Goal: Task Accomplishment & Management: Manage account settings

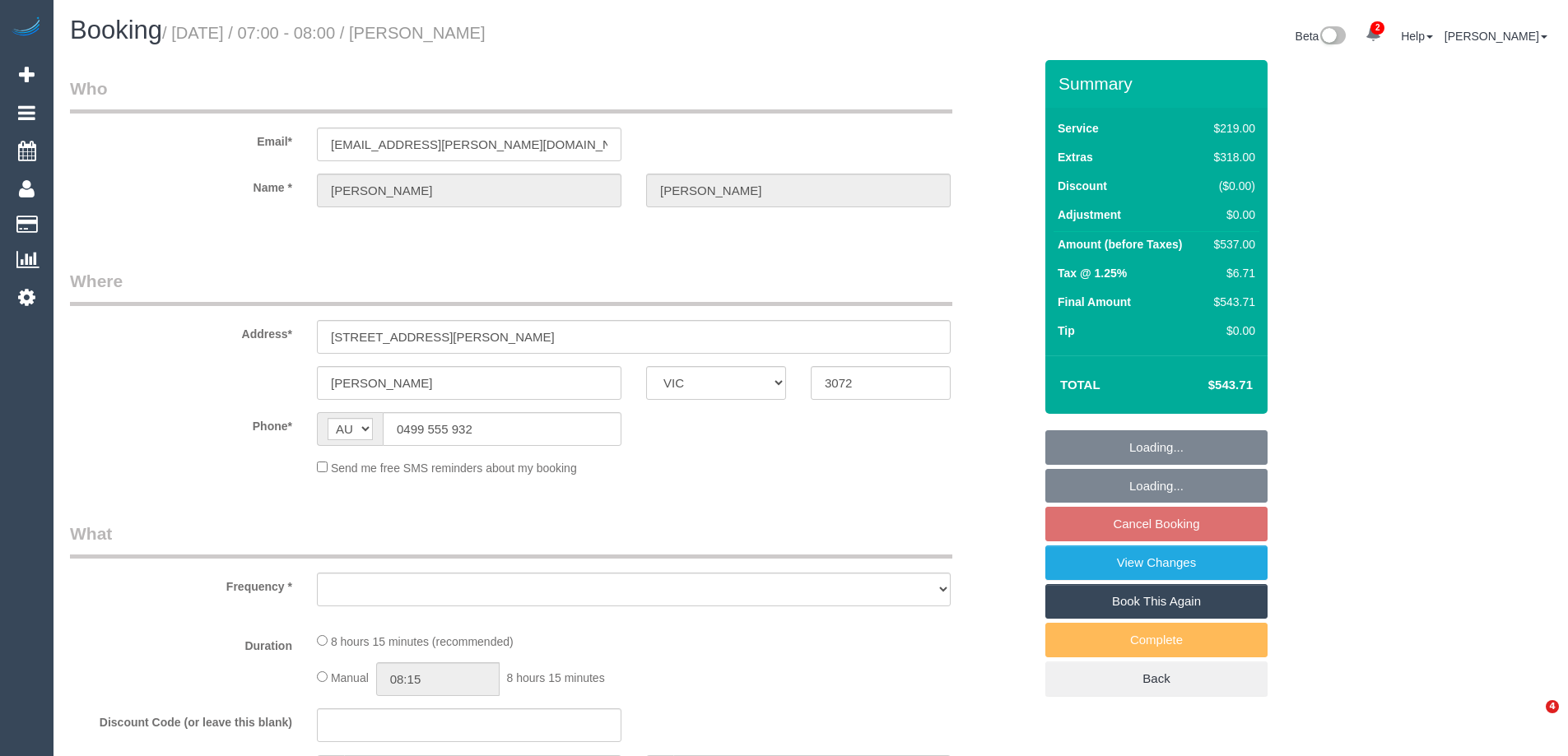
select select "VIC"
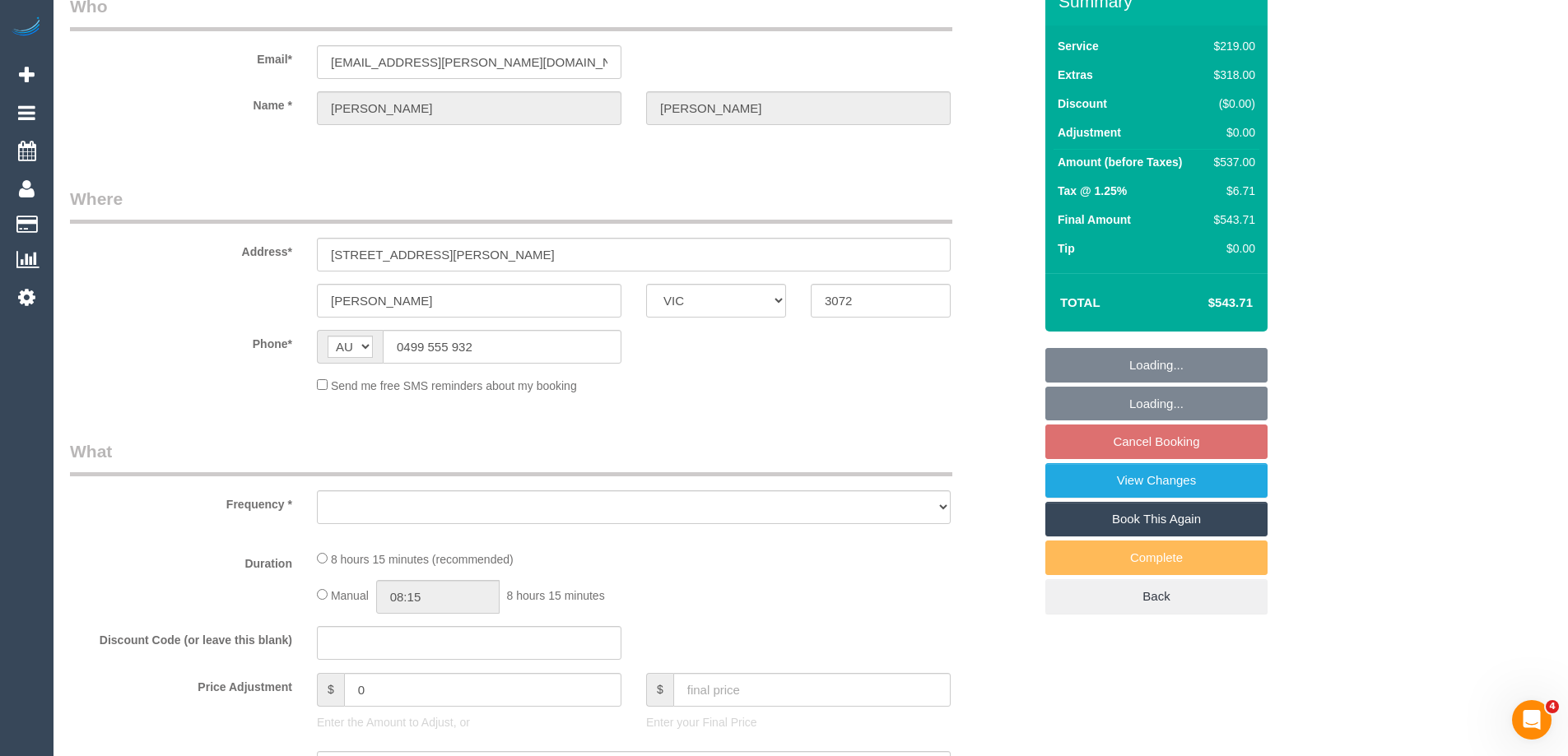
select select "object:540"
select select "string:stripe-pm_1LXx1W2GScqysDRVWMzB0sog"
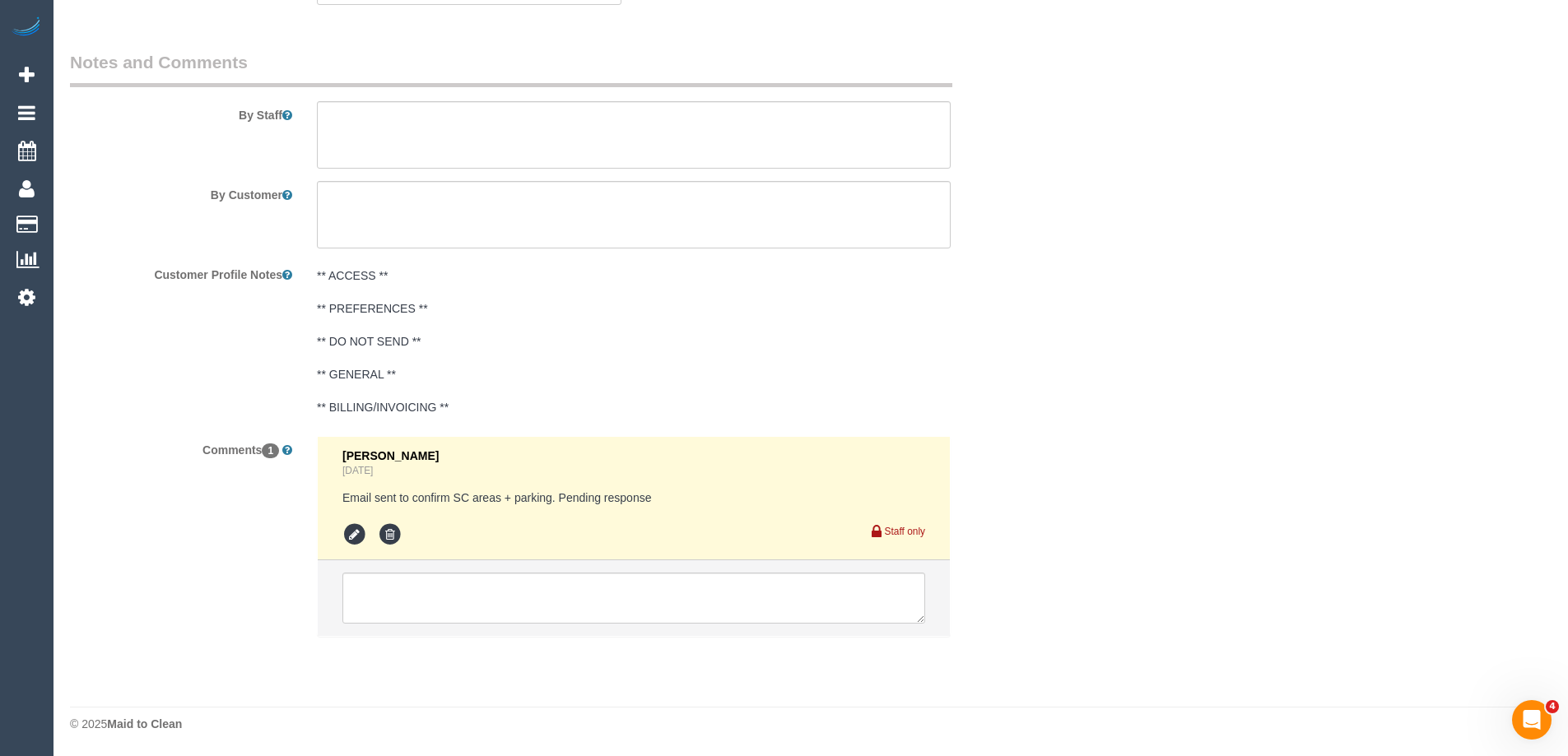
select select "number:30"
select select "number:14"
select select "number:19"
select select "number:23"
select select "number:26"
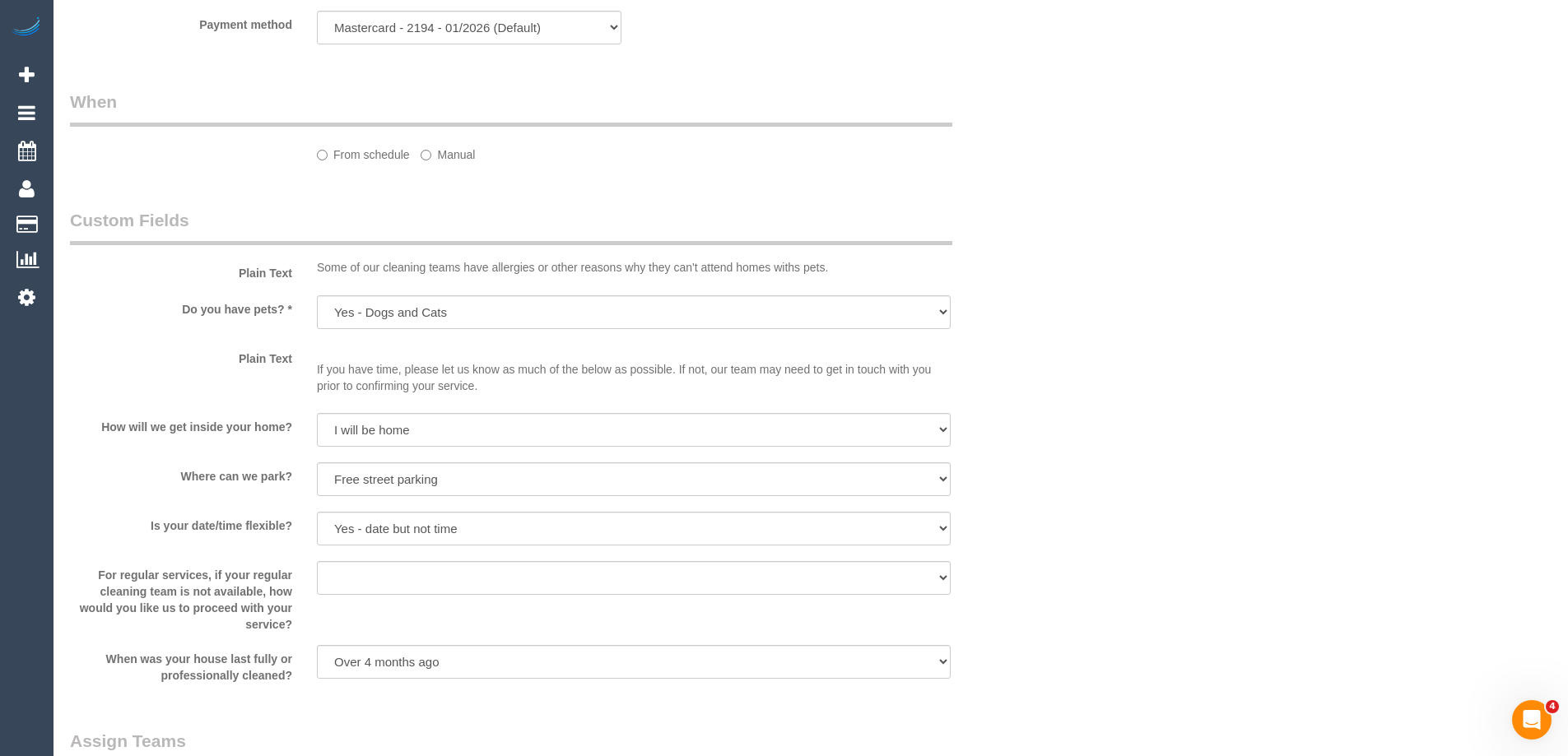
select select "object:1456"
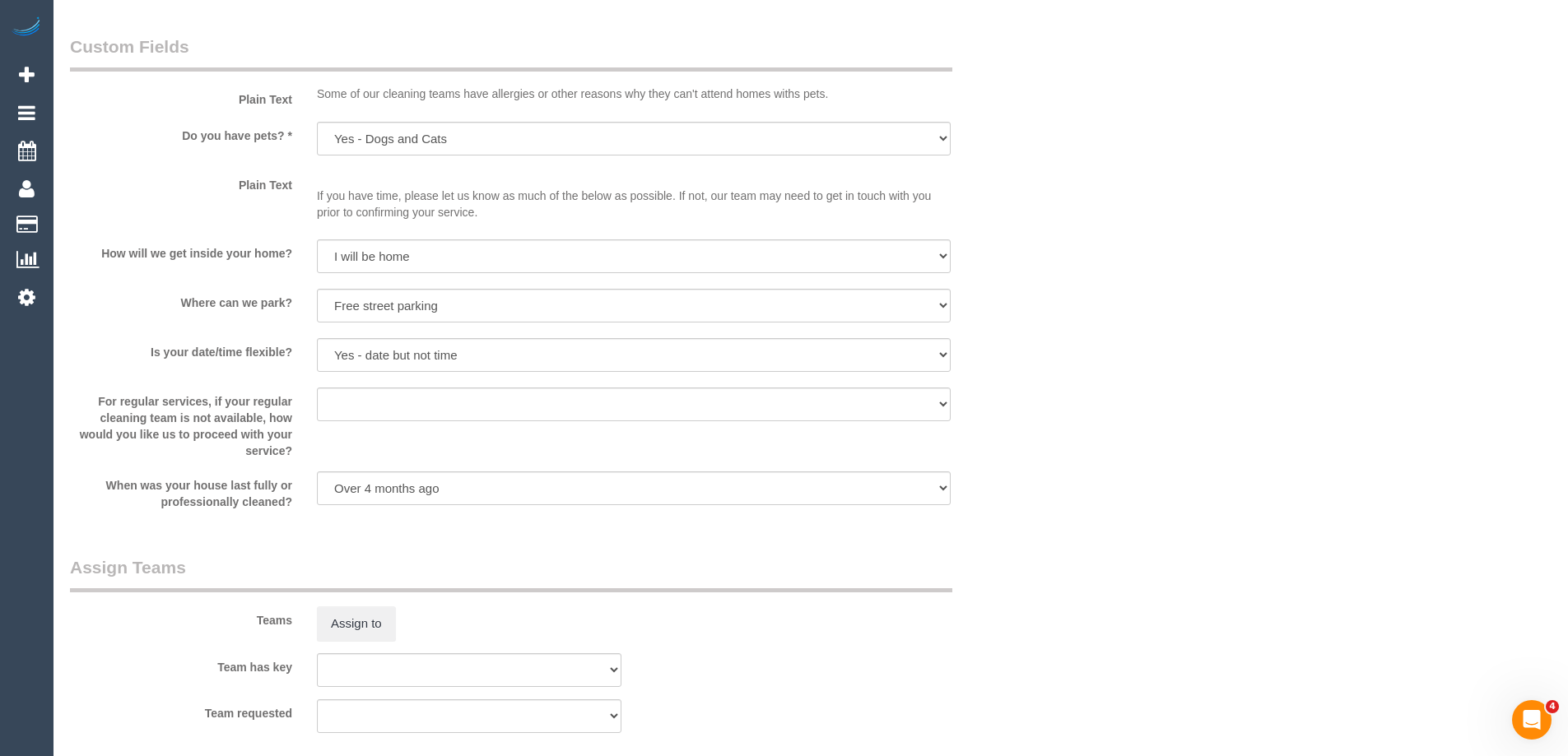
select select "spot1"
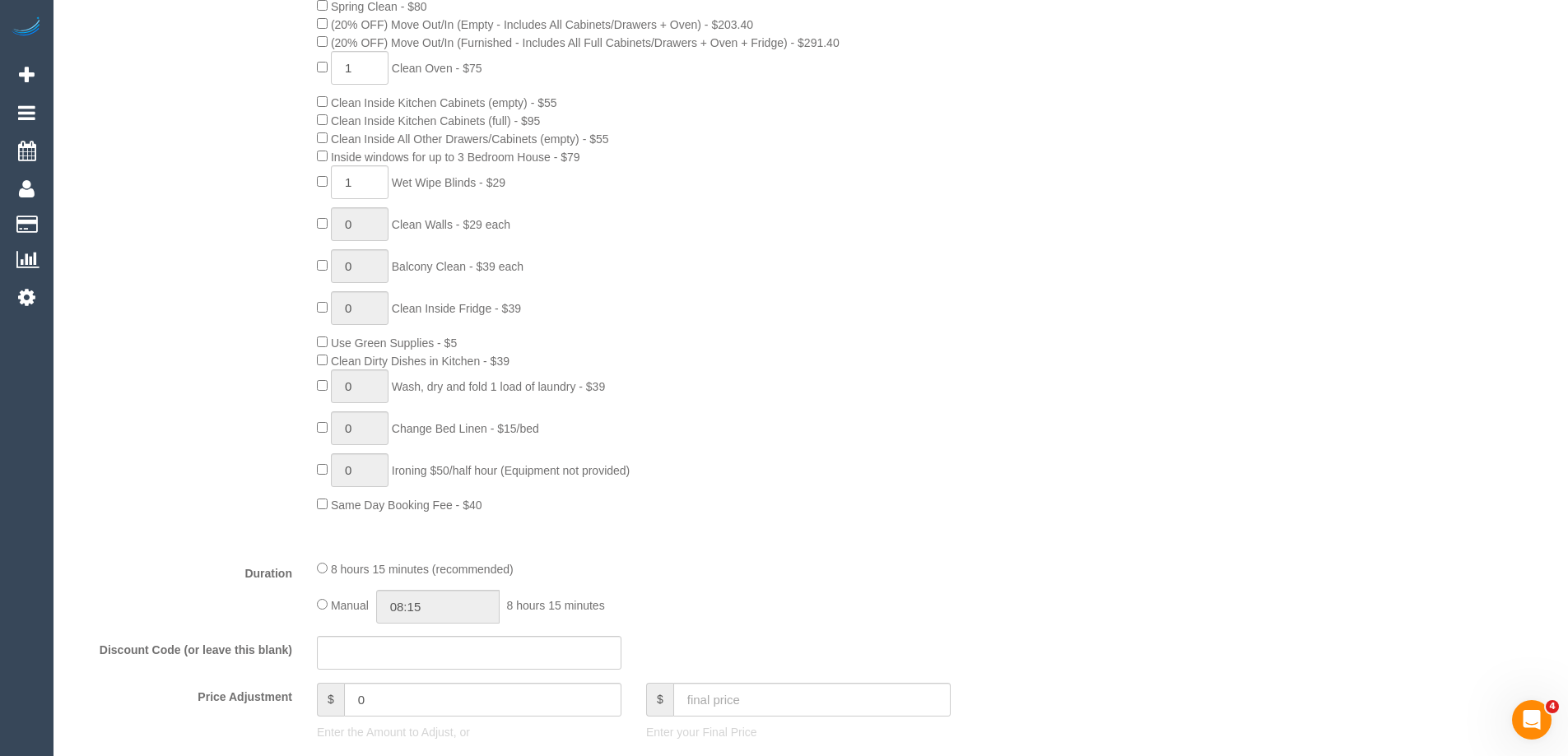
scroll to position [574, 0]
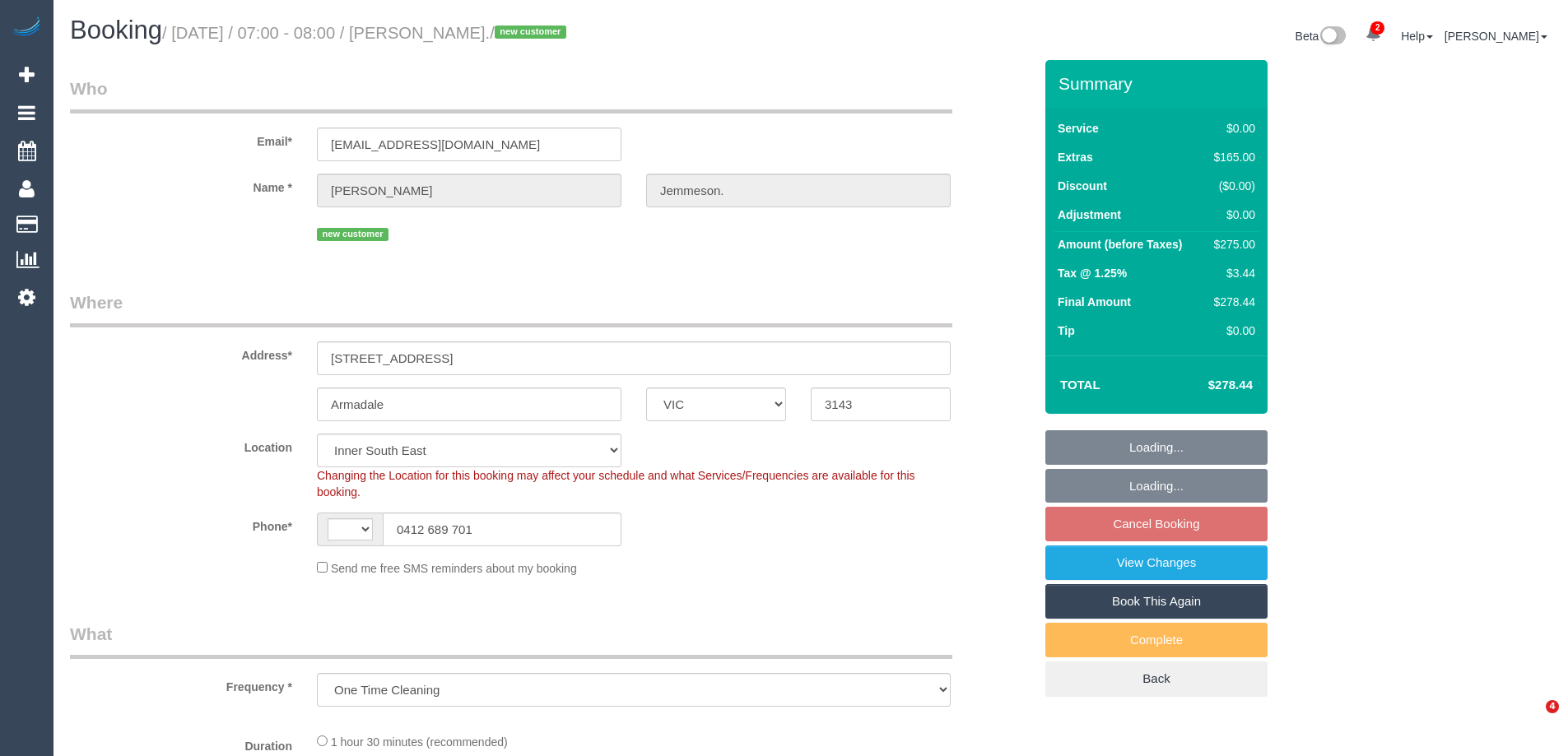
select select "VIC"
select select "object:476"
select select "string:AU"
select select "number:28"
select select "number:14"
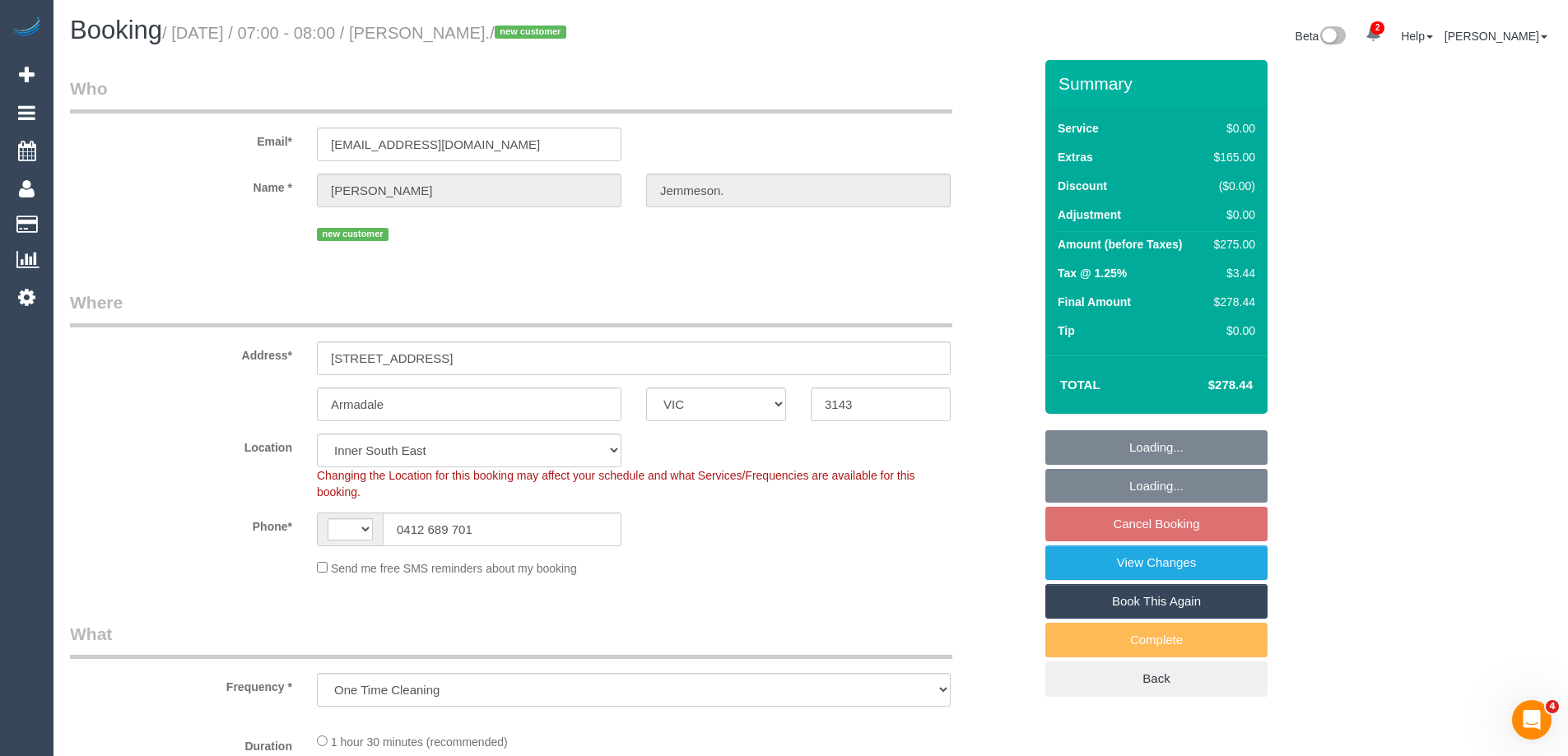
select select "number:18"
select select "string:stripe-pm_1S5yui2GScqysDRVPrVLxTWN"
select select "spot1"
select select "VIC"
select select "string:AU"
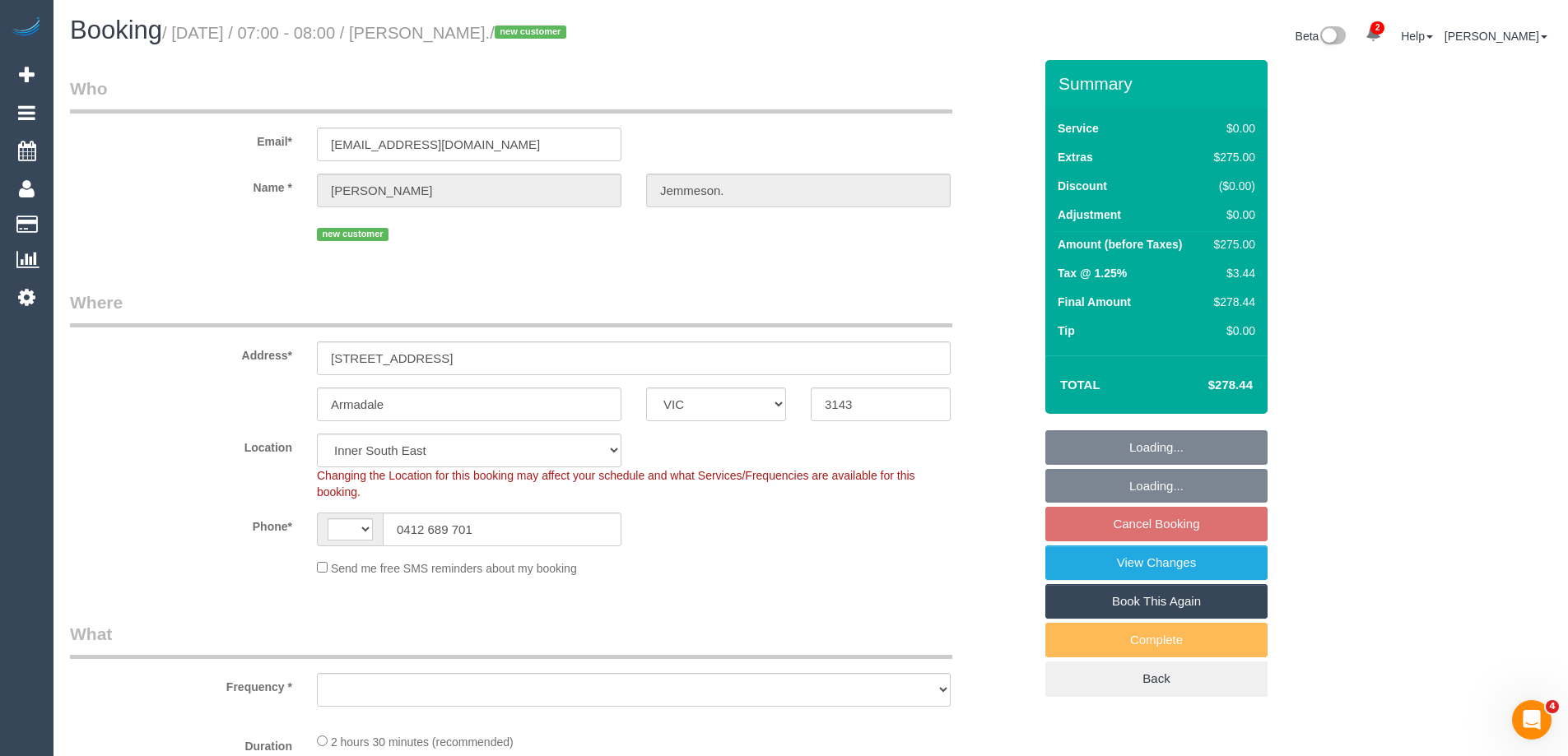
select select "string:stripe-pm_1S5yui2GScqysDRVPrVLxTWN"
select select "number:28"
select select "number:14"
select select "number:18"
select select "object:1332"
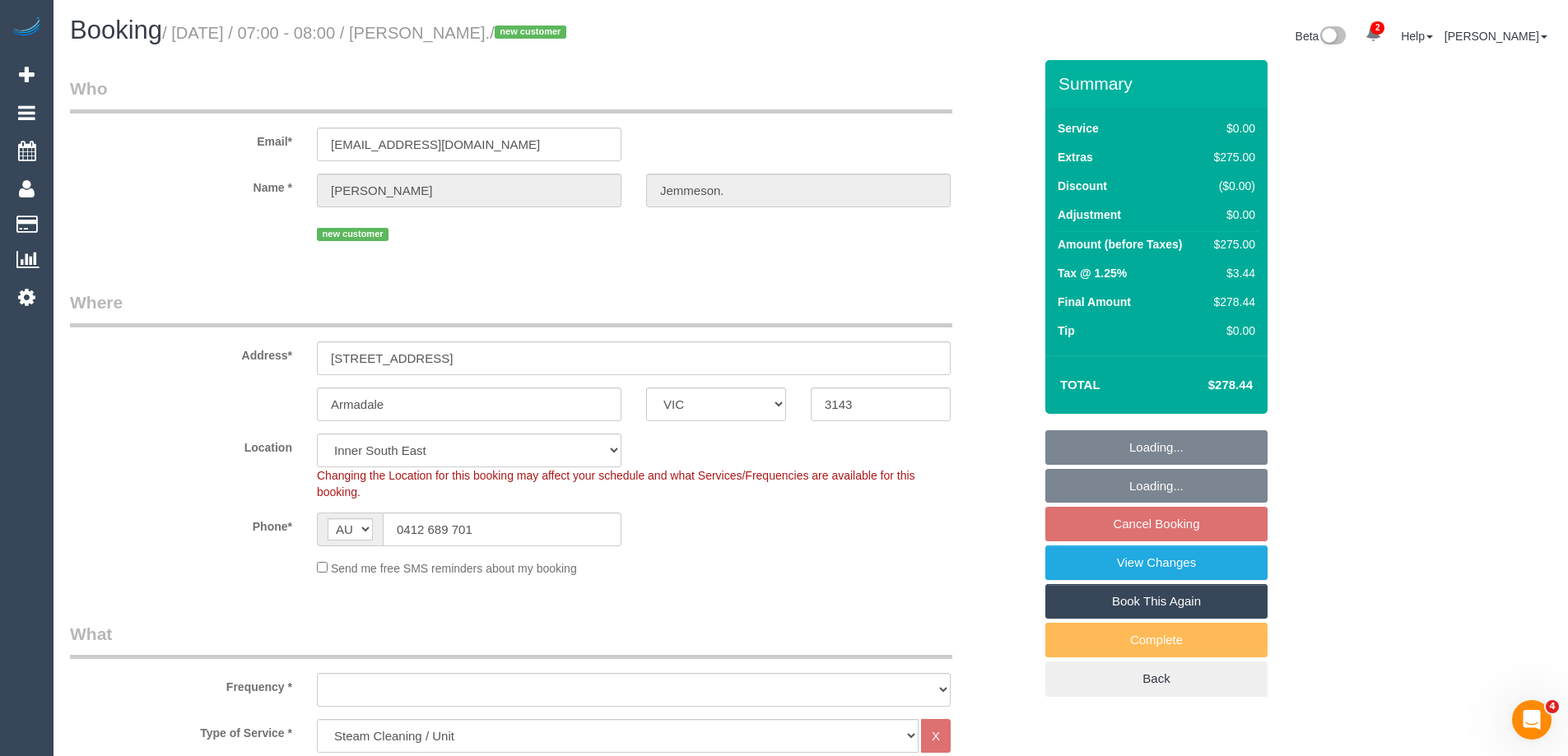
select select "spot1"
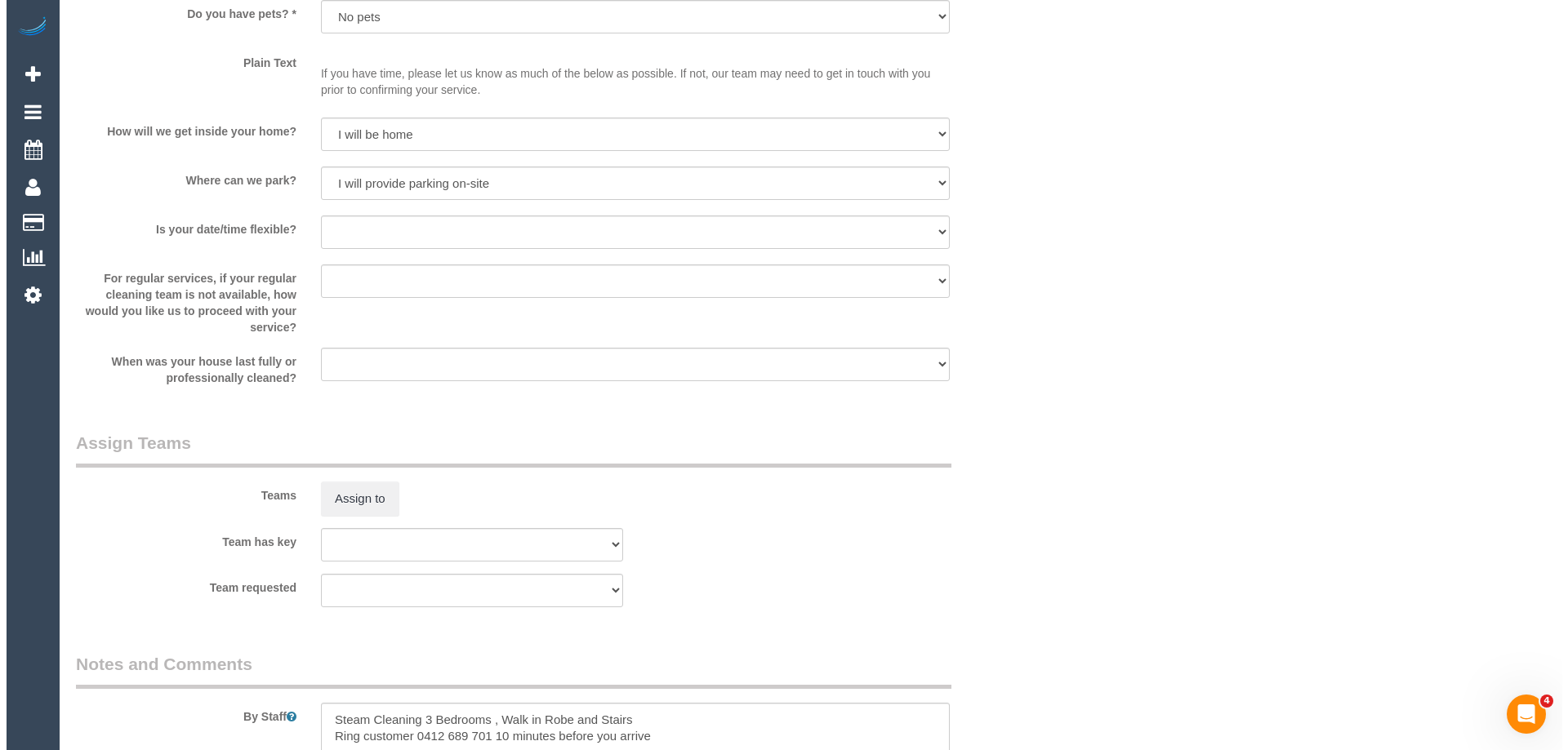
scroll to position [1715, 0]
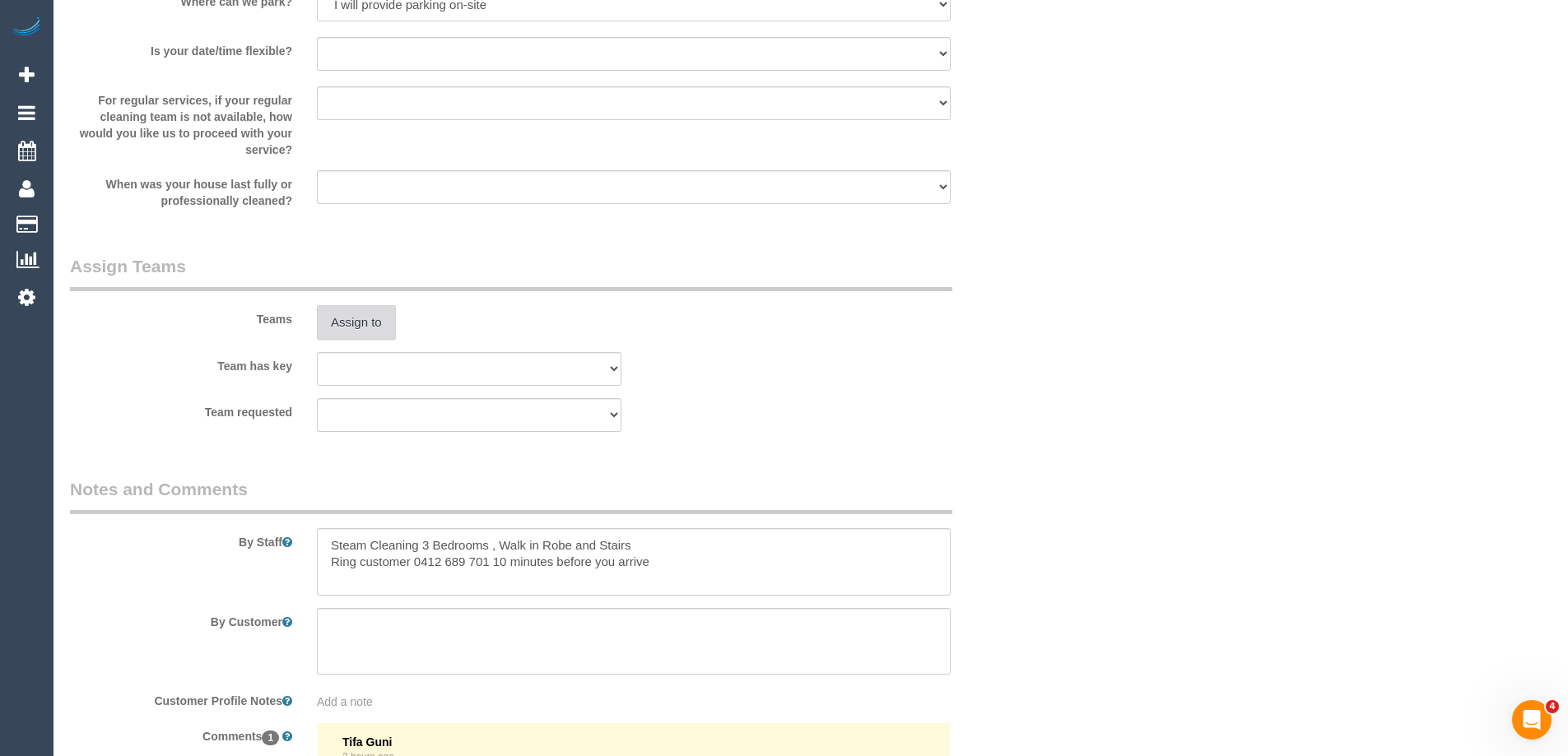
click at [364, 332] on button "Assign to" at bounding box center [356, 323] width 79 height 34
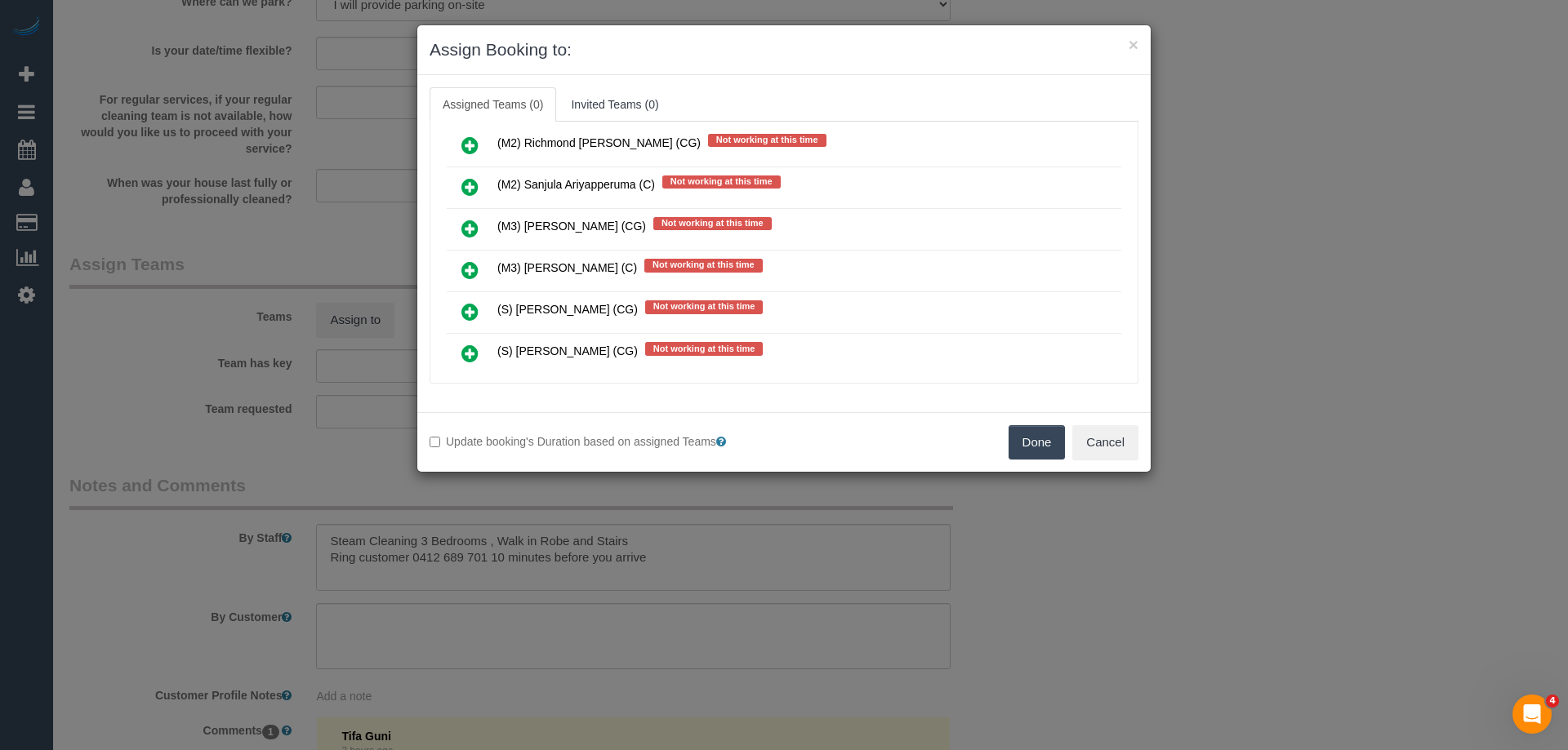
scroll to position [4245, 0]
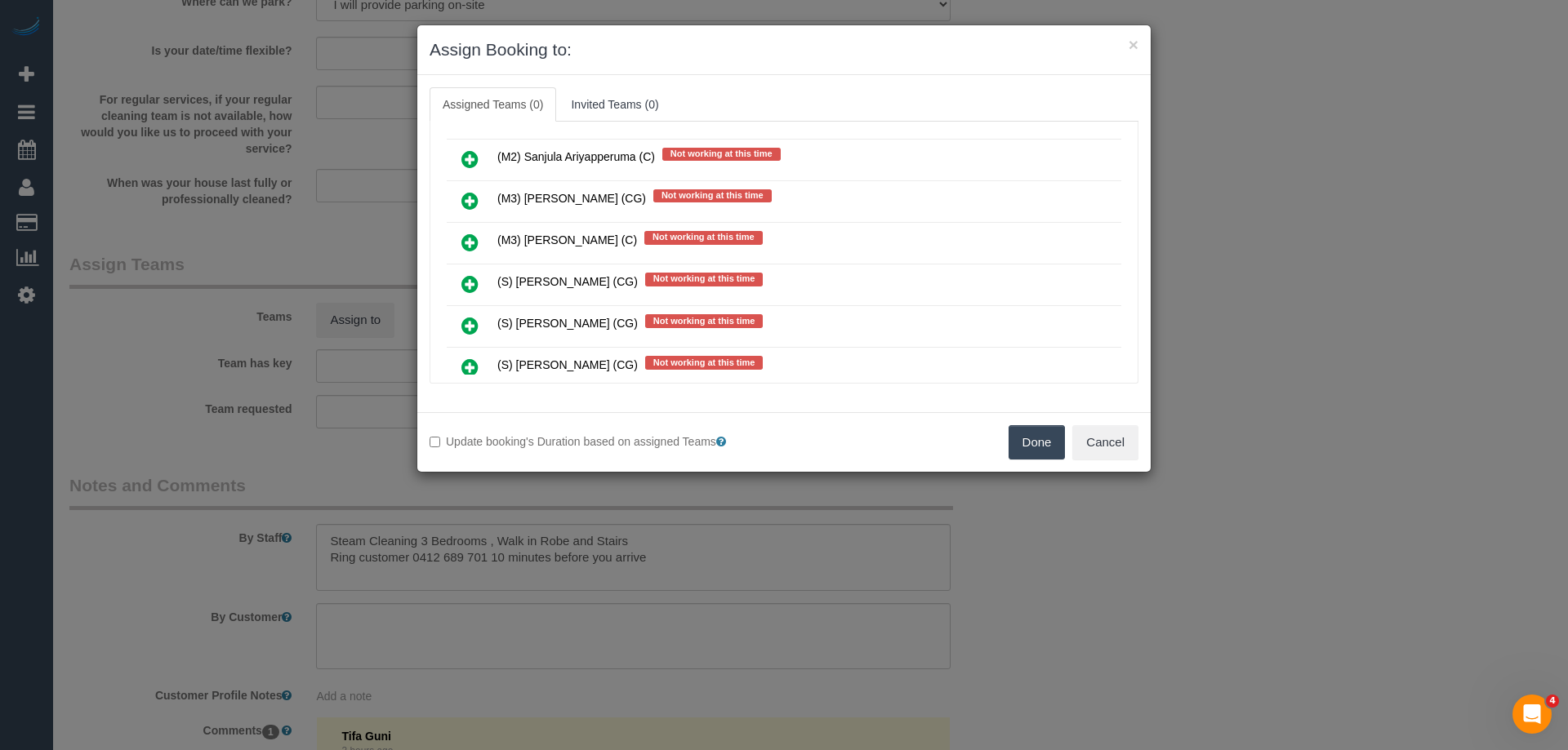
click at [463, 194] on icon at bounding box center [470, 200] width 17 height 20
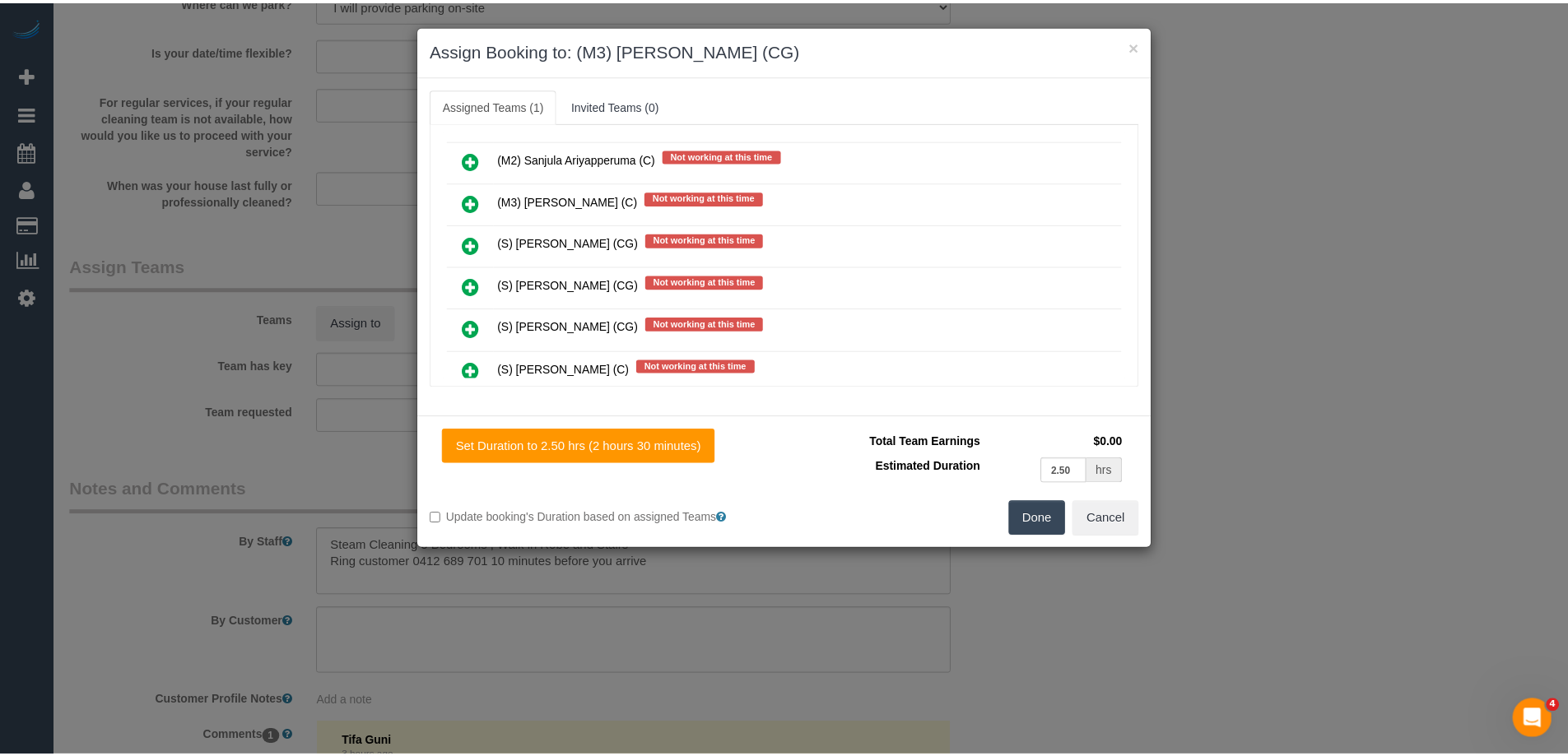
scroll to position [0, 0]
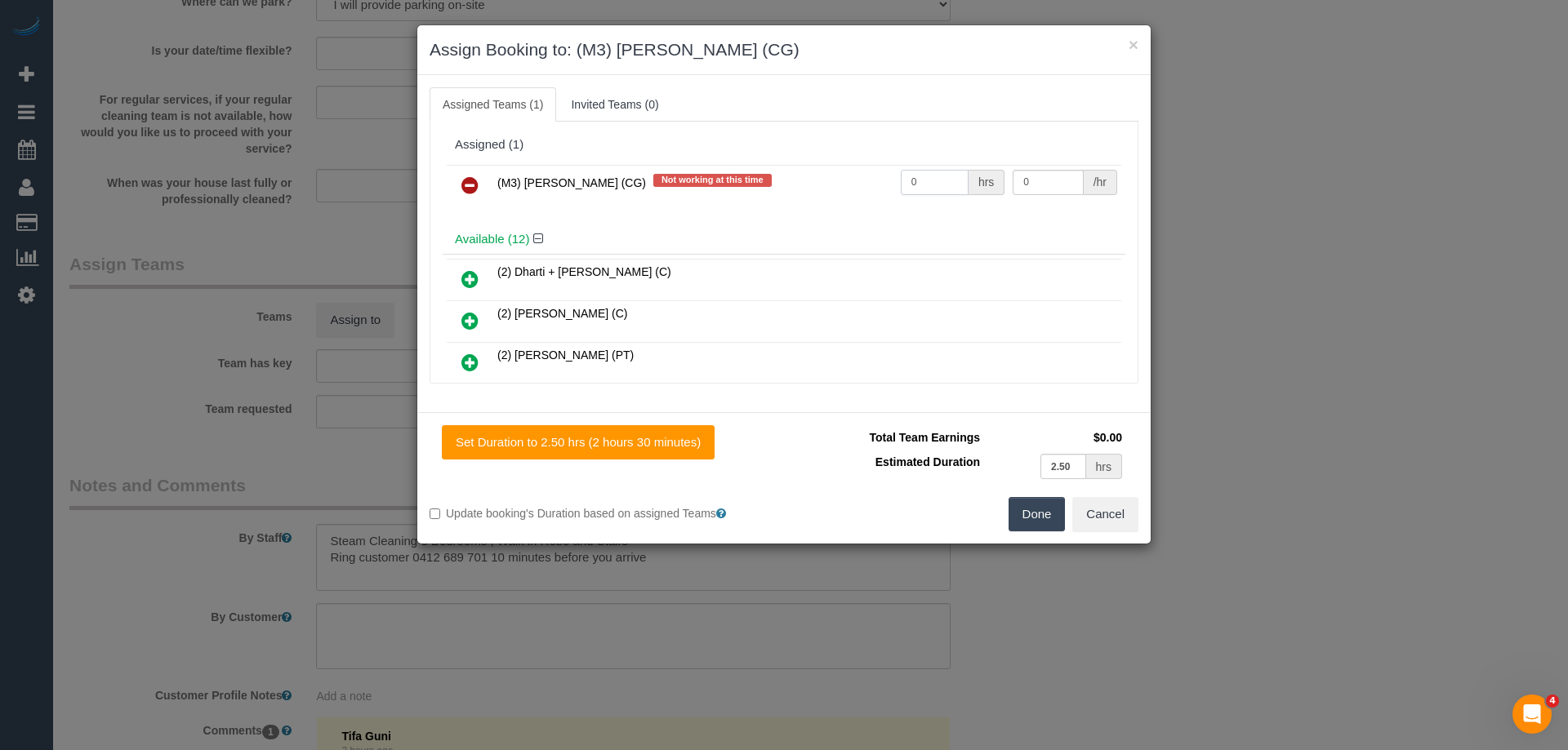
drag, startPoint x: 941, startPoint y: 176, endPoint x: 856, endPoint y: 179, distance: 85.1
click at [856, 179] on tr "(M3) Adnan (CG) Not working at this time 0 hrs 0 /hr" at bounding box center [784, 185] width 675 height 41
type input "1"
drag, startPoint x: 1030, startPoint y: 188, endPoint x: 842, endPoint y: 159, distance: 190.2
click at [843, 159] on div "Assigned (1) (M3) Adnan (CG) Not working at this time 1 hrs 0 /hr" at bounding box center [783, 177] width 682 height 95
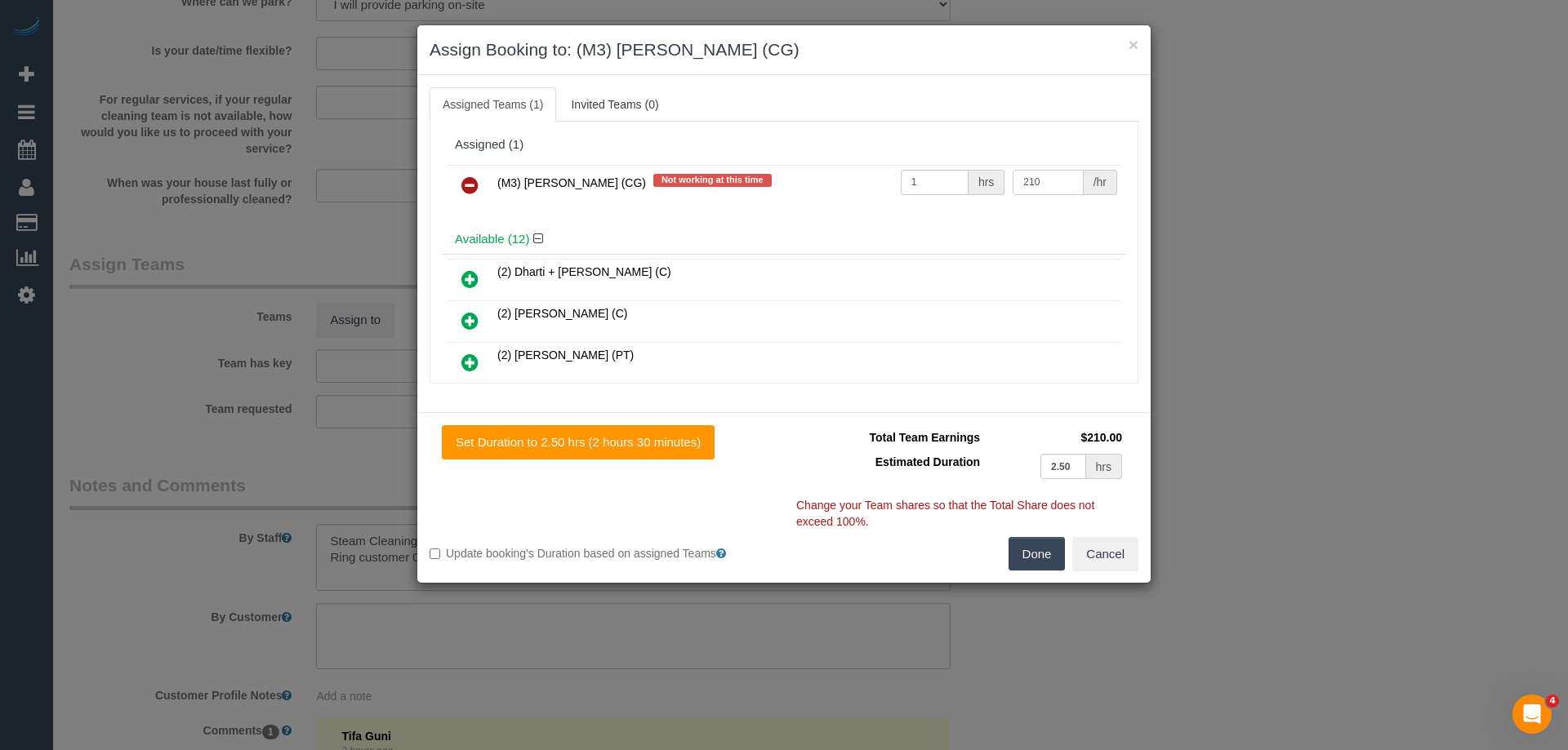
drag, startPoint x: 1048, startPoint y: 185, endPoint x: 963, endPoint y: 178, distance: 85.3
click at [963, 178] on tr "(M3) Adnan (CG) Not working at this time 1 hrs 210 /hr" at bounding box center [784, 185] width 675 height 41
type input "205"
click at [1028, 546] on button "Done" at bounding box center [1036, 554] width 57 height 34
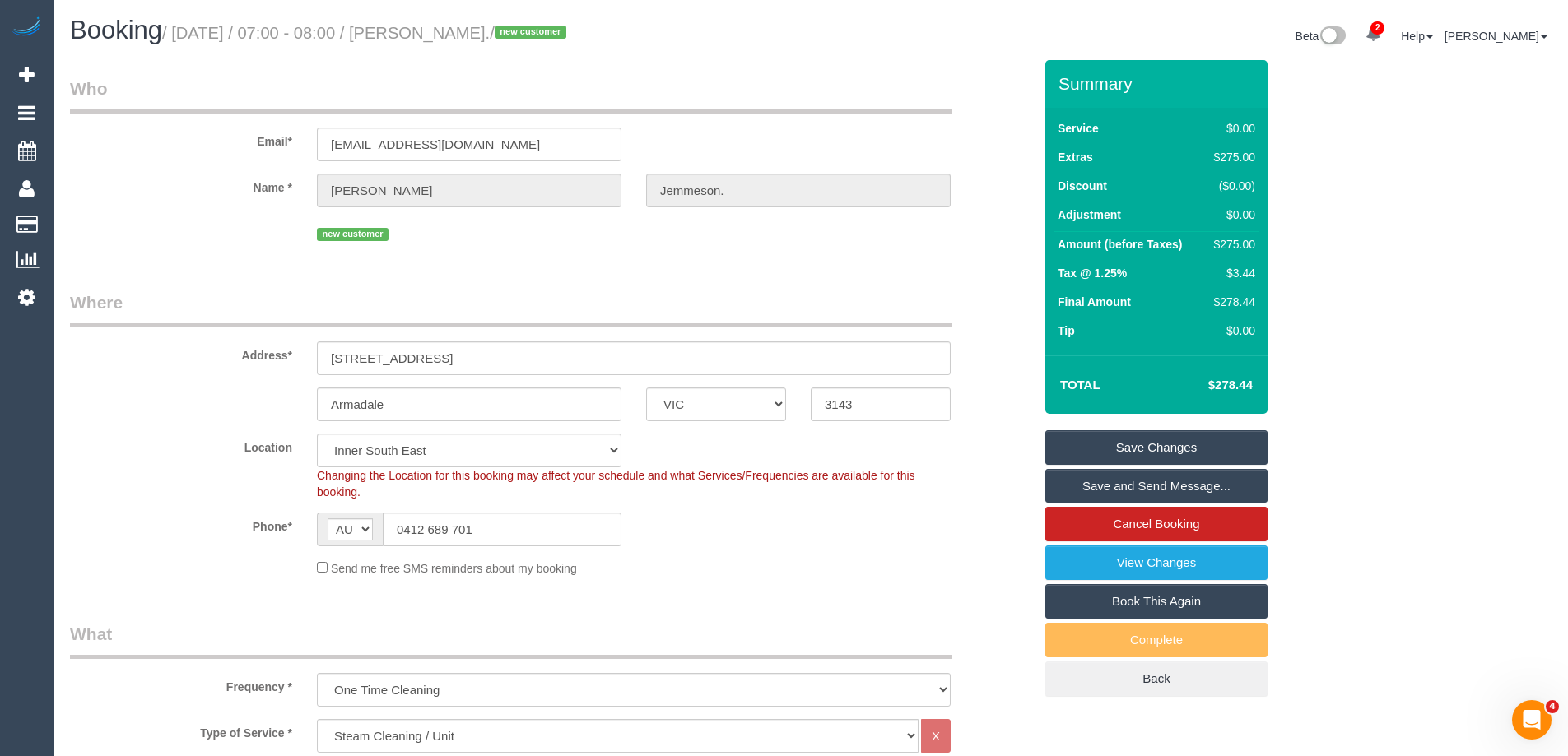
drag, startPoint x: 581, startPoint y: 33, endPoint x: 458, endPoint y: 25, distance: 123.3
click at [458, 25] on small "/ September 15, 2025 / 07:00 - 08:00 / David Jemmeson. / new customer" at bounding box center [366, 32] width 409 height 18
copy small "David Jemmeson"
click at [1097, 488] on link "Save and Send Message..." at bounding box center [1156, 486] width 222 height 34
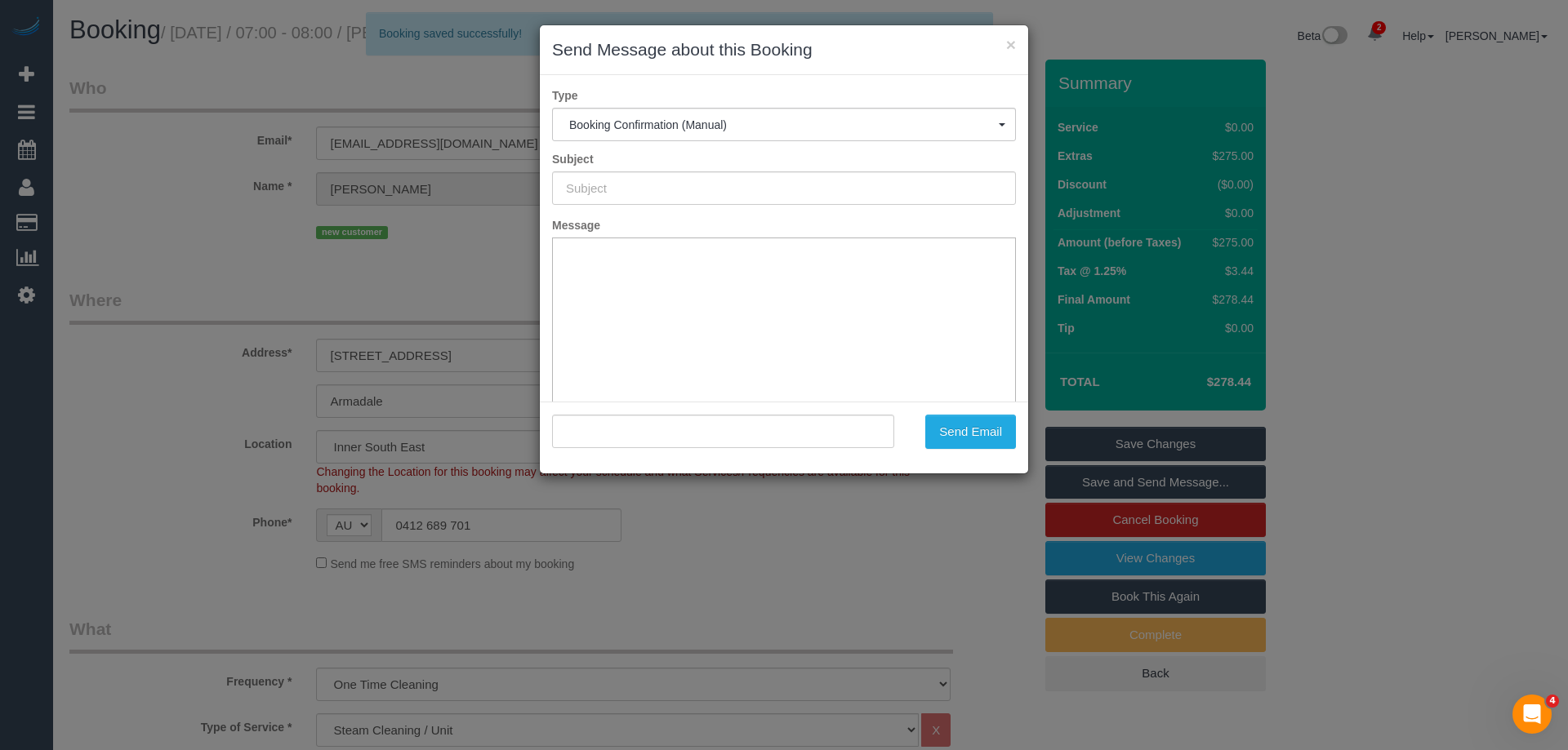
type input "Booking Confirmed"
type input ""David Jemmeson." <davejemm@gmail.com>"
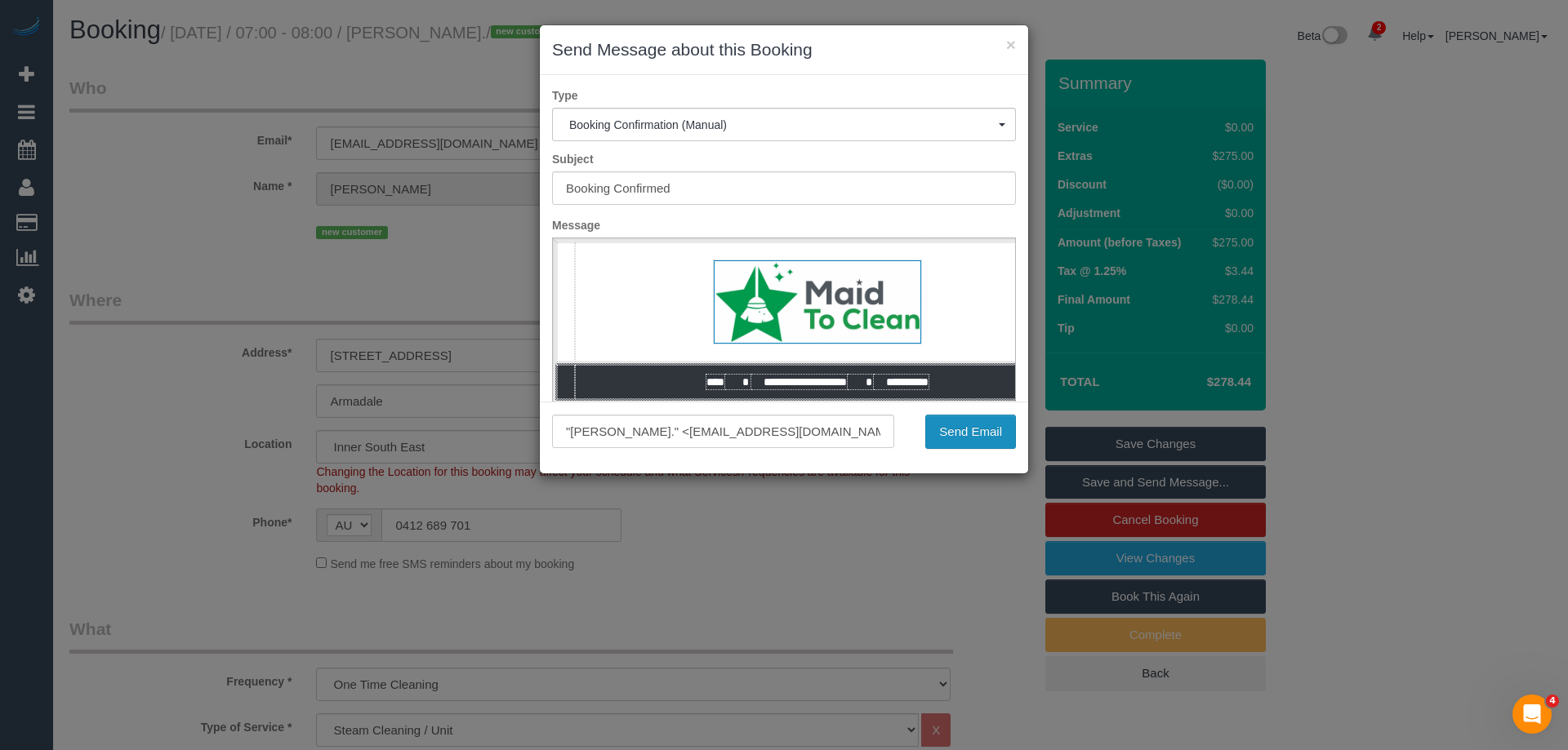
click at [972, 439] on button "Send Email" at bounding box center [970, 432] width 90 height 34
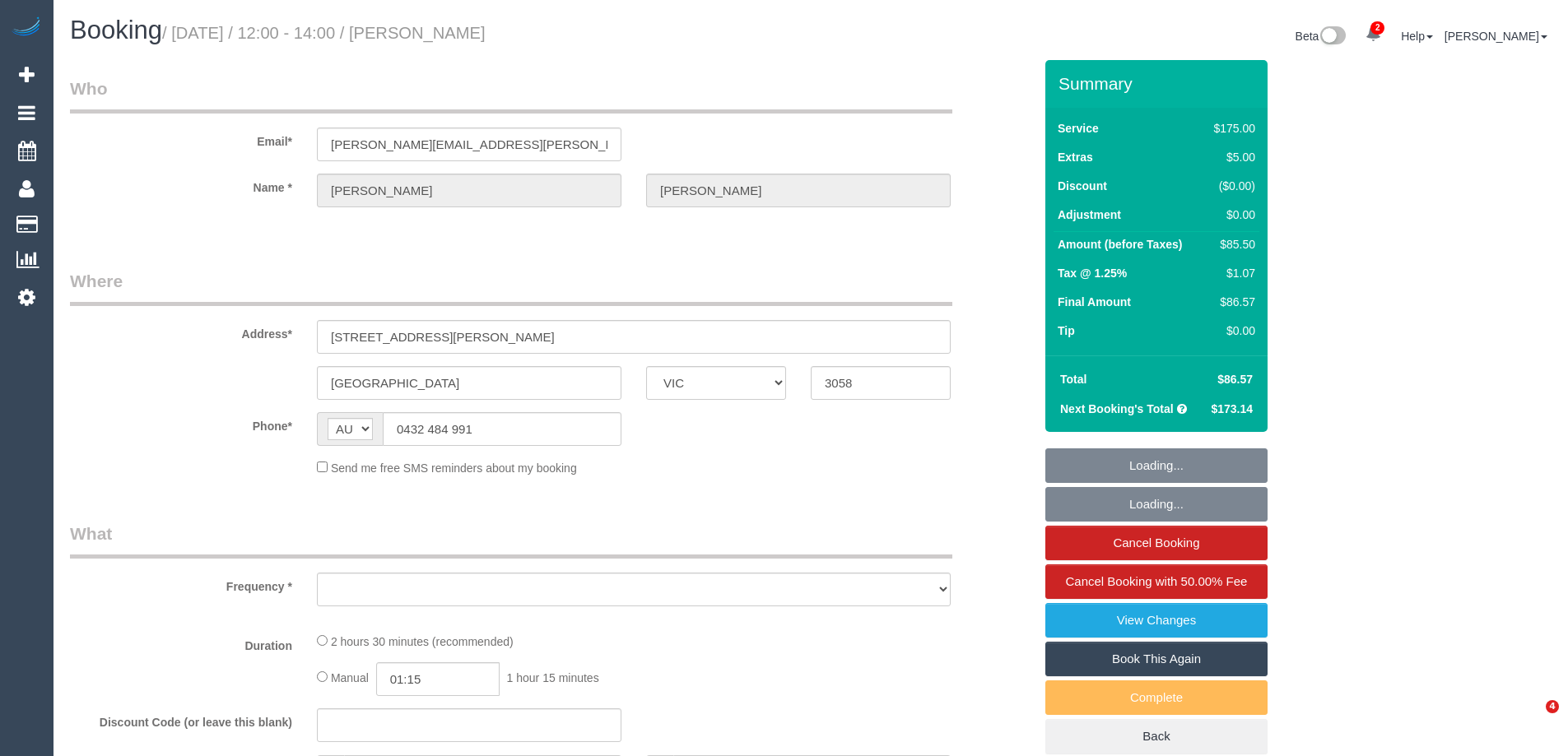
select select "VIC"
select select "string:stripe-pm_1P6PEt2GScqysDRVq3veKEhF"
select select "number:27"
select select "number:14"
select select "number:19"
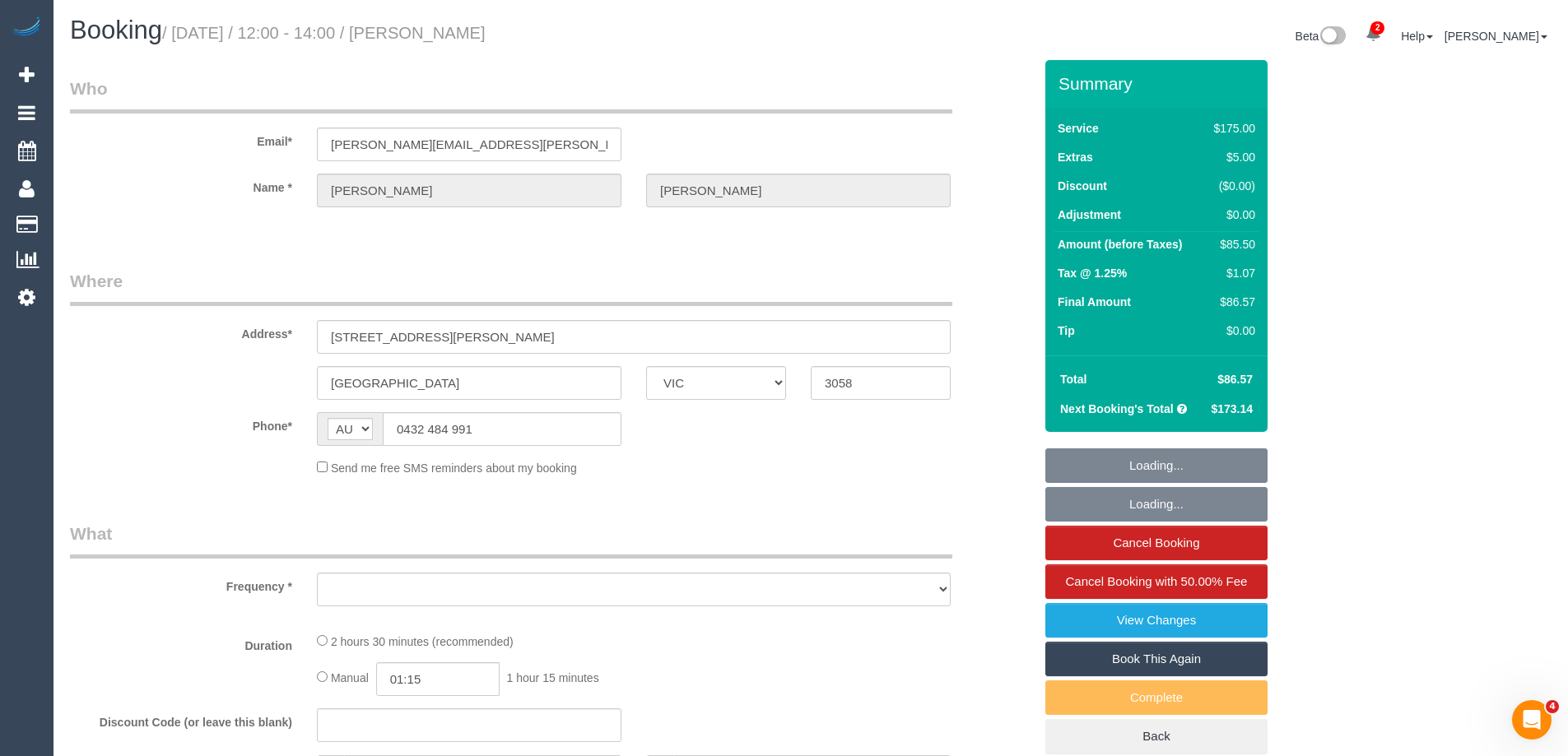
select select "number:22"
select select "number:34"
select select "number:11"
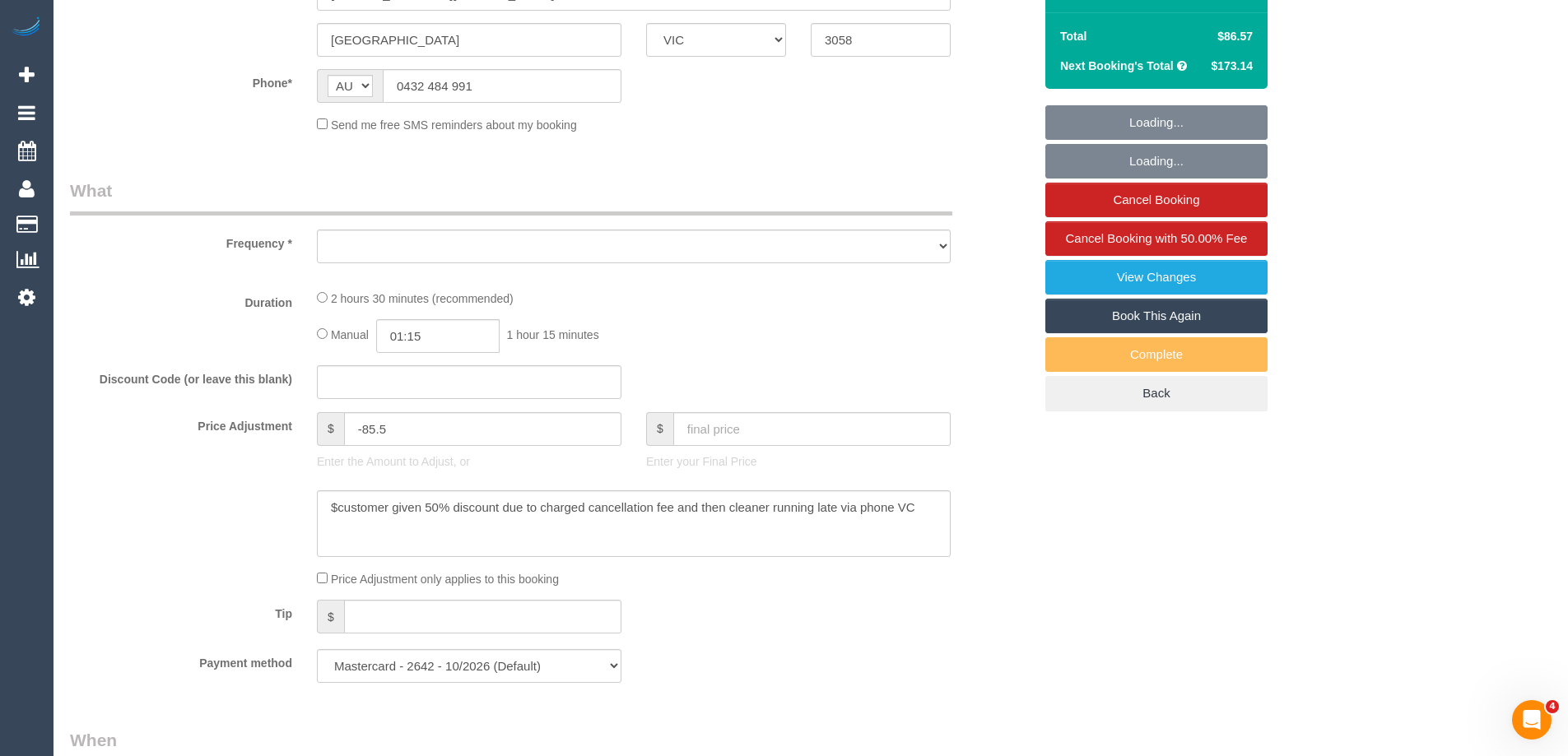
select select "object:782"
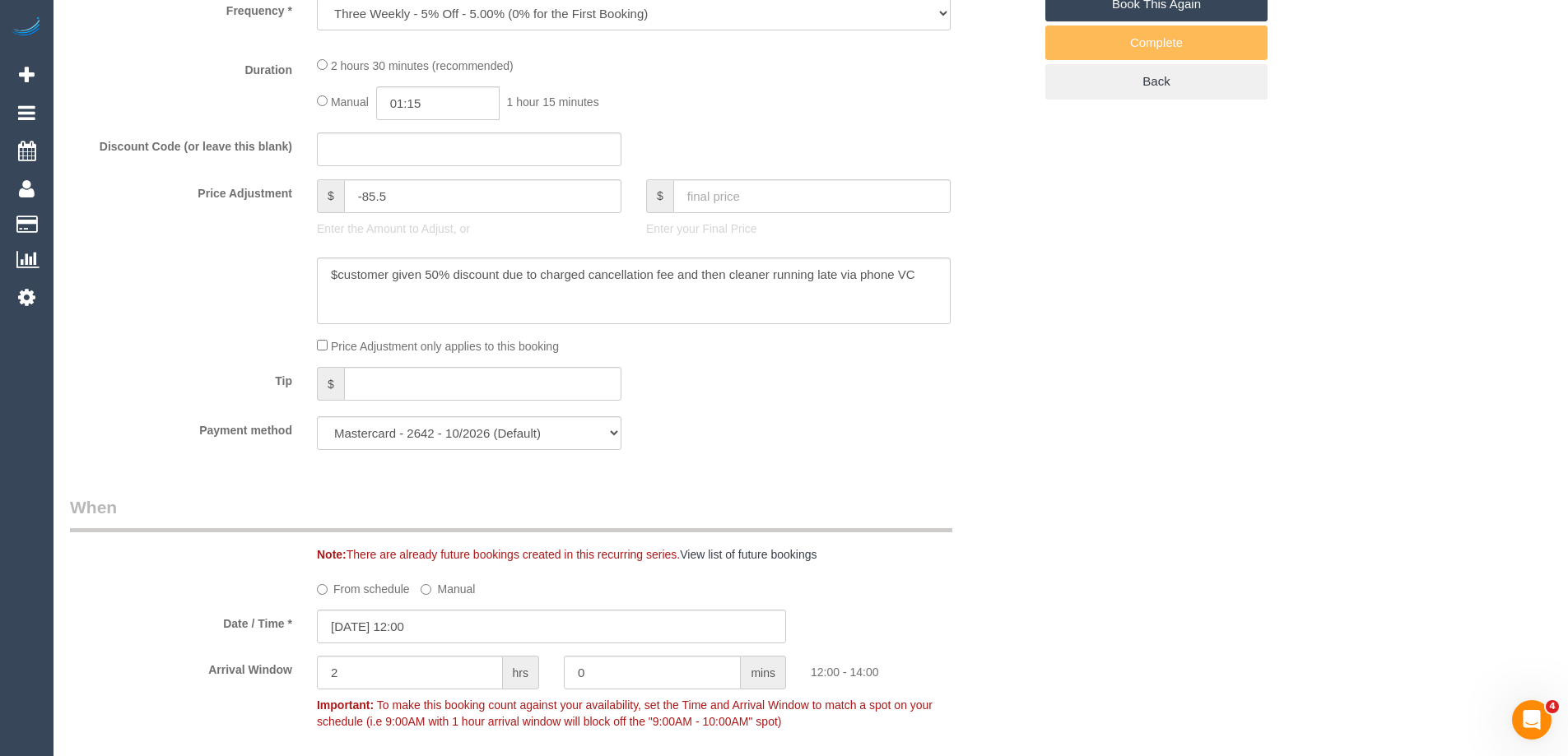
select select "150"
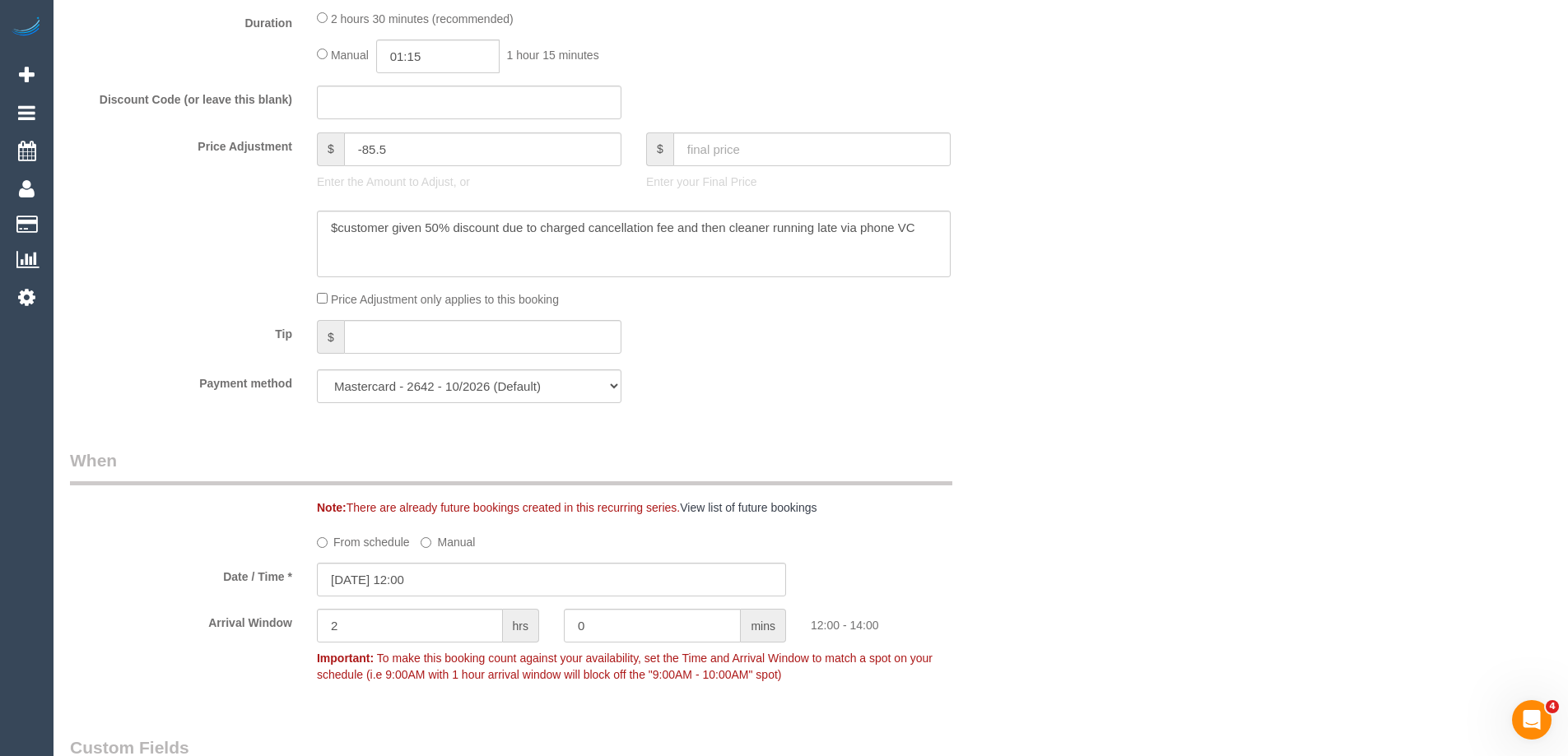
select select "object:1699"
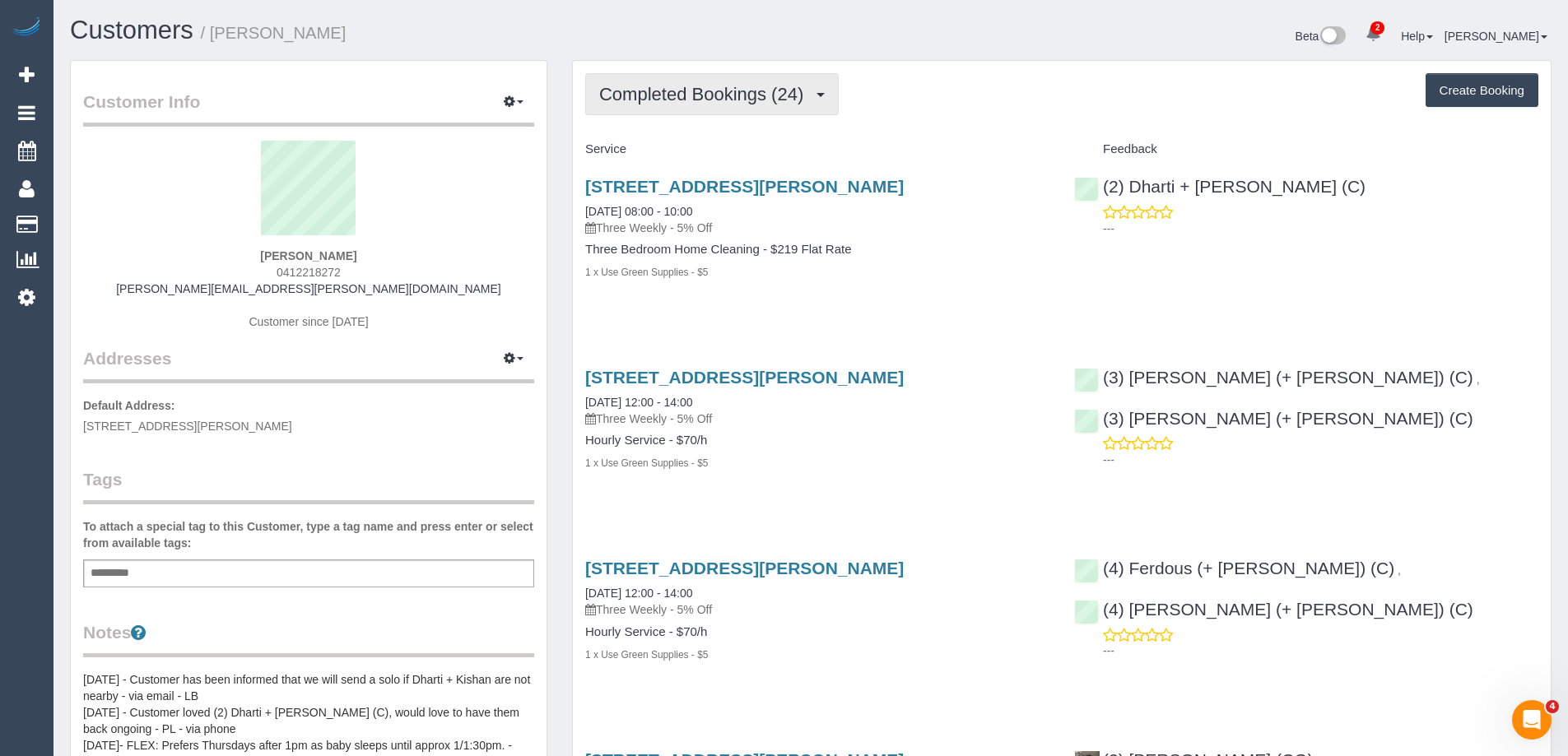
click at [673, 92] on span "Completed Bookings (24)" at bounding box center [706, 94] width 212 height 21
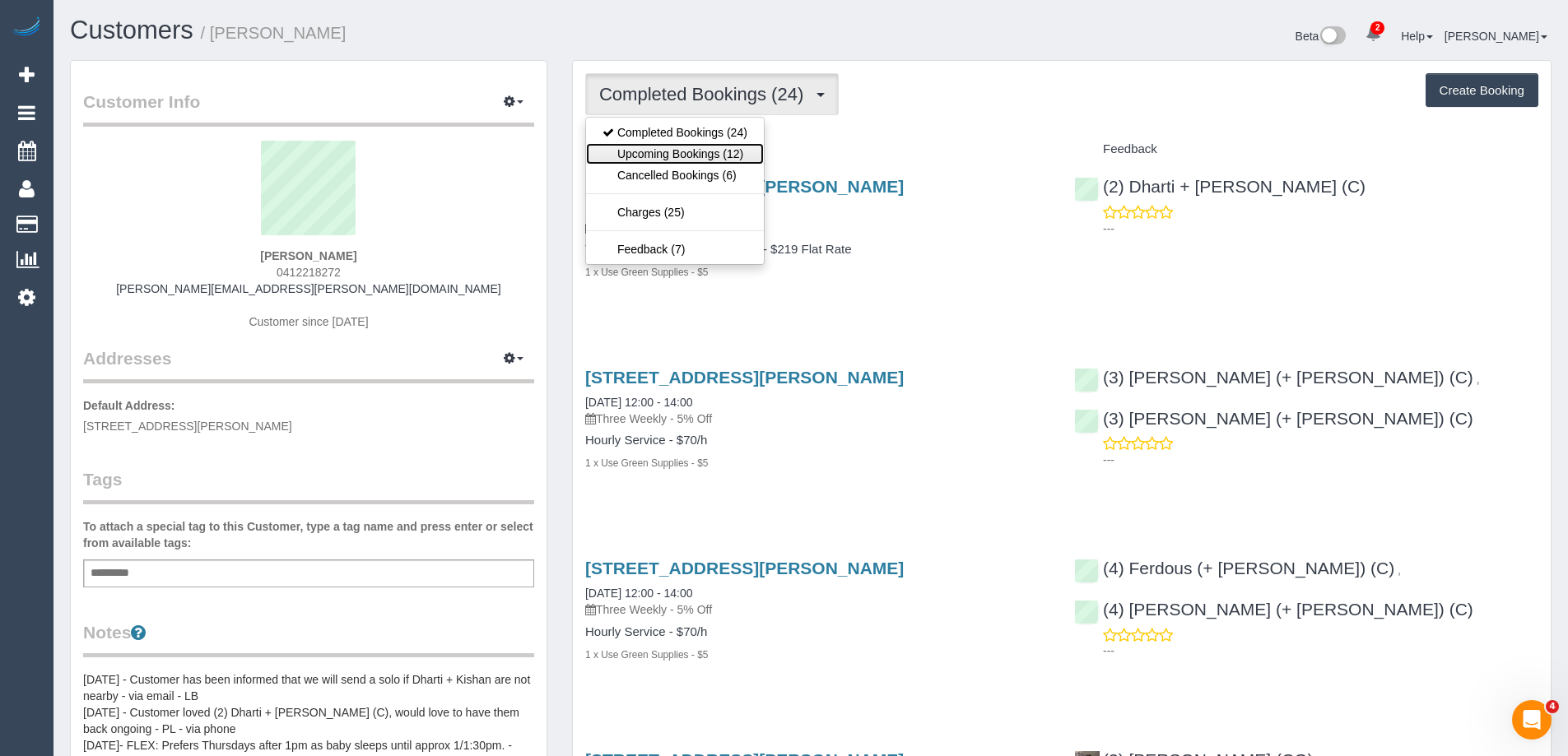
click at [685, 148] on link "Upcoming Bookings (12)" at bounding box center [674, 154] width 177 height 22
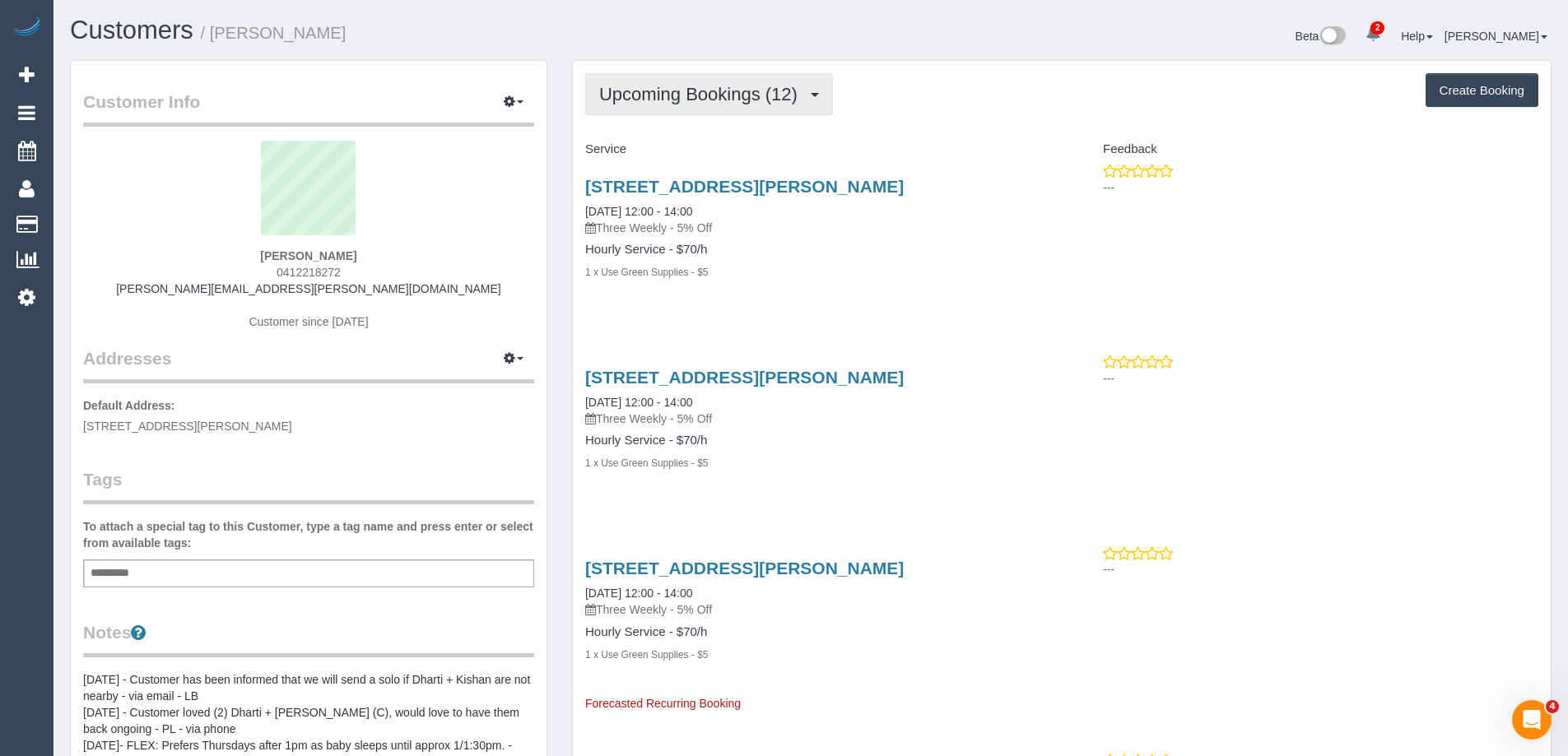
click at [653, 90] on span "Upcoming Bookings (12)" at bounding box center [703, 94] width 207 height 21
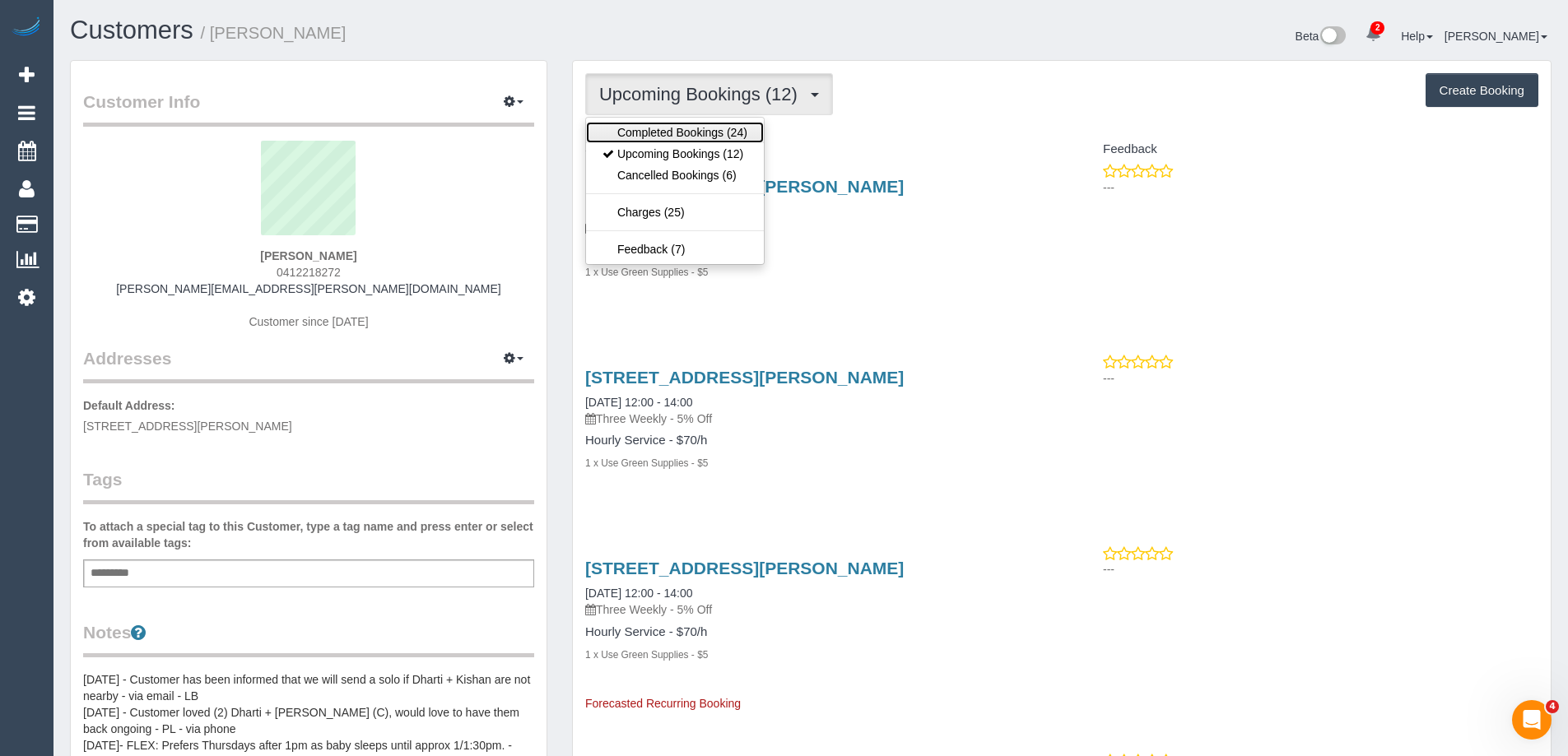
click at [648, 127] on link "Completed Bookings (24)" at bounding box center [674, 132] width 177 height 22
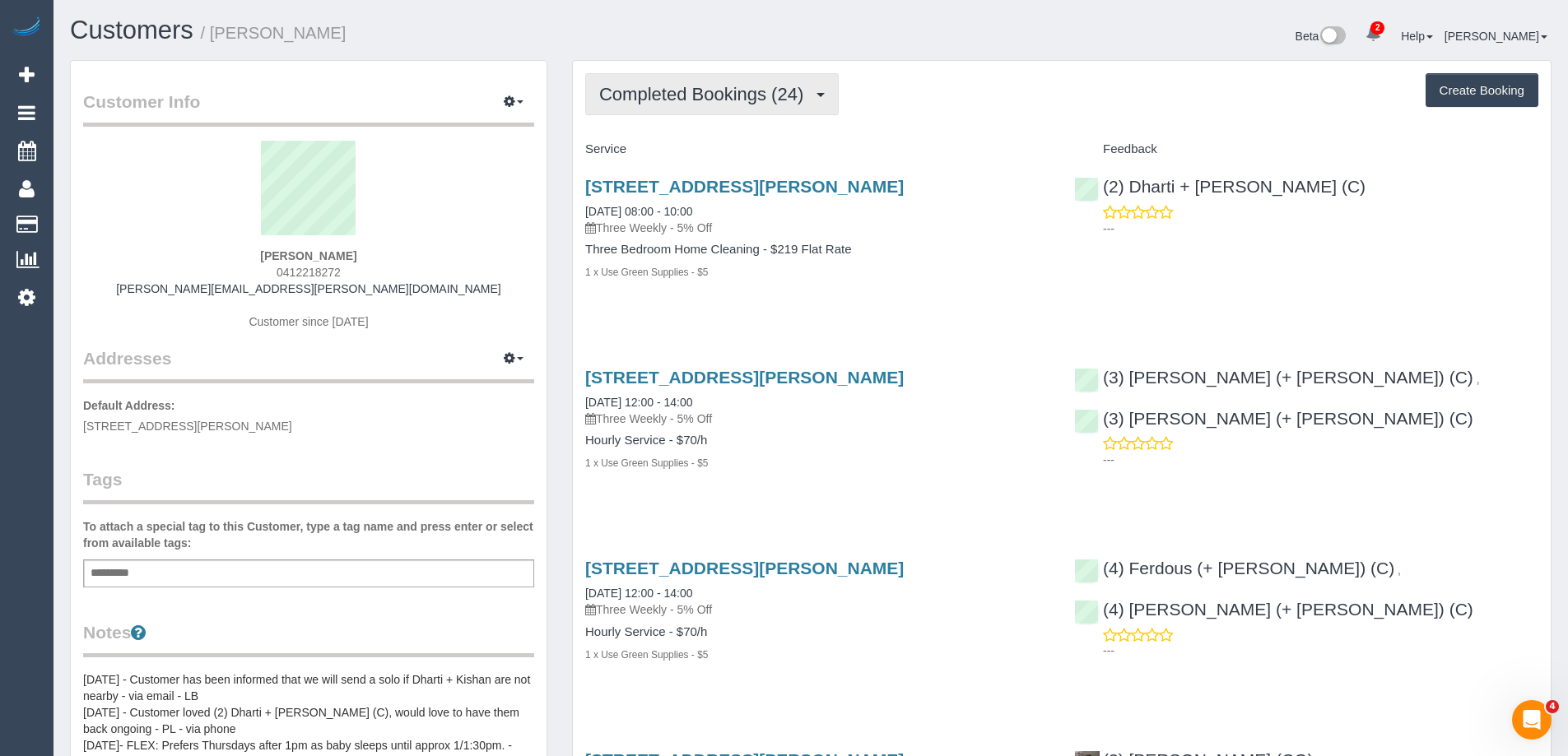
click at [661, 94] on span "Completed Bookings (24)" at bounding box center [706, 94] width 212 height 21
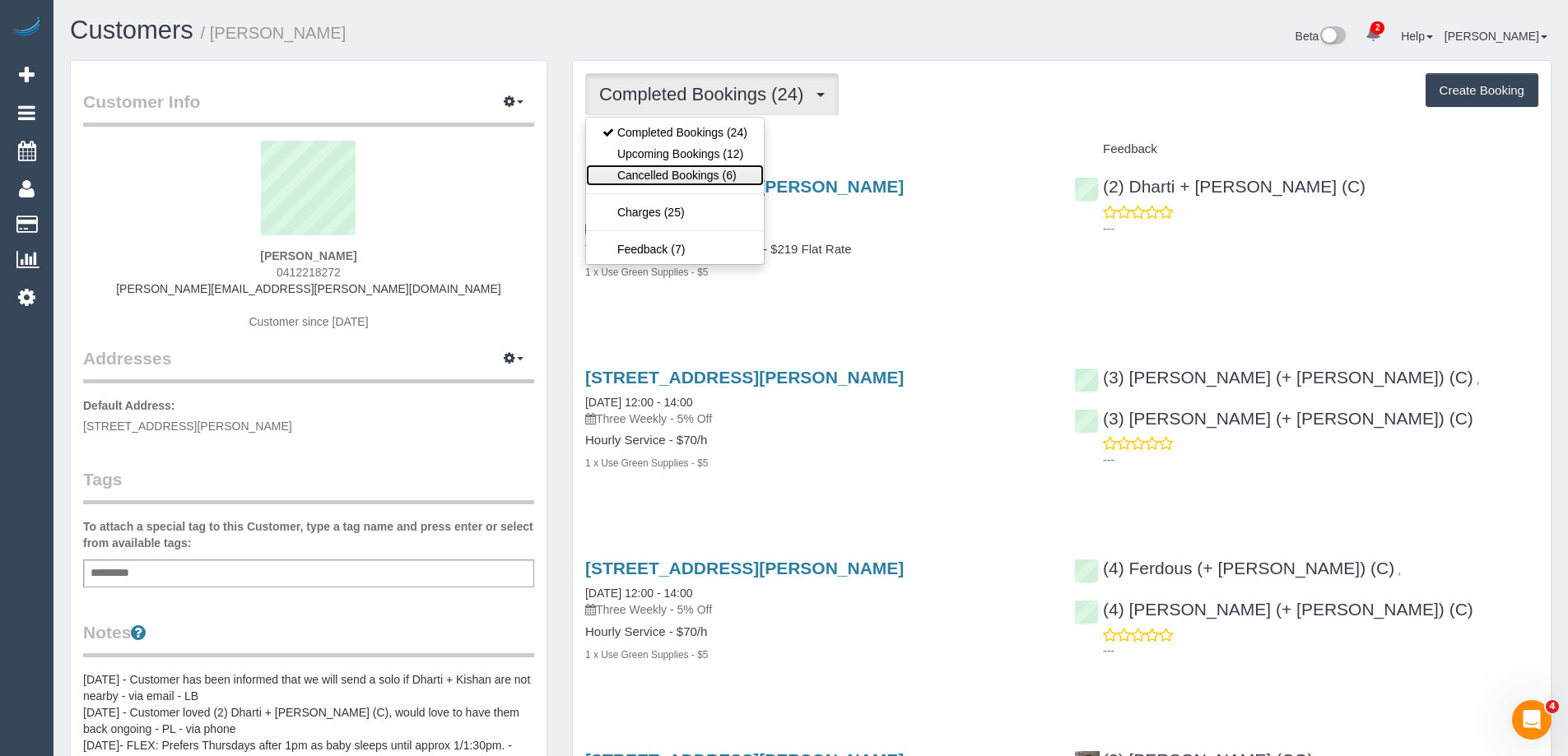
click at [671, 176] on link "Cancelled Bookings (6)" at bounding box center [674, 175] width 177 height 22
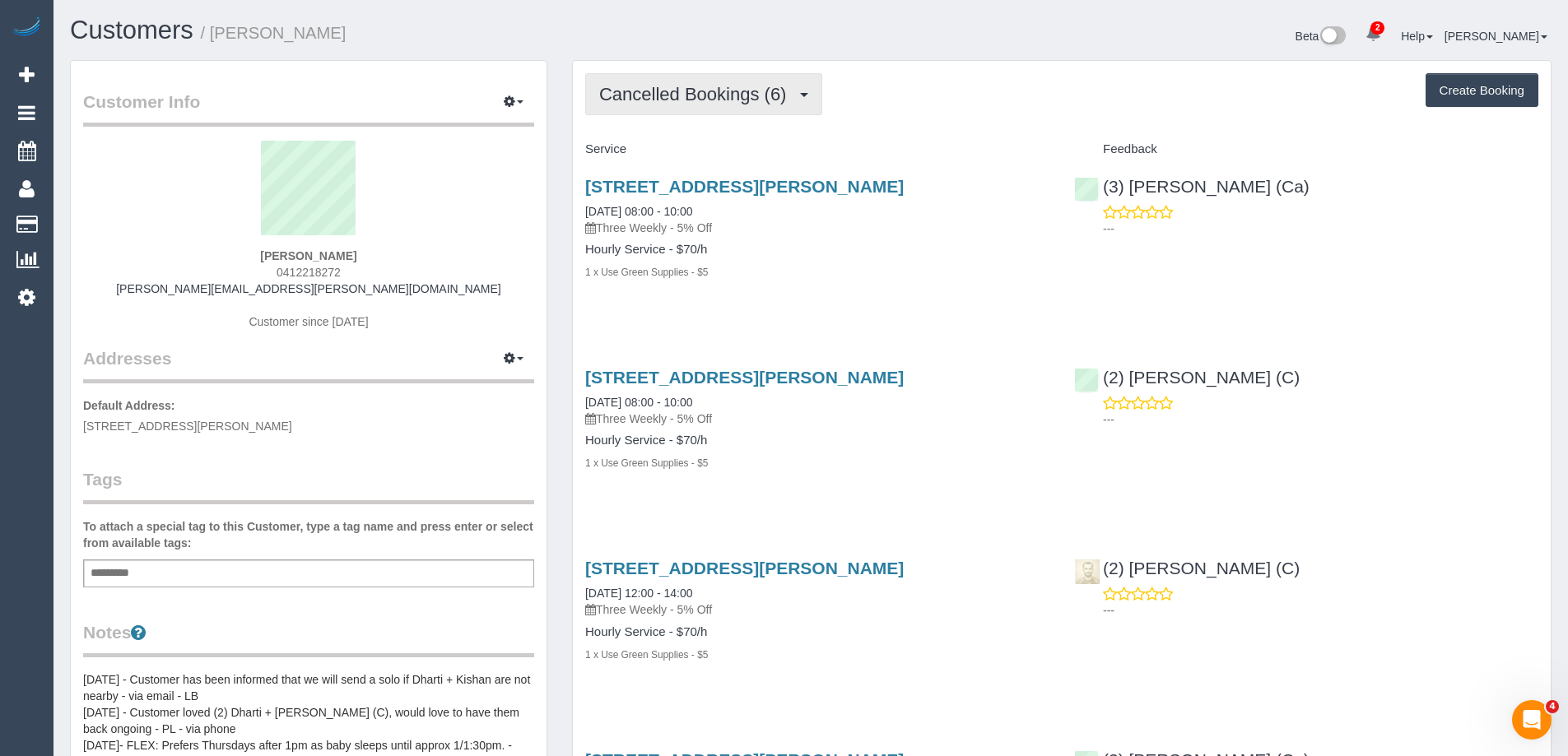
click at [655, 85] on span "Cancelled Bookings (6)" at bounding box center [697, 94] width 195 height 21
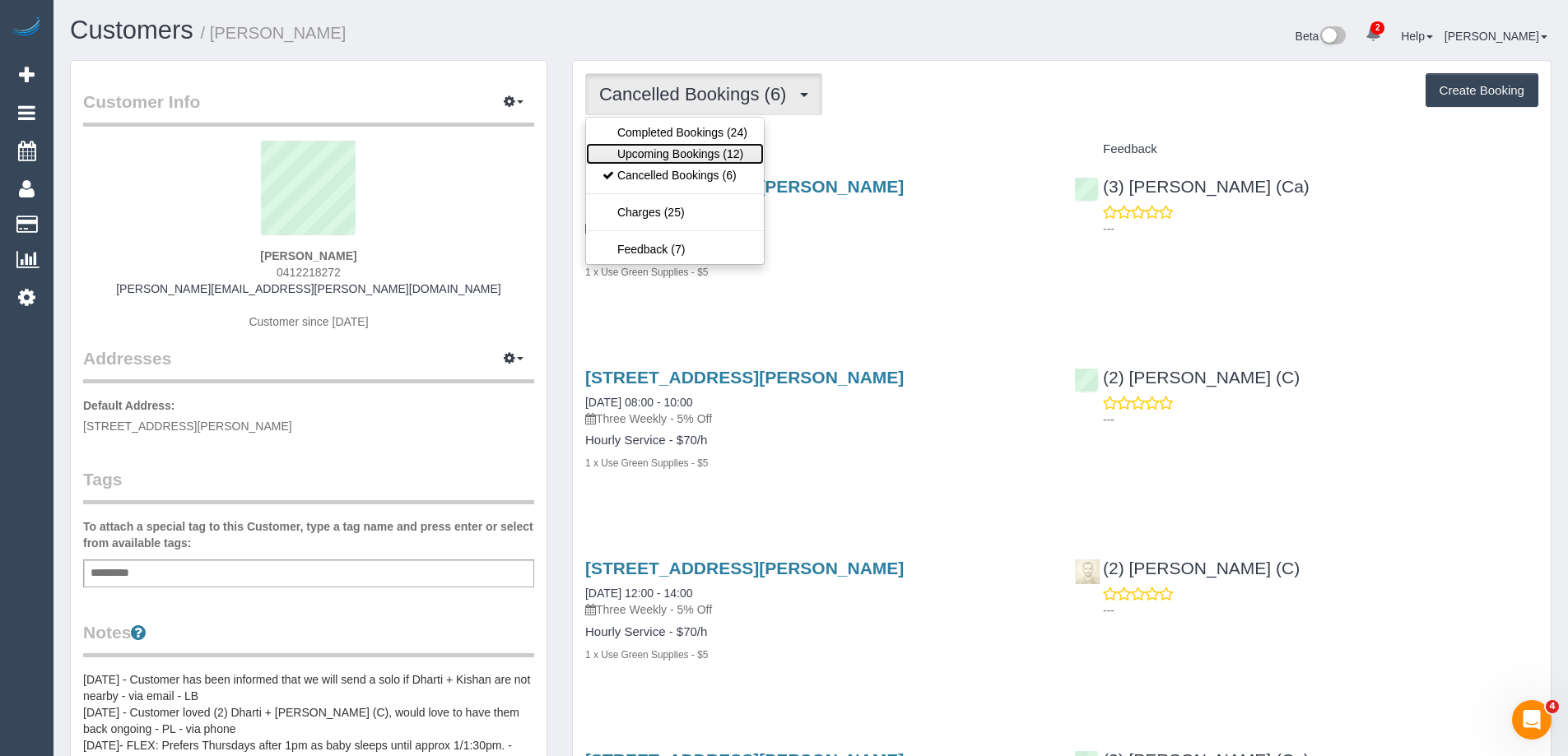
click at [667, 151] on link "Upcoming Bookings (12)" at bounding box center [674, 154] width 177 height 22
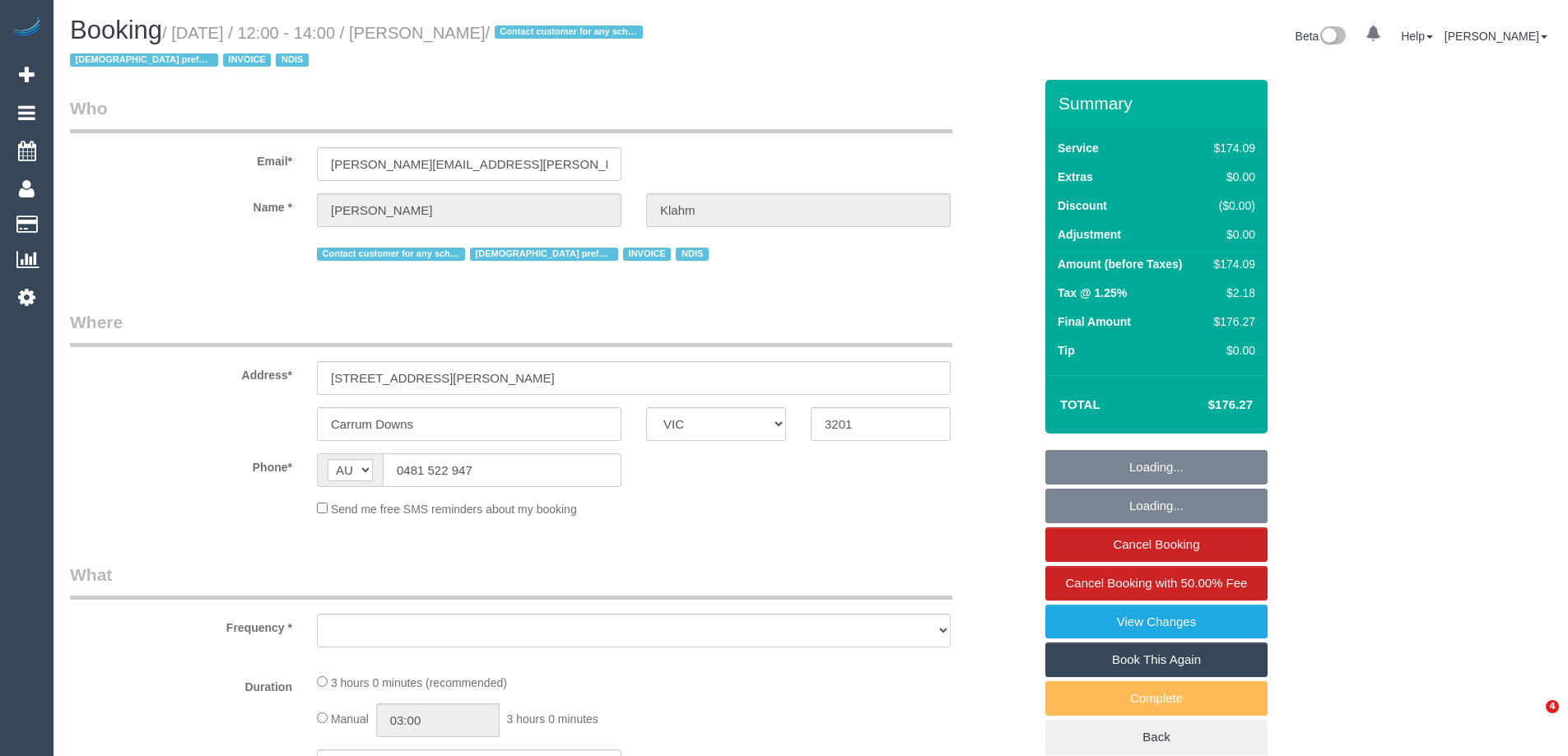
select select "VIC"
select select "object:591"
select select "180"
select select "number:28"
select select "number:14"
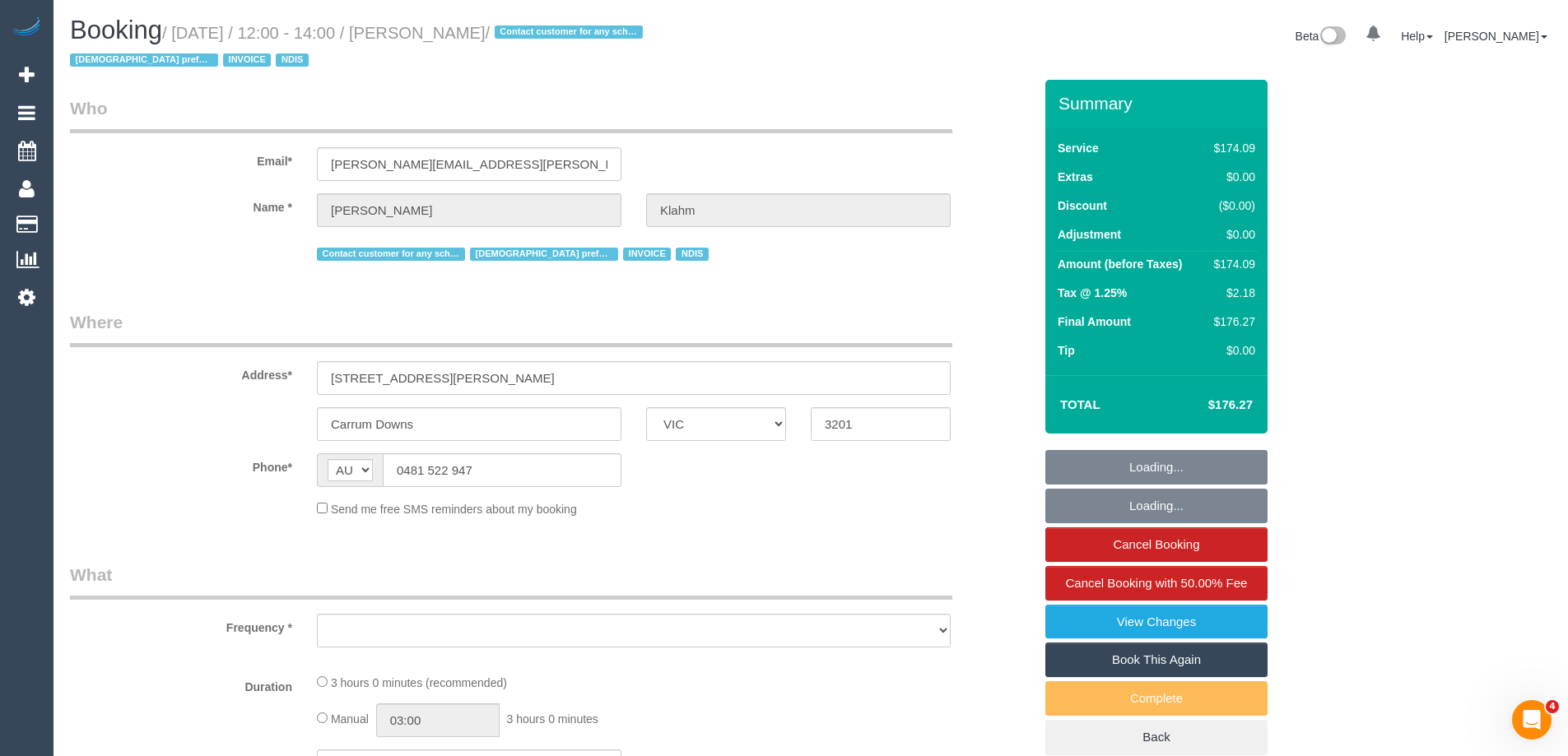
select select "number:19"
select select "number:36"
select select "number:35"
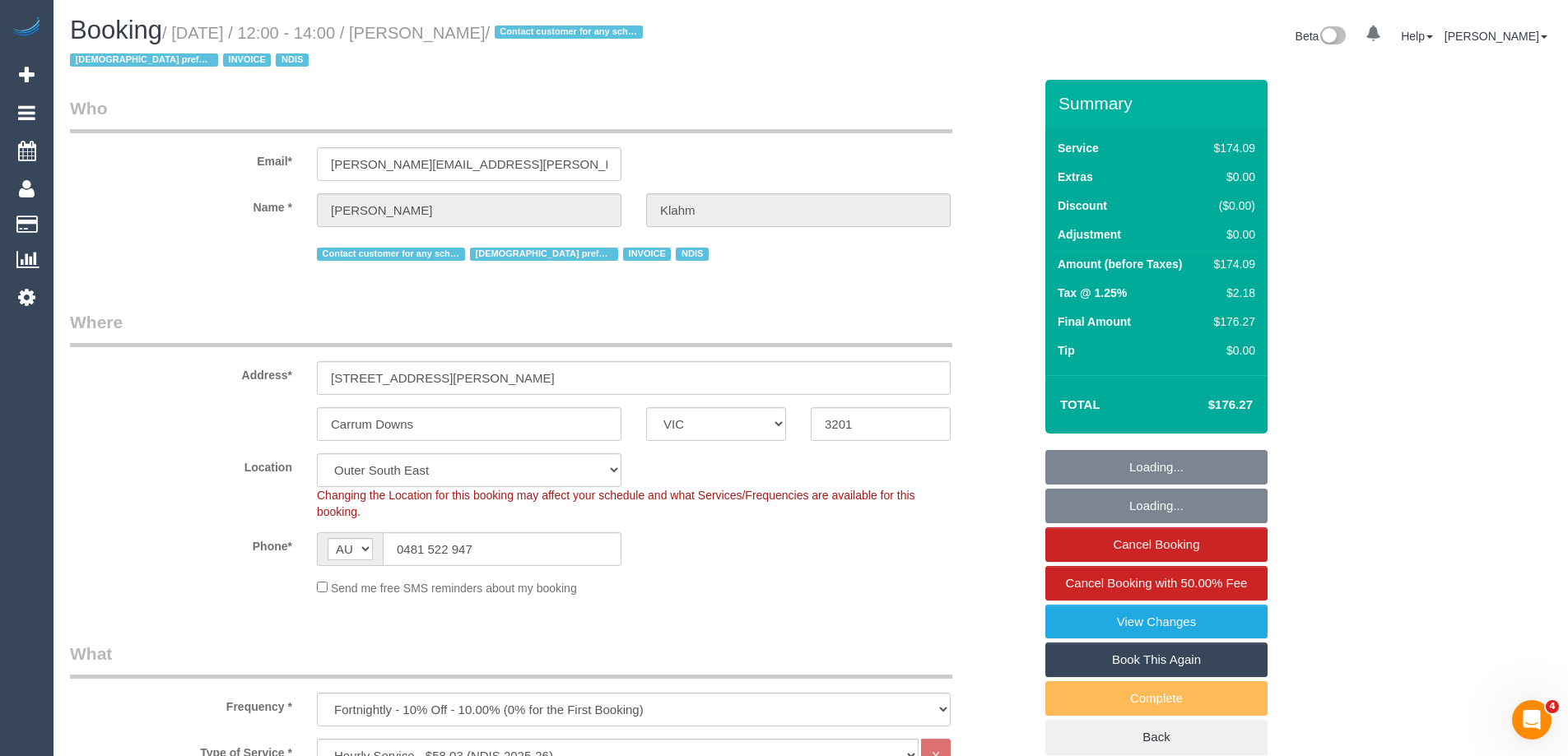
select select "object:803"
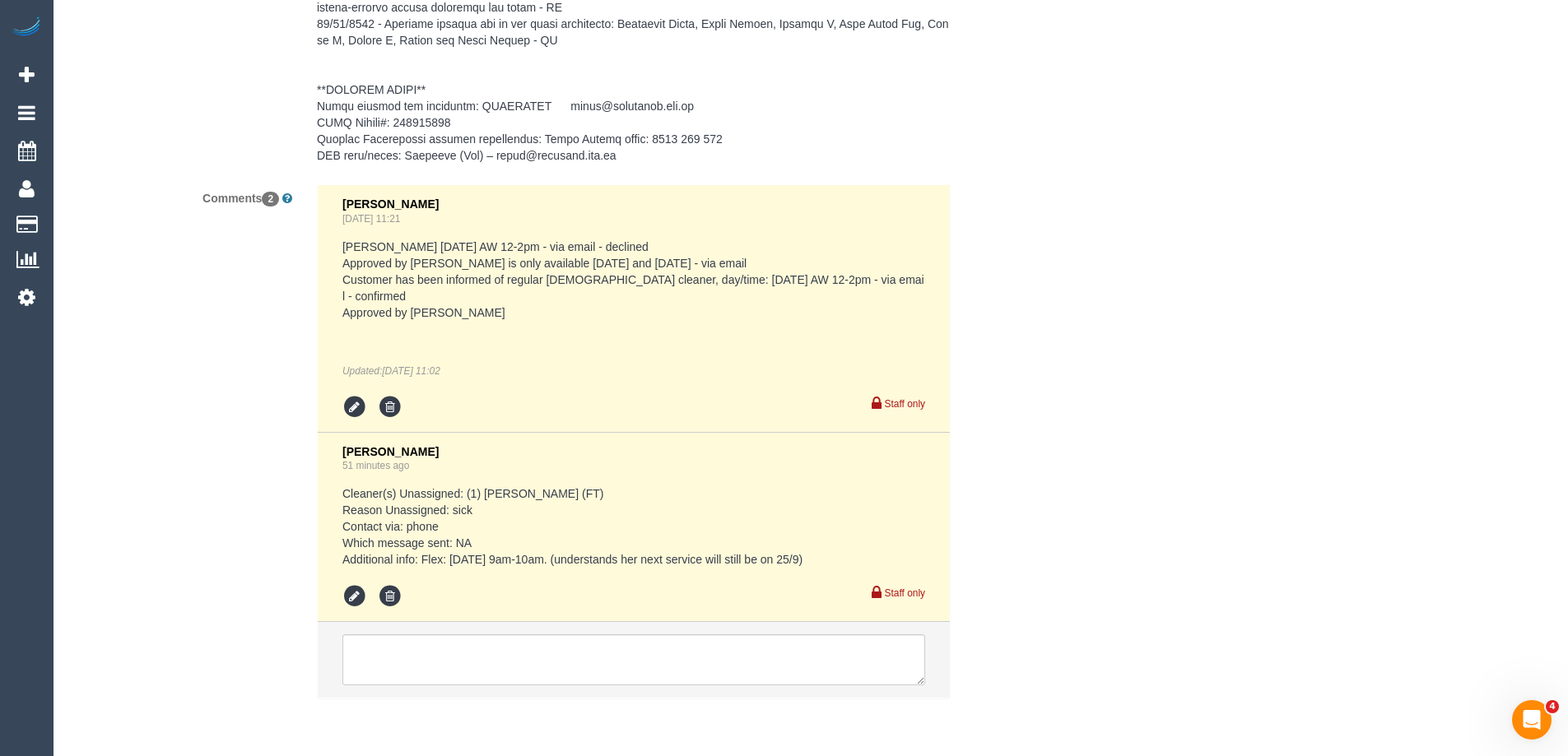
scroll to position [3045, 0]
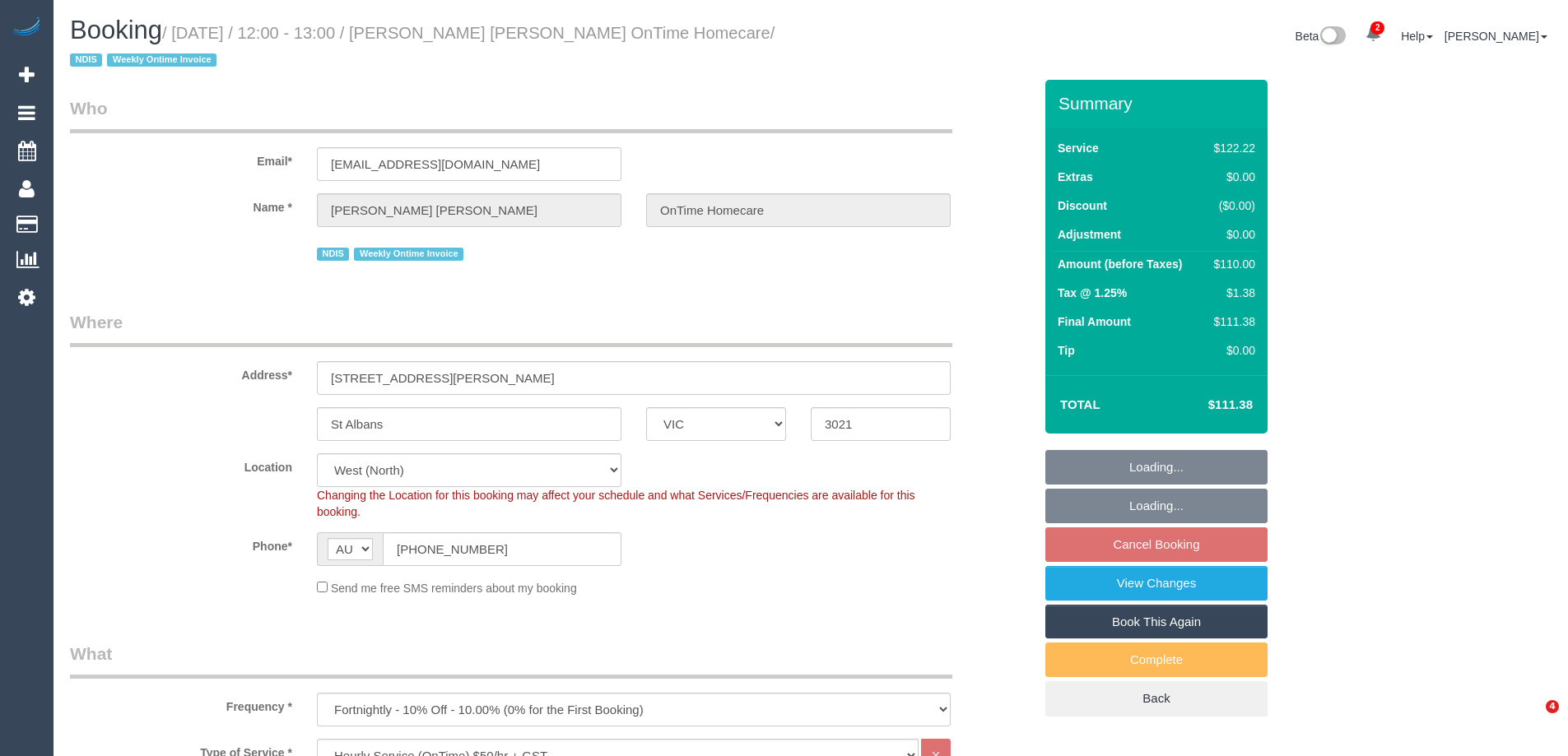
select select "VIC"
select select "number:28"
select select "number:14"
select select "number:19"
select select "number:22"
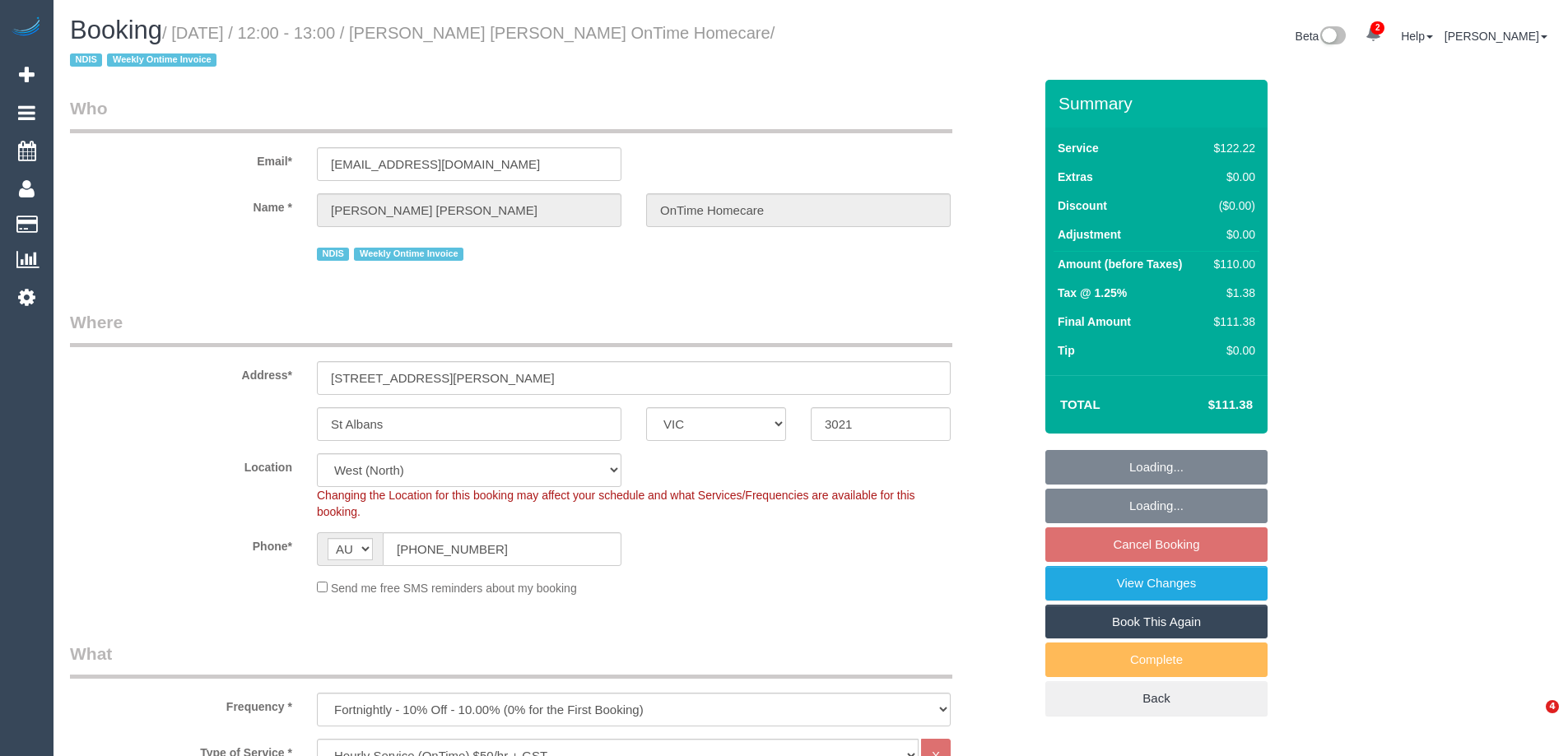
select select "number:35"
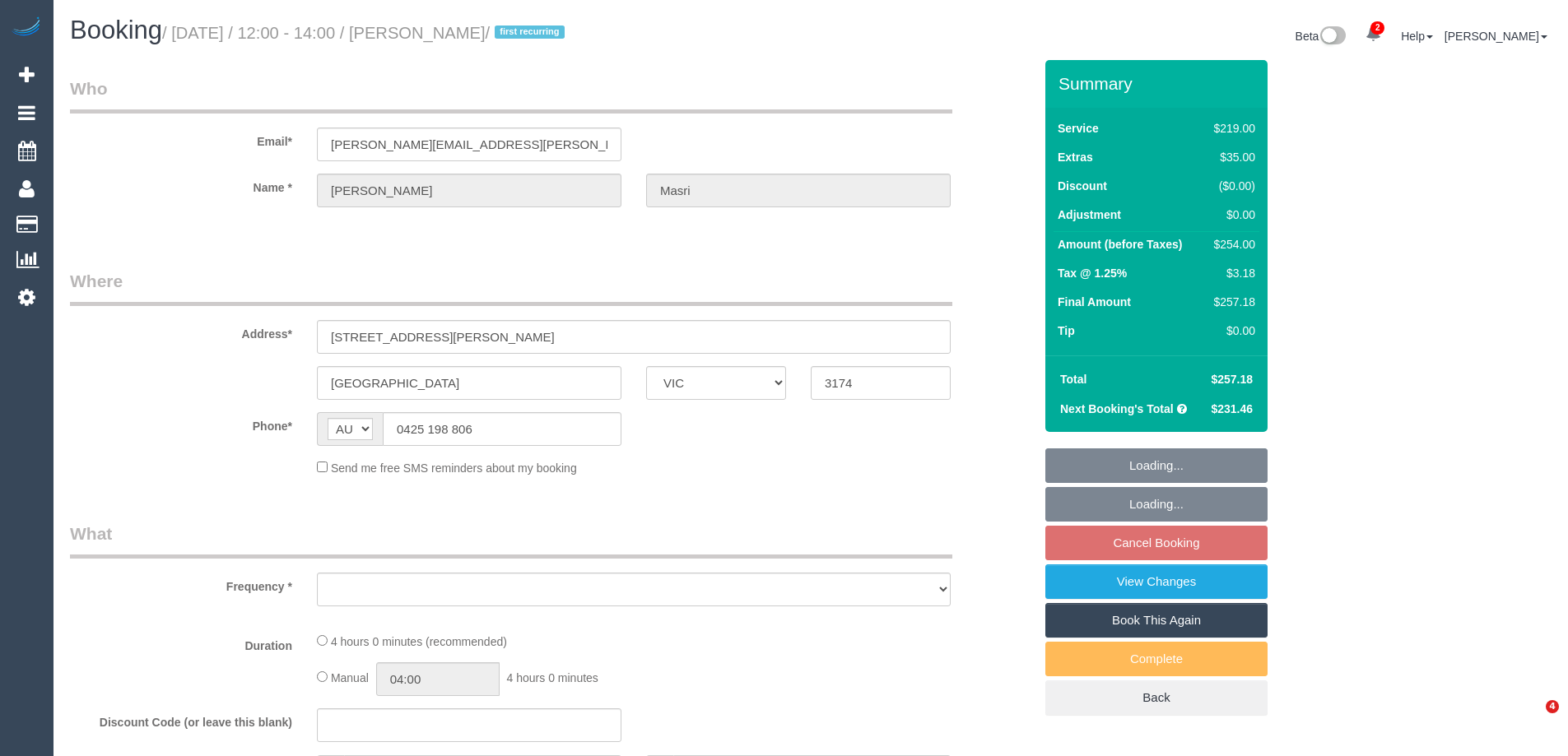
select select "VIC"
select select "string:stripe-pm_1S07nk2GScqysDRVlH1BeyTx"
select select "number:29"
select select "number:14"
select select "number:19"
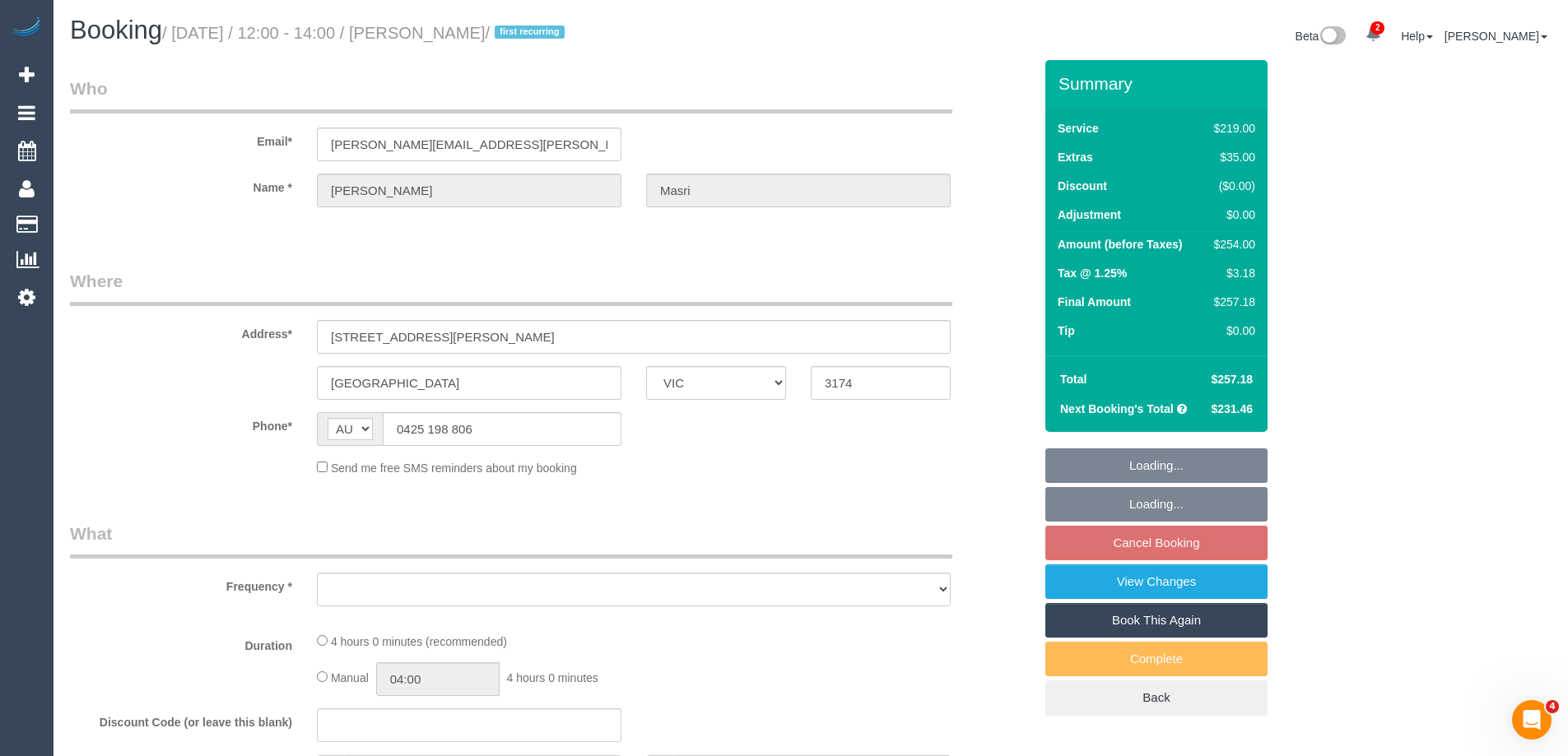
select select "number:25"
select select "number:34"
select select "number:11"
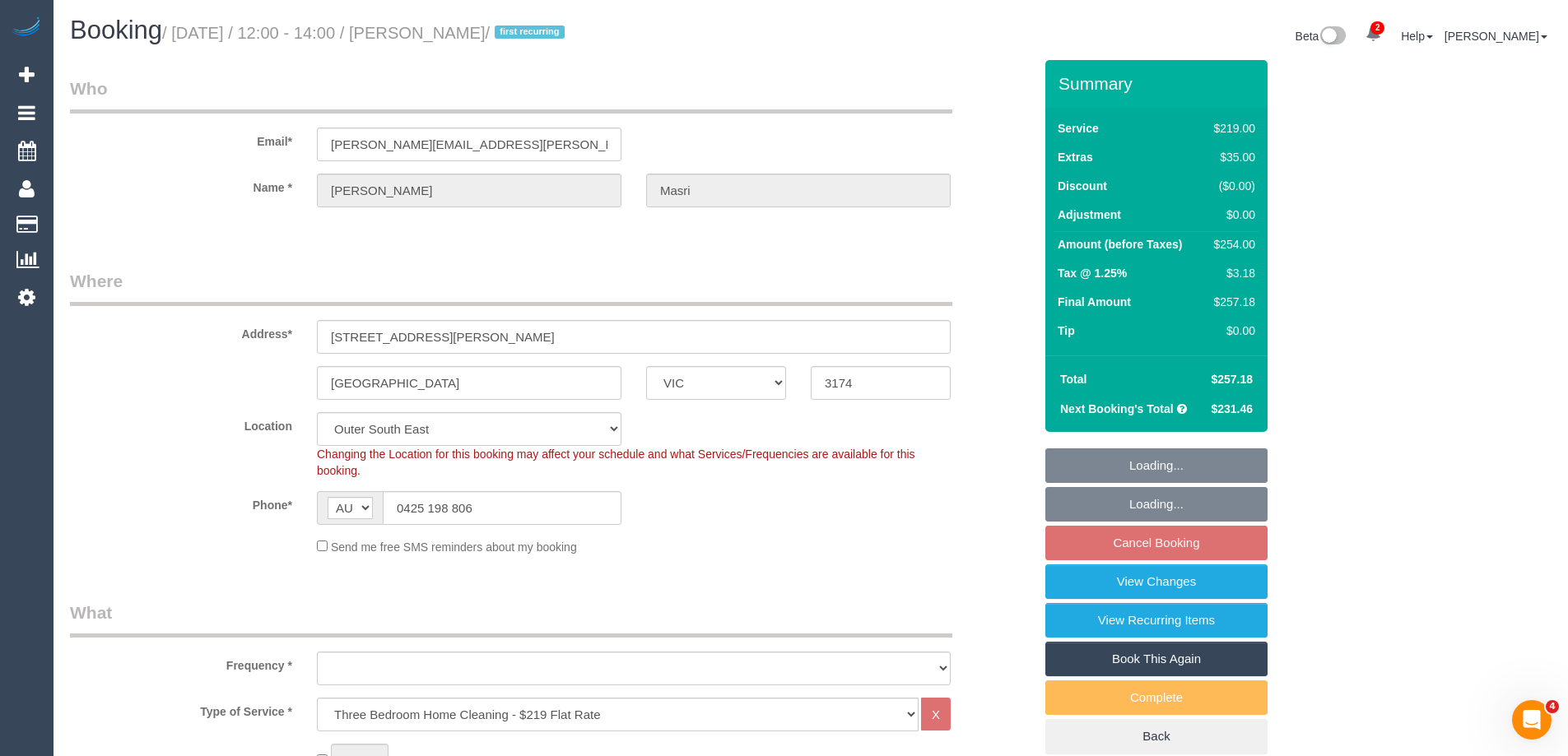
select select "object:793"
select select "spot3"
select select "object:803"
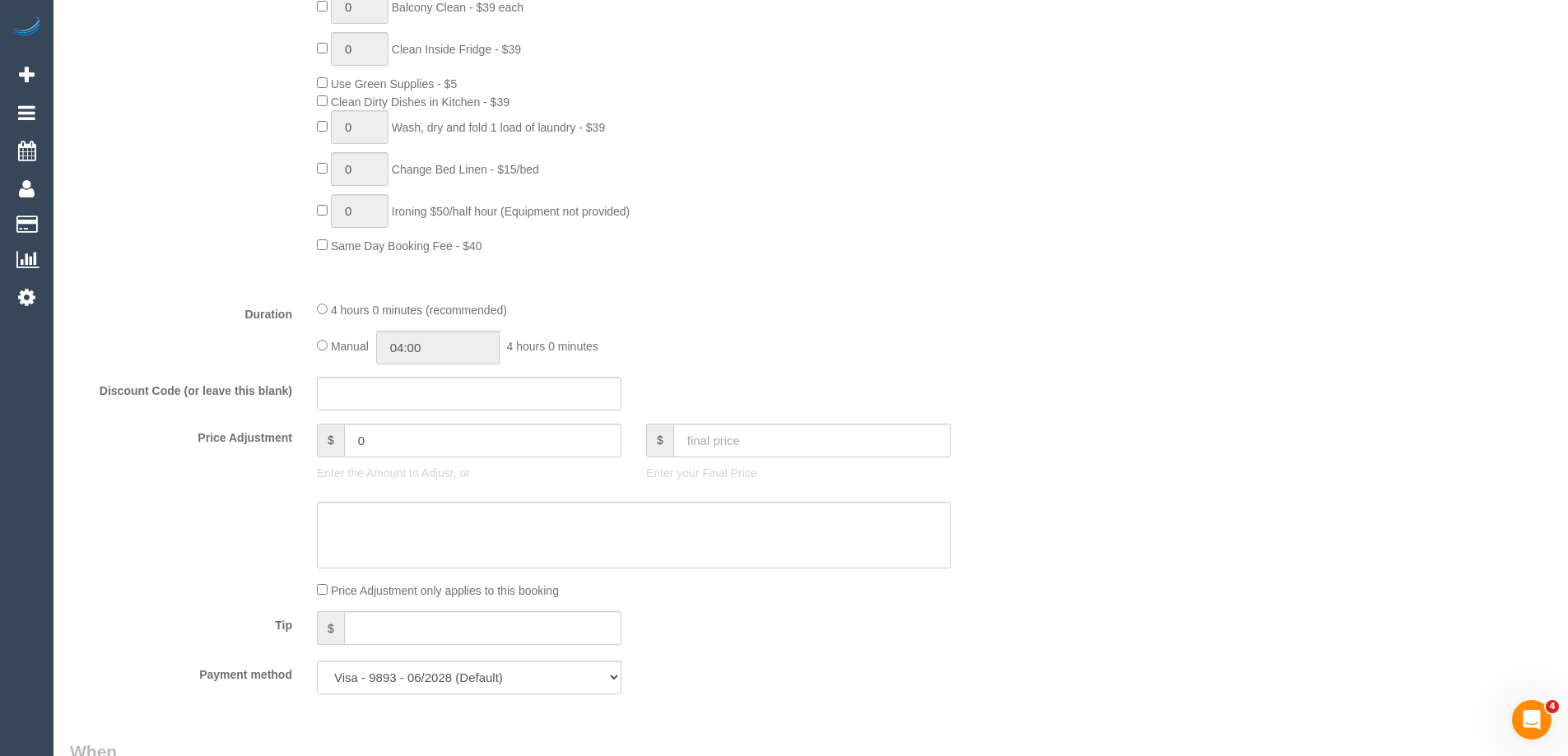
scroll to position [1317, 0]
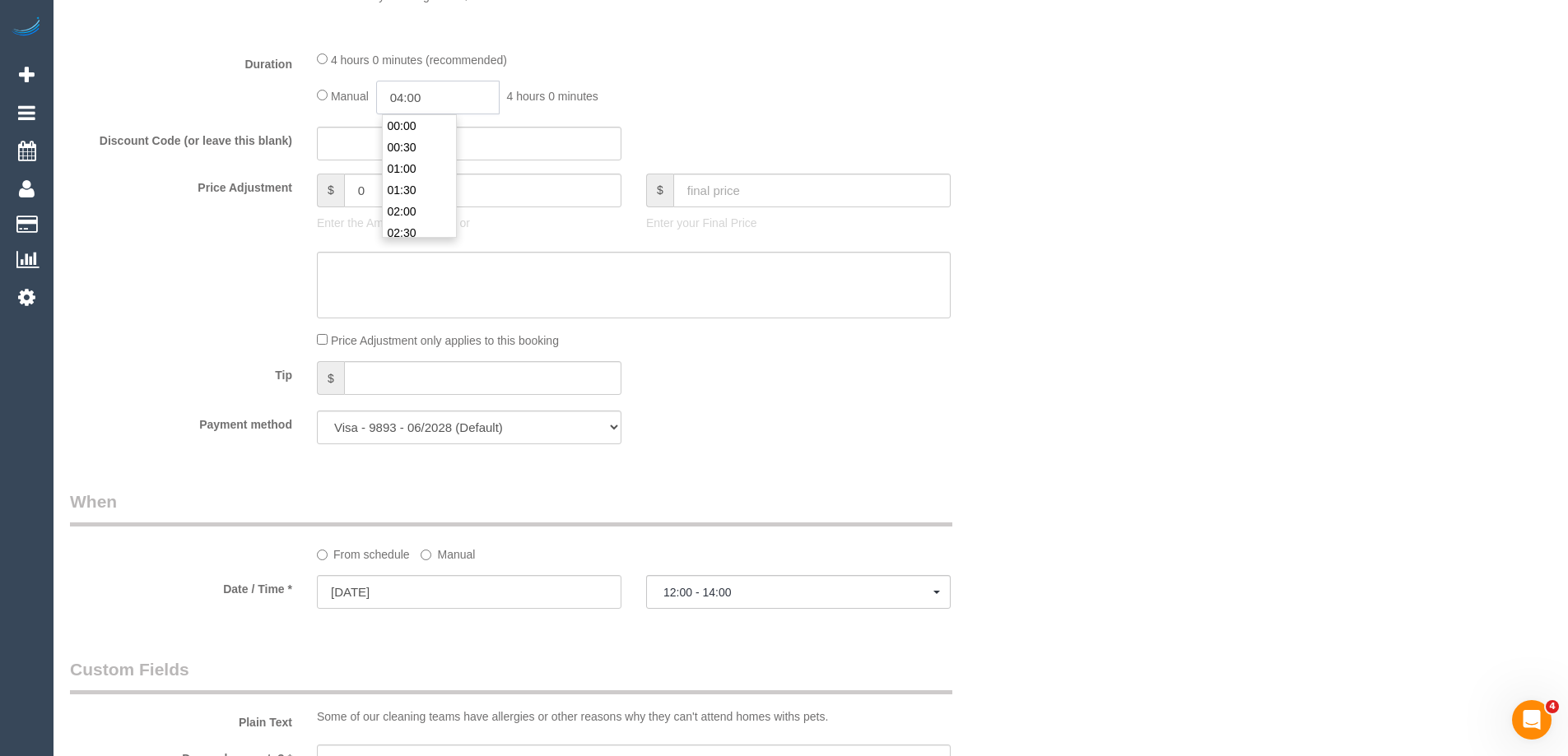
click at [422, 101] on input "04:00" at bounding box center [437, 98] width 123 height 34
type input "02:00"
click at [408, 151] on li "02:00" at bounding box center [418, 160] width 73 height 22
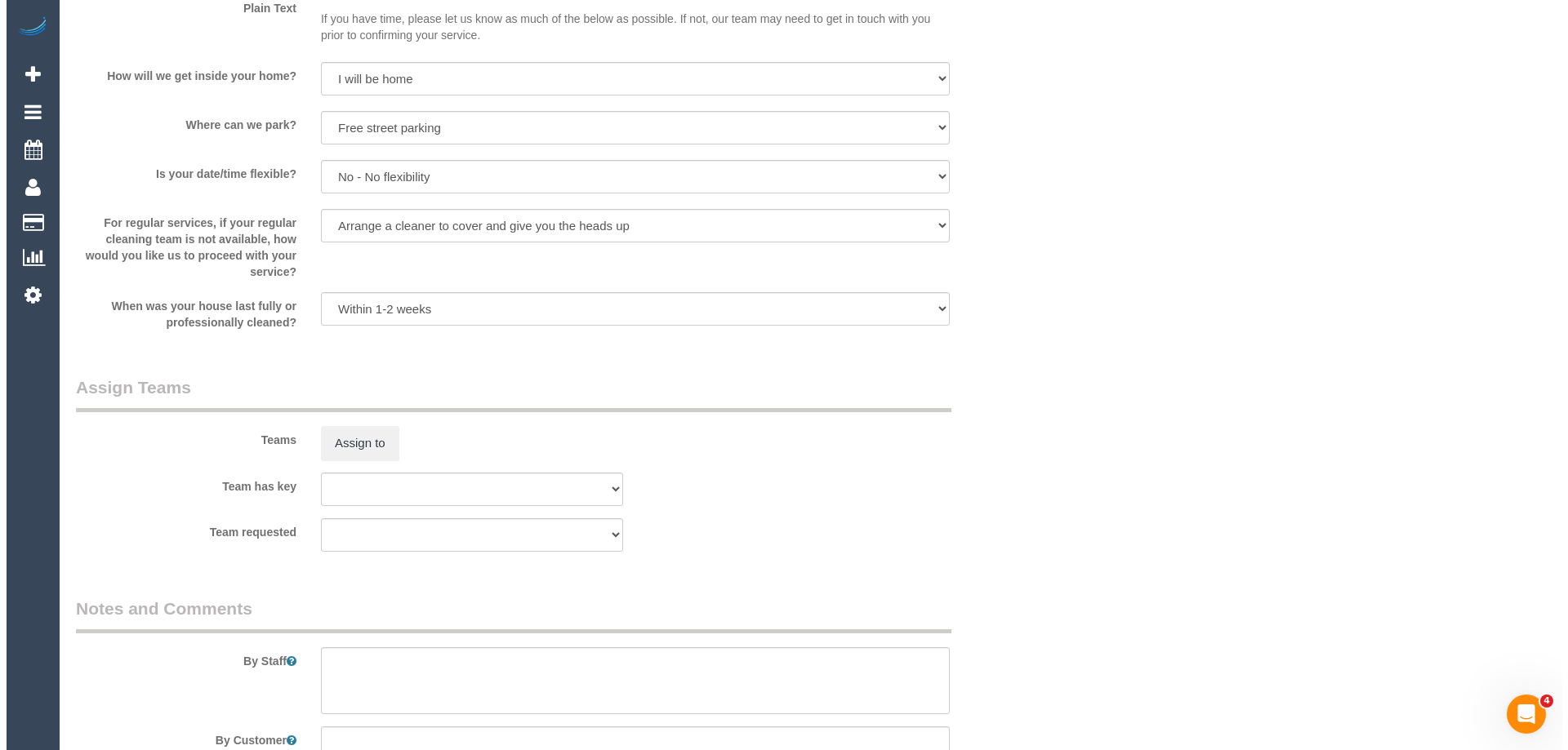
scroll to position [2386, 0]
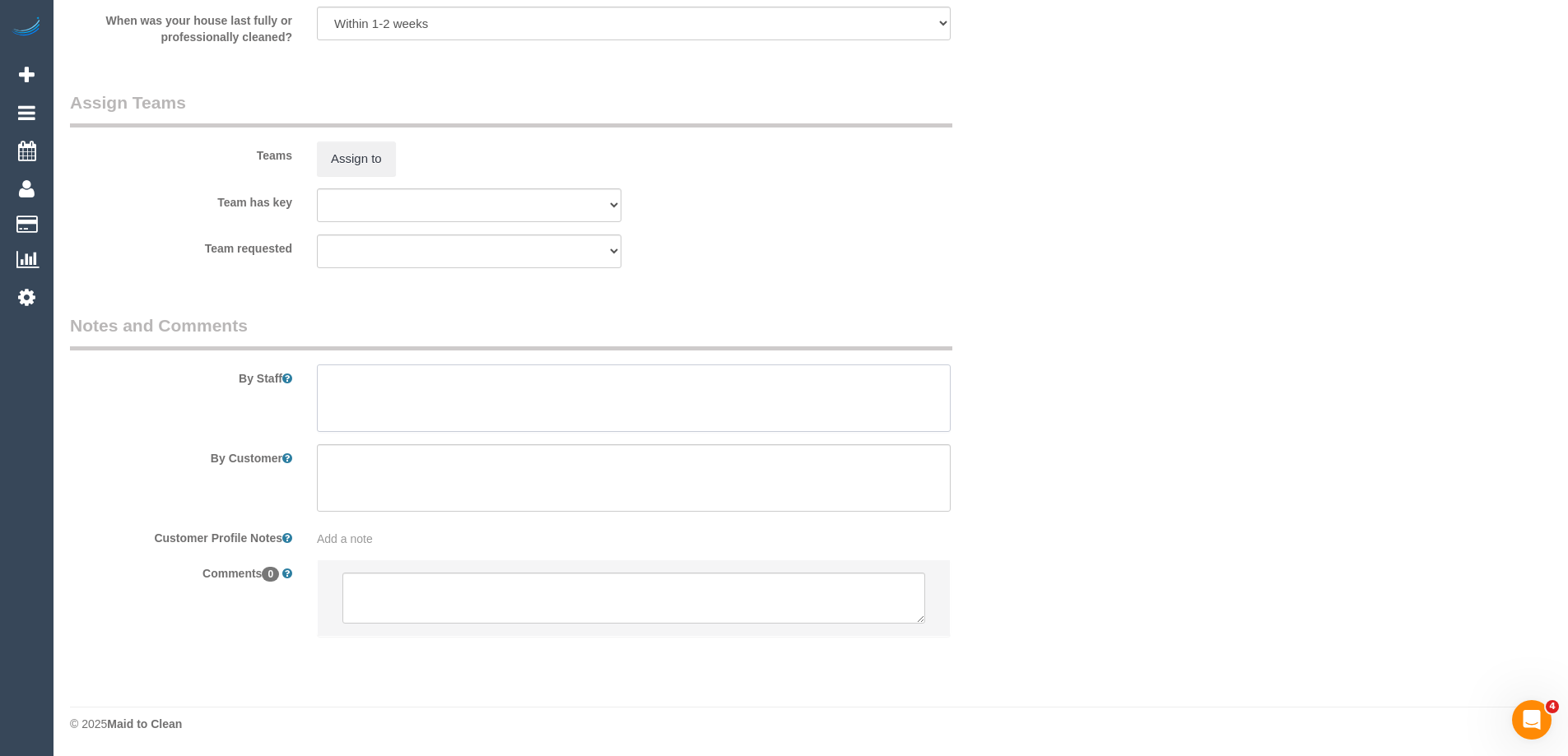
select select "spot25"
click at [371, 414] on textarea at bounding box center [634, 397] width 634 height 67
type textarea "Estimated time of 3.5-4 hrs"
click at [351, 152] on button "Assign to" at bounding box center [356, 158] width 79 height 34
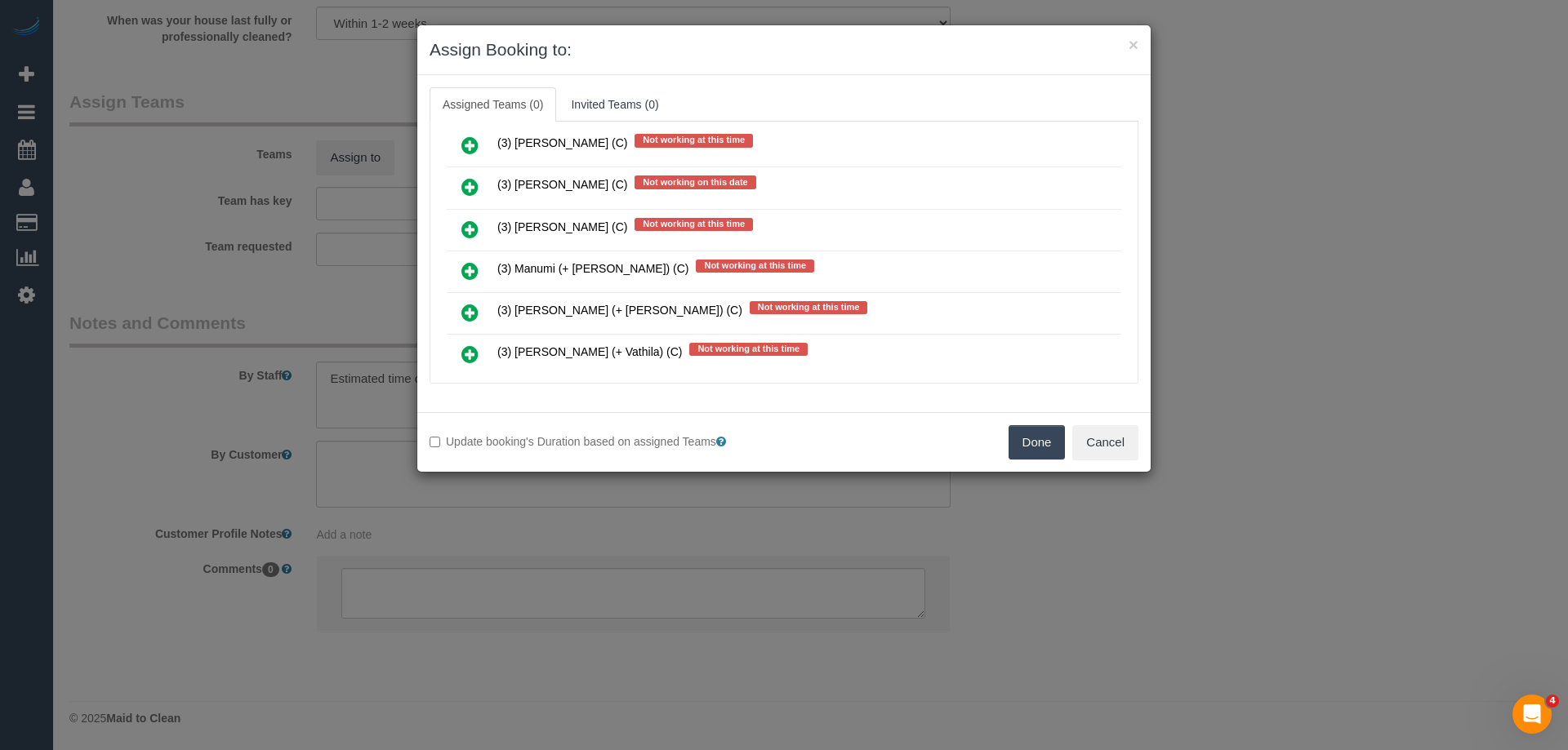
scroll to position [2526, 0]
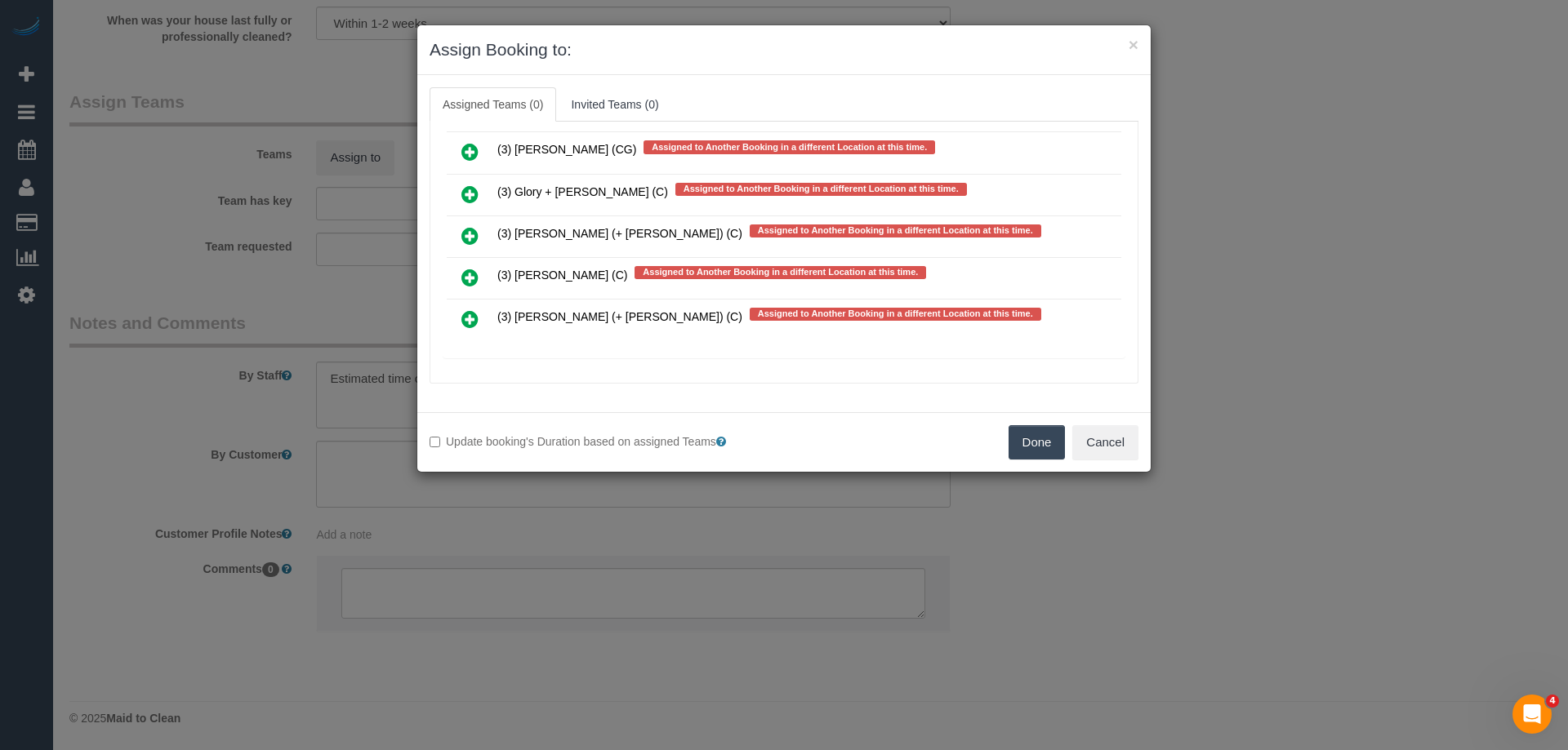
click at [472, 188] on icon at bounding box center [470, 194] width 17 height 20
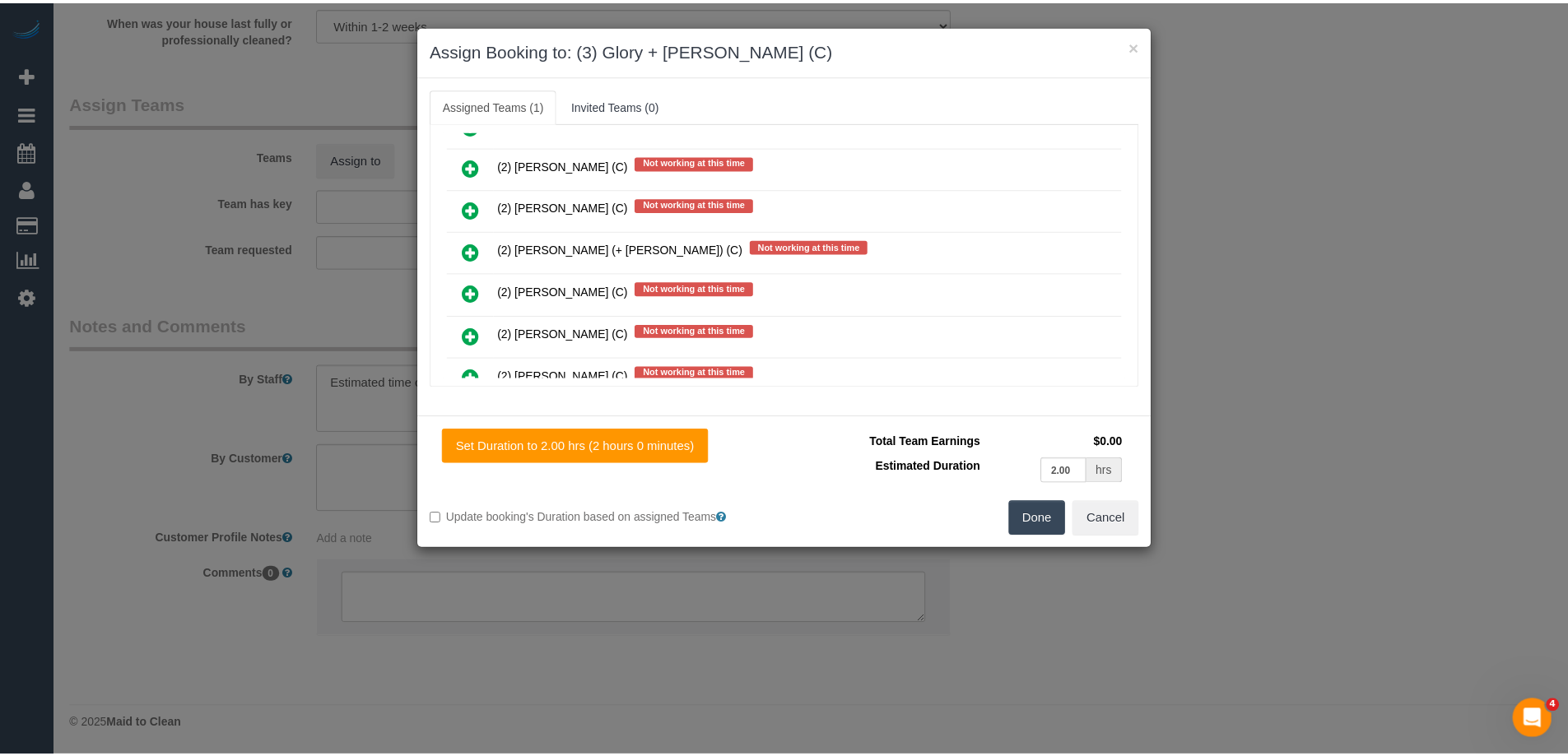
scroll to position [0, 0]
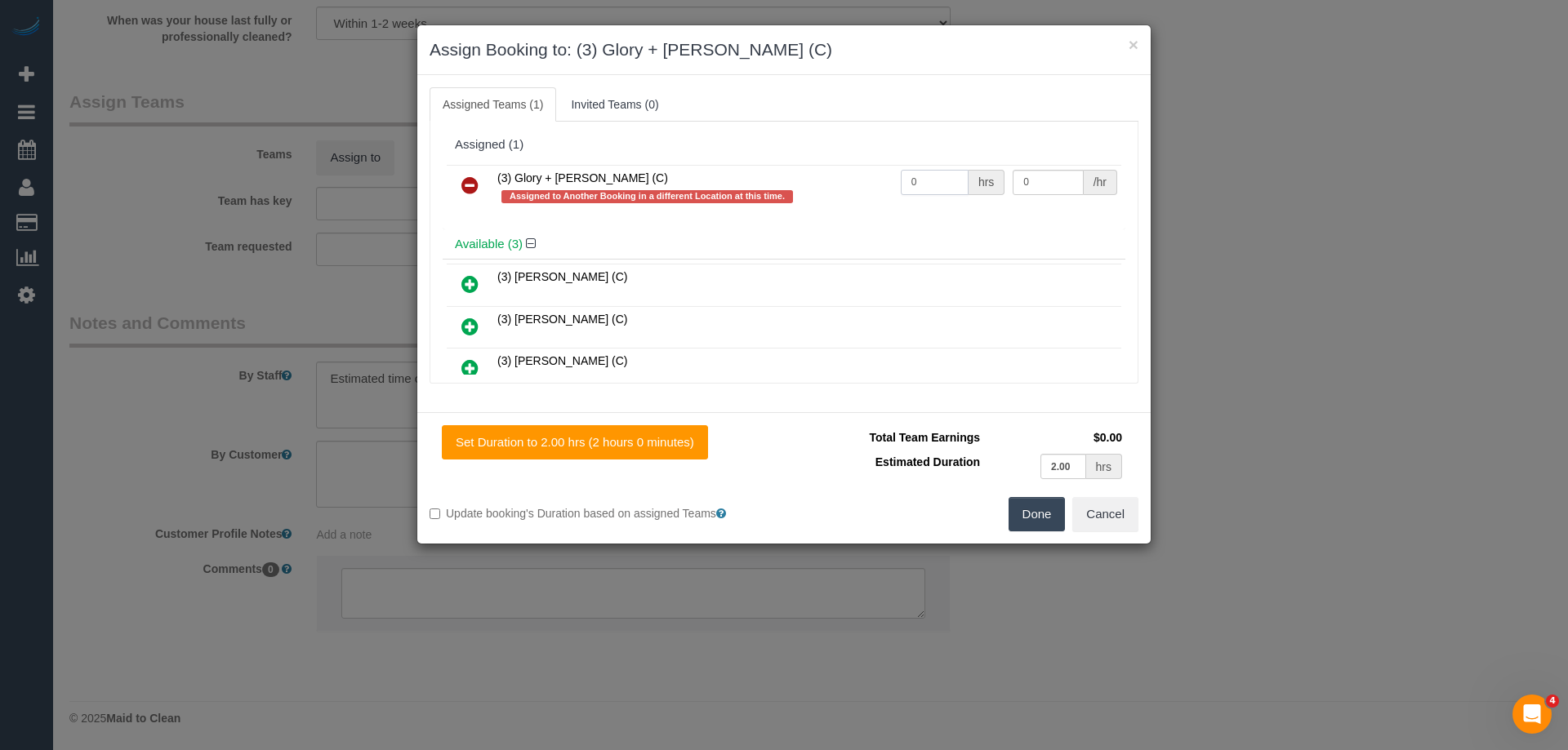
drag, startPoint x: 934, startPoint y: 182, endPoint x: 840, endPoint y: 175, distance: 94.3
click at [840, 175] on tr "(3) Glory + Mary (C) Assigned to Another Booking in a different Location at thi…" at bounding box center [784, 187] width 675 height 46
type input "1"
drag, startPoint x: 1022, startPoint y: 175, endPoint x: 908, endPoint y: 169, distance: 114.2
click at [908, 169] on tr "(3) Glory + Mary (C) Assigned to Another Booking in a different Location at thi…" at bounding box center [784, 187] width 675 height 46
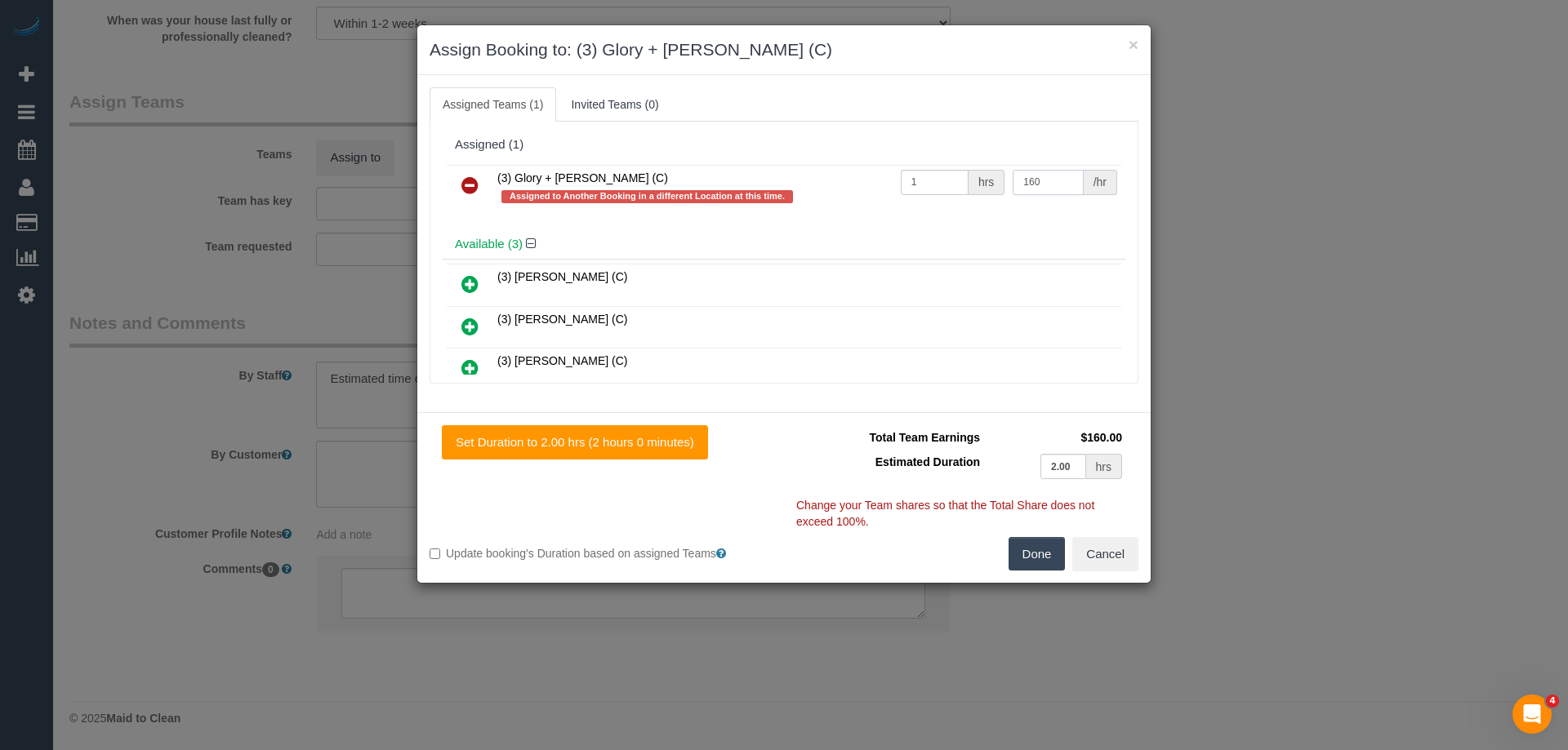
type input "160"
click at [1037, 564] on button "Done" at bounding box center [1036, 554] width 57 height 34
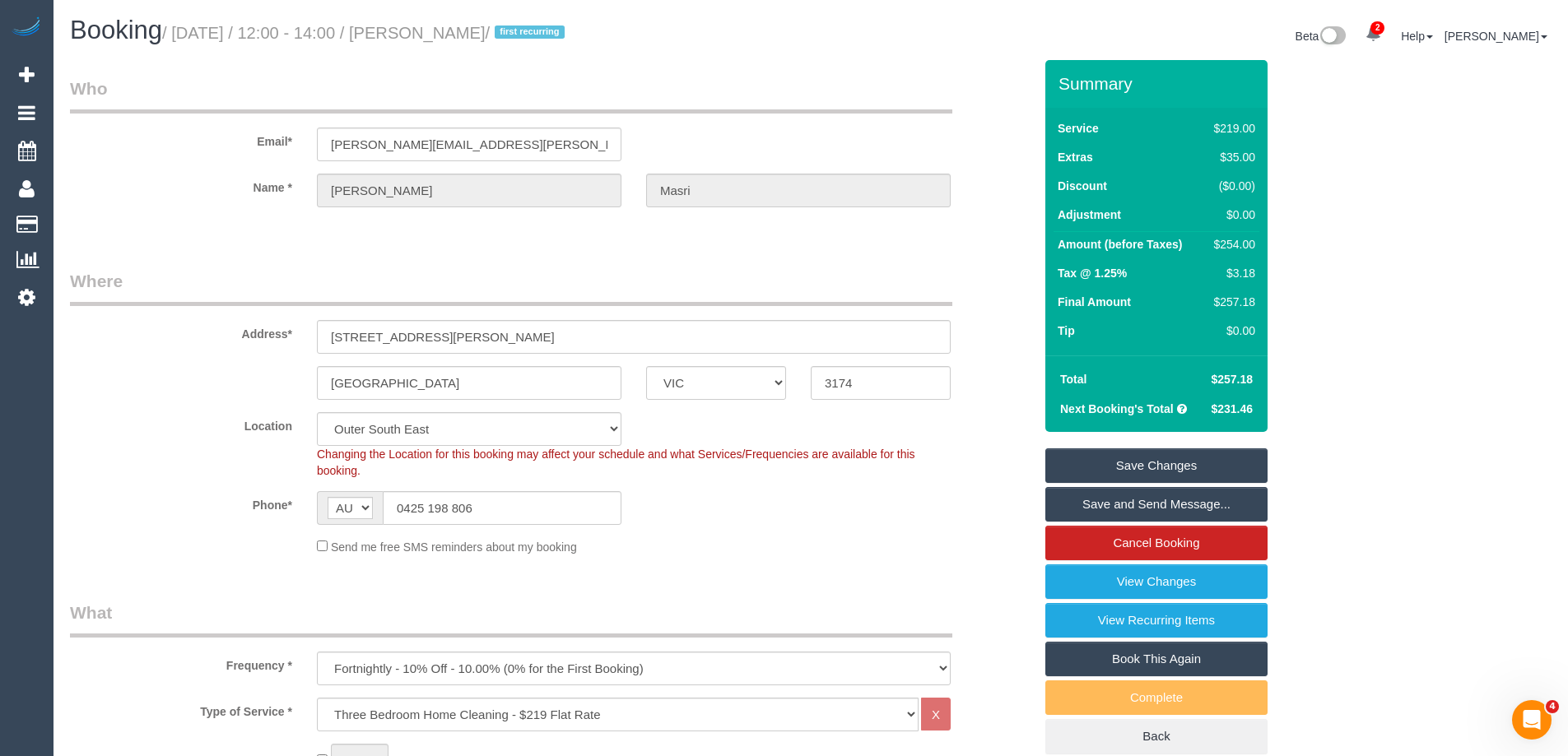
drag, startPoint x: 558, startPoint y: 32, endPoint x: 456, endPoint y: 42, distance: 102.5
click at [456, 42] on h1 "Booking / September 15, 2025 / 12:00 - 14:00 / Melanie Masri / first recurring" at bounding box center [434, 29] width 729 height 28
copy small "Melanie Masri"
click at [1123, 467] on link "Save Changes" at bounding box center [1156, 466] width 222 height 34
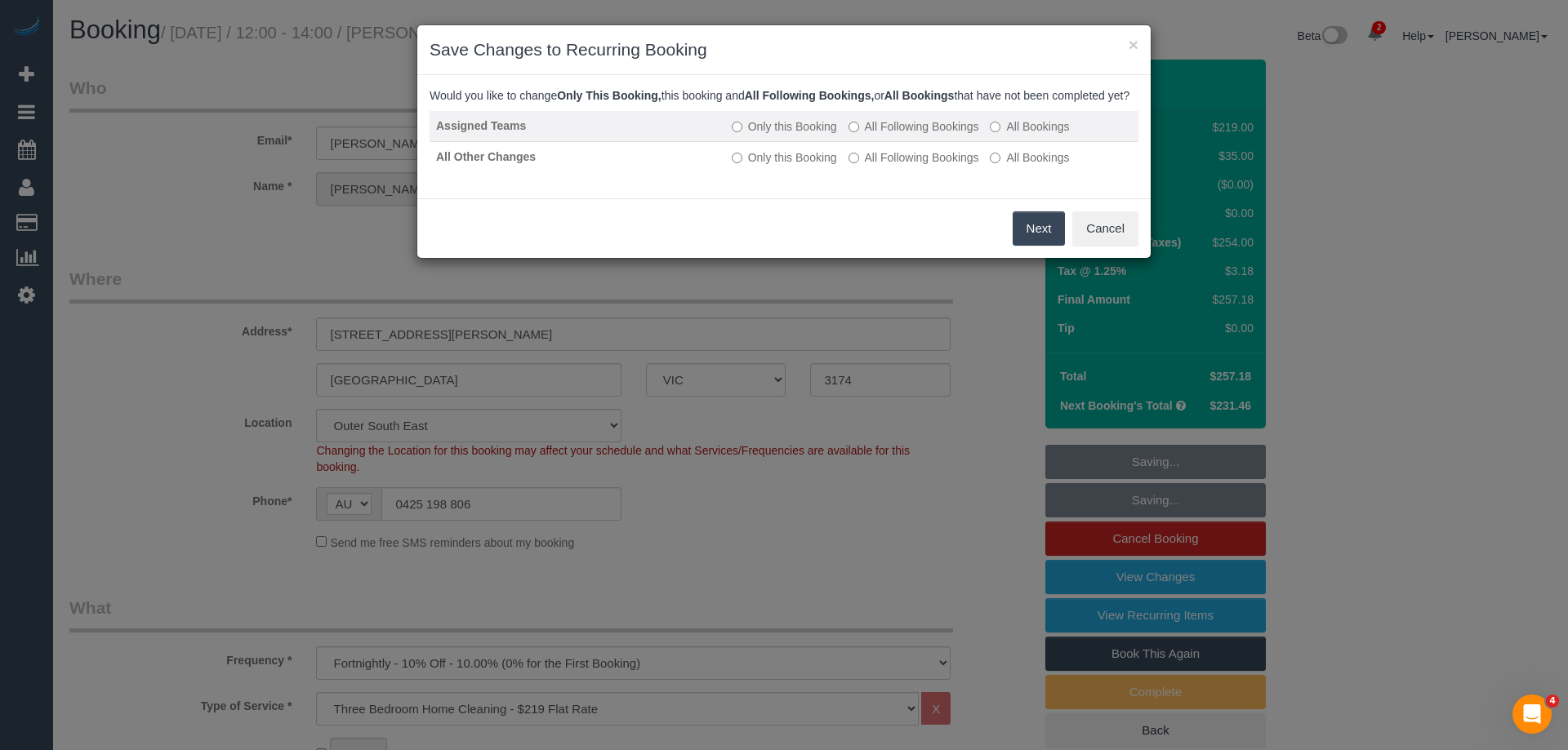
click at [915, 135] on label "All Following Bookings" at bounding box center [913, 126] width 131 height 16
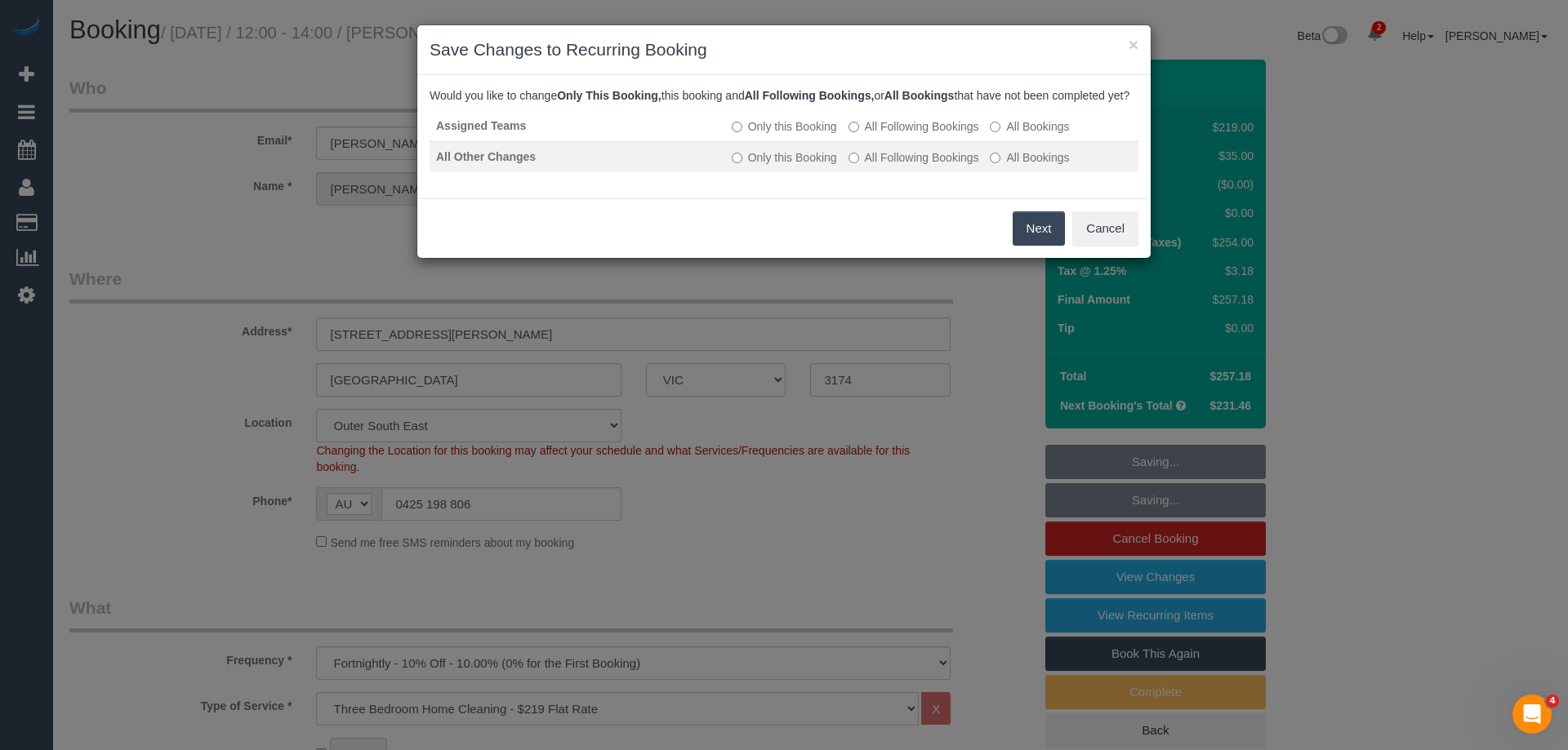
click at [885, 166] on label "All Following Bookings" at bounding box center [913, 157] width 131 height 16
click at [1034, 245] on button "Save" at bounding box center [1036, 229] width 56 height 34
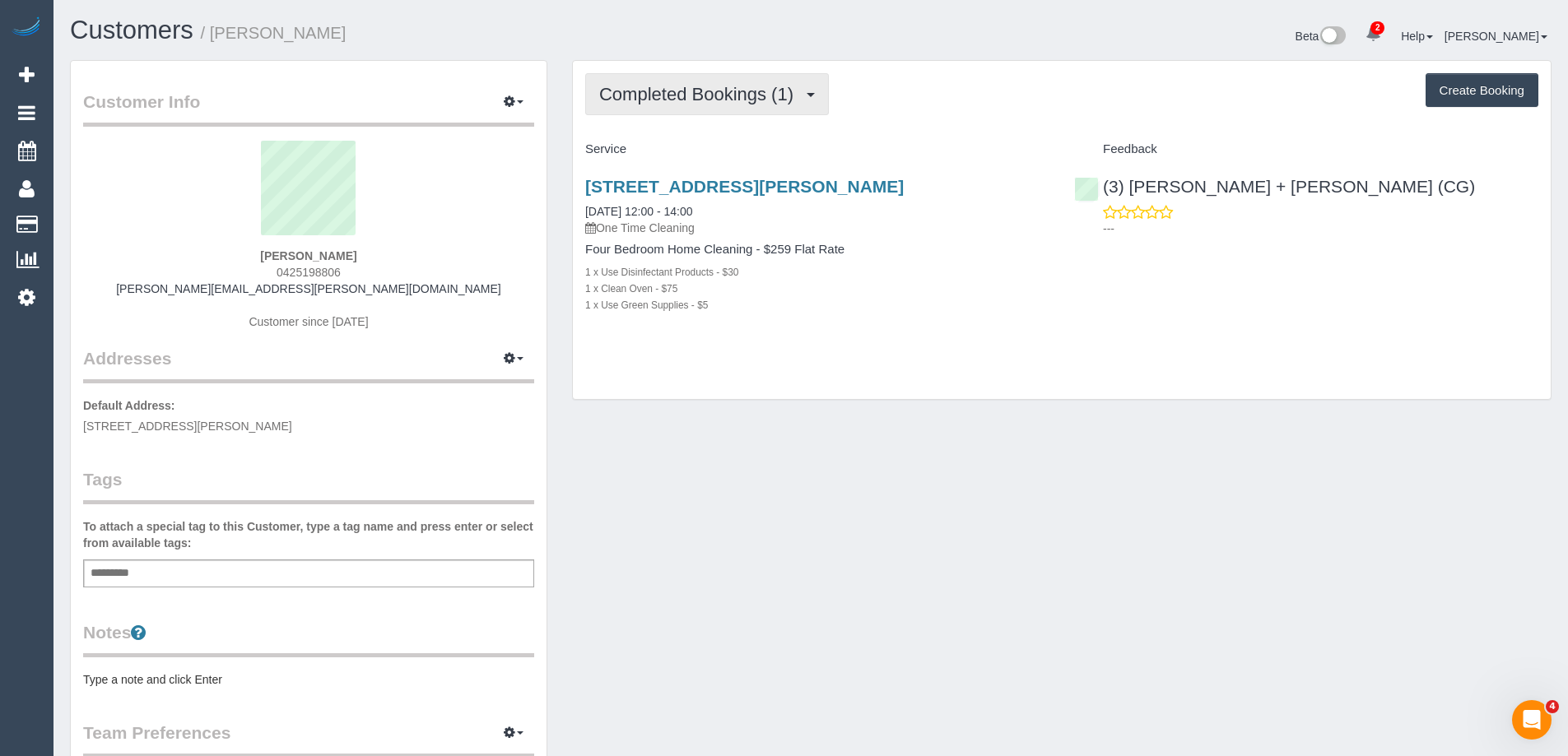
click at [718, 95] on span "Completed Bookings (1)" at bounding box center [700, 94] width 202 height 21
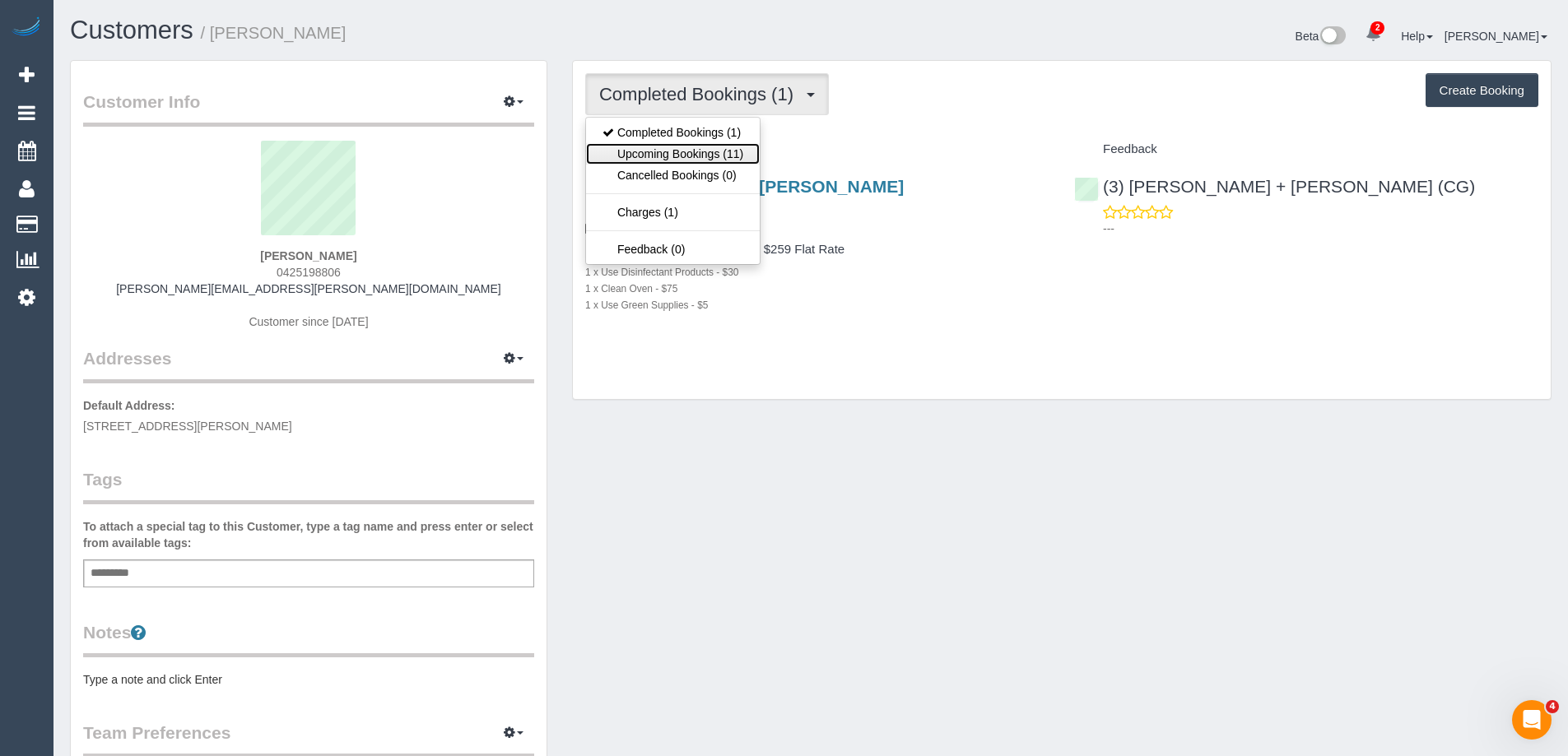
click at [702, 154] on link "Upcoming Bookings (11)" at bounding box center [673, 154] width 174 height 22
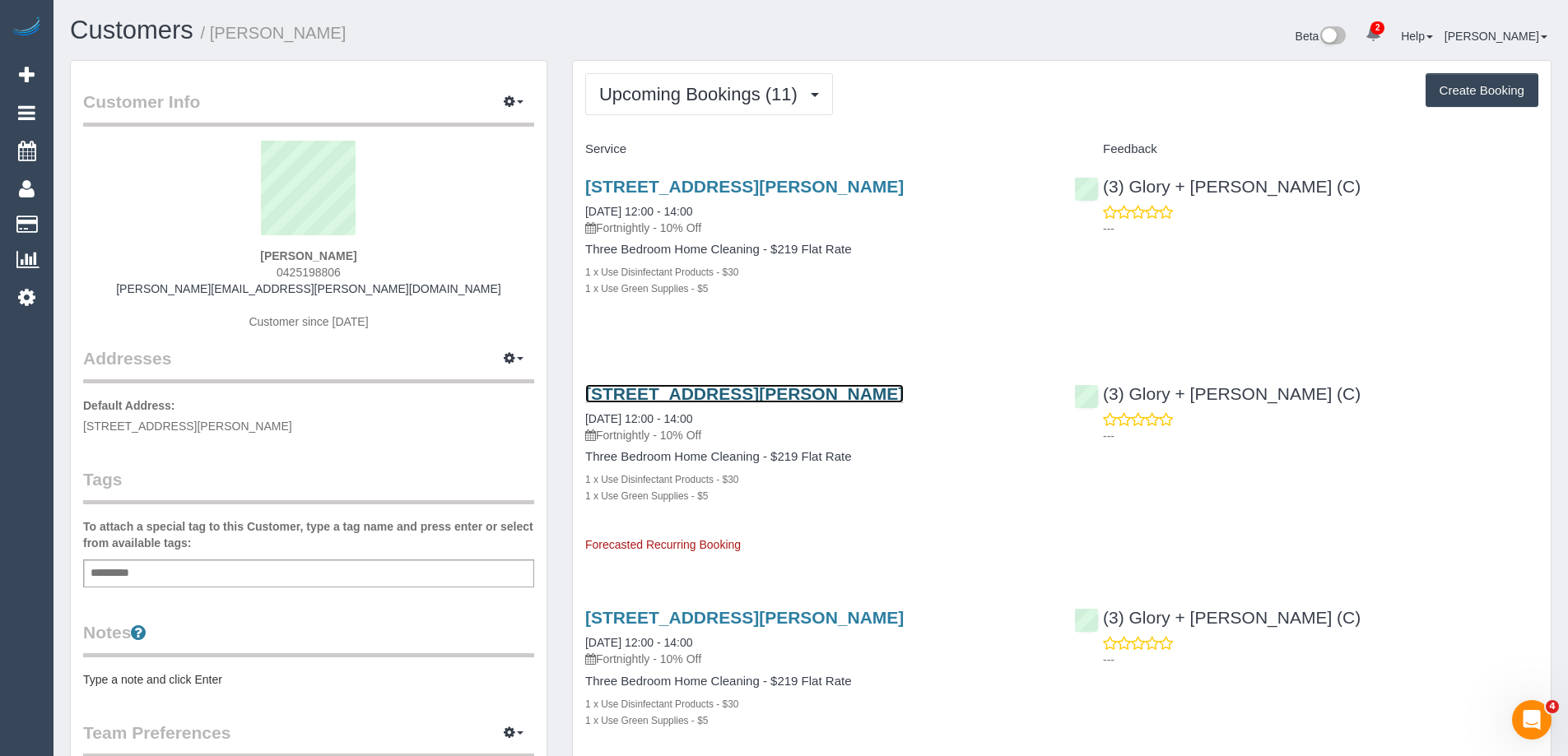
click at [654, 388] on link "Unit 1 6 Marna Court, Noble Park, VIC 3174" at bounding box center [745, 394] width 319 height 19
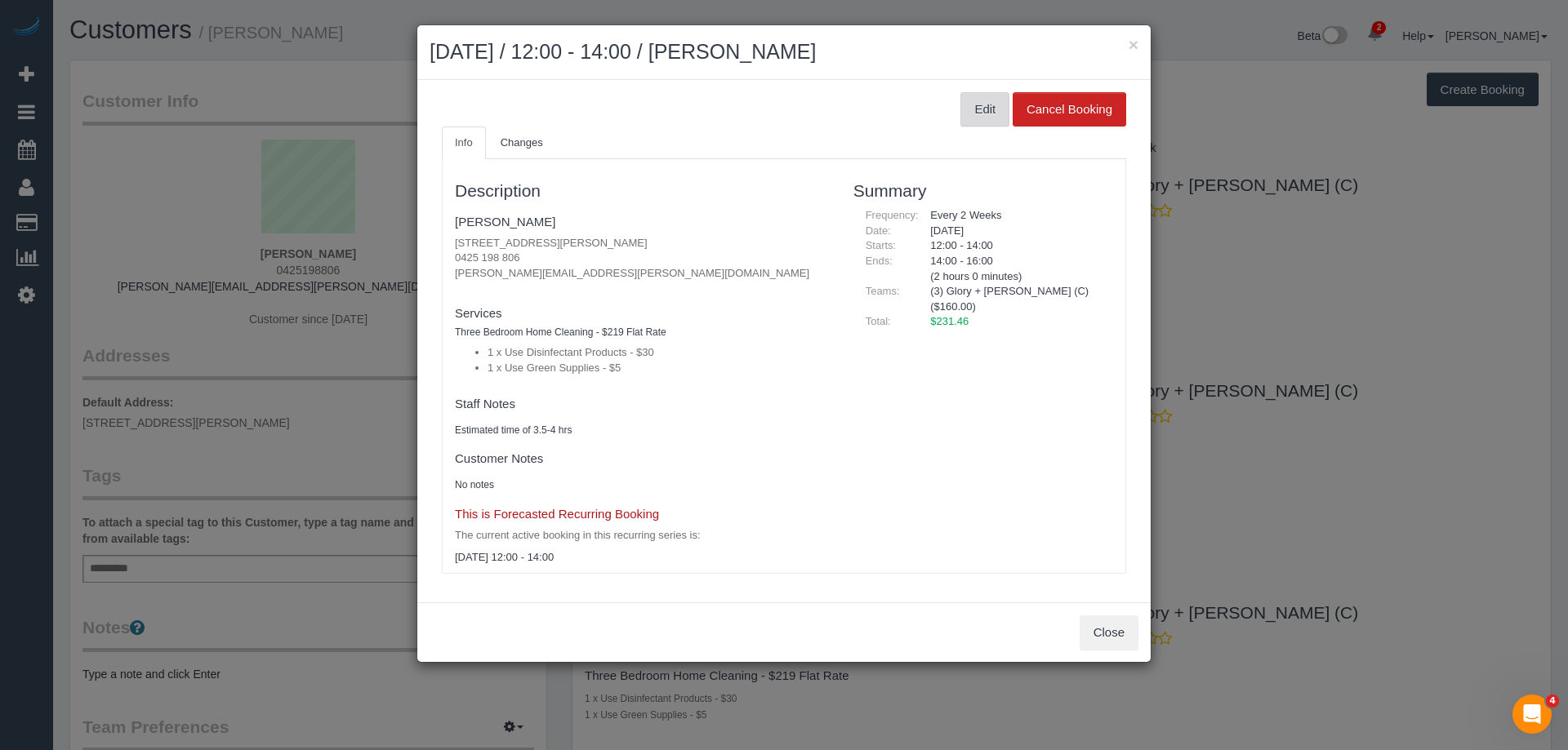
click at [975, 117] on button "Edit" at bounding box center [984, 109] width 49 height 34
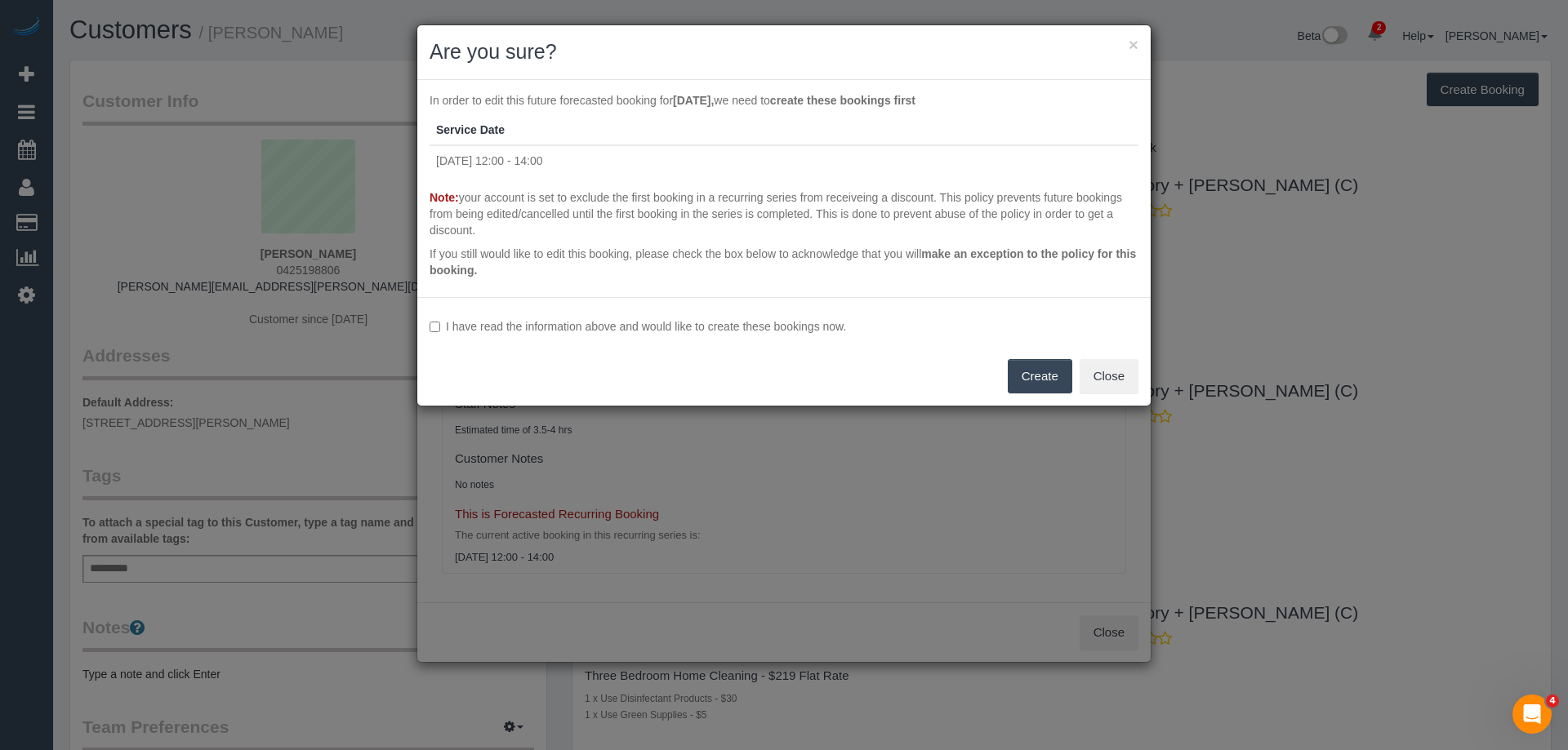
click at [462, 325] on label "I have read the information above and would like to create these bookings now." at bounding box center [783, 326] width 709 height 16
click at [1040, 372] on button "Create" at bounding box center [1040, 376] width 65 height 34
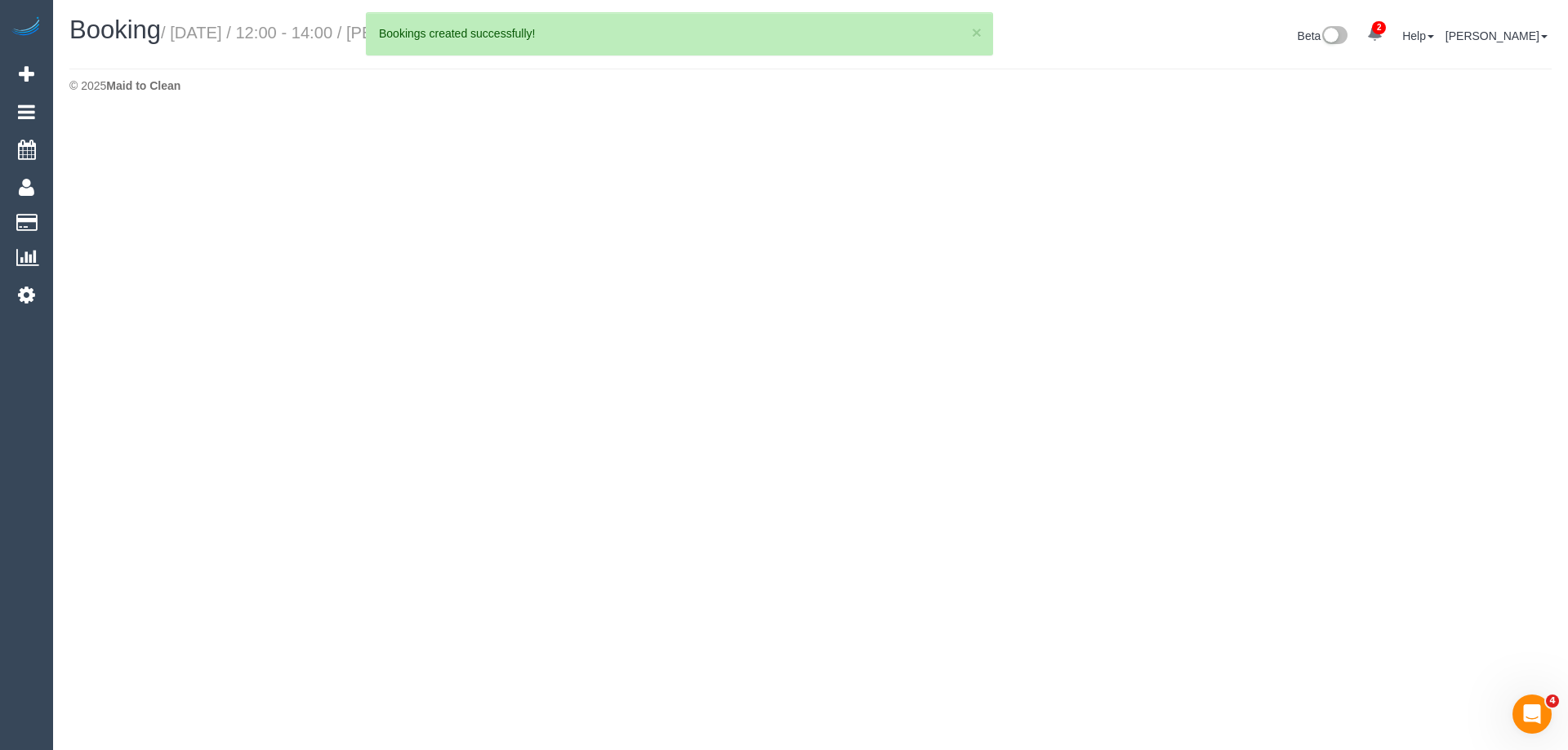
select select "VIC"
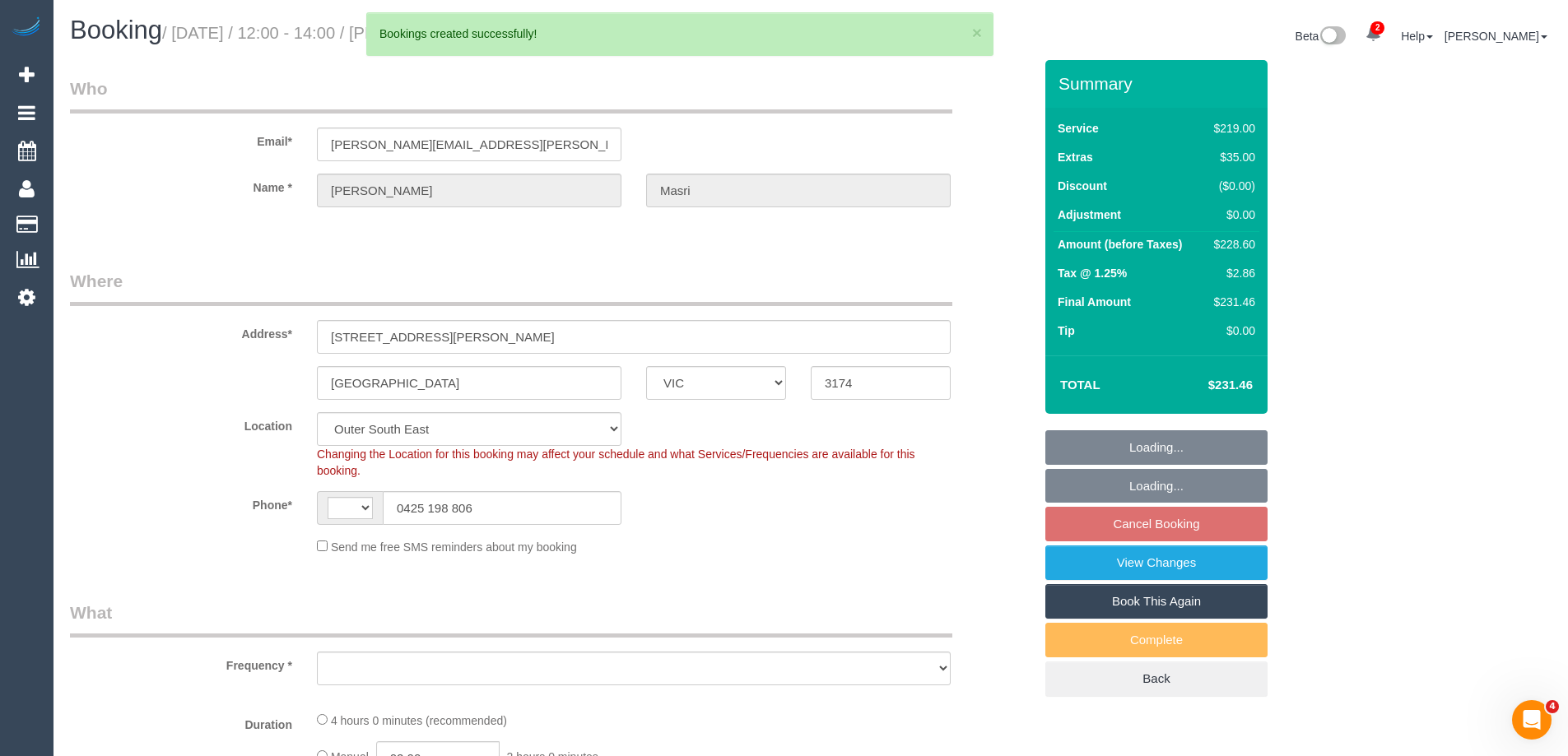
select select "string:AU"
select select "object:1516"
select select "string:stripe-pm_1S07nk2GScqysDRVlH1BeyTx"
select select "number:29"
select select "number:14"
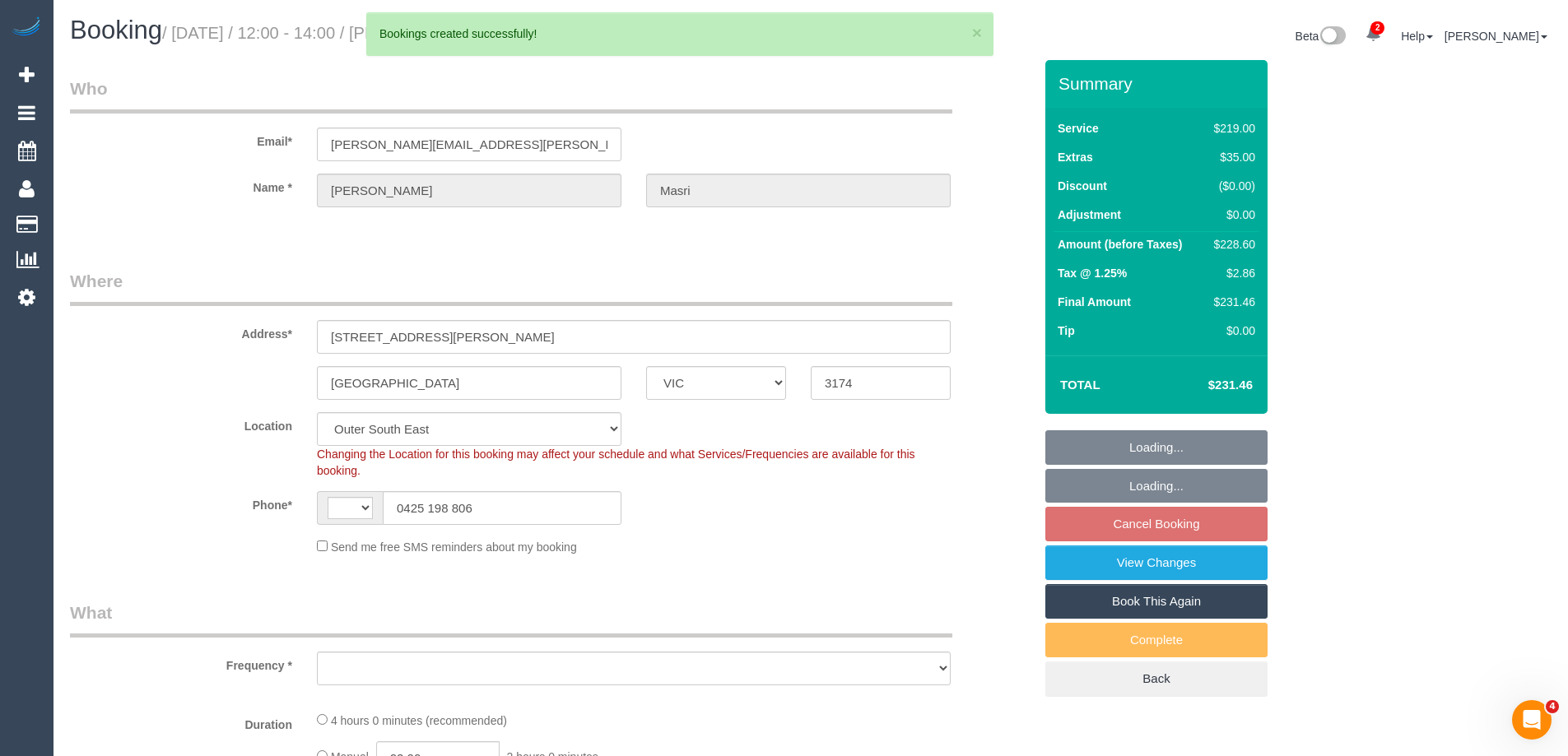
select select "number:19"
select select "number:25"
select select "number:34"
select select "number:11"
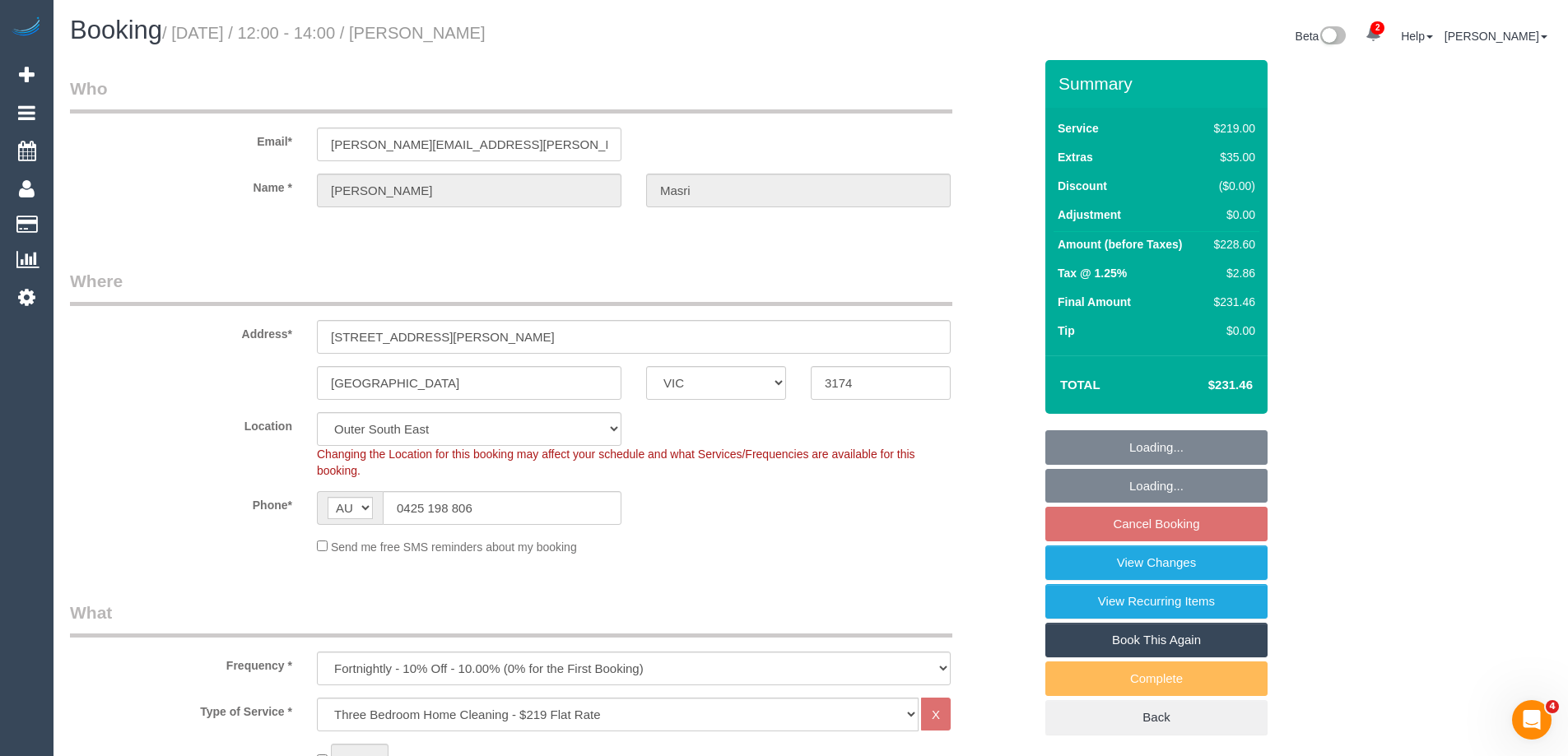
select select "spot4"
select select "object:1839"
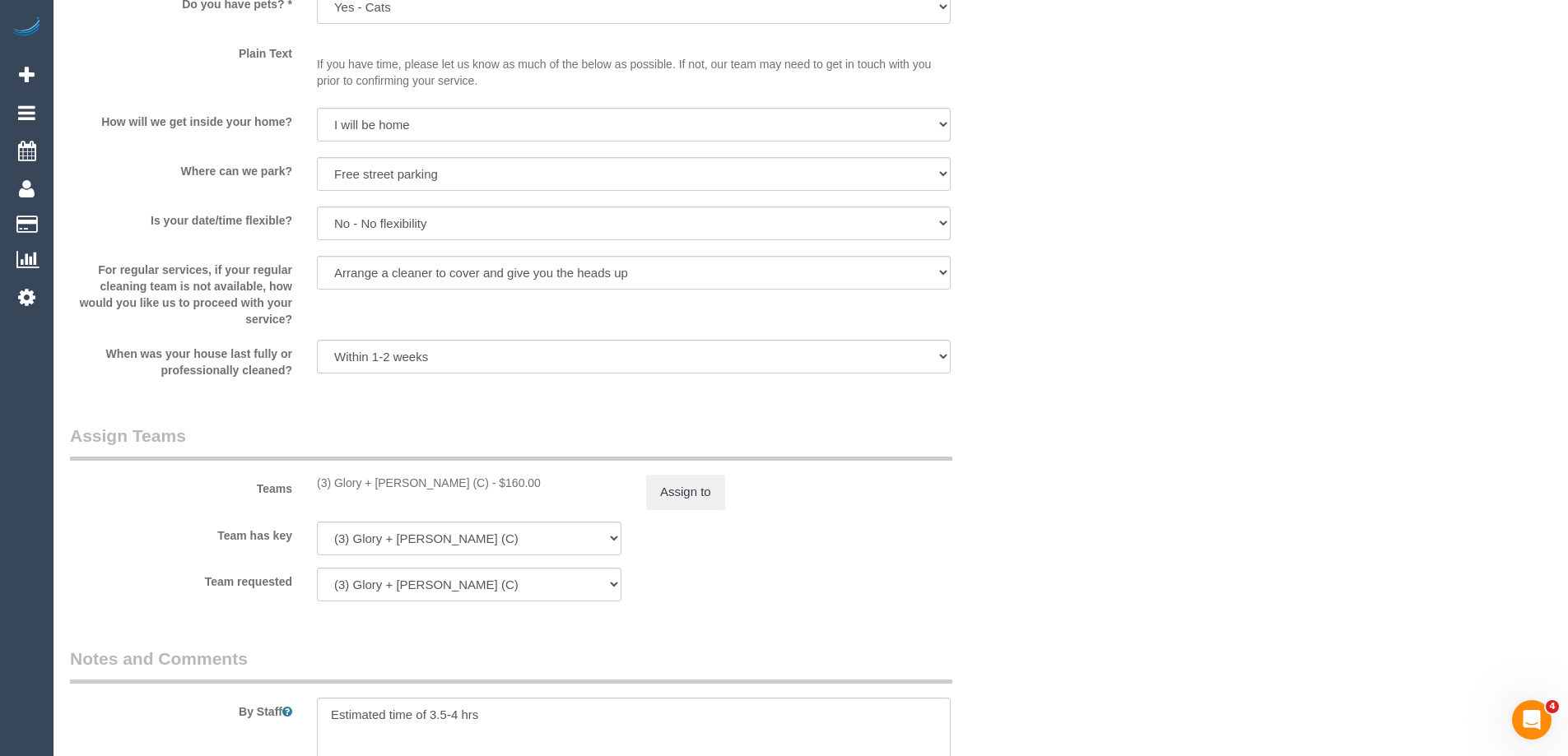
scroll to position [2222, 0]
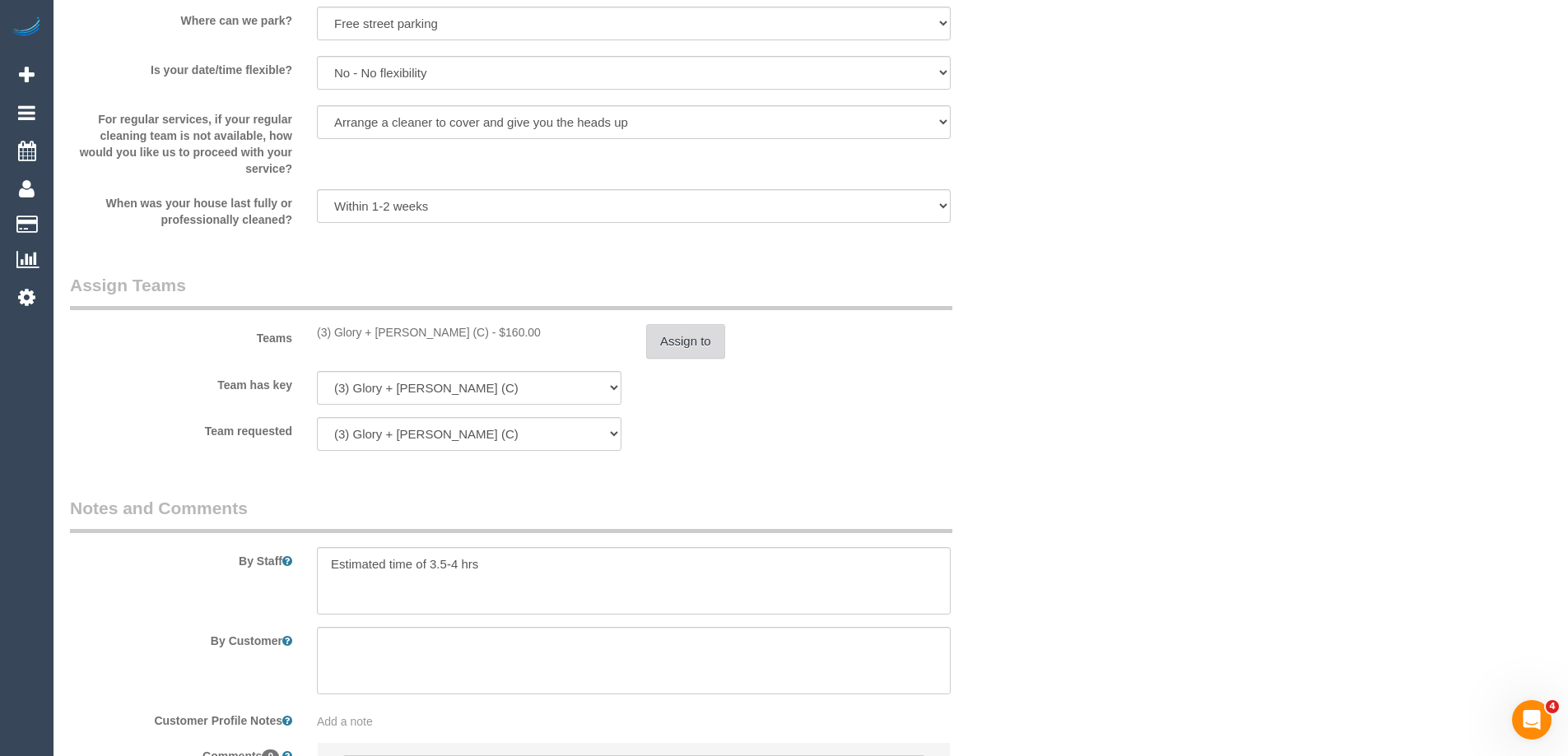
click at [686, 341] on button "Assign to" at bounding box center [685, 341] width 79 height 34
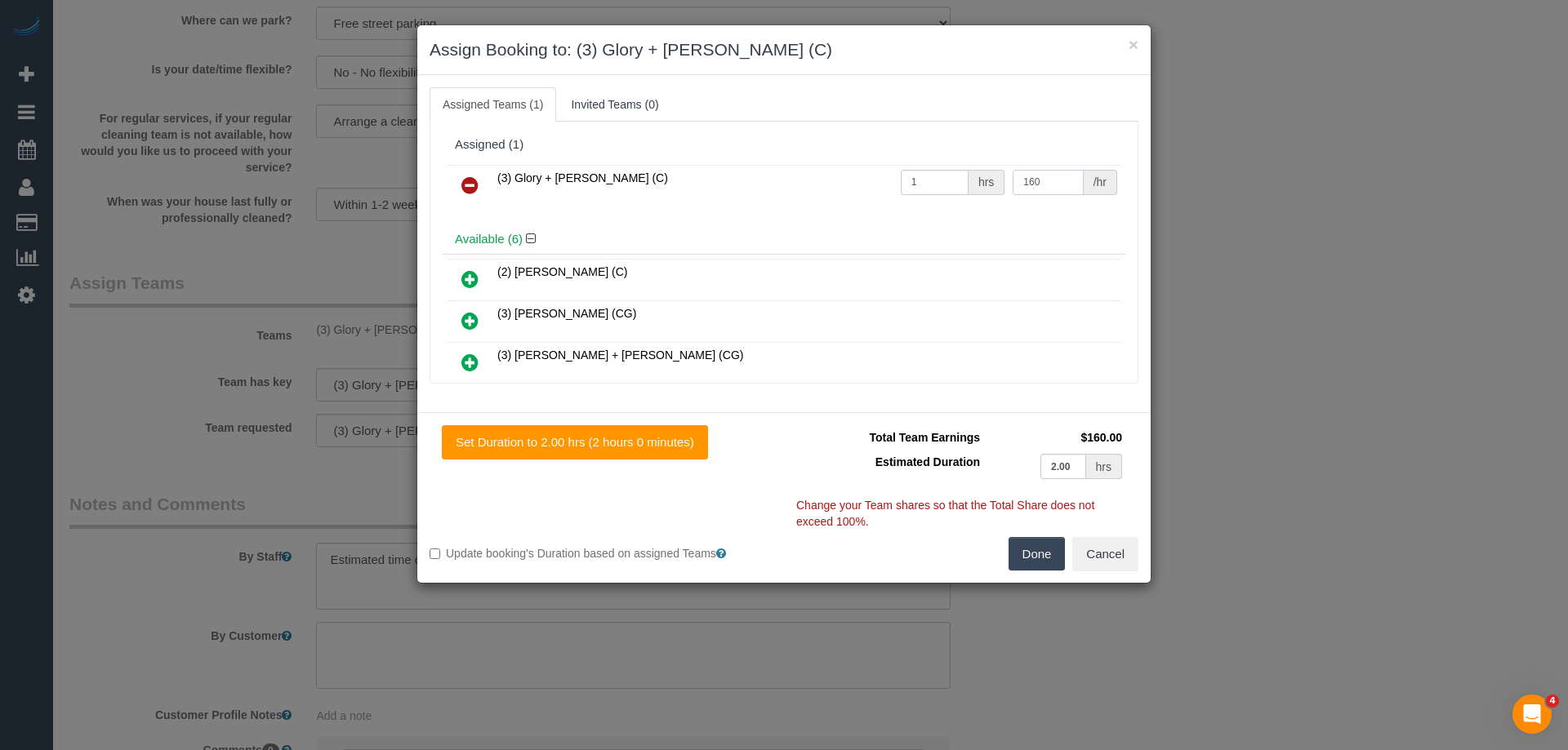
drag, startPoint x: 1029, startPoint y: 180, endPoint x: 940, endPoint y: 168, distance: 89.8
click at [940, 168] on tr "(3) Glory + Mary (C) 1 hrs 160 /hr" at bounding box center [784, 185] width 675 height 41
type input "145"
click at [1034, 563] on button "Done" at bounding box center [1036, 554] width 57 height 34
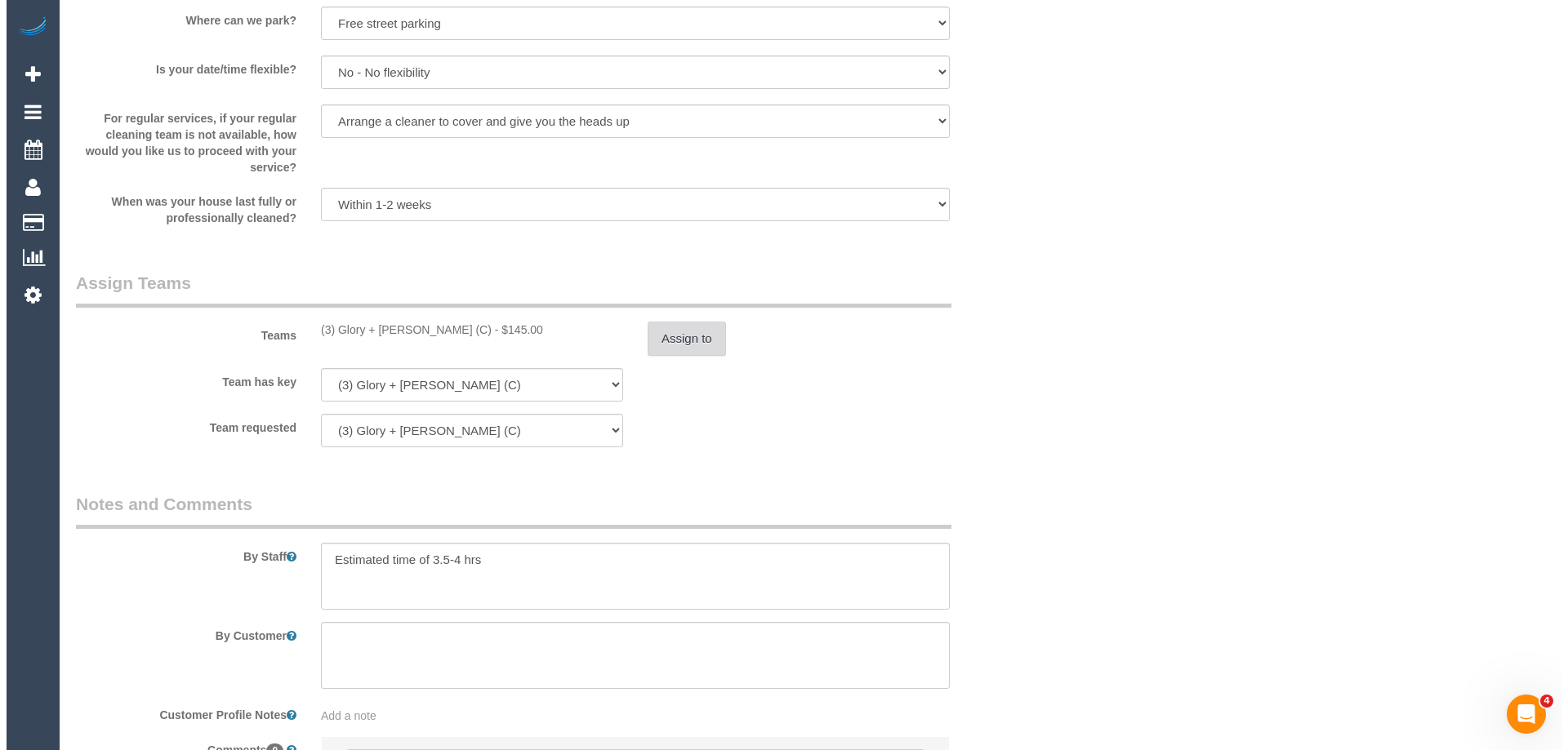
scroll to position [0, 0]
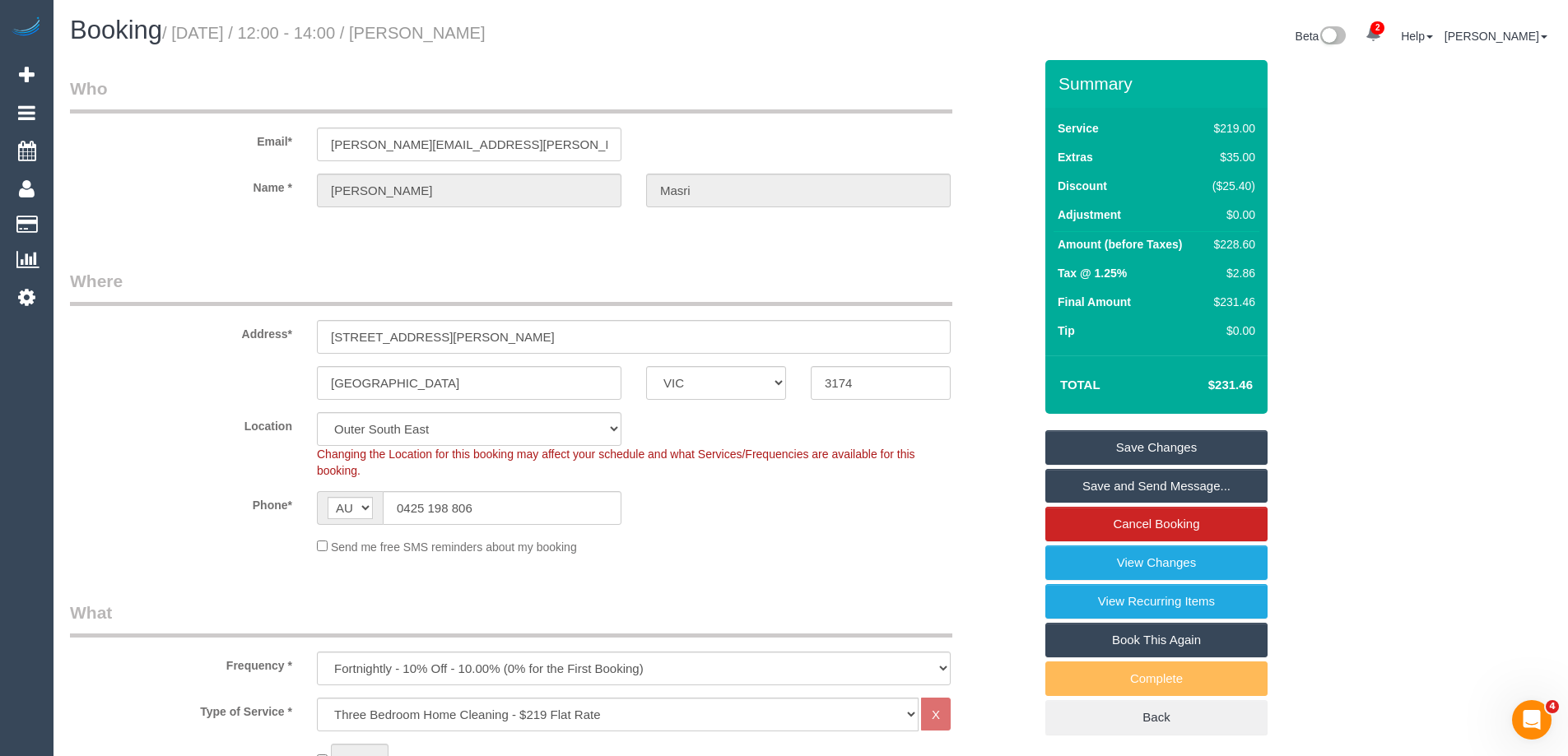
click at [1119, 451] on link "Save Changes" at bounding box center [1156, 448] width 222 height 34
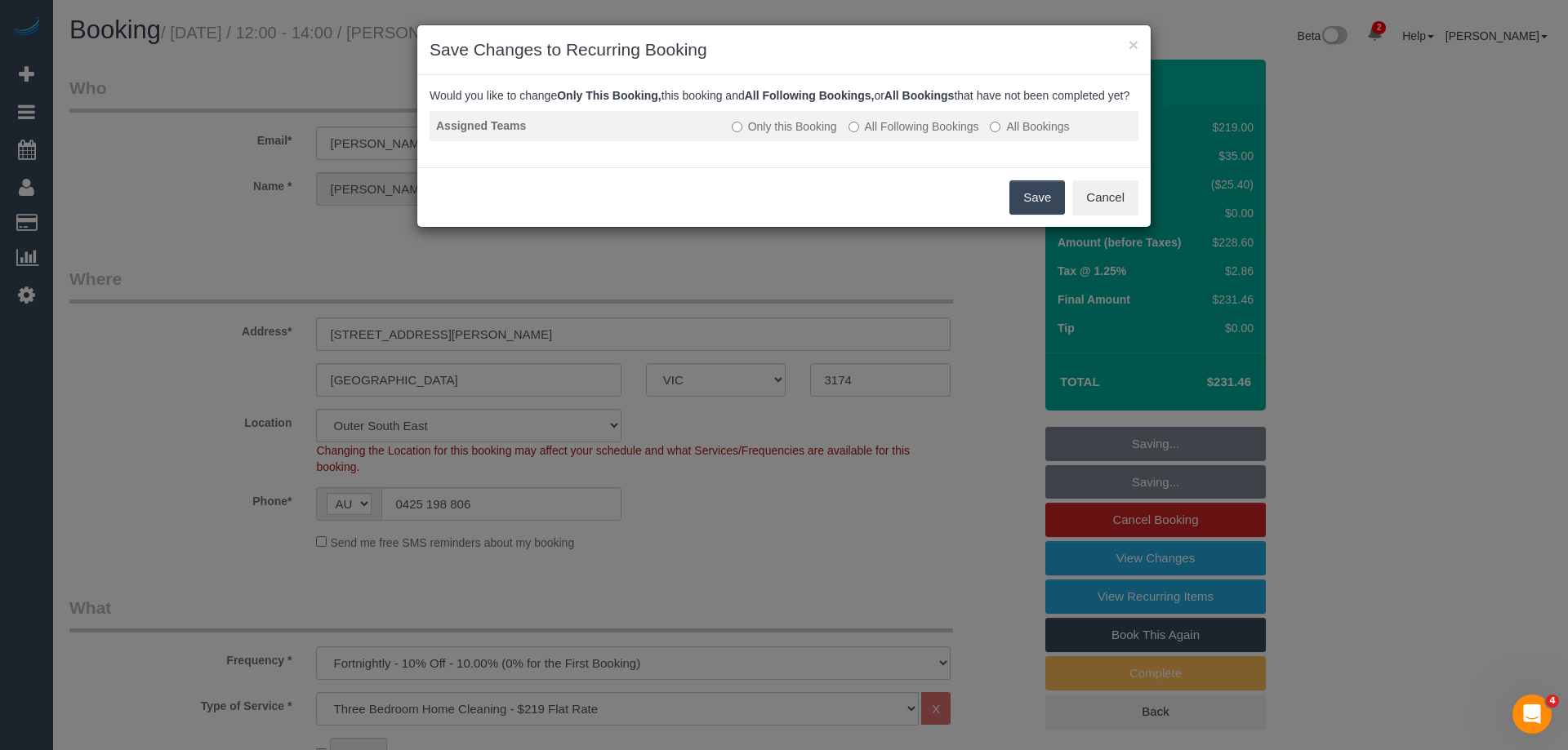
drag, startPoint x: 882, startPoint y: 135, endPoint x: 859, endPoint y: 151, distance: 28.0
click at [881, 135] on label "All Following Bookings" at bounding box center [913, 126] width 131 height 16
click at [1022, 215] on button "Save" at bounding box center [1036, 198] width 56 height 34
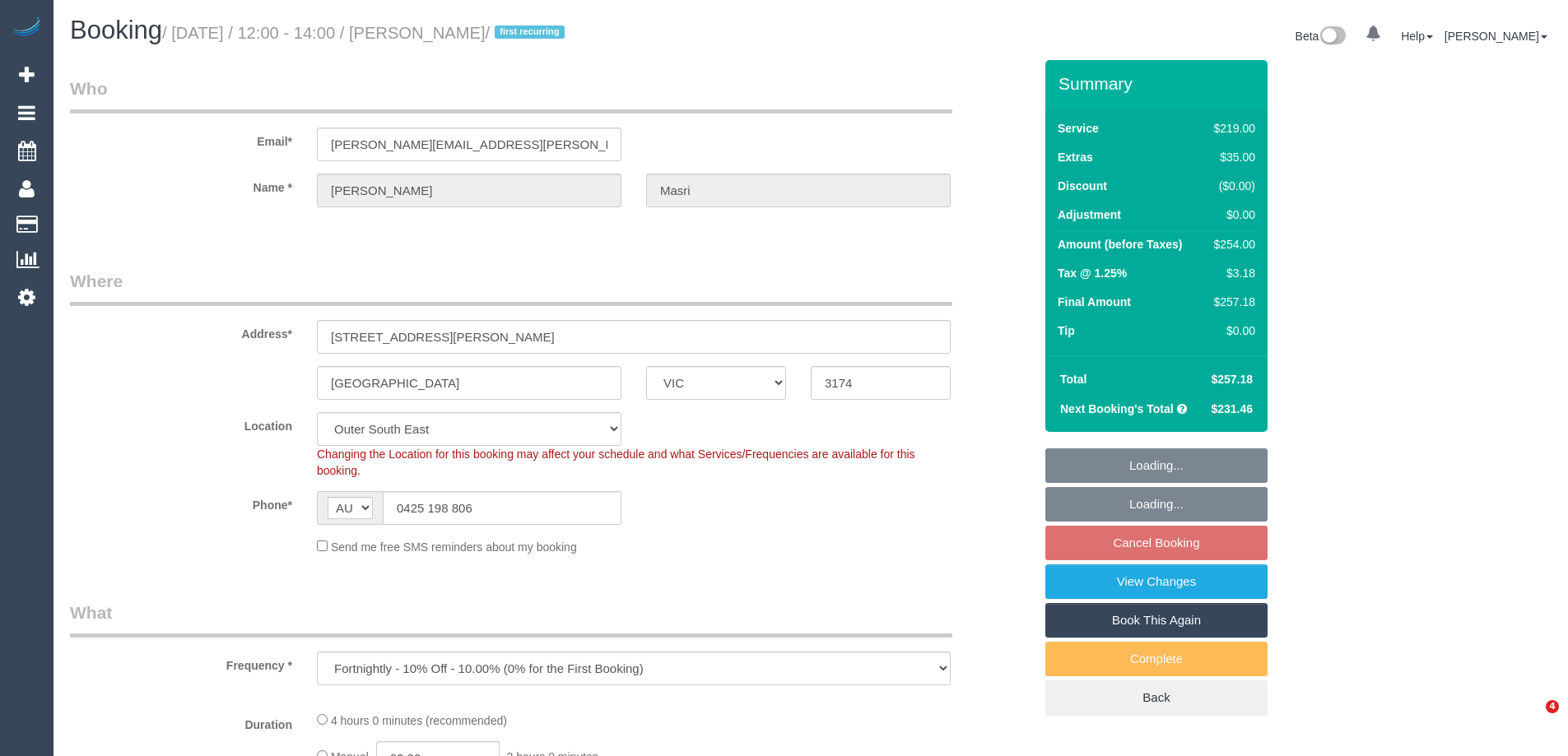
select select "VIC"
select select "string:stripe-pm_1S07nk2GScqysDRVlH1BeyTx"
select select "number:29"
select select "number:14"
select select "number:19"
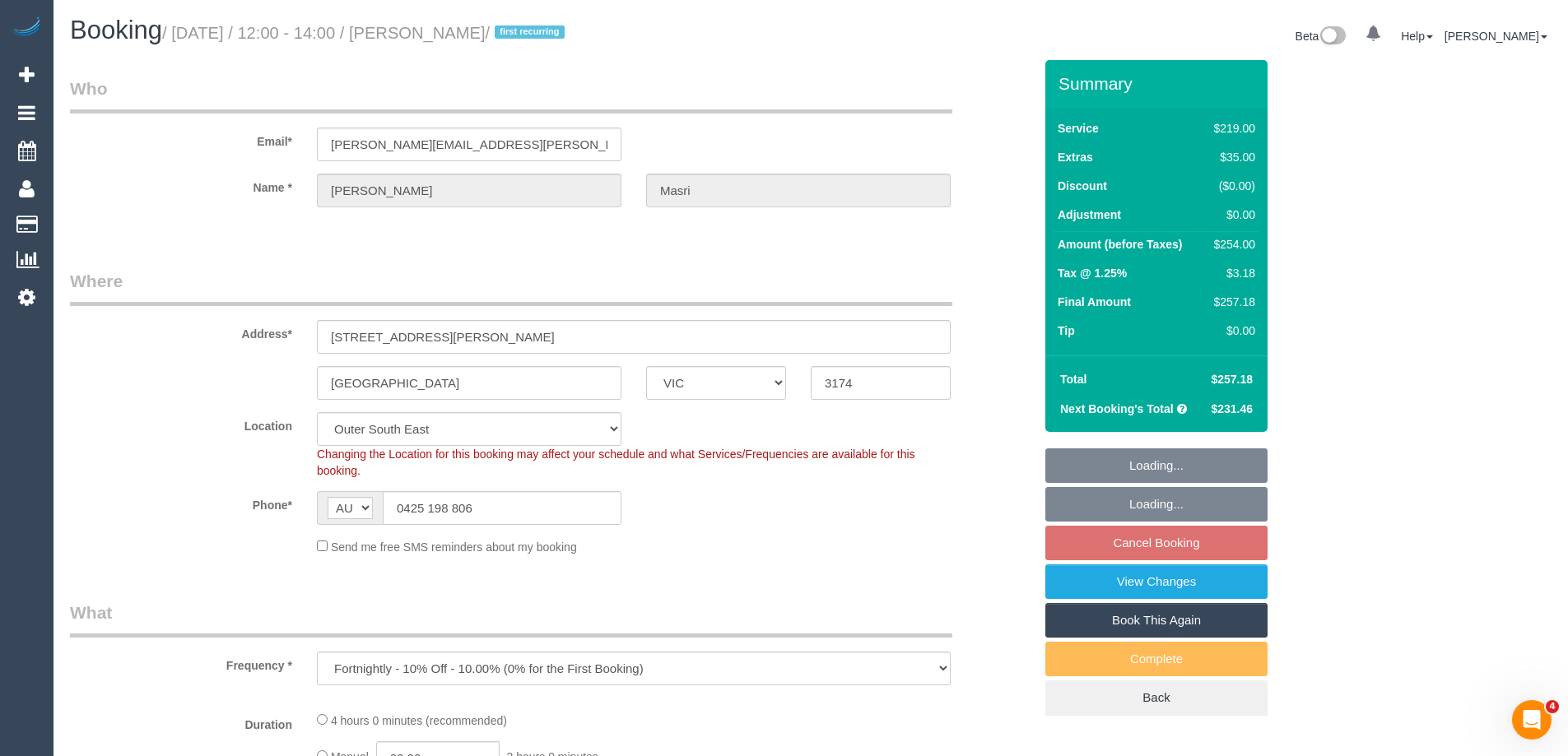
select select "number:25"
select select "number:34"
select select "number:11"
select select "object:706"
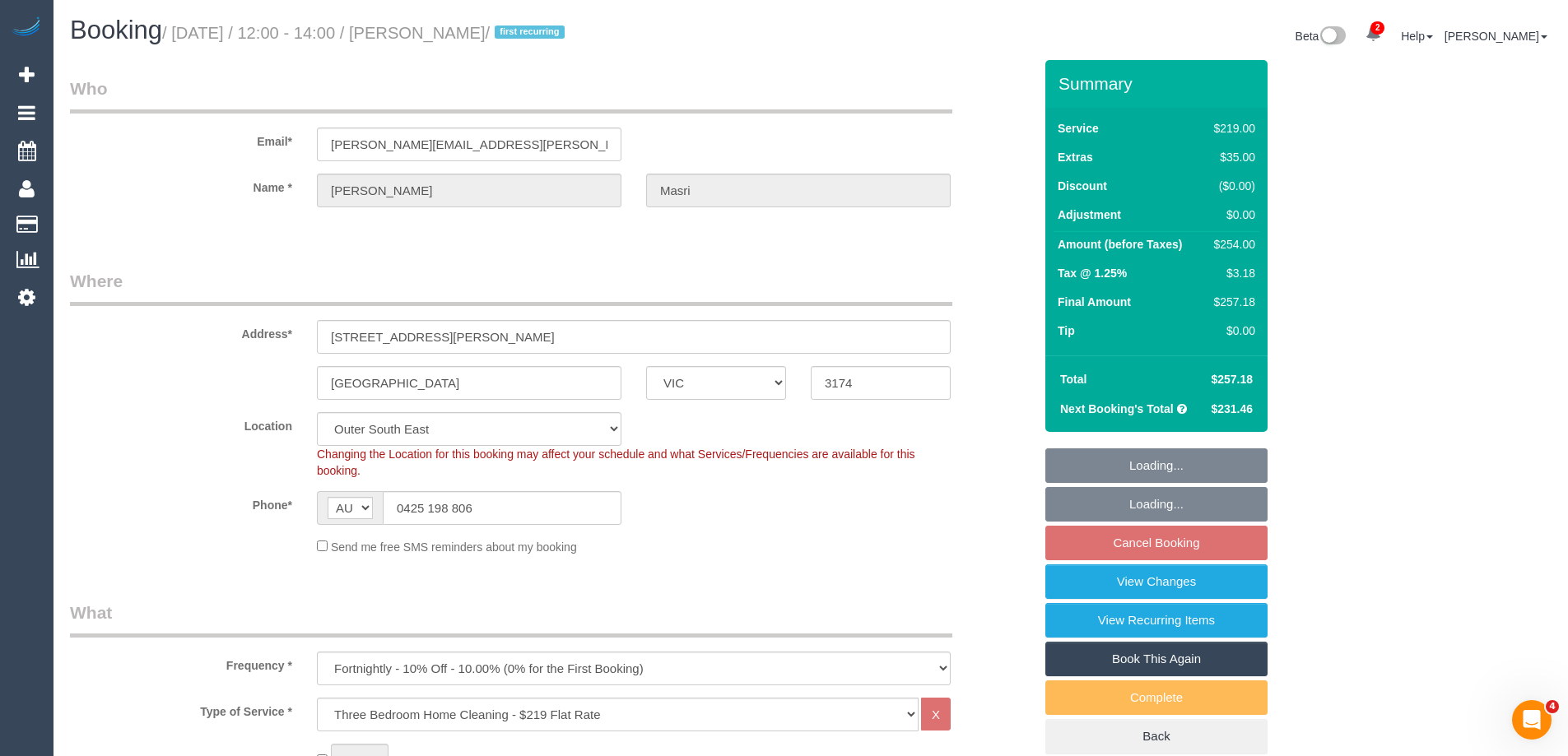
select select "spot3"
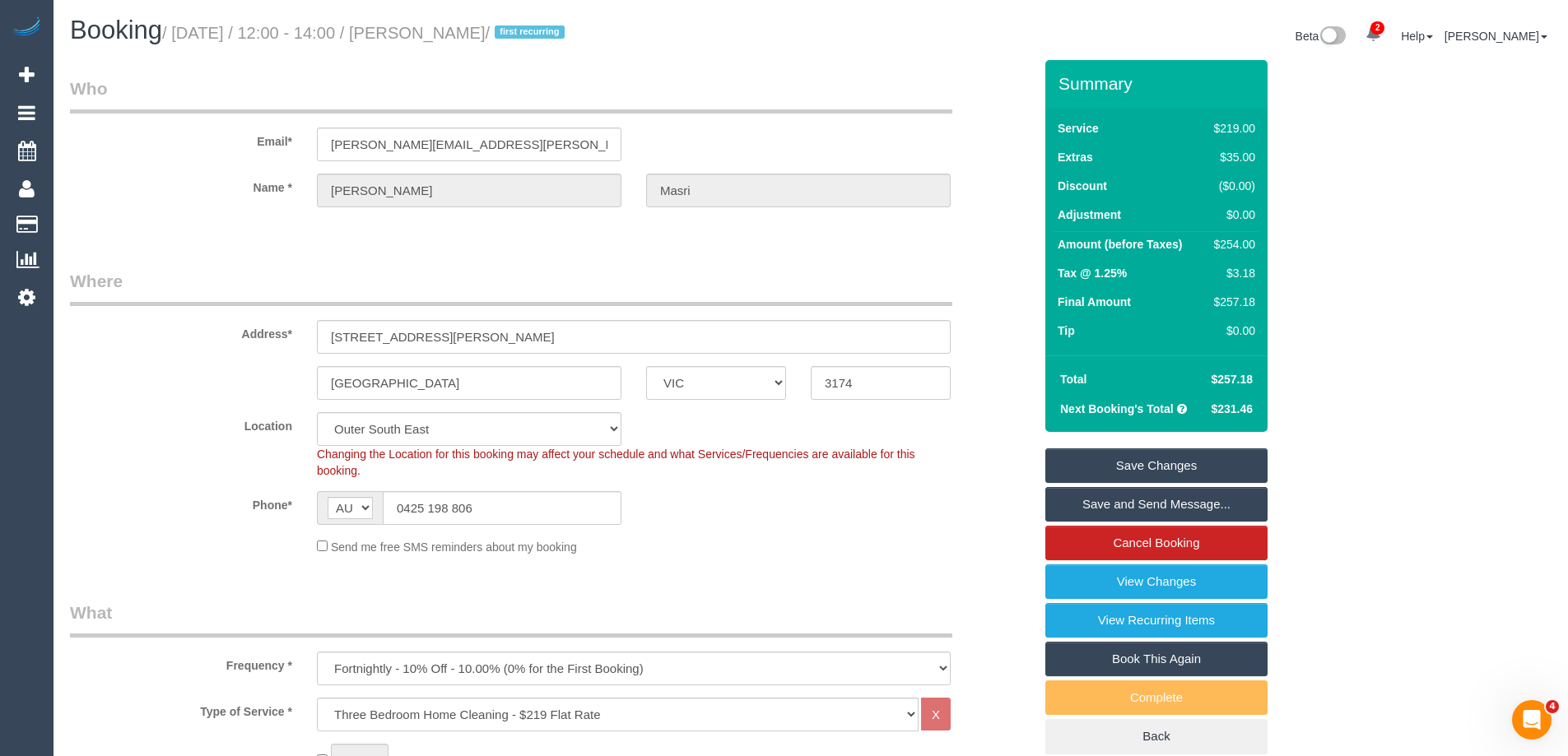
click at [1092, 502] on link "Save and Send Message..." at bounding box center [1156, 505] width 222 height 34
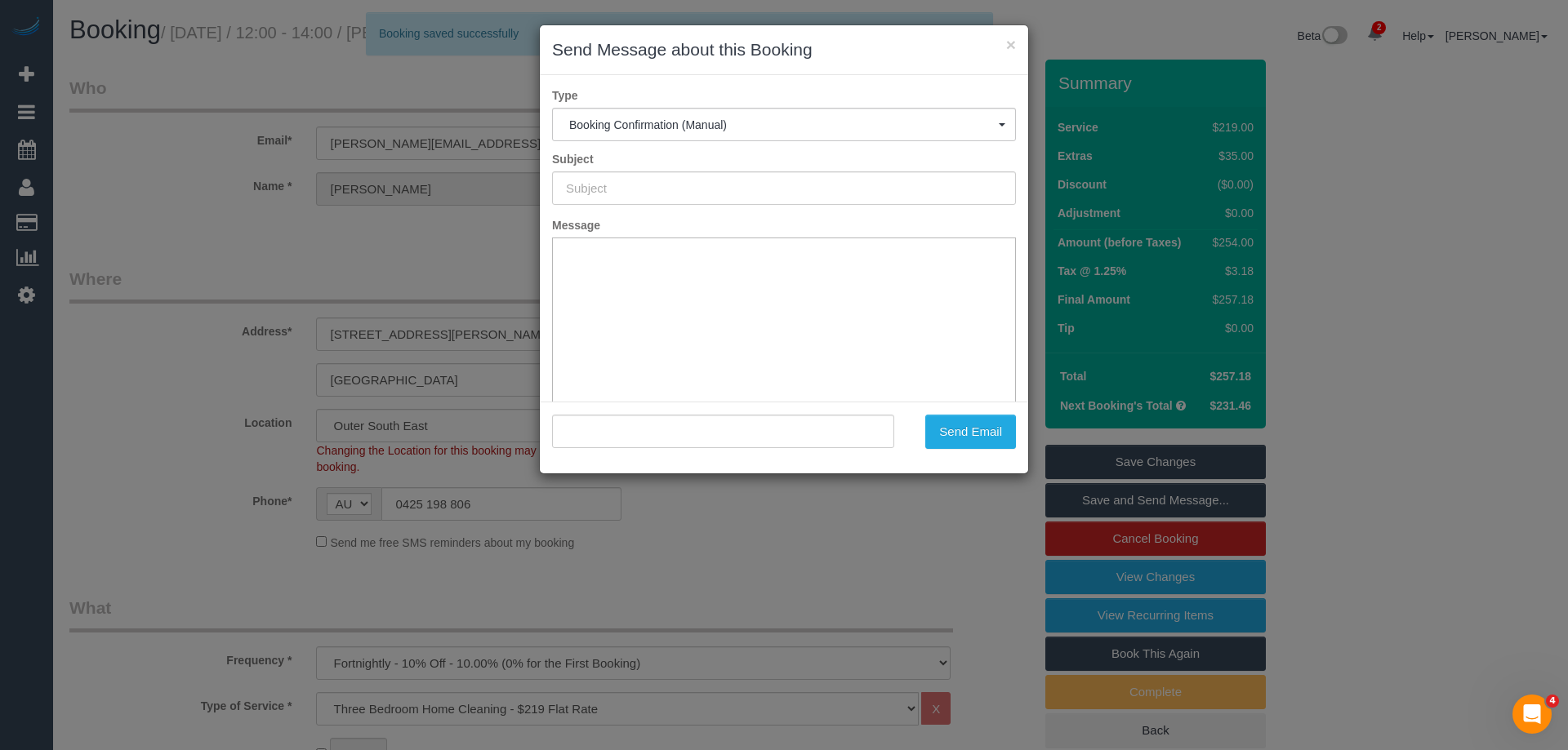
type input "Booking Confirmed"
type input ""[PERSON_NAME]" <[PERSON_NAME][EMAIL_ADDRESS][PERSON_NAME][DOMAIN_NAME]>"
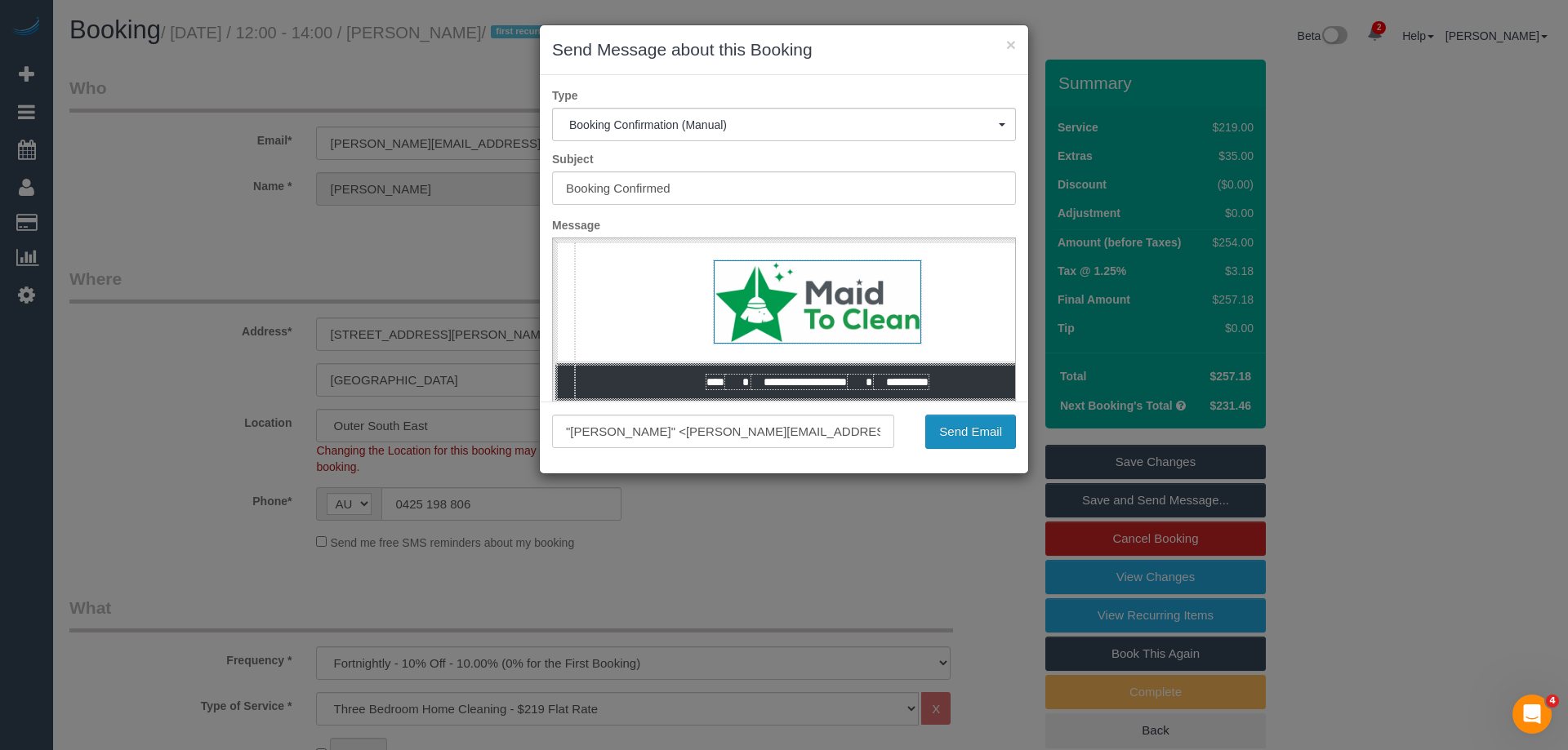
click at [964, 424] on button "Send Email" at bounding box center [970, 432] width 90 height 34
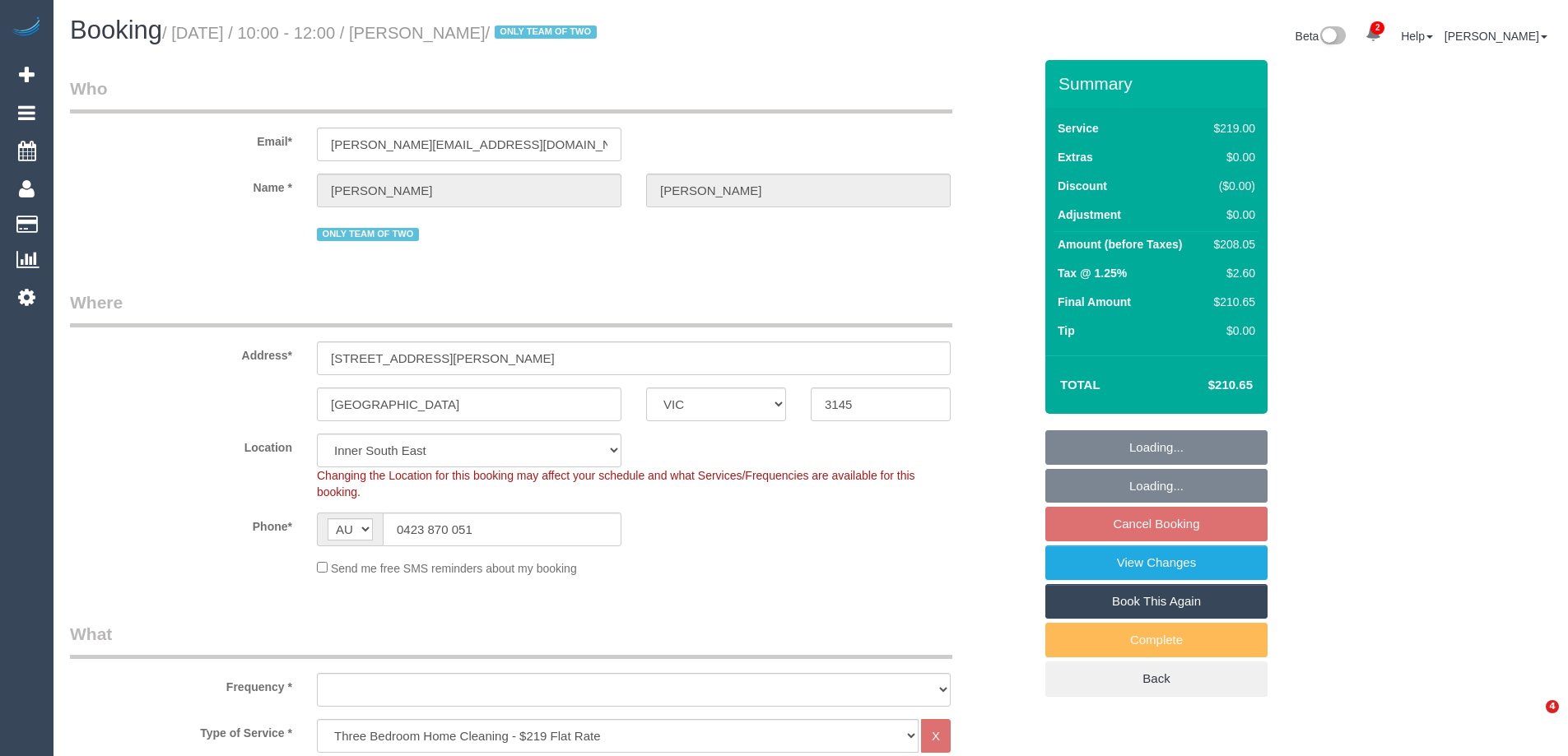
select select "VIC"
select select "number:28"
select select "number:14"
select select "number:19"
select select "number:24"
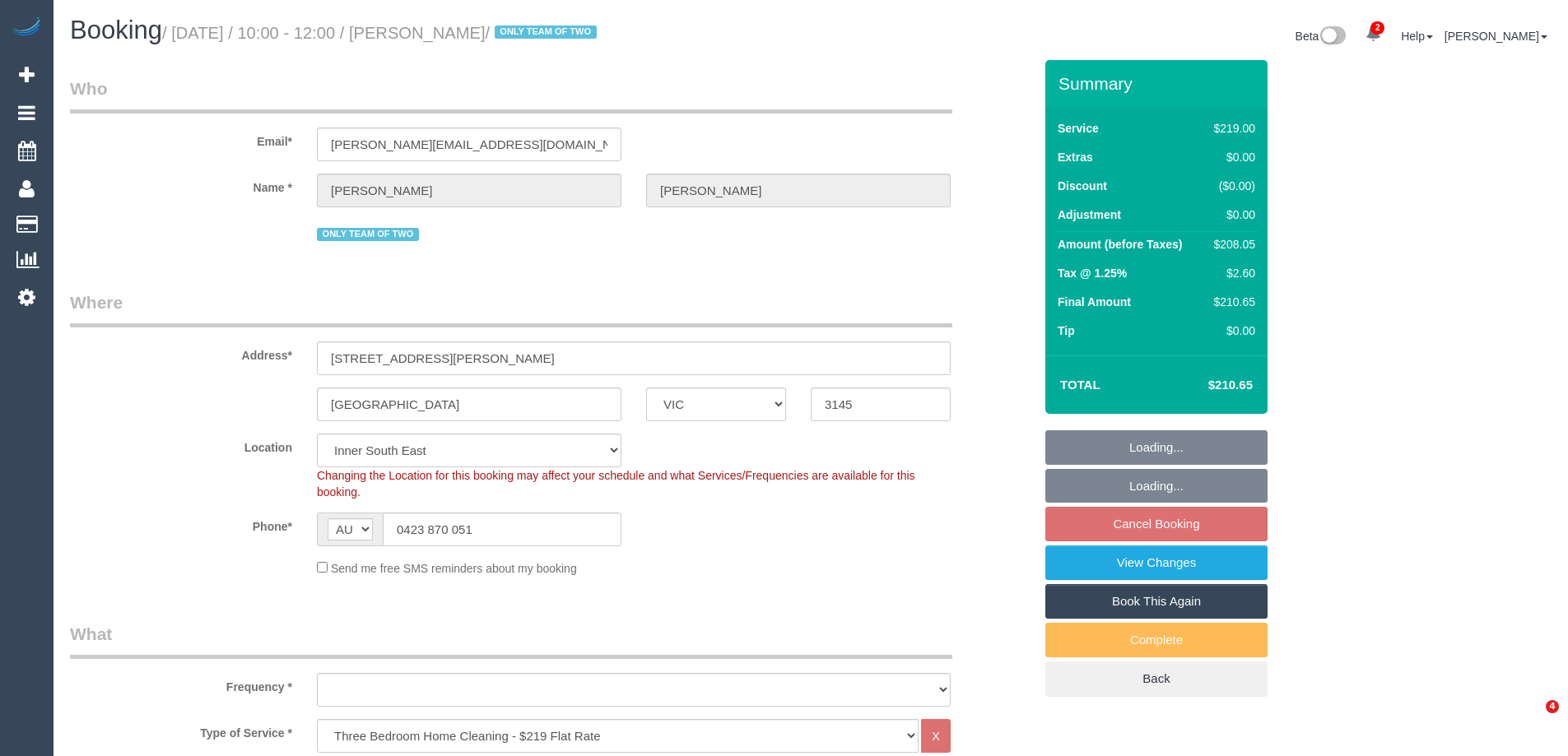
select select "number:35"
select select "number:12"
select select "object:871"
select select "spot3"
select select "object:1465"
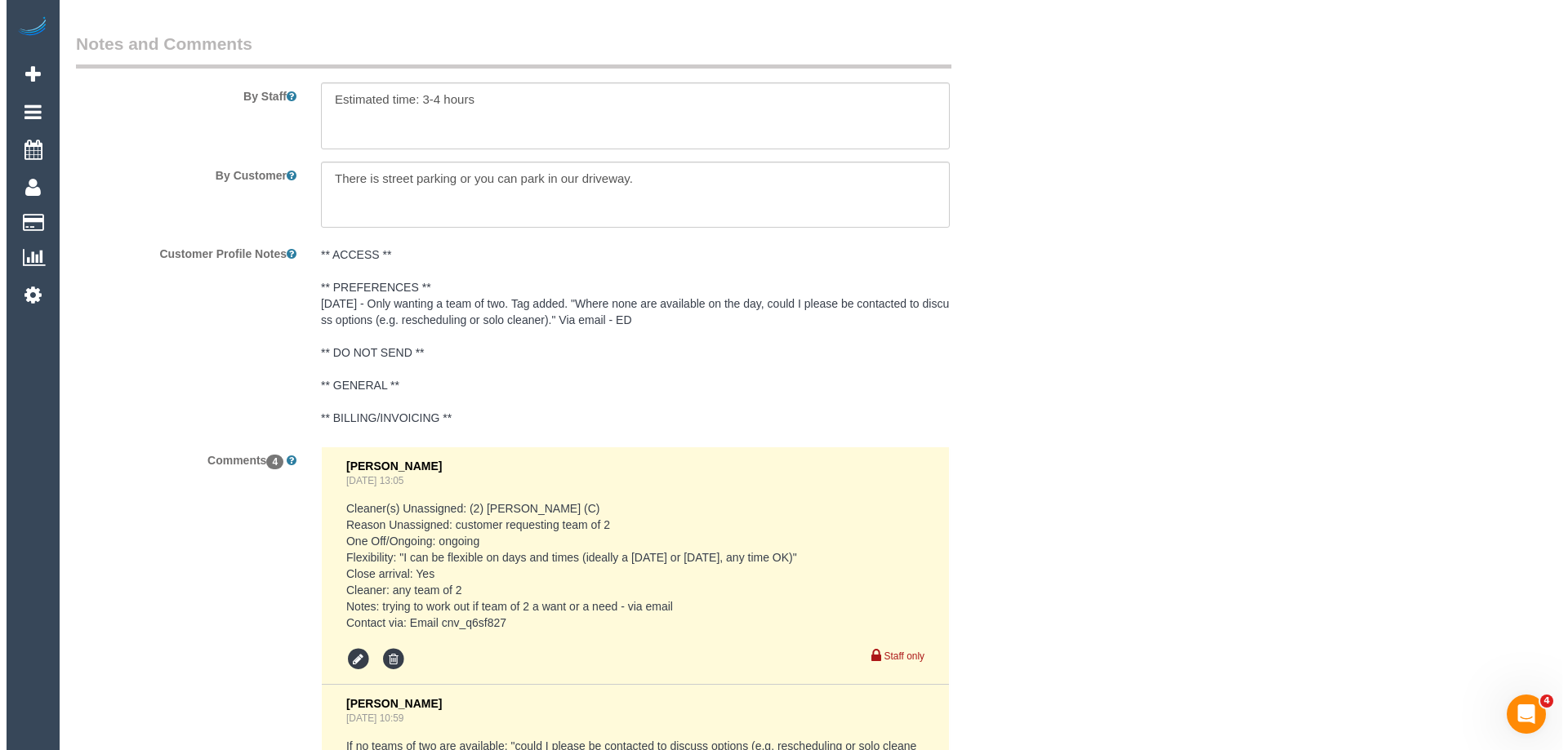
scroll to position [2470, 0]
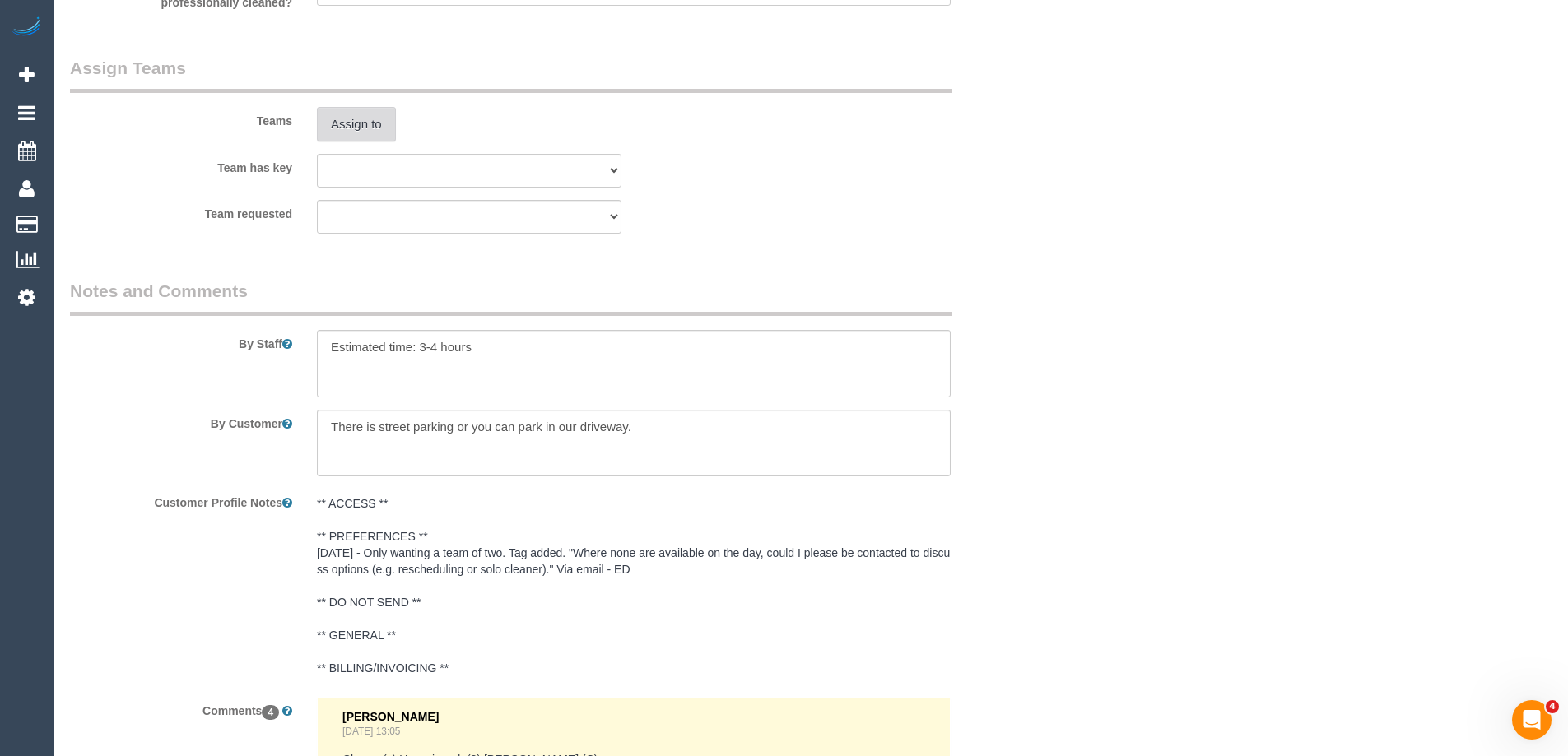
click at [373, 111] on button "Assign to" at bounding box center [356, 124] width 79 height 34
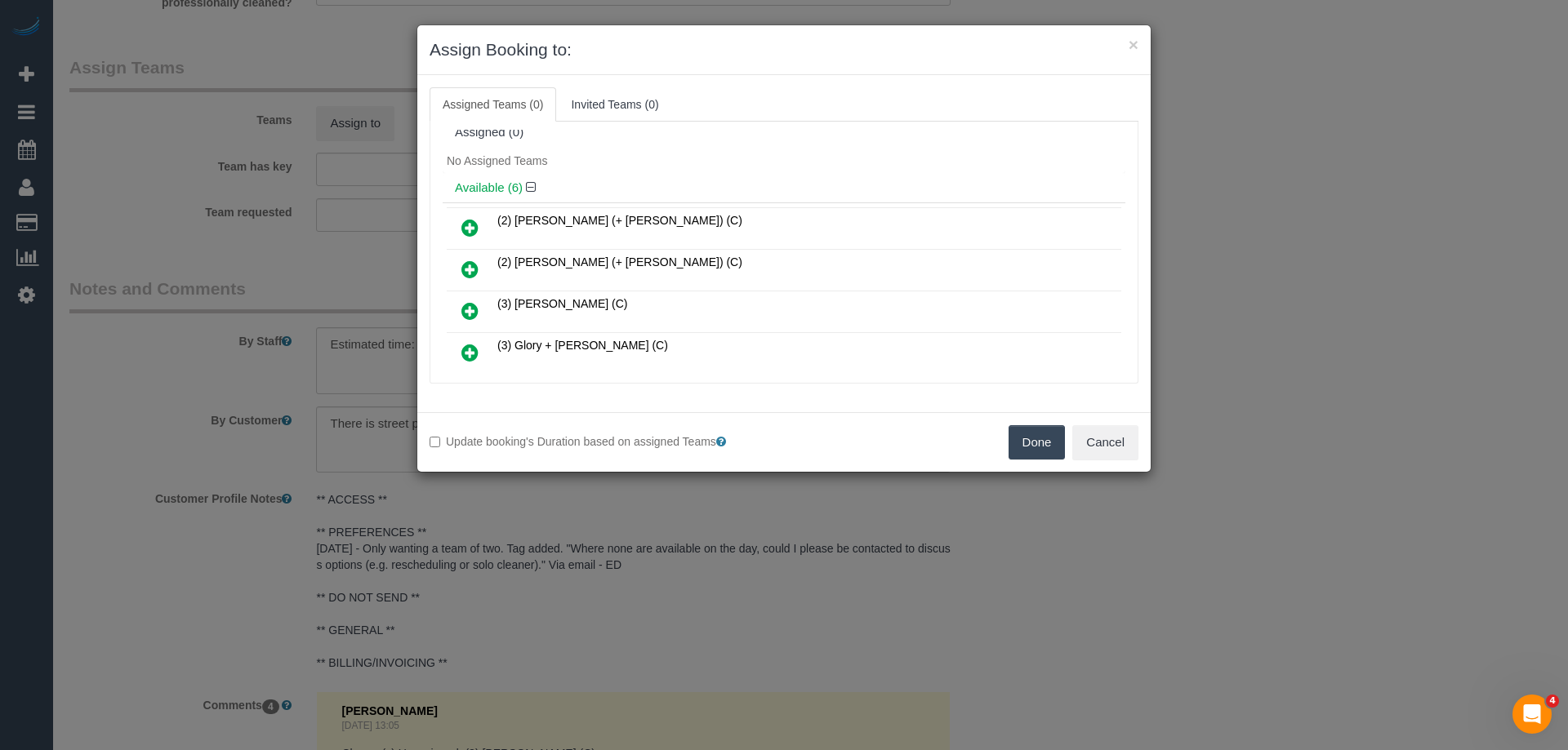
scroll to position [0, 0]
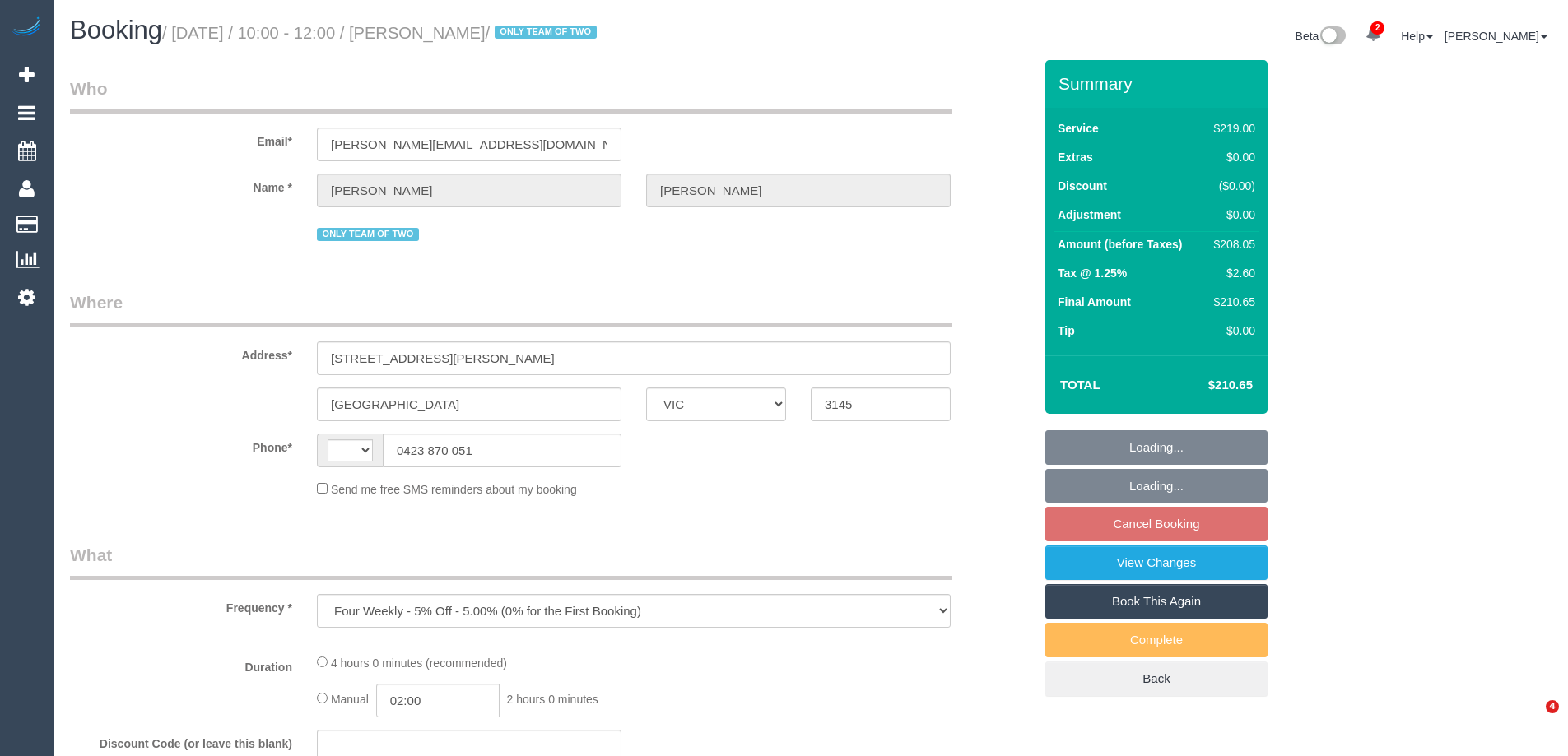
select select "VIC"
select select "string:stripe-pm_1RtRVU2GScqysDRVtxDDunYG"
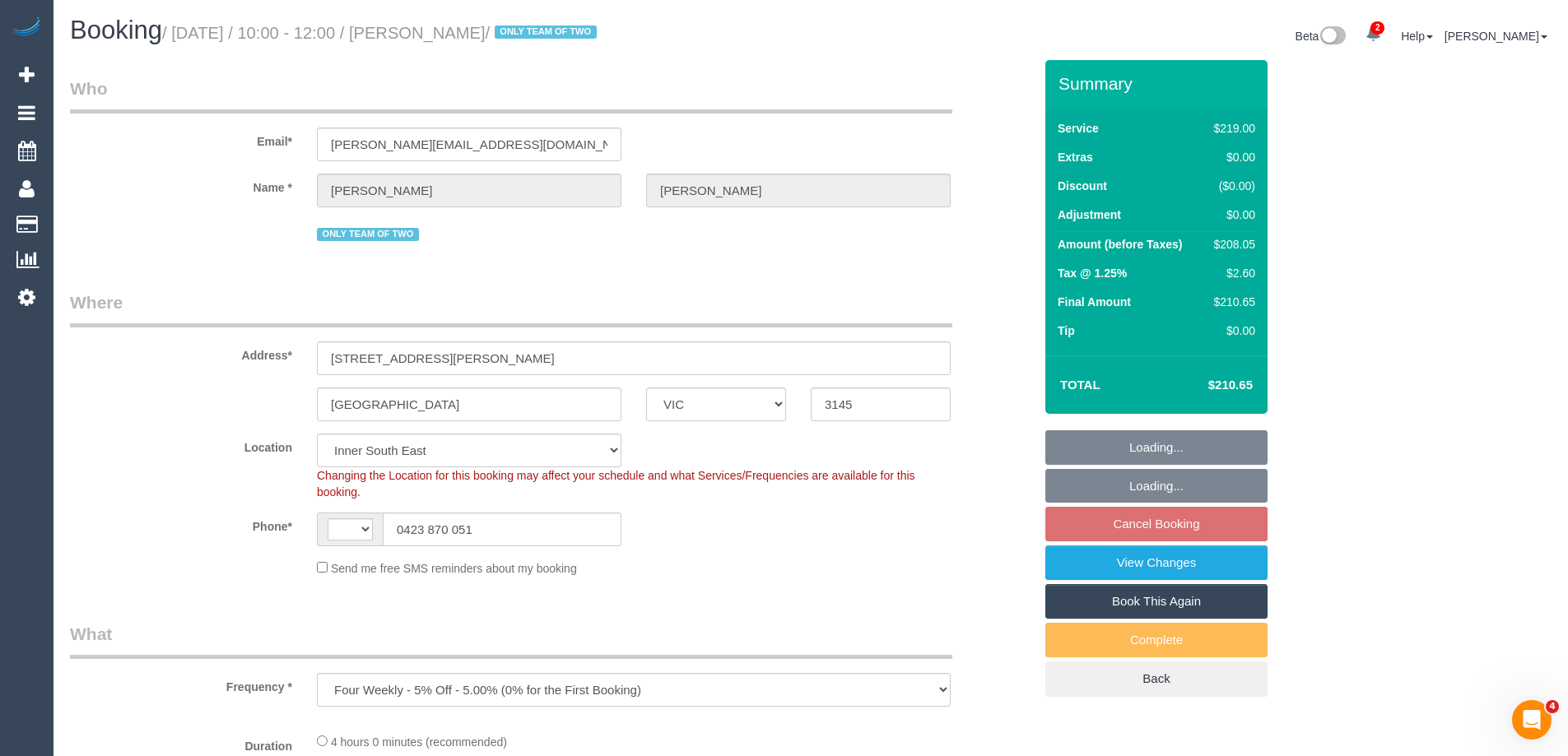
select select "object:638"
select select "string:AU"
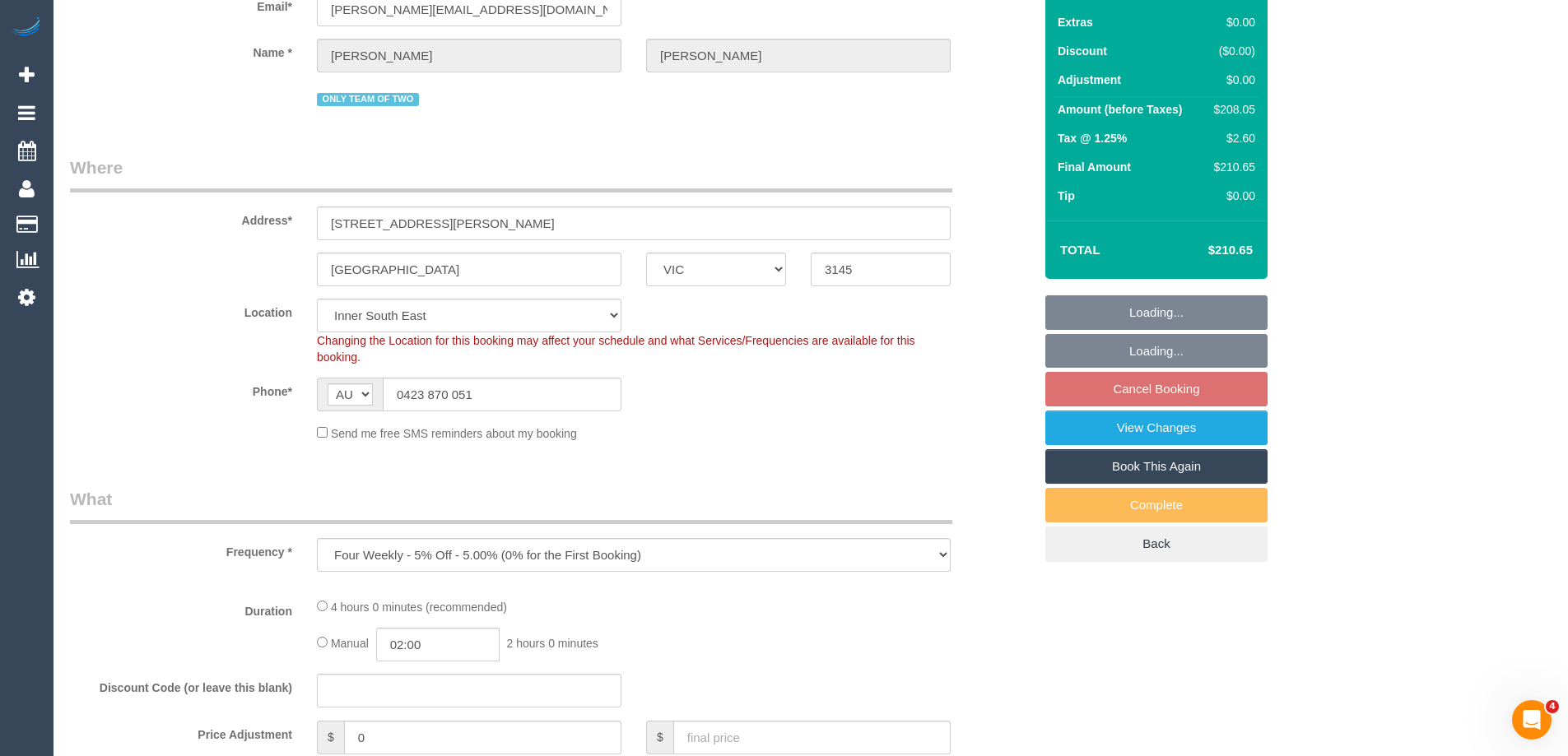
select select "spot3"
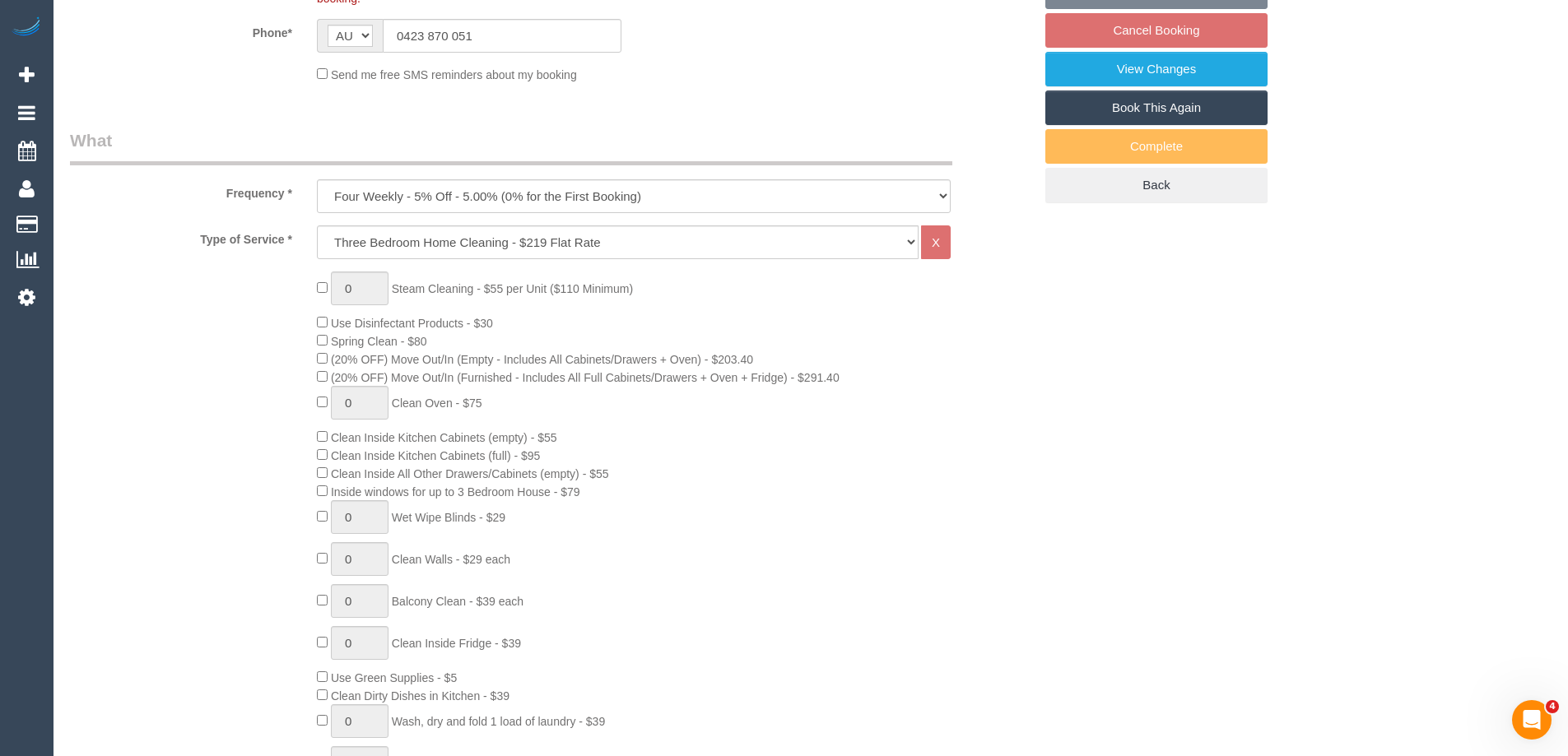
select select "number:28"
select select "number:14"
select select "number:19"
select select "number:24"
select select "number:35"
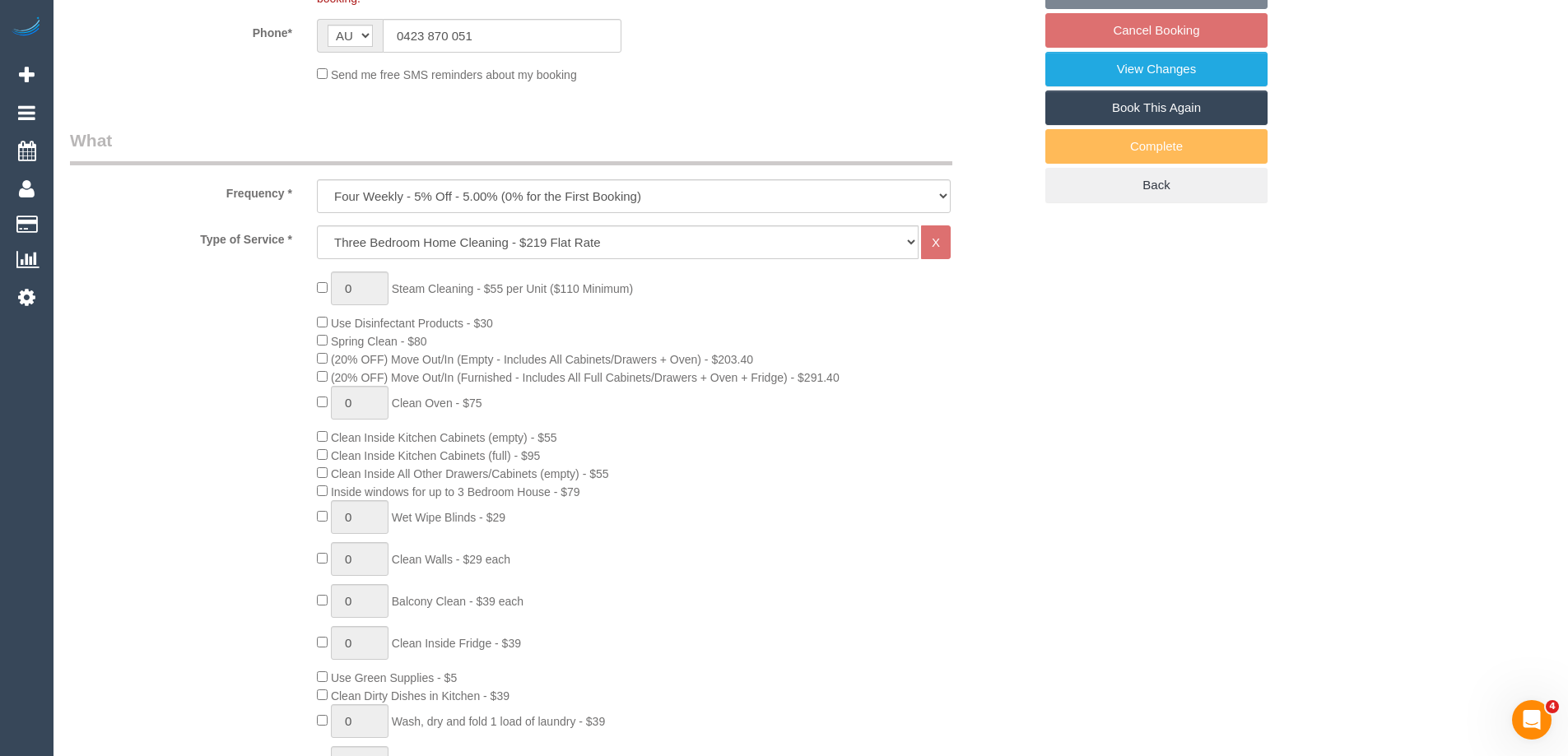
select select "number:12"
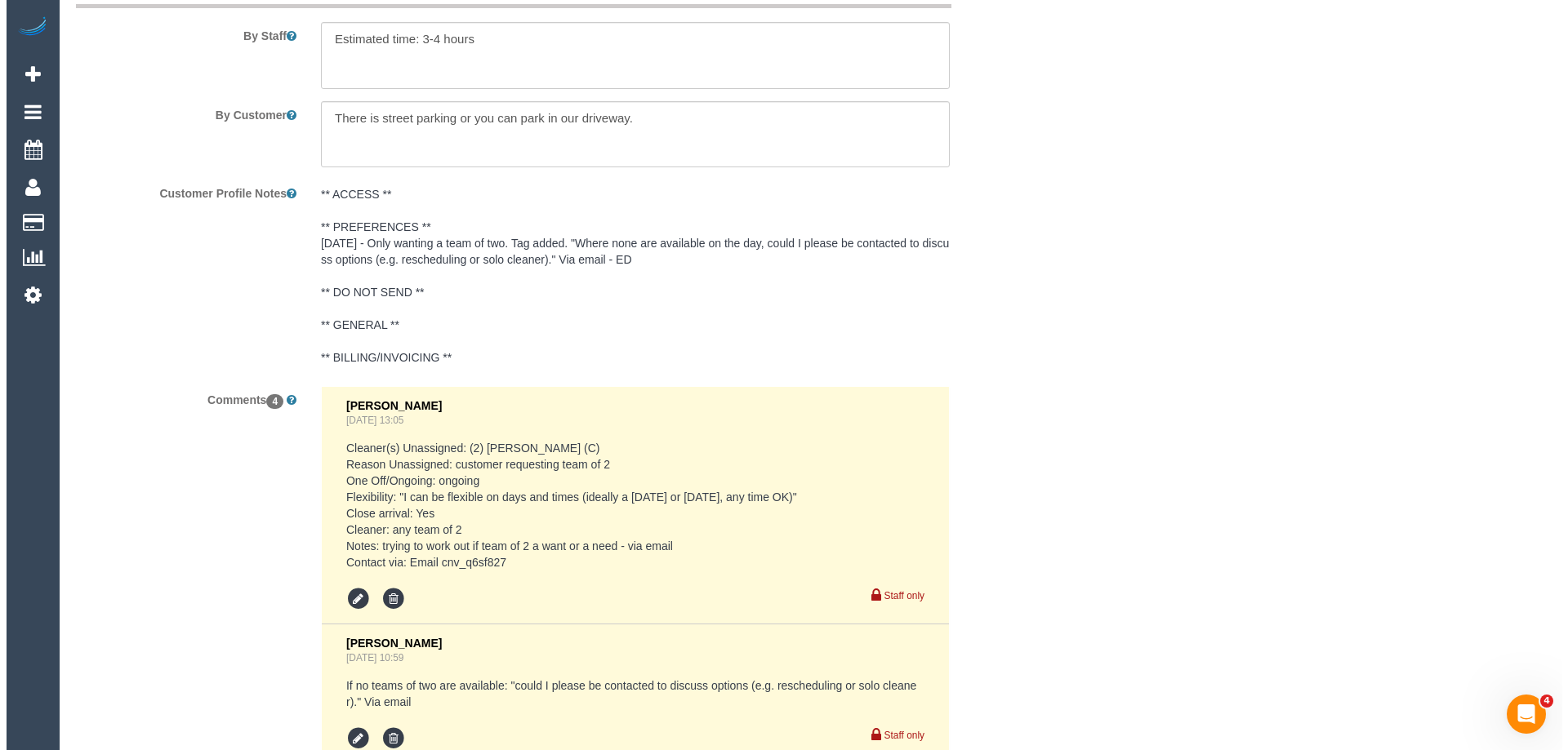
scroll to position [2286, 0]
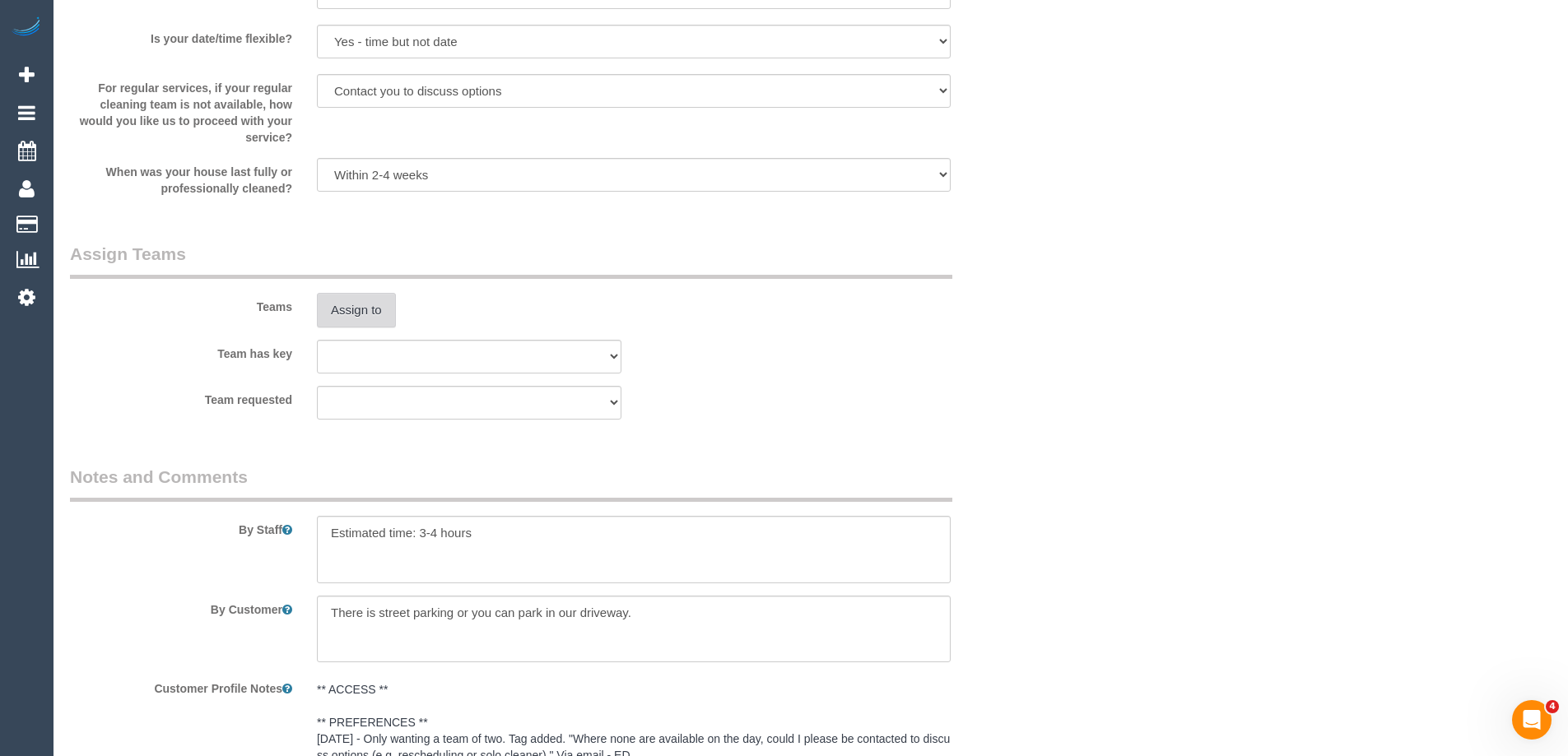
click at [370, 314] on button "Assign to" at bounding box center [356, 310] width 79 height 34
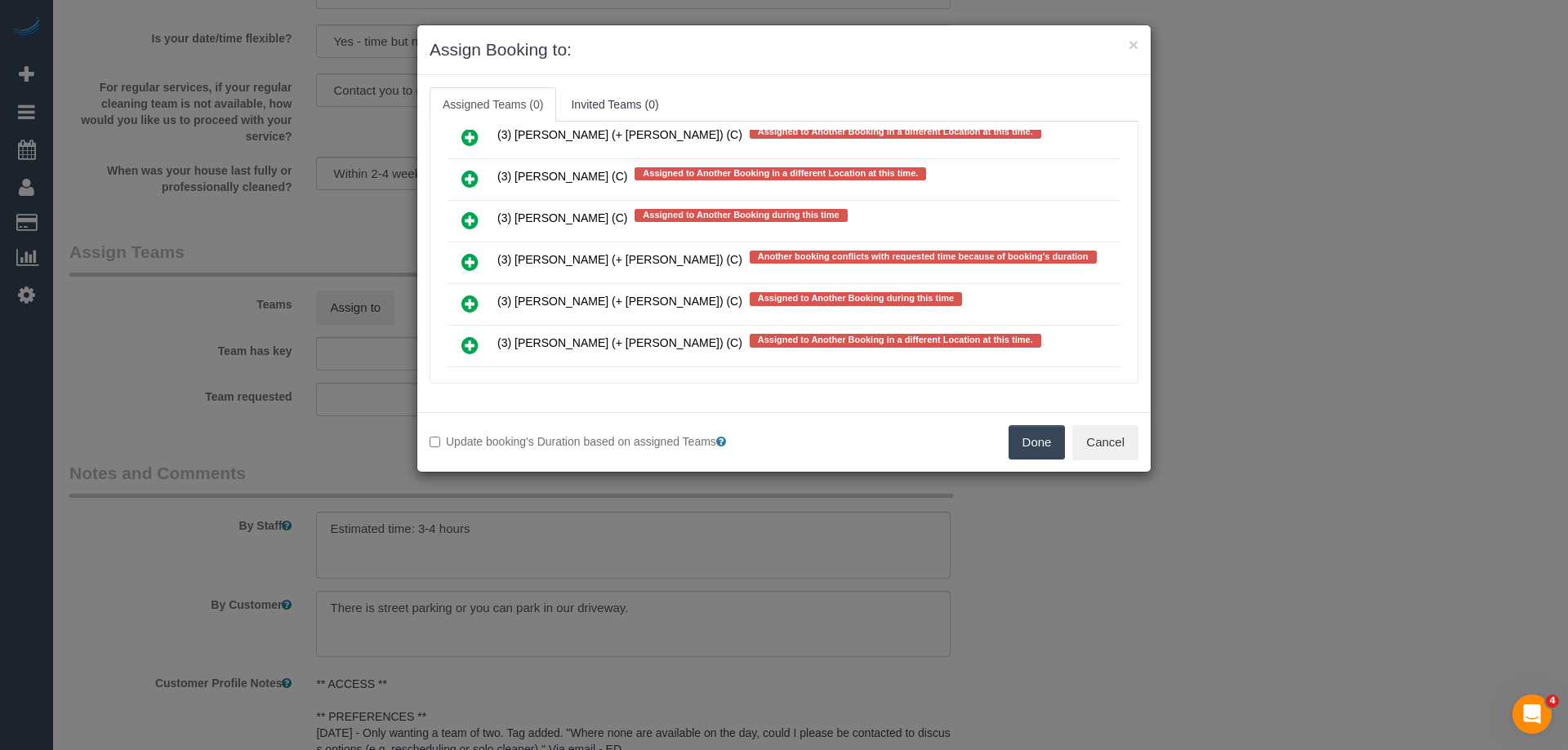
scroll to position [4699, 0]
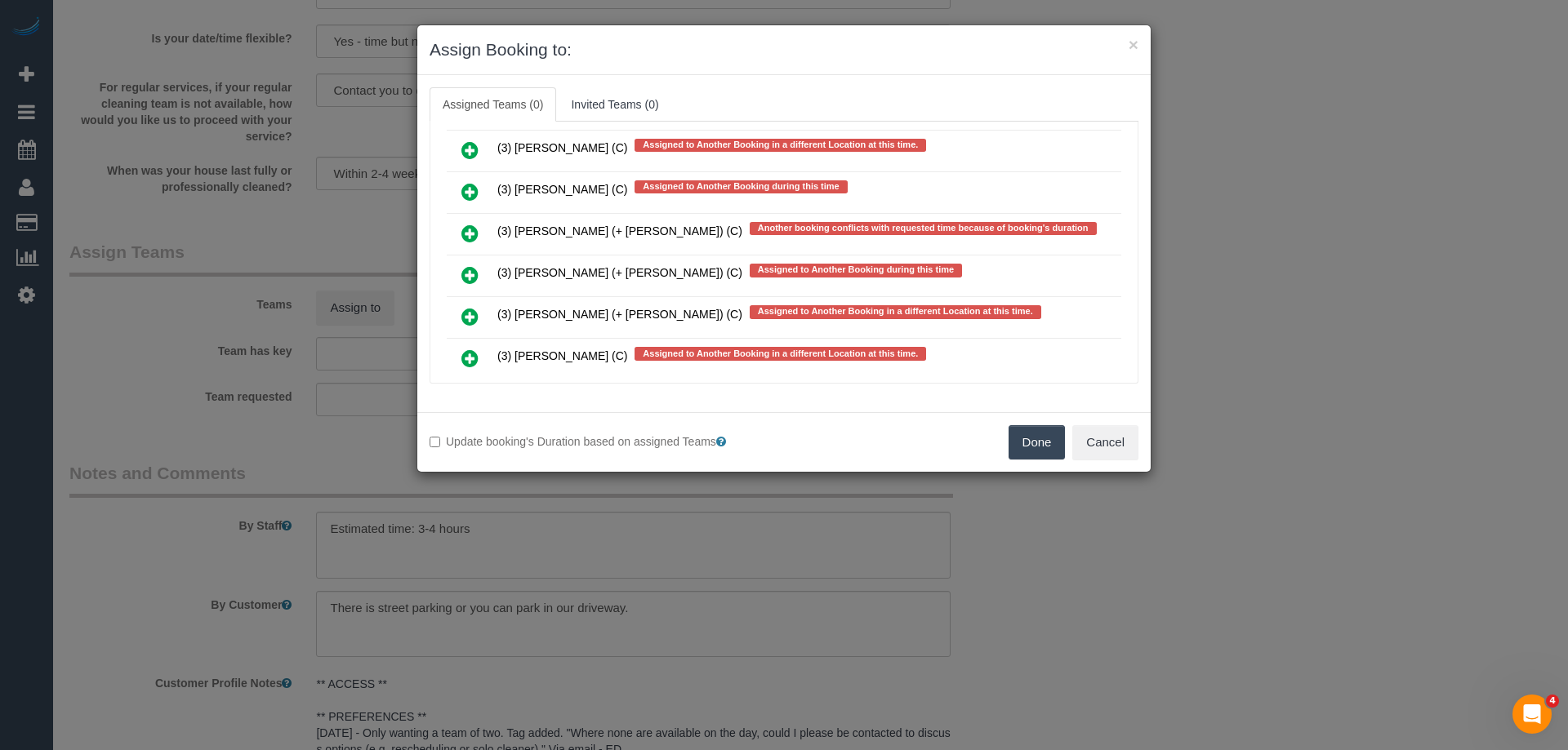
click at [472, 270] on icon at bounding box center [470, 275] width 17 height 20
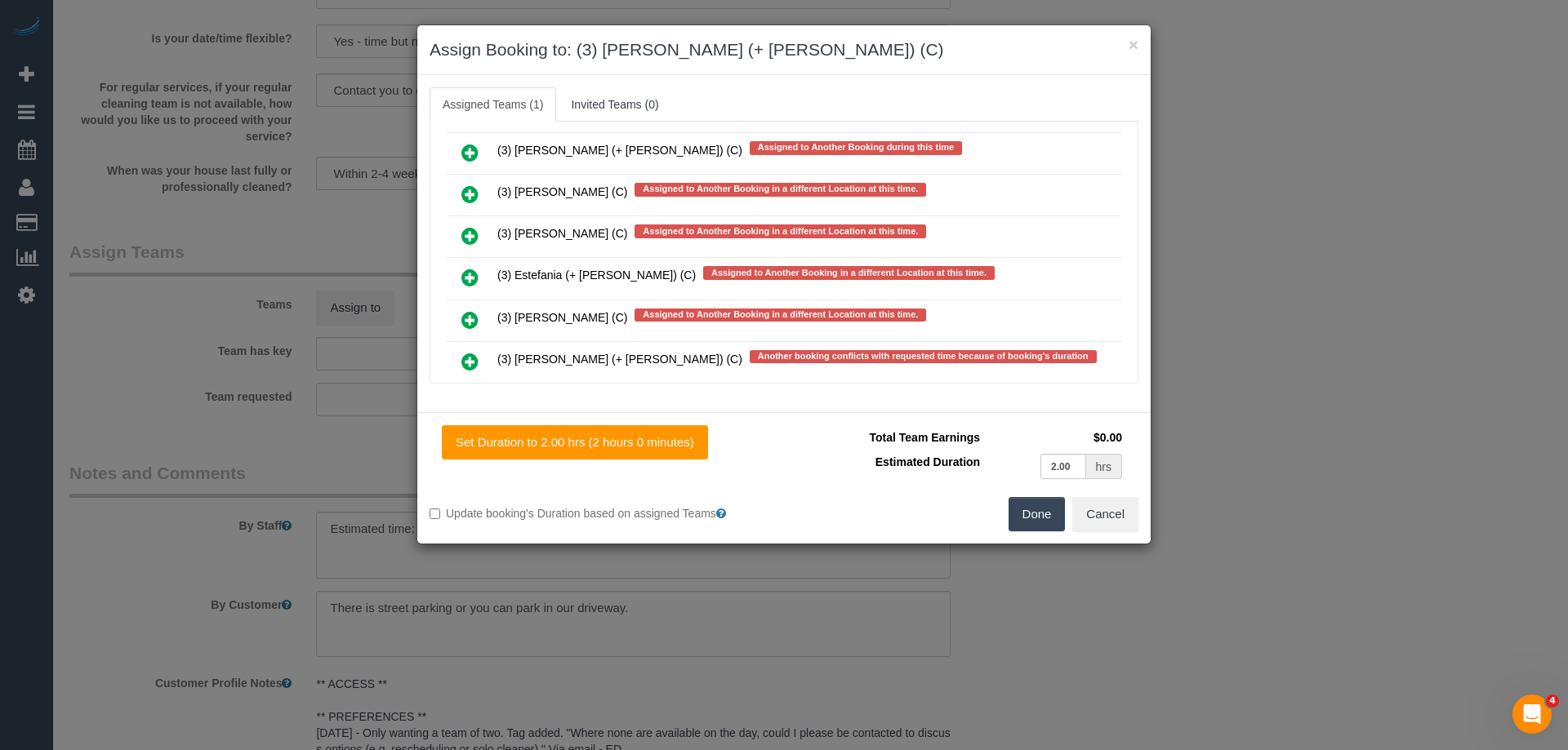
scroll to position [4249, 0]
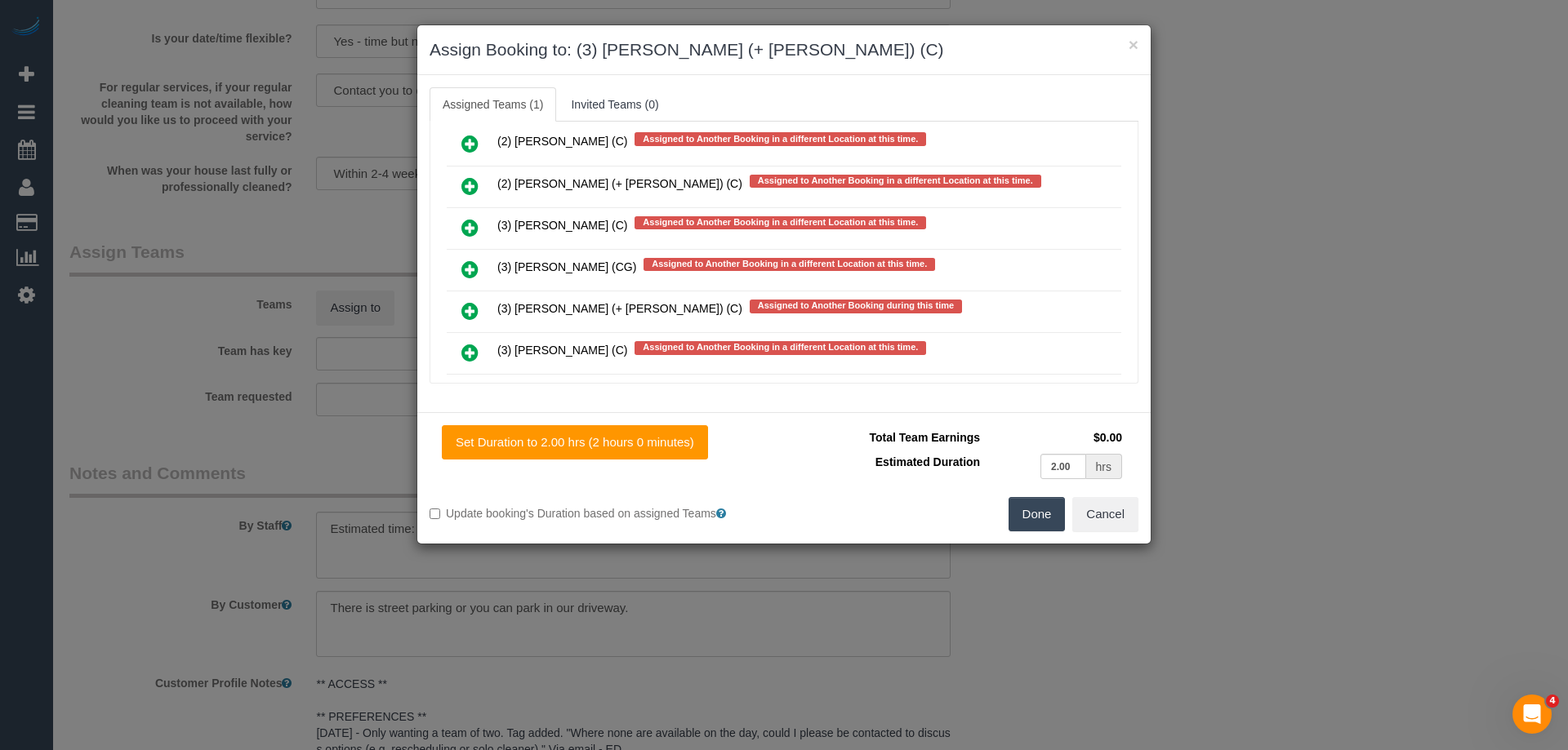
click at [469, 301] on icon at bounding box center [470, 311] width 17 height 20
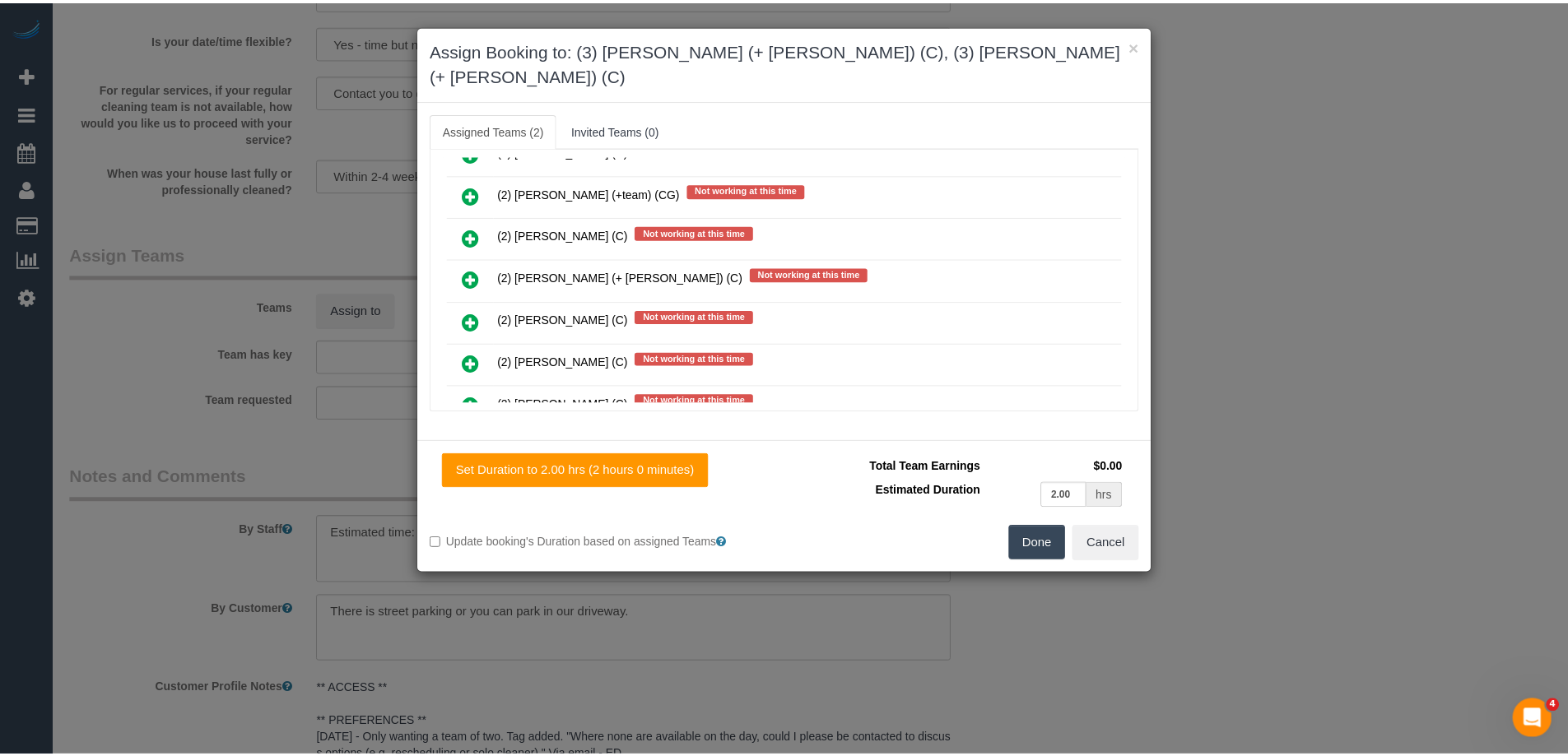
scroll to position [0, 0]
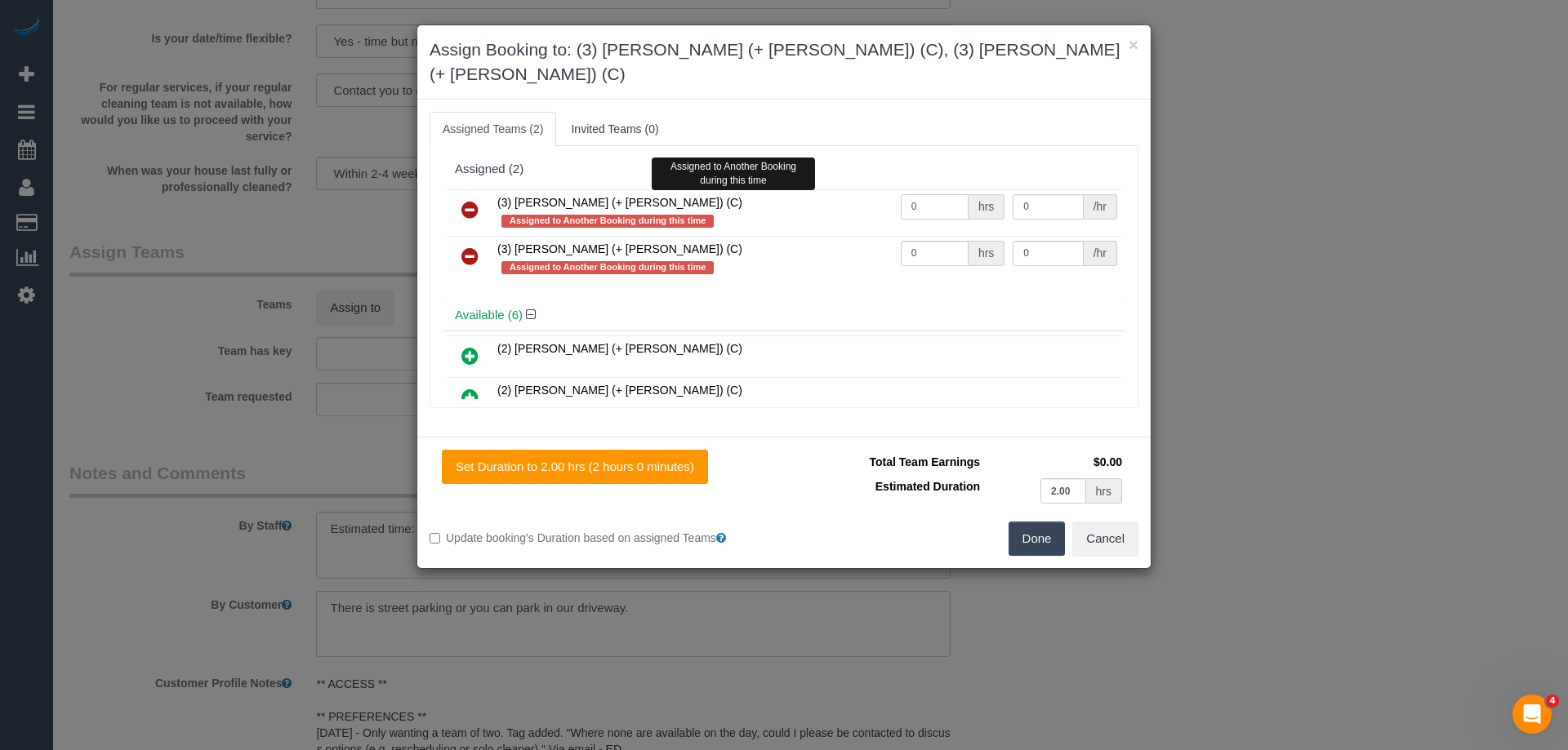
drag, startPoint x: 944, startPoint y: 178, endPoint x: 794, endPoint y: 184, distance: 150.1
click at [794, 189] on tr "(3) Cristian (+ Tania) (C) Assigned to Another Booking during this time Assigne…" at bounding box center [784, 212] width 675 height 46
type input "2"
drag, startPoint x: 912, startPoint y: 222, endPoint x: 878, endPoint y: 222, distance: 34.0
click at [878, 236] on tr "(3) Tania (+ Cristian) (C) Assigned to Another Booking during this time 0 hrs 0…" at bounding box center [784, 259] width 675 height 46
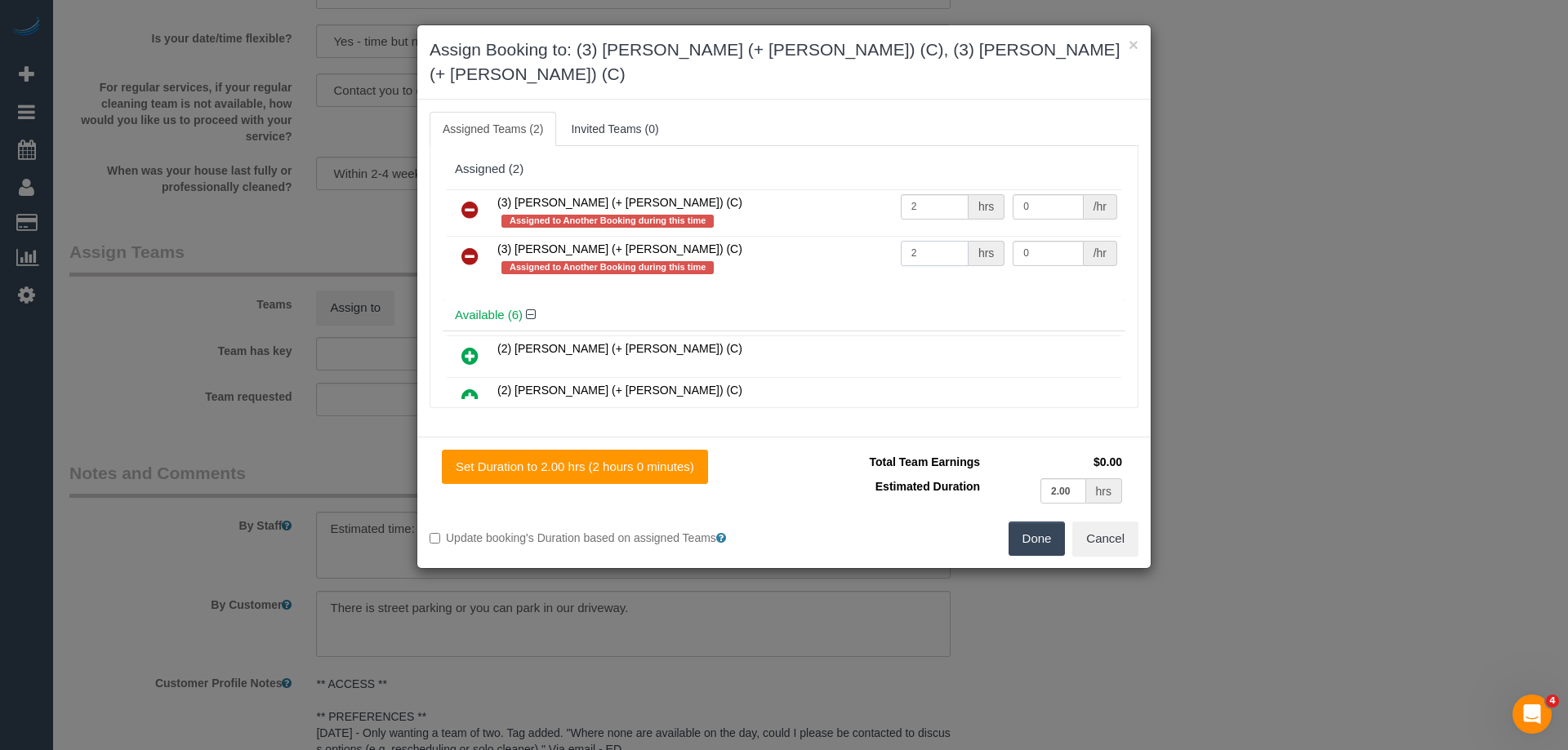
type input "2"
drag, startPoint x: 1039, startPoint y: 223, endPoint x: 931, endPoint y: 206, distance: 109.3
click at [930, 236] on tr "(3) Tania (+ Cristian) (C) Assigned to Another Booking during this time 2 hrs 0…" at bounding box center [784, 259] width 675 height 46
type input "35"
drag, startPoint x: 1039, startPoint y: 184, endPoint x: 924, endPoint y: 184, distance: 115.0
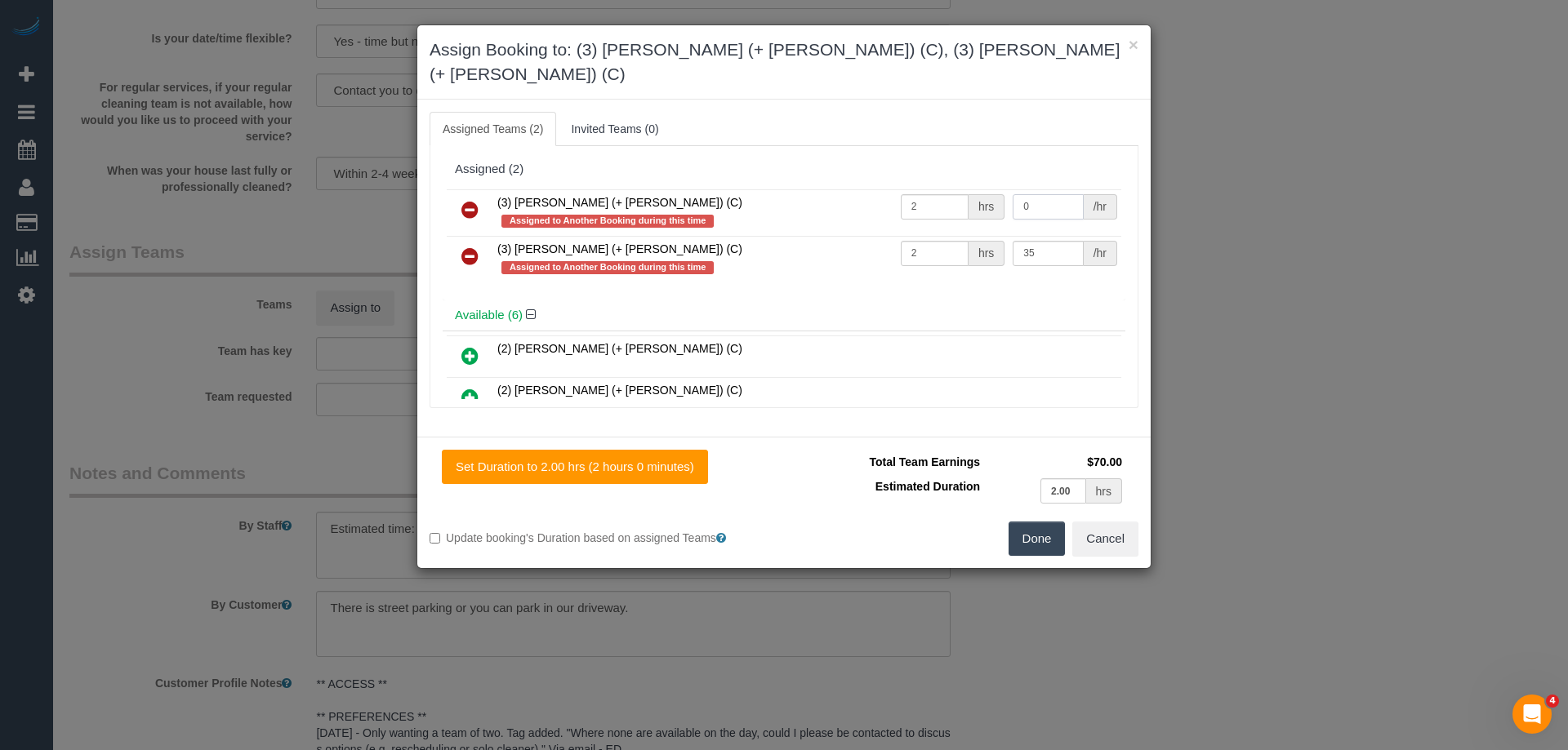
click at [924, 189] on tr "(3) Cristian (+ Tania) (C) Assigned to Another Booking during this time 2 hrs 0…" at bounding box center [784, 212] width 675 height 46
type input "35"
click at [1044, 521] on button "Done" at bounding box center [1036, 538] width 57 height 34
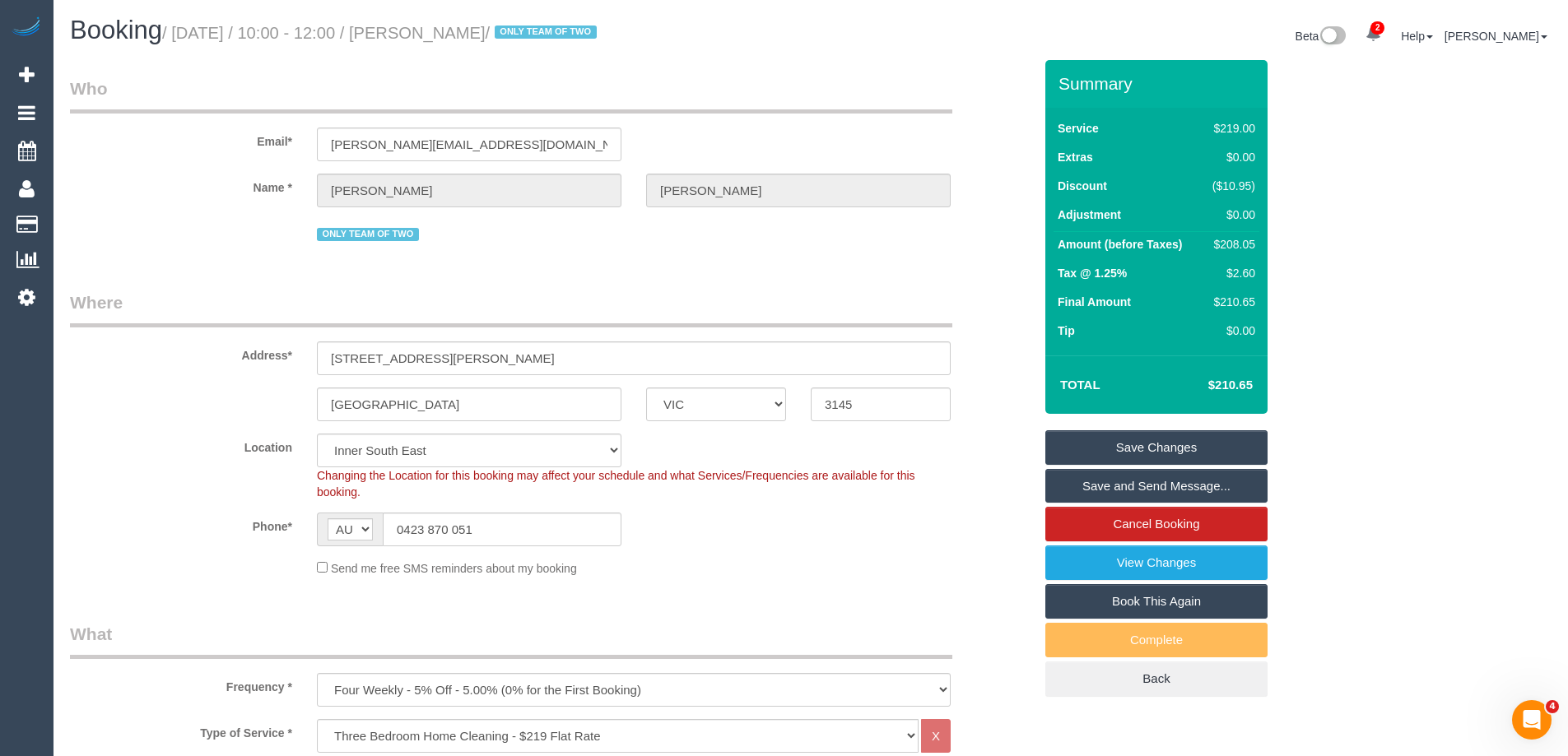
drag, startPoint x: 618, startPoint y: 33, endPoint x: 455, endPoint y: 31, distance: 163.0
click at [455, 31] on small "/ September 15, 2025 / 10:00 - 12:00 / Nicole Andrianopoulos / ONLY TEAM OF TWO" at bounding box center [381, 32] width 439 height 18
copy small "Nicole Andrianopoulos"
click at [1099, 436] on link "Save Changes" at bounding box center [1156, 448] width 222 height 34
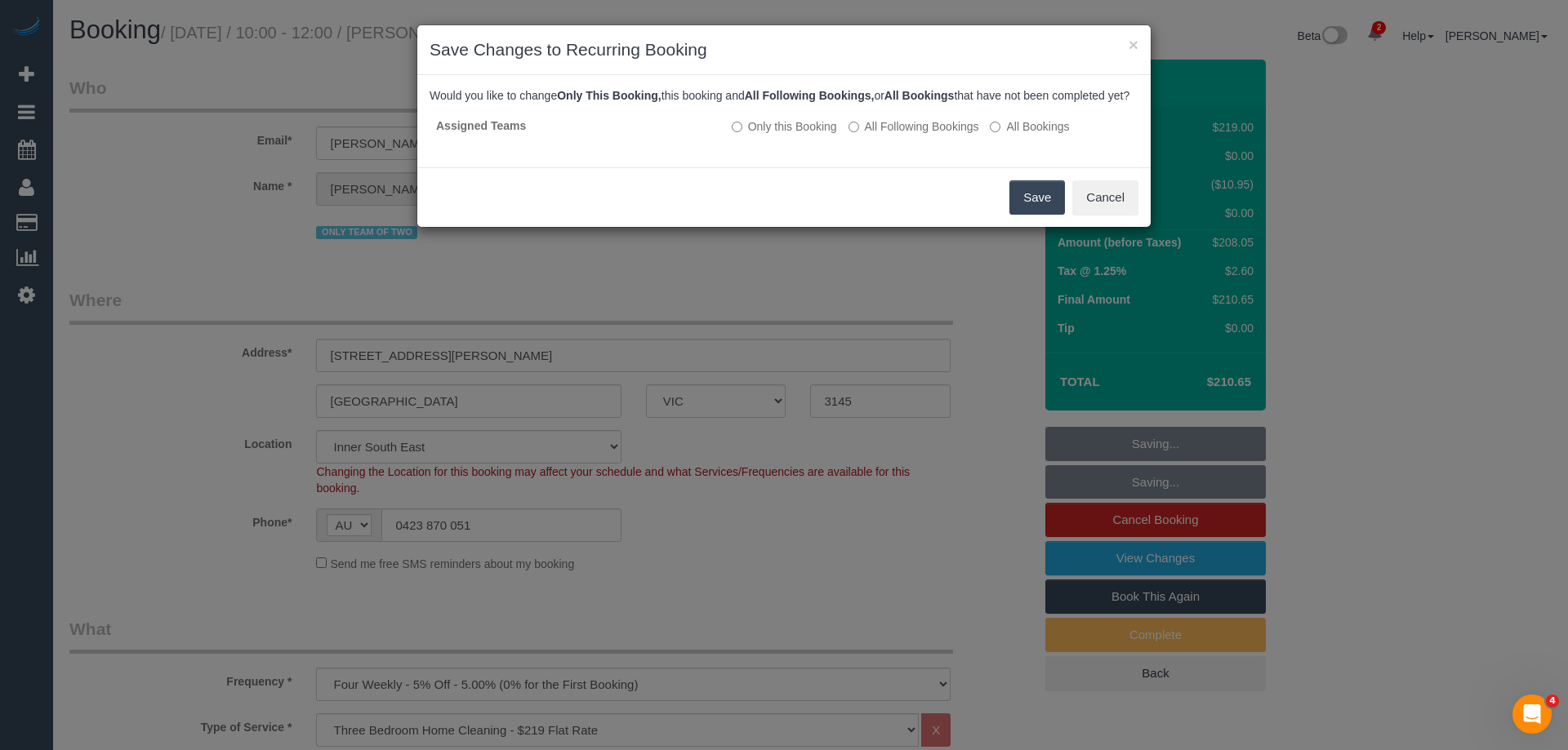
click at [1045, 215] on button "Save" at bounding box center [1036, 198] width 56 height 34
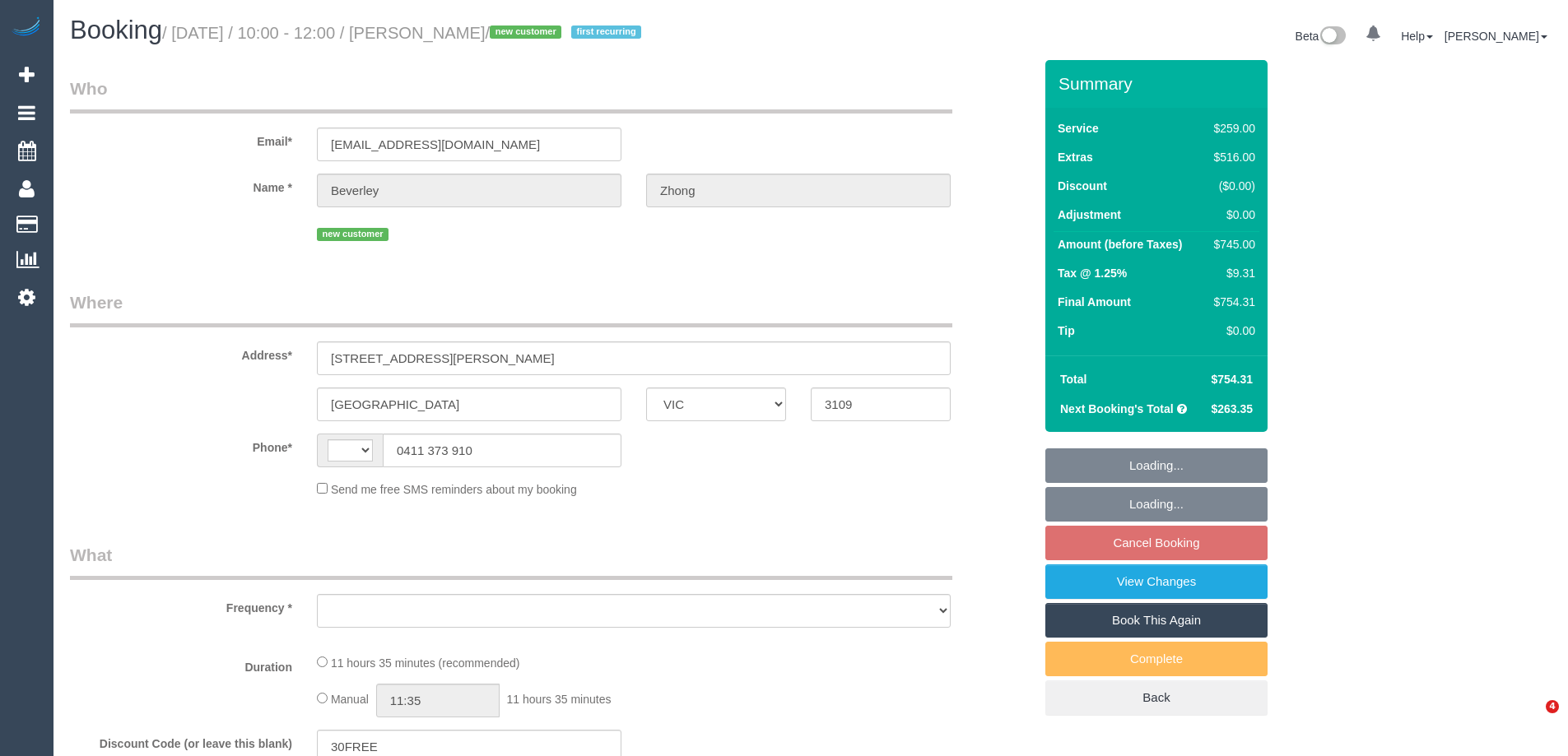
select select "VIC"
select select "string:AU"
select select "object:575"
drag, startPoint x: 534, startPoint y: 135, endPoint x: 146, endPoint y: 140, distance: 388.0
click at [146, 140] on div "Email* [EMAIL_ADDRESS][DOMAIN_NAME]" at bounding box center [551, 119] width 987 height 84
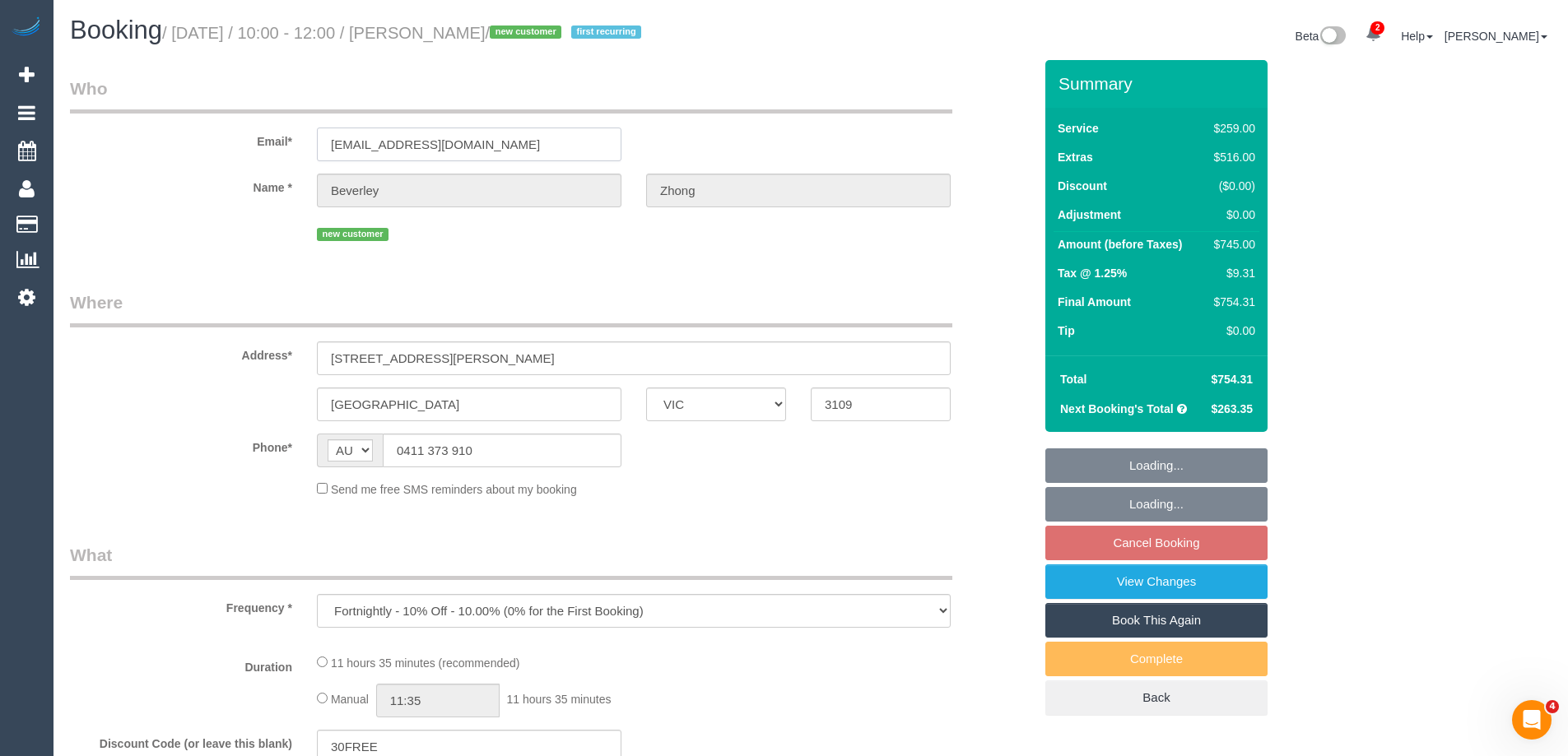
select select "string:stripe-pm_1S4WTS2GScqysDRVOIeRxT3s"
select select "number:32"
select select "number:14"
select select "number:19"
select select "number:24"
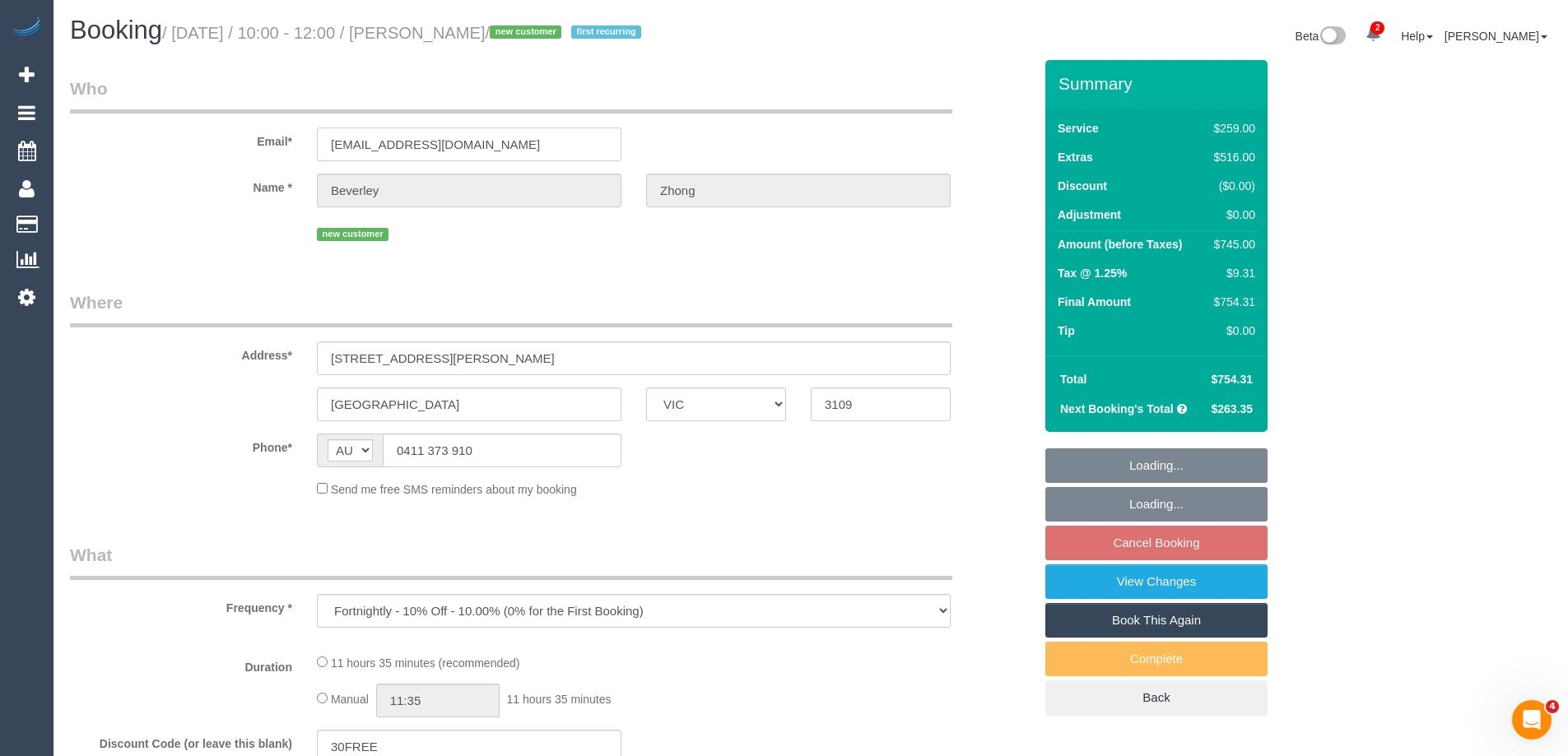
select select "number:34"
select select "number:13"
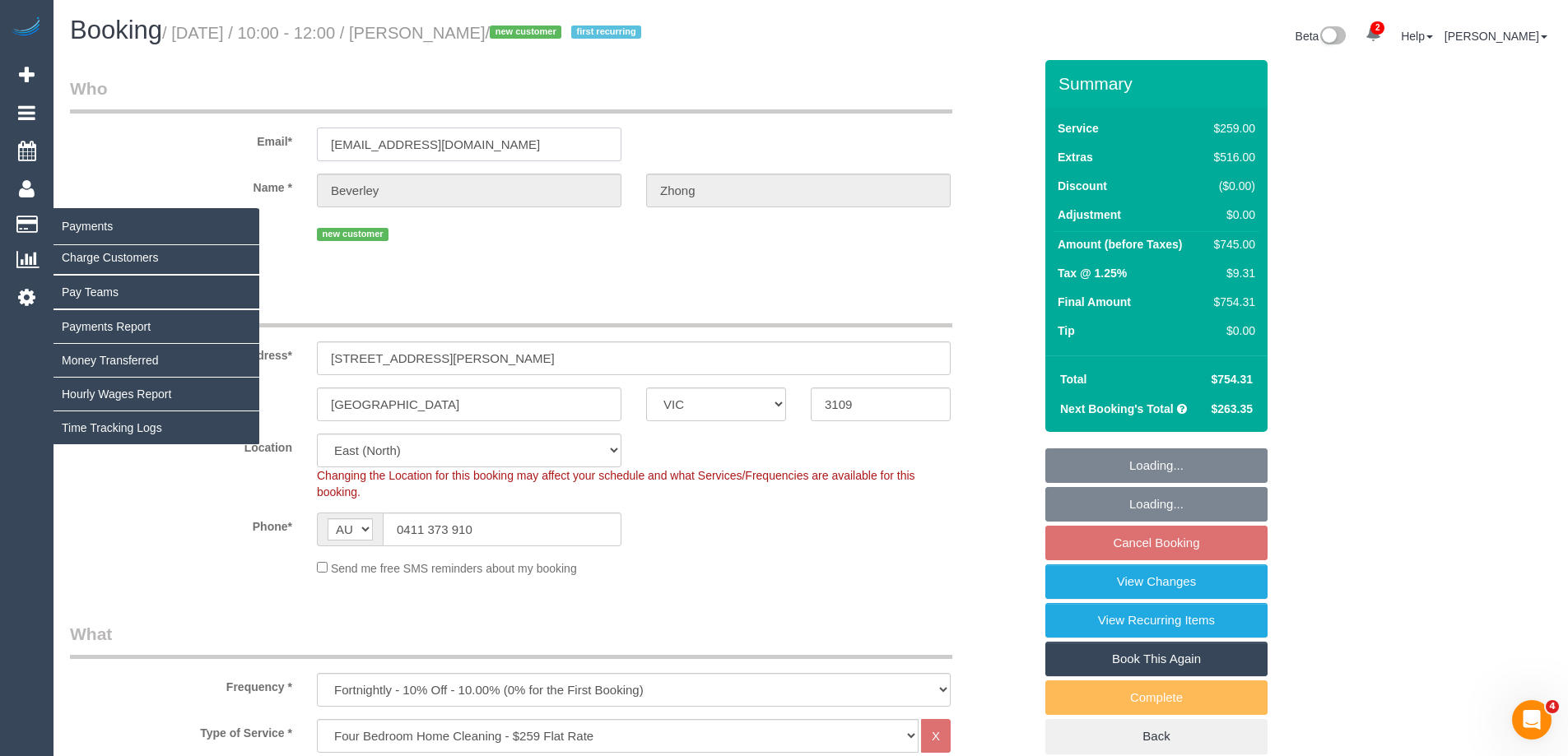
select select "object:1212"
select select "spot3"
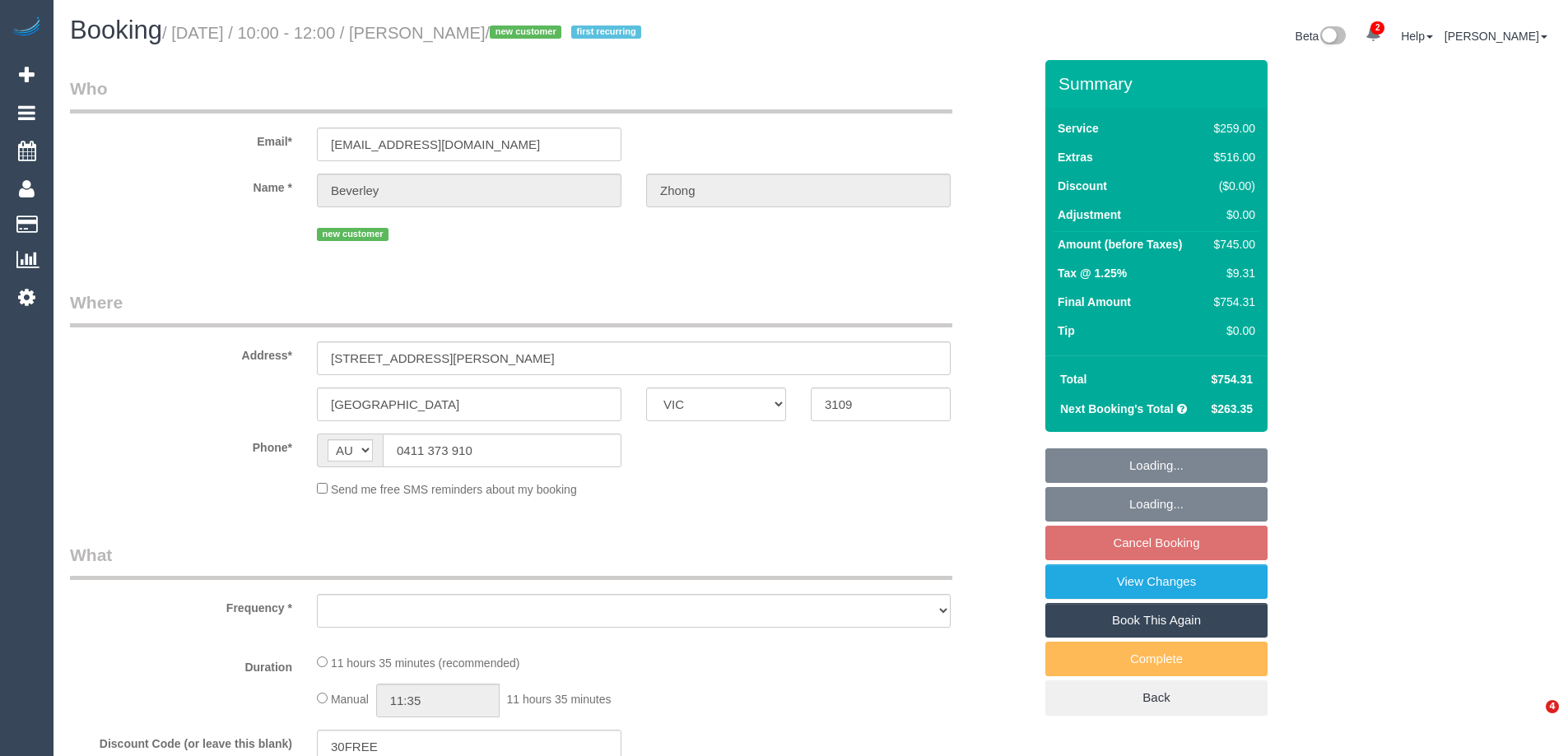
select select "VIC"
select select "object:575"
select select "string:stripe-pm_1S4WTS2GScqysDRVOIeRxT3s"
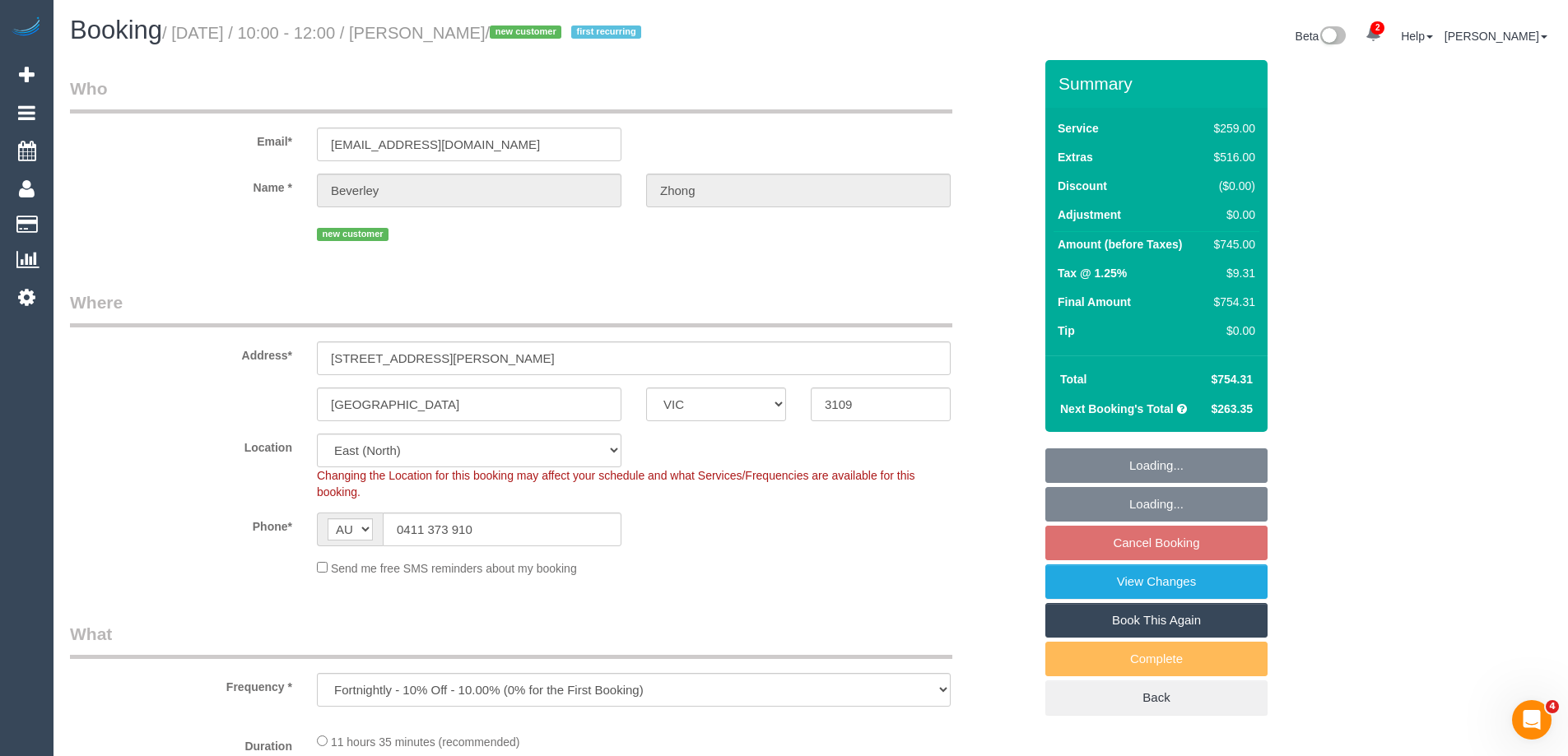
select select "object:582"
select select "number:32"
select select "number:14"
select select "number:19"
select select "number:24"
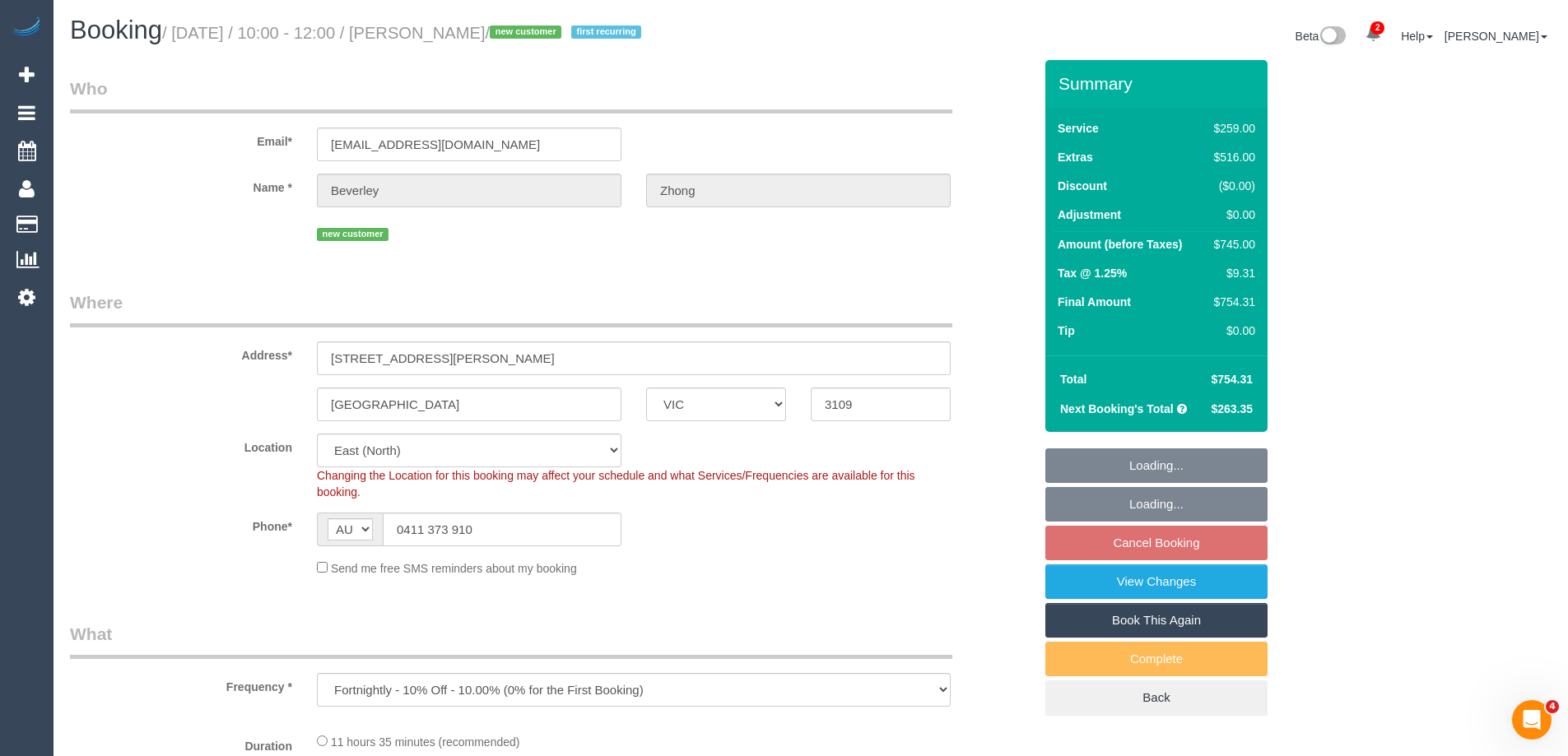
select select "number:34"
select select "number:13"
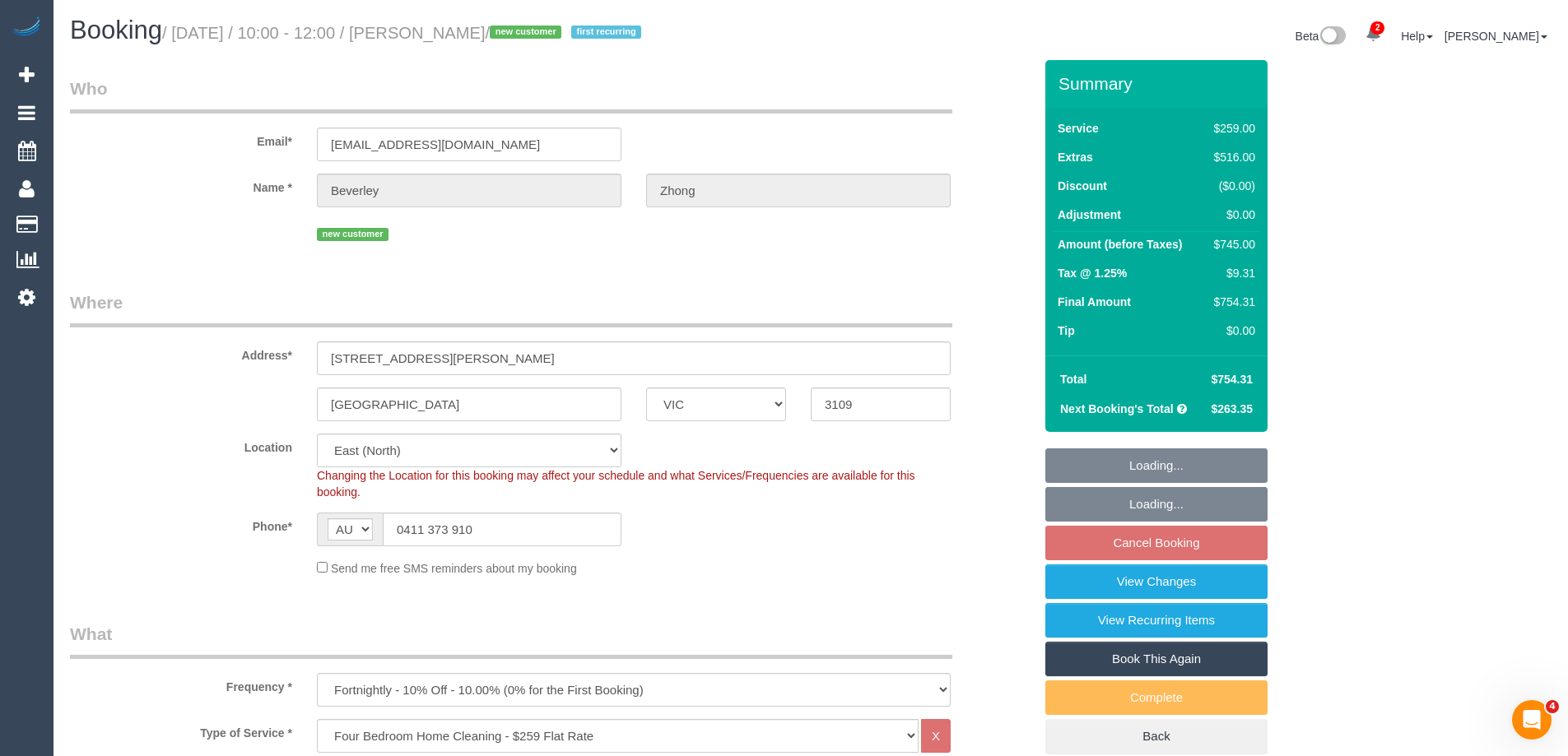
select select "spot3"
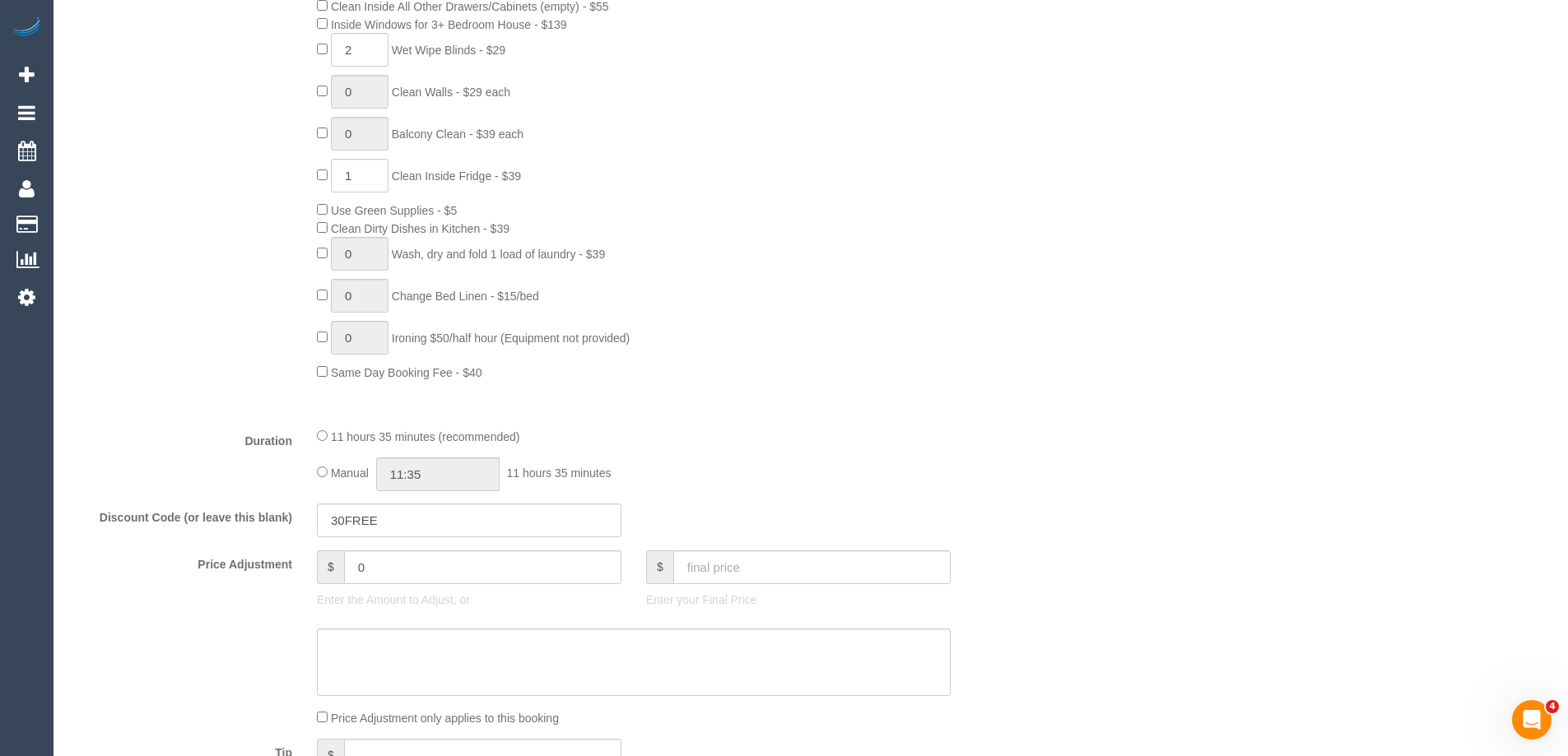
scroll to position [987, 0]
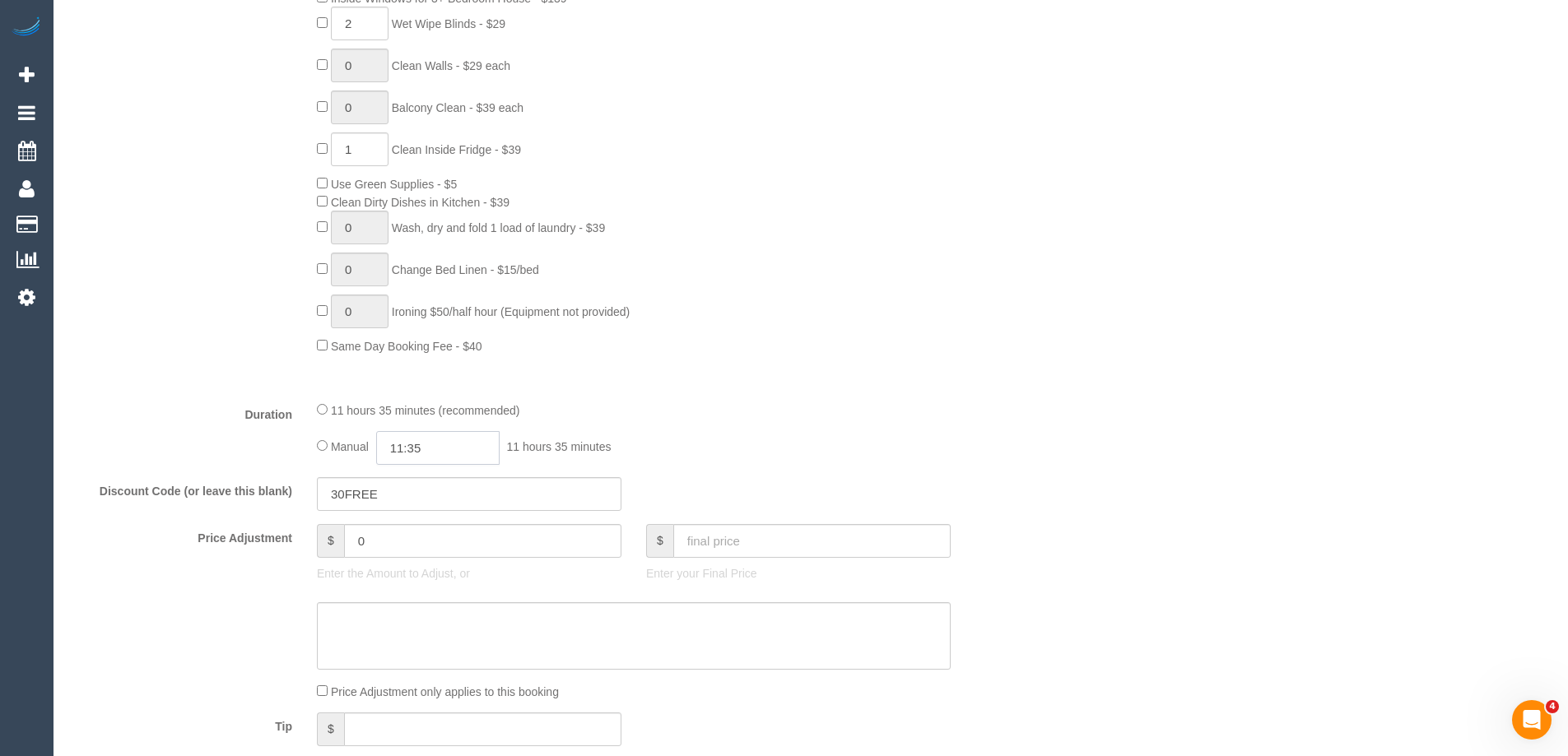
click at [435, 439] on input "11:35" at bounding box center [437, 449] width 123 height 34
type input "07:00"
click at [420, 550] on li "07:00" at bounding box center [418, 545] width 73 height 22
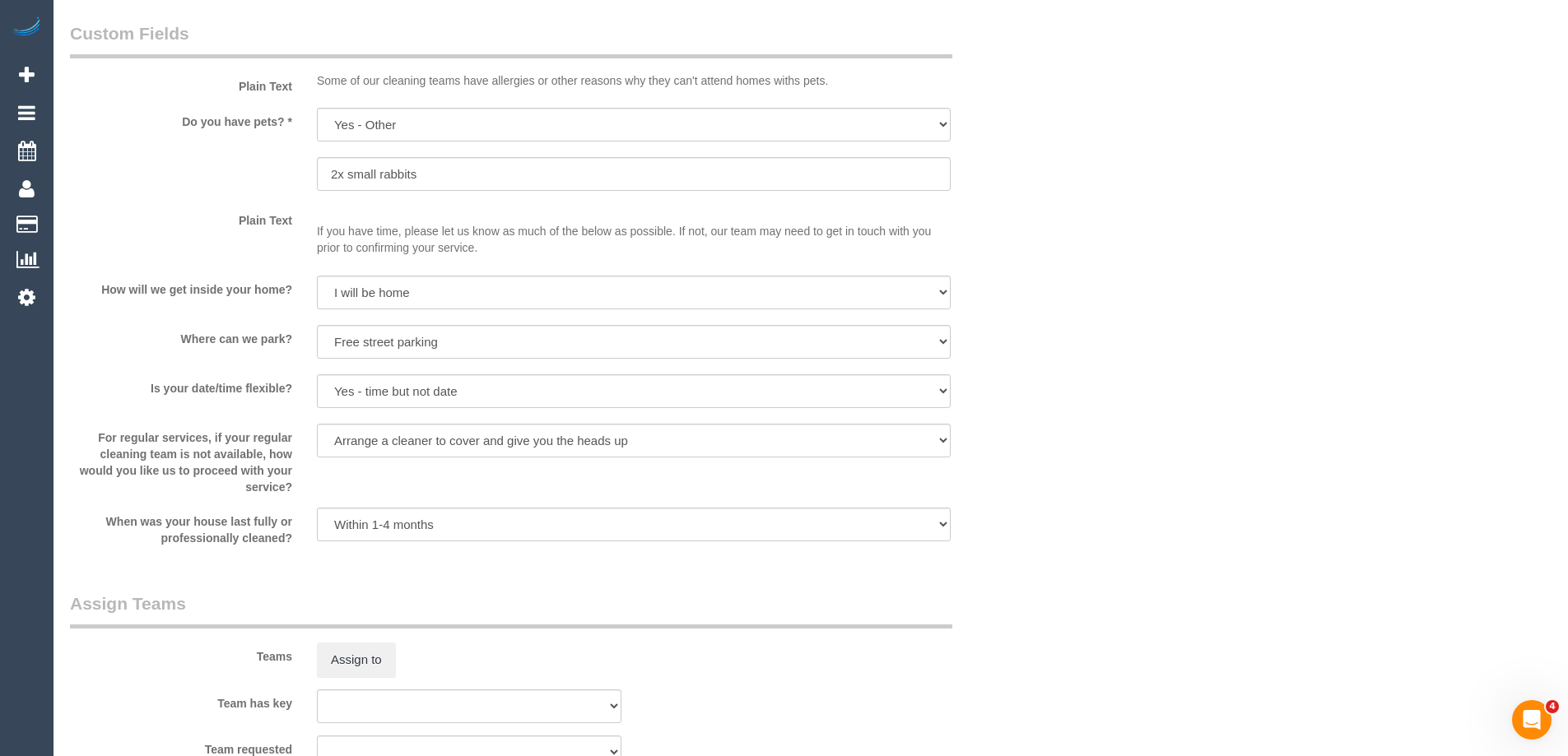
scroll to position [2304, 0]
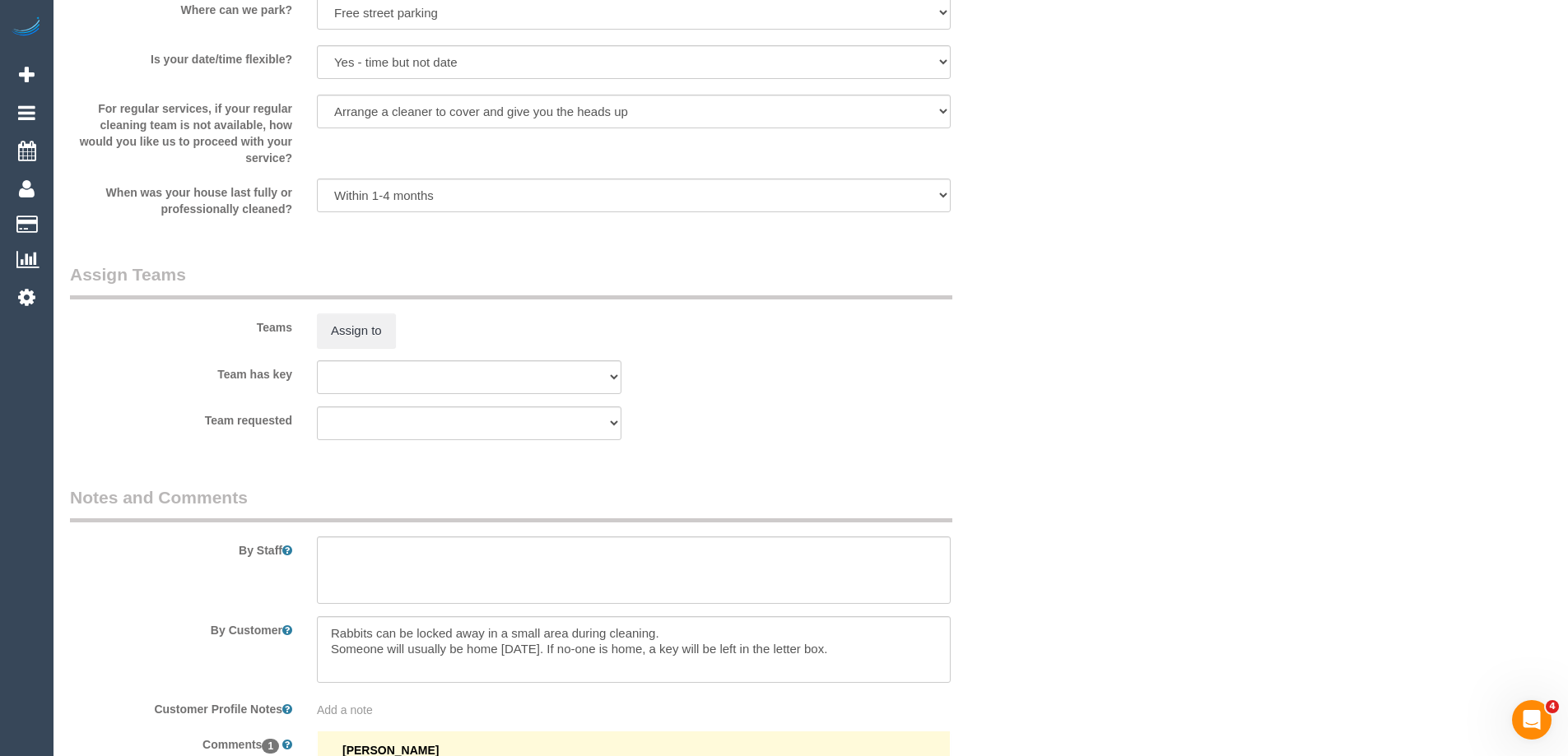
select select "spot23"
click at [364, 568] on textarea at bounding box center [634, 570] width 634 height 67
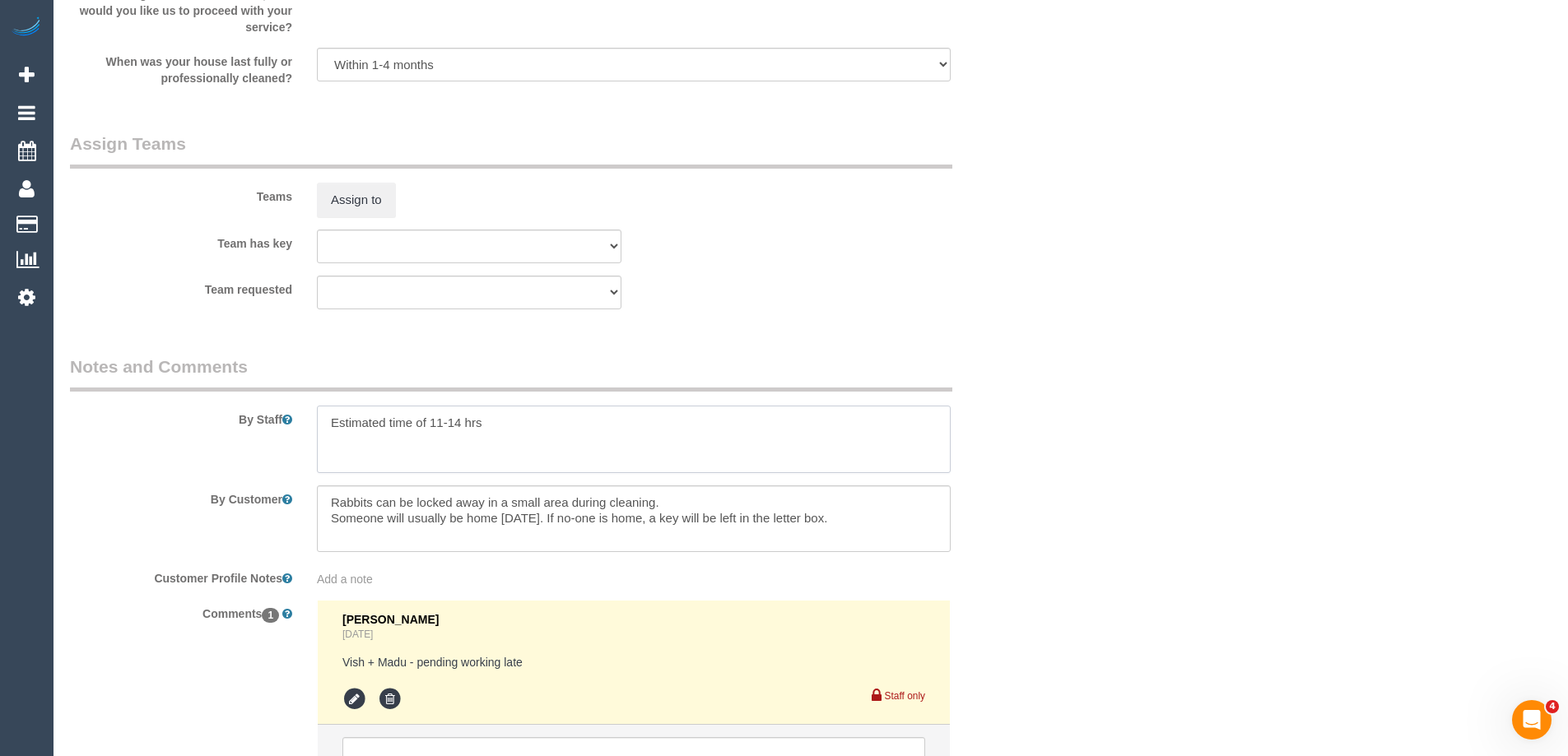
scroll to position [2600, 0]
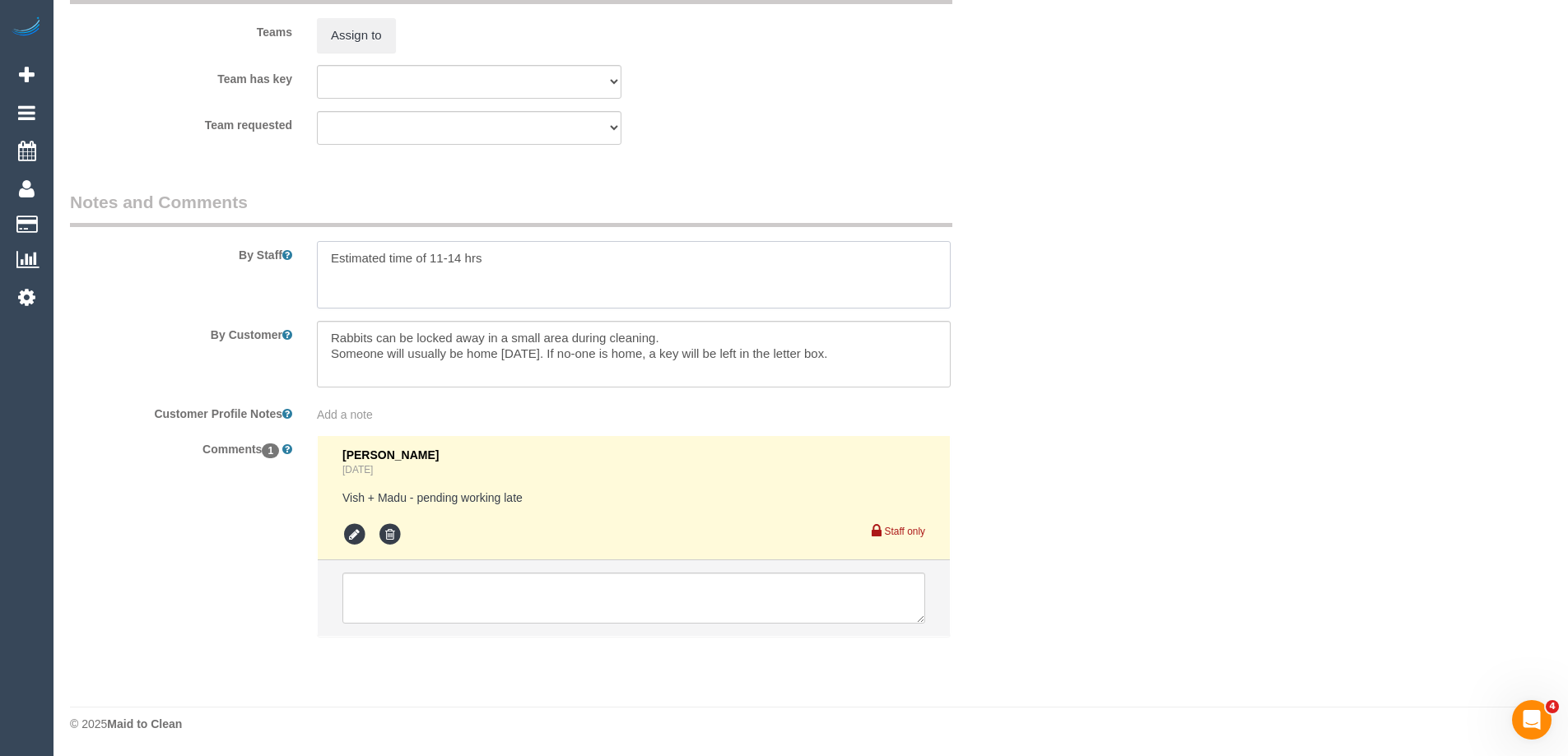
type textarea "Estimated time of 11-14 hrs"
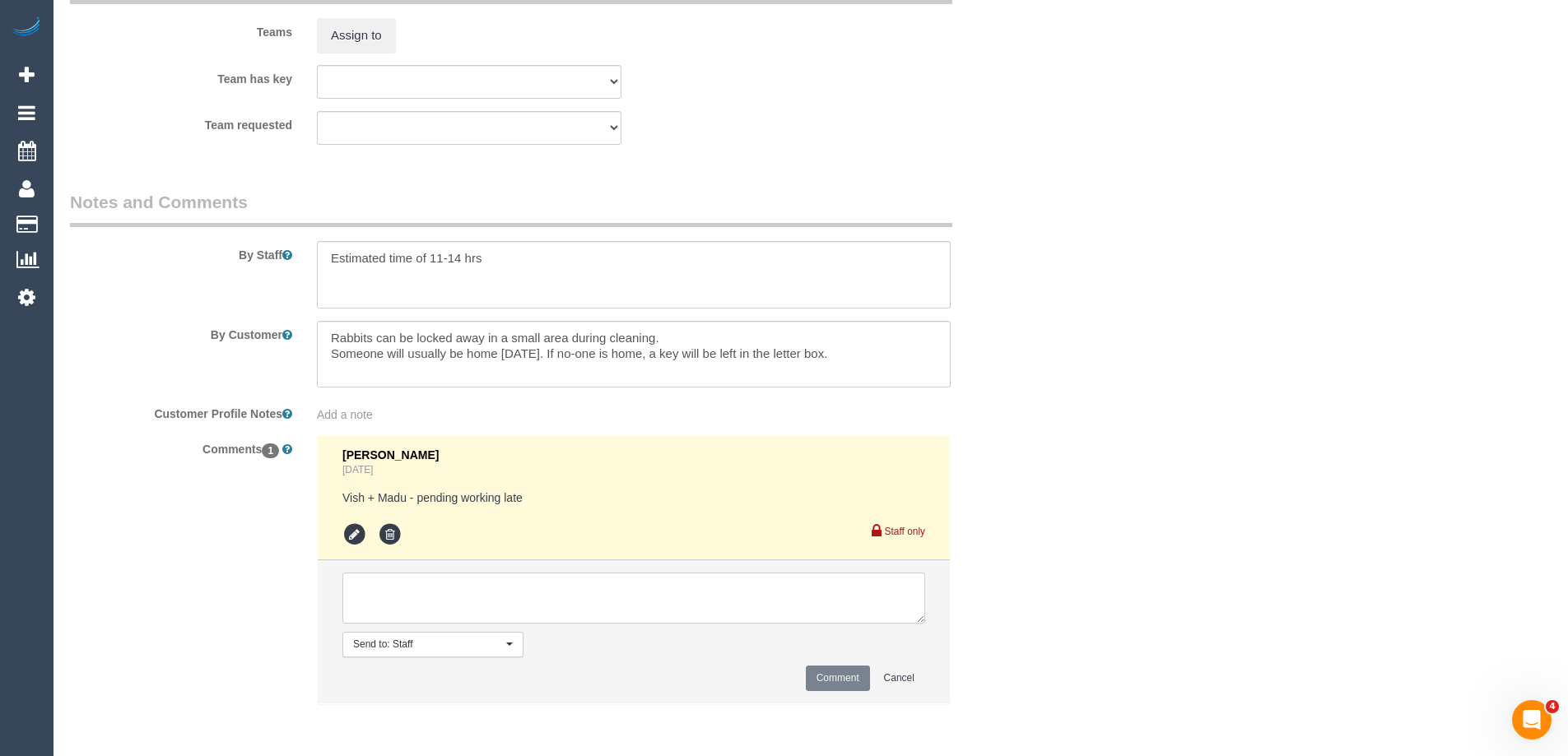
click at [362, 588] on textarea at bounding box center [634, 599] width 582 height 51
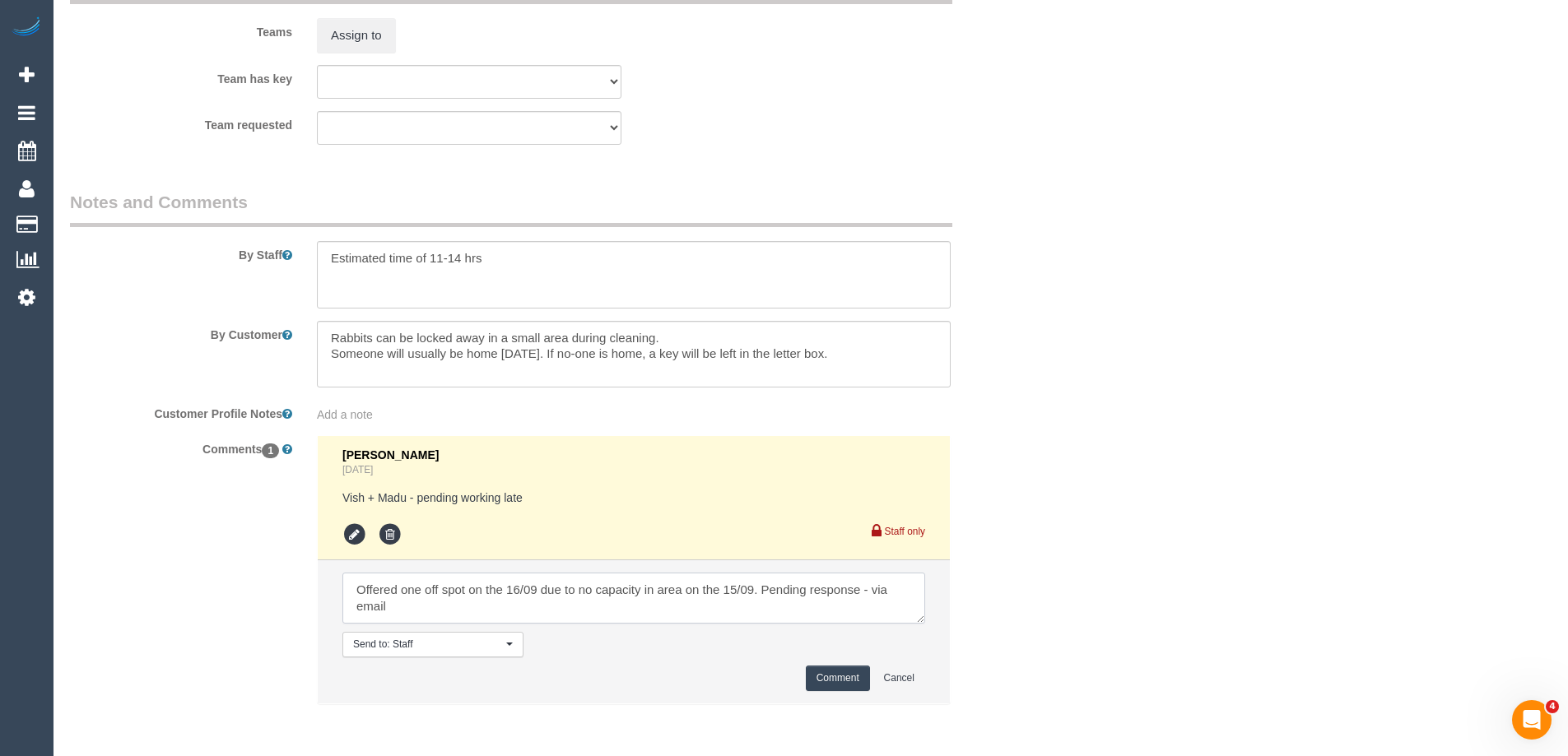
type textarea "Offered one off spot on the 16/09 due to no capacity in area on the 15/09. Pend…"
click at [849, 691] on button "Comment" at bounding box center [838, 678] width 65 height 26
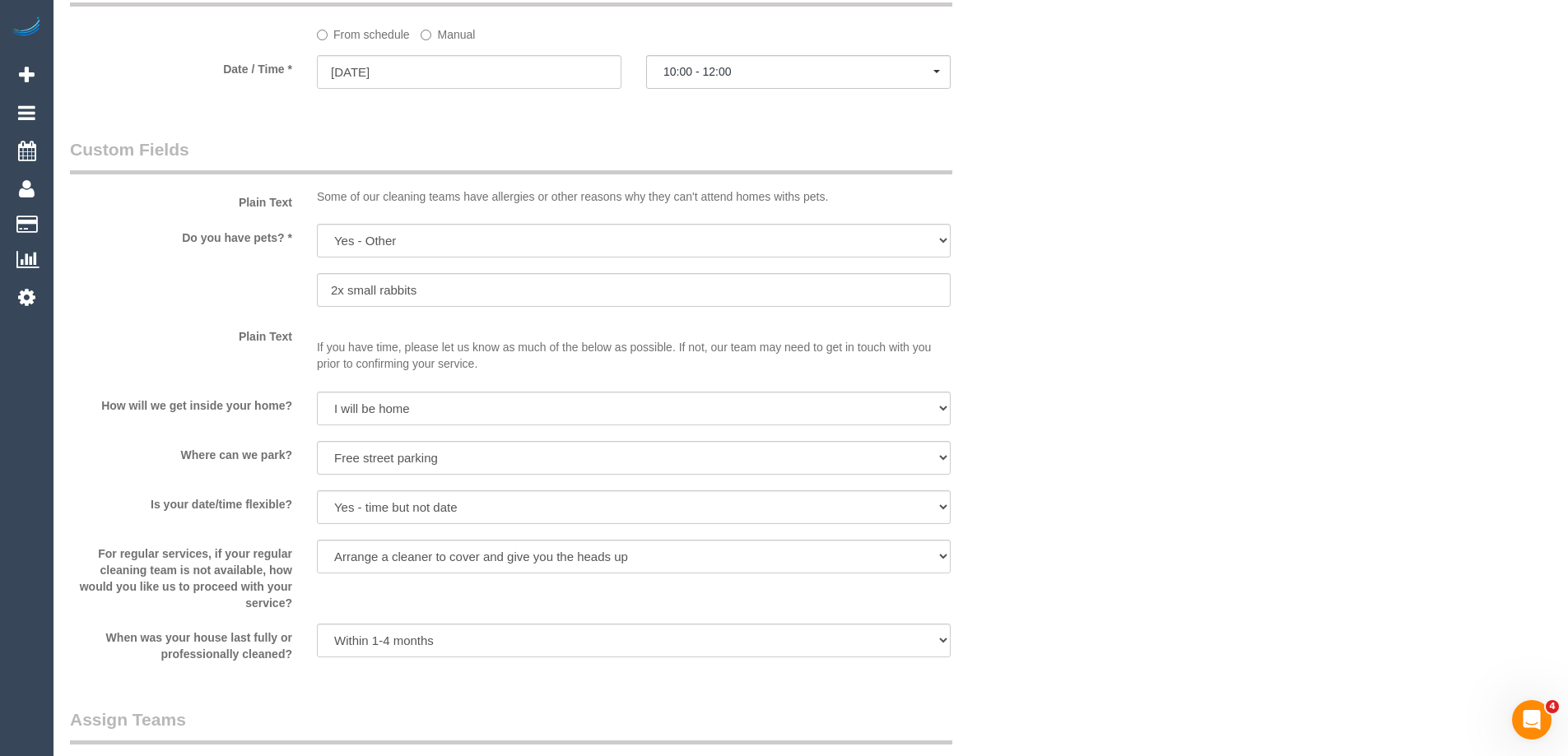
scroll to position [1447, 0]
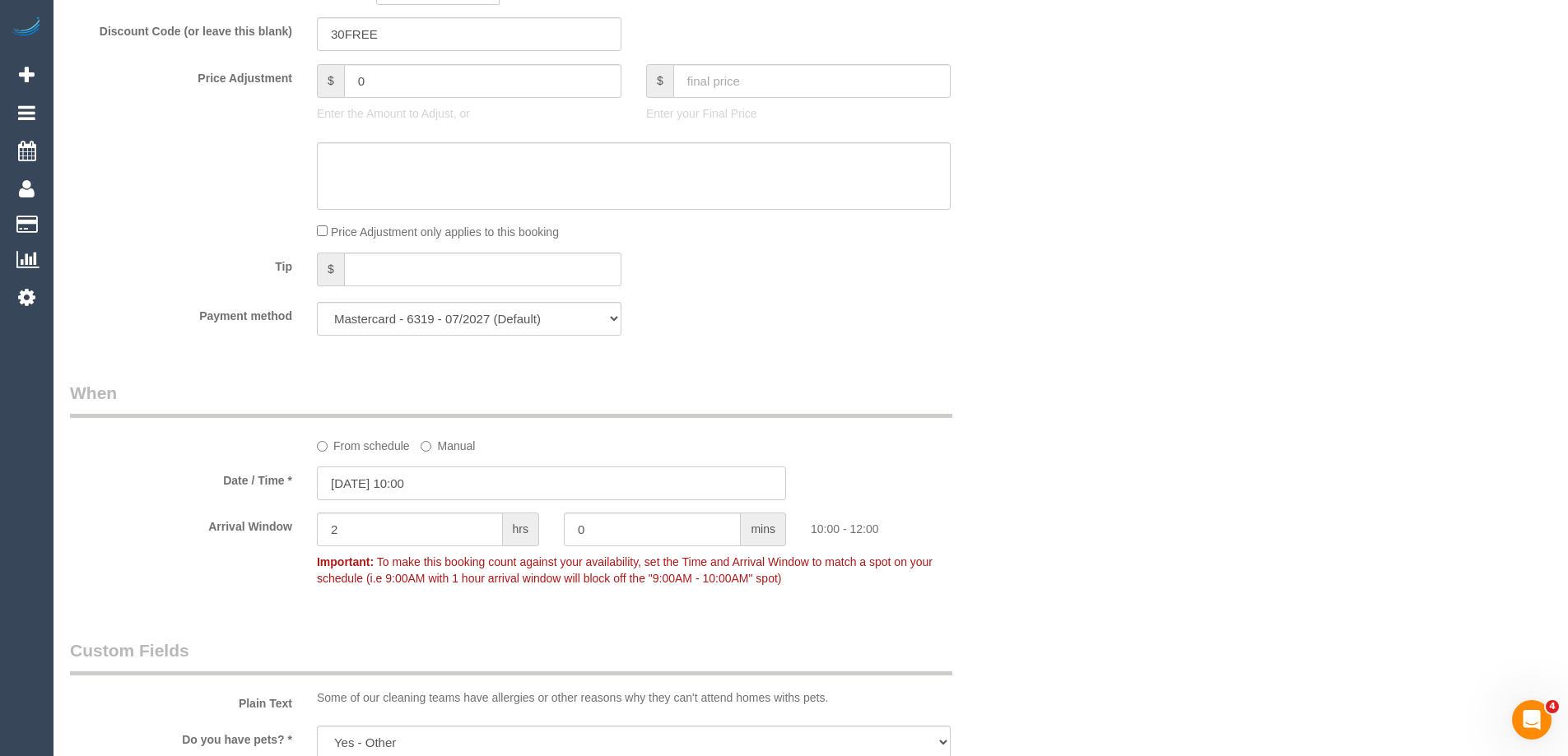
click at [391, 489] on input "15/09/2025 10:00" at bounding box center [551, 484] width 469 height 34
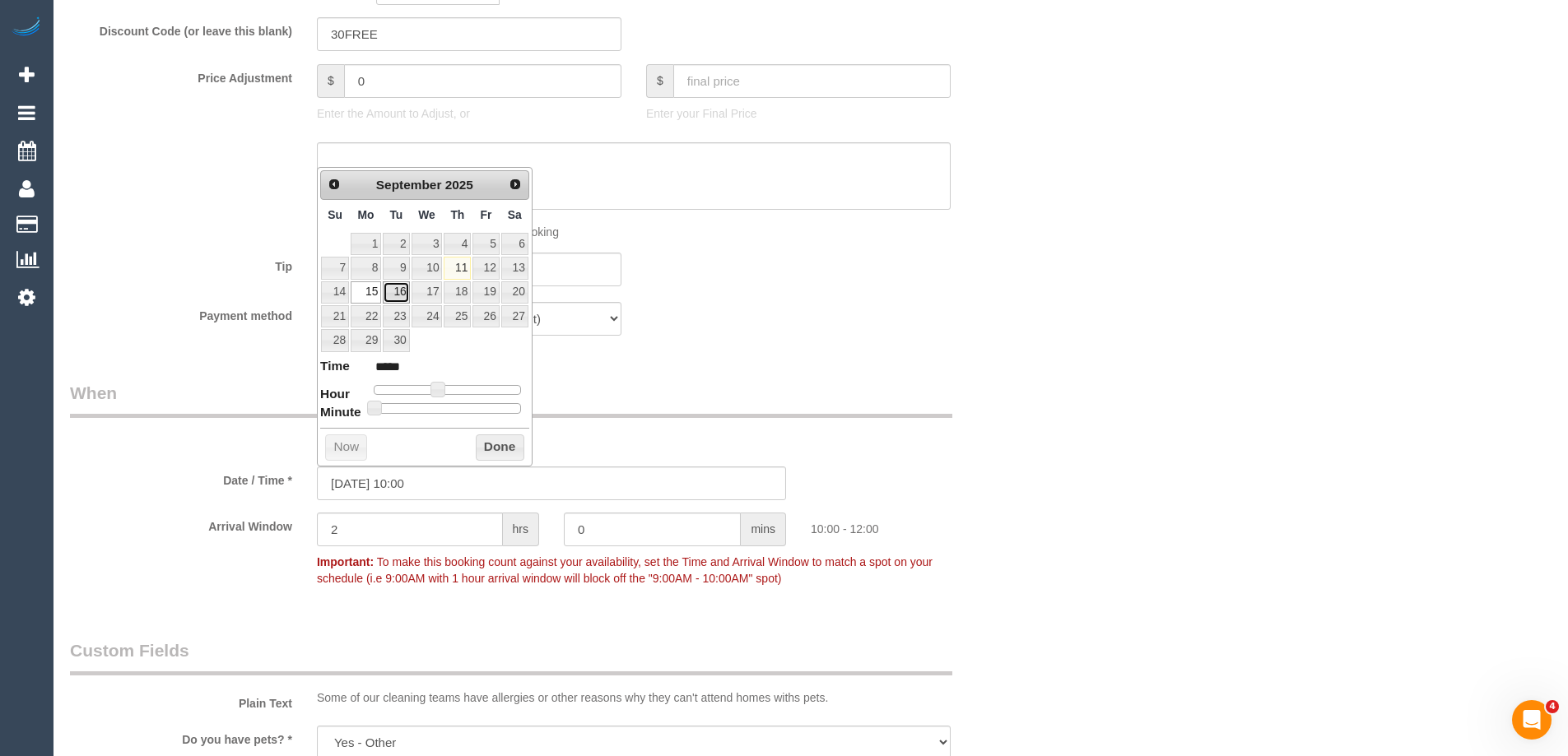
click at [390, 285] on link "16" at bounding box center [396, 292] width 27 height 22
type input "16/09/2025 10:00"
click at [492, 444] on button "Done" at bounding box center [499, 448] width 48 height 27
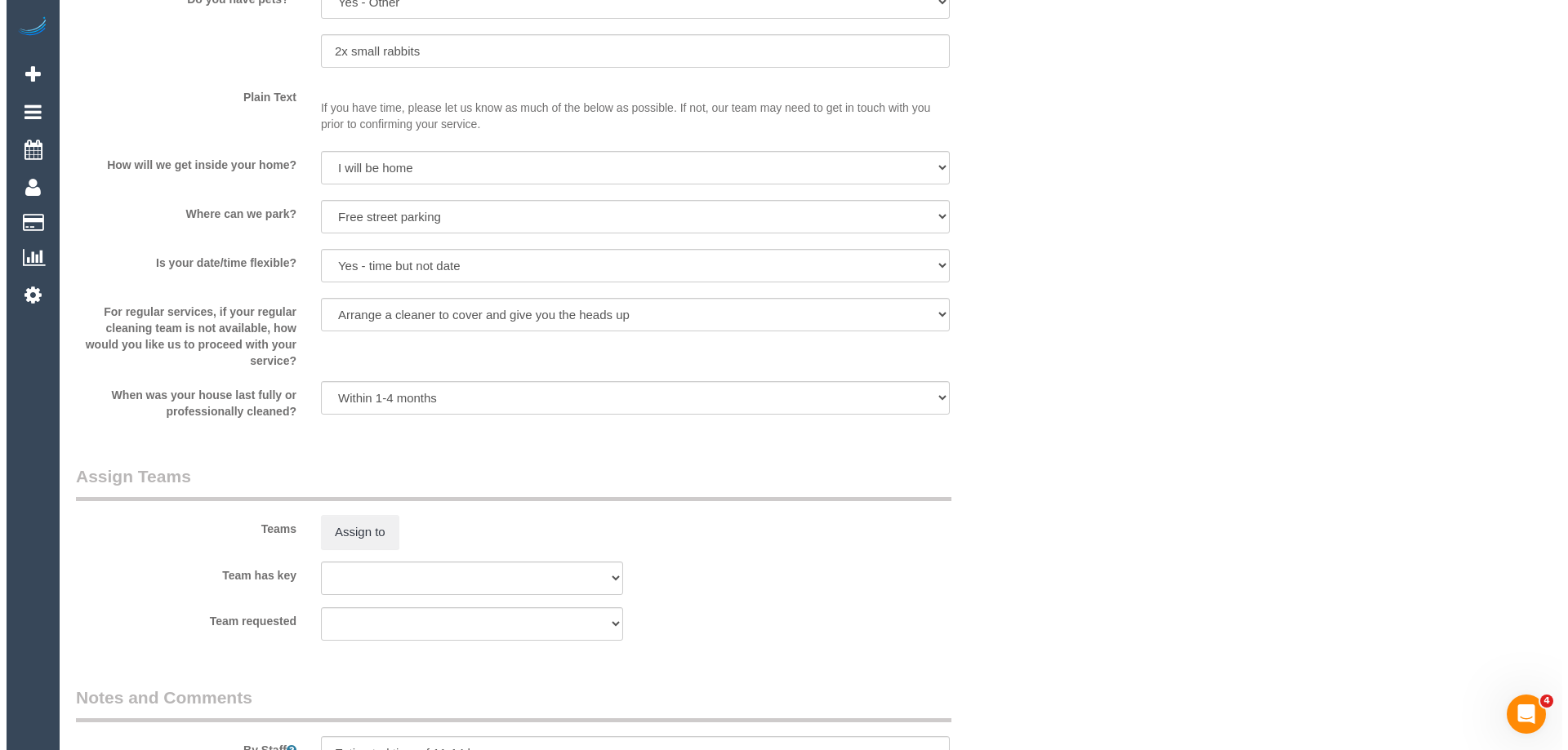
scroll to position [2497, 0]
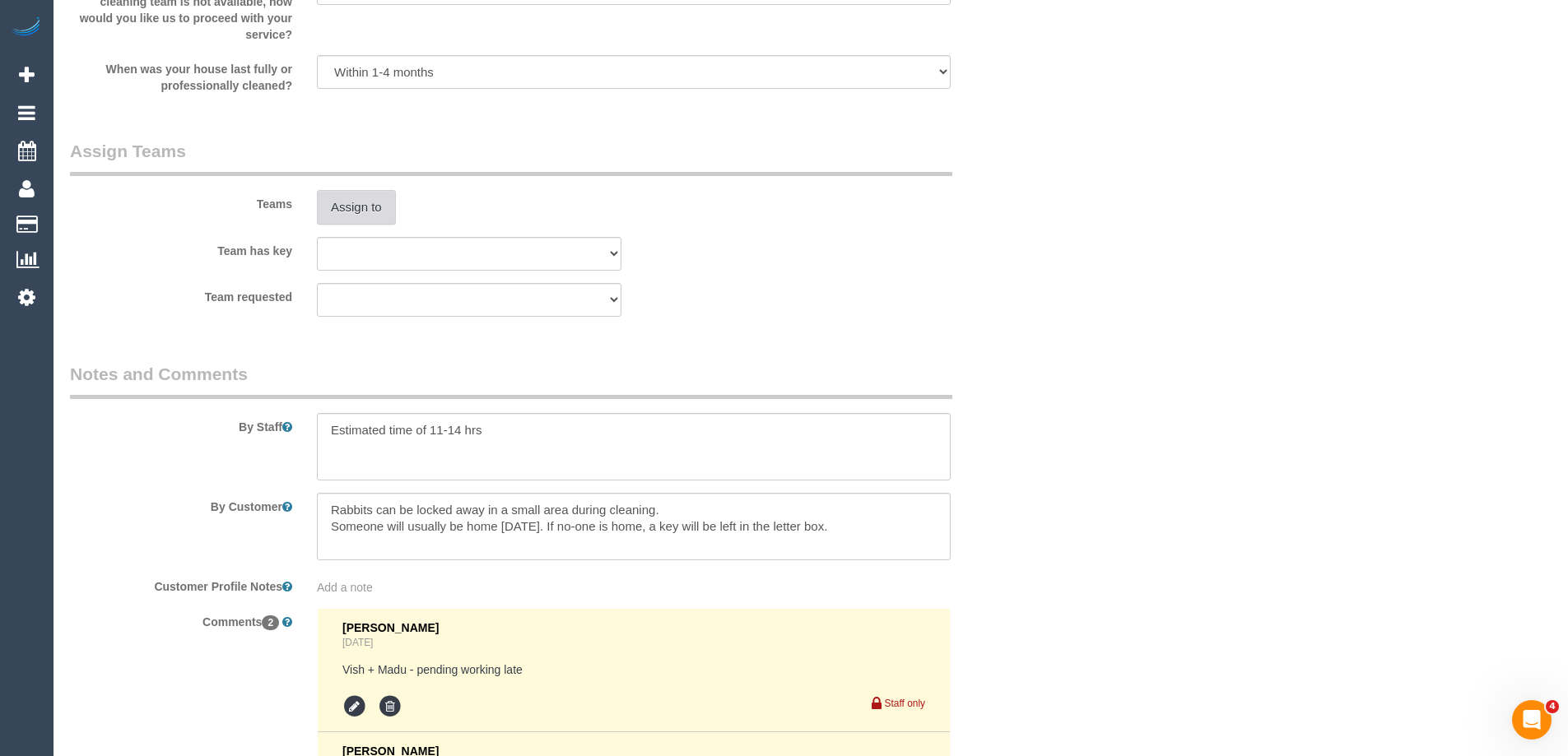
click at [359, 217] on button "Assign to" at bounding box center [356, 207] width 79 height 34
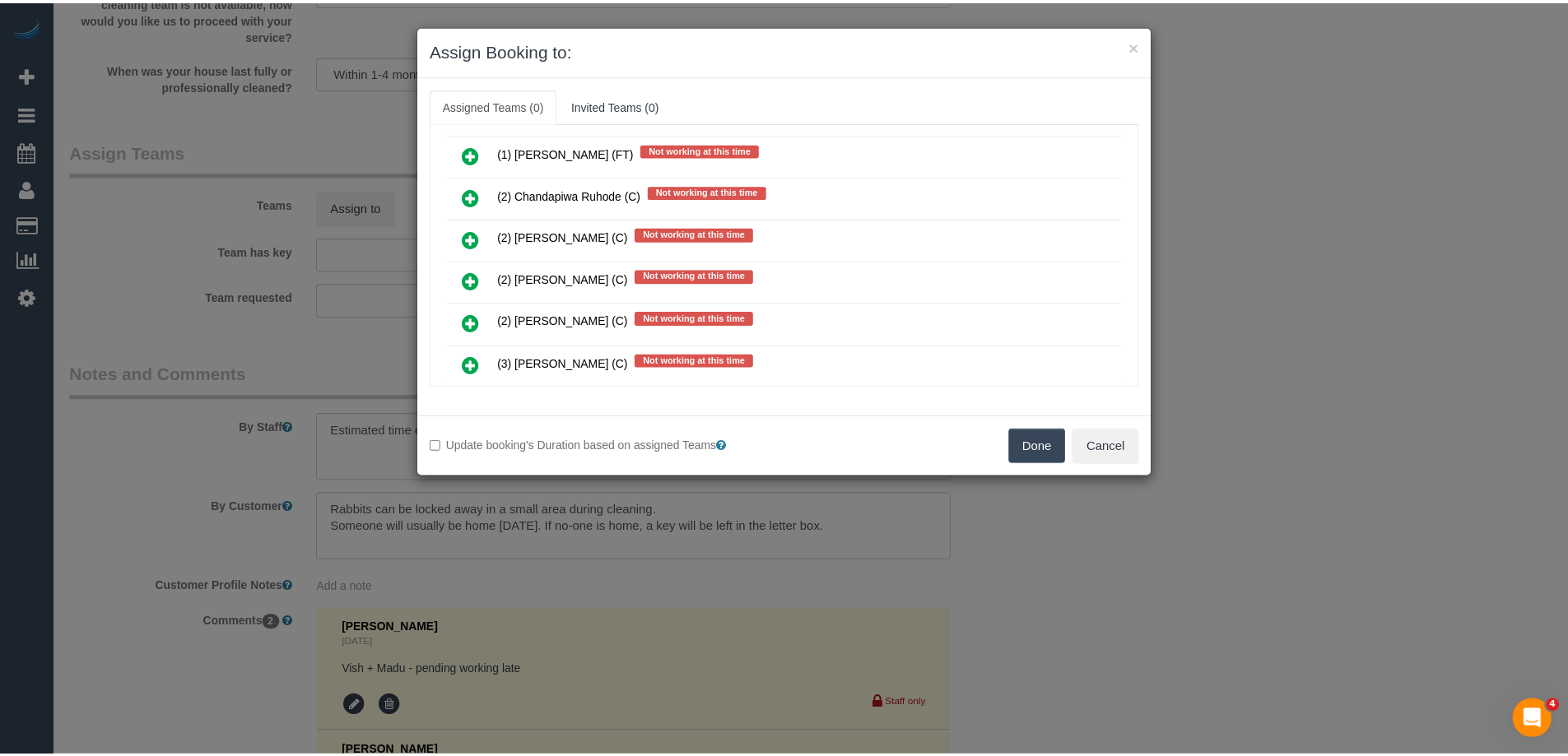
scroll to position [412, 0]
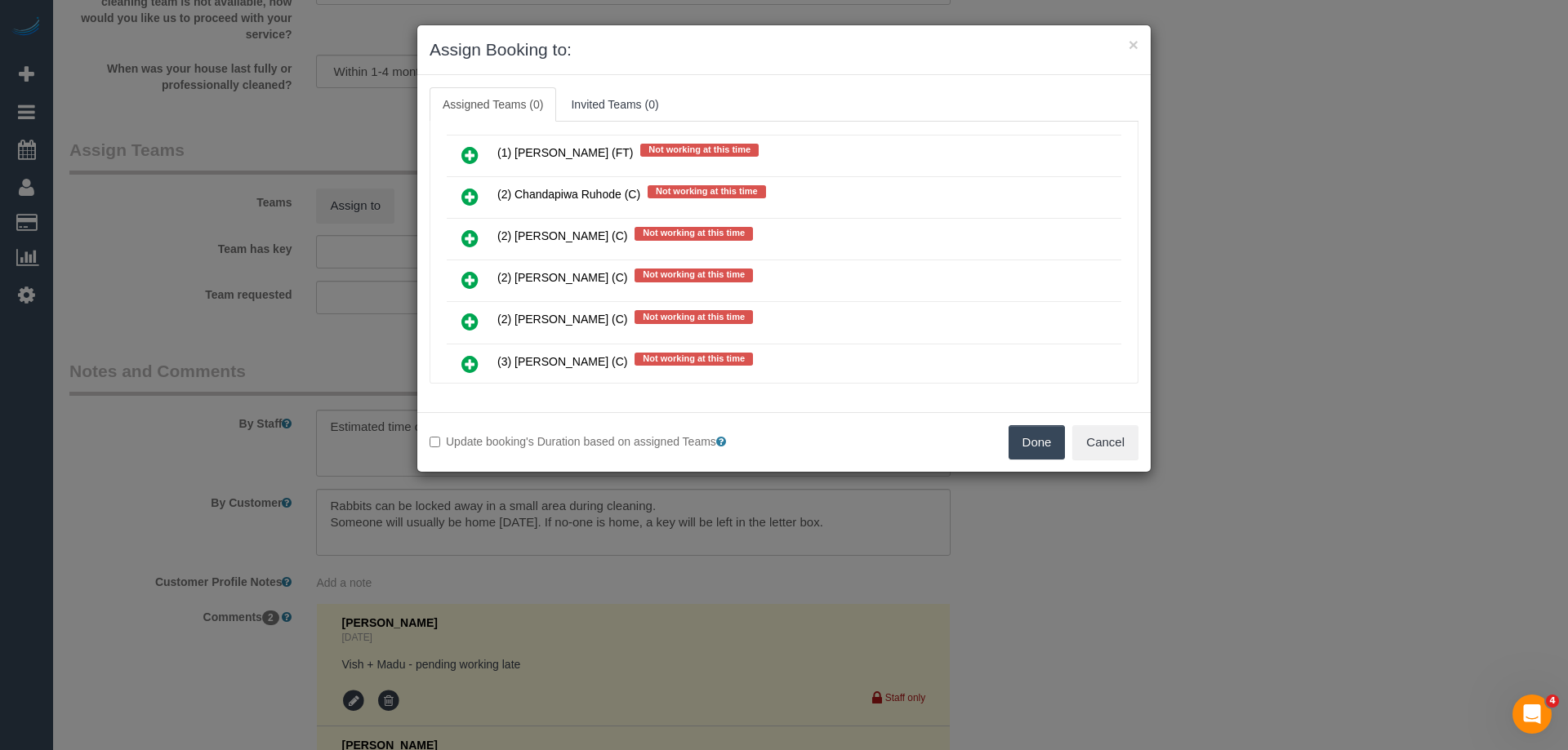
click at [1039, 449] on button "Done" at bounding box center [1036, 442] width 57 height 34
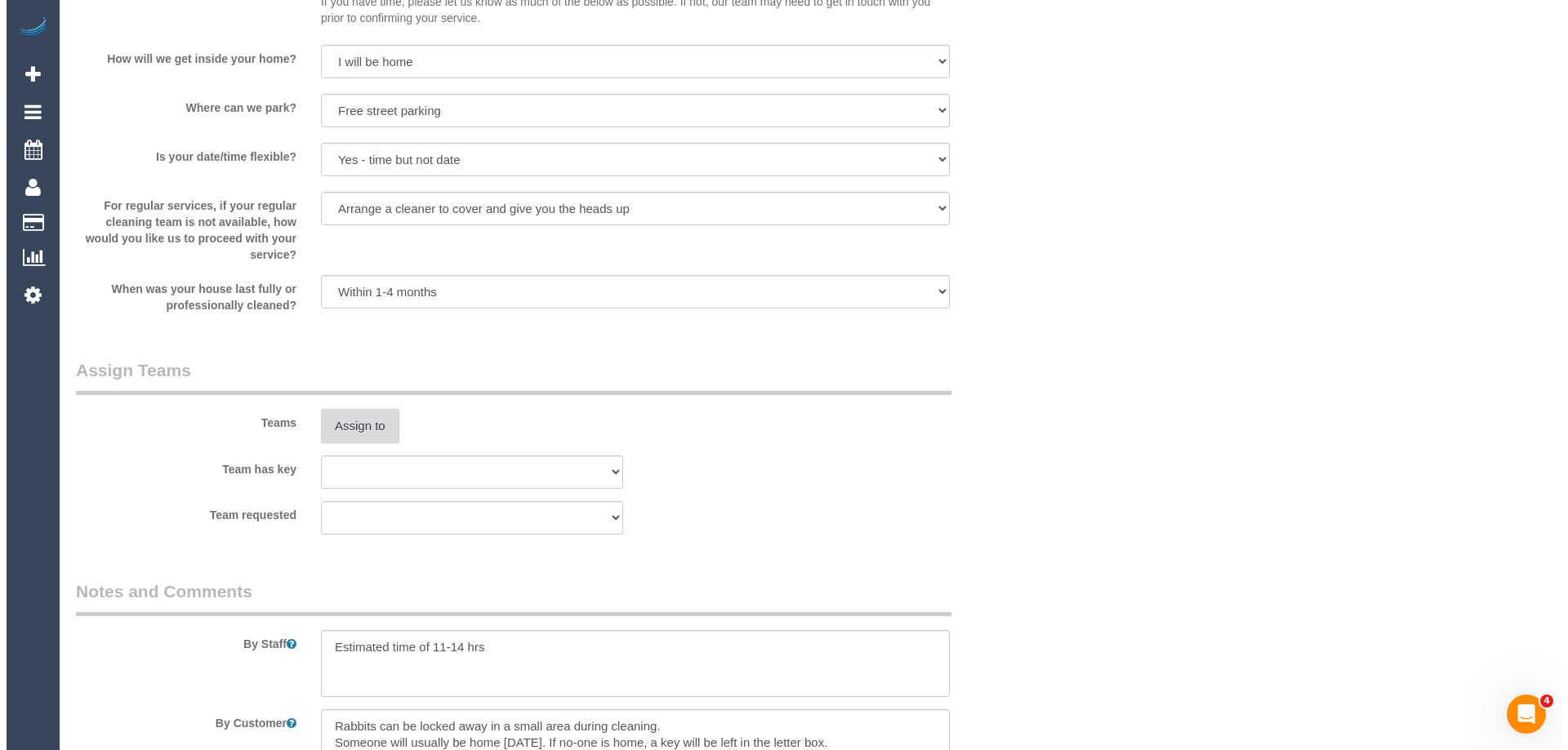
scroll to position [2286, 0]
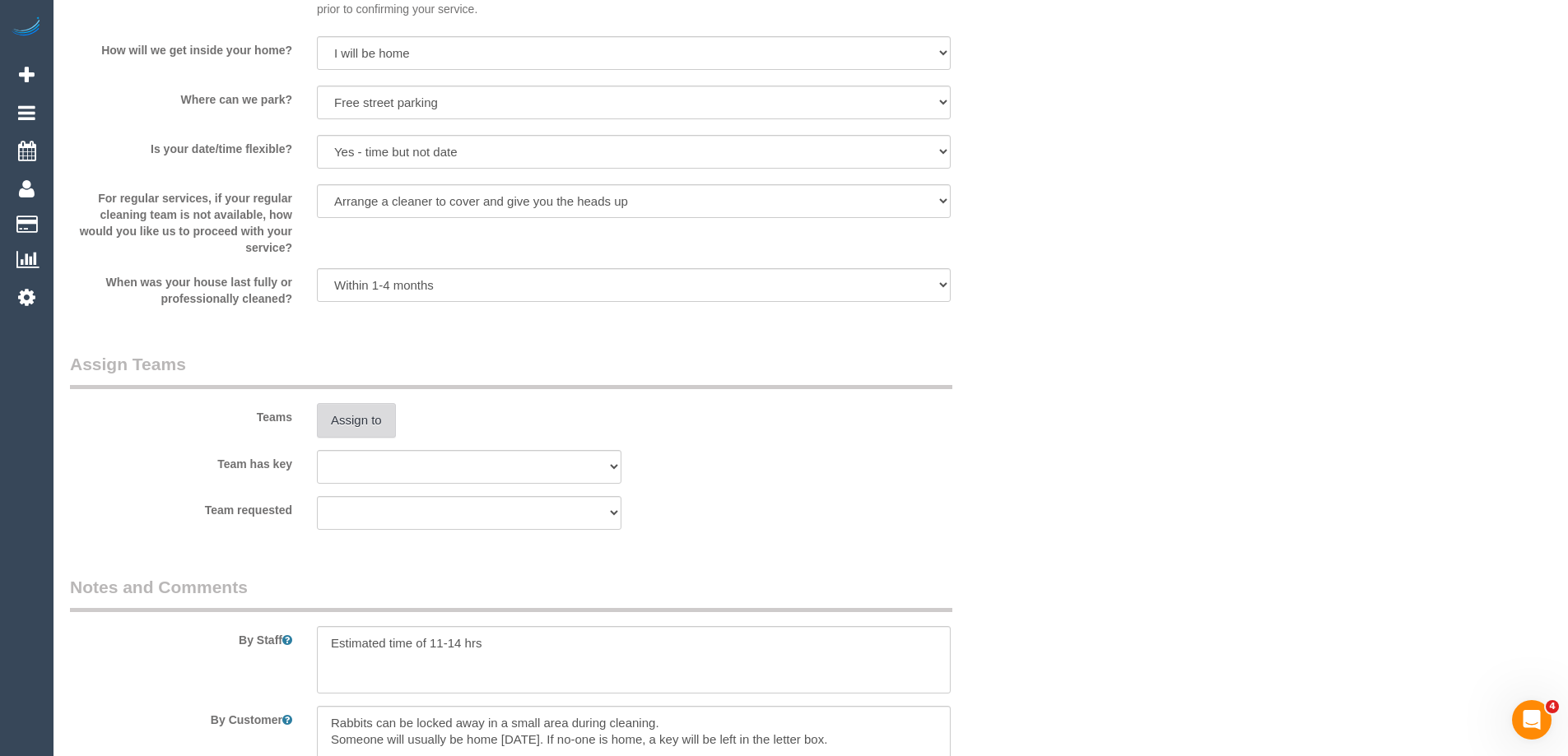
click at [344, 404] on button "Assign to" at bounding box center [356, 420] width 79 height 34
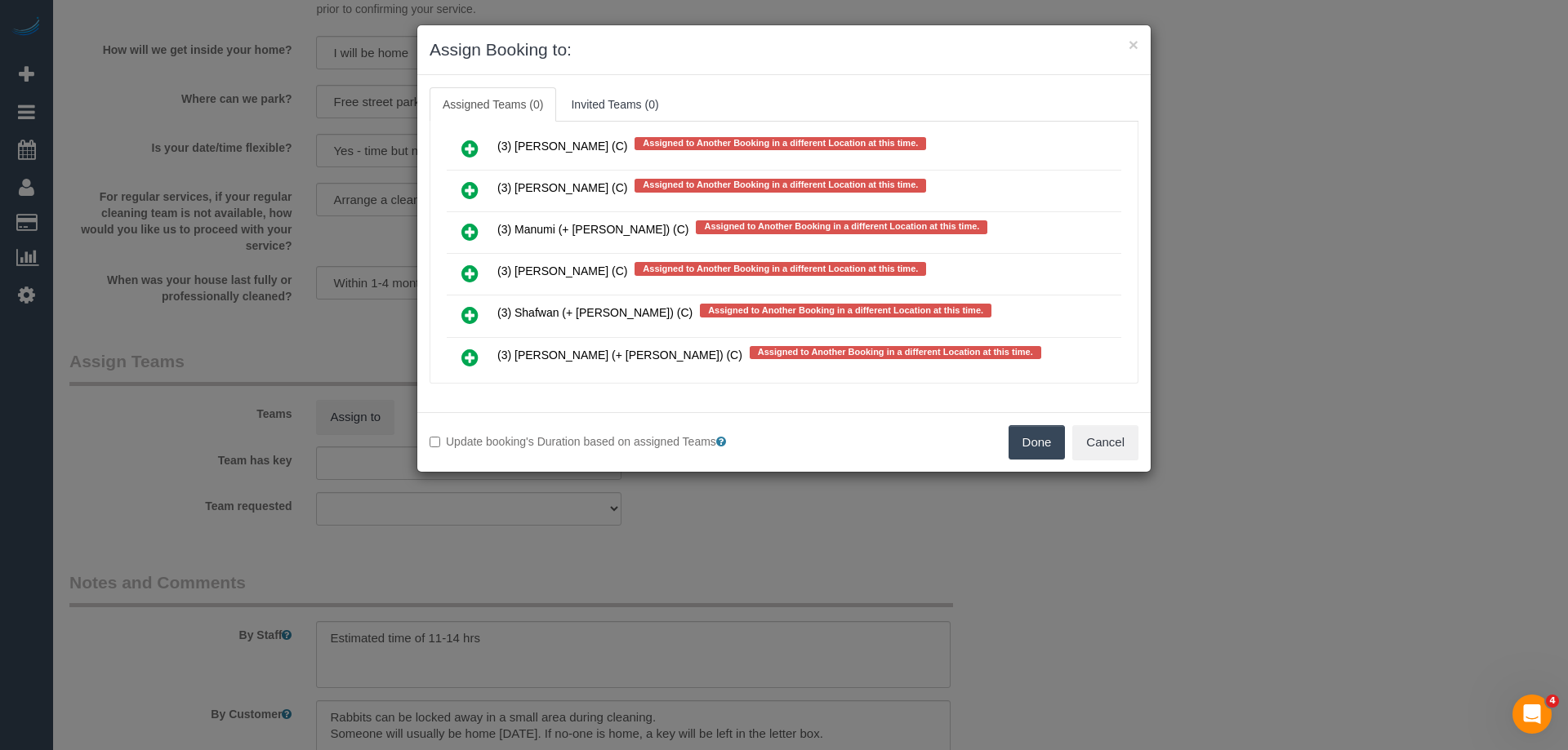
click at [472, 234] on icon at bounding box center [470, 231] width 17 height 20
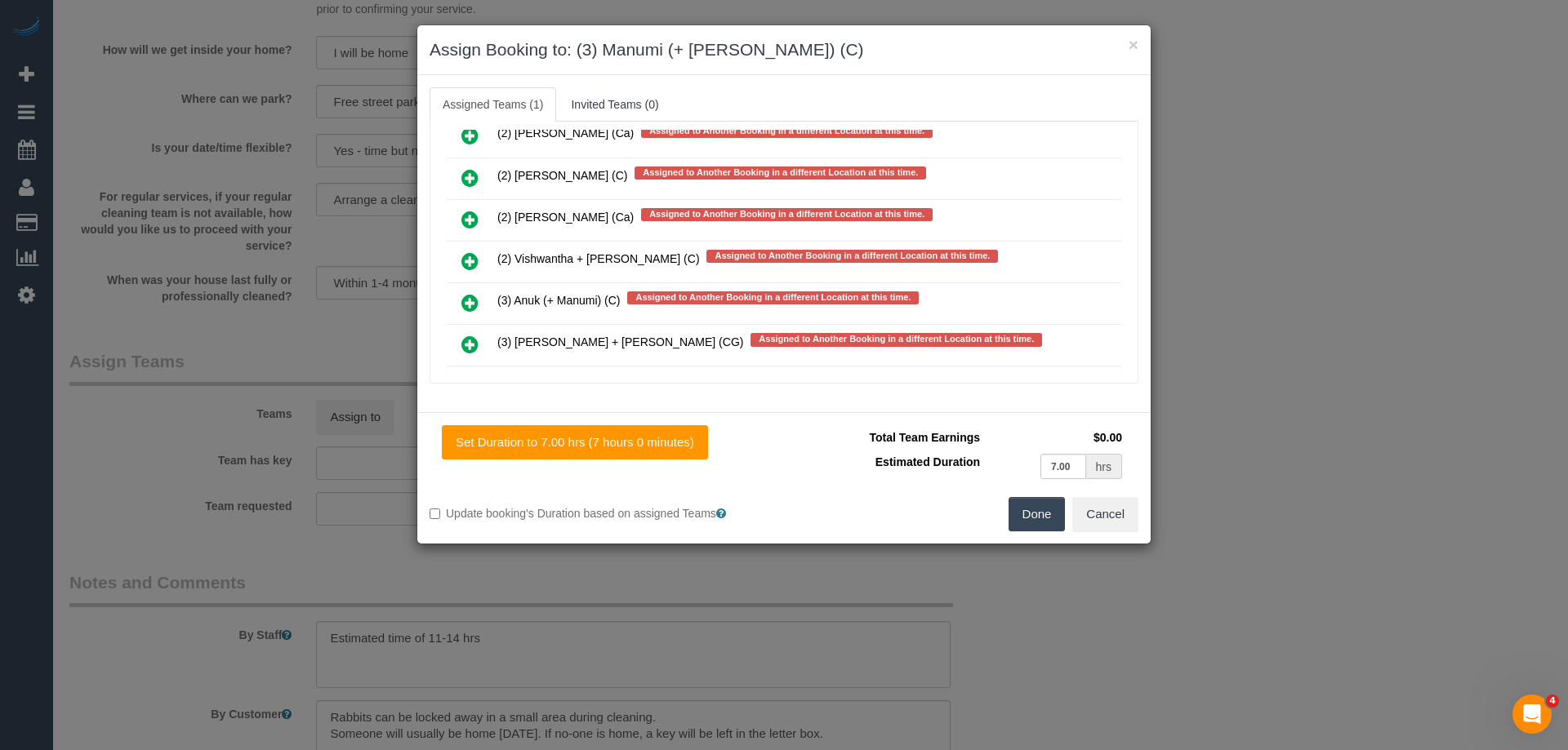
click at [474, 299] on icon at bounding box center [470, 302] width 17 height 20
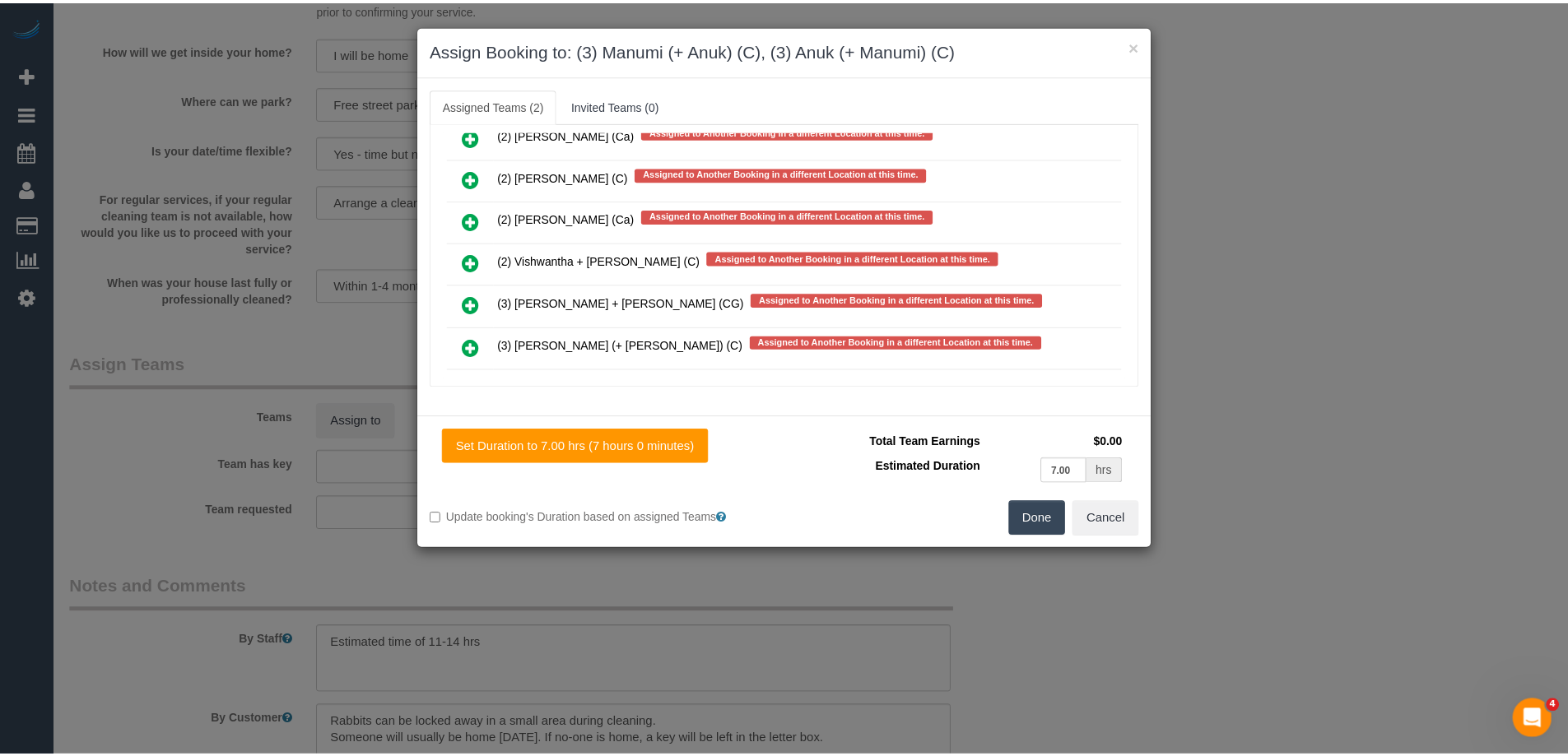
scroll to position [0, 0]
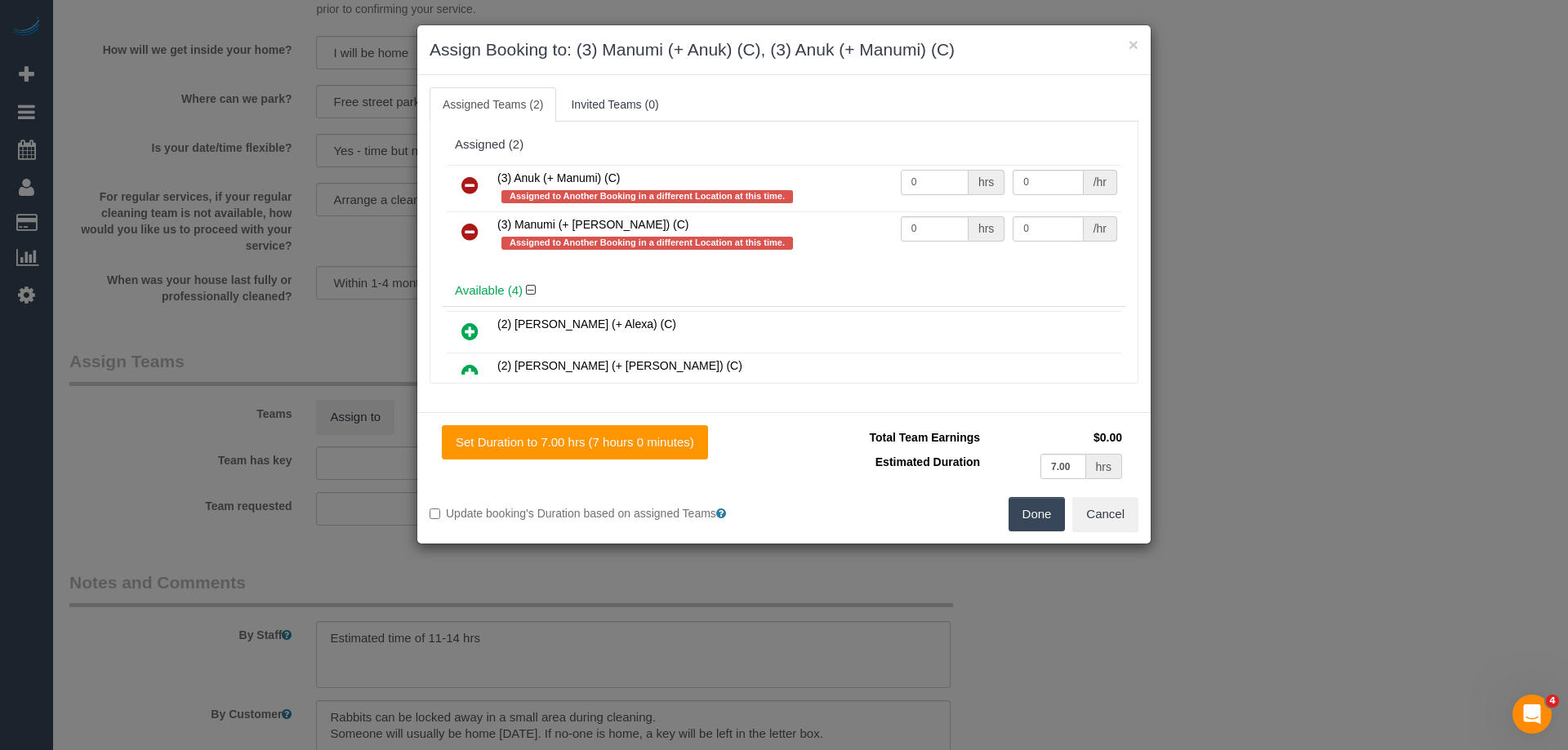
drag, startPoint x: 929, startPoint y: 178, endPoint x: 767, endPoint y: 174, distance: 162.0
click at [767, 174] on tr "(3) Anuk (+ Manumi) (C) Assigned to Another Booking in a different Location at …" at bounding box center [784, 187] width 675 height 46
type input "1"
drag, startPoint x: 945, startPoint y: 231, endPoint x: 716, endPoint y: 216, distance: 229.5
click at [713, 217] on tr "(3) Manumi (+ Anuk) (C) Assigned to Another Booking in a different Location at …" at bounding box center [784, 234] width 675 height 46
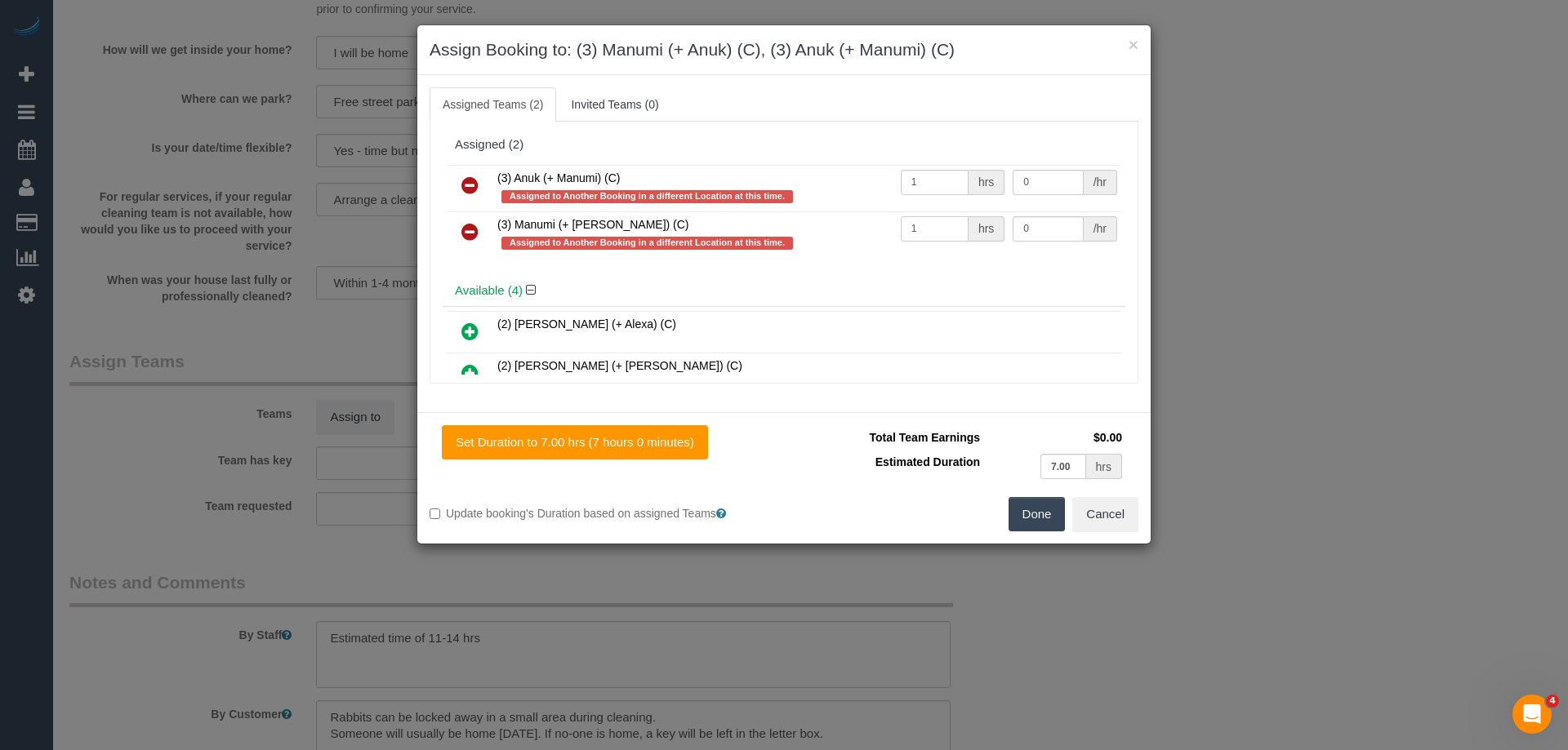
type input "1"
drag, startPoint x: 1047, startPoint y: 178, endPoint x: 879, endPoint y: 171, distance: 168.1
click at [879, 171] on tr "(3) Anuk (+ Manumi) (C) Assigned to Another Booking in a different Location at …" at bounding box center [784, 187] width 675 height 46
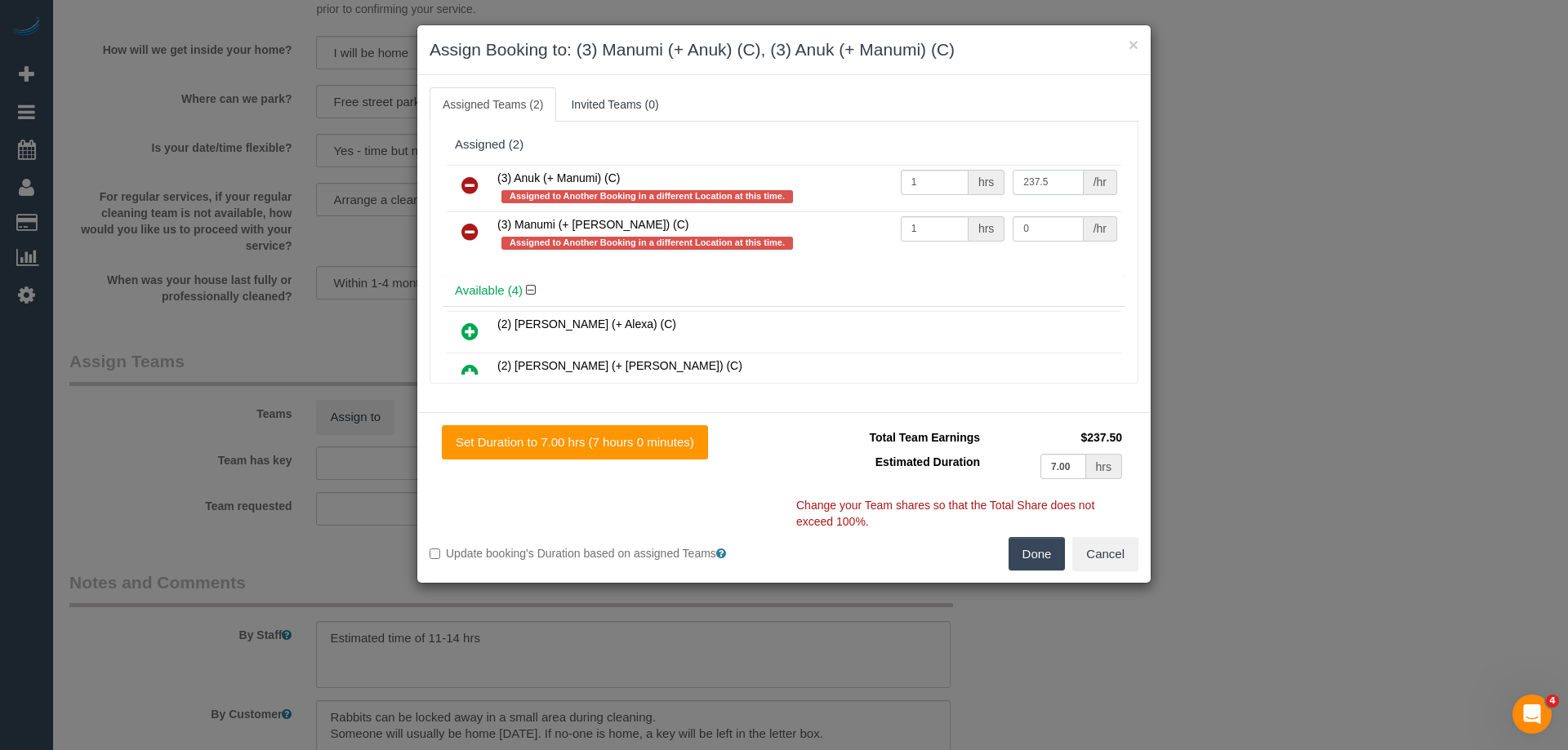
type input "237.5"
drag, startPoint x: 1032, startPoint y: 234, endPoint x: 945, endPoint y: 233, distance: 87.0
click at [945, 233] on tr "(3) Manumi (+ Anuk) (C) Assigned to Another Booking in a different Location at …" at bounding box center [784, 234] width 675 height 46
type input "237.5"
click at [1038, 551] on button "Done" at bounding box center [1036, 554] width 57 height 34
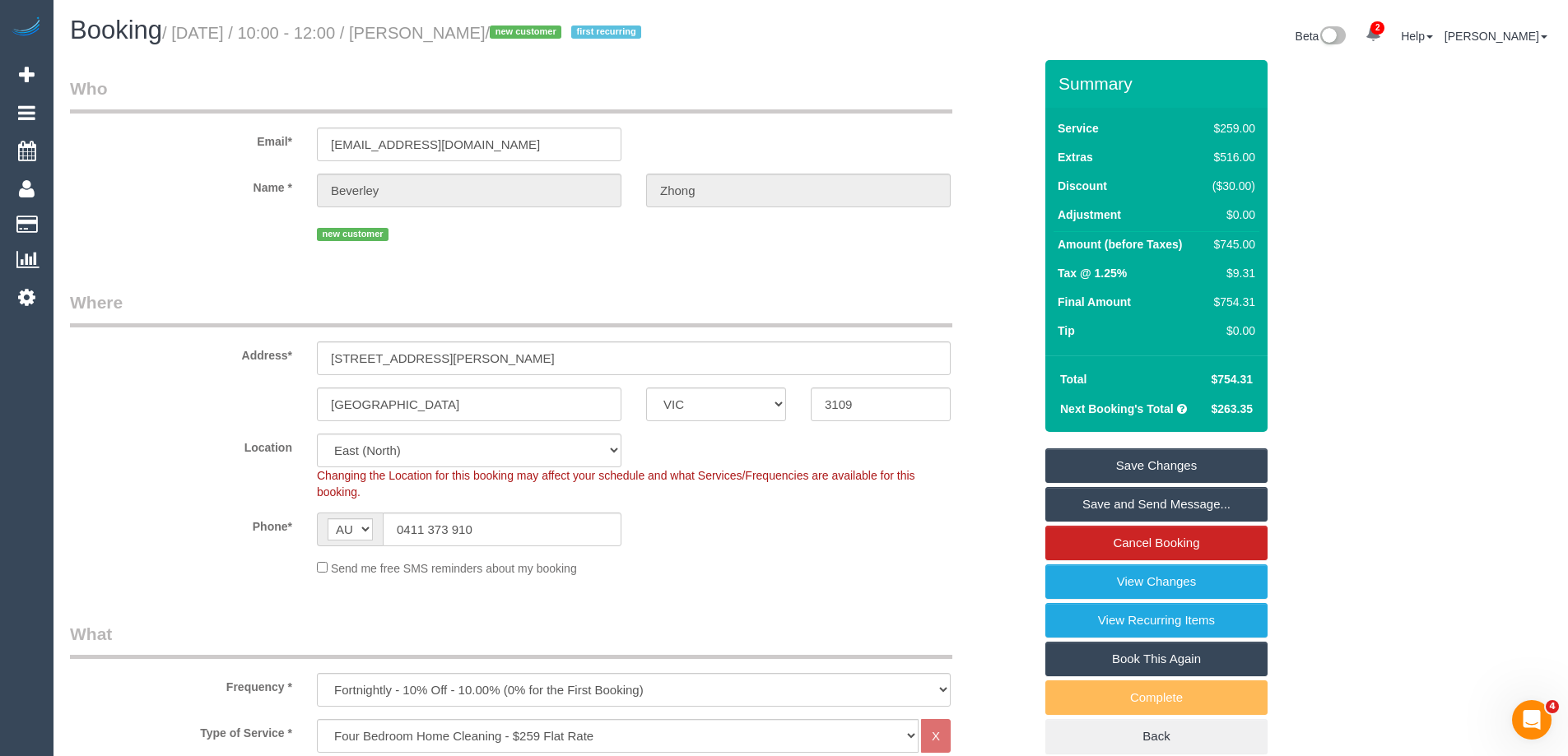
drag, startPoint x: 569, startPoint y: 36, endPoint x: 456, endPoint y: 28, distance: 113.3
click at [456, 28] on small "/ September 15, 2025 / 10:00 - 12:00 / Beverley Zhong / new customer first recu…" at bounding box center [404, 32] width 484 height 18
copy small "Beverley Zhong"
click at [1065, 474] on link "Save Changes" at bounding box center [1156, 466] width 222 height 34
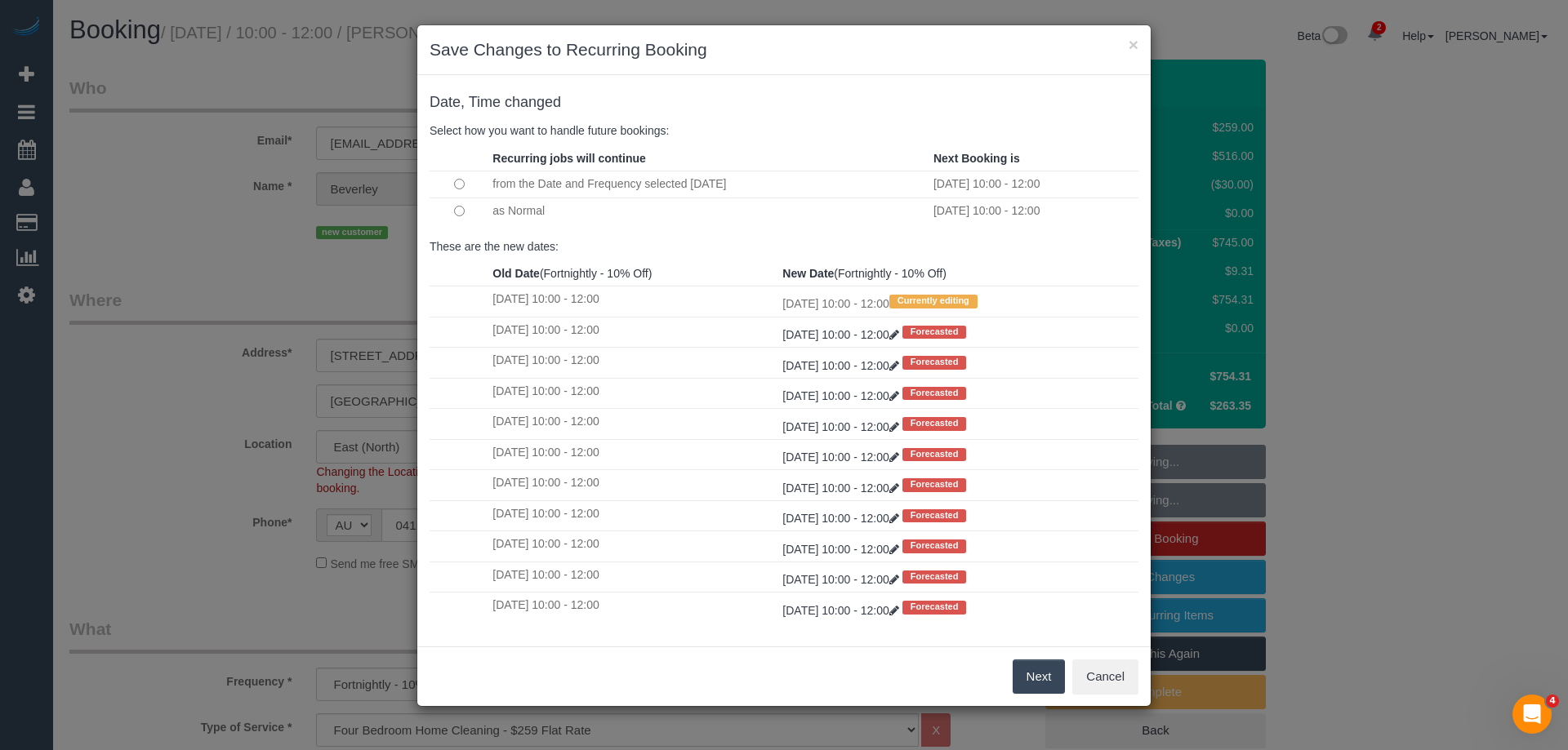
click at [1043, 678] on button "Next" at bounding box center [1039, 677] width 53 height 34
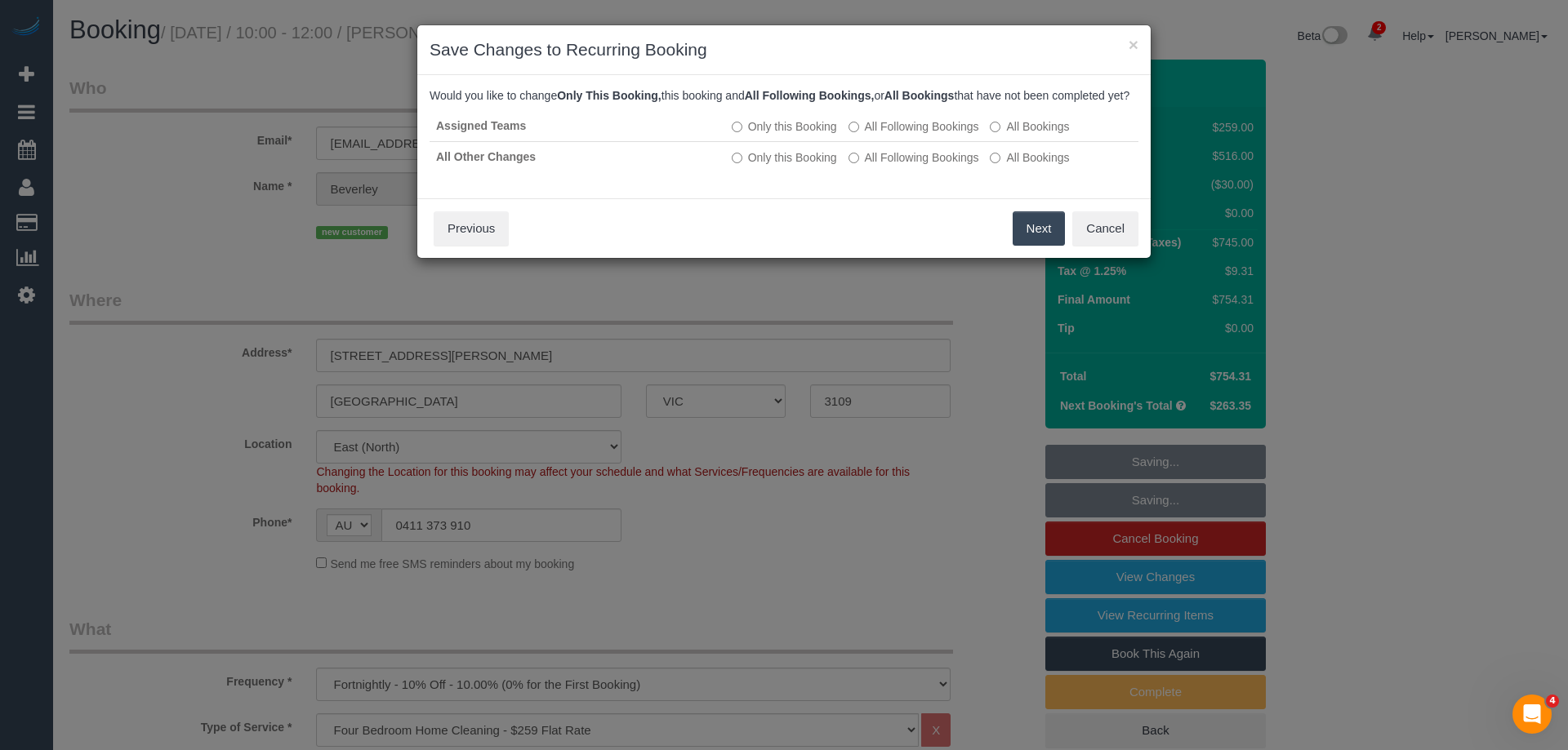
click at [1031, 243] on button "Next" at bounding box center [1039, 229] width 53 height 34
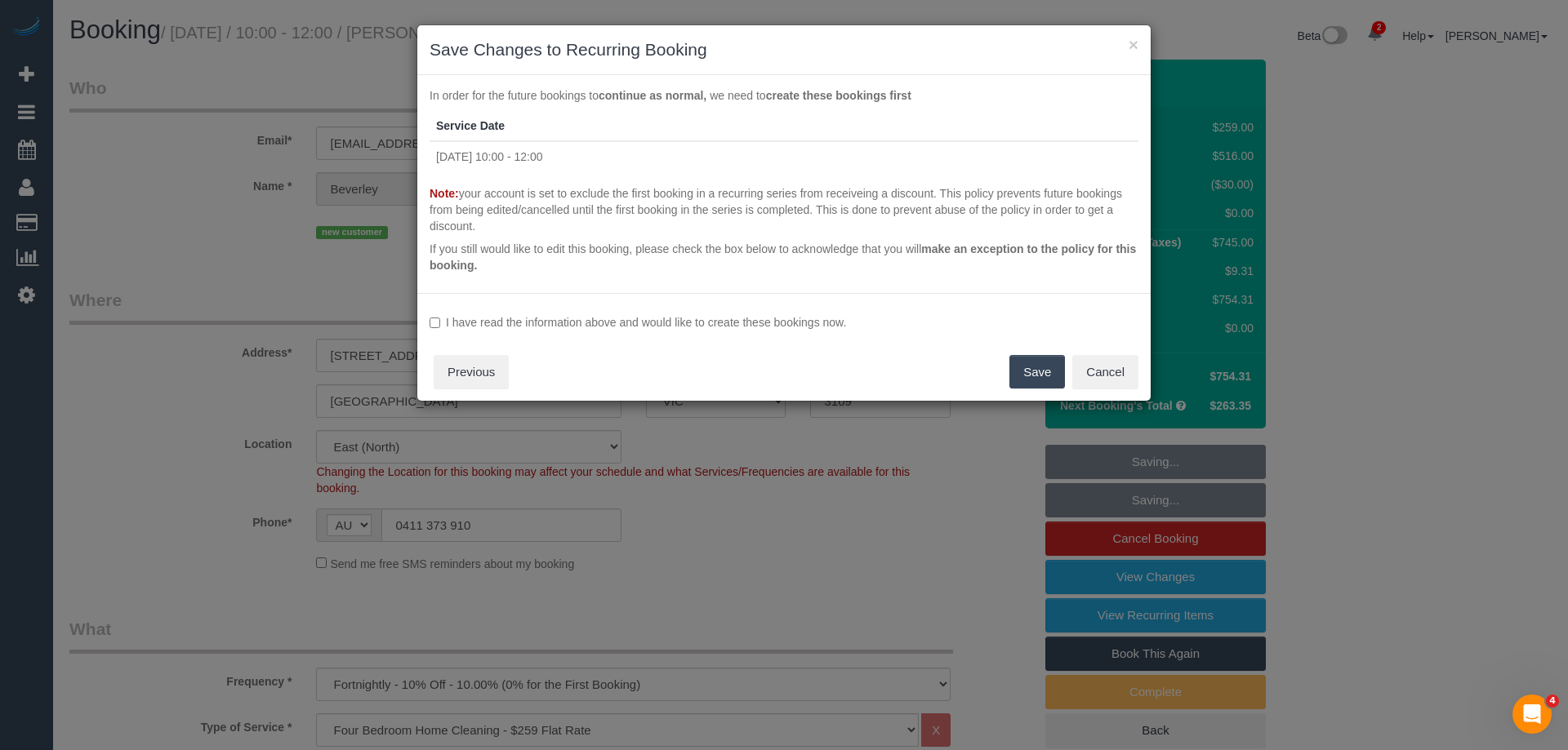
click at [539, 320] on label "I have read the information above and would like to create these bookings now." at bounding box center [783, 322] width 709 height 16
click at [1030, 365] on button "Save" at bounding box center [1036, 372] width 56 height 34
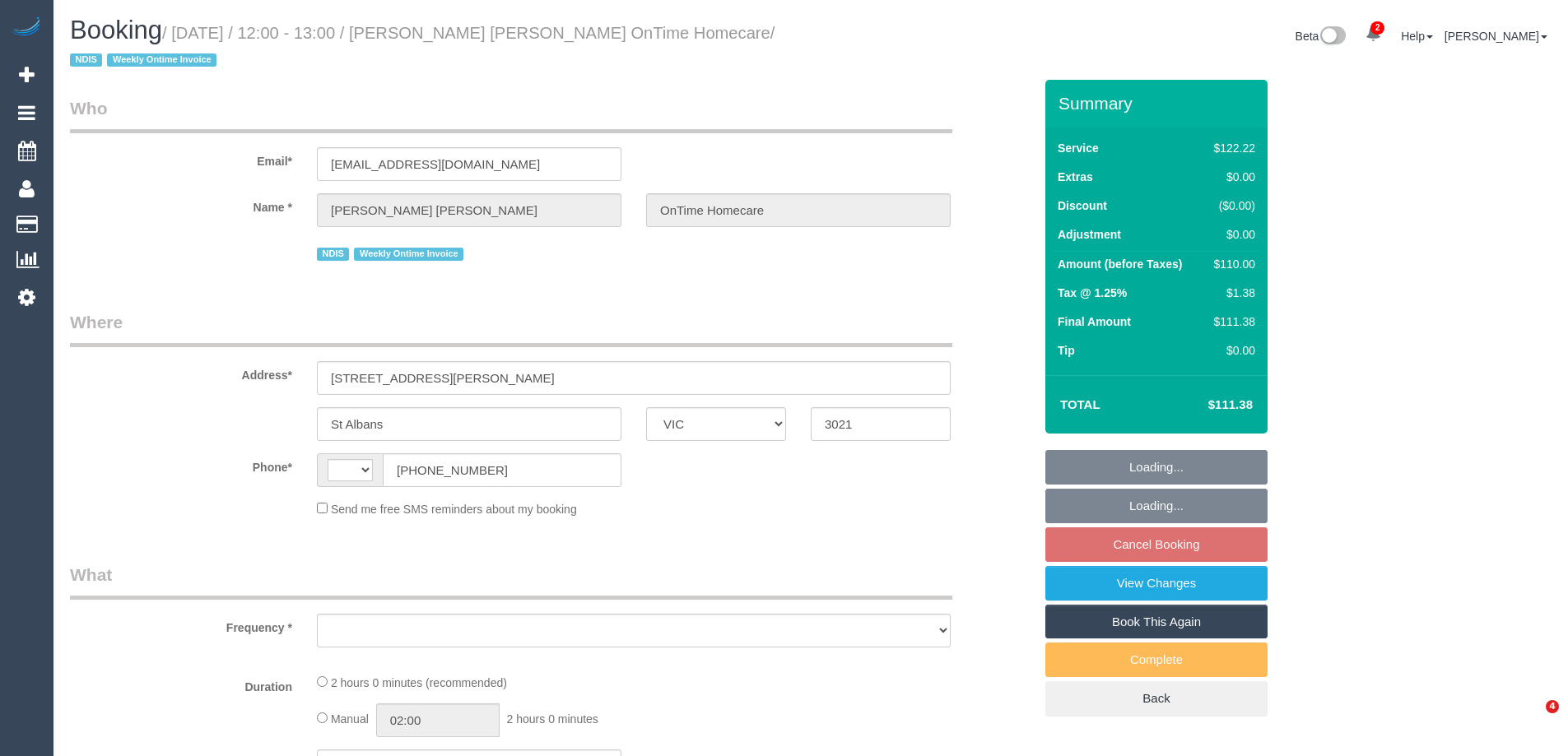
select select "VIC"
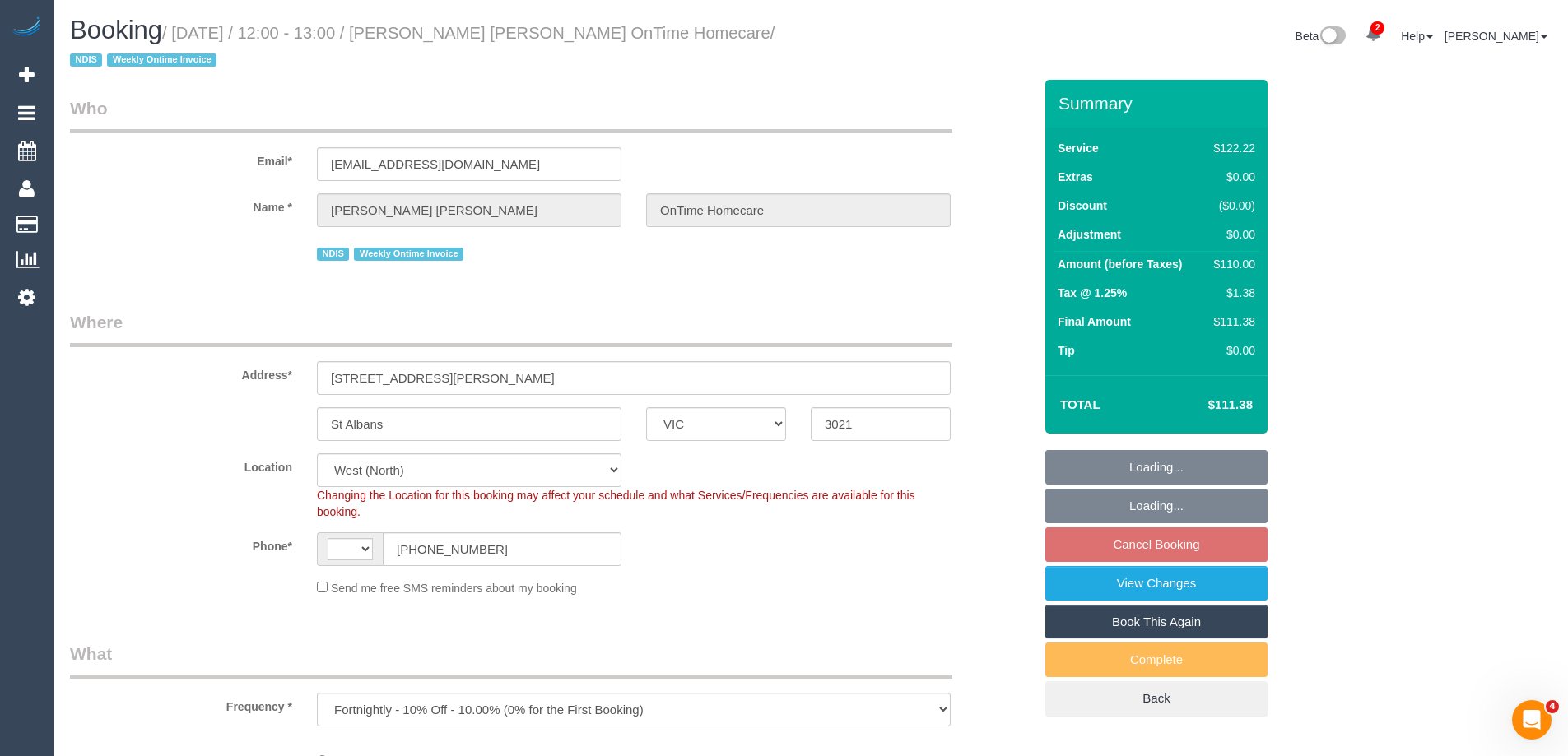
select select "object:494"
select select "string:AU"
select select "number:28"
select select "number:14"
select select "number:19"
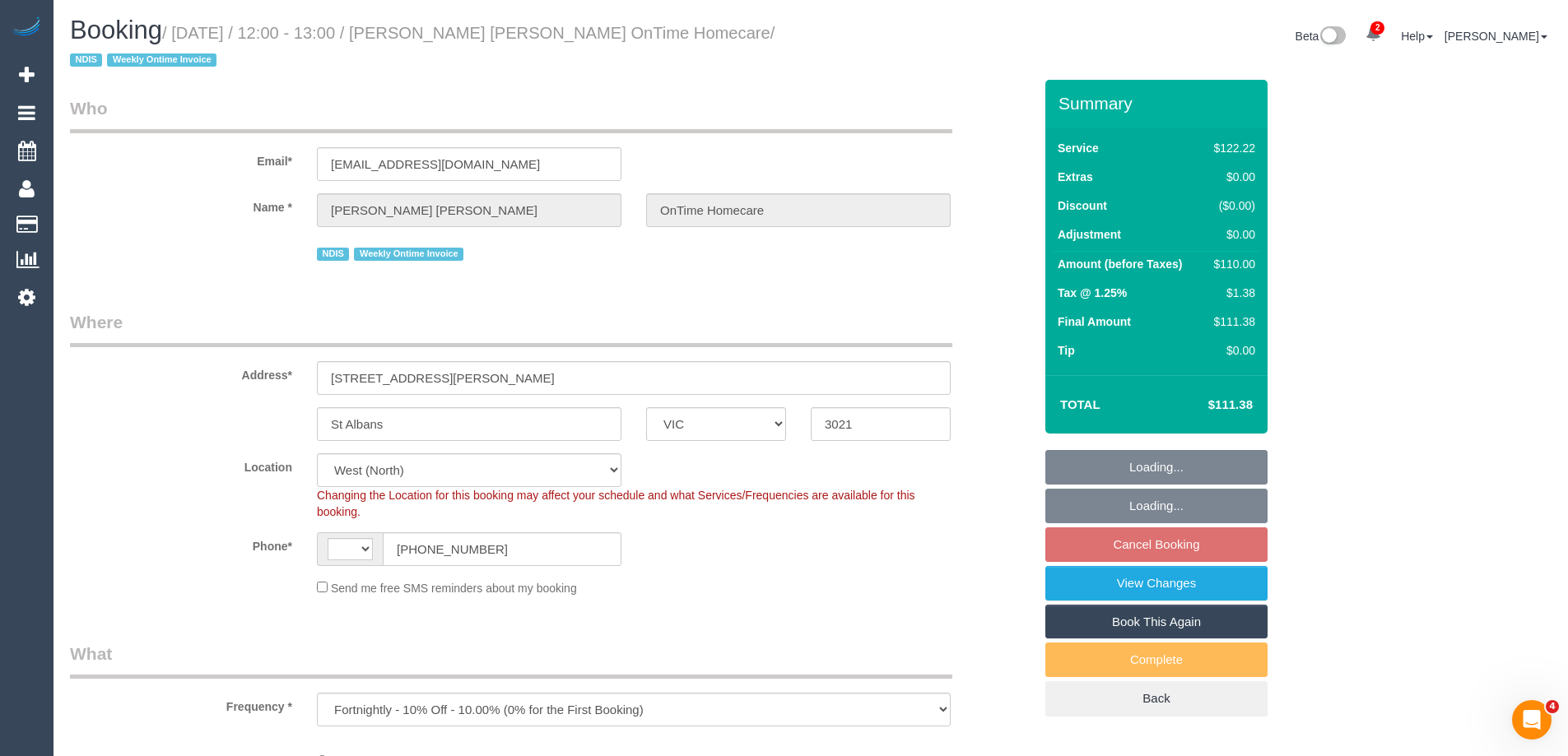
select select "number:22"
select select "number:35"
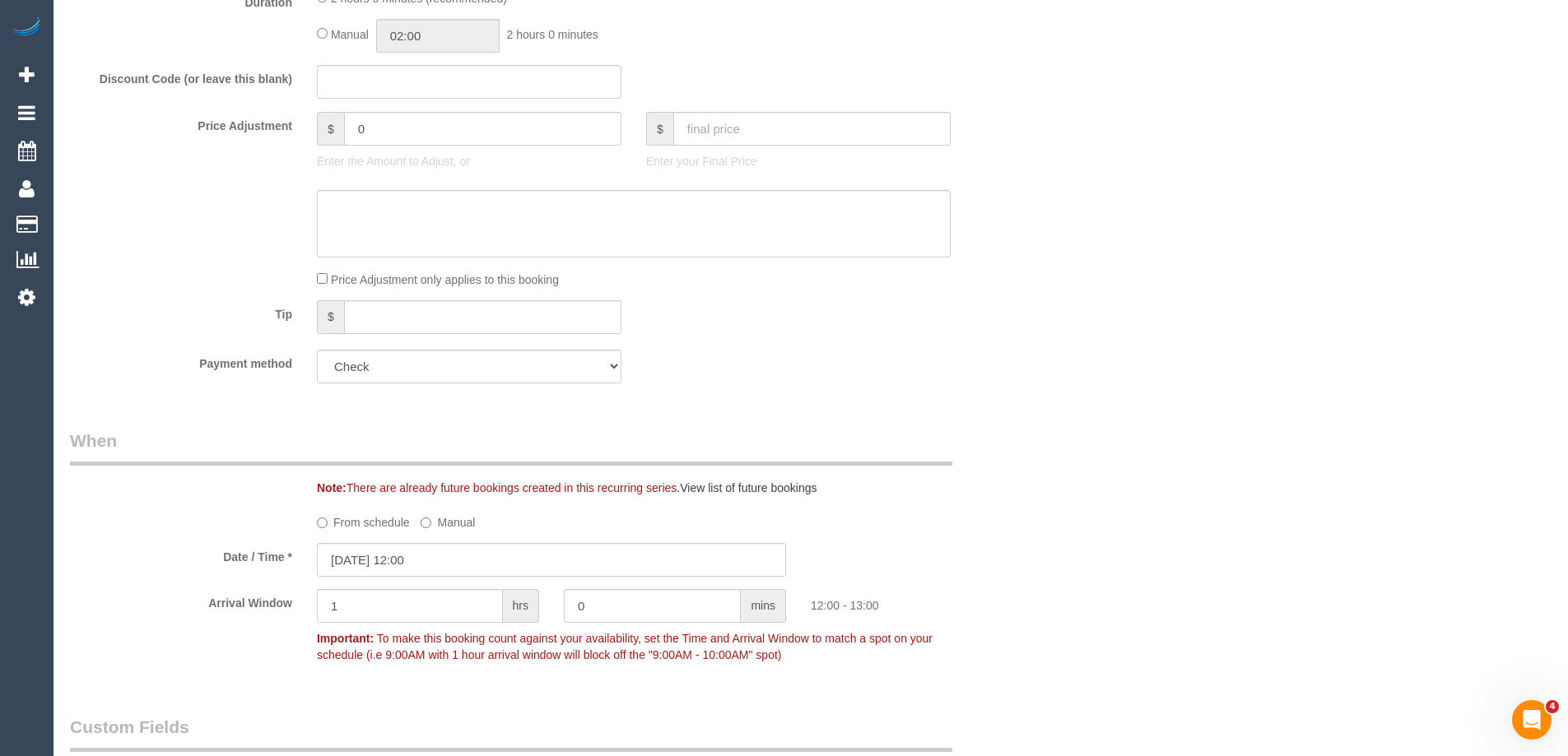
scroll to position [1070, 0]
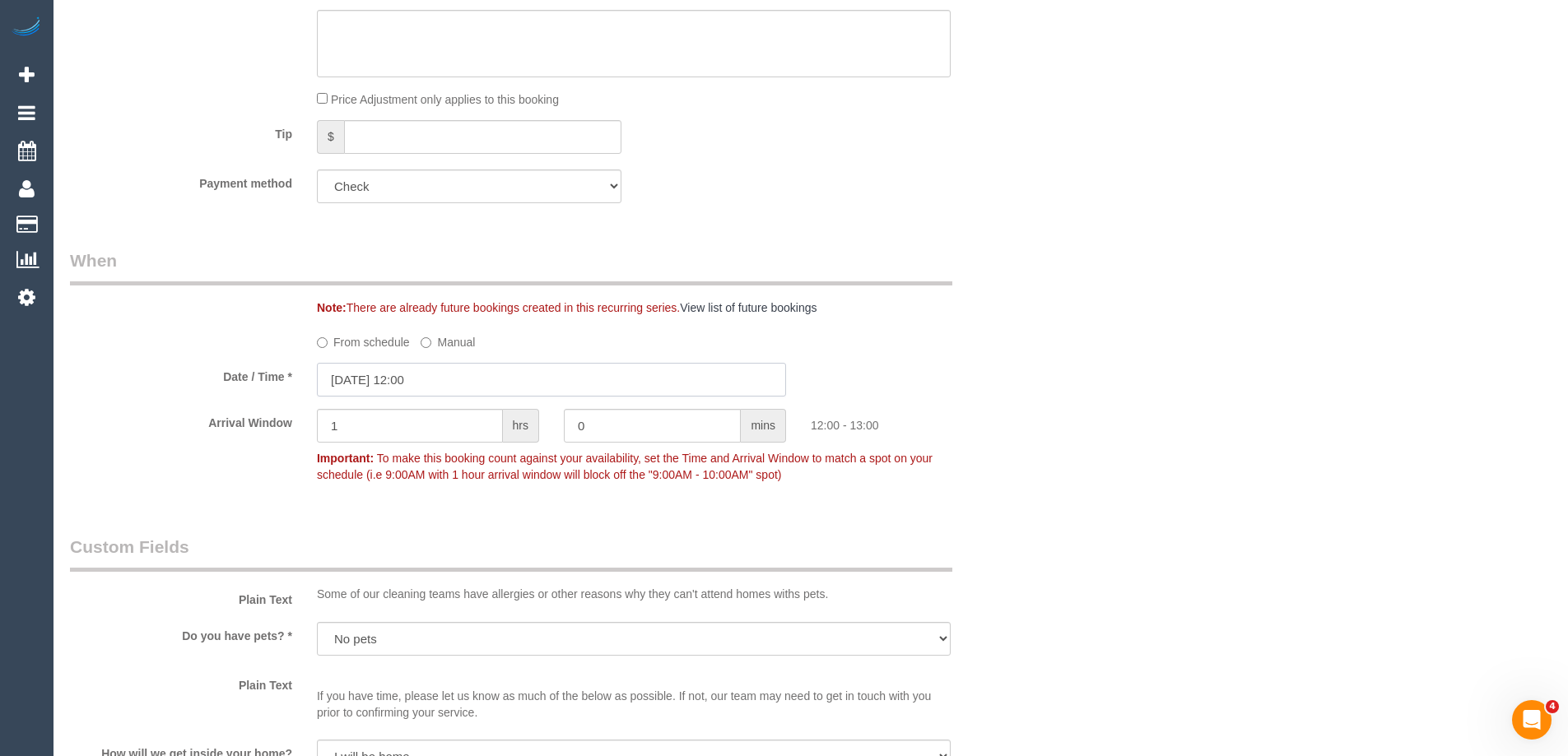
click at [382, 378] on input "15/09/2025 12:00" at bounding box center [551, 380] width 469 height 34
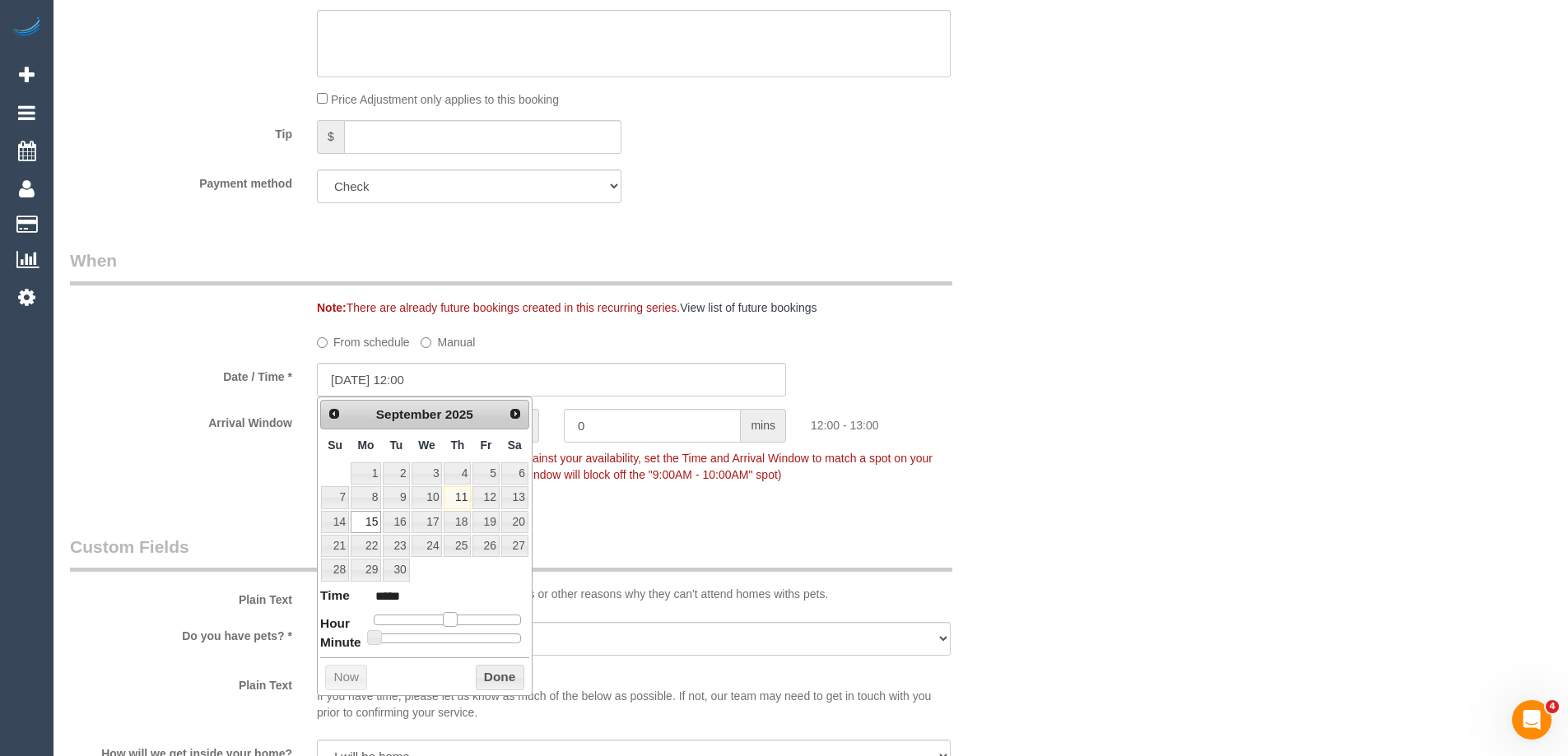
type input "15/09/2025 13:00"
type input "*****"
type input "15/09/2025 14:00"
type input "*****"
type input "15/09/2025 13:00"
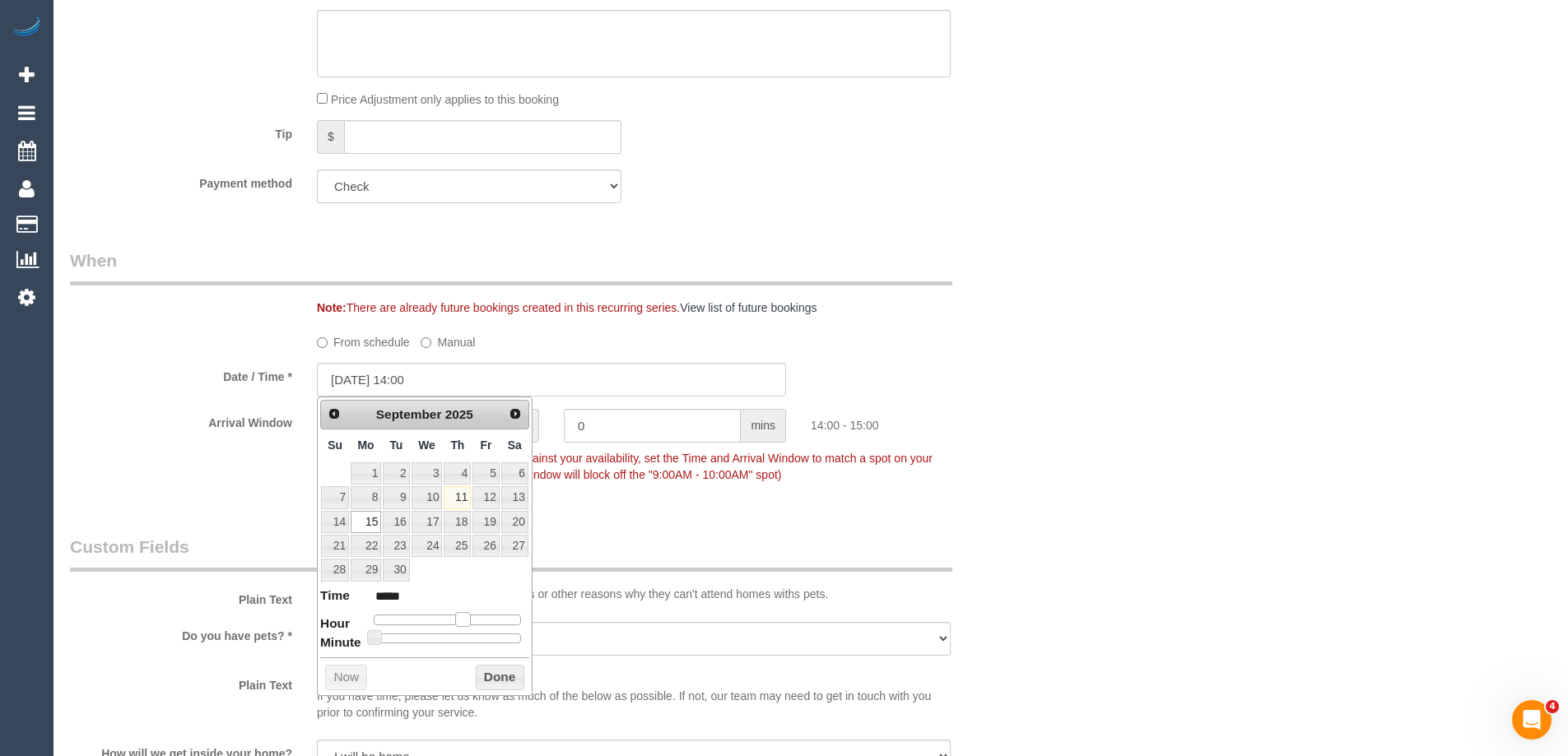
type input "*****"
drag, startPoint x: 448, startPoint y: 618, endPoint x: 455, endPoint y: 622, distance: 8.1
click at [455, 622] on span at bounding box center [457, 619] width 15 height 15
click at [487, 672] on button "Done" at bounding box center [499, 678] width 48 height 27
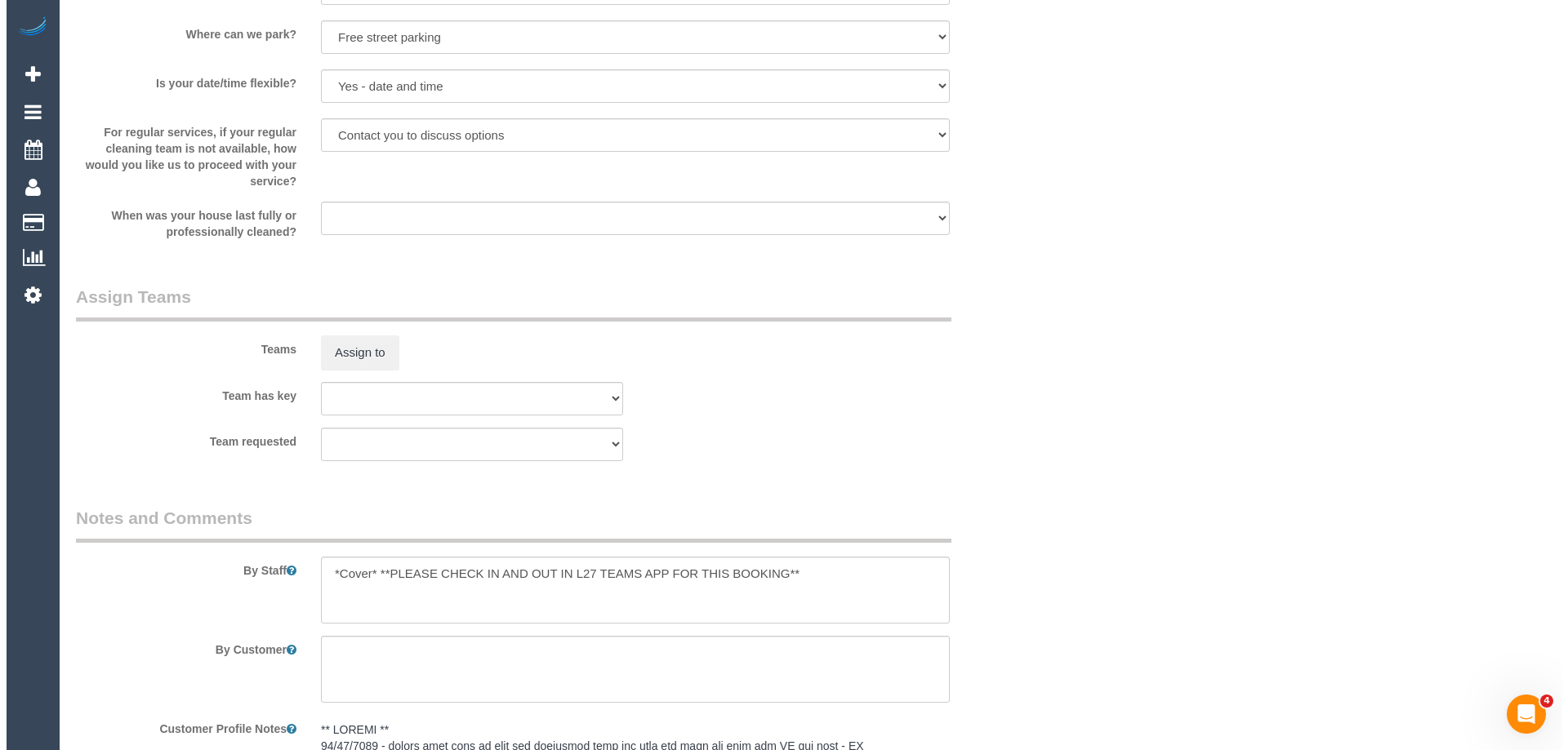
scroll to position [1959, 0]
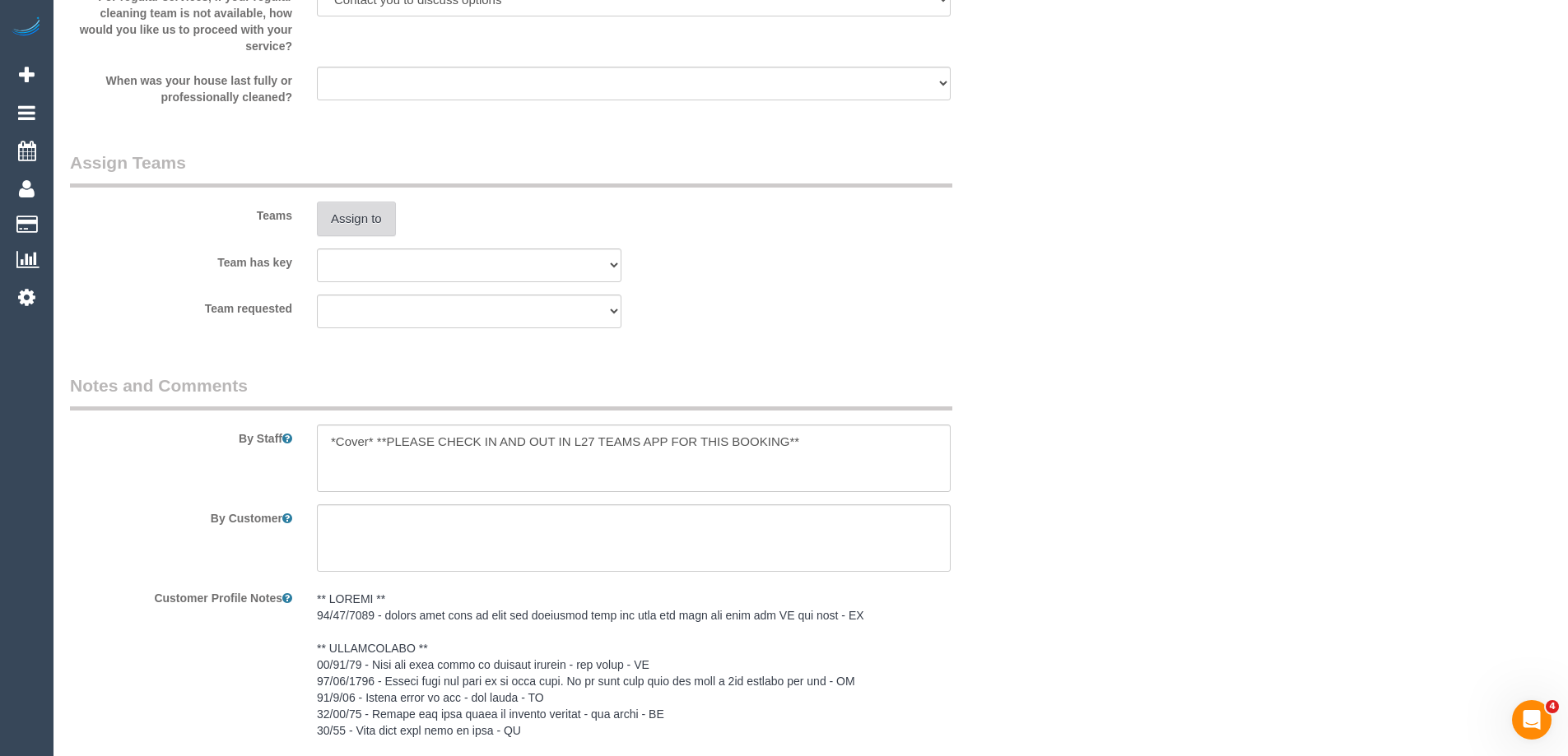
click at [354, 221] on button "Assign to" at bounding box center [356, 219] width 79 height 34
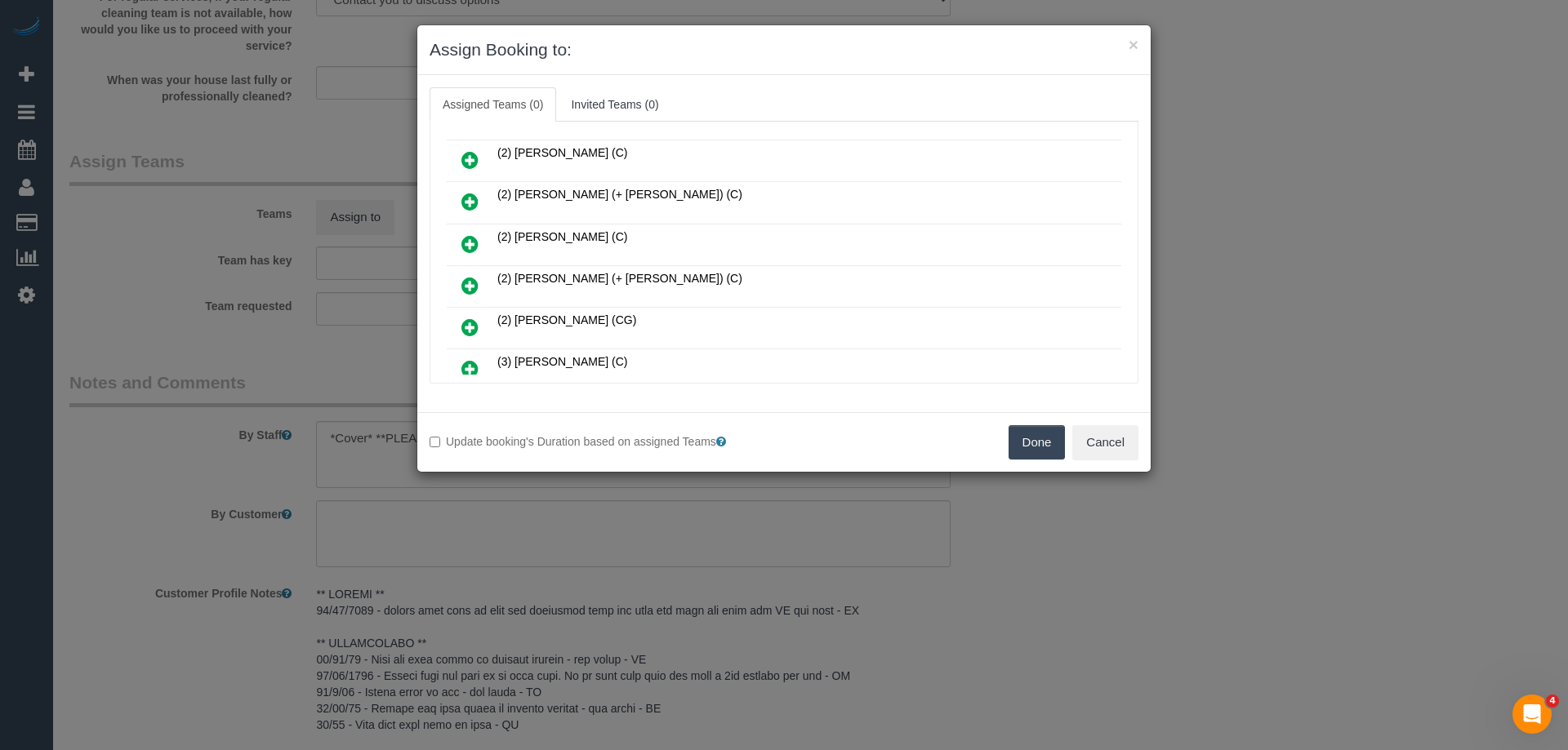
scroll to position [245, 0]
click at [466, 322] on icon at bounding box center [470, 328] width 17 height 20
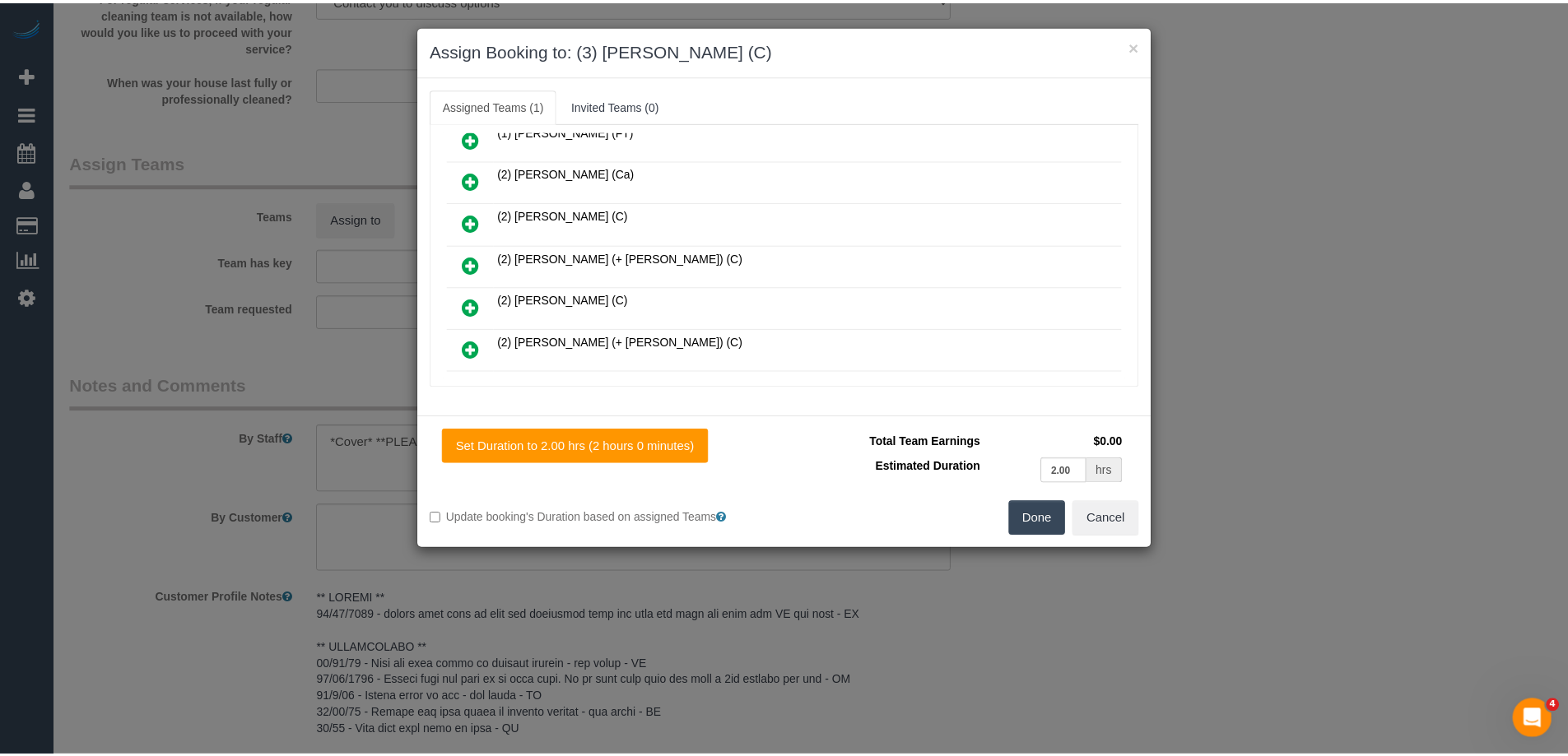
scroll to position [0, 0]
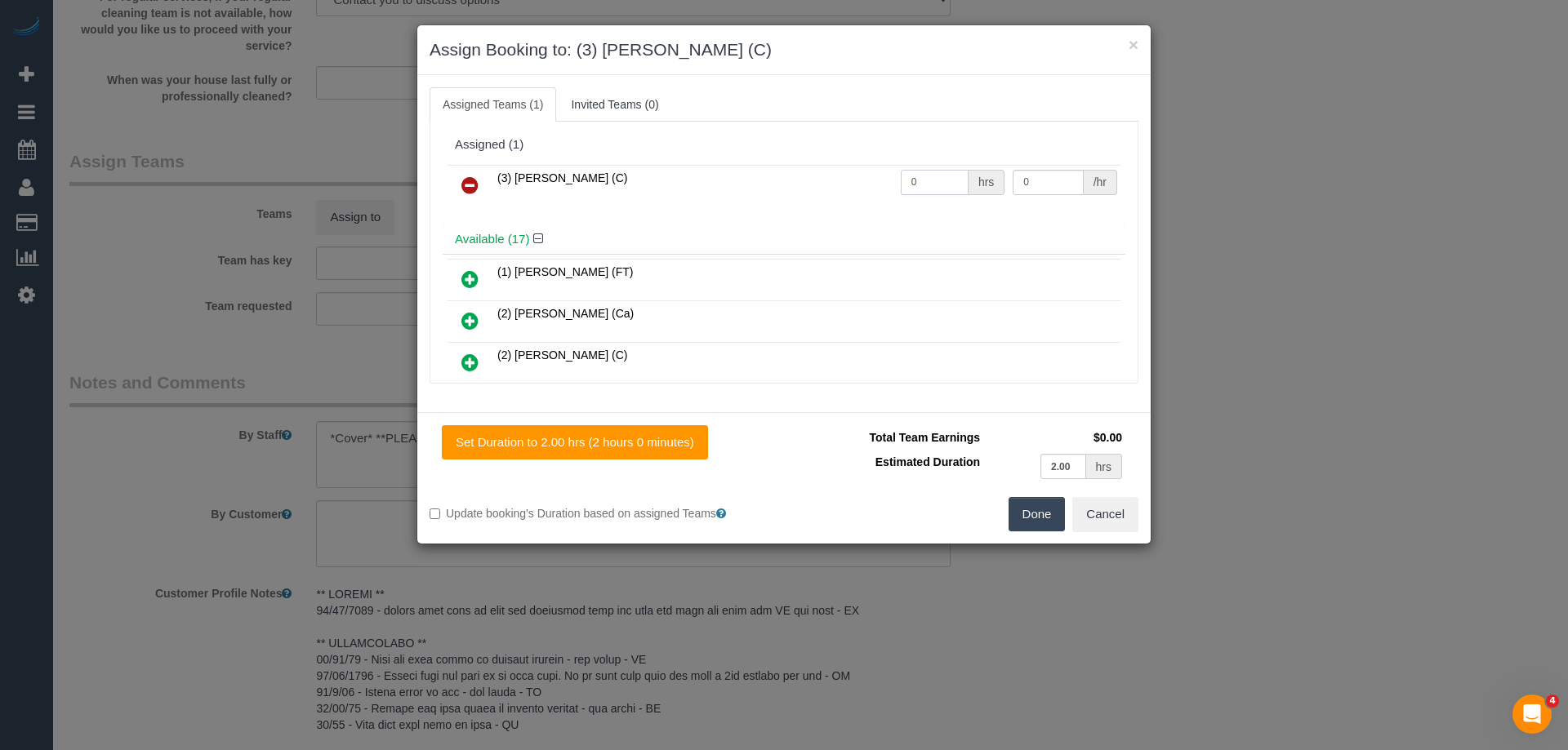
drag, startPoint x: 844, startPoint y: 179, endPoint x: 749, endPoint y: 164, distance: 96.2
click at [749, 165] on table "(3) Afzaal Ahmad (C) 0 hrs 0 /hr" at bounding box center [784, 185] width 675 height 41
type input "2"
drag, startPoint x: 1033, startPoint y: 182, endPoint x: 829, endPoint y: 164, distance: 204.8
click at [956, 178] on tr "(3) Afzaal Ahmad (C) 2 hrs 0 /hr" at bounding box center [784, 185] width 675 height 41
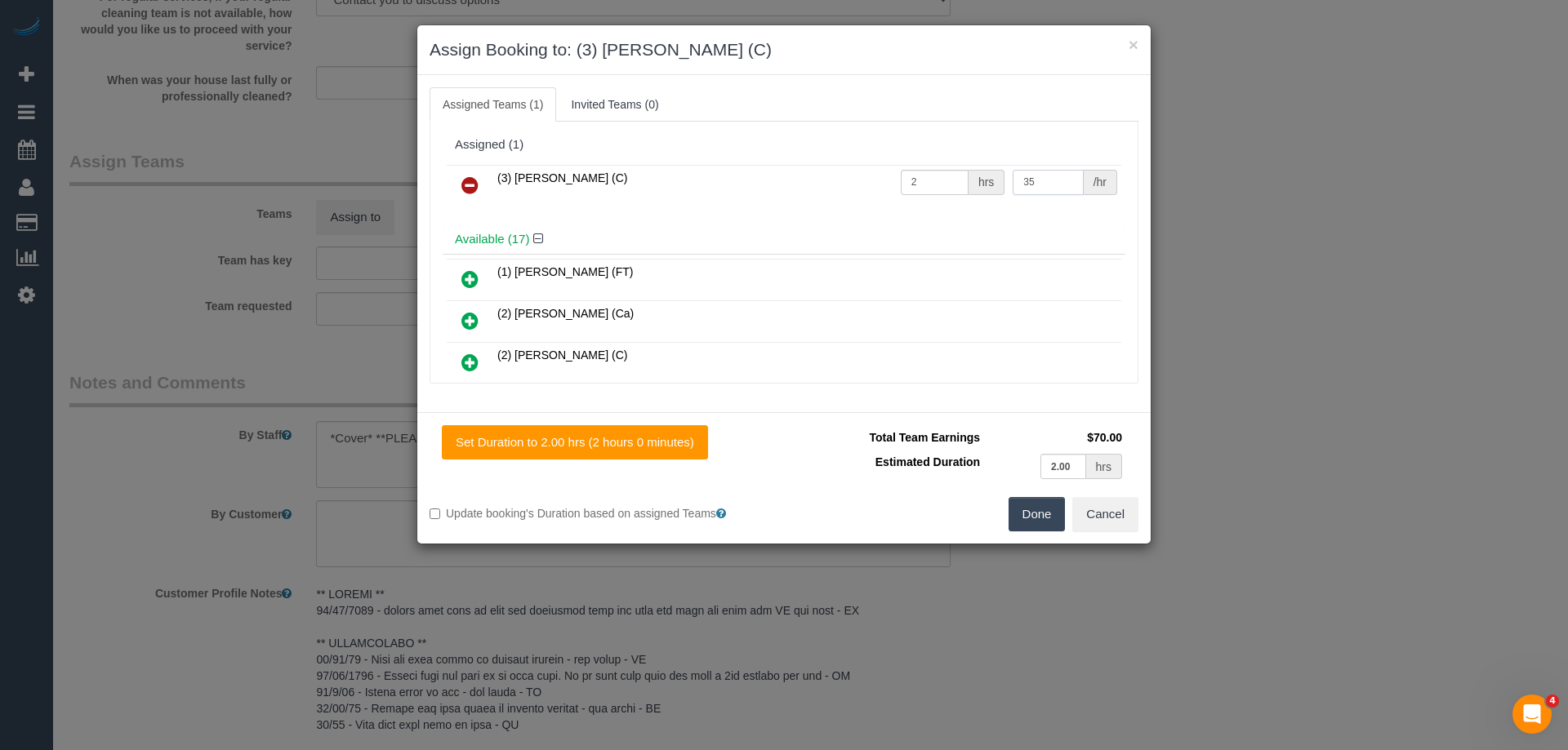
type input "35"
click at [1030, 515] on button "Done" at bounding box center [1036, 514] width 57 height 34
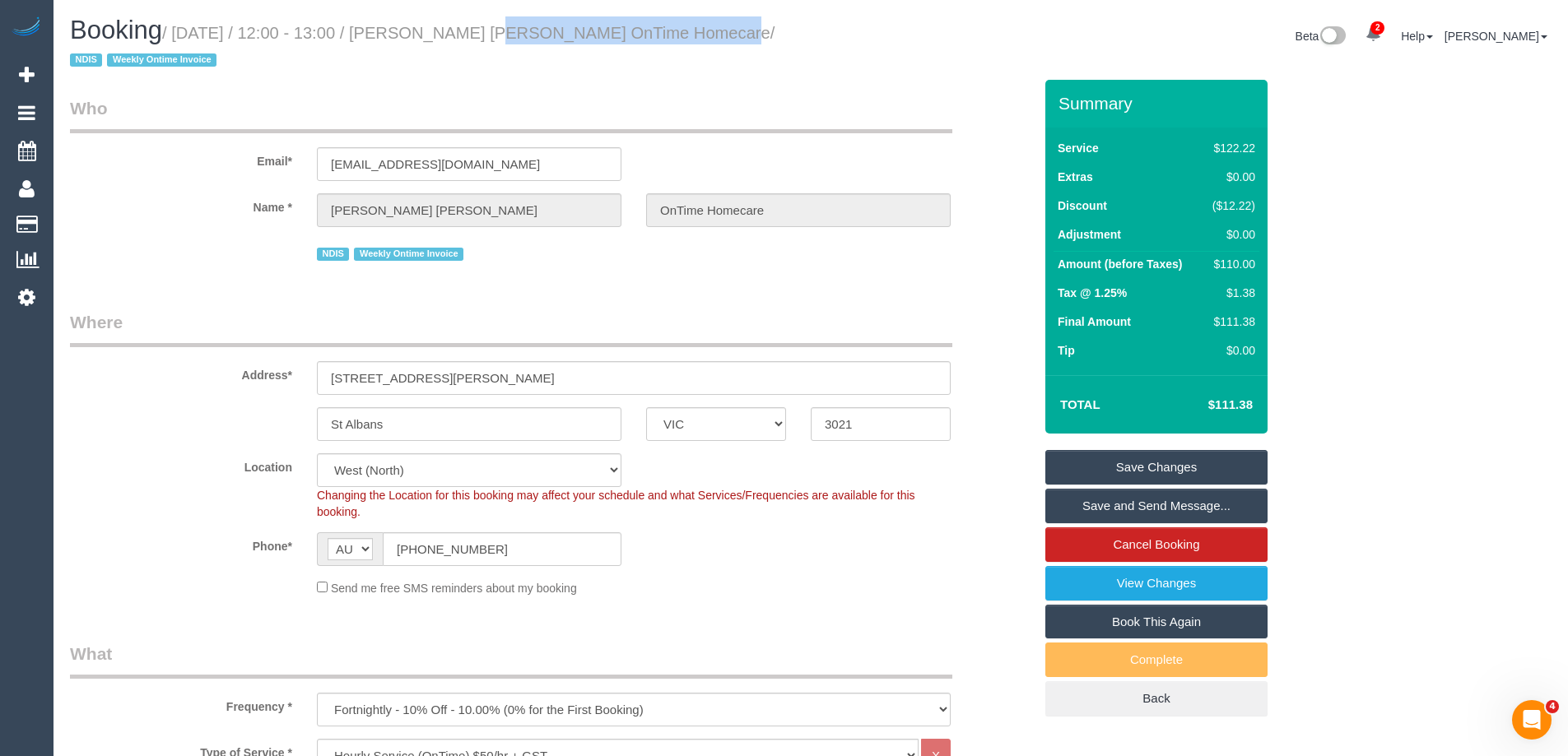
drag, startPoint x: 676, startPoint y: 34, endPoint x: 454, endPoint y: 28, distance: 222.1
click at [454, 28] on small "/ September 15, 2025 / 12:00 - 13:00 / Maria Joao OnTime Homecare / NDIS Weekly…" at bounding box center [422, 46] width 705 height 46
copy small "Maria Joao OnTime Homecare"
click at [1084, 465] on link "Save Changes" at bounding box center [1156, 468] width 222 height 34
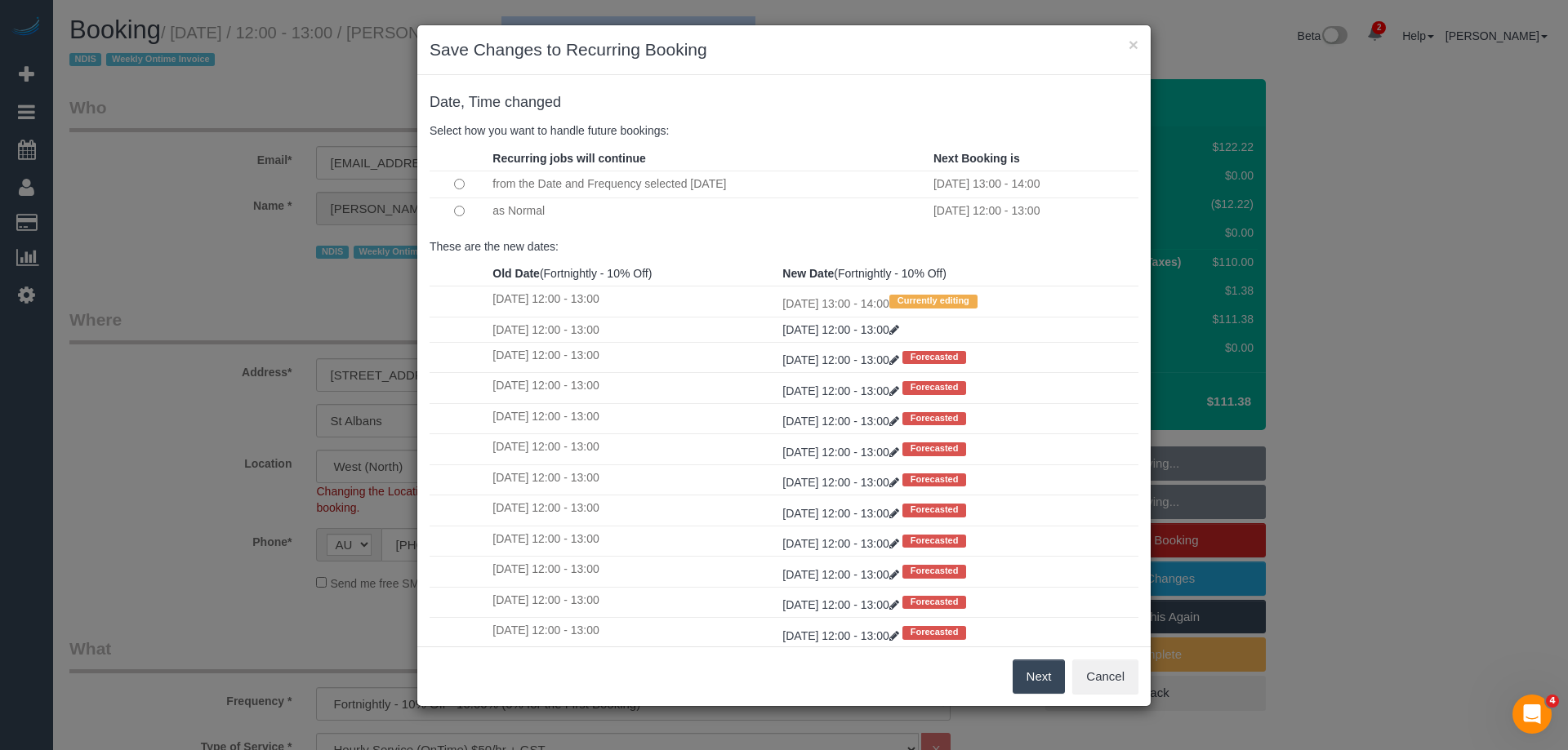
click at [1032, 670] on button "Next" at bounding box center [1039, 677] width 53 height 34
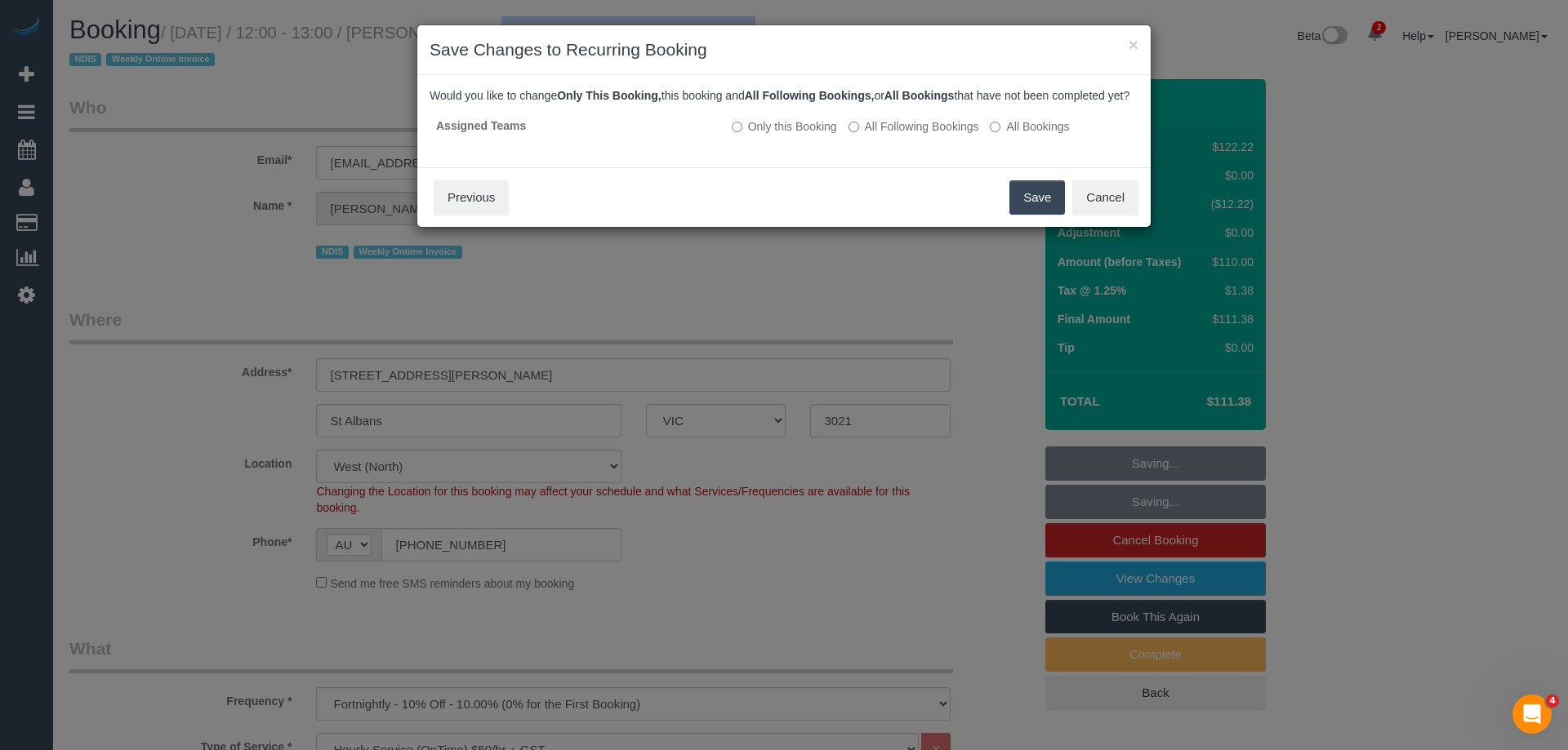
click at [1043, 210] on button "Save" at bounding box center [1036, 198] width 56 height 34
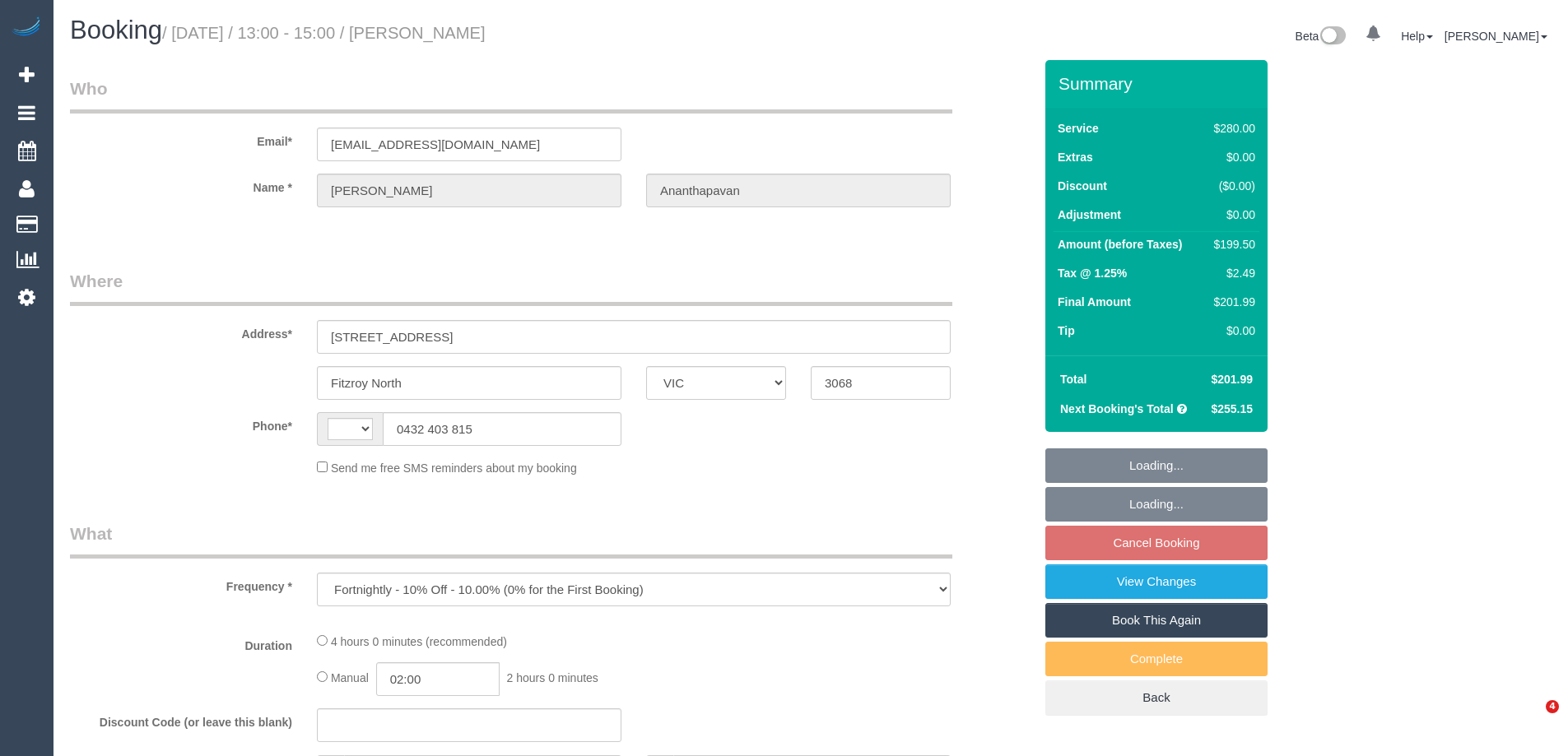
select select "VIC"
select select "string:stripe-pm_1QAWV12GScqysDRVOUs2bCDc"
select select "240"
select select "number:28"
select select "number:14"
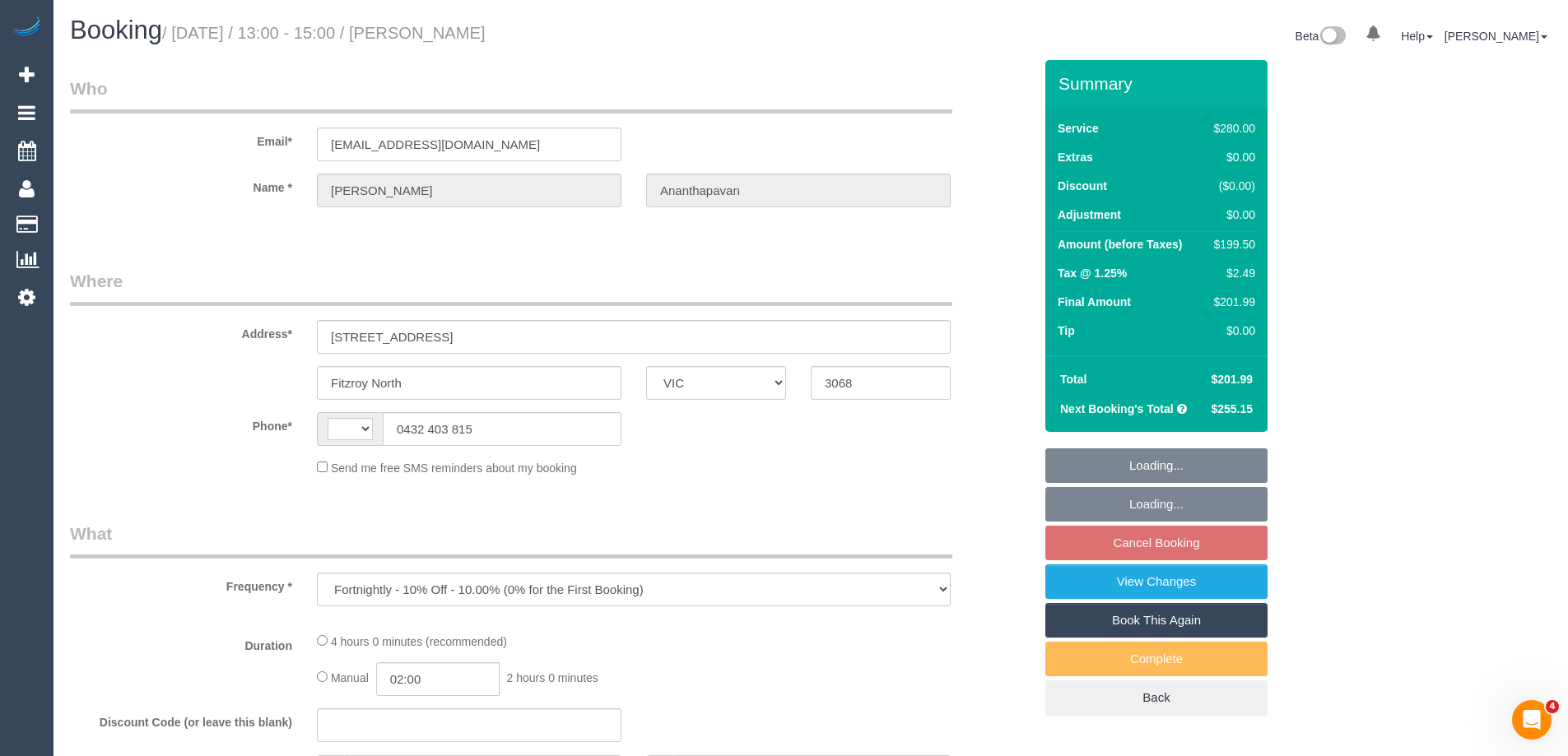
select select "number:19"
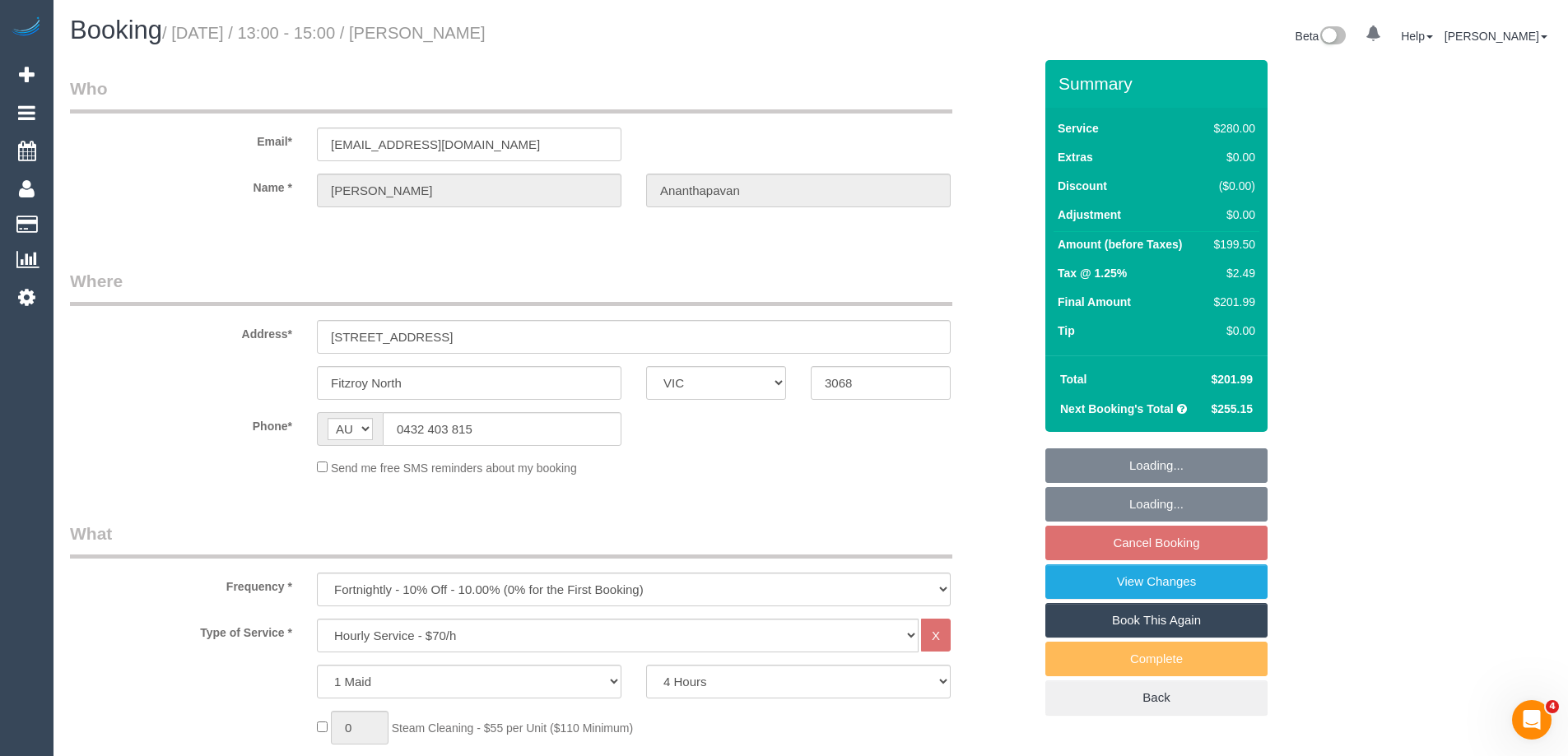
select select "string:AU"
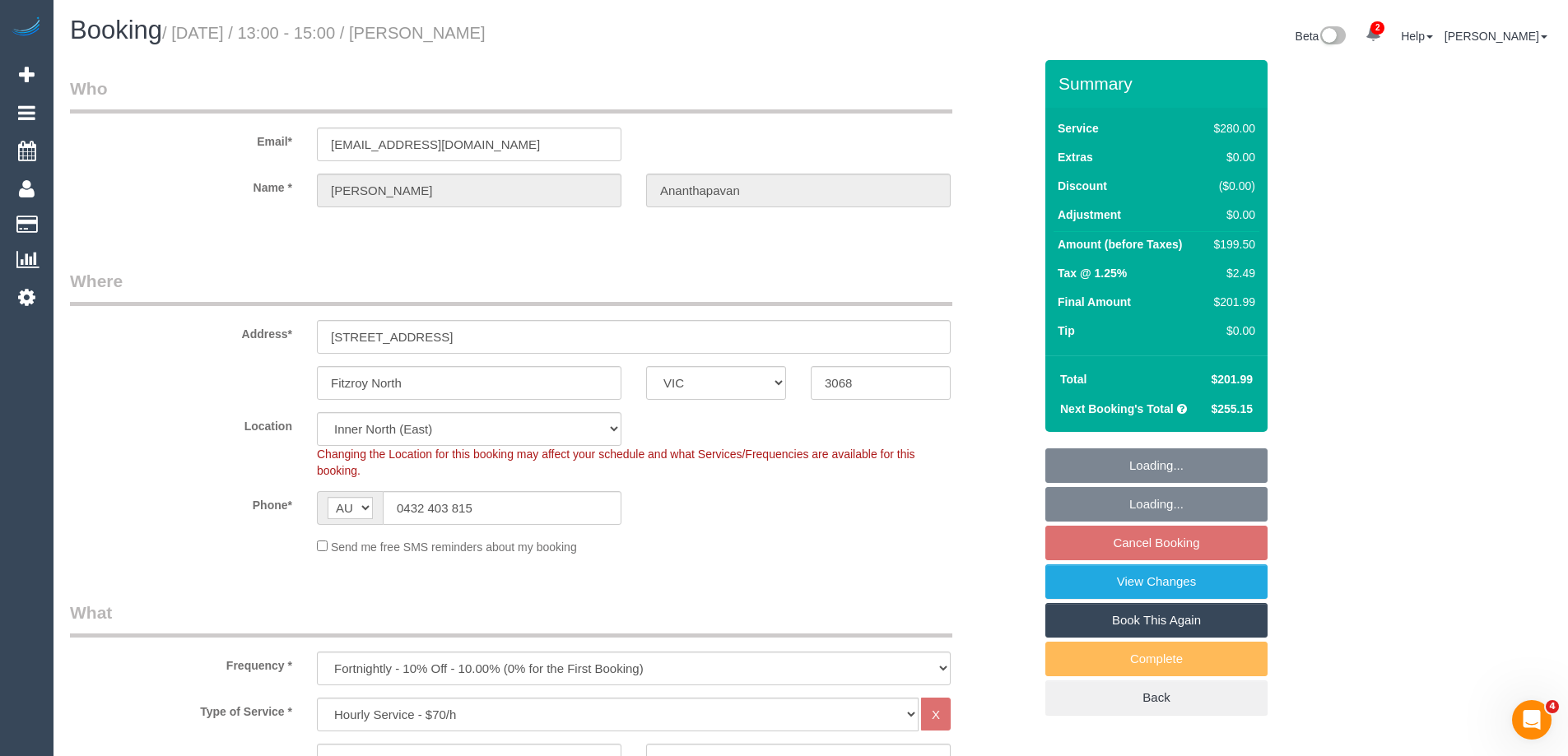
select select "object:926"
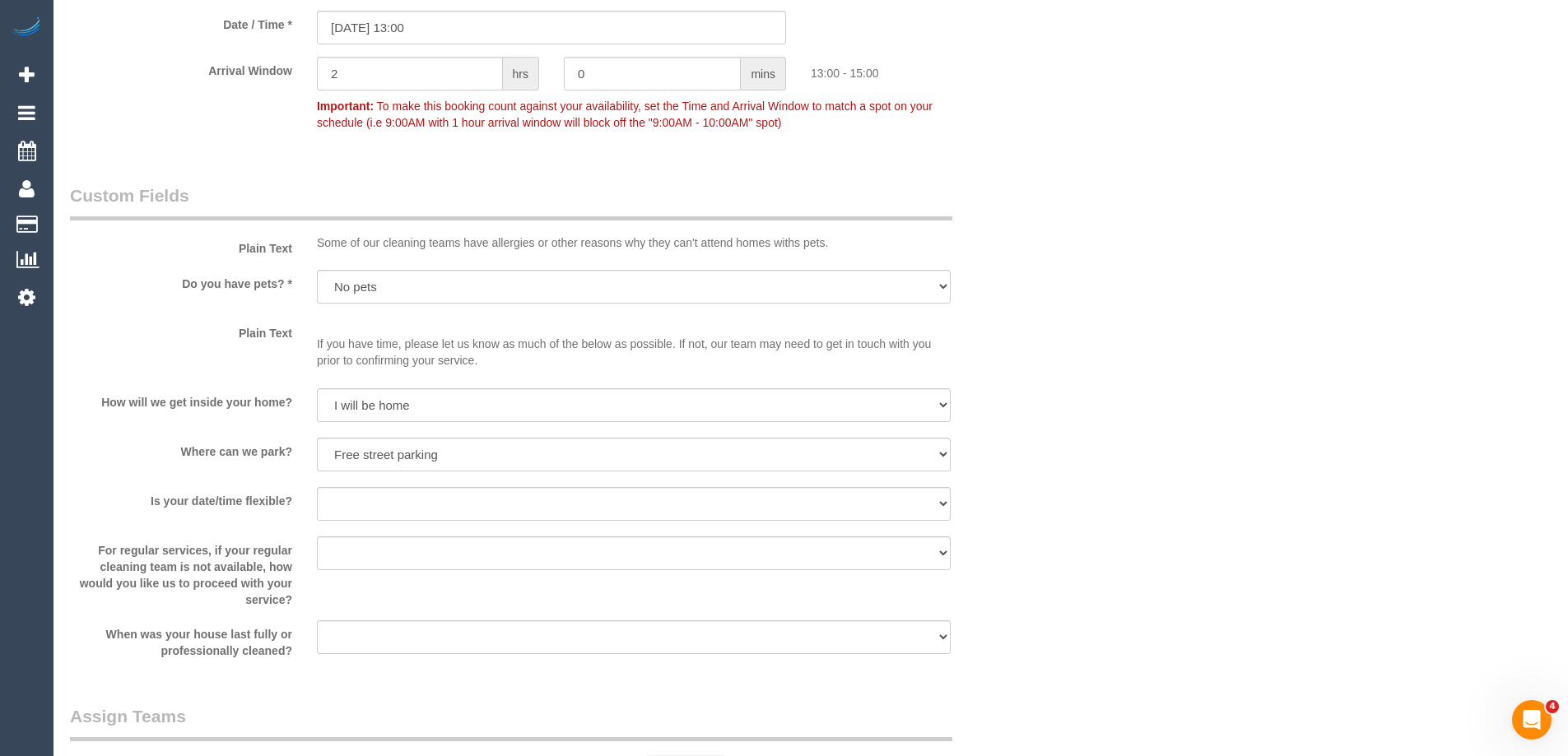
scroll to position [3015, 0]
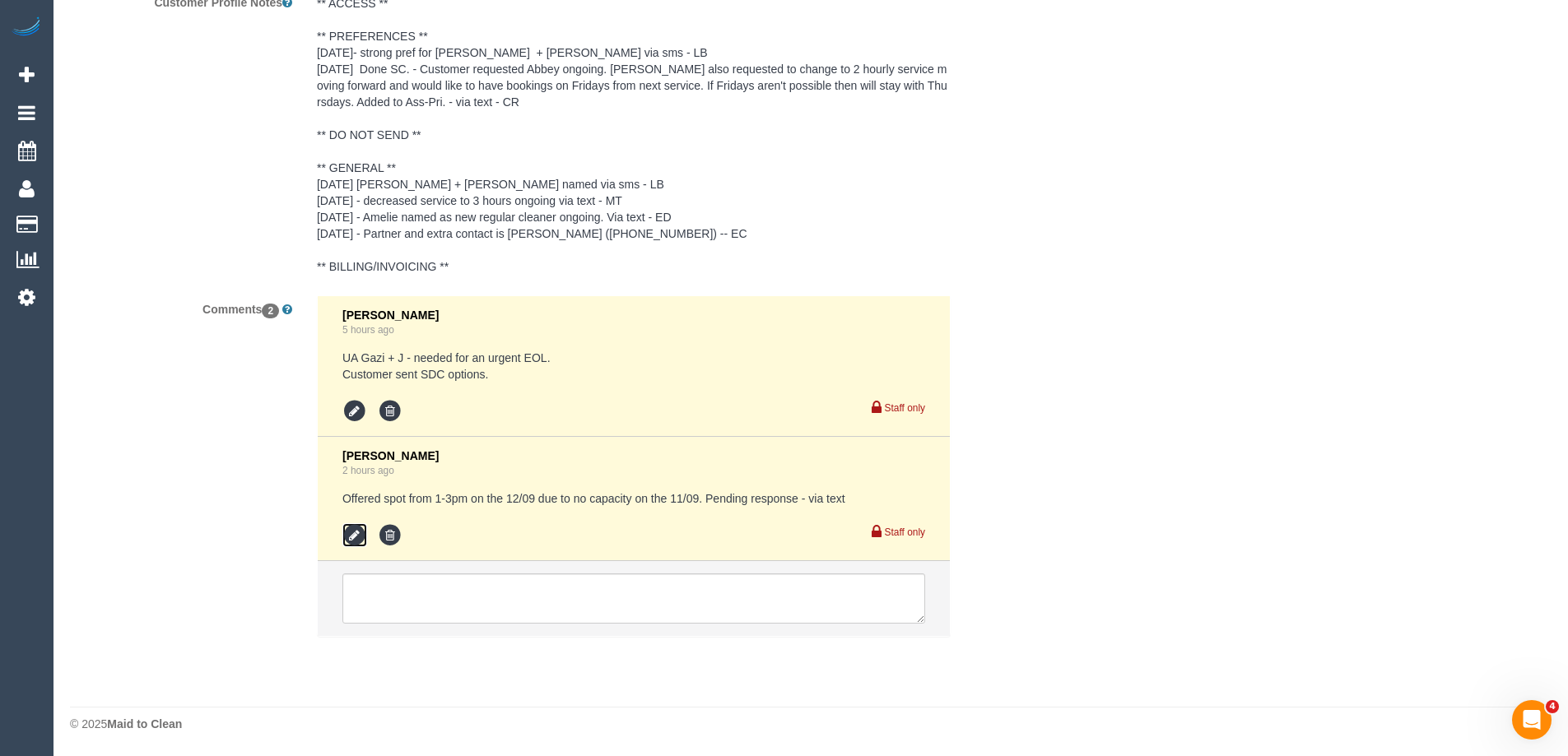
click at [359, 533] on icon at bounding box center [355, 536] width 25 height 25
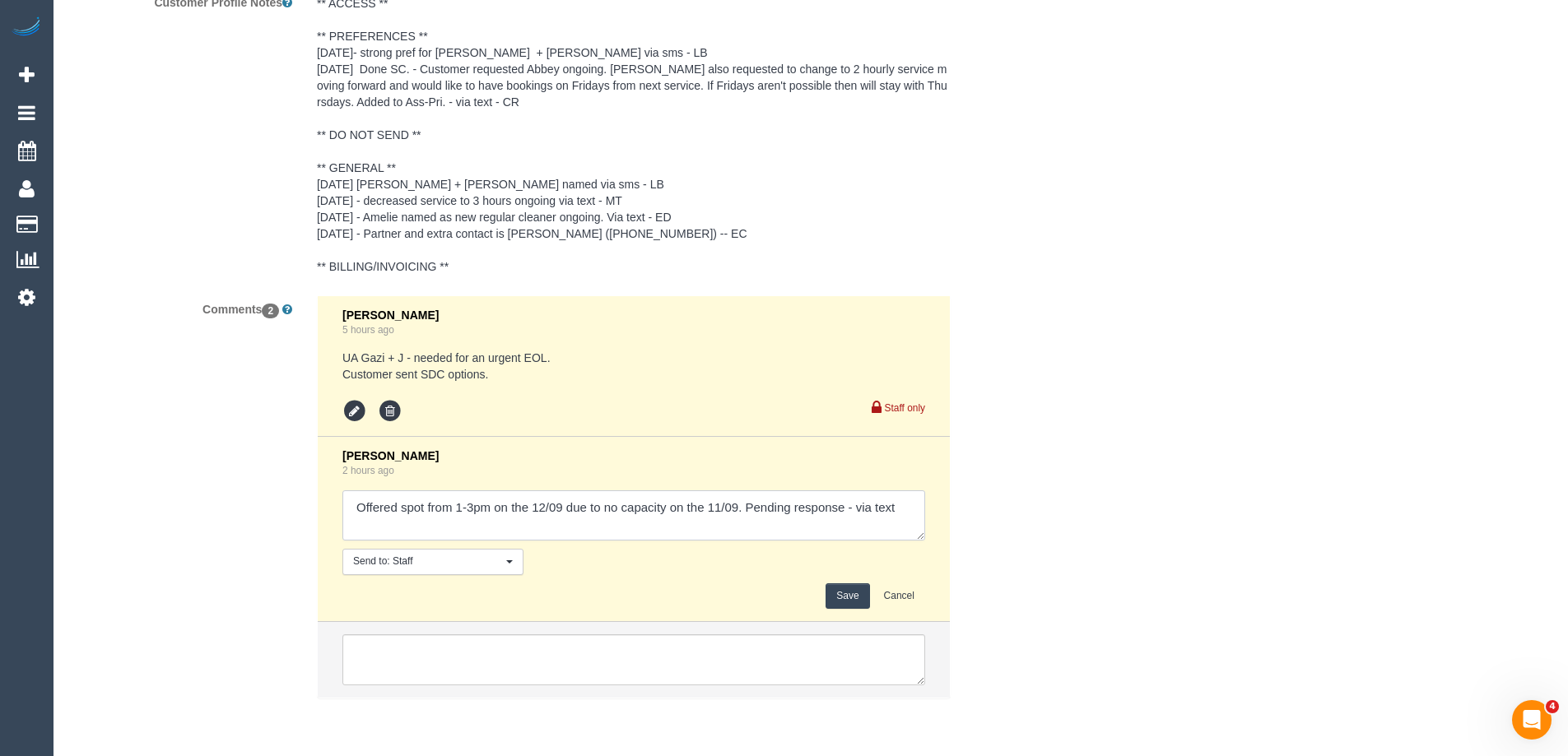
click at [858, 508] on textarea at bounding box center [634, 516] width 582 height 51
type textarea "Offered spot from 1-3pm on the 12/09 due to no capacity on the 11/09. Pending r…"
click at [850, 594] on button "Save" at bounding box center [847, 596] width 44 height 26
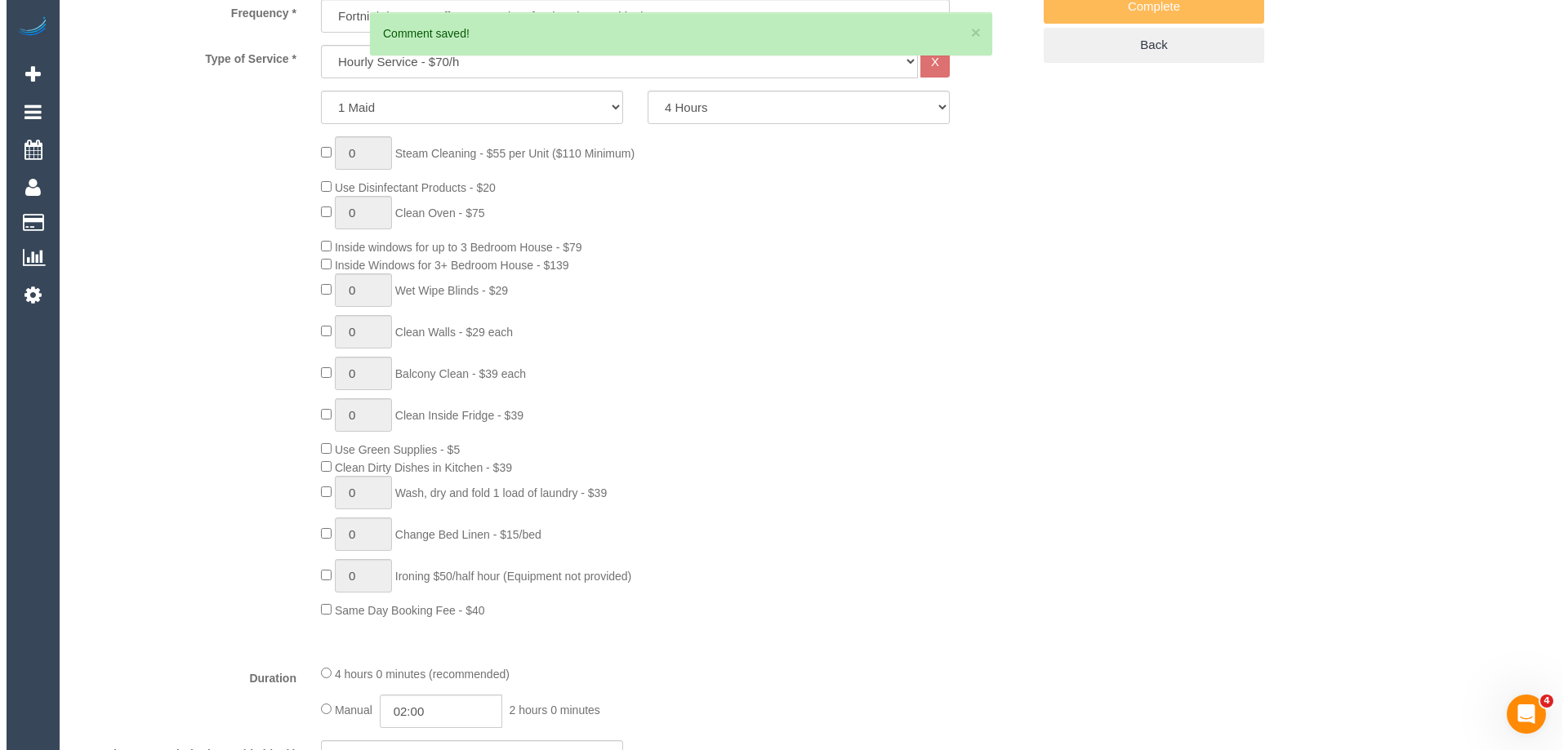
scroll to position [0, 0]
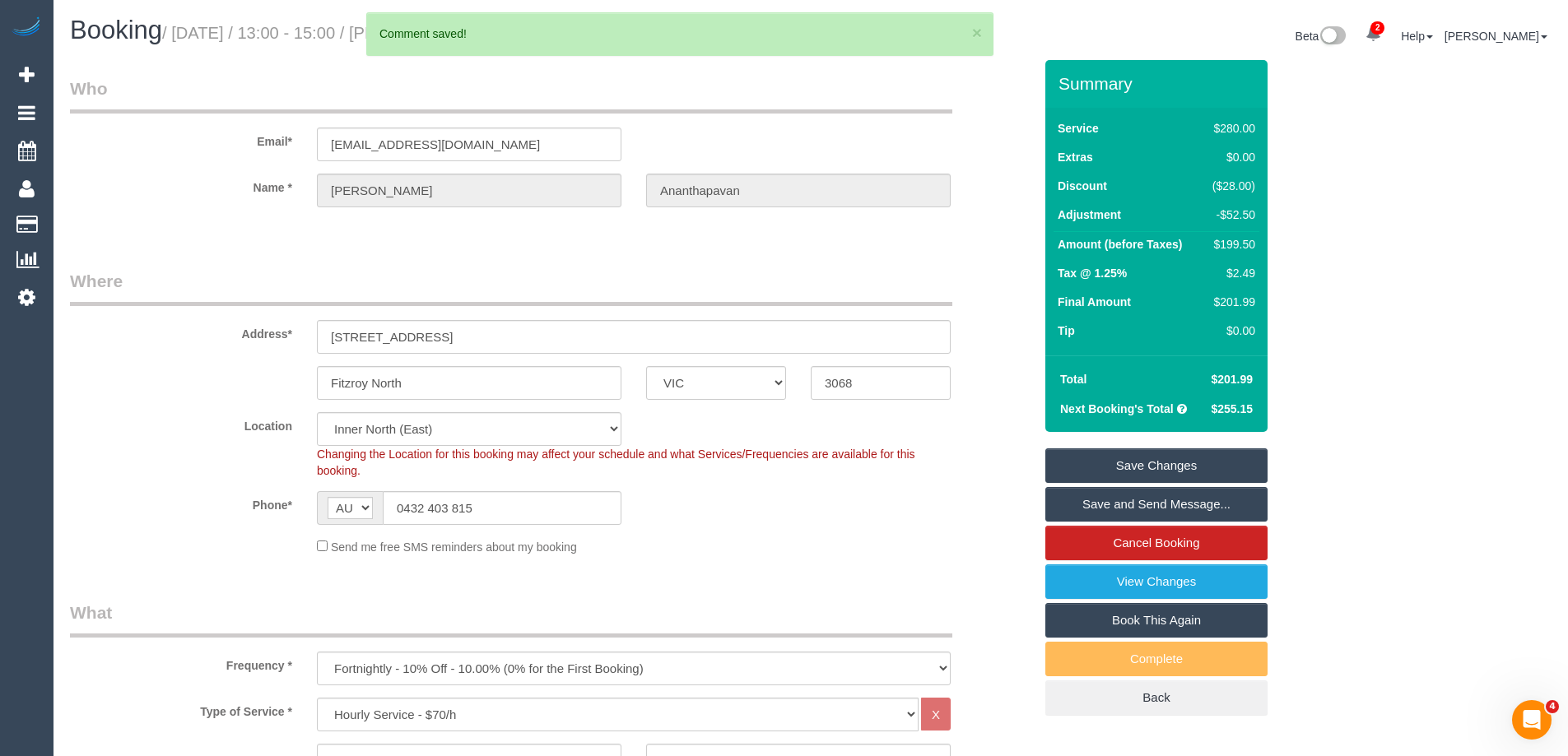
click at [1096, 505] on link "Save and Send Message..." at bounding box center [1156, 505] width 222 height 34
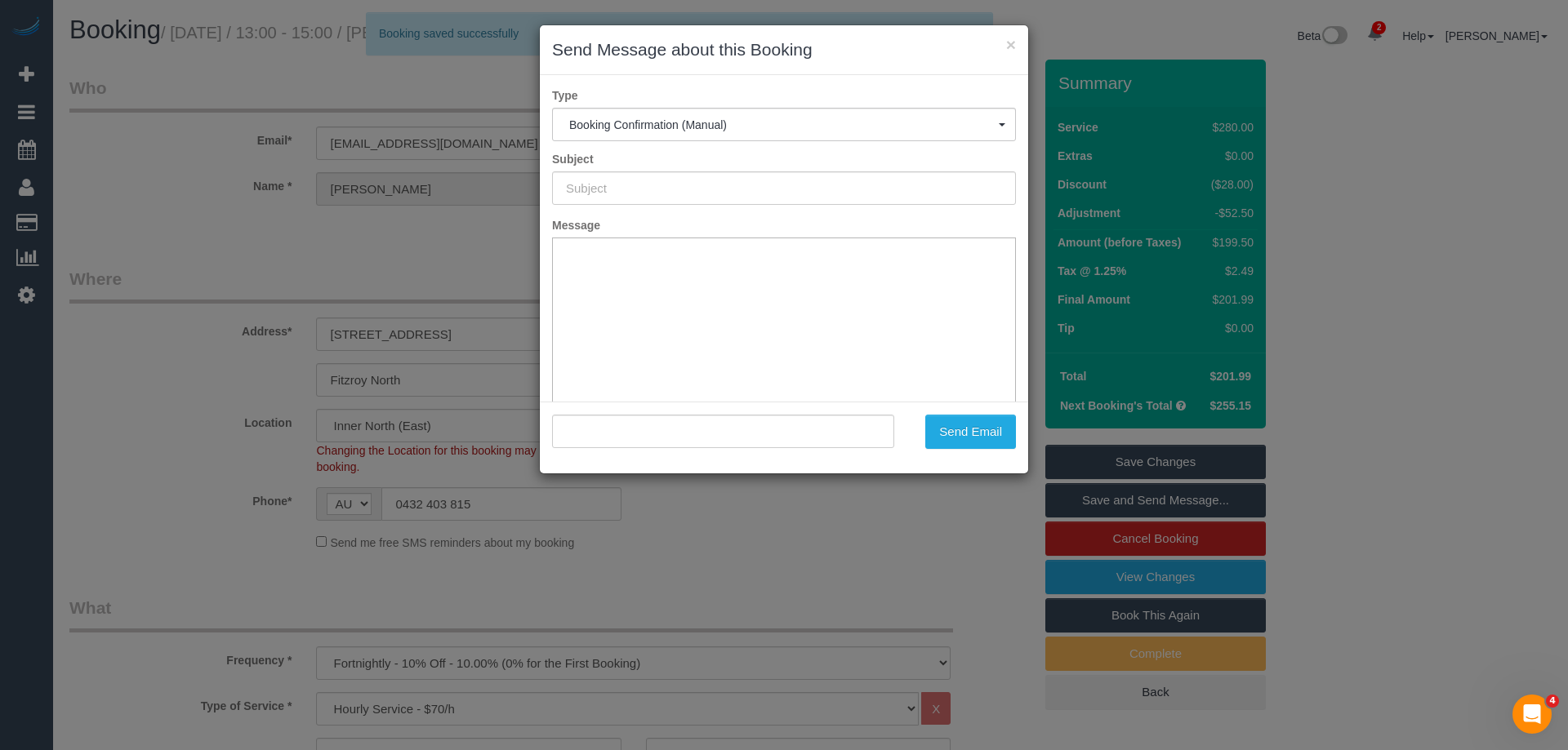
type input "Booking Confirmed"
type input ""[PERSON_NAME]" <[EMAIL_ADDRESS][DOMAIN_NAME]>"
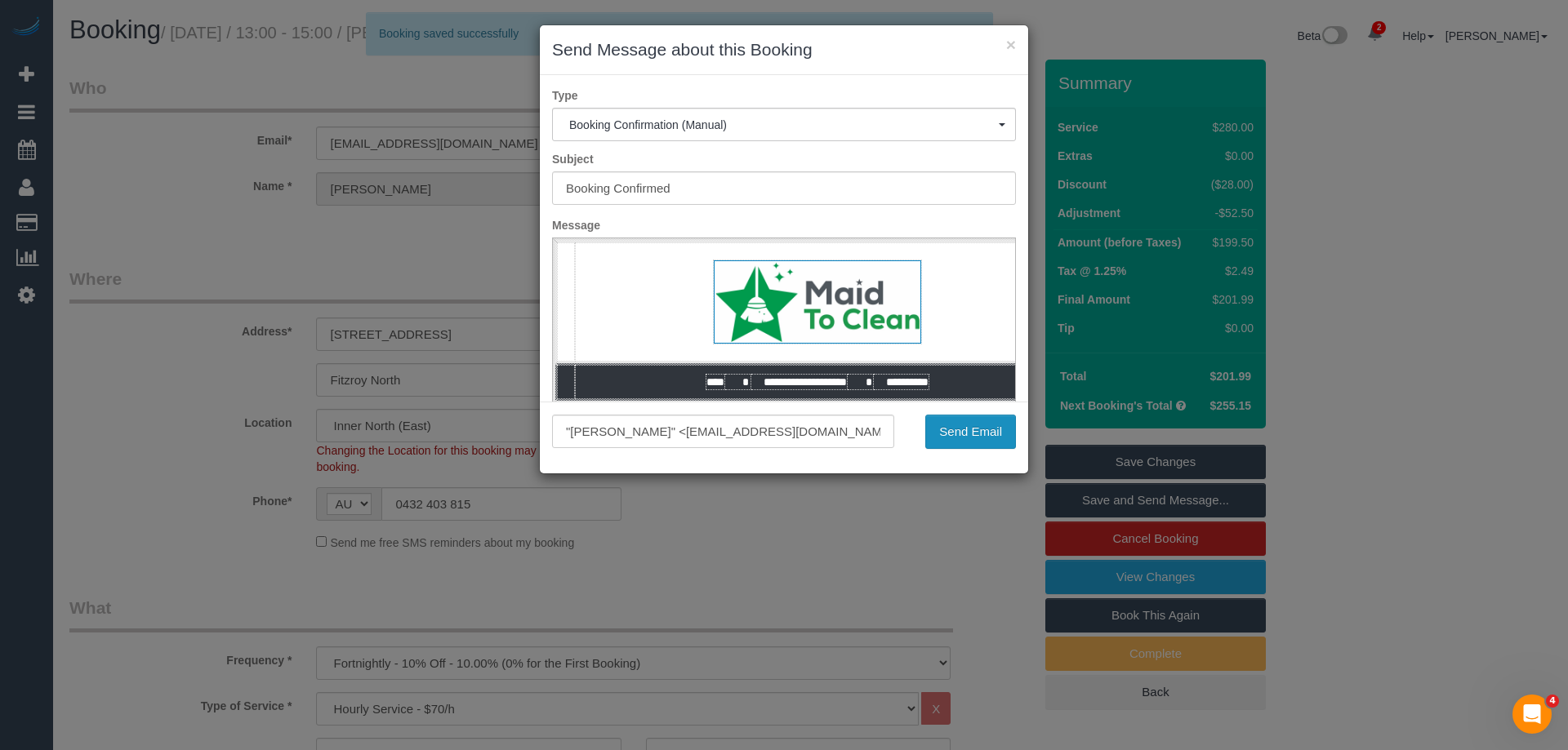
click at [975, 431] on button "Send Email" at bounding box center [970, 432] width 90 height 34
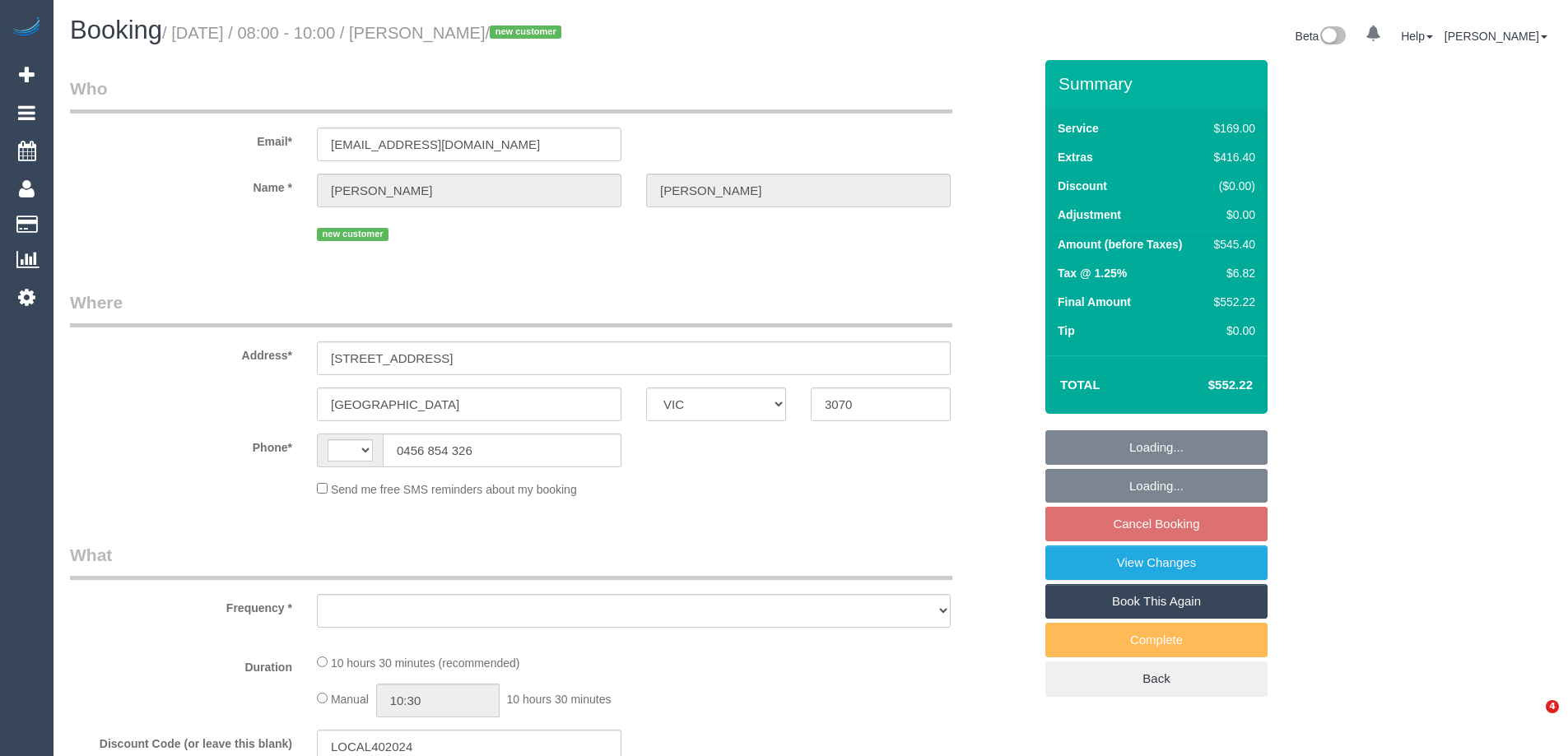
select select "VIC"
select select "string:AU"
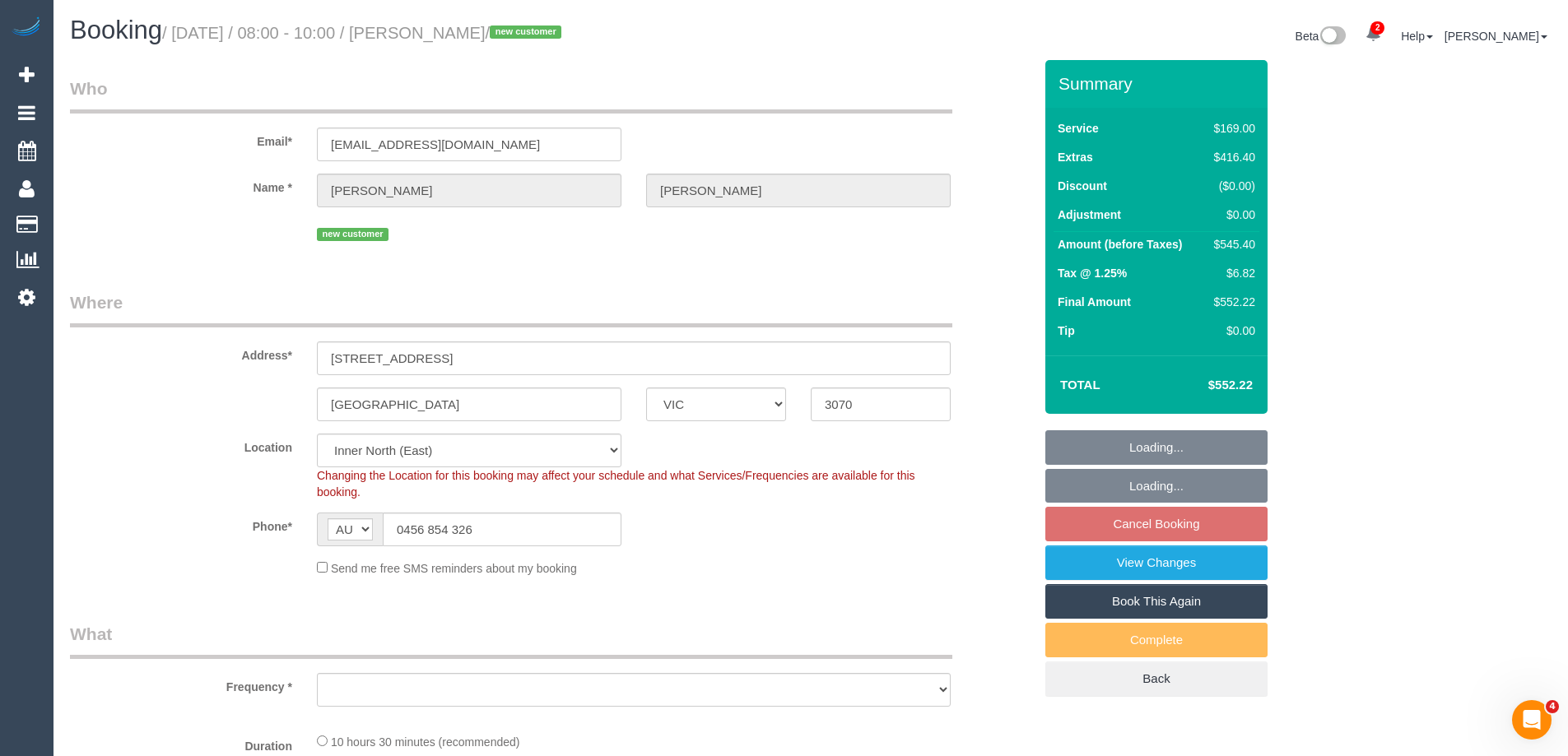
select select "object:557"
select select "string:stripe-pm_1S3A9b2GScqysDRVnBLCTMiS"
select select "spot2"
select select "number:28"
select select "number:14"
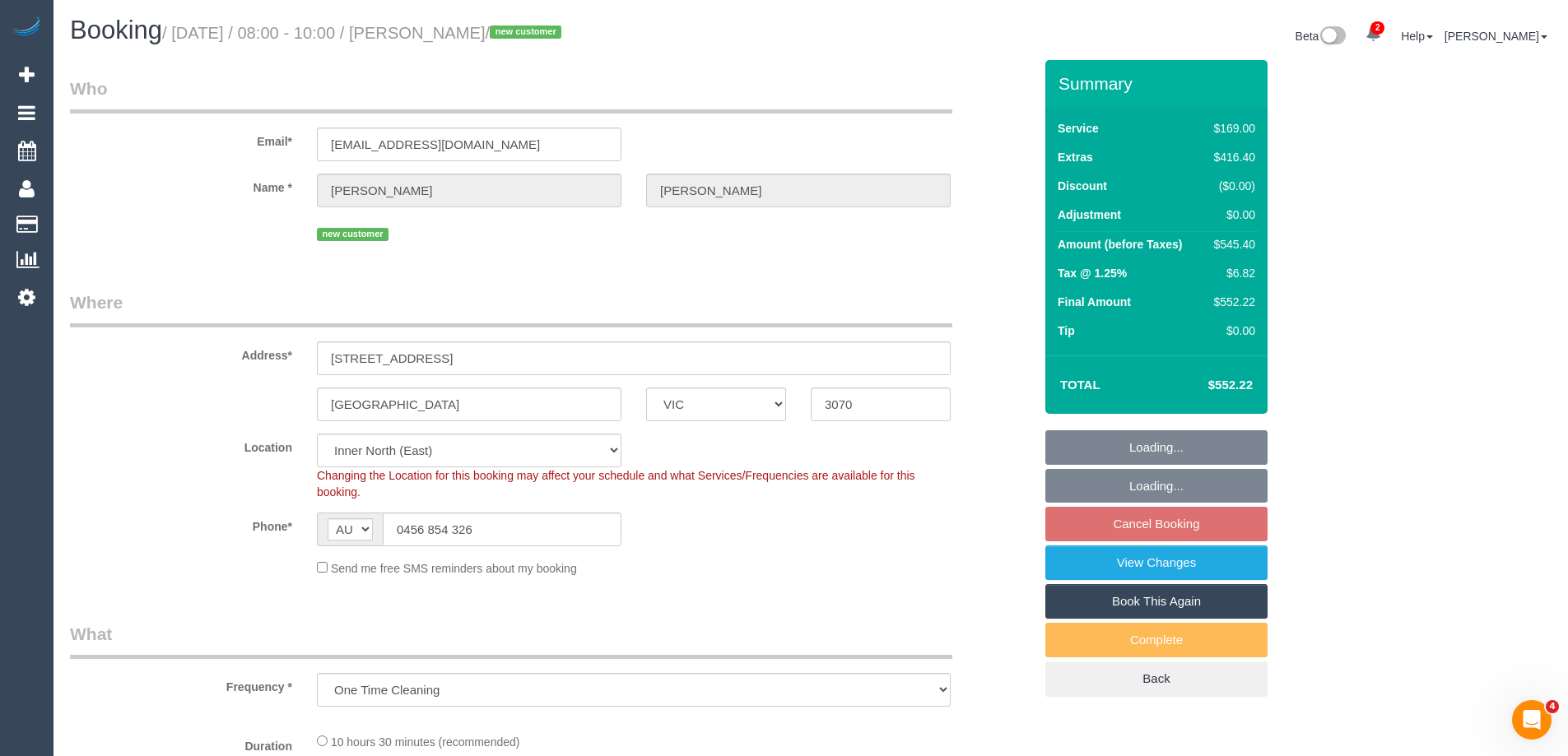
select select "number:18"
select select "number:24"
select select "number:26"
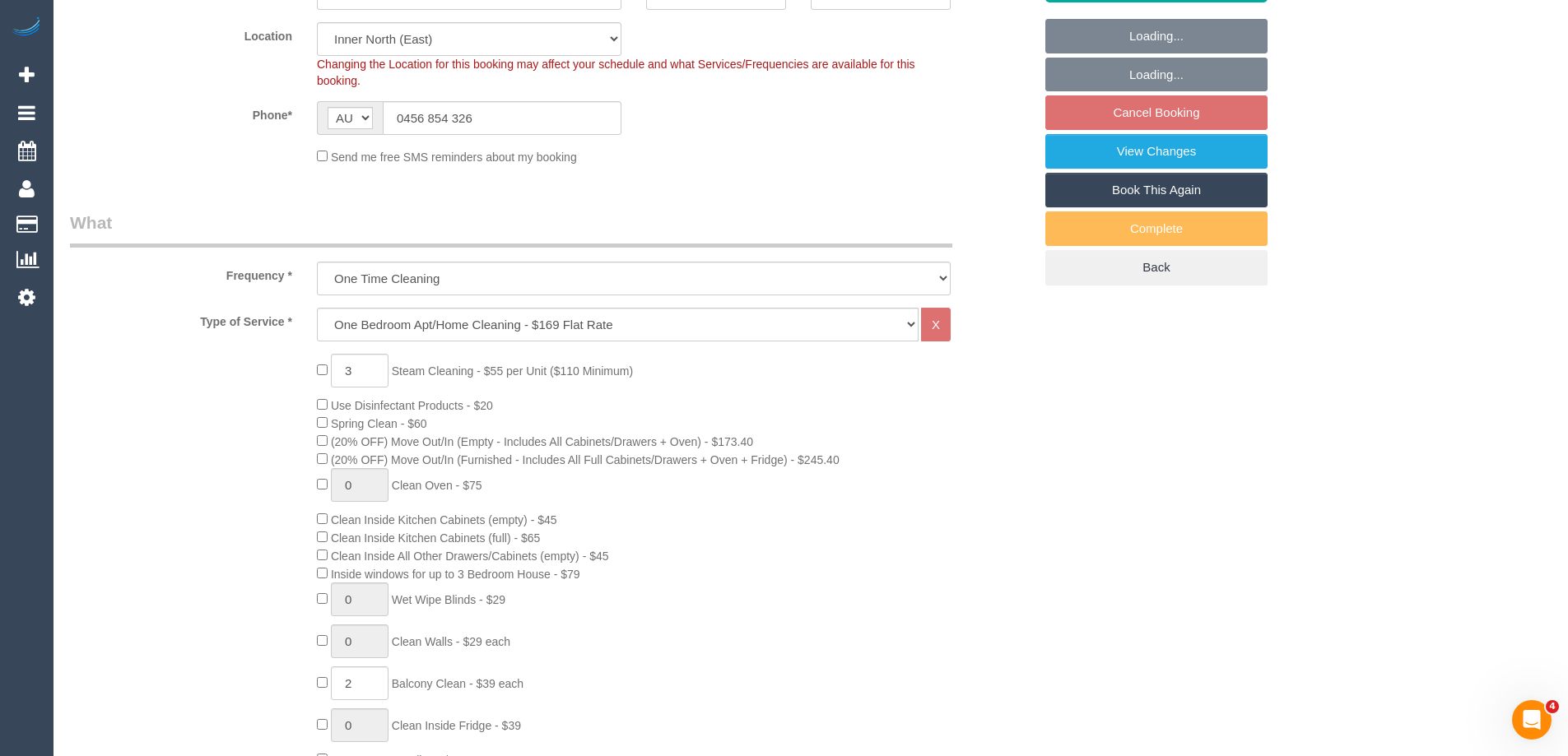
select select "object:851"
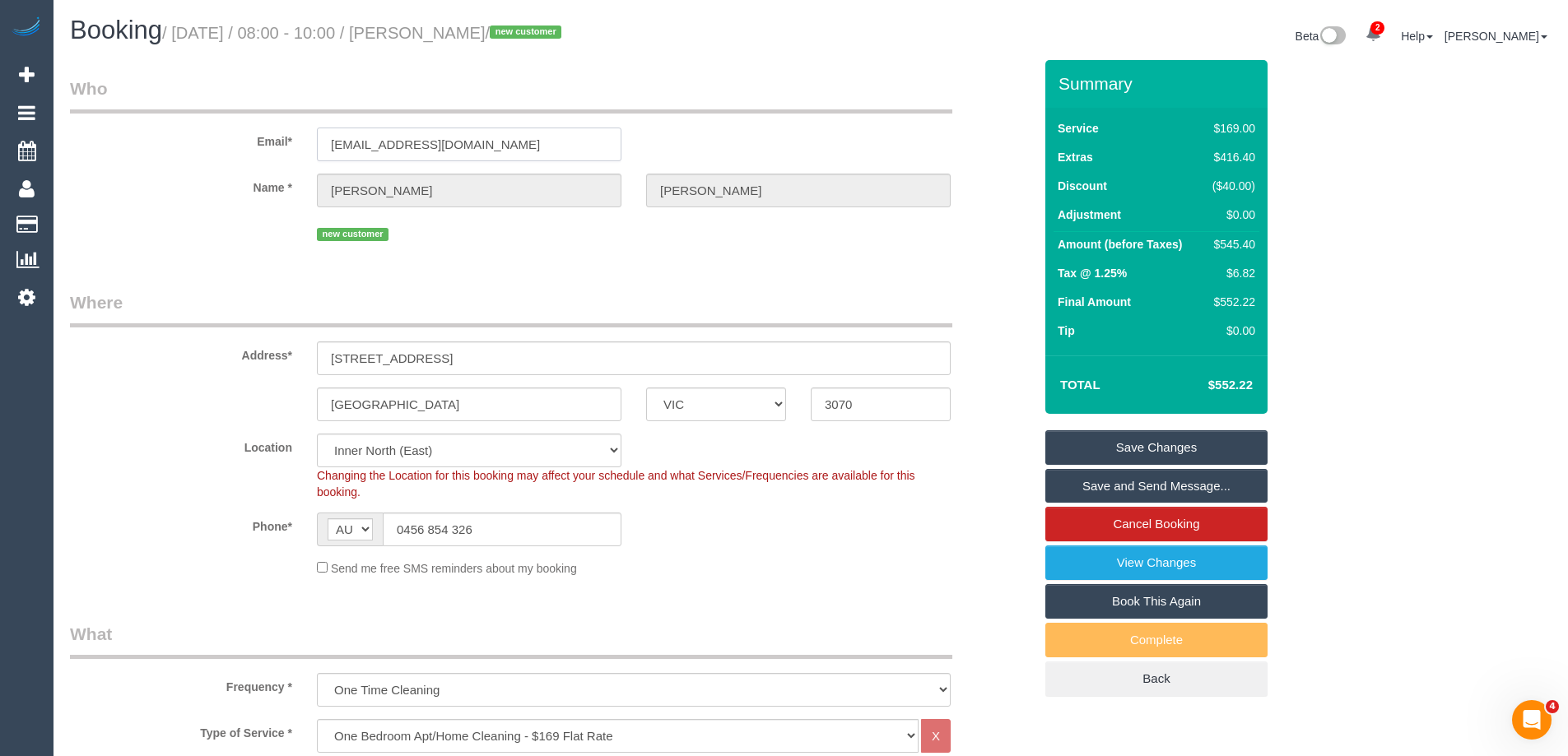
drag, startPoint x: 548, startPoint y: 143, endPoint x: 134, endPoint y: 132, distance: 414.1
click at [134, 132] on div "Email* [EMAIL_ADDRESS][DOMAIN_NAME]" at bounding box center [551, 119] width 987 height 84
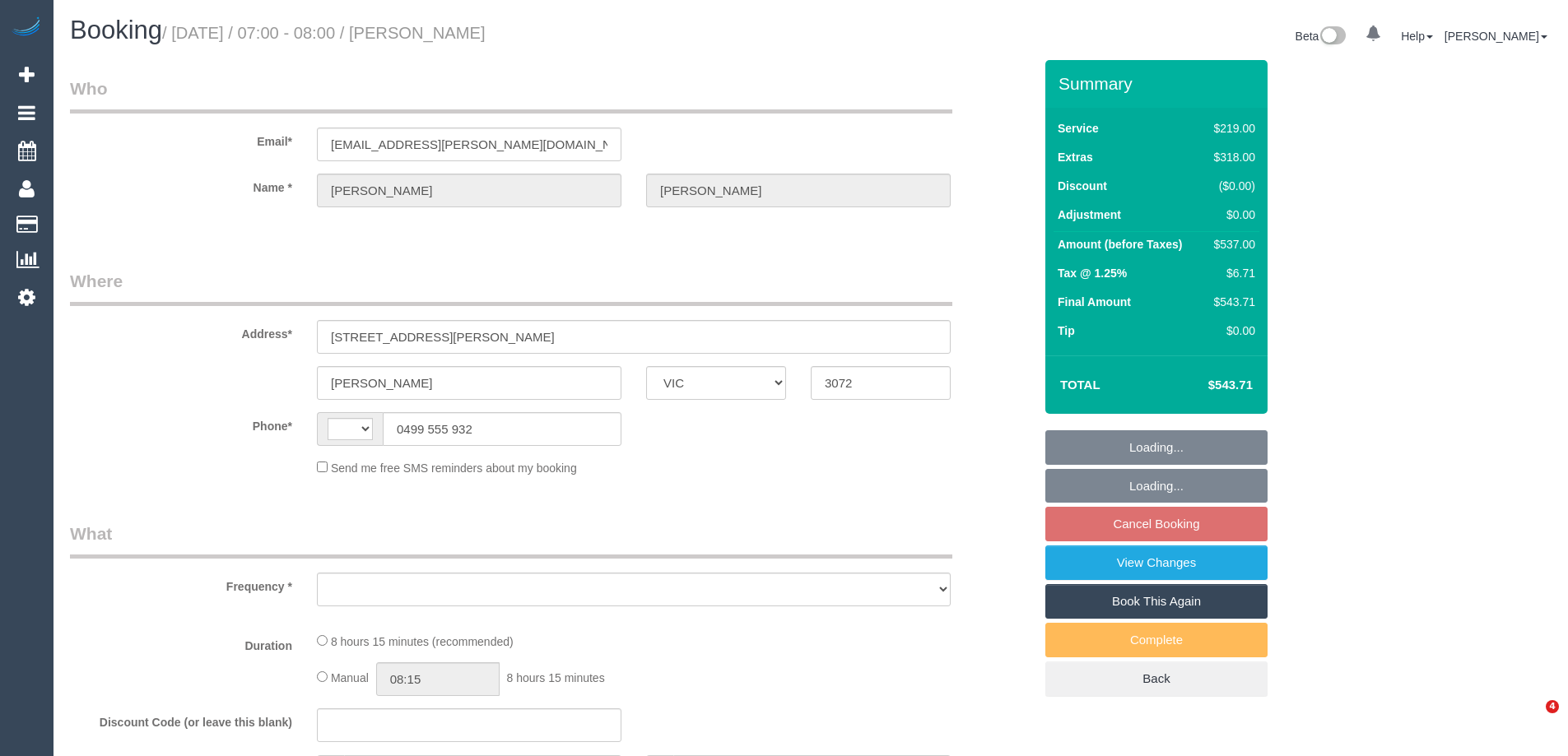
select select "VIC"
select select "string:AU"
select select "object:561"
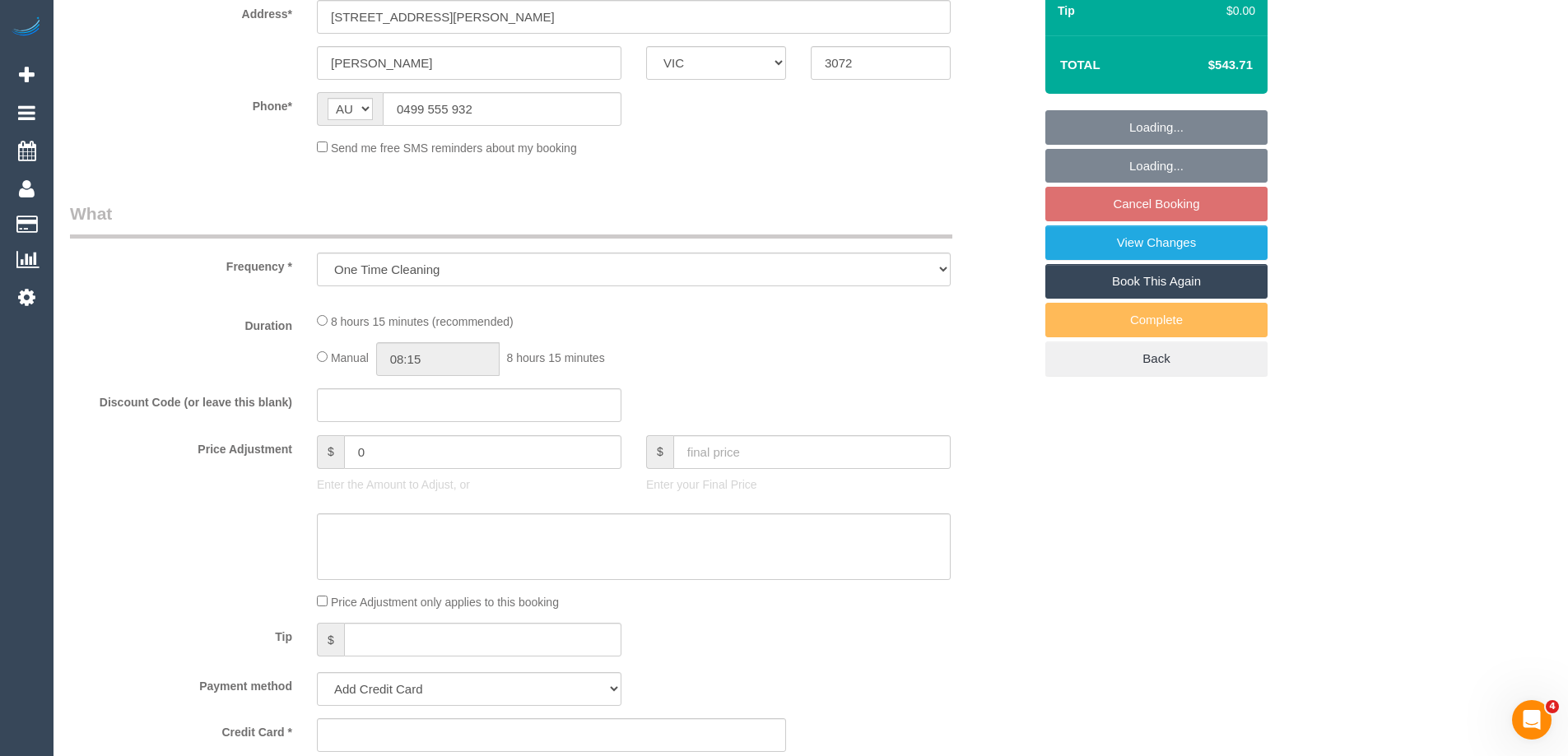
select select "string:stripe-pm_1LXx1W2GScqysDRVWMzB0sog"
select select "number:30"
select select "number:14"
select select "number:19"
select select "number:23"
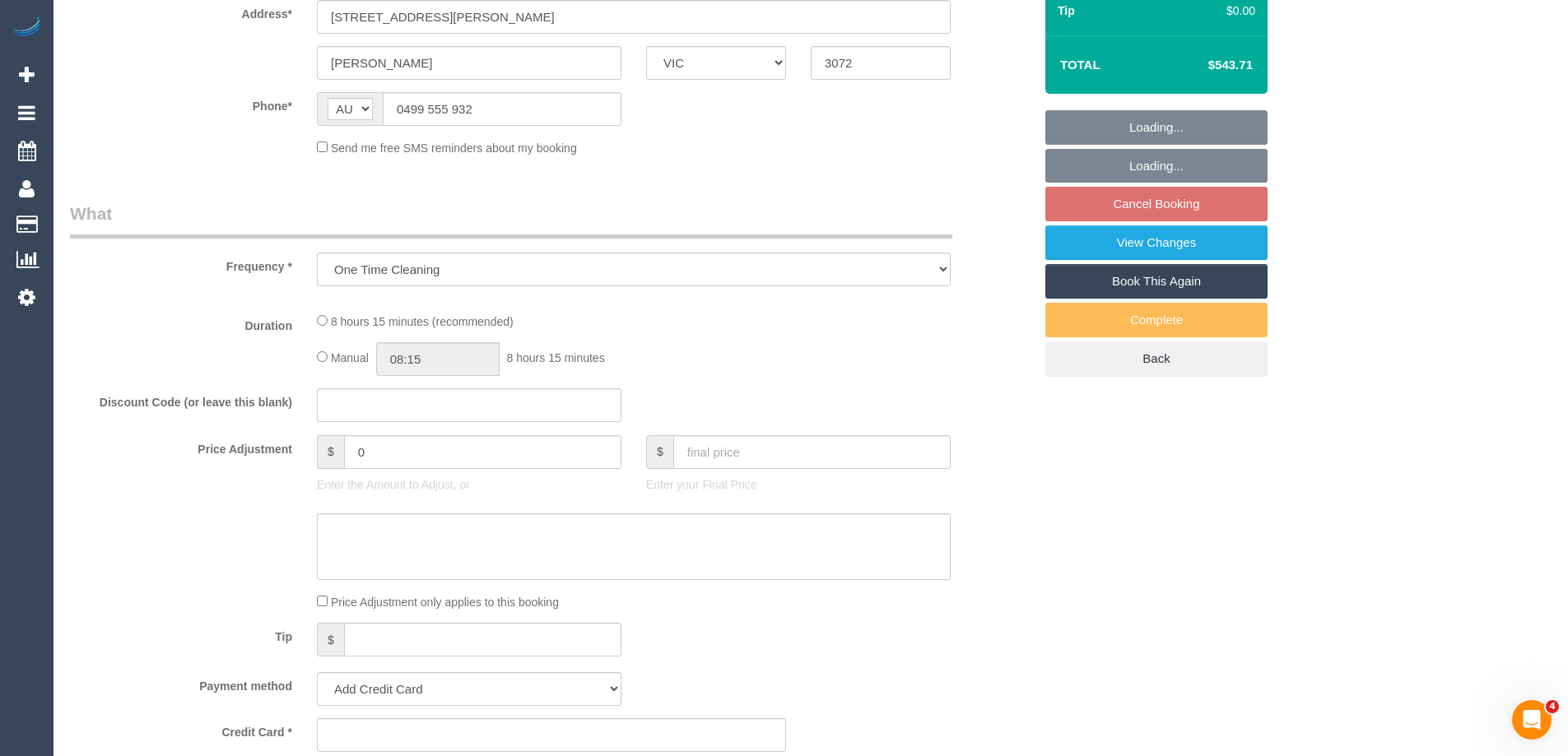
select select "number:26"
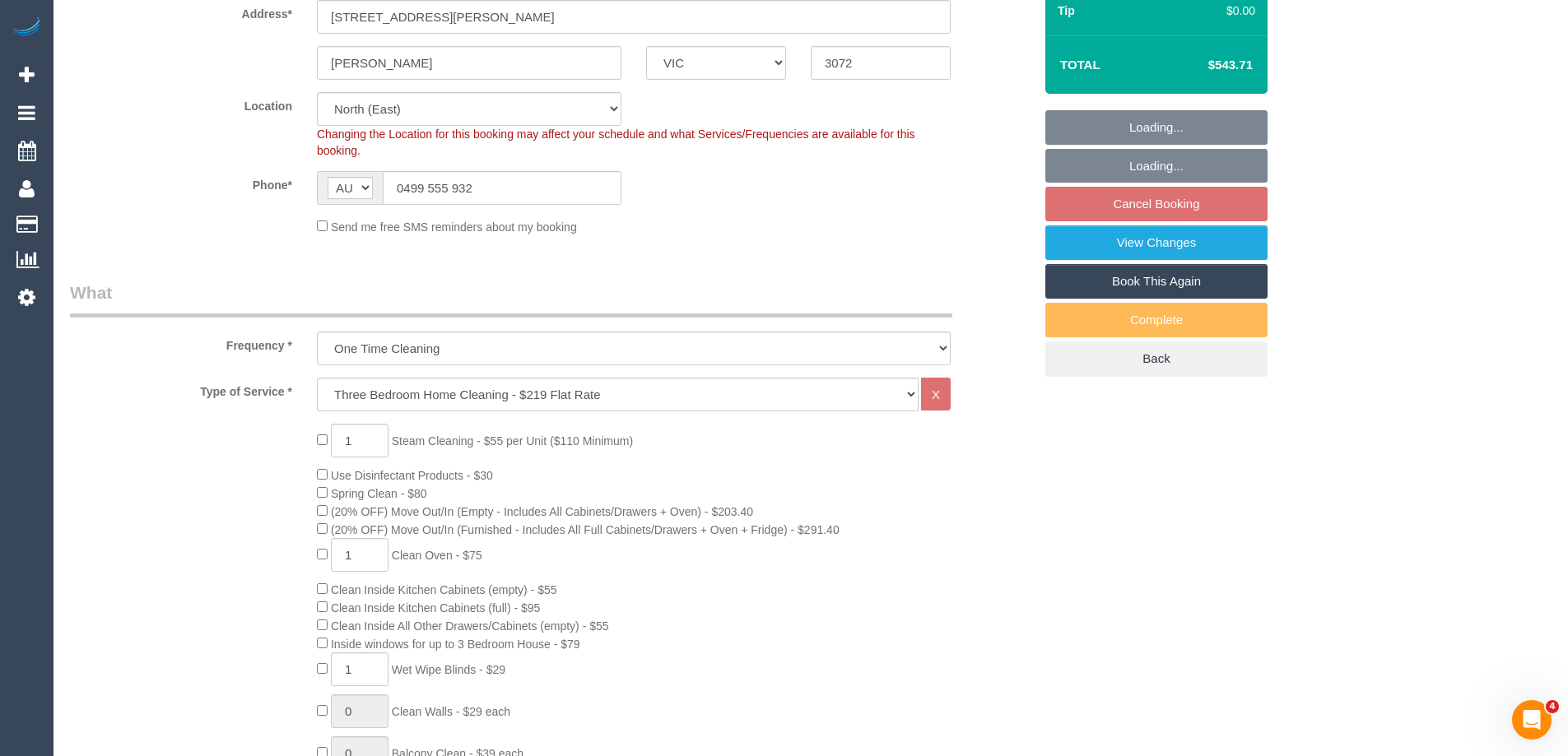
select select "object:1456"
select select "spot1"
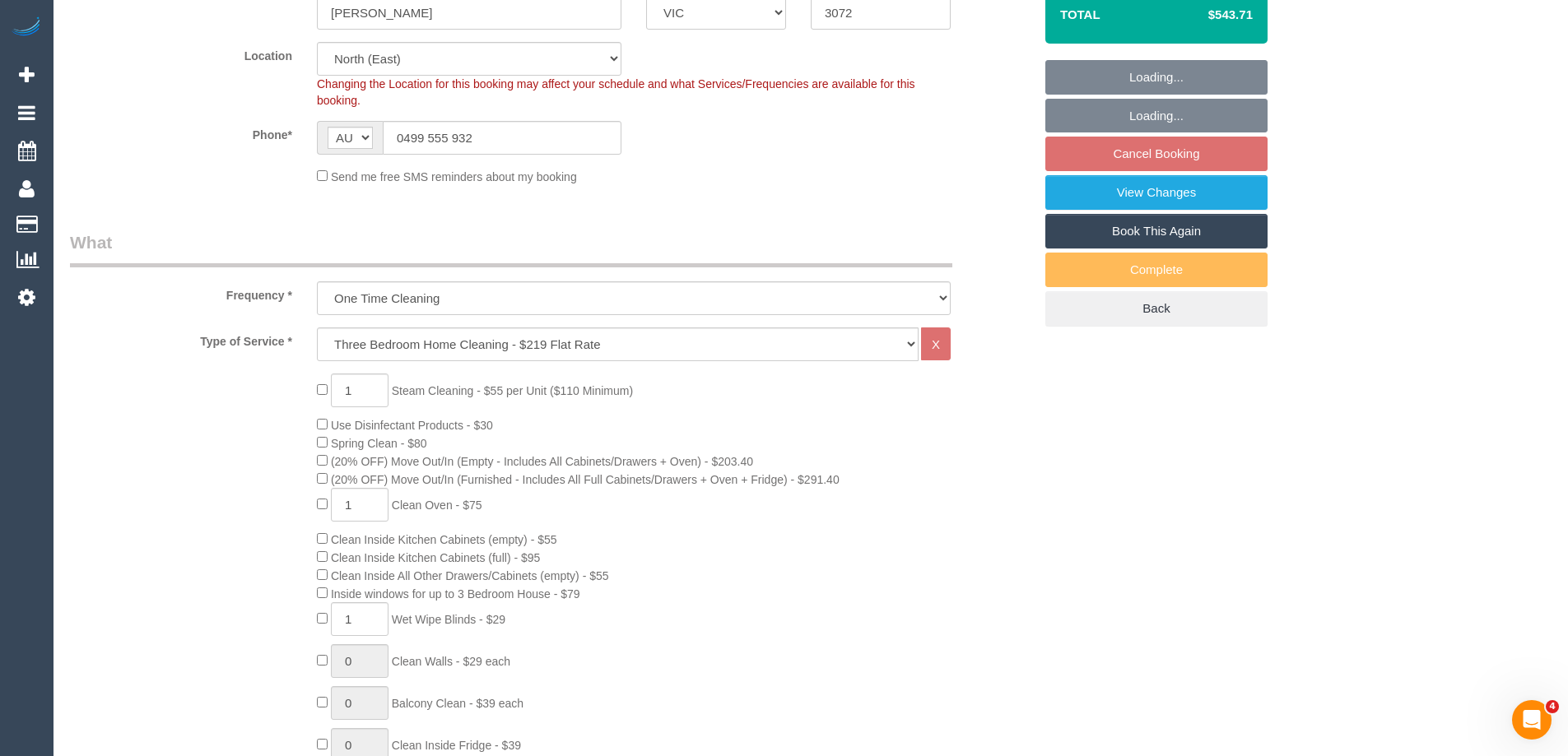
scroll to position [412, 0]
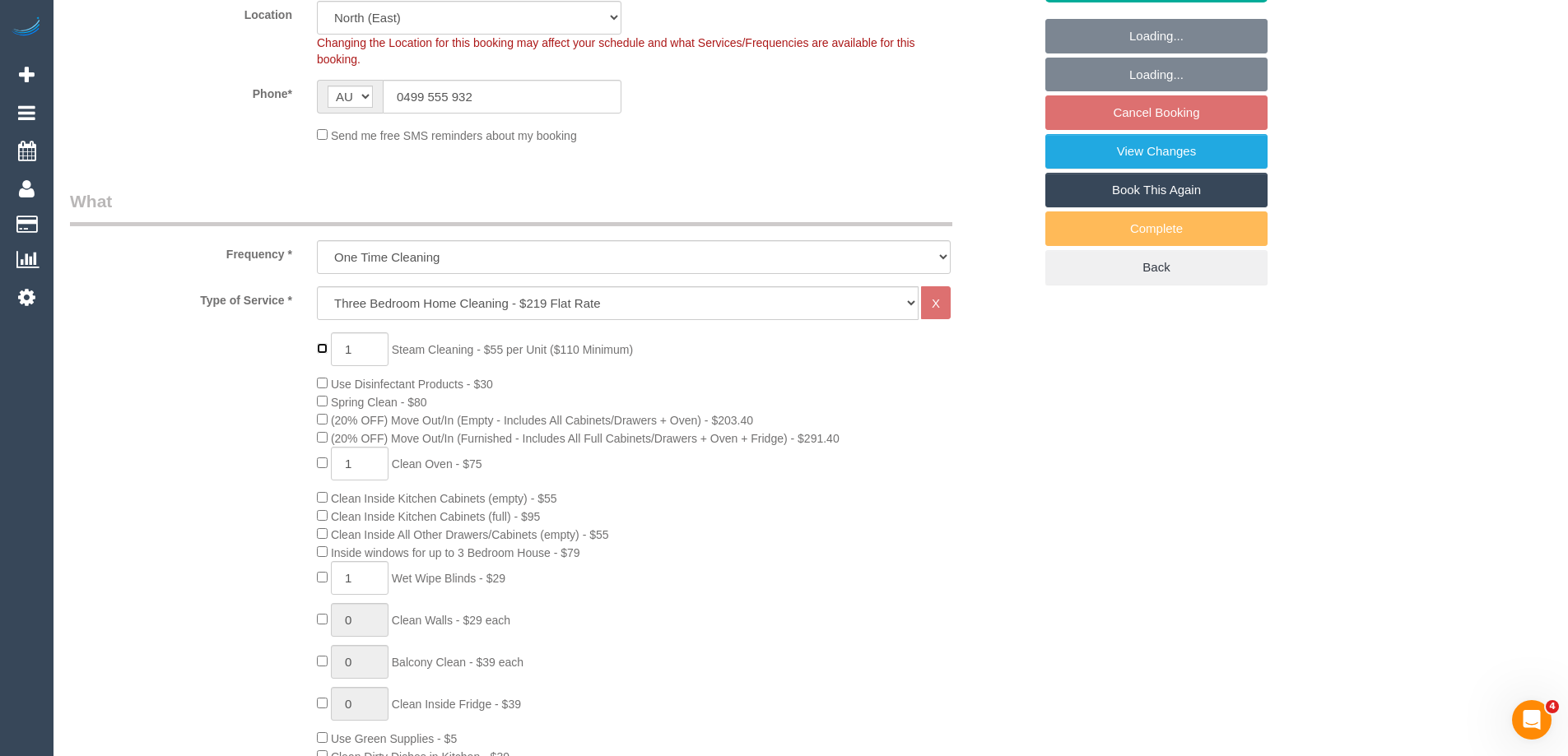
type input "0"
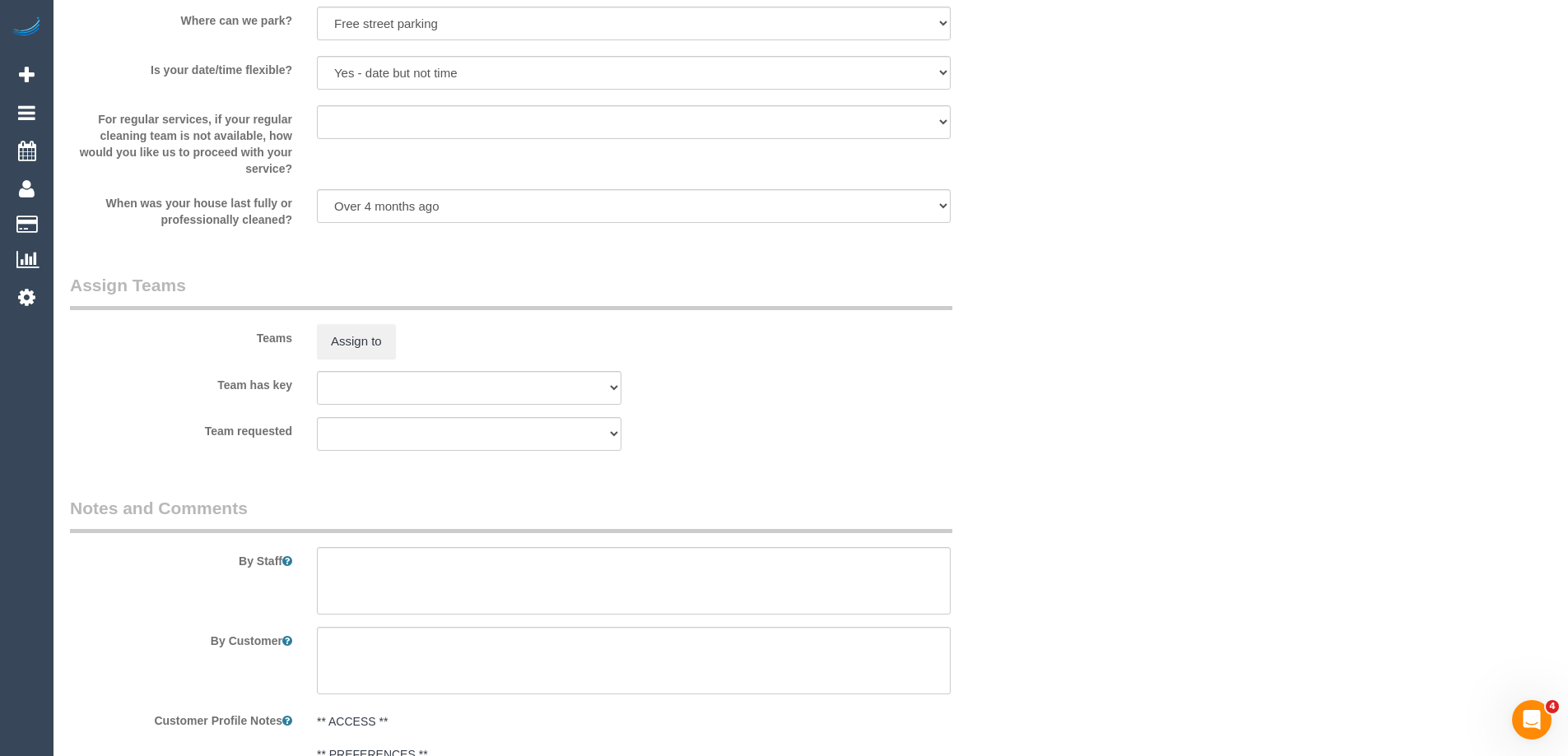
scroll to position [2668, 0]
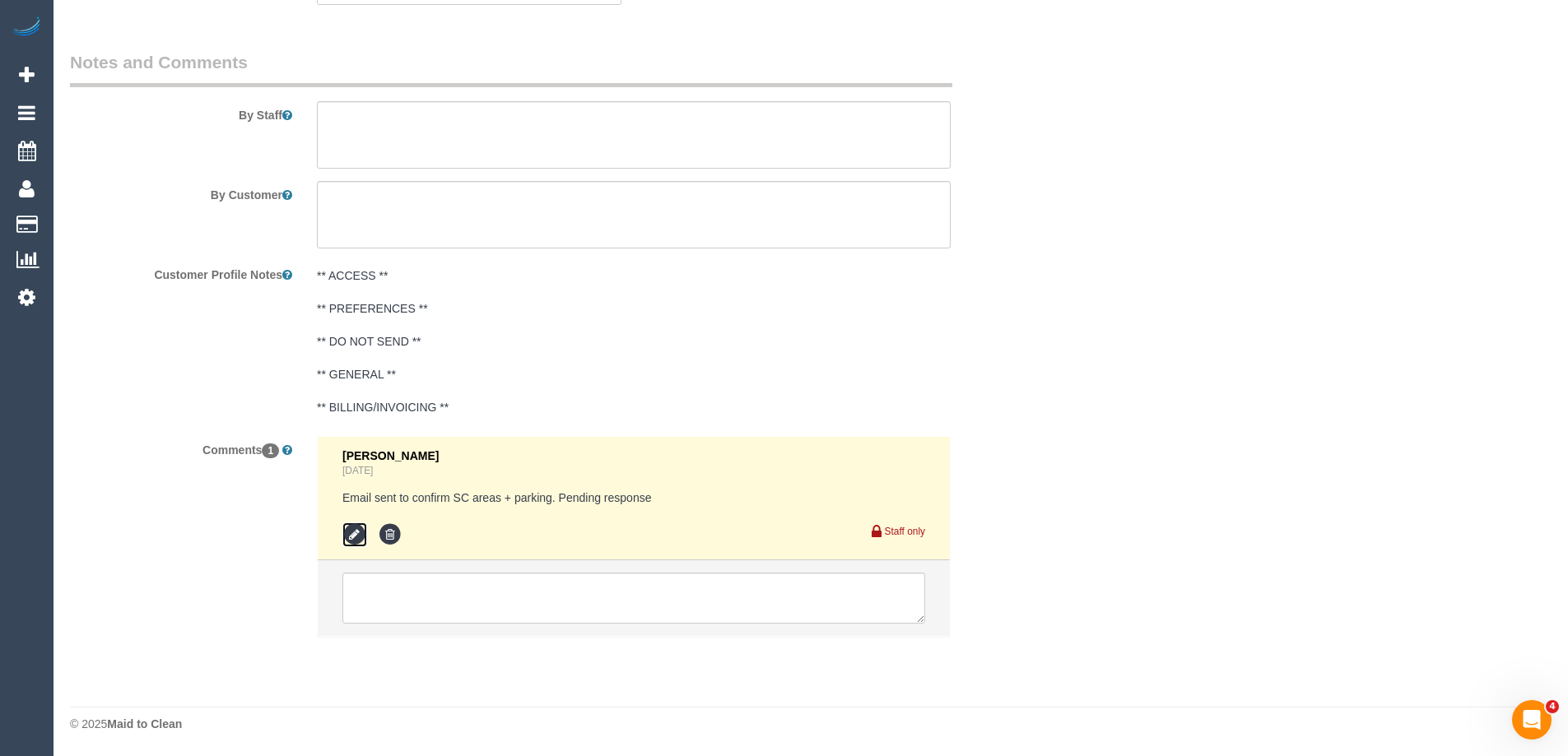
select select "spot24"
click at [360, 527] on icon at bounding box center [355, 535] width 25 height 25
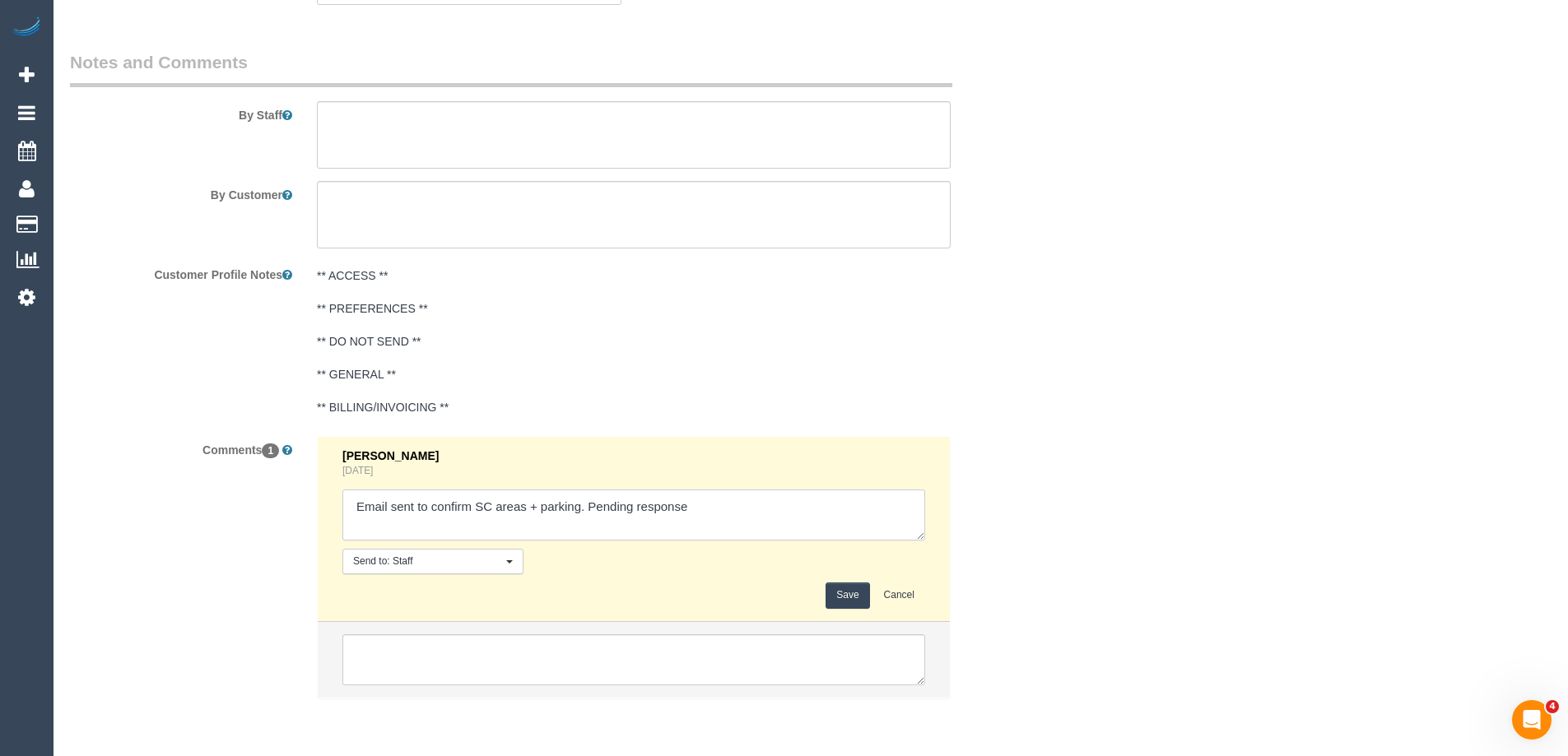
click at [810, 508] on textarea at bounding box center [634, 515] width 582 height 51
type textarea "Email sent to confirm SC areas + parking. Pending response - removed steam clea…"
click at [846, 598] on button "Save" at bounding box center [847, 595] width 44 height 26
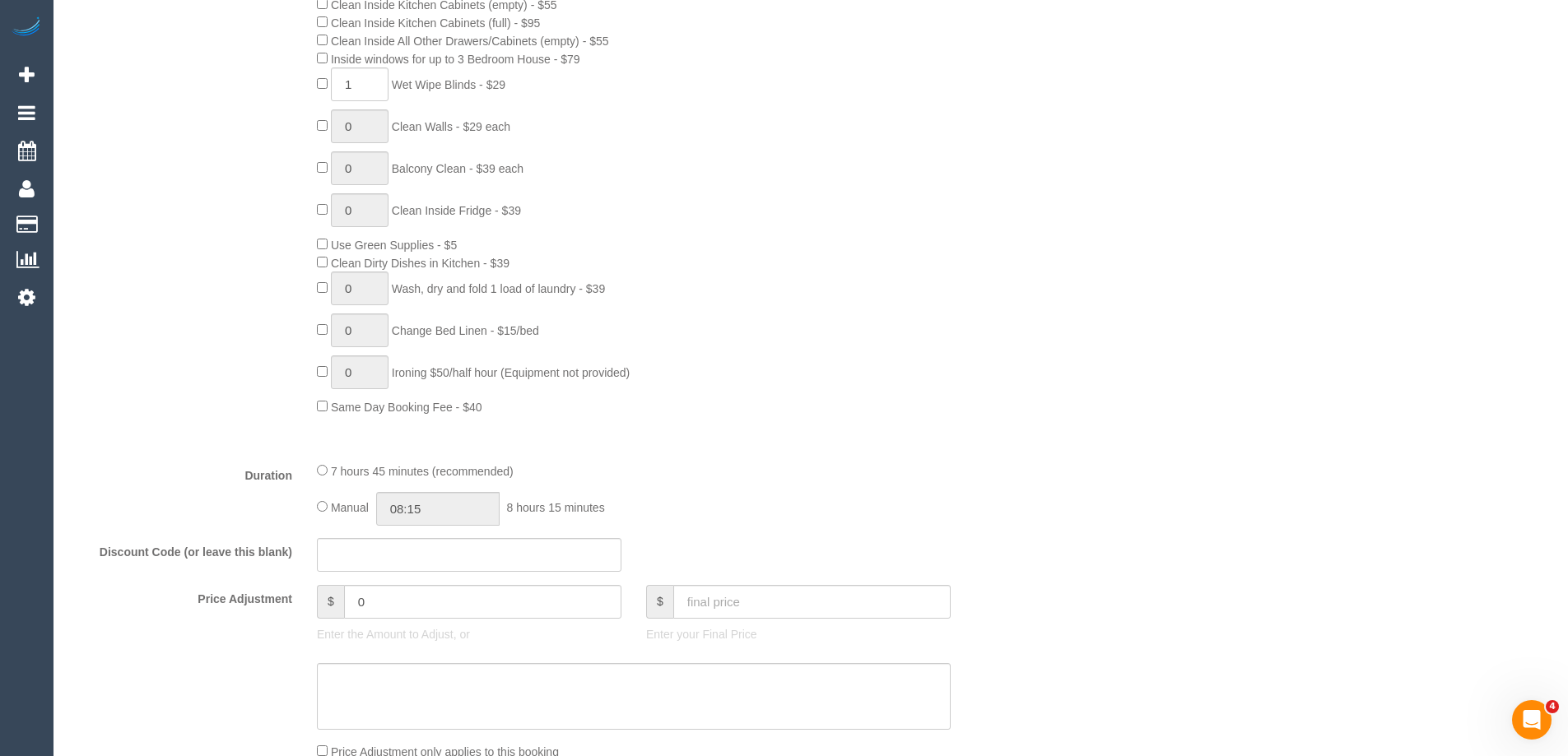
scroll to position [987, 0]
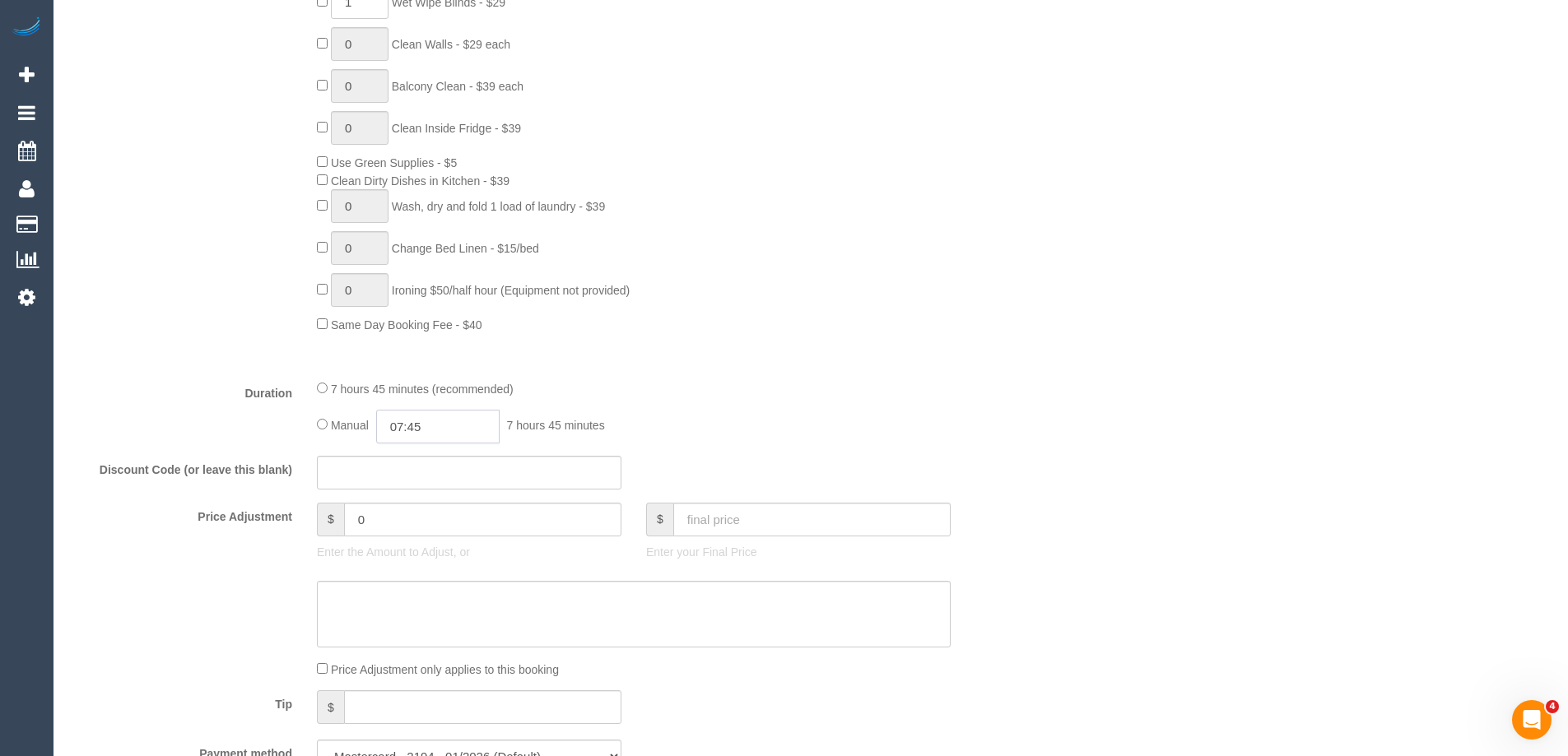
click at [440, 430] on input "07:45" at bounding box center [437, 427] width 123 height 34
type input "04:30"
click at [414, 548] on li "04:30" at bounding box center [418, 548] width 73 height 22
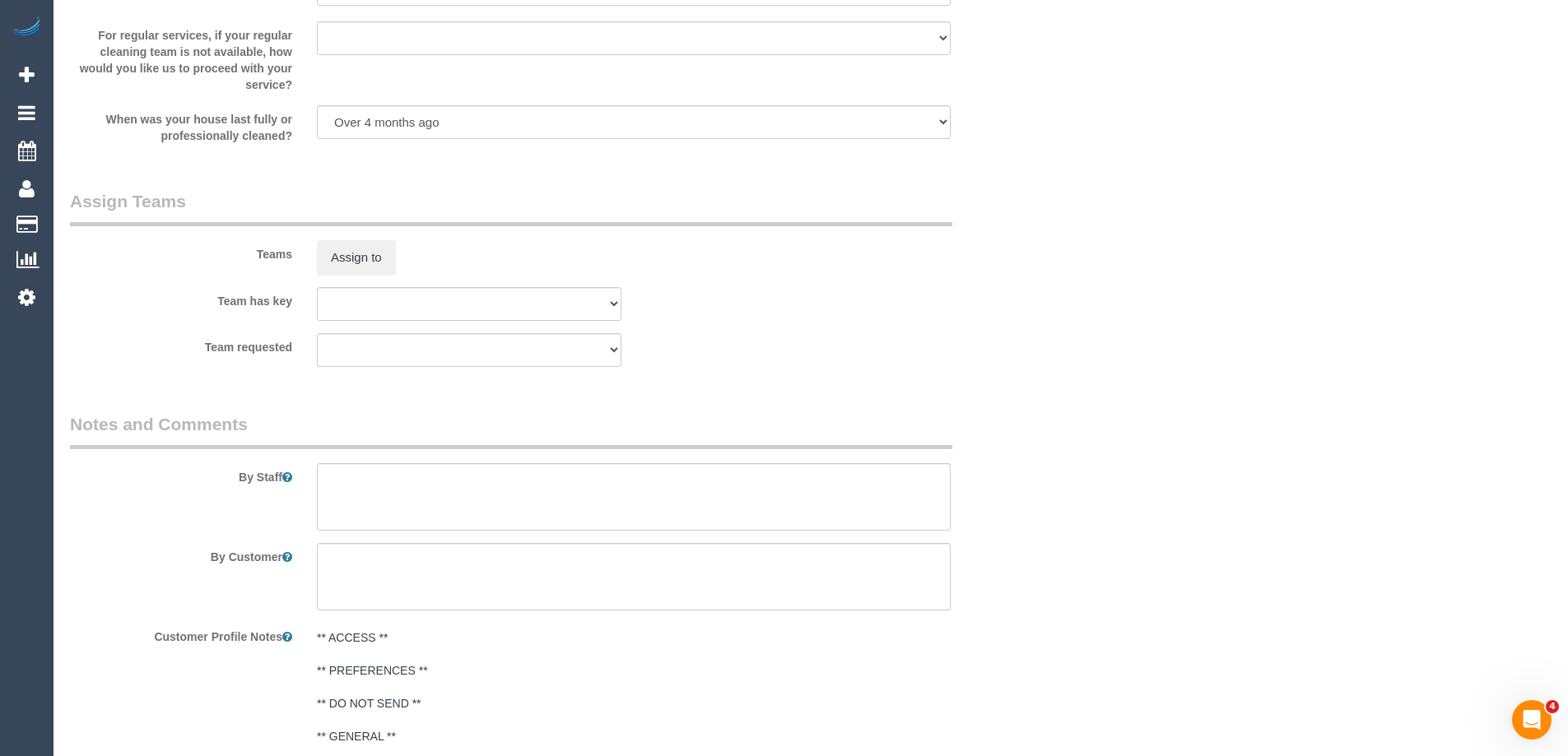
scroll to position [2551, 0]
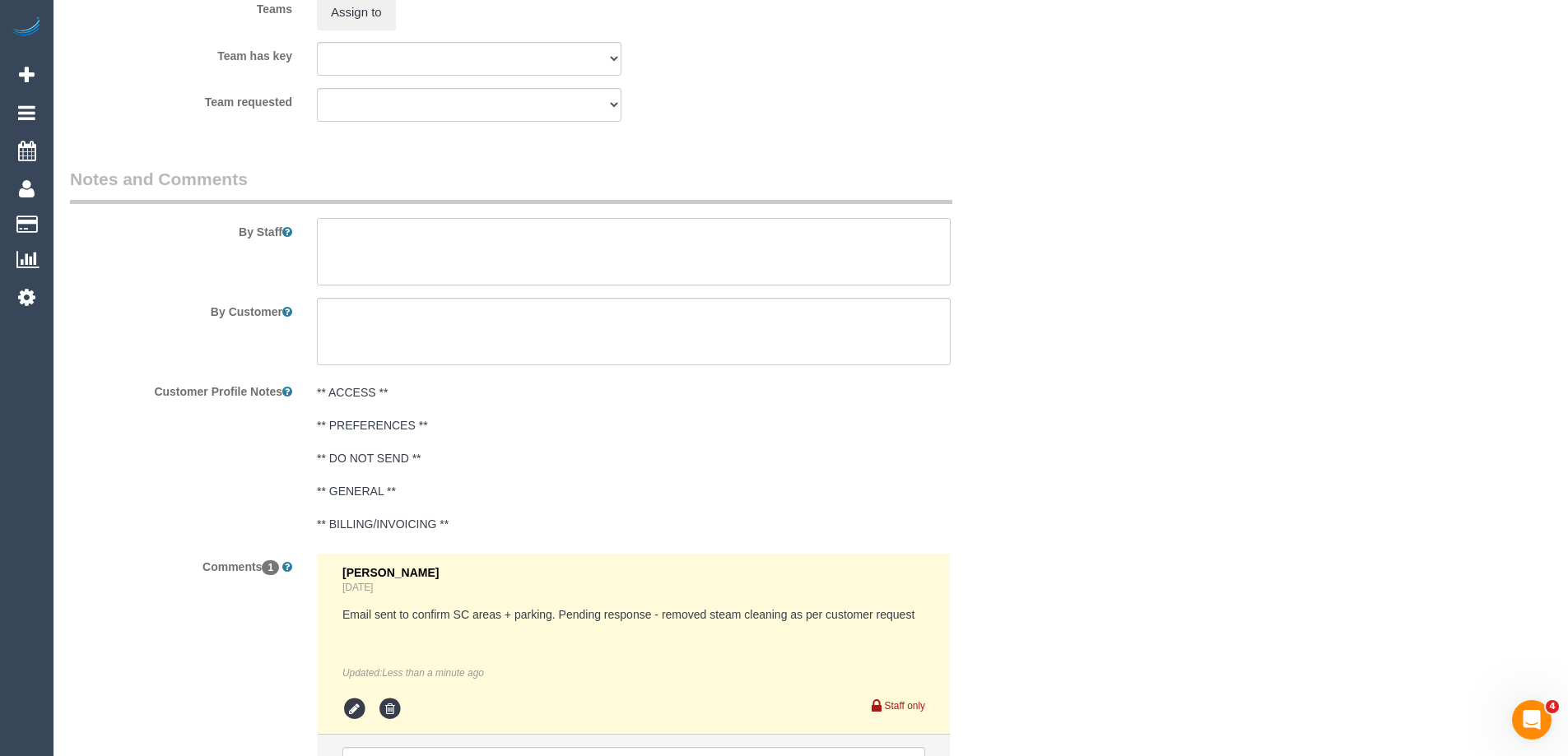
click at [346, 235] on textarea at bounding box center [634, 251] width 634 height 67
select select "spot47"
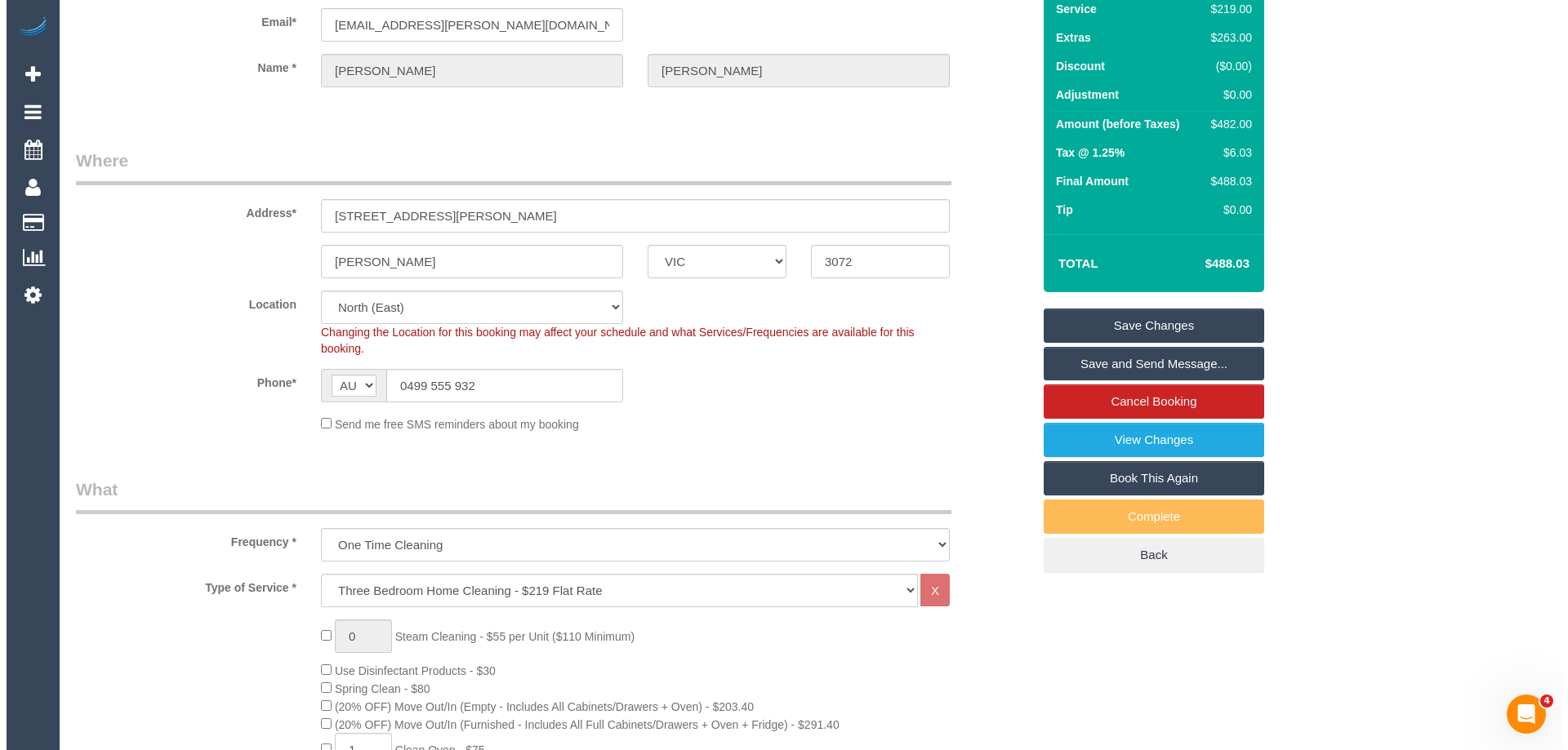
scroll to position [0, 0]
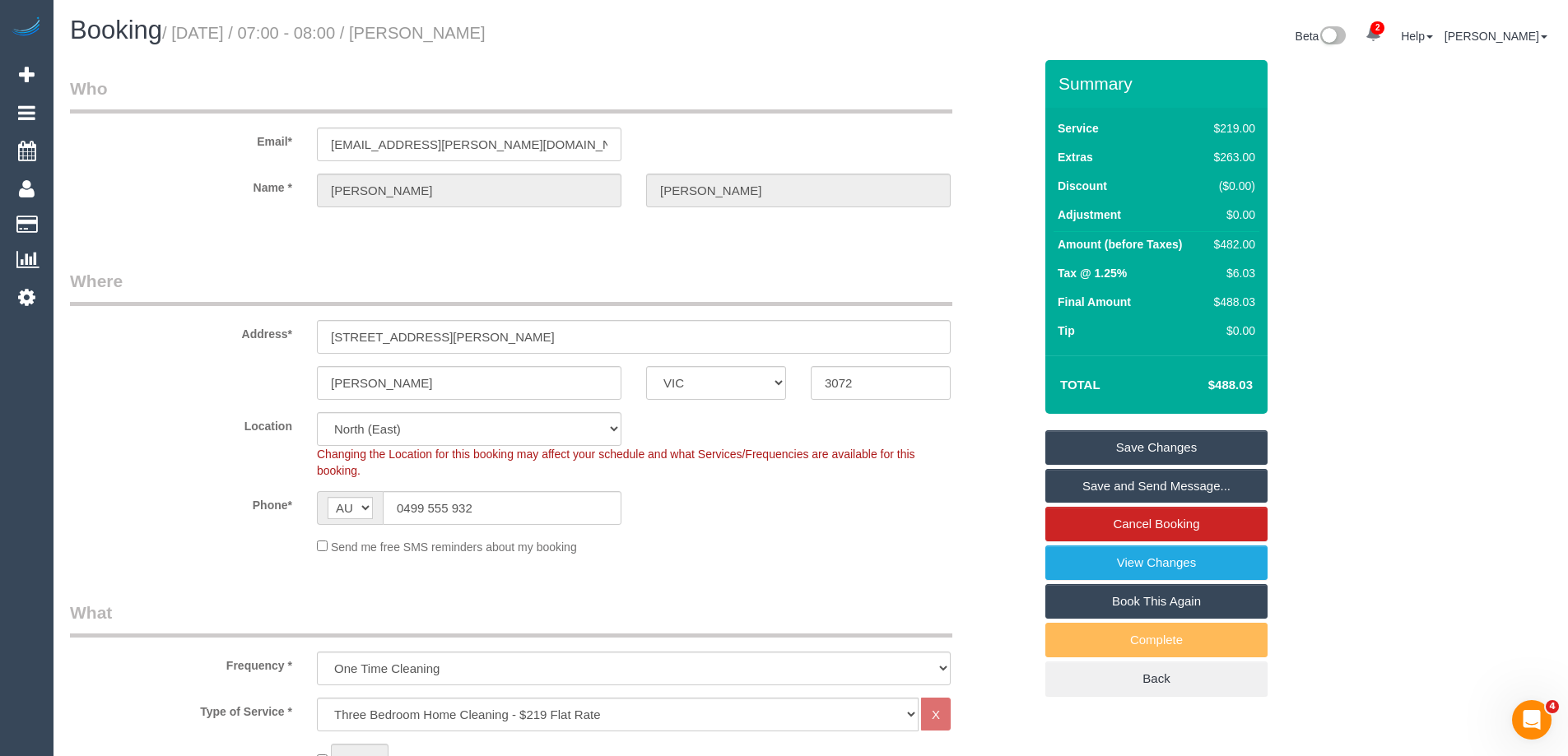
type textarea "Estimated time of 7-9 hrs"
click at [1117, 446] on link "Save Changes" at bounding box center [1156, 448] width 222 height 34
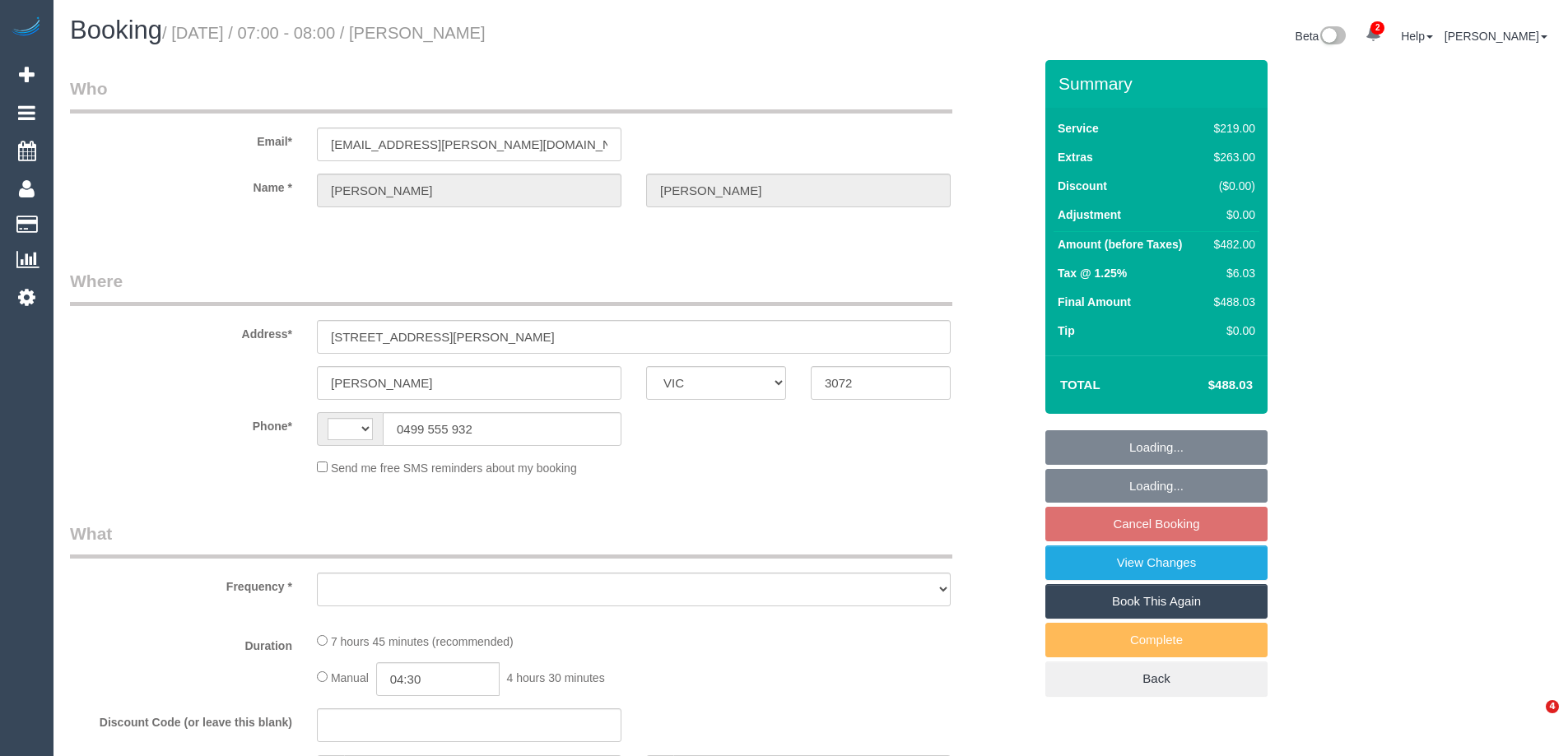
select select "VIC"
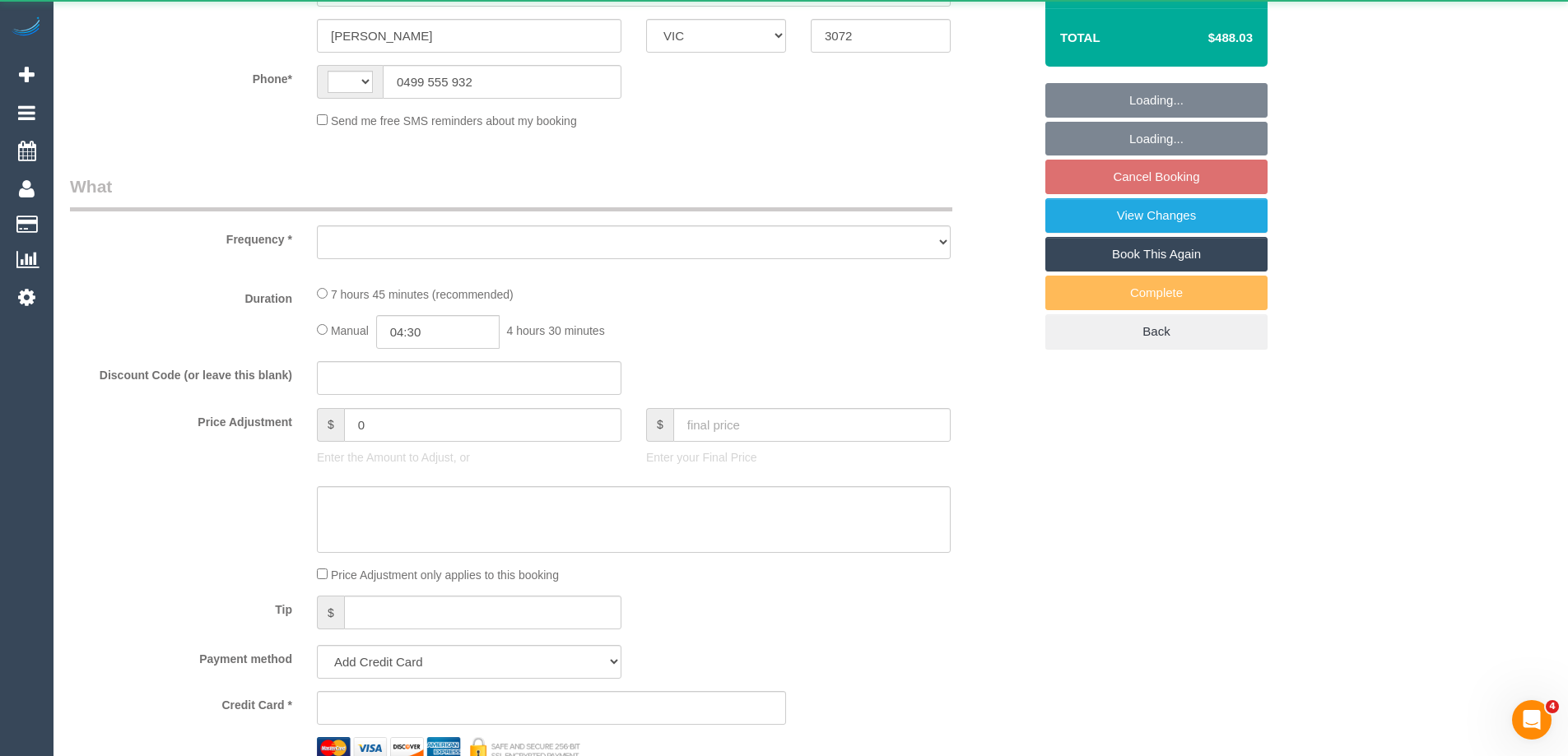
select select "string:AU"
select select "object:564"
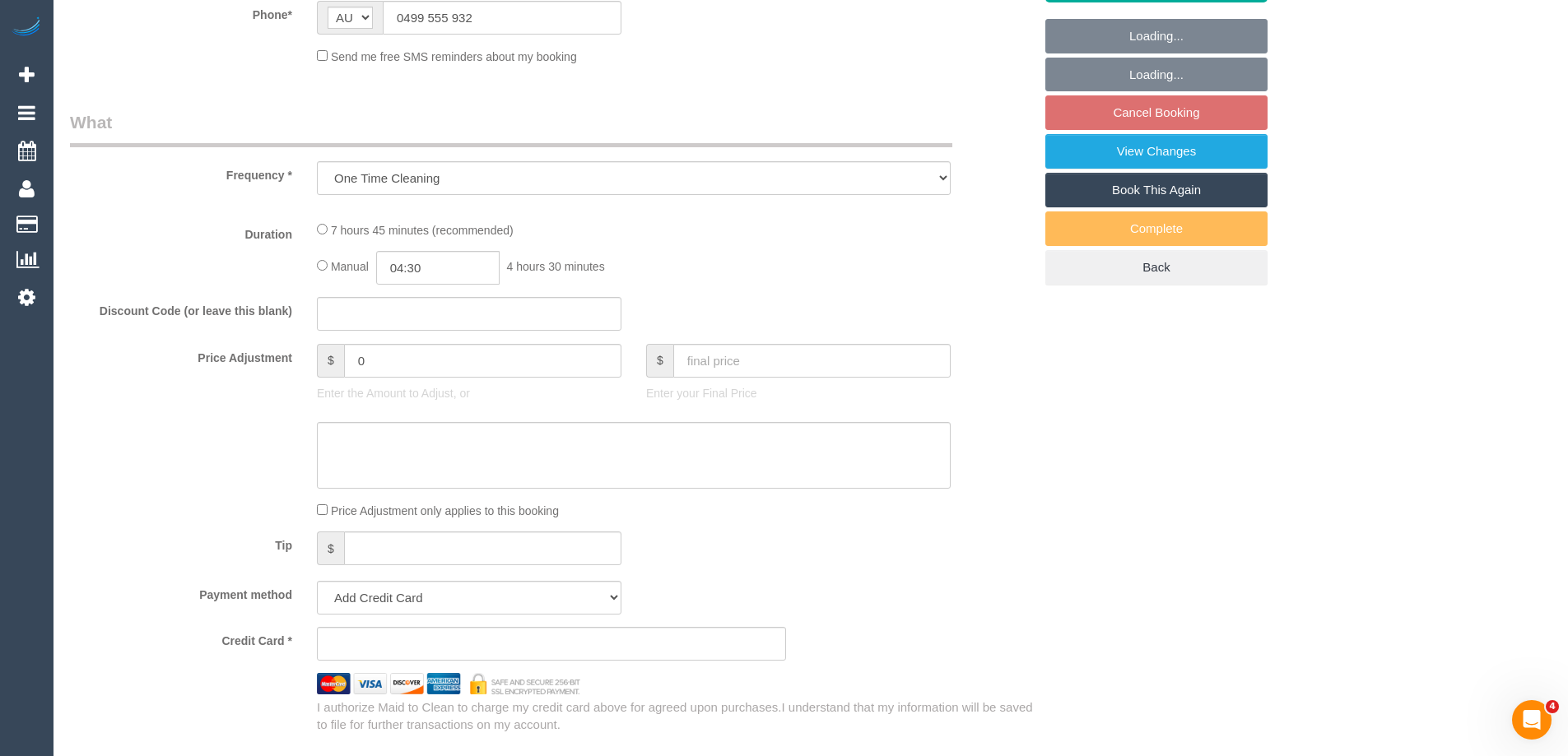
select select "string:stripe-pm_1LXx1W2GScqysDRVWMzB0sog"
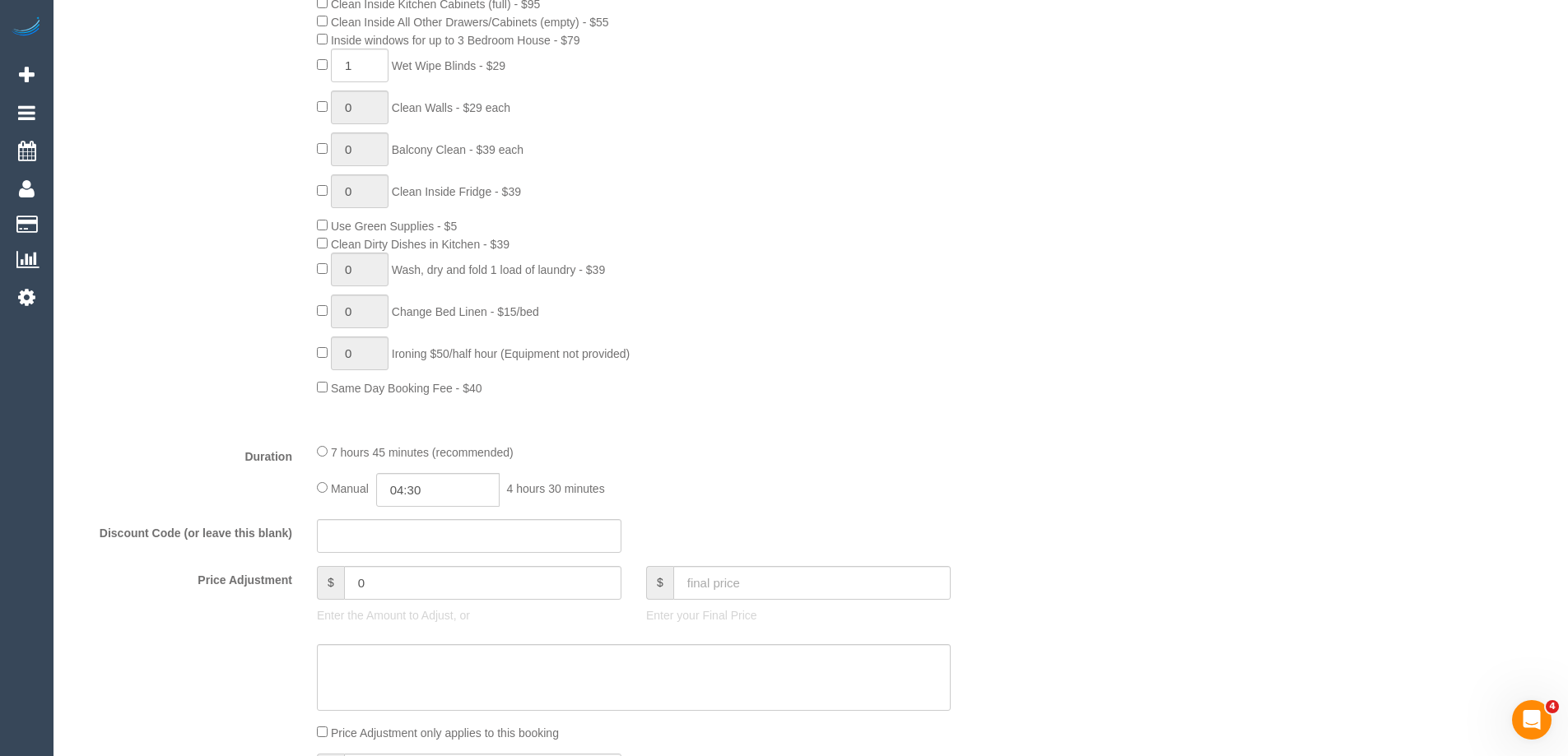
select select "number:30"
select select "number:14"
select select "number:19"
select select "number:23"
select select "number:26"
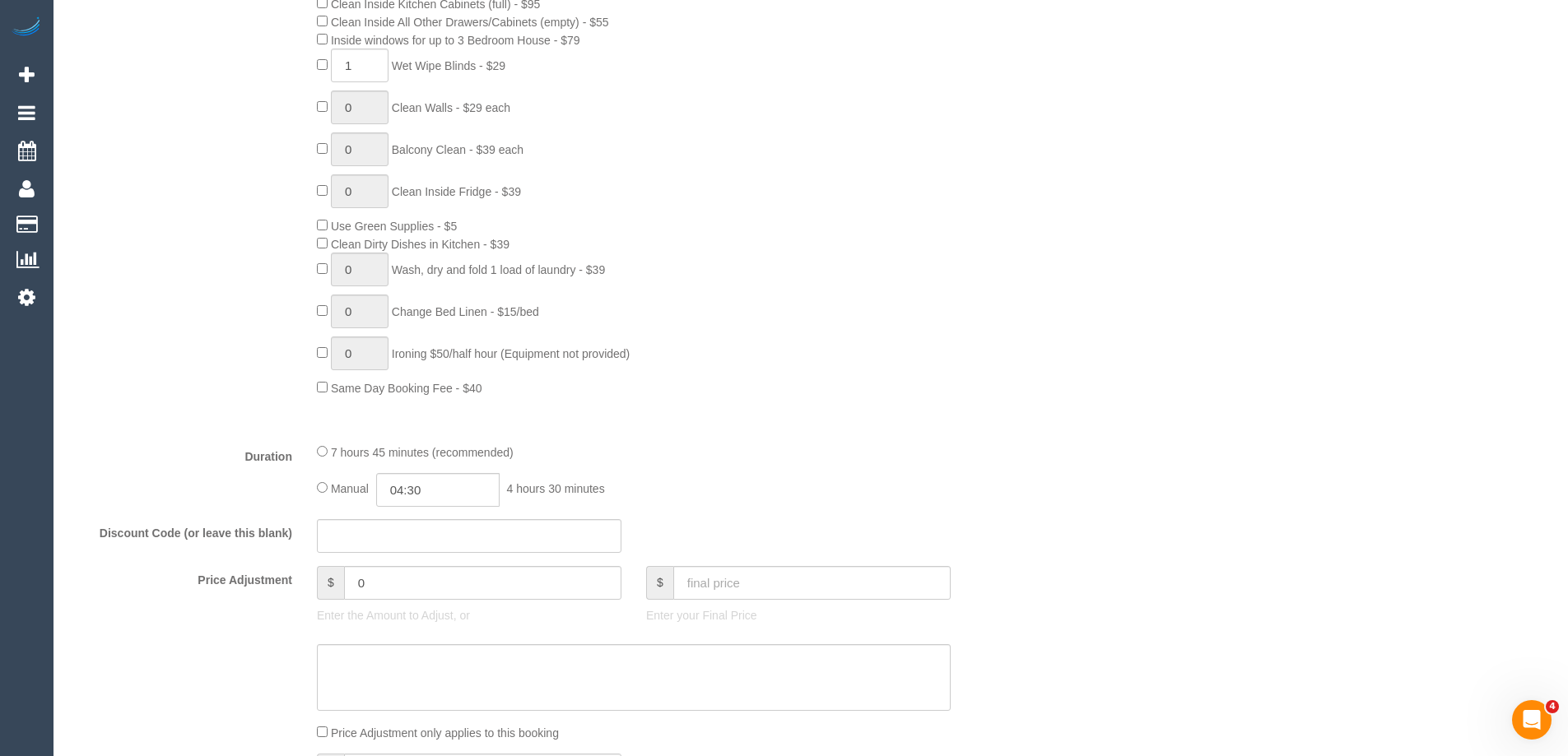
select select "object:1459"
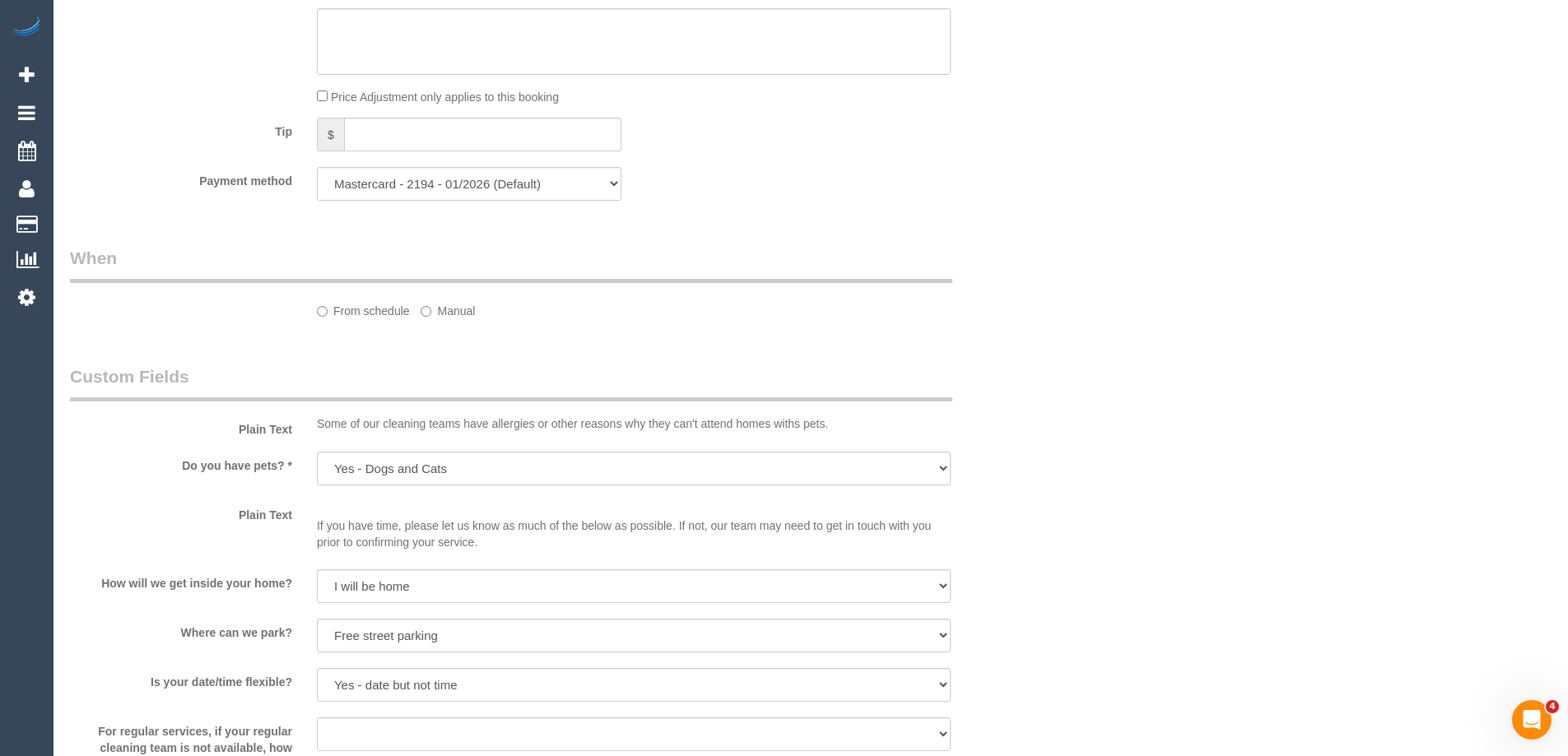
select select "spot1"
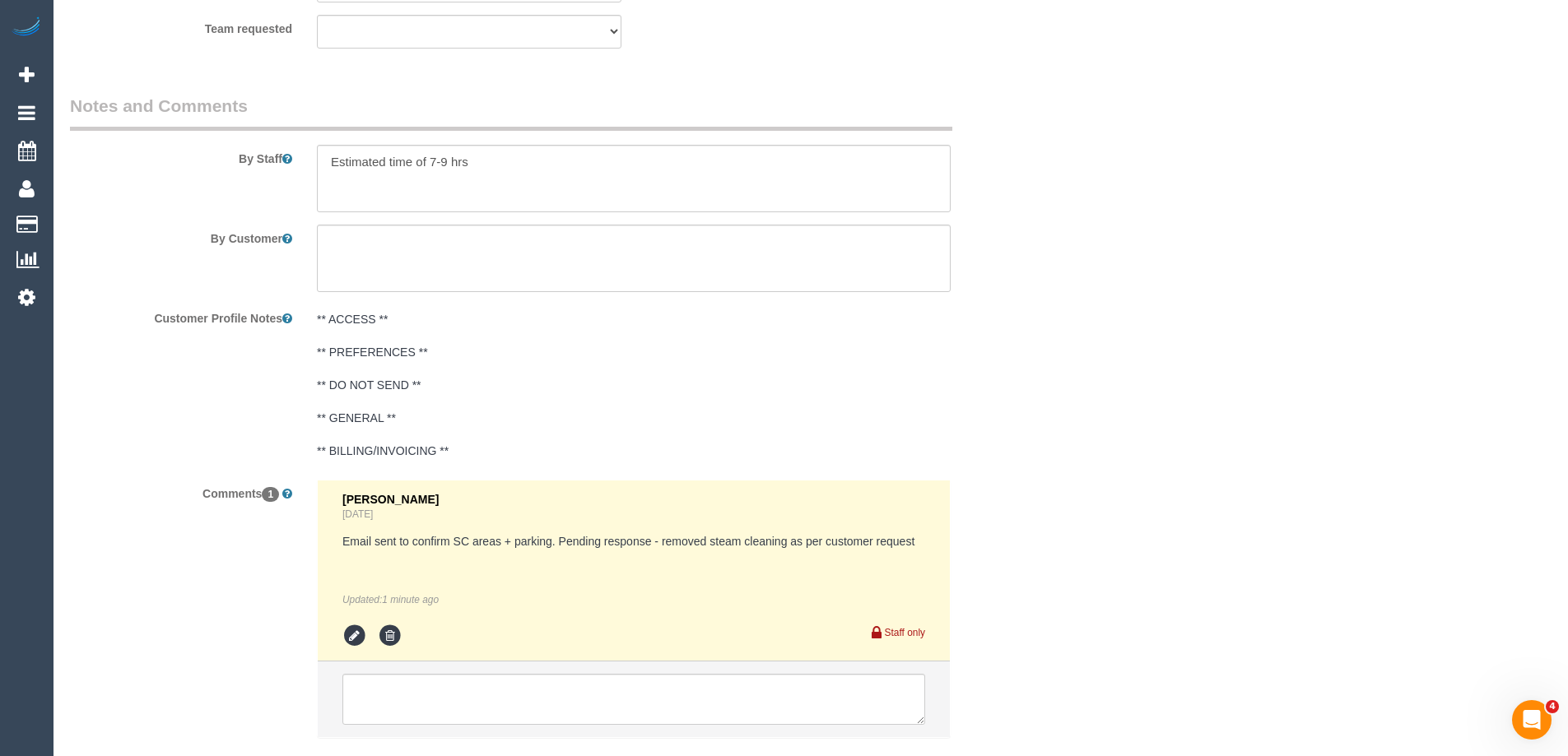
scroll to position [2725, 0]
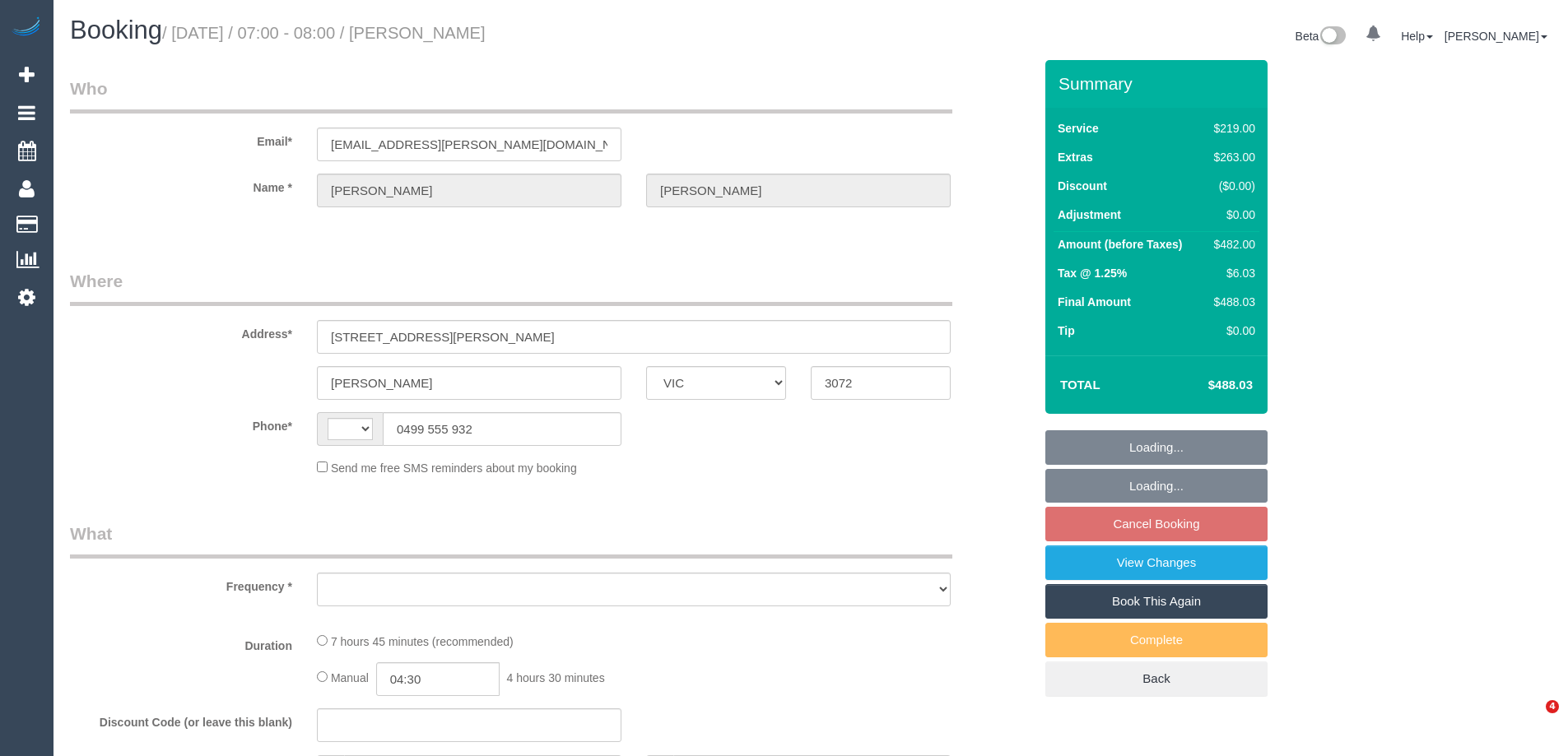
select select "VIC"
select select "string:AU"
select select "object:564"
select select "string:stripe-pm_1LXx1W2GScqysDRVWMzB0sog"
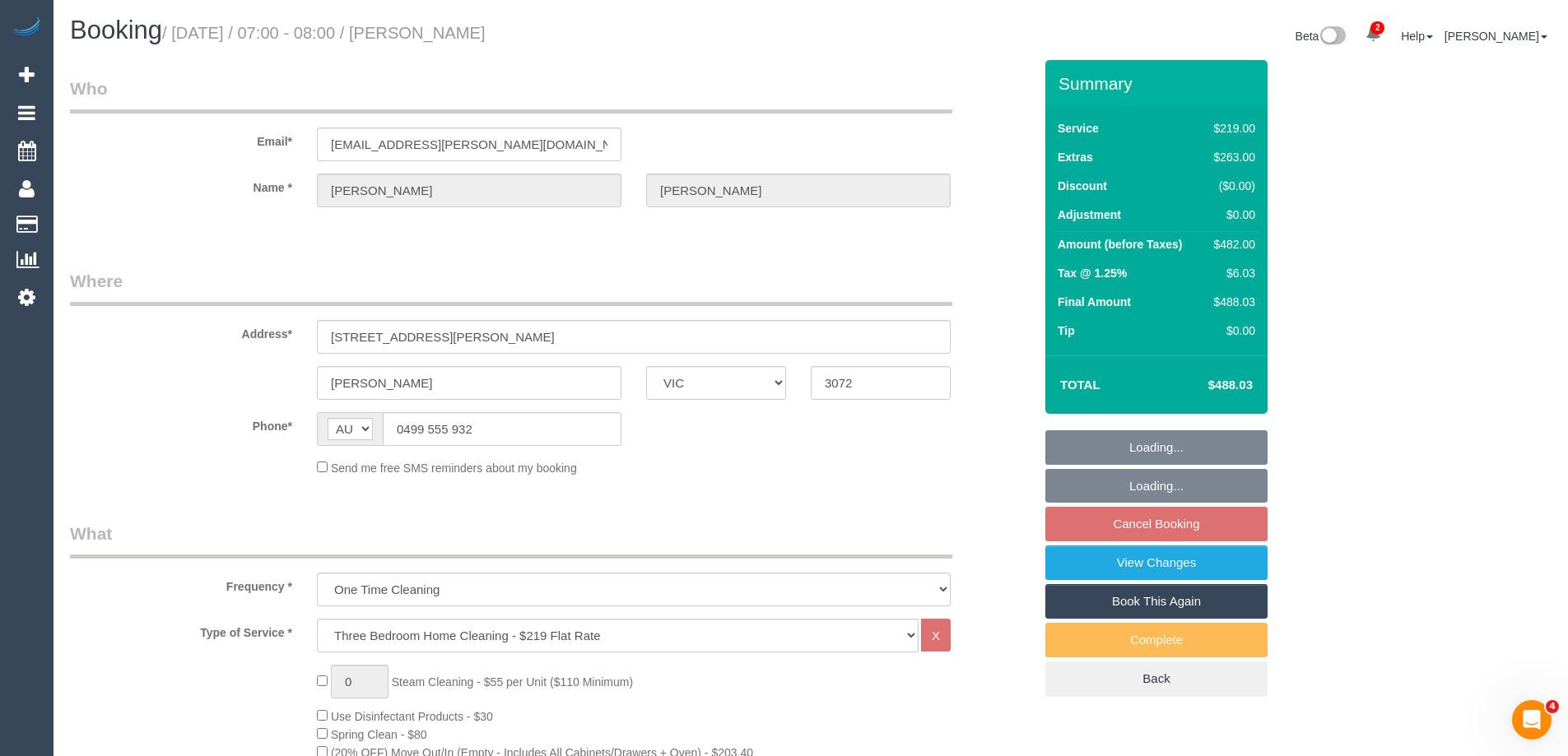
select select "number:30"
select select "number:14"
select select "number:19"
select select "number:23"
select select "number:26"
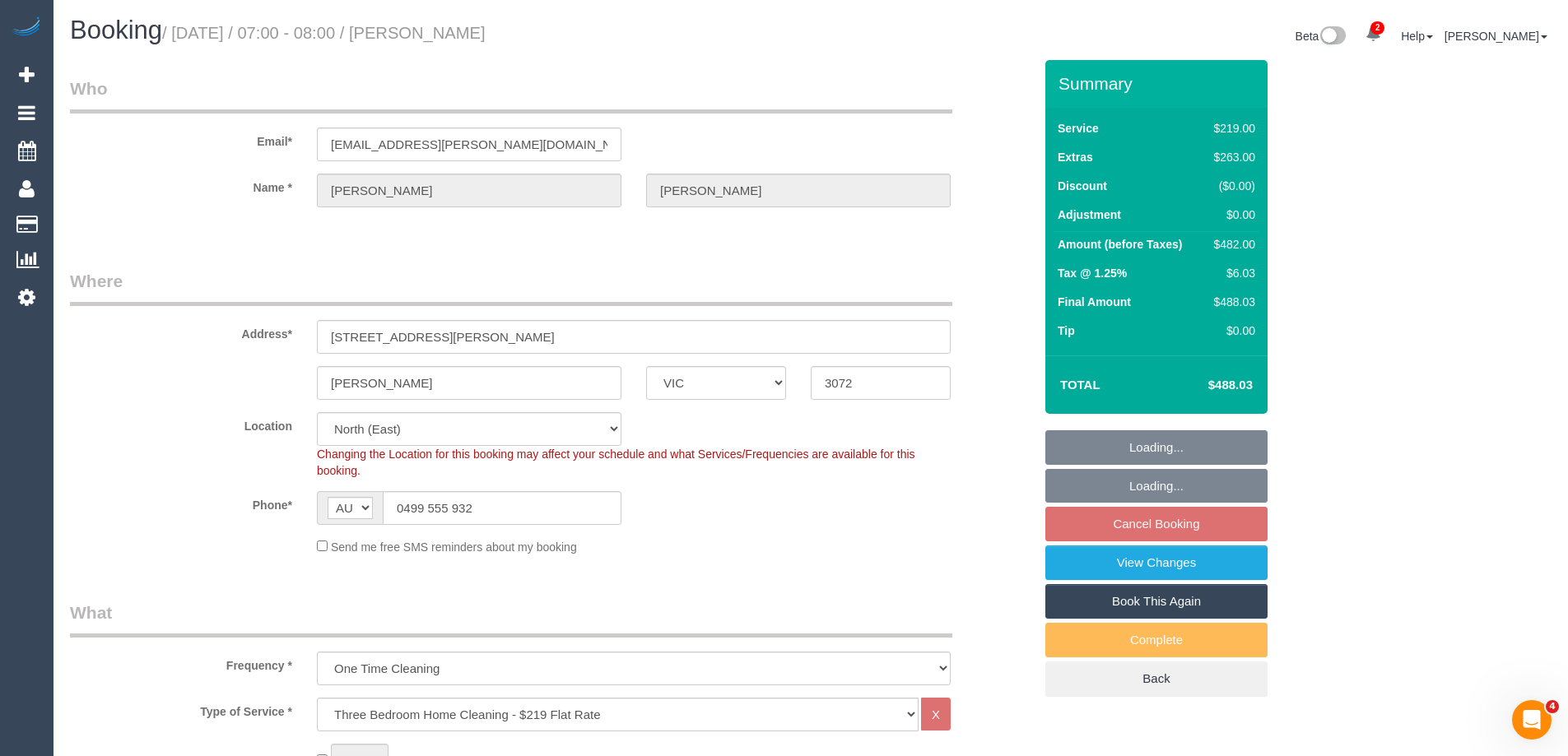
select select "object:1459"
select select "spot1"
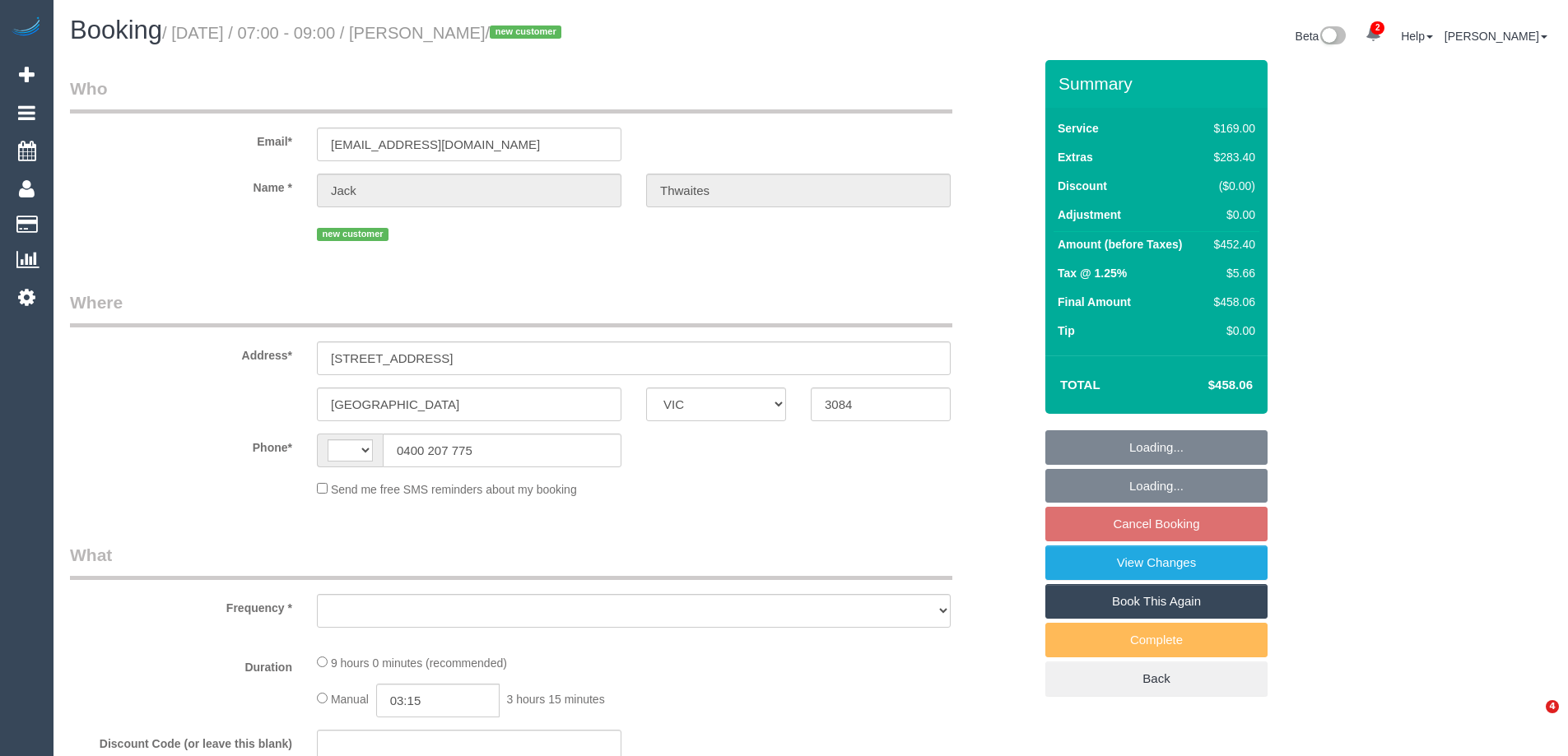
select select "VIC"
select select "string:AU"
select select "string:stripe-pm_1S3mdV2GScqysDRVfCe8jw6Y"
select select "number:28"
select select "number:14"
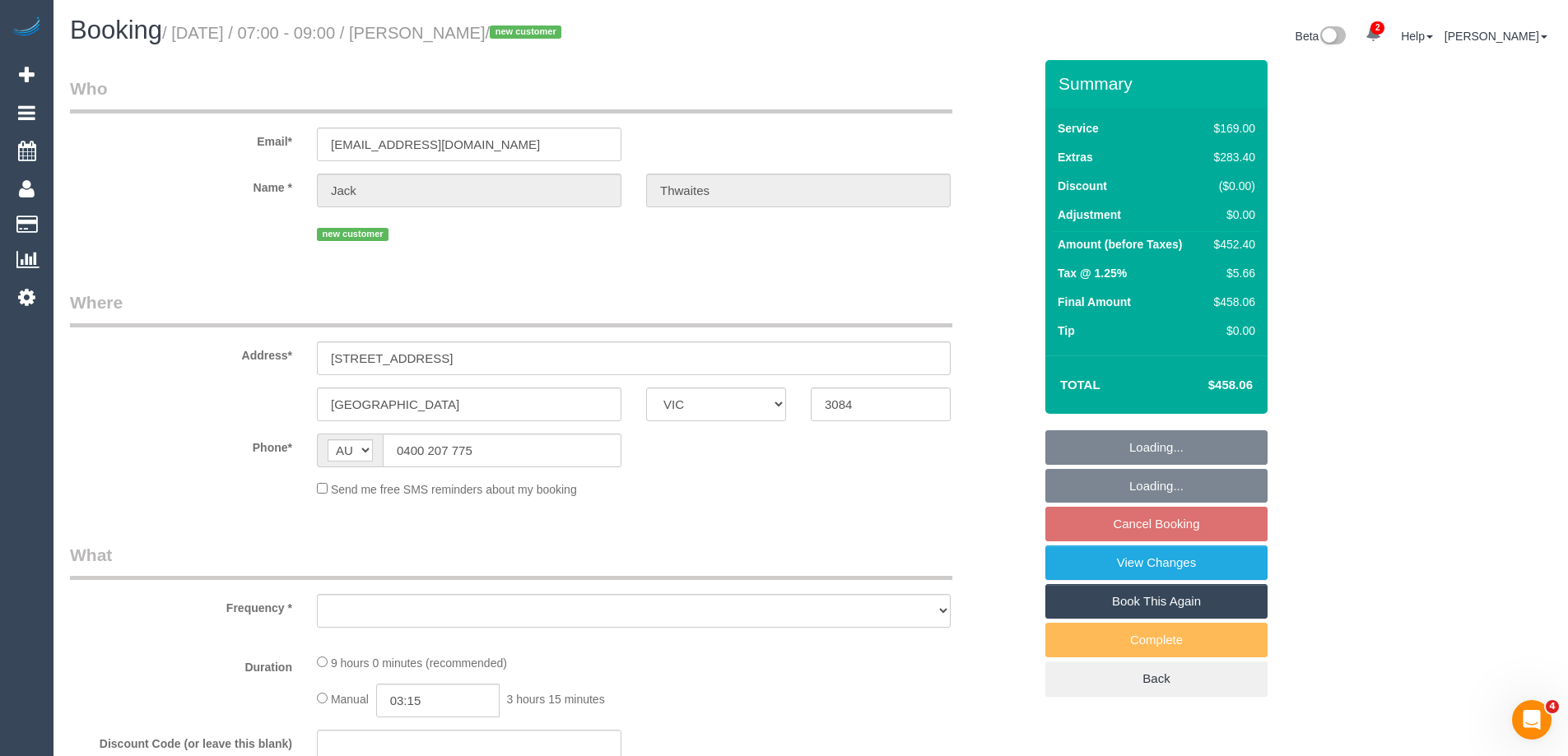
select select "number:19"
select select "number:24"
select select "number:13"
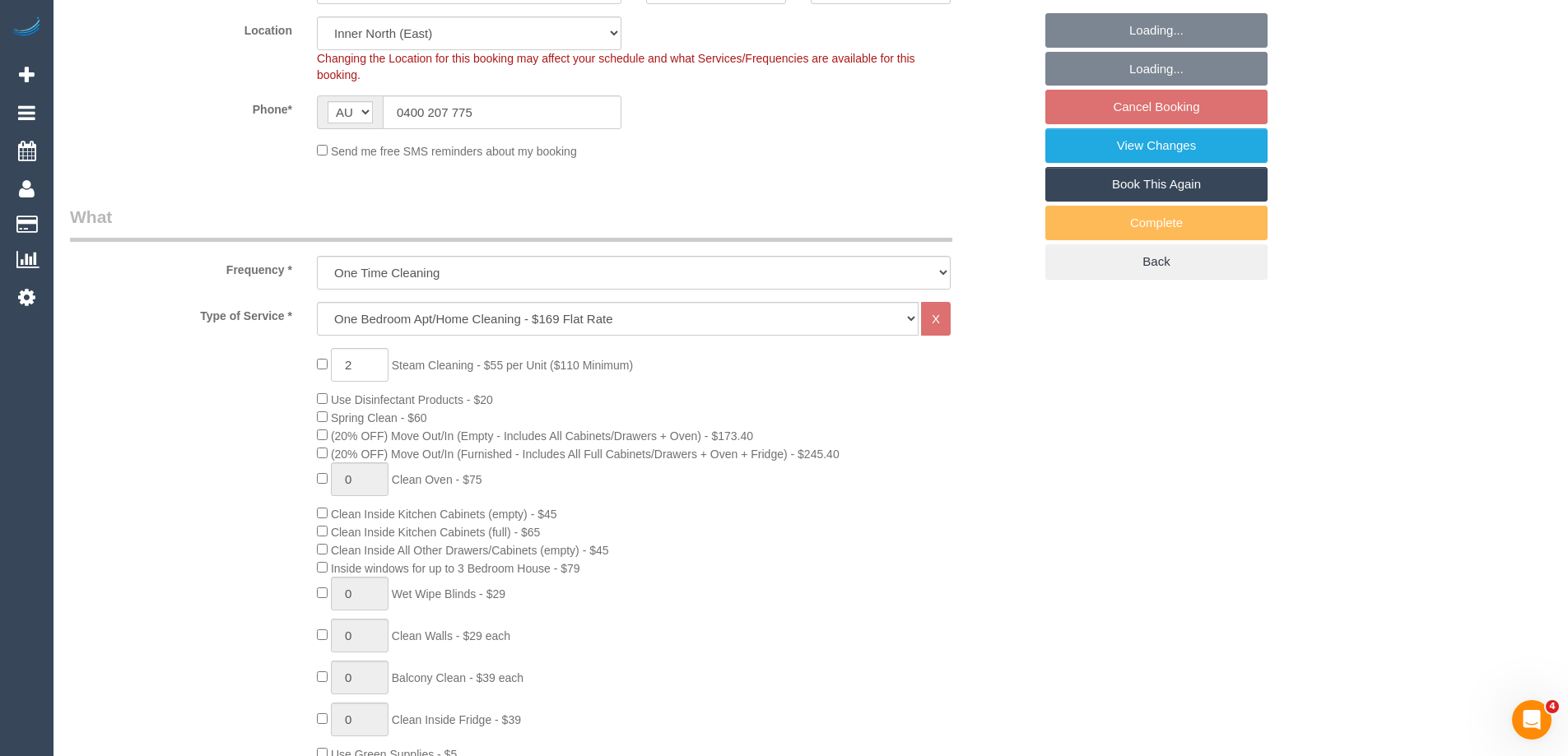
select select "object:1719"
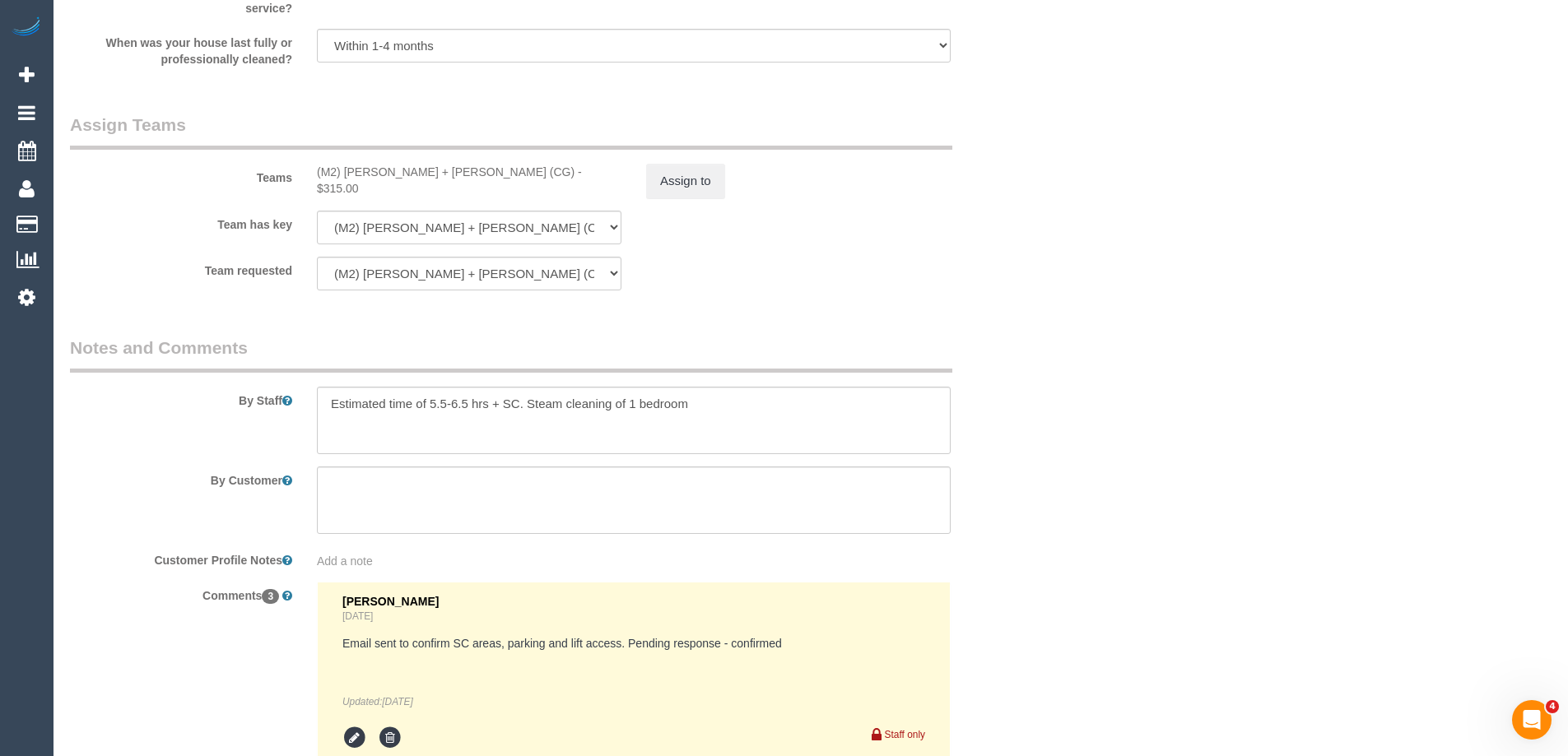
scroll to position [2498, 0]
click at [709, 404] on textarea at bounding box center [634, 415] width 634 height 67
paste textarea "If they arrive early enough they’ll likely get a park right out the front on [G…"
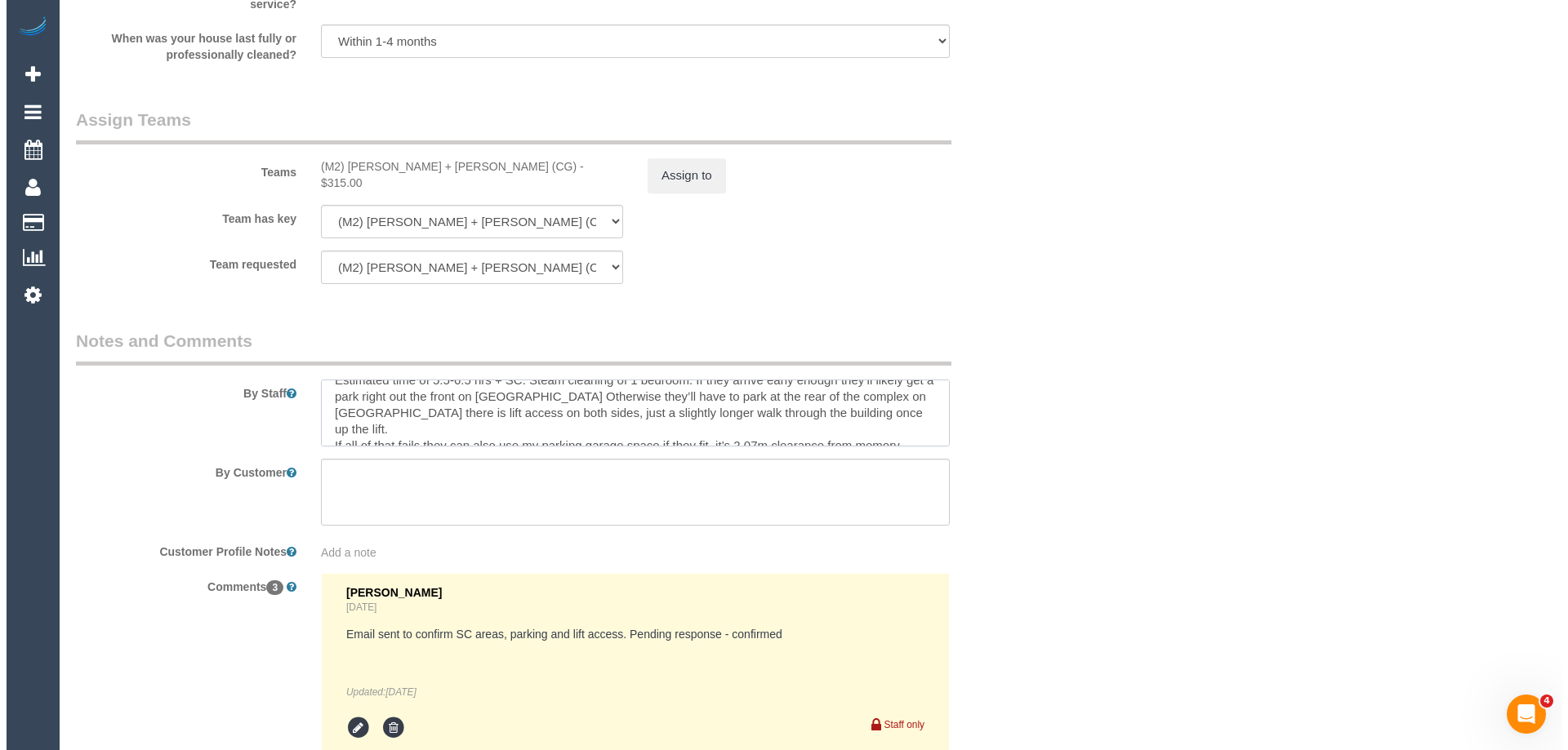
scroll to position [0, 0]
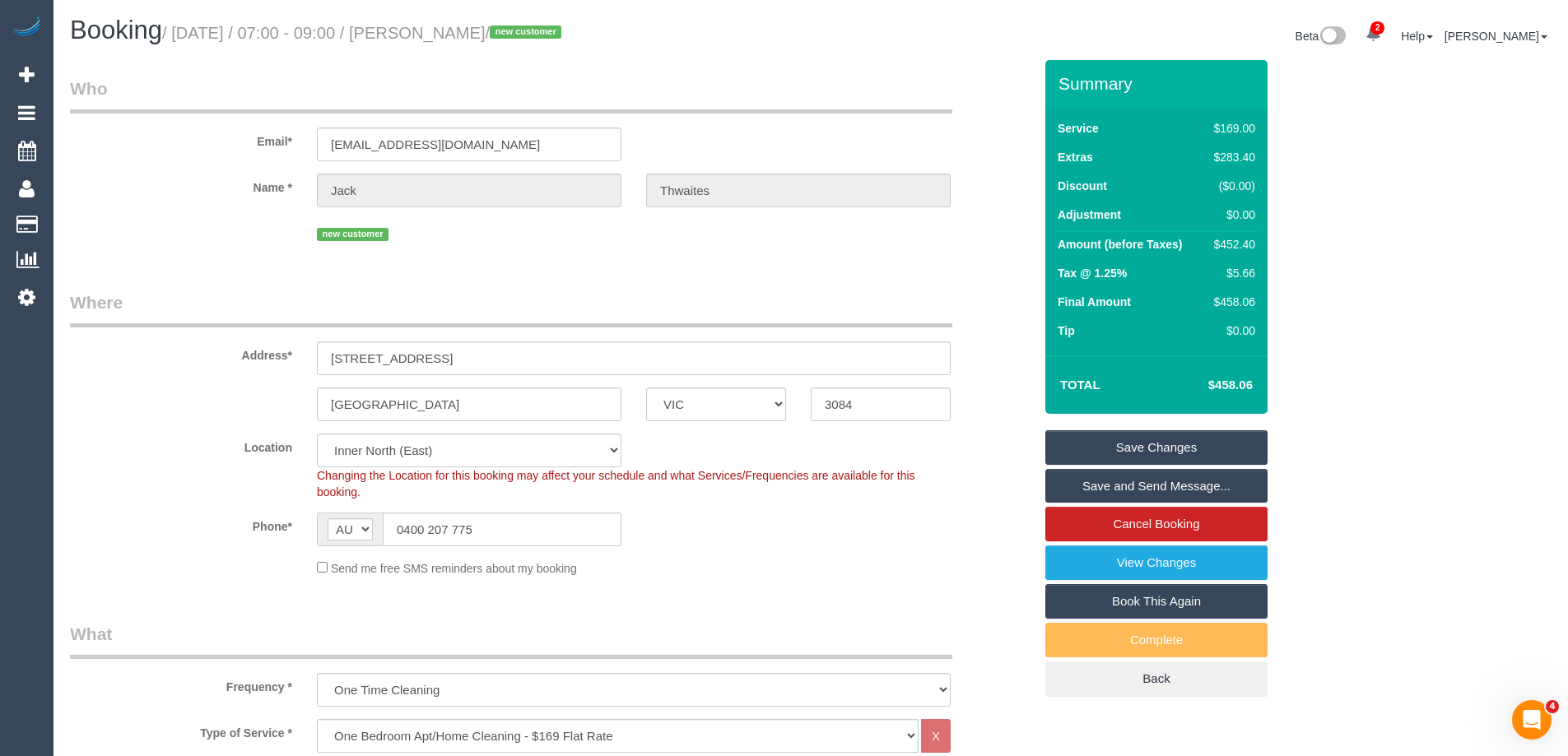
type textarea "Estimated time of 5.5-6.5 hrs + SC. Steam cleaning of 1 bedroom. If they arrive…"
click at [1069, 453] on link "Save Changes" at bounding box center [1156, 448] width 222 height 34
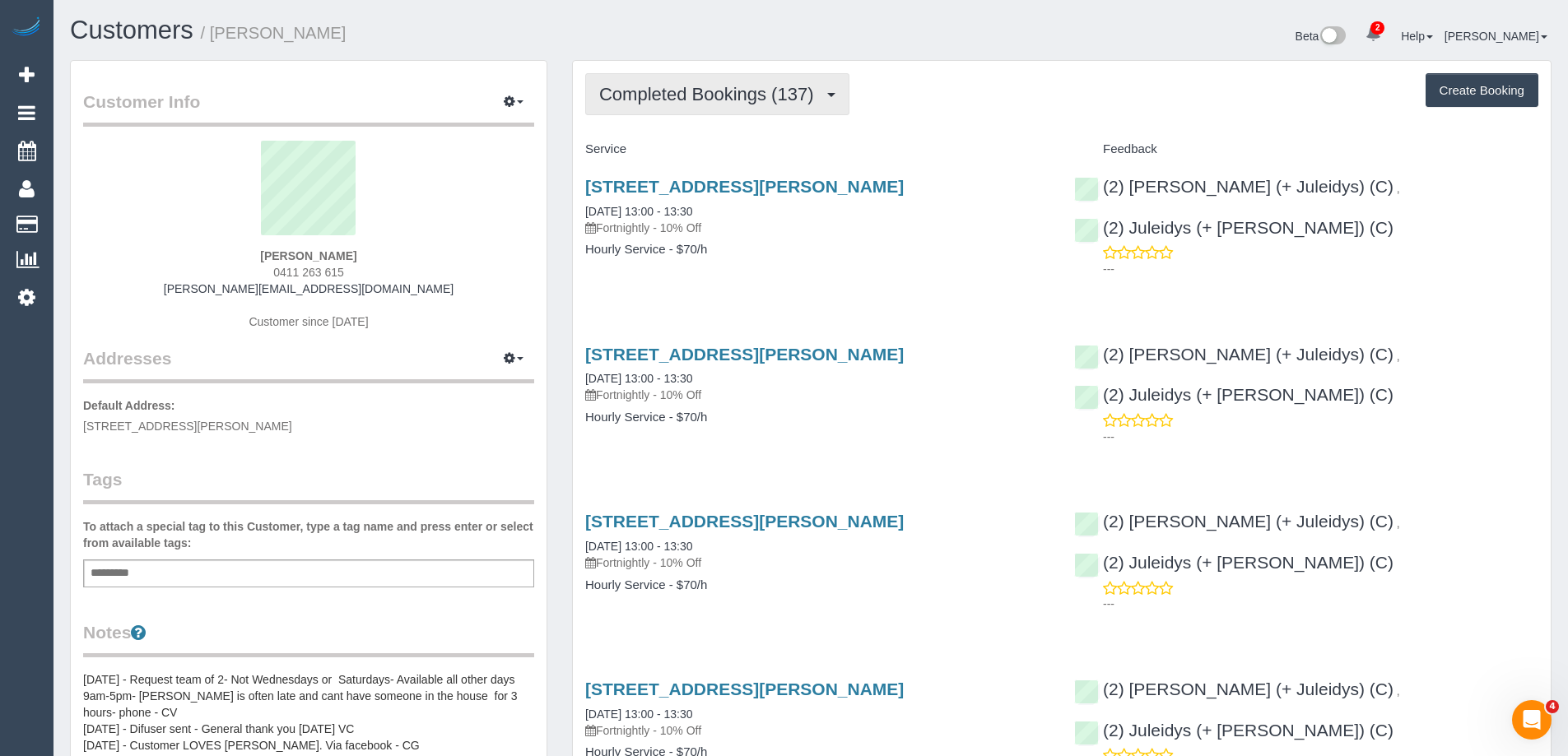
click at [697, 102] on span "Completed Bookings (137)" at bounding box center [710, 94] width 222 height 21
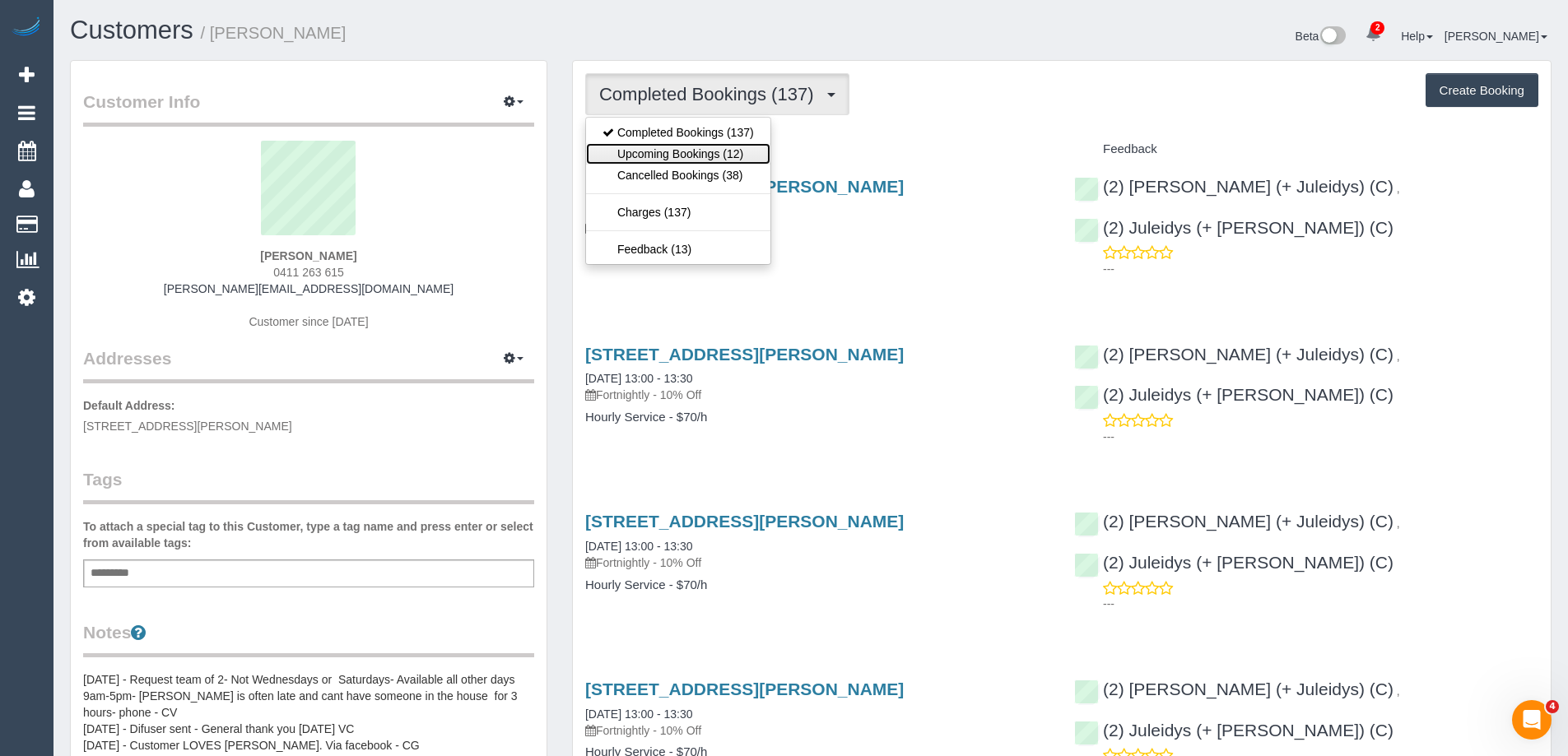
click at [698, 152] on link "Upcoming Bookings (12)" at bounding box center [678, 154] width 184 height 22
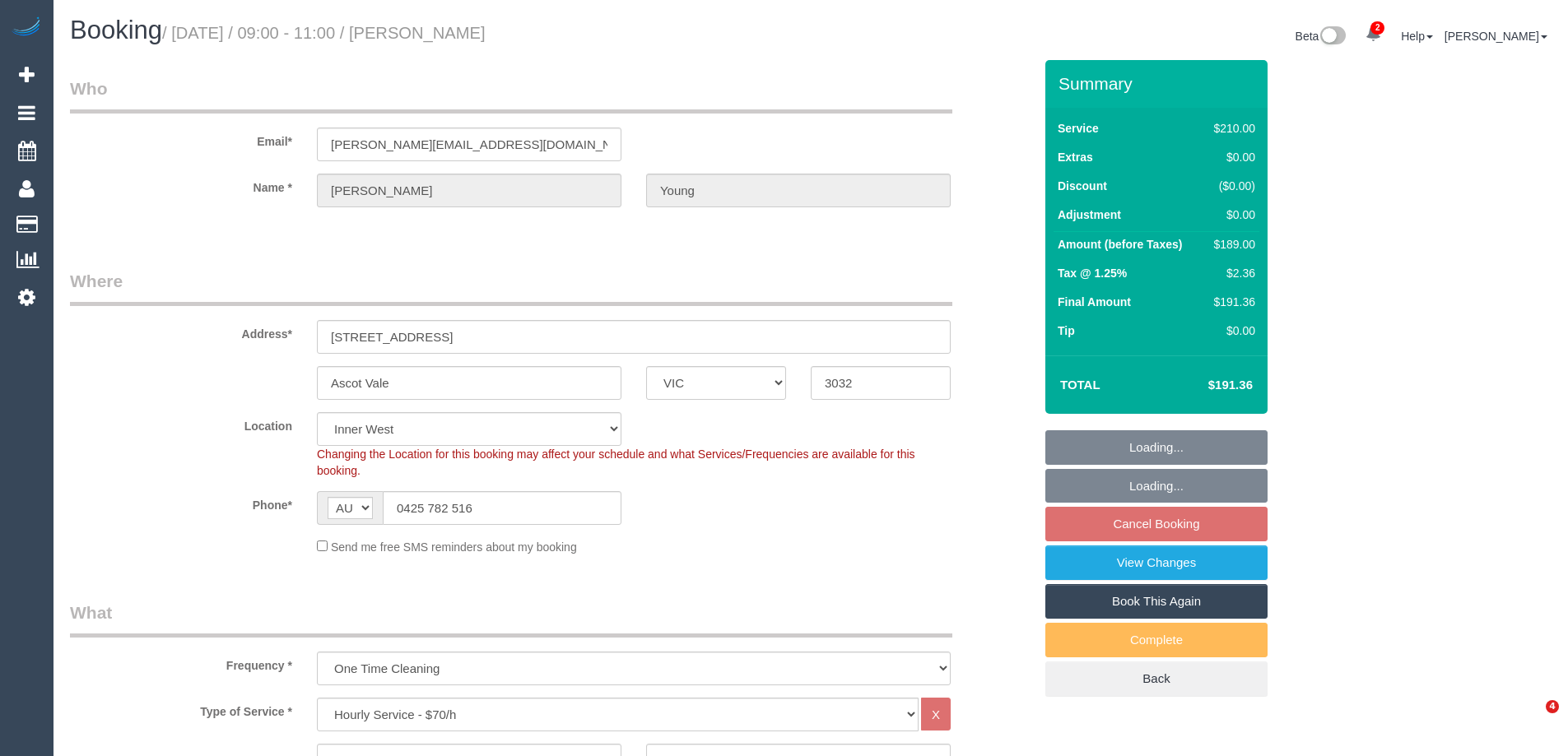
select select "VIC"
select select "180"
select select "string:stripe-pm_1RHKdX2GScqysDRVbLs84dZJ"
select select "number:30"
select select "number:16"
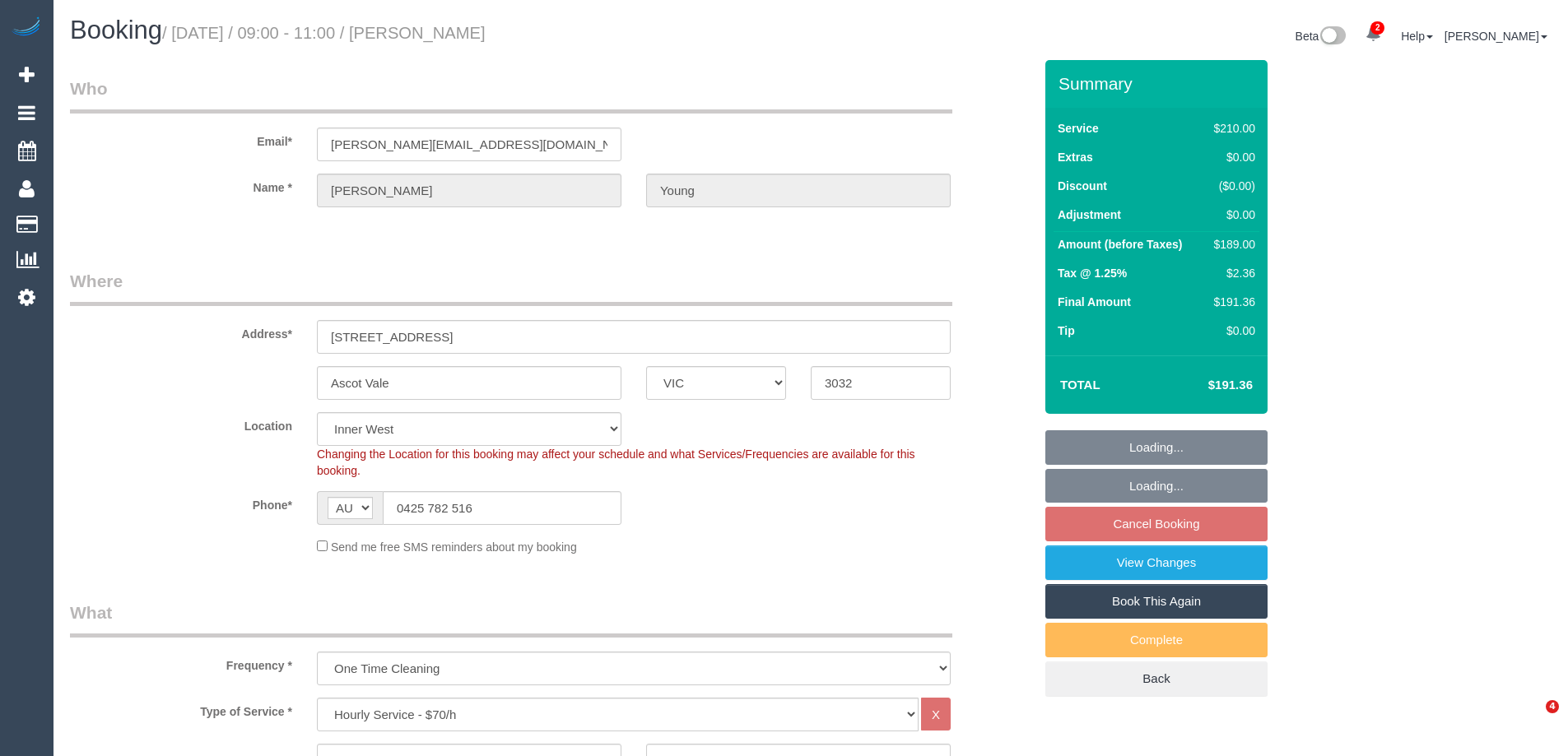
select select "number:19"
select select "number:22"
select select "number:34"
select select "number:11"
select select "object:1543"
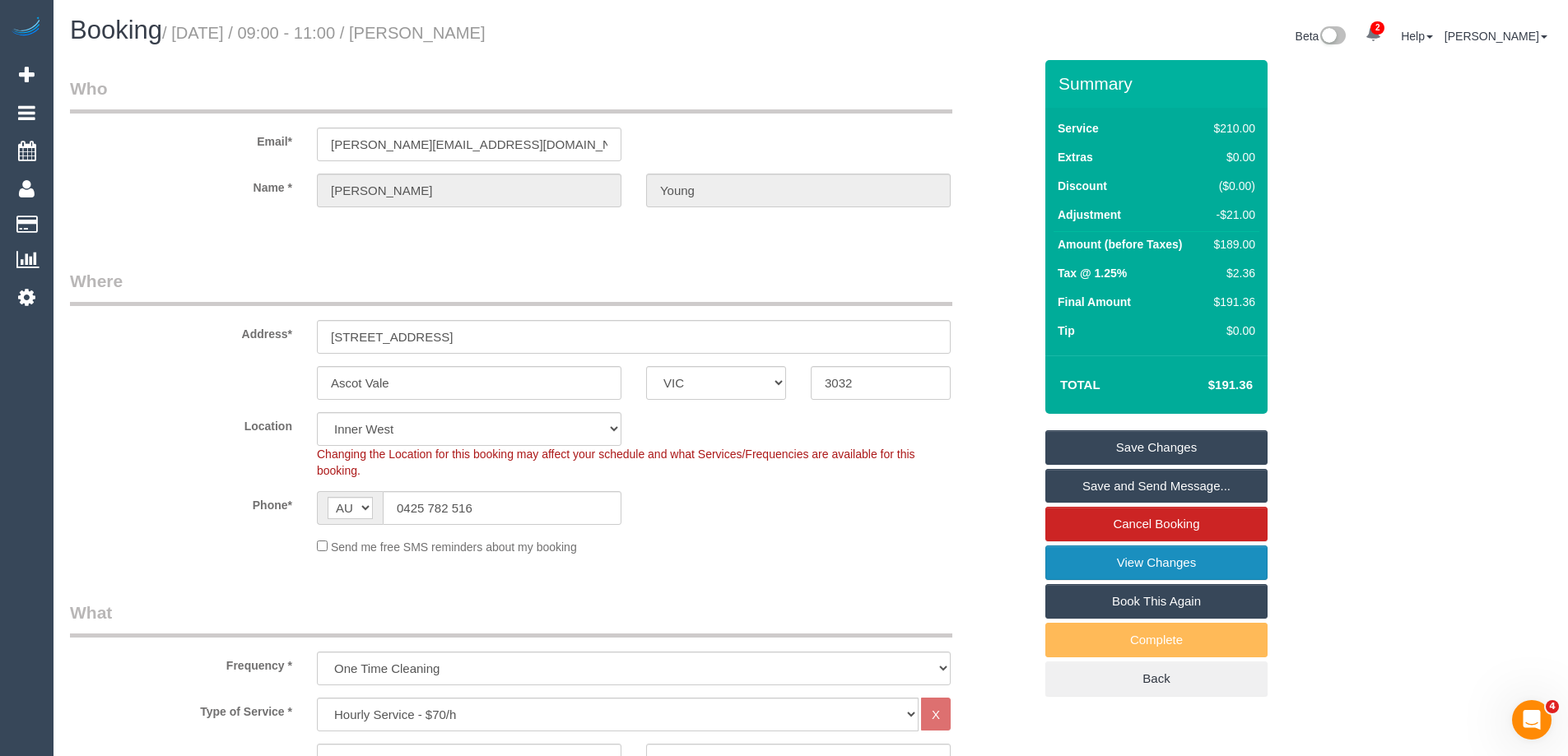
click at [1112, 559] on link "View Changes" at bounding box center [1156, 562] width 222 height 34
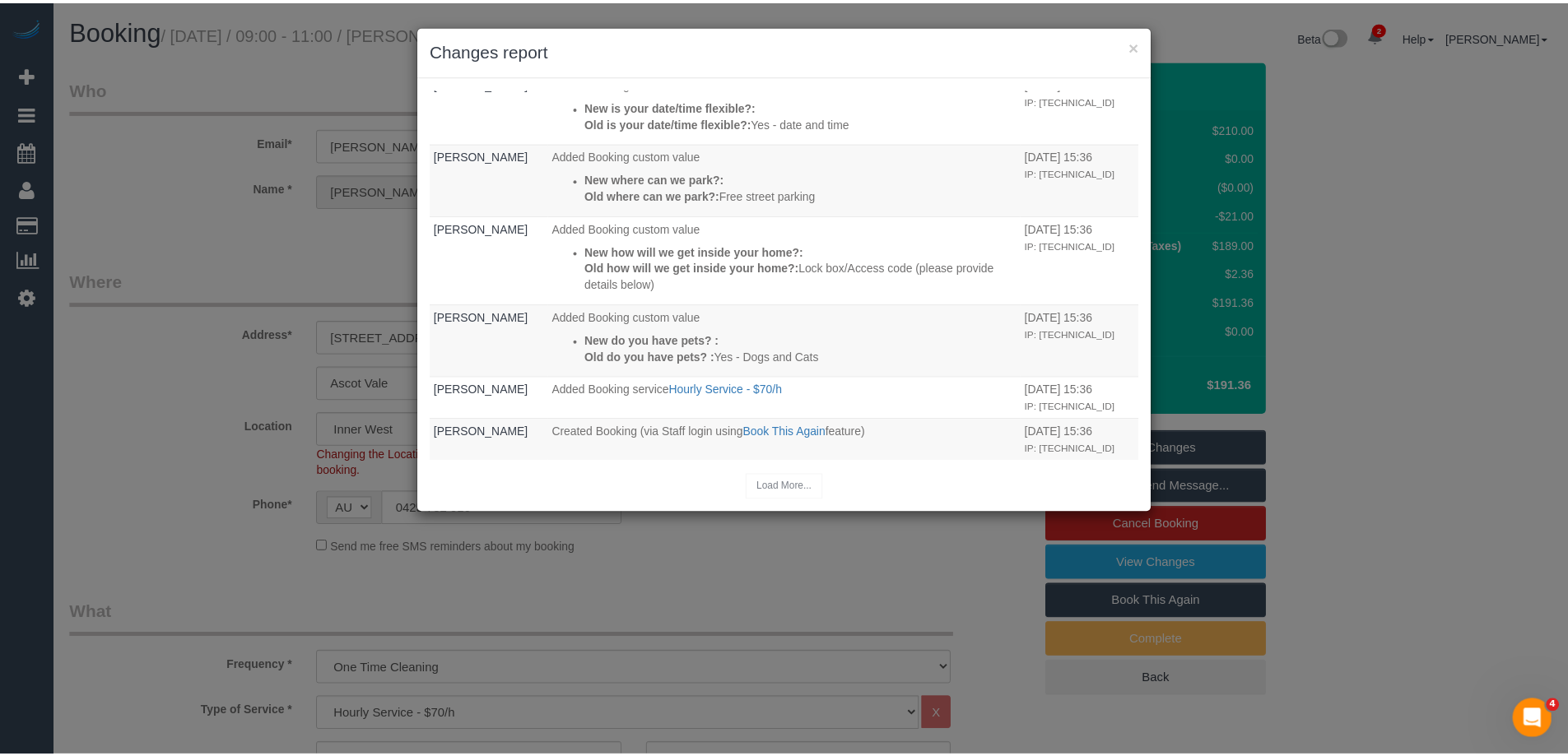
scroll to position [500, 0]
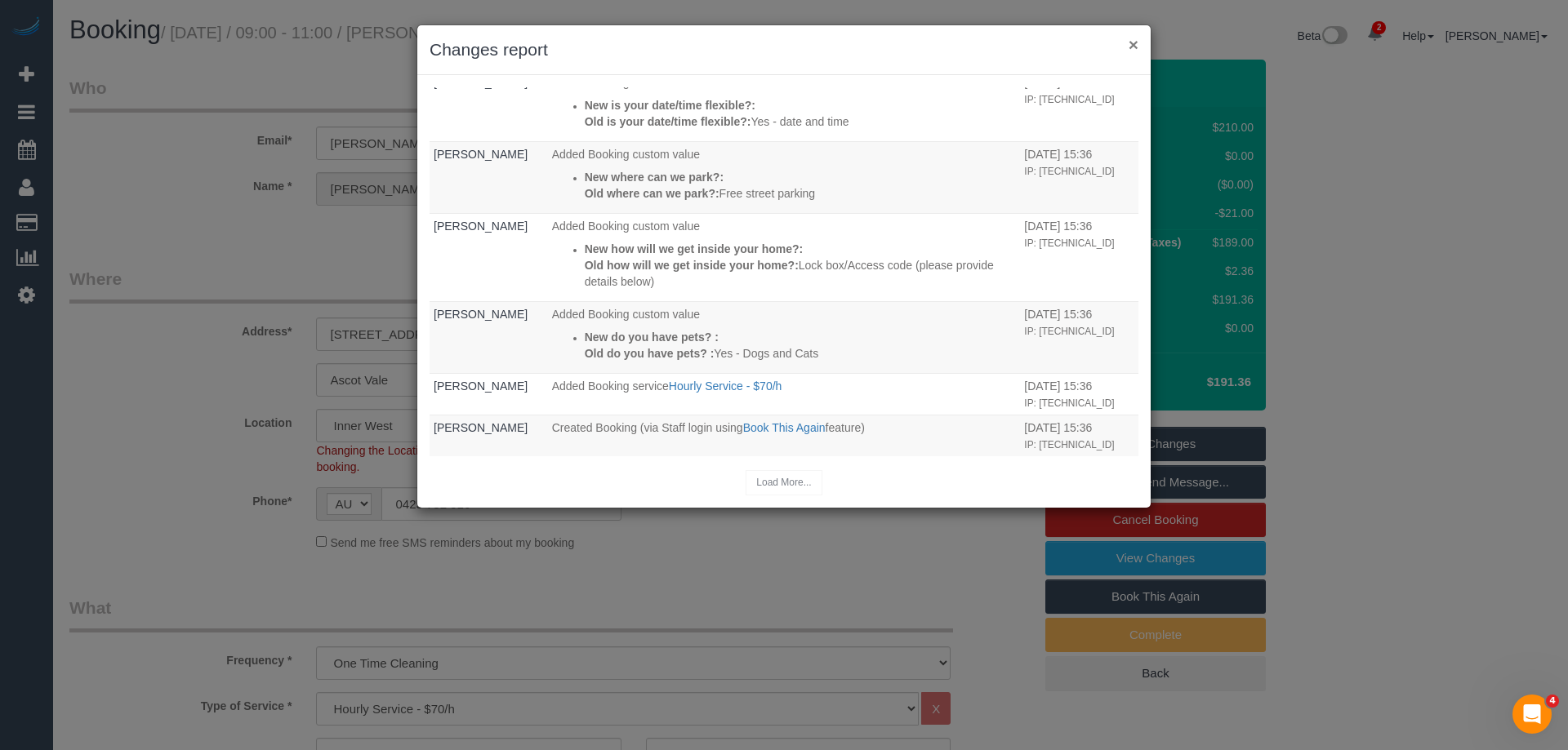
click at [1137, 41] on button "×" at bounding box center [1133, 44] width 9 height 17
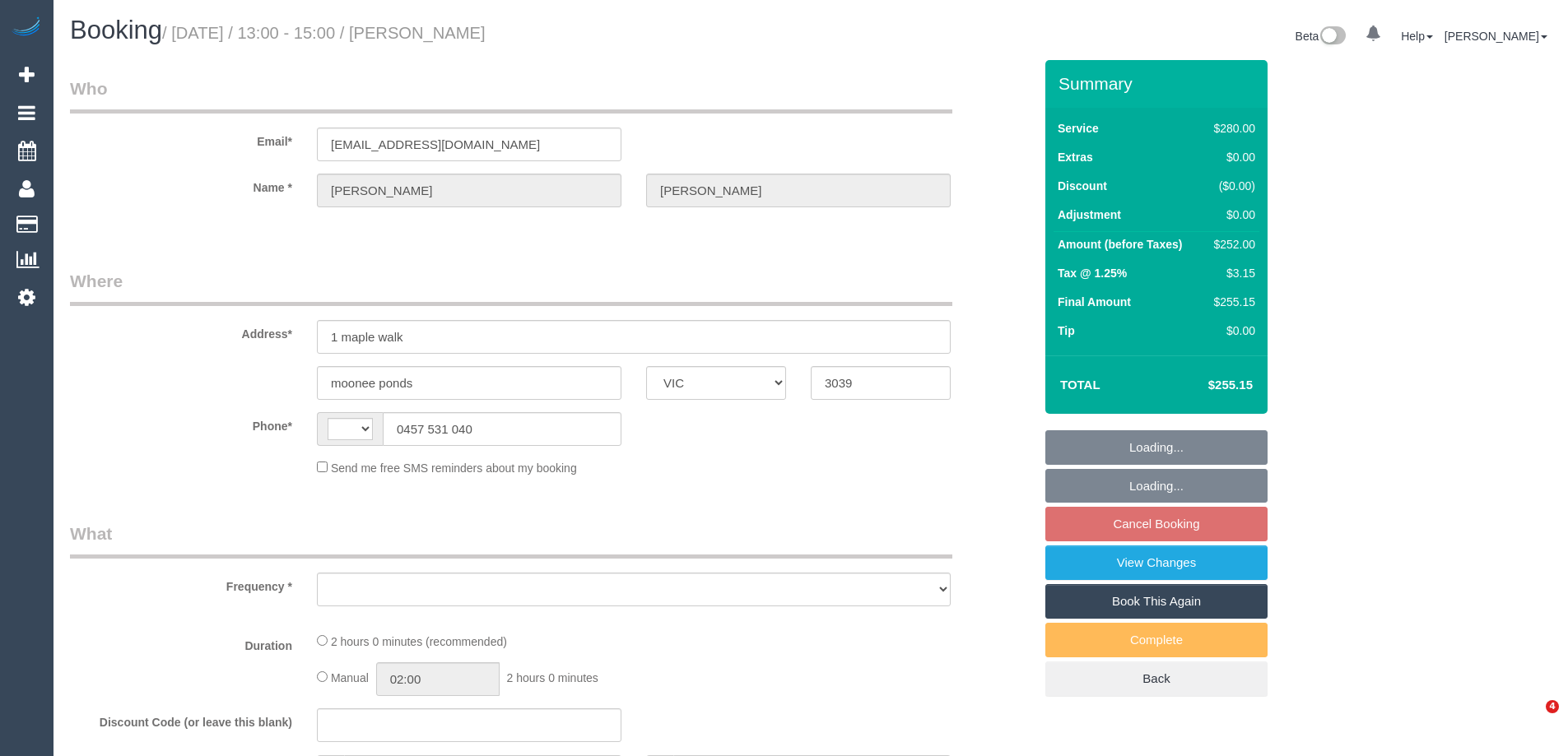
select select "VIC"
select select "object:299"
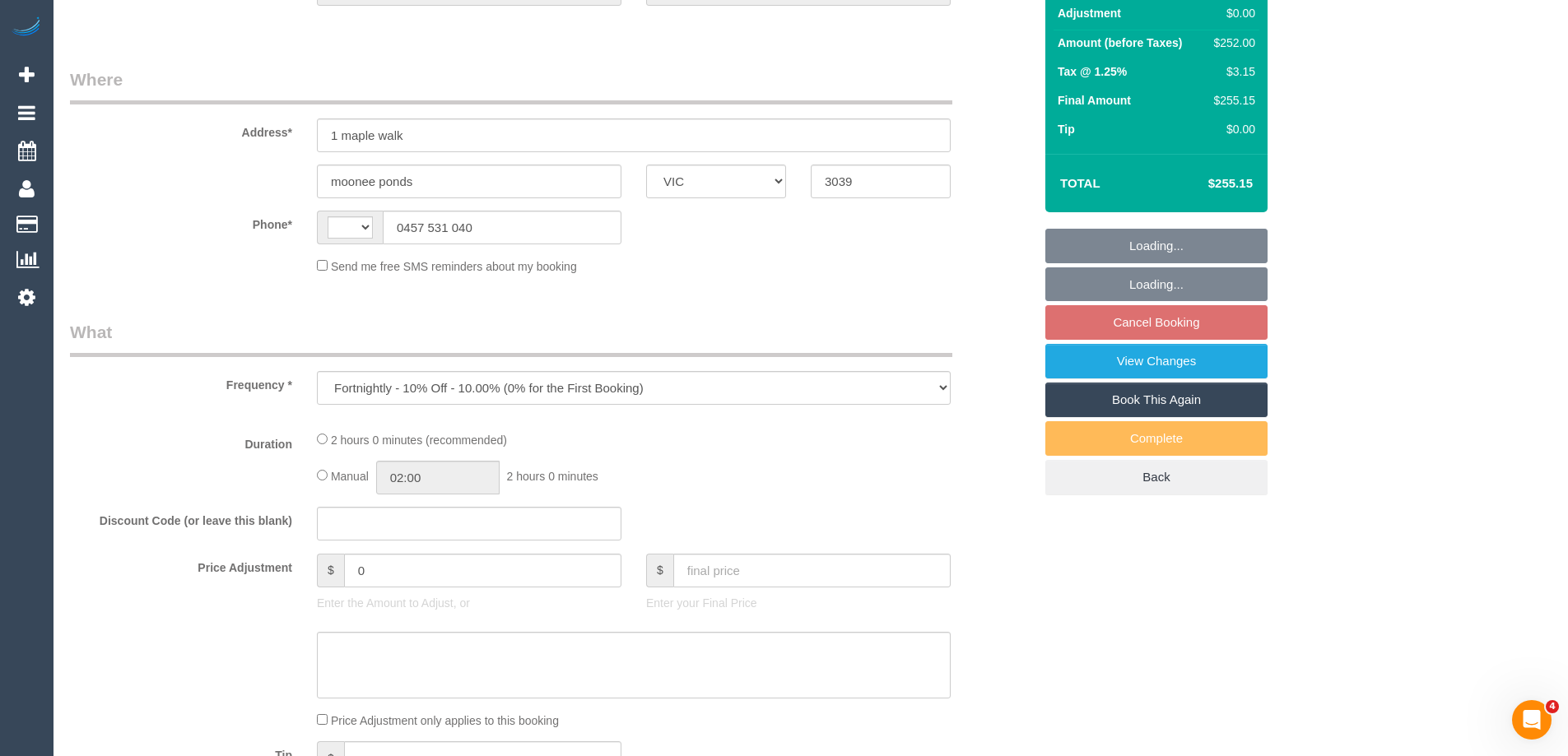
select select "string:AU"
select select "string:stripe-pm_1RhJ8u2GScqysDRVO0PfDDnT"
select select "2"
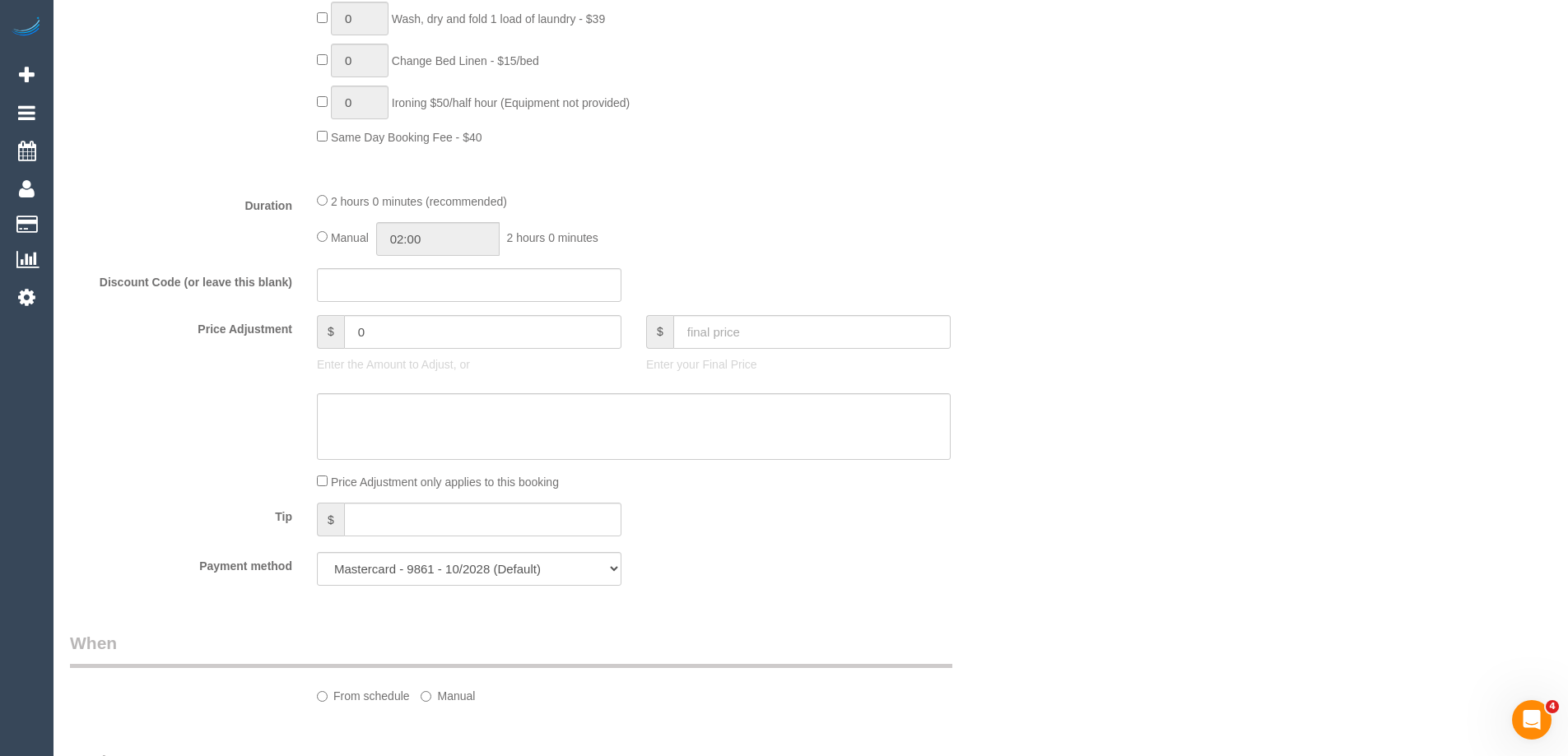
select select "number:30"
select select "number:15"
select select "number:19"
select select "number:22"
select select "number:34"
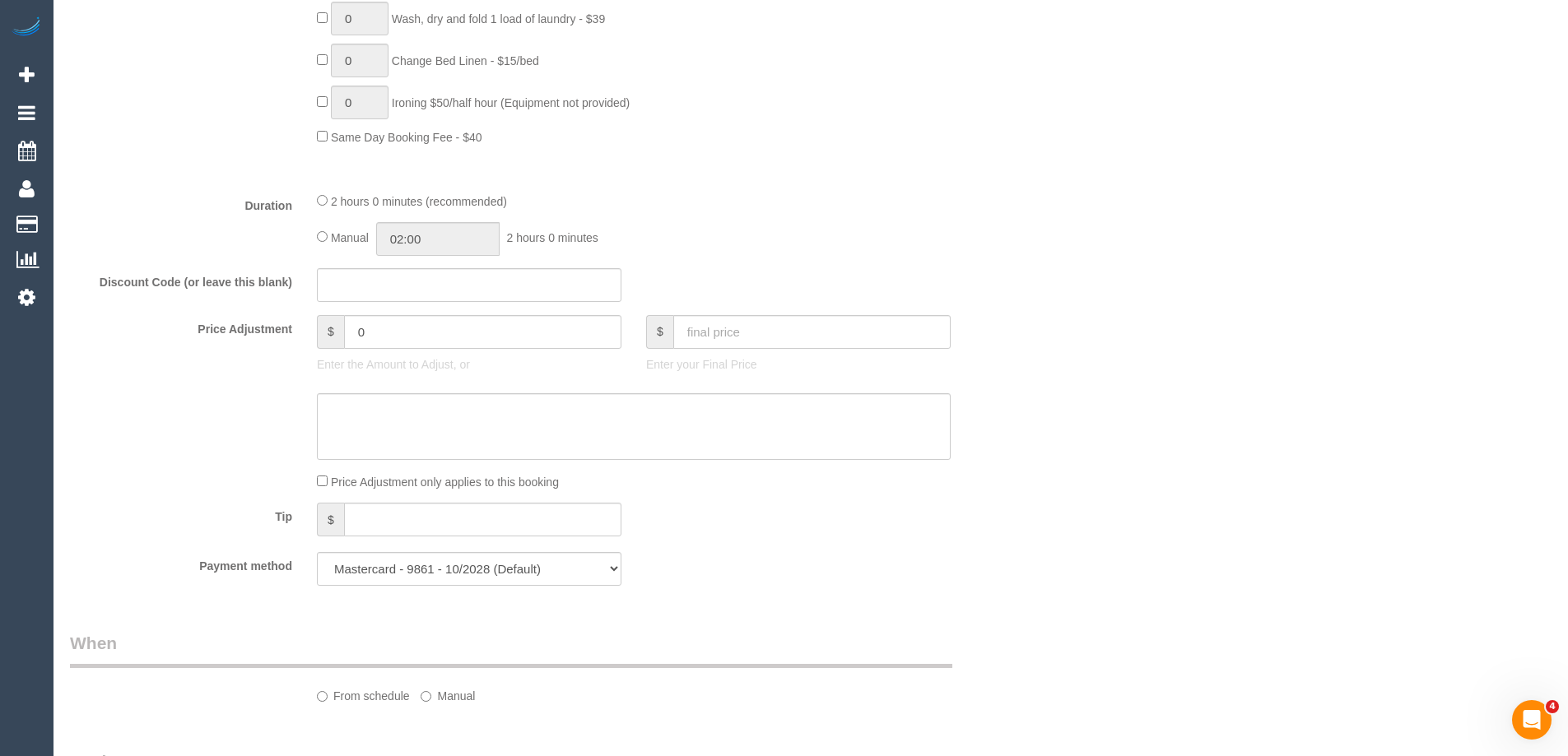
select select "number:26"
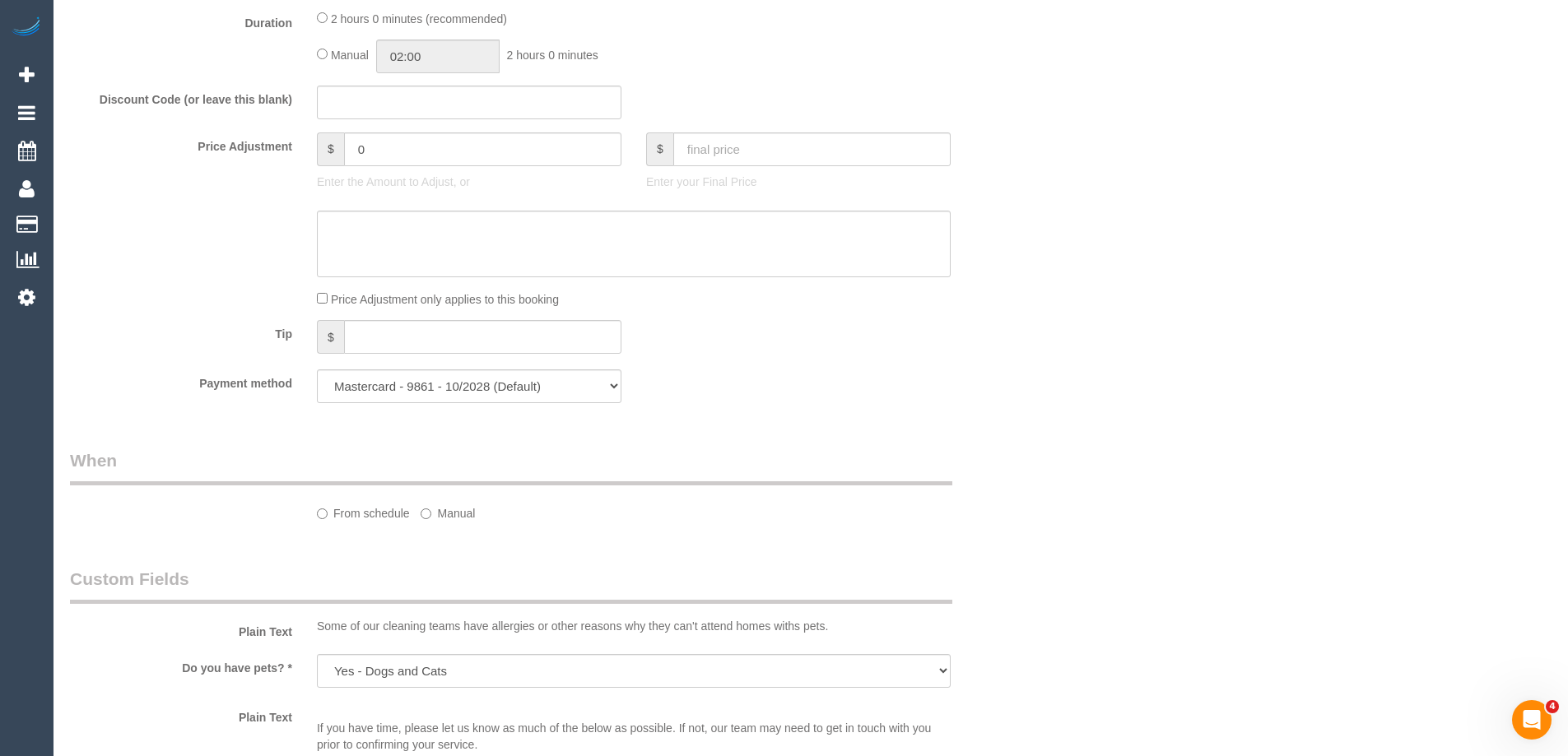
select select "object:1551"
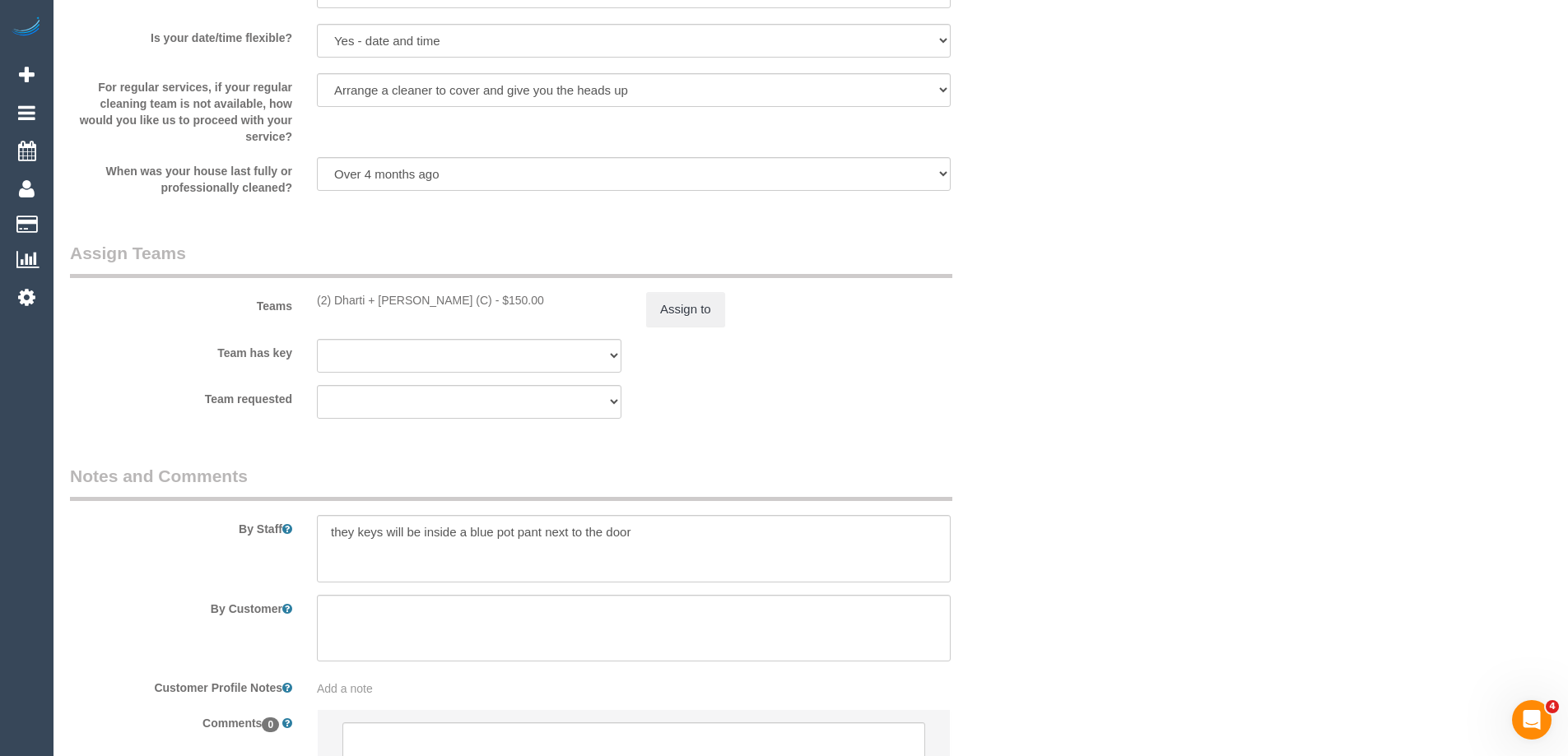
scroll to position [2383, 0]
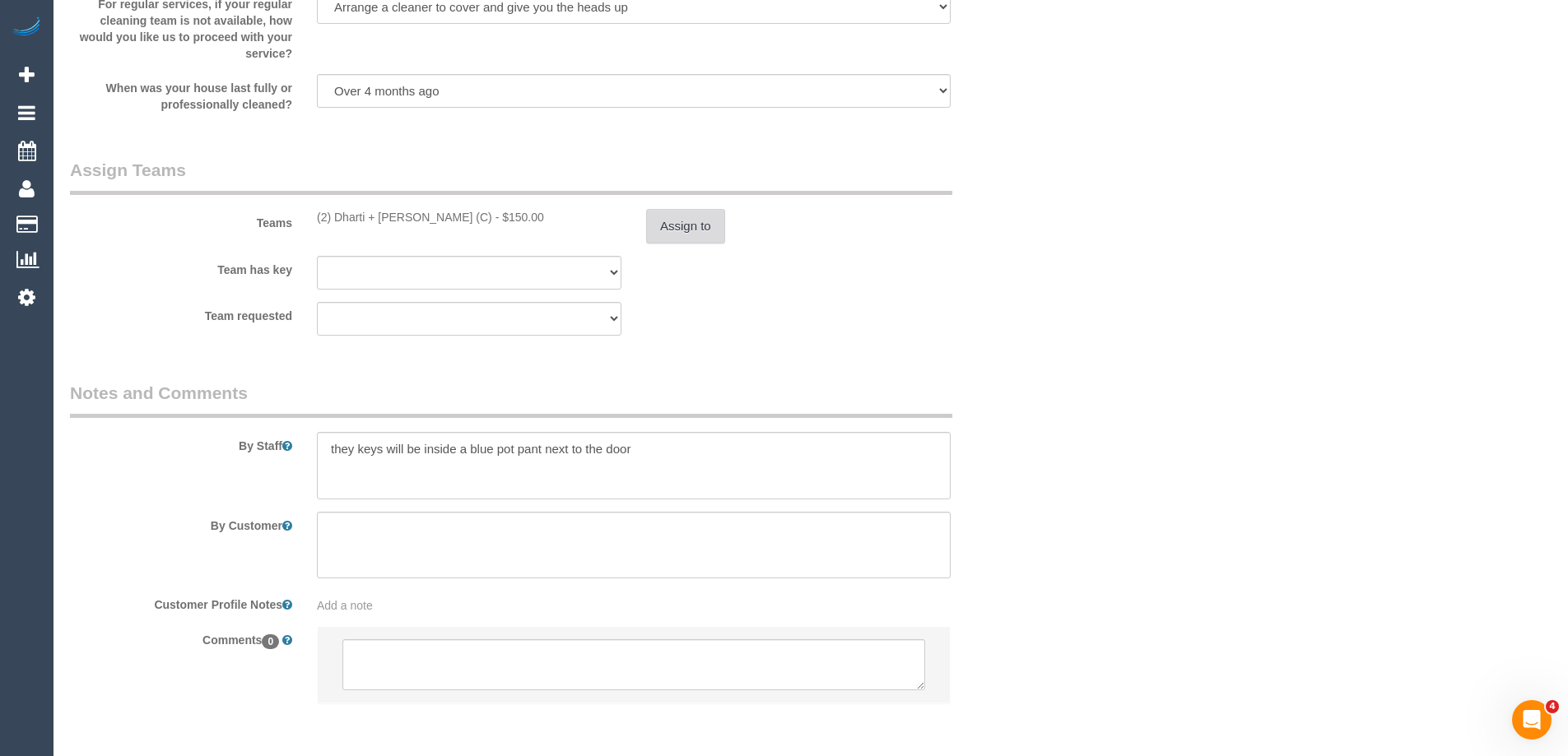
click at [681, 227] on button "Assign to" at bounding box center [685, 226] width 79 height 34
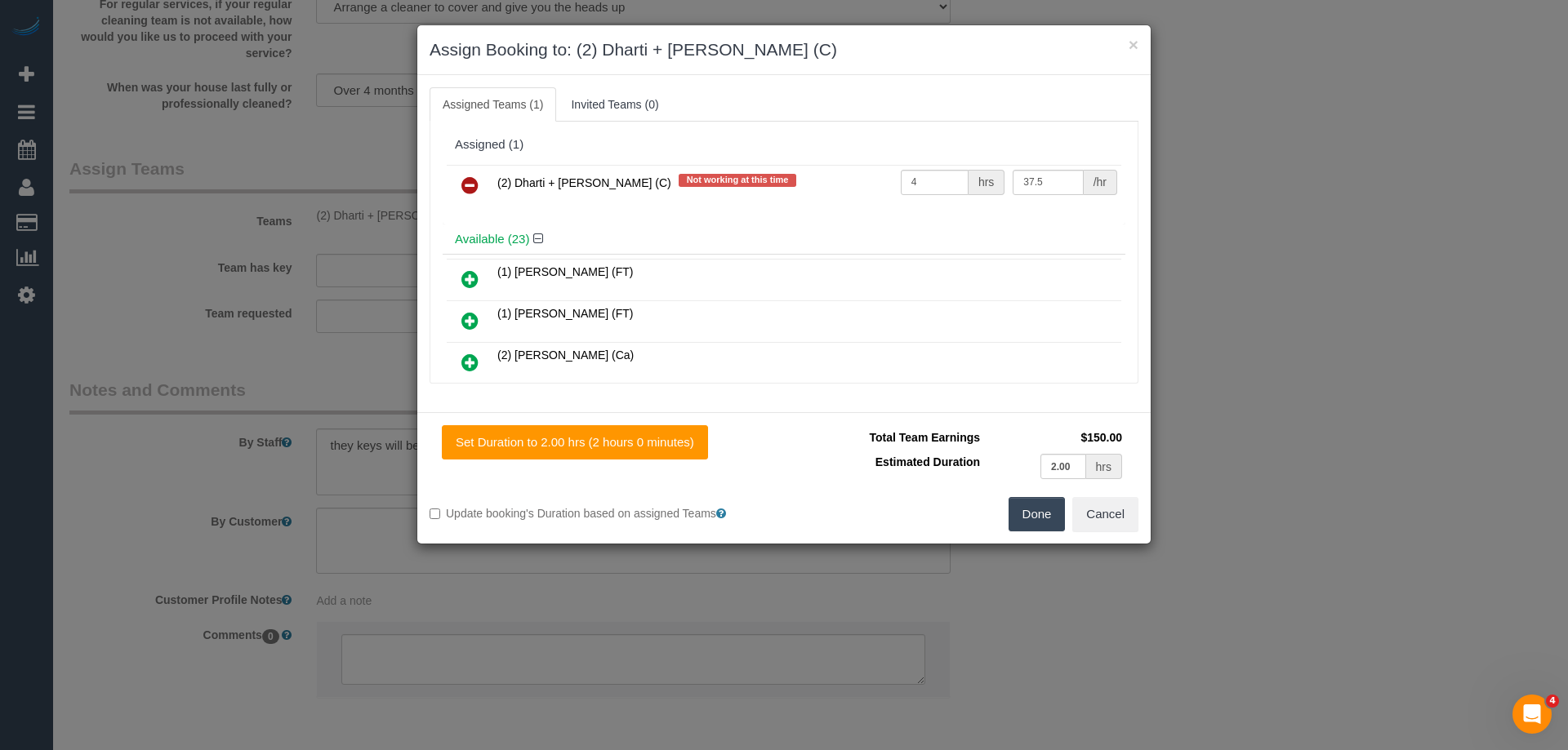
click at [464, 191] on icon at bounding box center [470, 185] width 17 height 20
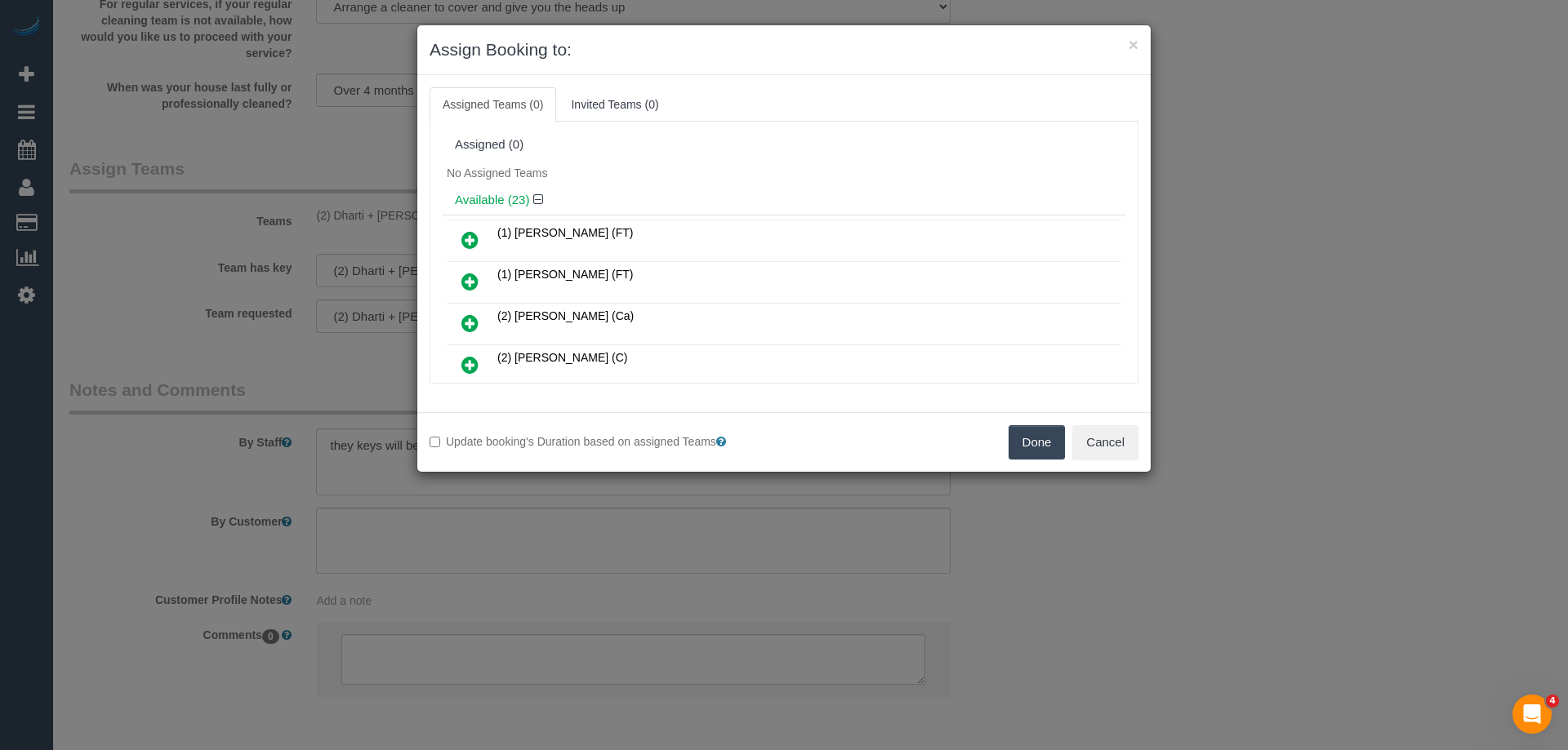
click at [1014, 430] on button "Done" at bounding box center [1036, 442] width 57 height 34
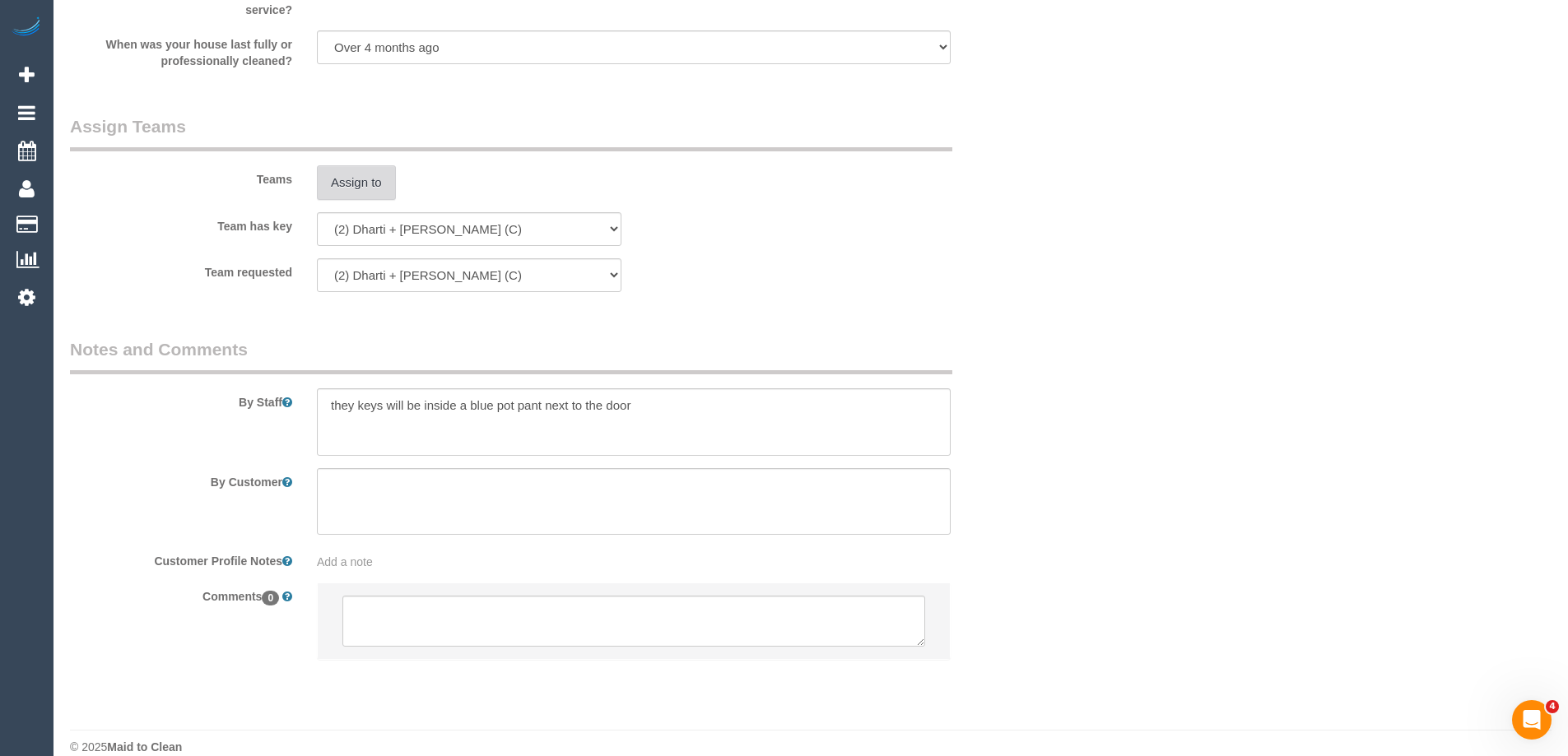
scroll to position [2450, 0]
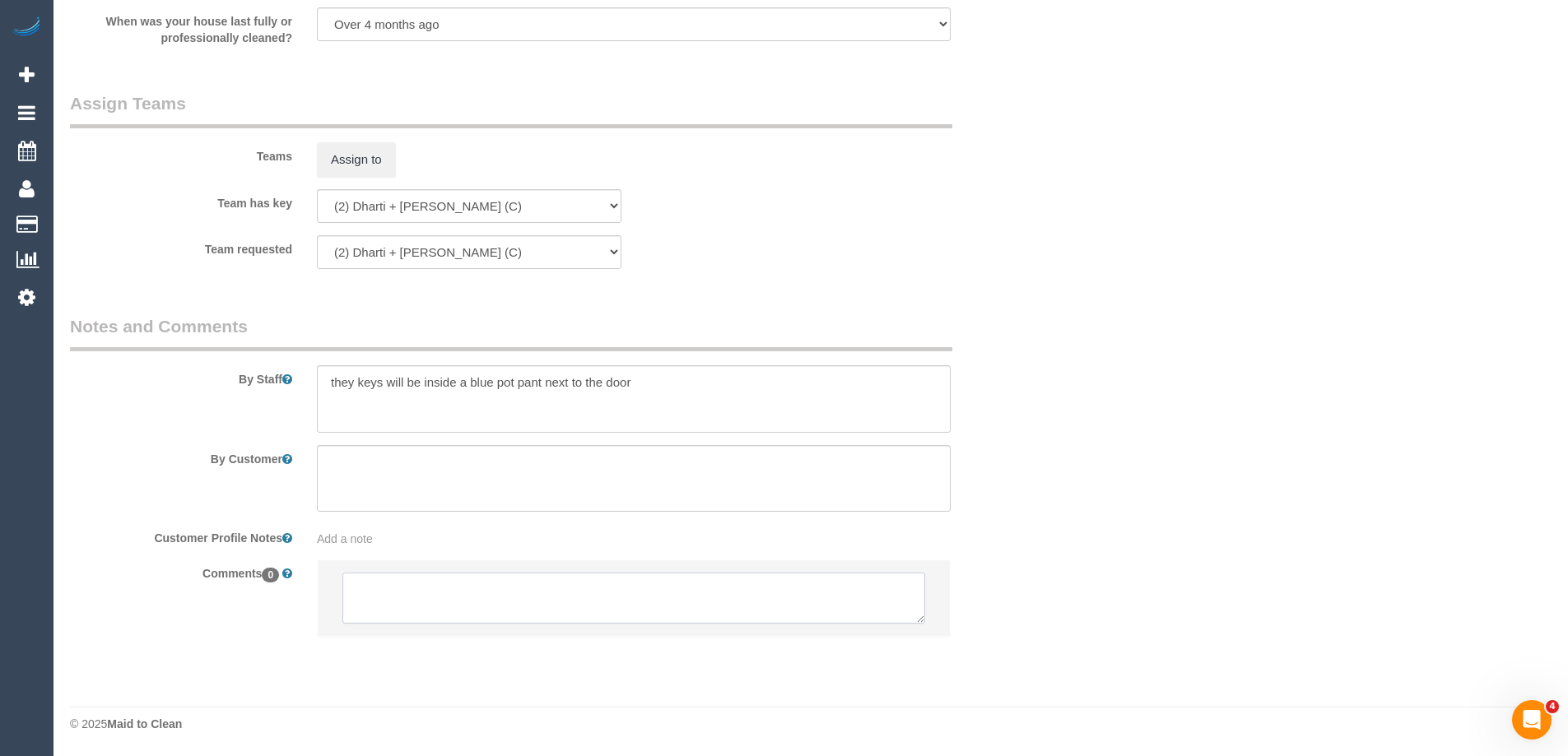
click at [425, 605] on textarea at bounding box center [634, 599] width 582 height 51
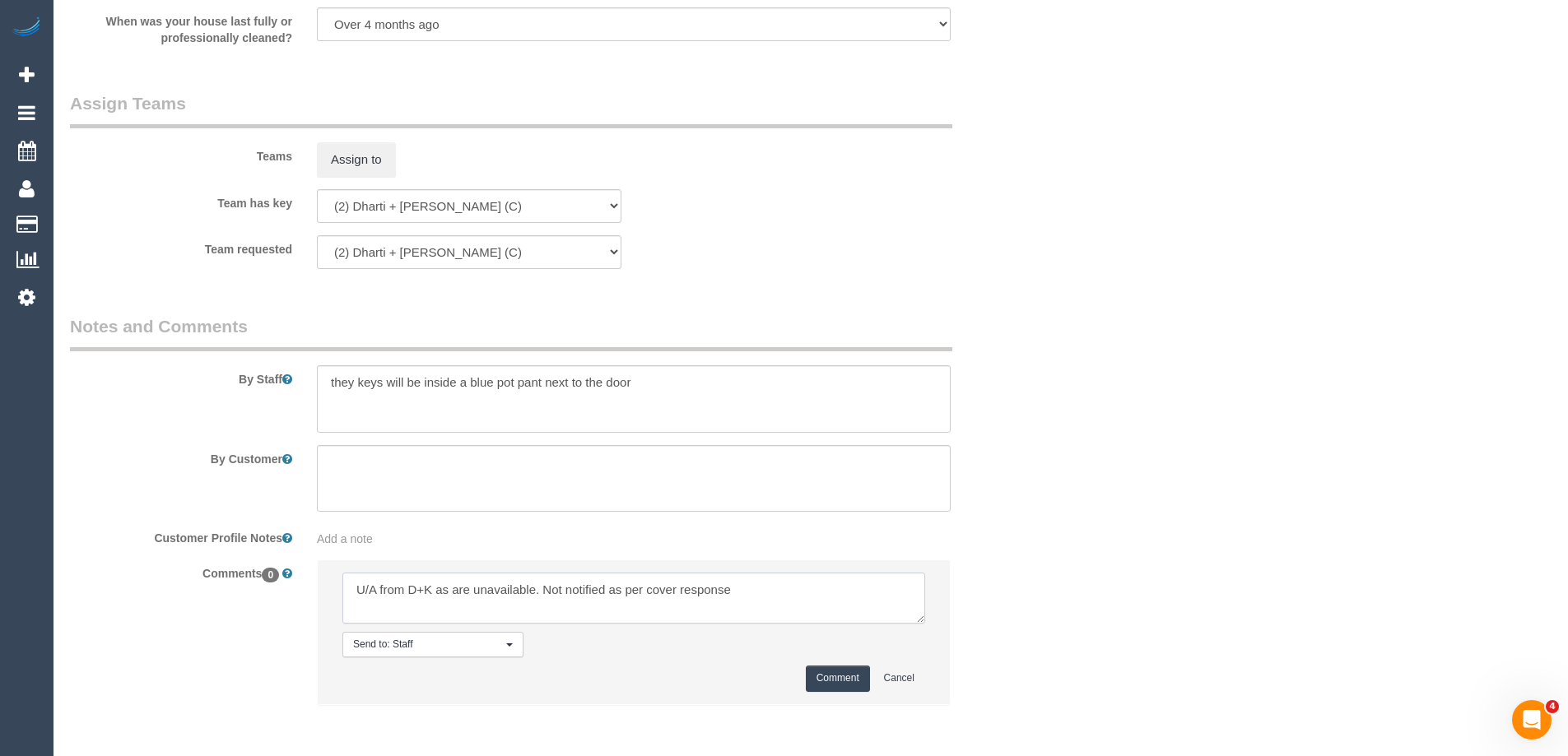
type textarea "U/A from D+K as are unavailable. Not notified as per cover response"
click at [850, 680] on button "Comment" at bounding box center [838, 678] width 65 height 26
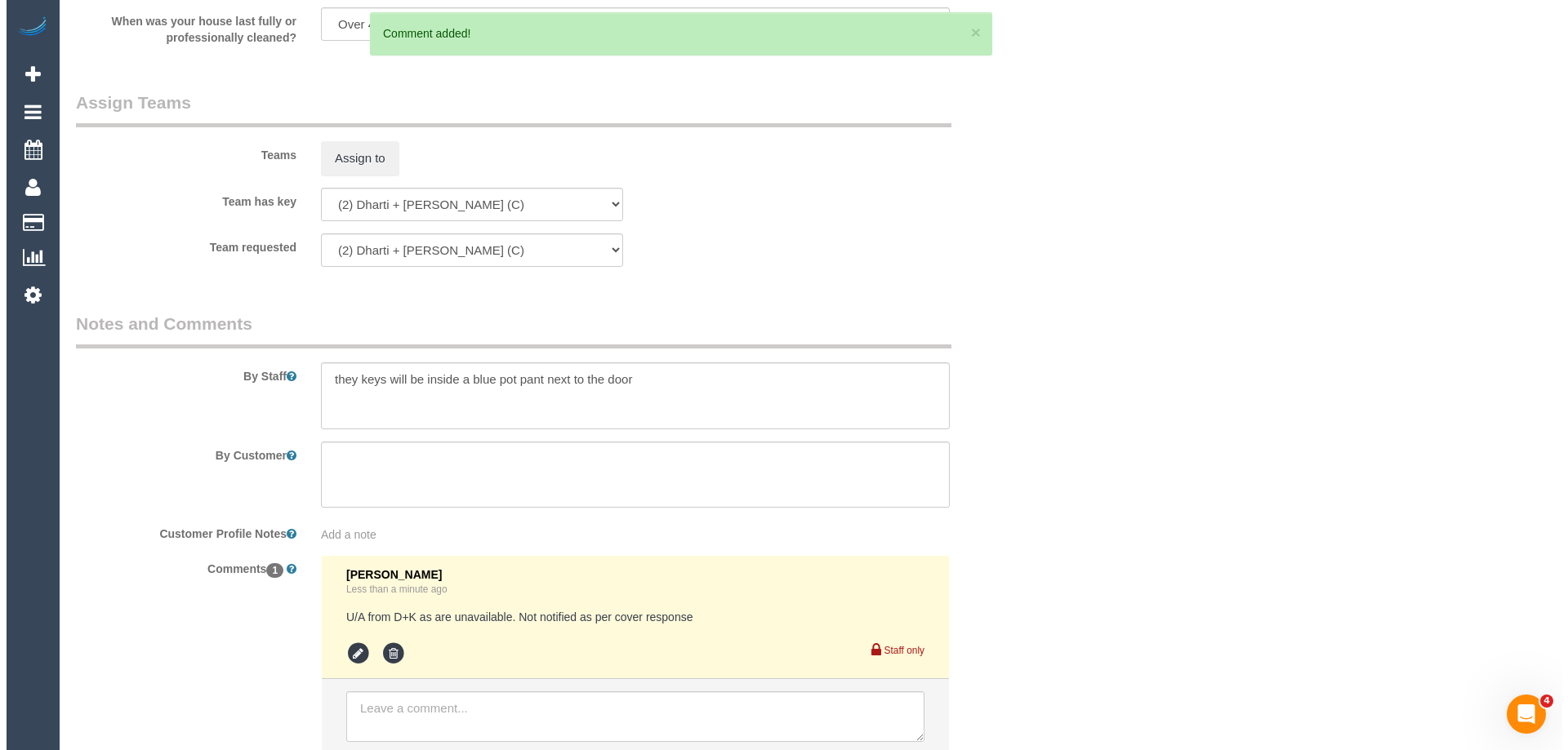
scroll to position [0, 0]
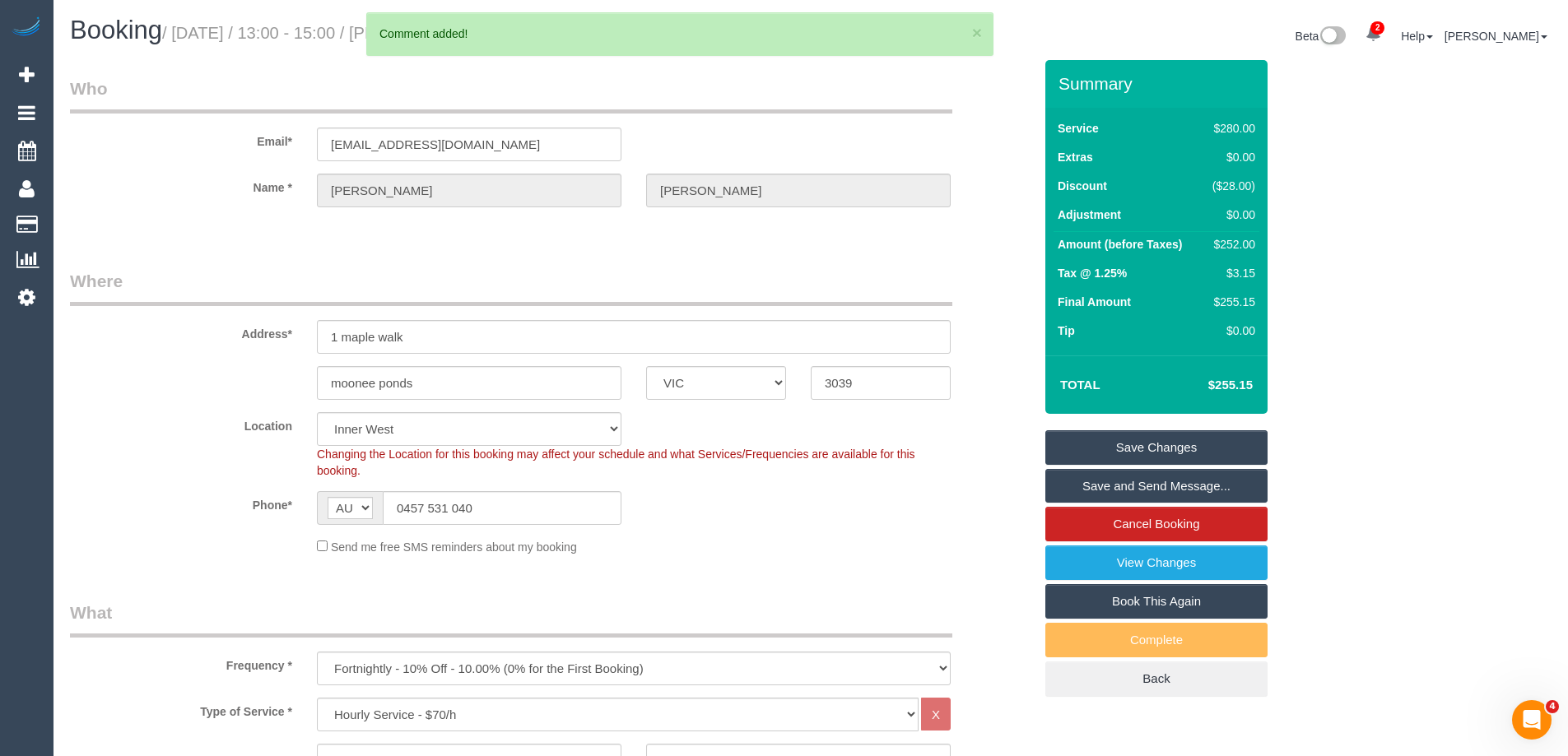
click at [1097, 450] on link "Save Changes" at bounding box center [1156, 448] width 222 height 34
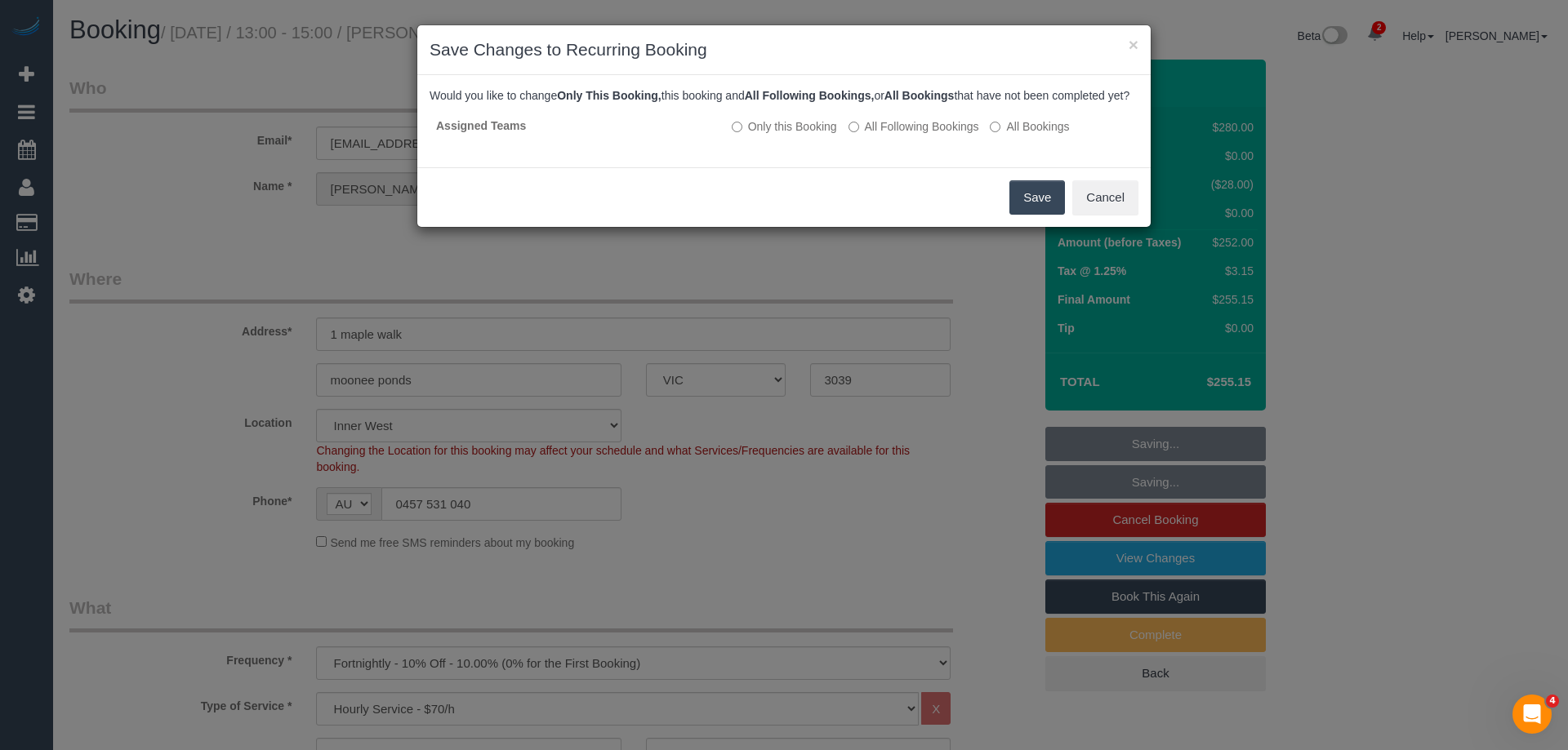
click at [1043, 212] on button "Save" at bounding box center [1036, 198] width 56 height 34
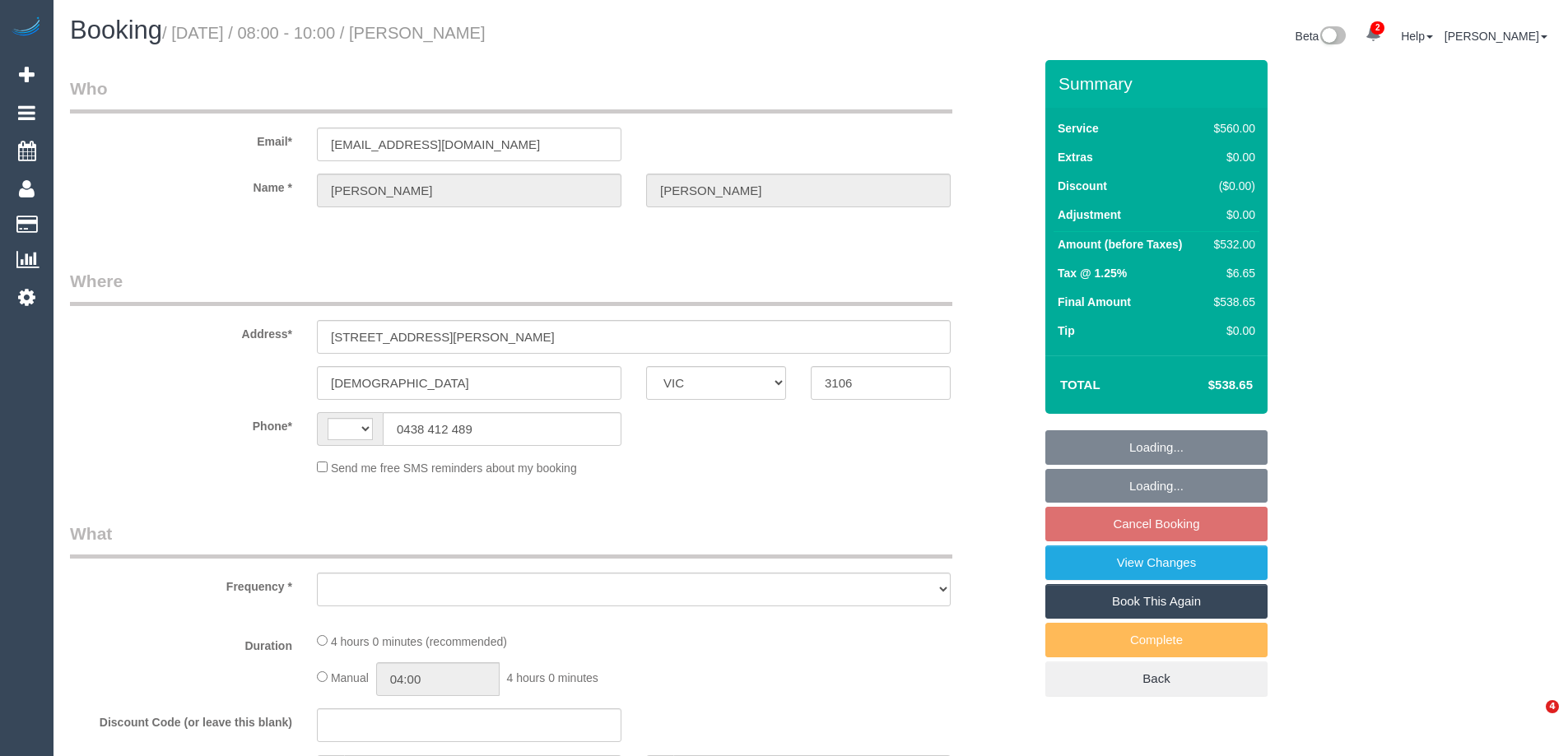
select select "VIC"
select select "string:AU"
select select "object:550"
select select "string:stripe-pm_1QIMEW2GScqysDRVTgV6DieV"
select select "2"
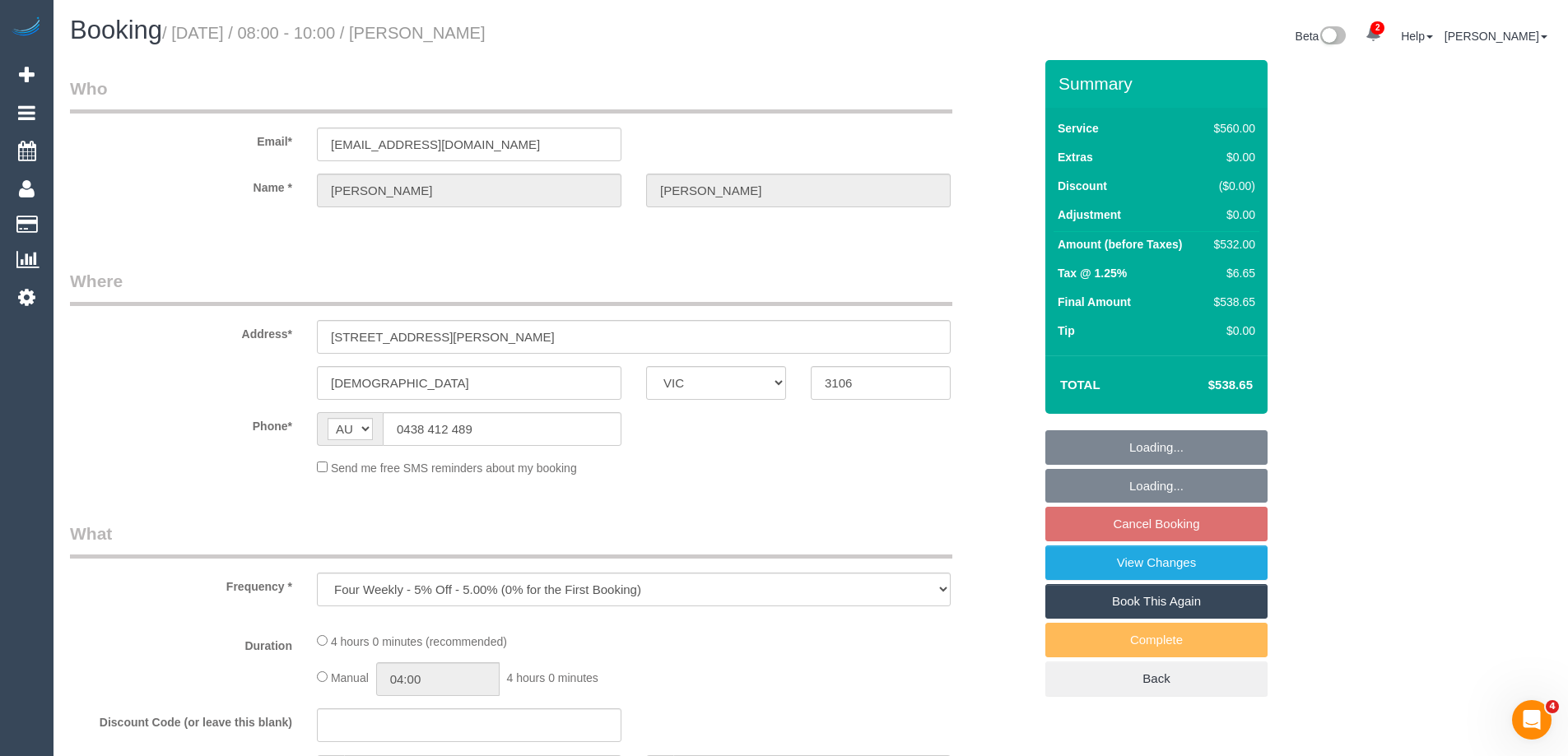
select select "240"
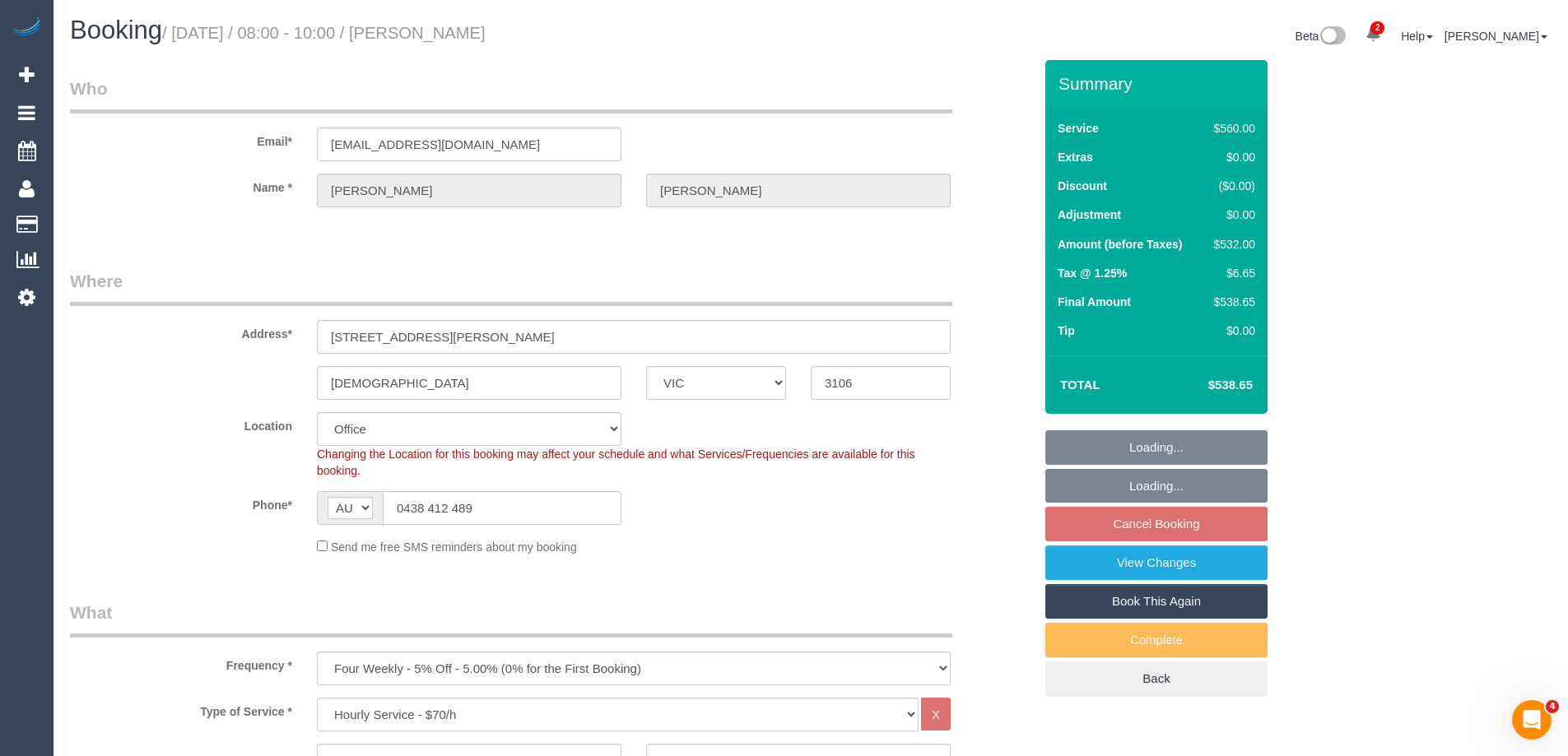
select select "object:867"
select select "number:28"
select select "number:14"
select select "number:19"
select select "number:25"
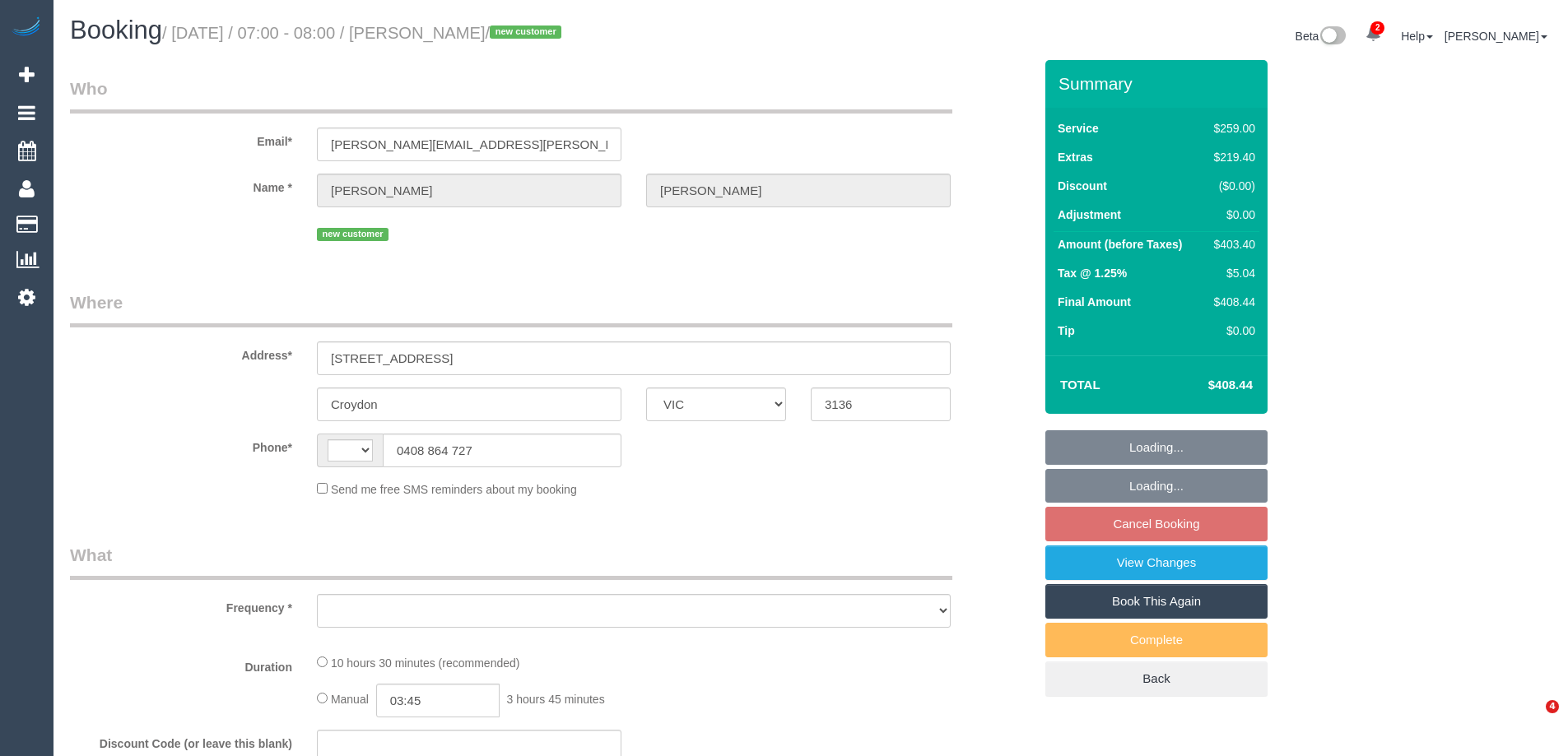
select select "VIC"
select select "string:AU"
select select "object:612"
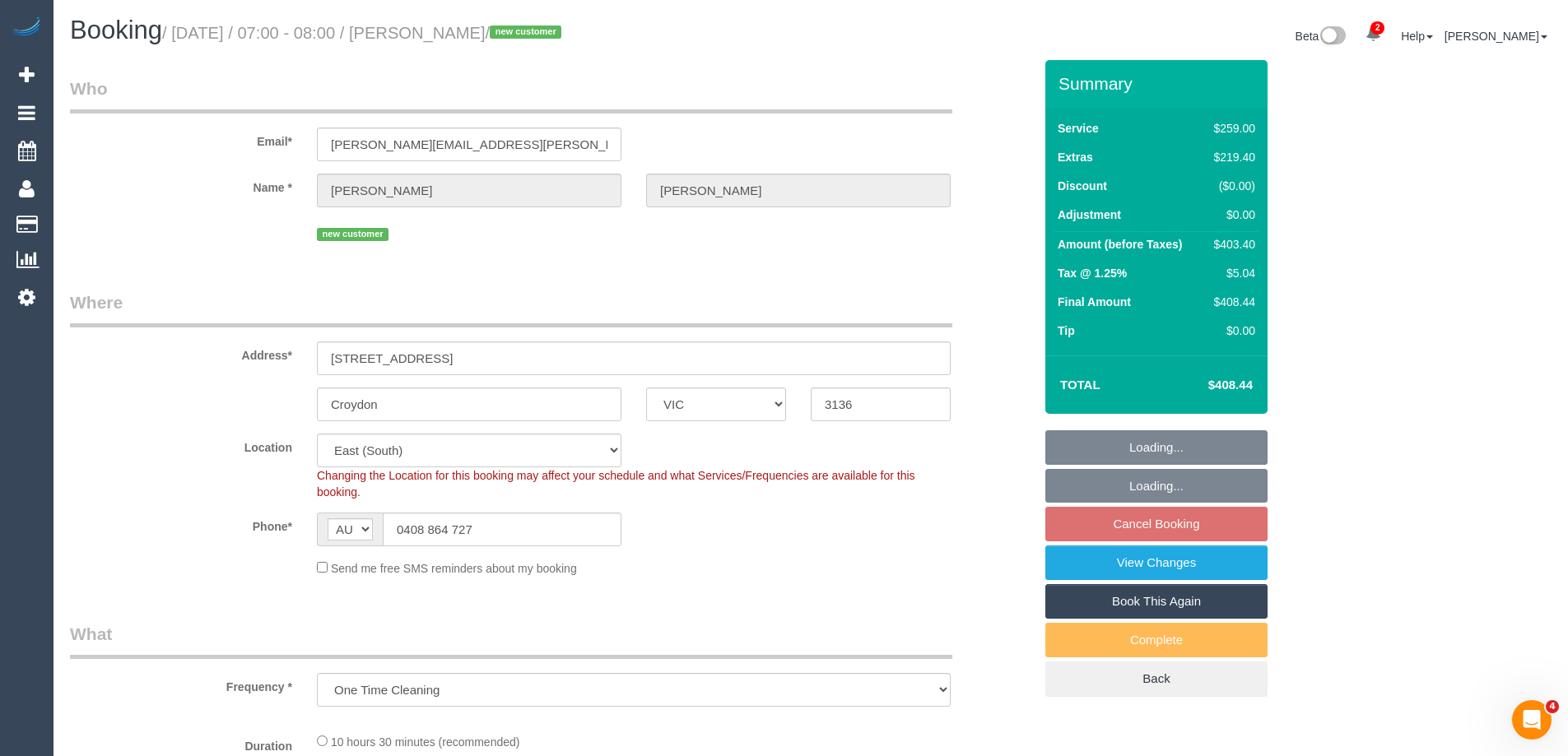
select select "string:stripe-pm_1S2MXo2GScqysDRVvnSElNHi"
select select "number:28"
select select "number:14"
select select "number:19"
select select "number:22"
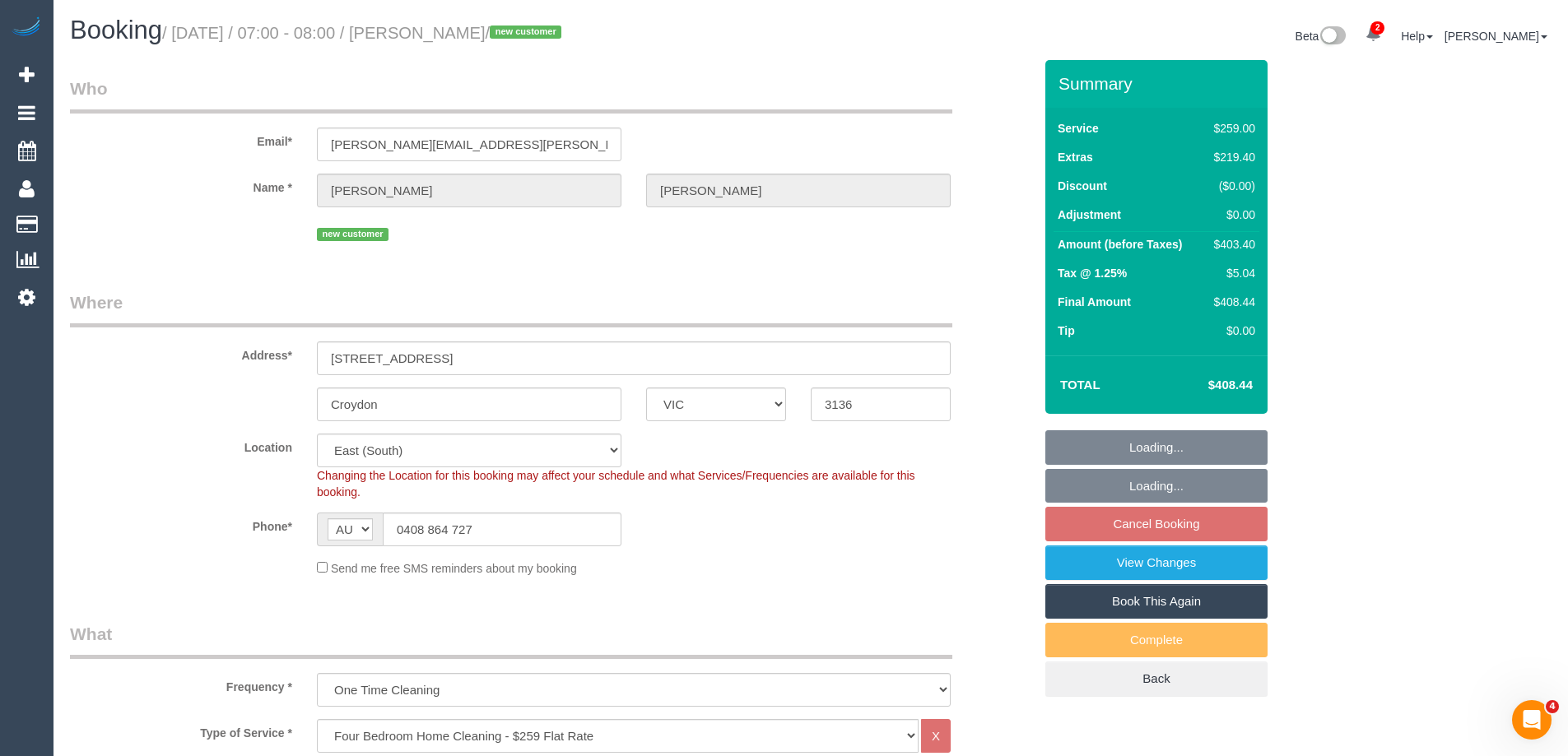
select select "object:861"
select select "spot1"
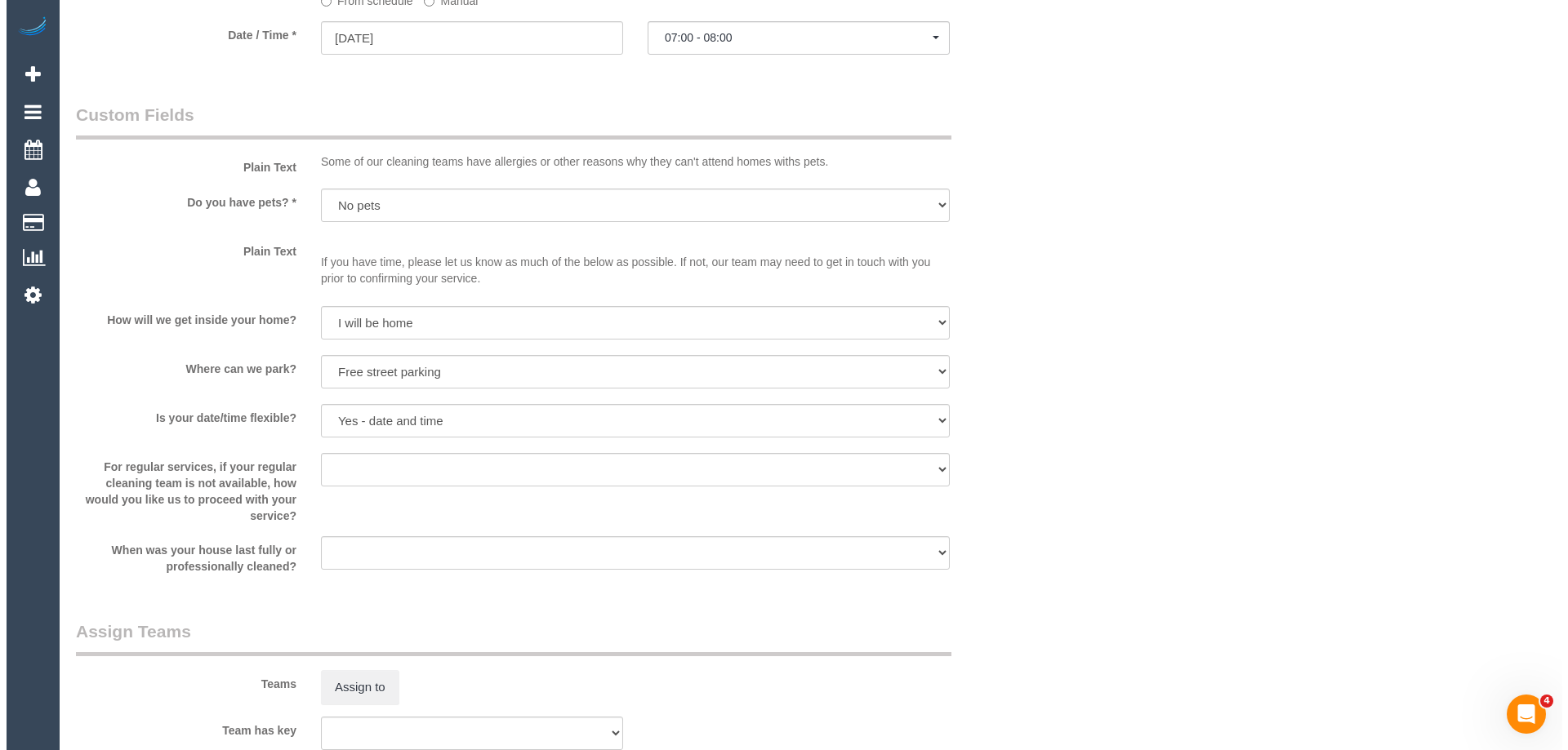
scroll to position [2449, 0]
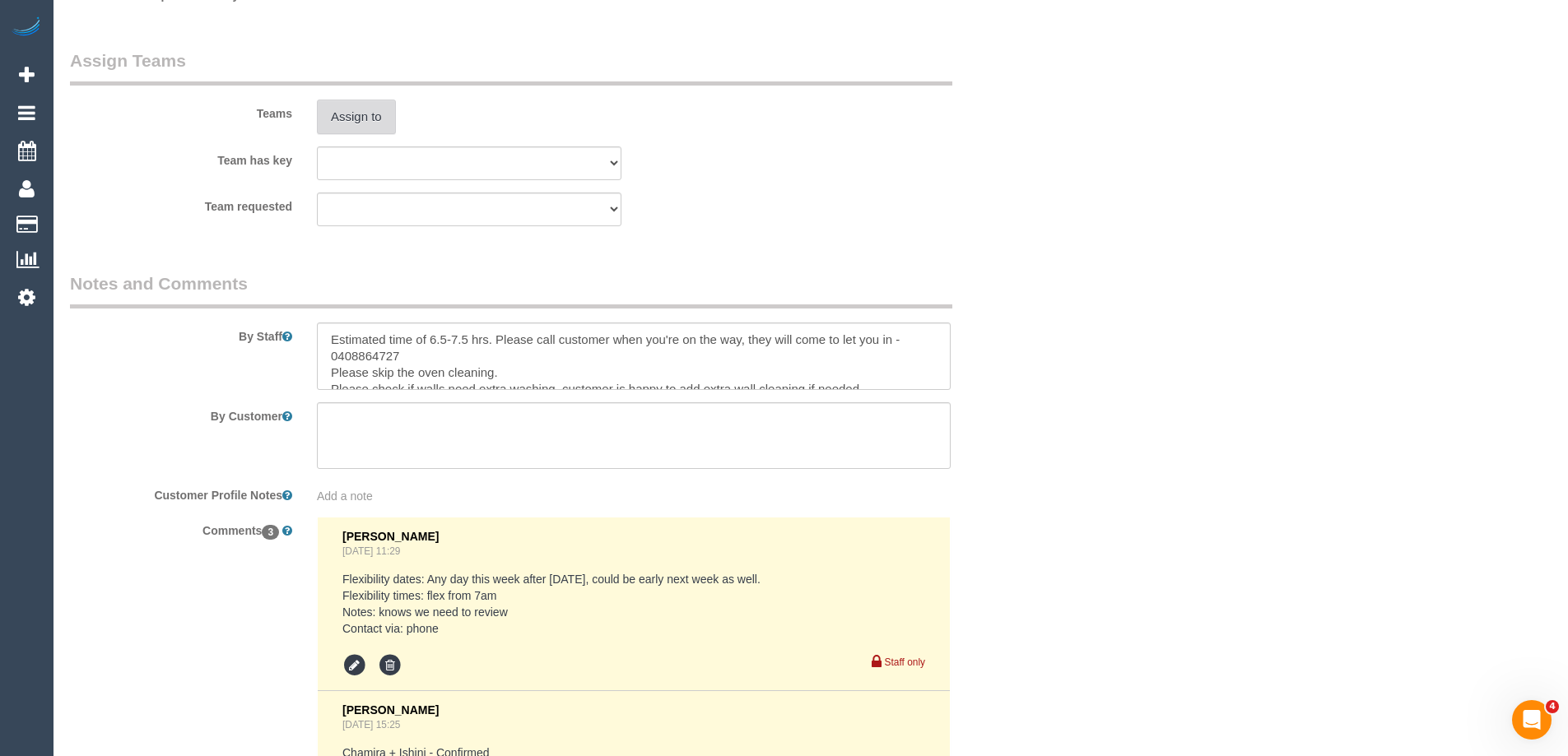
click at [362, 113] on button "Assign to" at bounding box center [356, 117] width 79 height 34
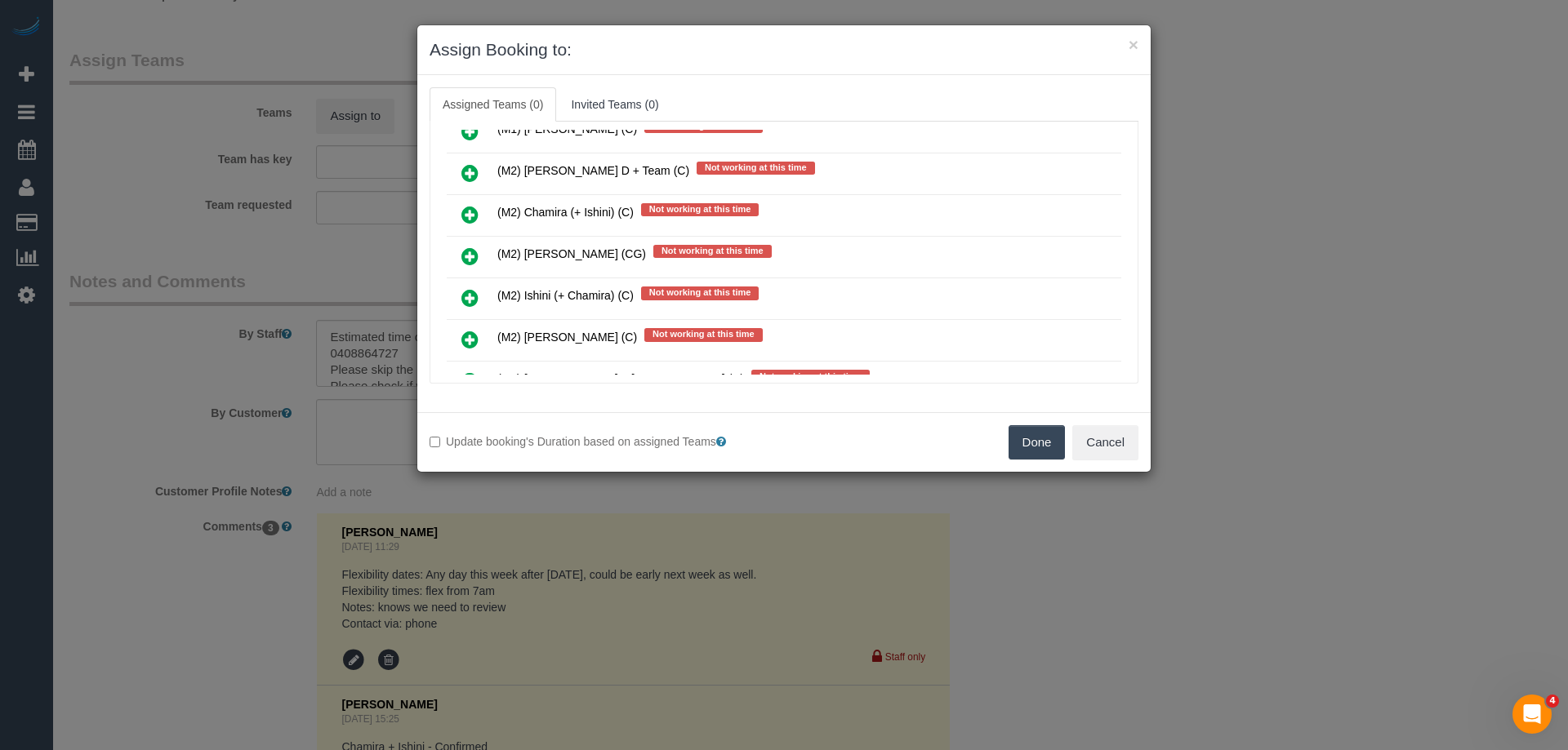
click at [469, 210] on icon at bounding box center [470, 215] width 17 height 20
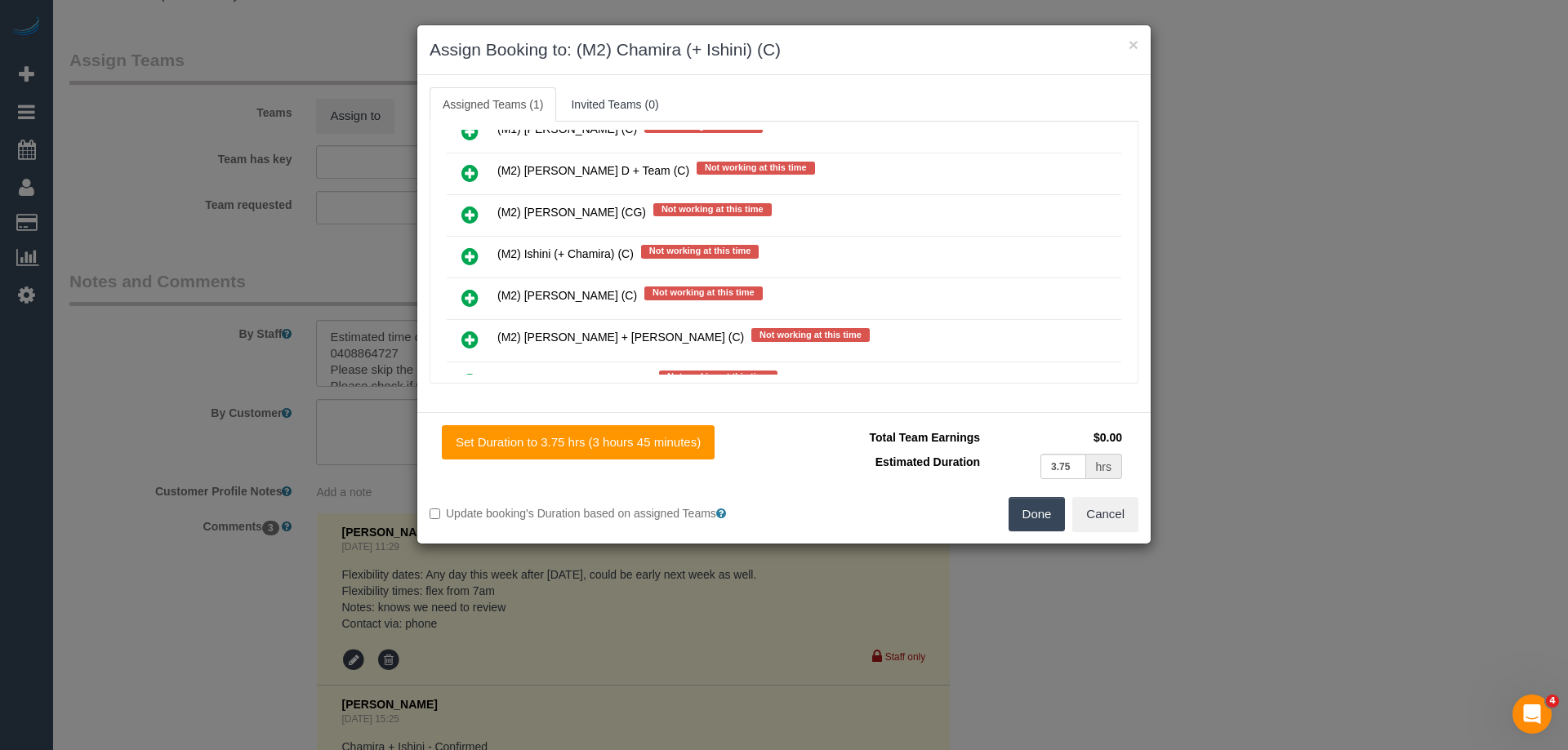
click at [460, 253] on link at bounding box center [470, 257] width 39 height 33
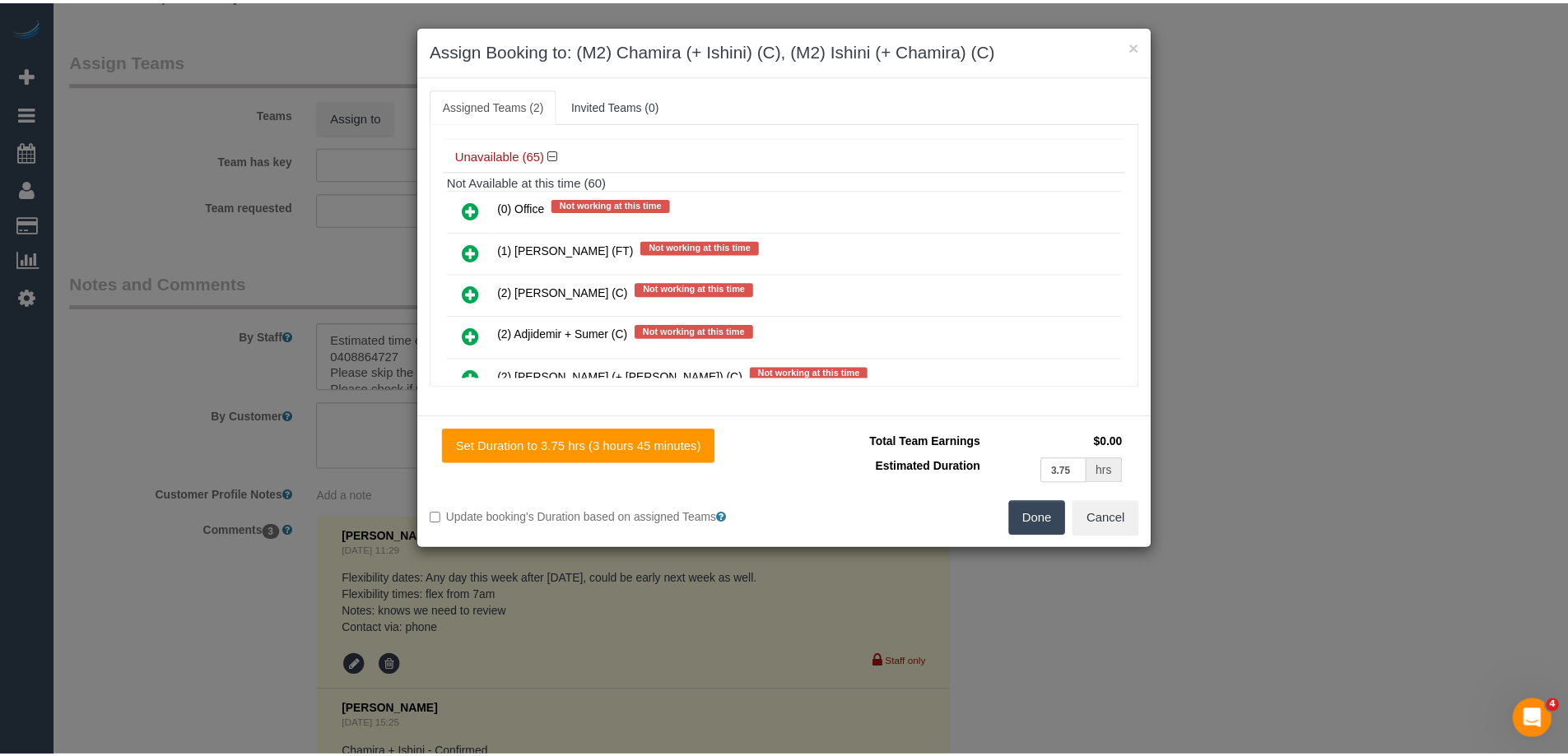
scroll to position [0, 0]
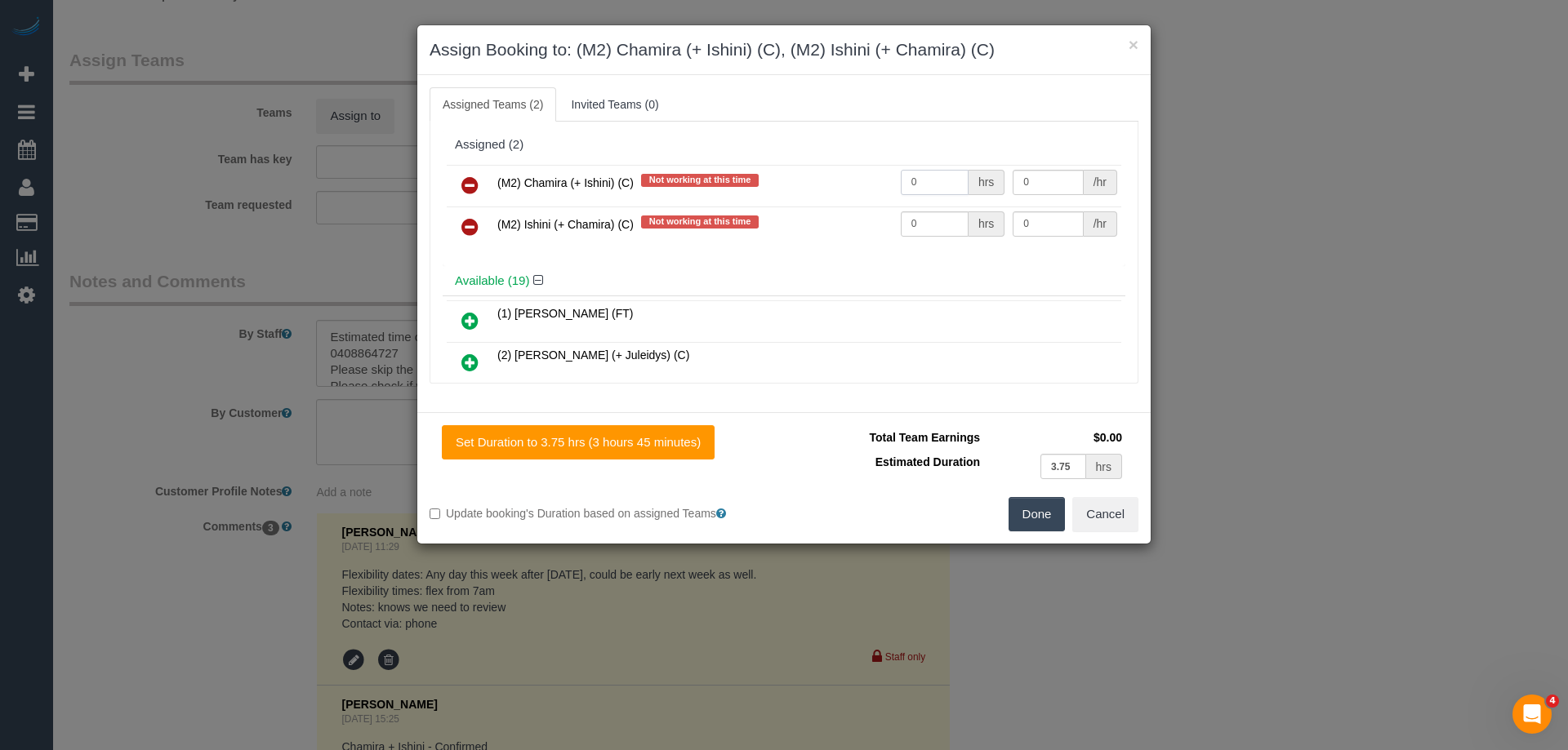
drag, startPoint x: 948, startPoint y: 180, endPoint x: 846, endPoint y: 176, distance: 102.1
click at [847, 176] on tr "(M2) Chamira (+ Ishini) (C) Not working at this time 0 hrs 0 /hr" at bounding box center [784, 185] width 675 height 41
type input "1"
drag, startPoint x: 929, startPoint y: 223, endPoint x: 871, endPoint y: 215, distance: 58.5
click at [857, 217] on tr "(M2) Ishini (+ Chamira) (C) Not working at this time 0 hrs 0 /hr" at bounding box center [784, 227] width 675 height 41
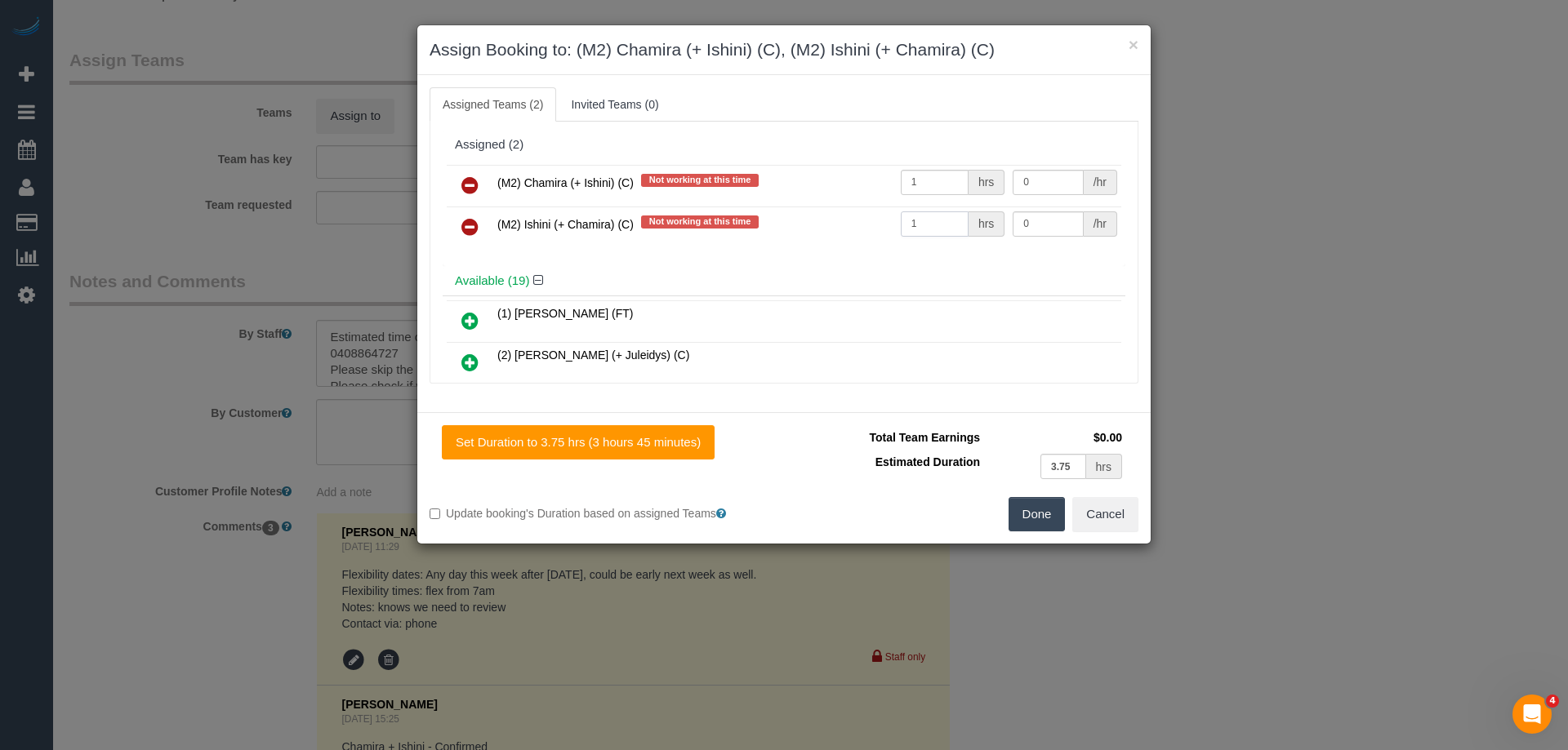
type input "1"
drag, startPoint x: 1038, startPoint y: 182, endPoint x: 885, endPoint y: 172, distance: 153.3
click at [885, 172] on tr "(M2) Chamira (+ Ishini) (C) Not working at this time 1 hrs 0 /hr" at bounding box center [784, 185] width 675 height 41
drag, startPoint x: 1032, startPoint y: 182, endPoint x: 896, endPoint y: 183, distance: 136.0
click at [896, 183] on tr "(M2) Chamira (+ Ishini) (C) Not working at this time 1 hrs 17 /hr" at bounding box center [784, 185] width 675 height 41
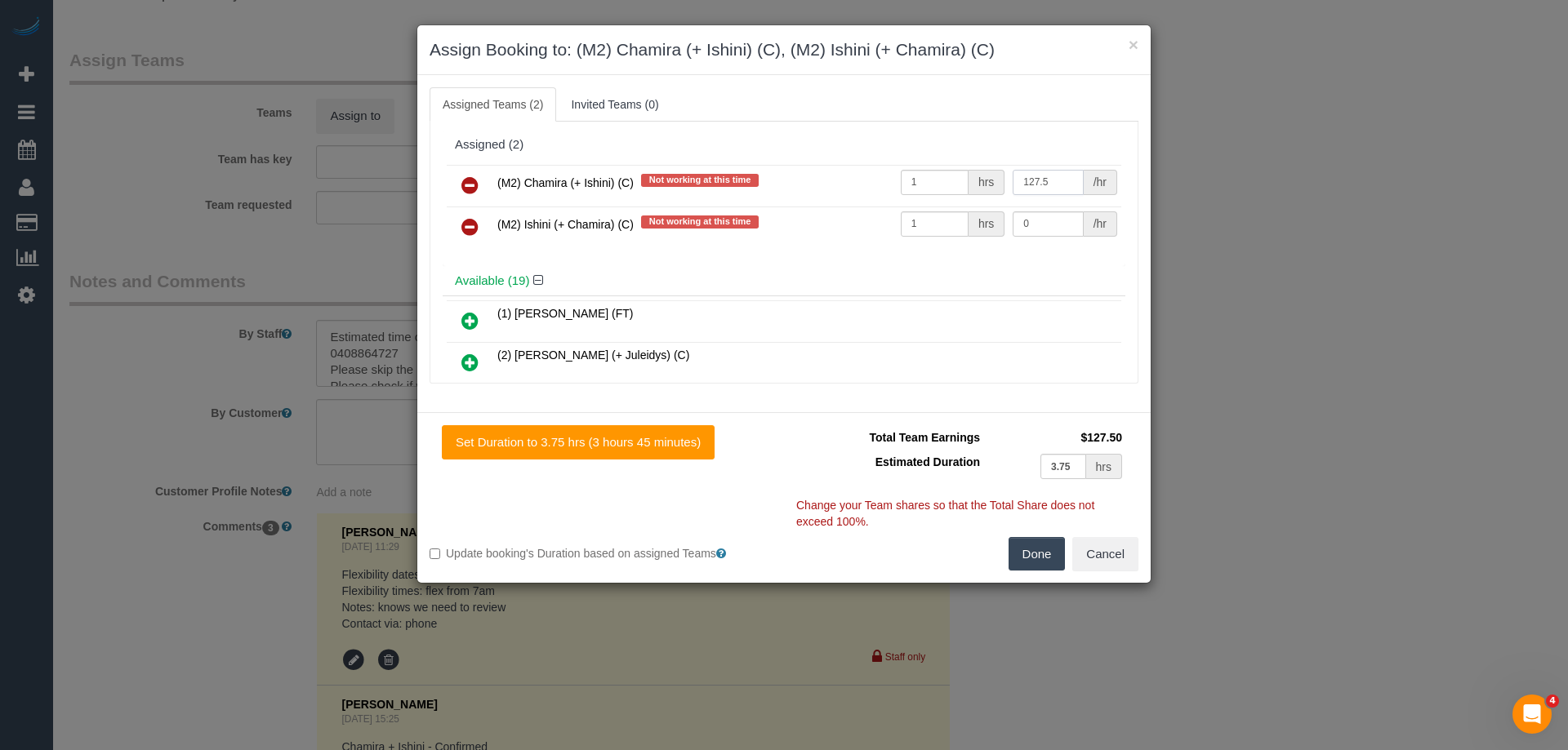
type input "127.5"
drag, startPoint x: 1031, startPoint y: 231, endPoint x: 952, endPoint y: 225, distance: 79.2
click at [952, 225] on tr "(M2) Ishini (+ Chamira) (C) Not working at this time 1 hrs 0 /hr" at bounding box center [784, 227] width 675 height 41
type input "127.5"
click at [1048, 558] on button "Done" at bounding box center [1036, 554] width 57 height 34
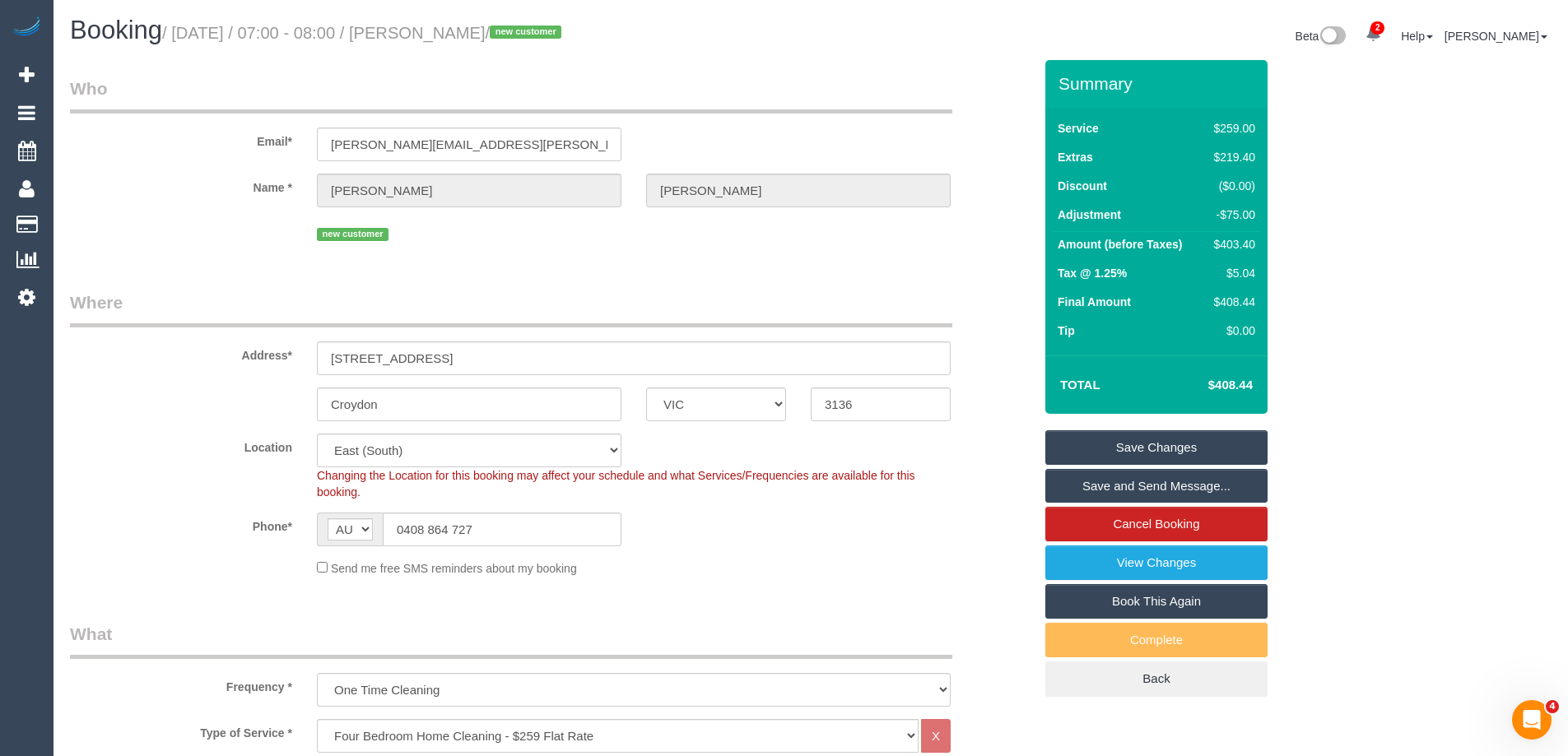
drag, startPoint x: 564, startPoint y: 39, endPoint x: 453, endPoint y: 34, distance: 111.1
click at [453, 34] on small "/ September 18, 2025 / 07:00 - 08:00 / Joshua Jenkins / new customer" at bounding box center [364, 32] width 404 height 18
copy small "Joshua Jenkins"
click at [1083, 483] on link "Save and Send Message..." at bounding box center [1156, 486] width 222 height 34
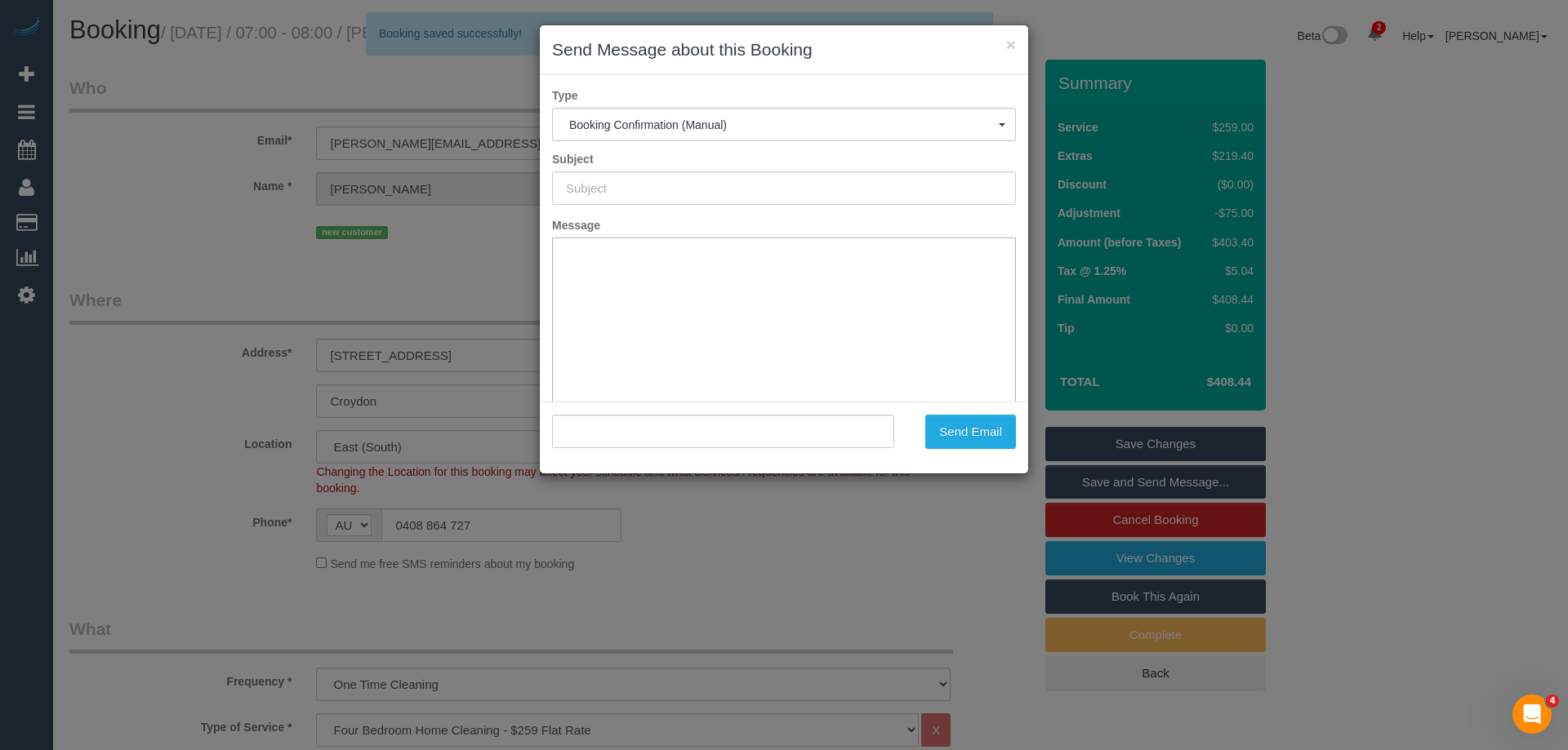
type input "Booking Confirmed"
type input ""Joshua Jenkins" <joshua.jenkins.00@gmail.com>"
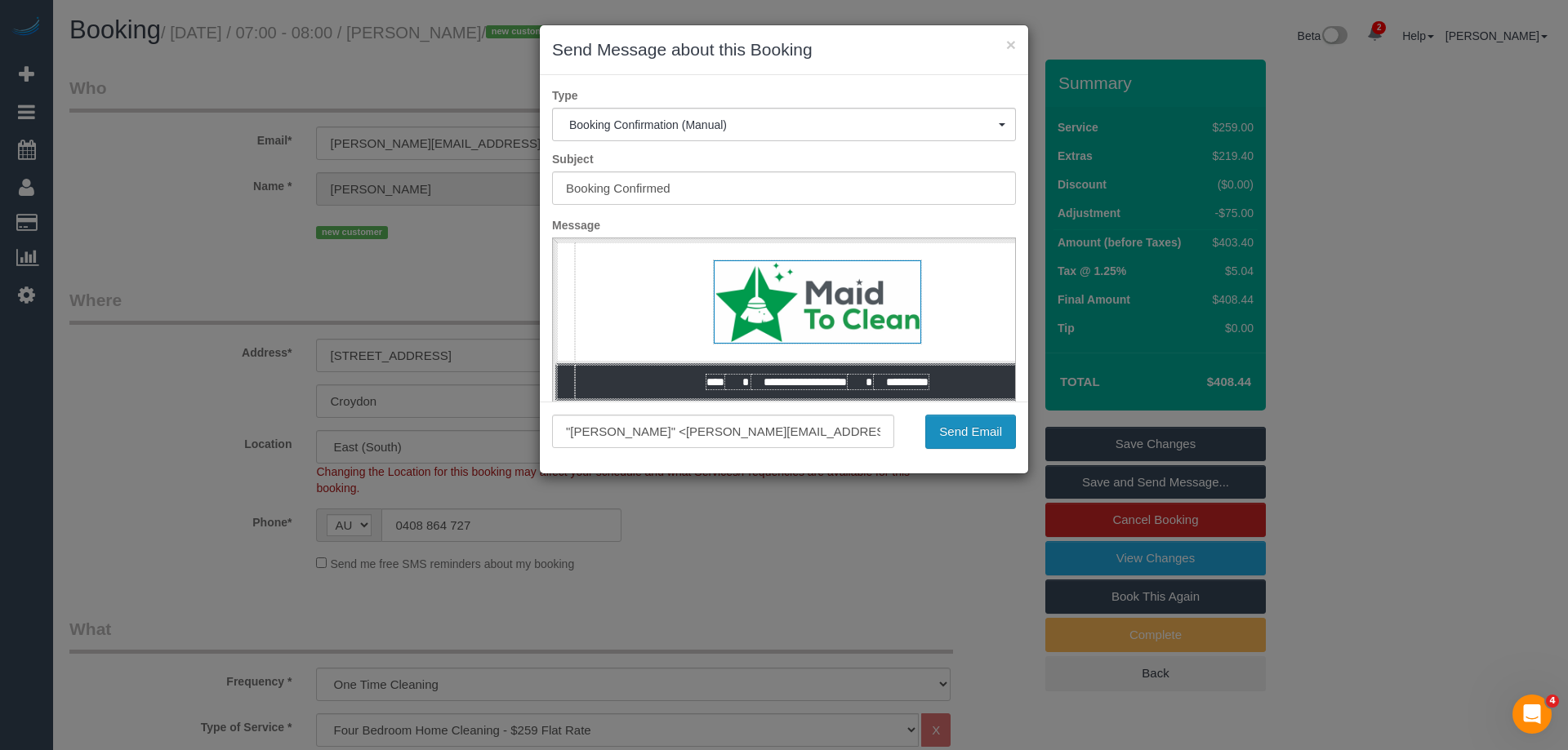
click at [963, 425] on button "Send Email" at bounding box center [970, 432] width 90 height 34
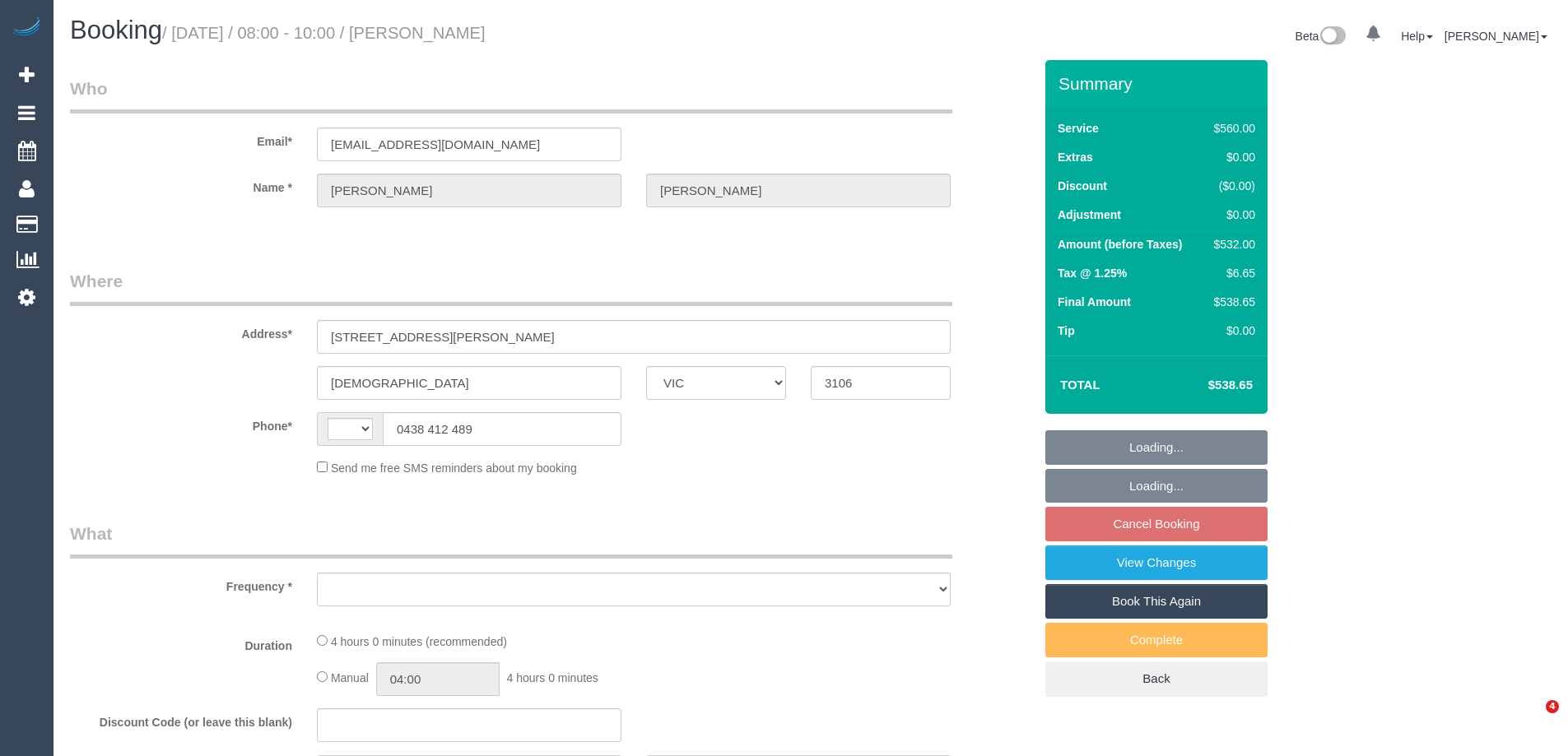
select select "VIC"
select select "string:AU"
select select "object:550"
drag, startPoint x: 494, startPoint y: 144, endPoint x: 165, endPoint y: 146, distance: 329.0
click at [165, 146] on div "Email* [EMAIL_ADDRESS][DOMAIN_NAME]" at bounding box center [551, 119] width 987 height 84
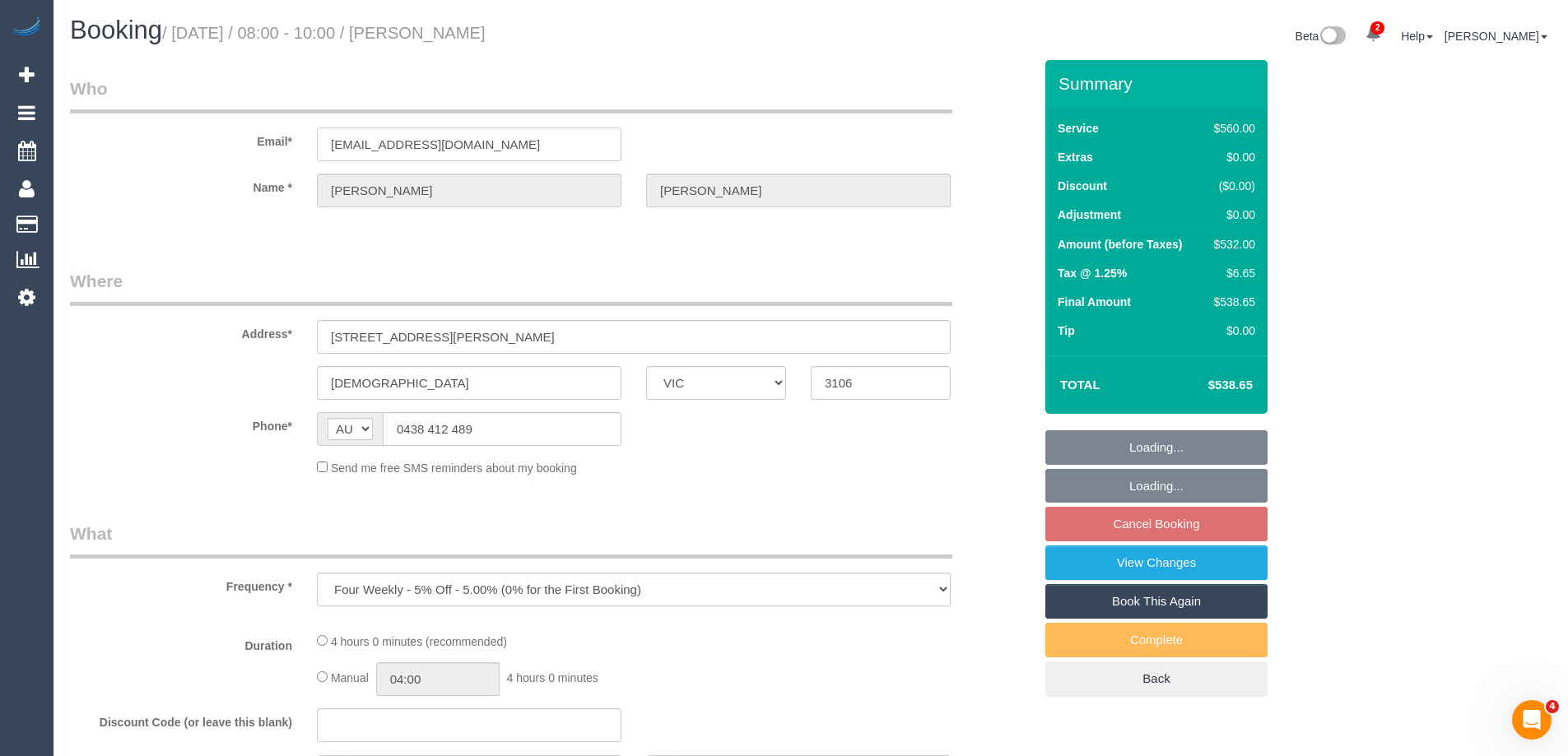
select select "string:stripe-pm_1QIMEW2GScqysDRVTgV6DieV"
select select "2"
select select "240"
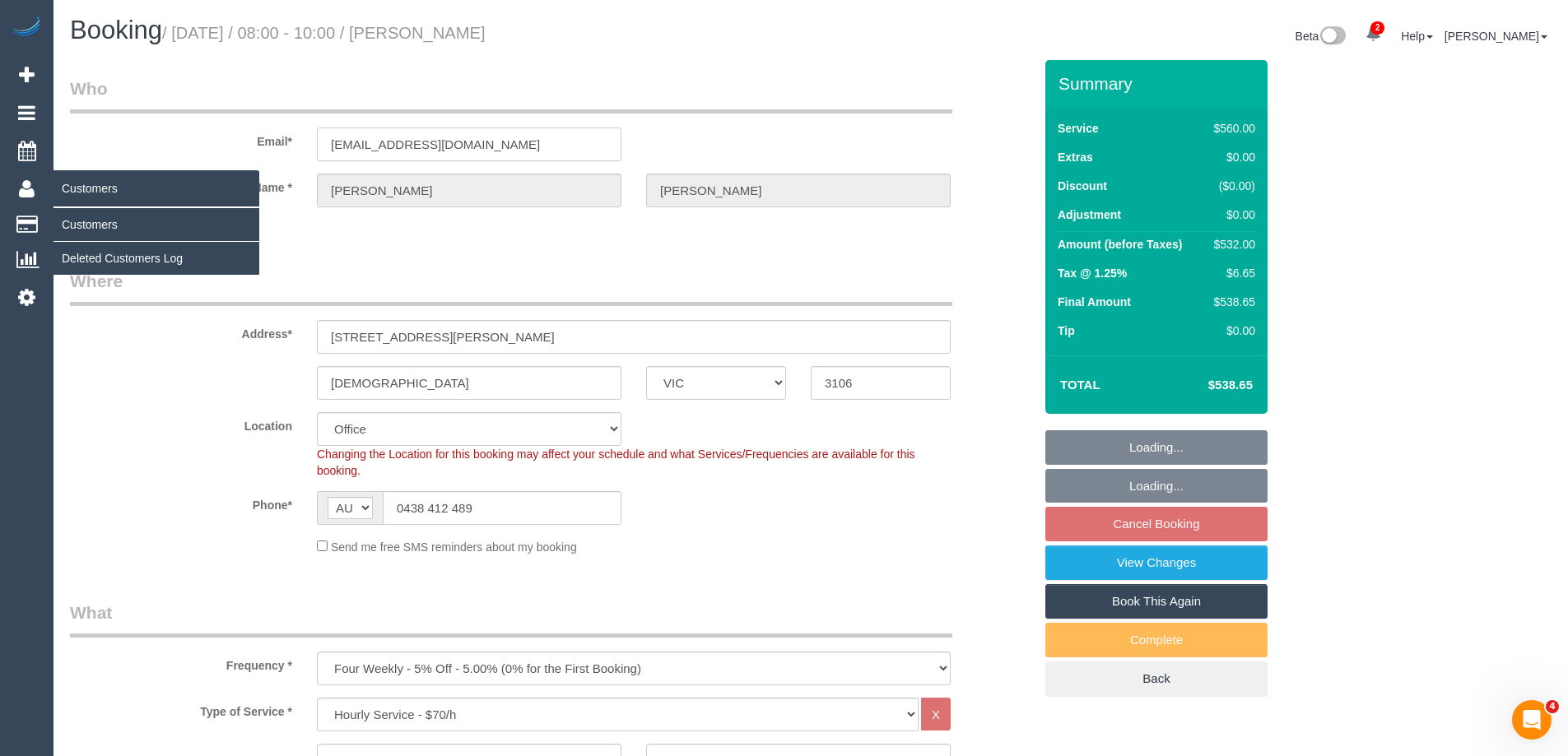
select select "number:28"
select select "number:14"
select select "number:19"
select select "number:25"
select select "object:871"
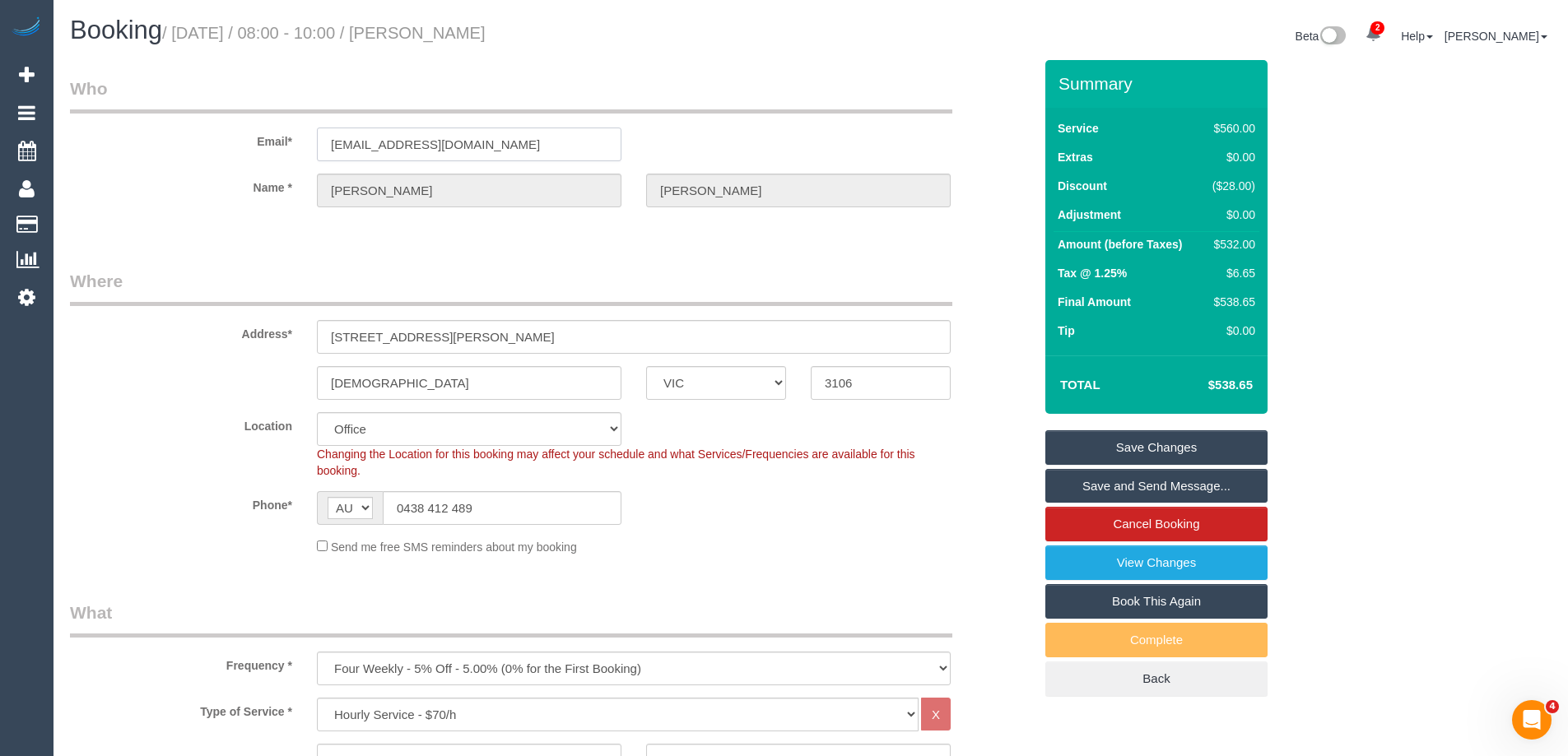
scroll to position [2503, 0]
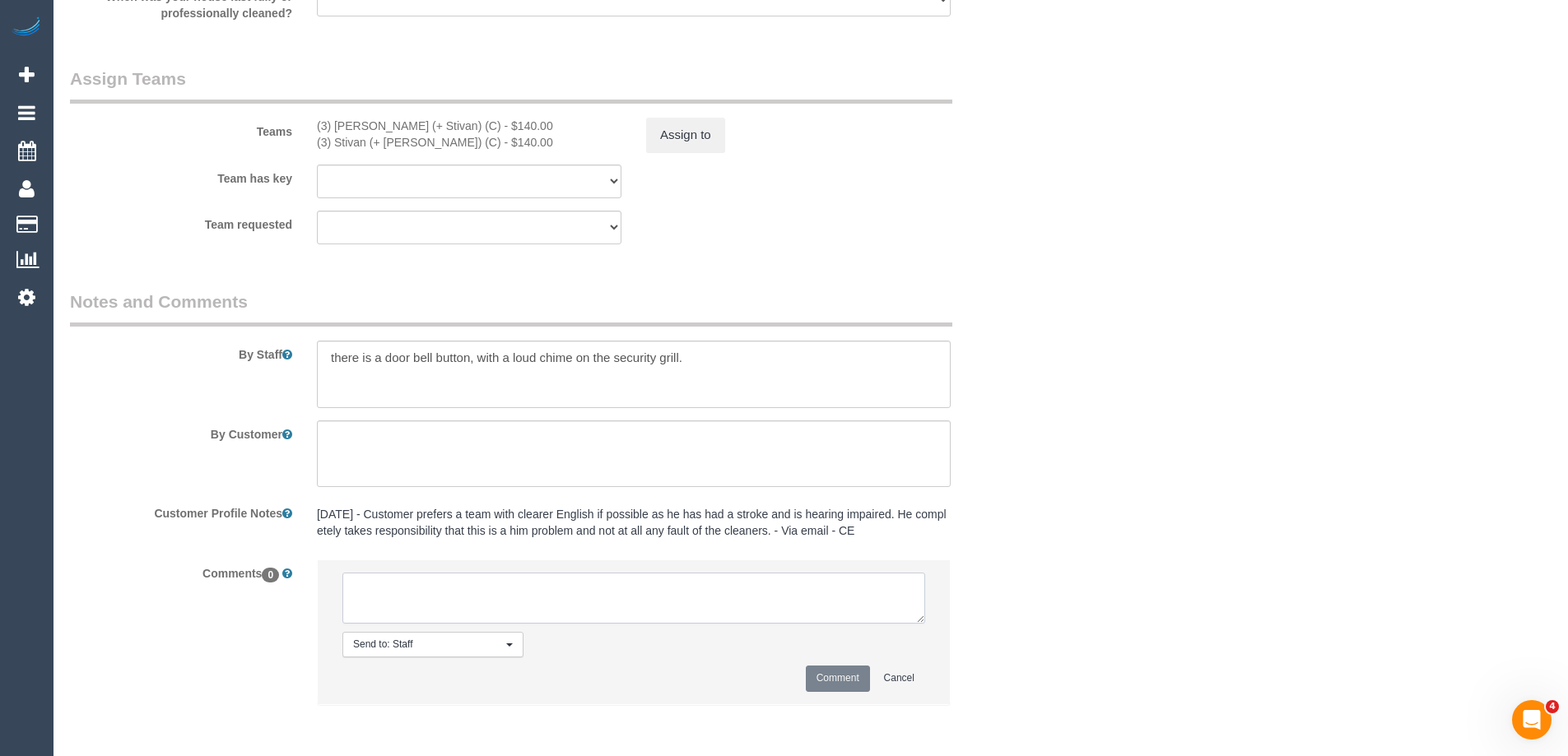
click at [426, 595] on textarea at bounding box center [634, 599] width 582 height 51
type textarea "O"
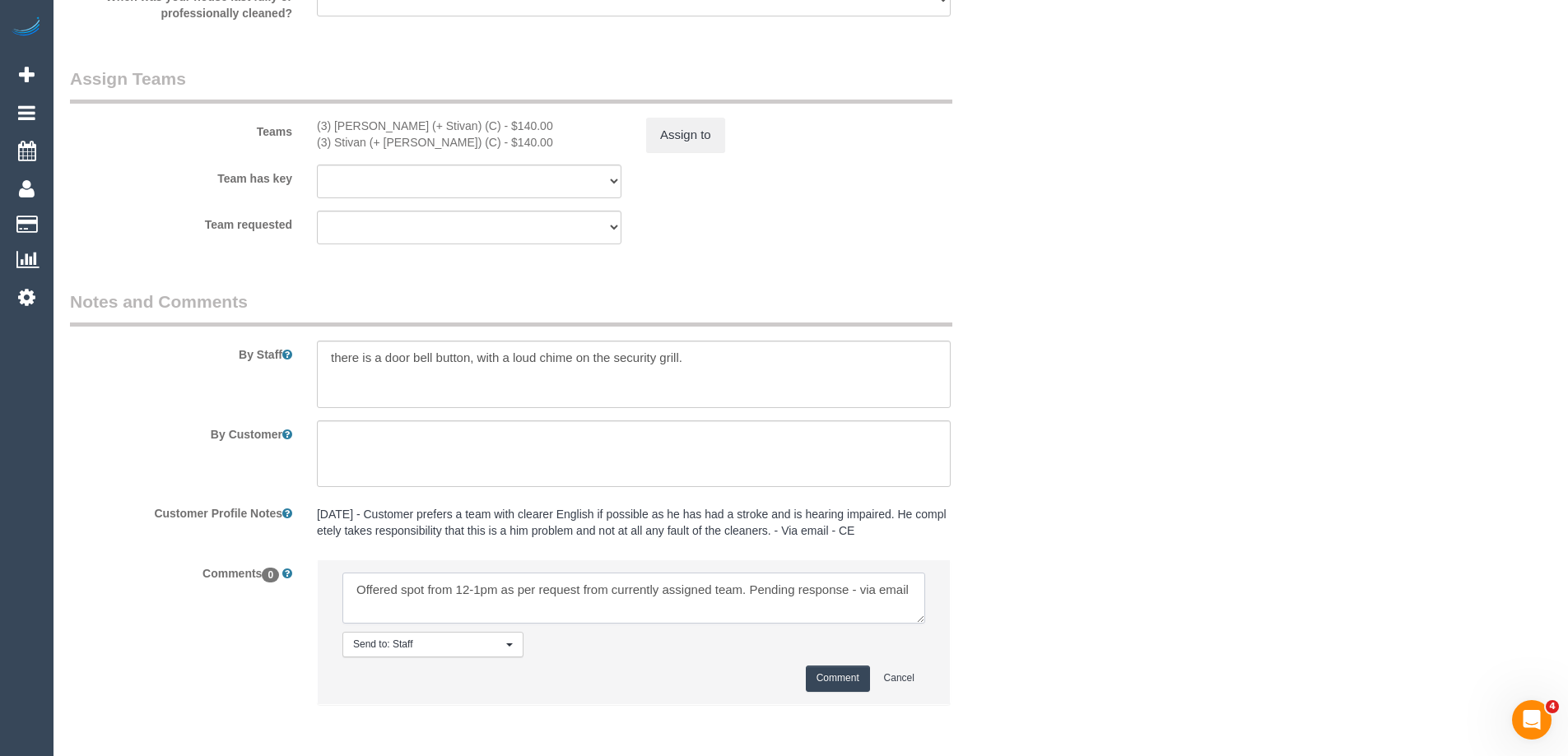
type textarea "Offered spot from 12-1pm as per request from currently assigned team. Pending r…"
click at [839, 676] on button "Comment" at bounding box center [838, 678] width 65 height 26
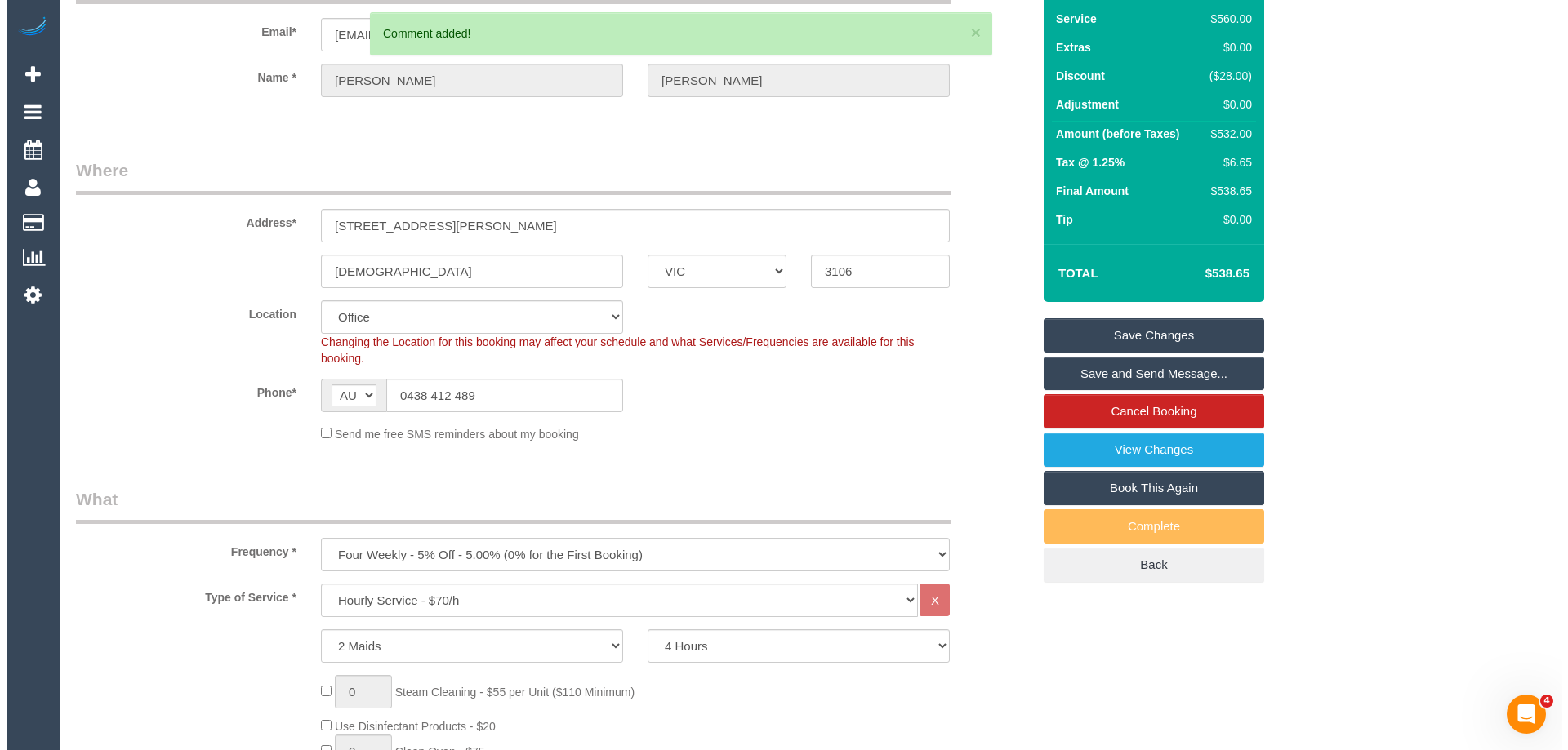
scroll to position [0, 0]
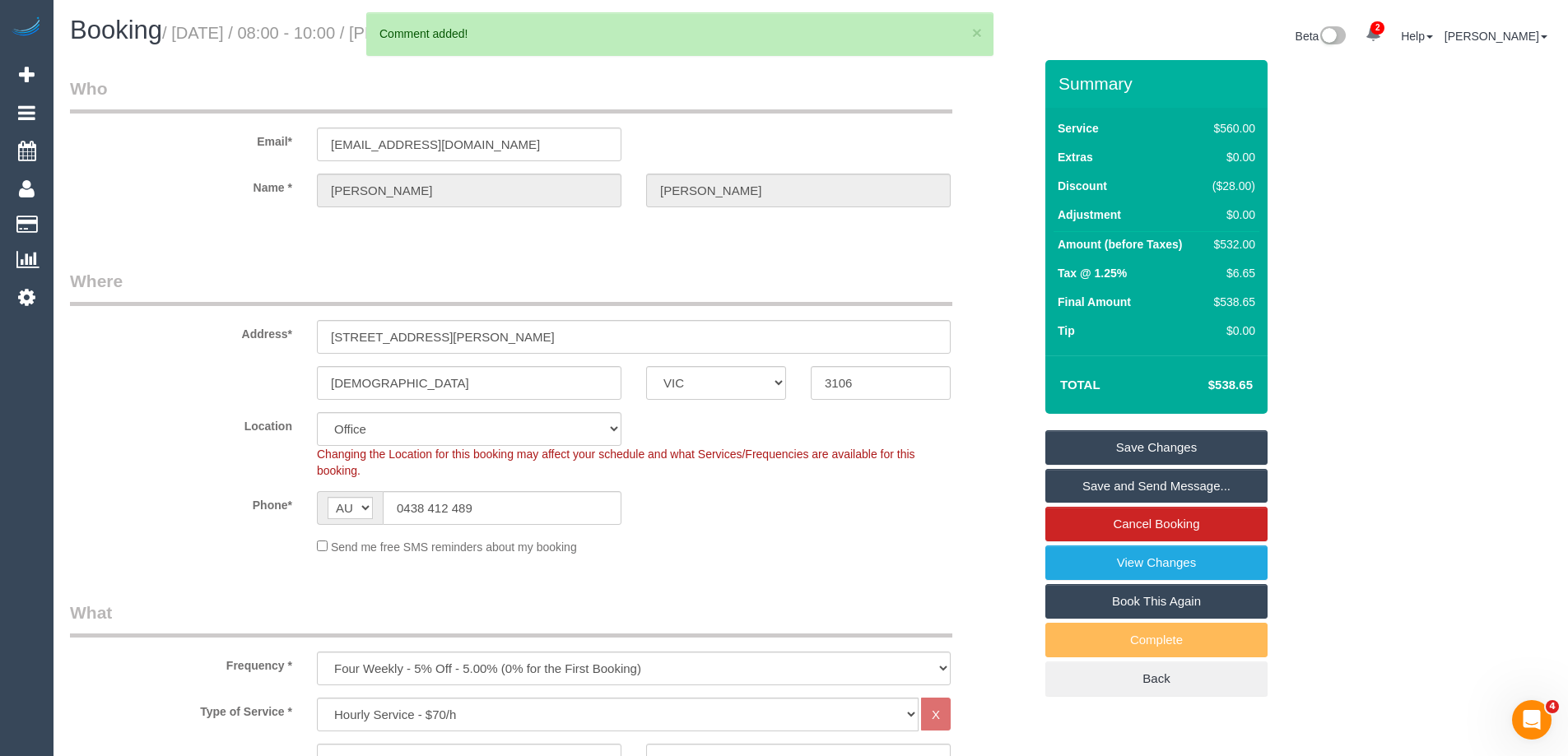
click at [1082, 446] on link "Save Changes" at bounding box center [1156, 448] width 222 height 34
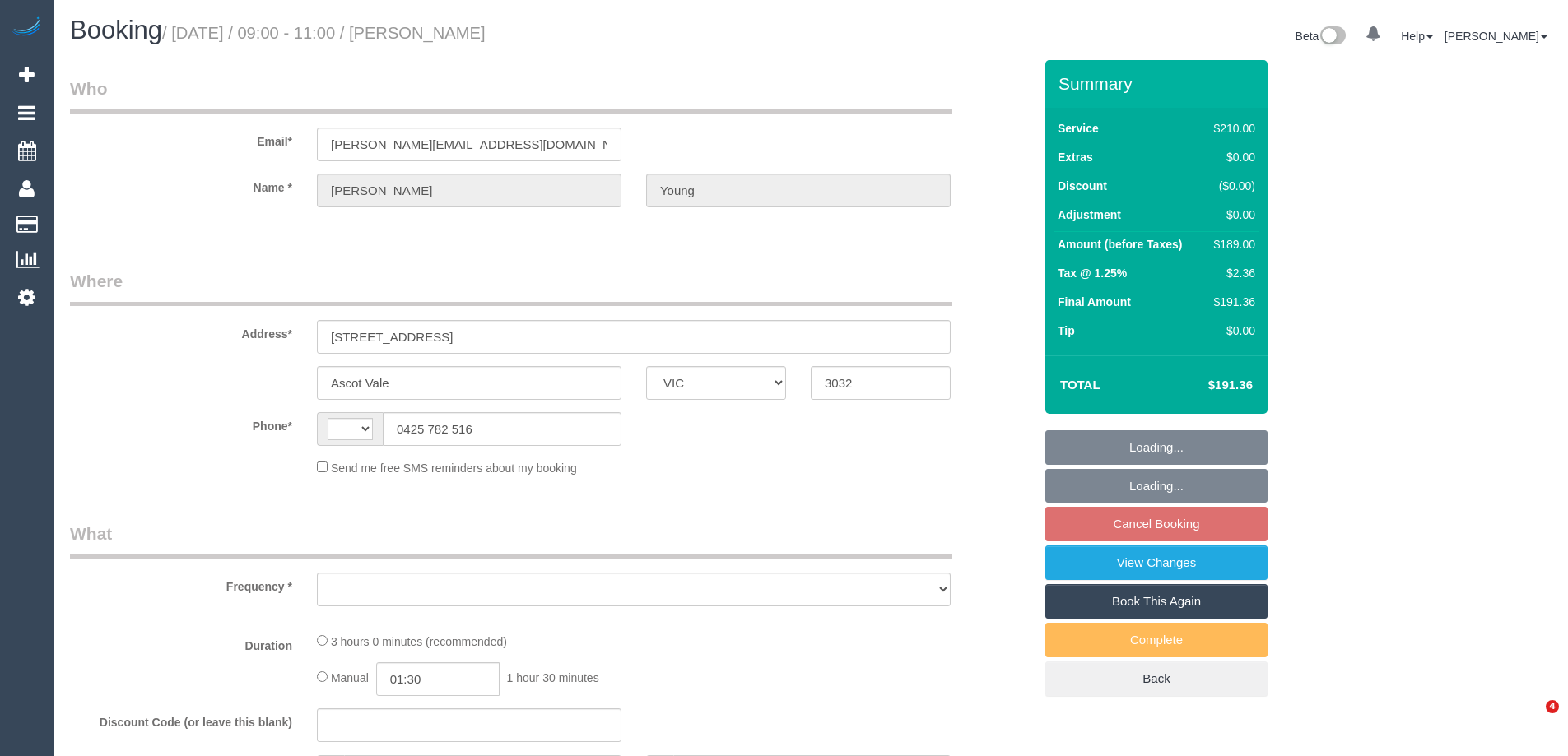
select select "VIC"
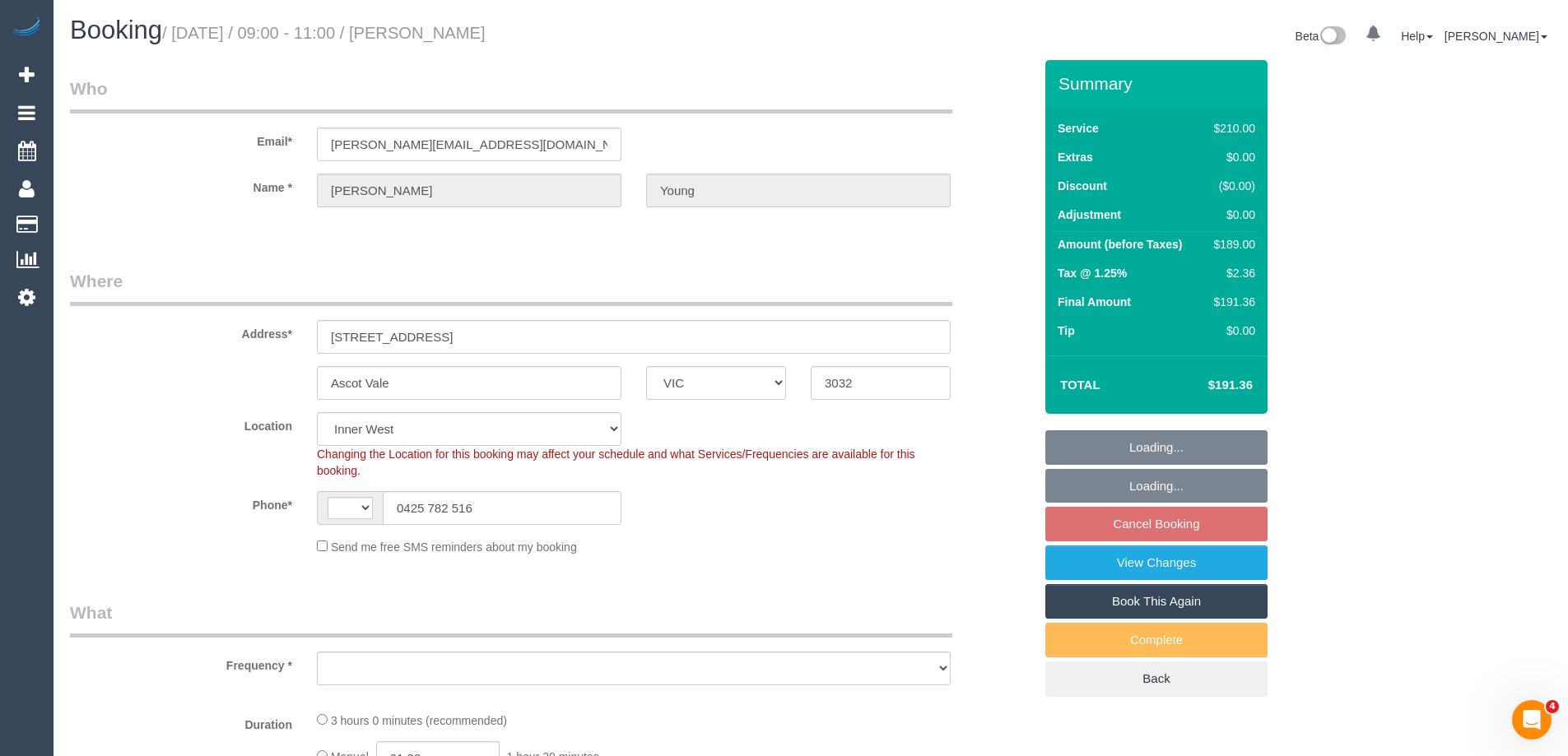
select select "string:AU"
select select "object:542"
select select "string:stripe-pm_1RHKdX2GScqysDRVbLs84dZJ"
select select "object:711"
select select "180"
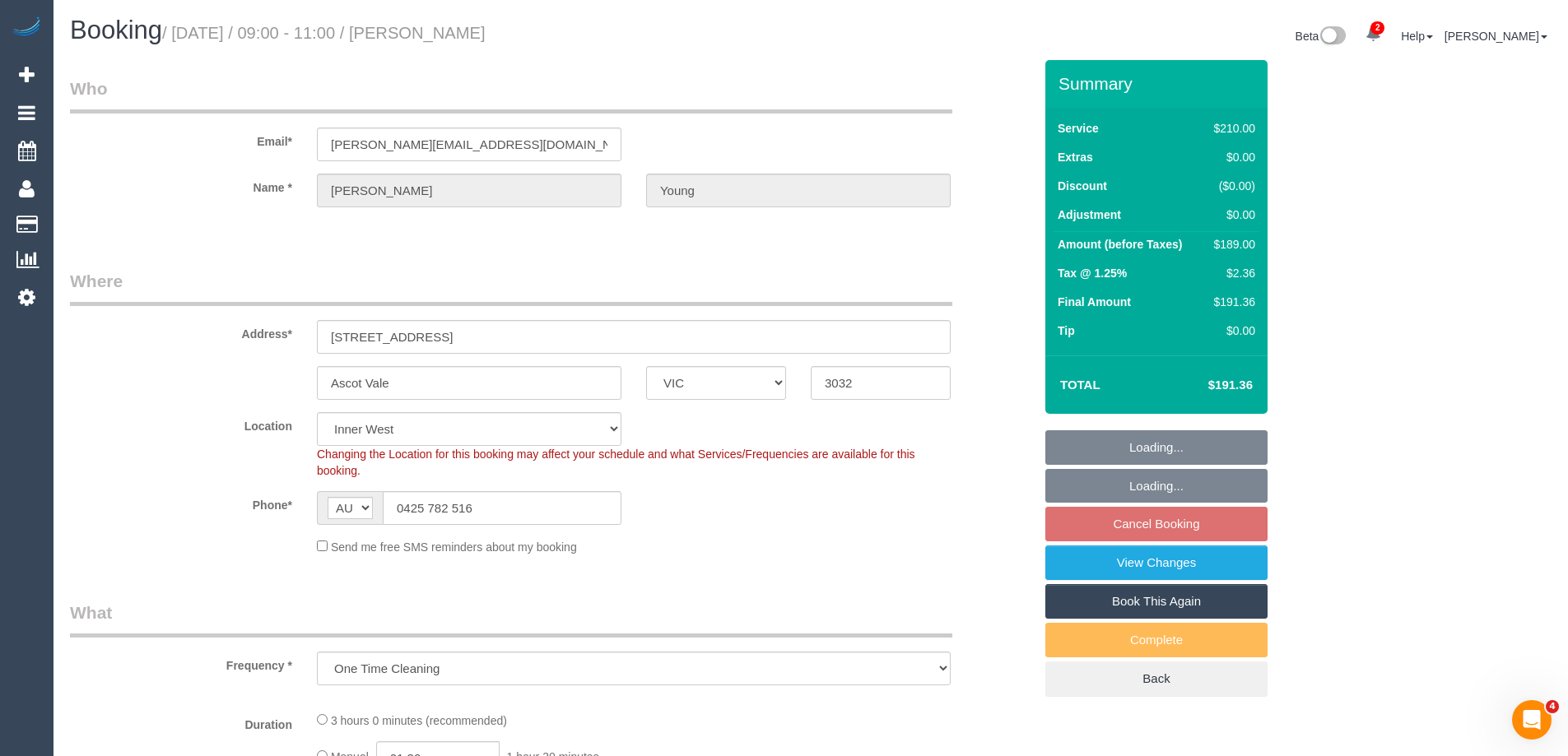
select select "number:30"
select select "number:16"
select select "number:19"
select select "number:22"
select select "number:34"
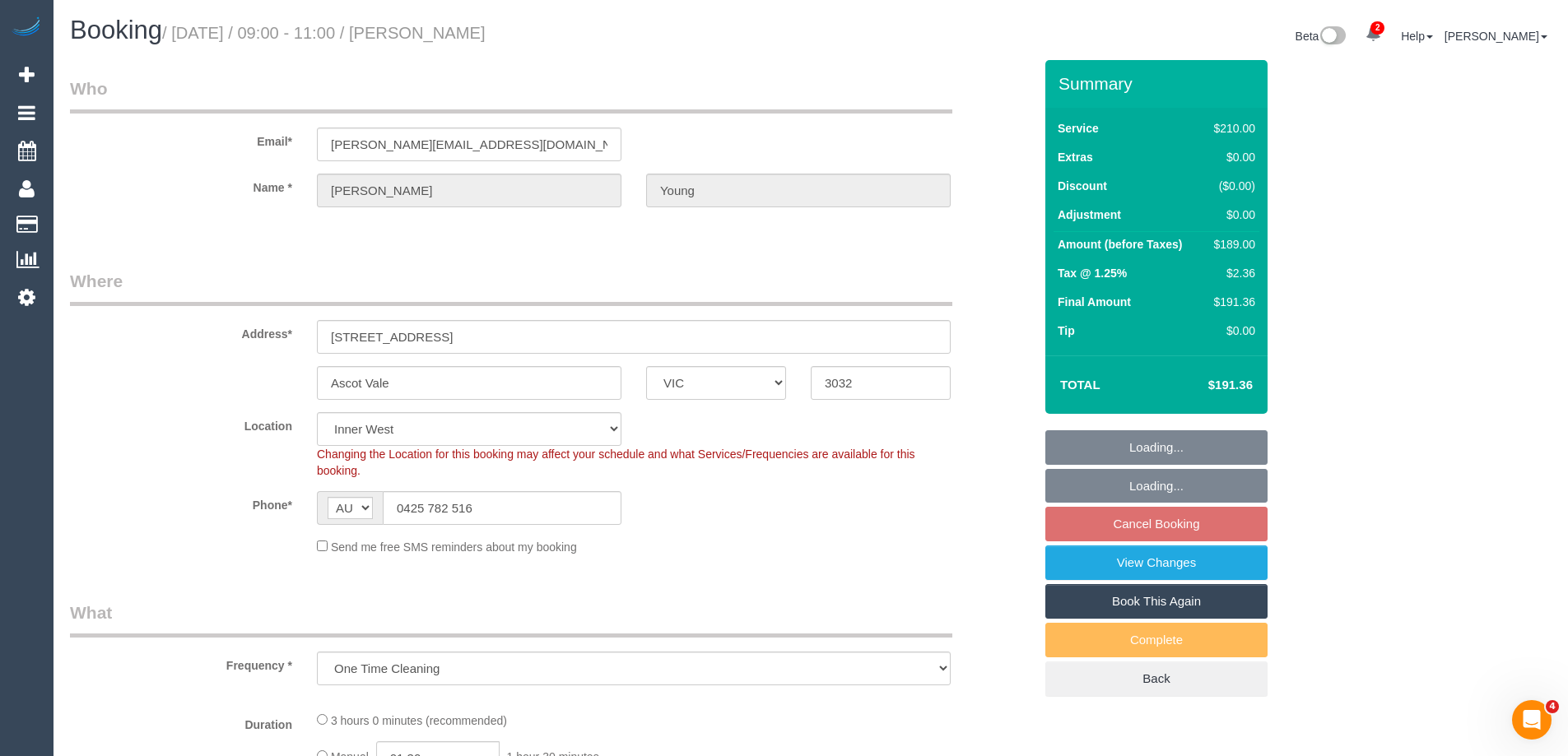
select select "number:11"
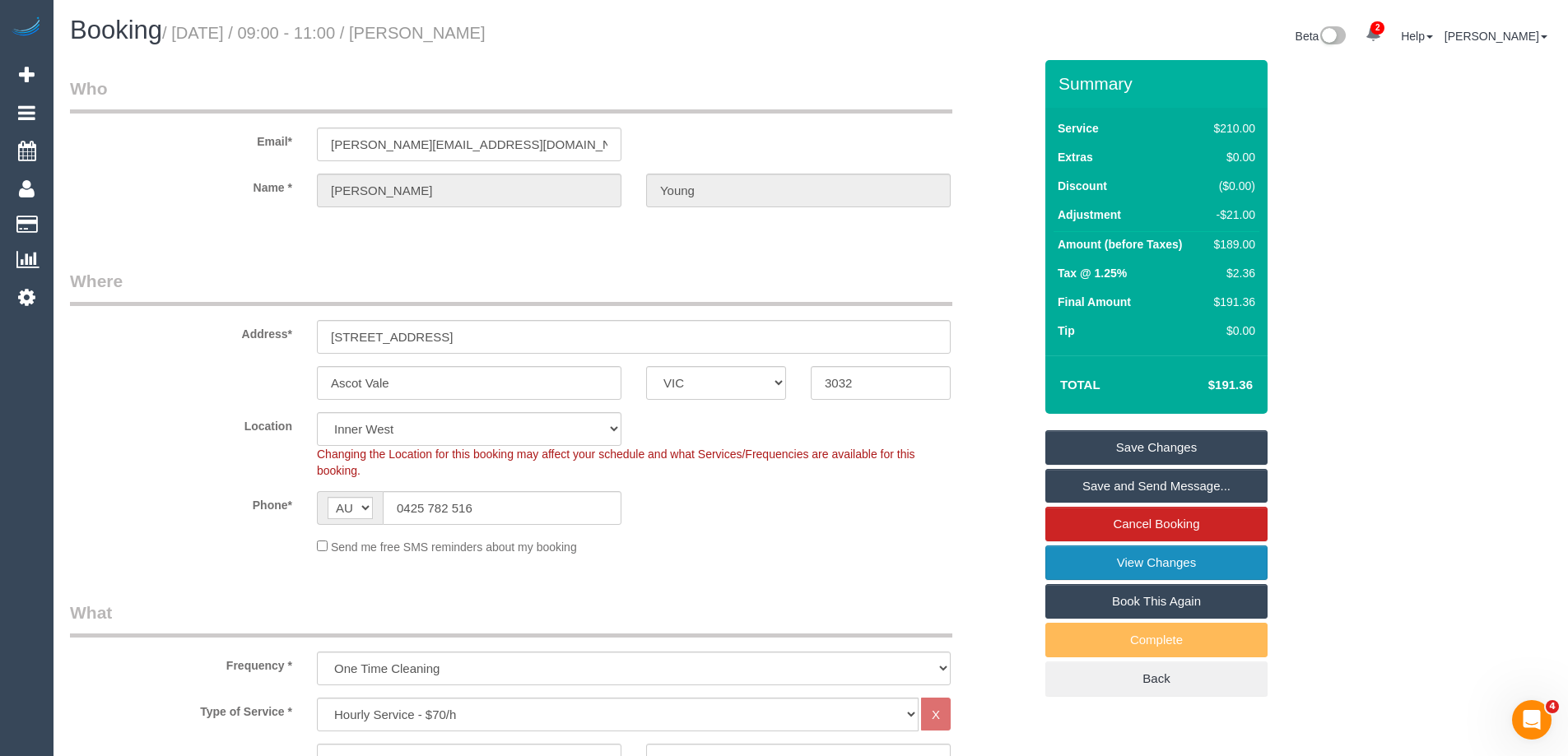
click at [1079, 570] on link "View Changes" at bounding box center [1156, 562] width 222 height 34
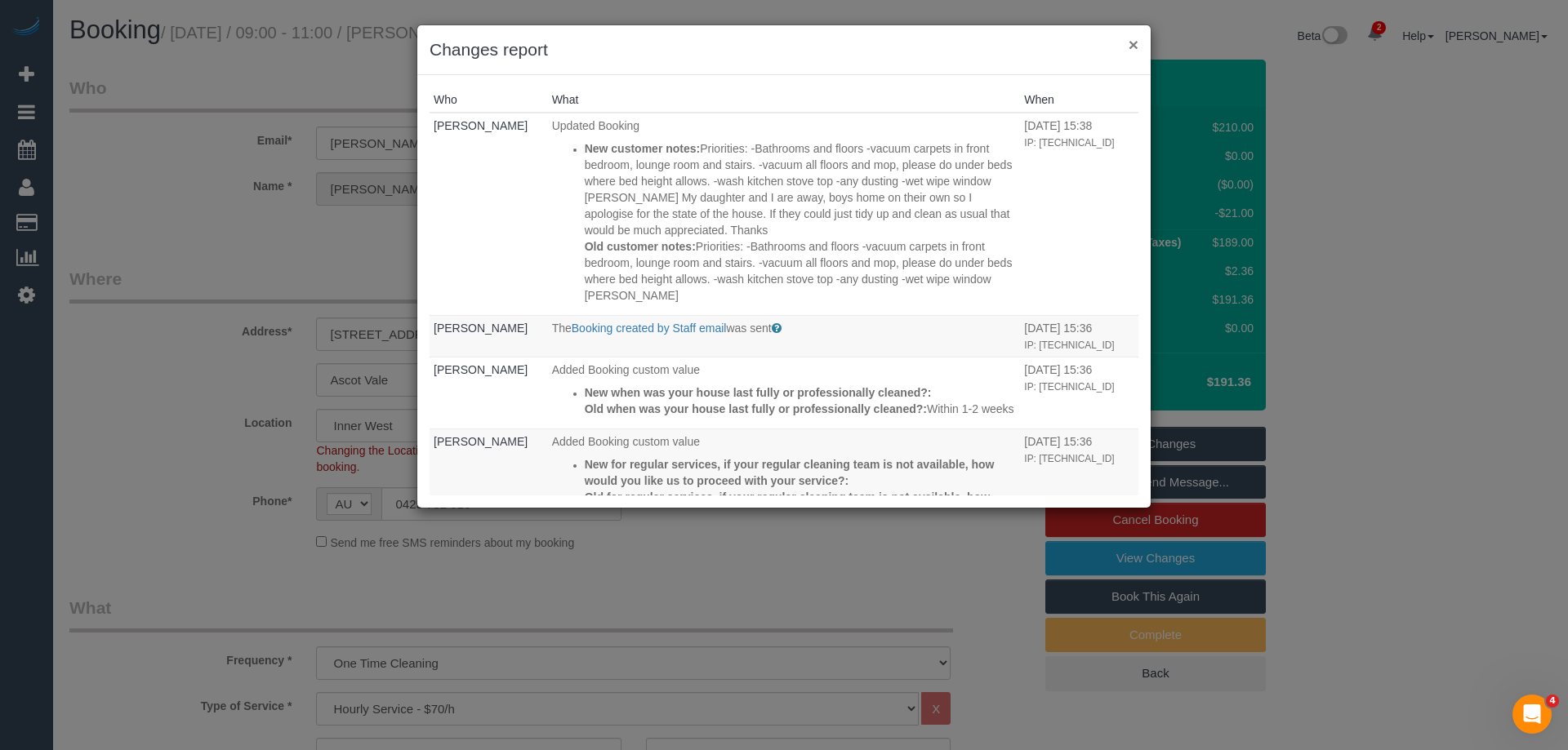
click at [1135, 40] on button "×" at bounding box center [1133, 44] width 9 height 17
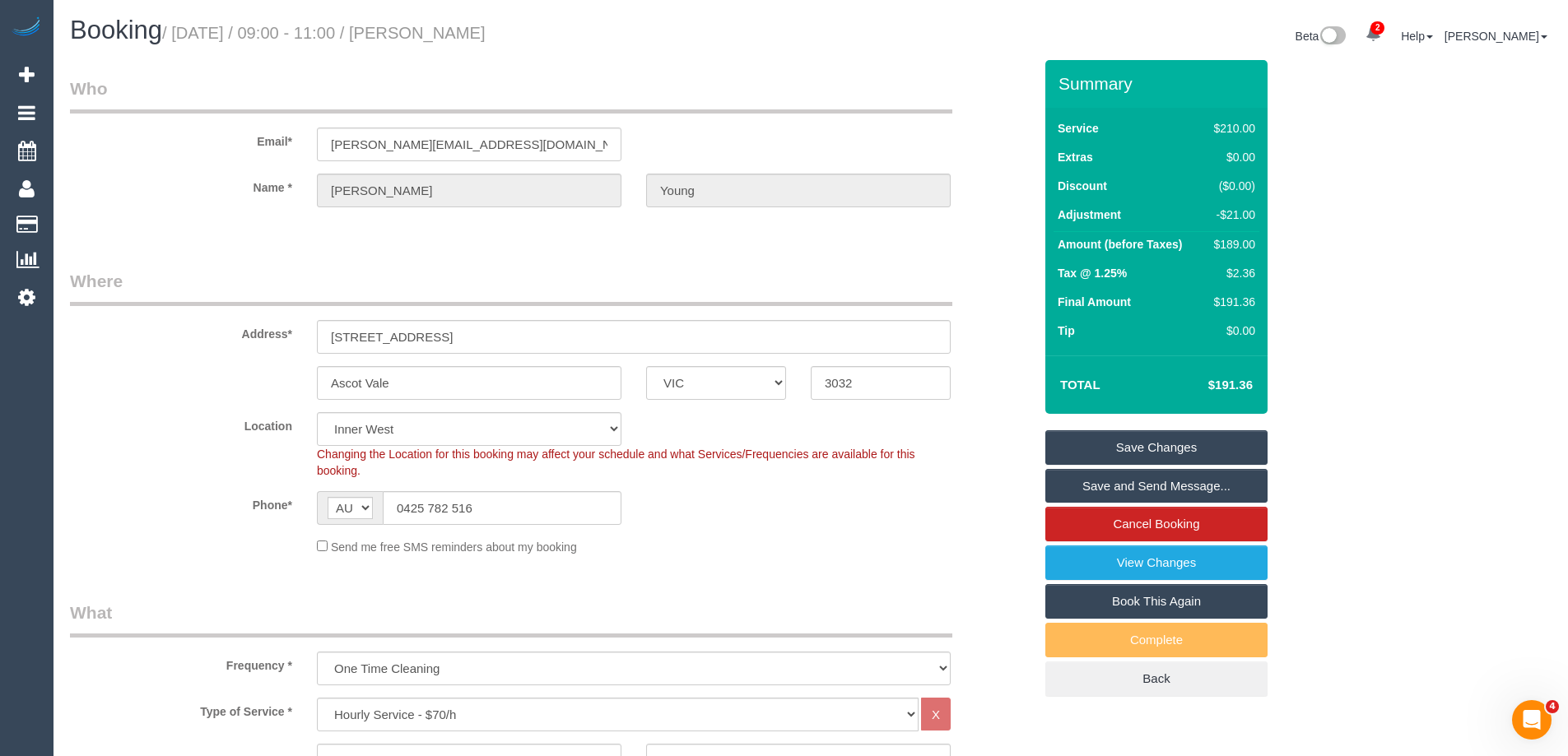
click at [1091, 452] on link "Save Changes" at bounding box center [1156, 448] width 222 height 34
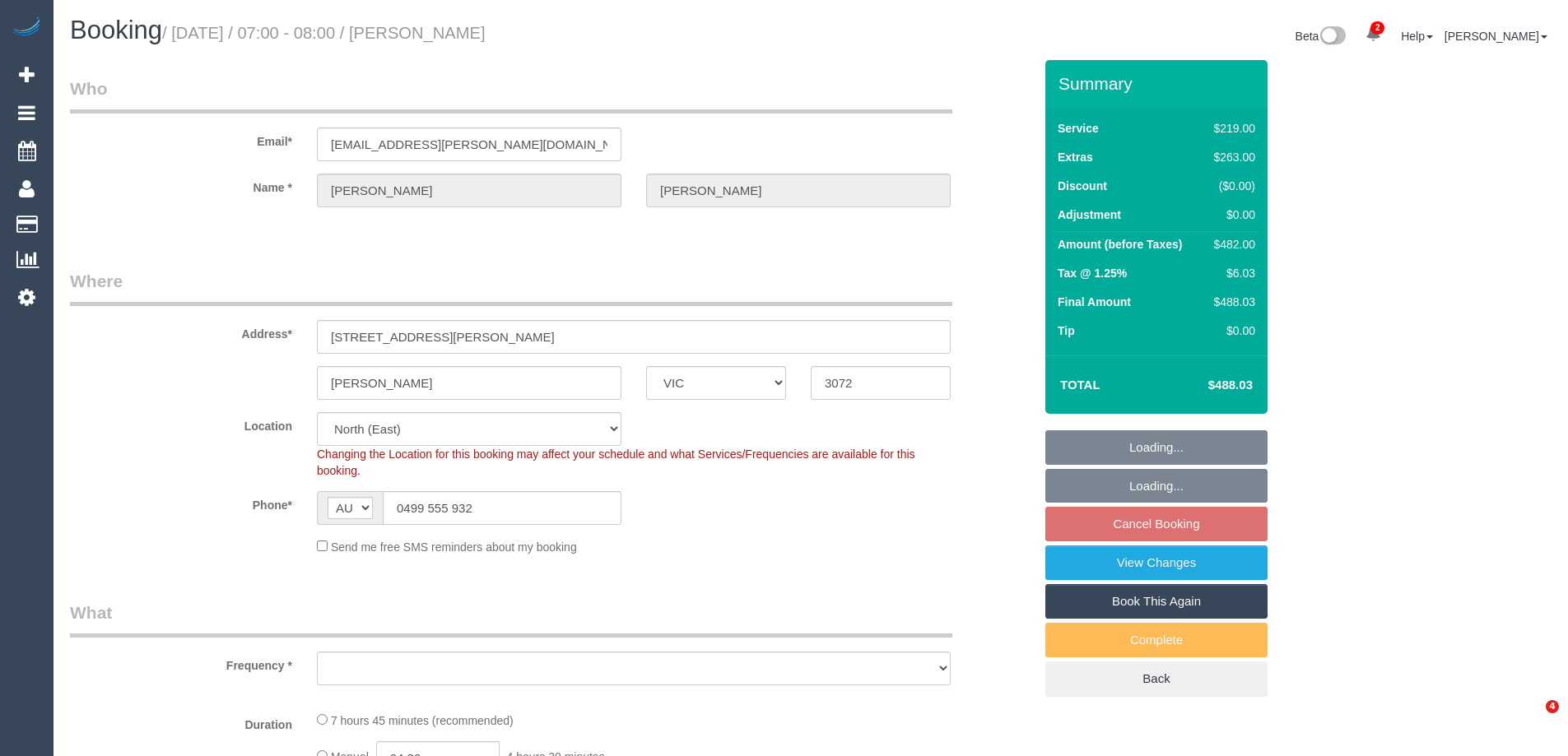
select select "VIC"
select select "string:stripe-pm_1LXx1W2GScqysDRVWMzB0sog"
select select "number:30"
select select "number:14"
select select "number:19"
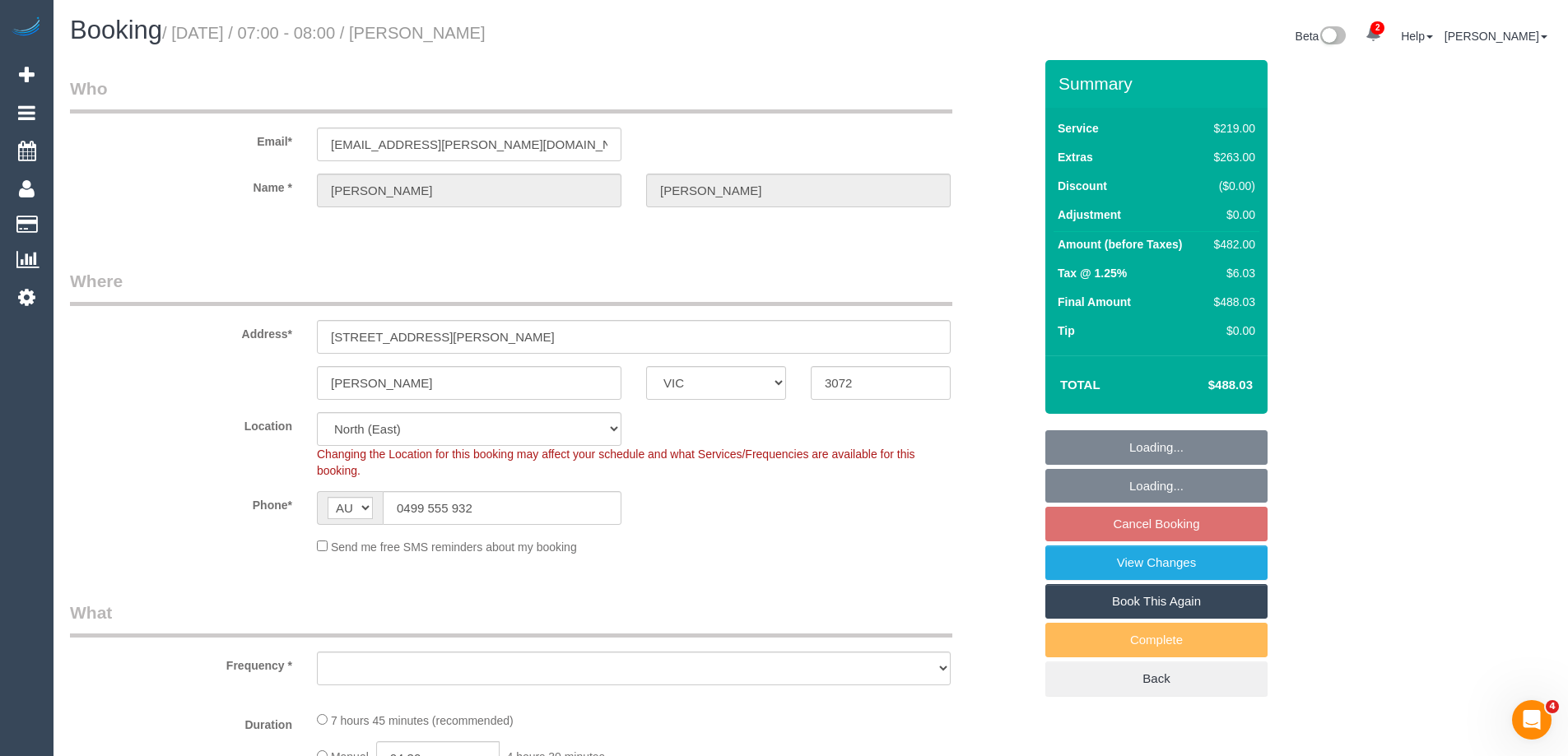
select select "number:23"
select select "number:26"
select select "object:1363"
select select "spot1"
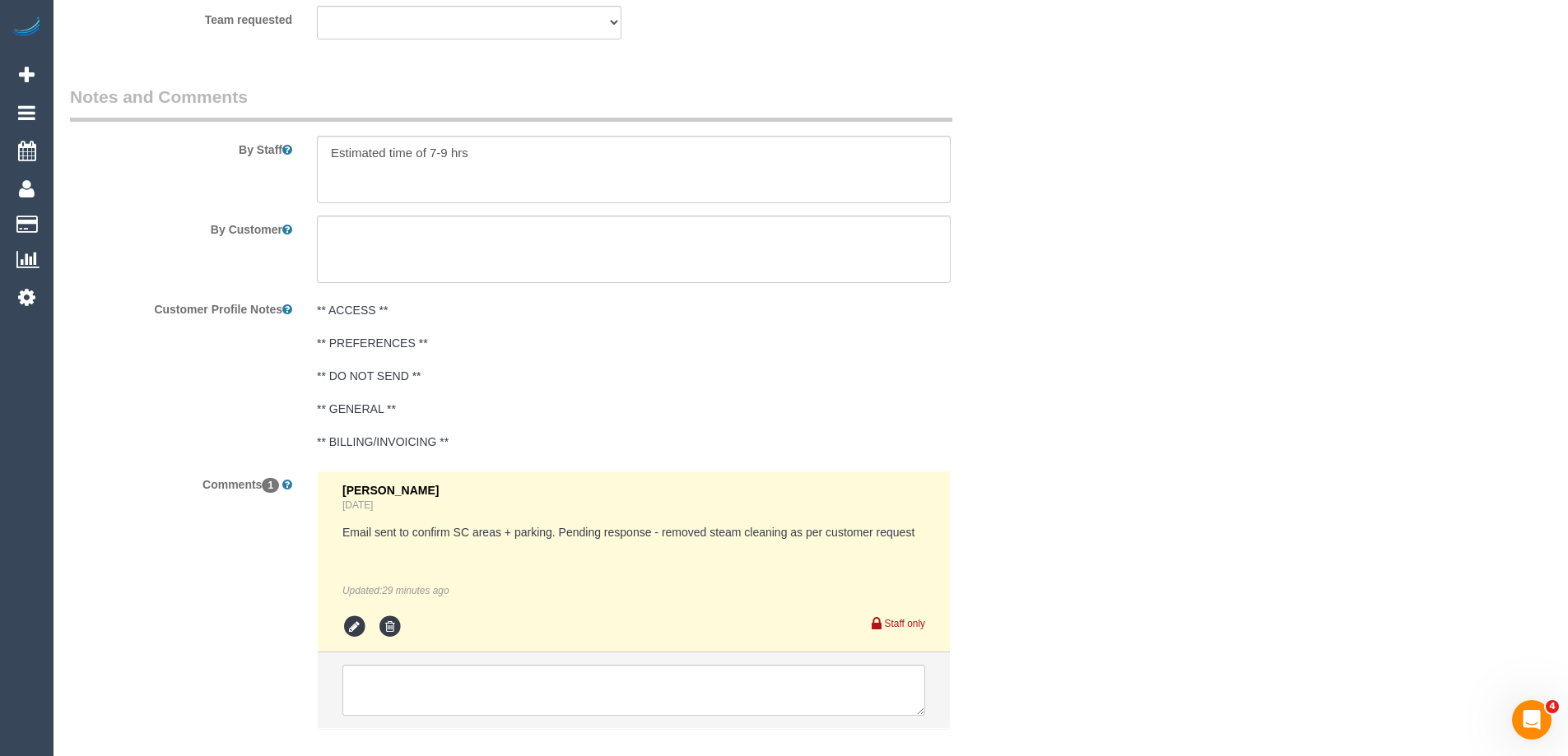
scroll to position [2725, 0]
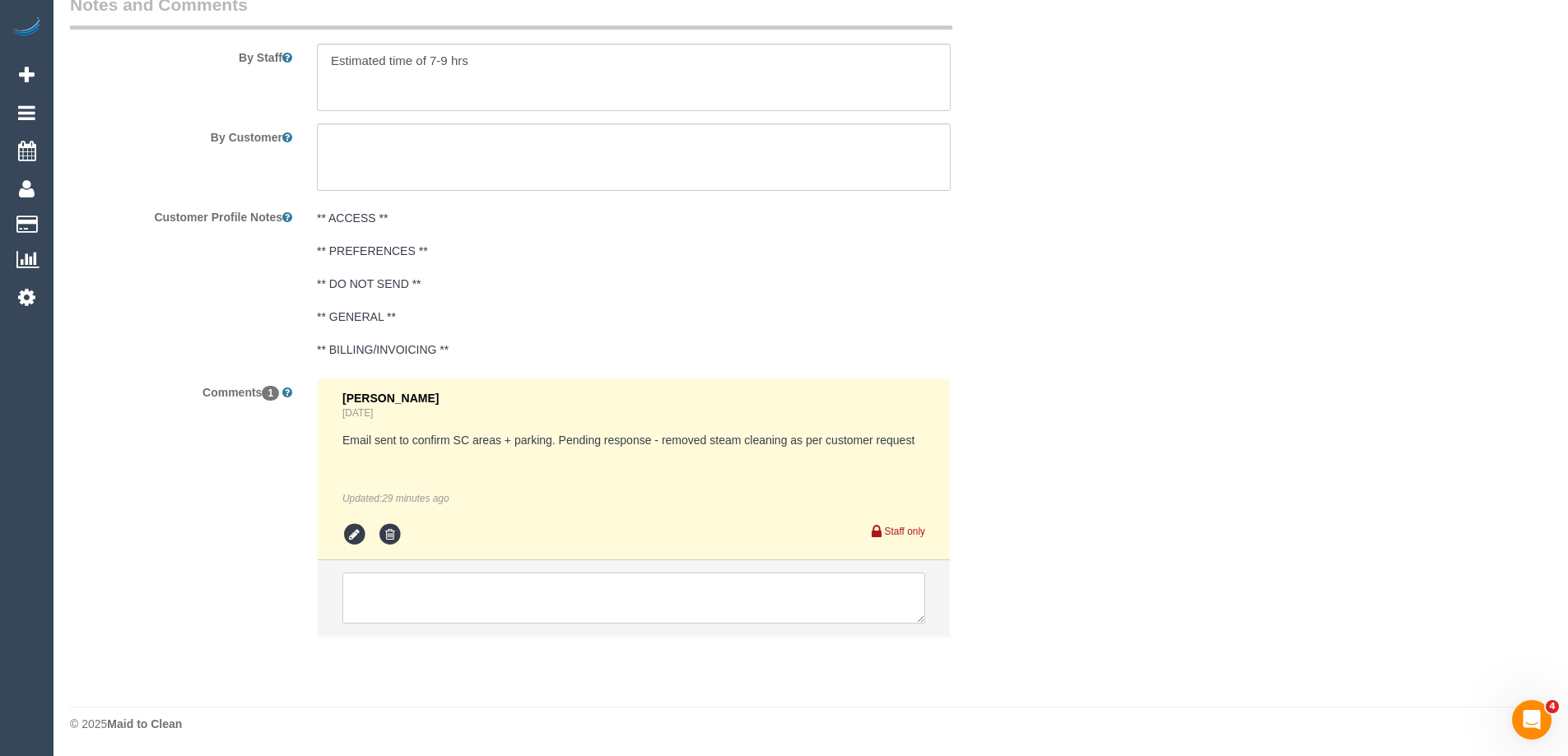
click at [415, 598] on textarea at bounding box center [634, 599] width 582 height 51
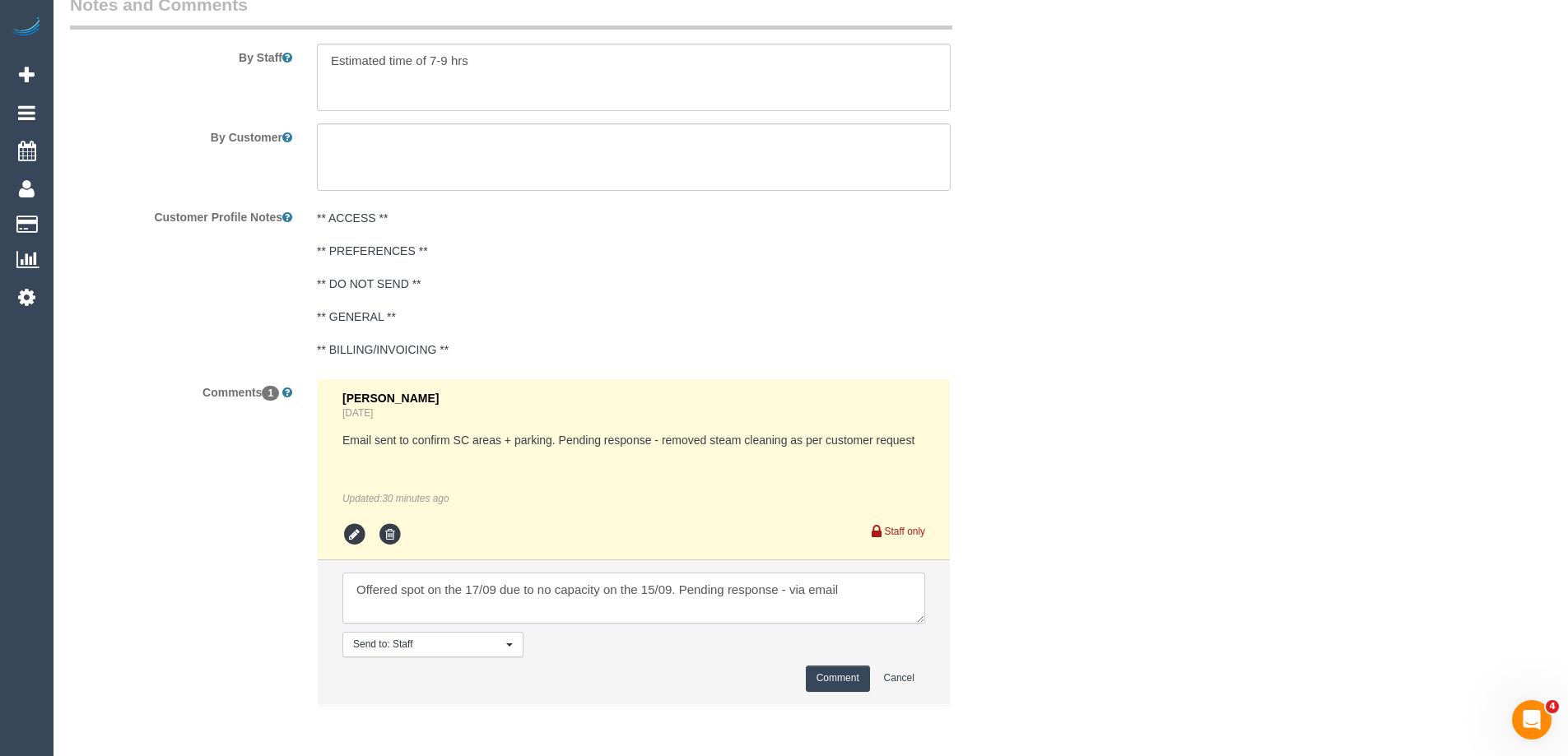
type textarea "Offered spot on the 17/09 due to no capacity on the 15/09. Pending response - v…"
click at [831, 680] on button "Comment" at bounding box center [838, 678] width 65 height 26
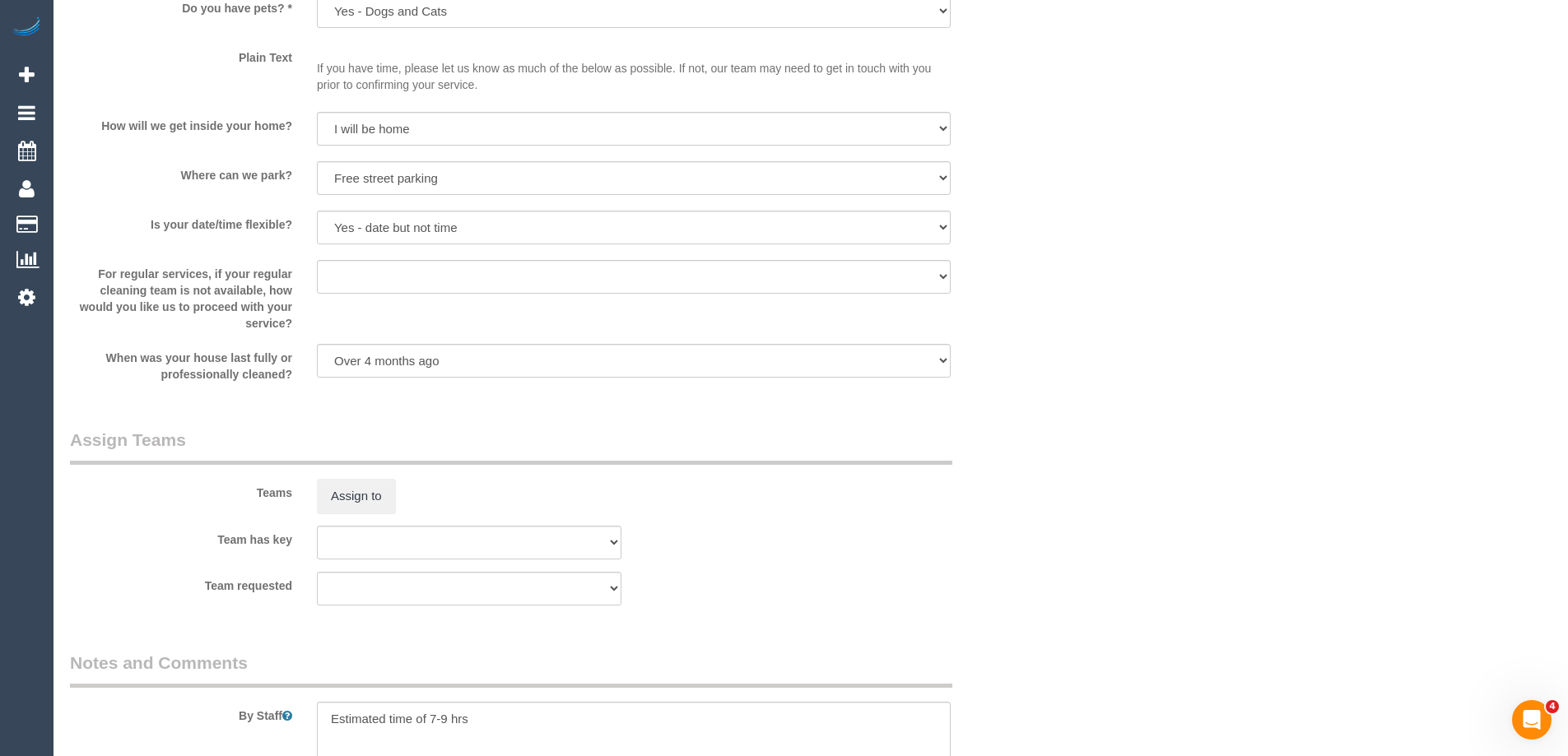
scroll to position [1574, 0]
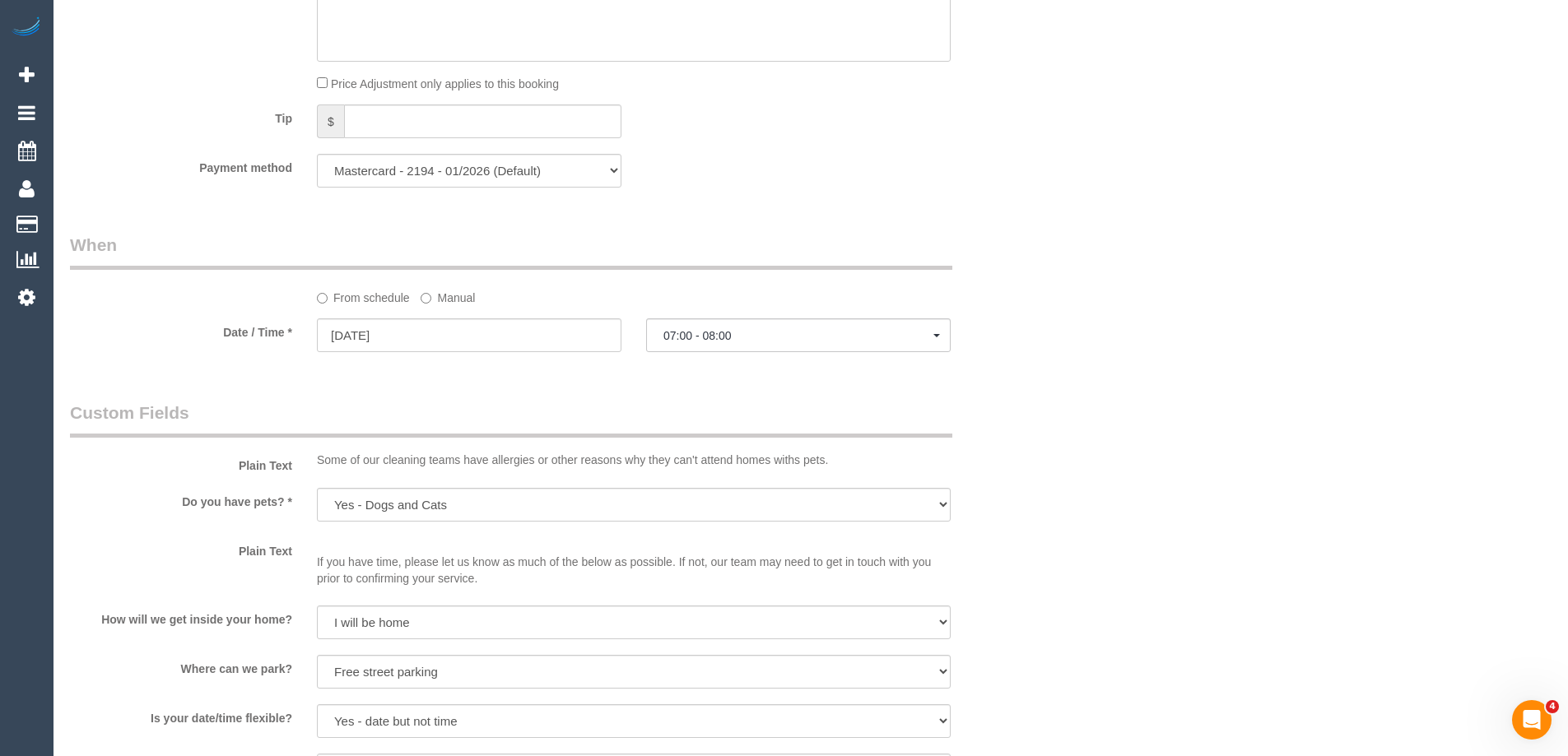
click at [452, 295] on label "Manual" at bounding box center [447, 294] width 54 height 22
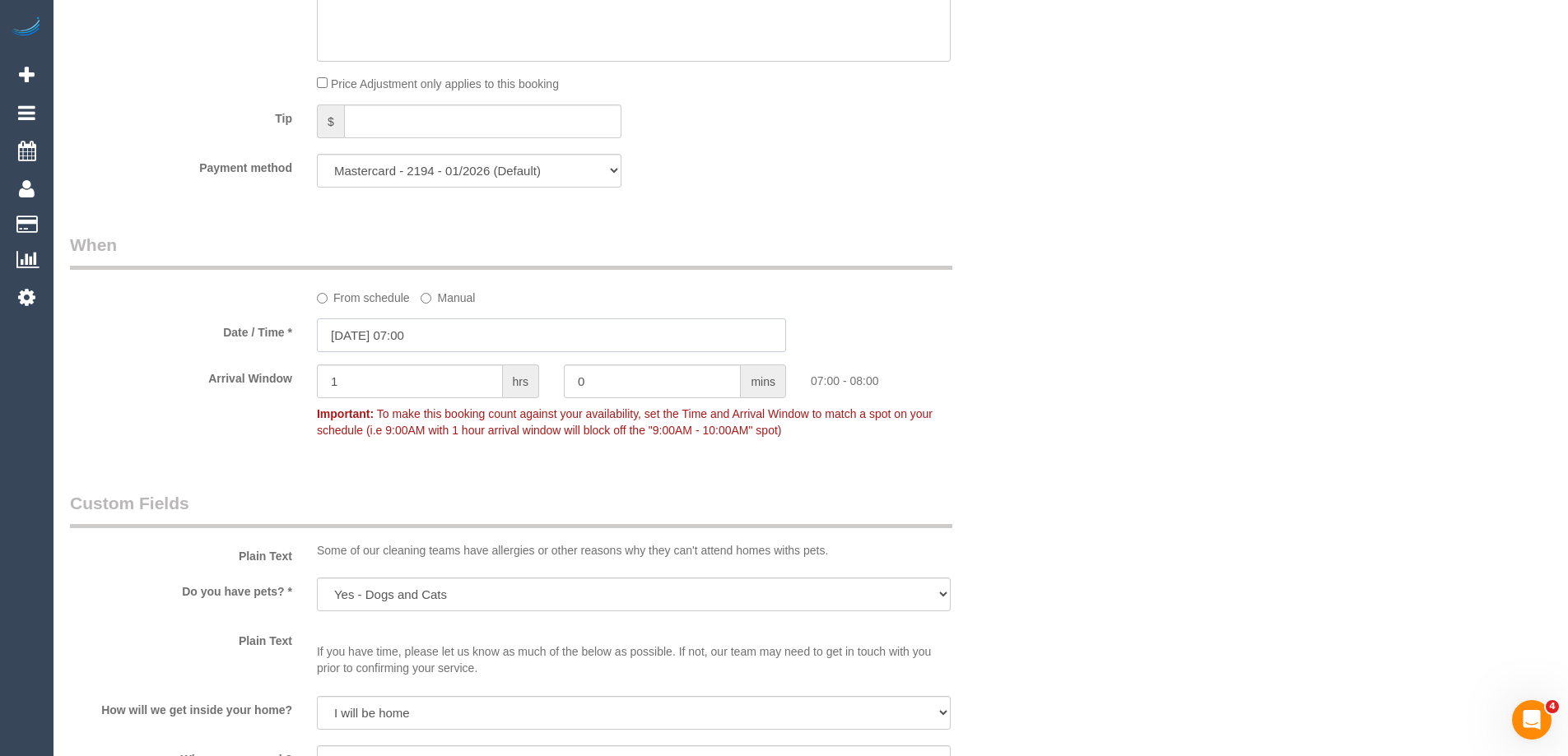
click at [366, 332] on input "15/09/2025 07:00" at bounding box center [551, 336] width 469 height 34
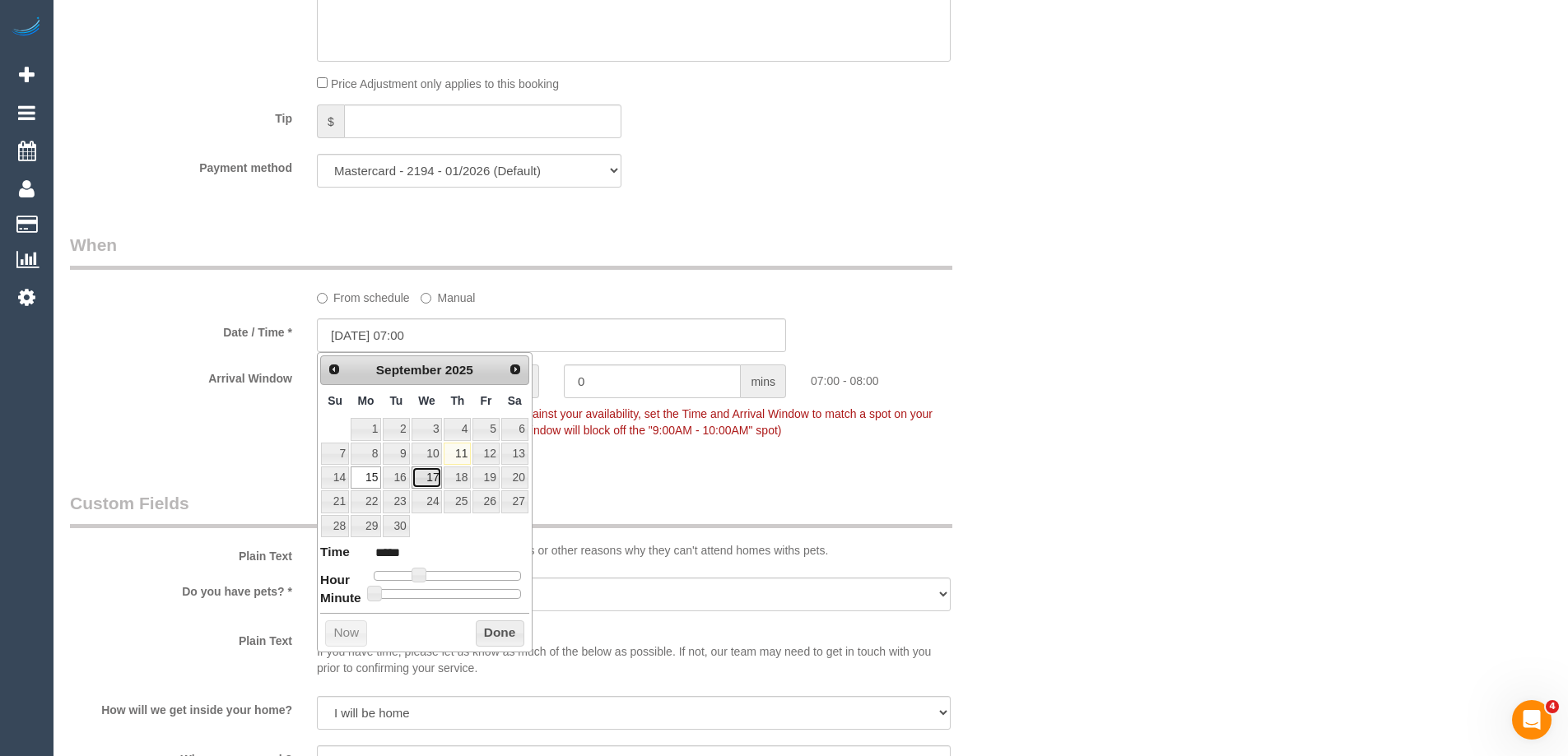
click at [435, 472] on link "17" at bounding box center [427, 477] width 31 height 22
type input "17/09/2025 07:00"
click at [492, 636] on button "Done" at bounding box center [499, 634] width 48 height 27
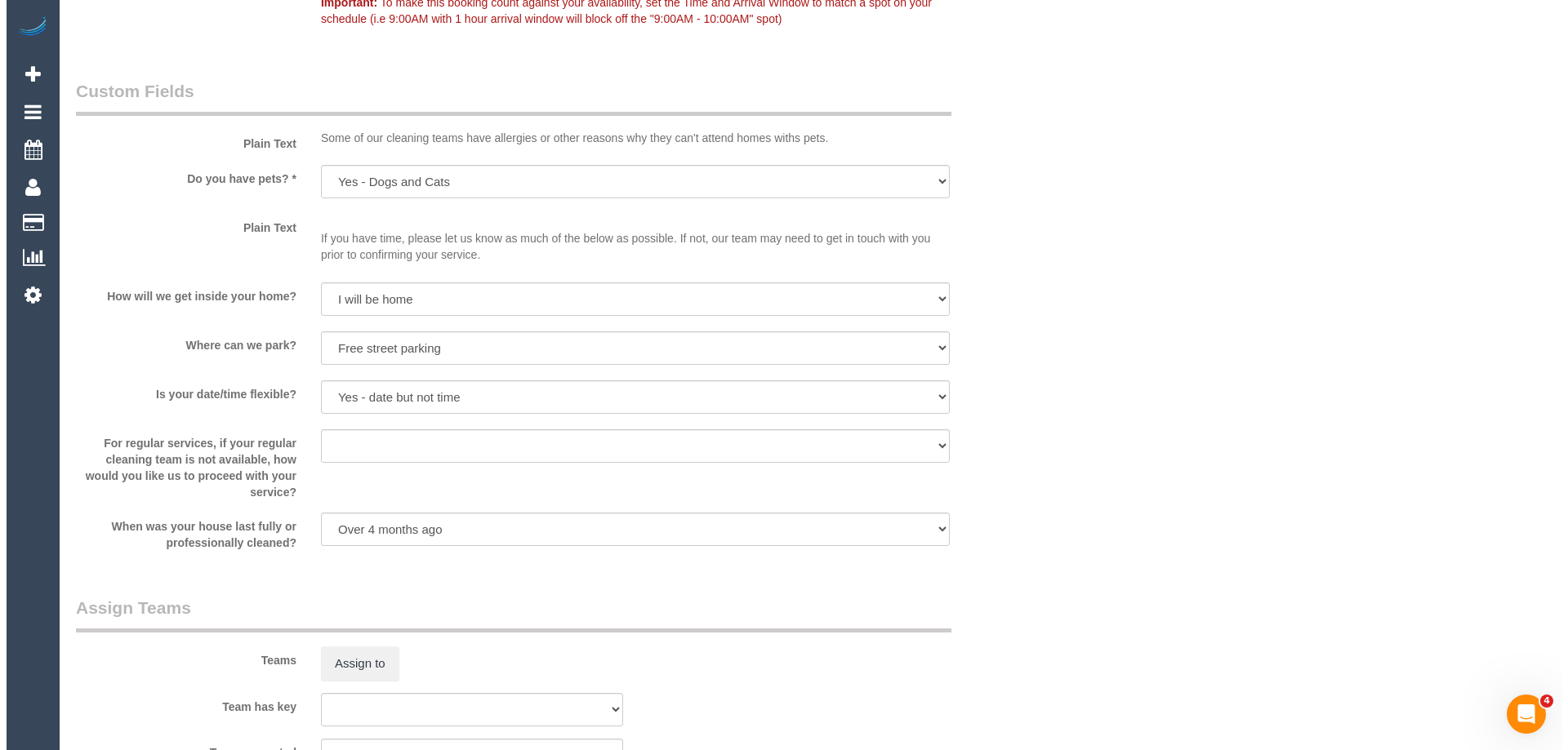
scroll to position [2377, 0]
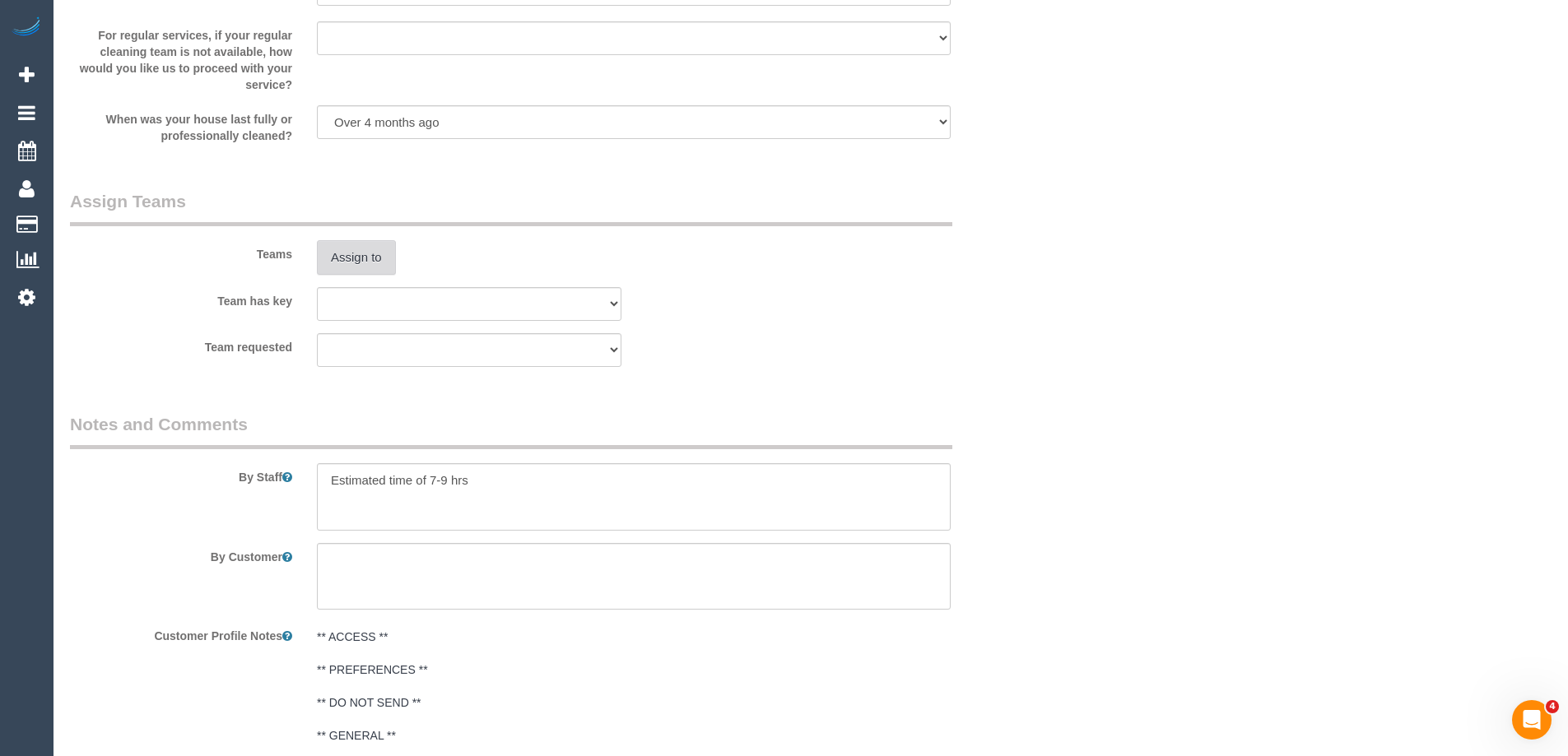
click at [379, 252] on button "Assign to" at bounding box center [356, 257] width 79 height 34
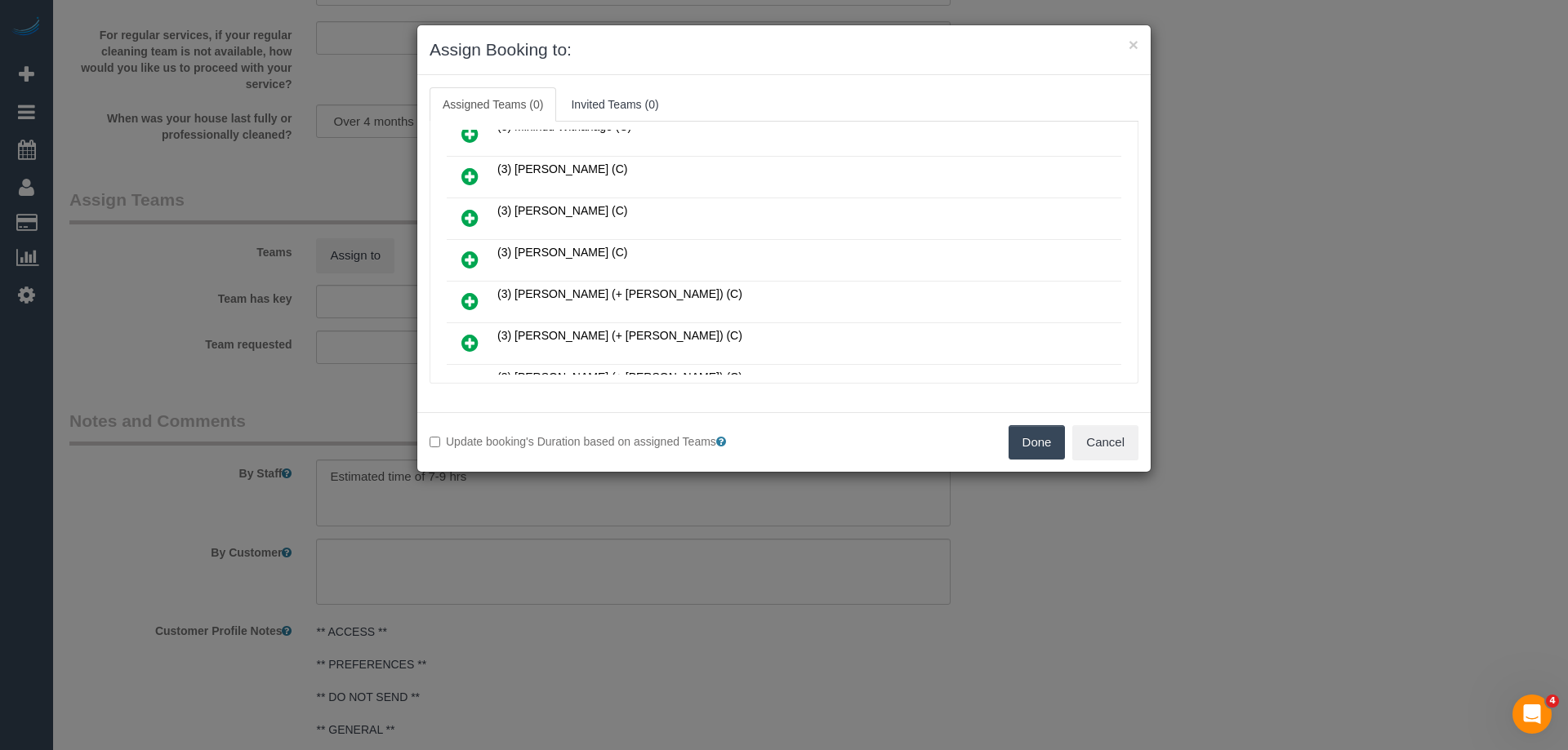
scroll to position [817, 0]
click at [473, 299] on icon at bounding box center [470, 300] width 17 height 20
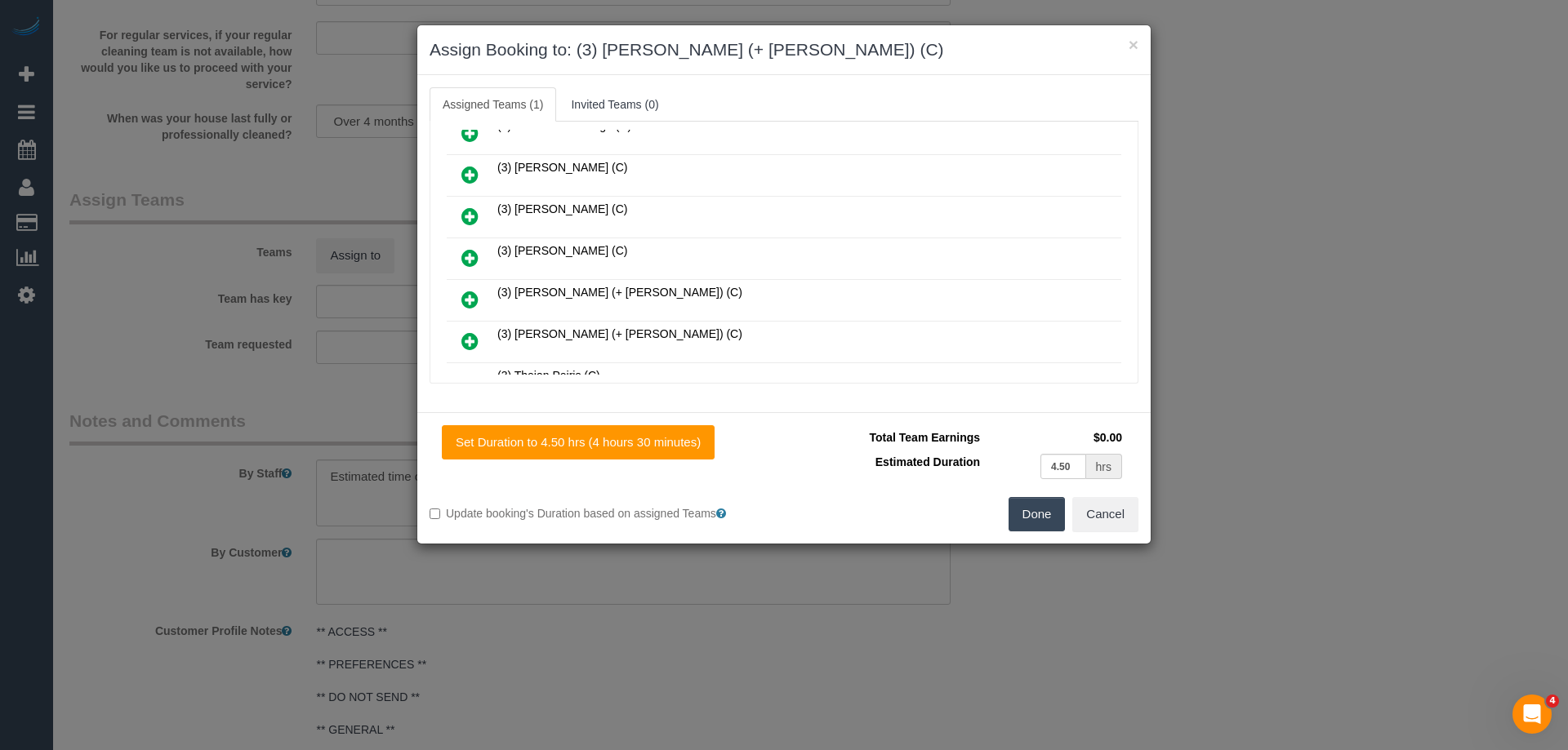
click at [473, 299] on icon at bounding box center [470, 299] width 17 height 20
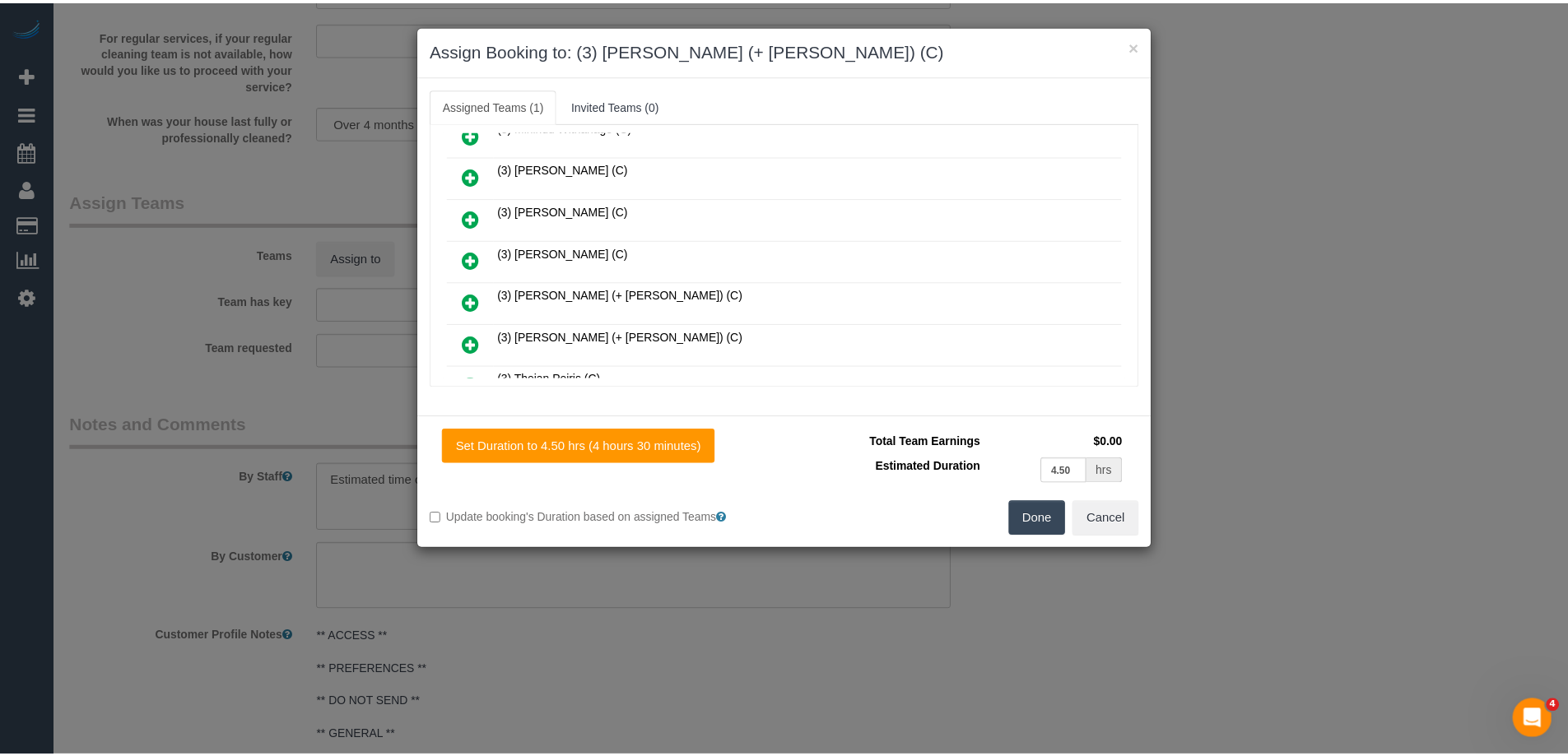
scroll to position [905, 0]
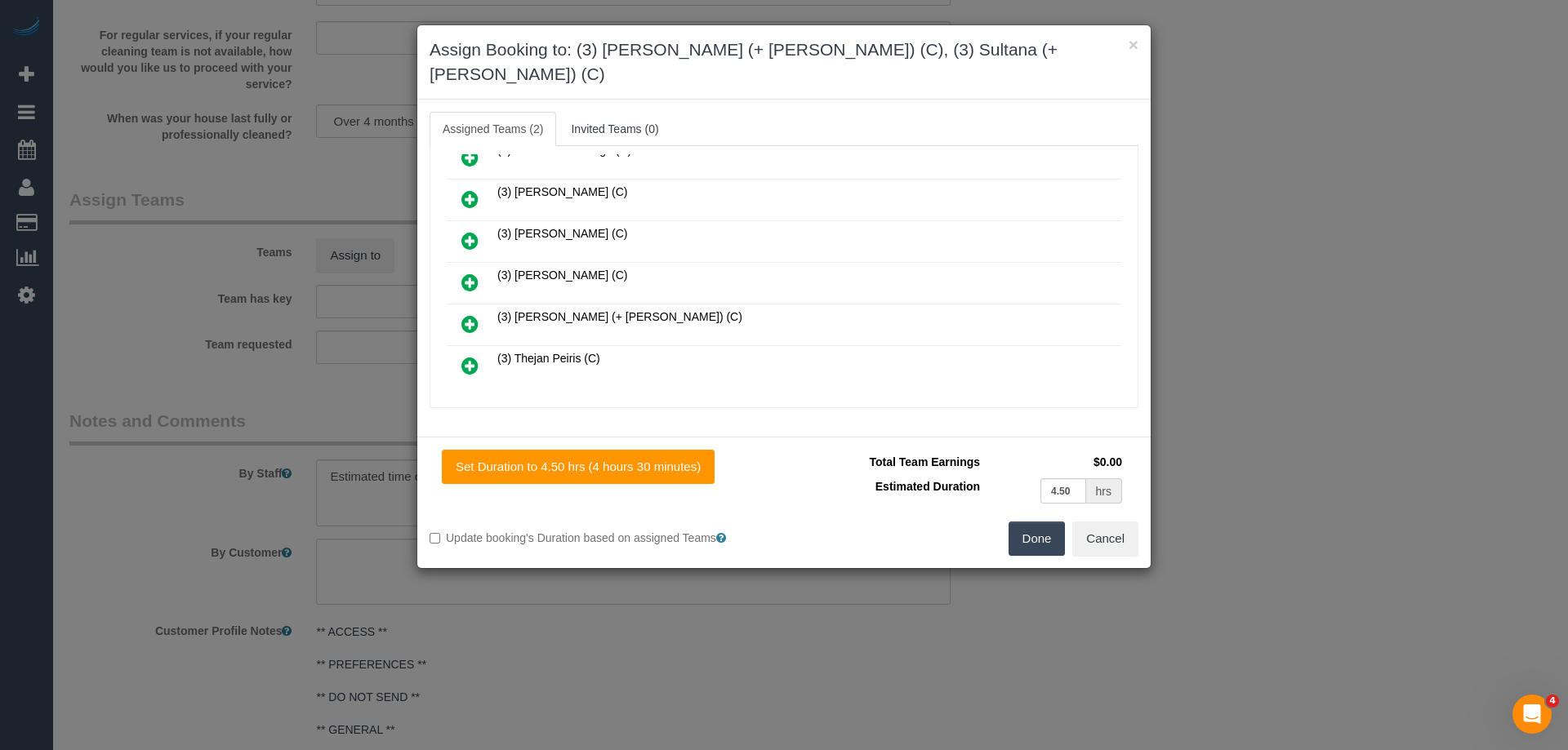
click at [1016, 521] on button "Done" at bounding box center [1036, 538] width 57 height 34
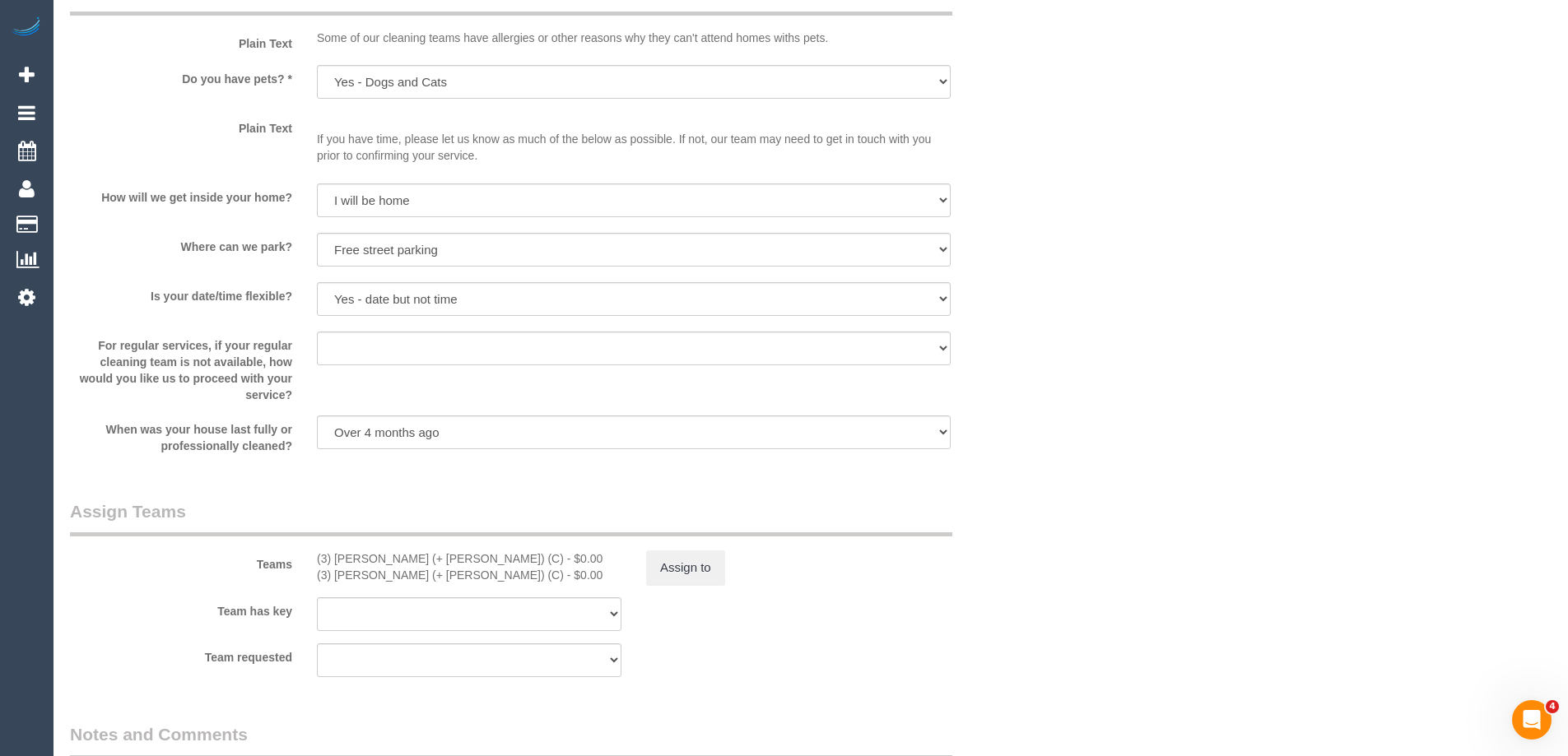
scroll to position [2387, 0]
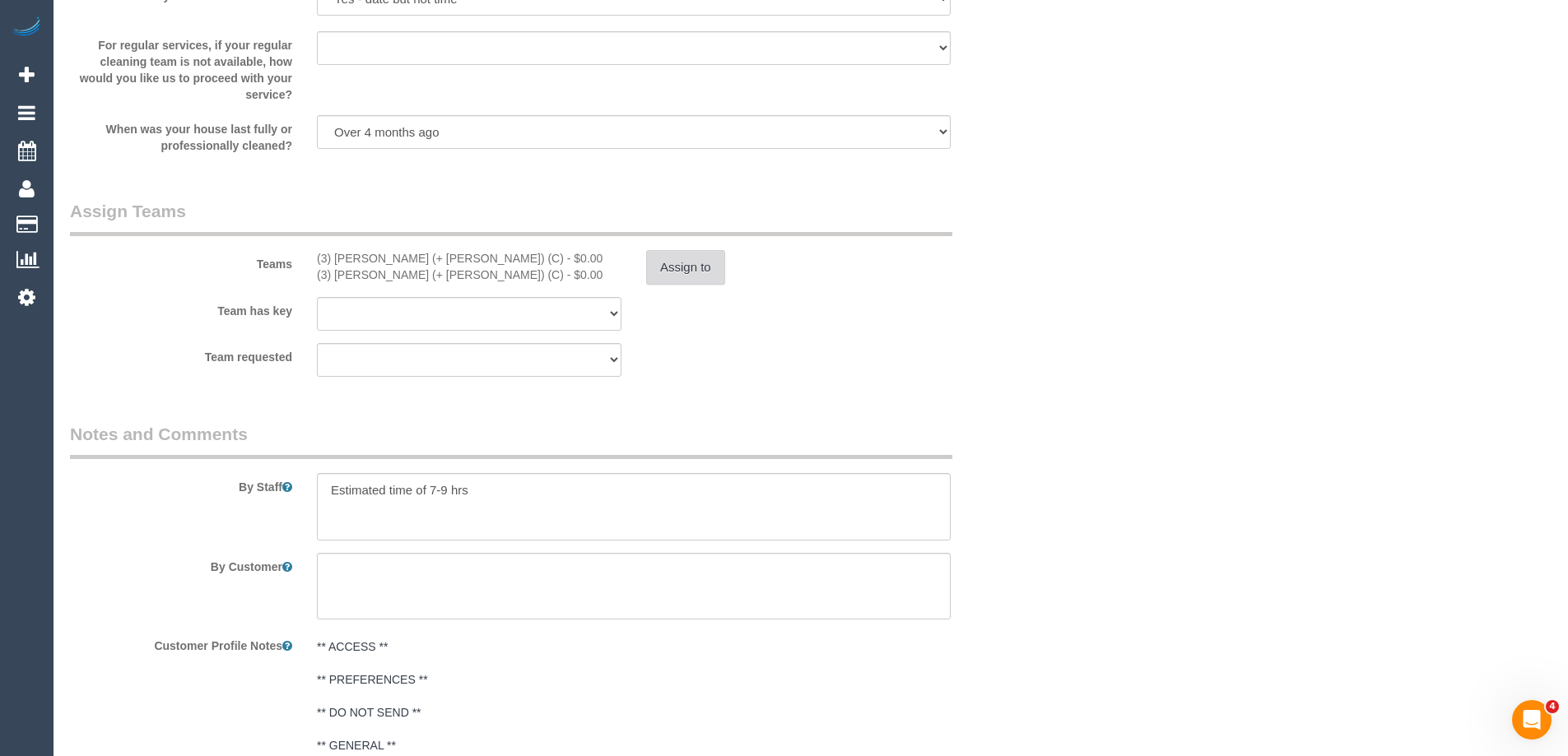
click at [674, 267] on button "Assign to" at bounding box center [685, 267] width 79 height 34
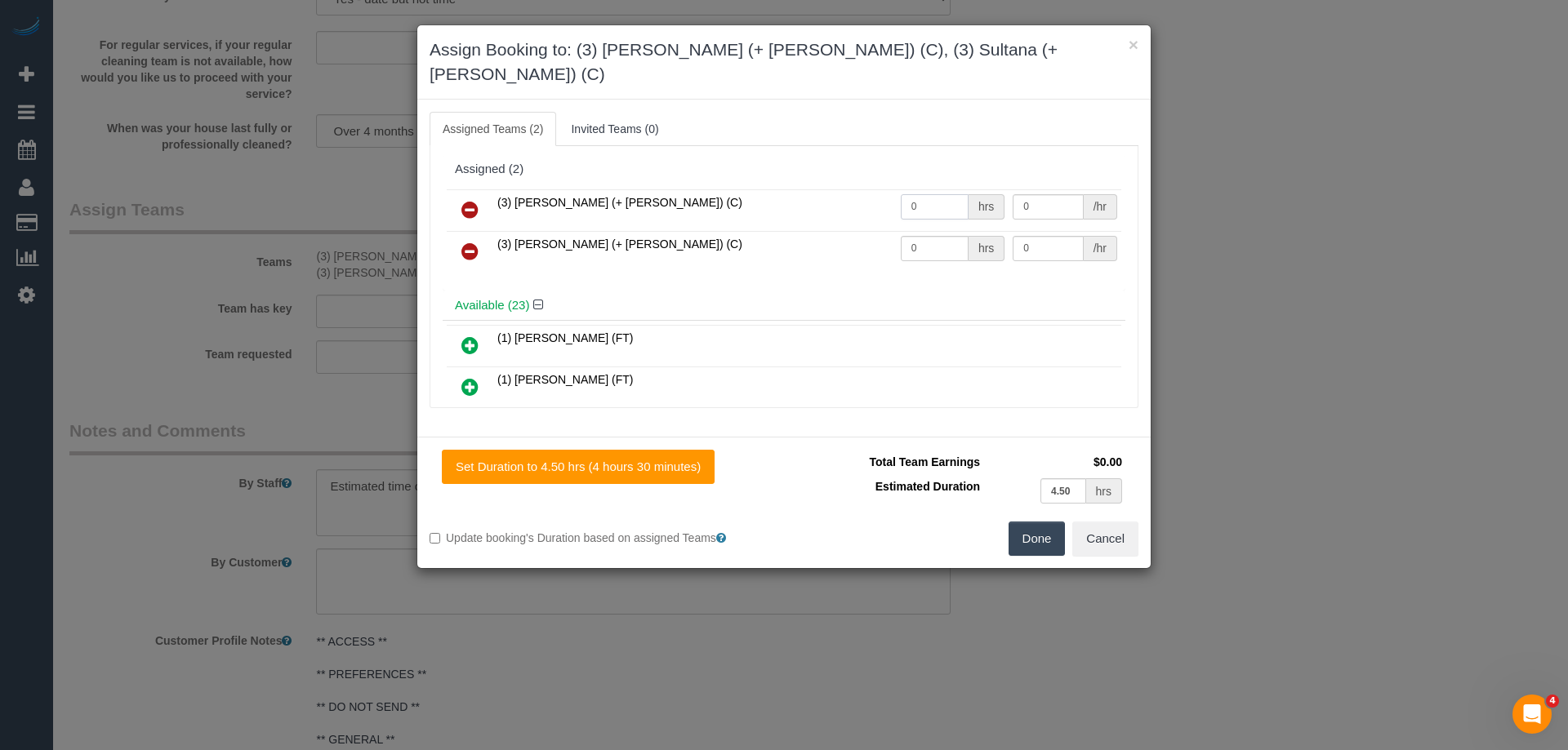
drag, startPoint x: 924, startPoint y: 183, endPoint x: 832, endPoint y: 168, distance: 93.2
click at [832, 189] on tr "(3) Sabbir (+ Sultana) (C) 0 hrs 0 /hr" at bounding box center [784, 210] width 675 height 41
type input "1"
drag, startPoint x: 924, startPoint y: 225, endPoint x: 826, endPoint y: 205, distance: 100.0
click at [829, 206] on tbody "(3) Sabbir (+ Sultana) (C) 1 hrs 0 /hr (3) Sultana (+ Sabbir) (C) 0 hrs 0 /hr" at bounding box center [784, 231] width 675 height 83
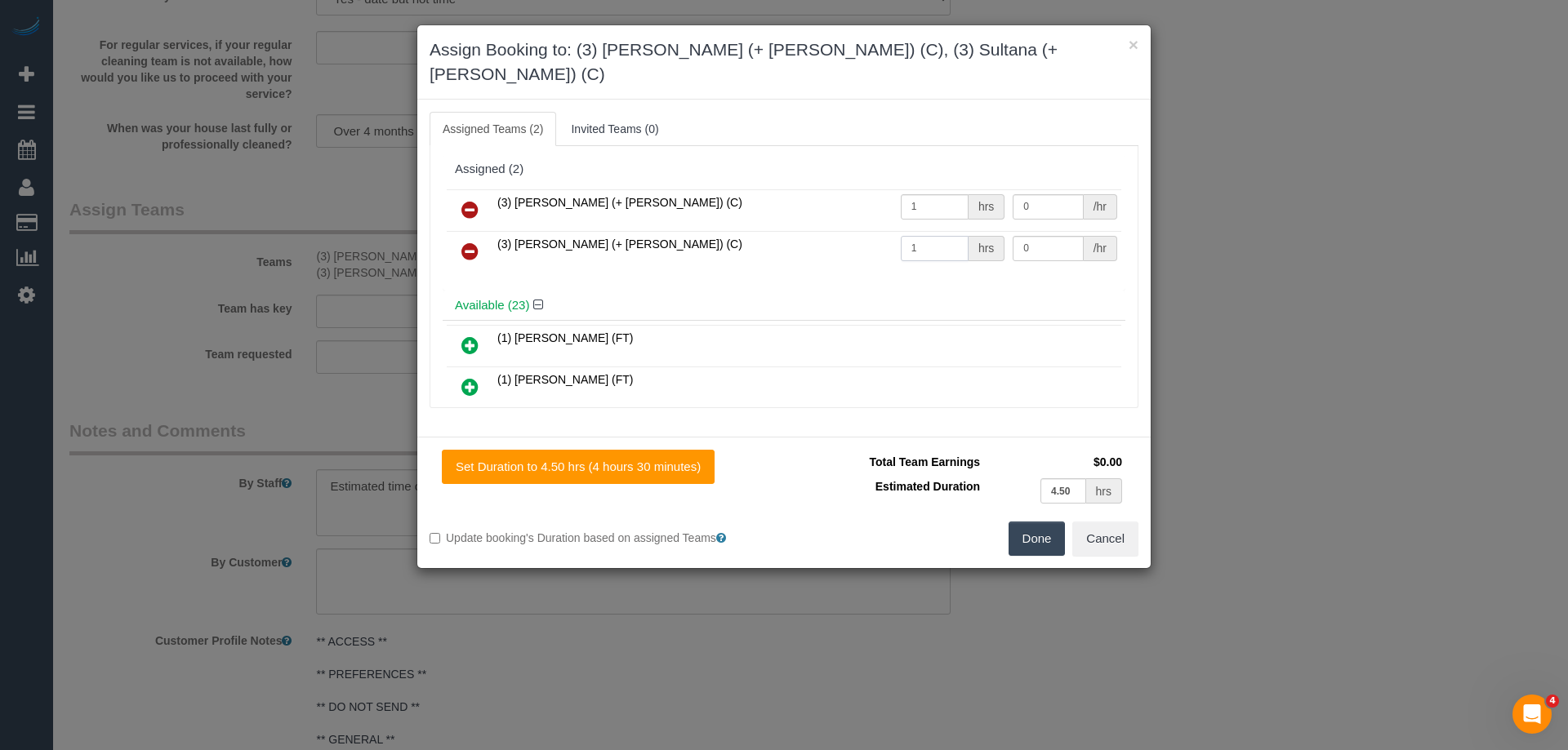
type input "1"
drag, startPoint x: 1038, startPoint y: 180, endPoint x: 953, endPoint y: 168, distance: 85.8
click at [958, 189] on tr "(3) Sabbir (+ Sultana) (C) 1 hrs 0 /hr" at bounding box center [784, 210] width 675 height 41
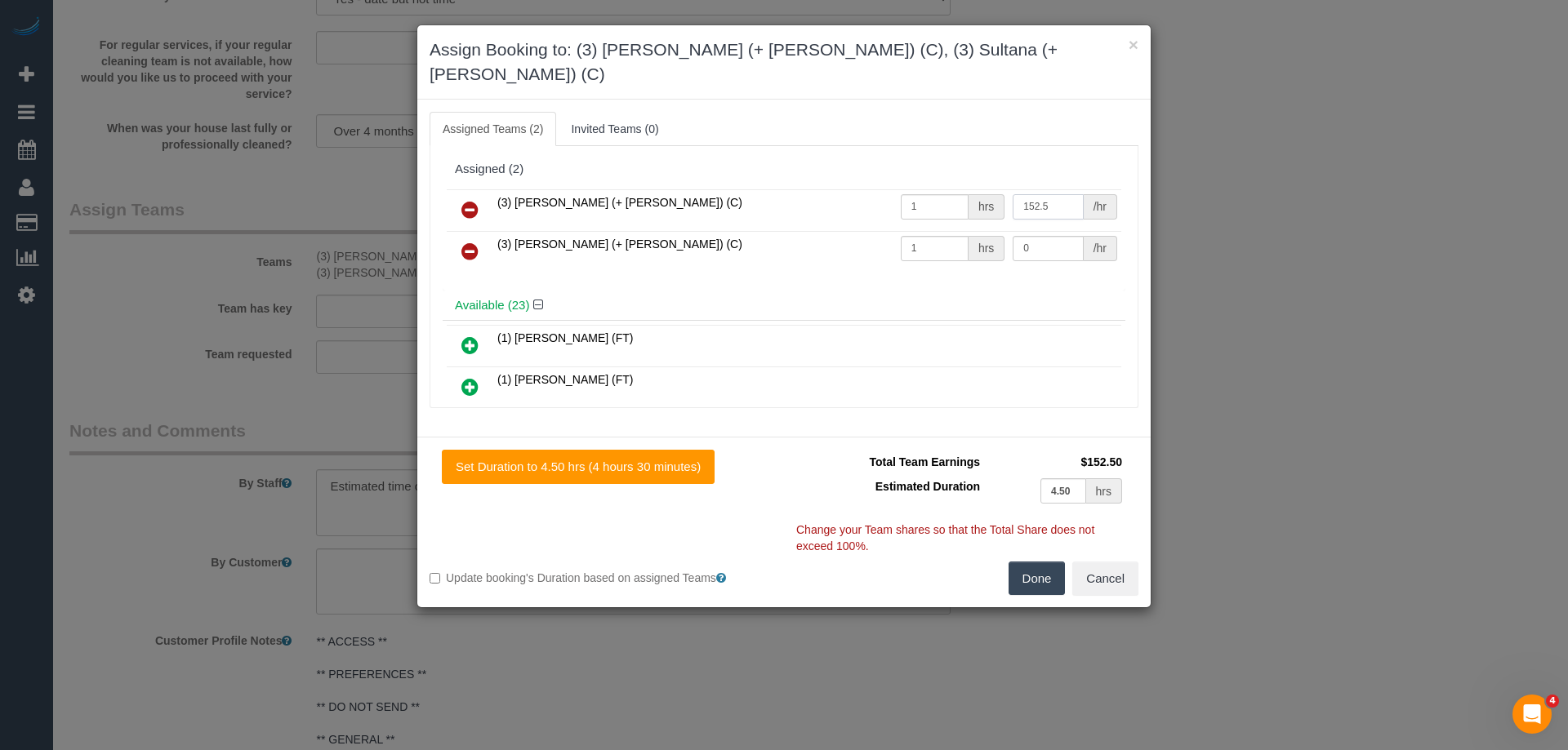
type input "152.5"
drag, startPoint x: 1032, startPoint y: 213, endPoint x: 941, endPoint y: 202, distance: 91.7
click at [941, 202] on tbody "(3) Sabbir (+ Sultana) (C) 1 hrs 152.5 /hr (3) Sultana (+ Sabbir) (C) 1 hrs 0 /…" at bounding box center [784, 231] width 675 height 83
type input "152.5"
drag, startPoint x: 1026, startPoint y: 568, endPoint x: 1040, endPoint y: 551, distance: 22.0
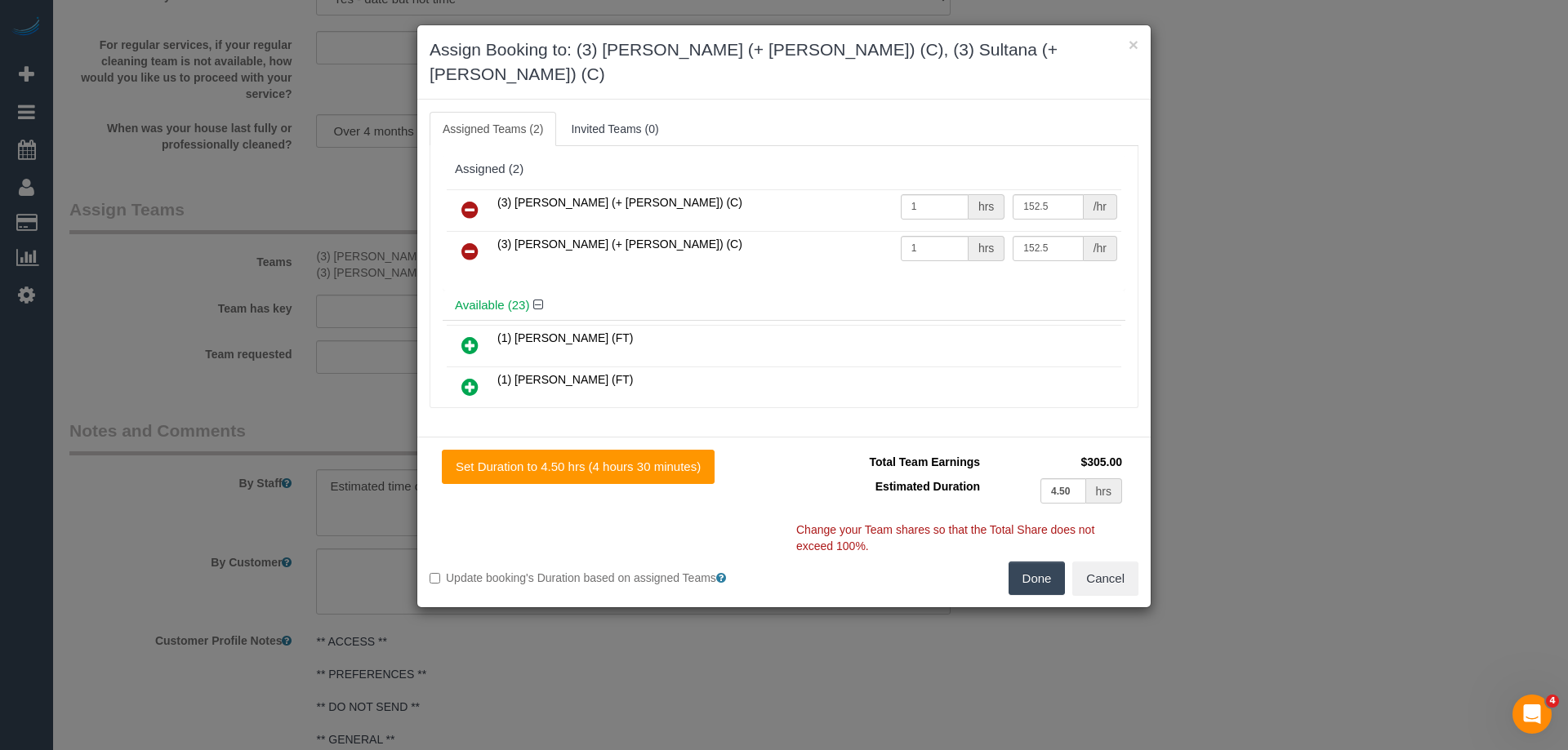
click at [1027, 568] on button "Done" at bounding box center [1036, 579] width 57 height 34
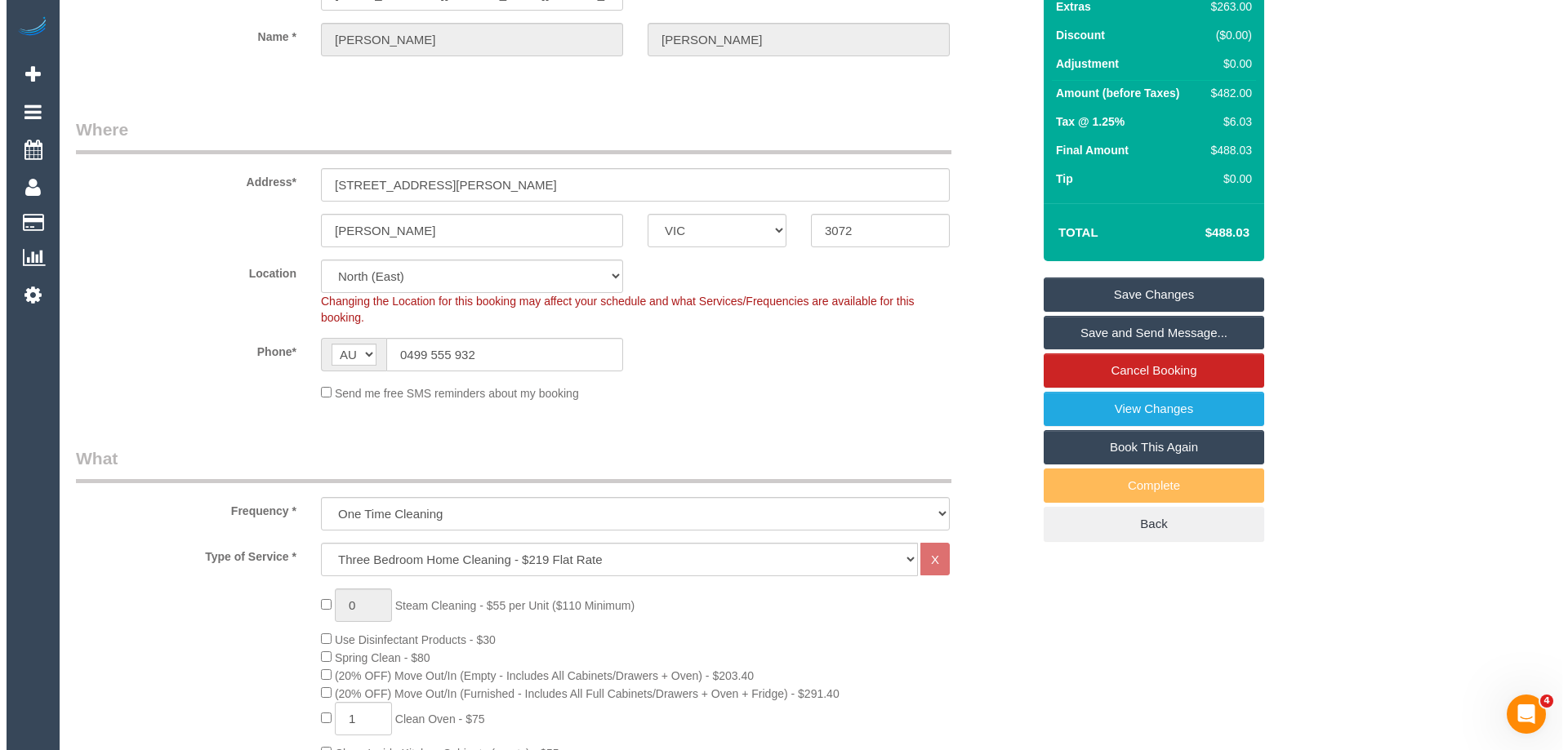
scroll to position [0, 0]
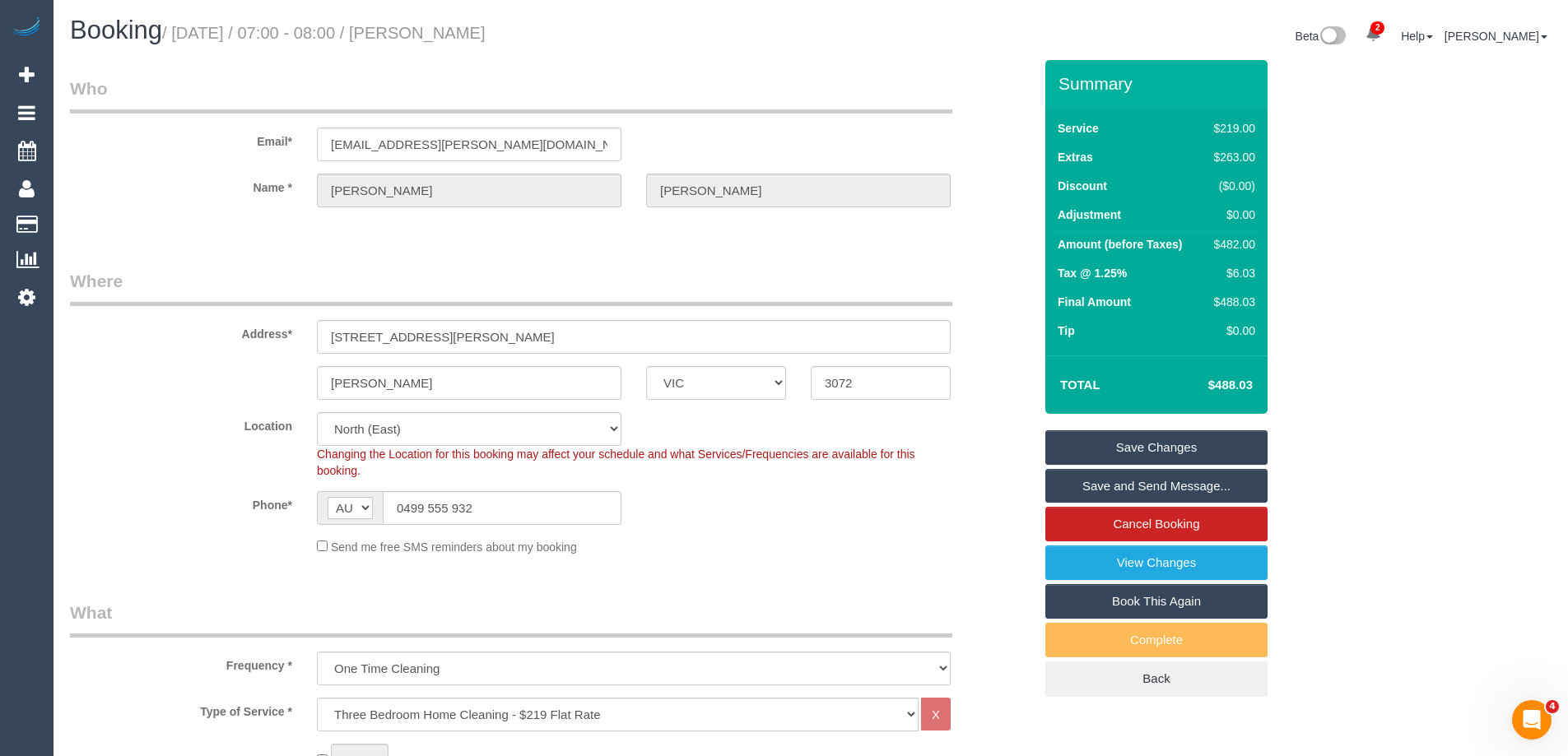
drag, startPoint x: 508, startPoint y: 28, endPoint x: 458, endPoint y: 23, distance: 50.2
click at [458, 23] on h1 "Booking / September 15, 2025 / 07:00 - 08:00 / Nikki Stefanoff" at bounding box center [434, 29] width 729 height 28
copy small "Nikki Stefanoff"
click at [1108, 452] on link "Save Changes" at bounding box center [1156, 448] width 222 height 34
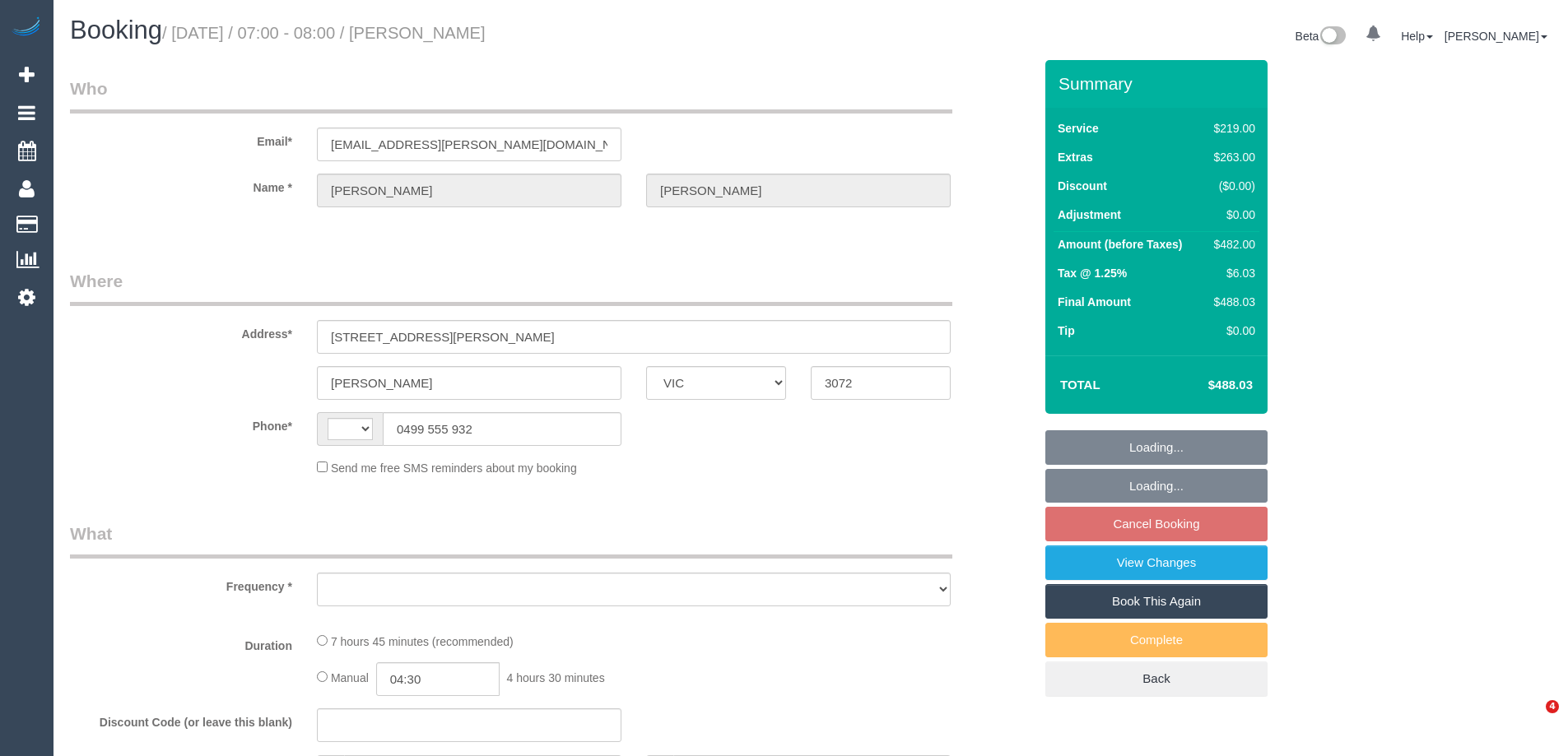
select select "VIC"
select select "string:stripe-pm_1LXx1W2GScqysDRVWMzB0sog"
select select "number:30"
select select "number:14"
select select "number:19"
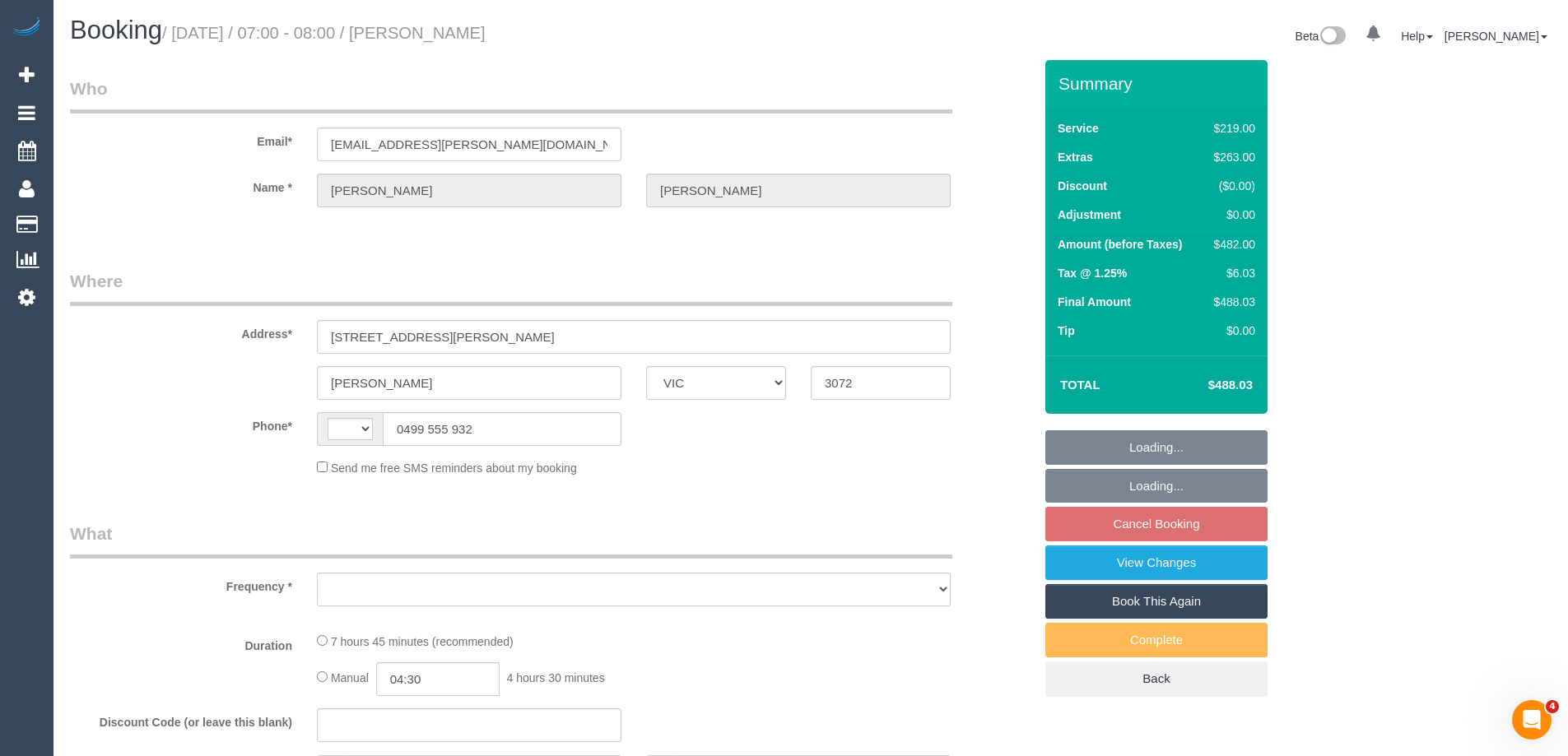
select select "number:23"
select select "number:26"
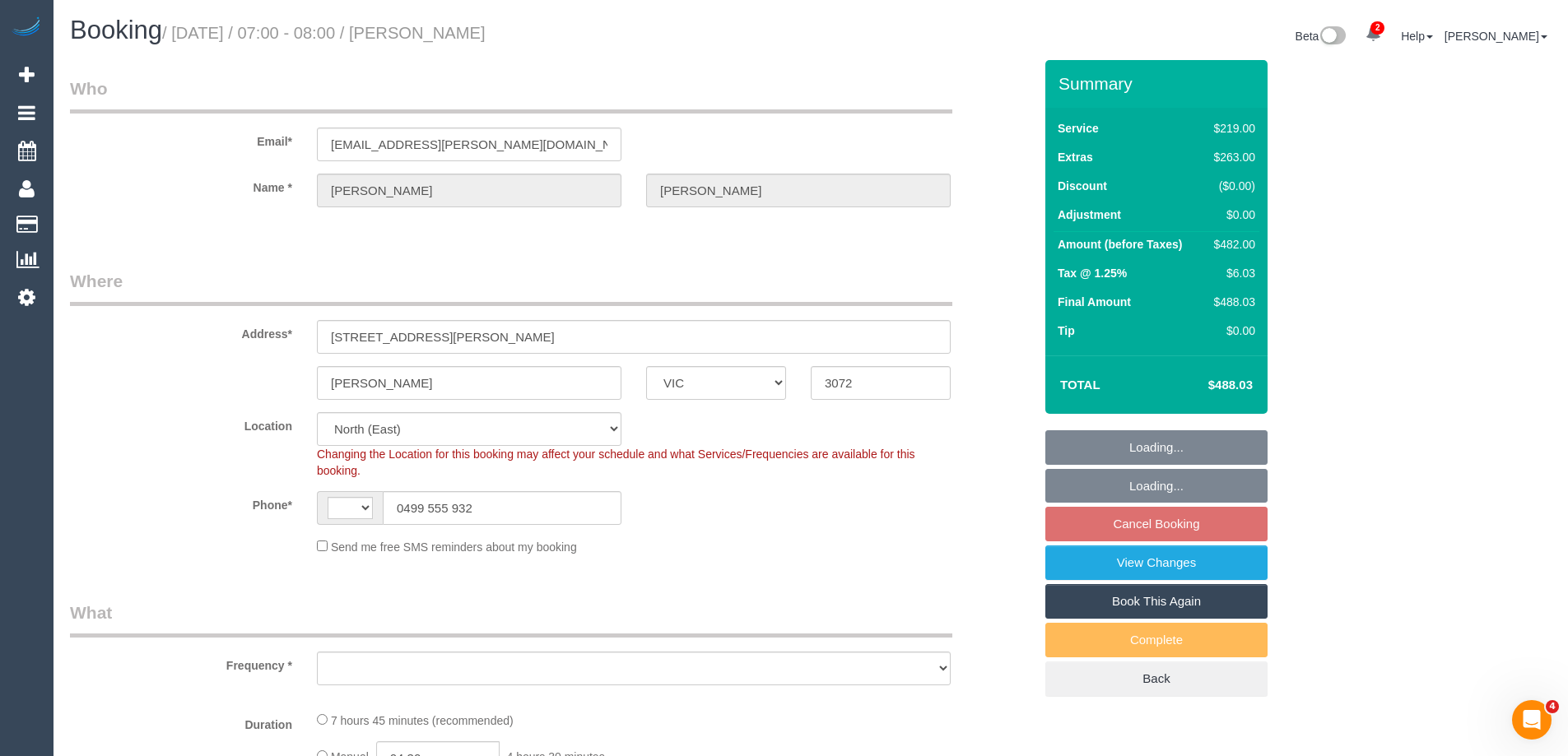
select select "string:AU"
select select "object:1491"
select select "spot1"
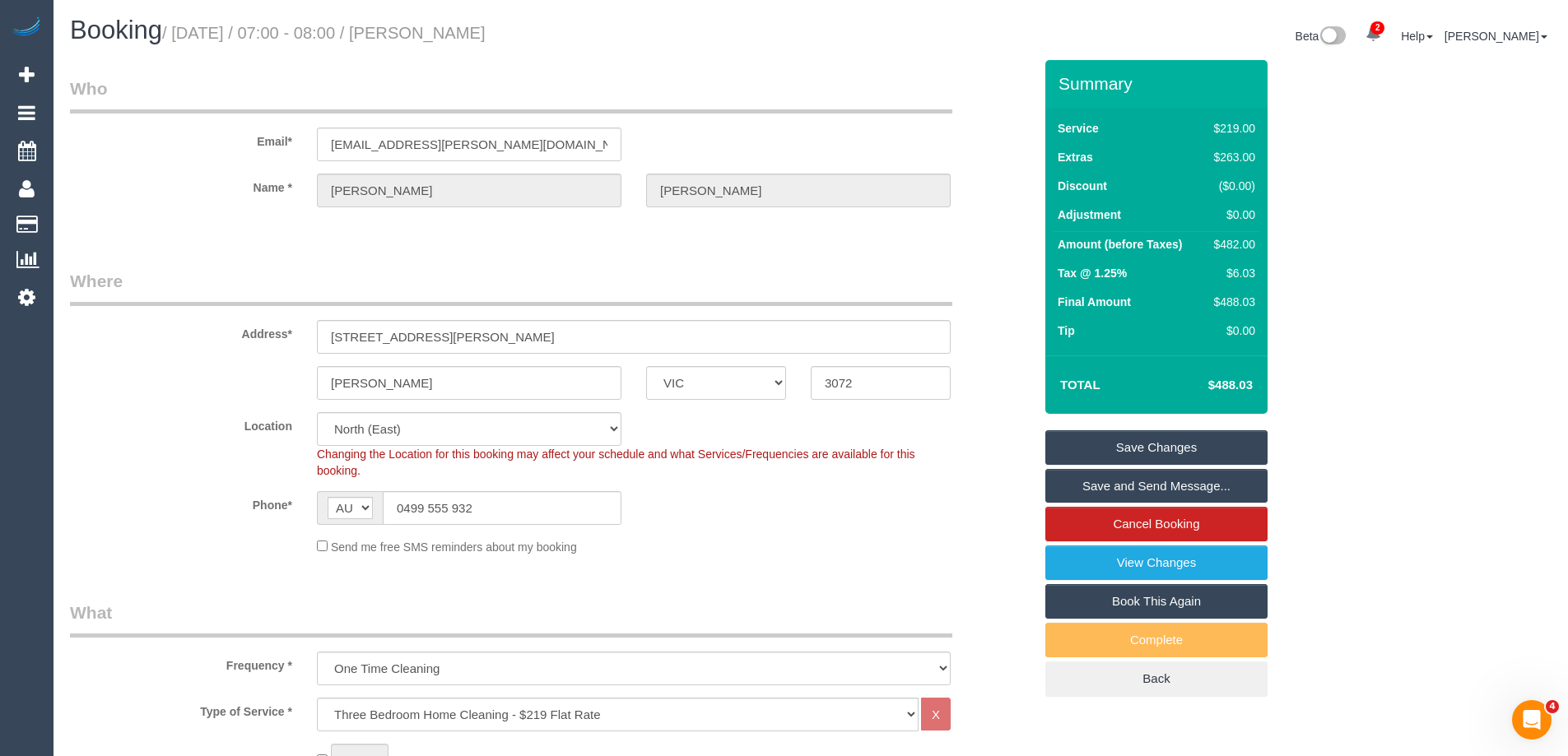
click at [1082, 451] on link "Save Changes" at bounding box center [1156, 448] width 222 height 34
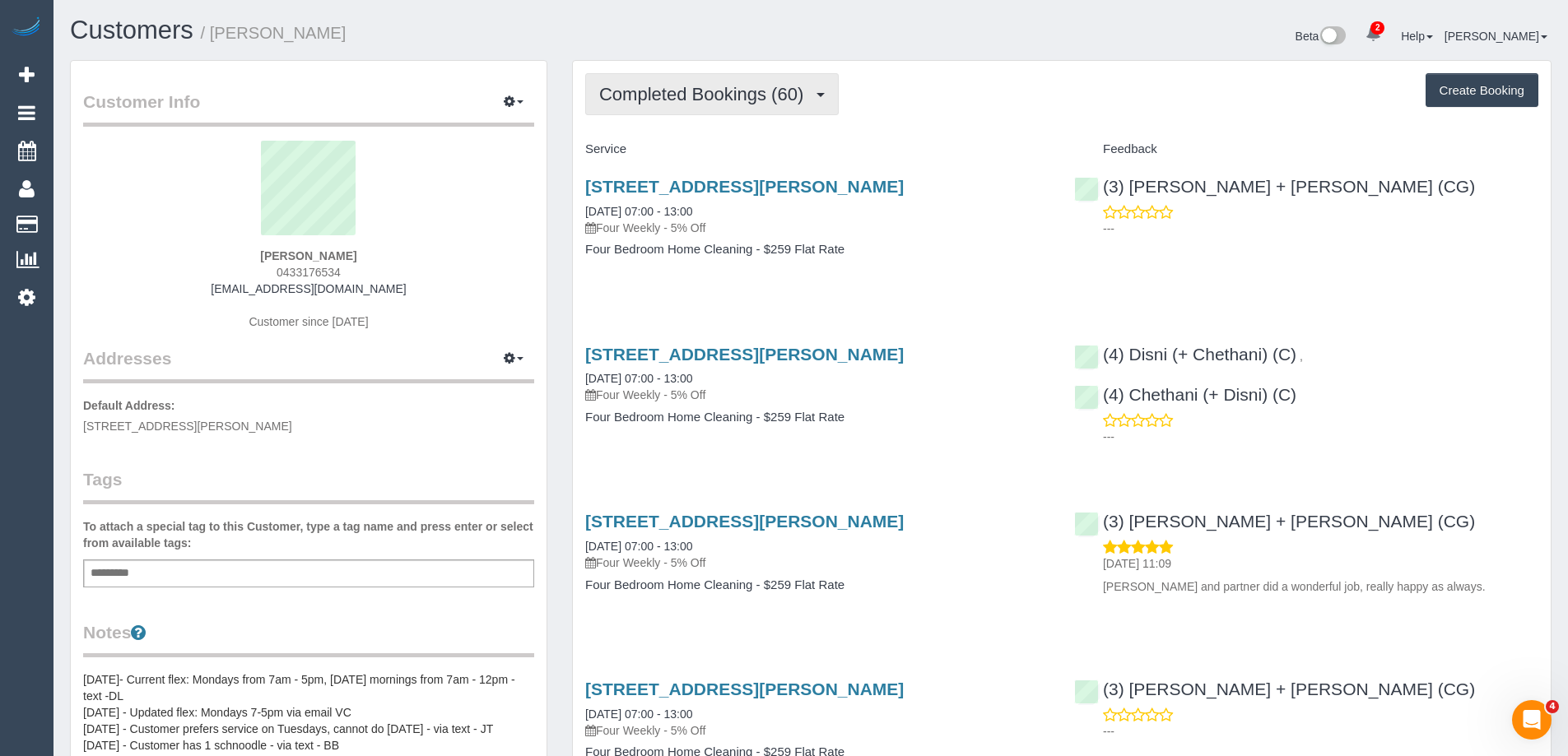
click at [756, 91] on span "Completed Bookings (60)" at bounding box center [706, 94] width 212 height 21
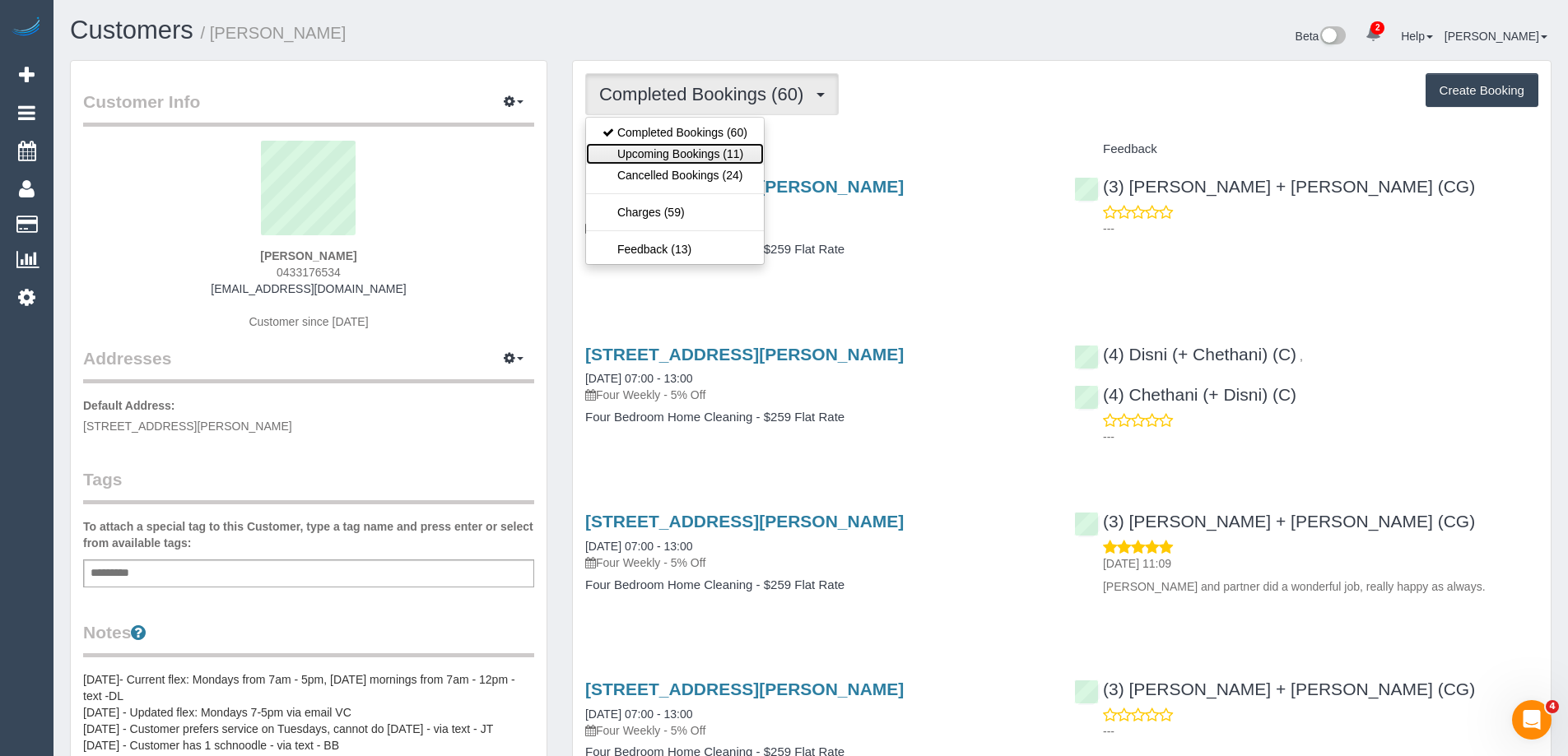
click at [716, 147] on link "Upcoming Bookings (11)" at bounding box center [674, 154] width 177 height 22
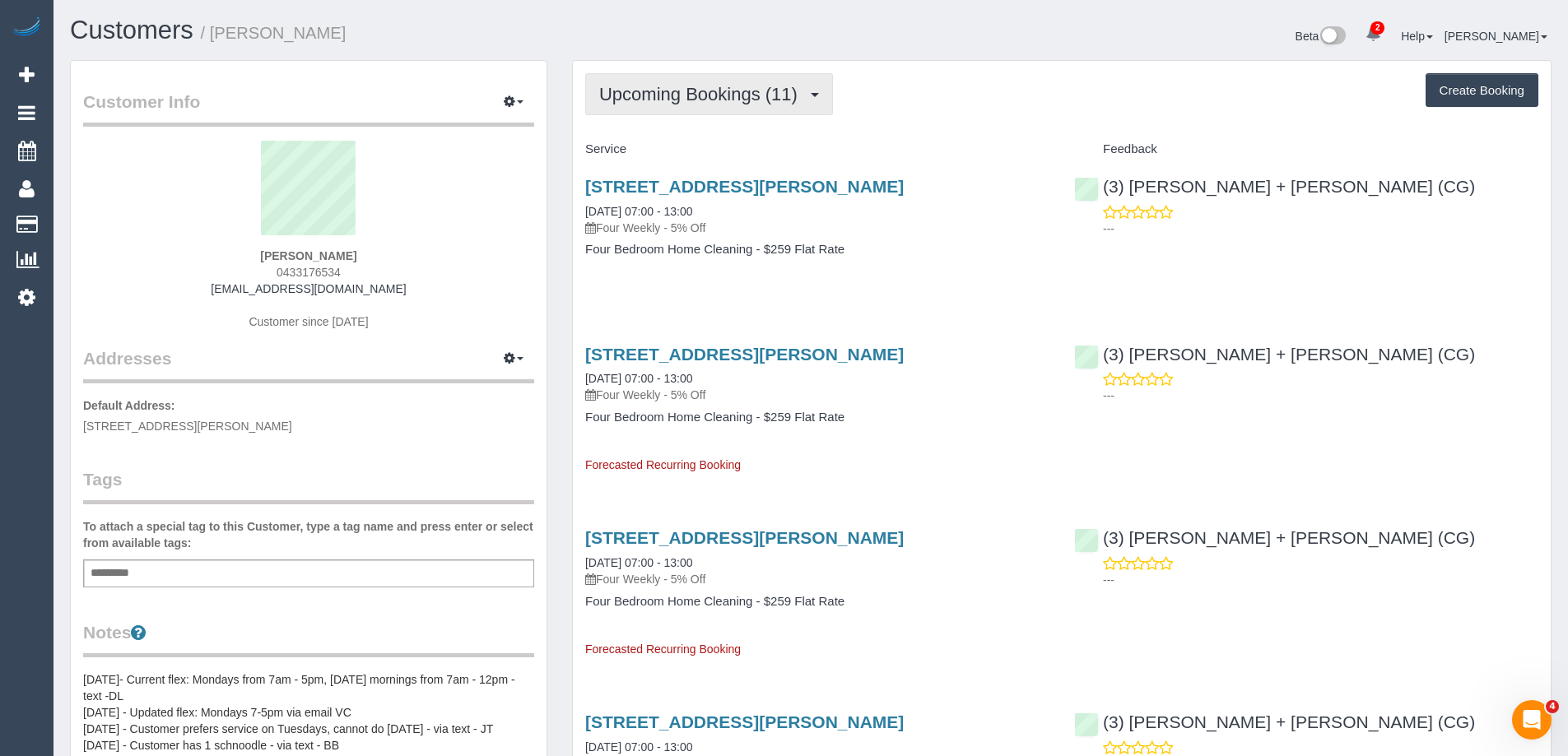
click at [710, 106] on button "Upcoming Bookings (11)" at bounding box center [709, 94] width 248 height 42
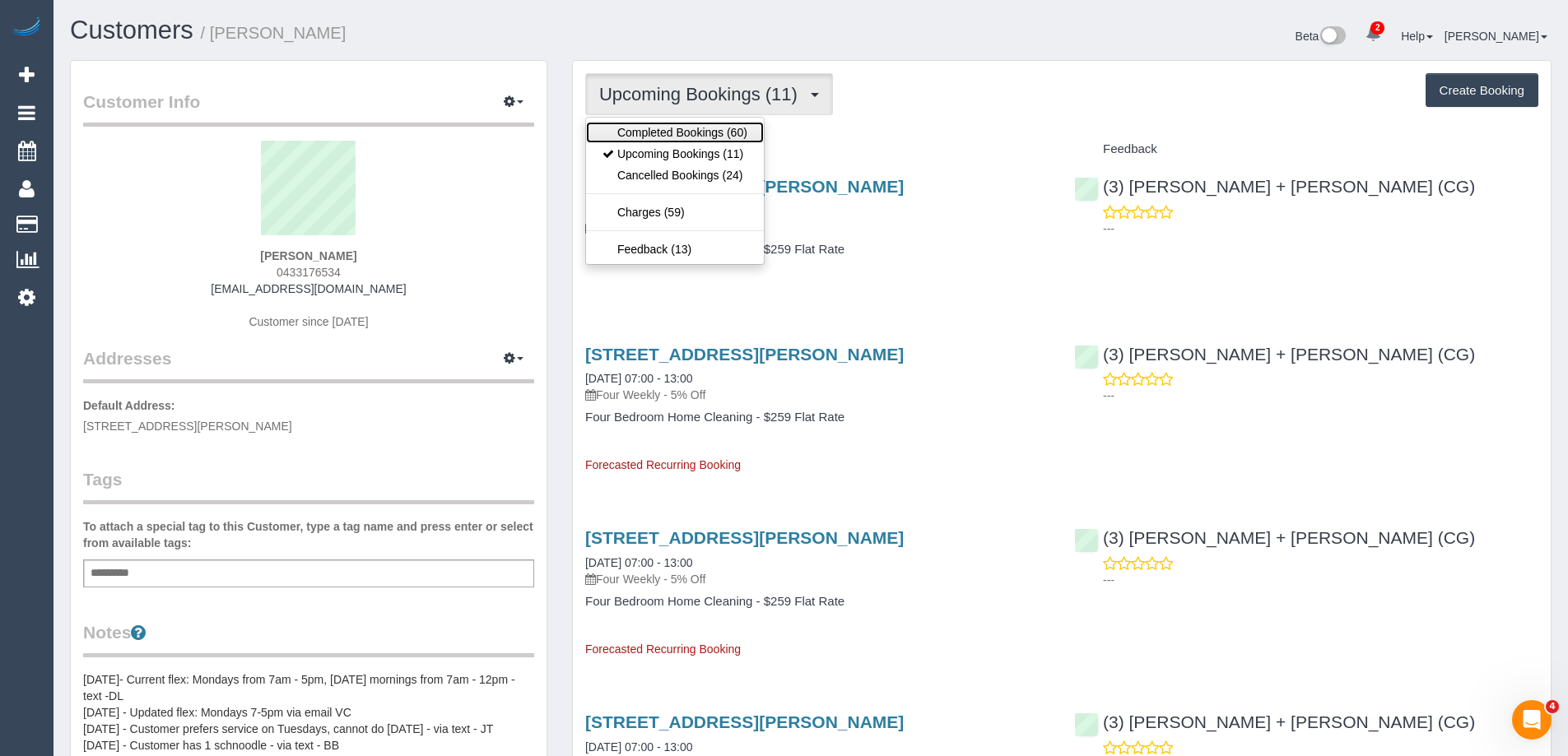
click at [690, 132] on link "Completed Bookings (60)" at bounding box center [674, 132] width 177 height 22
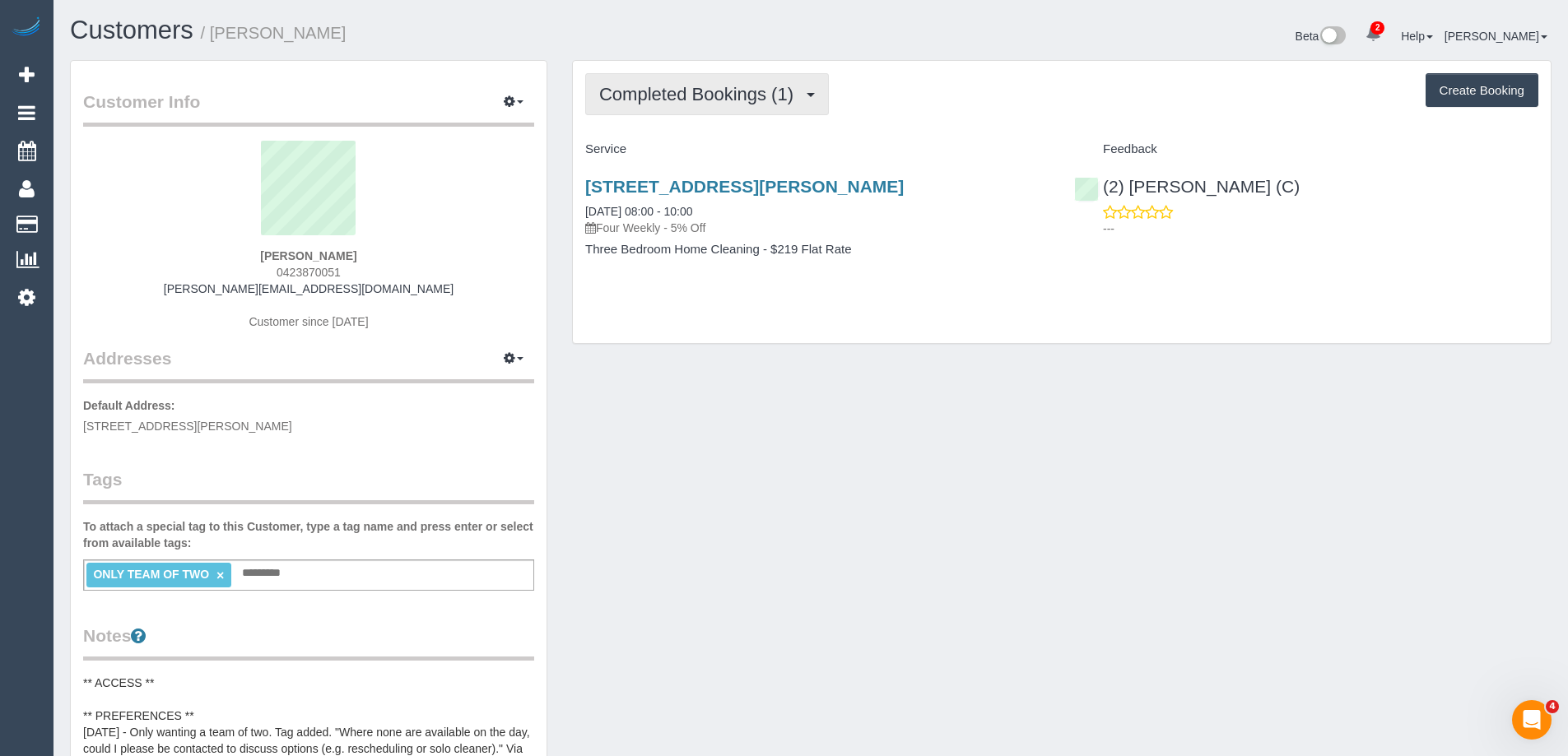
click at [752, 104] on button "Completed Bookings (1)" at bounding box center [707, 94] width 244 height 42
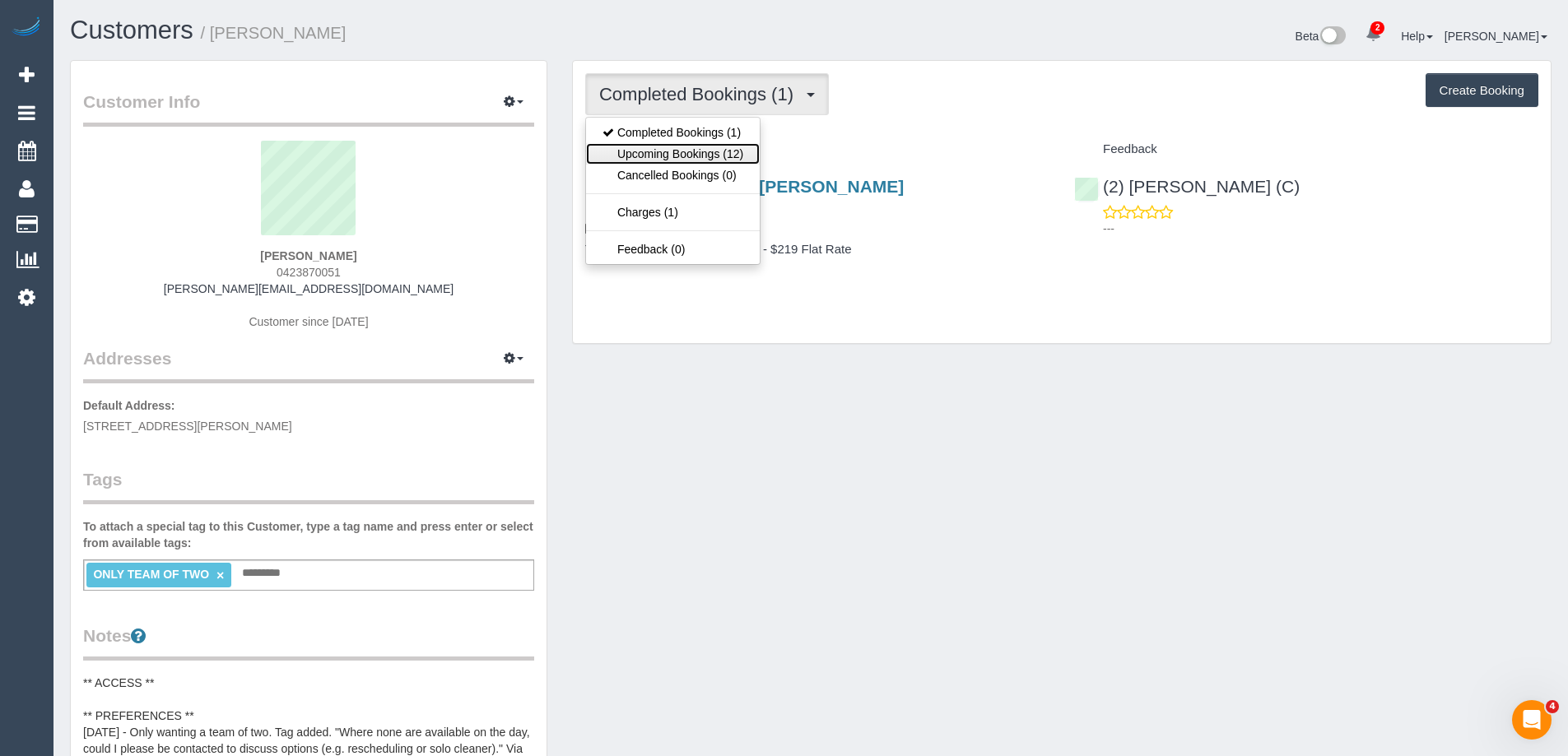
click at [729, 156] on link "Upcoming Bookings (12)" at bounding box center [673, 154] width 174 height 22
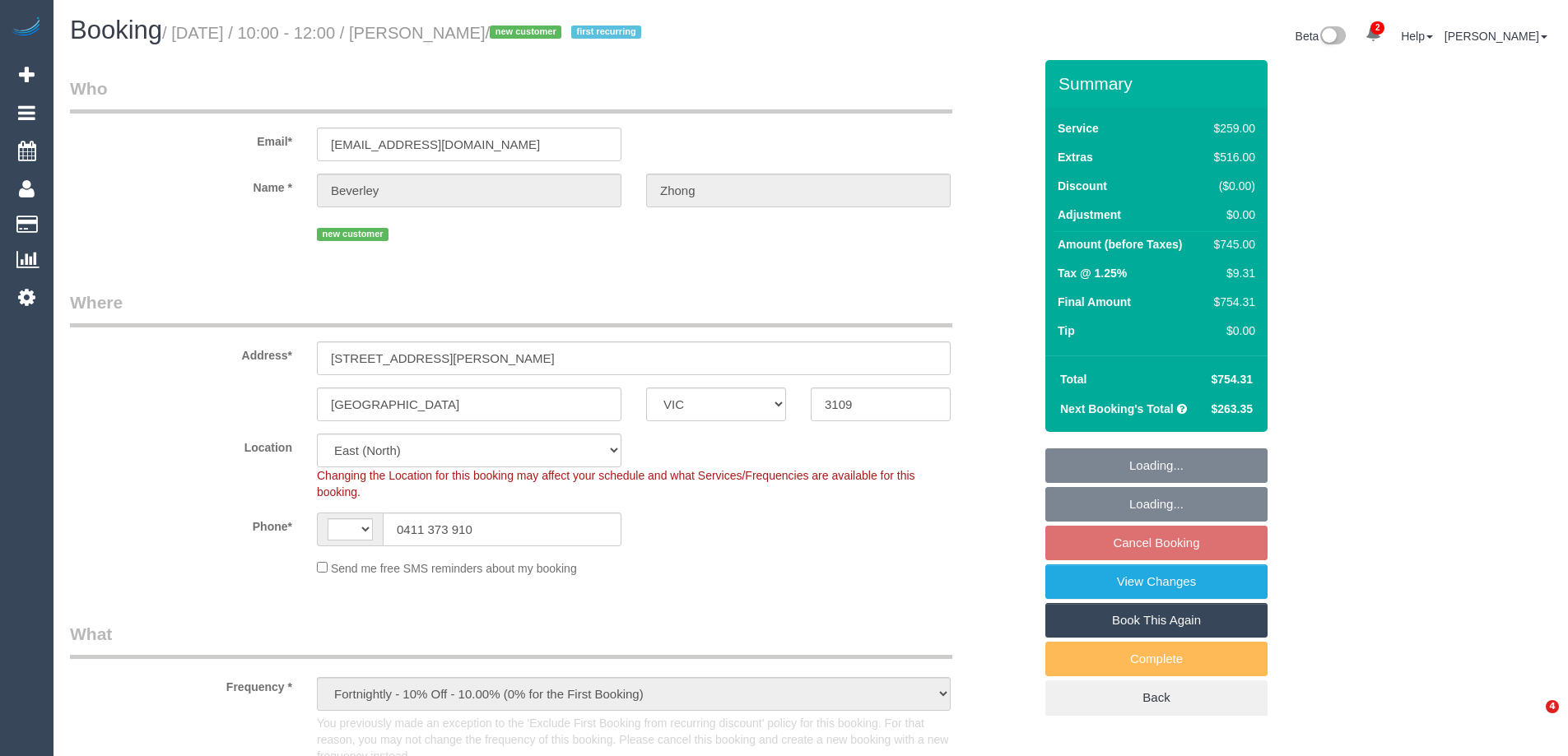
select select "VIC"
select select "string:AU"
select select "spot3"
select select "number:32"
select select "number:14"
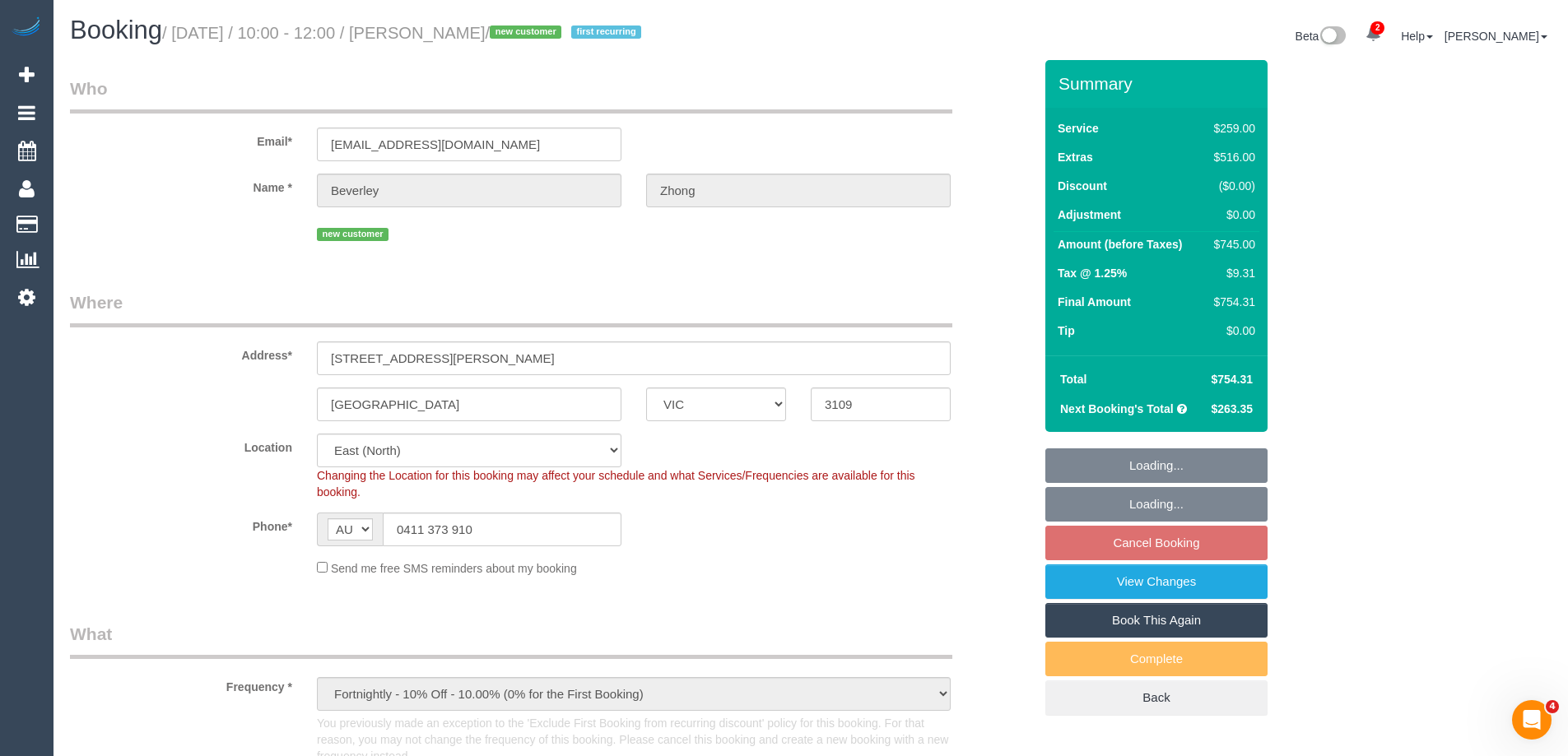
select select "number:19"
select select "number:24"
select select "number:34"
select select "number:13"
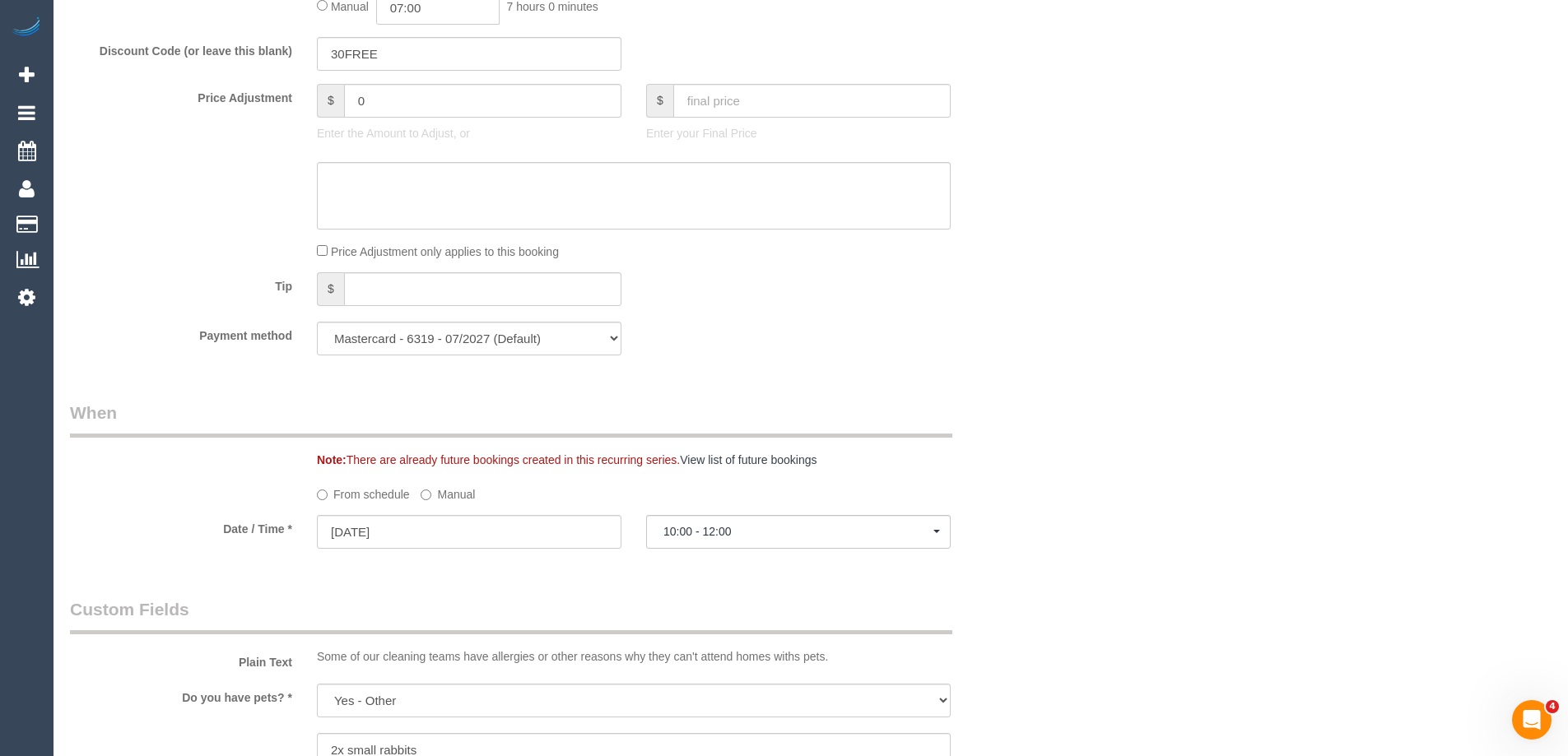
scroll to position [1728, 0]
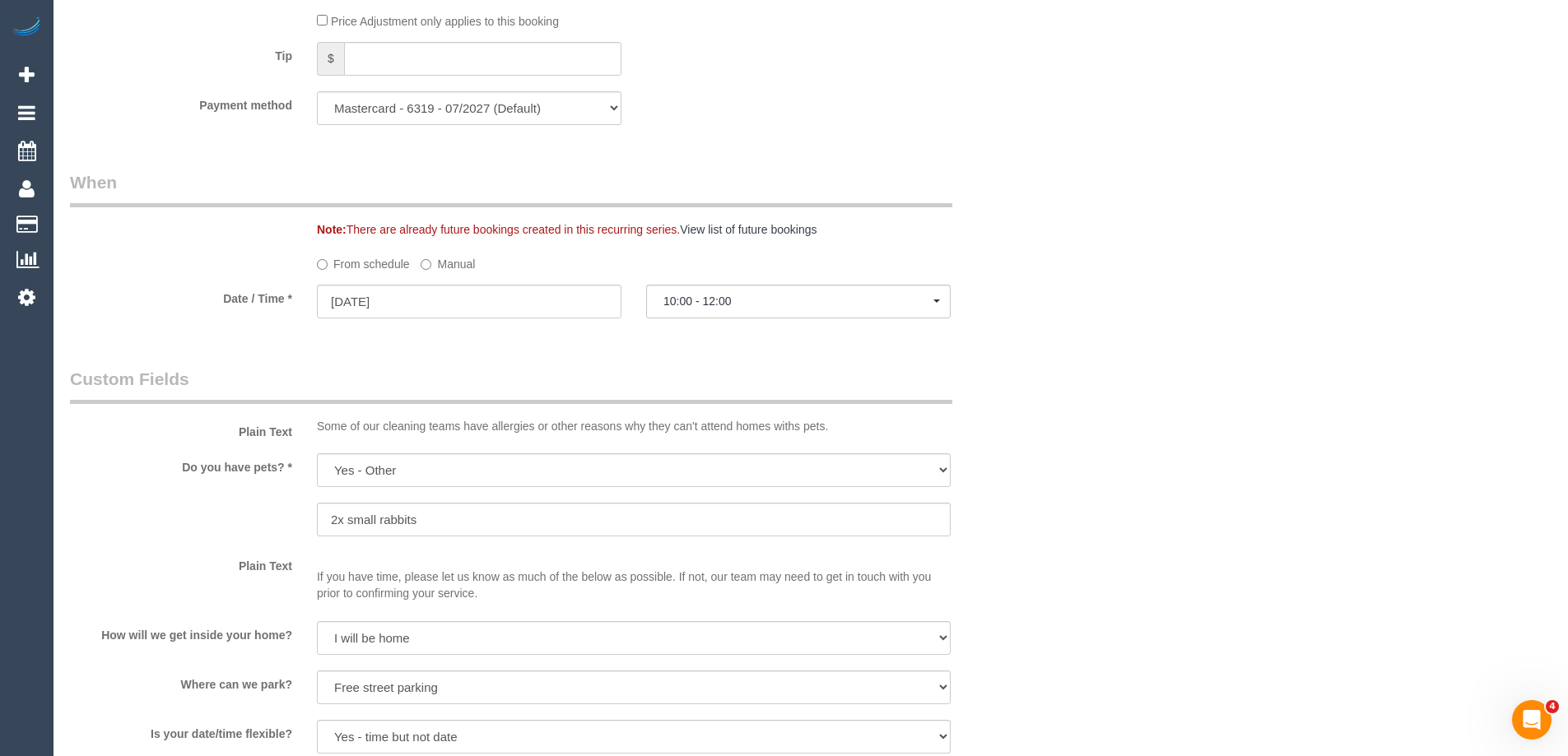
click at [450, 258] on label "Manual" at bounding box center [447, 261] width 54 height 22
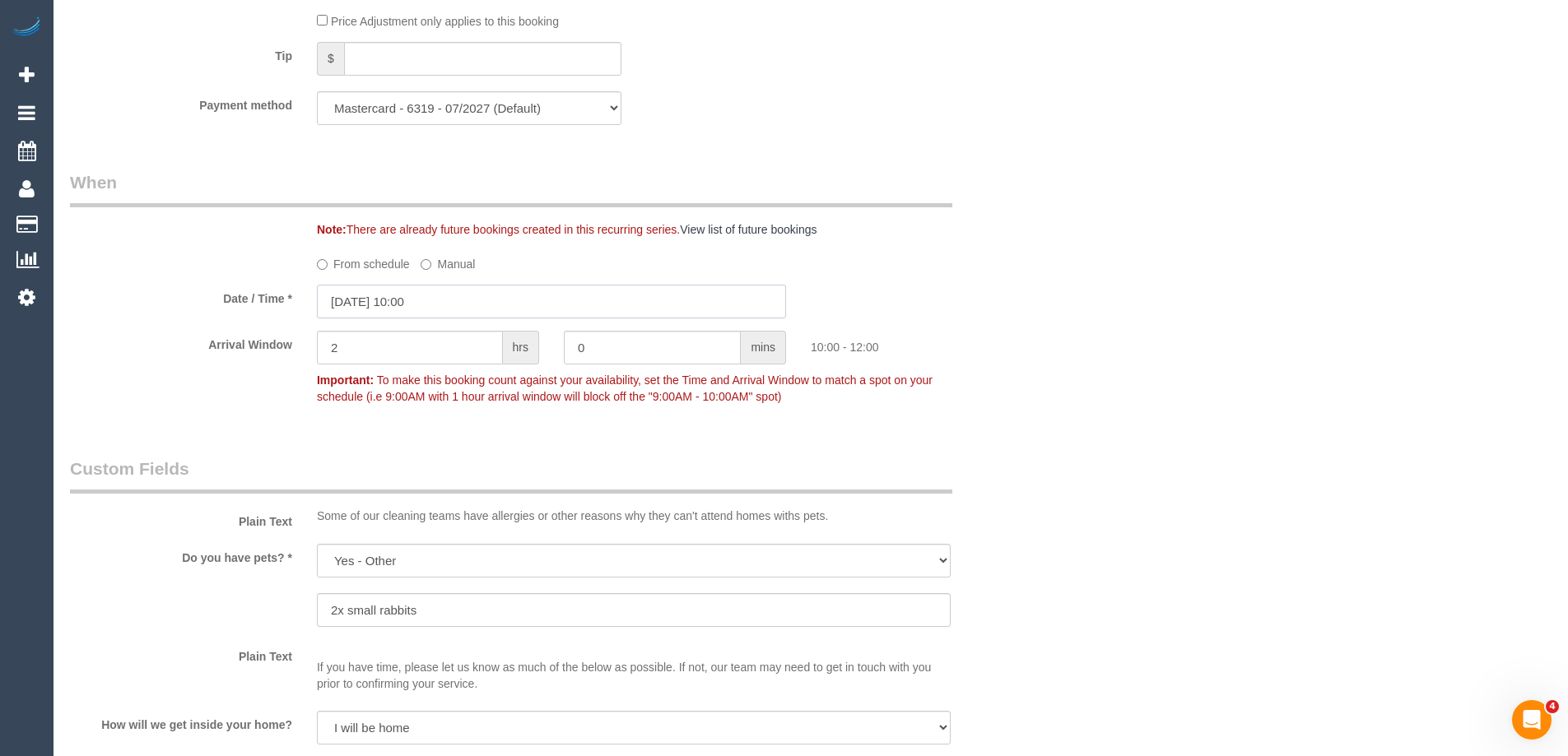
click at [360, 304] on input "16/09/2025 10:00" at bounding box center [551, 302] width 469 height 34
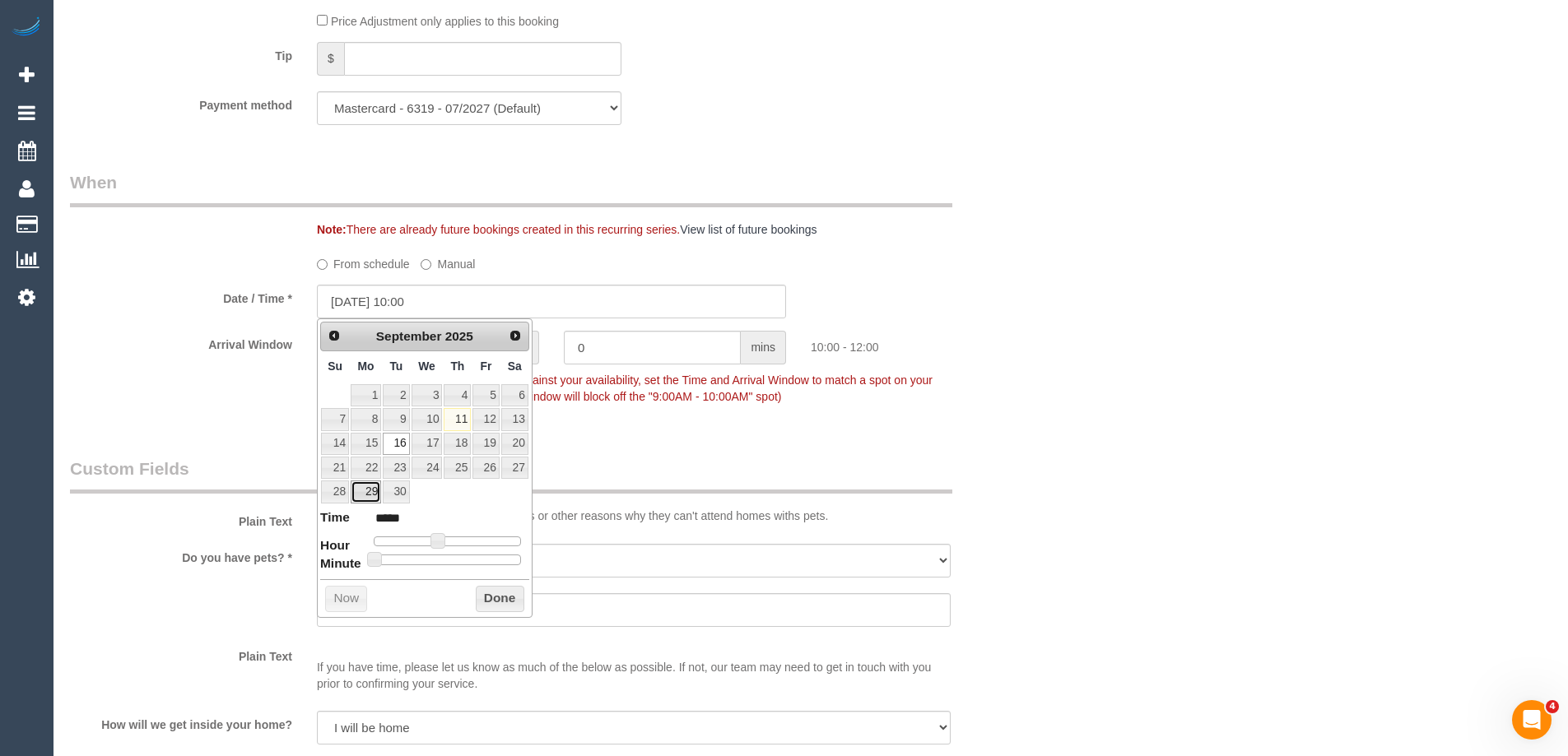
click at [367, 495] on link "29" at bounding box center [366, 491] width 30 height 22
type input "29/09/2025 09:00"
type input "*****"
type input "29/09/2025 08:00"
type input "*****"
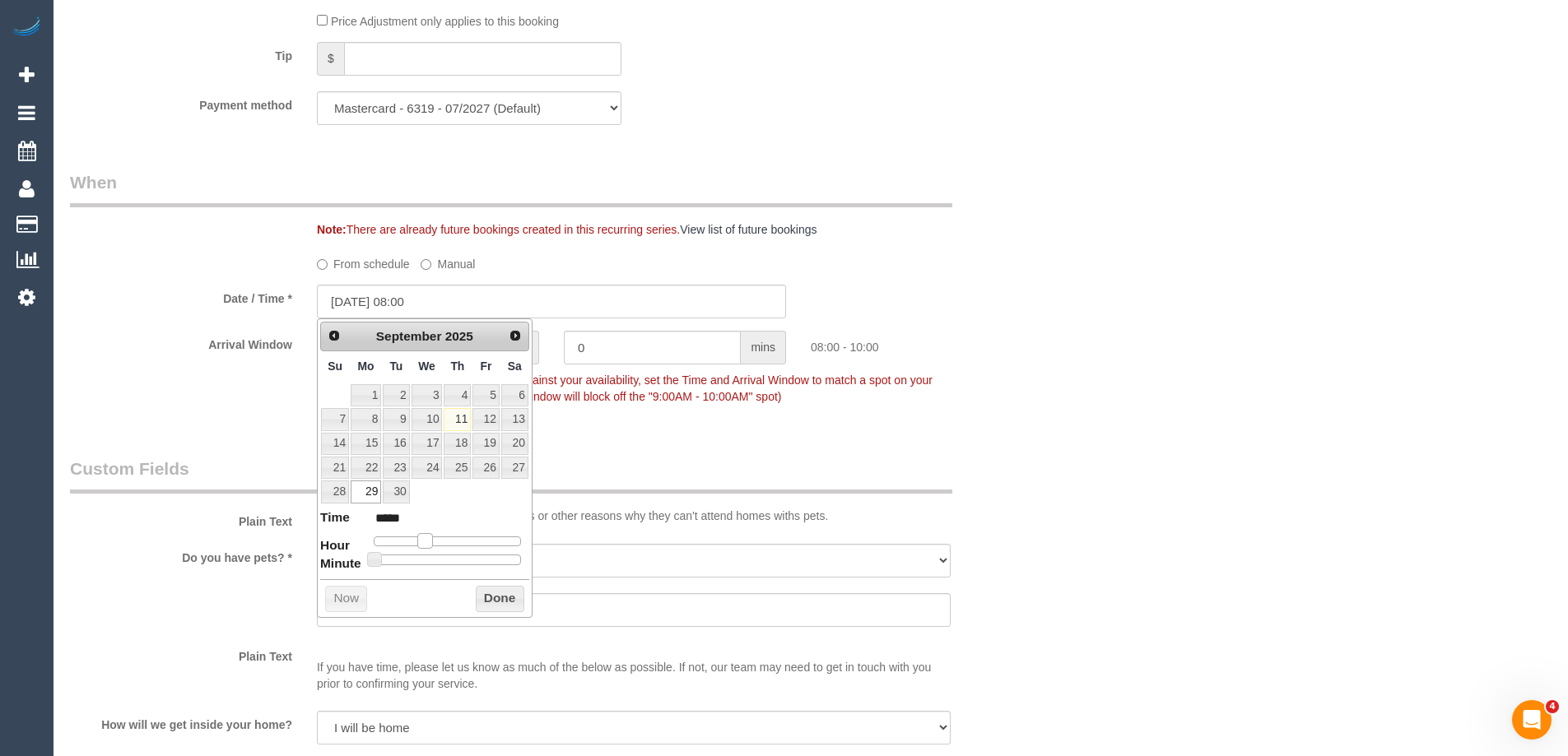
drag, startPoint x: 439, startPoint y: 542, endPoint x: 427, endPoint y: 542, distance: 12.0
click at [427, 542] on span at bounding box center [425, 541] width 15 height 15
click at [496, 590] on button "Done" at bounding box center [499, 599] width 48 height 27
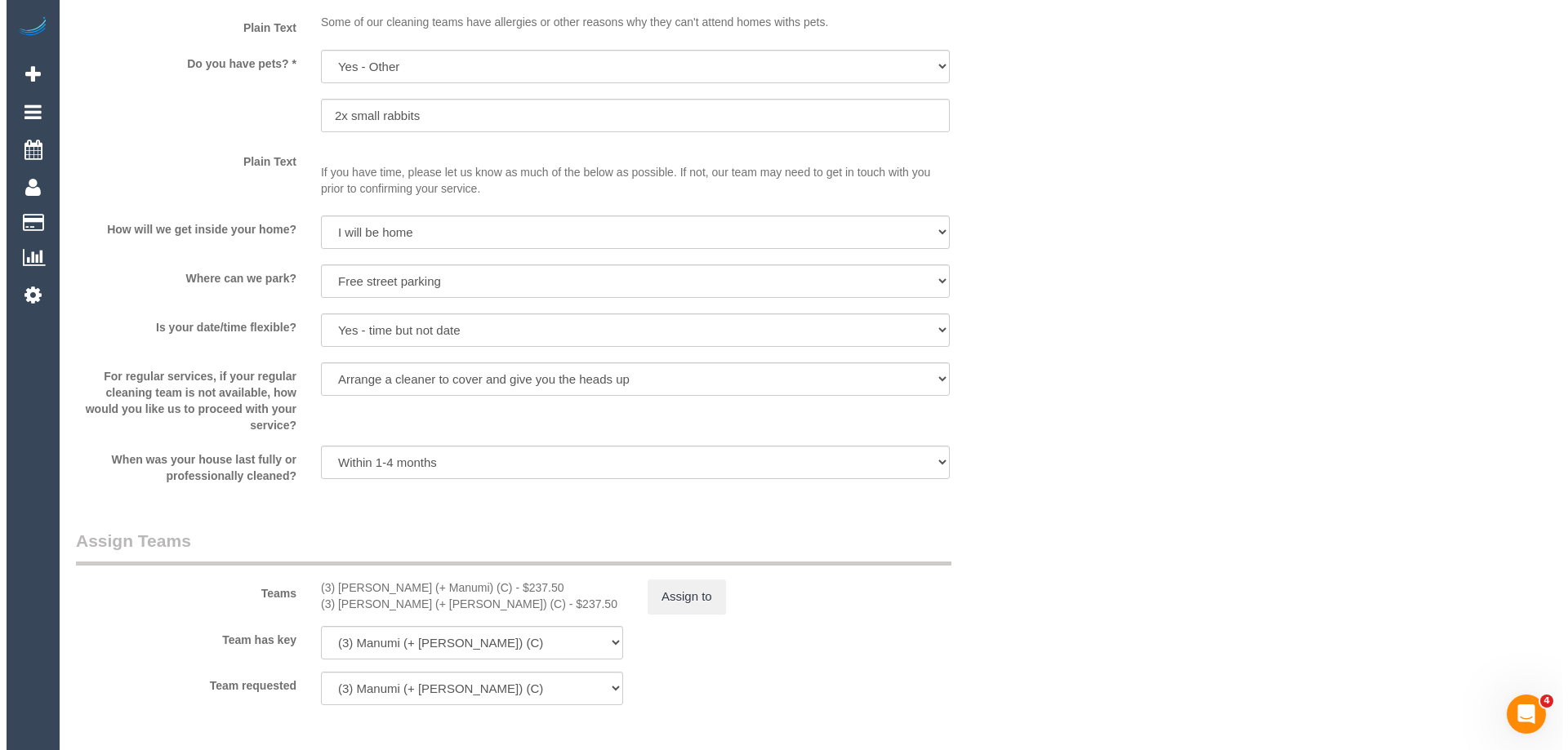
scroll to position [2694, 0]
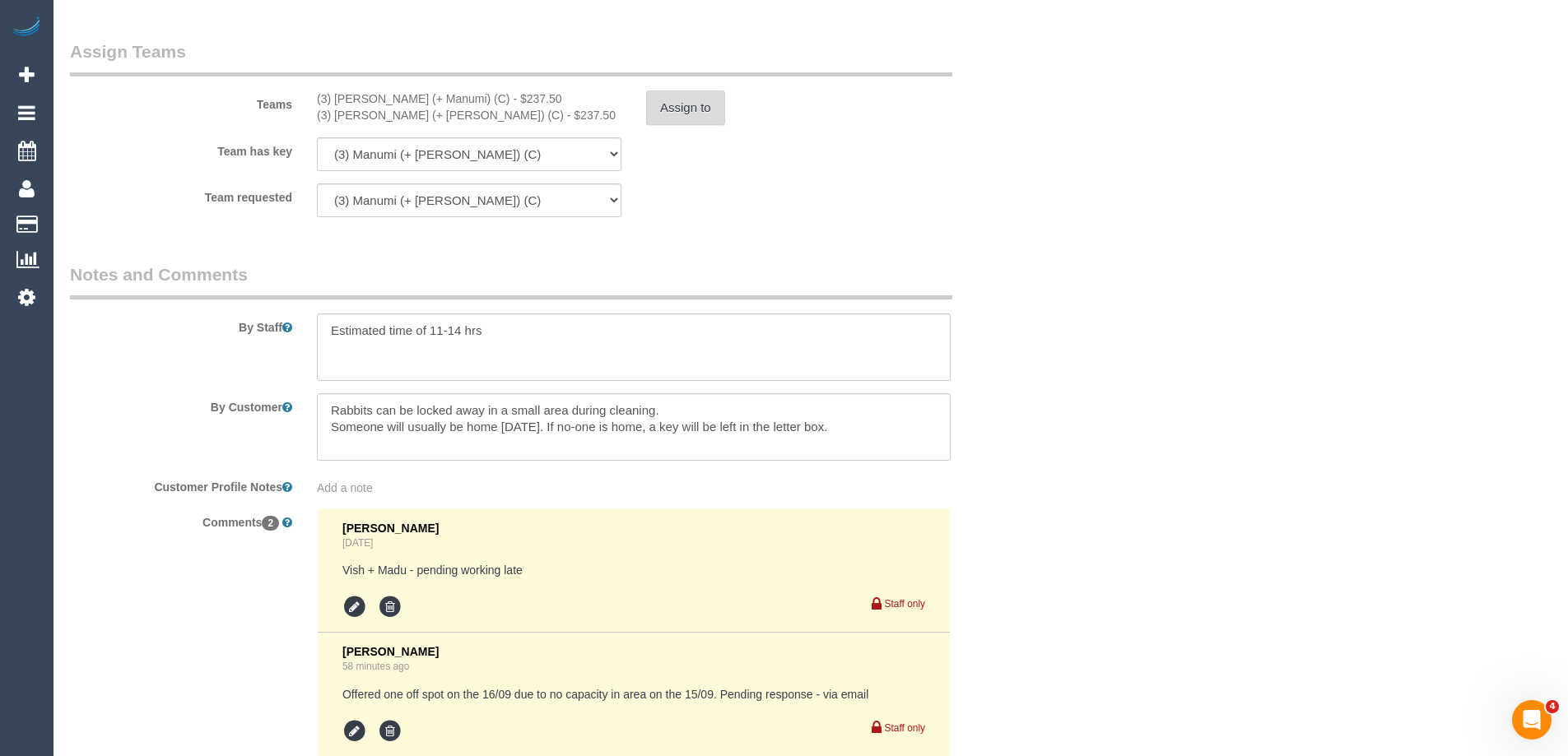
click at [684, 105] on button "Assign to" at bounding box center [685, 107] width 79 height 34
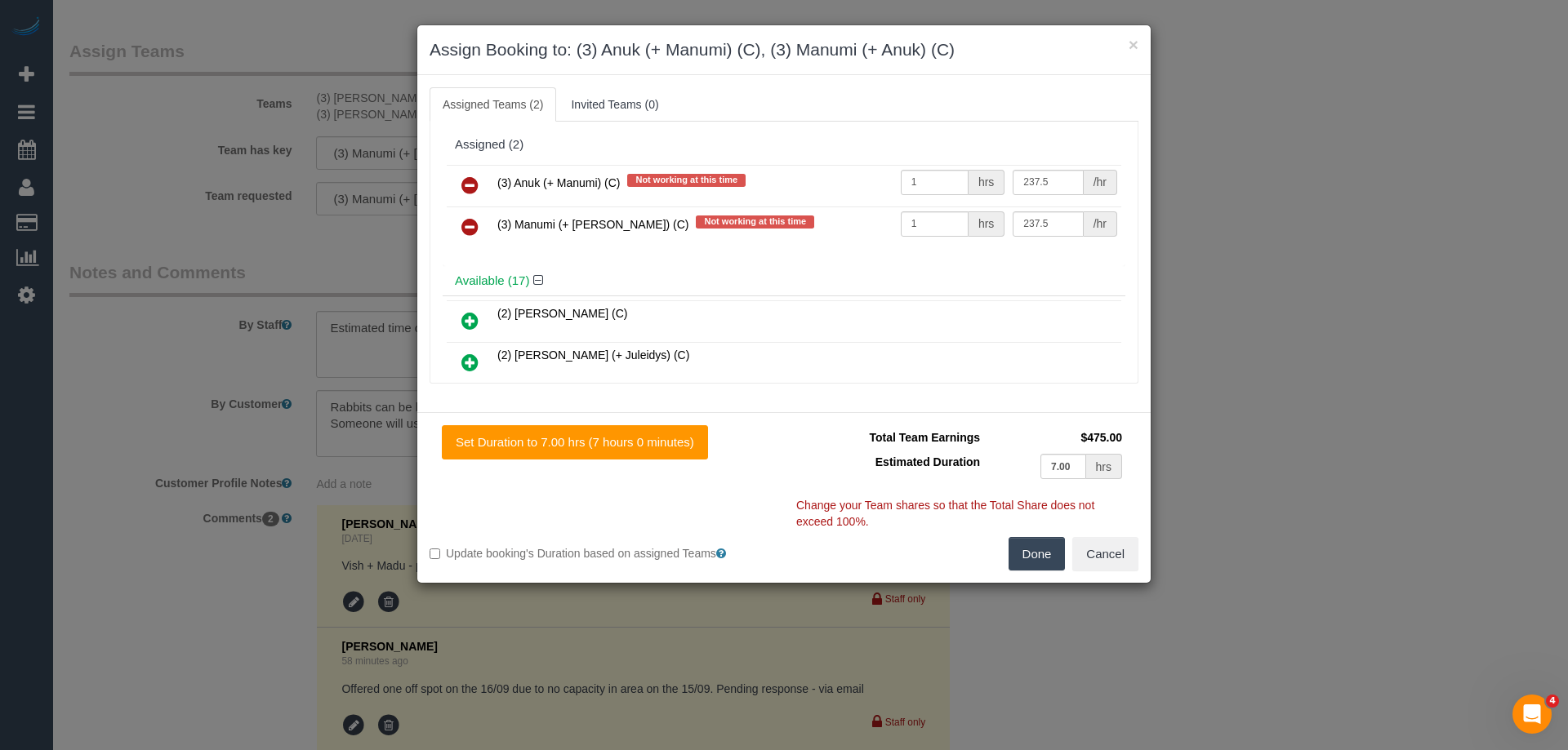
click at [475, 178] on icon at bounding box center [470, 185] width 17 height 20
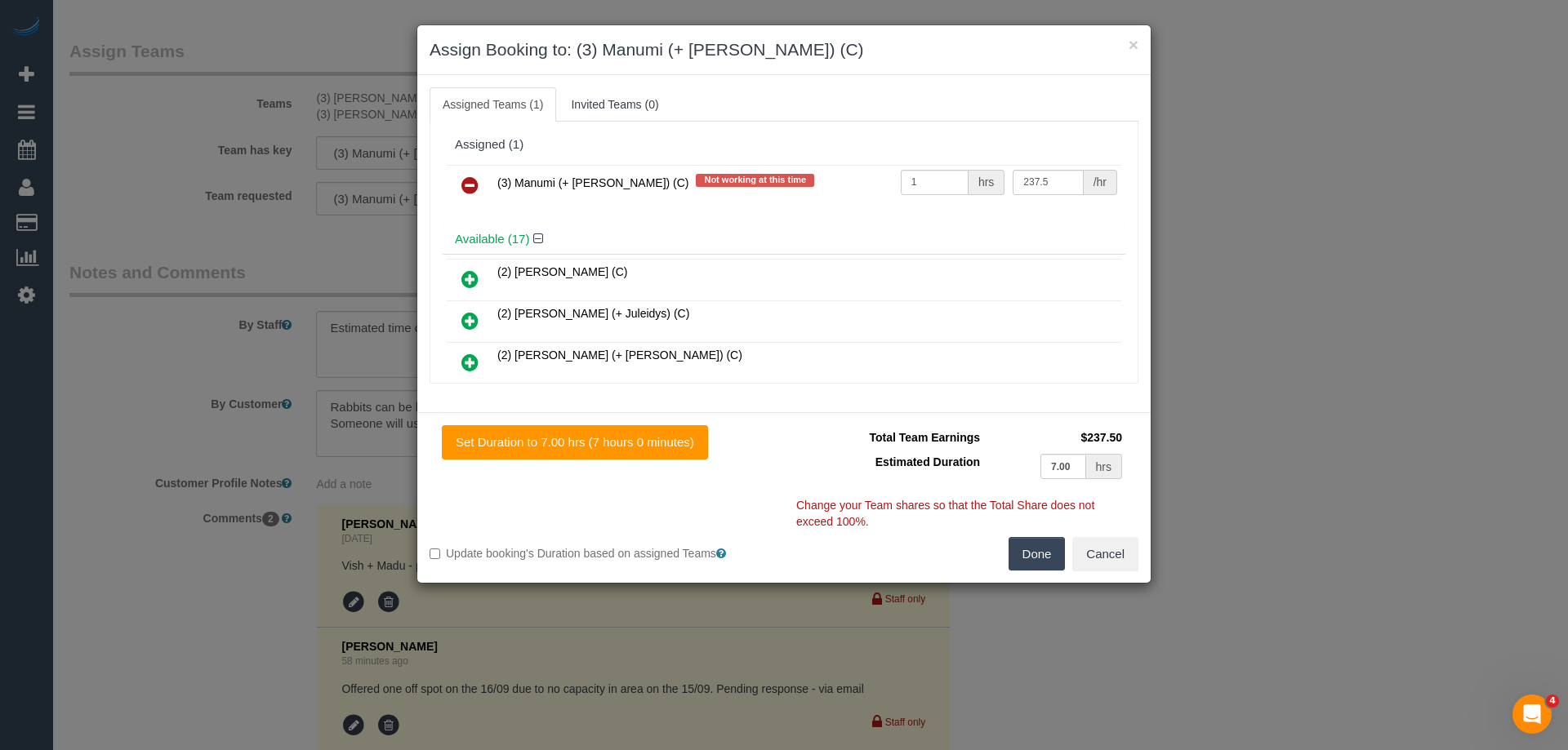
click at [468, 183] on icon at bounding box center [470, 185] width 17 height 20
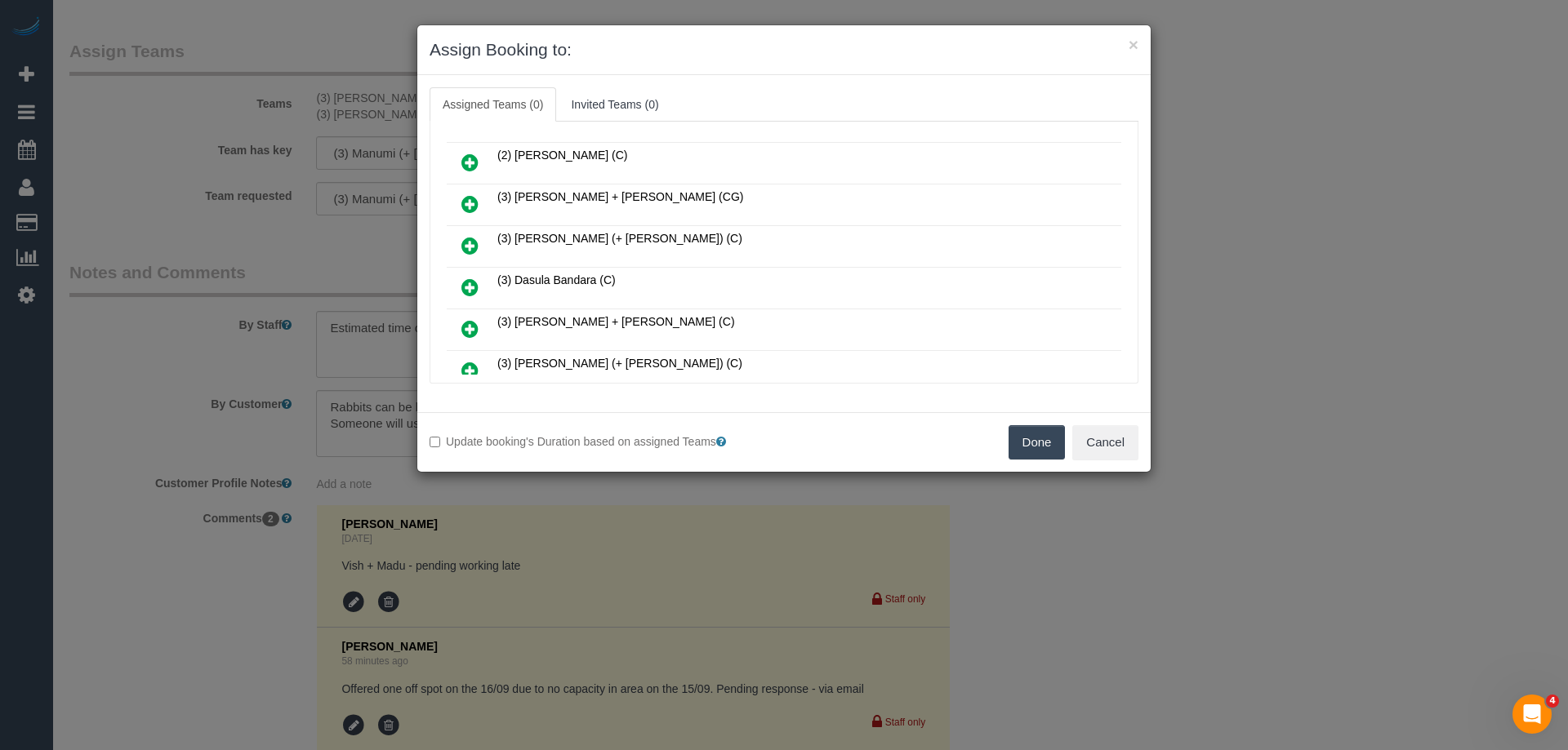
click at [472, 202] on icon at bounding box center [470, 203] width 17 height 20
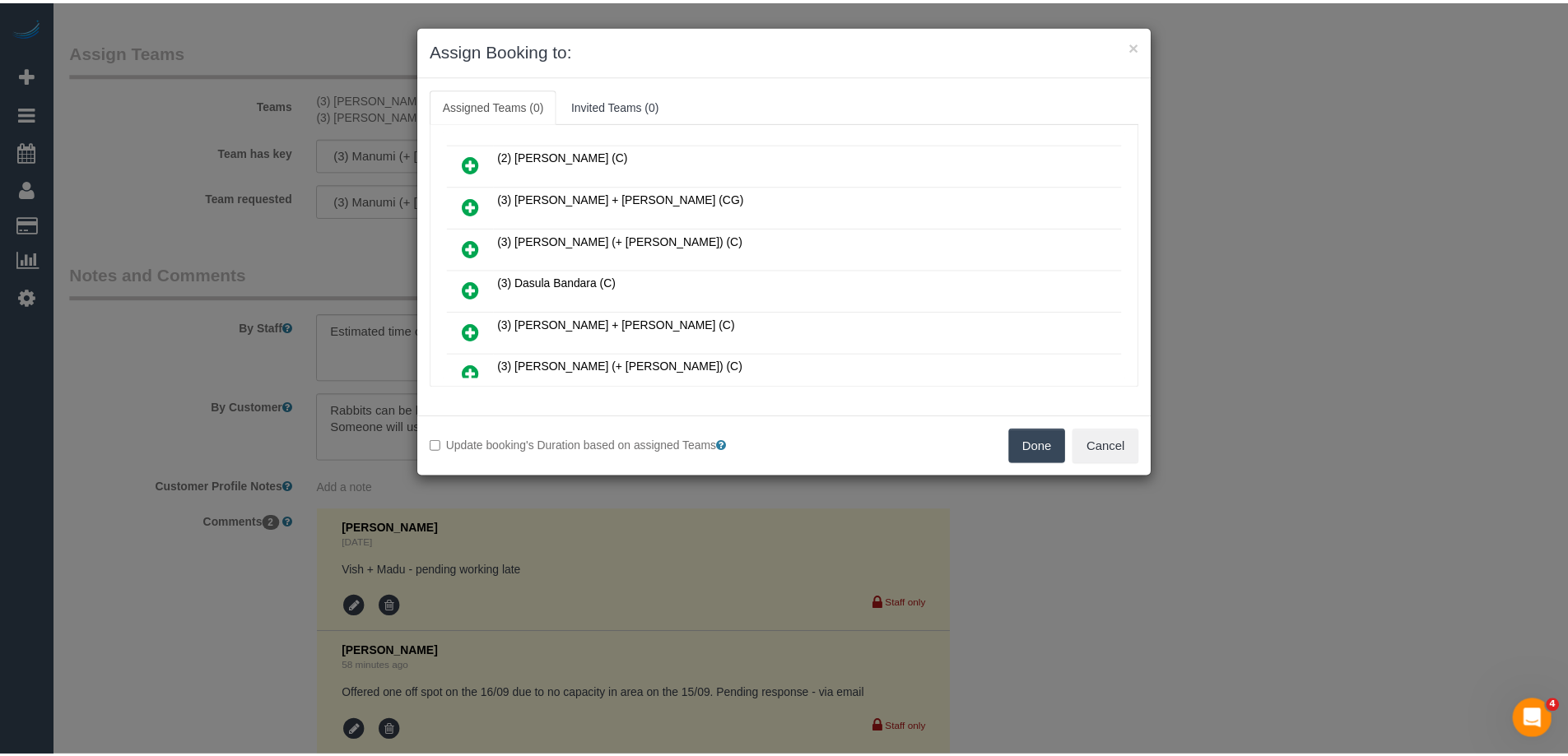
scroll to position [287, 0]
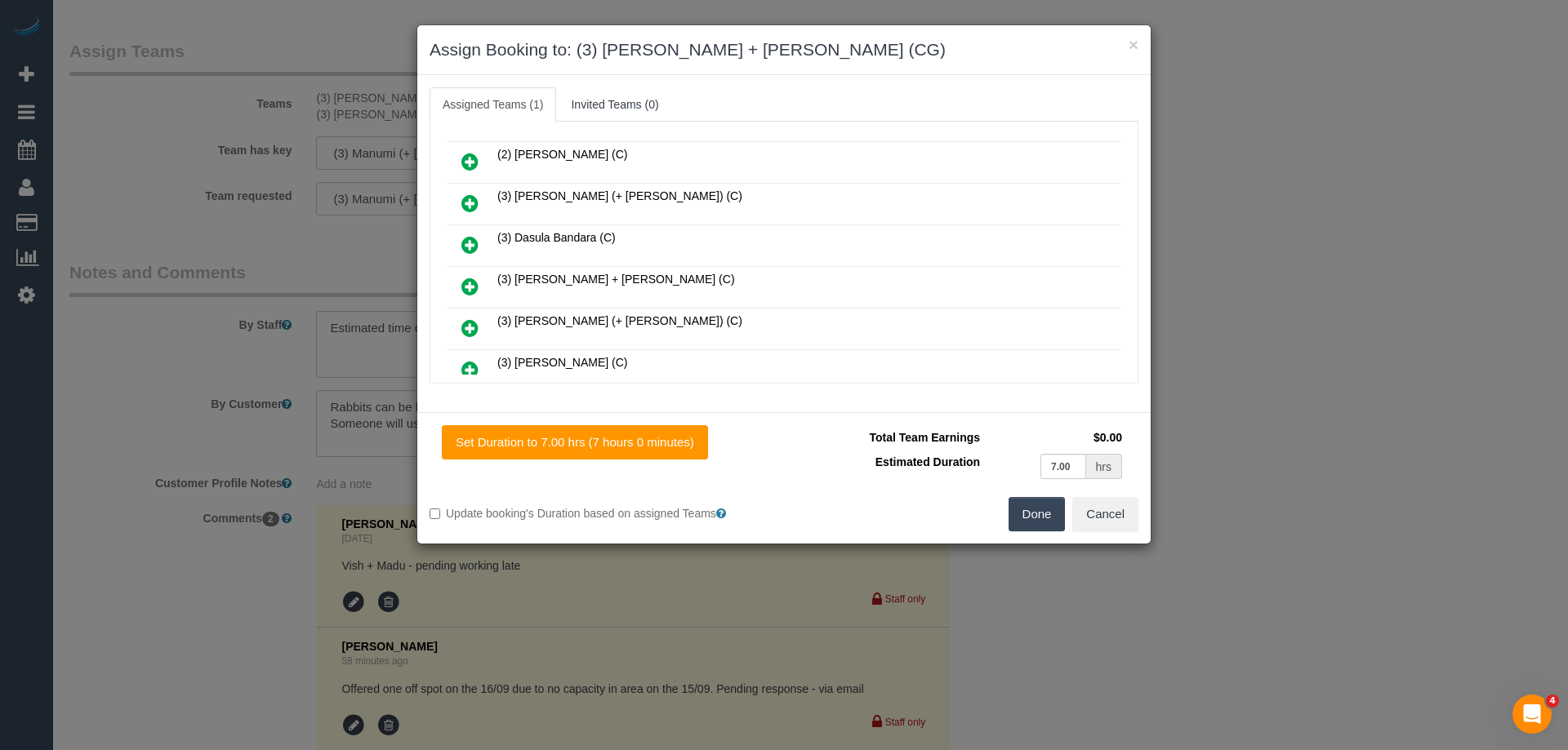
click at [1044, 529] on button "Done" at bounding box center [1036, 514] width 57 height 34
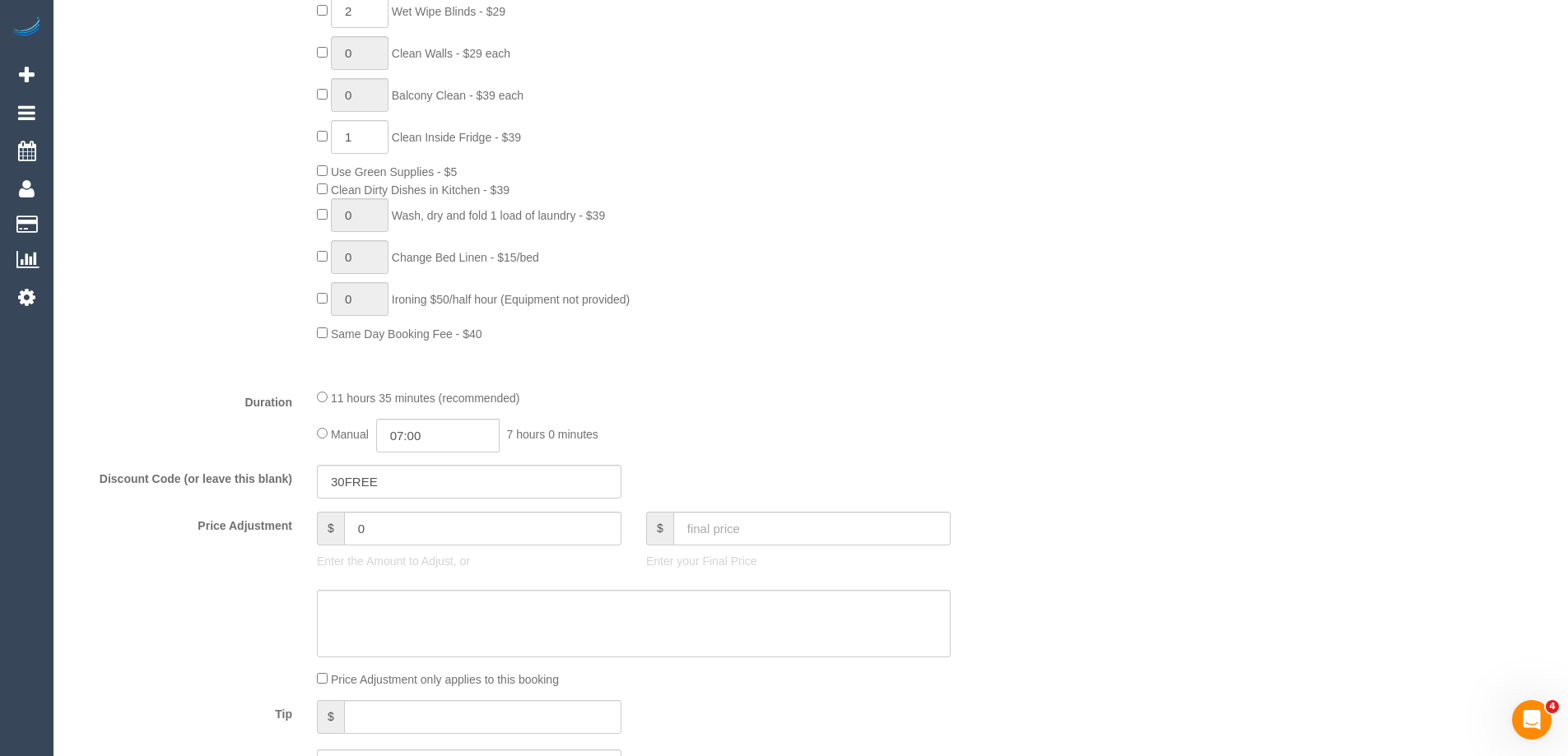
scroll to position [1646, 0]
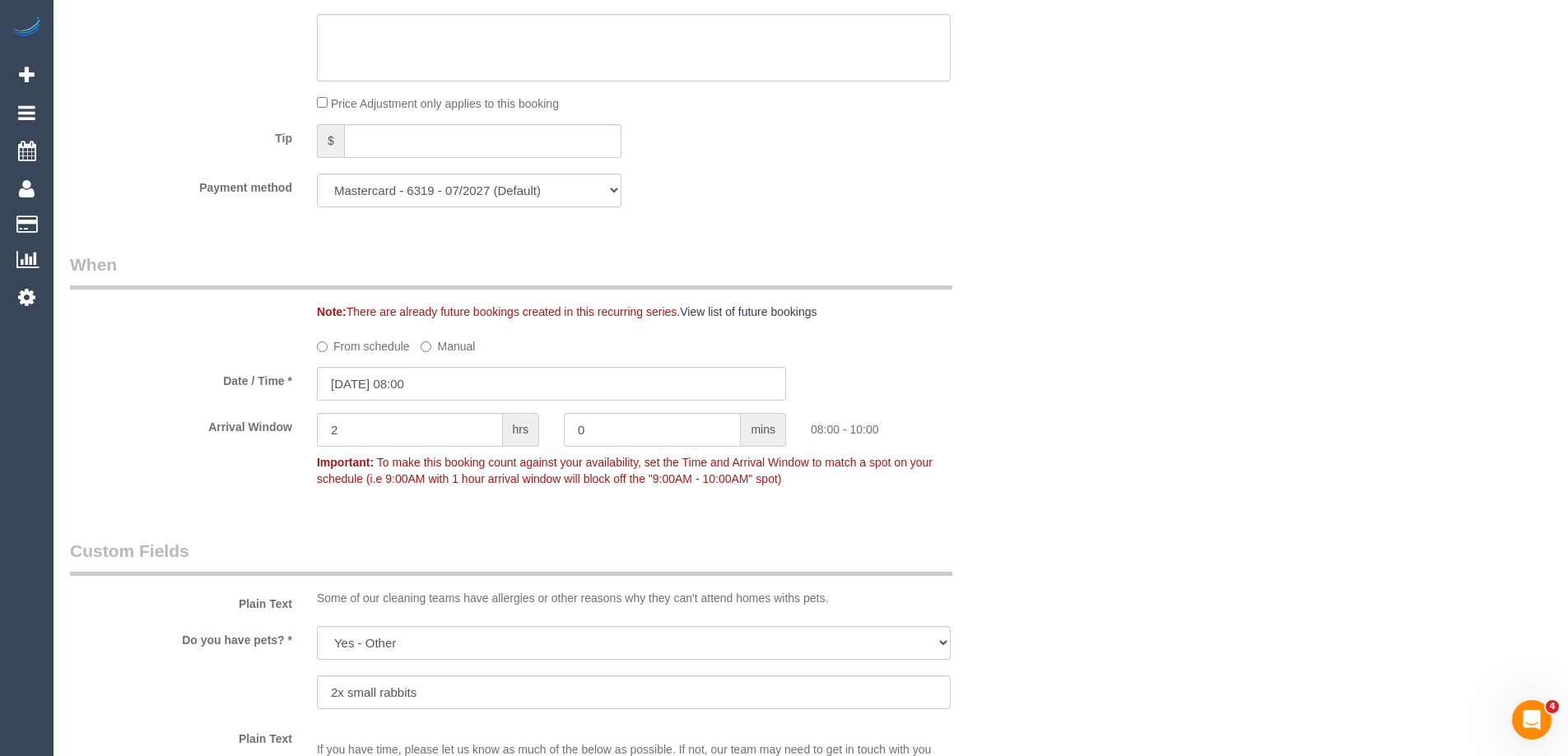
click at [272, 478] on div "Arrival Window 2 hrs 0 mins 08:00 - 10:00 Important: To make this booking count…" at bounding box center [551, 454] width 987 height 82
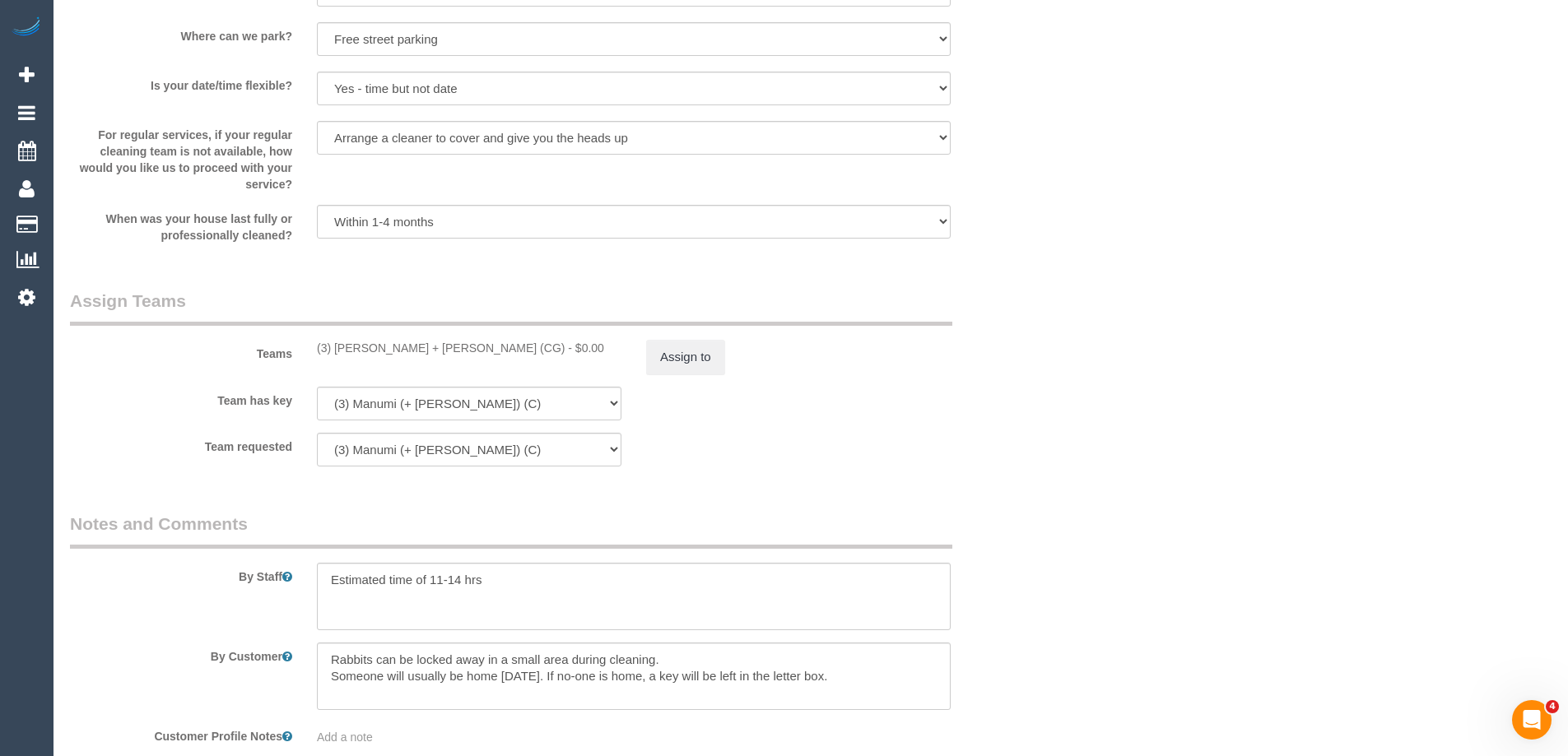
scroll to position [2469, 0]
click at [659, 346] on button "Assign to" at bounding box center [685, 355] width 79 height 34
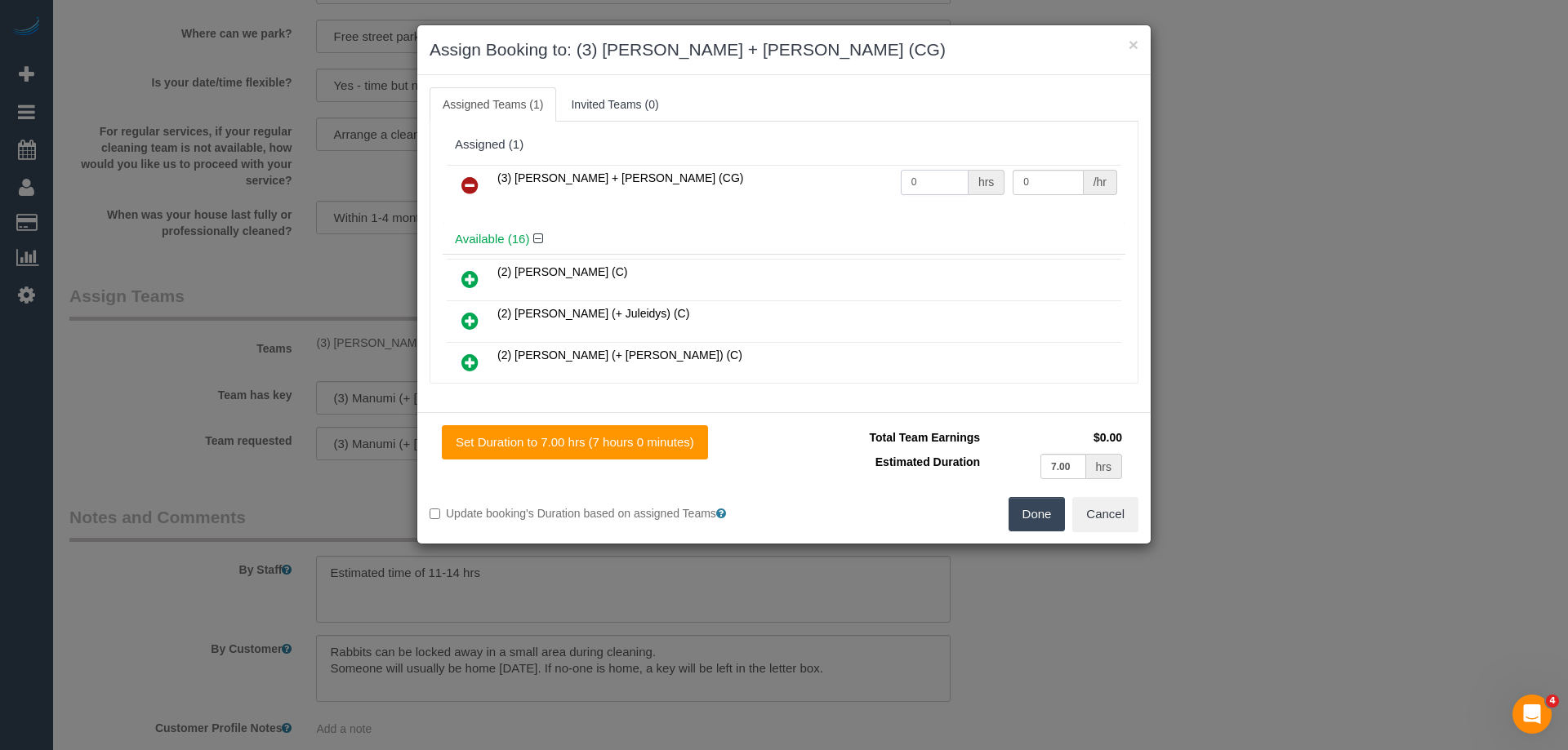
click at [709, 183] on tr "(3) Bansari + Bhavesh (CG) 0 hrs 0 /hr" at bounding box center [784, 185] width 675 height 41
type input "1"
drag, startPoint x: 1032, startPoint y: 181, endPoint x: 954, endPoint y: 172, distance: 78.5
click at [955, 172] on tr "(3) Bansari + Bhavesh (CG) 1 hrs 0 /hr" at bounding box center [784, 185] width 675 height 41
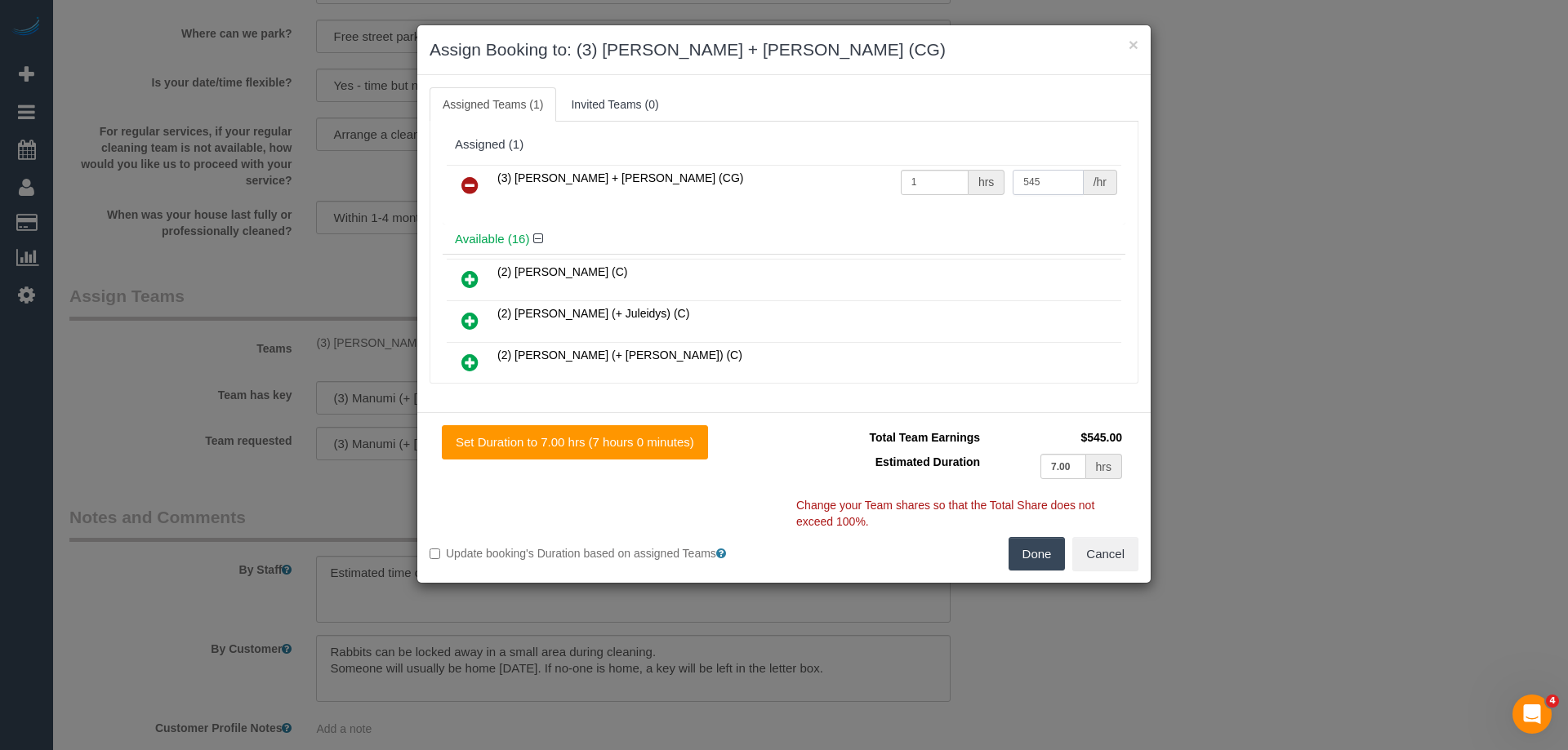
type input "545"
click at [1035, 559] on button "Done" at bounding box center [1036, 554] width 57 height 34
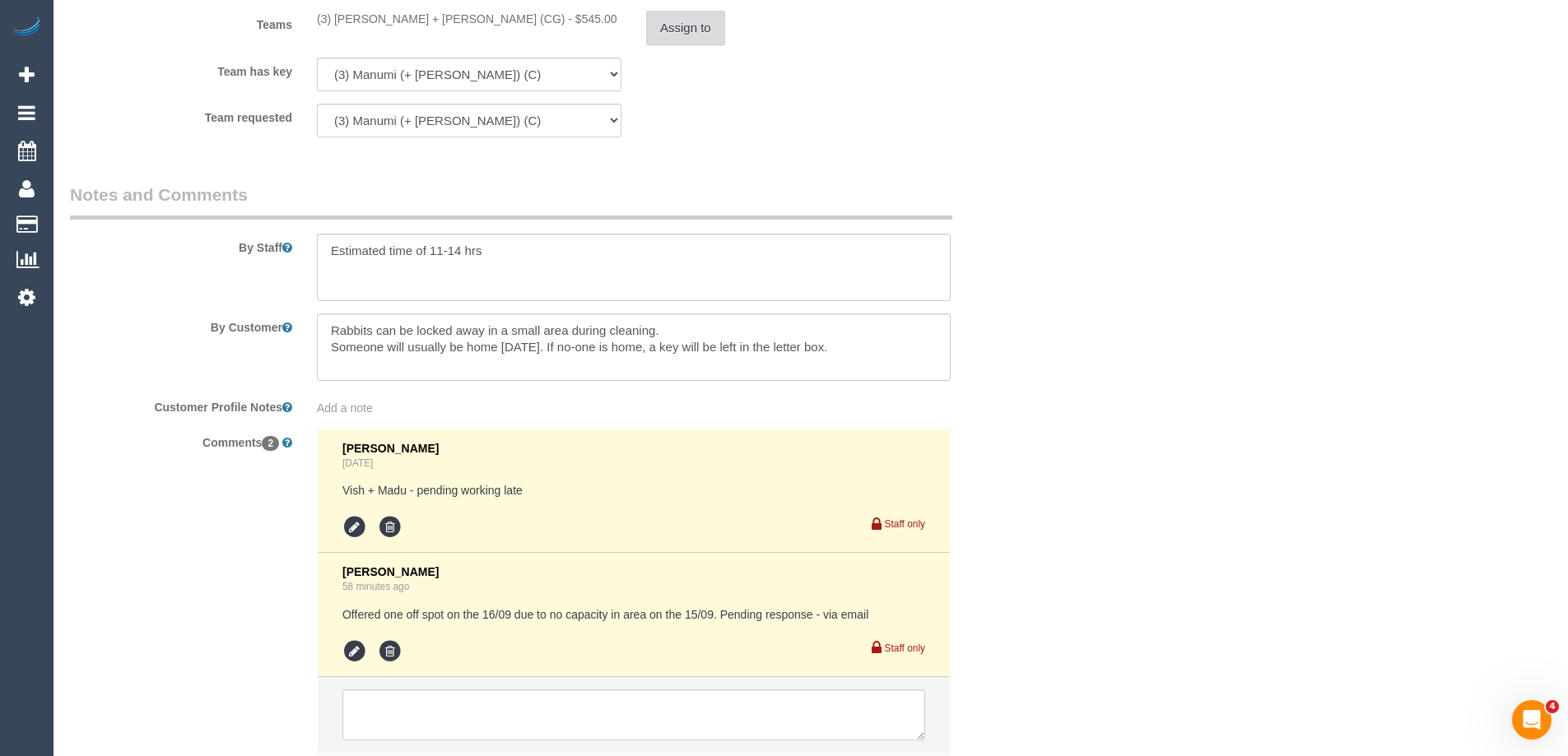
scroll to position [2912, 0]
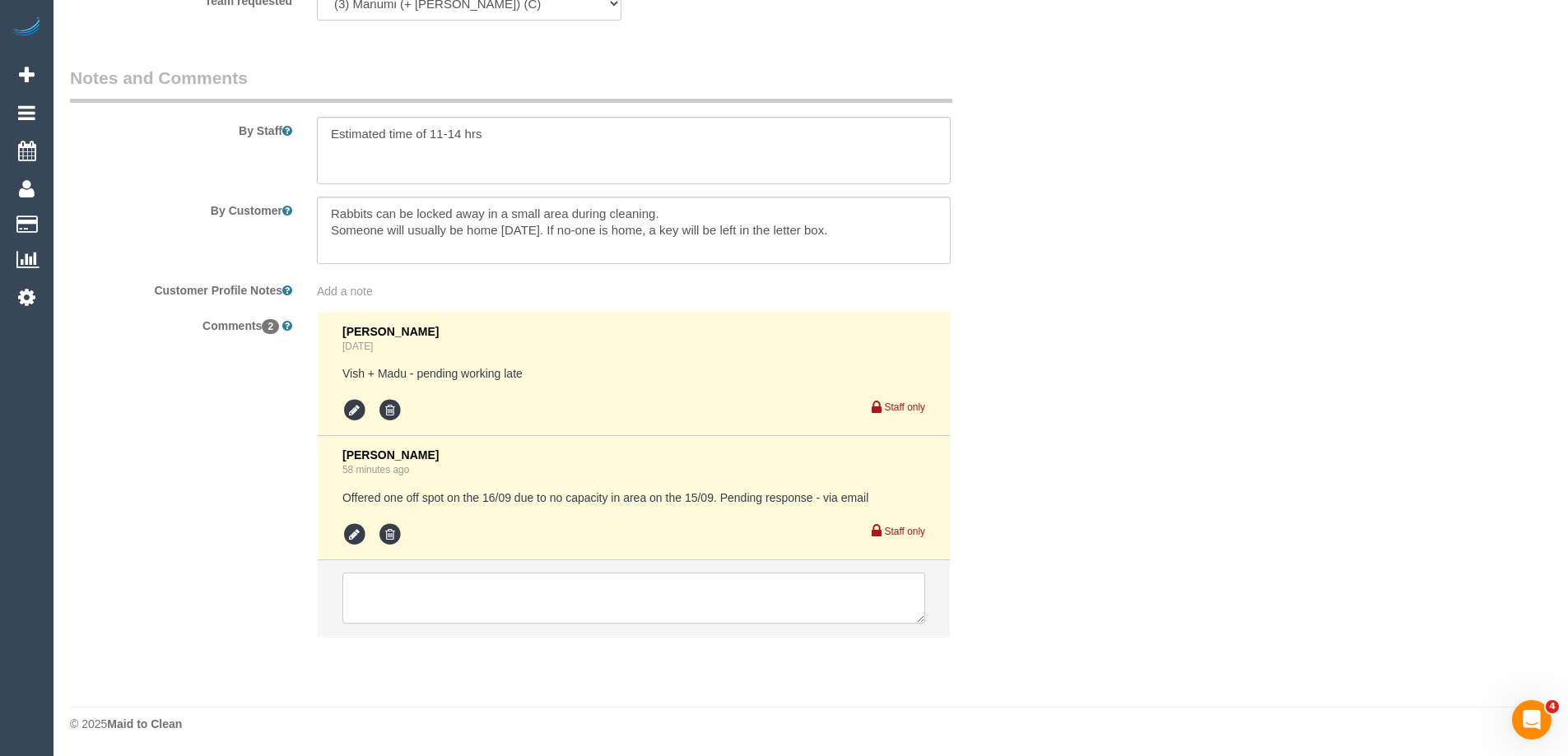
click at [415, 598] on textarea at bounding box center [634, 599] width 582 height 51
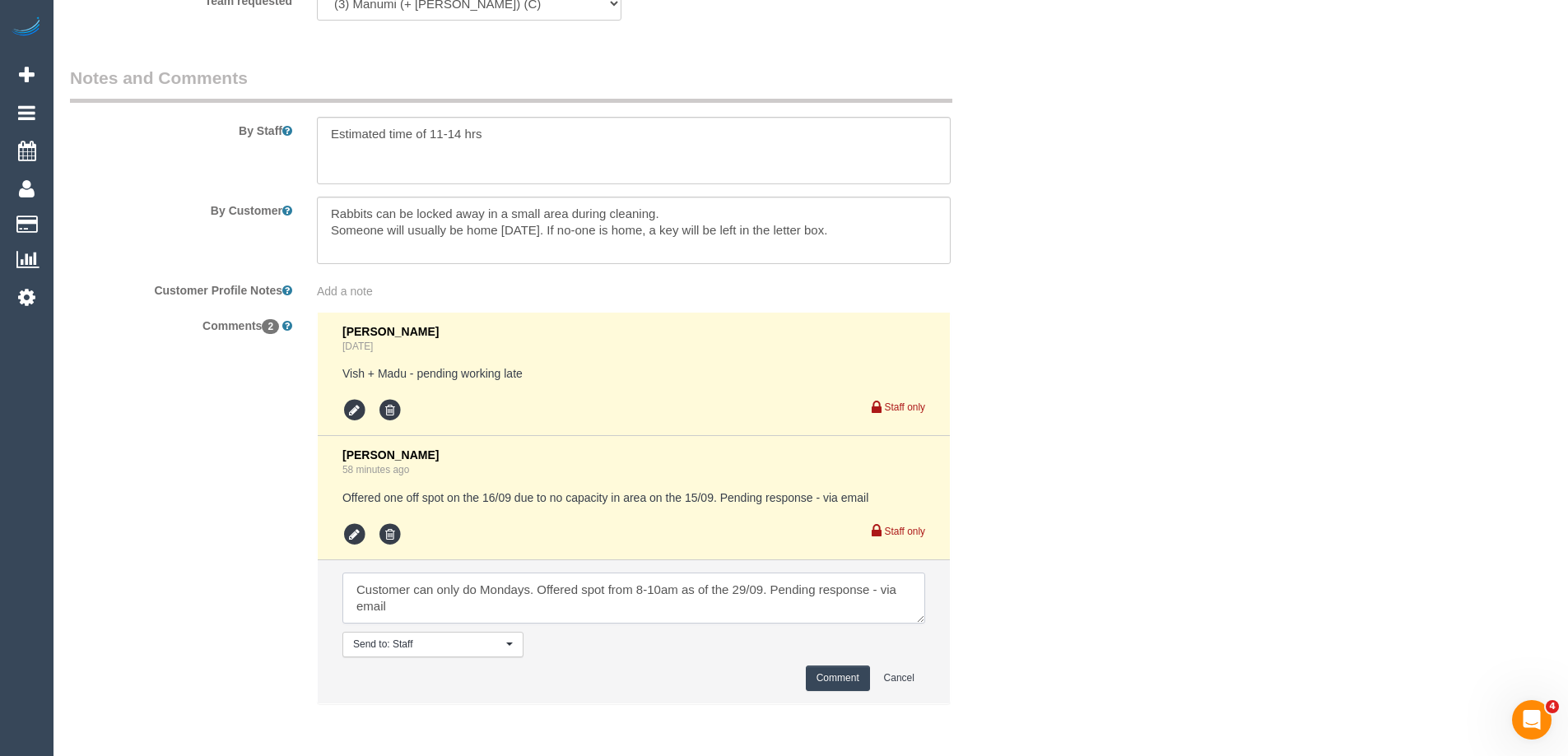
type textarea "Customer can only do Mondays. Offered spot from 8-10am as of the 29/09. Pending…"
click at [838, 672] on button "Comment" at bounding box center [838, 678] width 65 height 26
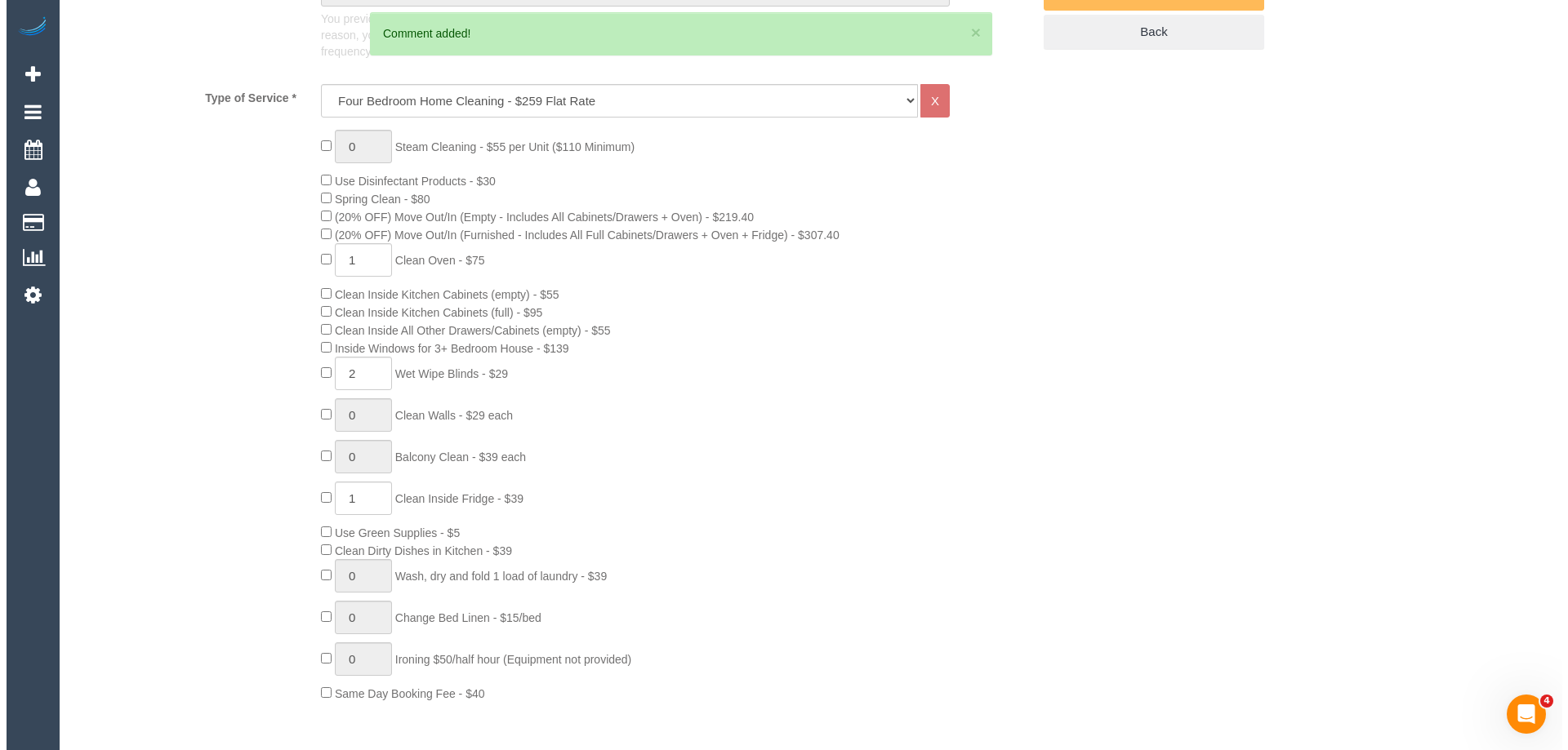
scroll to position [0, 0]
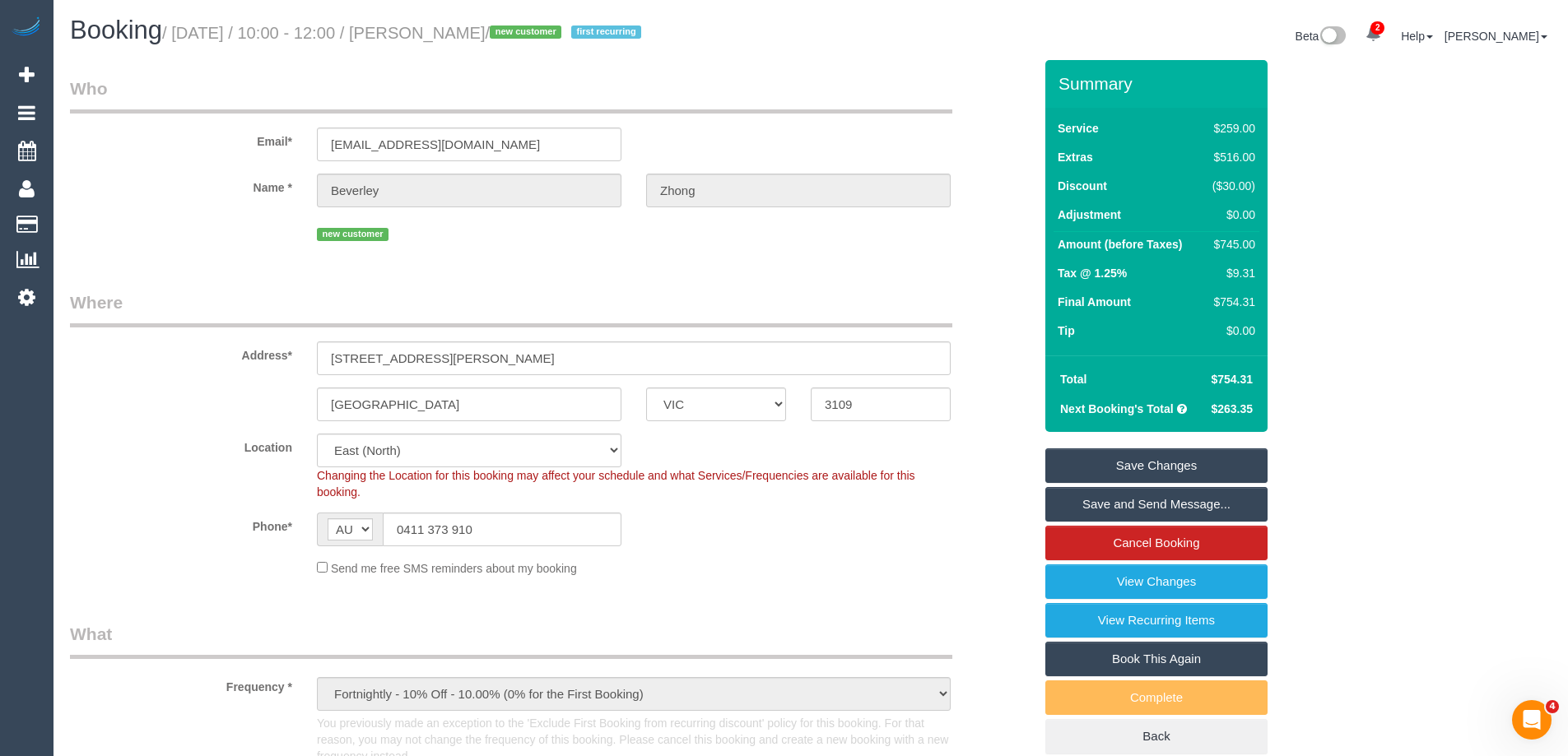
click at [975, 34] on button "×" at bounding box center [977, 32] width 9 height 17
drag, startPoint x: 571, startPoint y: 35, endPoint x: 453, endPoint y: 31, distance: 118.1
click at [453, 31] on small "/ September 16, 2025 / 10:00 - 12:00 / Beverley Zhong / new customer first recu…" at bounding box center [404, 32] width 484 height 18
copy small "Beverley Zhong"
click at [1090, 463] on link "Save Changes" at bounding box center [1156, 466] width 222 height 34
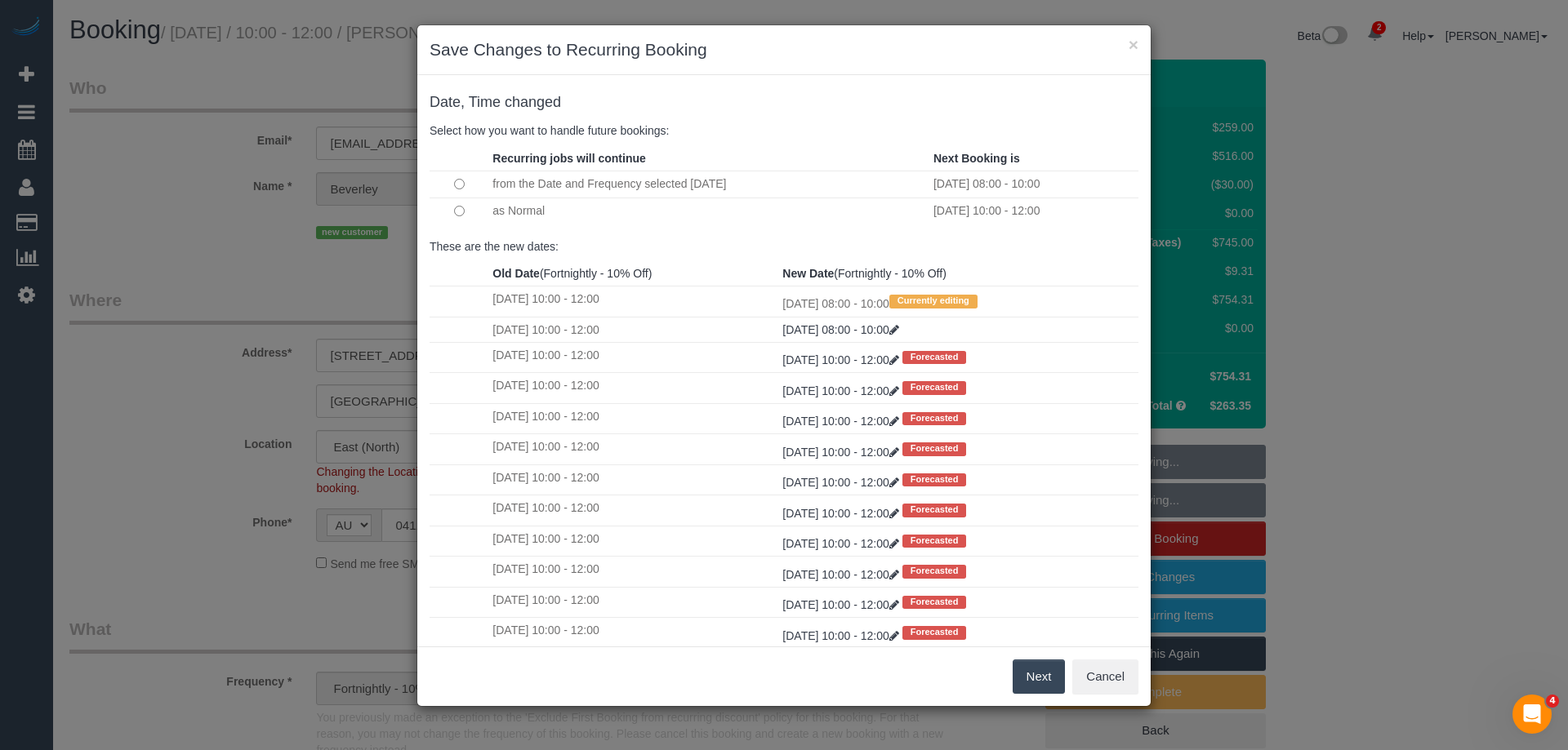
click at [1040, 686] on button "Next" at bounding box center [1039, 677] width 53 height 34
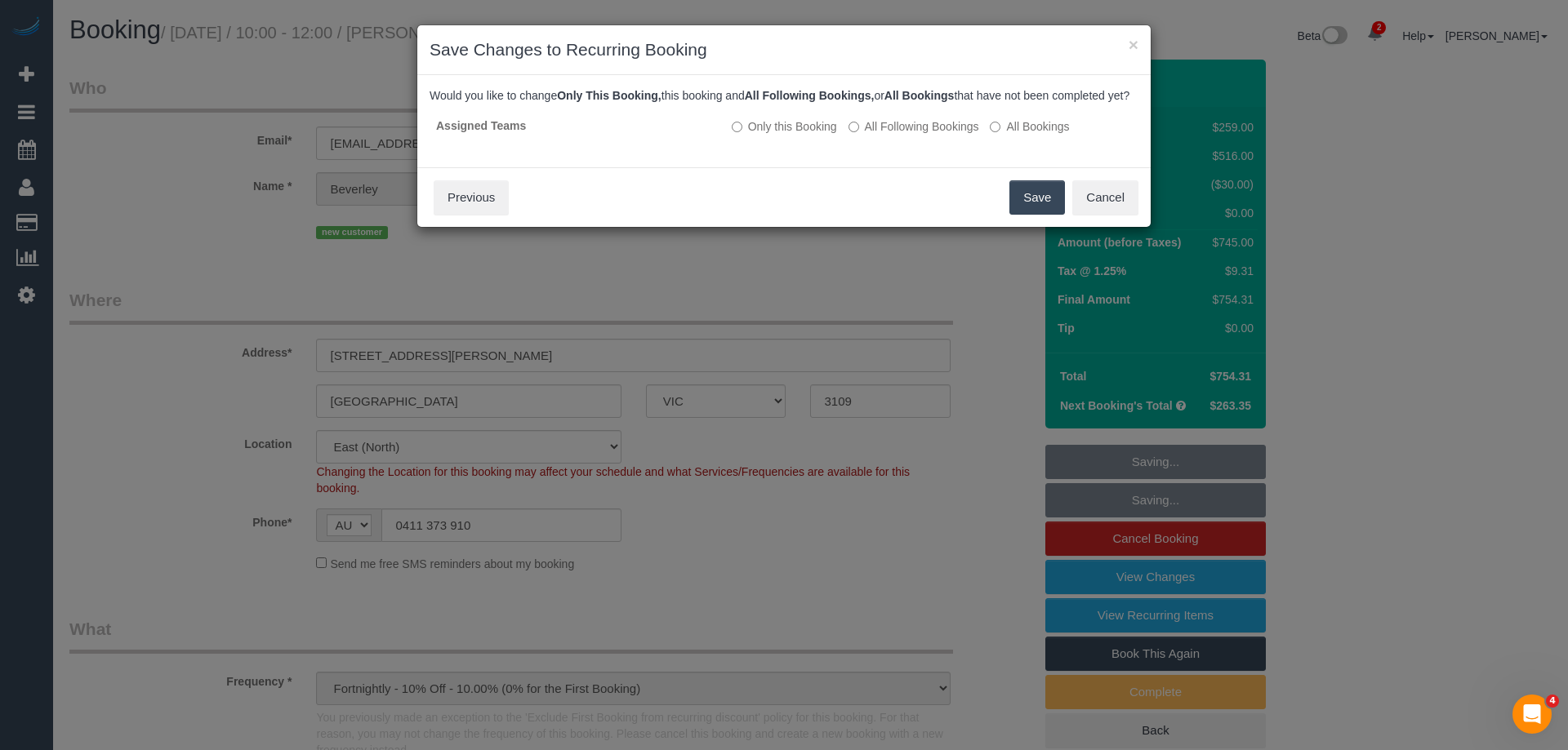
click at [1032, 210] on button "Save" at bounding box center [1036, 198] width 56 height 34
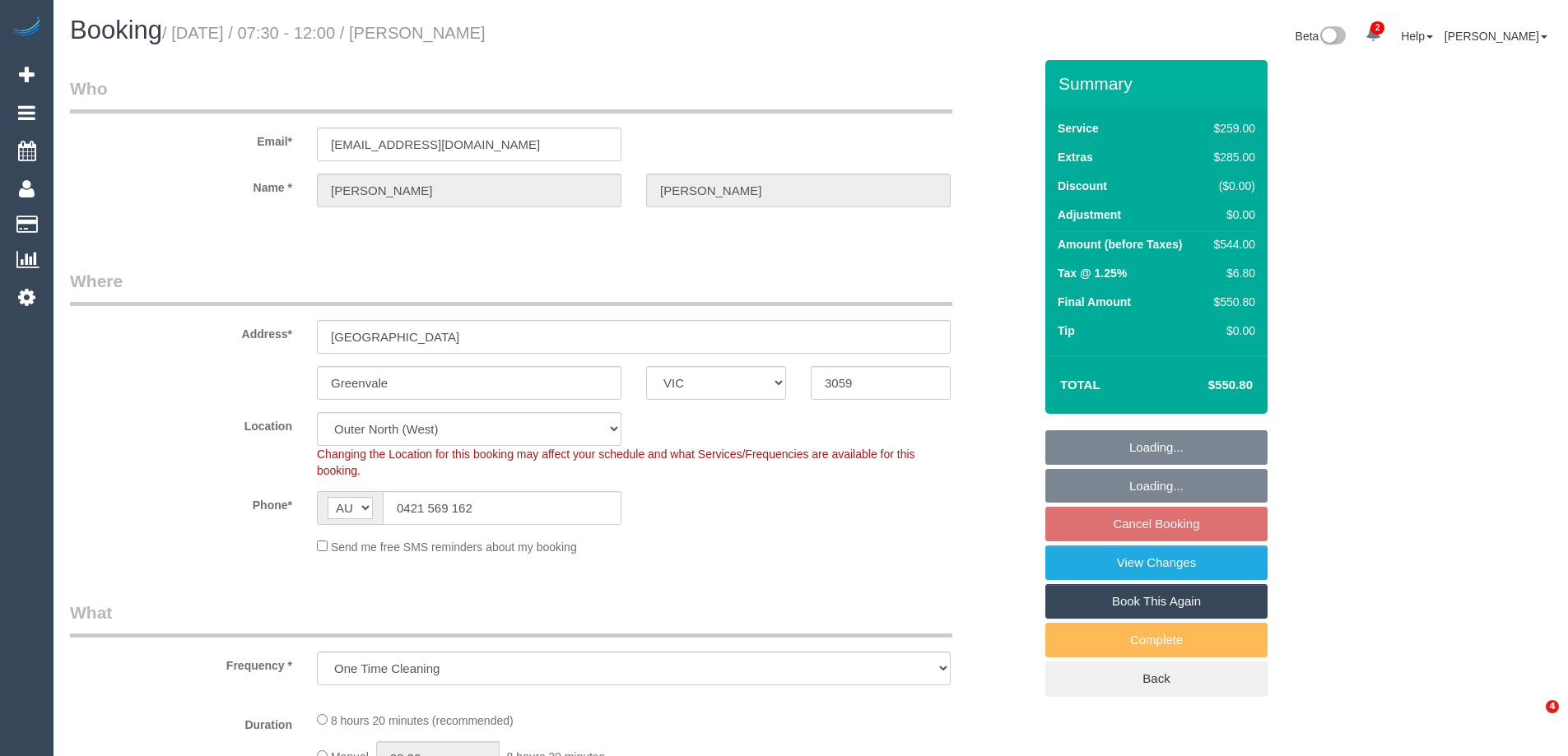
select select "VIC"
select select "object:693"
select select "string:stripe-pm_1RF0Li2GScqysDRVSS7FnJ1a"
select select "number:28"
select select "number:14"
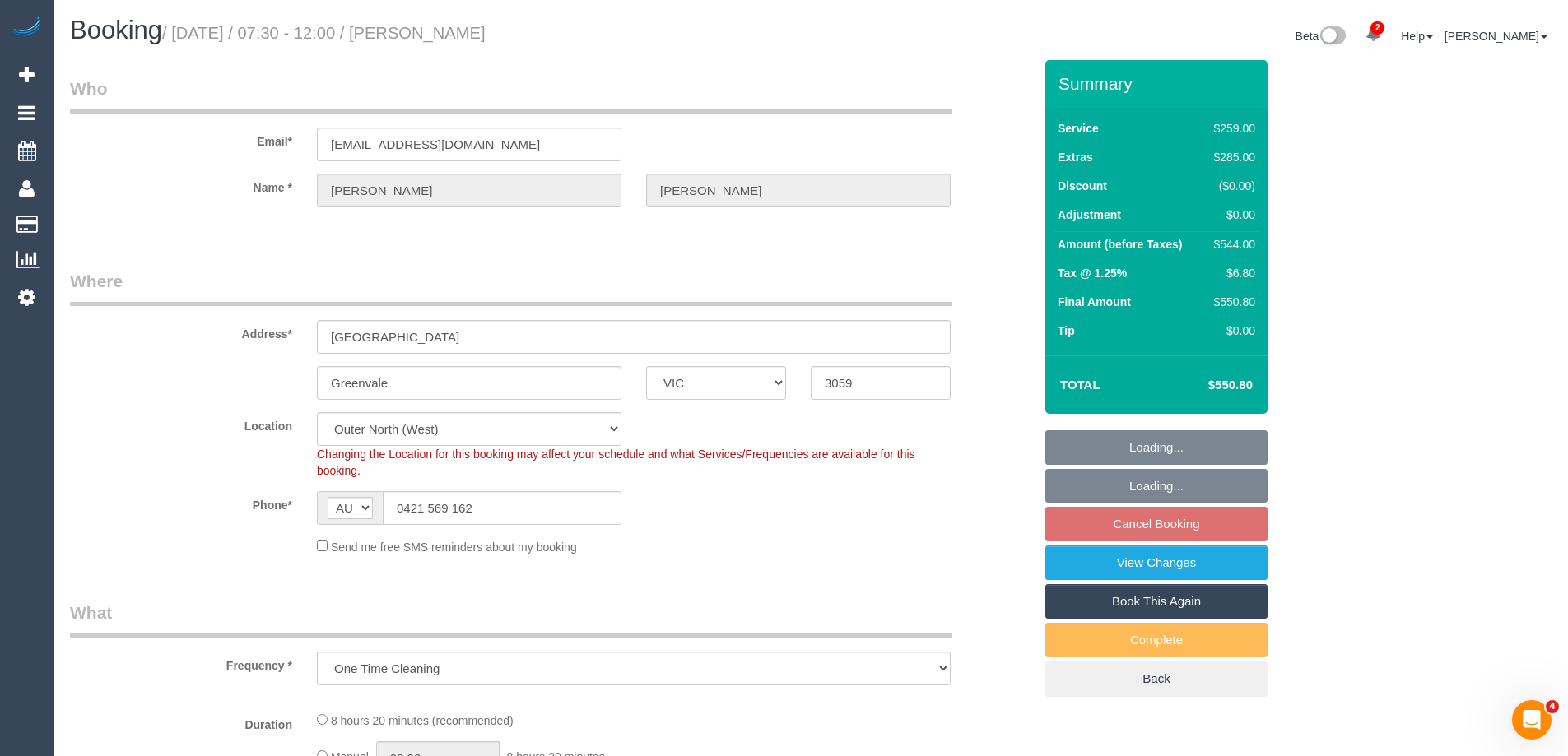
select select "number:18"
select select "number:24"
select select "number:35"
select select "number:13"
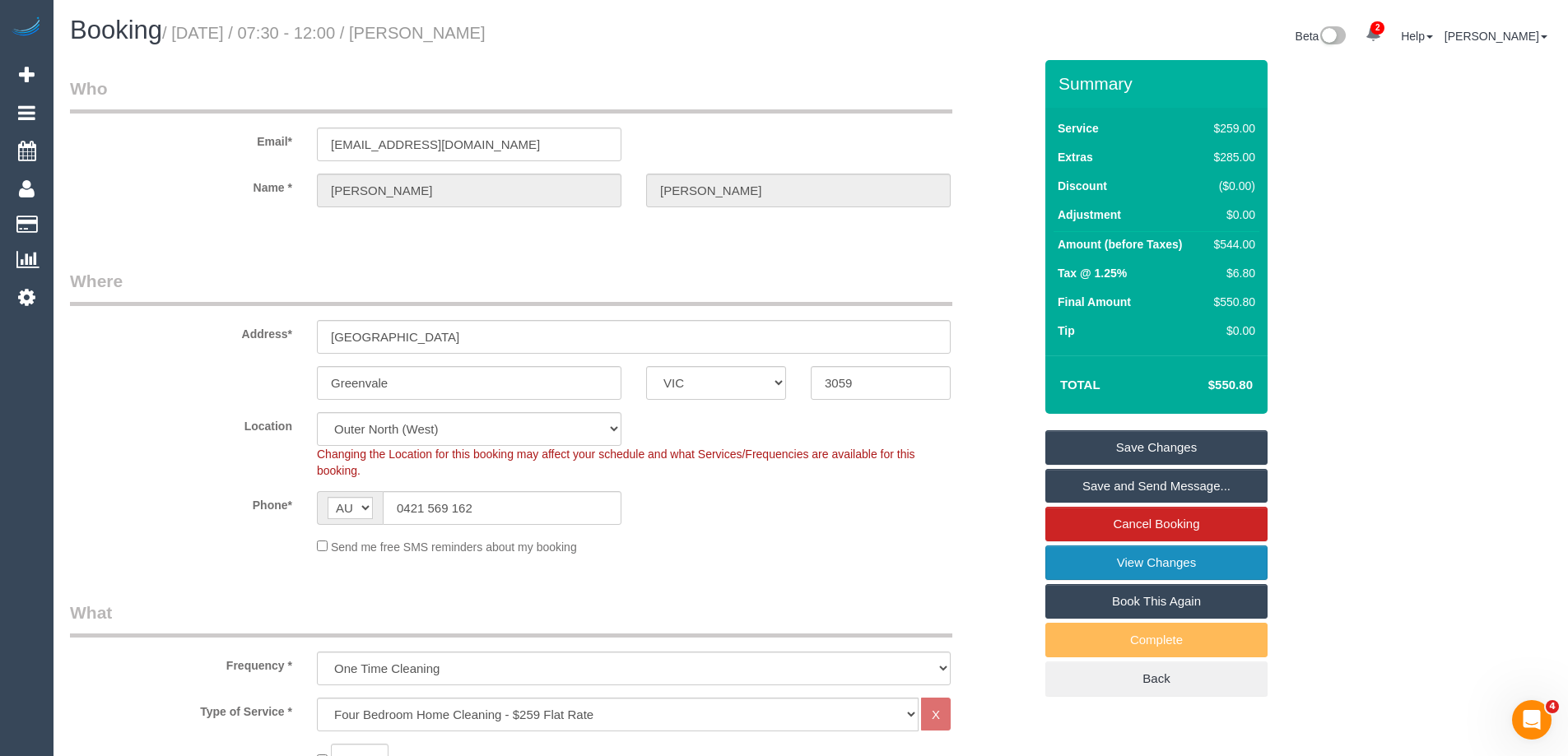
click at [1095, 553] on link "View Changes" at bounding box center [1156, 562] width 222 height 34
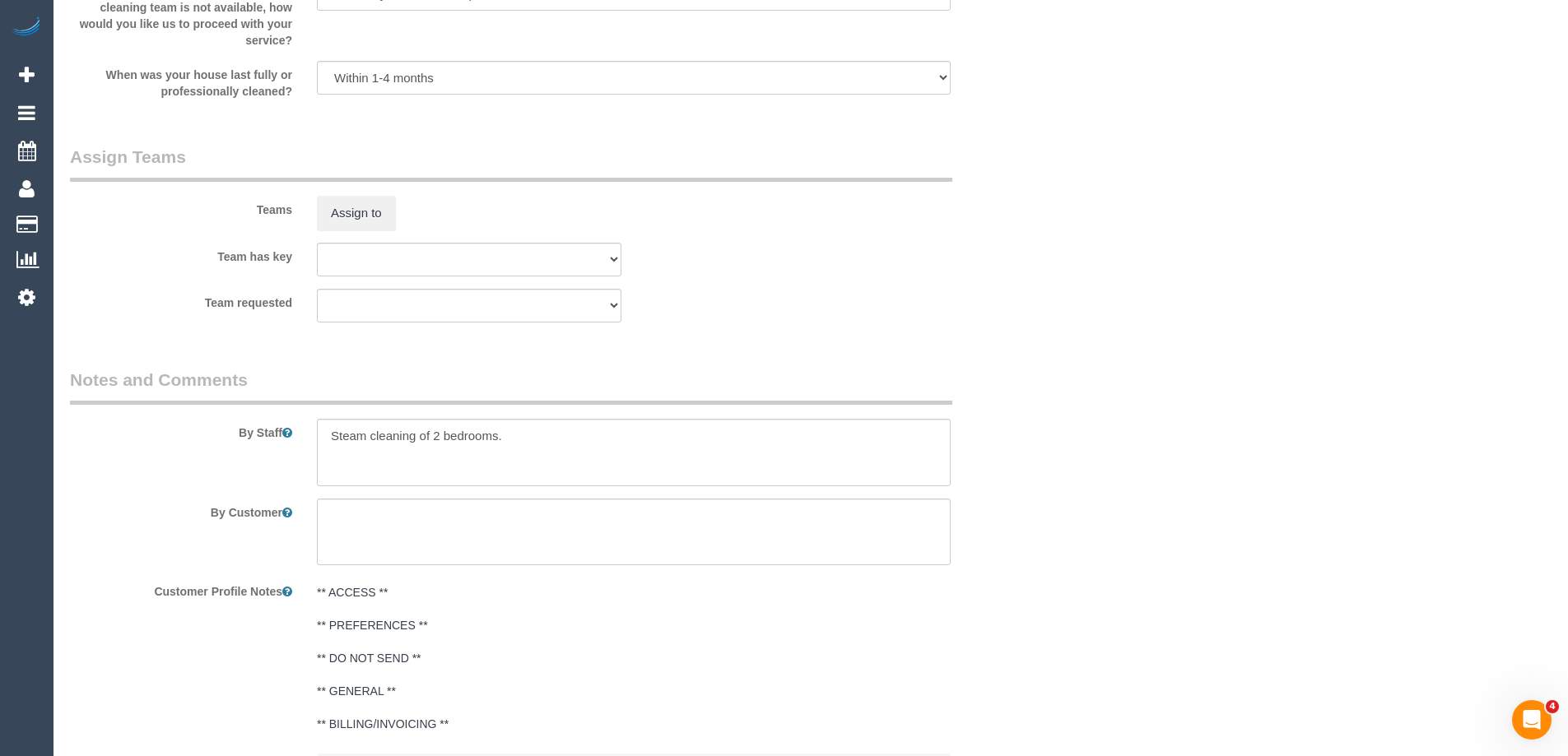
scroll to position [2140, 0]
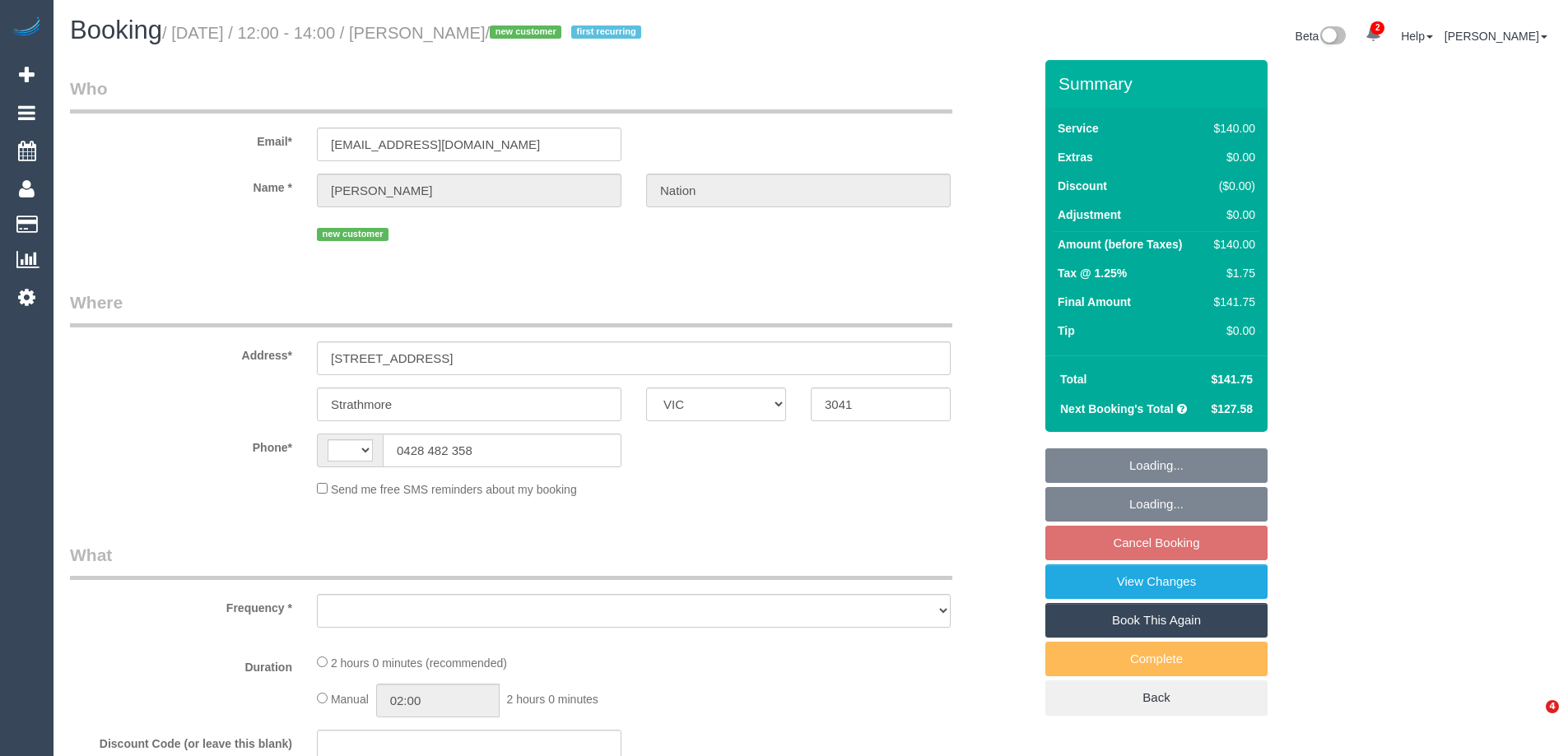
select select "VIC"
select select "string:AU"
select select "object:554"
select select "string:stripe-pm_1S63nQ2GScqysDRVDZ0BZjPx"
select select "number:27"
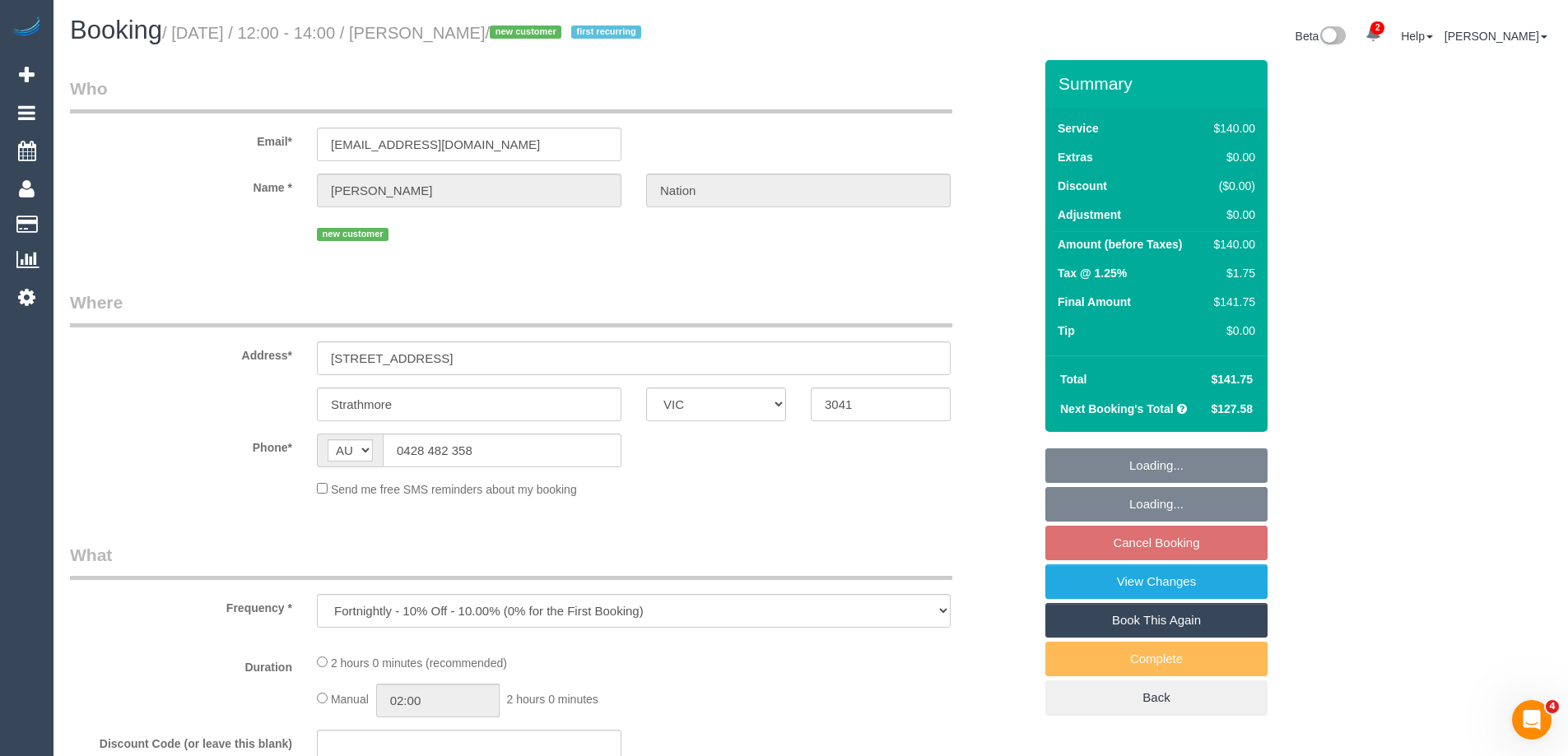
select select "number:14"
select select "number:19"
select select "number:22"
select select "number:35"
select select "number:26"
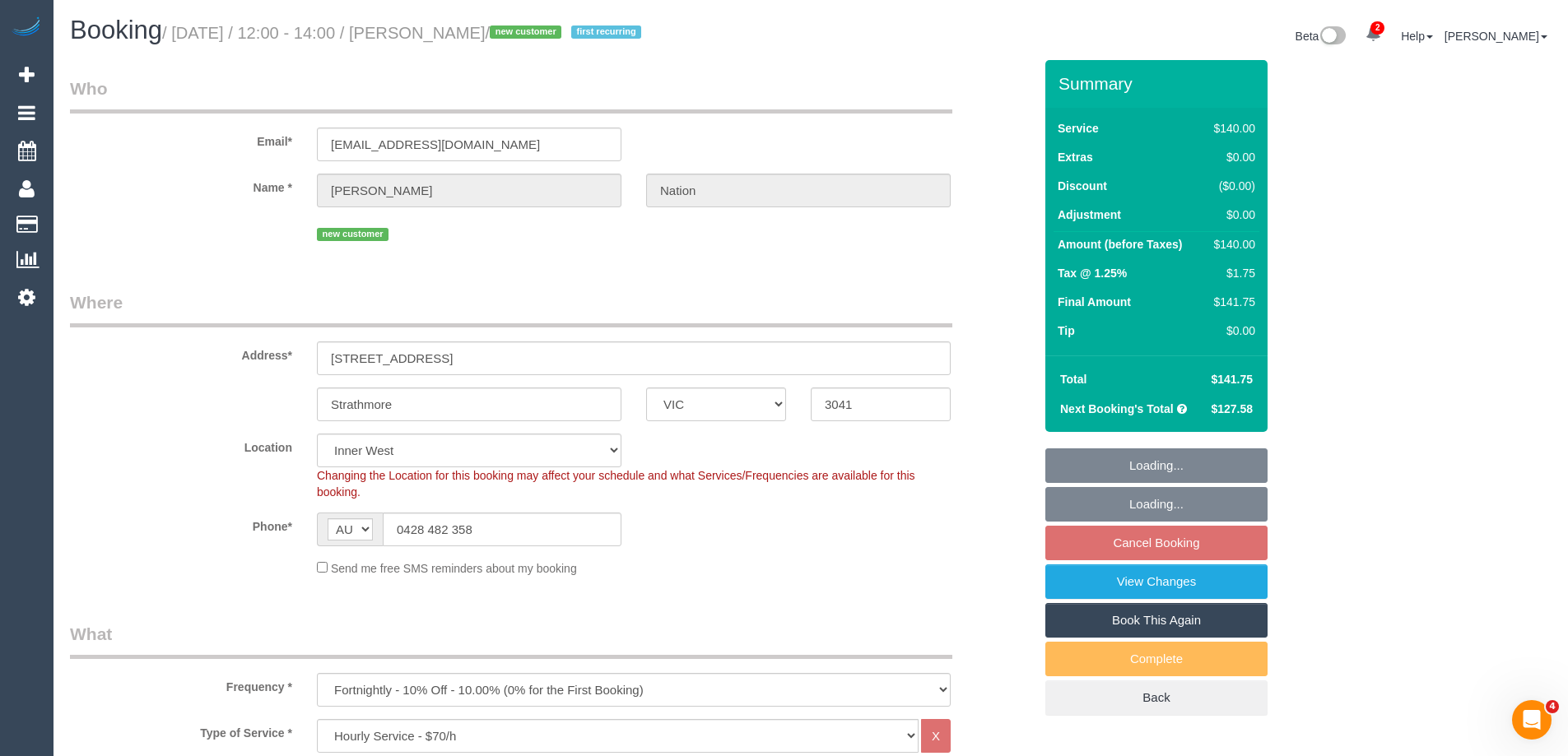
select select "object:1557"
select select "spot3"
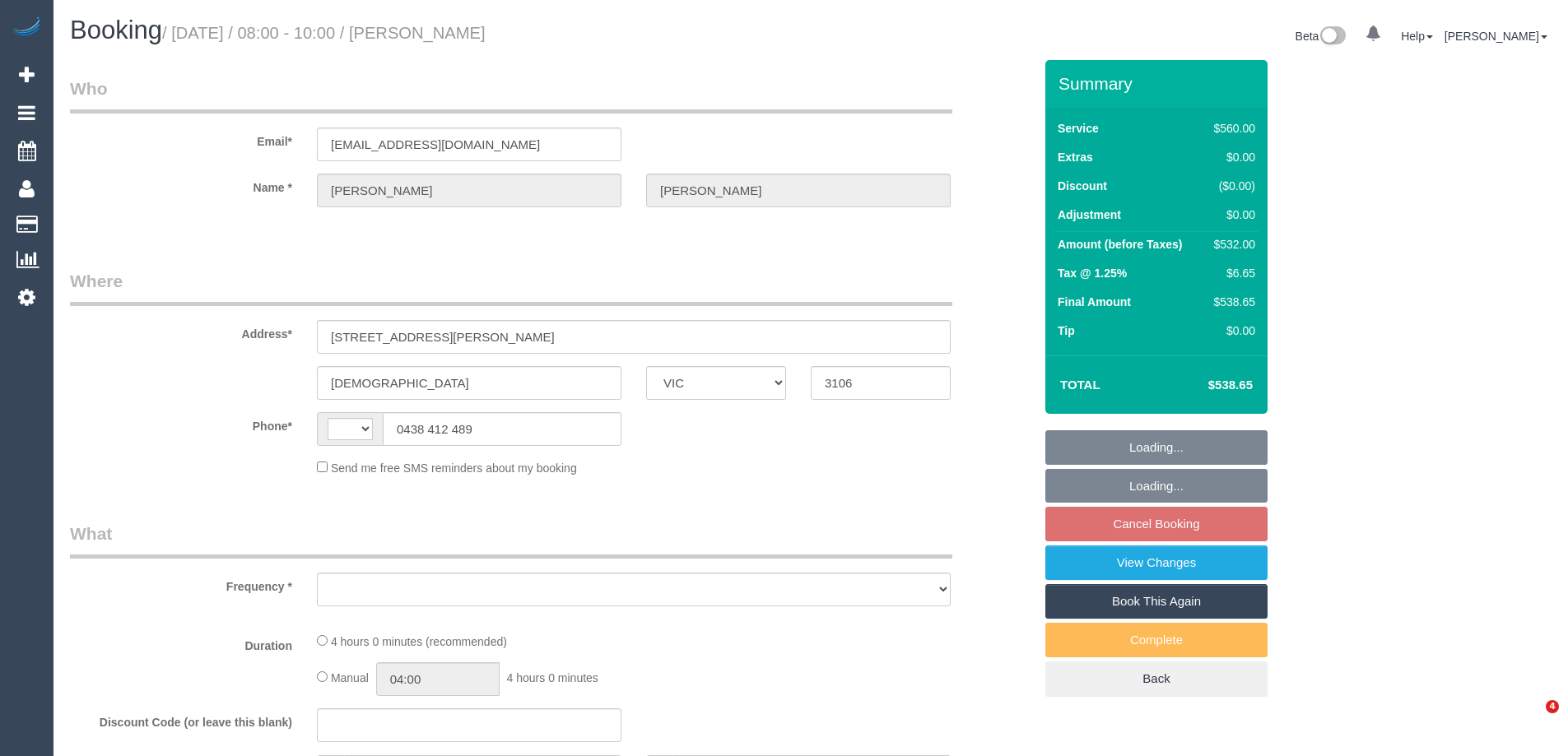
select select "VIC"
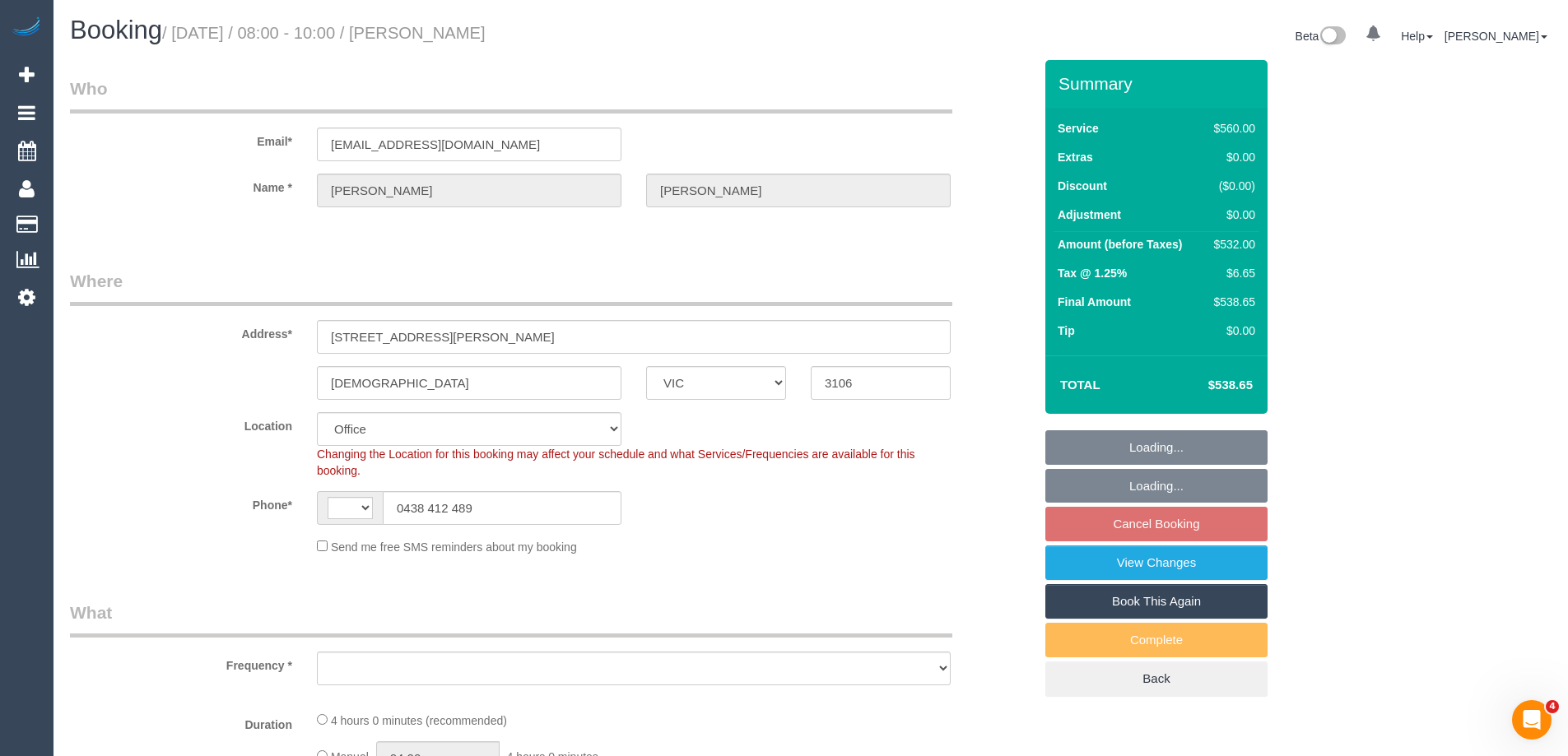
select select "string:AU"
select select "object:902"
select select "string:stripe-pm_1QIMEW2GScqysDRVTgV6DieV"
select select "2"
select select "240"
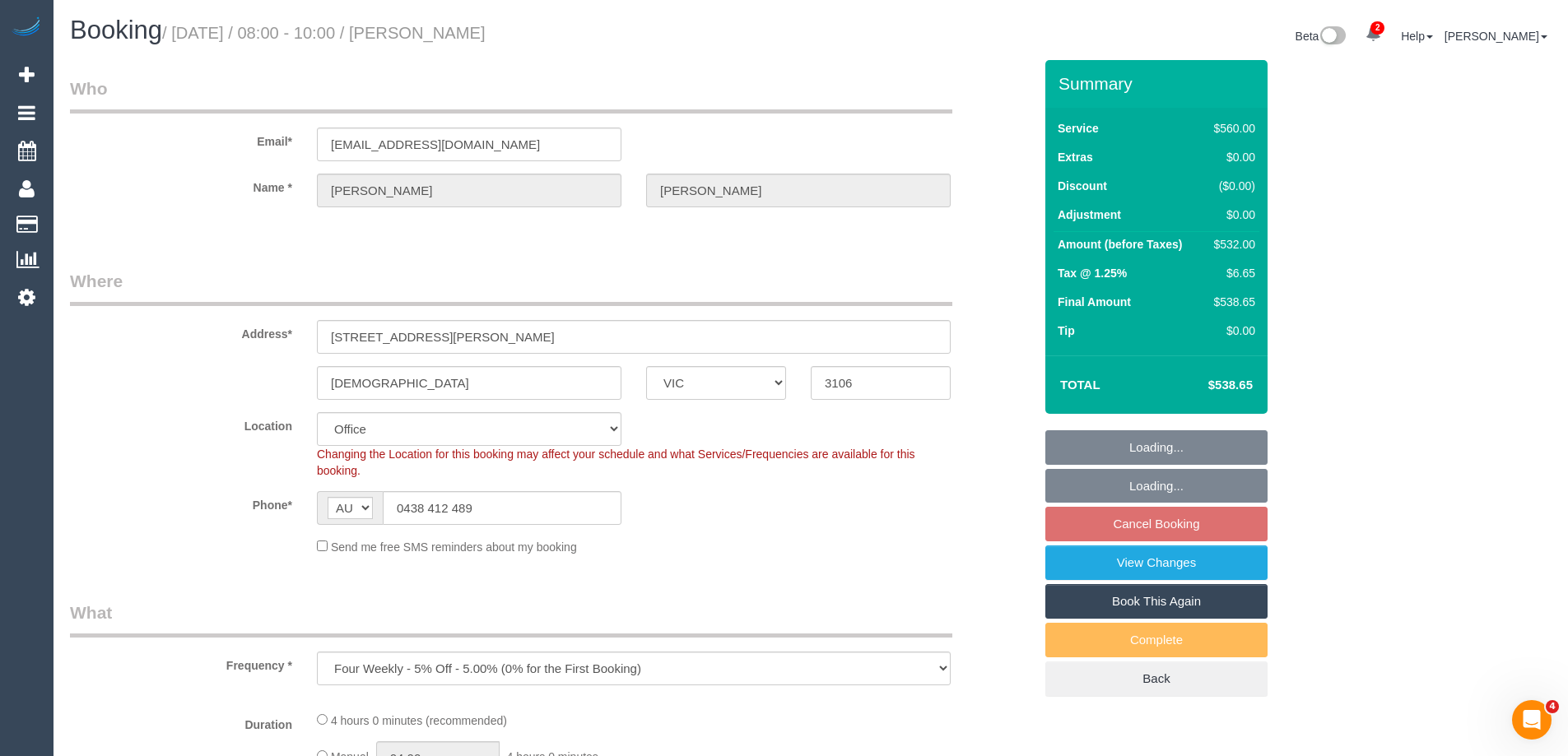
select select "number:28"
select select "number:14"
select select "number:19"
select select "number:25"
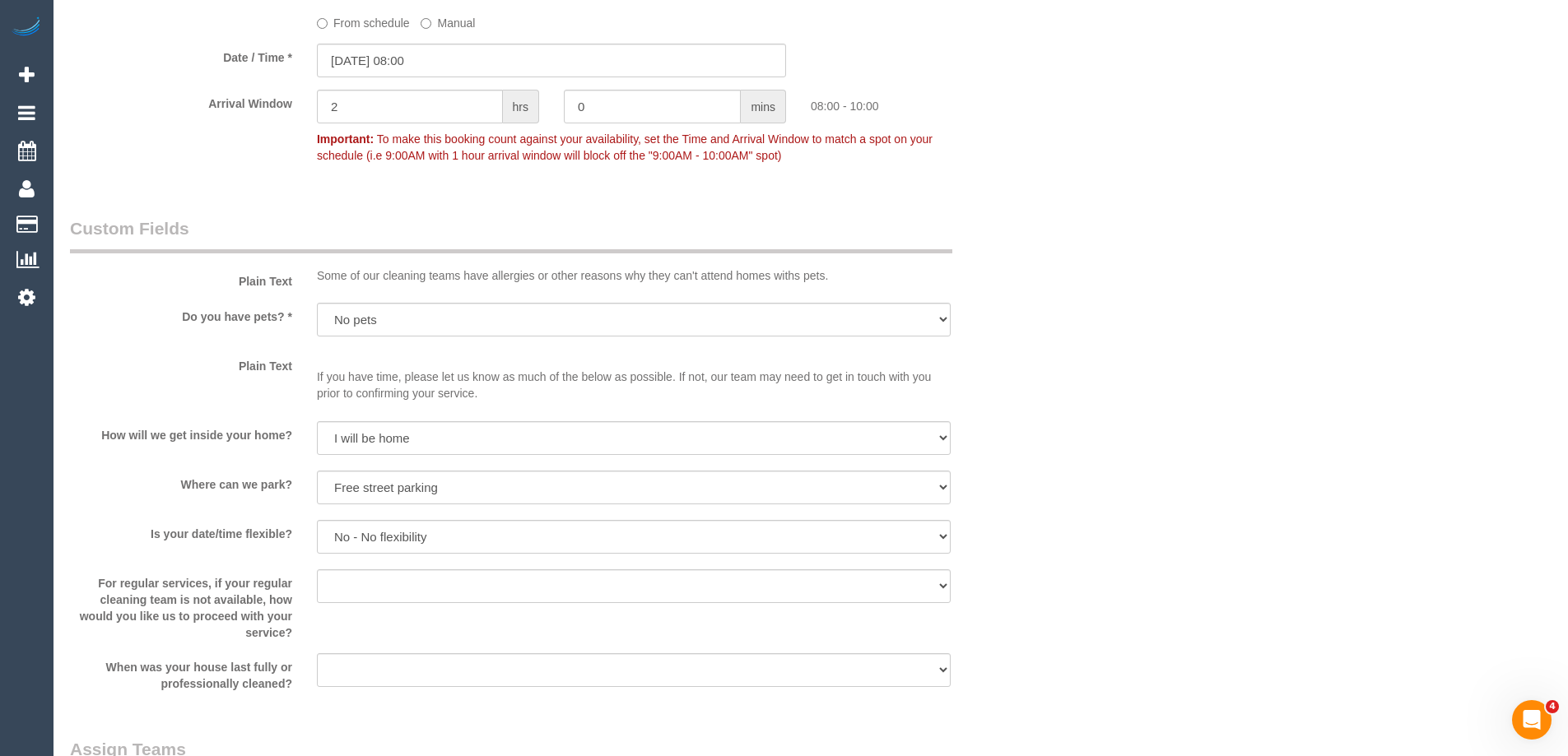
scroll to position [1728, 0]
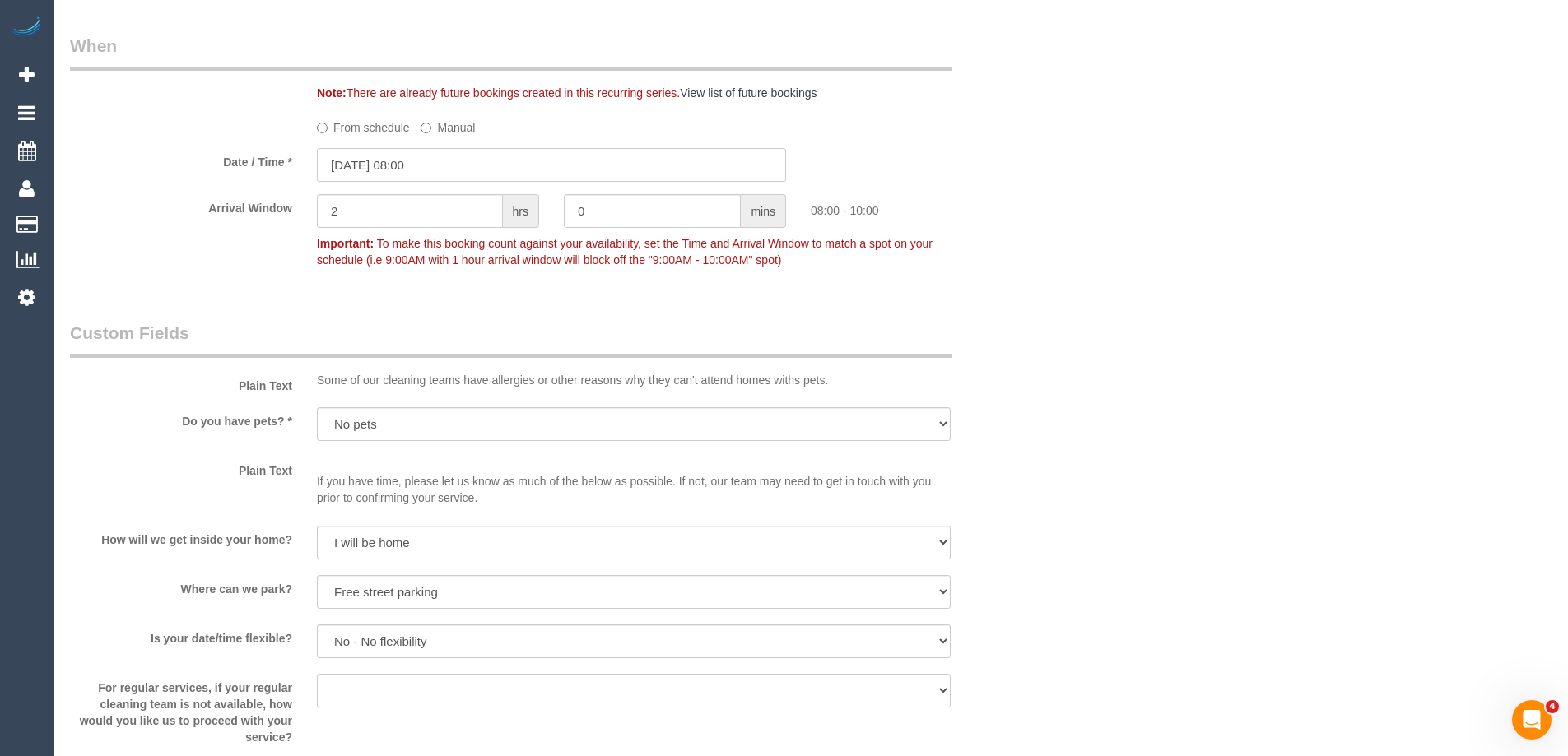
click at [400, 169] on input "[DATE] 08:00" at bounding box center [551, 165] width 469 height 34
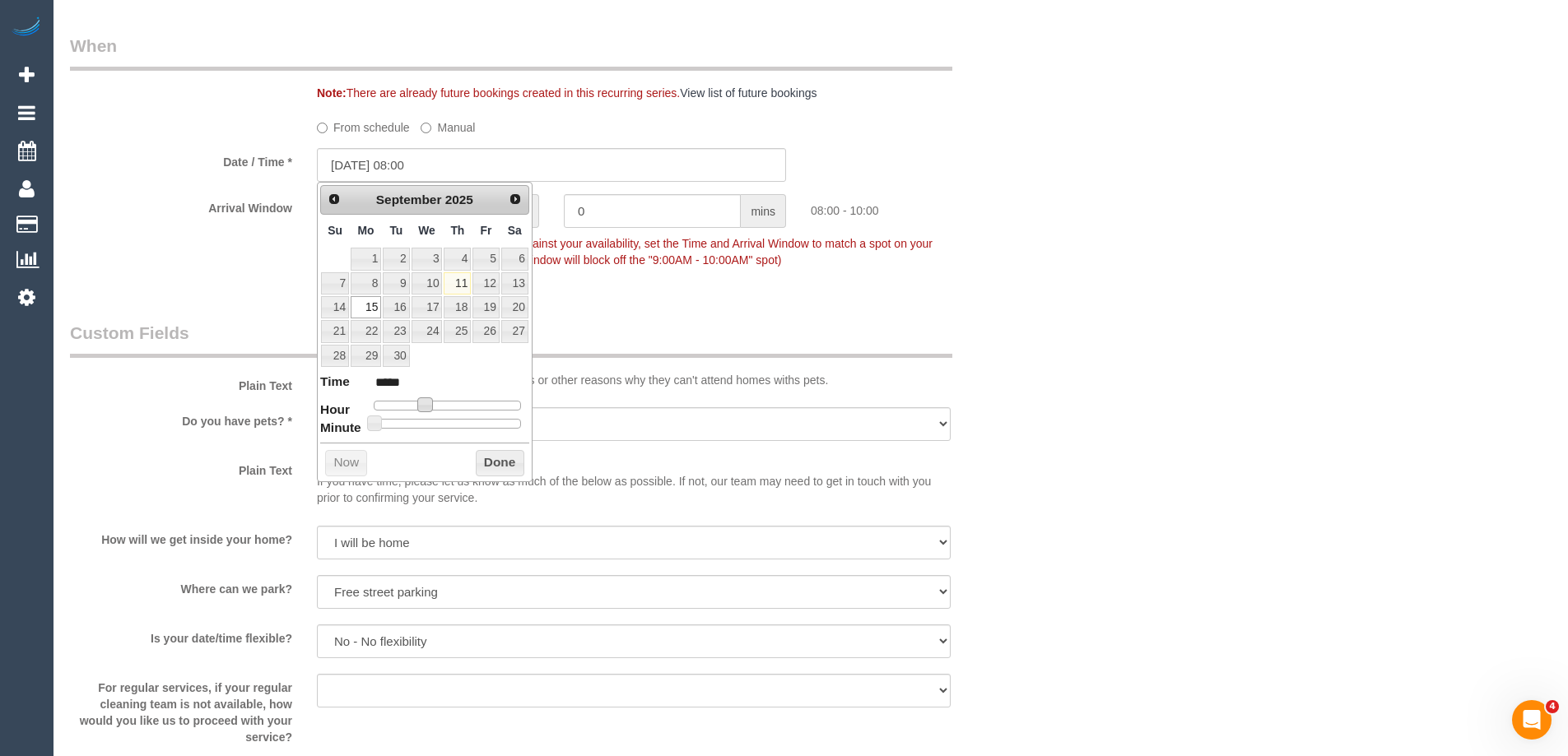
type input "[DATE] 10:00"
type input "*****"
type input "[DATE] 11:00"
type input "*****"
type input "[DATE] 12:00"
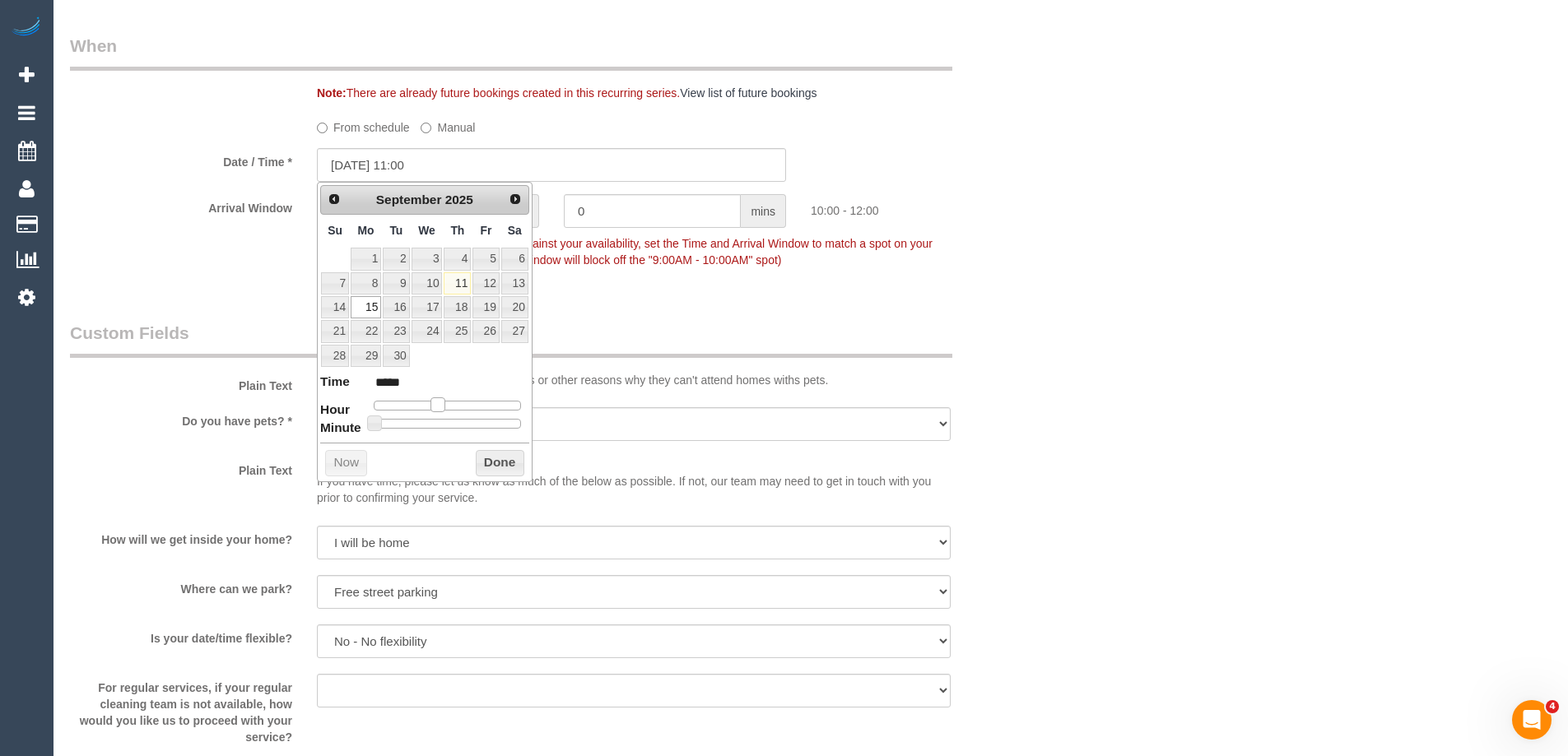
type input "*****"
drag, startPoint x: 428, startPoint y: 409, endPoint x: 453, endPoint y: 414, distance: 25.5
click at [453, 414] on dl "Time ***** Hour Minute Second Millisecond Microsecond Time Zone ***** ***** ***…" at bounding box center [424, 401] width 209 height 57
click at [493, 457] on button "Done" at bounding box center [499, 464] width 48 height 27
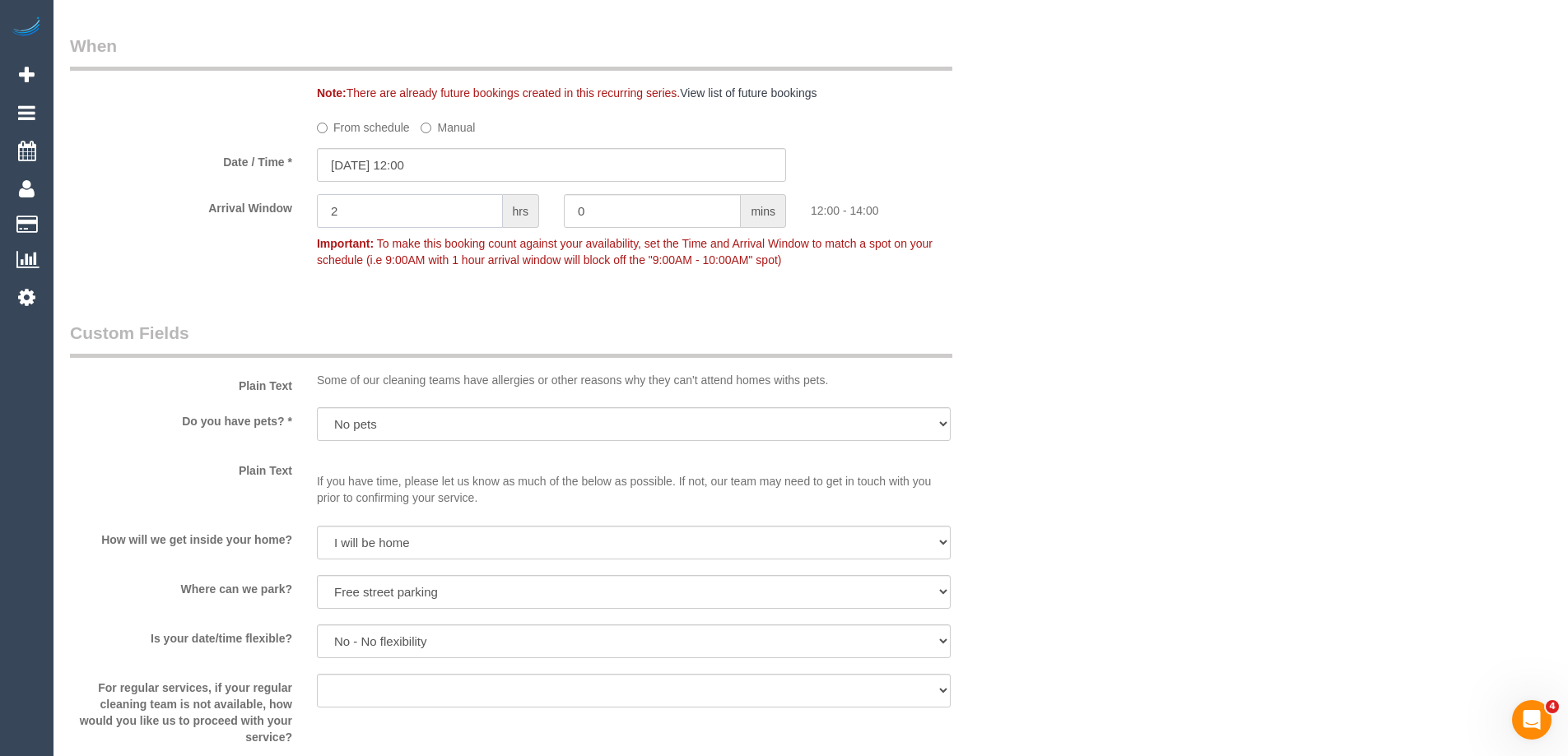
drag, startPoint x: 356, startPoint y: 208, endPoint x: 258, endPoint y: 205, distance: 98.0
click at [334, 210] on input "2" at bounding box center [410, 212] width 186 height 34
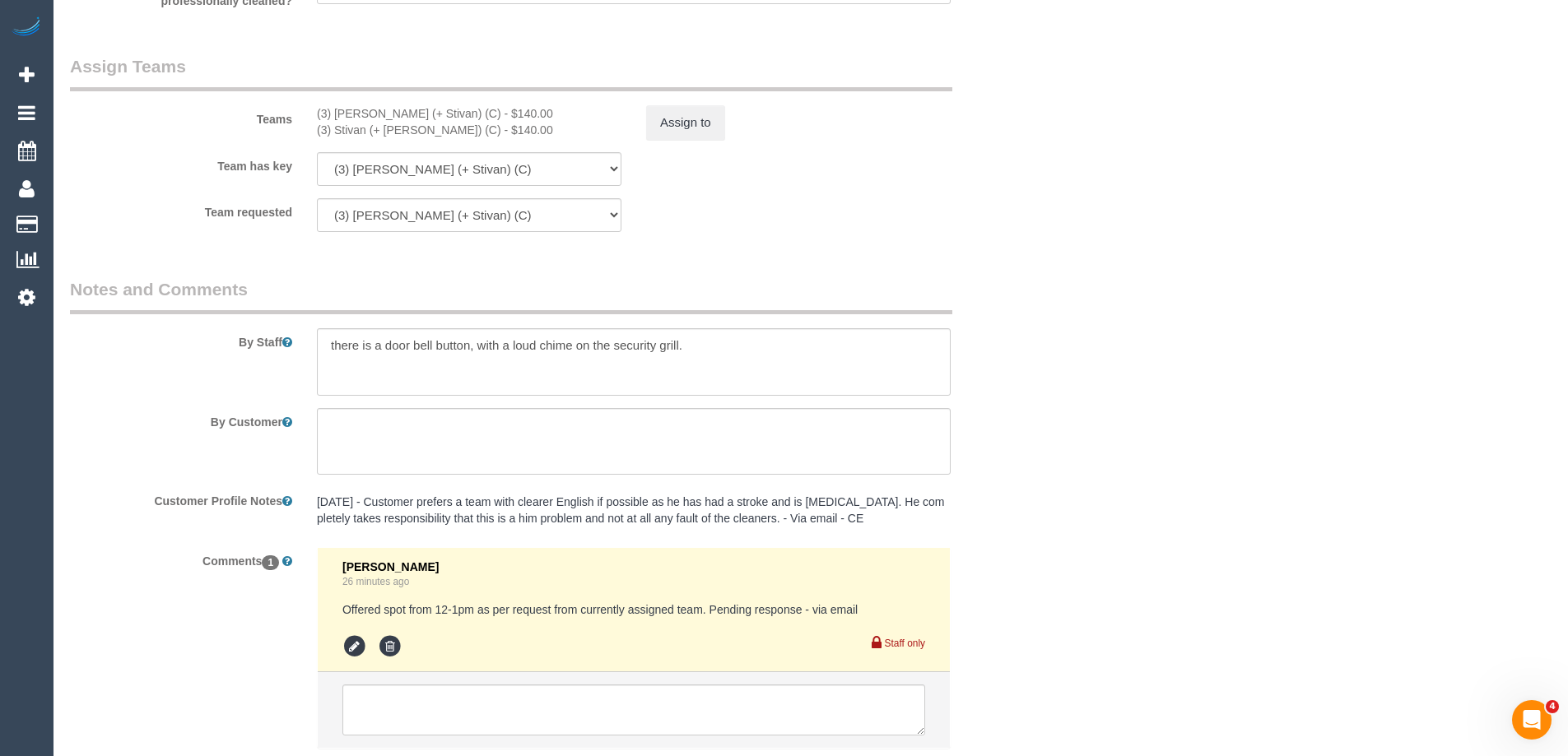
scroll to position [2628, 0]
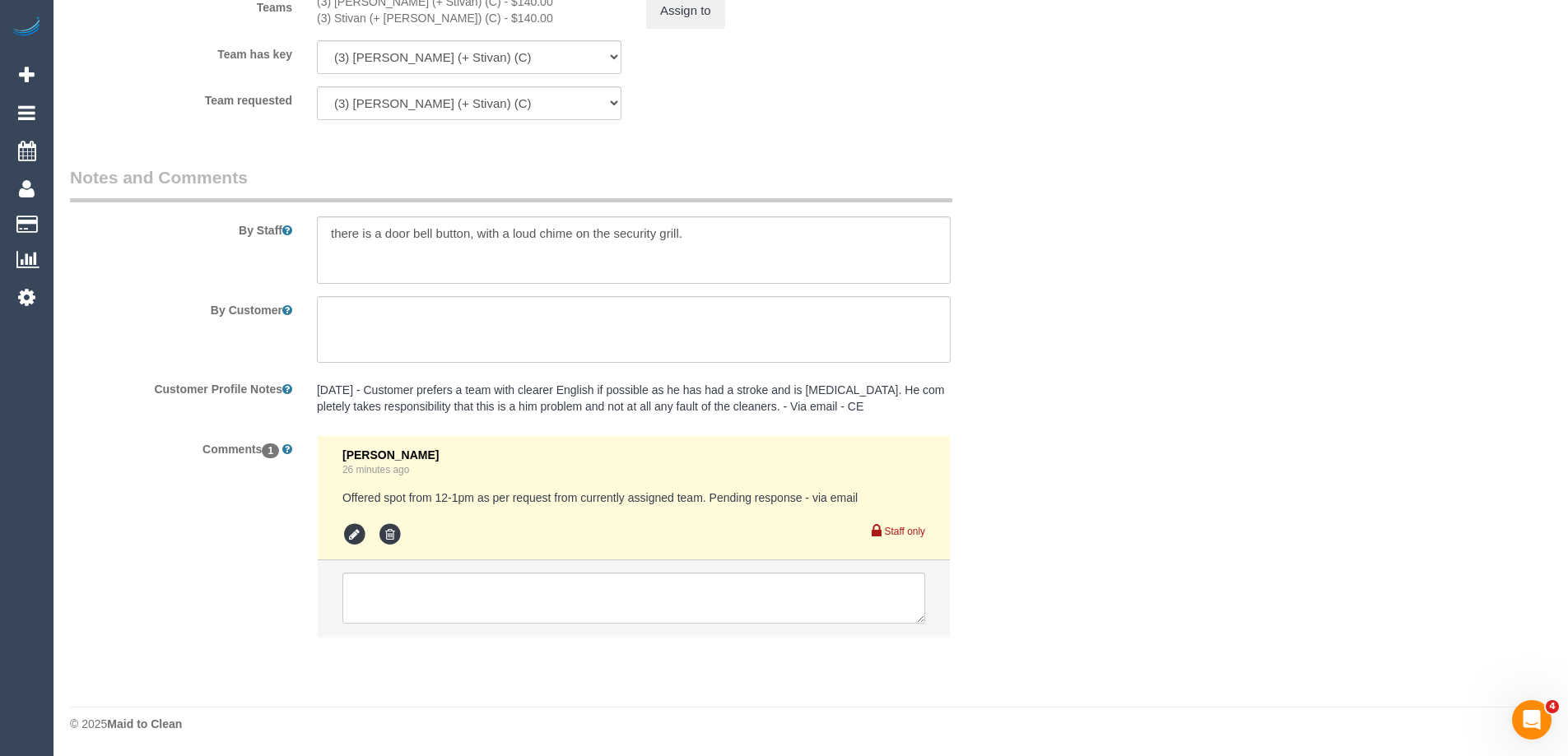
type input "1"
click at [348, 532] on icon at bounding box center [355, 535] width 25 height 25
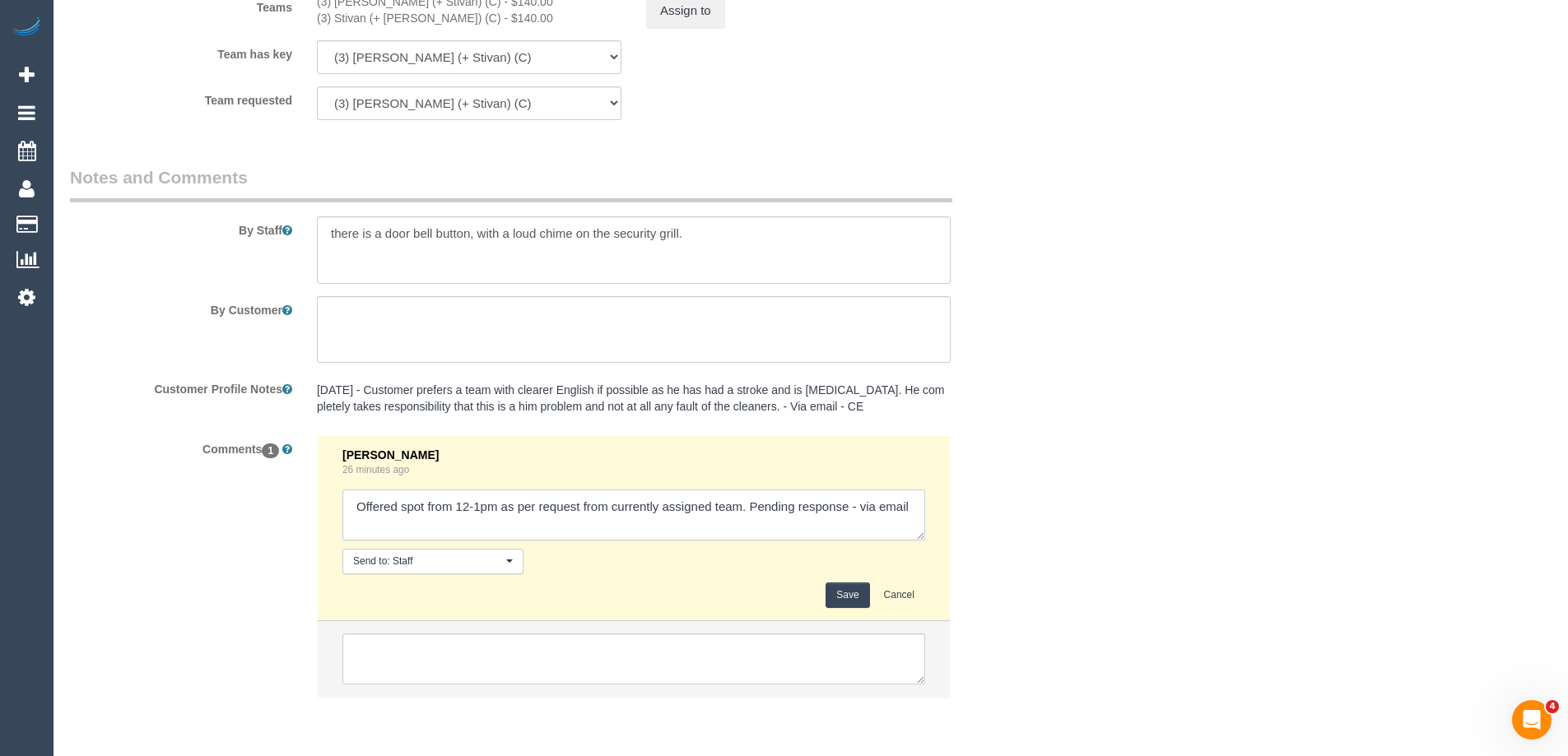
click at [860, 509] on textarea at bounding box center [634, 515] width 582 height 51
type textarea "Offered spot from 12-1pm as per request from currently assigned team. Pending r…"
click at [841, 587] on button "Save" at bounding box center [847, 595] width 44 height 26
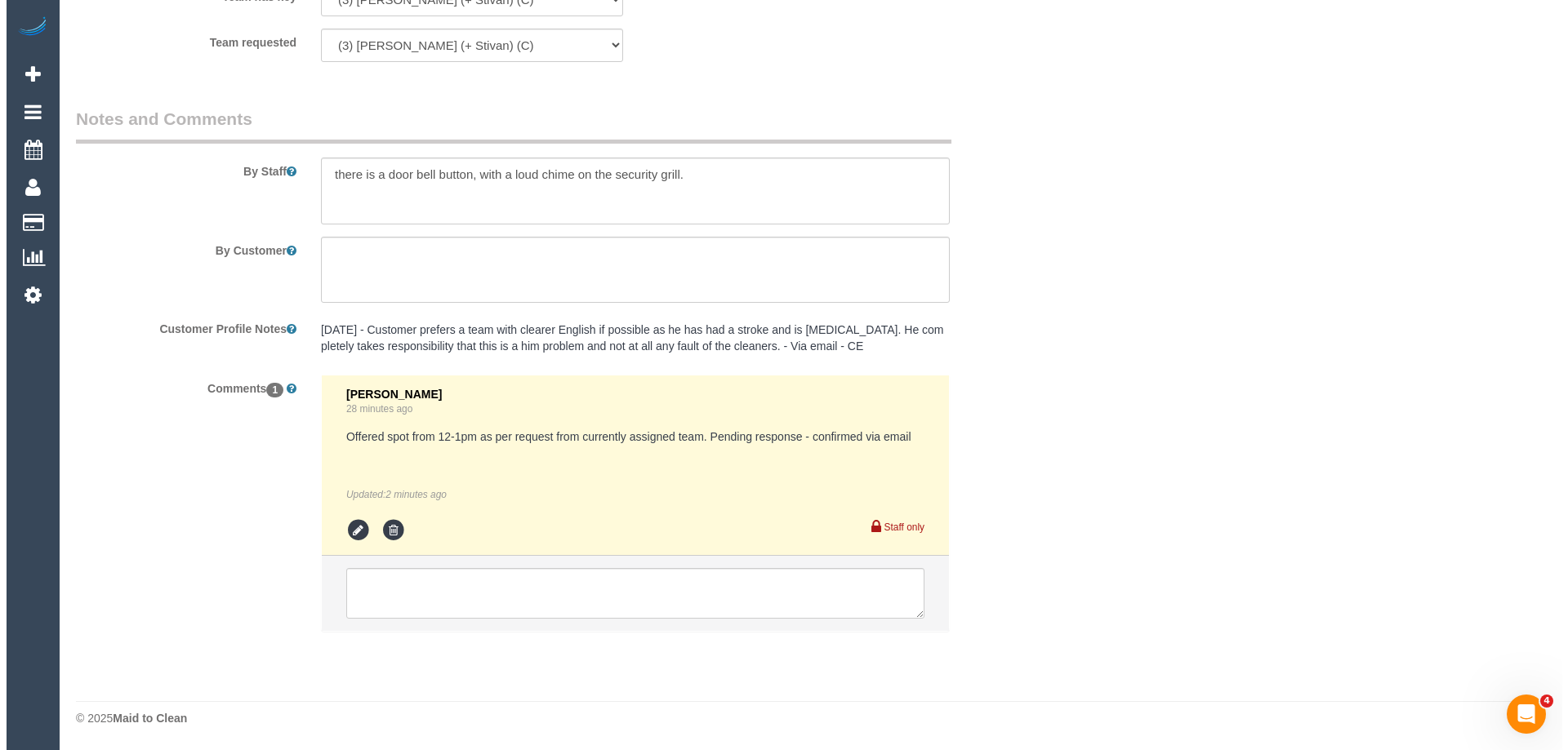
scroll to position [0, 0]
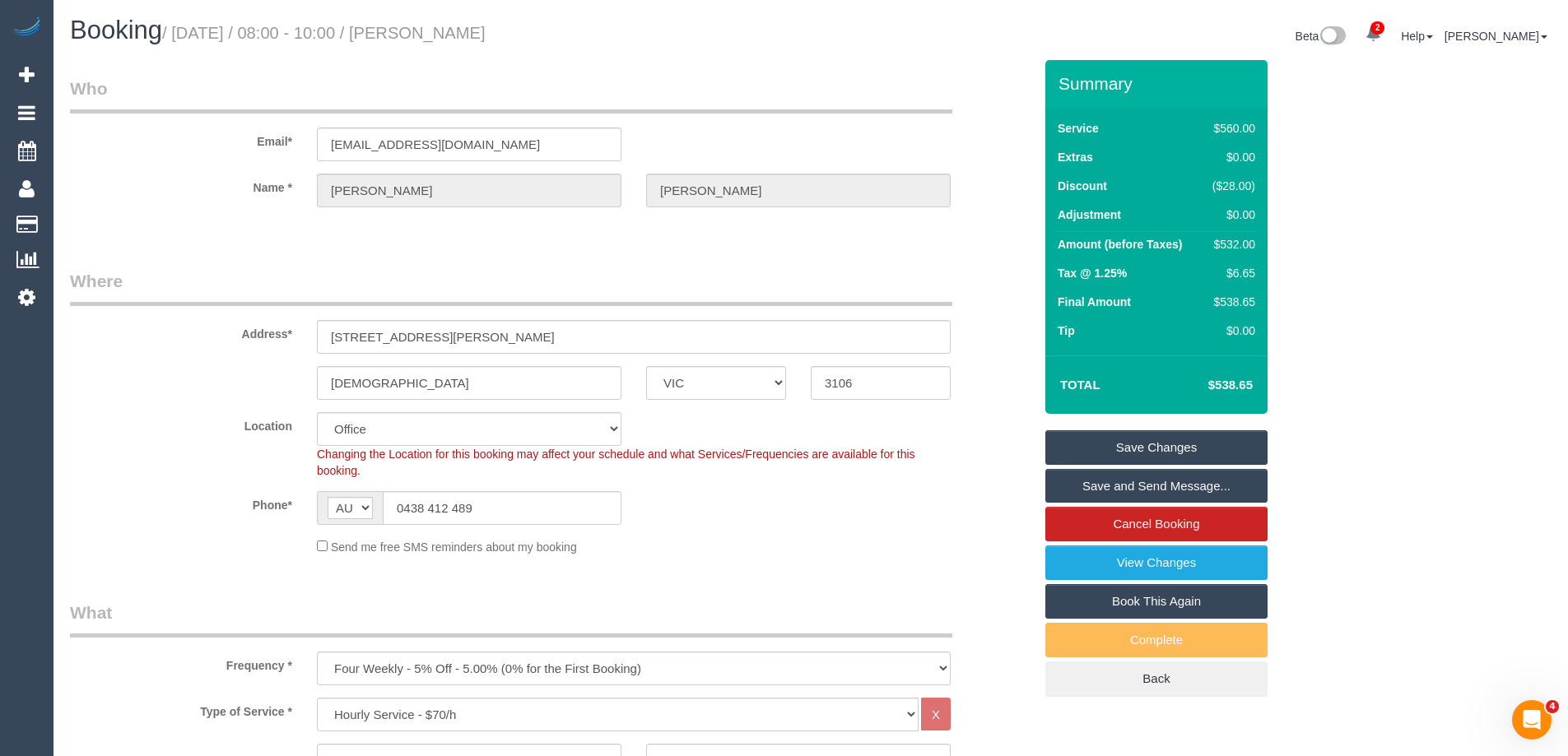
click at [1134, 483] on link "Save and Send Message..." at bounding box center [1156, 486] width 222 height 34
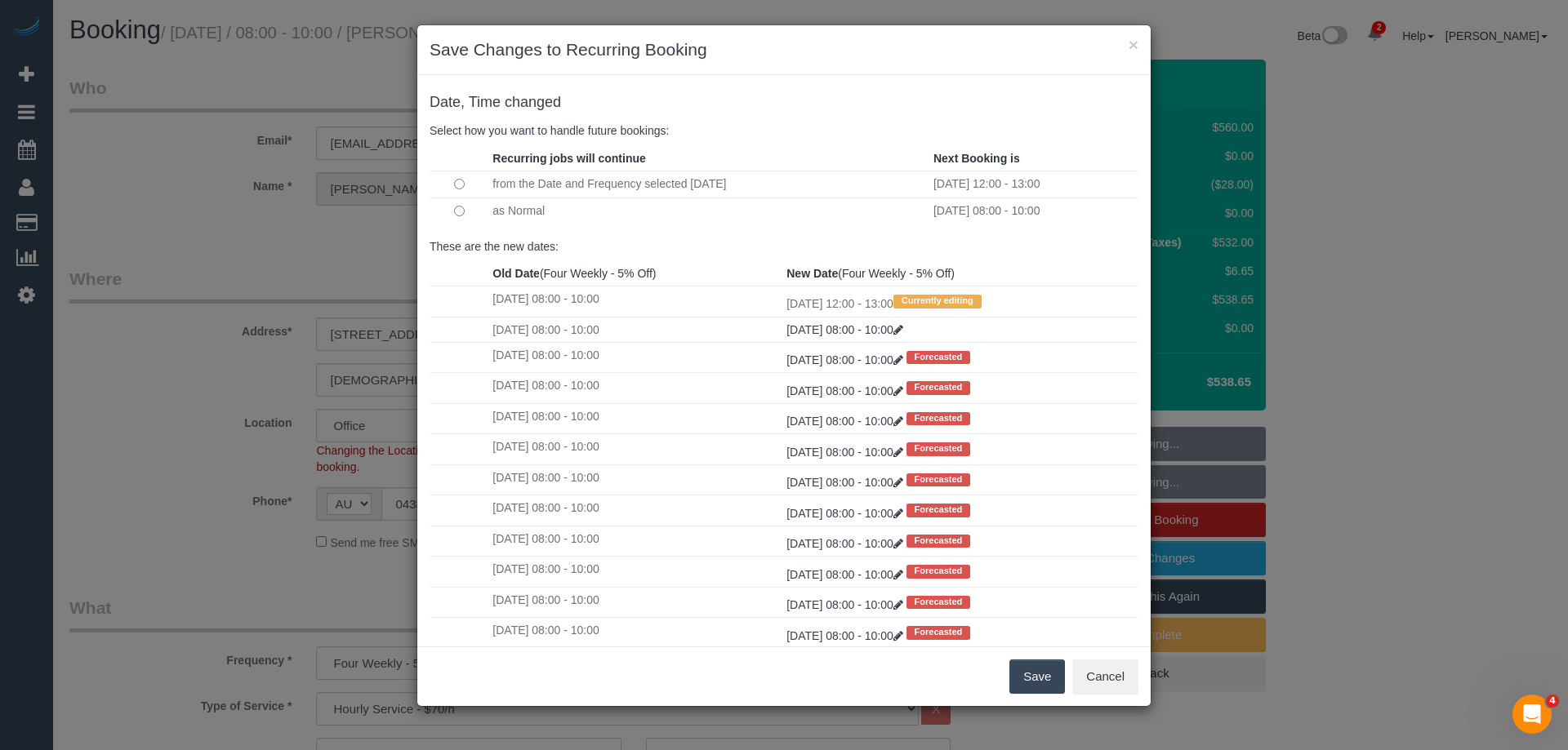
click at [1016, 683] on button "Save" at bounding box center [1036, 677] width 56 height 34
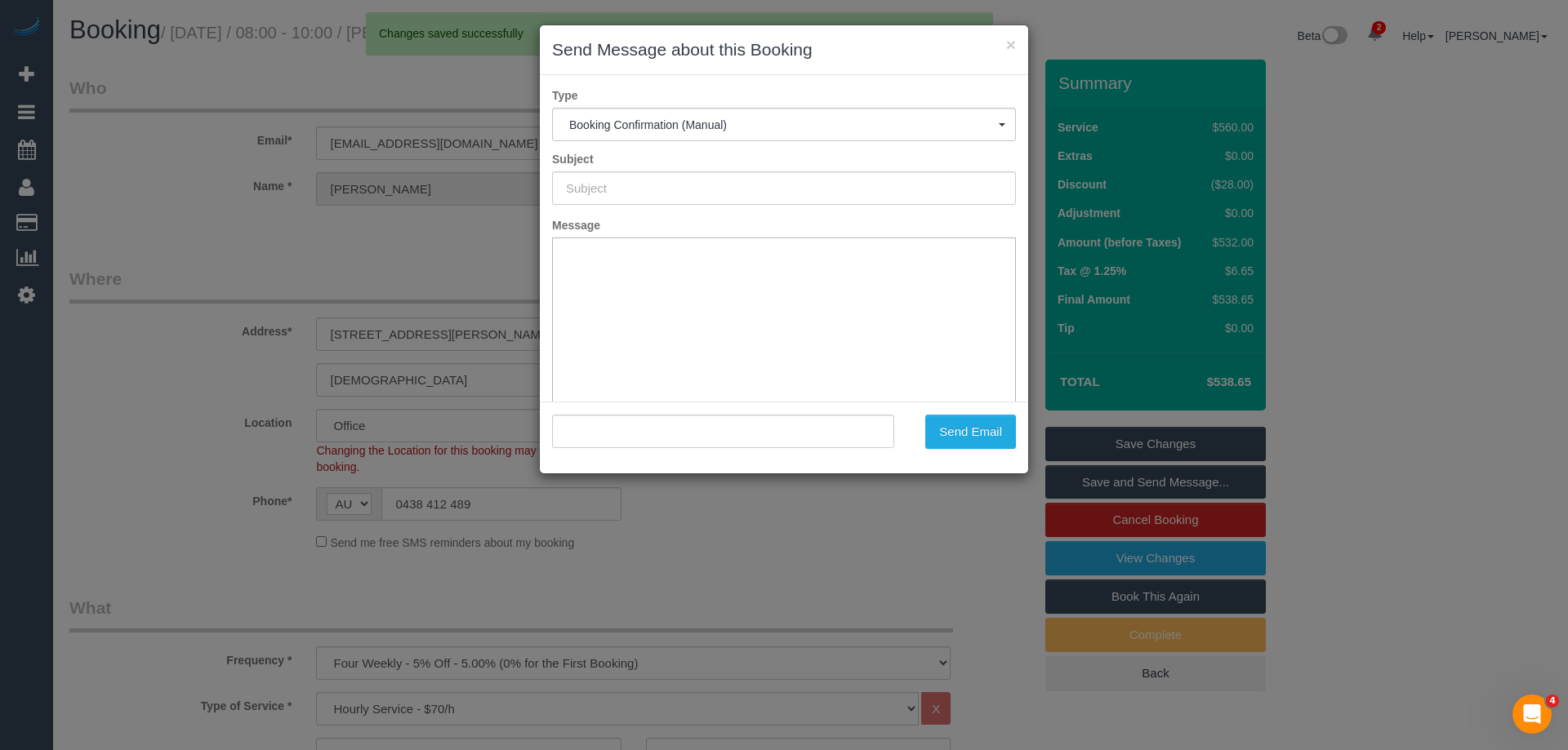
type input "Booking Confirmed"
type input ""[PERSON_NAME]" <[EMAIL_ADDRESS][DOMAIN_NAME]>"
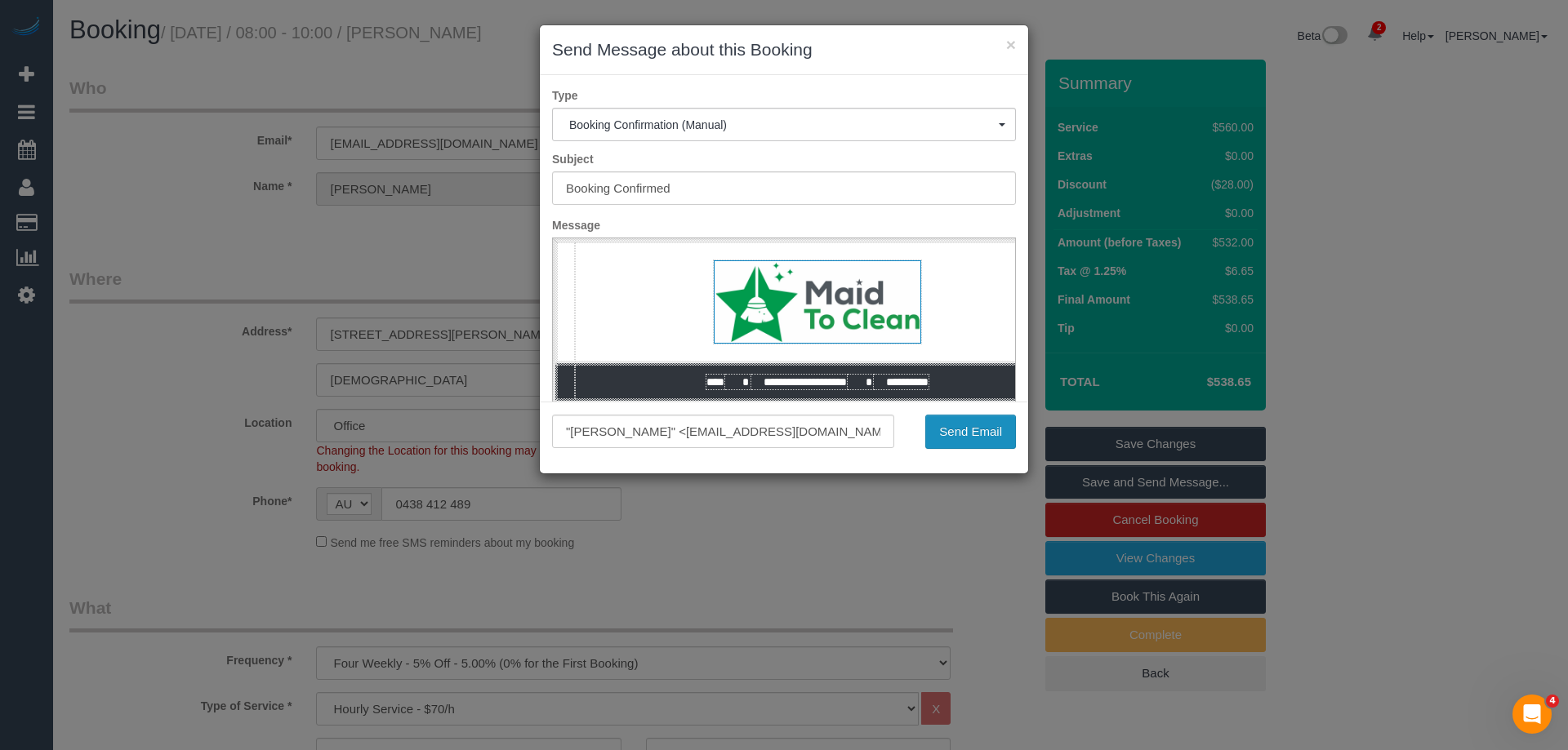
click at [941, 438] on button "Send Email" at bounding box center [970, 432] width 90 height 34
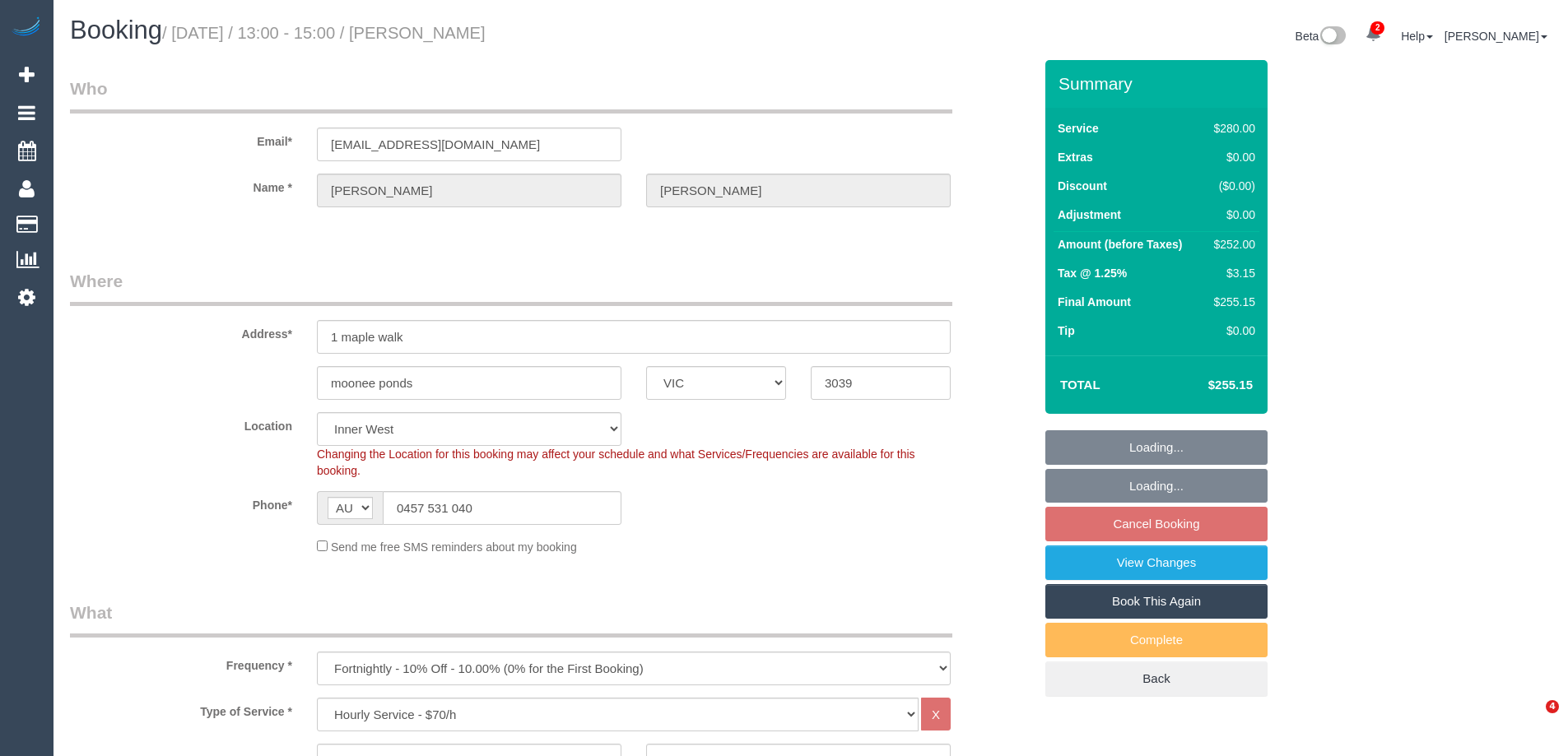
select select "VIC"
select select "2"
select select "number:30"
select select "number:15"
select select "number:19"
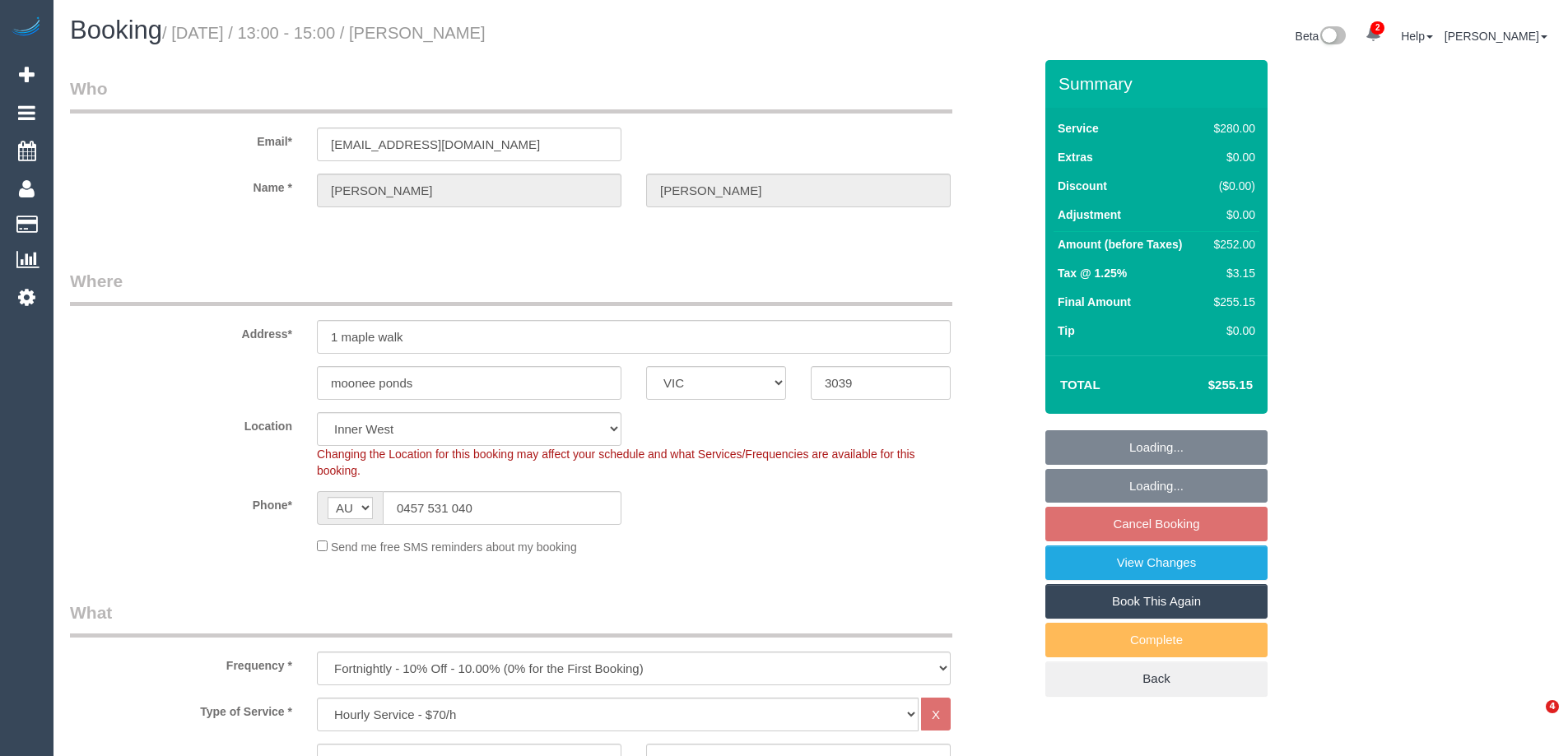
select select "number:22"
select select "number:34"
select select "number:26"
select select "object:1568"
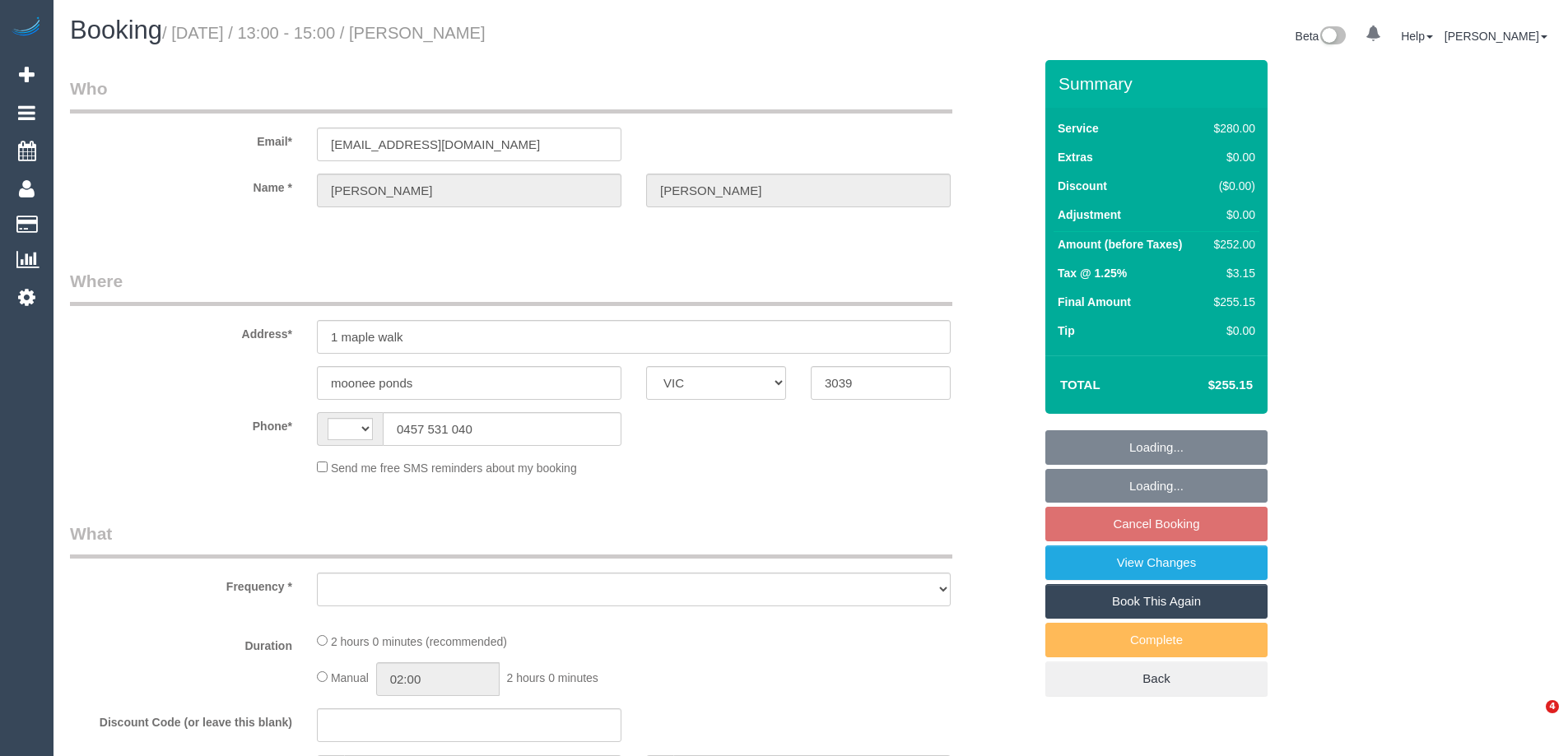
select select "VIC"
select select "string:AU"
select select "object:561"
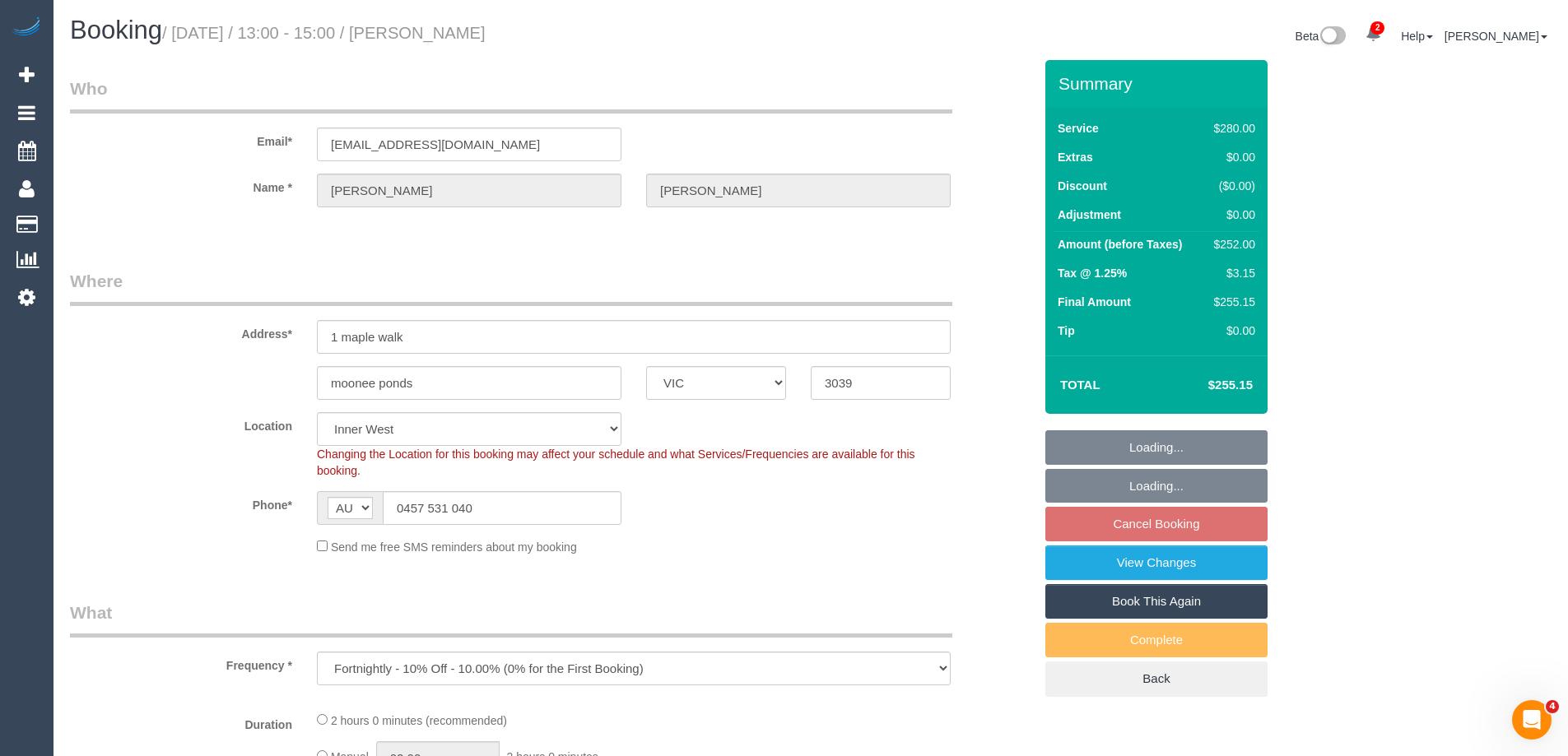
select select "string:stripe-pm_1RhJ8u2GScqysDRVO0PfDDnT"
select select "2"
select select "number:30"
select select "number:15"
select select "number:19"
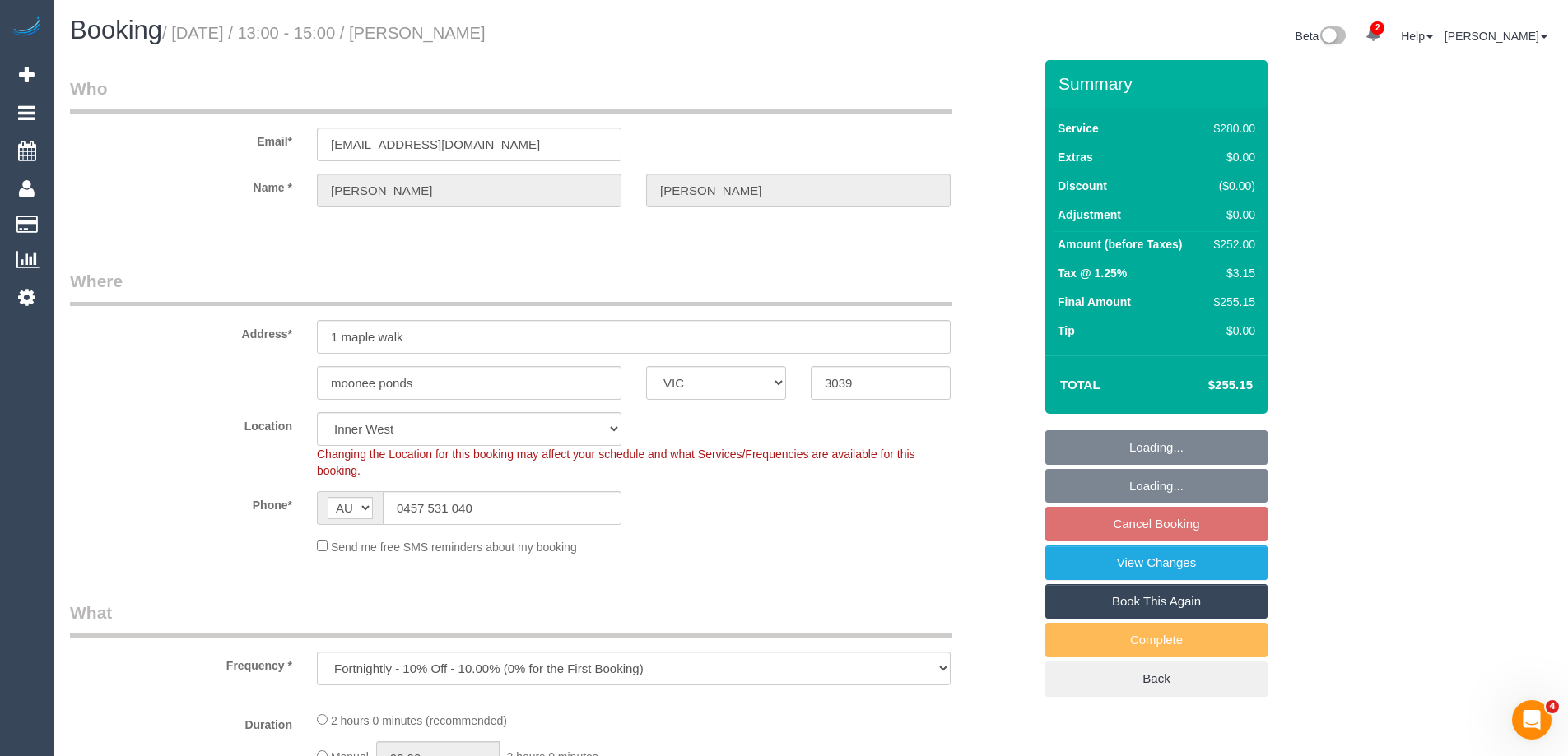
select select "number:22"
select select "number:34"
select select "number:26"
select select "object:1564"
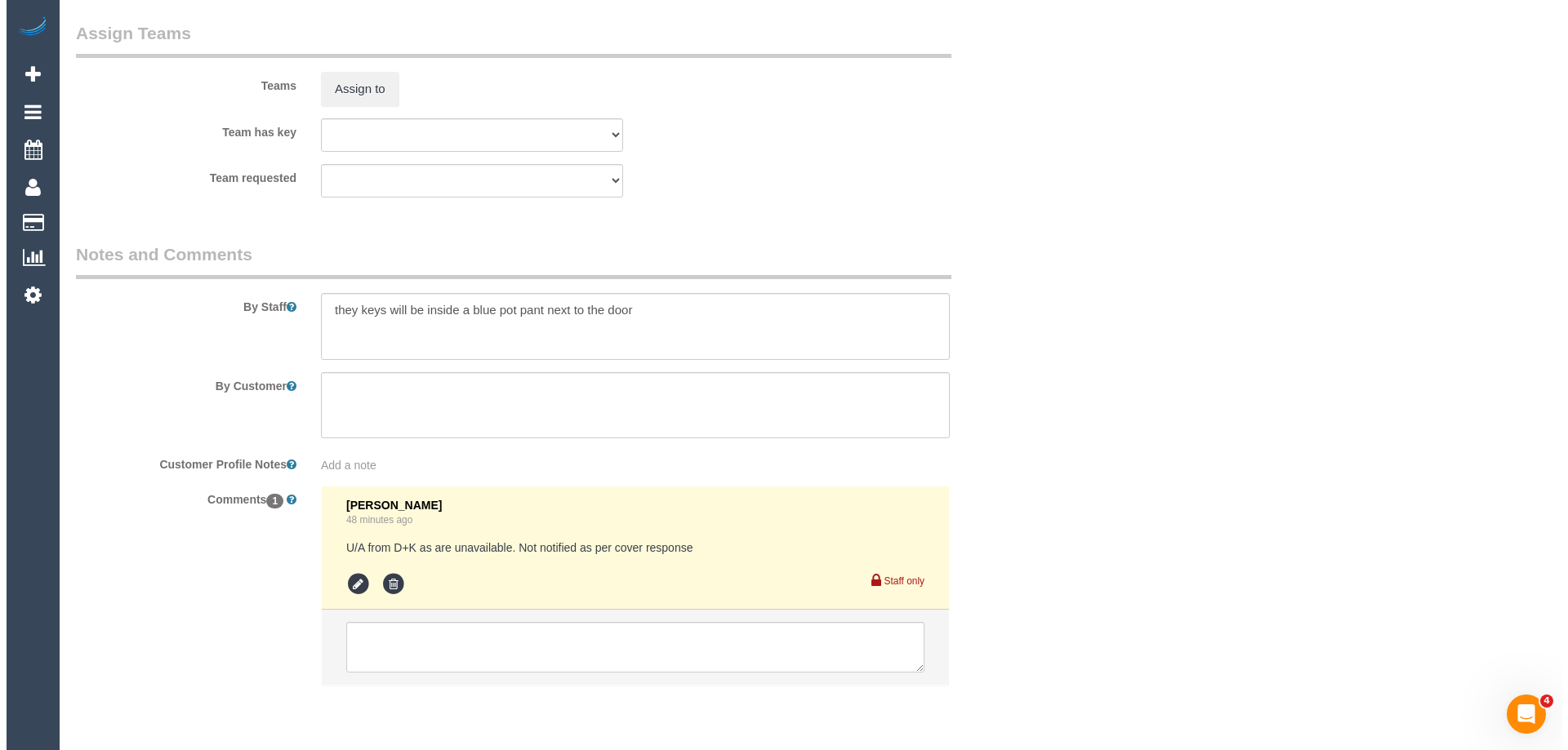
scroll to position [2530, 0]
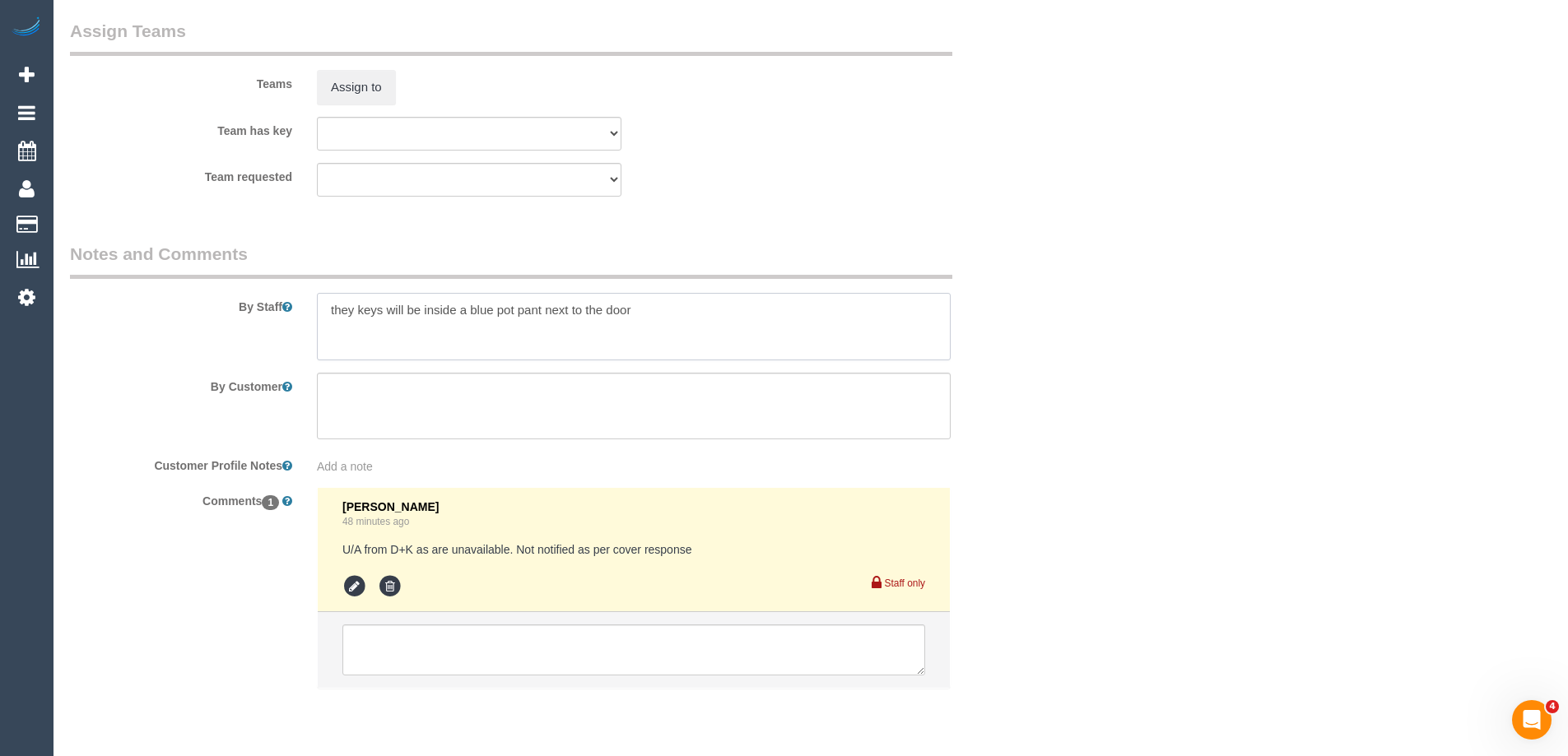
click at [328, 310] on textarea at bounding box center [634, 326] width 634 height 67
type textarea "*Cover* they keys will be inside a blue pot pant next to the door"
click at [360, 74] on button "Assign to" at bounding box center [356, 87] width 79 height 34
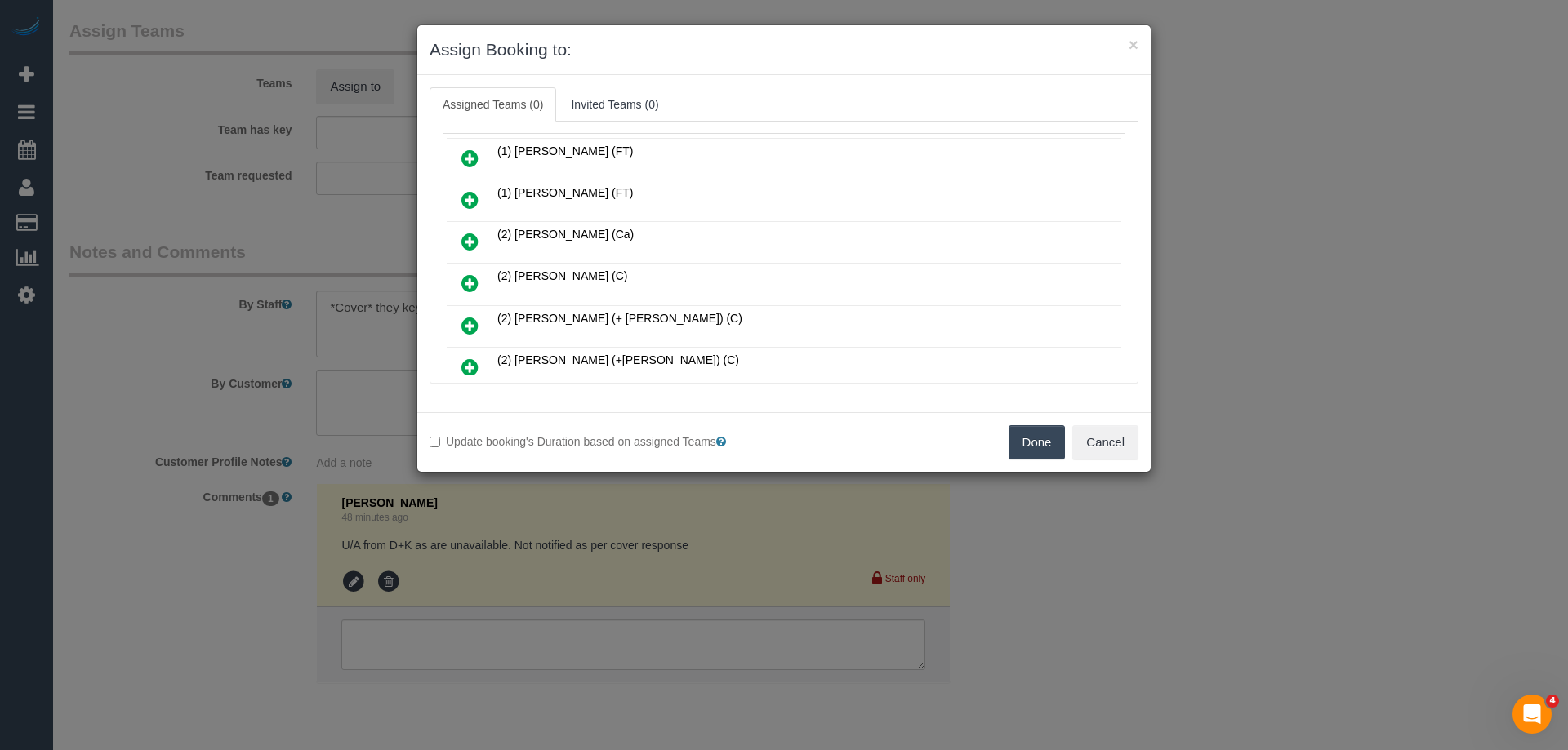
scroll to position [164, 0]
click at [472, 243] on icon at bounding box center [470, 244] width 17 height 20
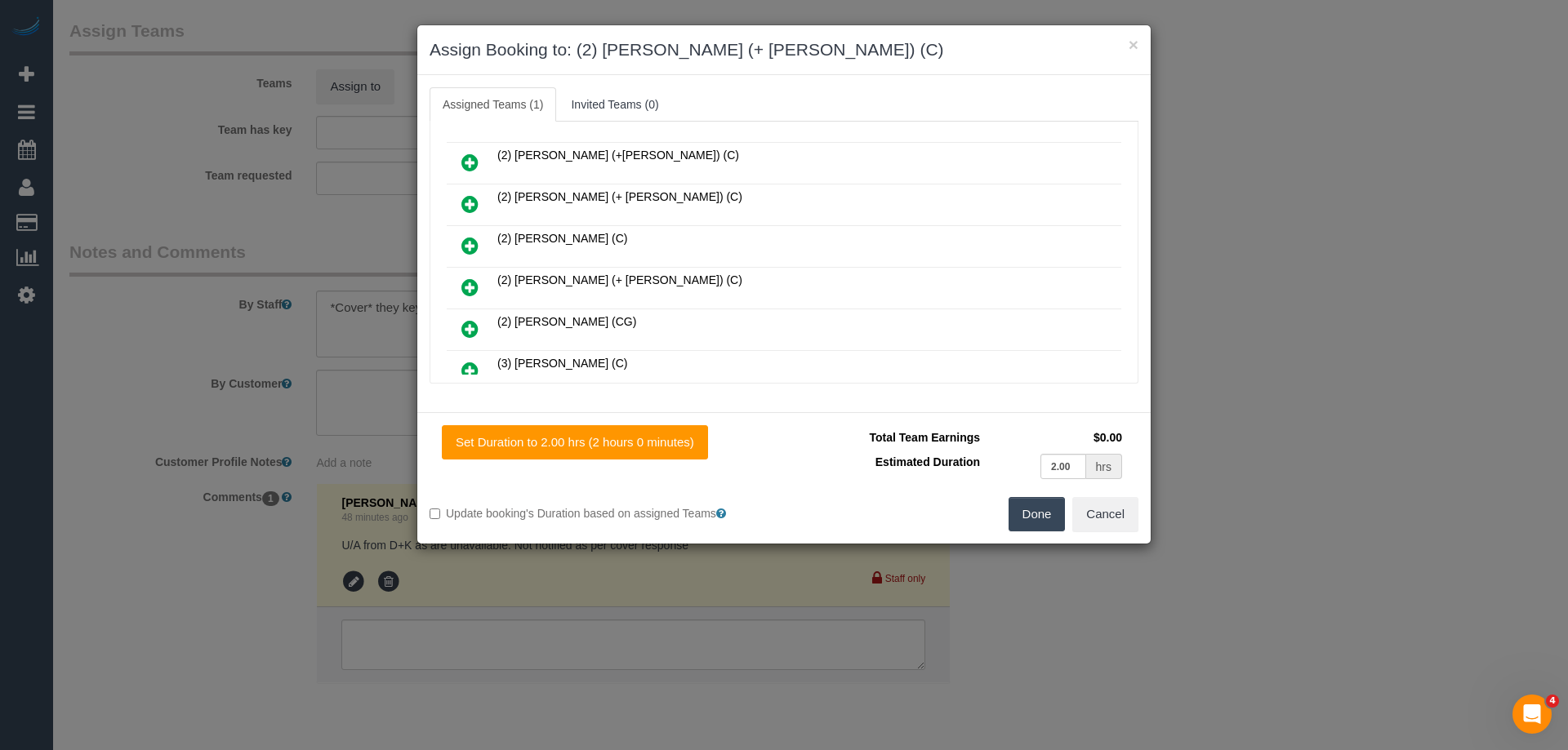
click at [464, 283] on icon at bounding box center [470, 287] width 17 height 20
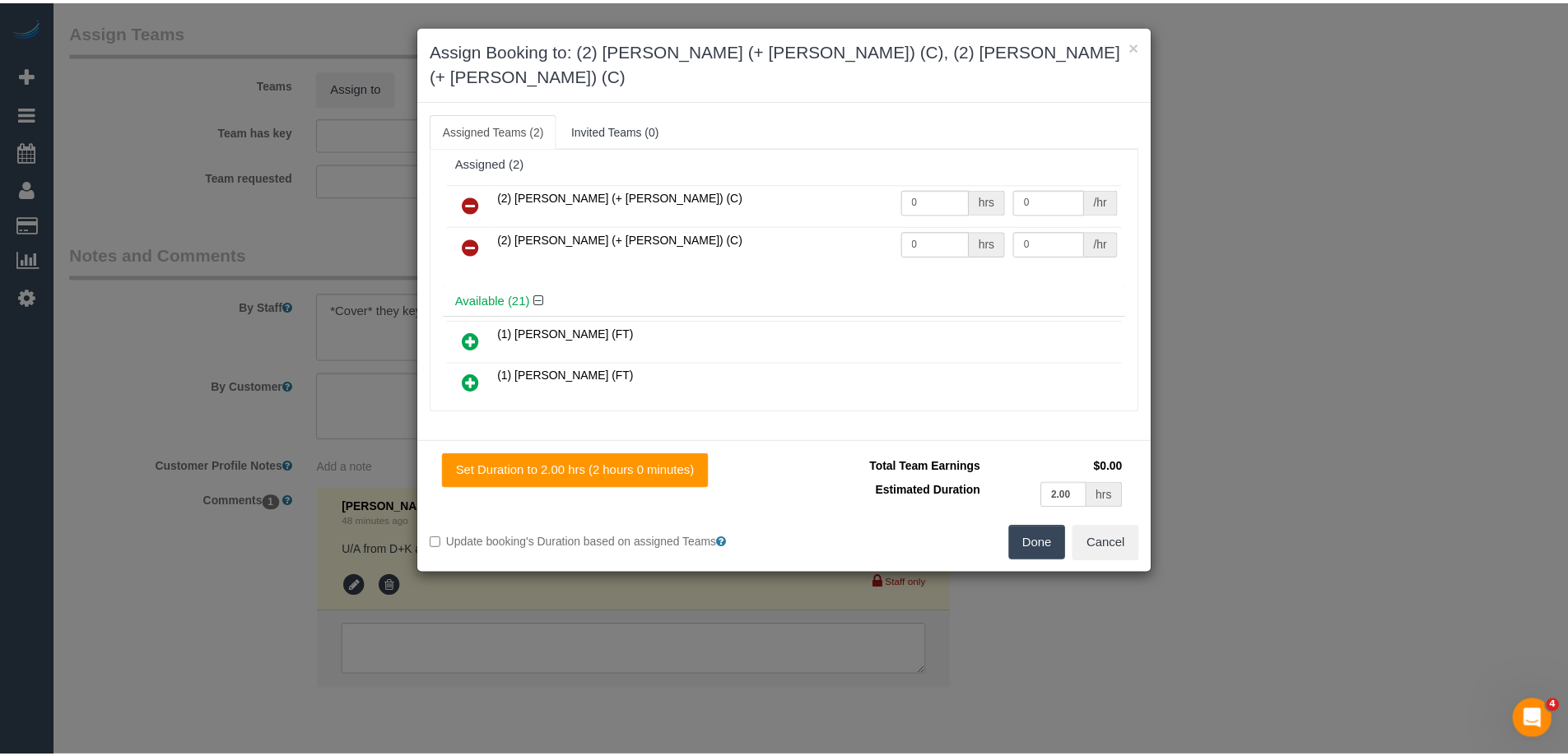
scroll to position [0, 0]
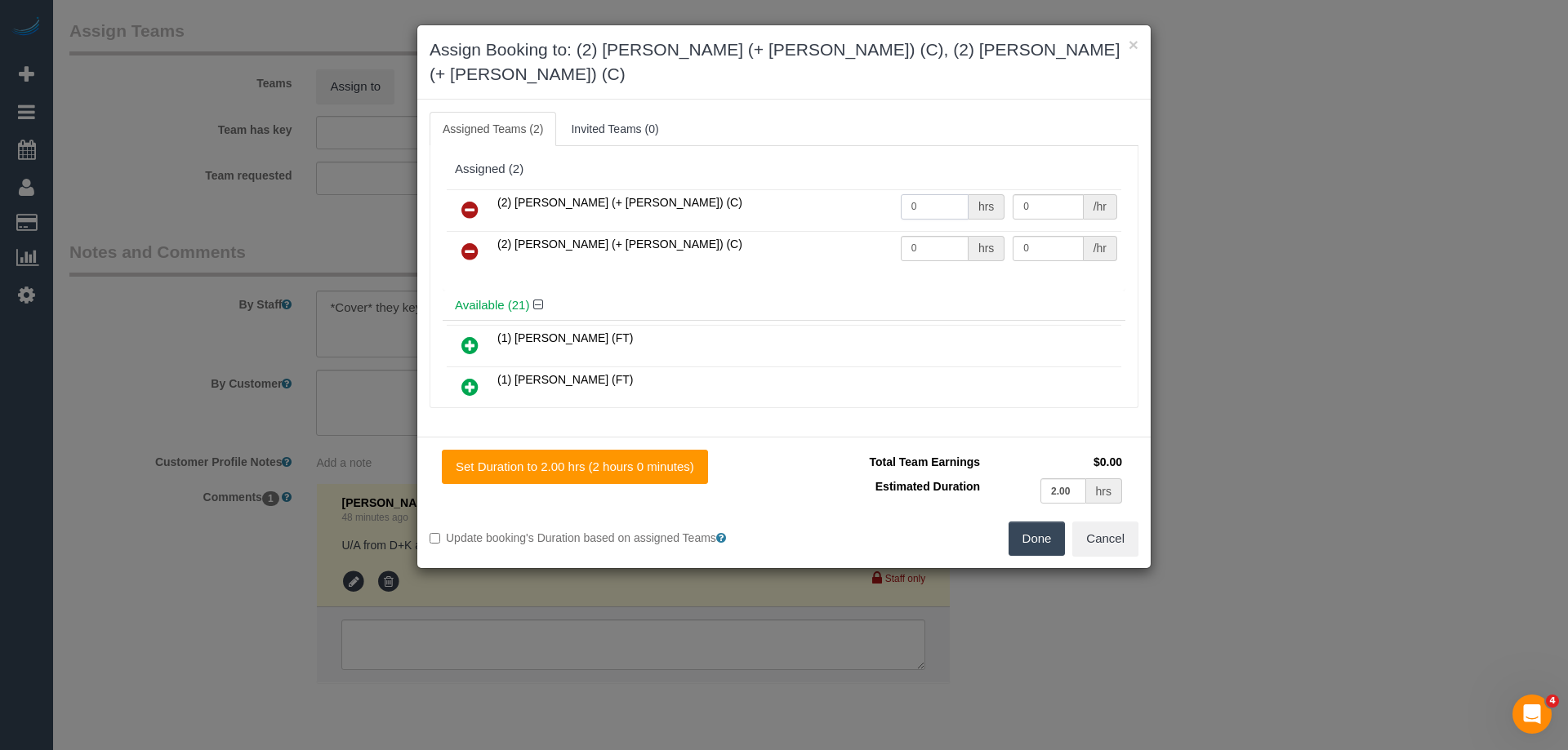
drag, startPoint x: 943, startPoint y: 182, endPoint x: 816, endPoint y: 176, distance: 127.1
click at [820, 189] on tr "(2) [PERSON_NAME] (+ [PERSON_NAME]) (C) 0 hrs 0 /hr" at bounding box center [784, 210] width 675 height 41
type input "2"
drag, startPoint x: 938, startPoint y: 217, endPoint x: 829, endPoint y: 215, distance: 109.0
click at [864, 231] on tr "(2) [PERSON_NAME] (+ [PERSON_NAME]) (C) 0 hrs 0 /hr" at bounding box center [784, 252] width 675 height 41
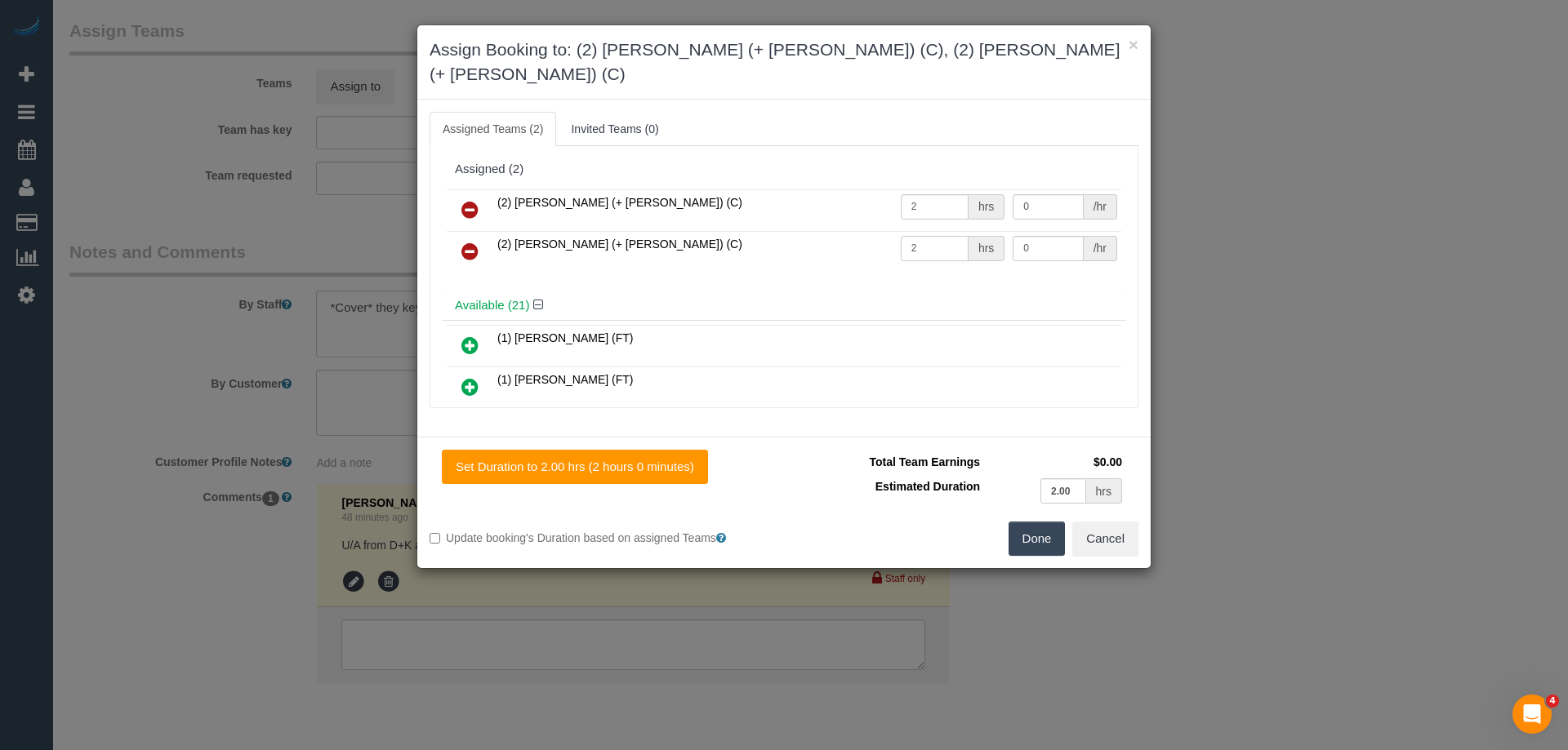
type input "2"
drag, startPoint x: 1044, startPoint y: 225, endPoint x: 952, endPoint y: 219, distance: 92.2
click at [954, 231] on tr "(2) Shachi (+ Chirag) (C) 2 hrs 0 /hr" at bounding box center [784, 252] width 675 height 41
type input "37.5"
drag, startPoint x: 1045, startPoint y: 183, endPoint x: 938, endPoint y: 178, distance: 107.1
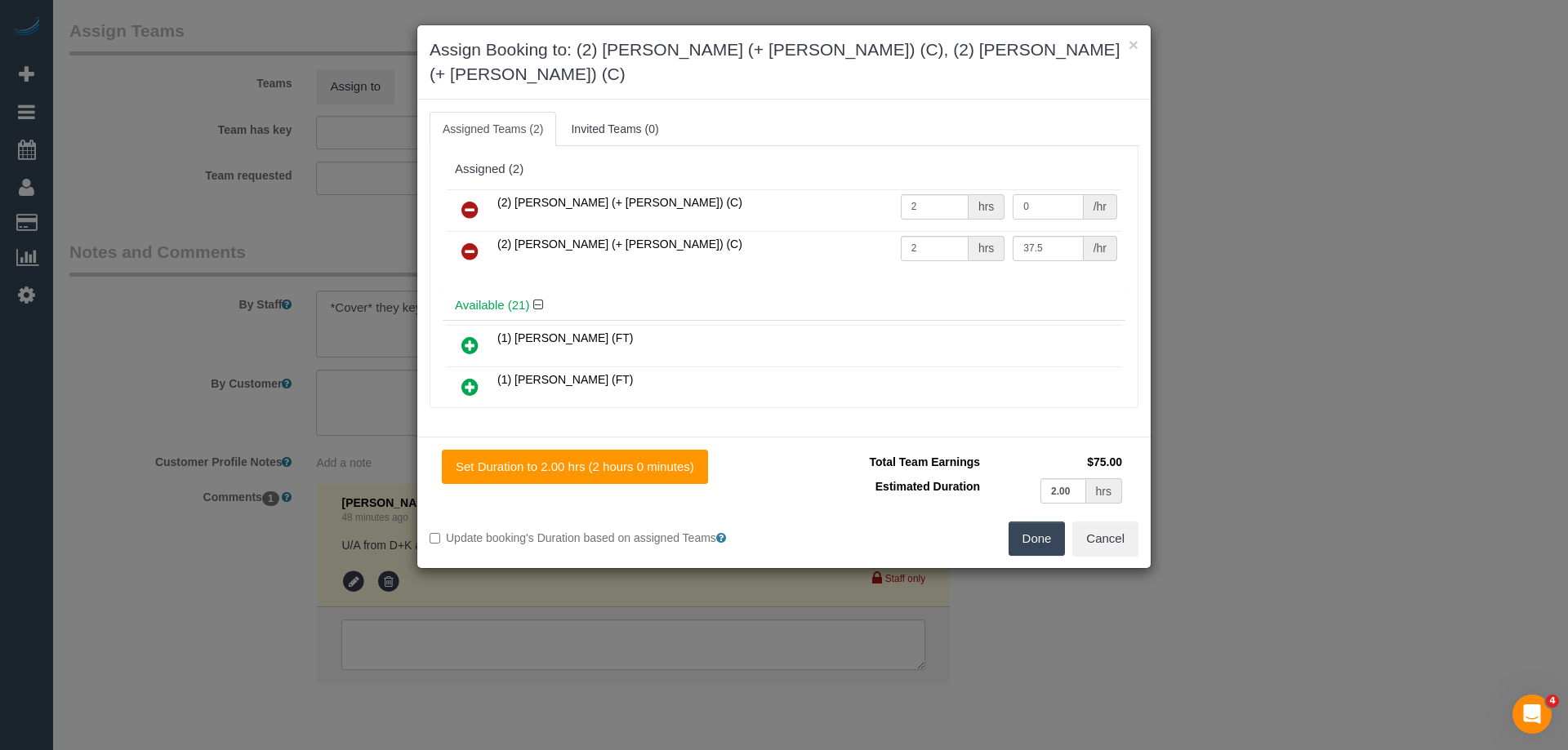
click at [938, 189] on tr "(2) Chirag (+ Shachi) (C) 2 hrs 0 /hr" at bounding box center [784, 210] width 675 height 41
type input "37.5"
click at [1042, 521] on button "Done" at bounding box center [1036, 538] width 57 height 34
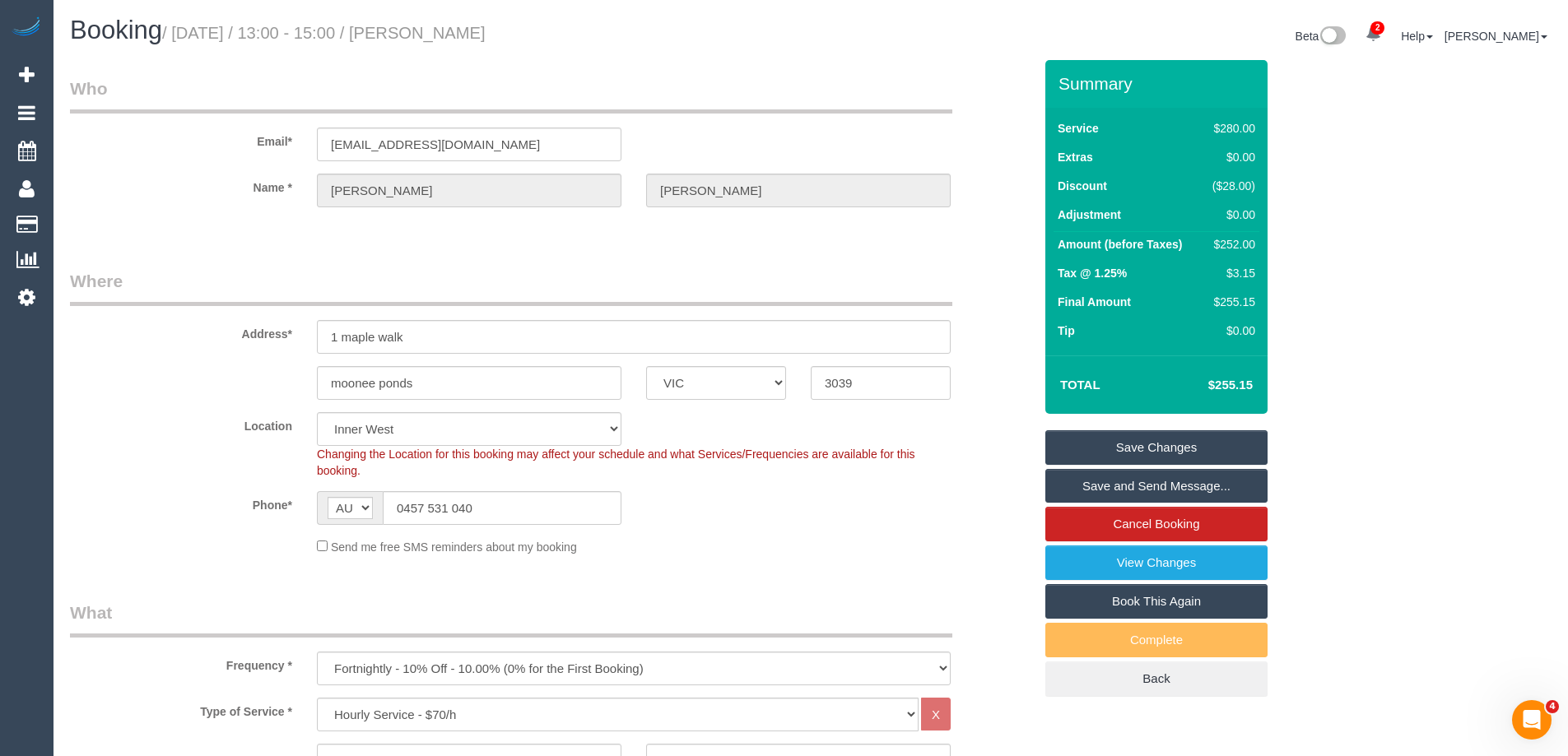
drag, startPoint x: 570, startPoint y: 37, endPoint x: 456, endPoint y: 41, distance: 114.1
click at [456, 41] on h1 "Booking / September 15, 2025 / 13:00 - 15:00 / sarah O’Toole" at bounding box center [434, 29] width 729 height 28
copy small "sarah O’Toole"
click at [1109, 444] on link "Save Changes" at bounding box center [1156, 448] width 222 height 34
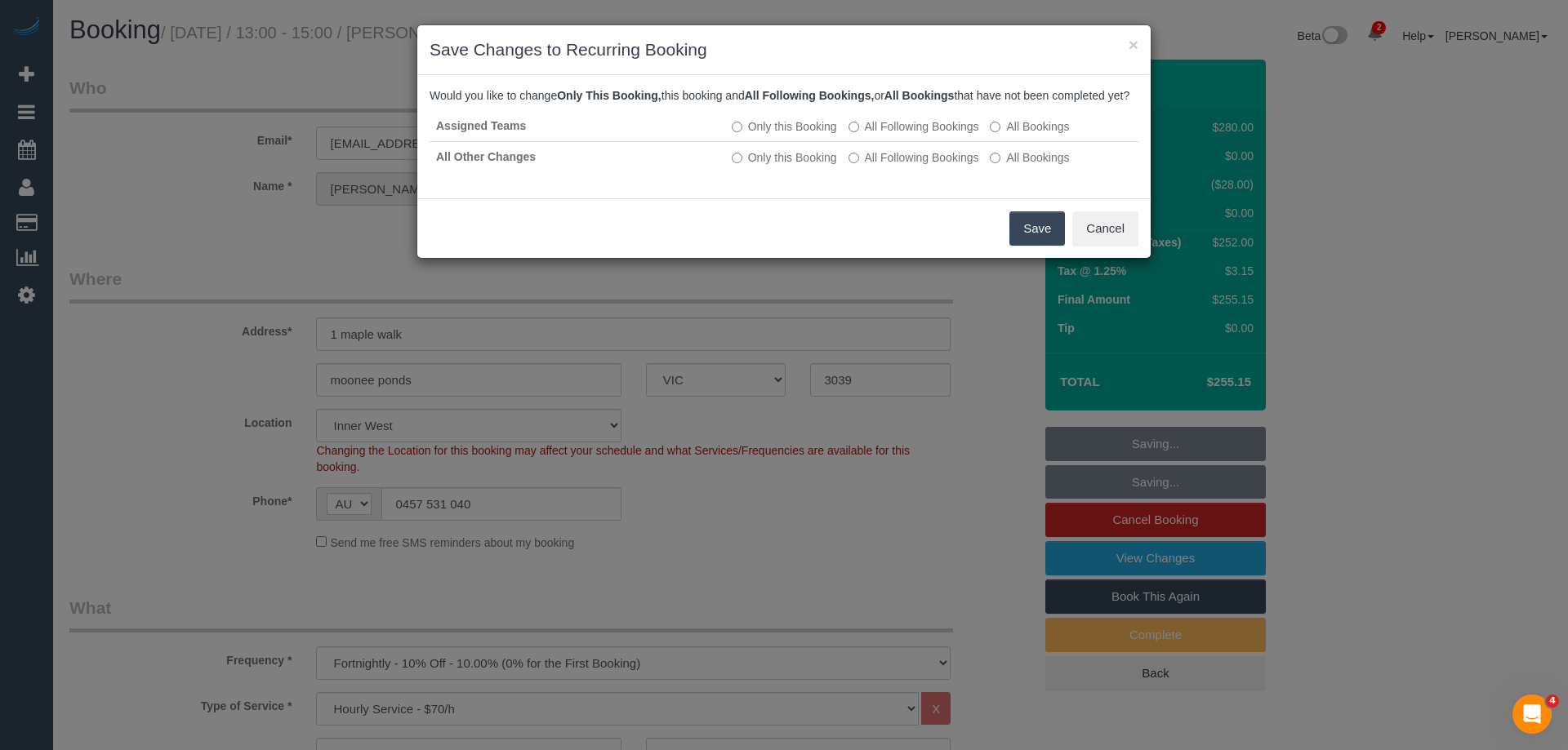
click at [1032, 246] on button "Save" at bounding box center [1036, 229] width 56 height 34
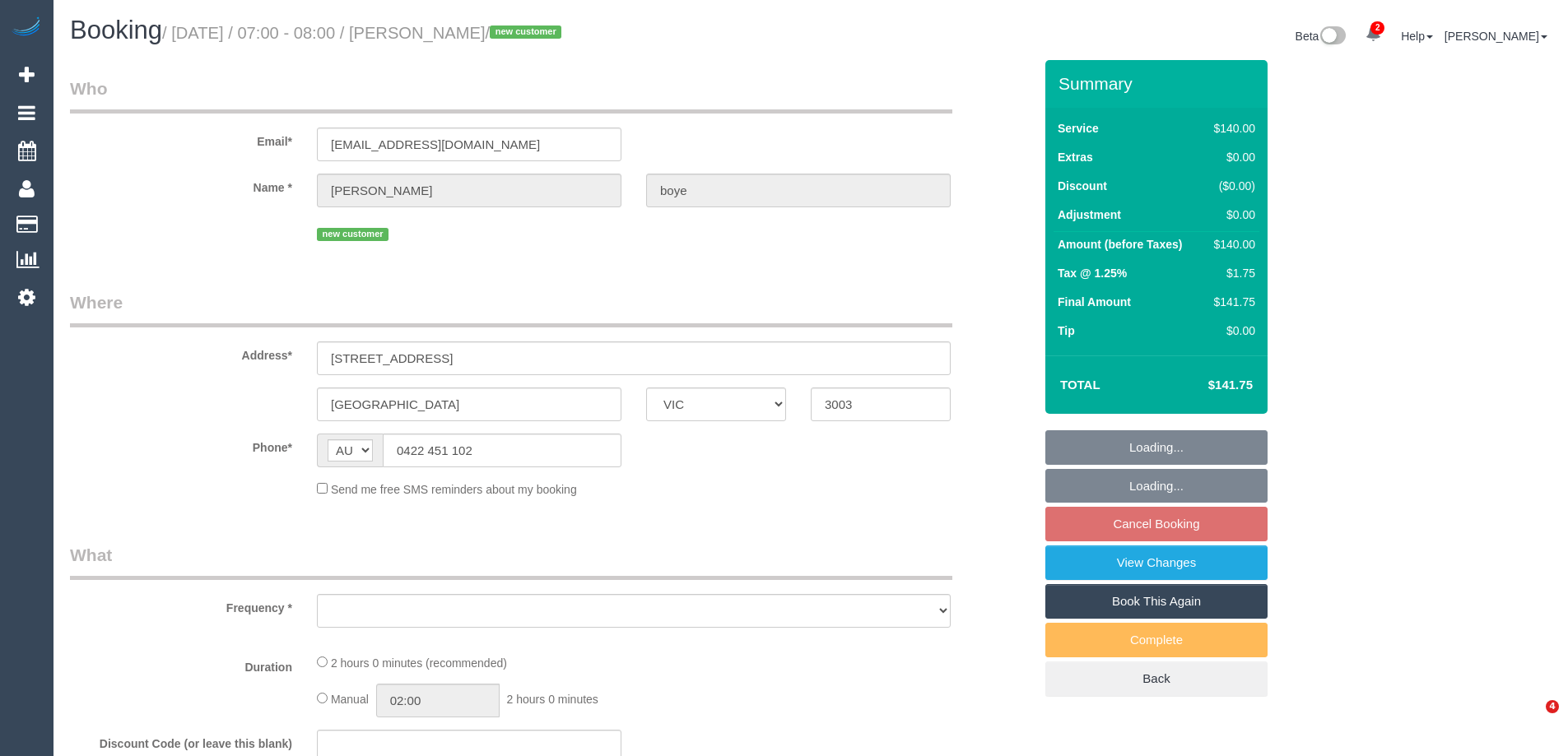
select select "VIC"
select select "string:stripe-pm_1S641c2GScqysDRVwbvDc9IM"
select select "number:28"
select select "number:14"
select select "number:19"
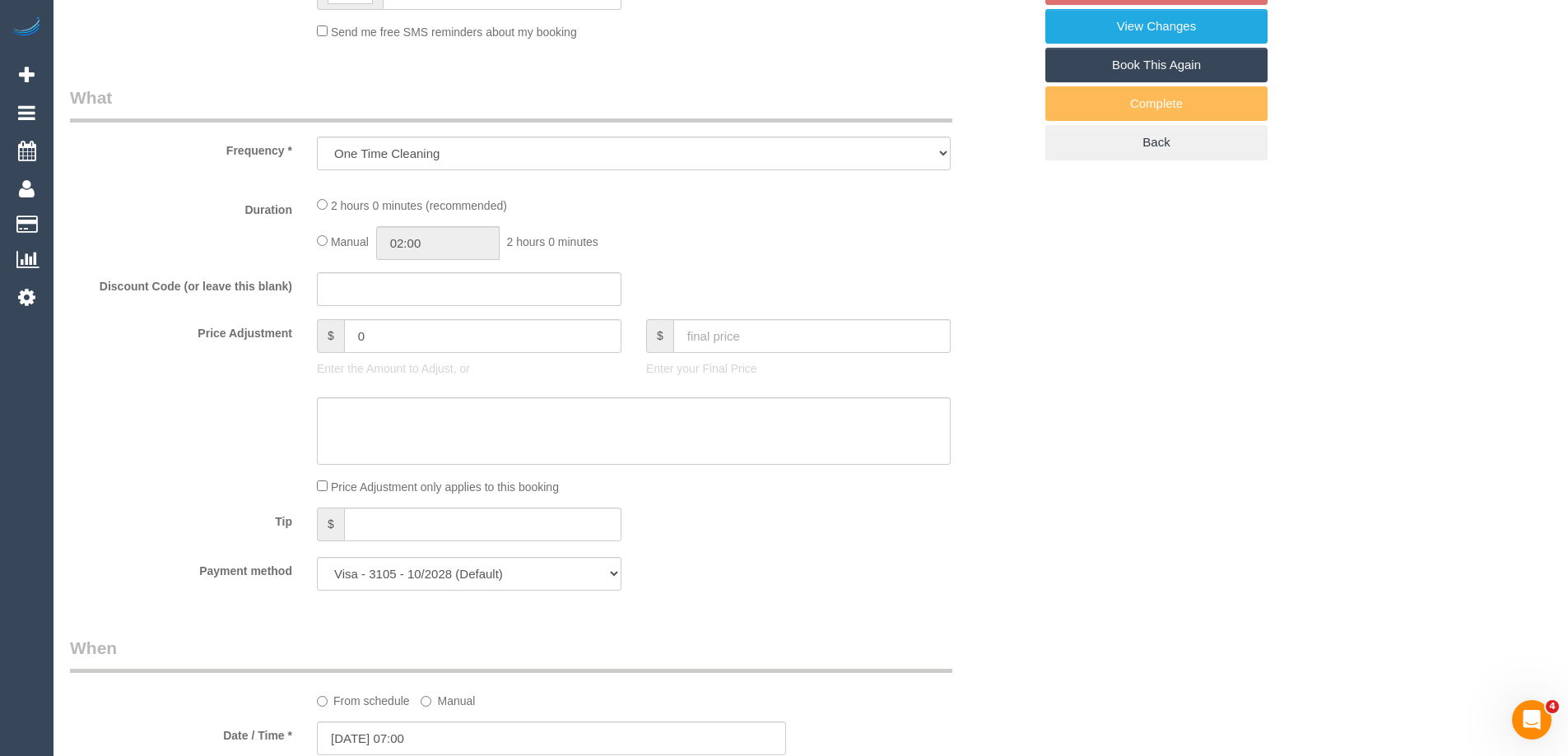
select select "object:1322"
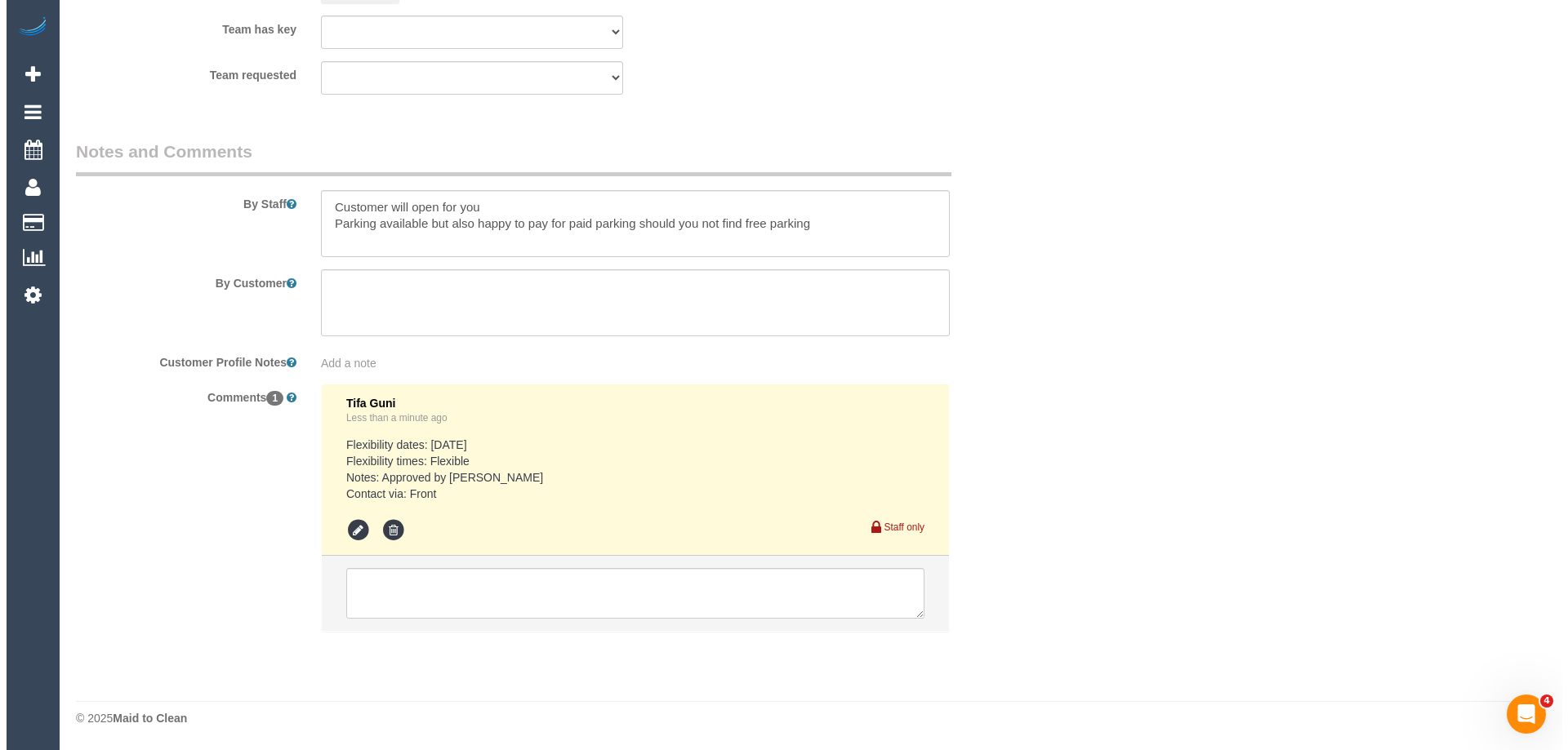
scroll to position [2379, 0]
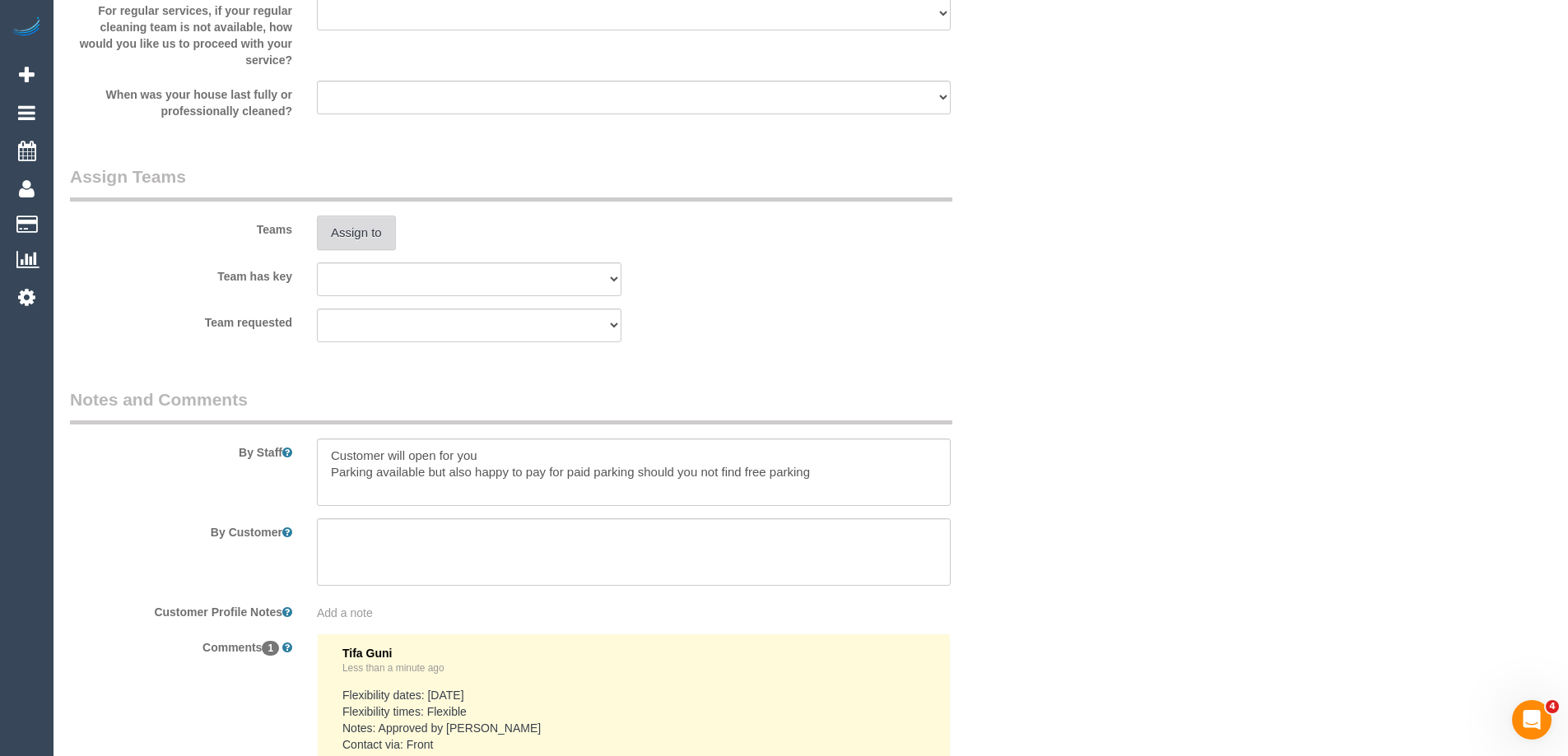
click at [357, 247] on button "Assign to" at bounding box center [356, 232] width 79 height 34
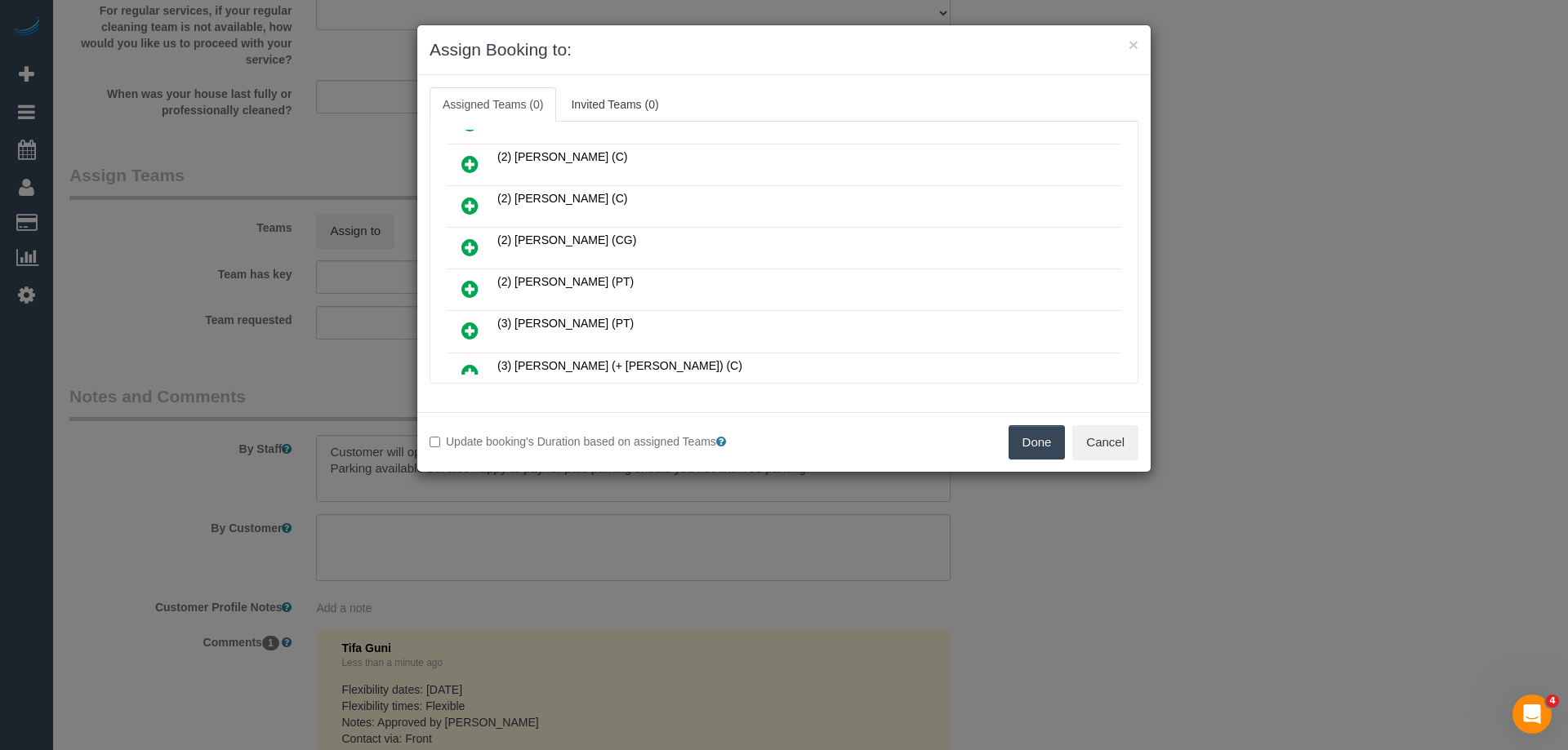
click at [478, 279] on icon at bounding box center [470, 289] width 17 height 20
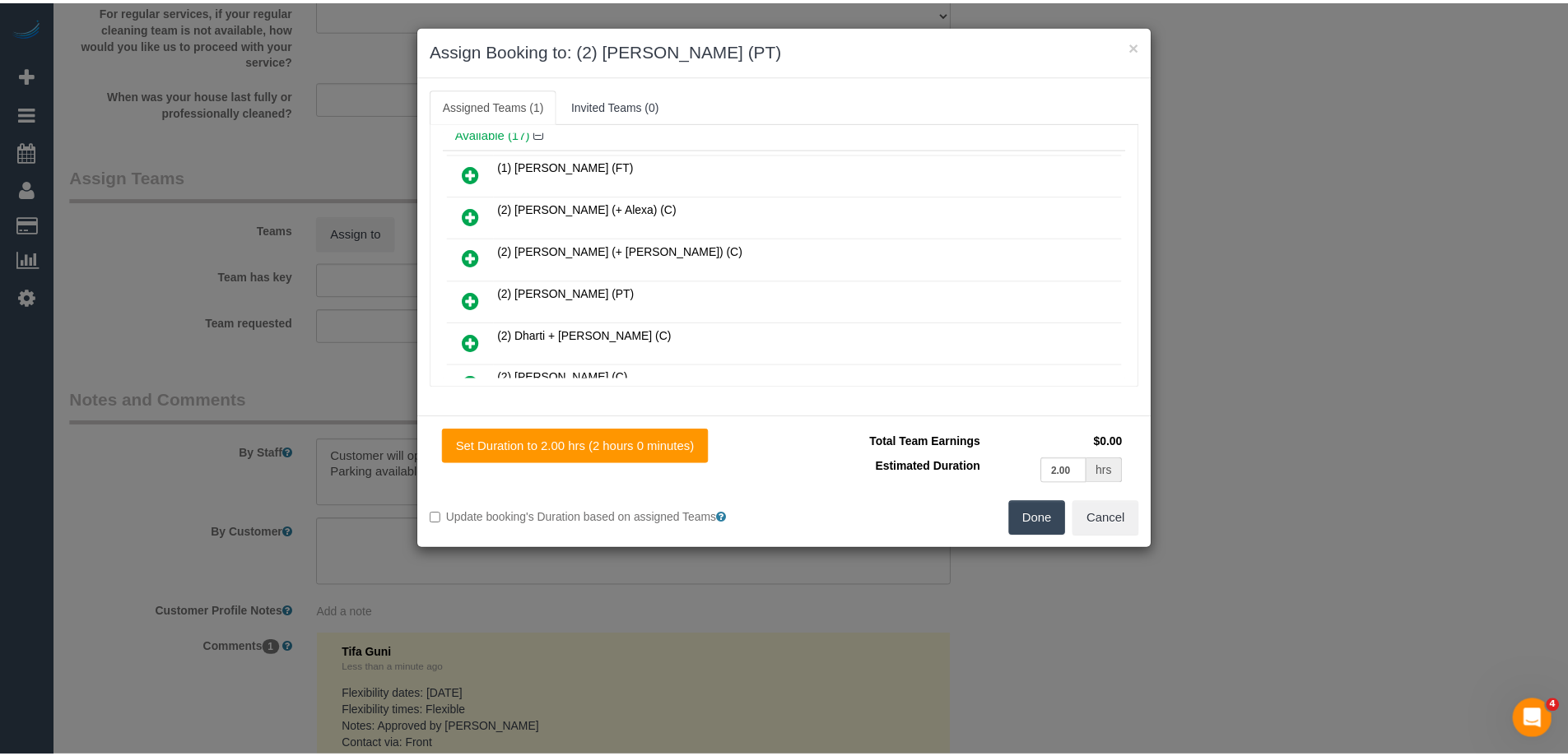
scroll to position [0, 0]
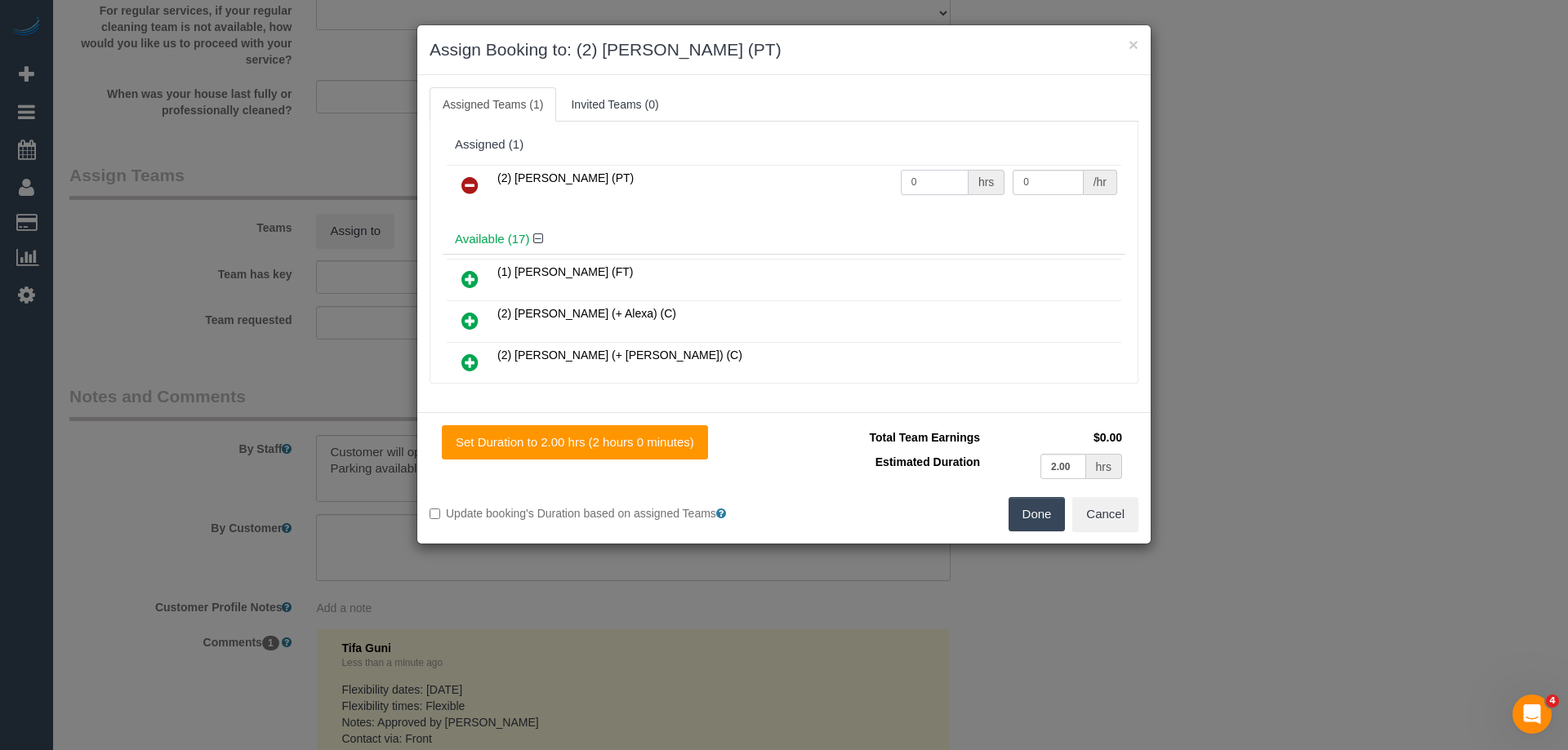
drag, startPoint x: 934, startPoint y: 180, endPoint x: 845, endPoint y: 176, distance: 89.1
click at [845, 176] on tr "(2) [PERSON_NAME] (PT) 0 hrs 0 /hr" at bounding box center [784, 185] width 675 height 41
type input "2"
drag, startPoint x: 1048, startPoint y: 182, endPoint x: 774, endPoint y: 145, distance: 276.5
click at [796, 149] on div "Assigned (1) (2) [PERSON_NAME] (PT) 2 hrs 0 /hr" at bounding box center [783, 177] width 682 height 95
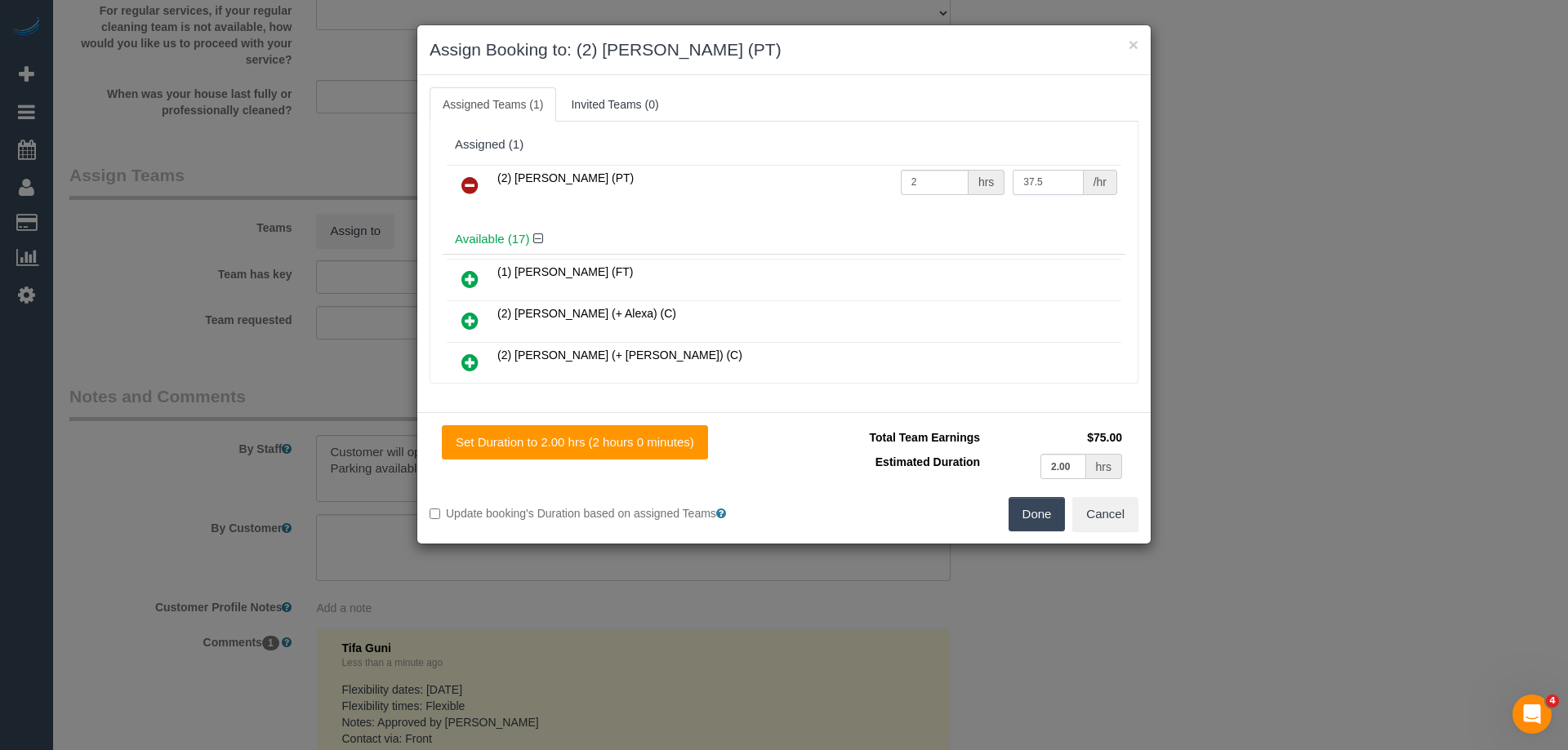
type input "37.5"
click at [1038, 513] on button "Done" at bounding box center [1036, 514] width 57 height 34
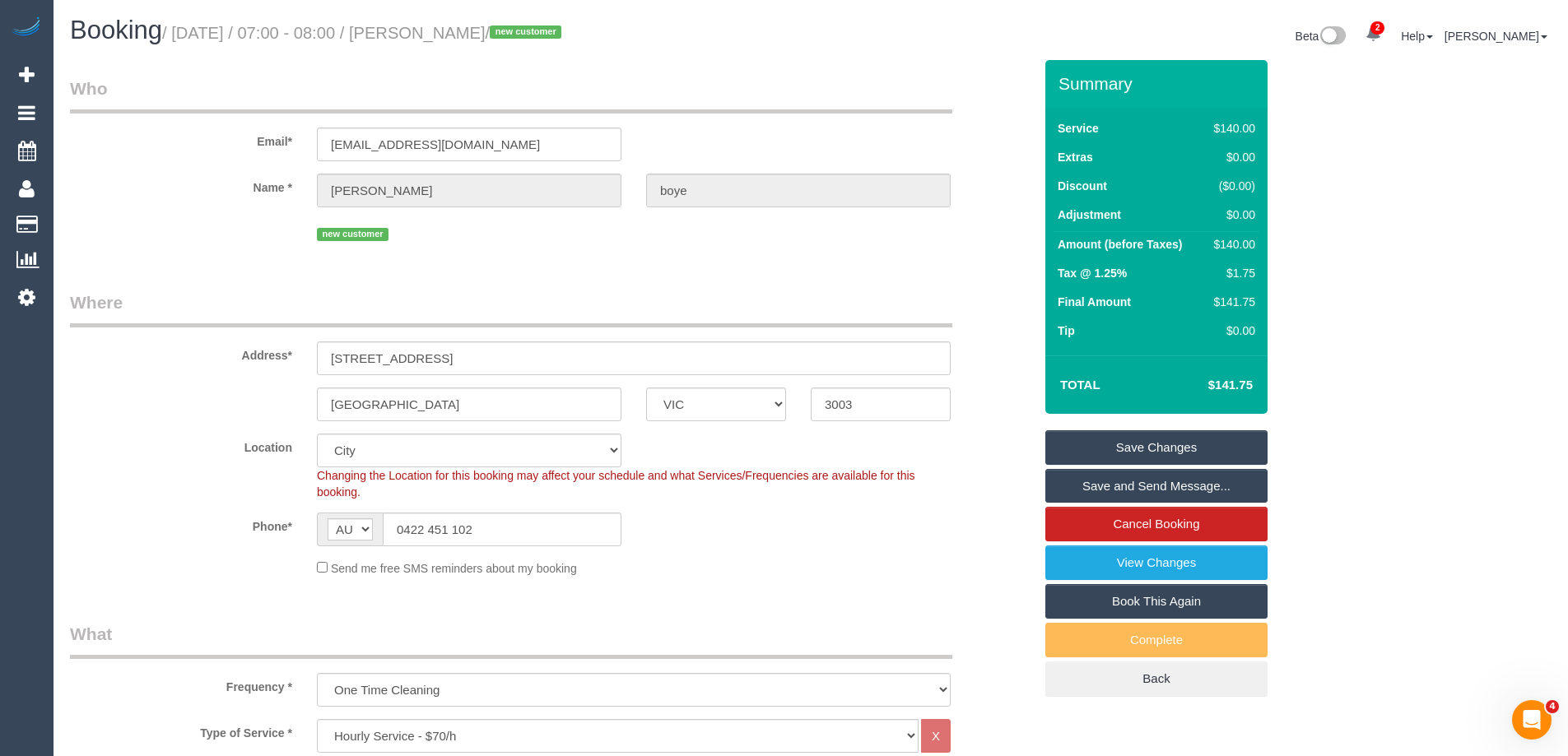
drag, startPoint x: 541, startPoint y: 36, endPoint x: 456, endPoint y: 29, distance: 85.3
click at [456, 29] on small "/ September 12, 2025 / 07:00 - 08:00 / kaitlyn boye / new customer" at bounding box center [364, 32] width 404 height 18
copy small "kaitlyn boye"
click at [1101, 489] on link "Save and Send Message..." at bounding box center [1156, 486] width 222 height 34
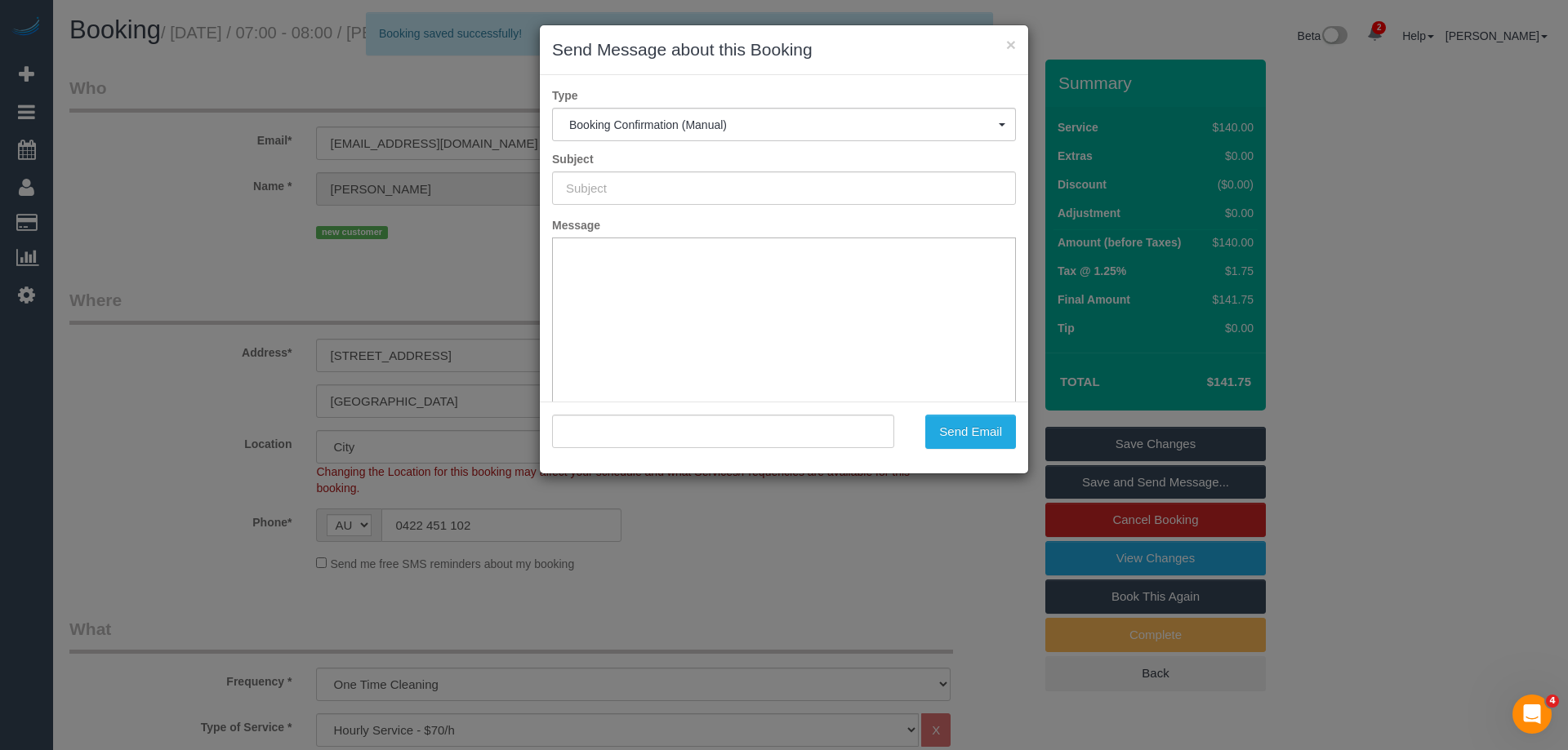
type input "Booking Confirmed"
type input ""kaitlyn boye" <kaitlynrmb@gmail.com>"
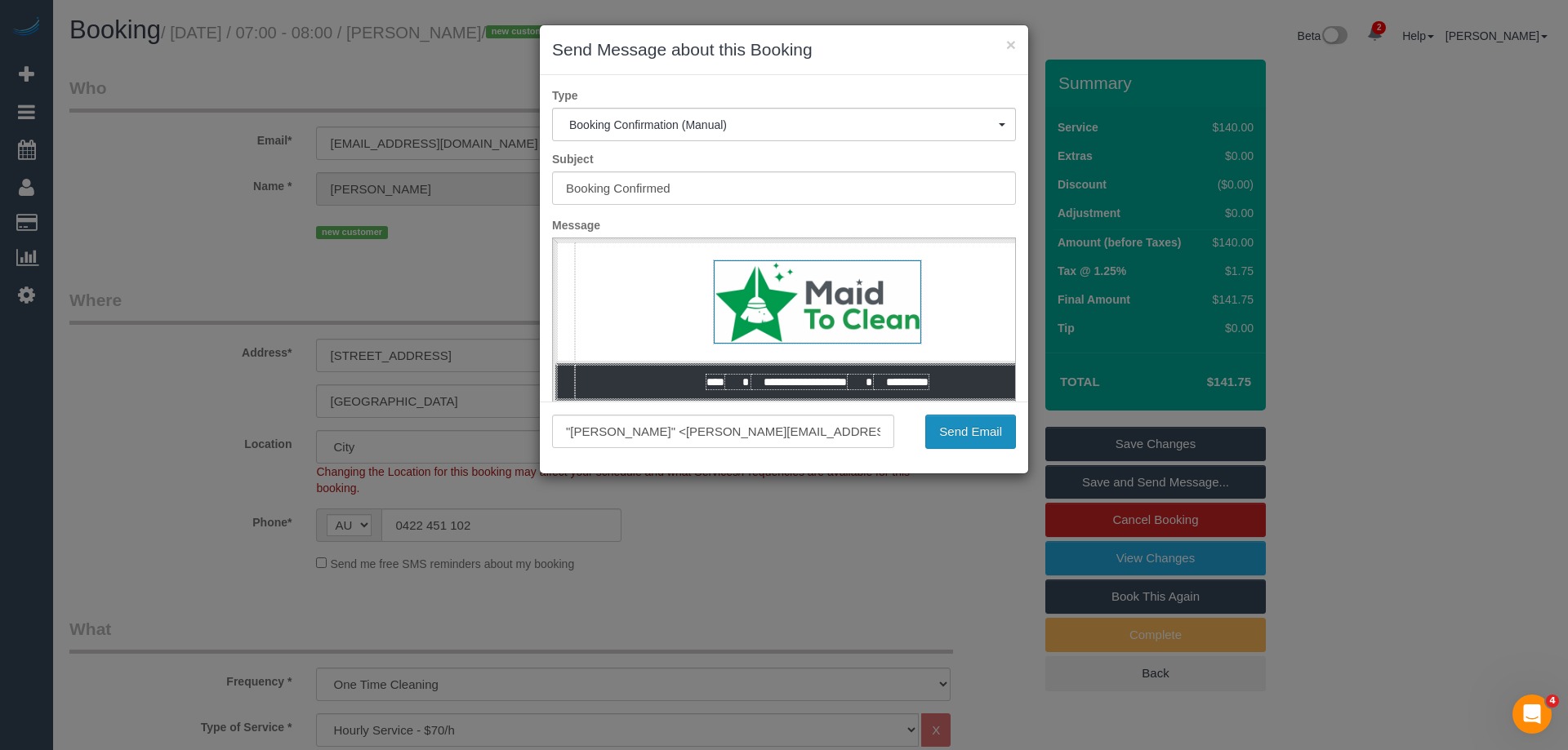
click at [978, 428] on button "Send Email" at bounding box center [970, 432] width 90 height 34
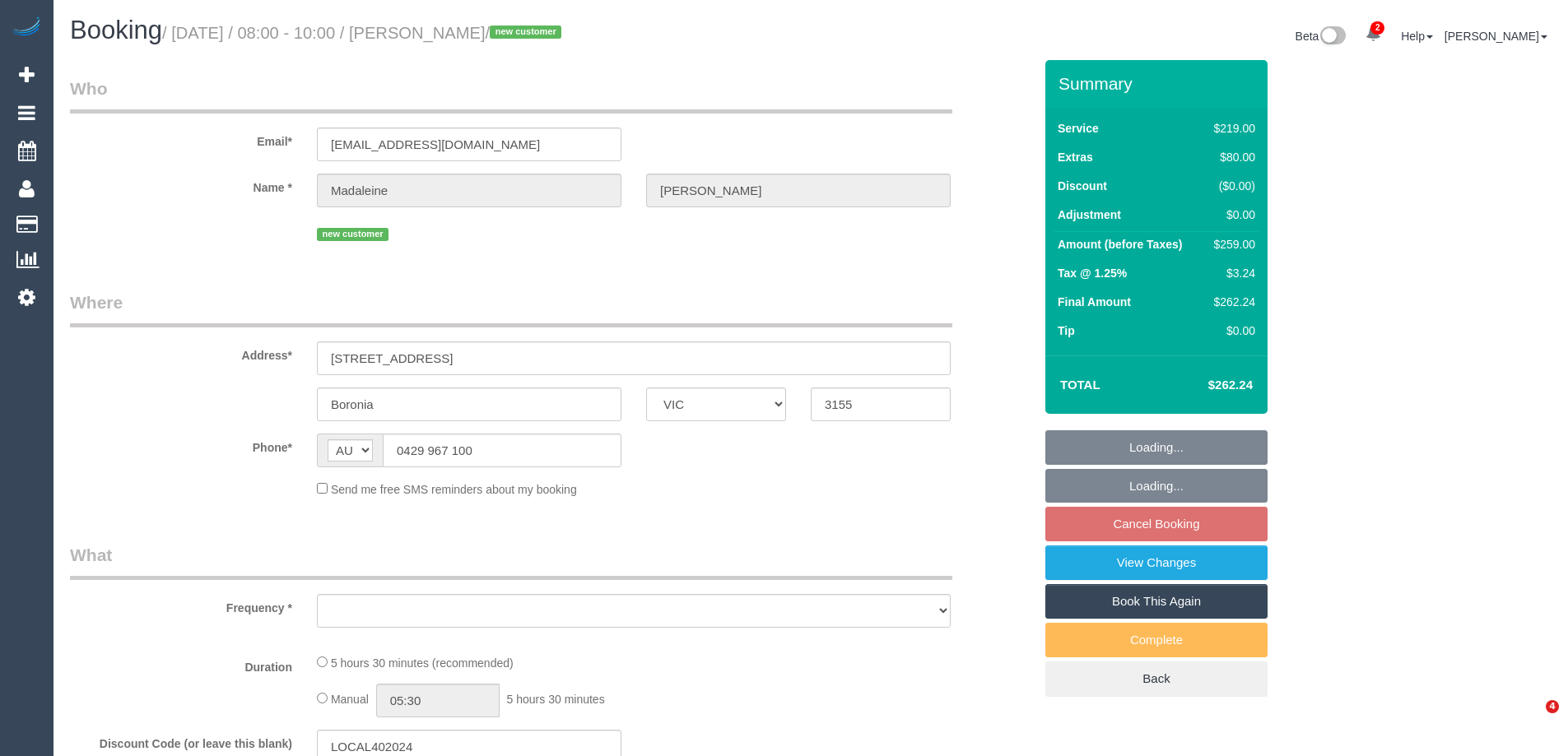
select select "VIC"
select select "number:28"
select select "number:14"
select select "number:18"
select select "number:24"
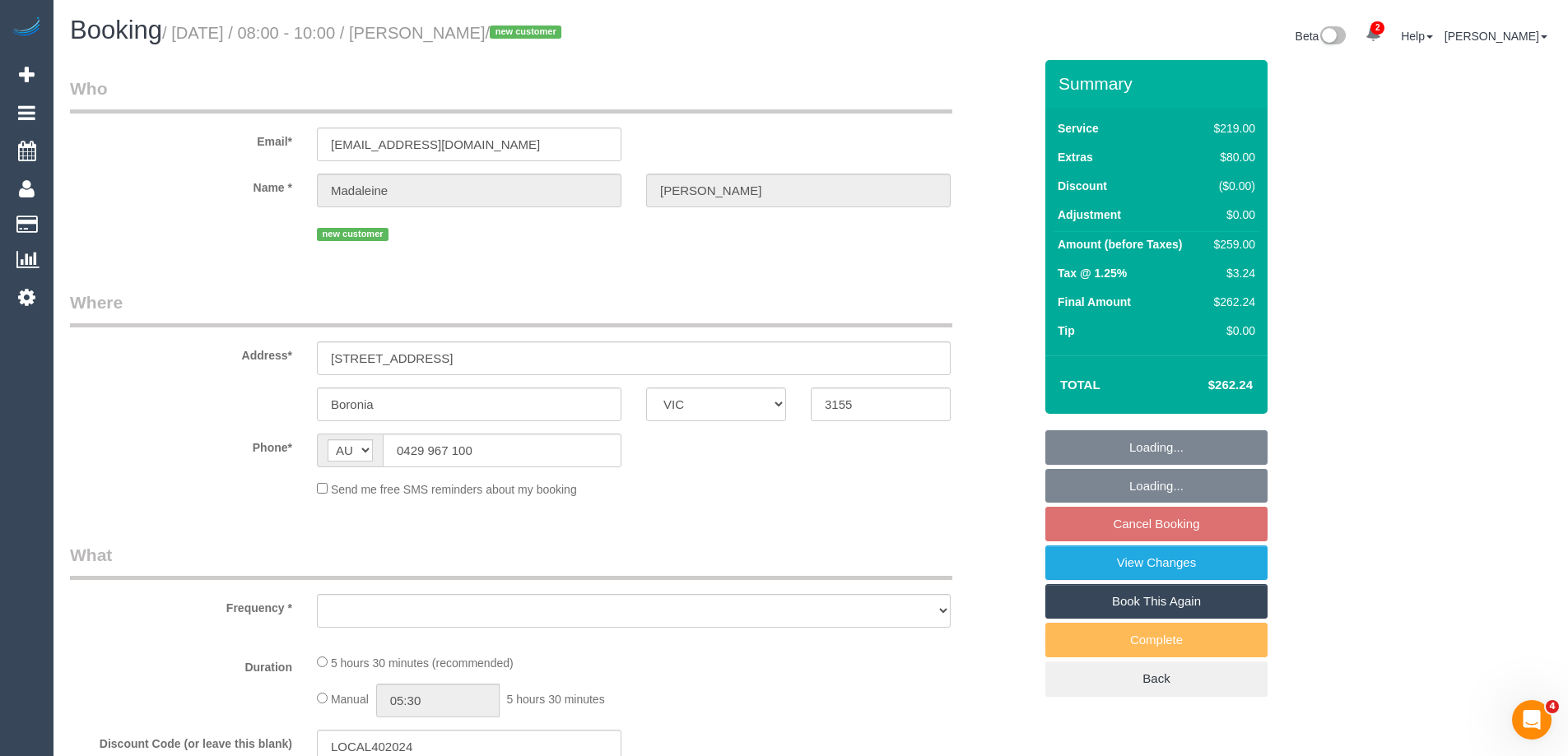
select select "number:13"
select select "object:1211"
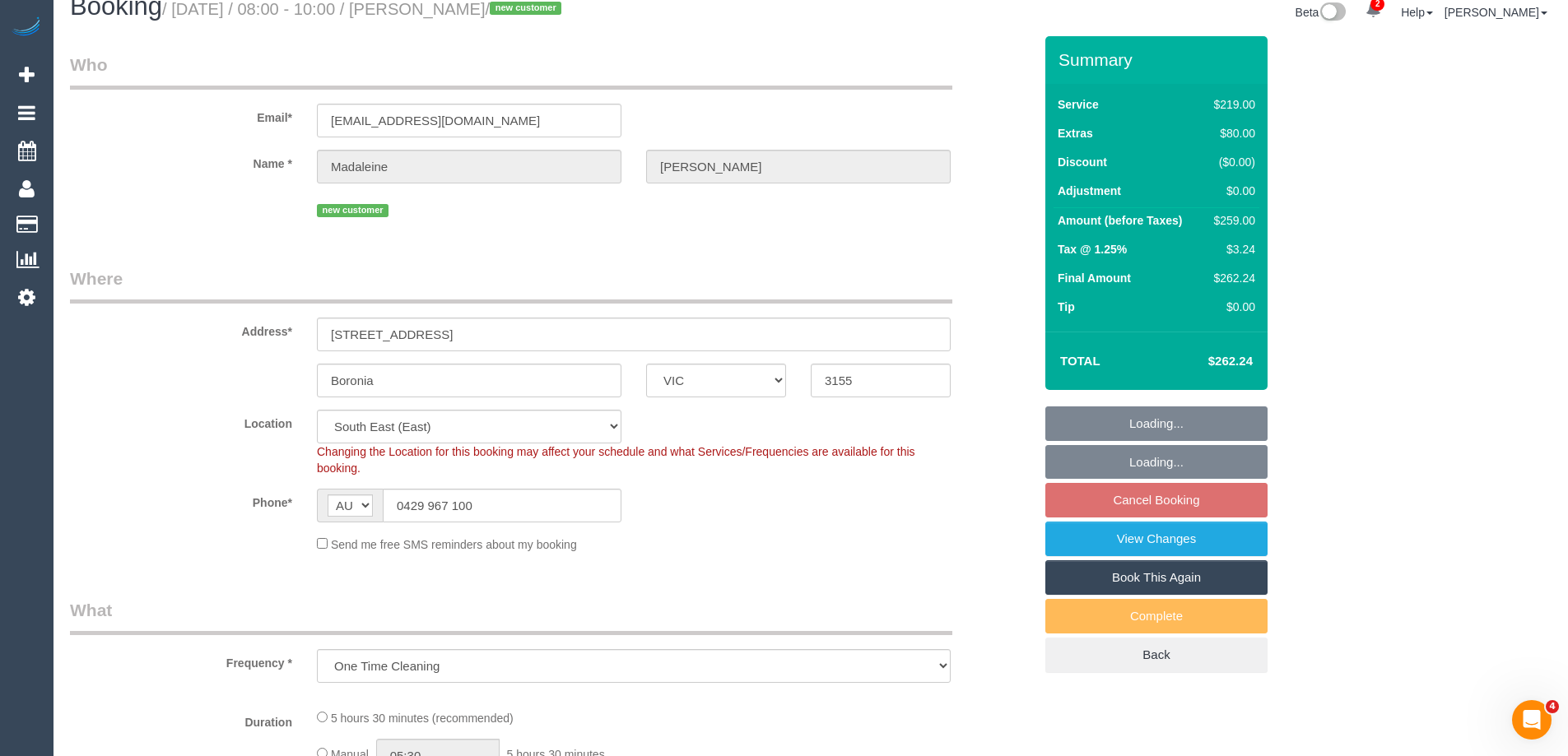
select select "string:stripe-pm_1S64352GScqysDRVlKC3DpVN"
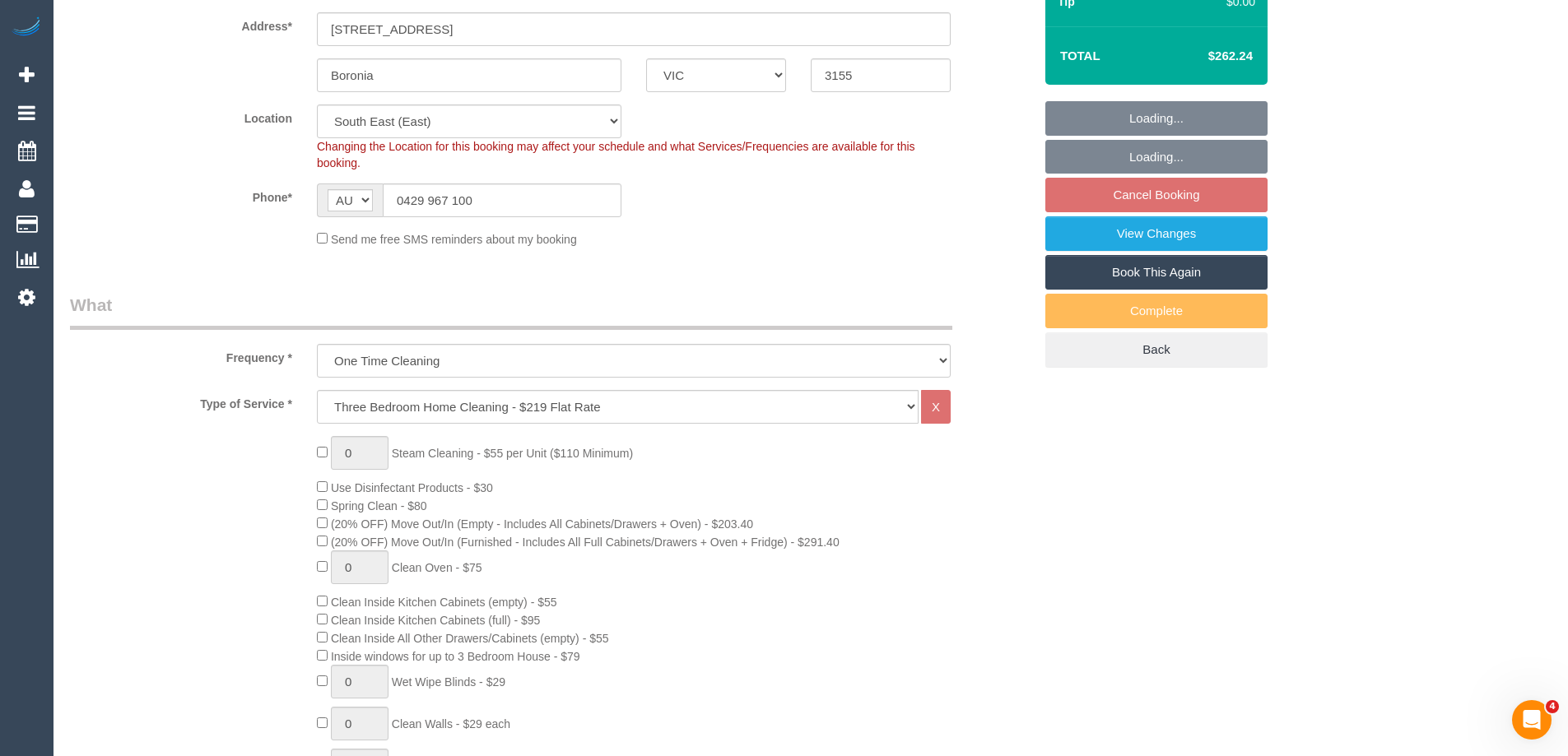
select select "spot2"
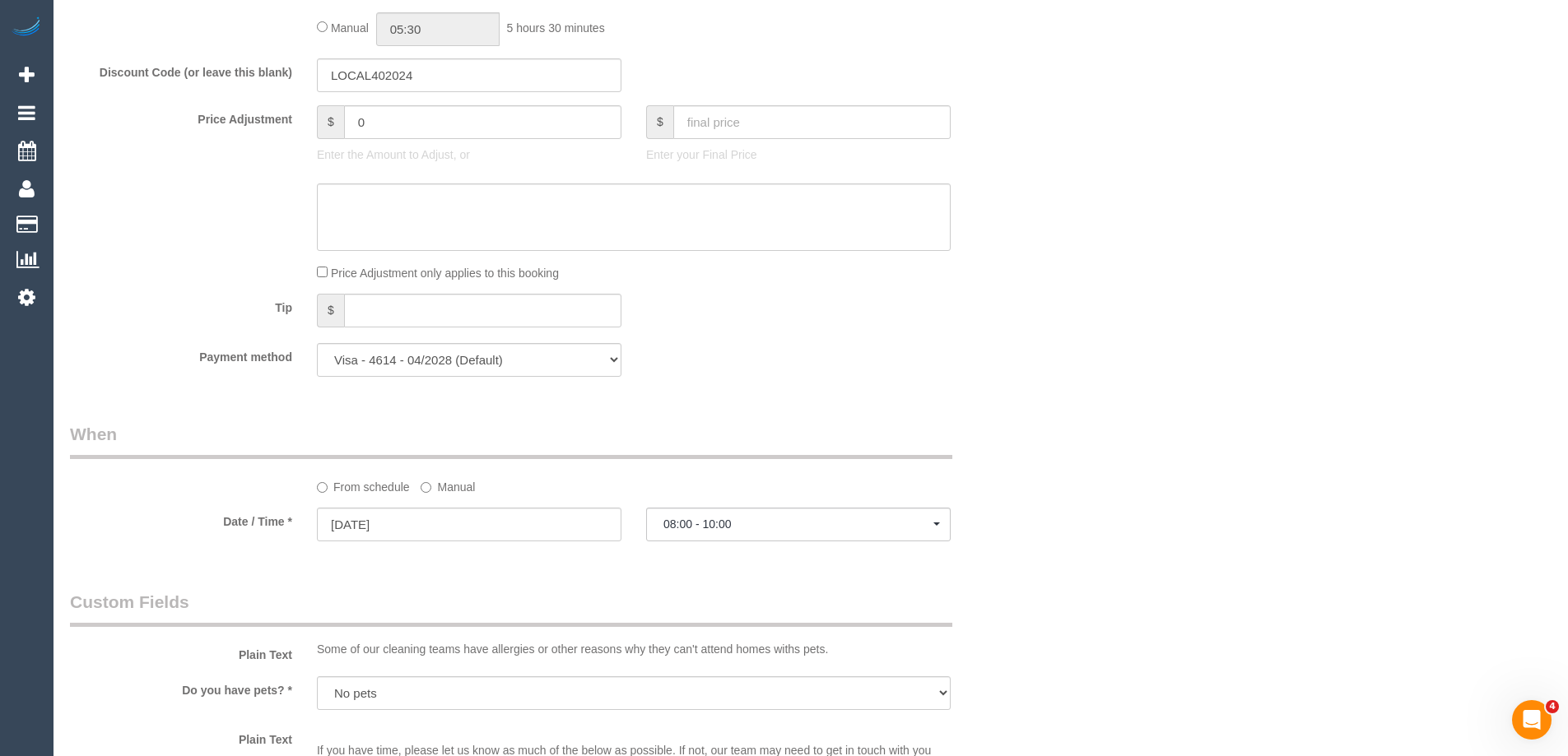
select select "object:1319"
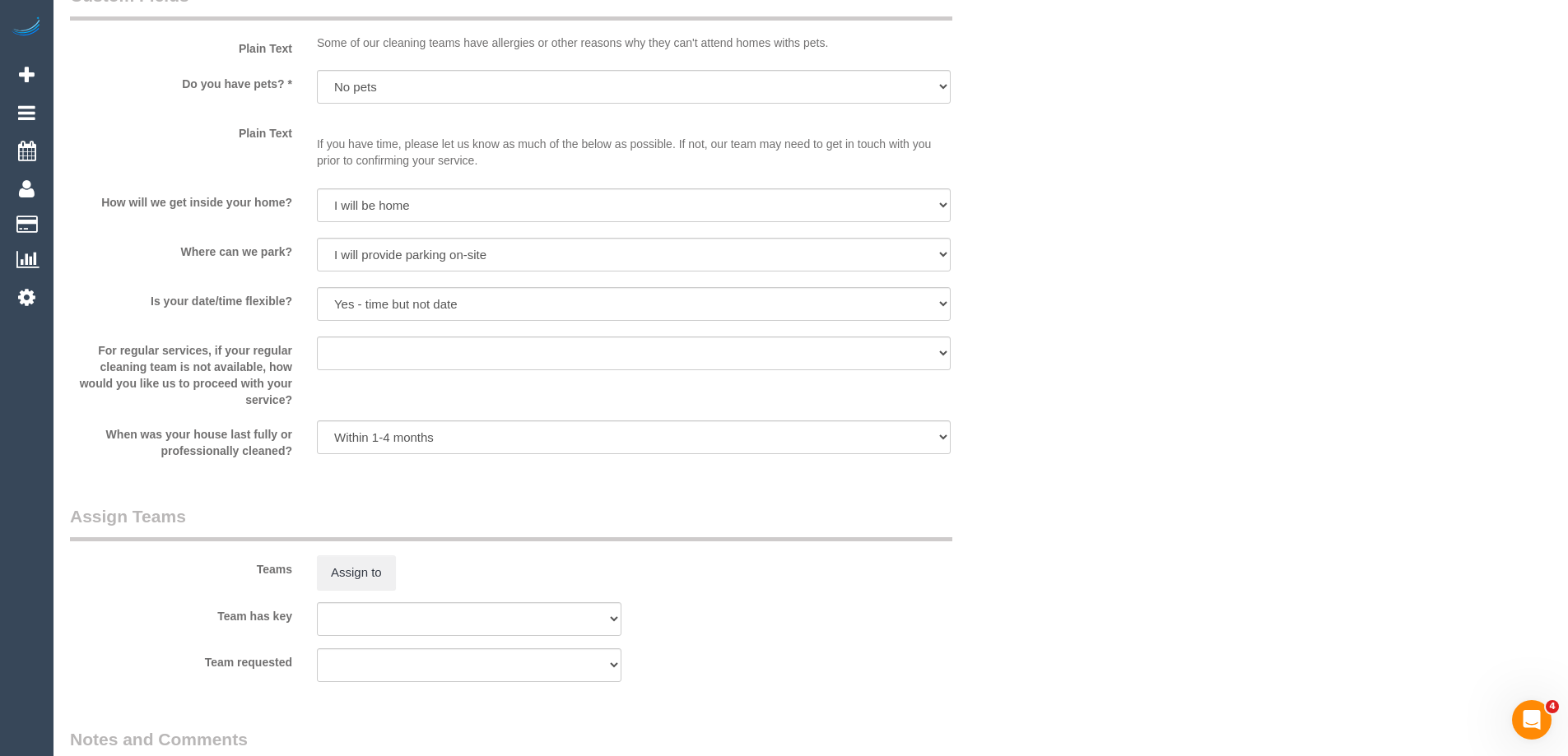
scroll to position [1767, 0]
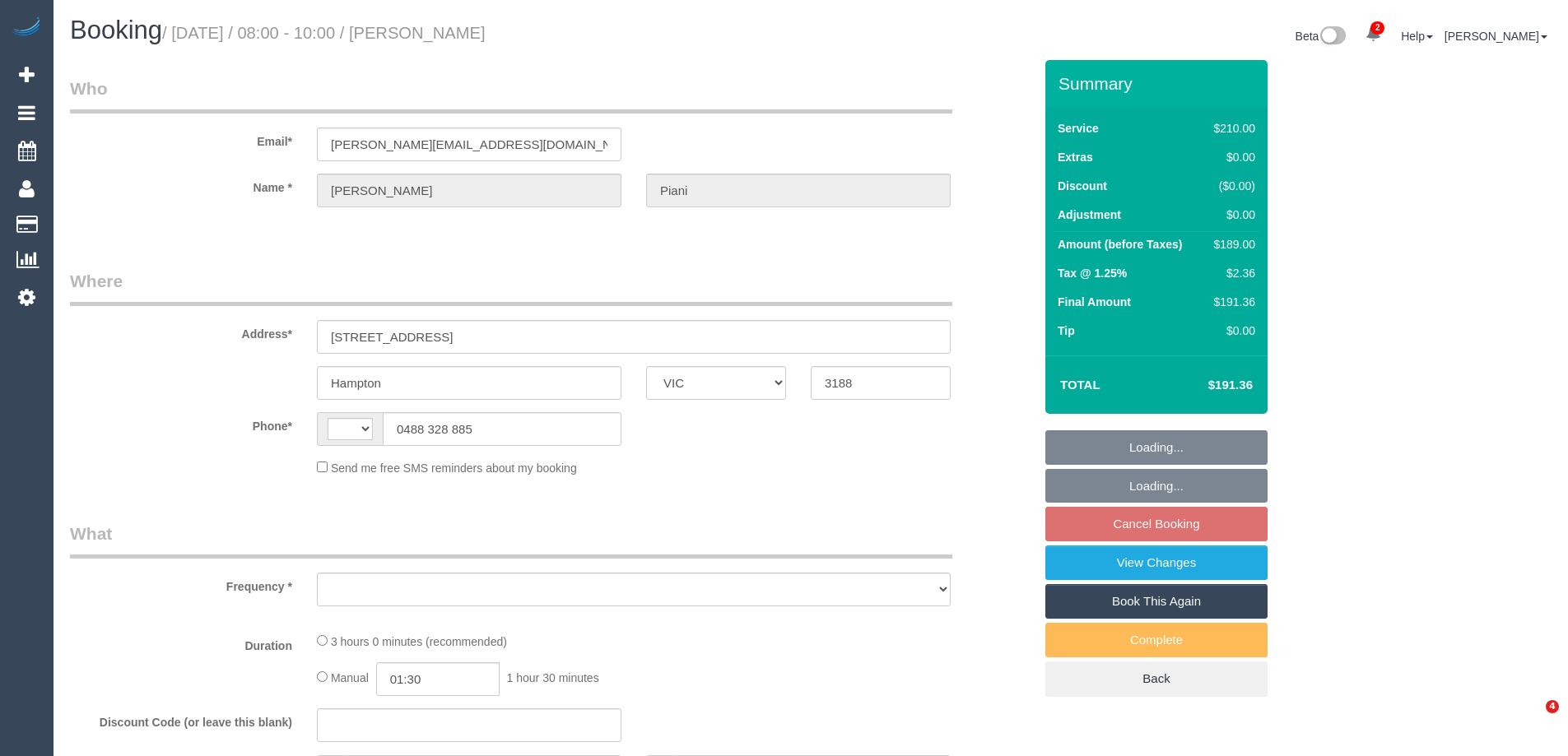
select select "VIC"
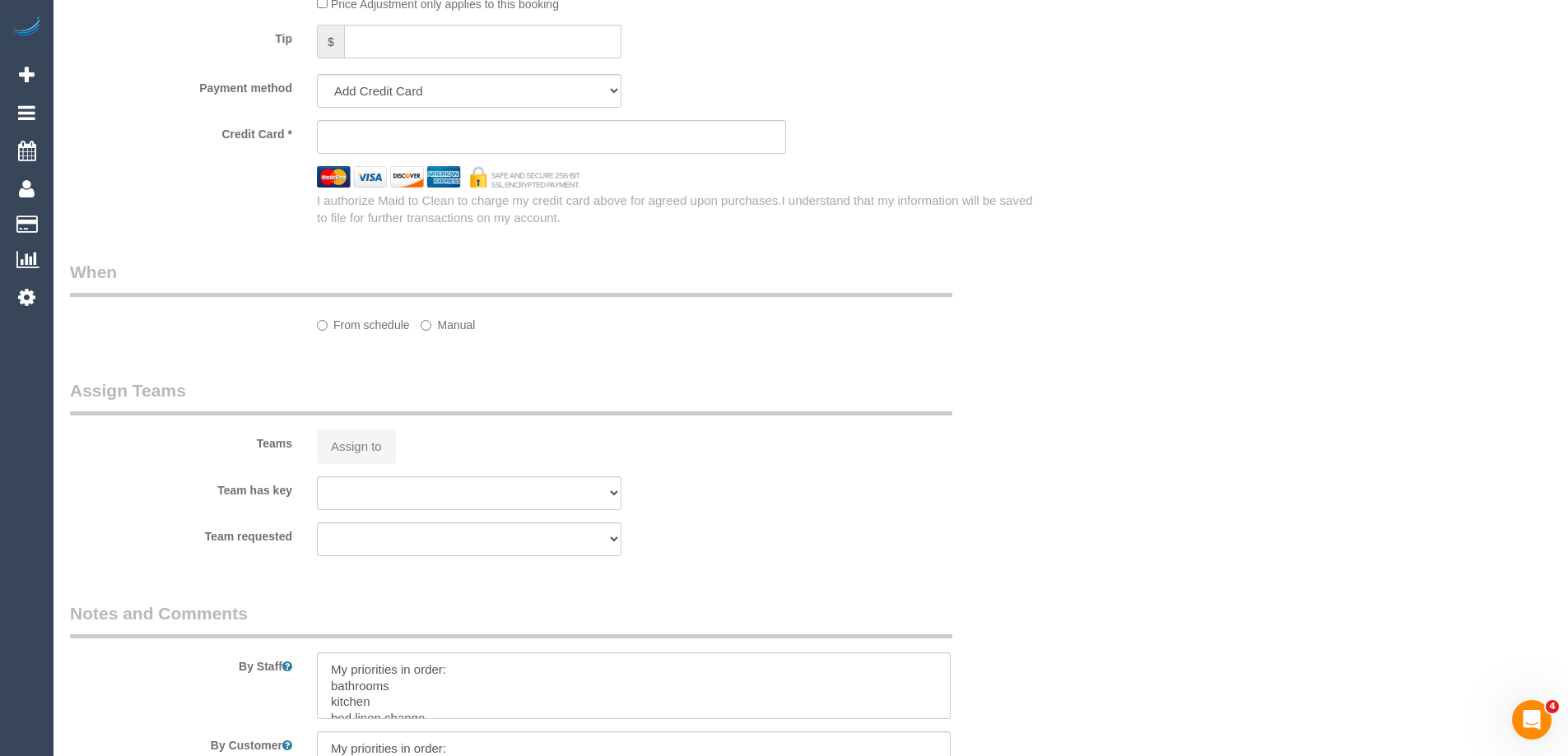
select select "string:AU"
select select "object:563"
select select "string:stripe-pm_1Rlkos2GScqysDRV2LzDP81T"
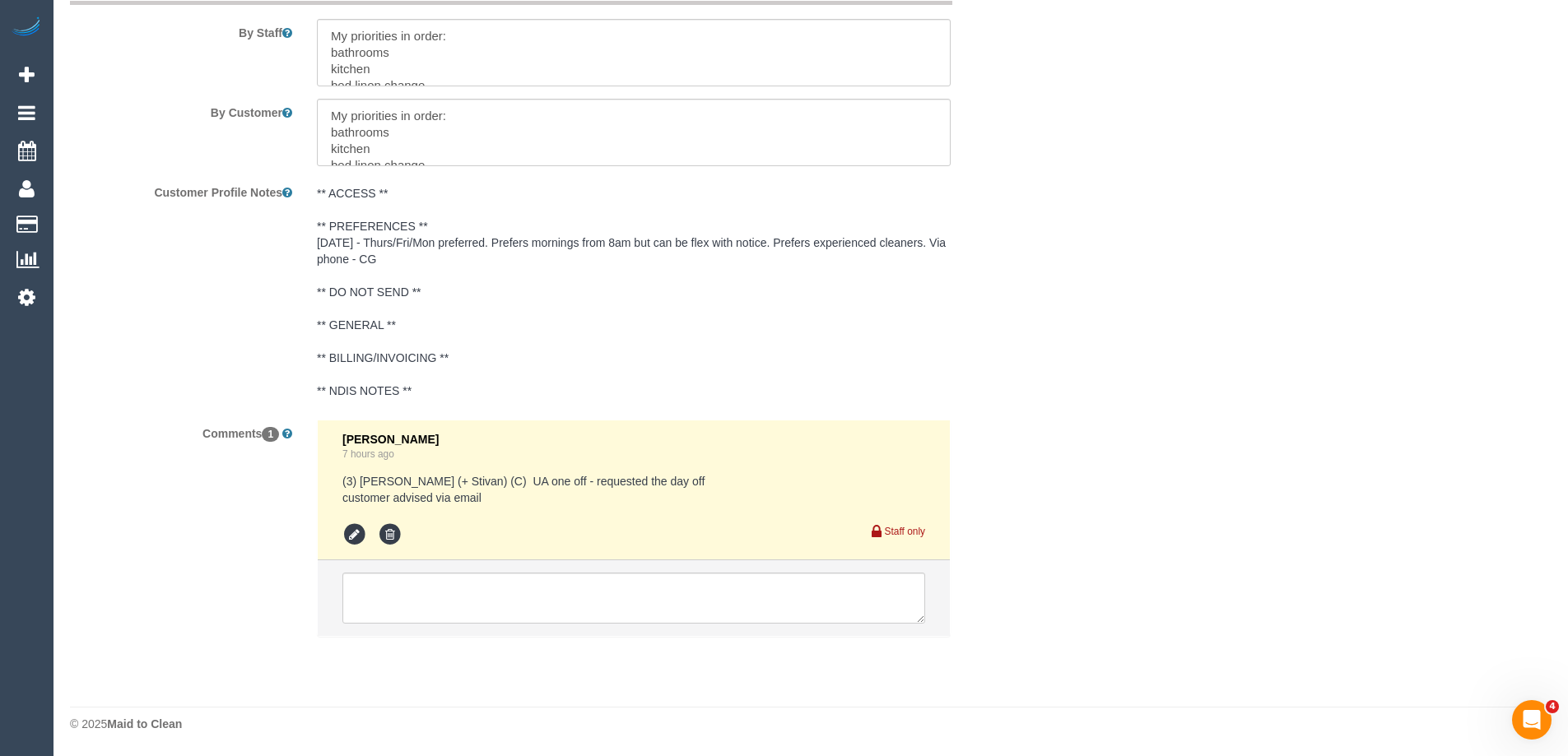
select select "180"
select select "number:29"
select select "number:14"
select select "number:19"
select select "number:36"
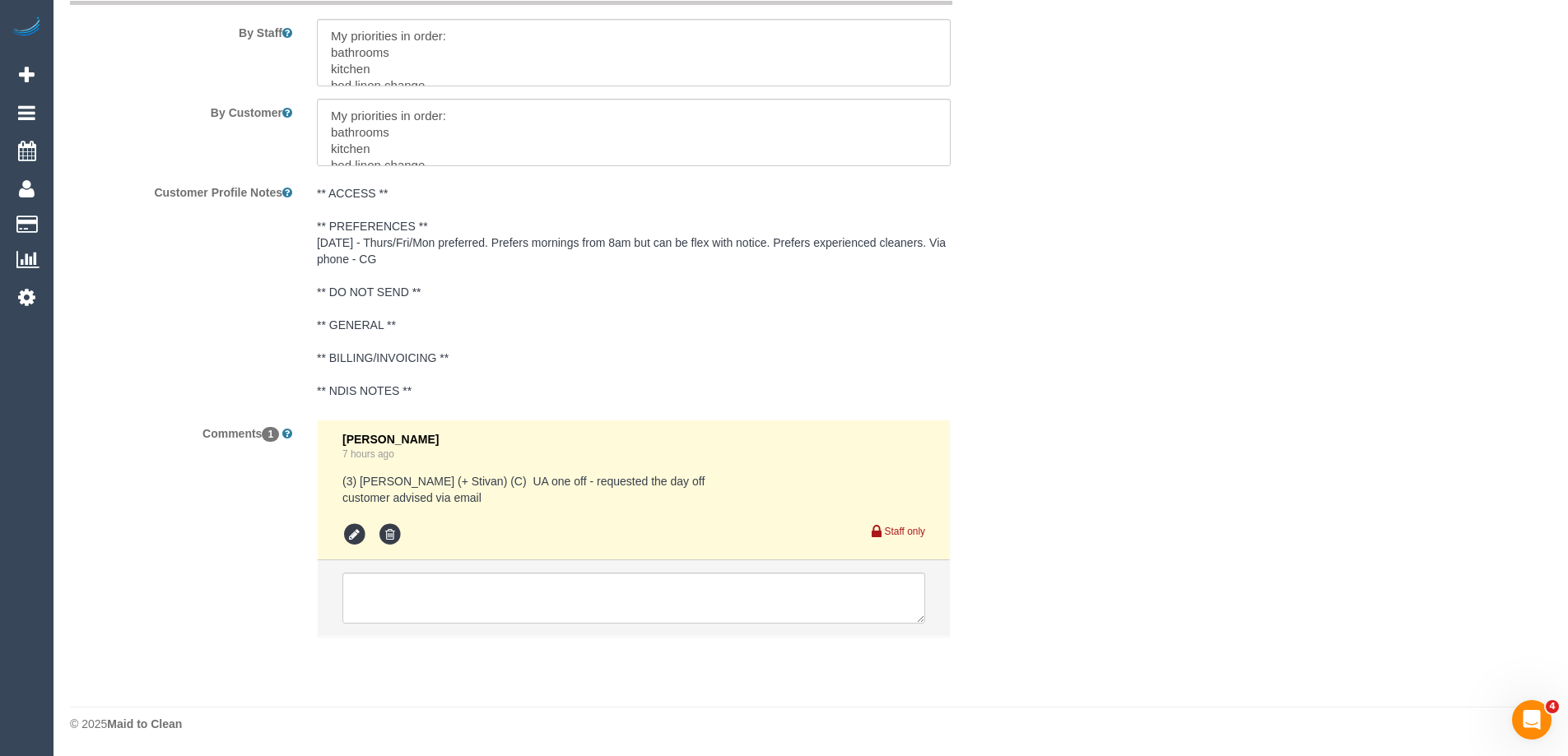
select select "number:34"
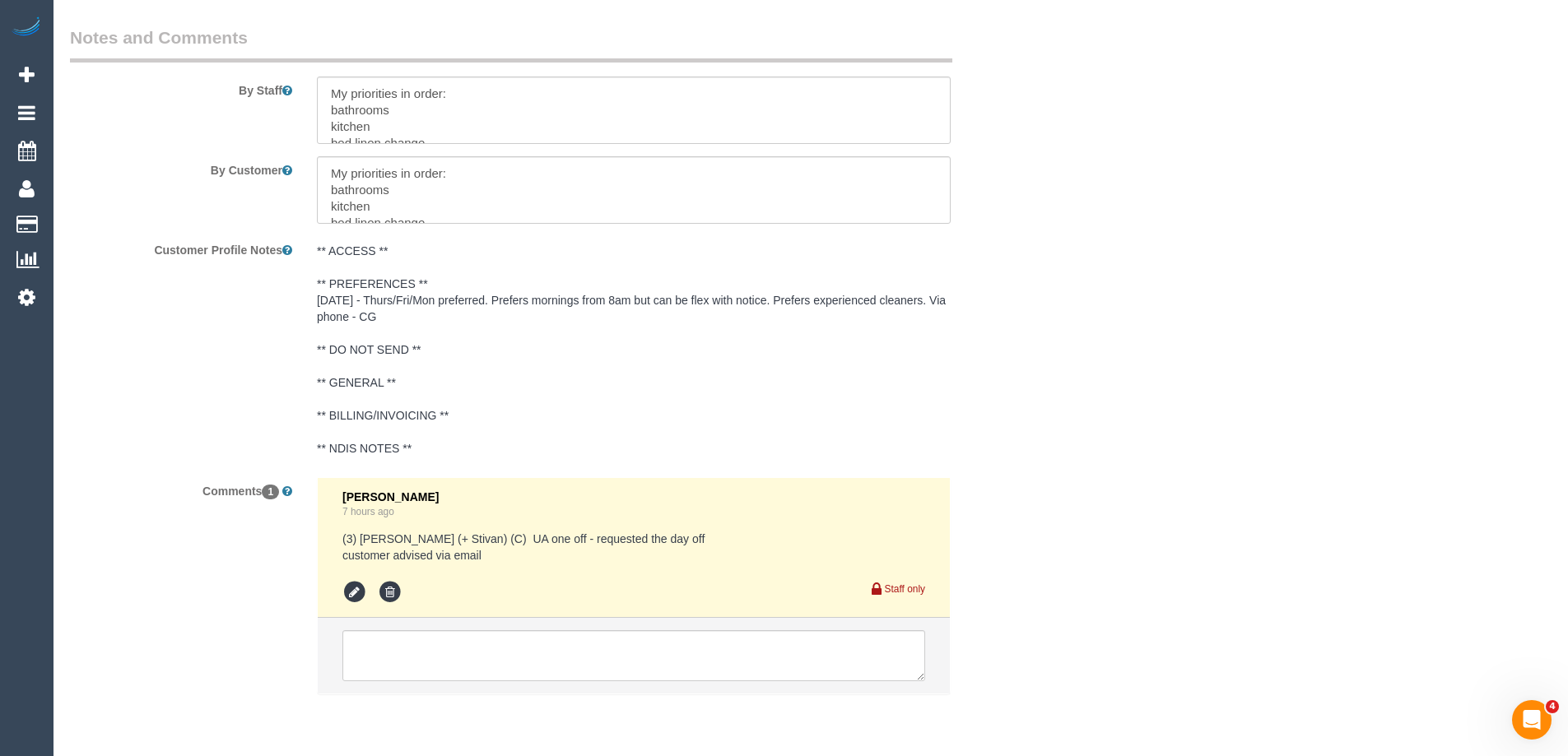
select select "object:1418"
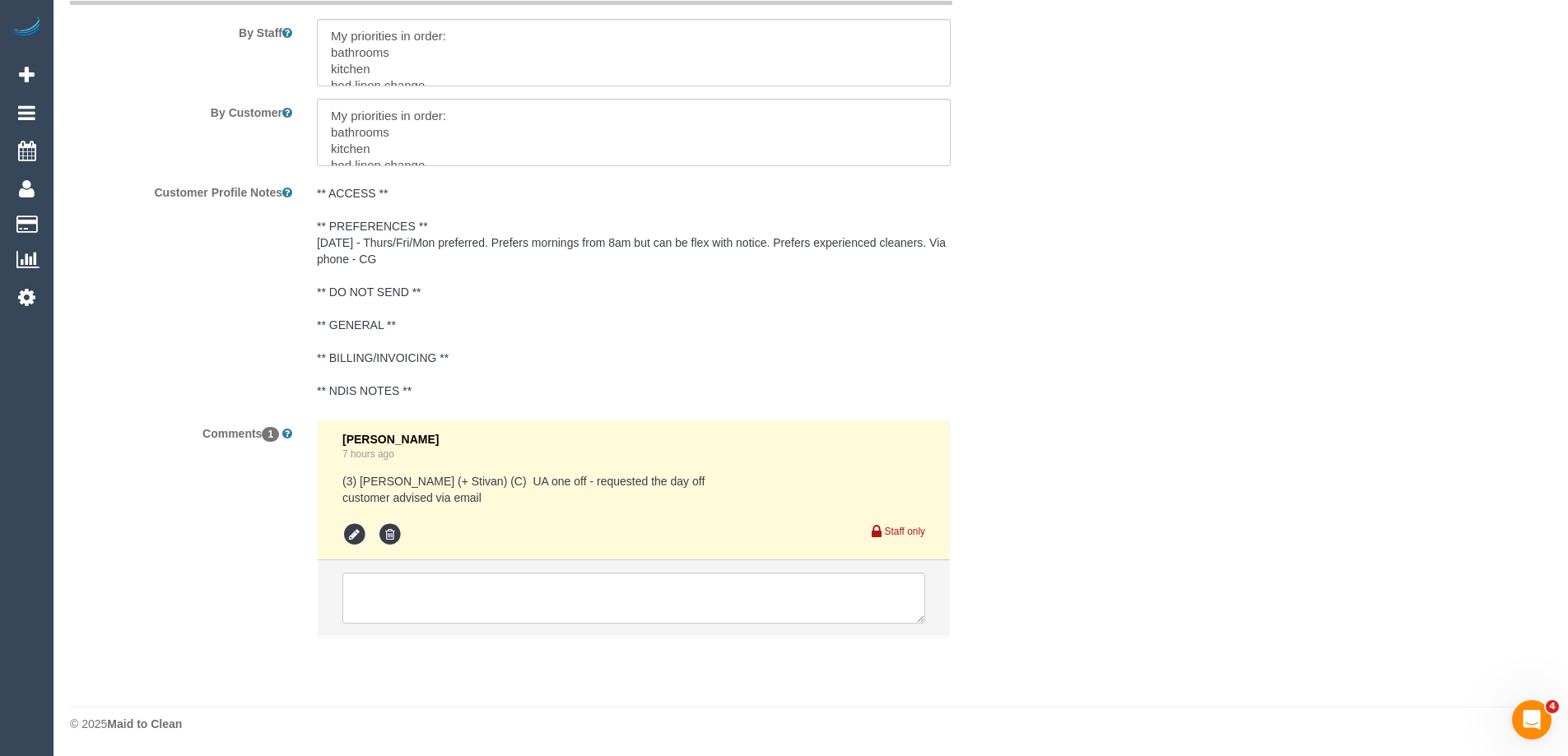
scroll to position [2735, 0]
select select "spot2"
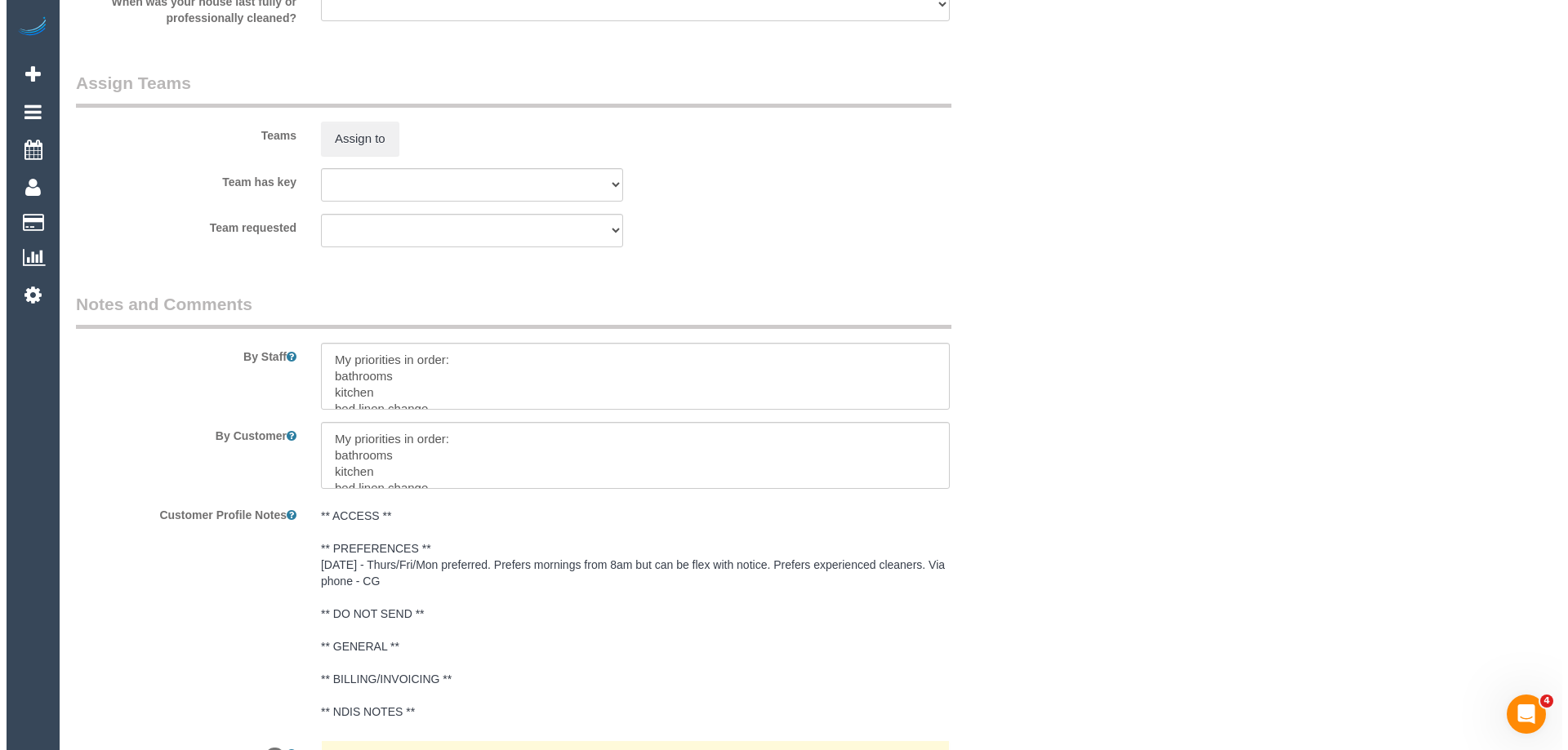
scroll to position [2386, 0]
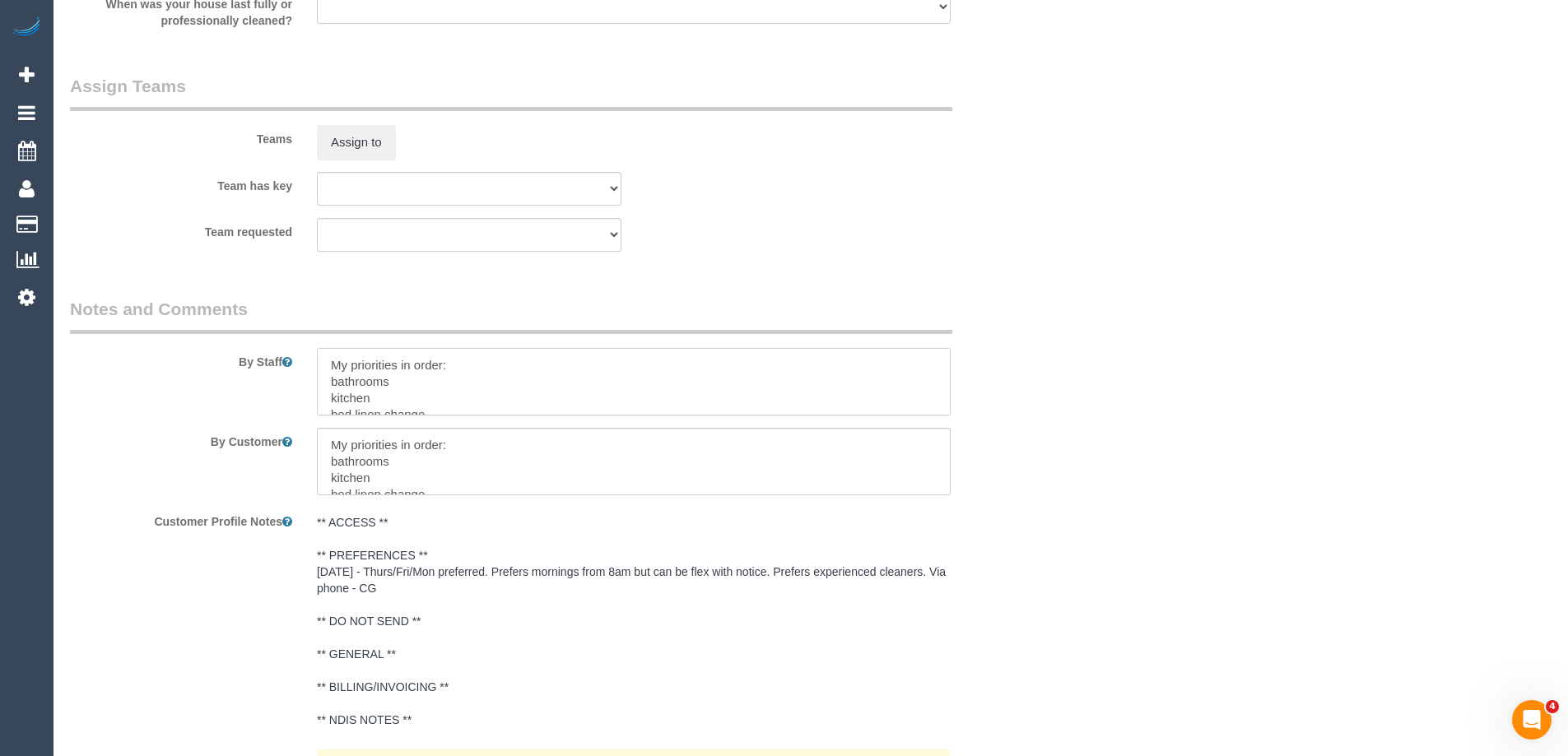
click at [317, 364] on textarea at bounding box center [634, 381] width 634 height 67
type textarea "*Cover* My priorities in order: bathrooms kitchen bed linen change mop of woode…"
click at [358, 140] on button "Assign to" at bounding box center [356, 142] width 79 height 34
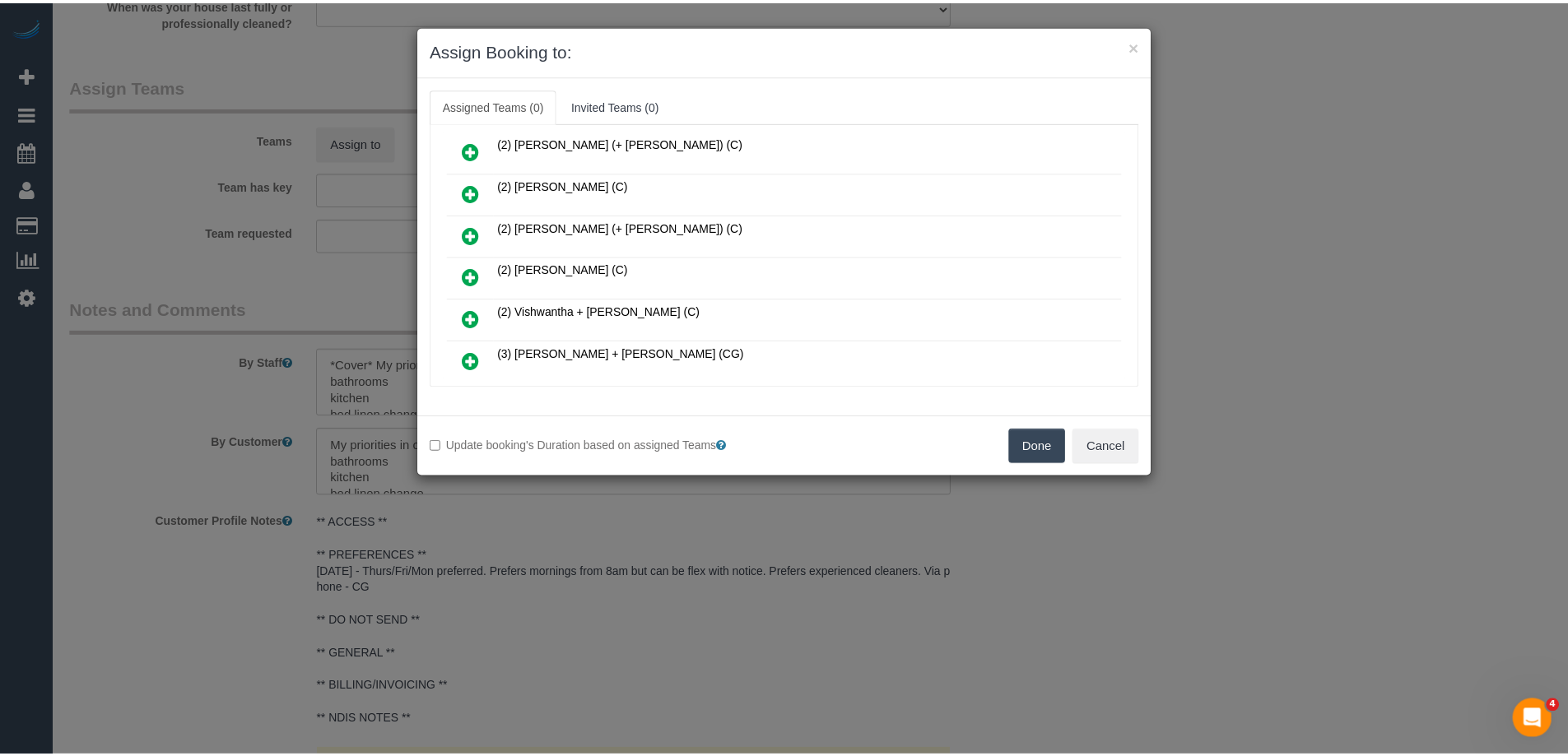
scroll to position [247, 0]
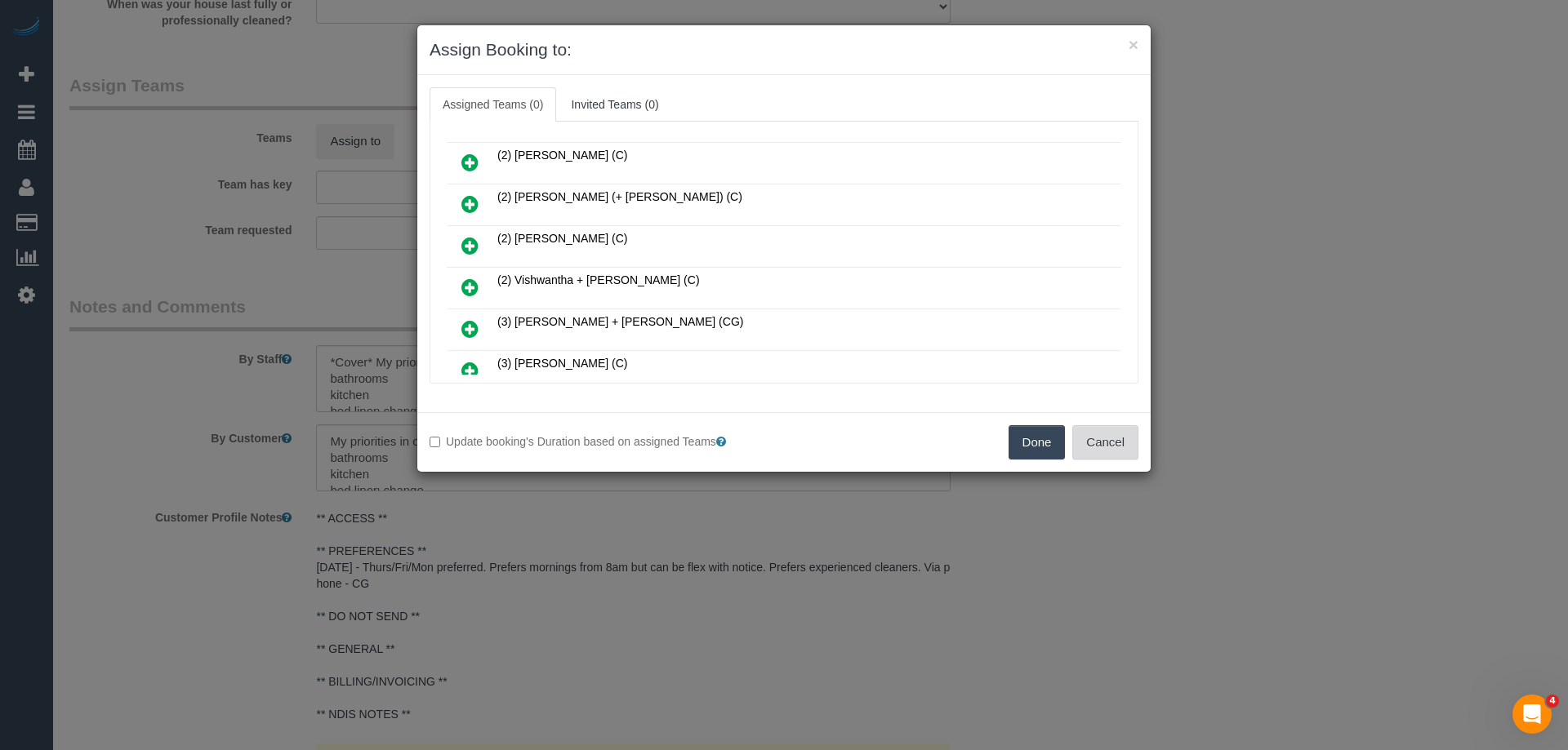
click at [1105, 439] on button "Cancel" at bounding box center [1105, 442] width 66 height 34
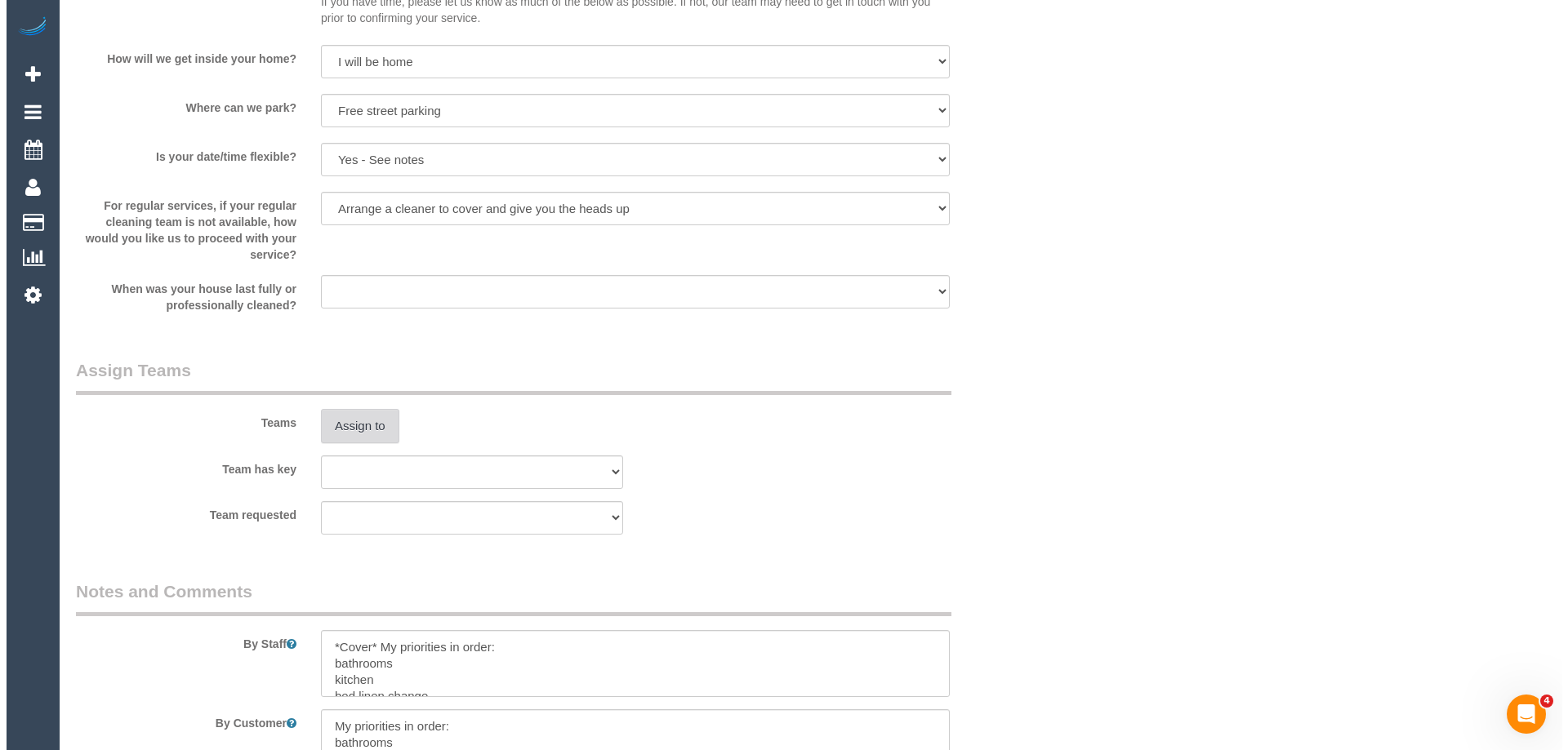
scroll to position [2223, 0]
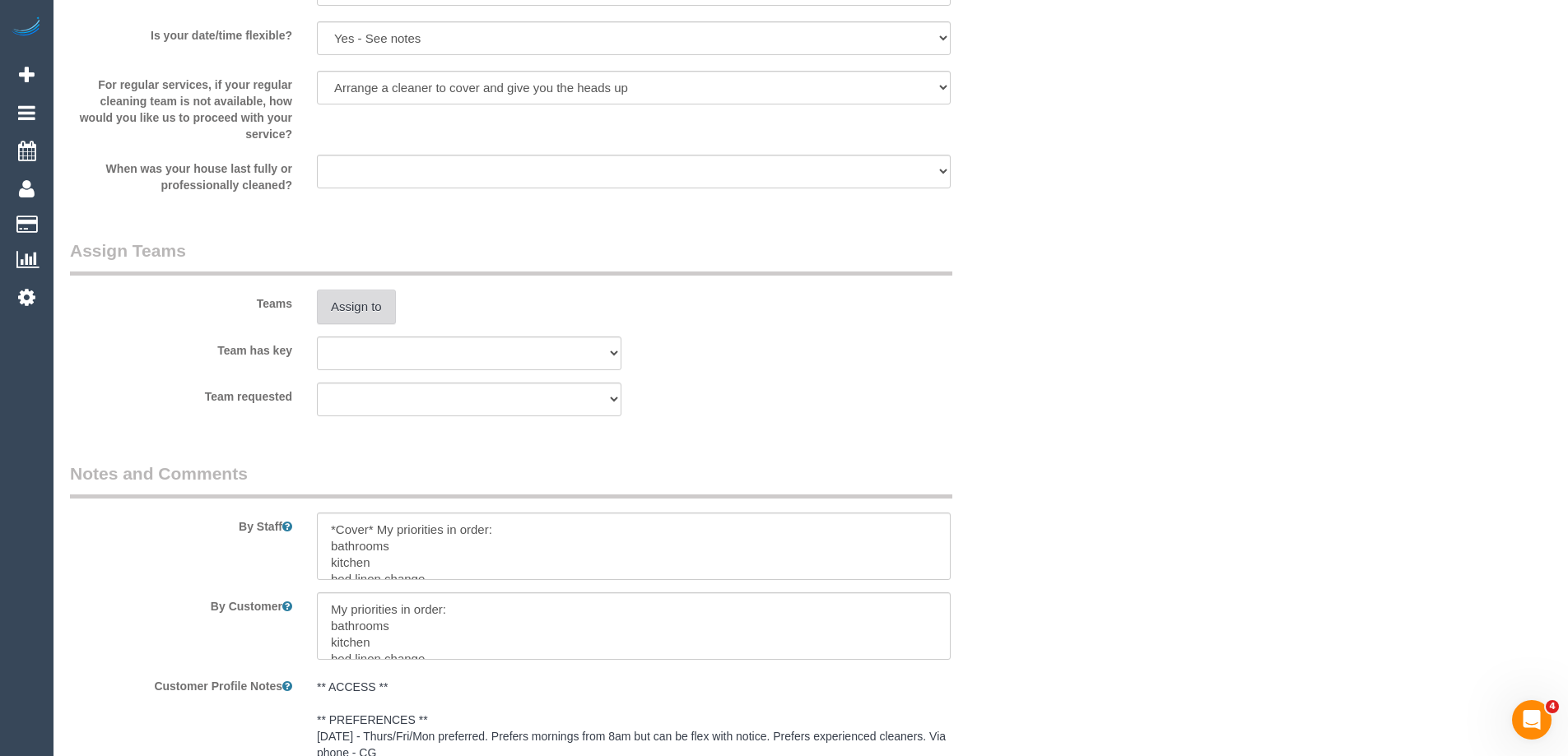
click at [341, 309] on button "Assign to" at bounding box center [356, 306] width 79 height 34
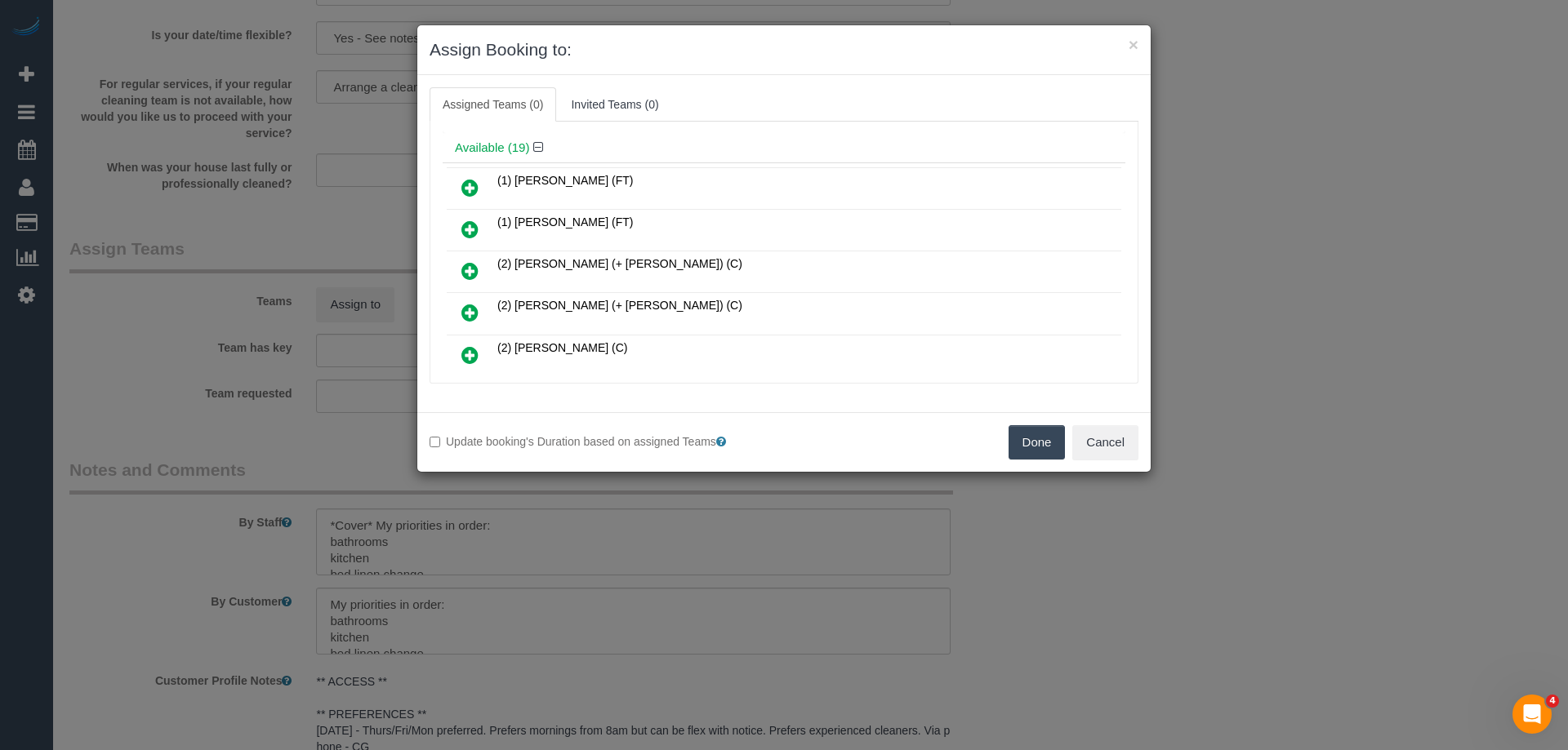
scroll to position [82, 0]
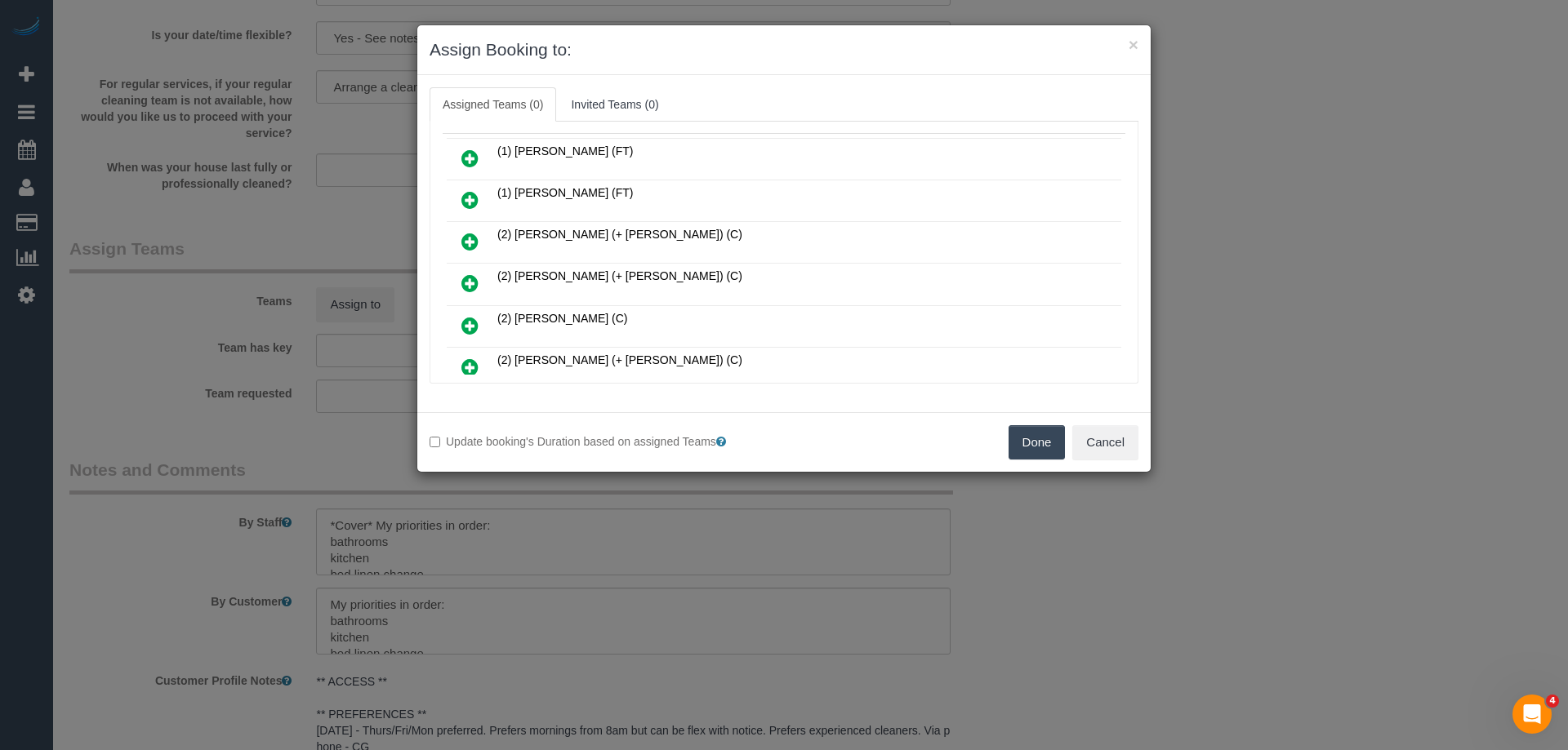
click at [472, 244] on icon at bounding box center [470, 241] width 17 height 20
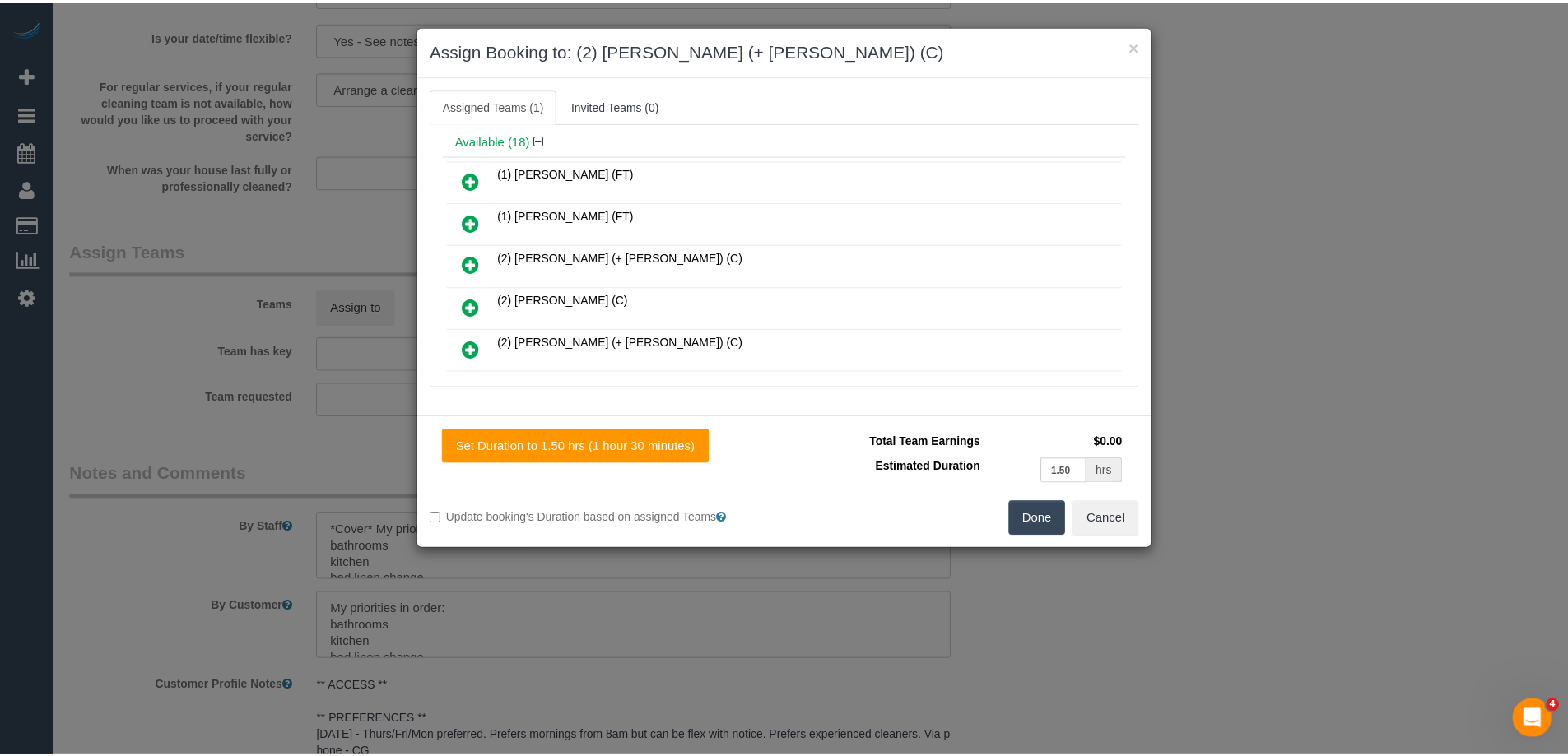
scroll to position [0, 0]
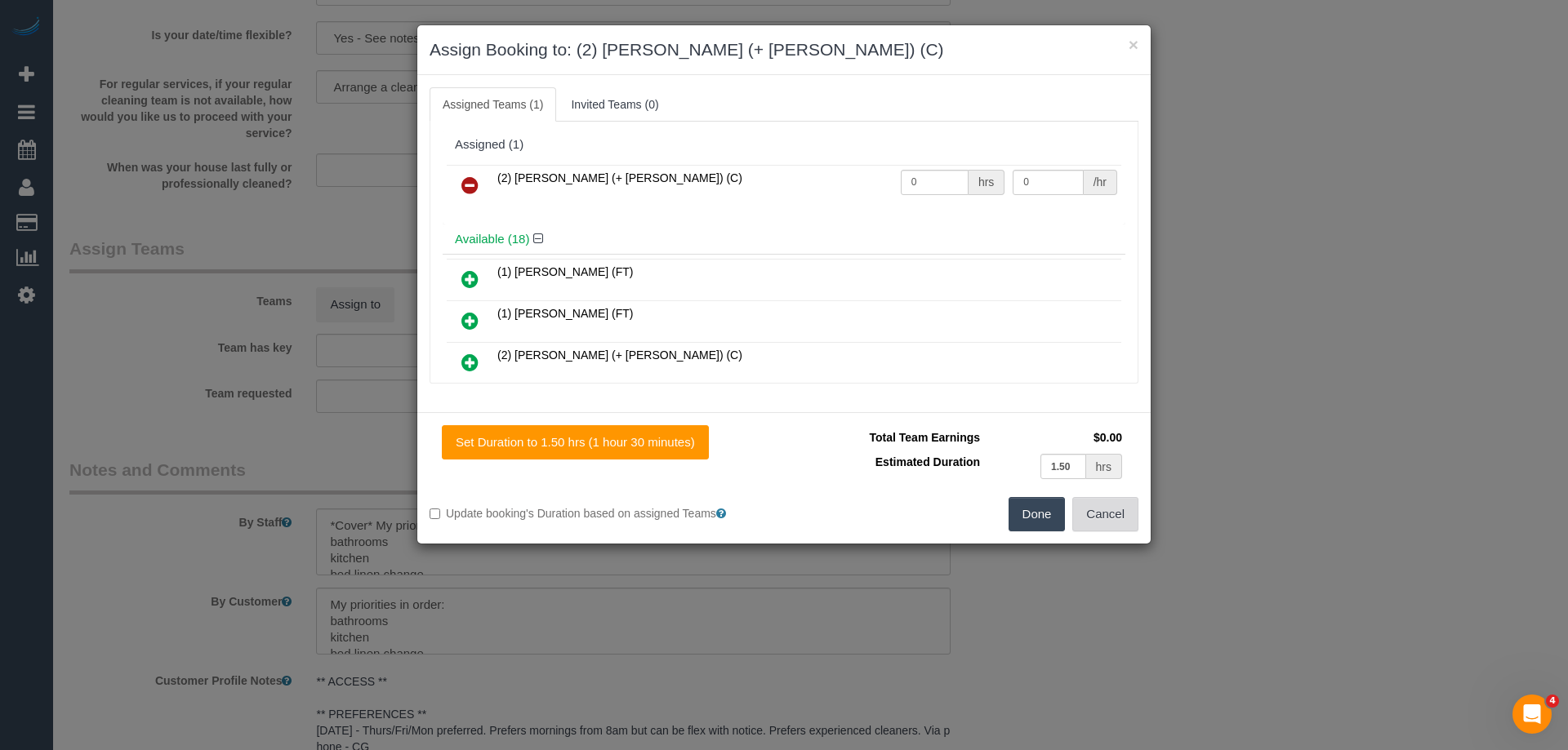
click at [1090, 517] on button "Cancel" at bounding box center [1105, 514] width 66 height 34
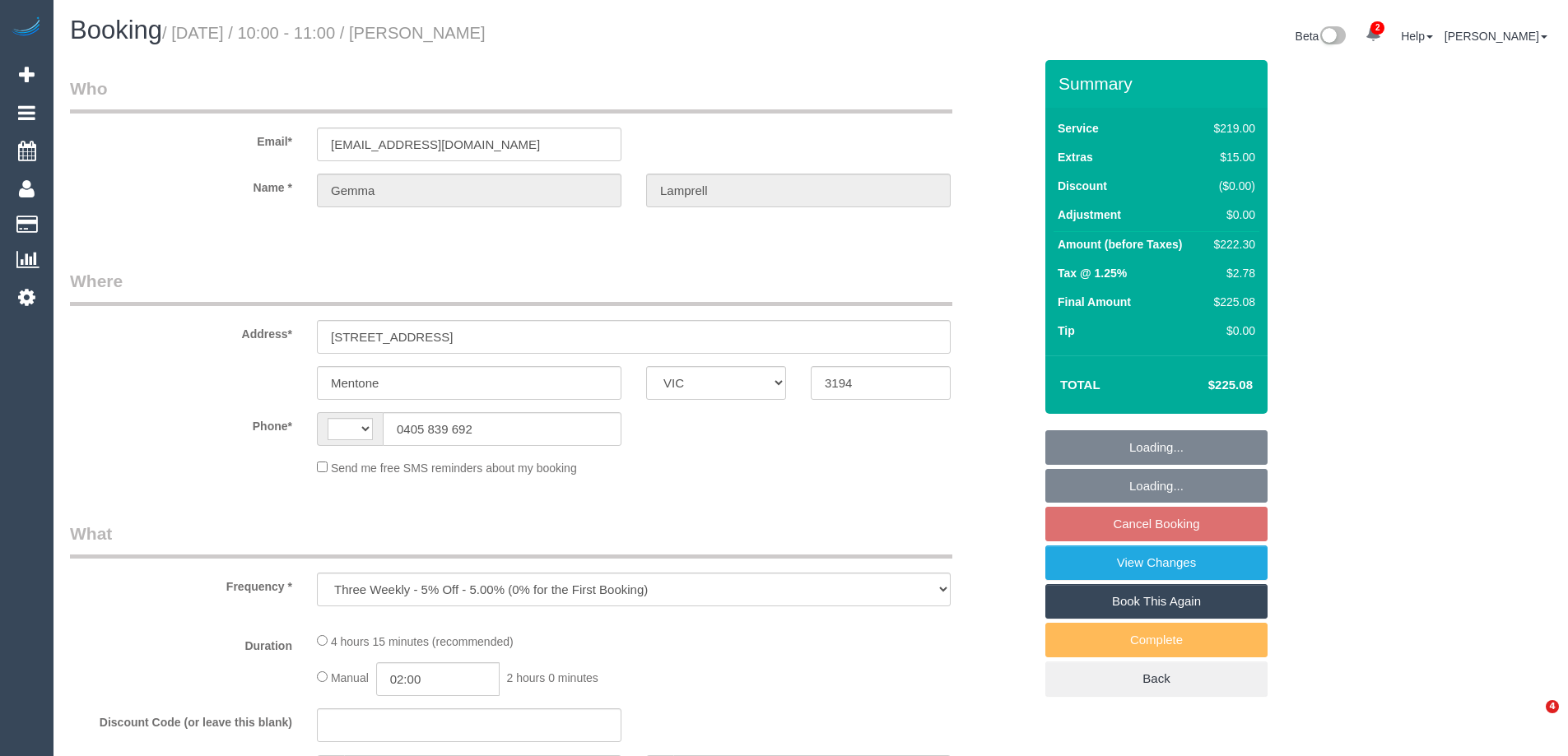
select select "VIC"
select select "string:AU"
select select "string:stripe-pm_1QERNH2GScqysDRVEhwaD0jM"
select select "number:27"
select select "number:14"
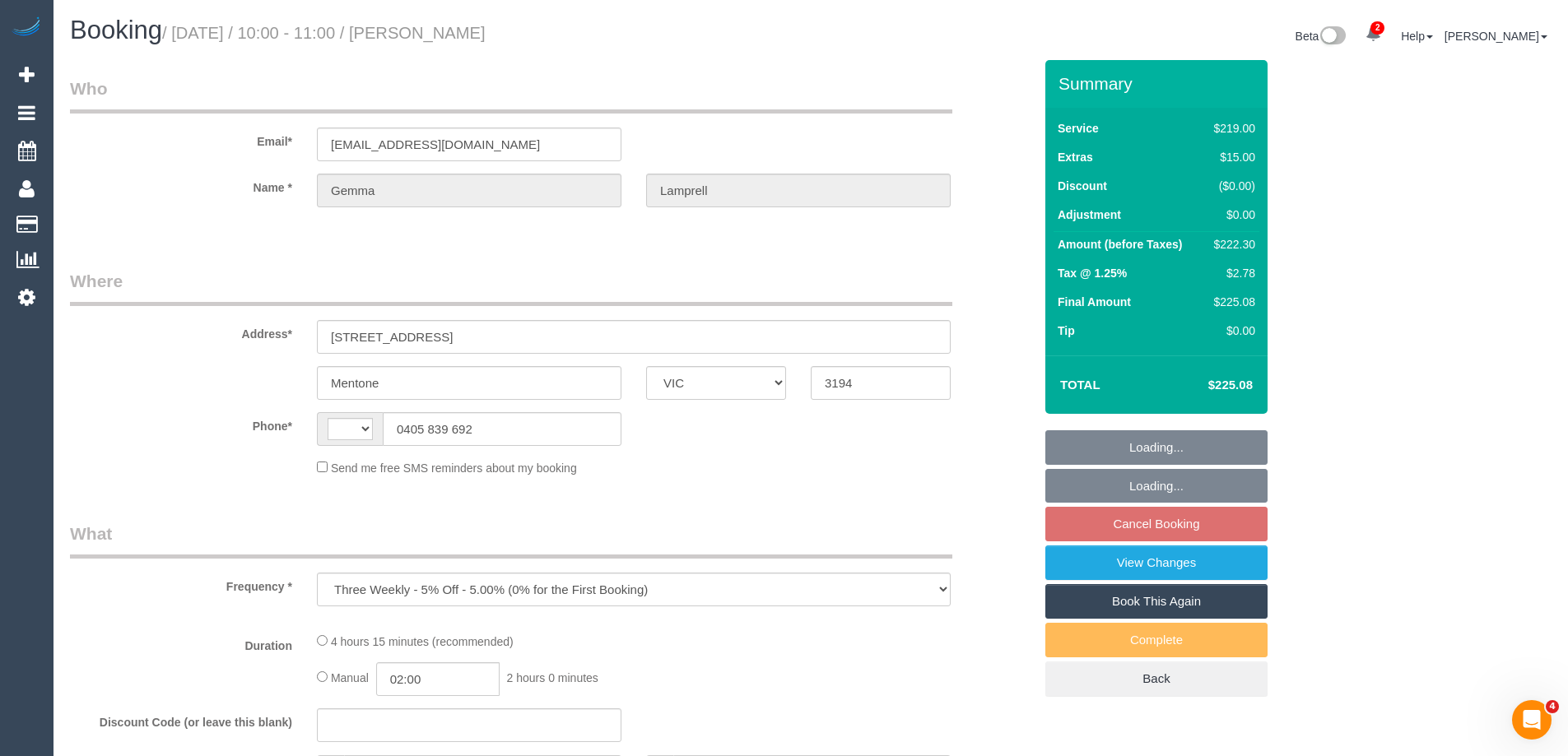
select select "number:19"
select select "number:25"
select select "number:34"
select select "number:26"
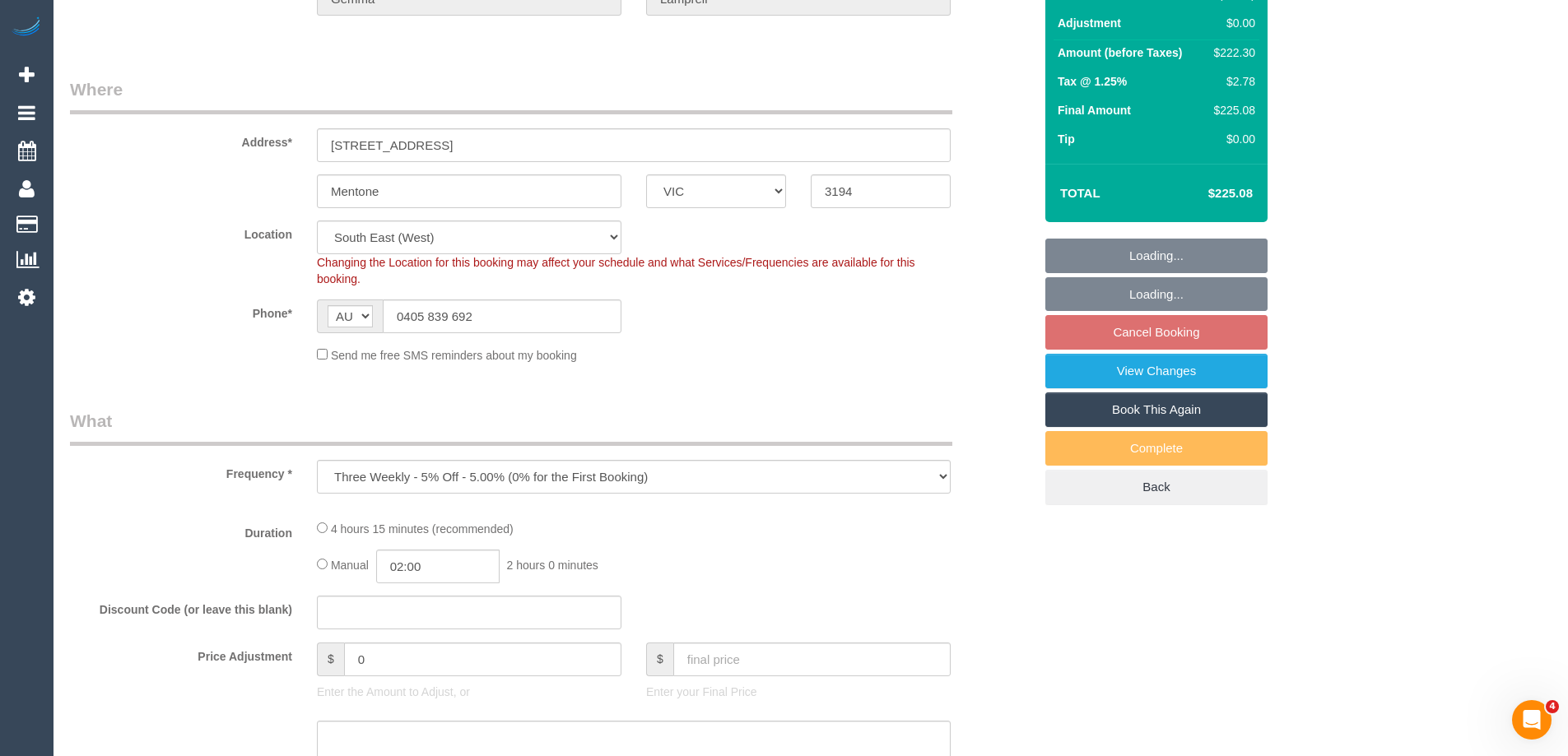
select select "object:742"
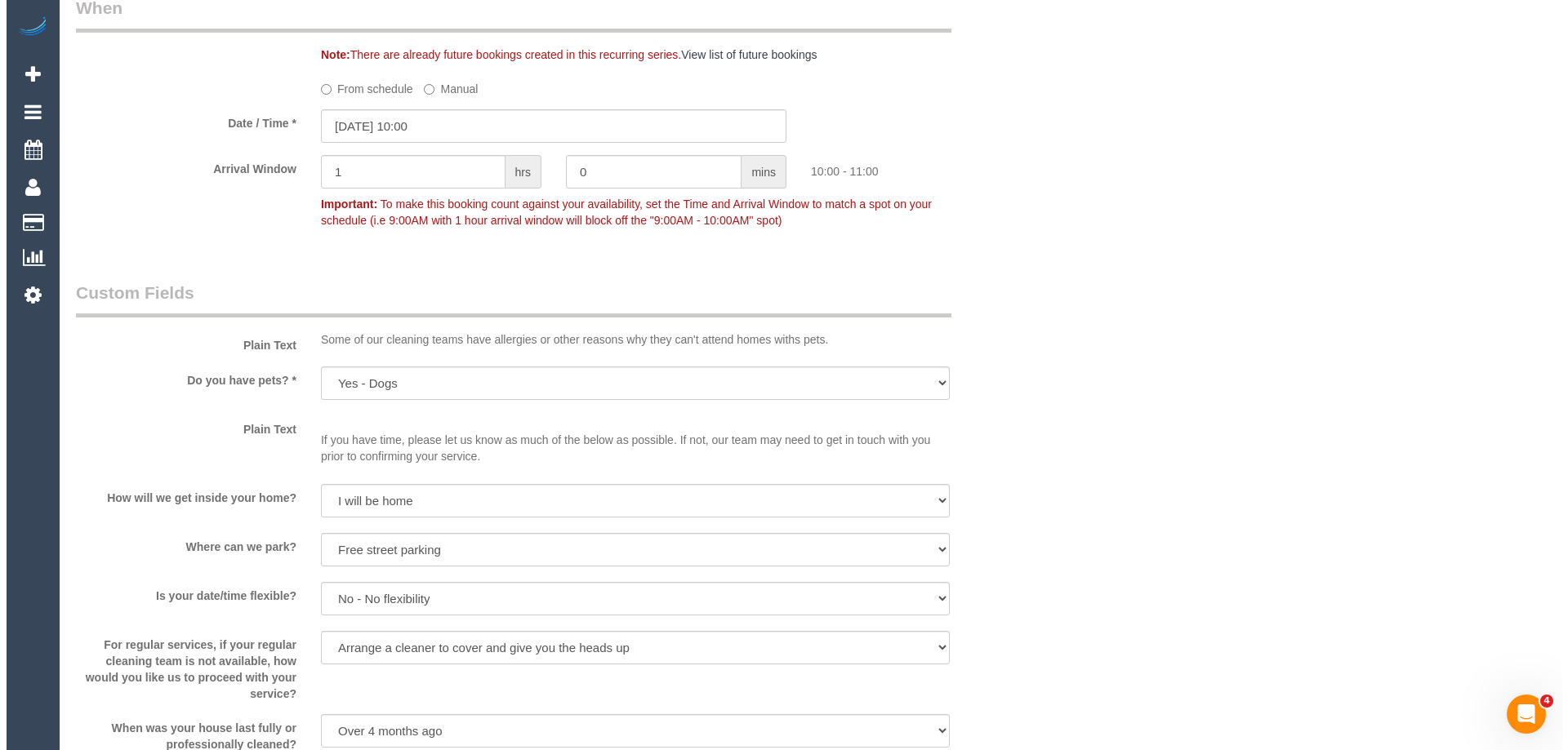
scroll to position [2368, 0]
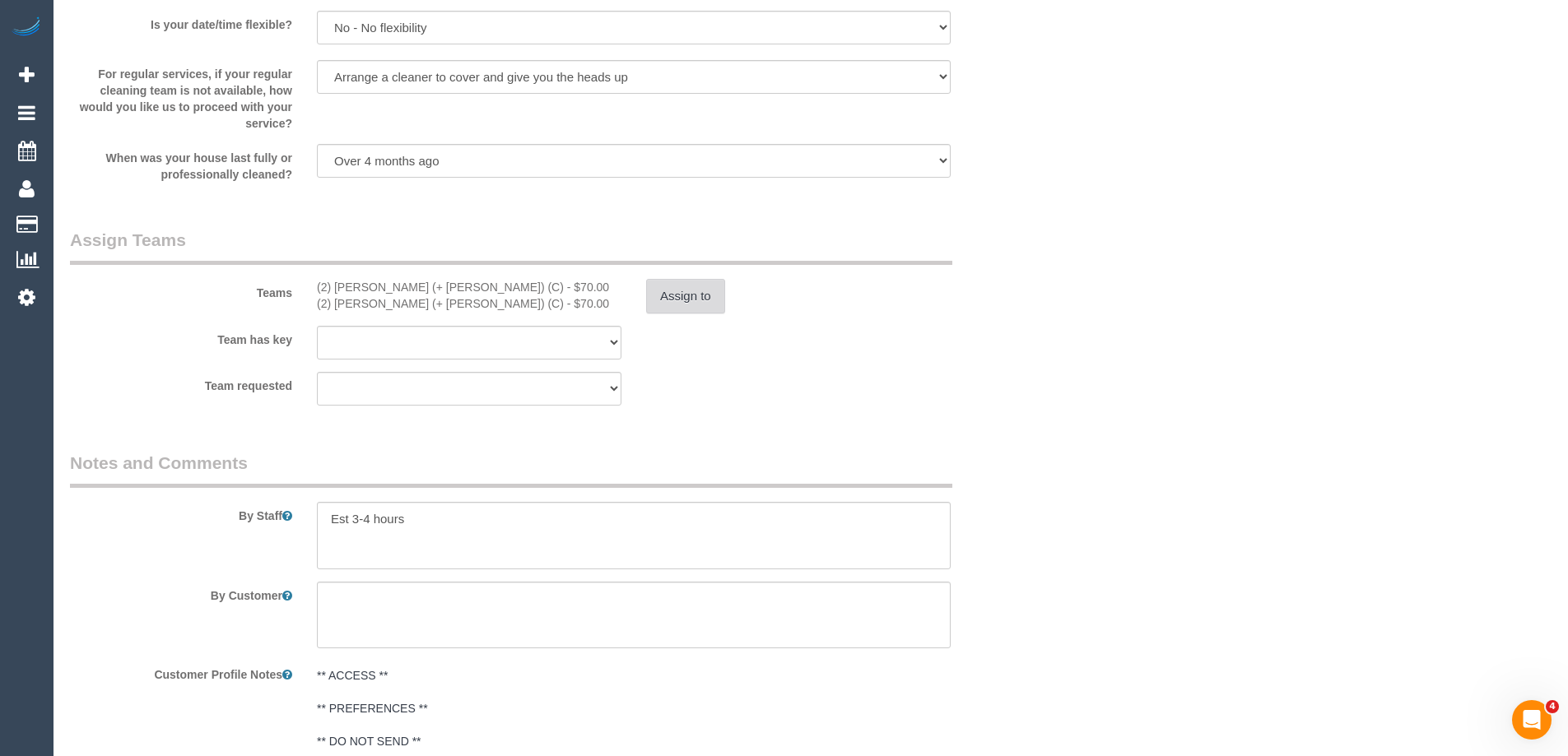
click at [695, 295] on button "Assign to" at bounding box center [685, 296] width 79 height 34
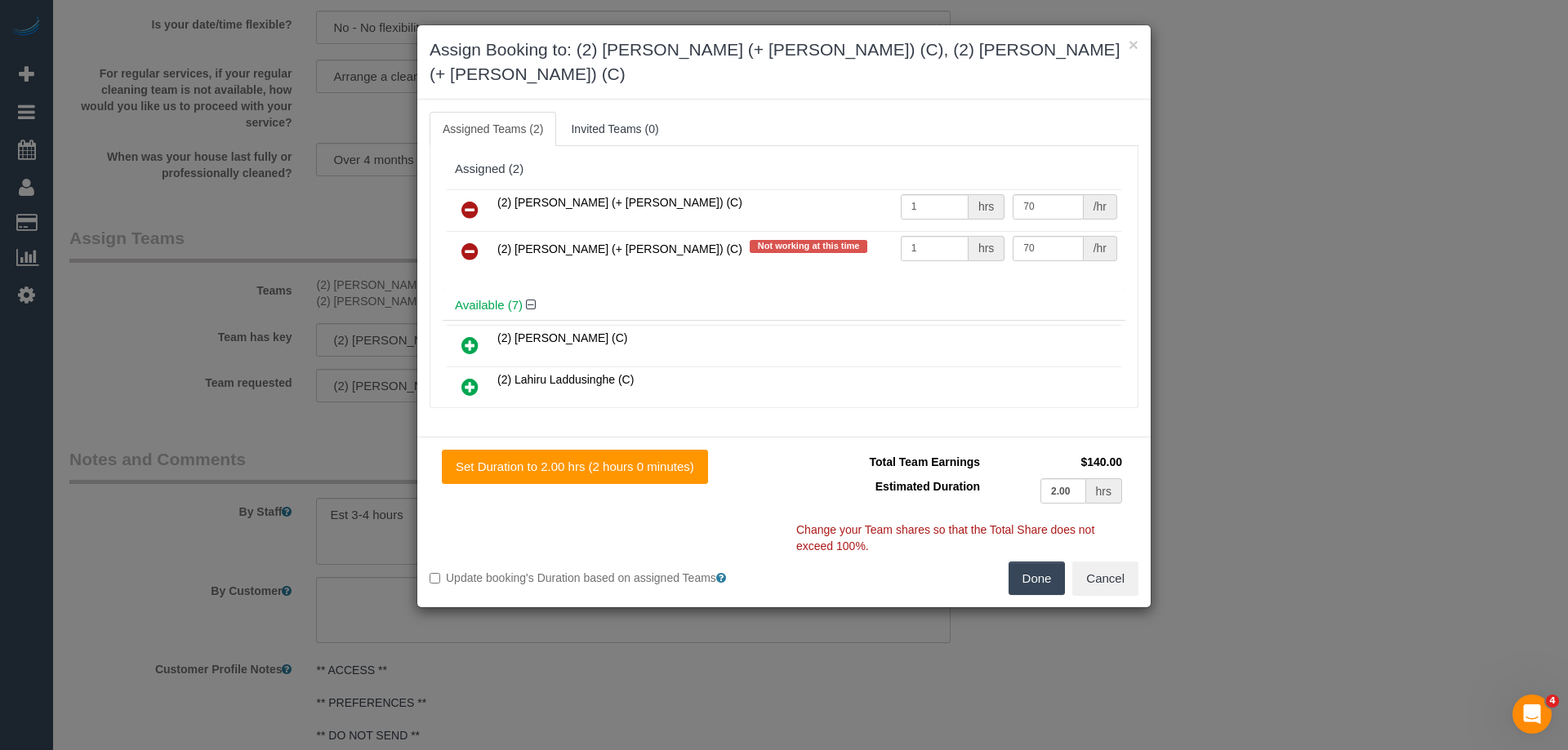
click at [464, 200] on icon at bounding box center [470, 210] width 17 height 20
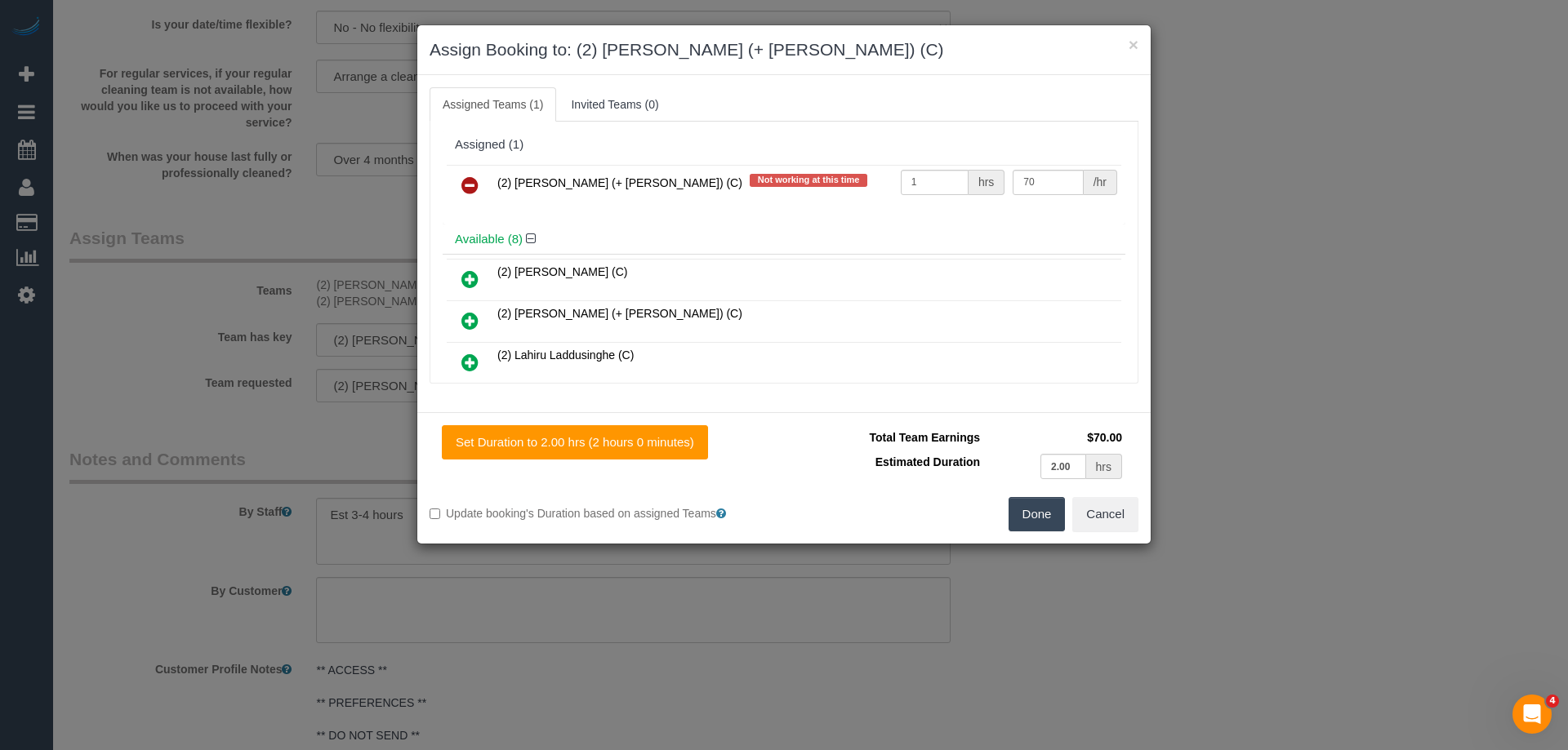
click at [465, 182] on icon at bounding box center [470, 185] width 17 height 20
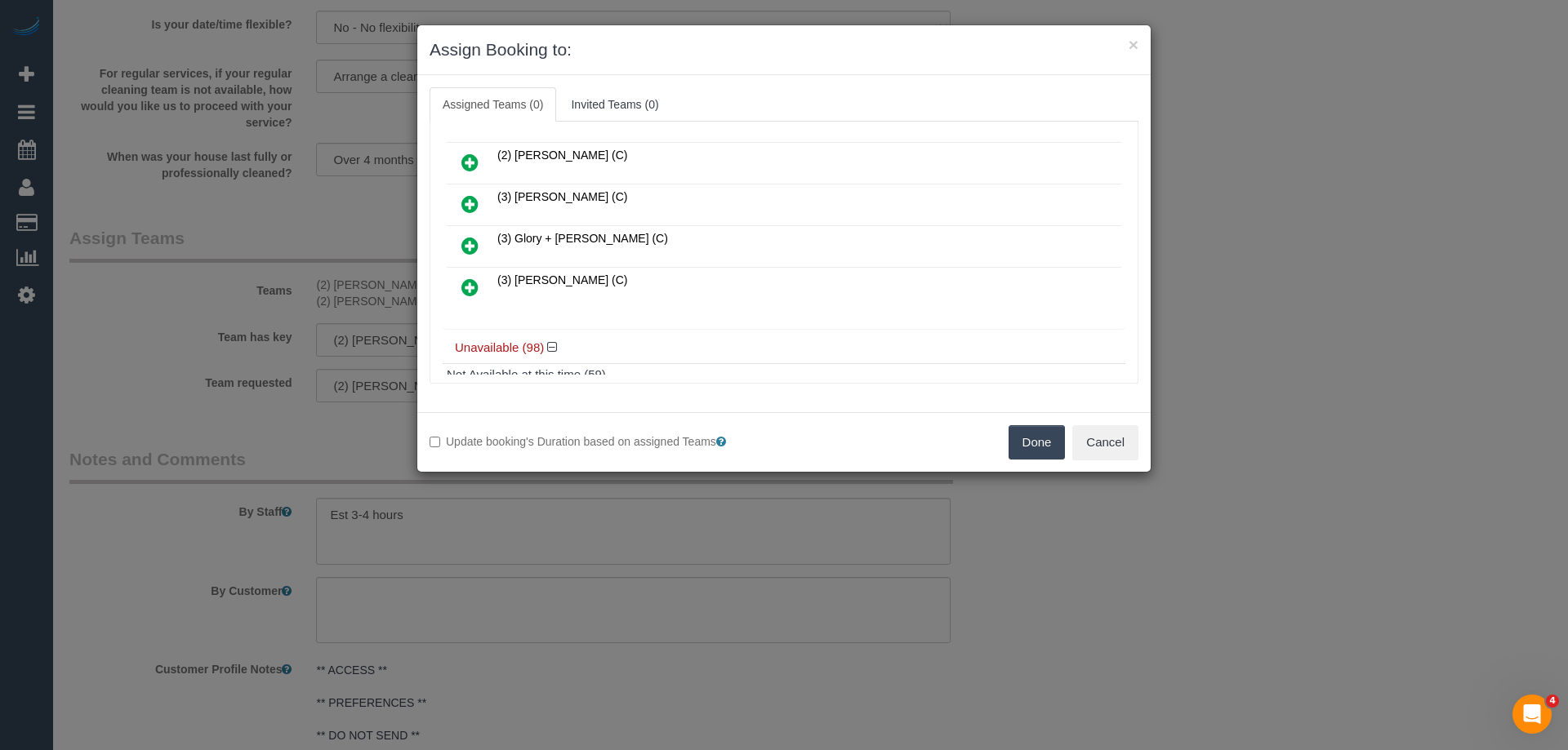
click at [466, 245] on icon at bounding box center [470, 246] width 17 height 20
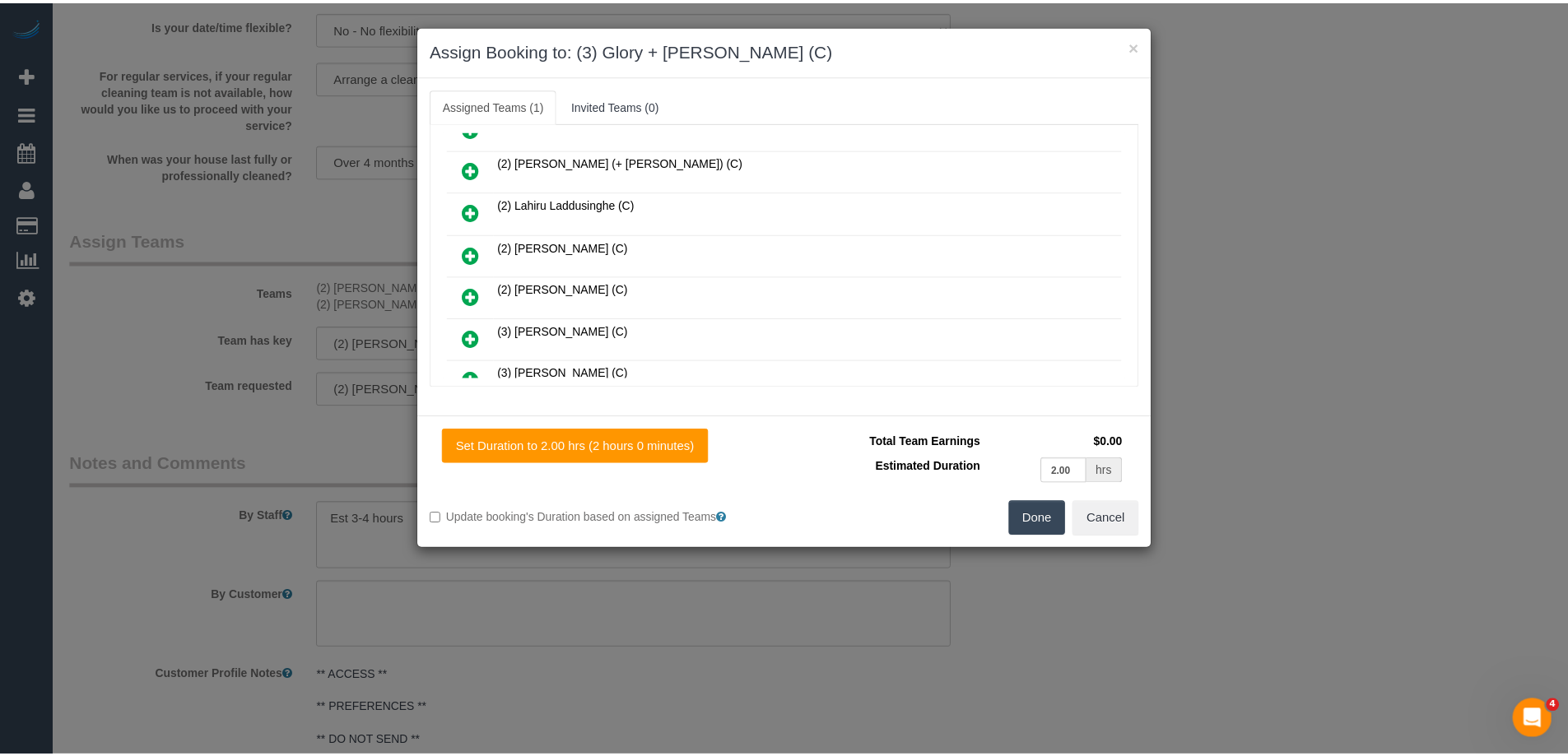
scroll to position [0, 0]
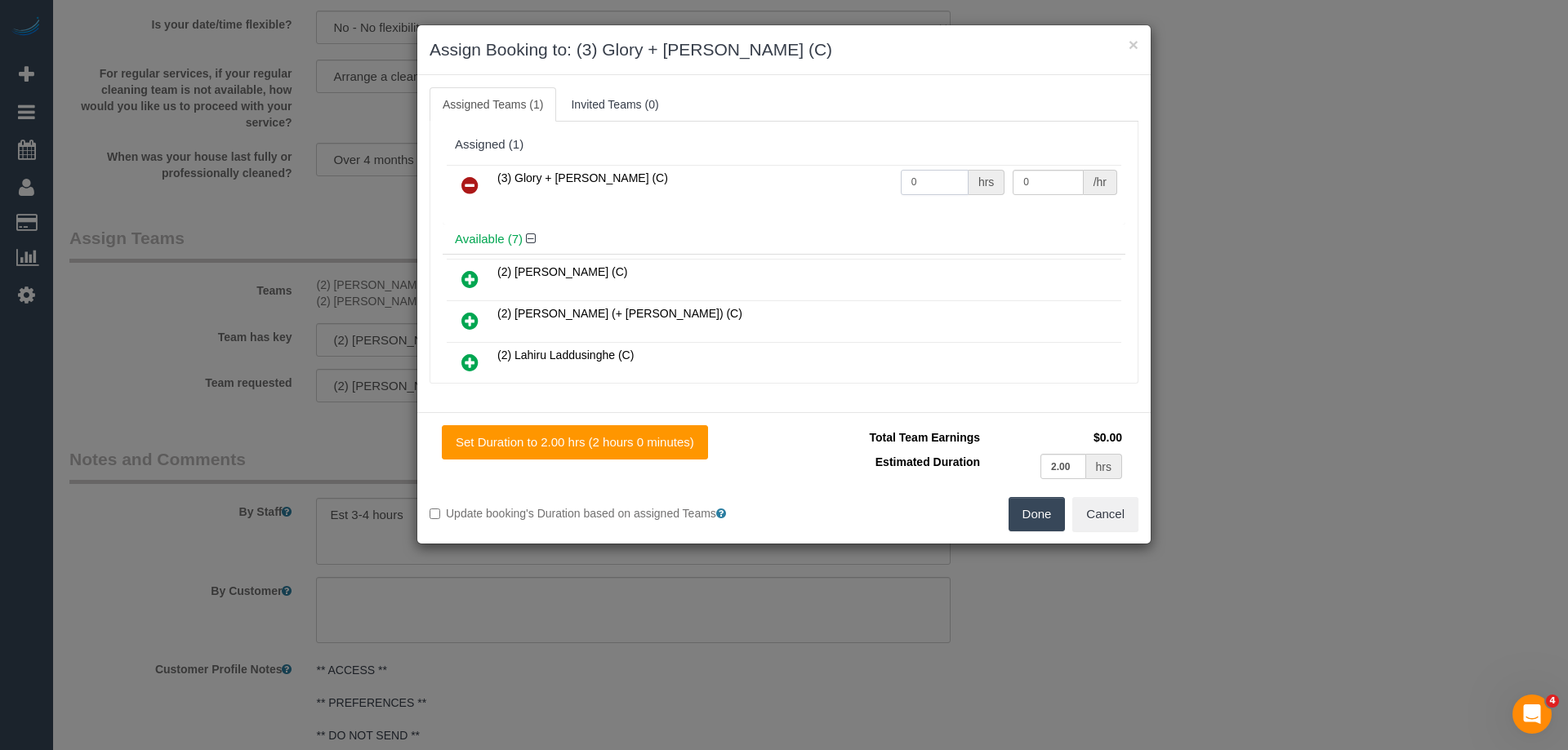
drag, startPoint x: 932, startPoint y: 174, endPoint x: 860, endPoint y: 172, distance: 72.0
click at [860, 172] on tr "(3) Glory + [PERSON_NAME] (C) 0 hrs 0 /hr" at bounding box center [784, 185] width 675 height 41
type input "4"
drag, startPoint x: 1038, startPoint y: 185, endPoint x: 945, endPoint y: 177, distance: 93.3
click at [945, 177] on tr "(3) Glory + Mary (C) 4 hrs 0 /hr" at bounding box center [784, 185] width 675 height 41
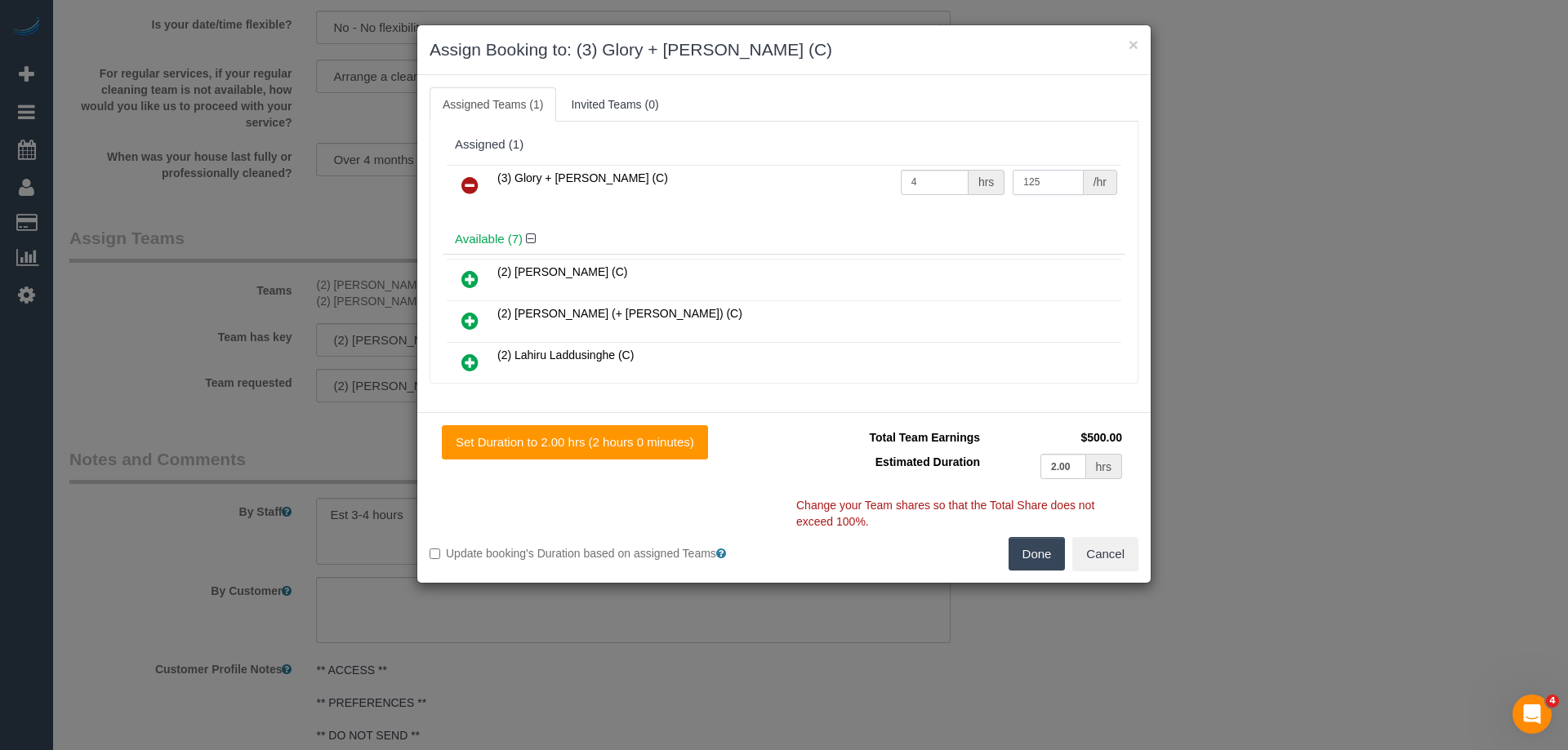
type input "125"
click at [1030, 551] on button "Done" at bounding box center [1036, 554] width 57 height 34
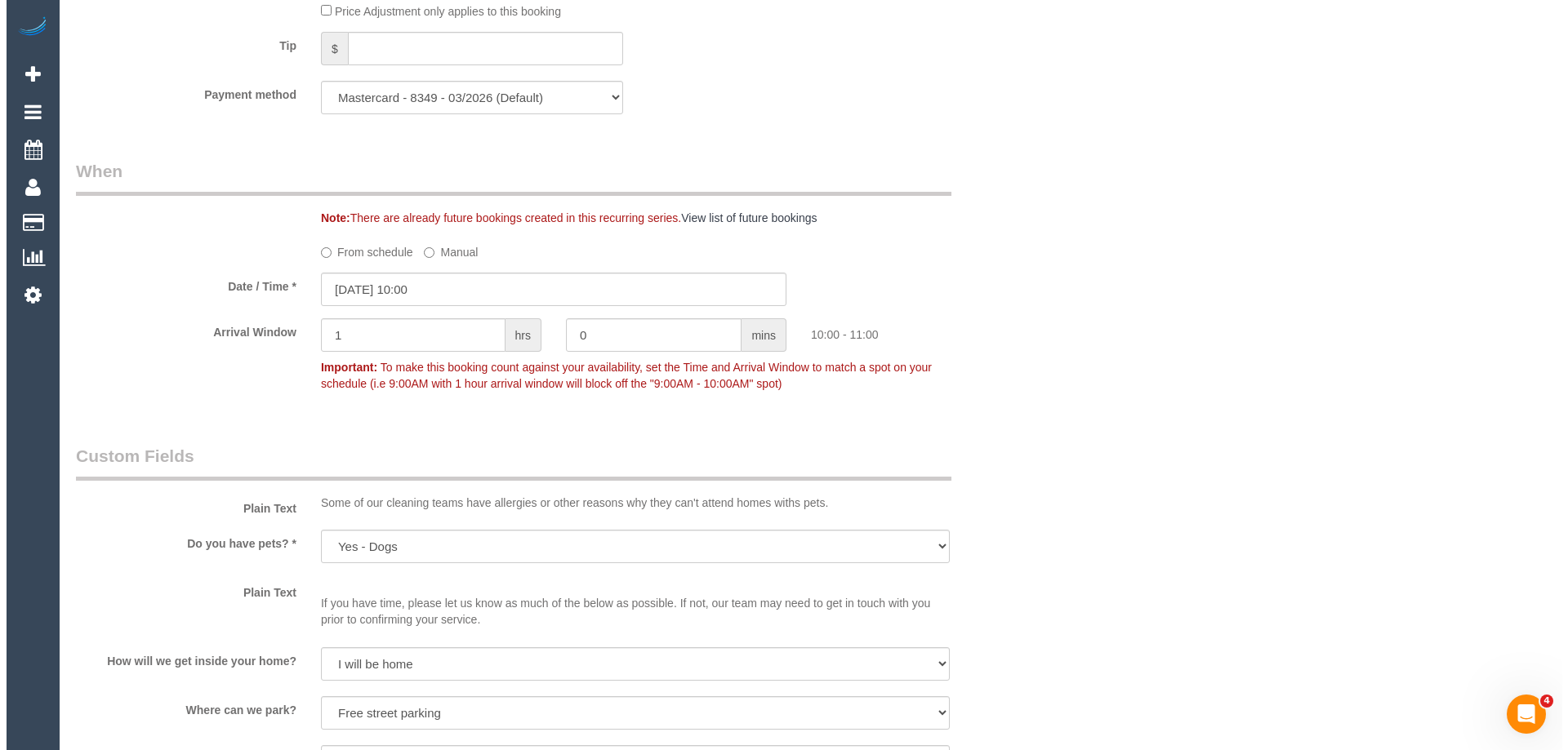
scroll to position [2286, 0]
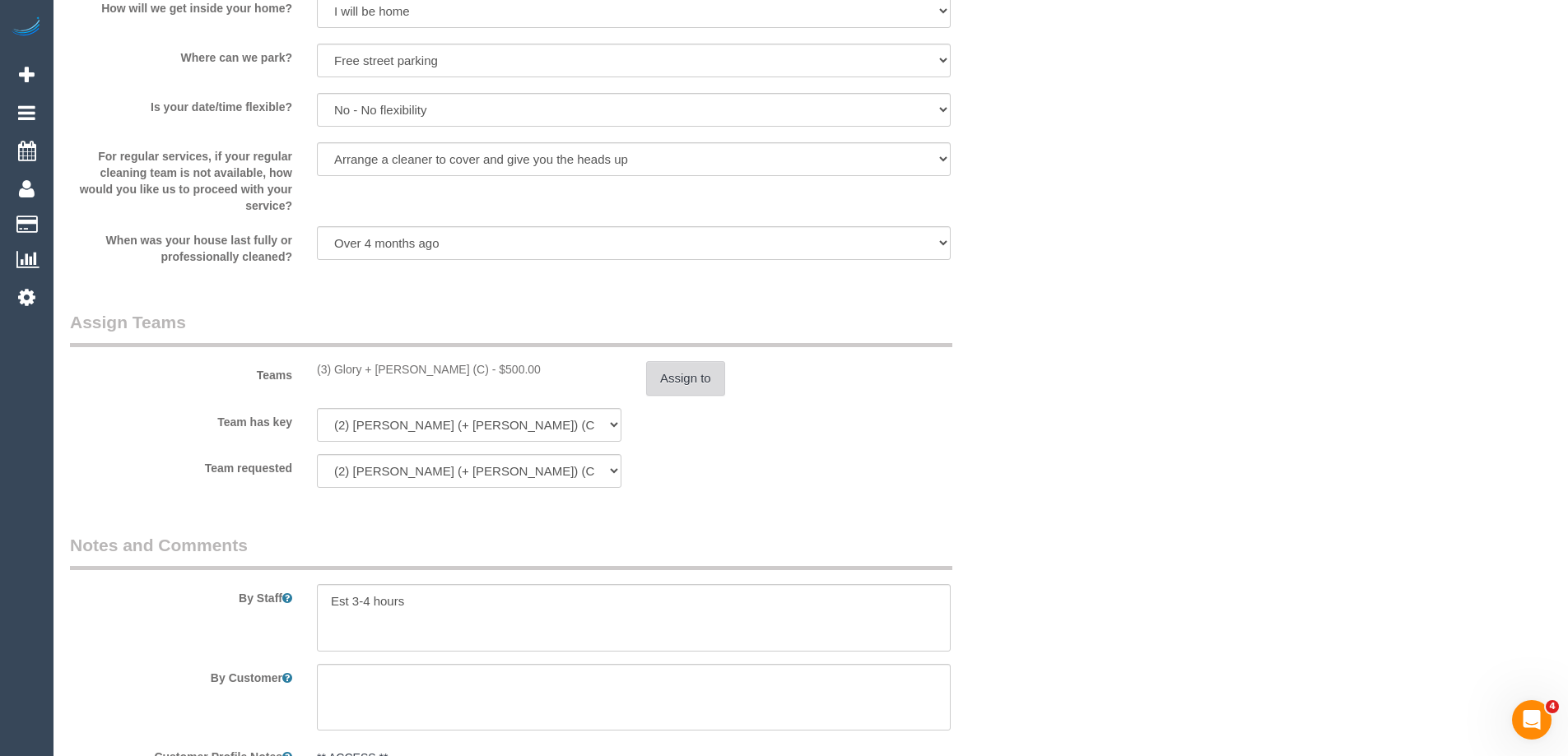
click at [668, 364] on button "Assign to" at bounding box center [685, 378] width 79 height 34
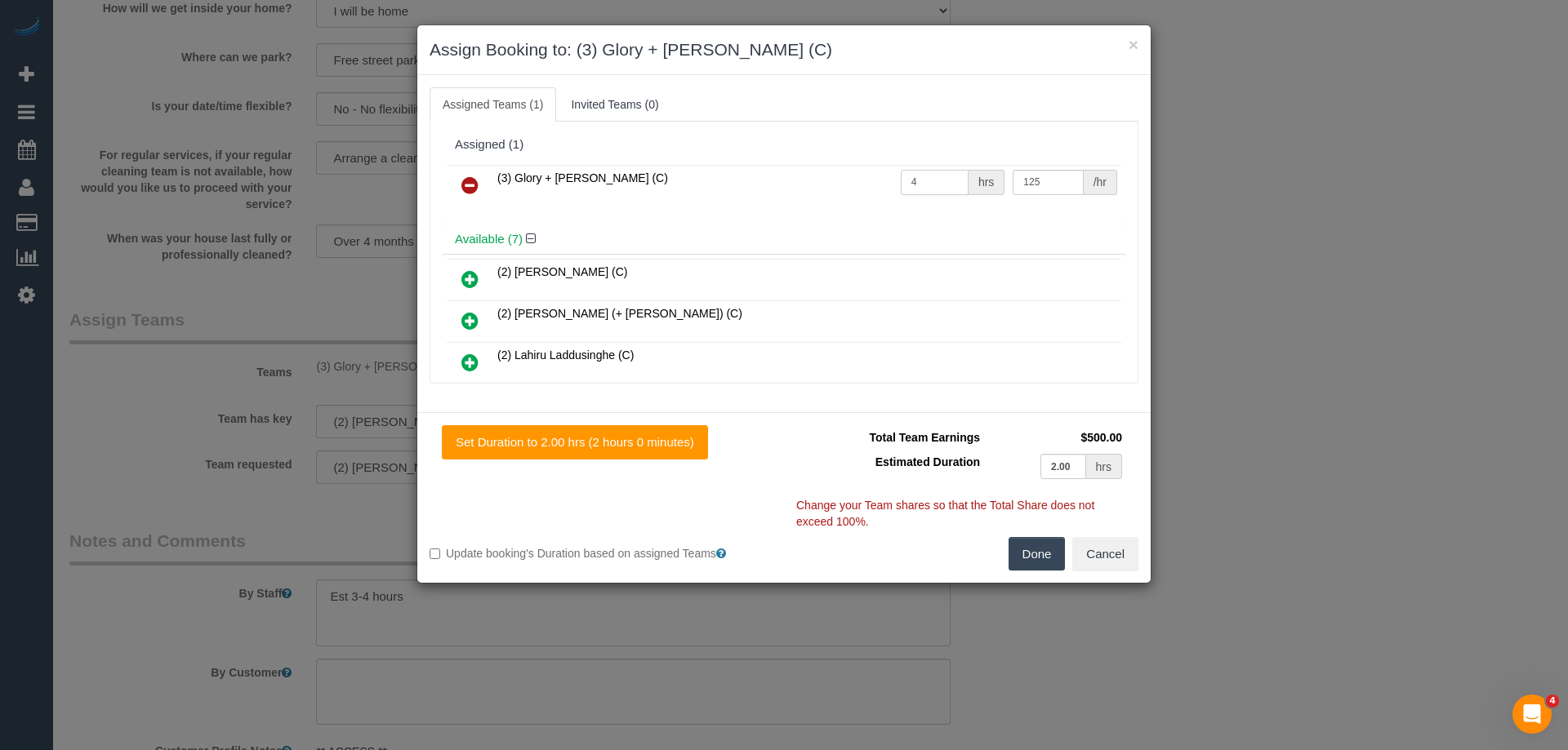
drag, startPoint x: 938, startPoint y: 184, endPoint x: 789, endPoint y: 187, distance: 149.0
click at [789, 187] on tr "(3) Glory + Mary (C) 4 hrs 125 /hr" at bounding box center [784, 185] width 675 height 41
type input "1"
drag, startPoint x: 1036, startPoint y: 188, endPoint x: 905, endPoint y: 178, distance: 131.4
click at [905, 178] on tr "(3) Glory + Mary (C) 1 hrs 125 /hr" at bounding box center [784, 185] width 675 height 41
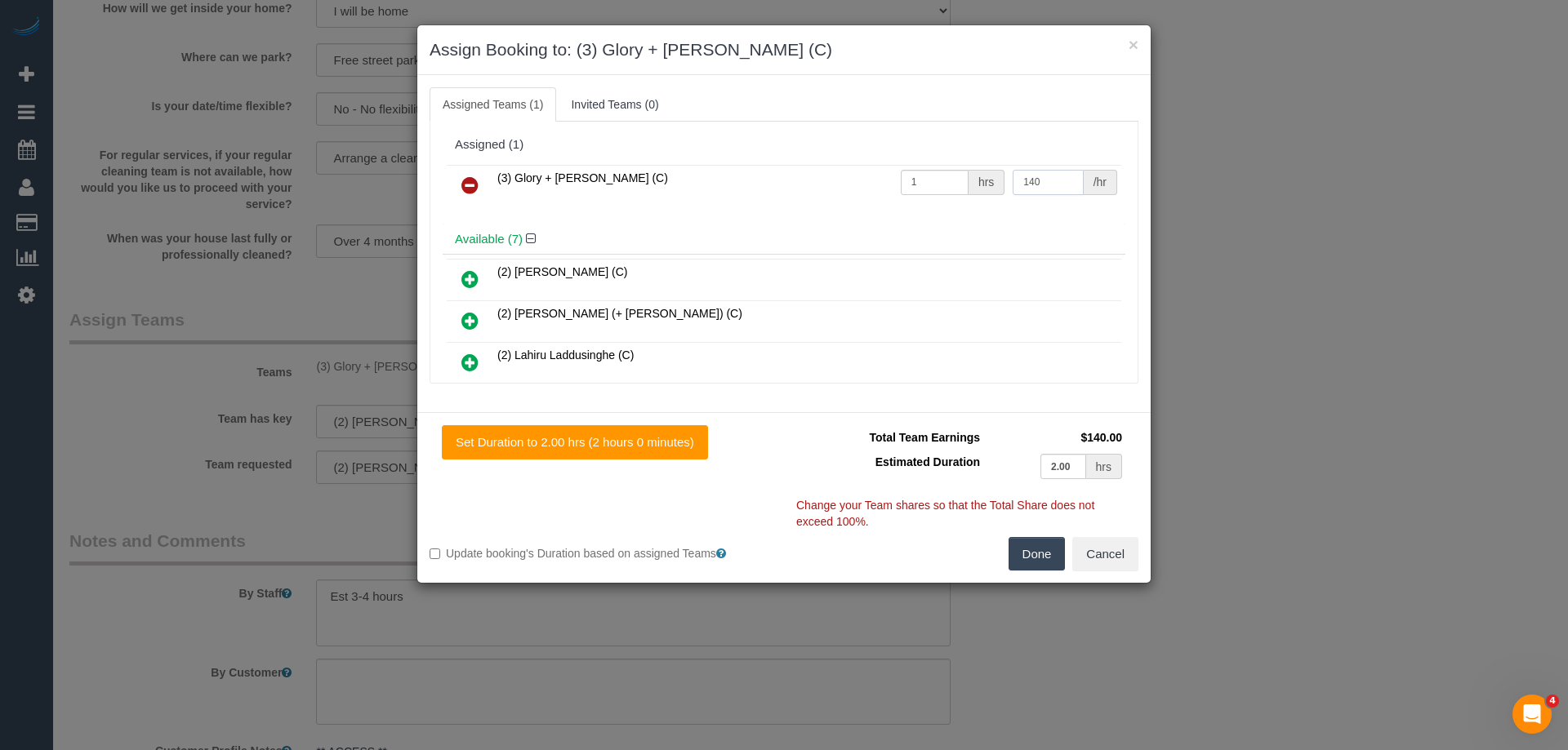
type input "140"
click at [1033, 546] on button "Done" at bounding box center [1036, 554] width 57 height 34
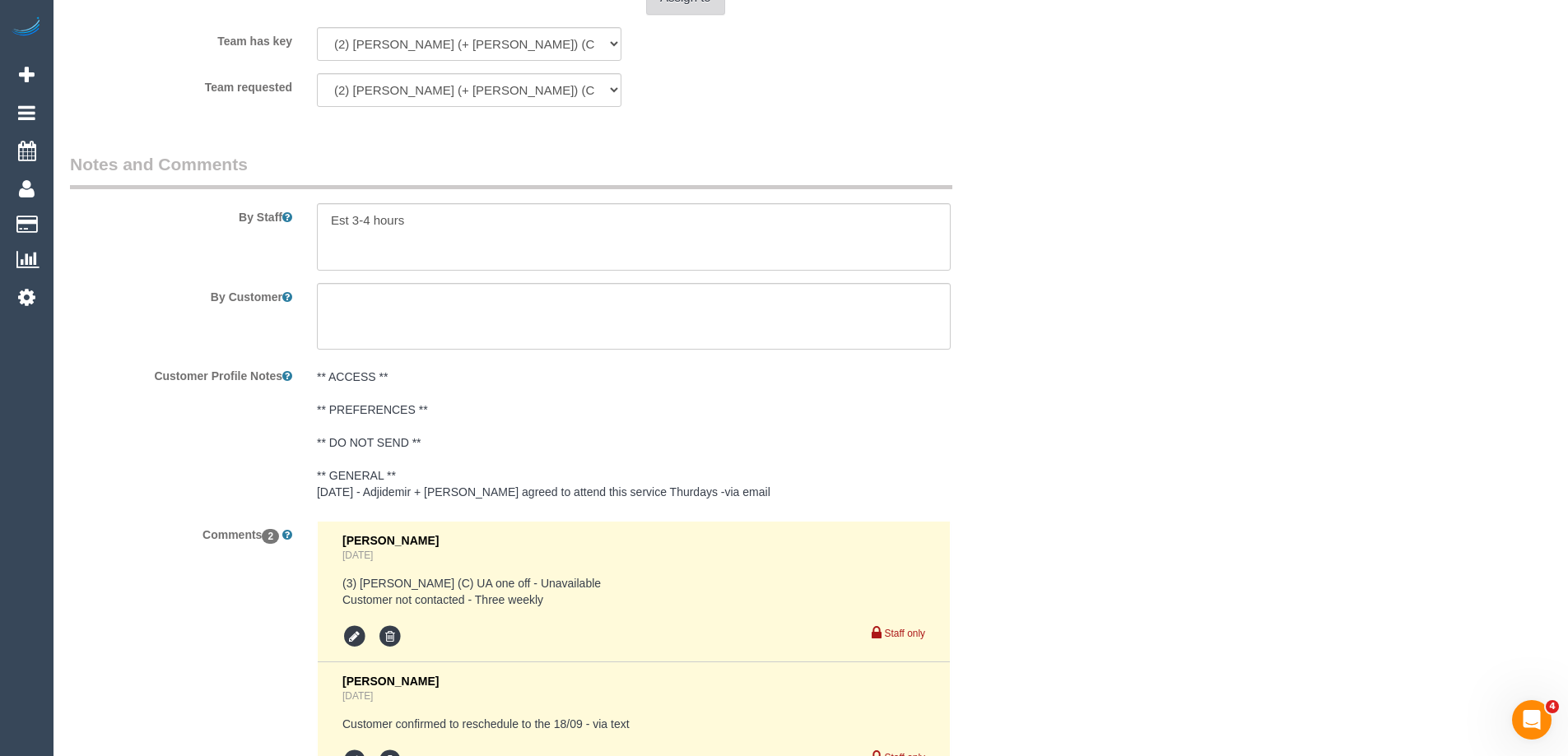
scroll to position [2910, 0]
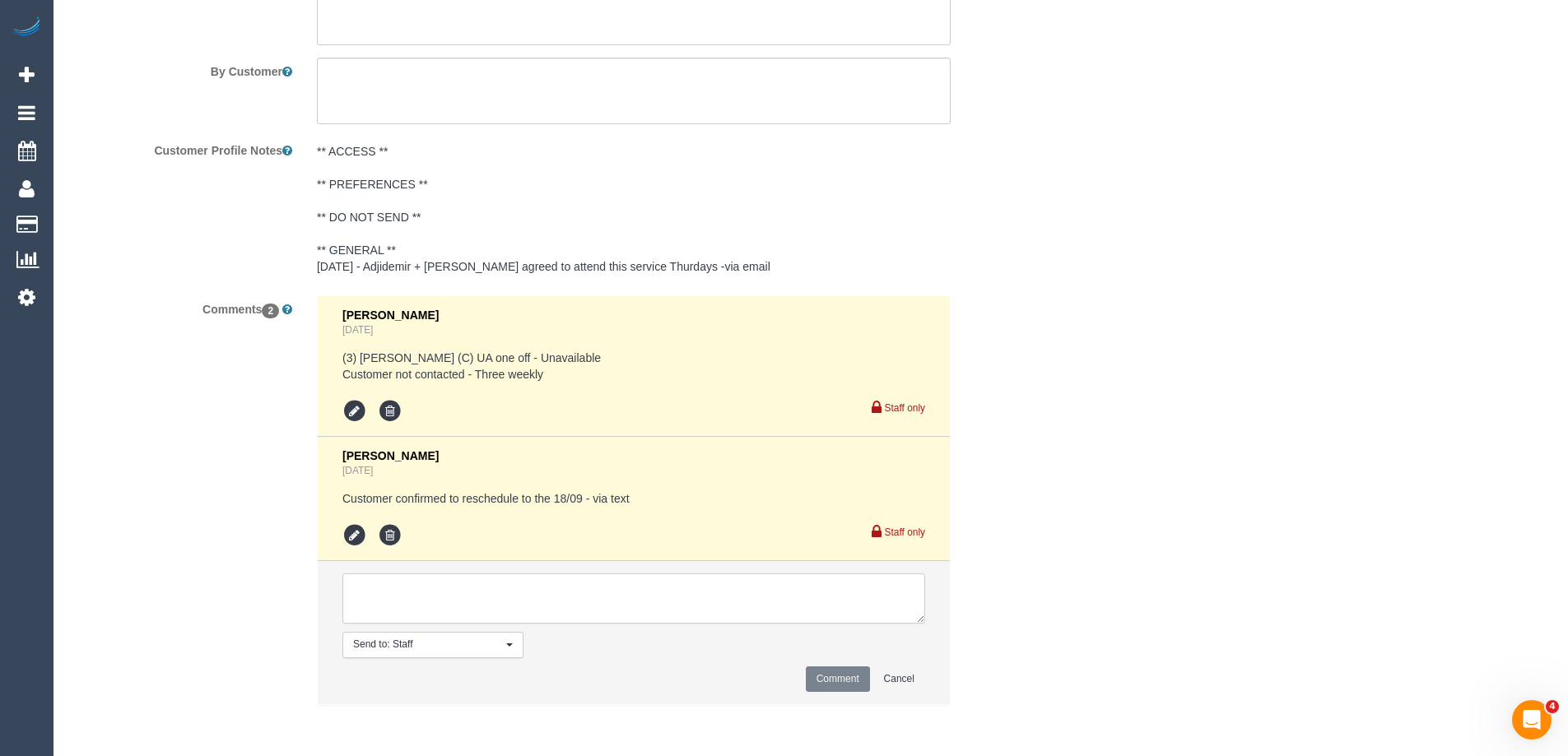
click at [385, 606] on textarea at bounding box center [634, 599] width 582 height 51
type textarea "U/A from P+B as are unavailable. Not notified as is a 3 weekly booking"
click at [841, 680] on button "Comment" at bounding box center [838, 679] width 65 height 26
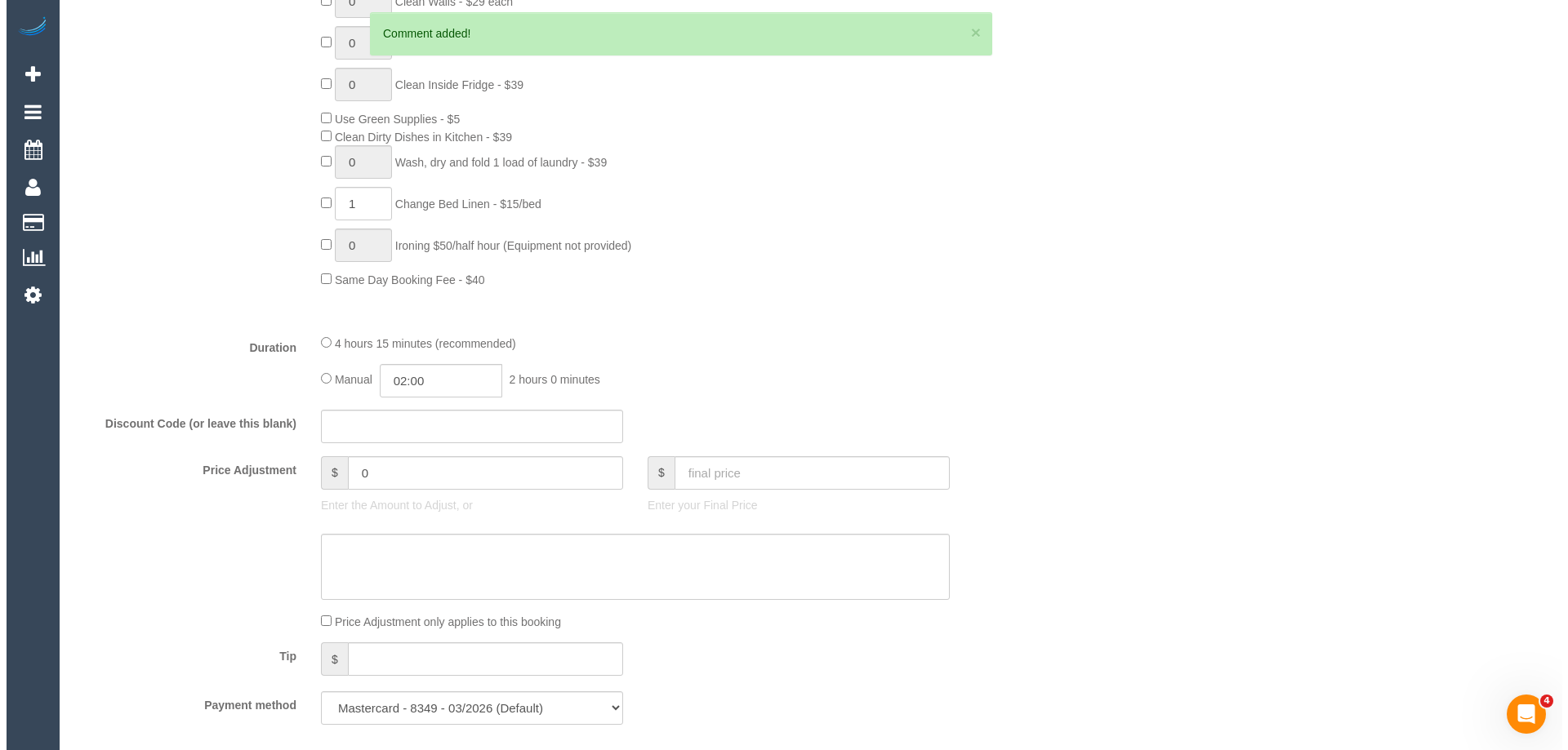
scroll to position [0, 0]
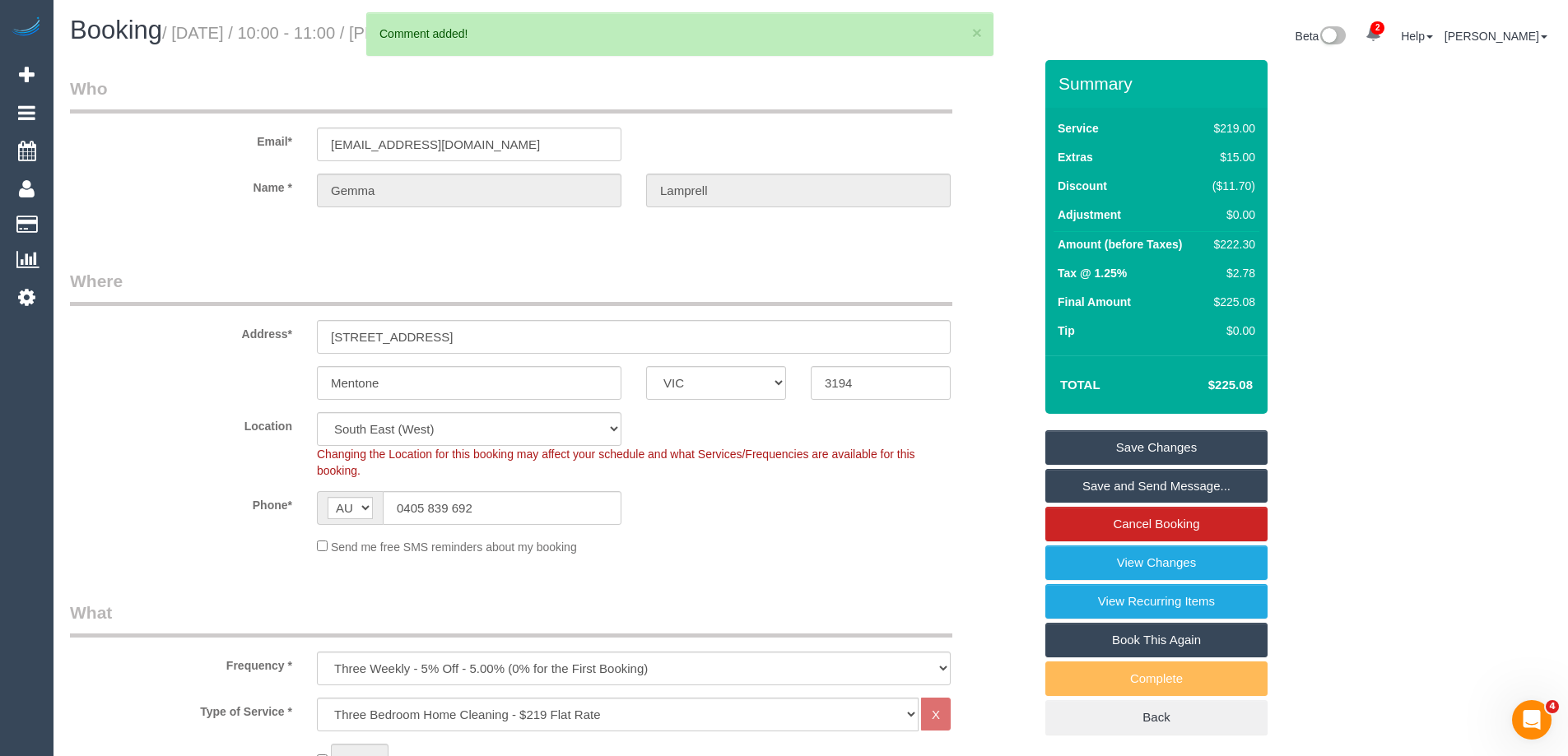
click at [985, 29] on div "× 1 Comment added!" at bounding box center [679, 34] width 627 height 44
click at [980, 29] on button "×" at bounding box center [977, 32] width 9 height 17
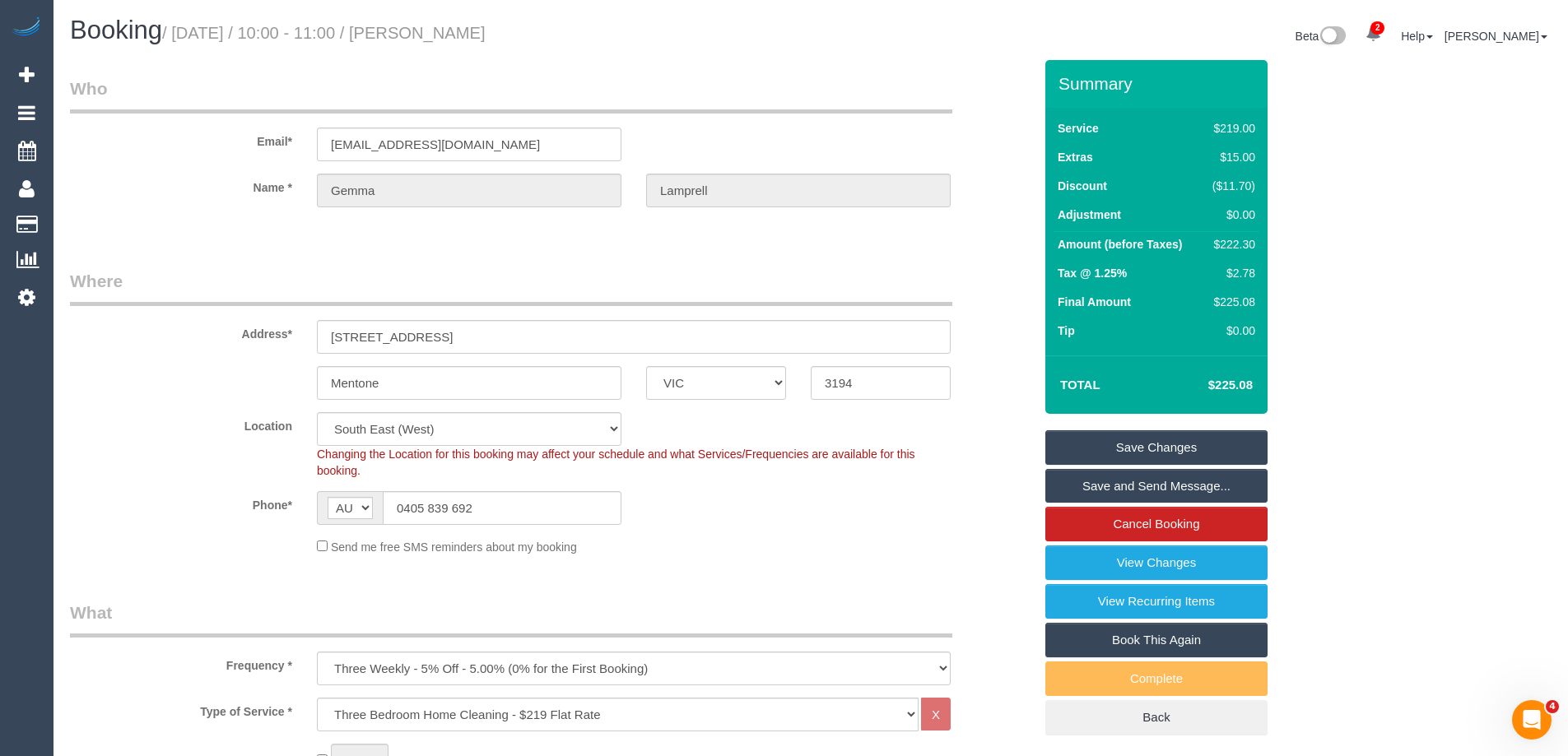
drag, startPoint x: 600, startPoint y: 26, endPoint x: 456, endPoint y: 31, distance: 144.1
click at [456, 31] on h1 "Booking / September 18, 2025 / 10:00 - 11:00 / Gemma Lamprell" at bounding box center [434, 29] width 729 height 28
copy small "Gemma Lamprell"
click at [1117, 456] on link "Save Changes" at bounding box center [1156, 448] width 222 height 34
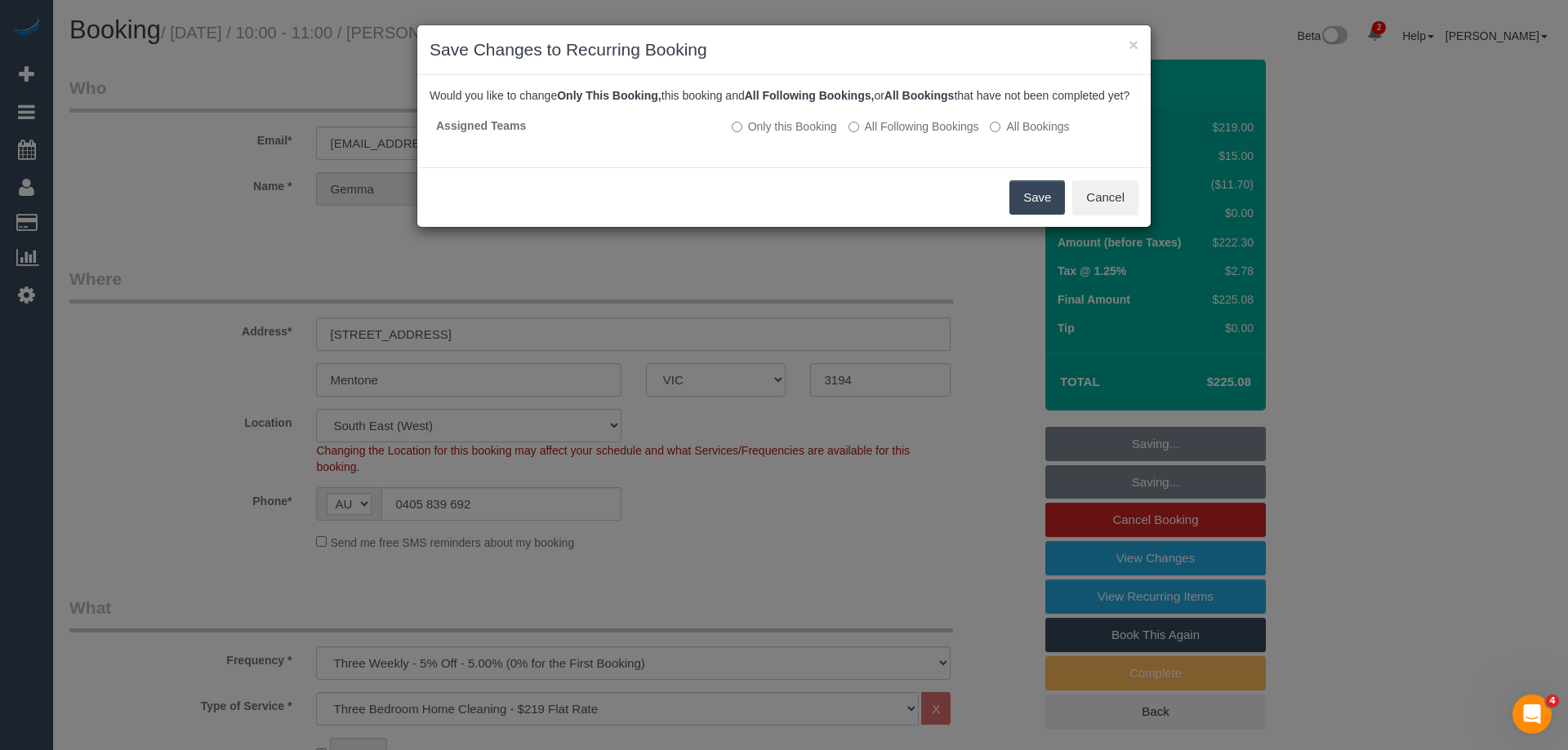
click at [1019, 215] on button "Save" at bounding box center [1036, 198] width 56 height 34
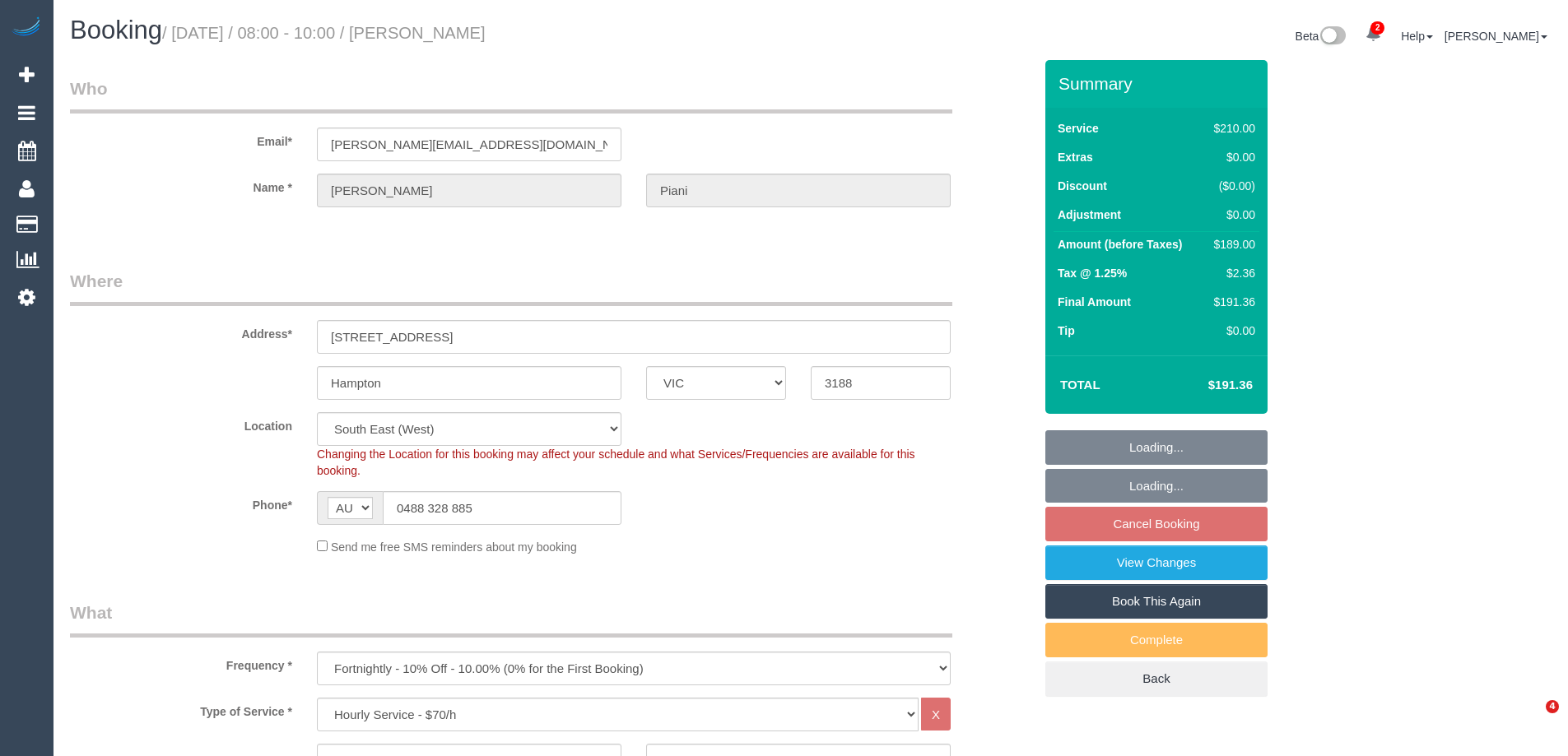
select select "VIC"
select select "180"
select select "number:29"
select select "number:14"
select select "number:19"
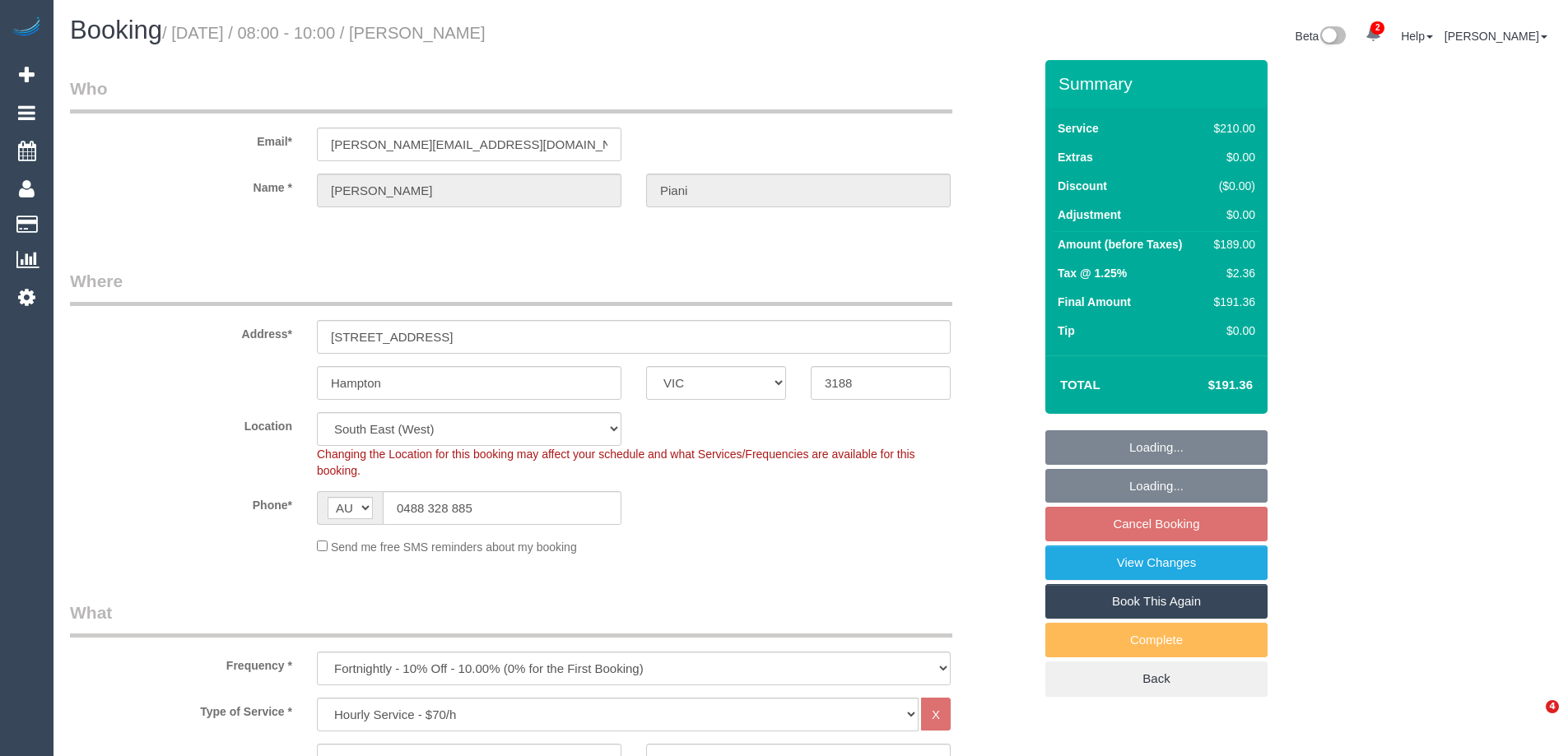
select select "number:36"
select select "number:34"
select select "spot2"
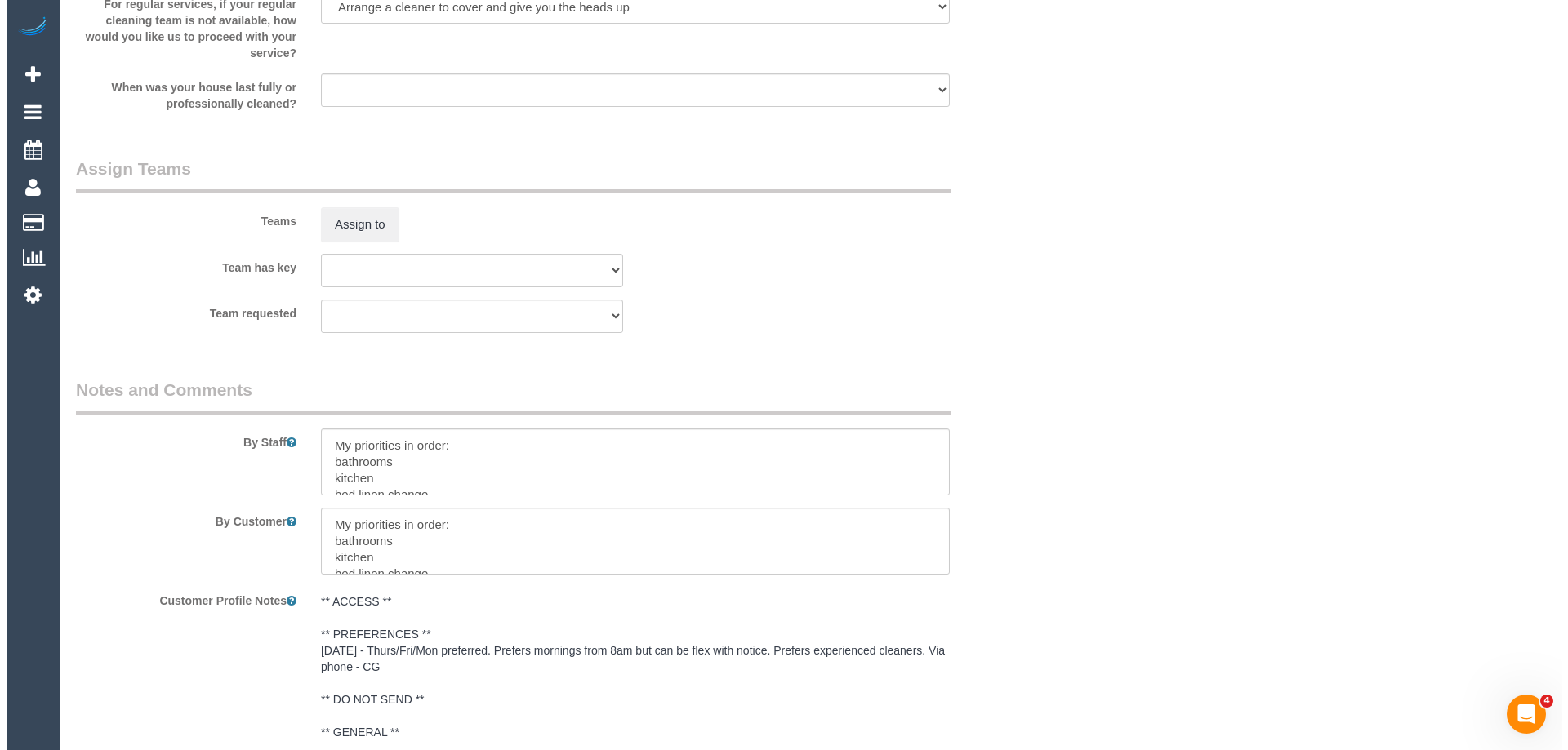
scroll to position [2449, 0]
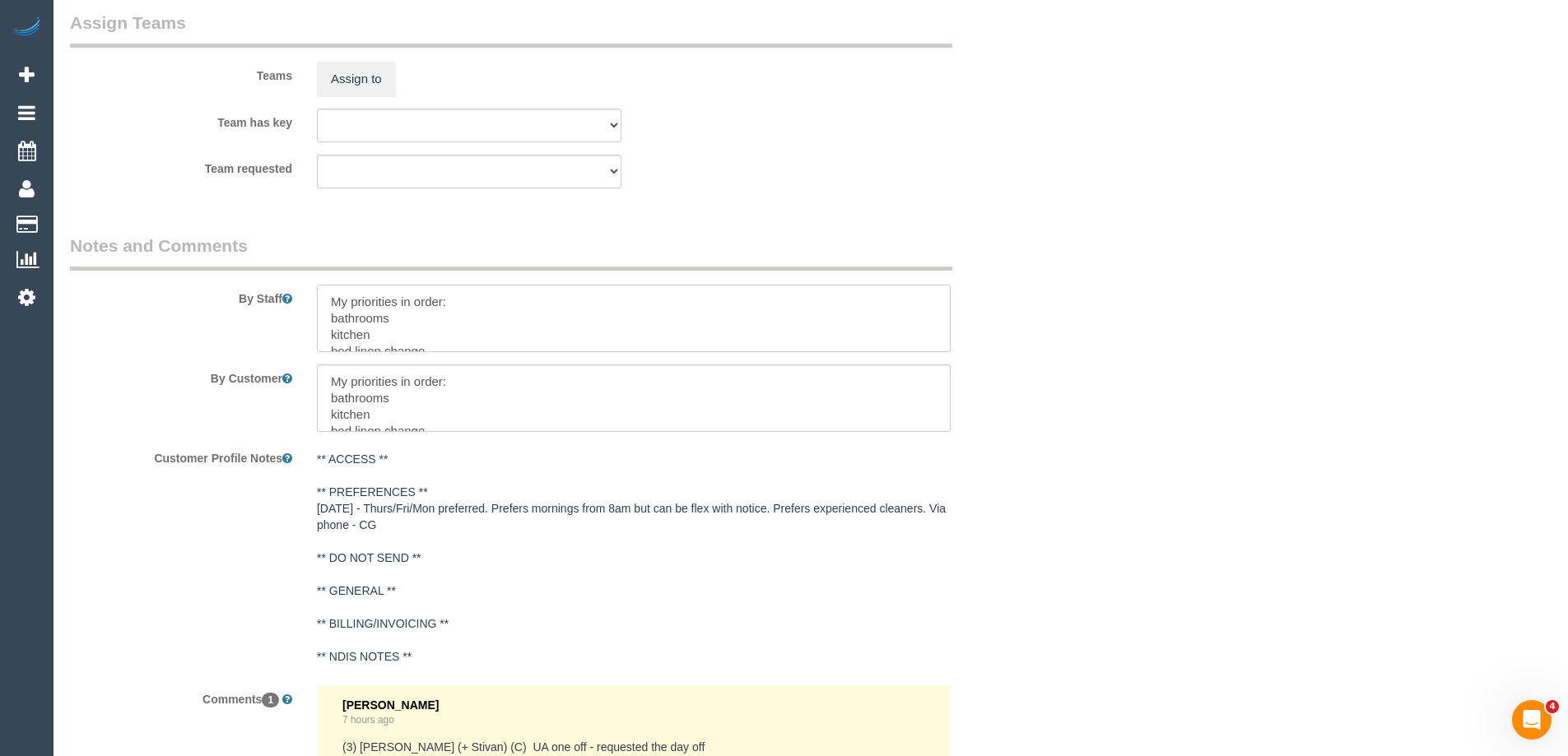
click at [317, 294] on textarea at bounding box center [634, 318] width 634 height 67
type textarea "*Cover* My priorities in order: bathrooms kitchen bed linen change mop of woode…"
click at [388, 85] on button "Assign to" at bounding box center [356, 79] width 79 height 34
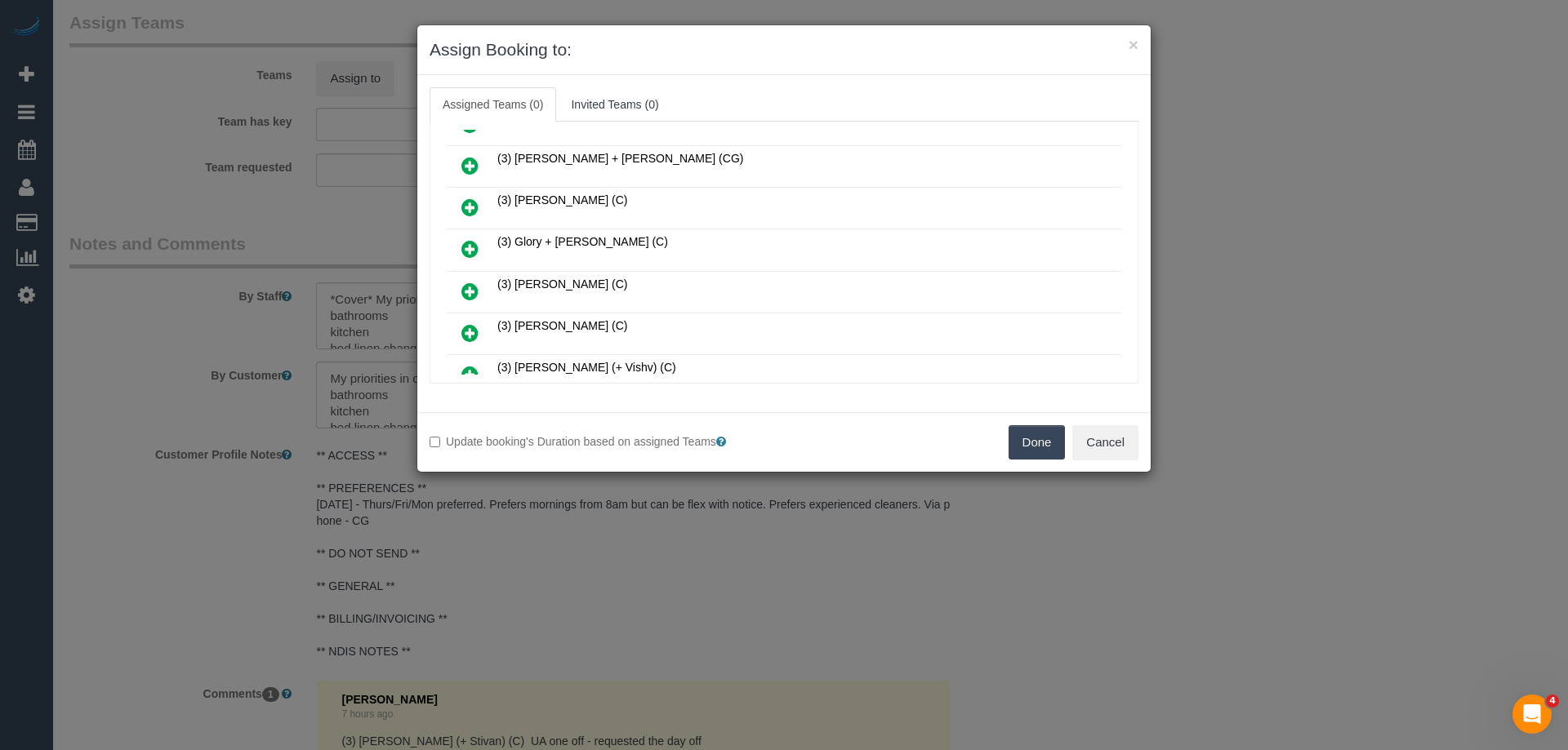
click at [472, 253] on icon at bounding box center [470, 248] width 17 height 20
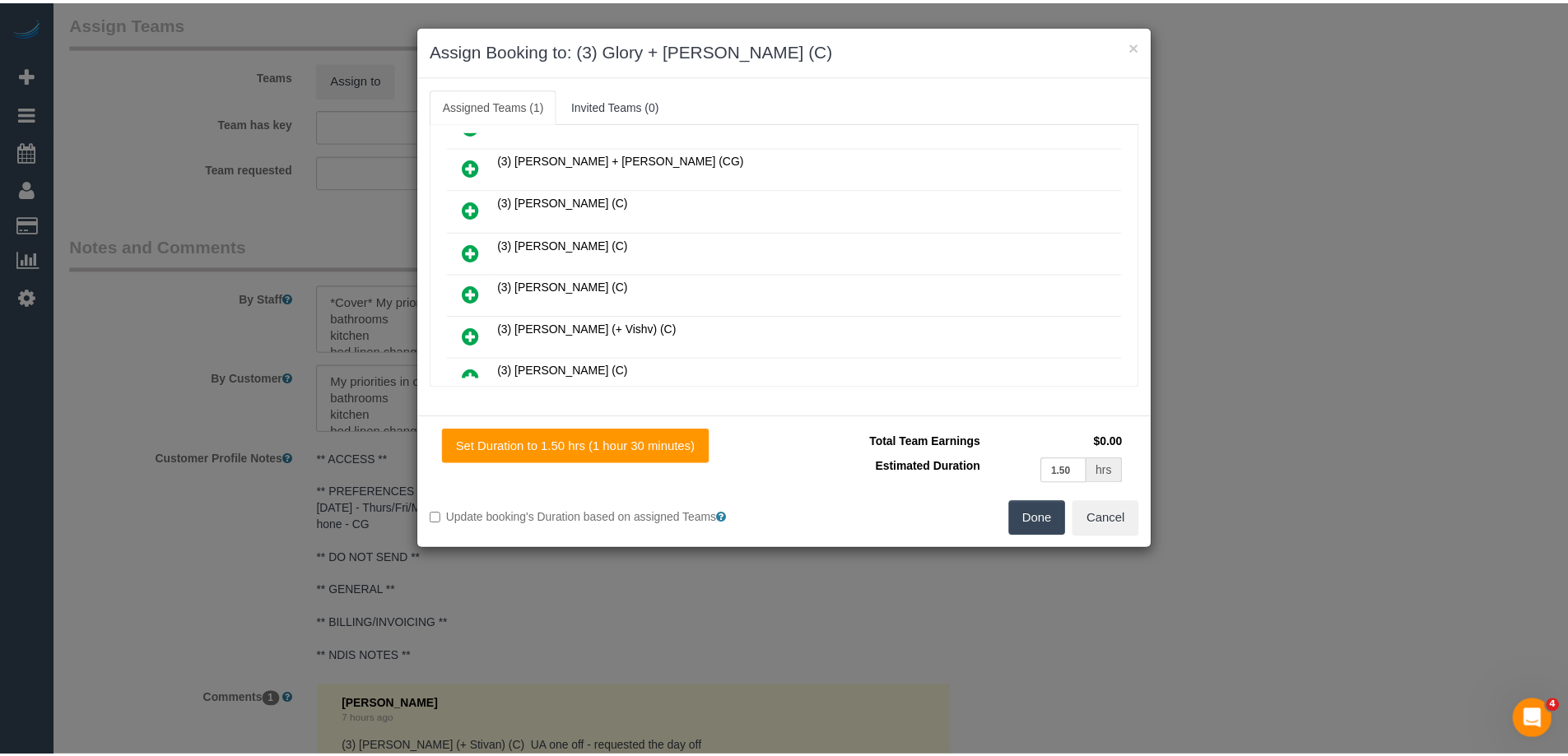
scroll to position [0, 0]
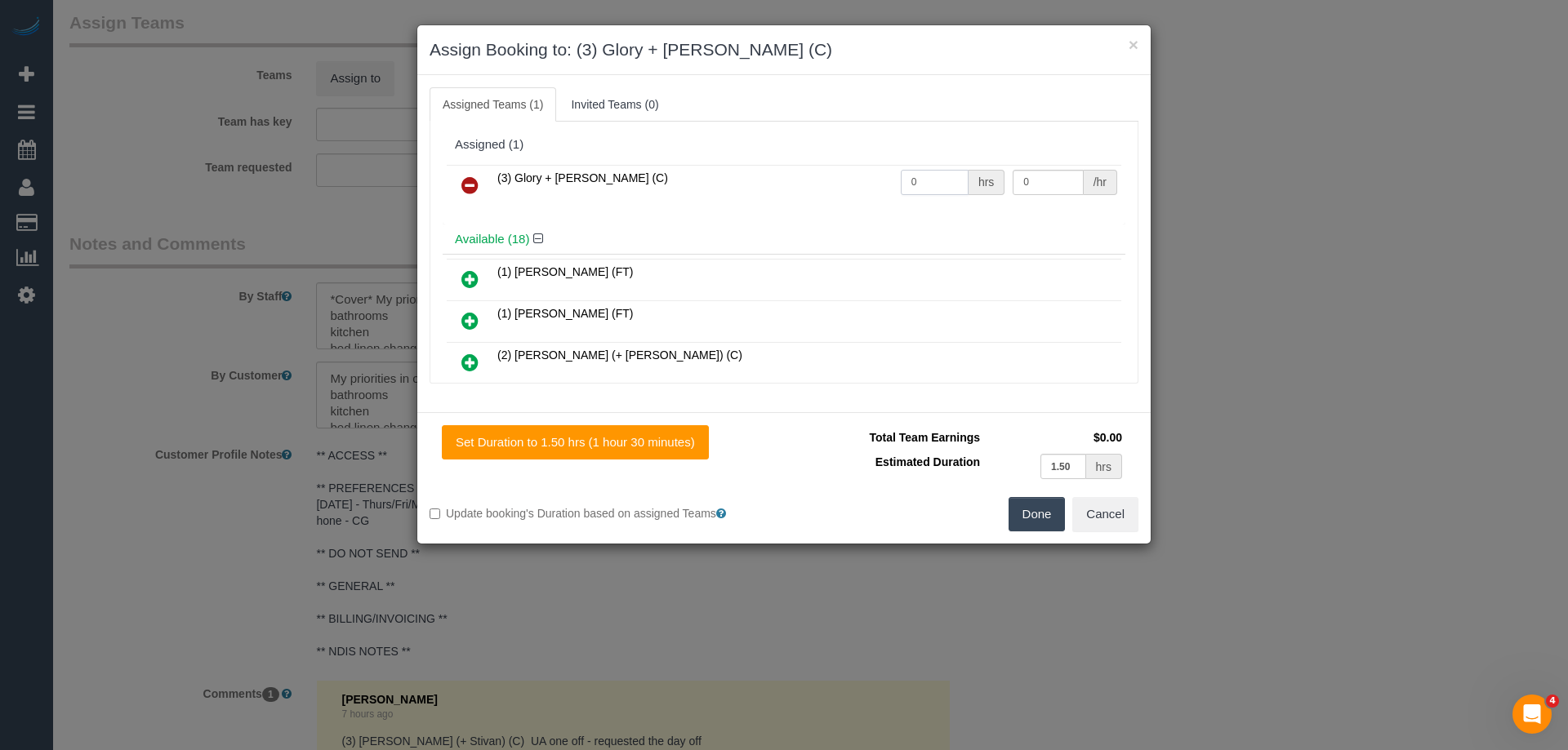
drag, startPoint x: 923, startPoint y: 184, endPoint x: 831, endPoint y: 171, distance: 92.9
click at [829, 172] on tr "(3) Glory + [PERSON_NAME] (C) 0 hrs 0 /hr" at bounding box center [784, 185] width 675 height 41
type input "3"
click at [935, 169] on tr "(3) Glory + Mary (C) 3 hrs 0 /hr" at bounding box center [784, 185] width 675 height 41
type input "35"
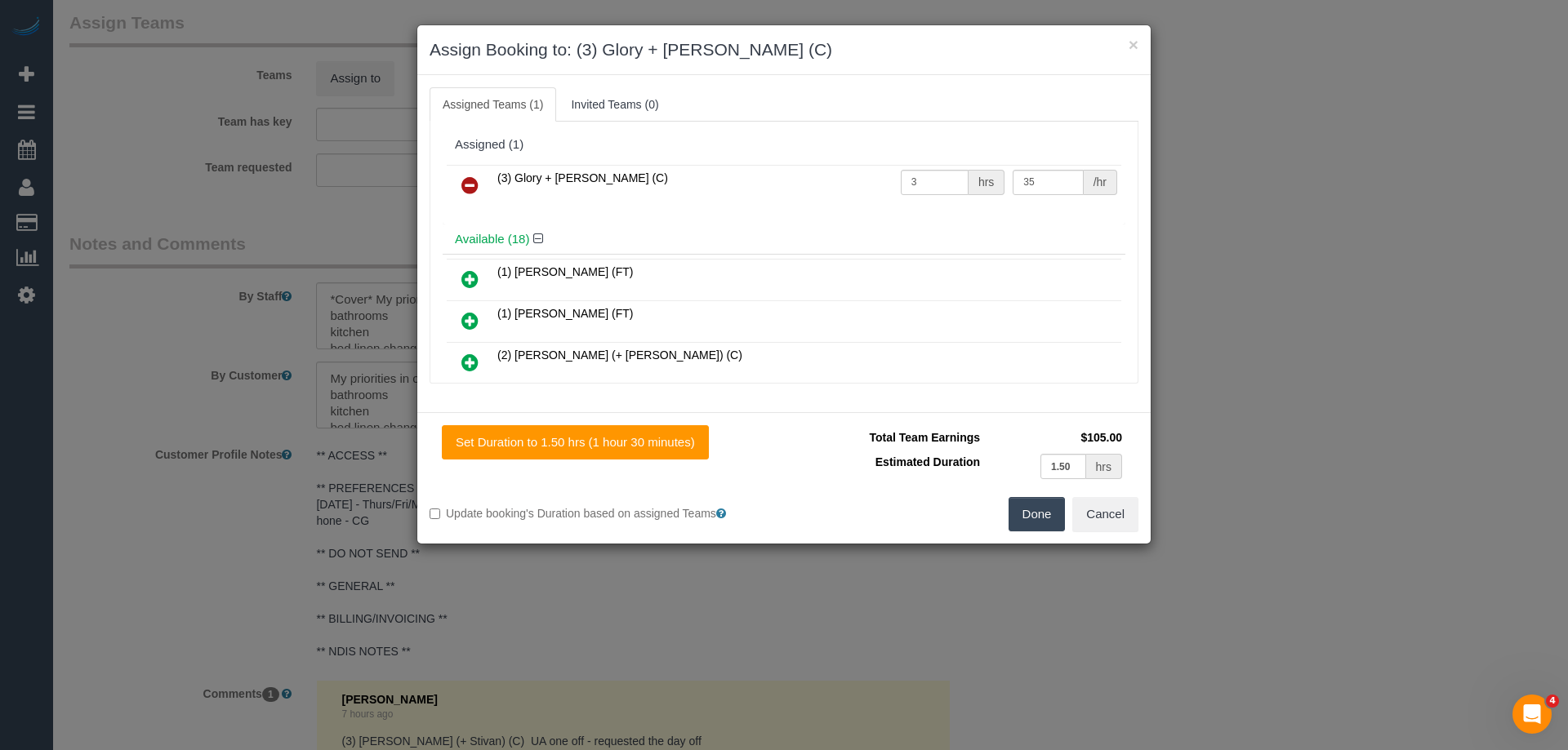
click at [1014, 517] on button "Done" at bounding box center [1036, 514] width 57 height 34
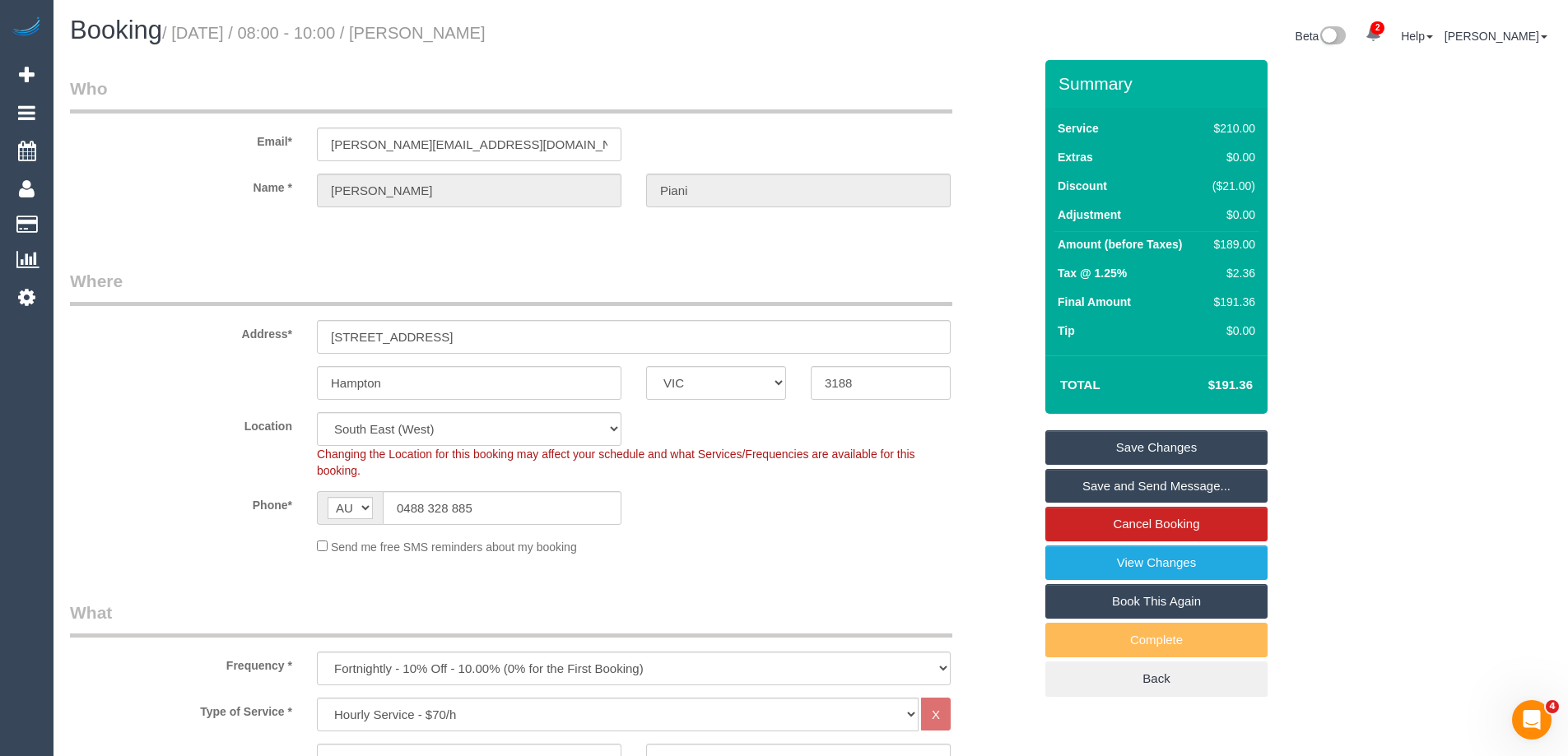
drag, startPoint x: 513, startPoint y: 34, endPoint x: 455, endPoint y: 31, distance: 58.1
click at [455, 31] on h1 "Booking / September 18, 2025 / 08:00 - 10:00 / Joanne Piani" at bounding box center [434, 29] width 729 height 28
copy small "Joanne Piani"
click at [1124, 451] on link "Save Changes" at bounding box center [1156, 448] width 222 height 34
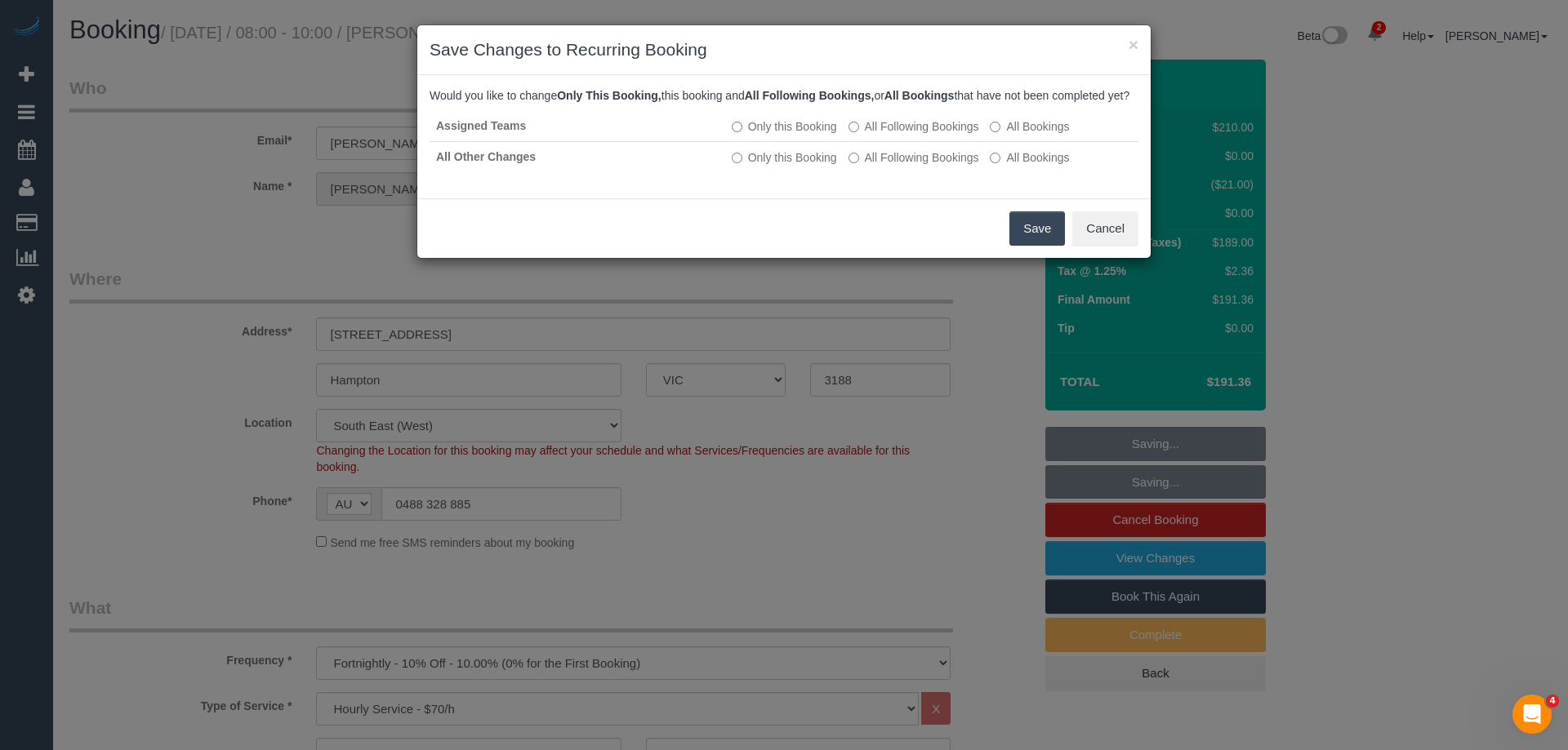
click at [1033, 238] on button "Save" at bounding box center [1036, 229] width 56 height 34
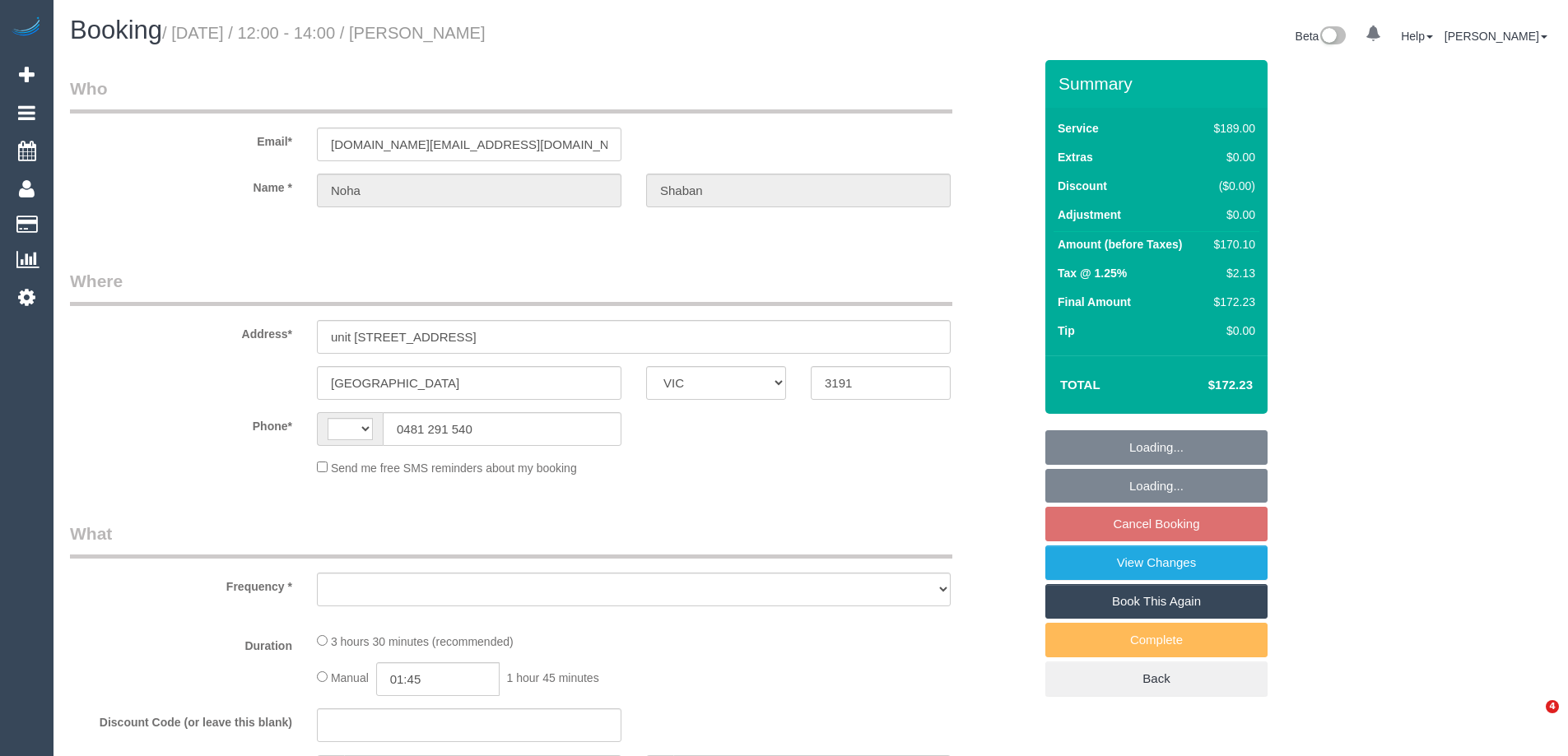
select select "VIC"
select select "string:AU"
select select "object:561"
select select "string:stripe-pm_1MCFN42GScqysDRVlXEGGN1Y"
select select "number:29"
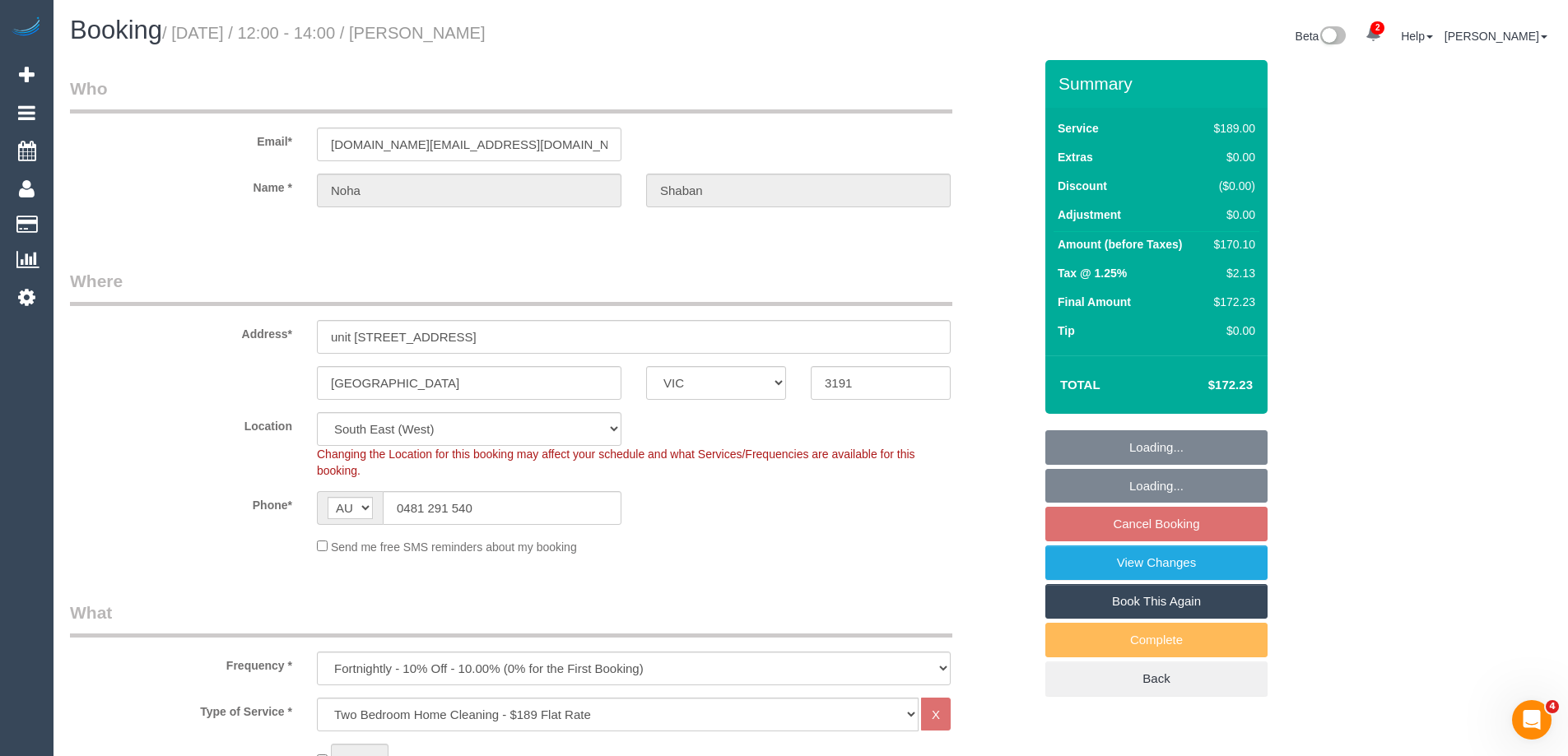
select select "object:830"
select select "spot4"
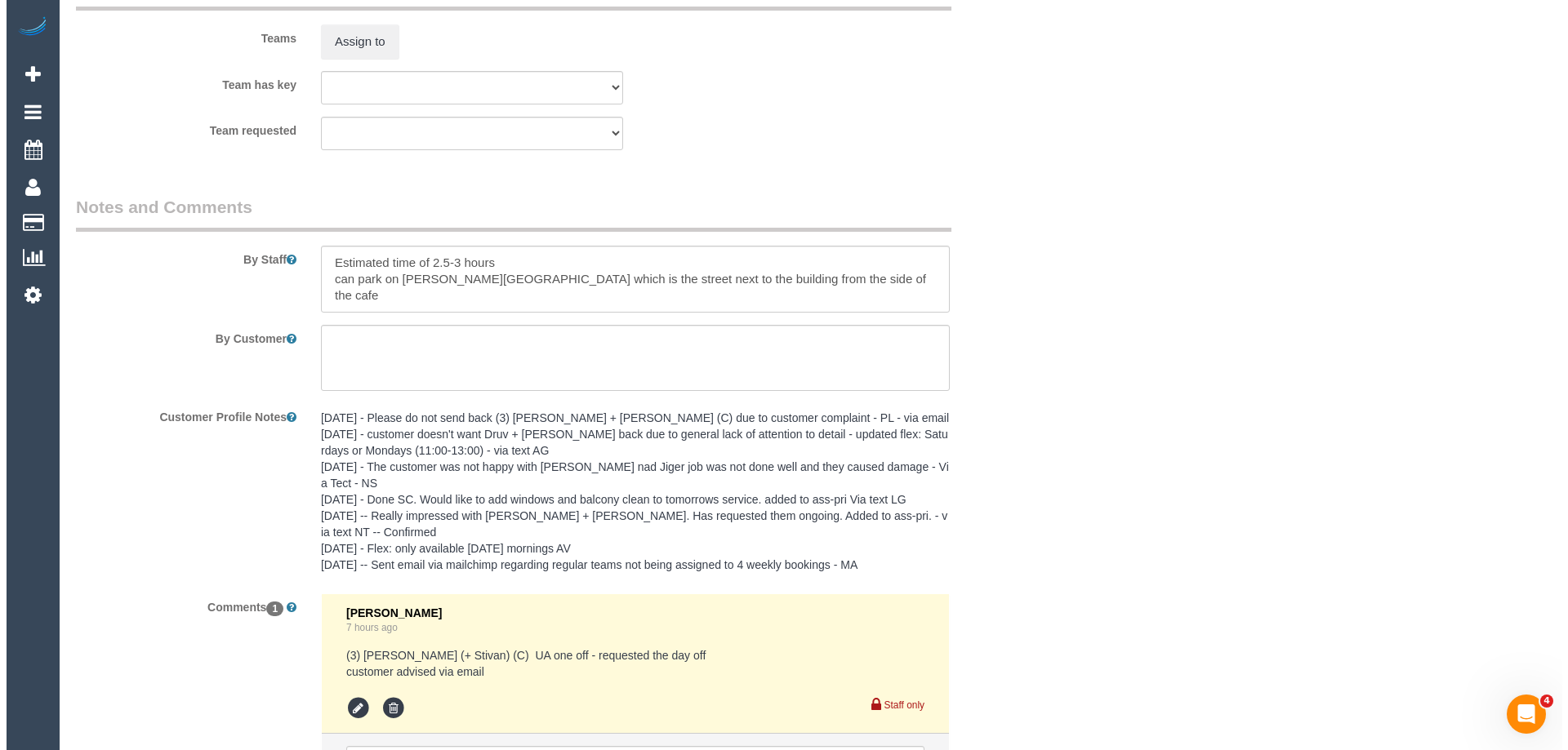
scroll to position [2587, 0]
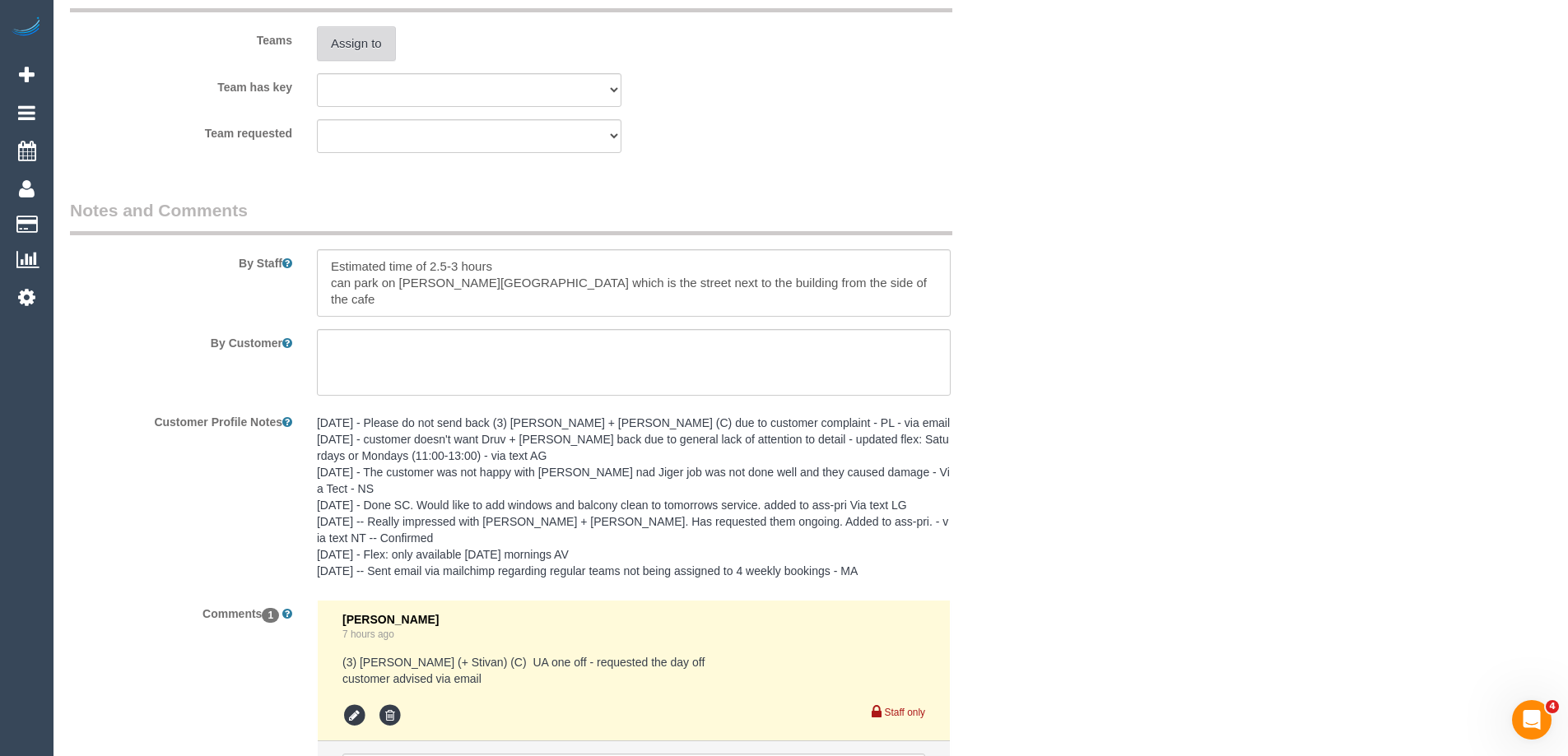
click at [370, 41] on button "Assign to" at bounding box center [356, 44] width 79 height 34
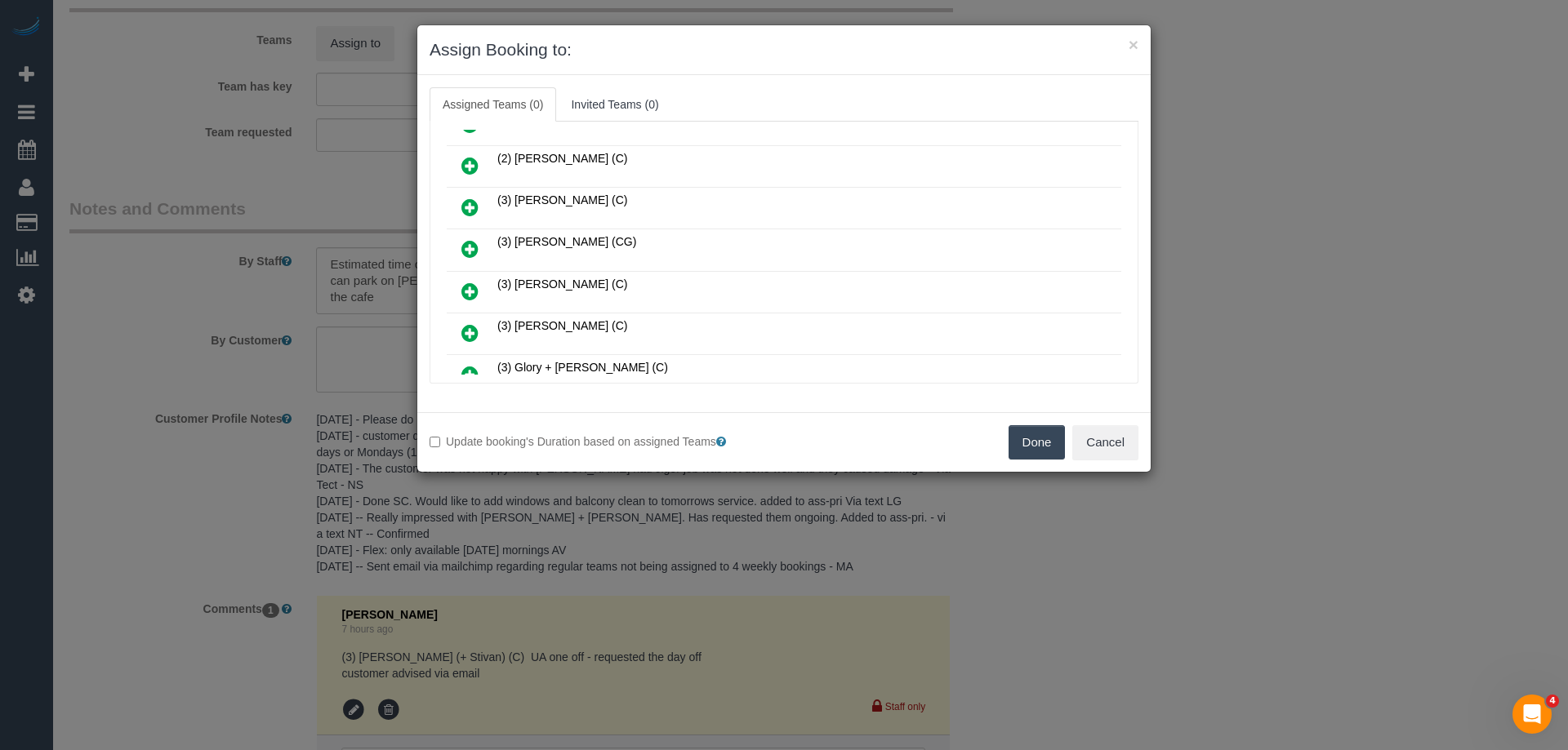
scroll to position [490, 0]
drag, startPoint x: 465, startPoint y: 292, endPoint x: 485, endPoint y: 290, distance: 20.1
click at [465, 291] on icon at bounding box center [470, 293] width 17 height 20
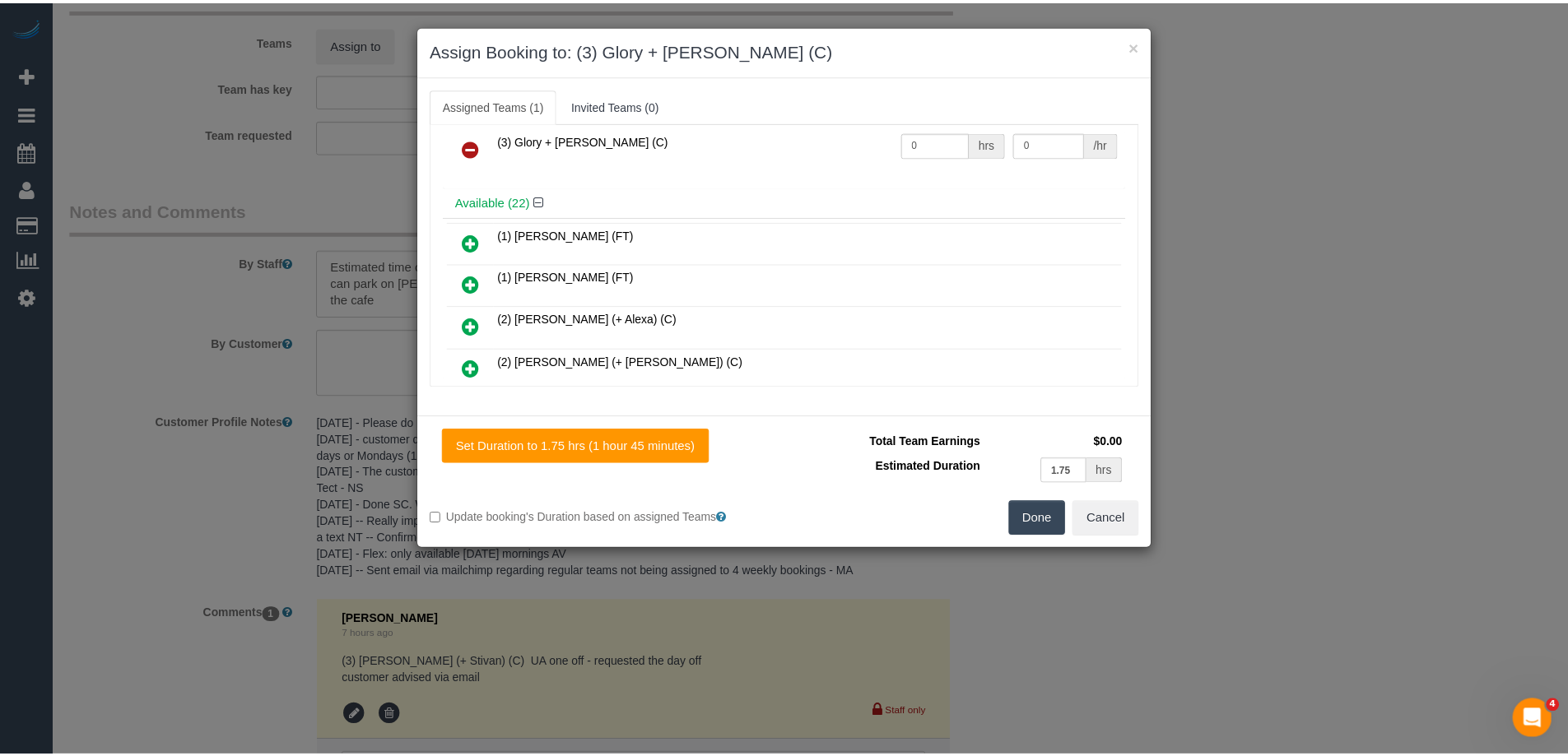
scroll to position [0, 0]
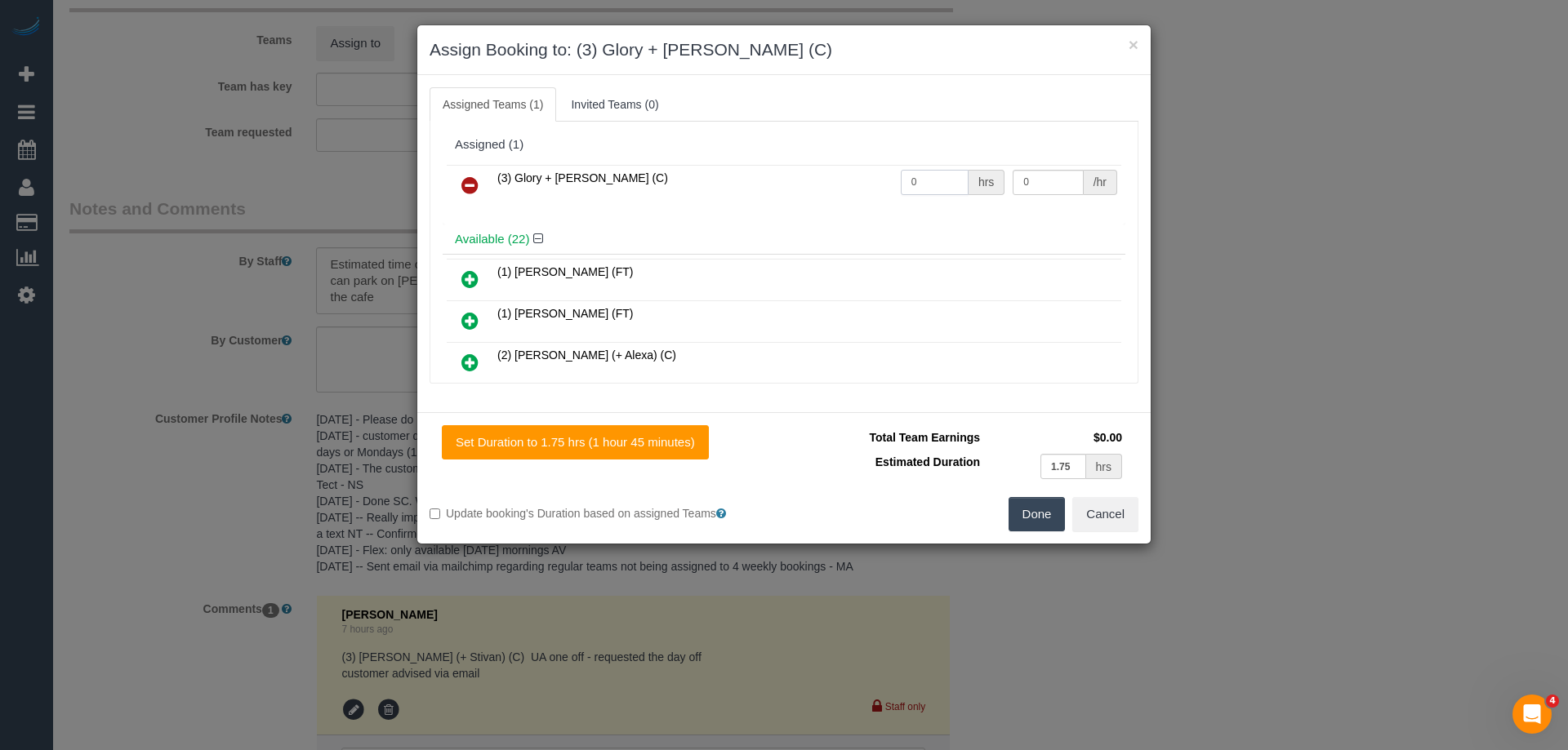
click at [803, 175] on tr "(3) Glory + [PERSON_NAME] (C) 0 hrs 0 /hr" at bounding box center [784, 185] width 675 height 41
type input "1"
drag, startPoint x: 1041, startPoint y: 184, endPoint x: 948, endPoint y: 165, distance: 94.9
click at [948, 165] on tr "(3) Glory + [PERSON_NAME] (C) 1 hrs 0 /hr" at bounding box center [784, 185] width 675 height 41
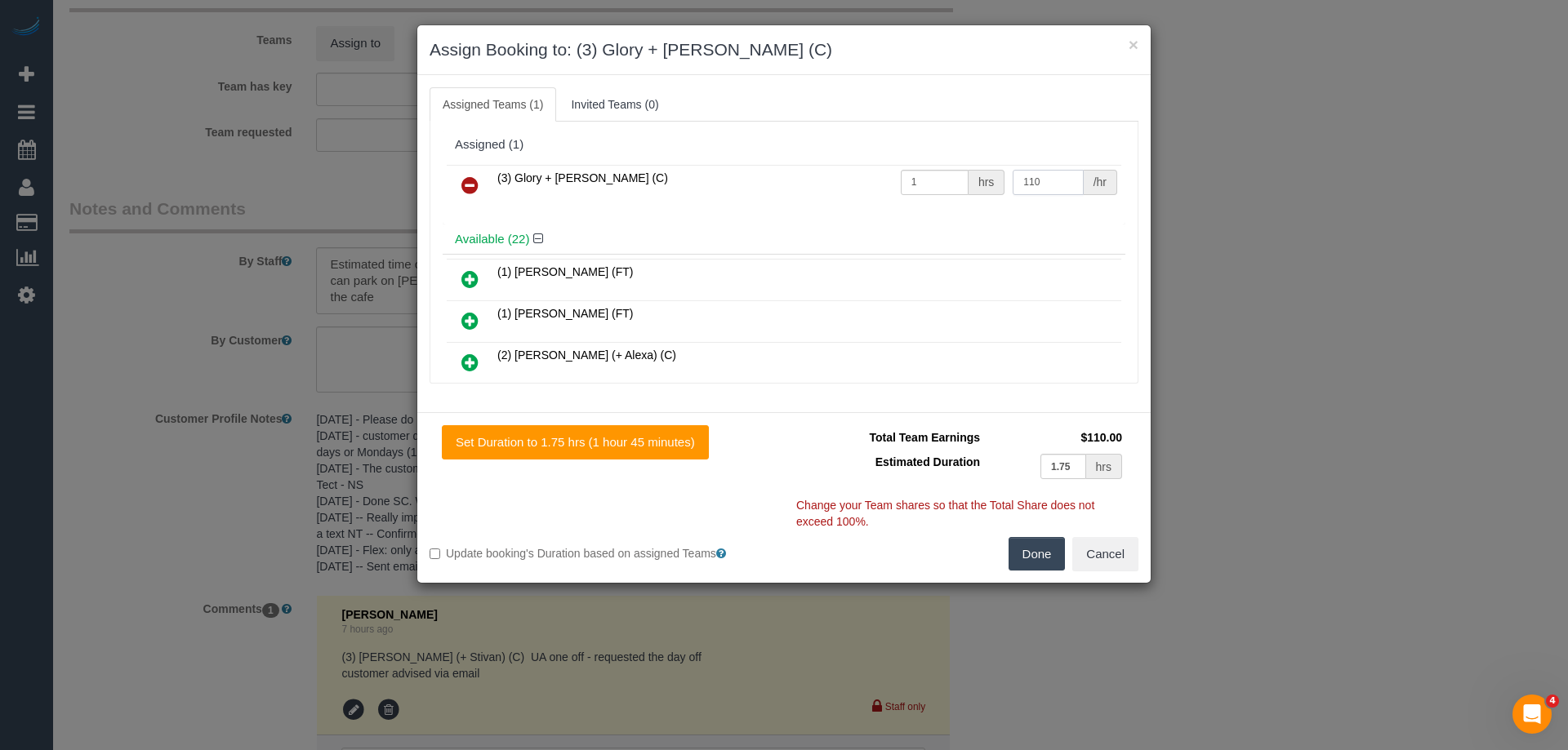
type input "110"
click at [1038, 545] on button "Done" at bounding box center [1036, 554] width 57 height 34
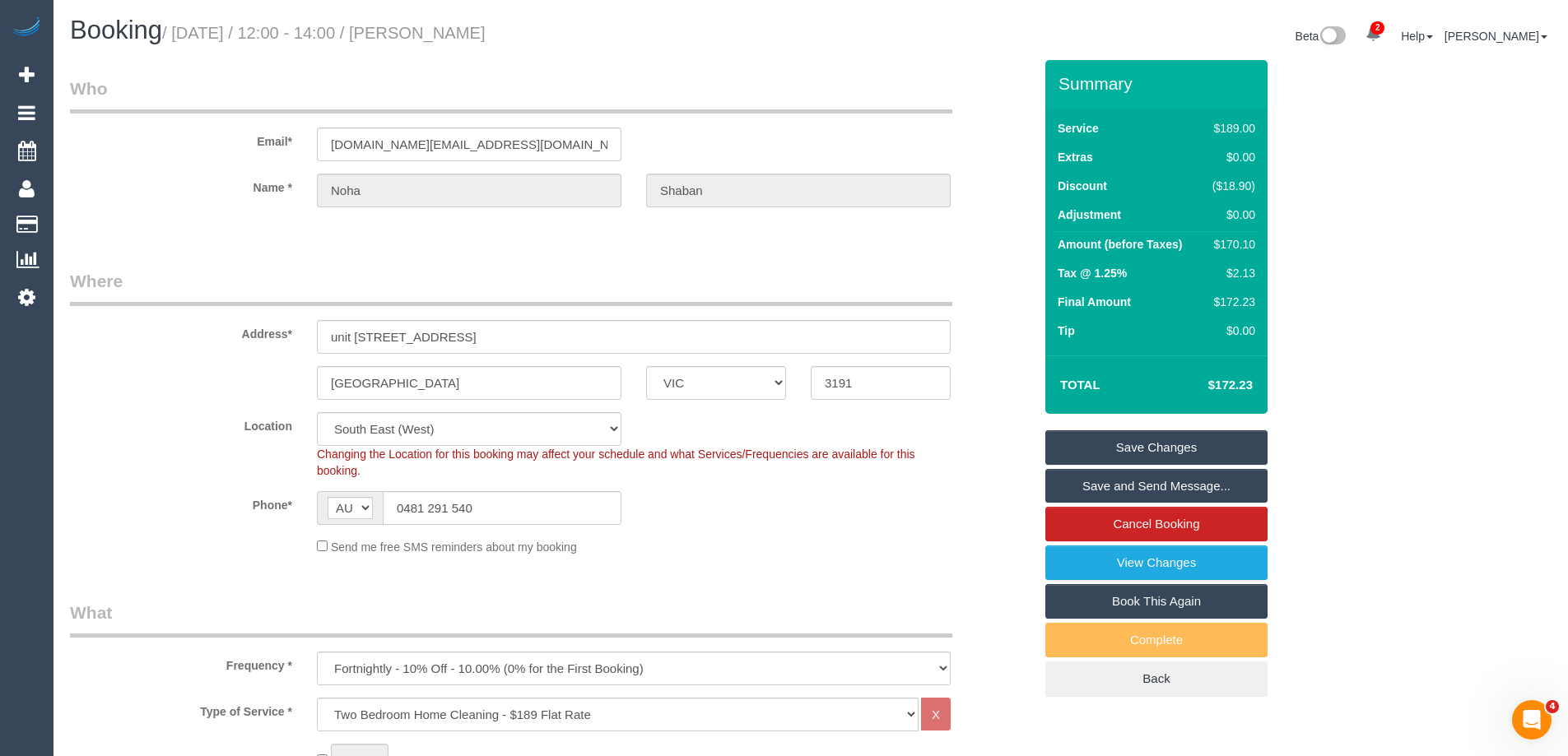
drag, startPoint x: 571, startPoint y: 34, endPoint x: 459, endPoint y: 22, distance: 112.6
click at [459, 22] on h1 "Booking / [DATE] / 12:00 - 14:00 / [PERSON_NAME]" at bounding box center [434, 29] width 729 height 28
copy small "[PERSON_NAME]"
click at [1109, 451] on link "Save Changes" at bounding box center [1156, 448] width 222 height 34
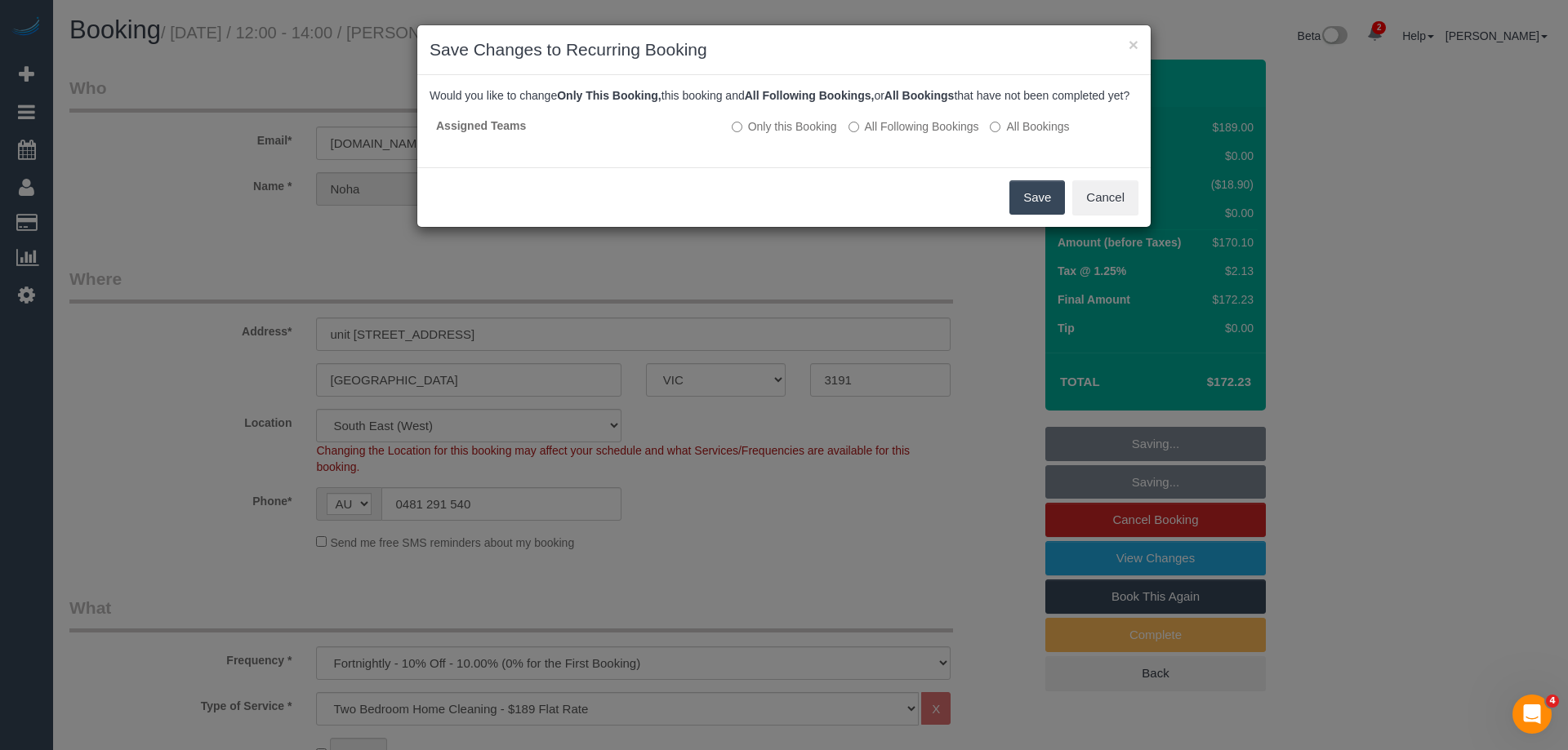
click at [1039, 202] on button "Save" at bounding box center [1036, 198] width 56 height 34
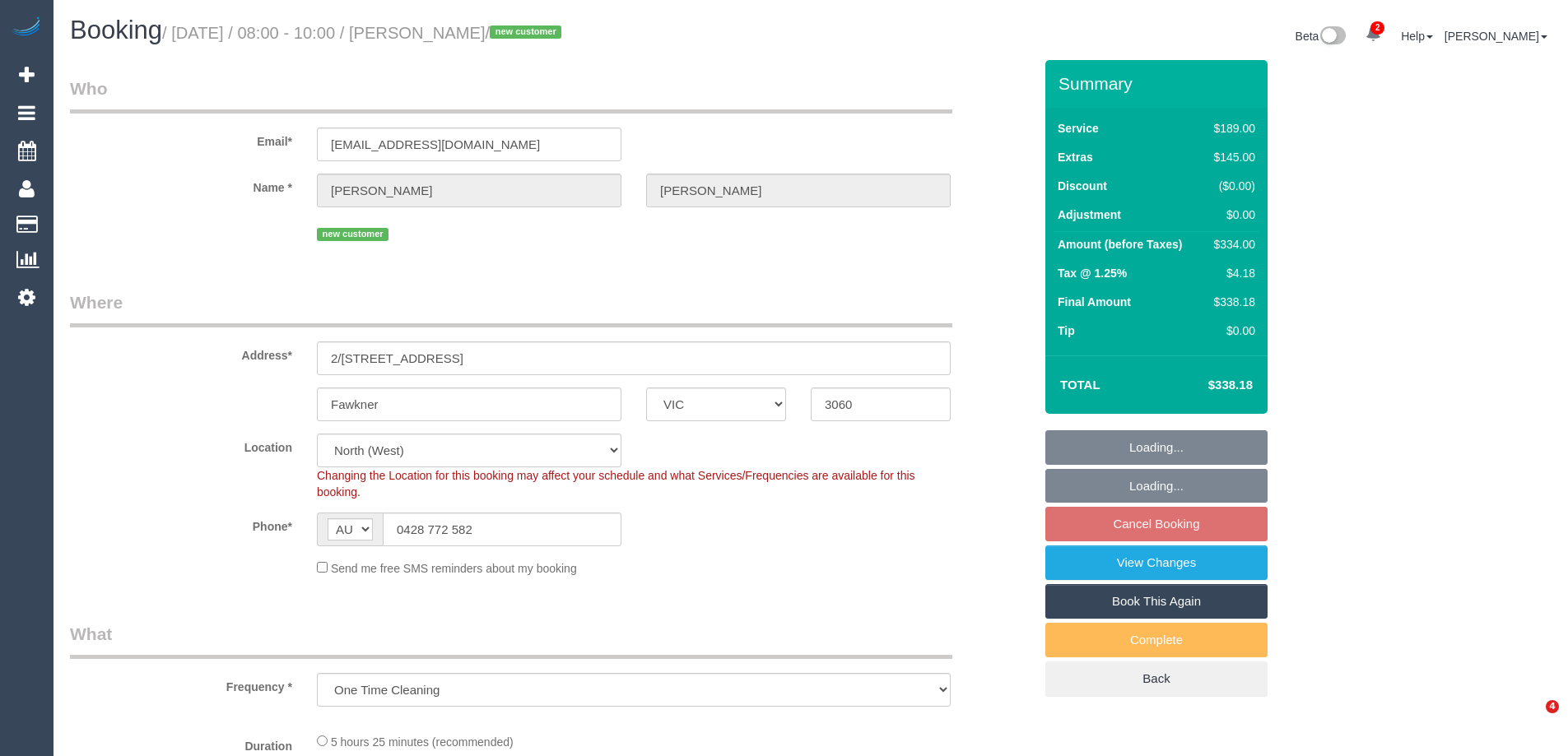
select select "VIC"
select select "number:27"
select select "number:14"
select select "number:19"
select select "number:24"
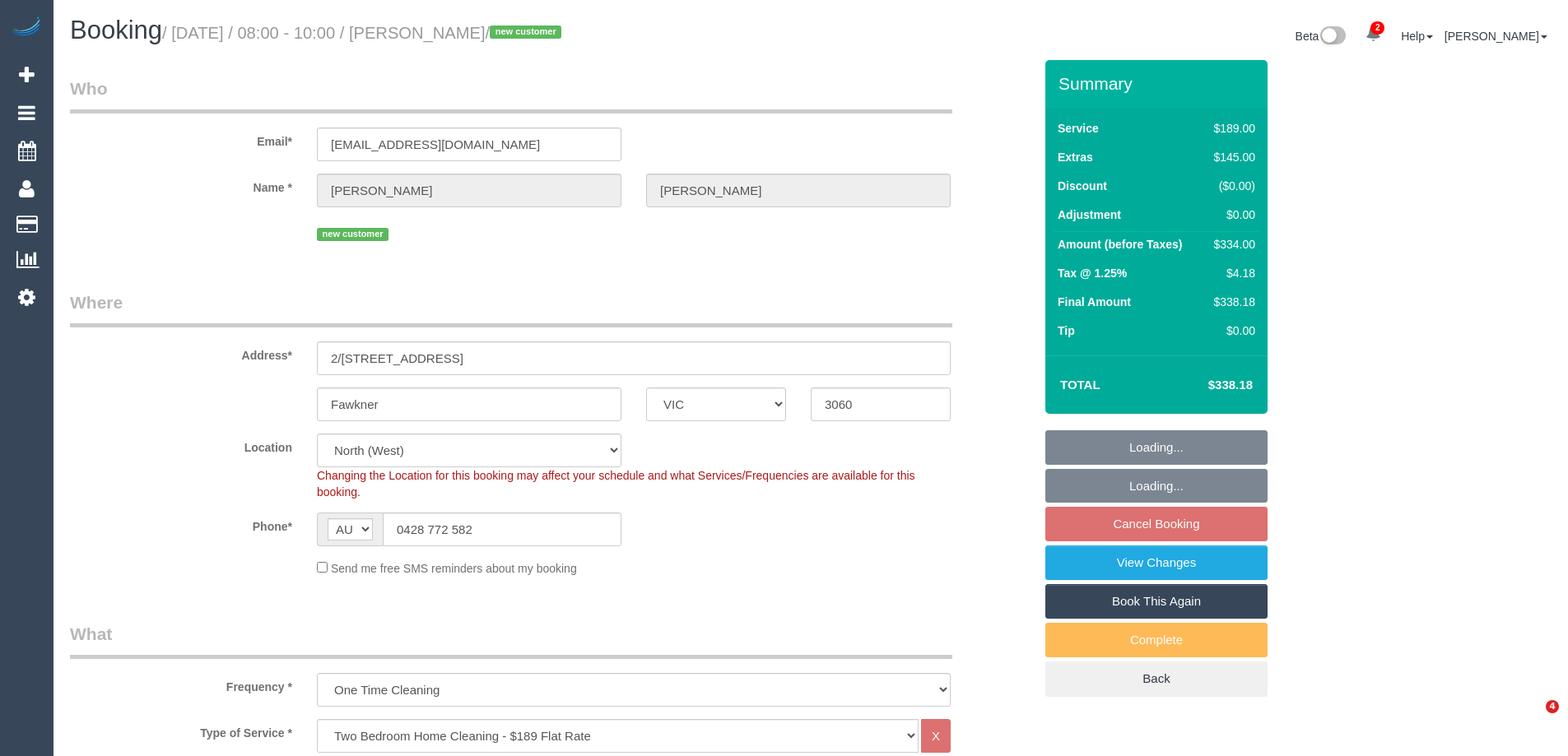
select select "spot1"
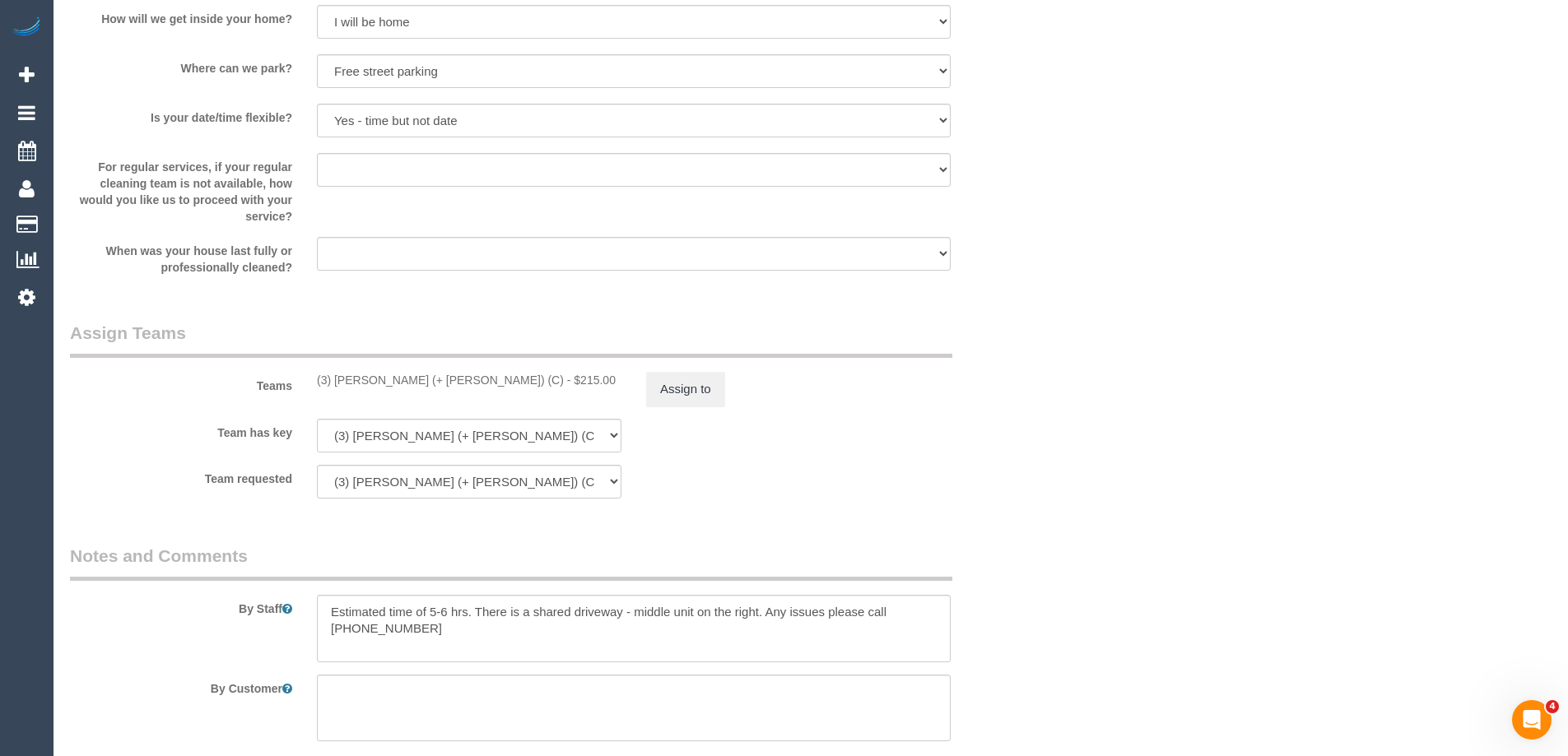
scroll to position [2600, 0]
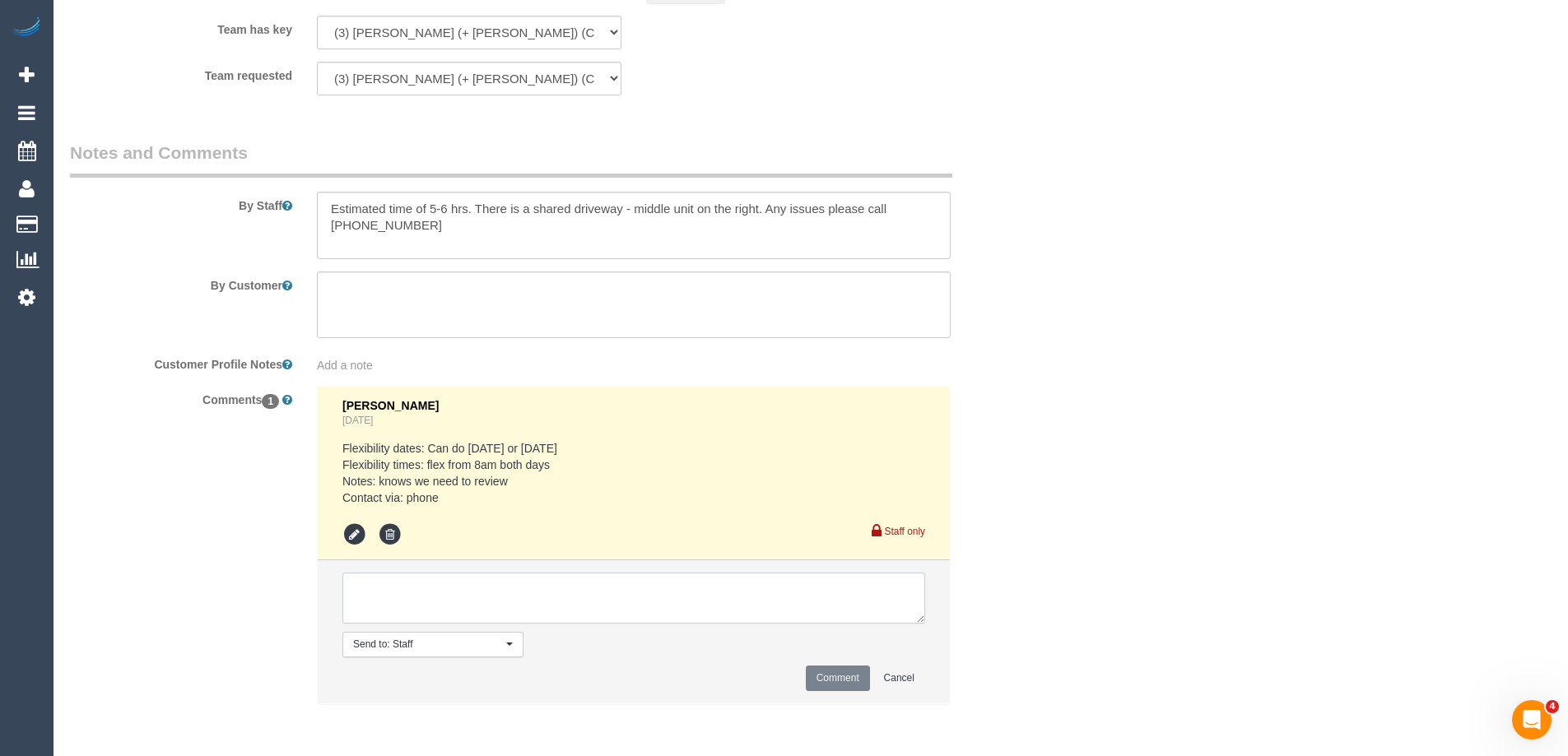
click at [388, 611] on textarea at bounding box center [634, 599] width 582 height 51
type textarea "Rescheduled booking as per flex"
click at [832, 671] on button "Comment" at bounding box center [838, 678] width 65 height 26
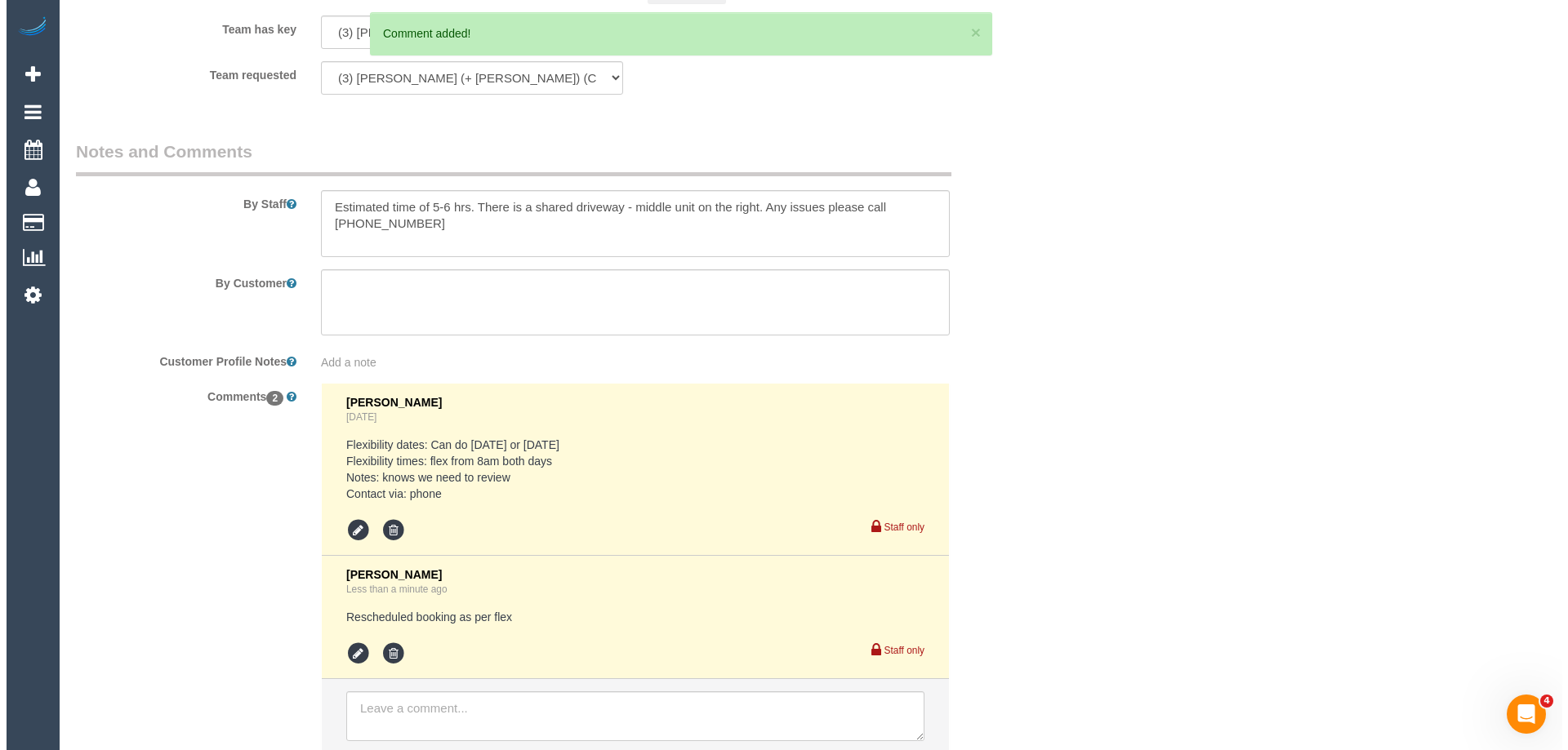
scroll to position [0, 0]
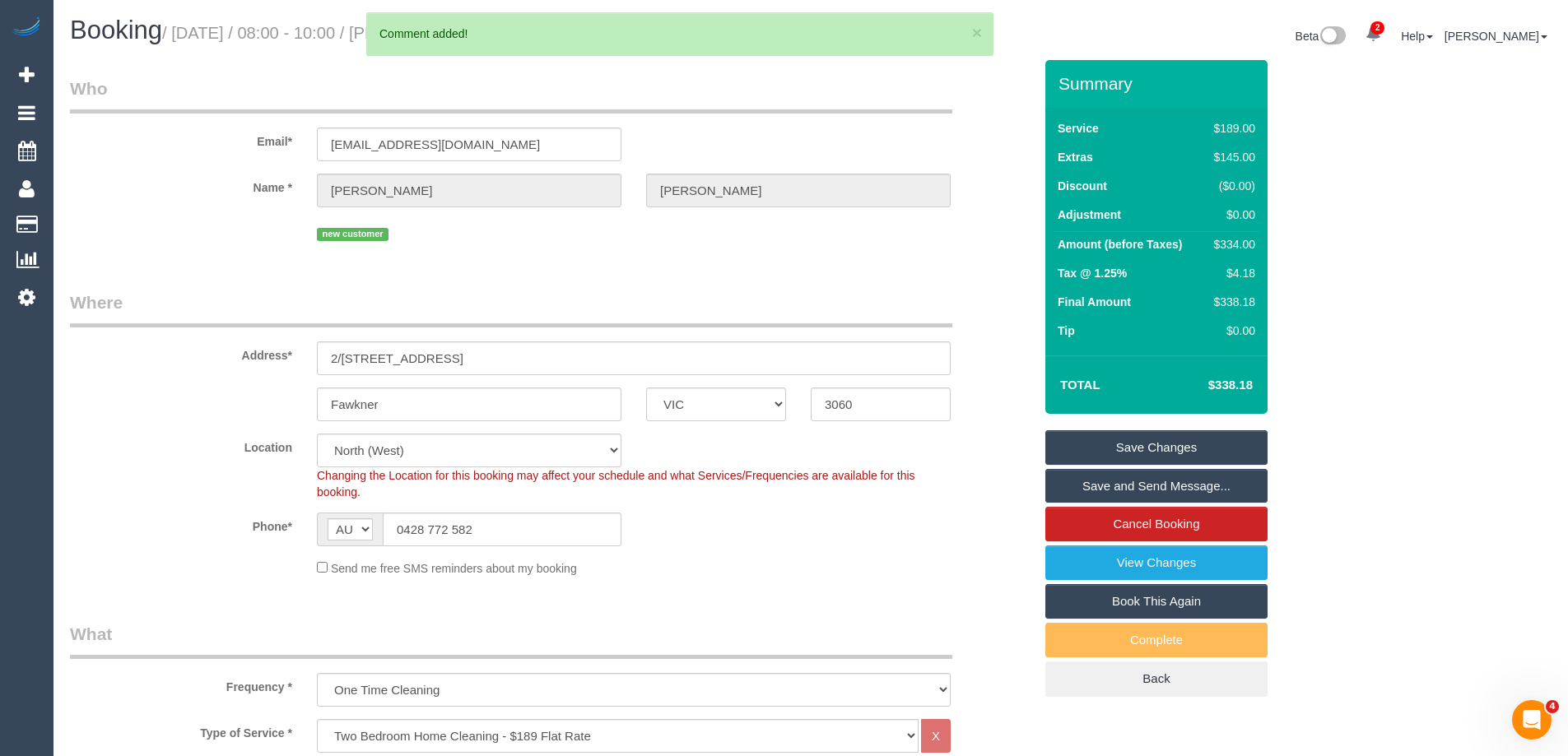
click at [1111, 489] on link "Save and Send Message..." at bounding box center [1156, 486] width 222 height 34
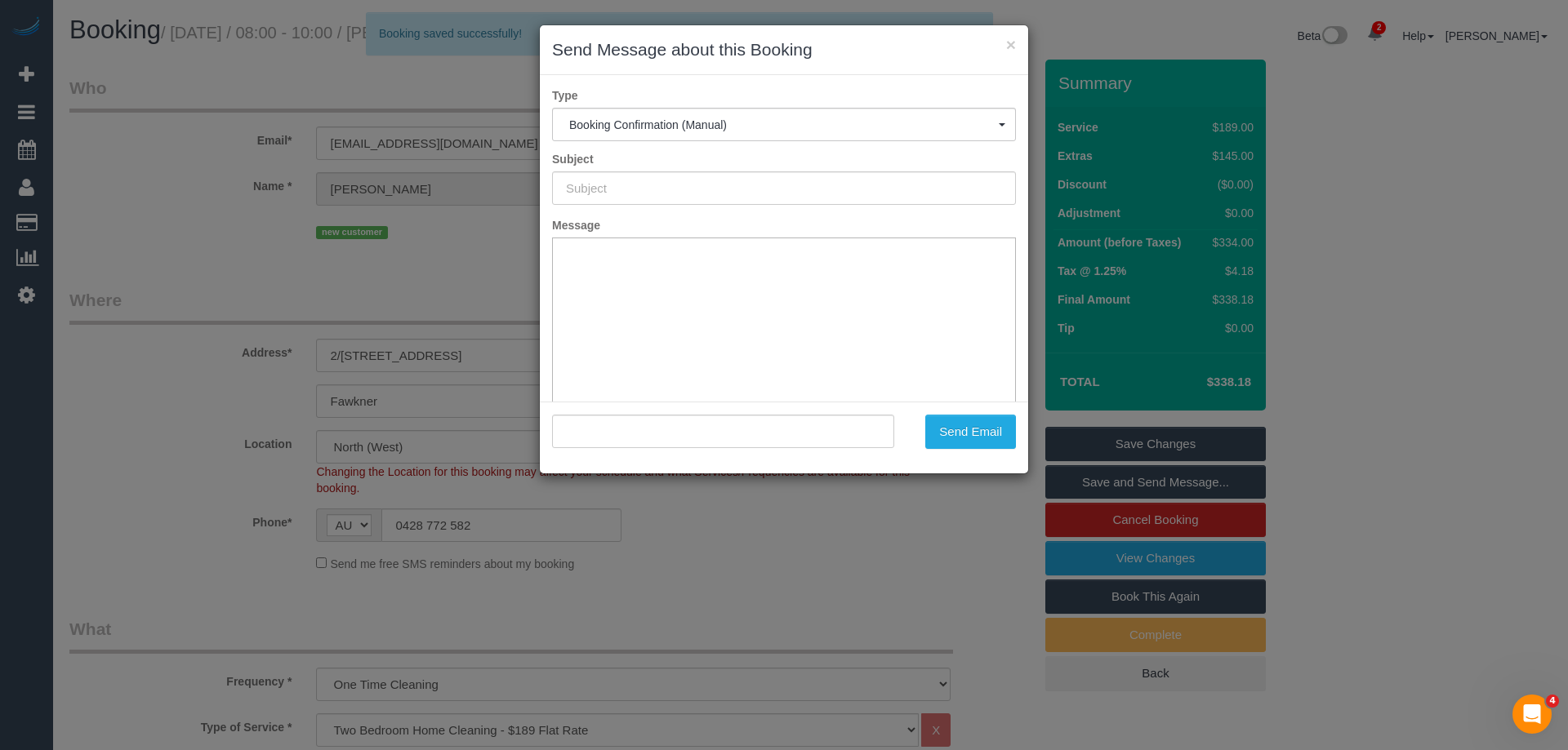
type input "Booking Confirmed"
type input ""Alison Bice" <ajbice@gmail.com>"
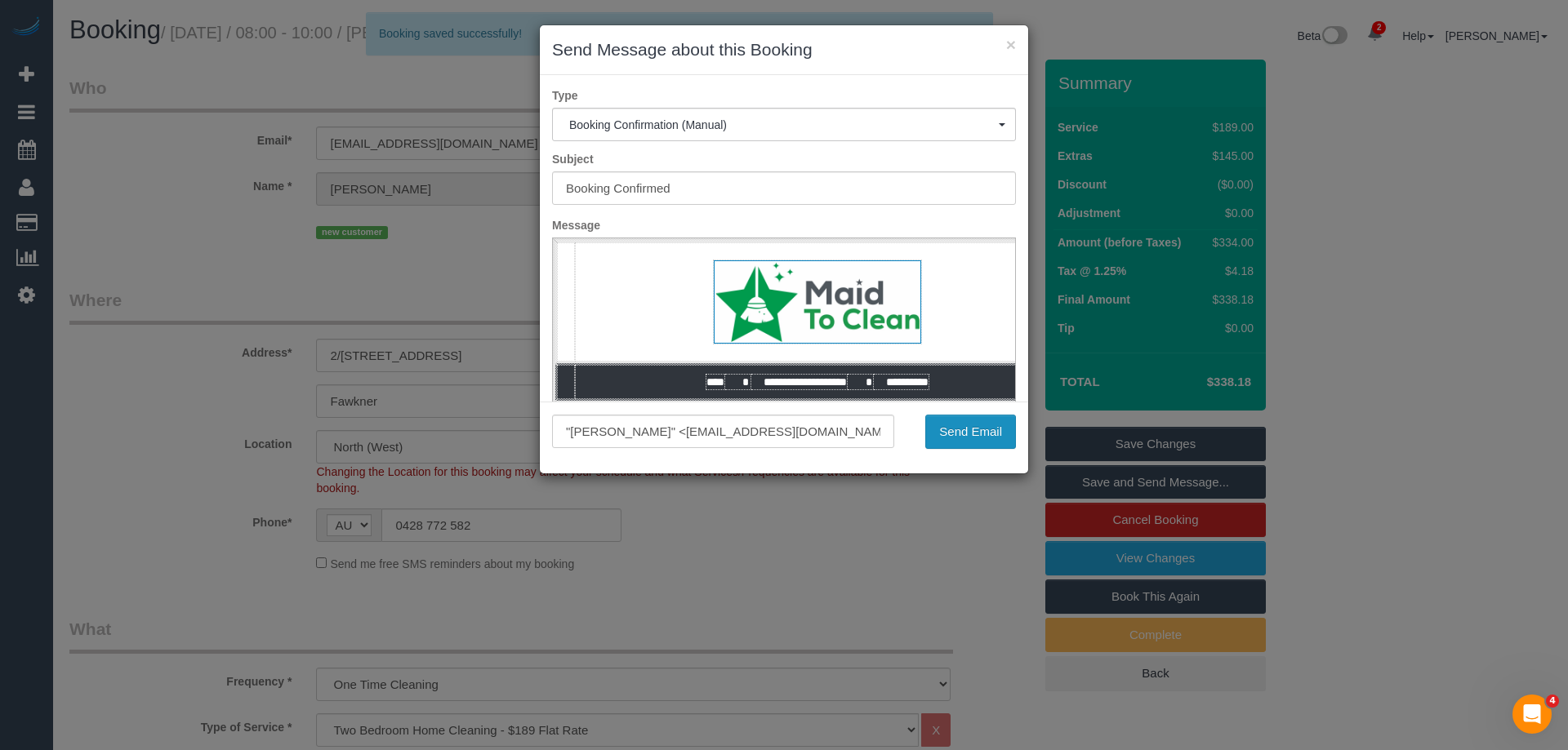
click at [948, 425] on button "Send Email" at bounding box center [970, 432] width 90 height 34
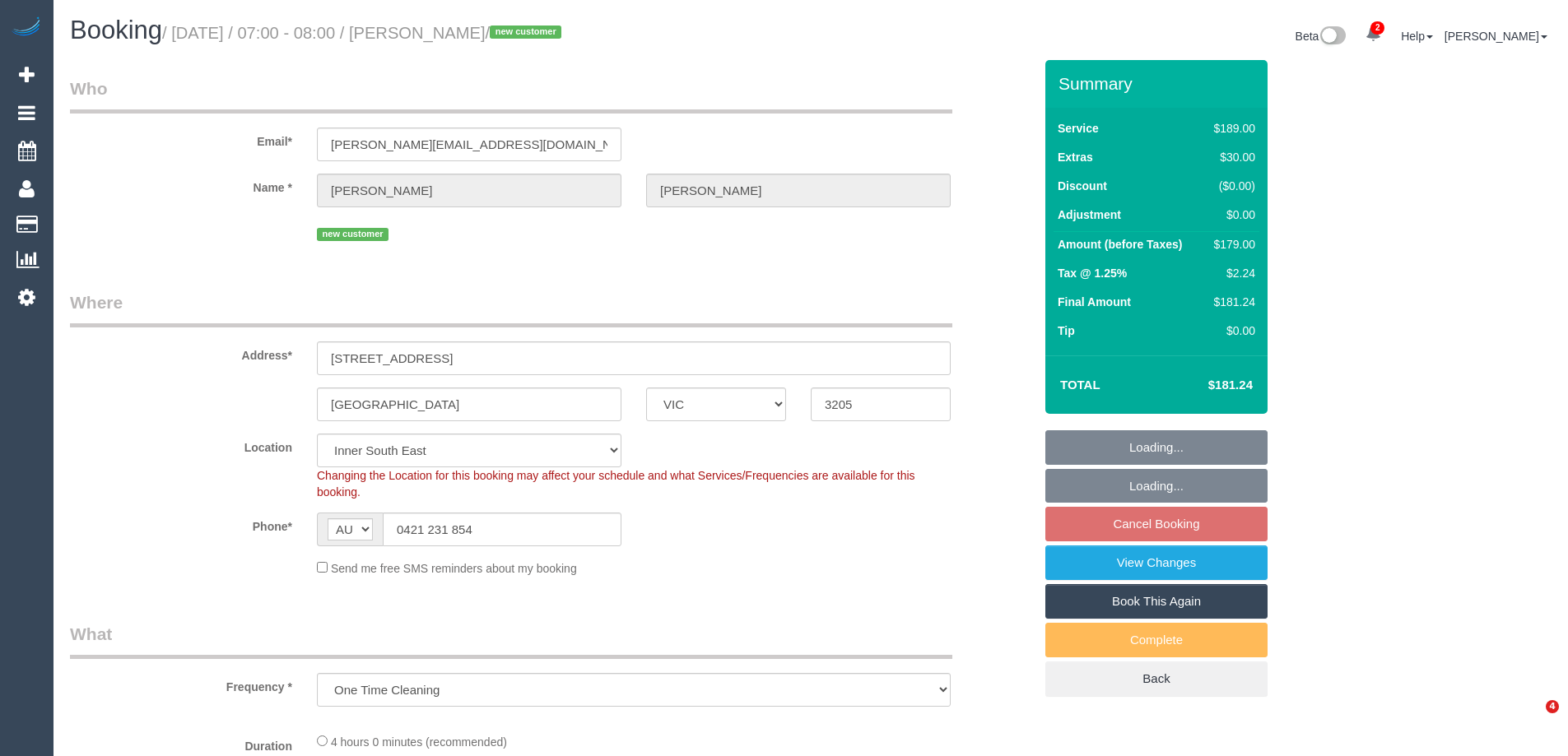
select select "VIC"
select select "number:28"
select select "number:14"
select select "number:20"
select select "number:24"
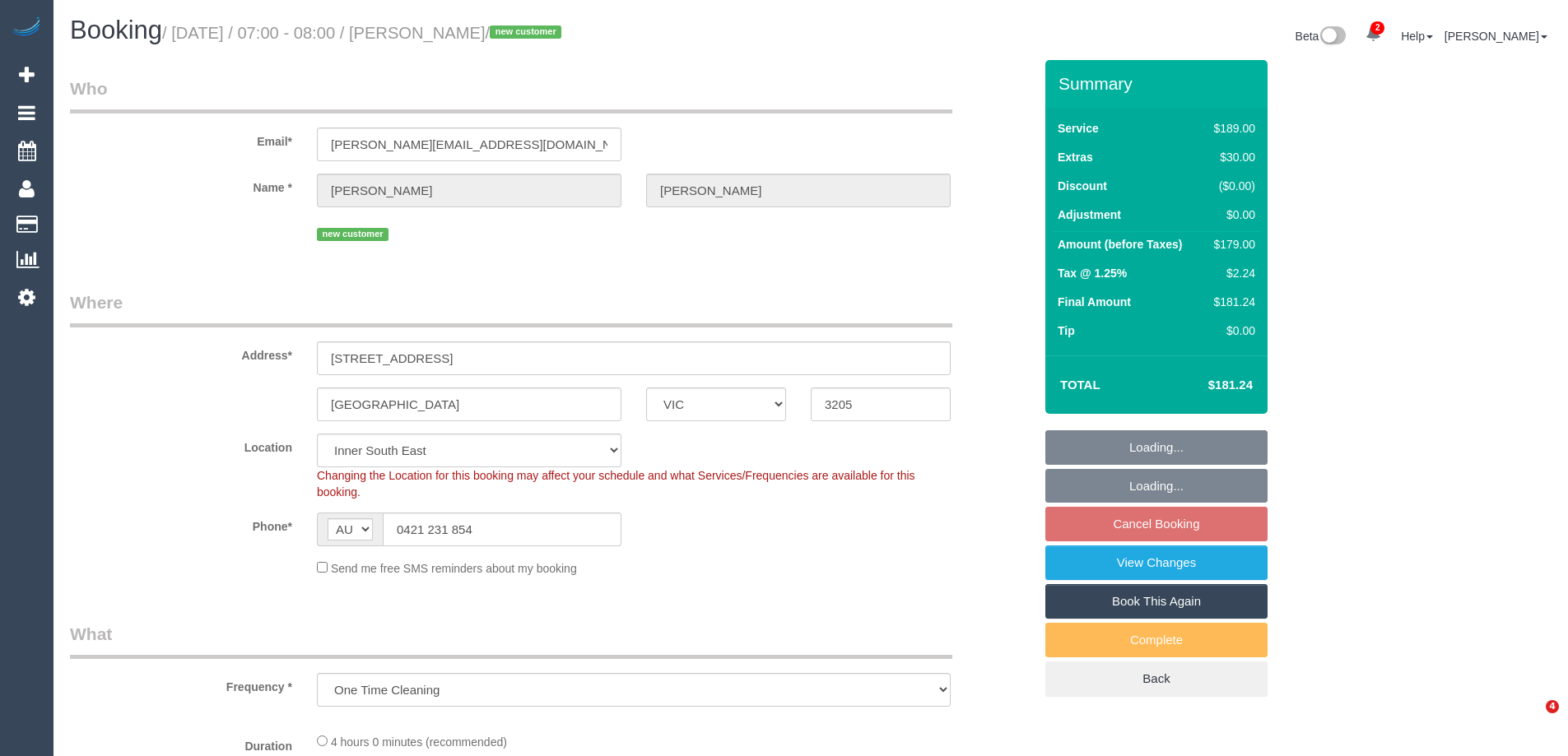
select select "object:712"
select select "string:stripe-pm_1S5p6n2GScqysDRVCCweqlNU"
select select "spot1"
drag, startPoint x: 521, startPoint y: 141, endPoint x: 272, endPoint y: 144, distance: 249.0
click at [272, 144] on div "Email* [PERSON_NAME][EMAIL_ADDRESS][DOMAIN_NAME]" at bounding box center [551, 119] width 987 height 84
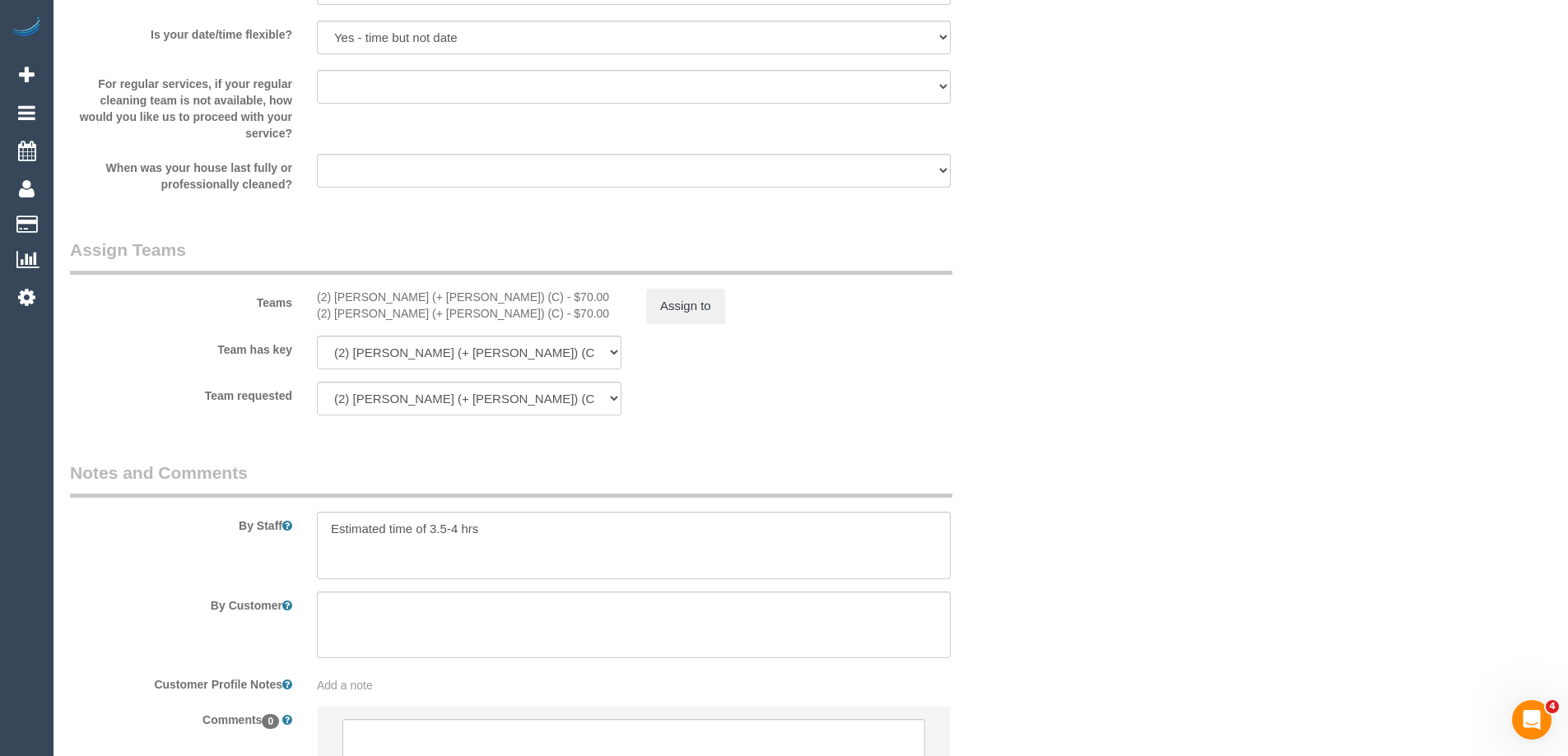
scroll to position [2425, 0]
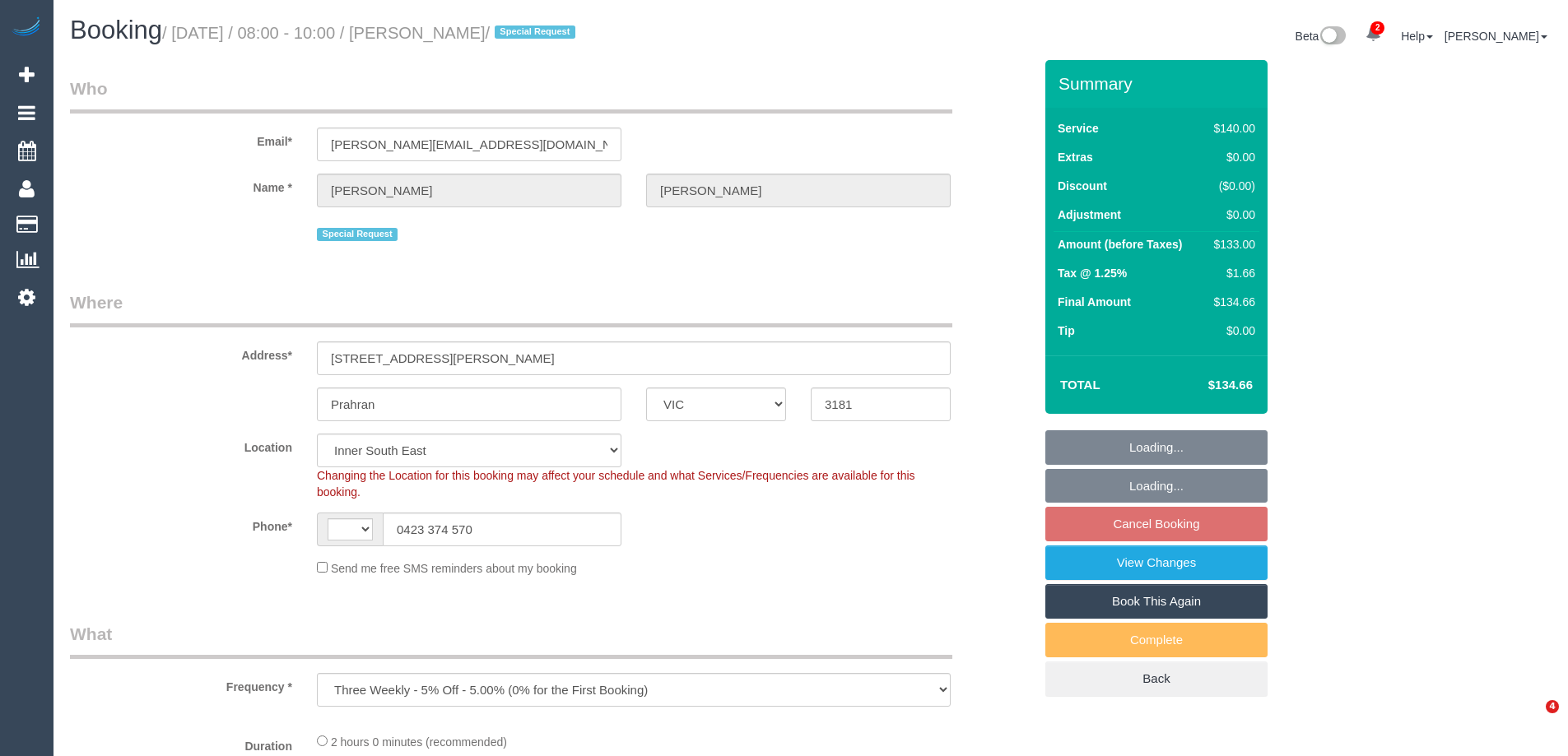
select select "VIC"
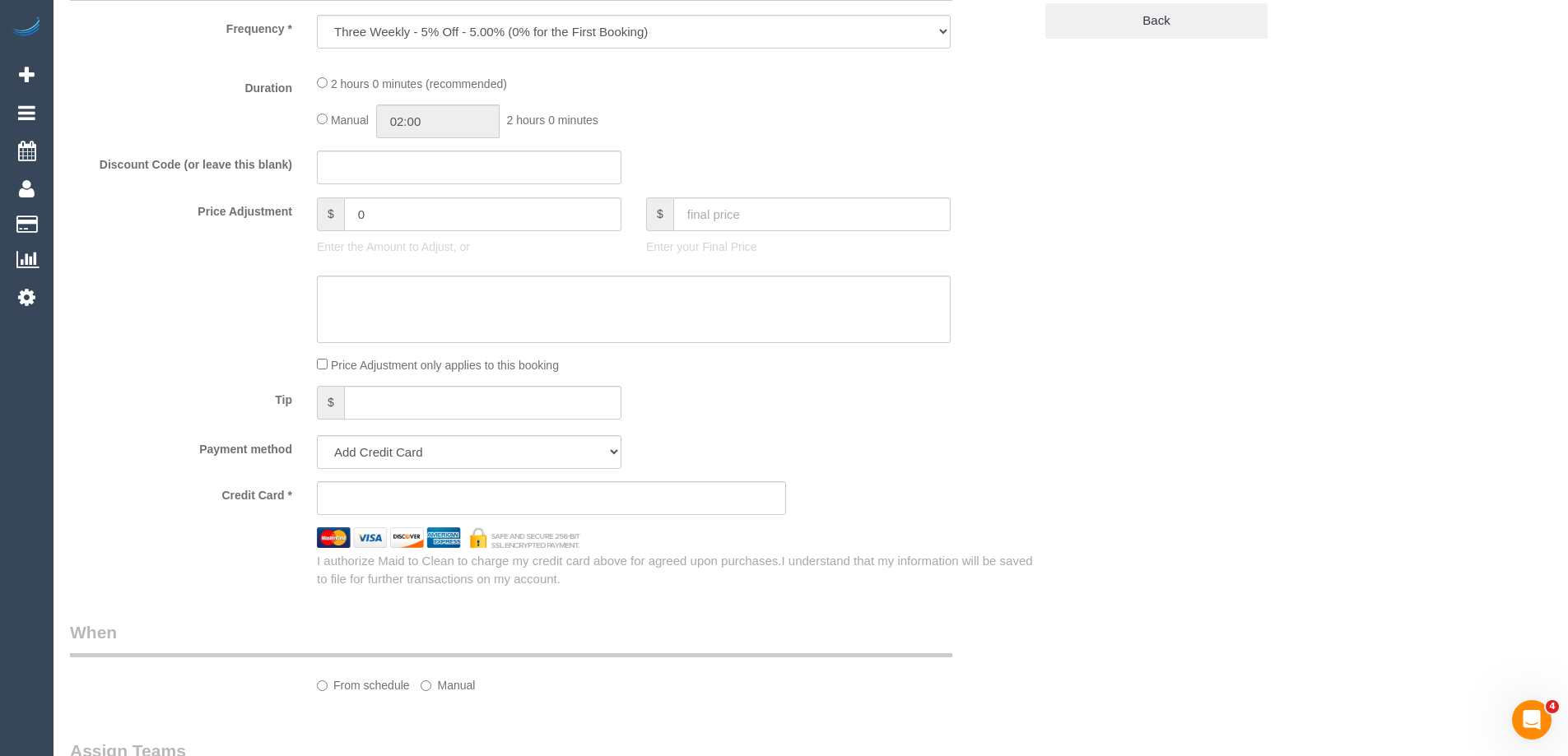
select select "object:702"
select select "string:AU"
select select "string:stripe-pm_1N8Akt2GScqysDRVevJc3FgM"
select select "number:29"
select select "number:16"
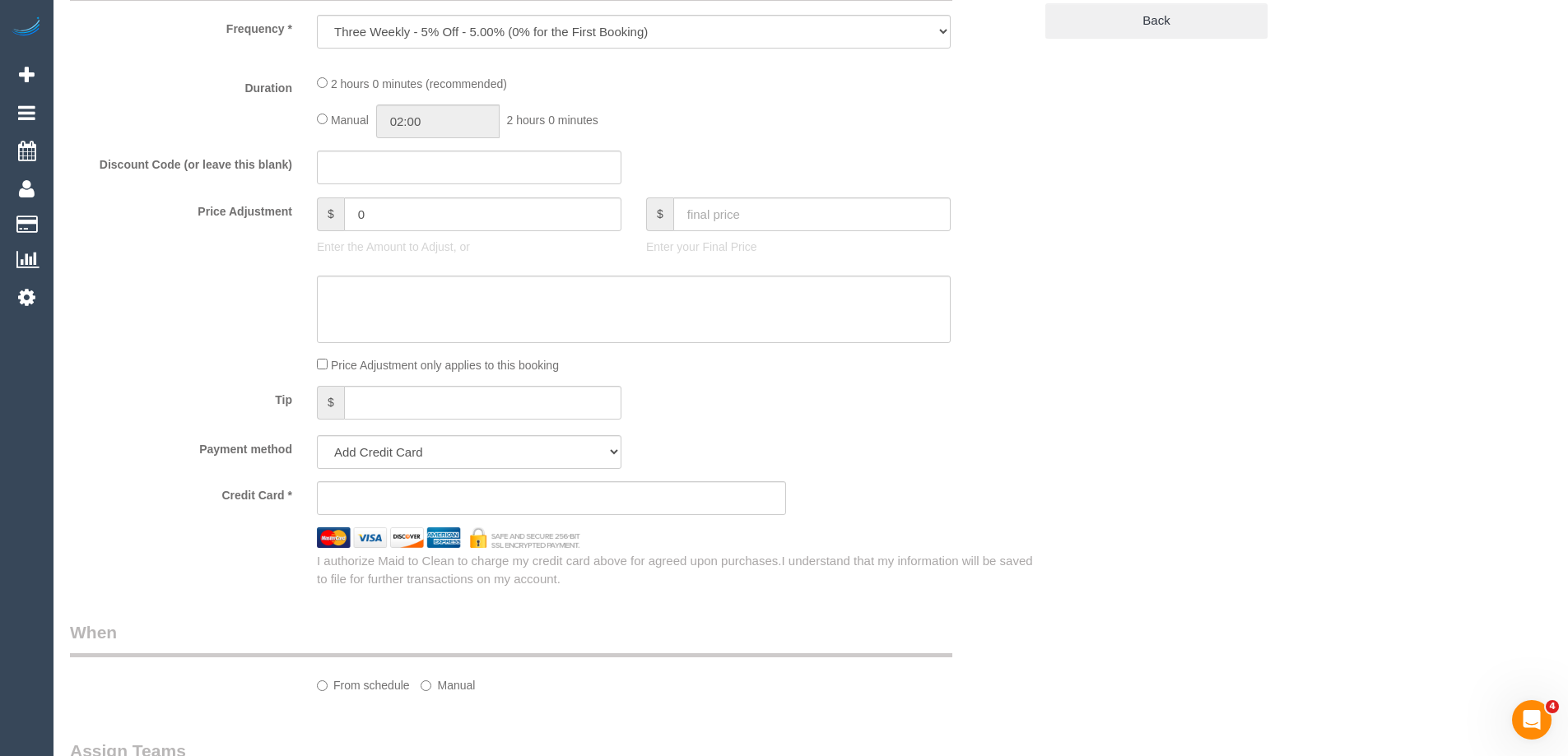
select select "number:19"
select select "number:23"
select select "number:34"
select select "number:11"
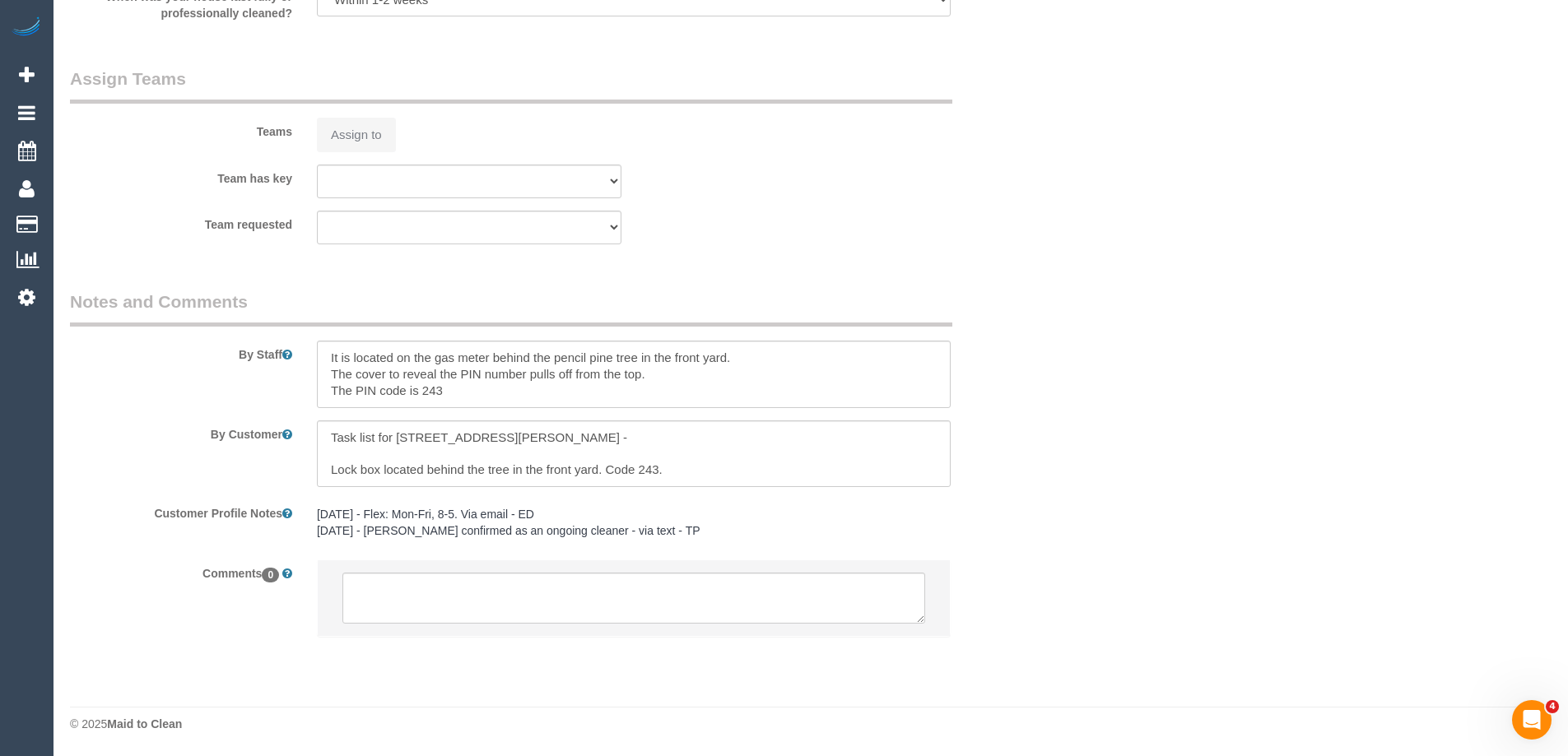
select select "spot2"
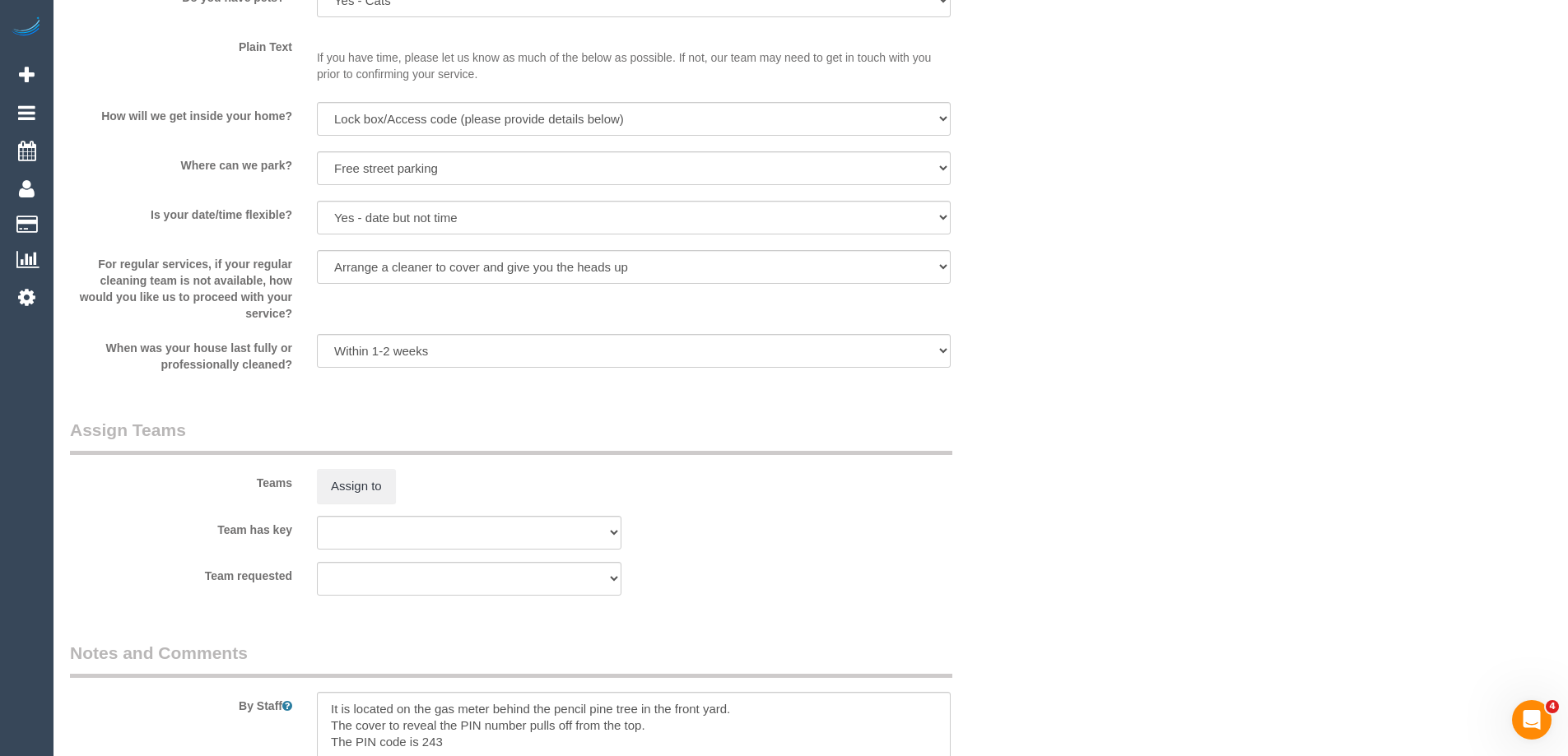
scroll to position [2159, 0]
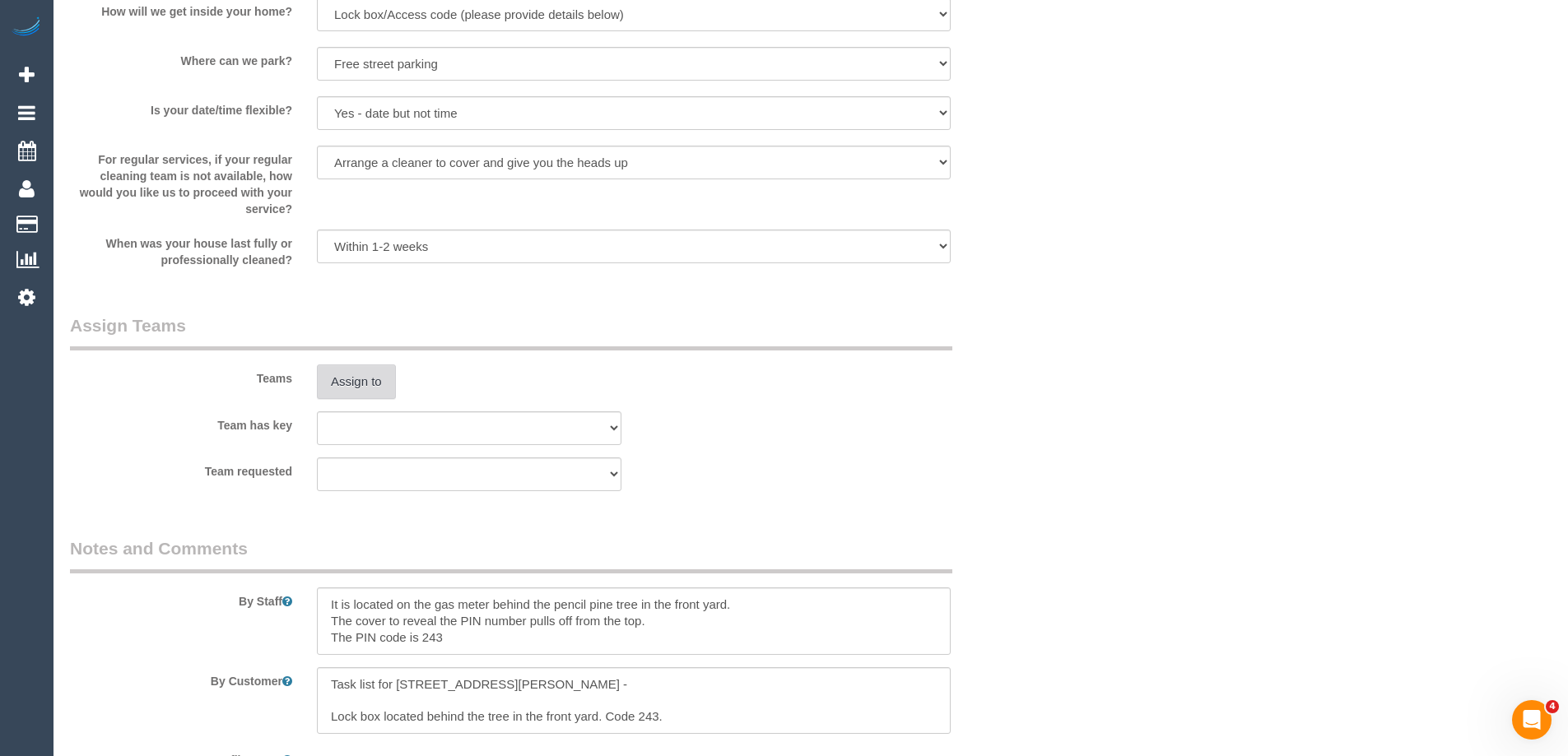
click at [354, 382] on button "Assign to" at bounding box center [356, 381] width 79 height 34
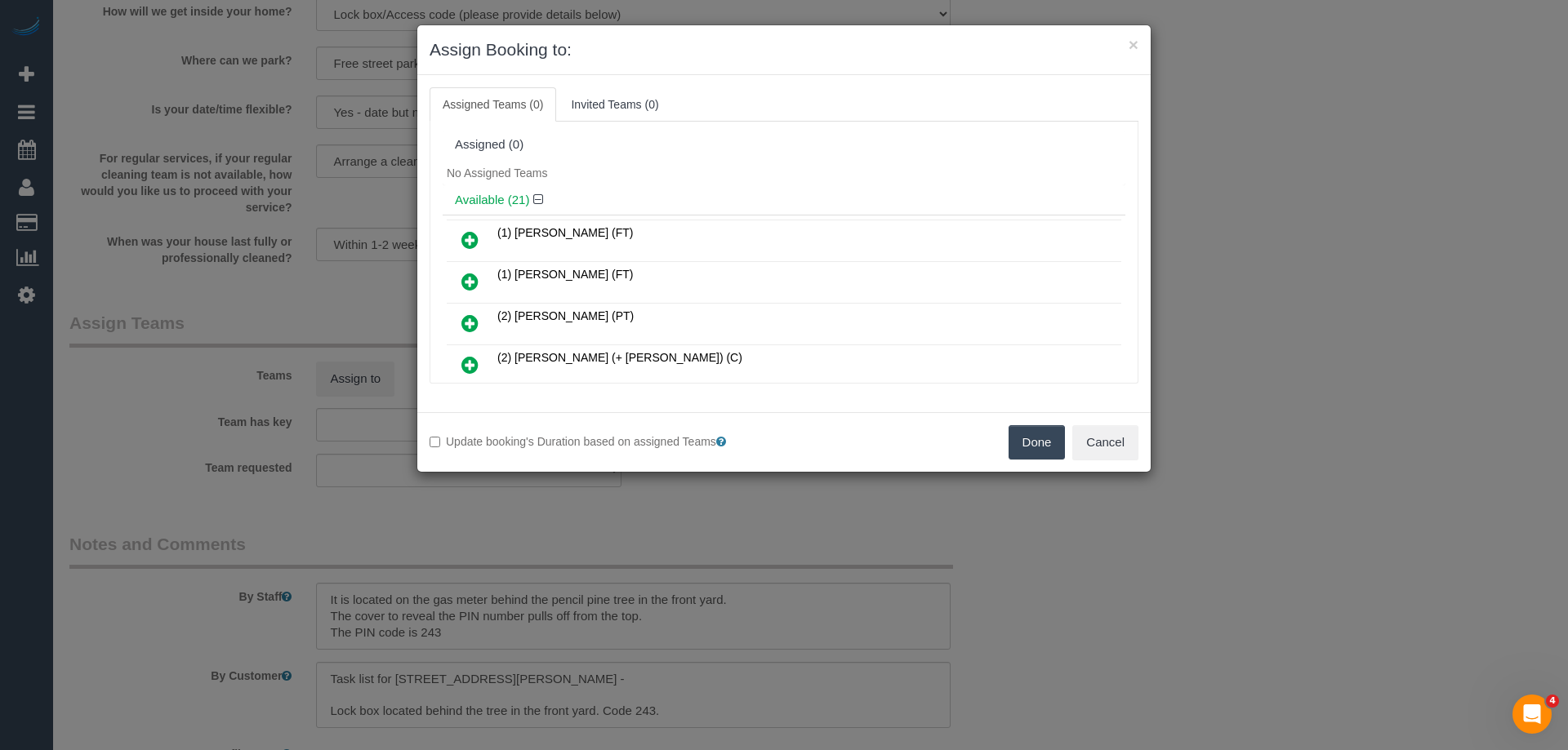
click at [472, 279] on icon at bounding box center [470, 281] width 17 height 20
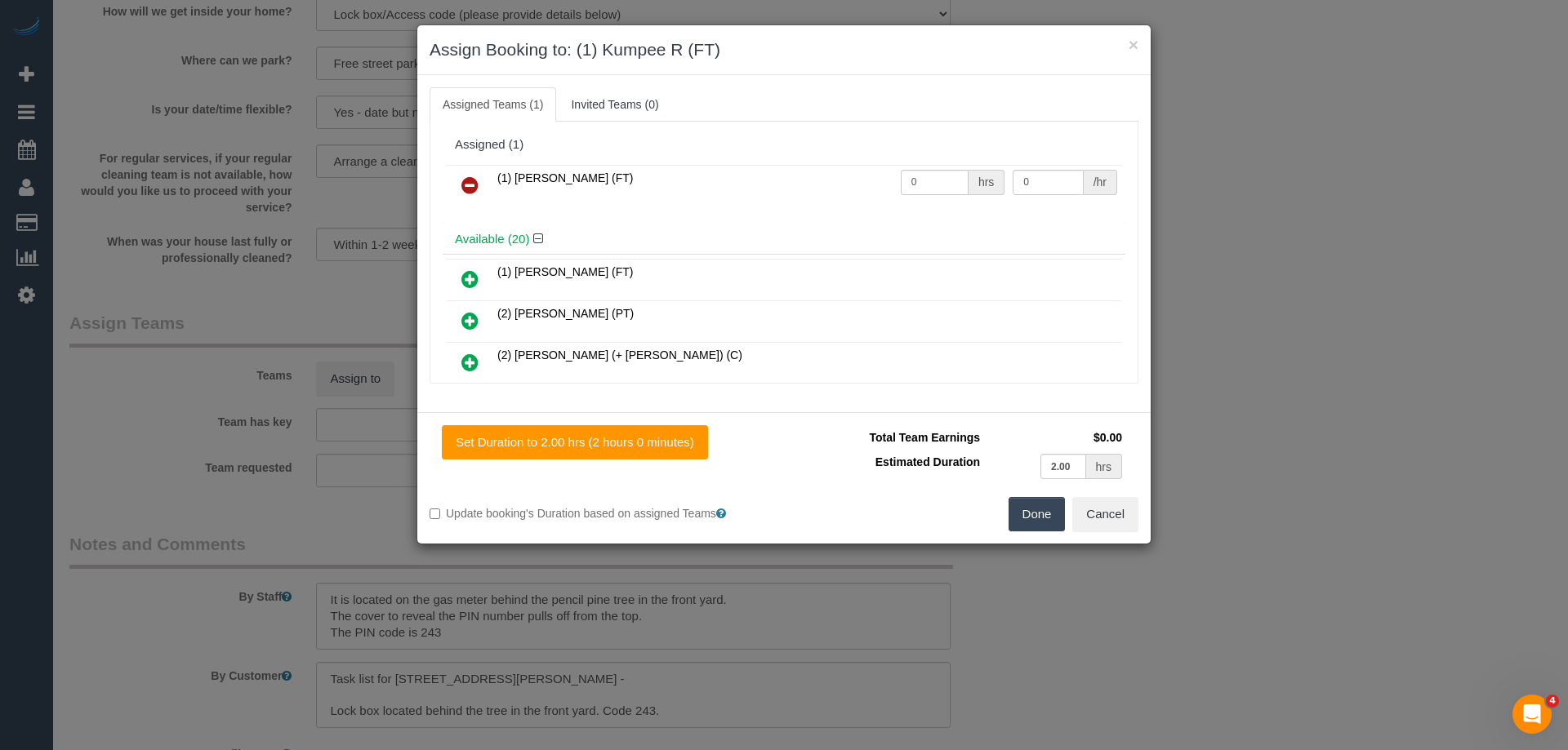
click at [1033, 515] on button "Done" at bounding box center [1036, 514] width 57 height 34
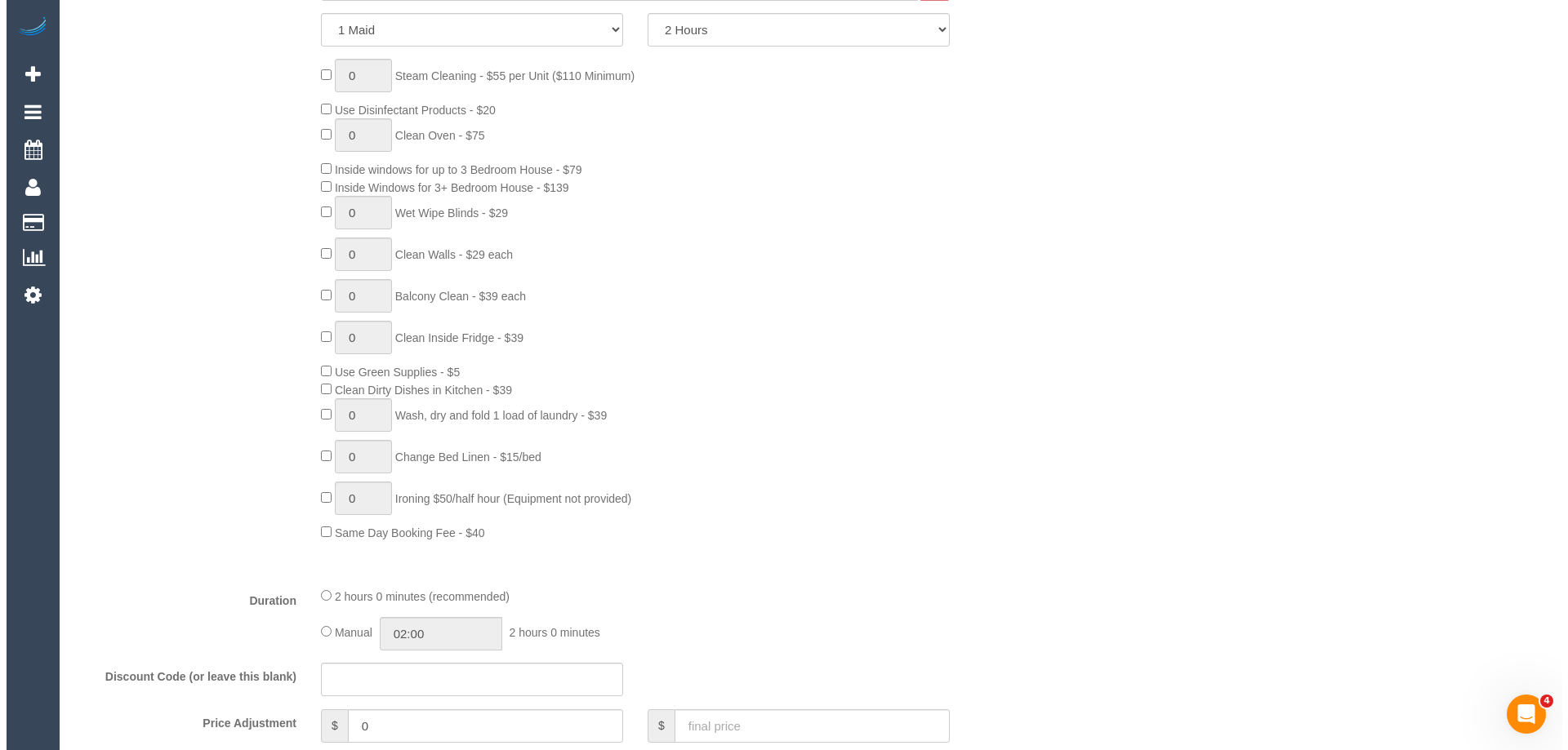
scroll to position [0, 0]
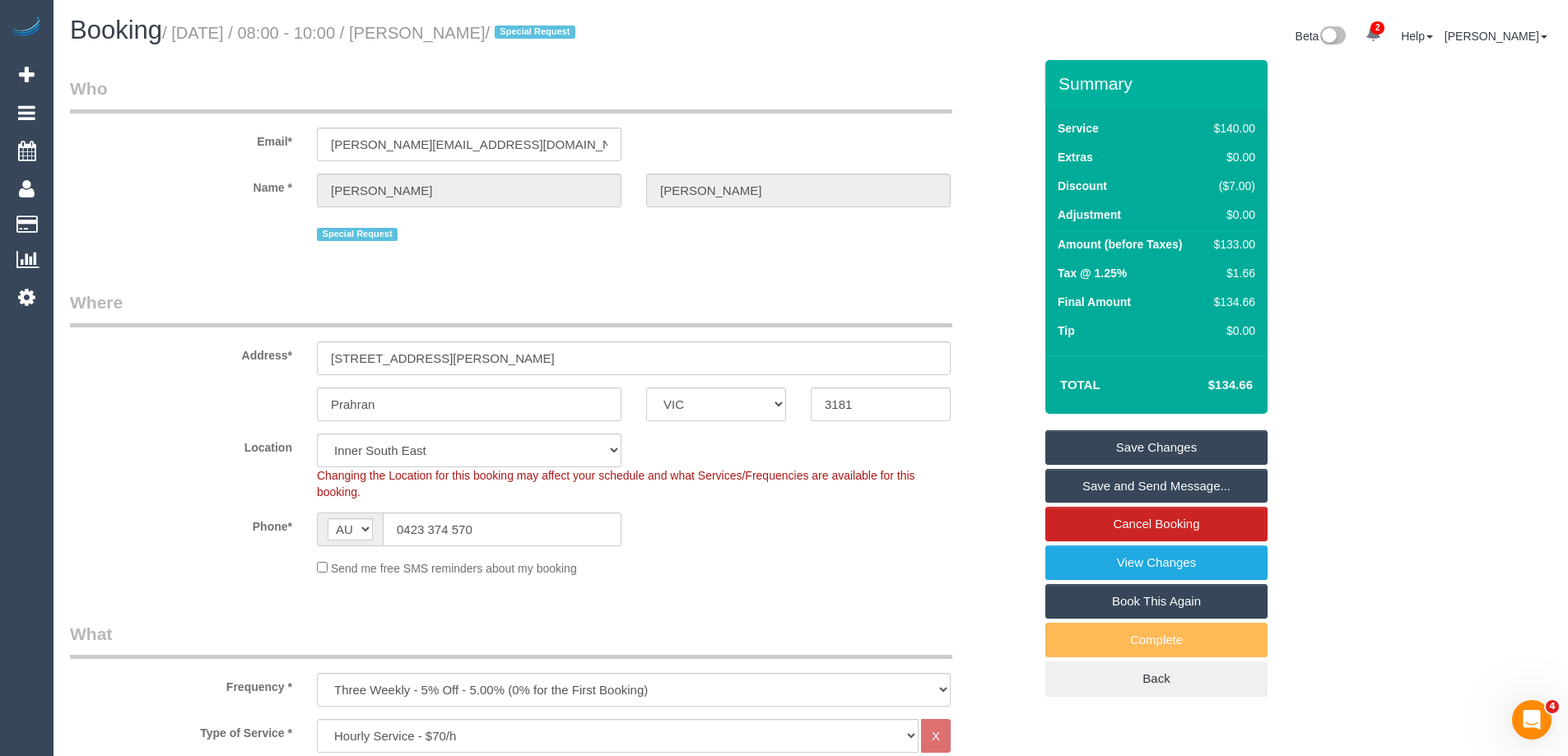
drag, startPoint x: 529, startPoint y: 28, endPoint x: 452, endPoint y: 22, distance: 77.2
click at [452, 22] on h1 "Booking / September 18, 2025 / 08:00 - 10:00 / Erin Cahill / Special Request" at bounding box center [434, 29] width 729 height 28
copy small "Erin Cahill"
click at [1073, 450] on link "Save Changes" at bounding box center [1156, 448] width 222 height 34
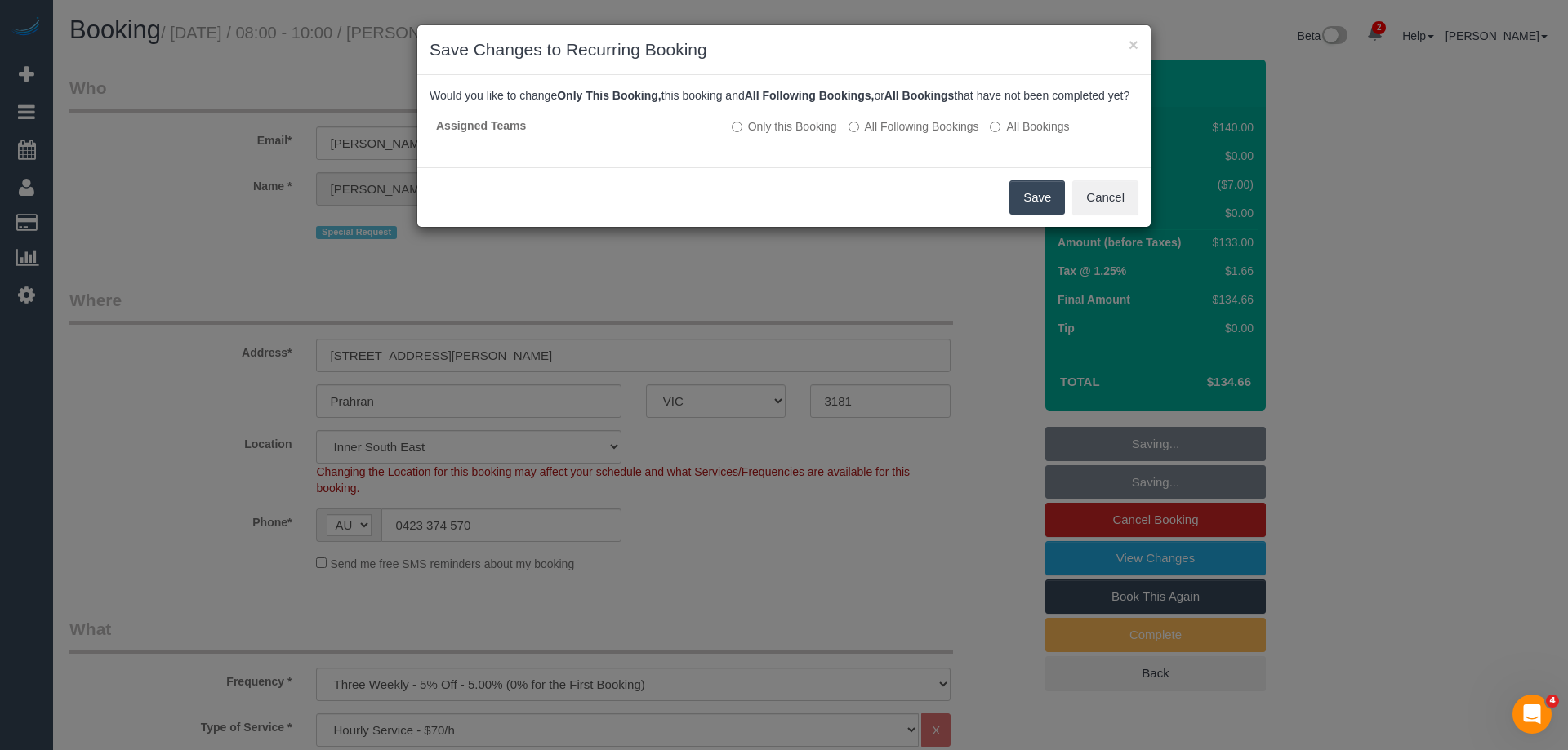
click at [1026, 215] on button "Save" at bounding box center [1036, 198] width 56 height 34
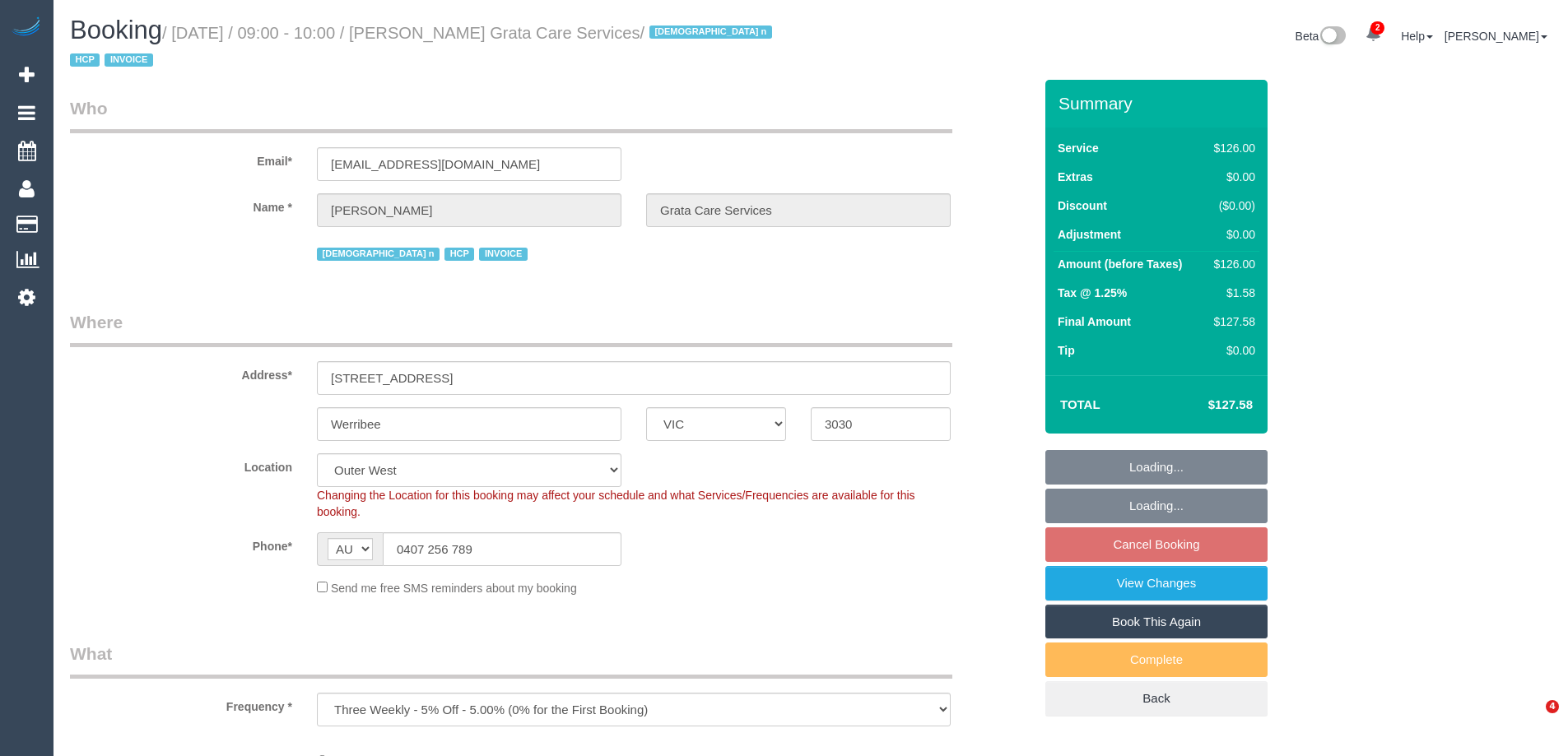
select select "VIC"
select select "number:28"
select select "number:14"
select select "number:18"
select select "number:25"
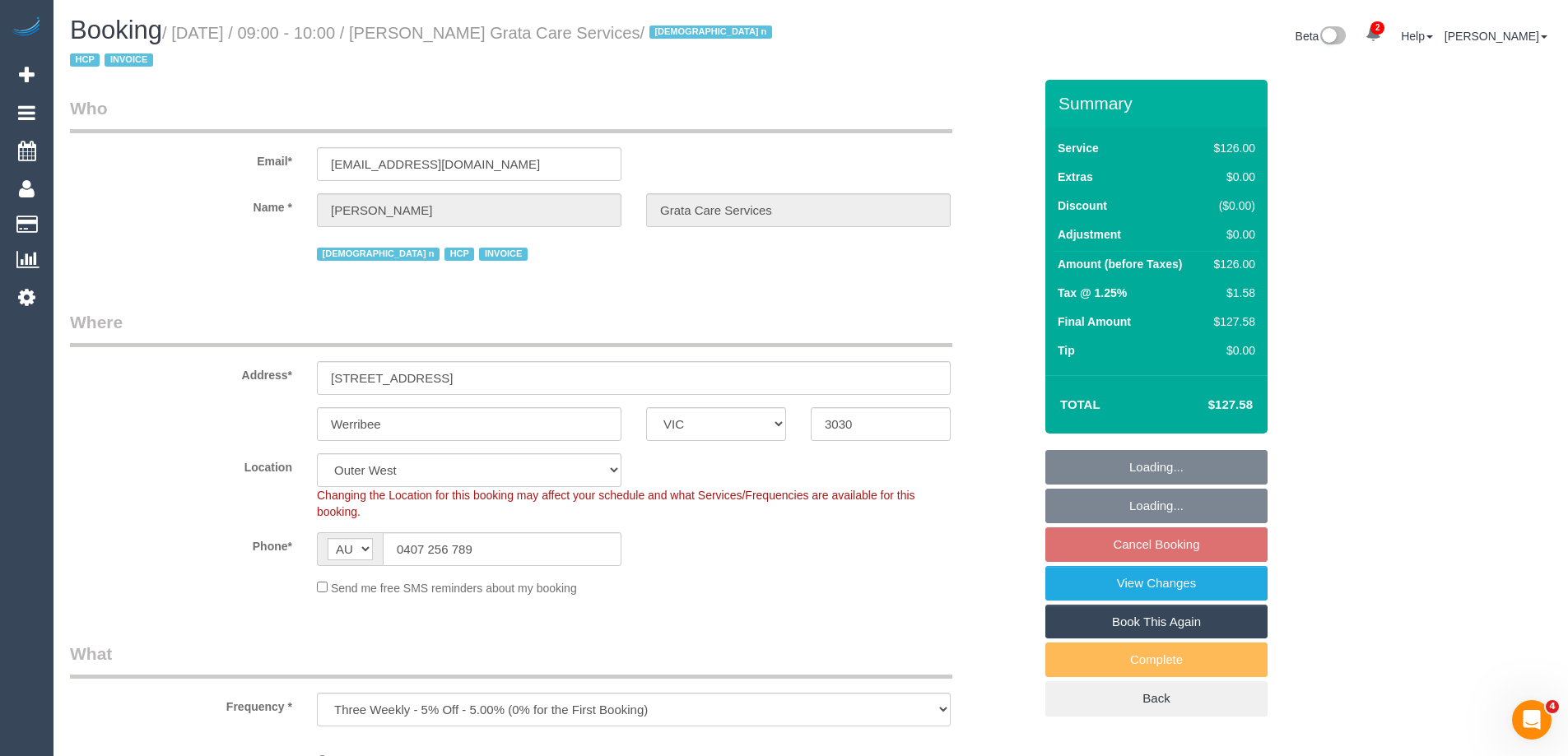
select select "number:34"
select select "object:694"
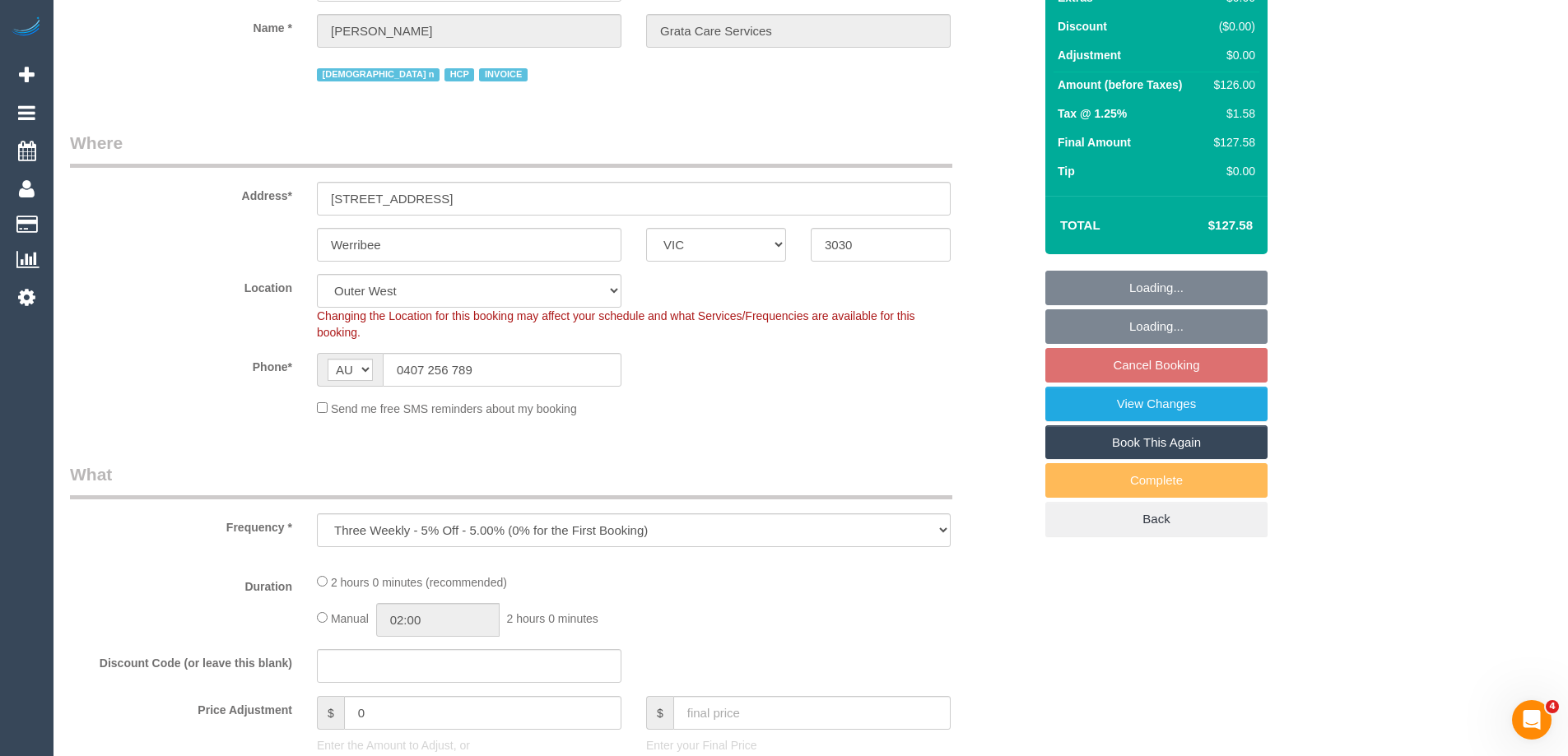
select select "120"
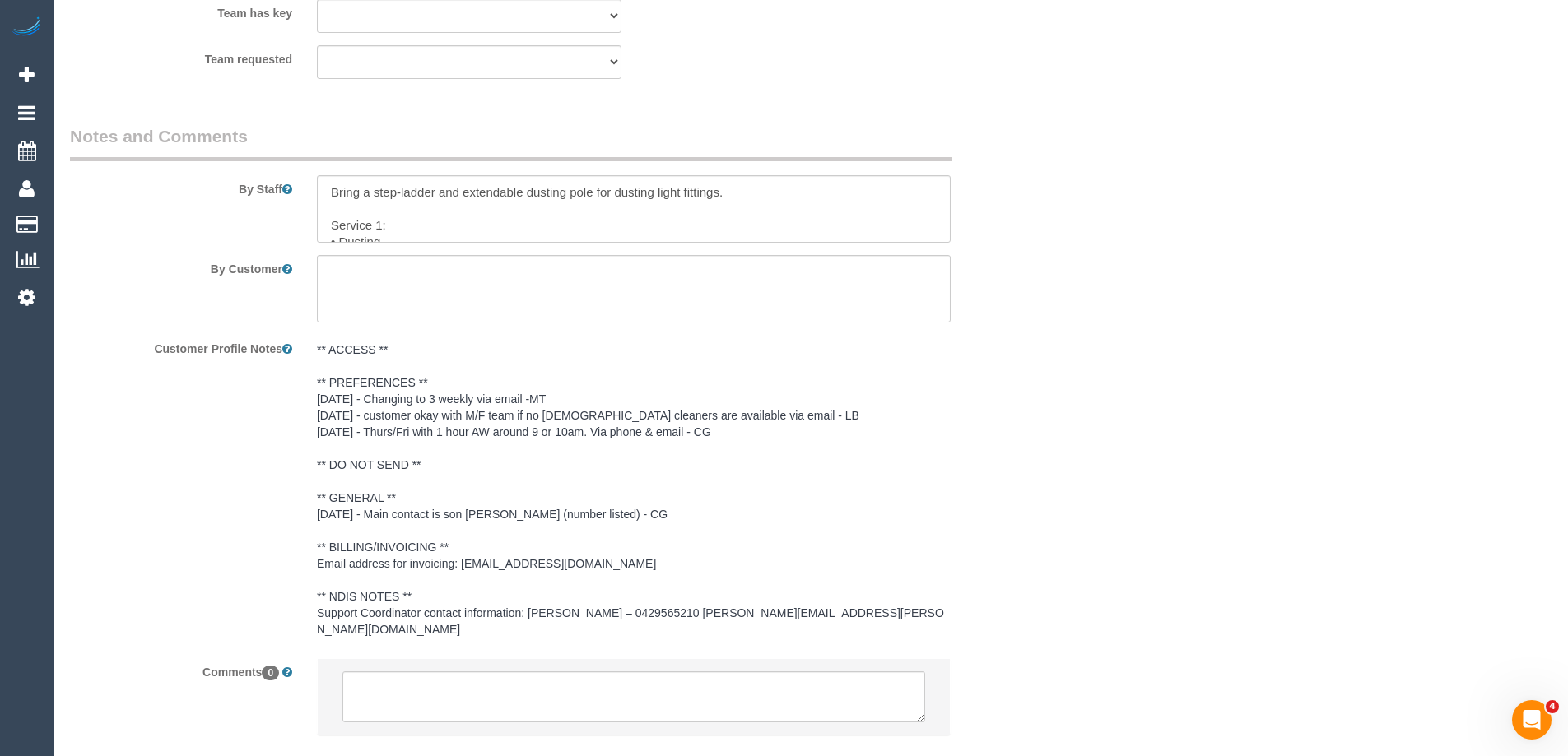
scroll to position [2113, 0]
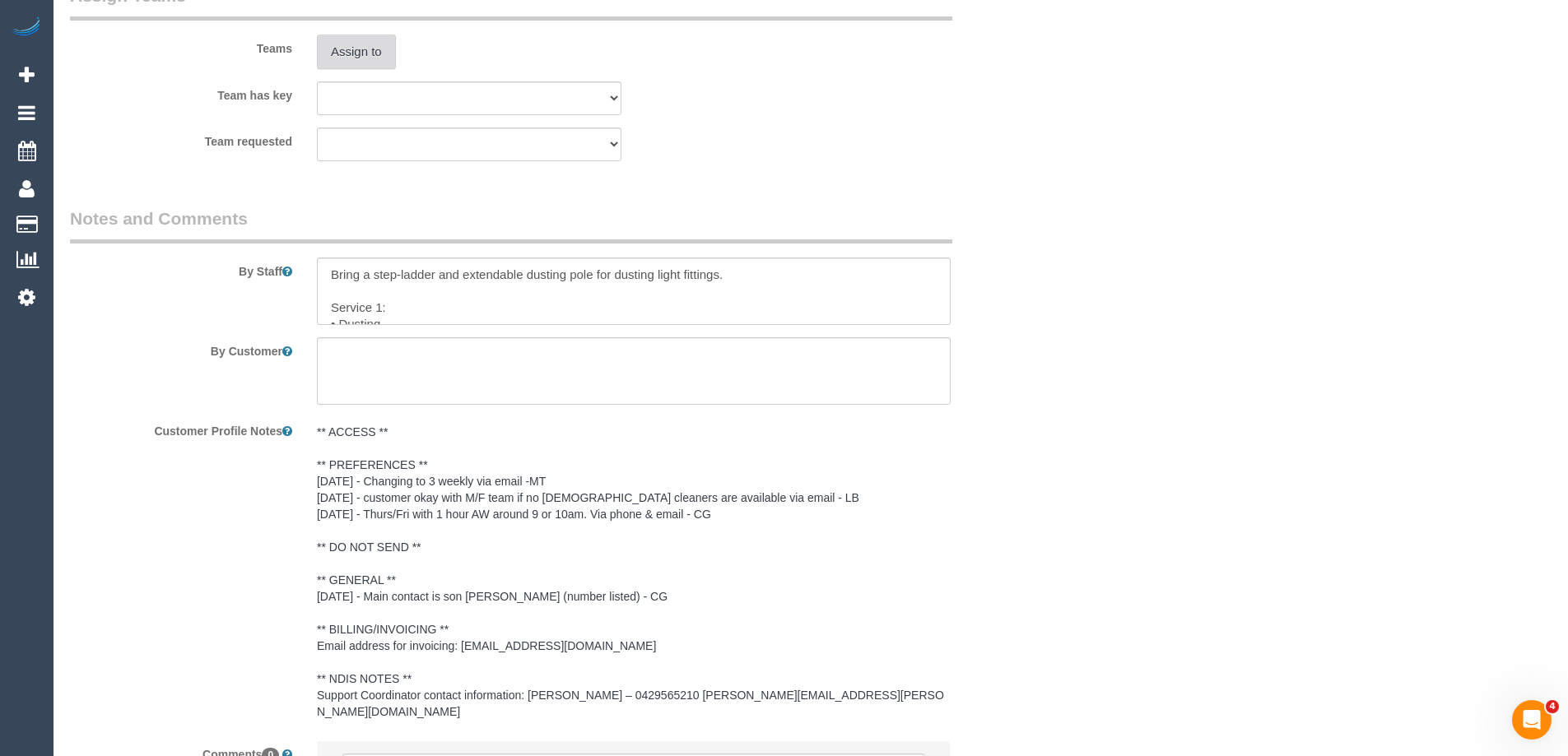
click at [386, 38] on button "Assign to" at bounding box center [356, 51] width 79 height 34
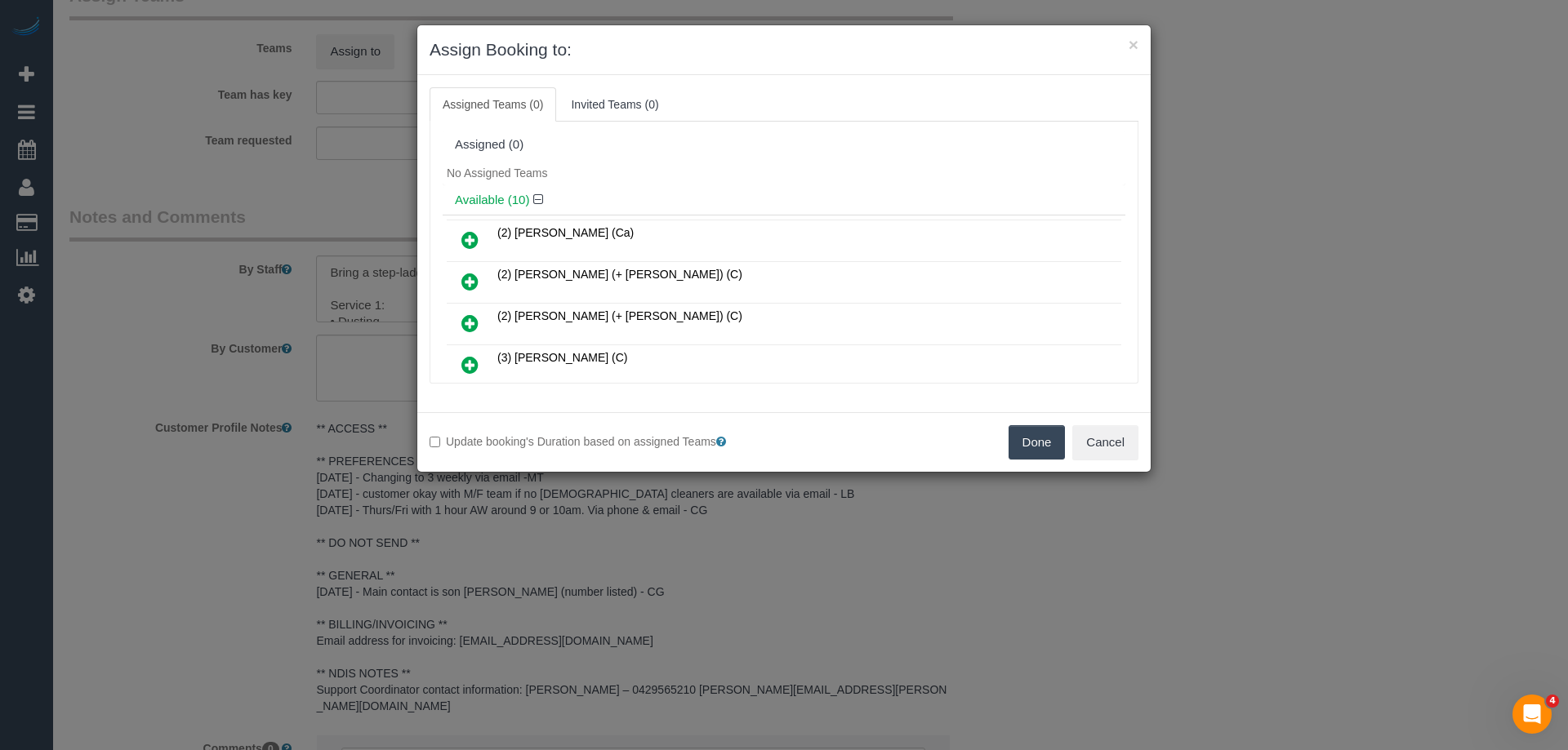
click at [468, 240] on icon at bounding box center [470, 240] width 17 height 20
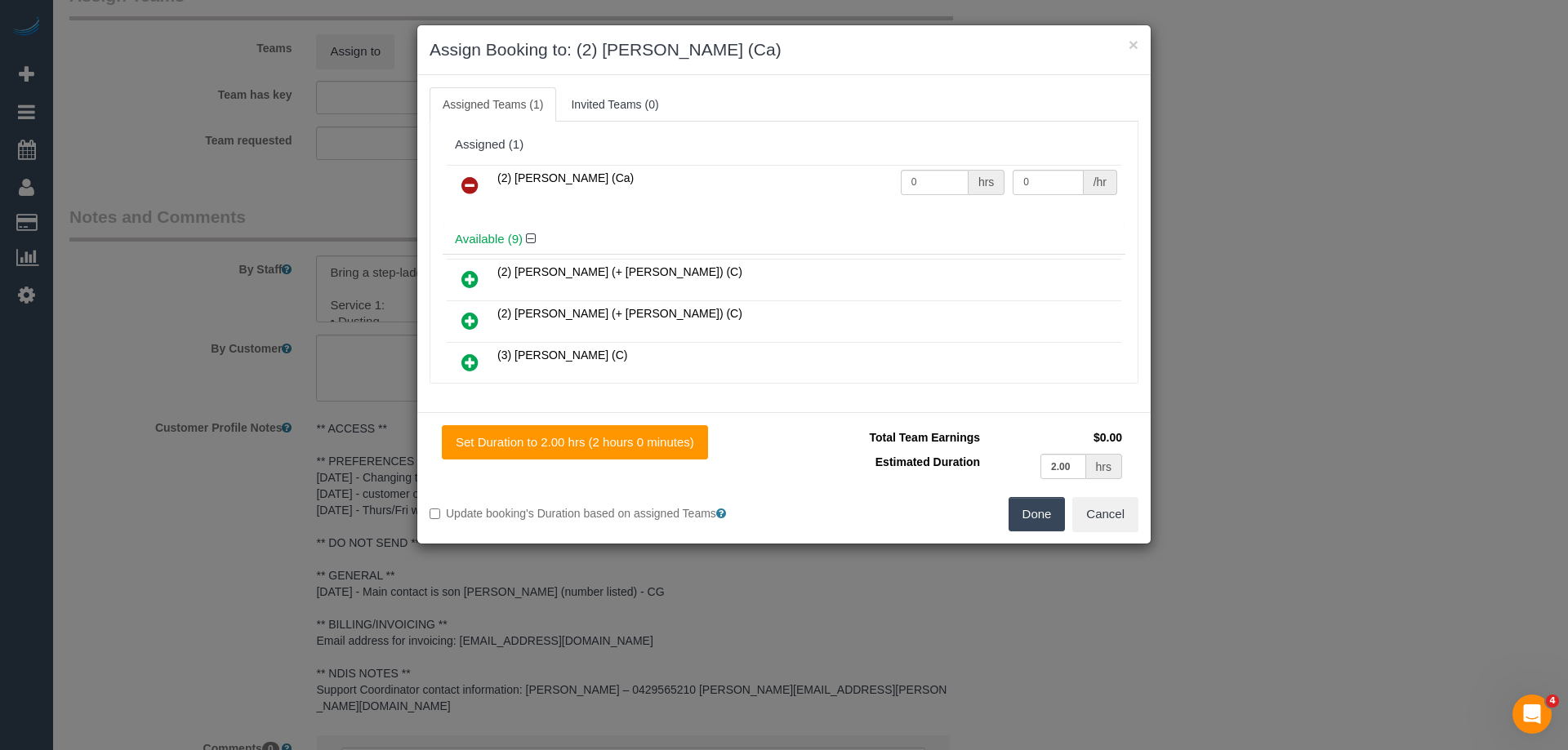
click at [1034, 500] on button "Done" at bounding box center [1036, 514] width 57 height 34
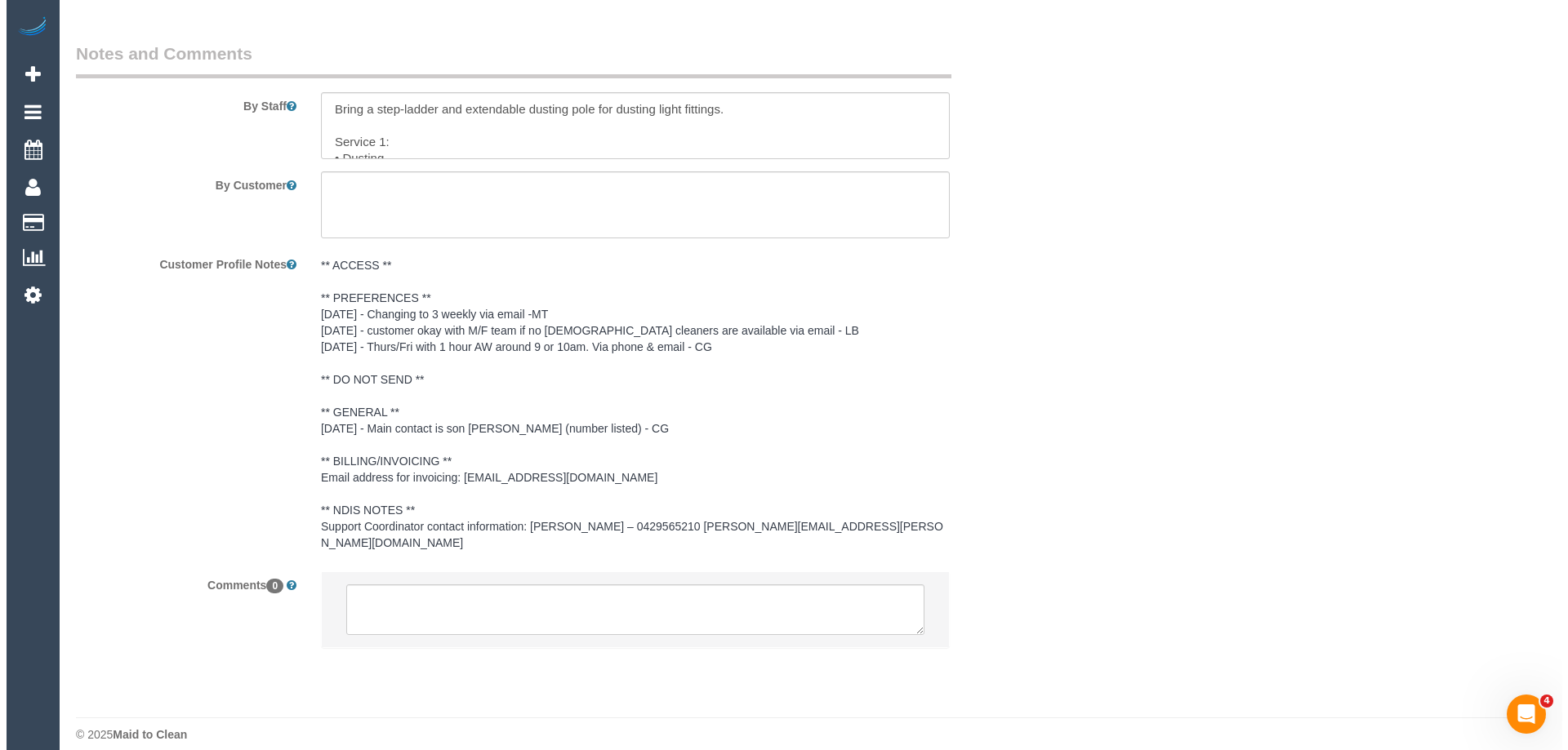
scroll to position [0, 0]
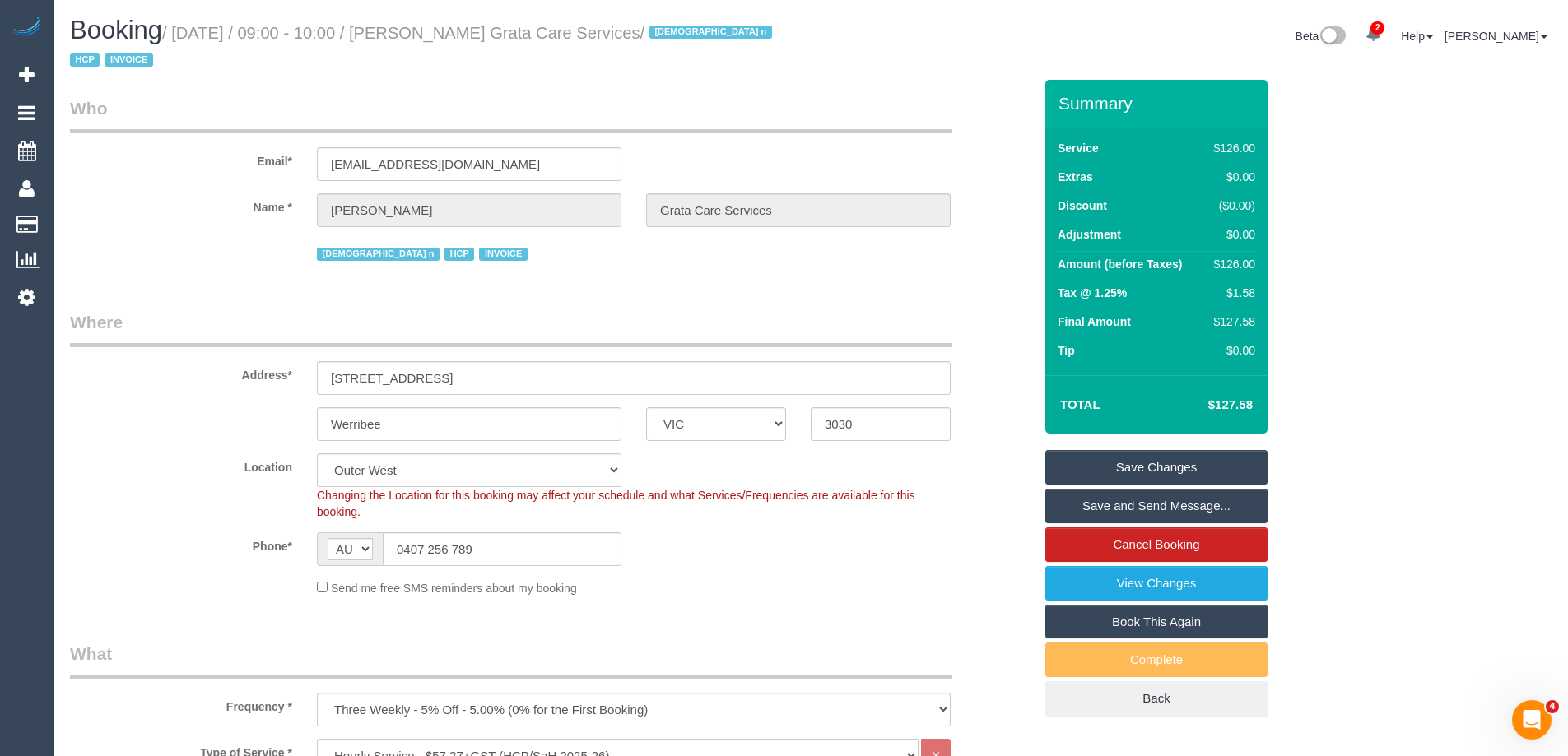
drag, startPoint x: 731, startPoint y: 27, endPoint x: 455, endPoint y: 32, distance: 276.0
click at [455, 32] on small "/ September 18, 2025 / 09:00 - 10:00 / Carmela Fisicaro Grata Care Services / F…" at bounding box center [423, 46] width 707 height 46
copy small "Carmela Fisicaro Grata Care Services"
click at [1088, 479] on link "Save Changes" at bounding box center [1156, 468] width 222 height 34
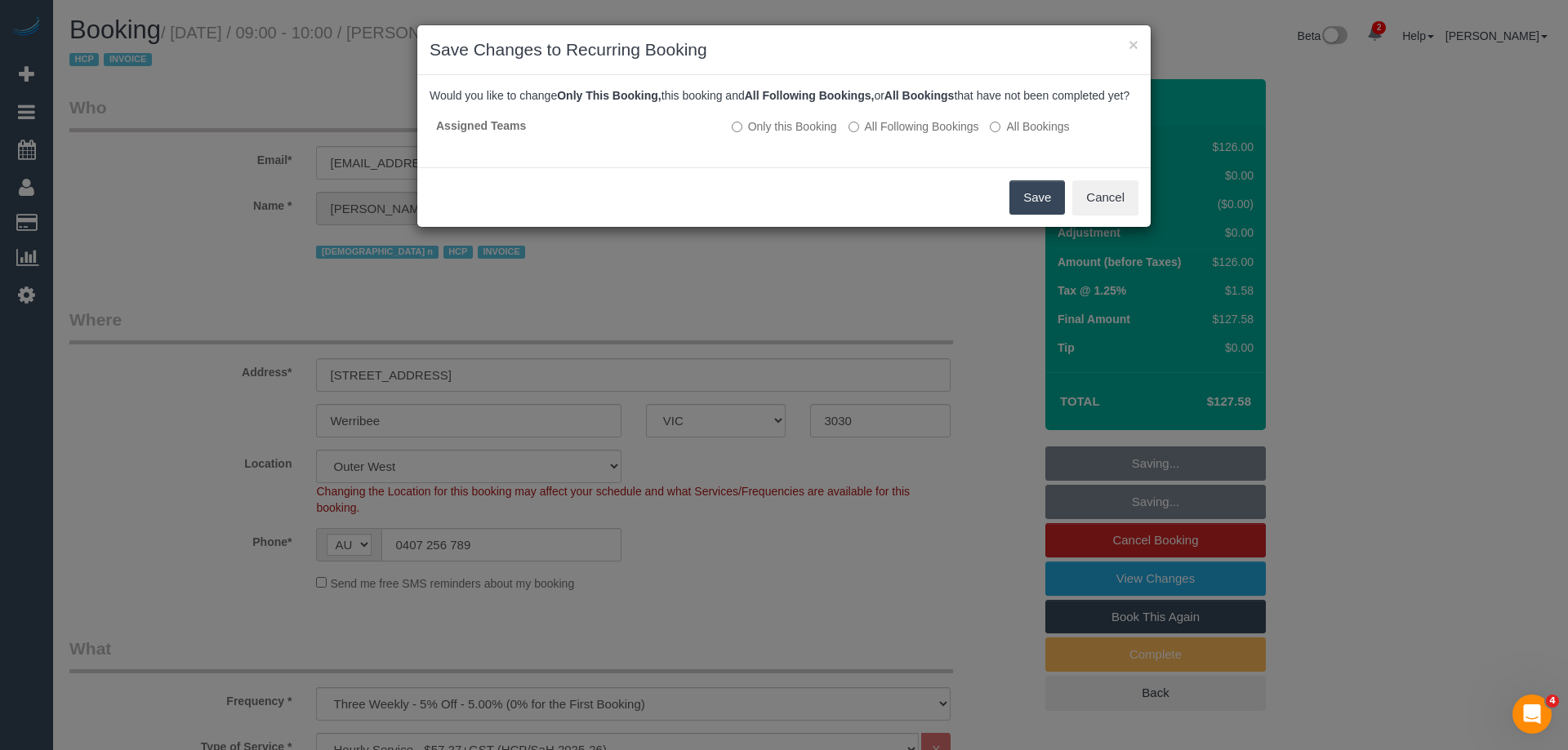
click at [1053, 215] on button "Save" at bounding box center [1036, 198] width 56 height 34
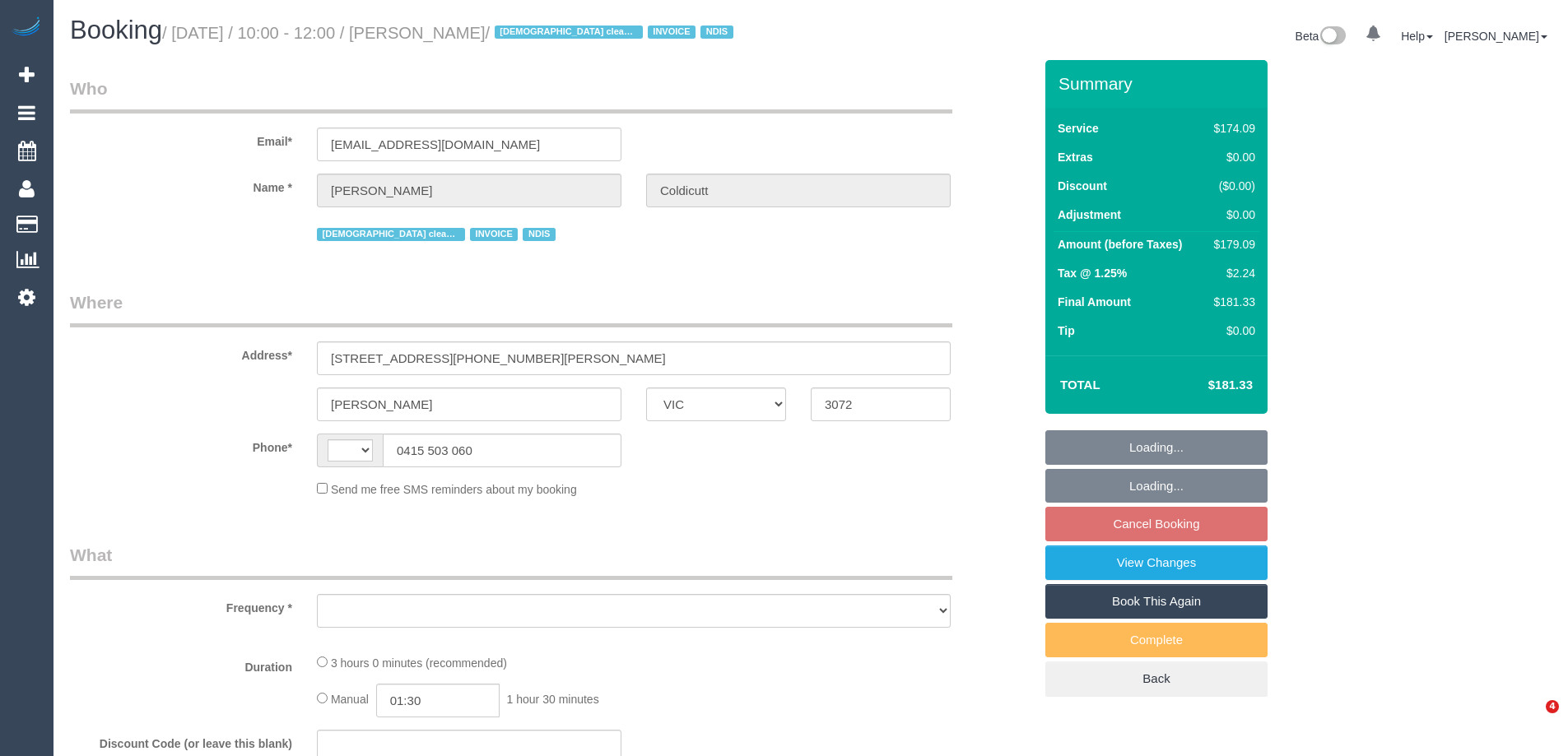
select select "VIC"
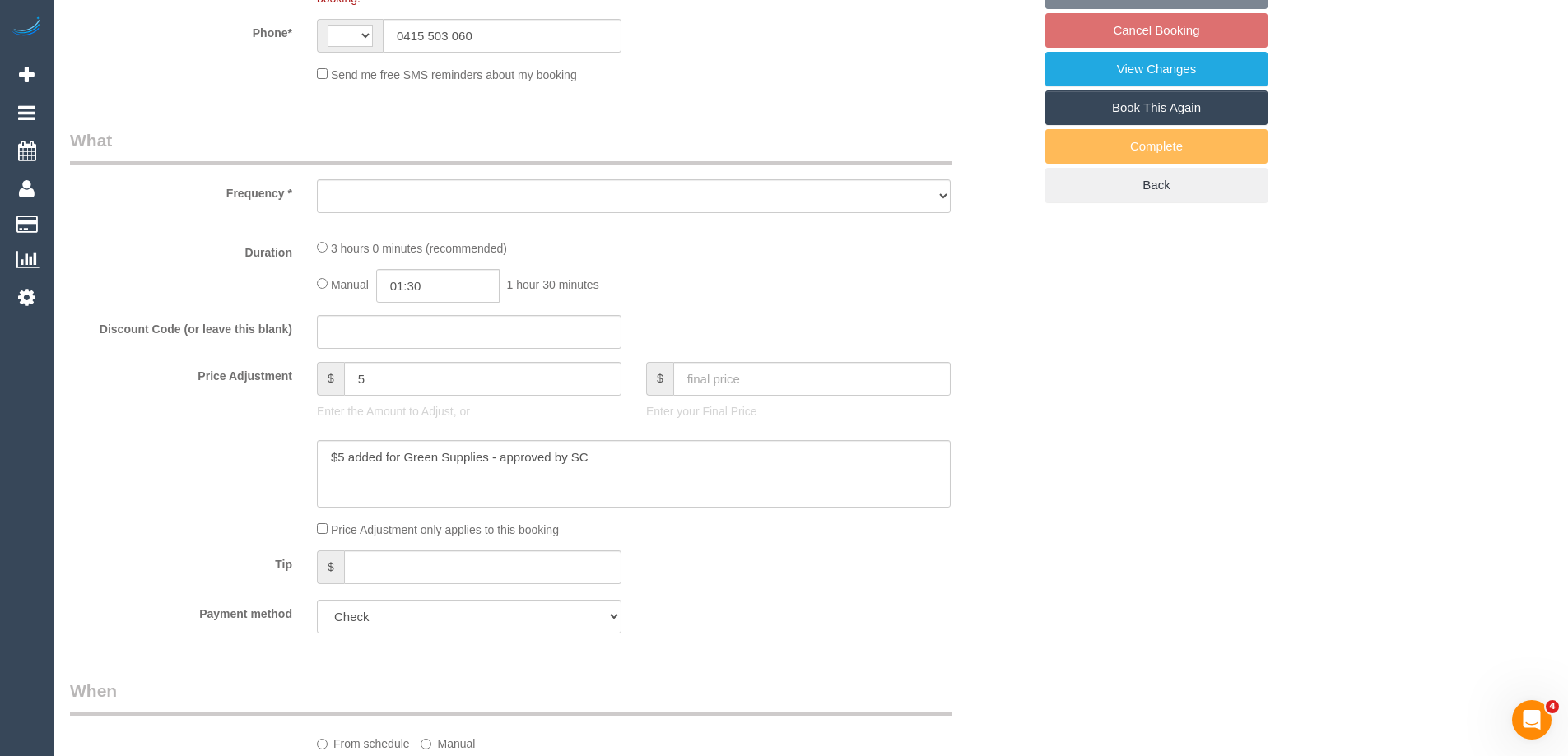
select select "string:AU"
select select "object:2079"
select select "180"
select select "number:28"
select select "number:16"
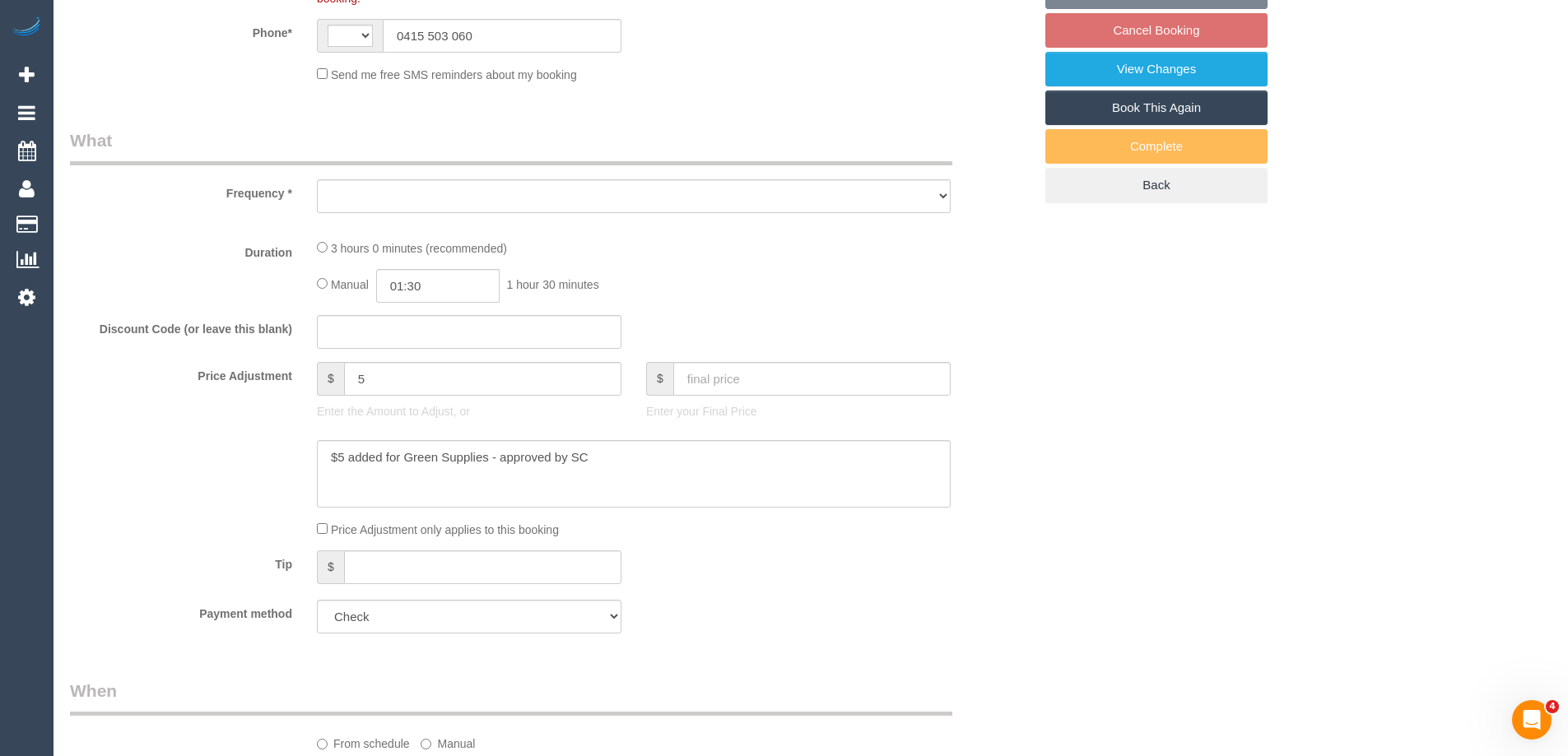
select select "number:19"
select select "number:36"
select select "number:34"
select select "number:11"
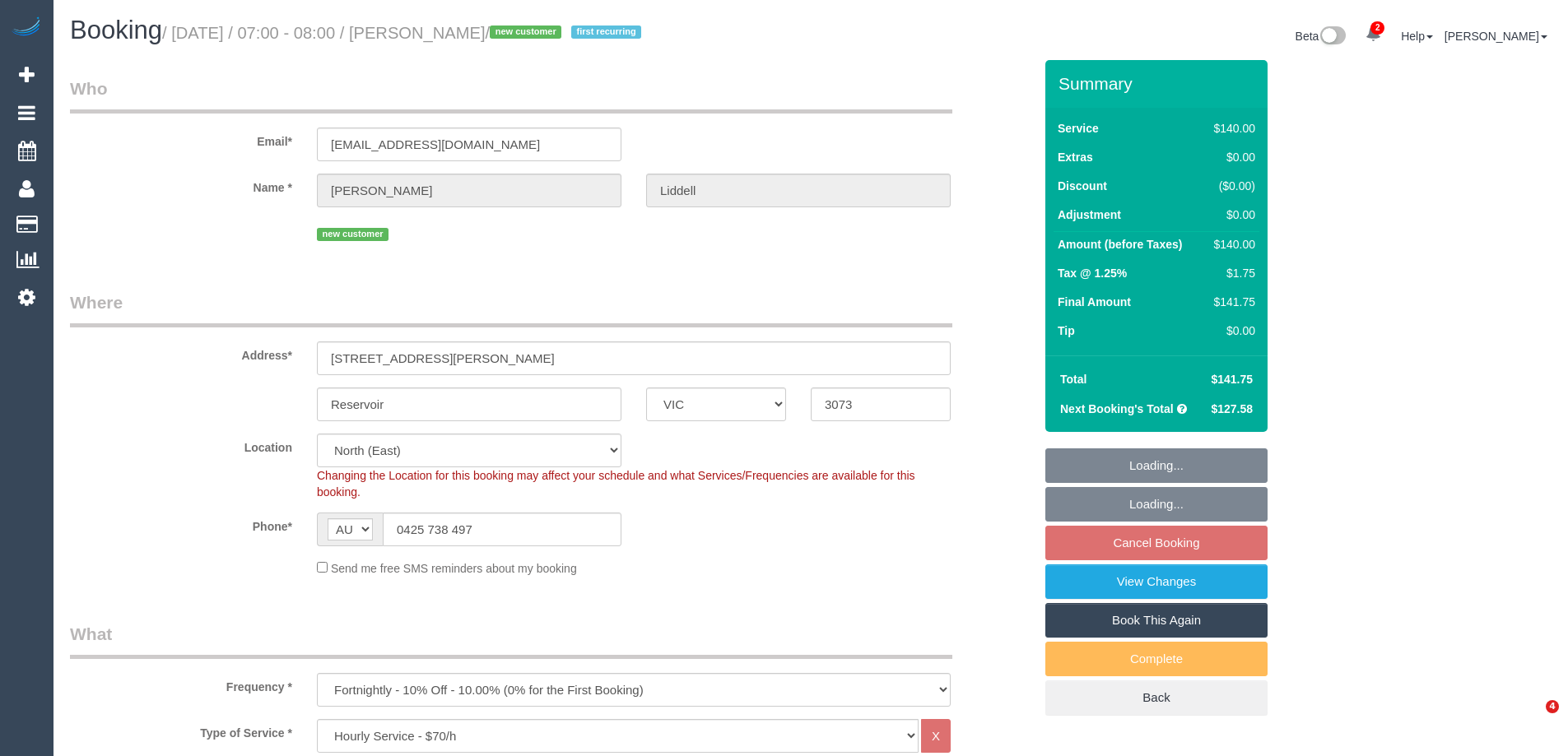
select select "VIC"
select select "object:1543"
select select "spot1"
select select "number:28"
select select "number:14"
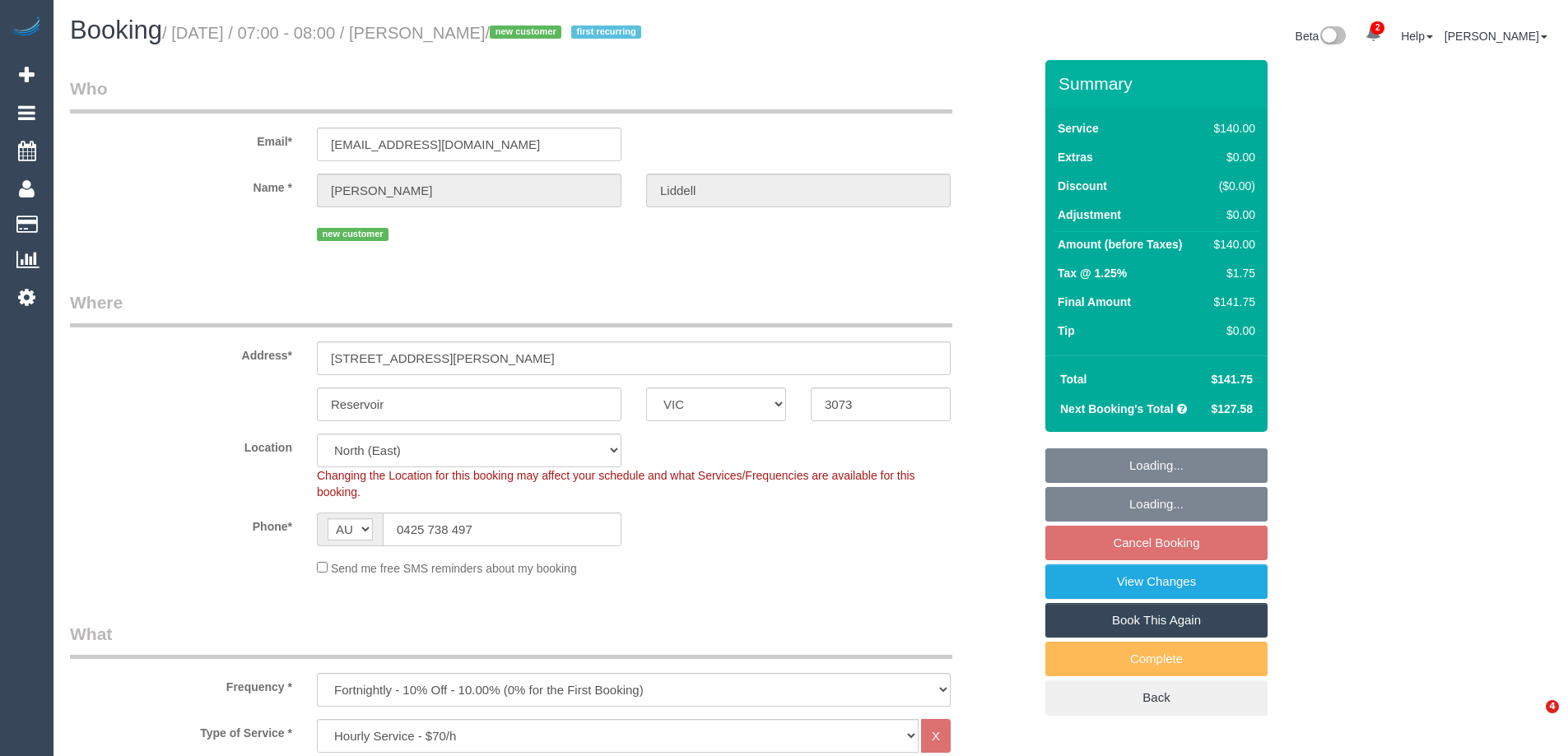
select select "number:19"
select select "number:22"
select select "number:34"
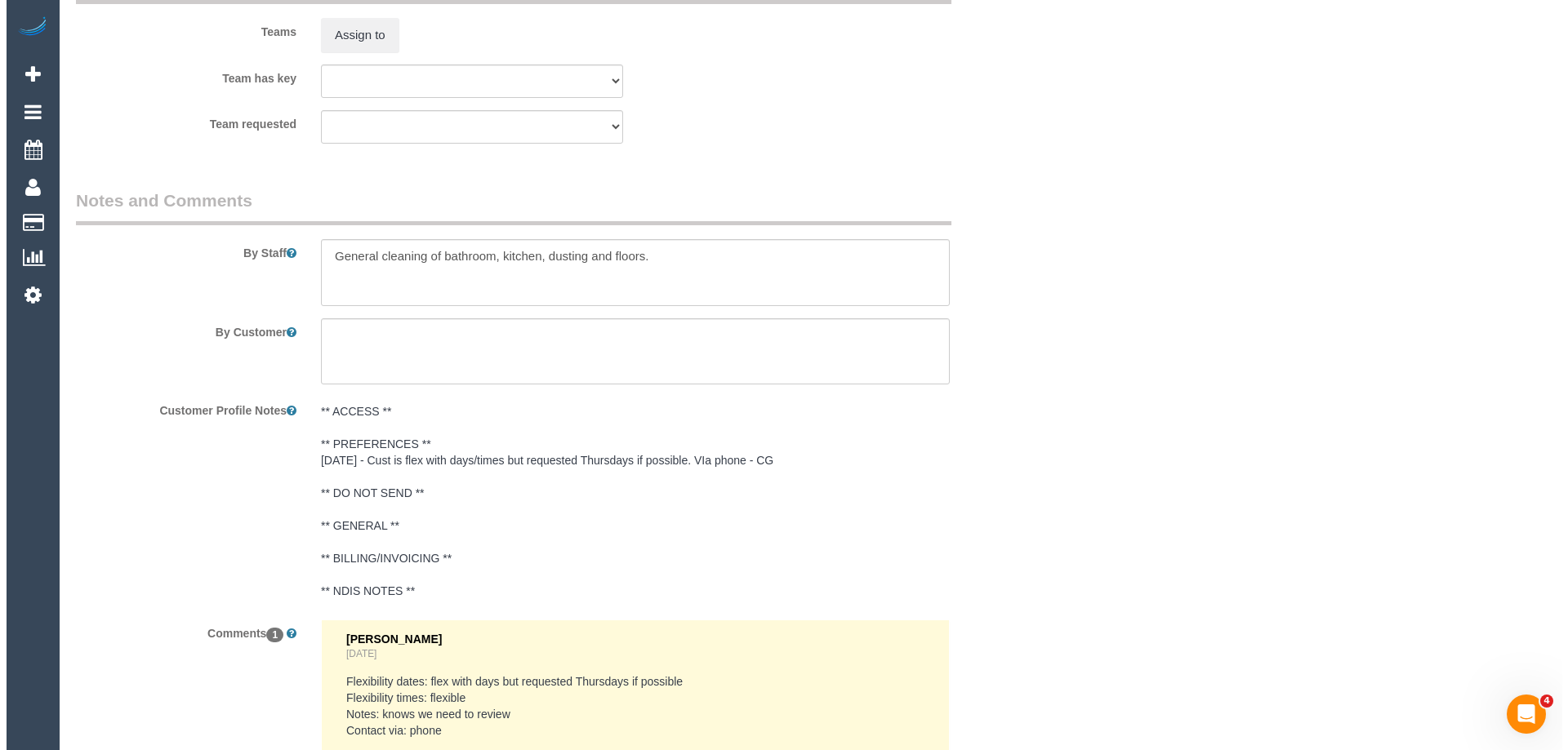
scroll to position [2478, 0]
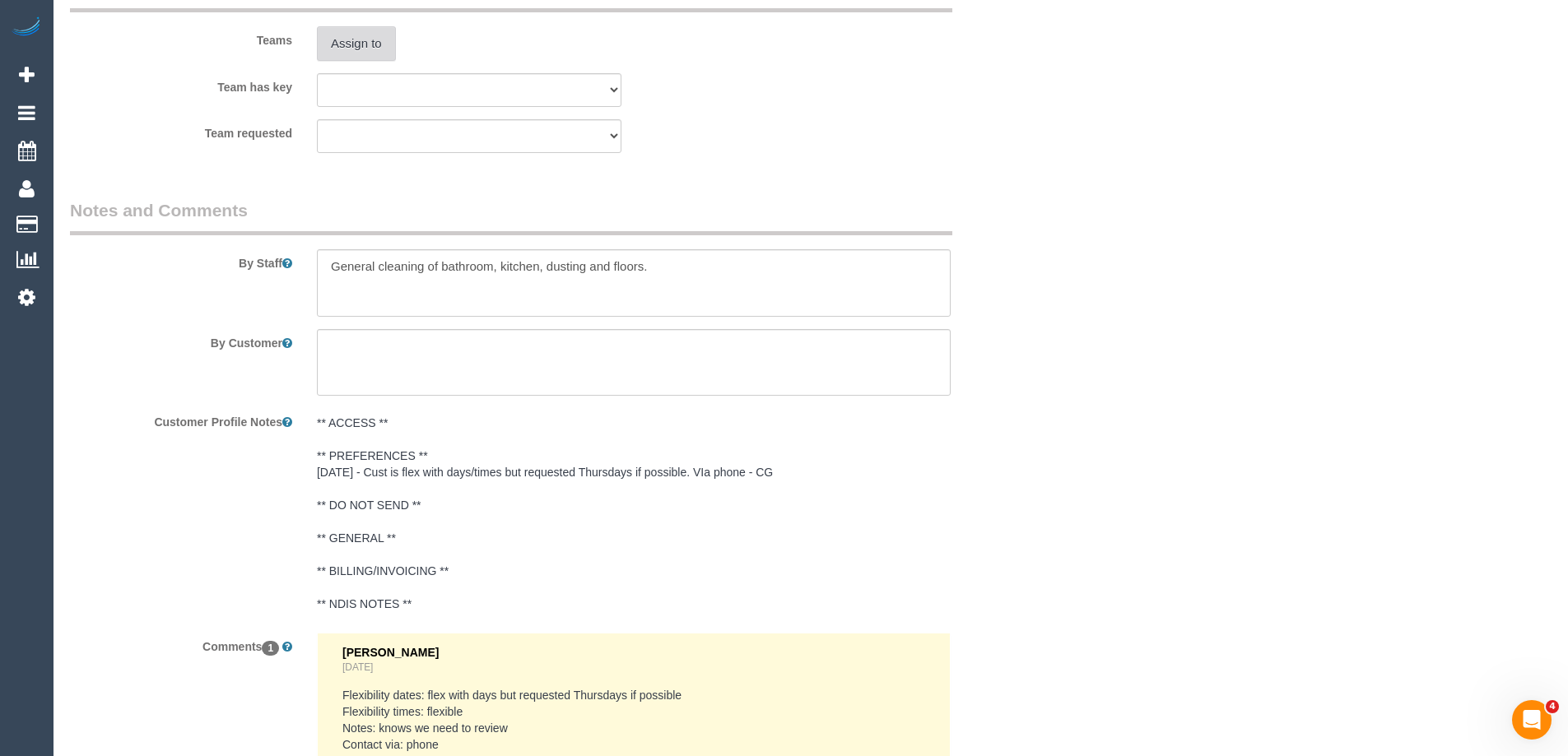
click at [371, 41] on button "Assign to" at bounding box center [356, 44] width 79 height 34
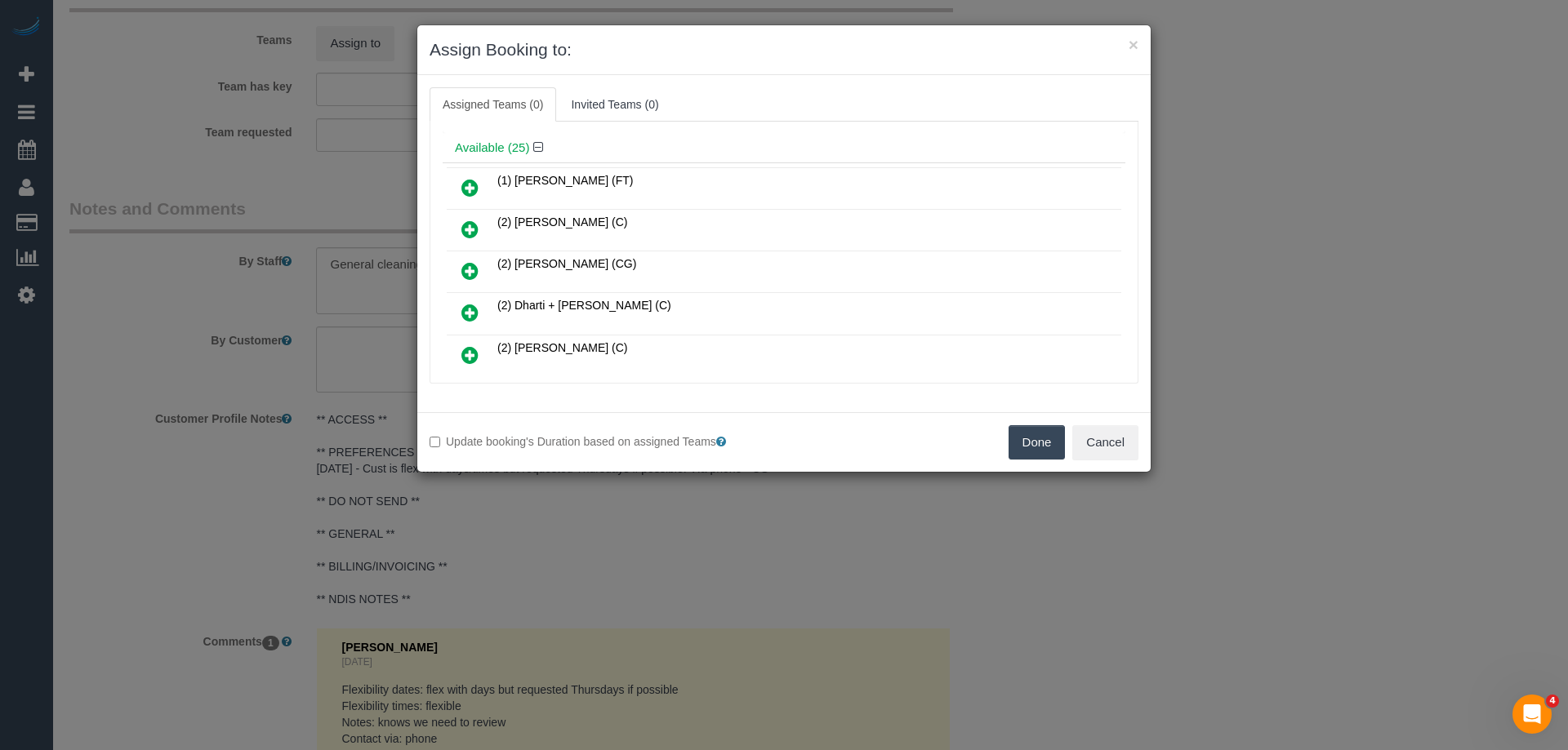
scroll to position [82, 0]
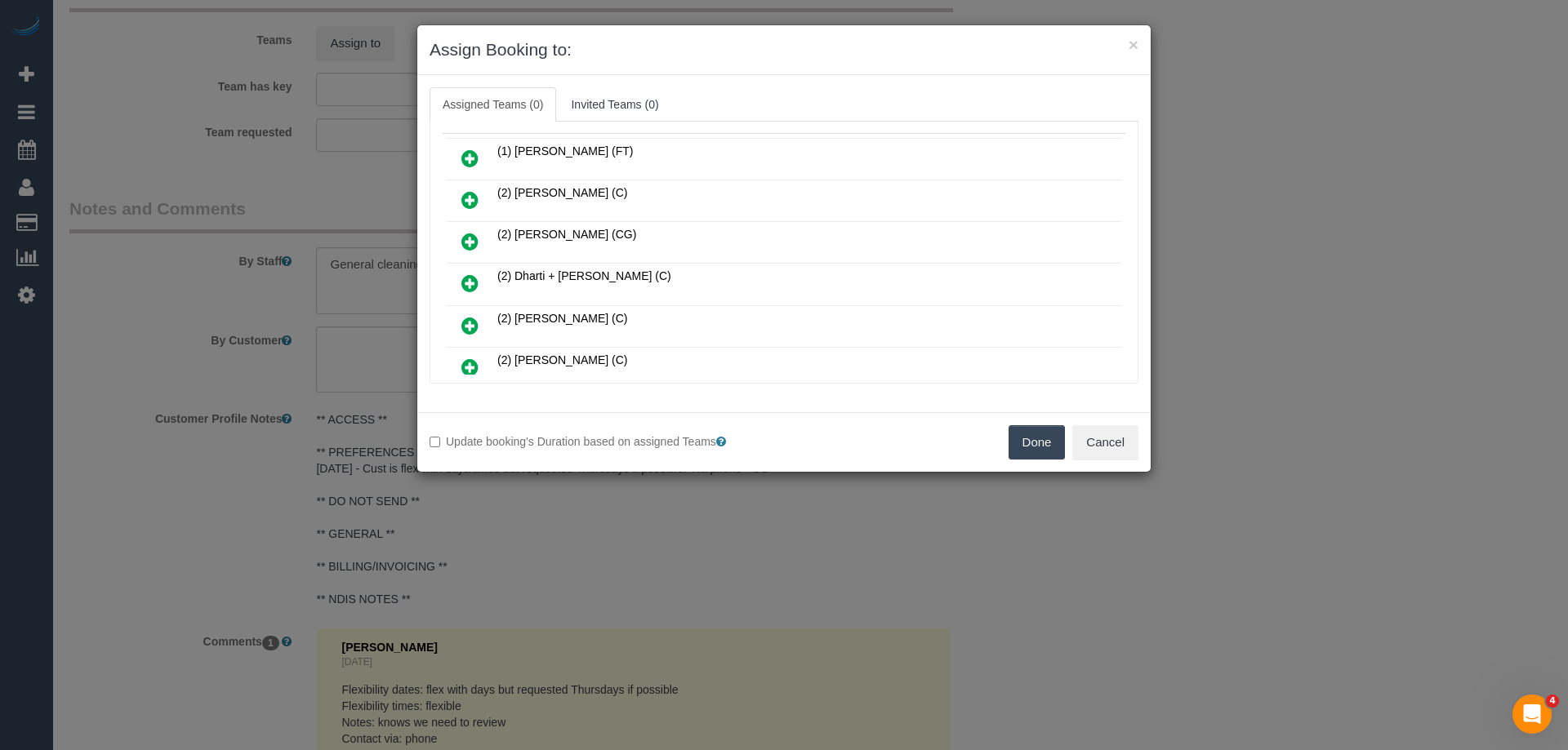
click at [469, 366] on icon at bounding box center [470, 367] width 17 height 20
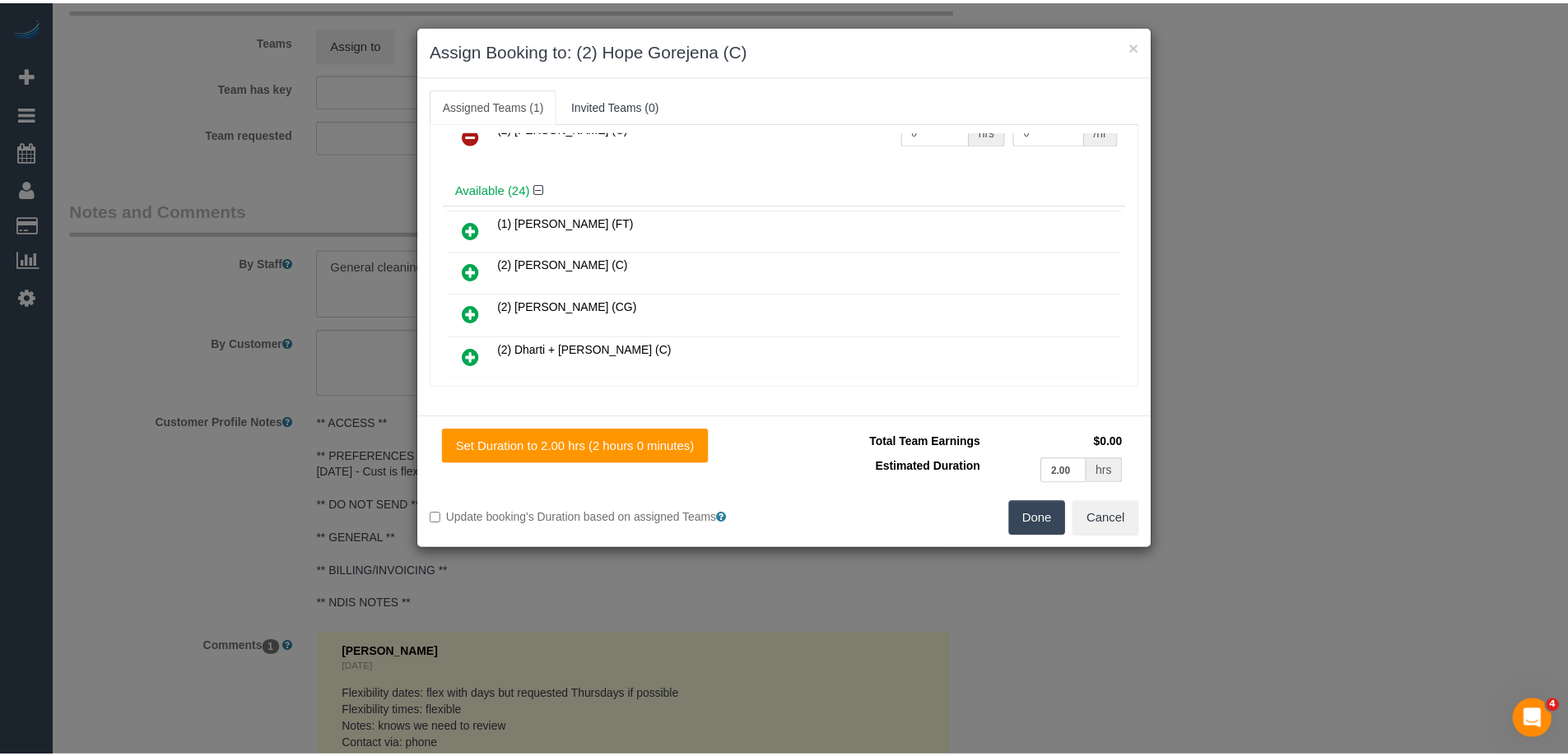
scroll to position [0, 0]
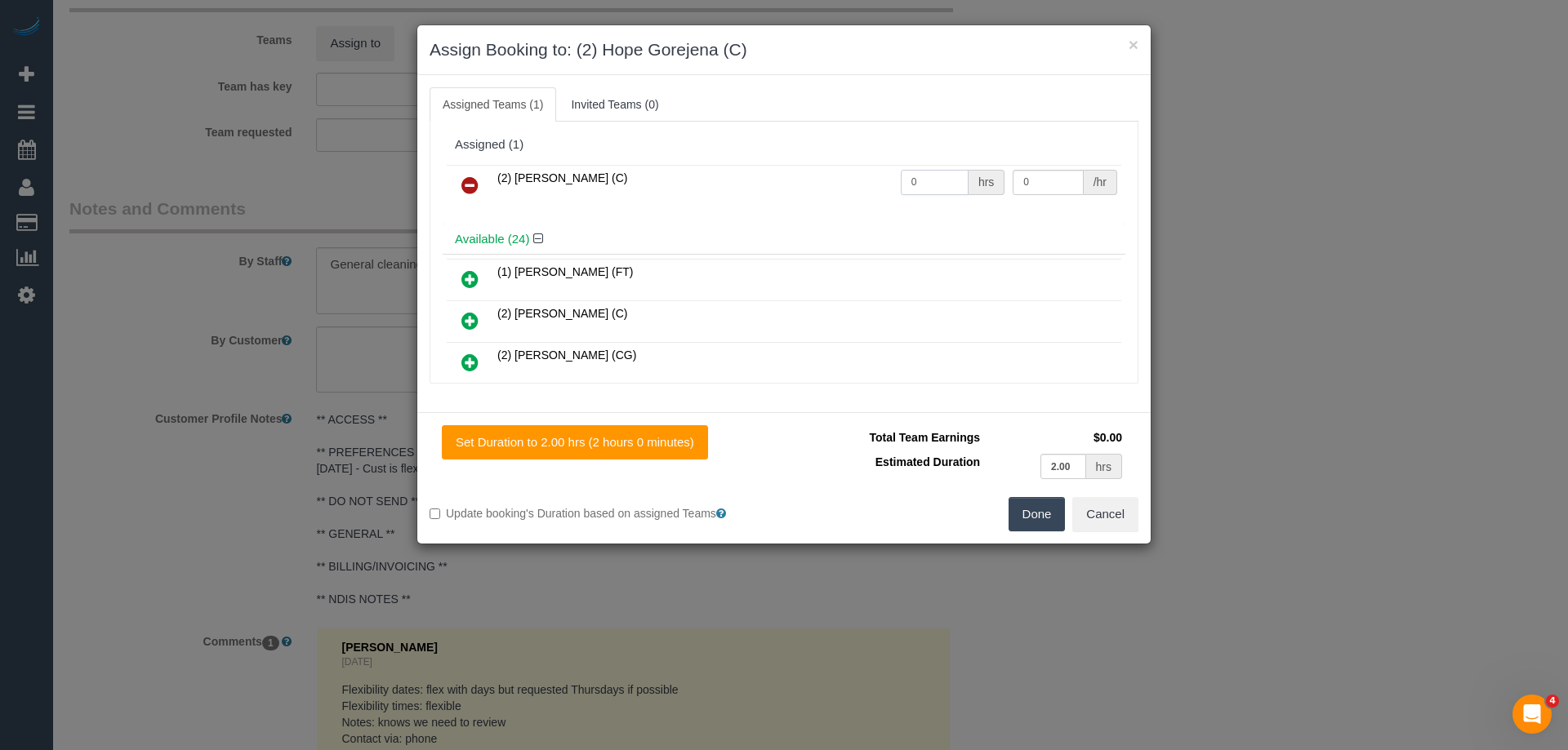
drag, startPoint x: 945, startPoint y: 182, endPoint x: 858, endPoint y: 174, distance: 87.4
click at [858, 174] on tr "(2) Hope Gorejena (C) 0 hrs 0 /hr" at bounding box center [784, 185] width 675 height 41
type input "2"
drag, startPoint x: 1049, startPoint y: 183, endPoint x: 905, endPoint y: 176, distance: 144.2
click at [911, 177] on tr "(2) Hope Gorejena (C) 2 hrs 0 /hr" at bounding box center [784, 185] width 675 height 41
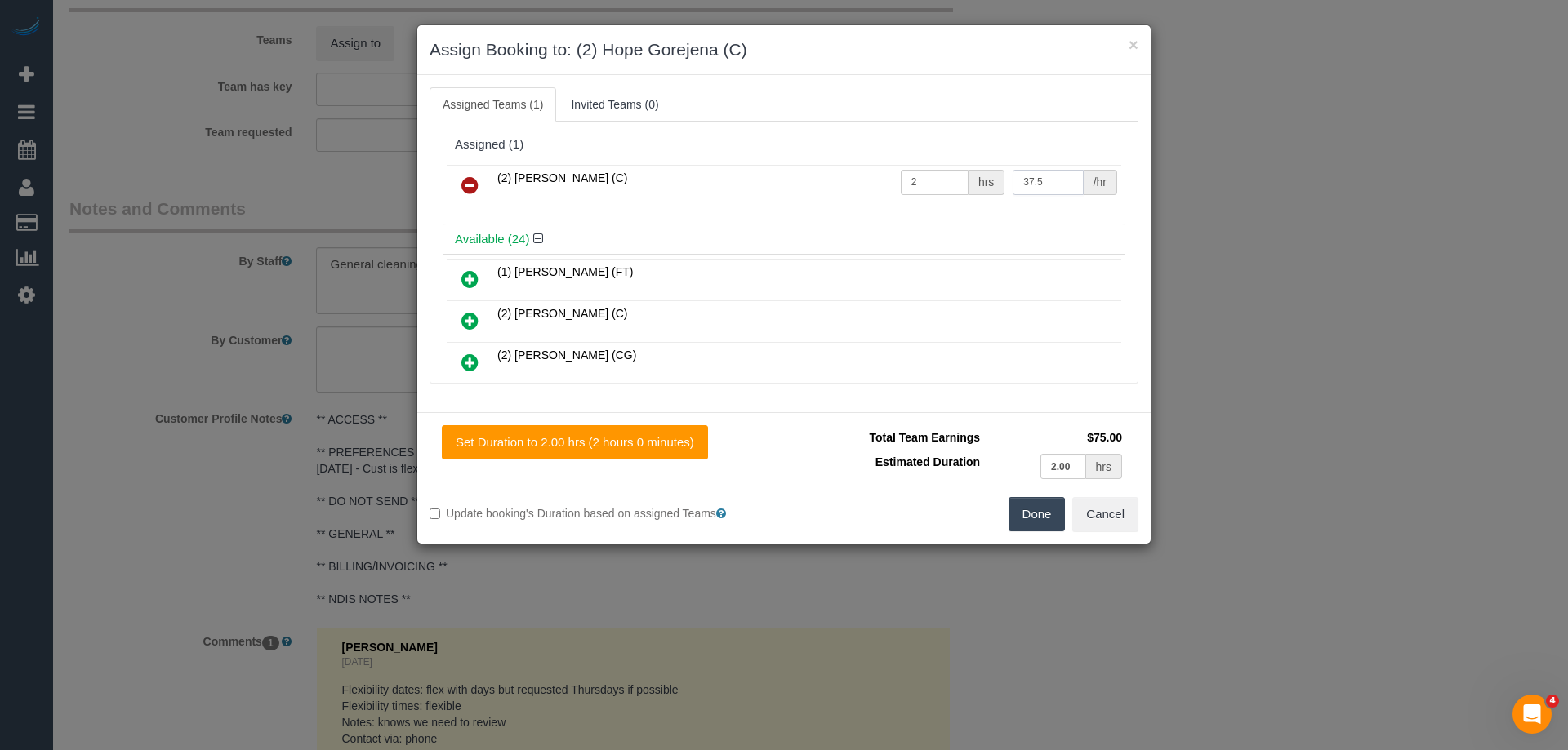
type input "37.5"
click at [1026, 516] on button "Done" at bounding box center [1036, 514] width 57 height 34
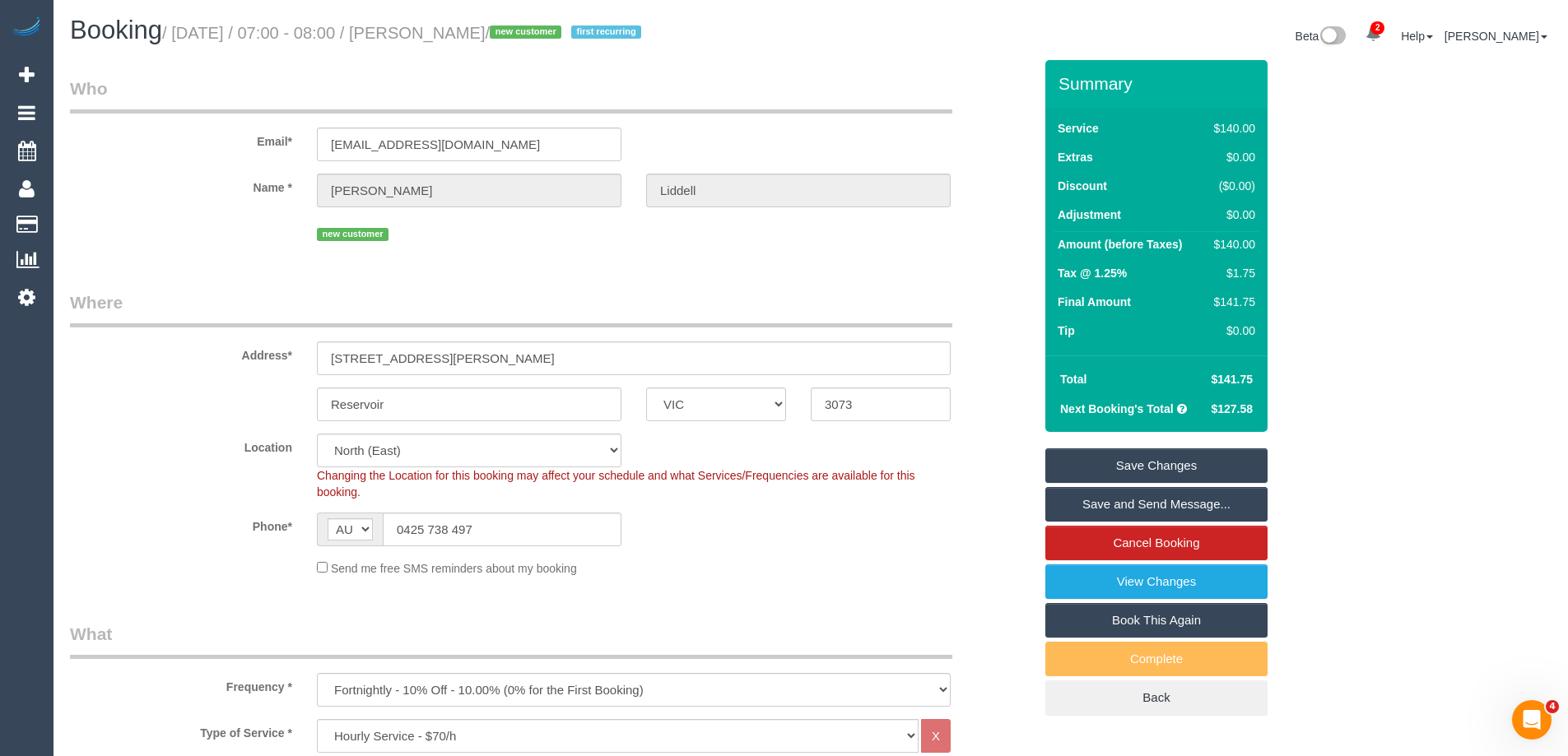
drag, startPoint x: 551, startPoint y: 32, endPoint x: 457, endPoint y: 32, distance: 94.0
click at [457, 32] on small "/ September 18, 2025 / 07:00 - 08:00 / David Liddell / new customer first recur…" at bounding box center [404, 32] width 484 height 18
copy small "[PERSON_NAME]"
click at [1090, 494] on link "Save and Send Message..." at bounding box center [1156, 505] width 222 height 34
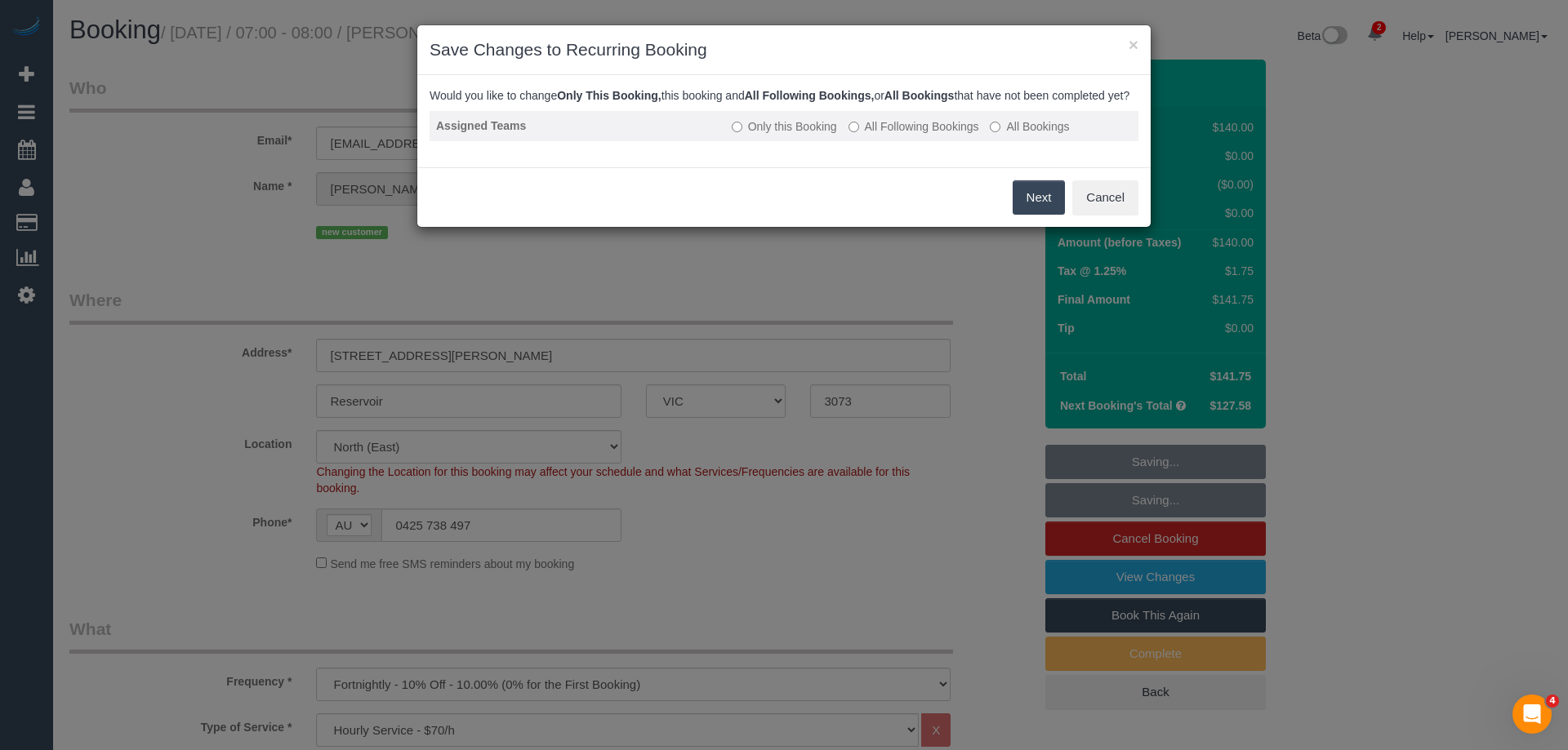
click at [872, 135] on label "All Following Bookings" at bounding box center [913, 126] width 131 height 16
click at [1034, 215] on button "Save" at bounding box center [1036, 198] width 56 height 34
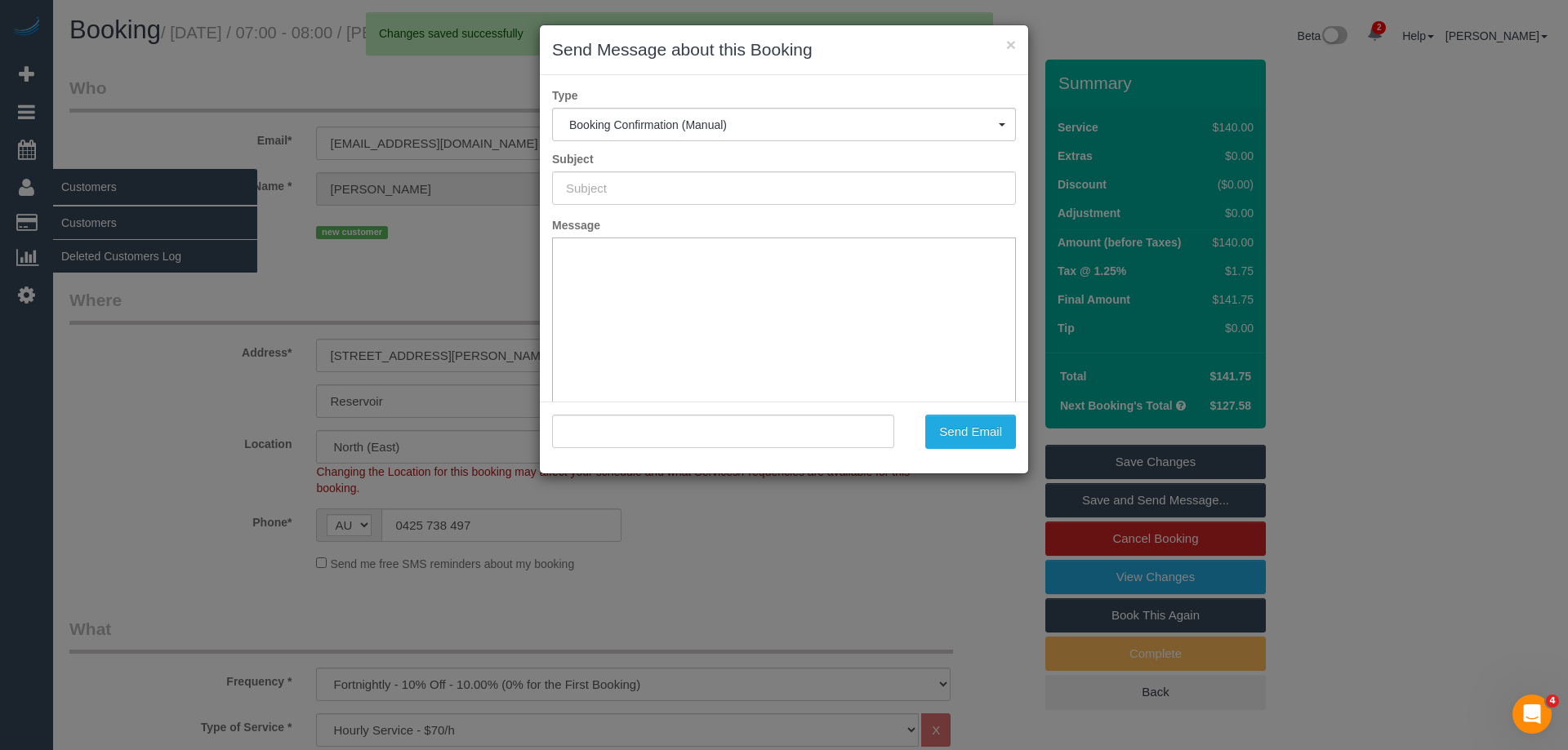
type input "Booking Confirmed"
type input ""David Liddell" <davidliddell@ngkstanger.com.au>"
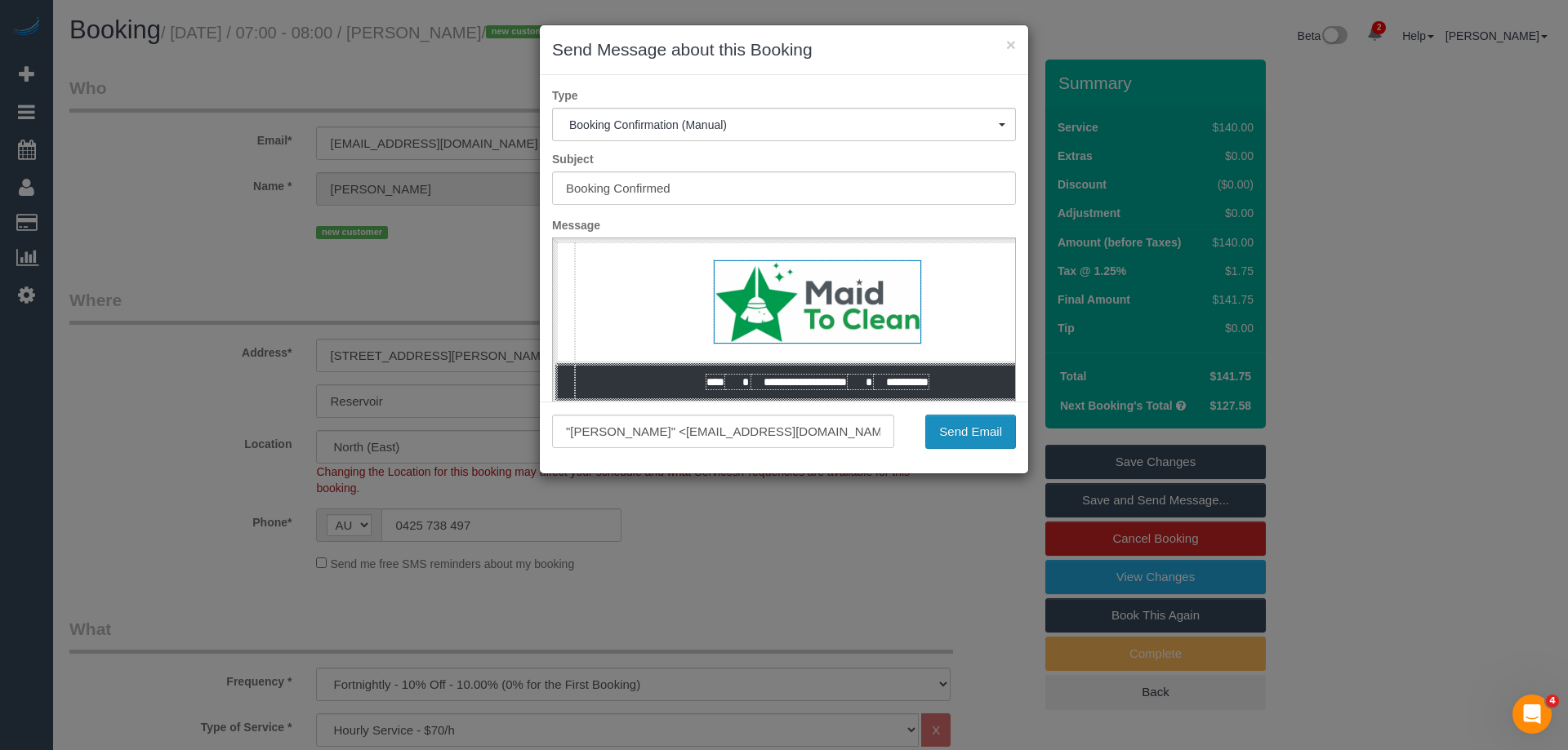
click at [984, 440] on button "Send Email" at bounding box center [970, 432] width 90 height 34
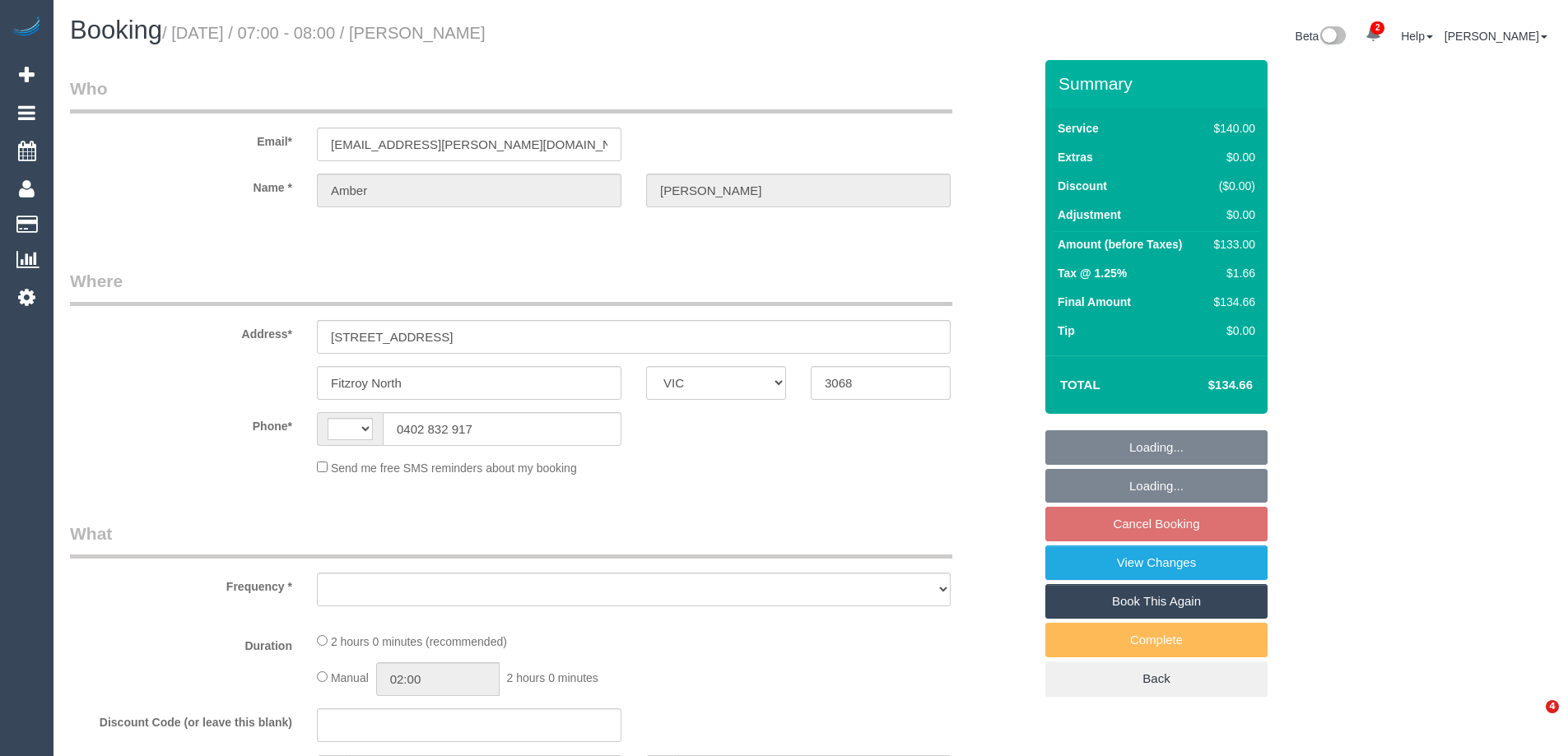
select select "VIC"
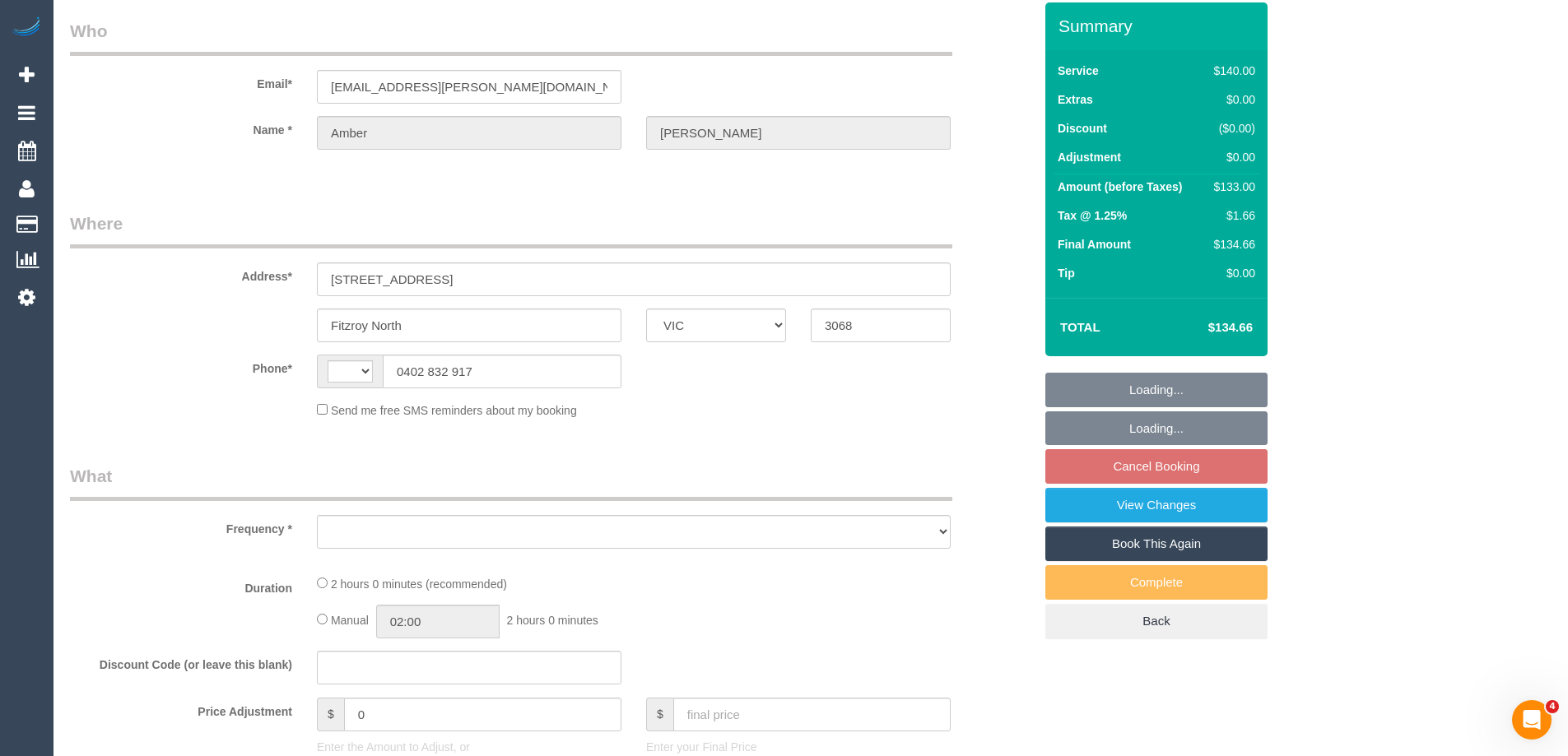
select select "string:AU"
select select "object:852"
select select "number:28"
select select "number:14"
select select "number:19"
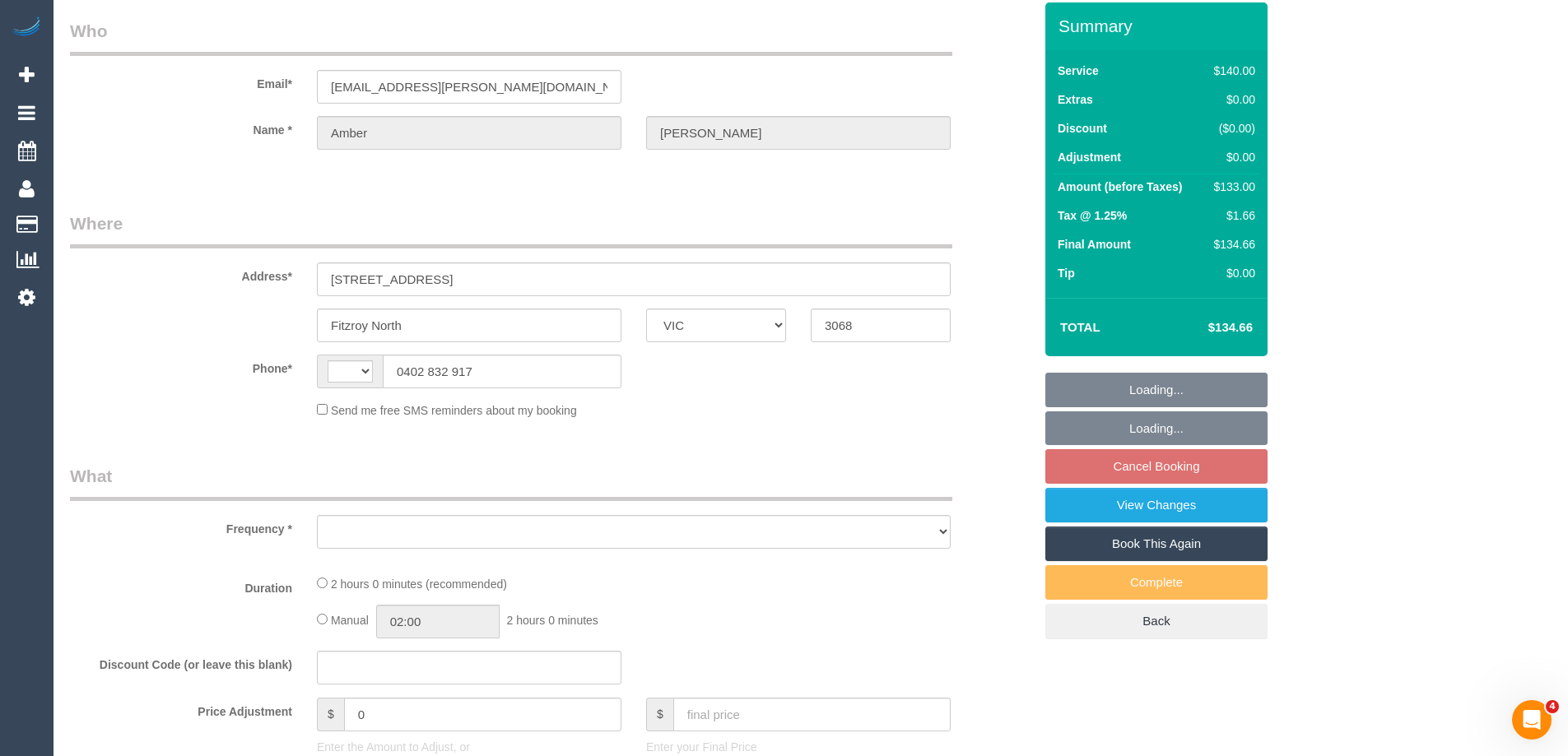
select select "number:24"
select select "number:34"
select select "number:13"
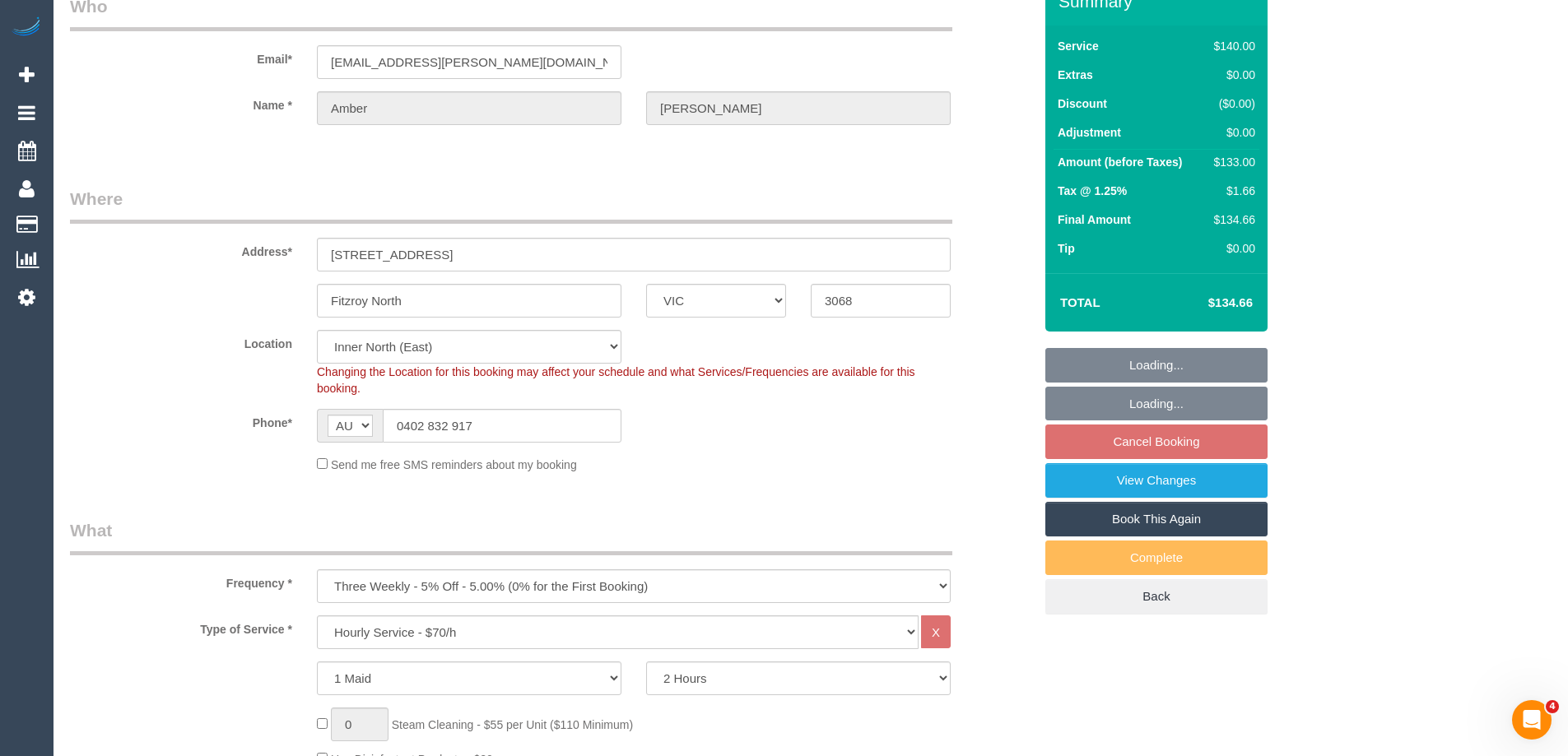
select select "object:862"
select select "spot1"
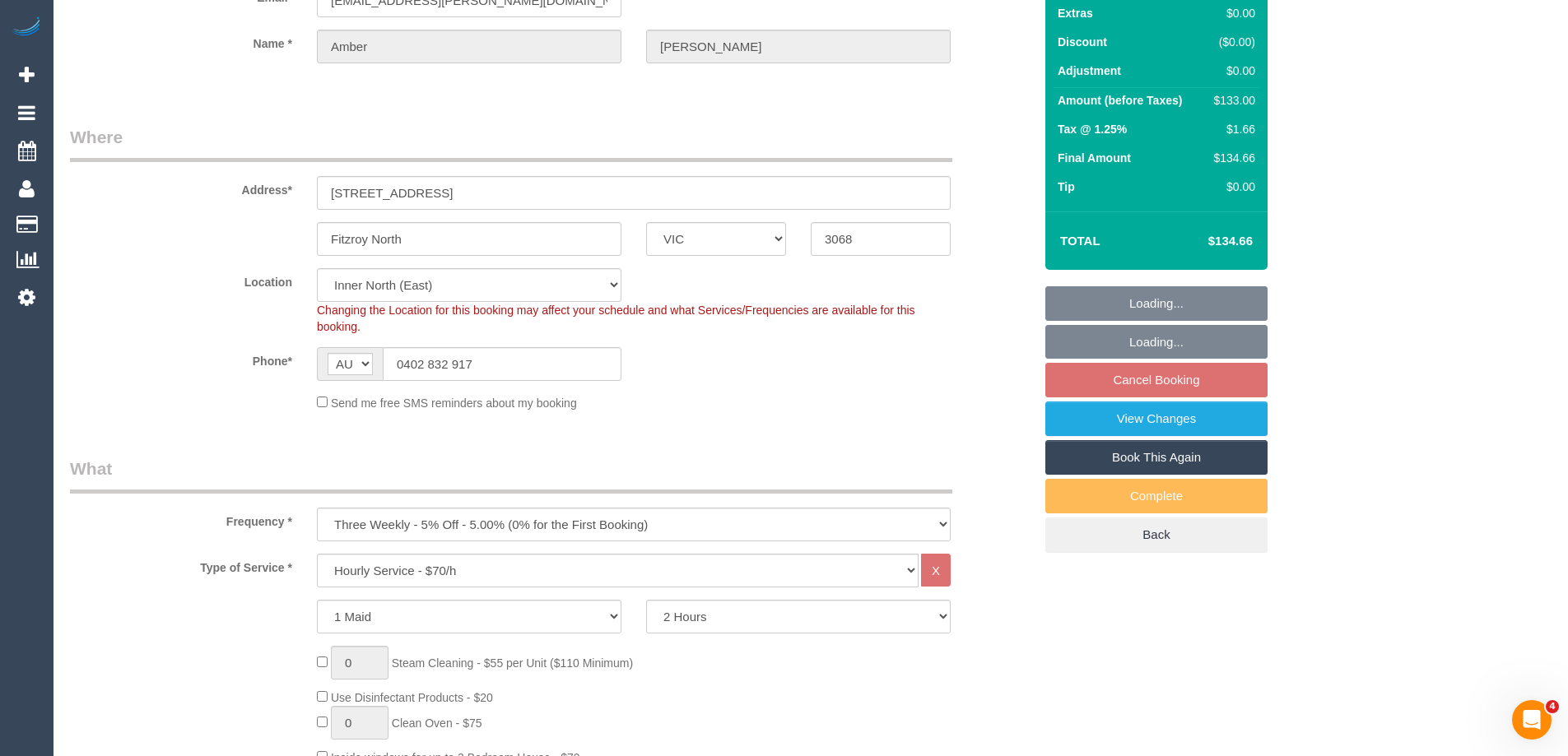
select select "string:stripe-pm_1P1be12GScqysDRVLUvB8jRN"
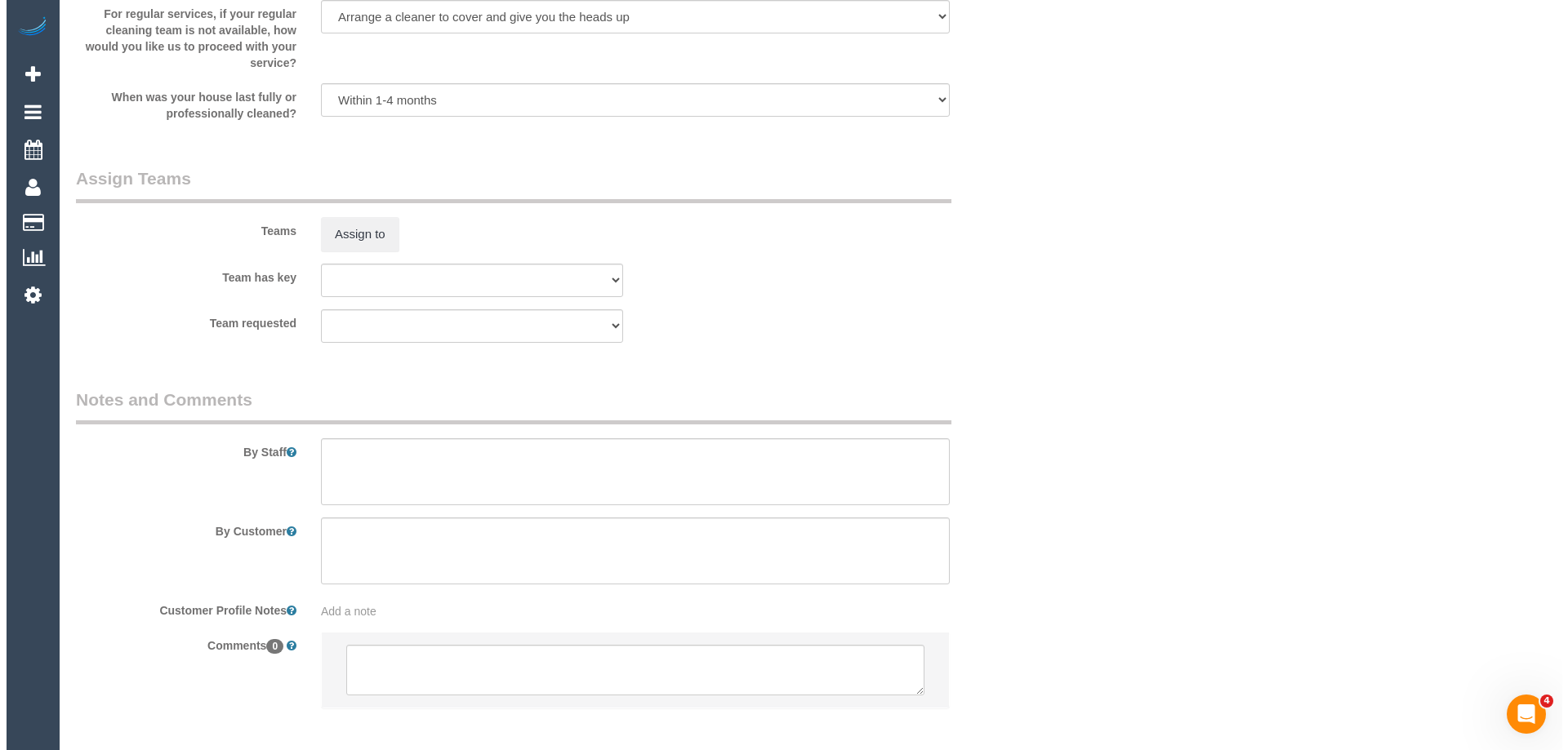
scroll to position [2341, 0]
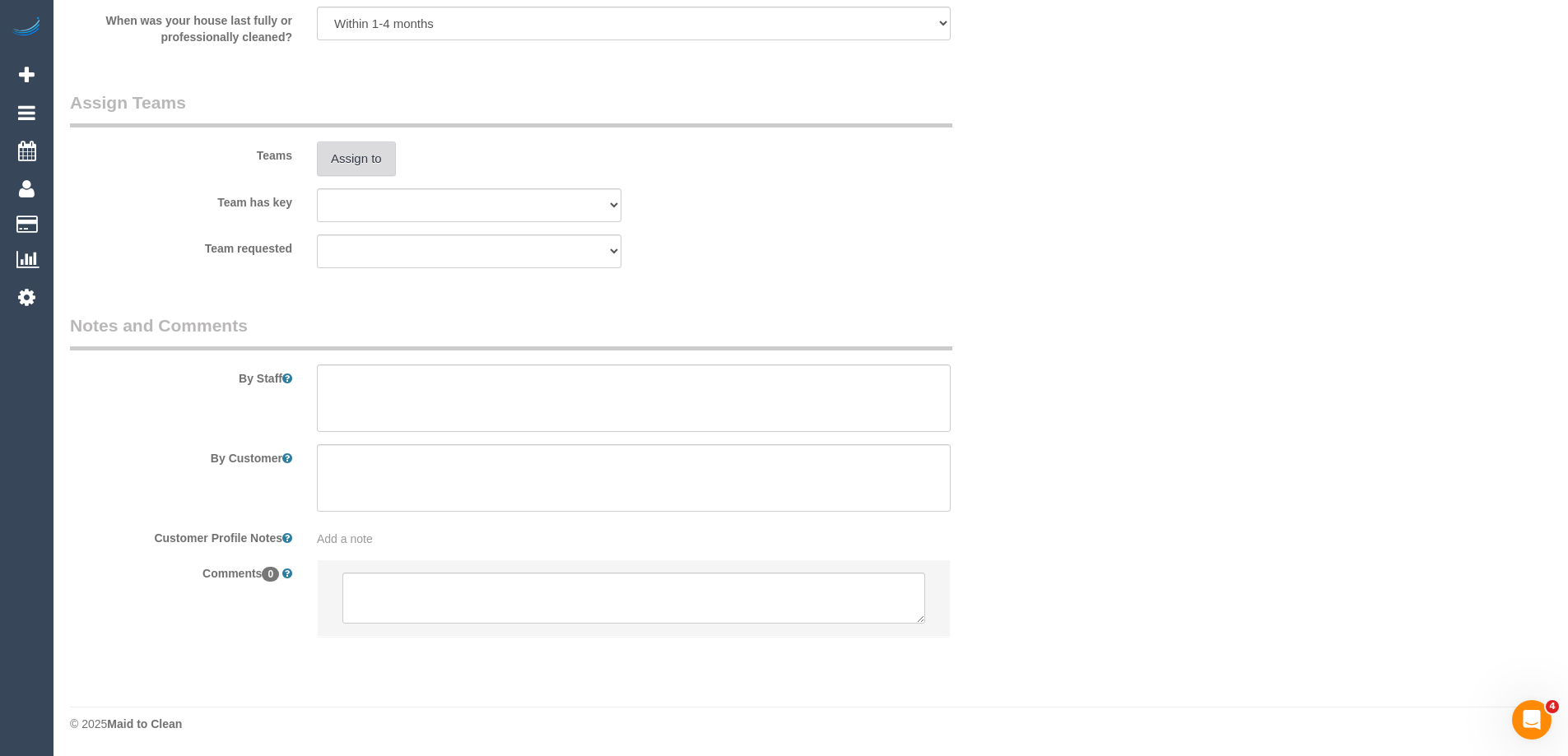
click at [355, 155] on button "Assign to" at bounding box center [356, 158] width 79 height 34
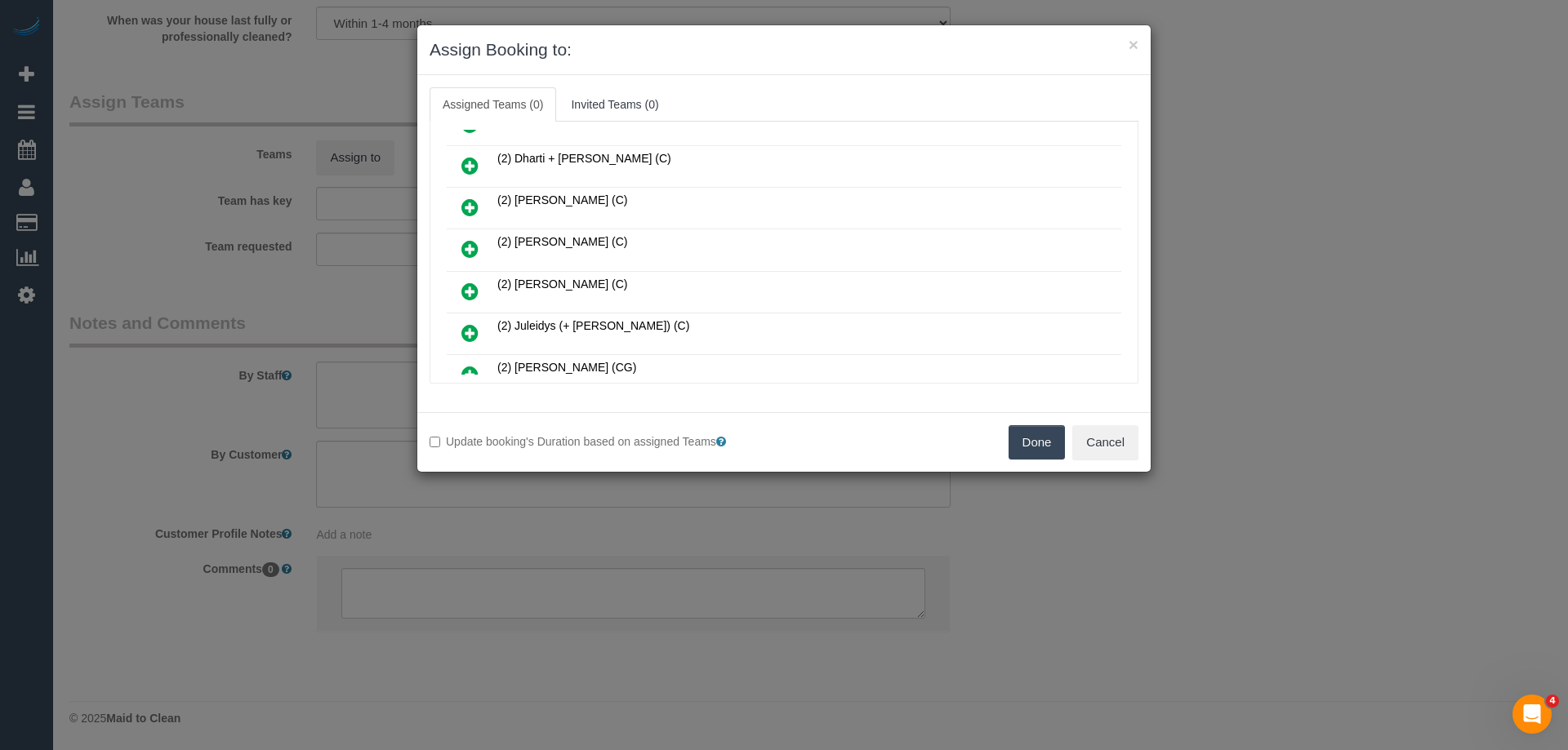
click at [472, 282] on icon at bounding box center [470, 291] width 17 height 20
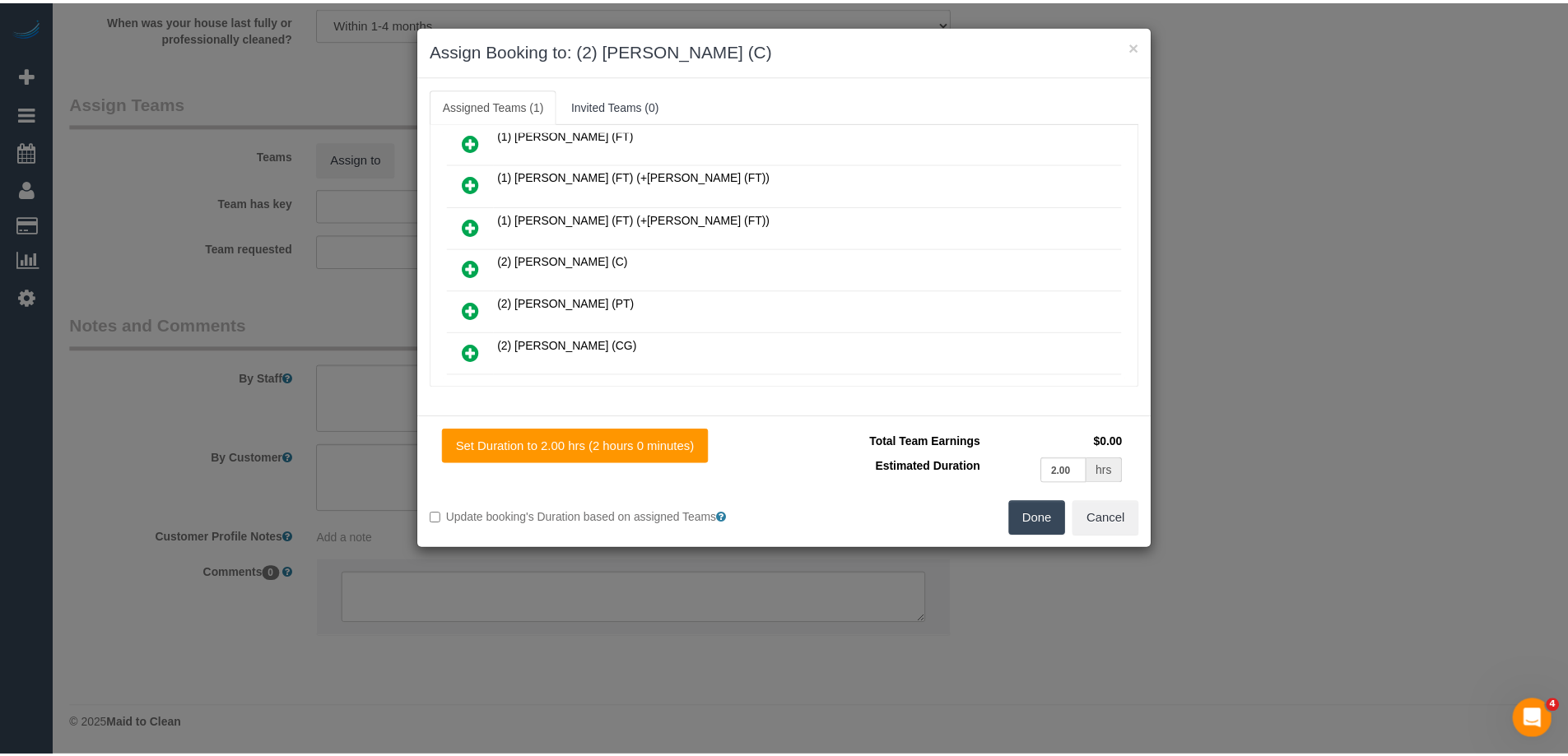
scroll to position [0, 0]
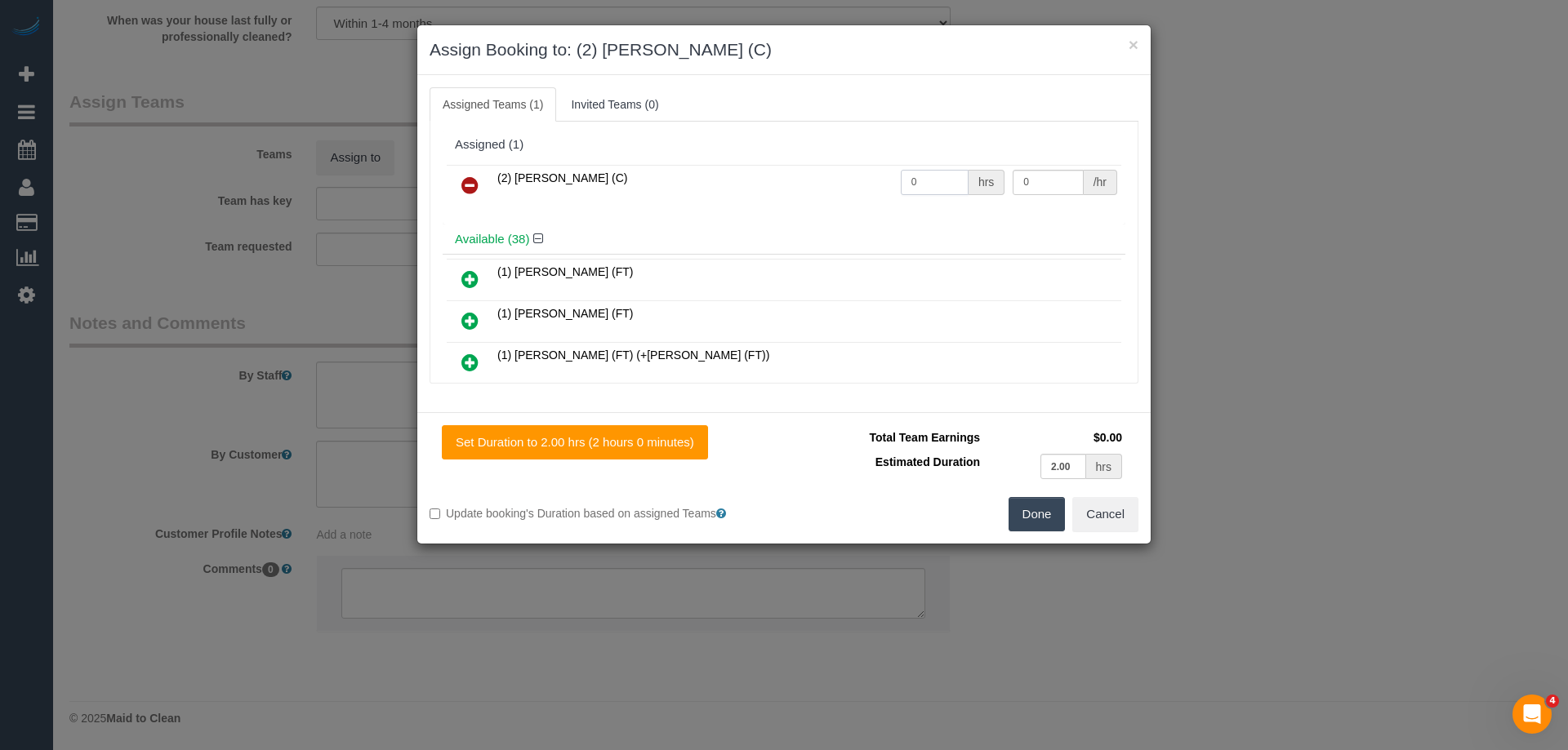
drag, startPoint x: 920, startPoint y: 174, endPoint x: 869, endPoint y: 175, distance: 51.0
click at [880, 174] on tr "(2) Joshua Russell (C) 0 hrs 0 /hr" at bounding box center [784, 185] width 675 height 41
type input "2"
drag, startPoint x: 1037, startPoint y: 189, endPoint x: 882, endPoint y: 174, distance: 155.7
click at [888, 174] on tr "(2) Joshua Russell (C) 2 hrs 0 /hr" at bounding box center [784, 185] width 675 height 41
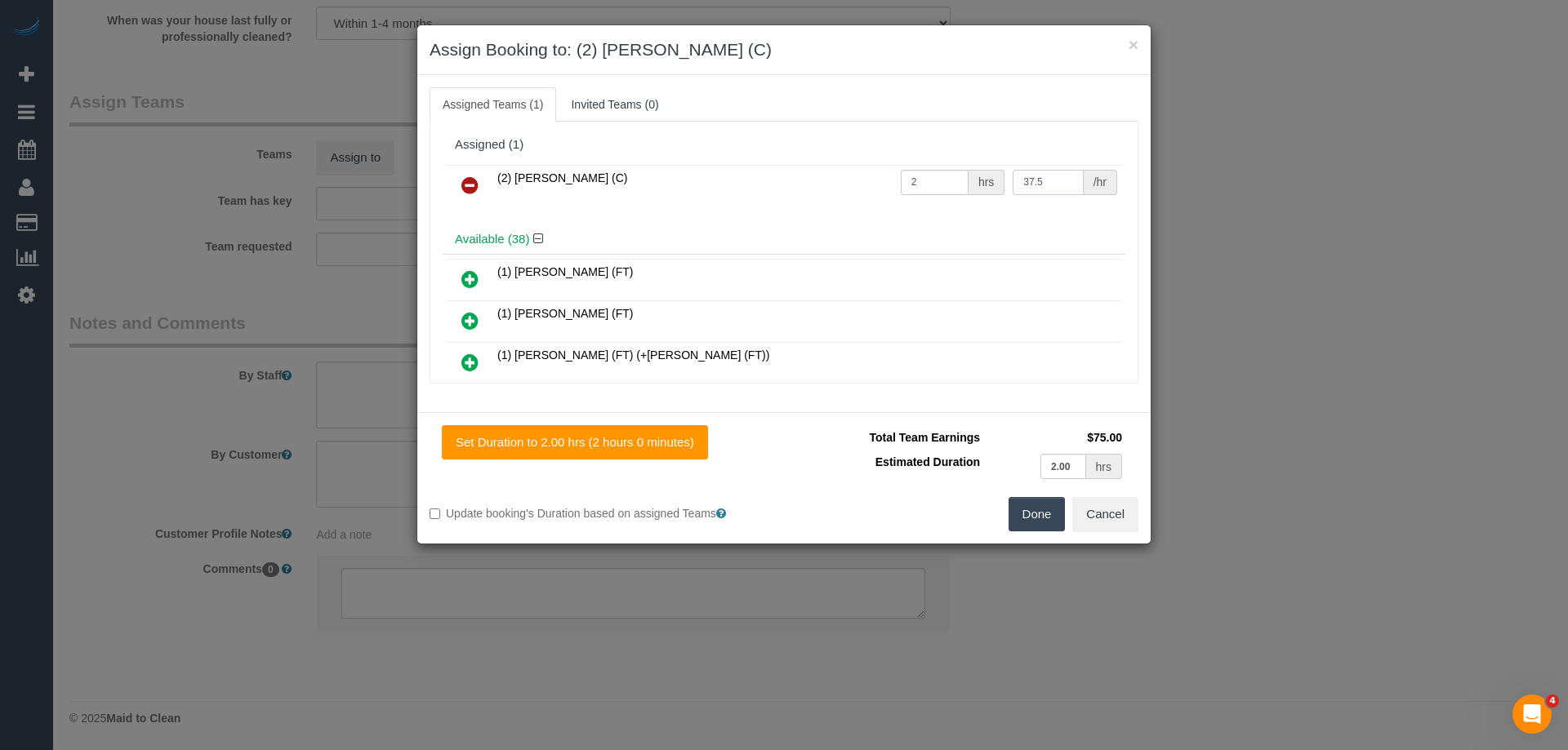
type input "37.5"
click at [1032, 519] on button "Done" at bounding box center [1036, 514] width 57 height 34
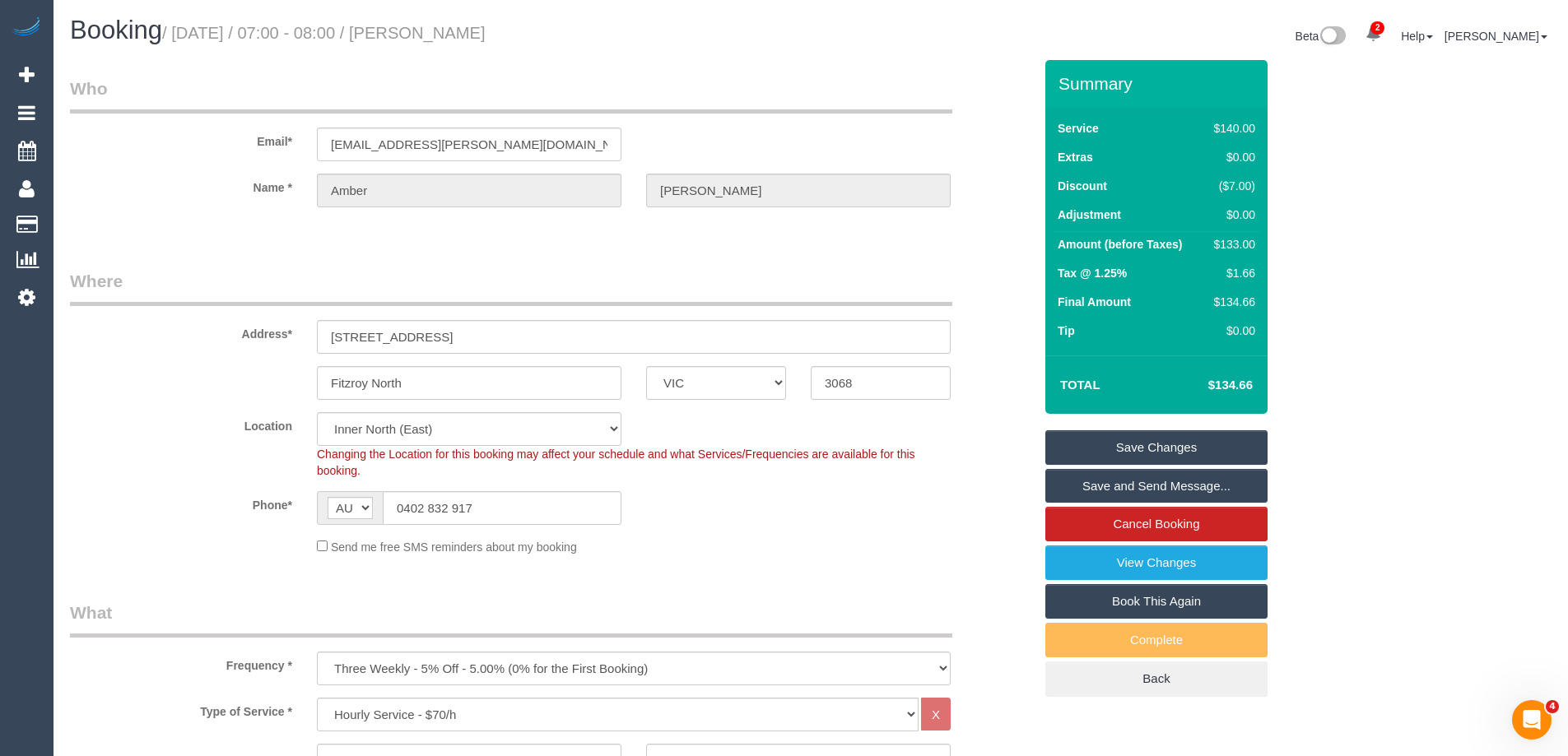
drag, startPoint x: 562, startPoint y: 34, endPoint x: 454, endPoint y: 26, distance: 108.3
click at [454, 26] on h1 "Booking / September 18, 2025 / 07:00 - 08:00 / Amber Sloan" at bounding box center [434, 29] width 729 height 28
copy small "Amber Sloan"
click at [1123, 447] on link "Save Changes" at bounding box center [1156, 448] width 222 height 34
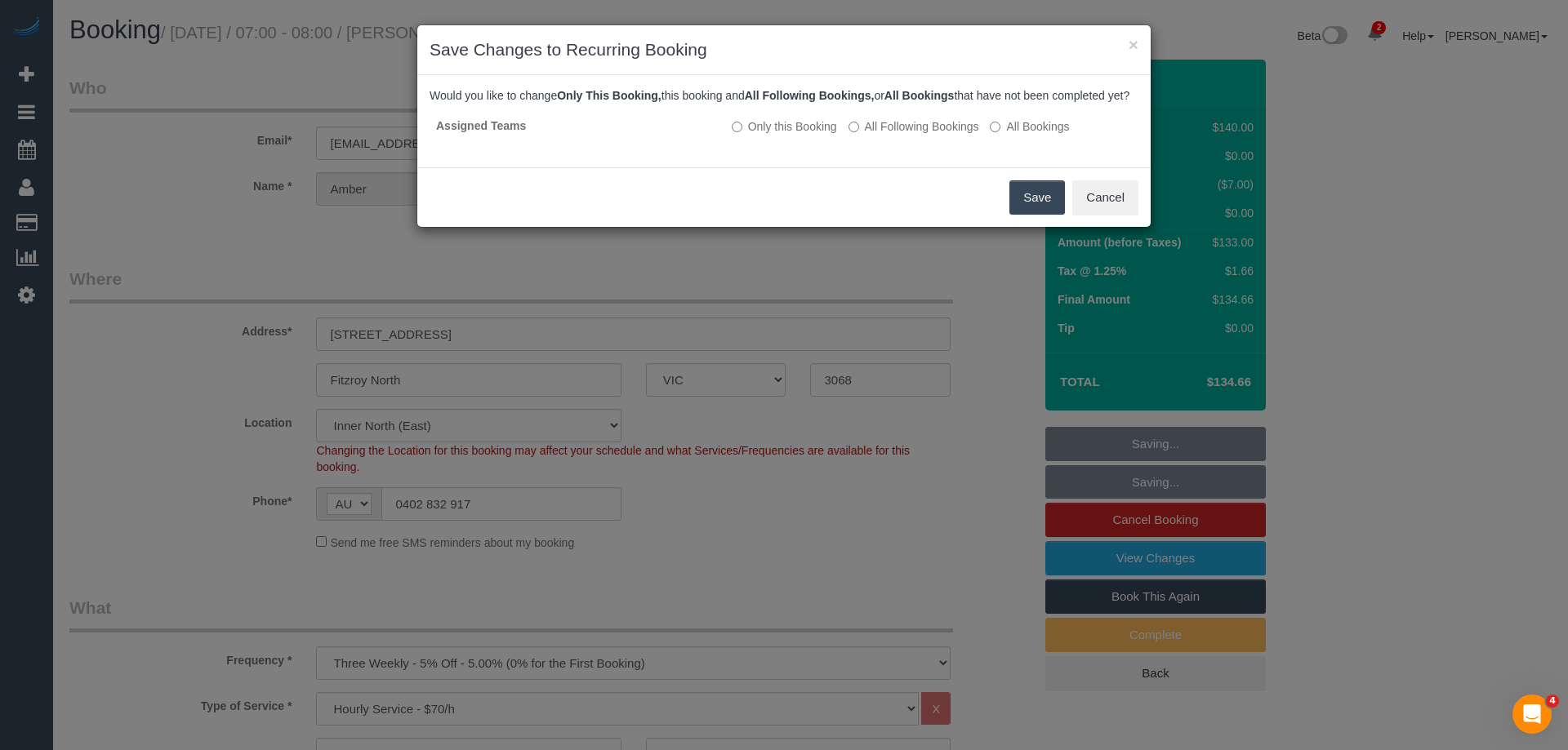
click at [1051, 213] on button "Save" at bounding box center [1036, 198] width 56 height 34
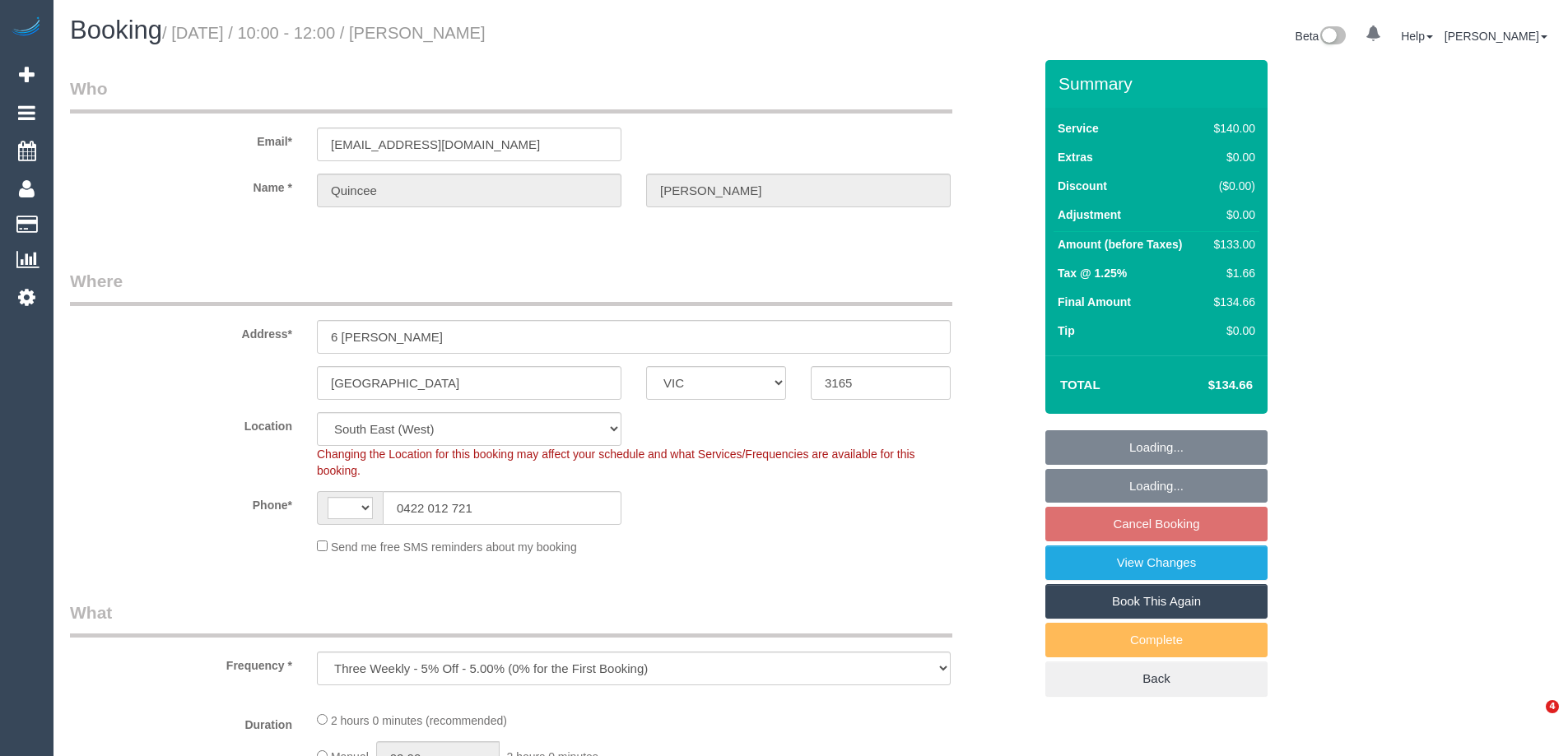
select select "VIC"
select select "string:AU"
select select "number:28"
select select "number:14"
select select "number:18"
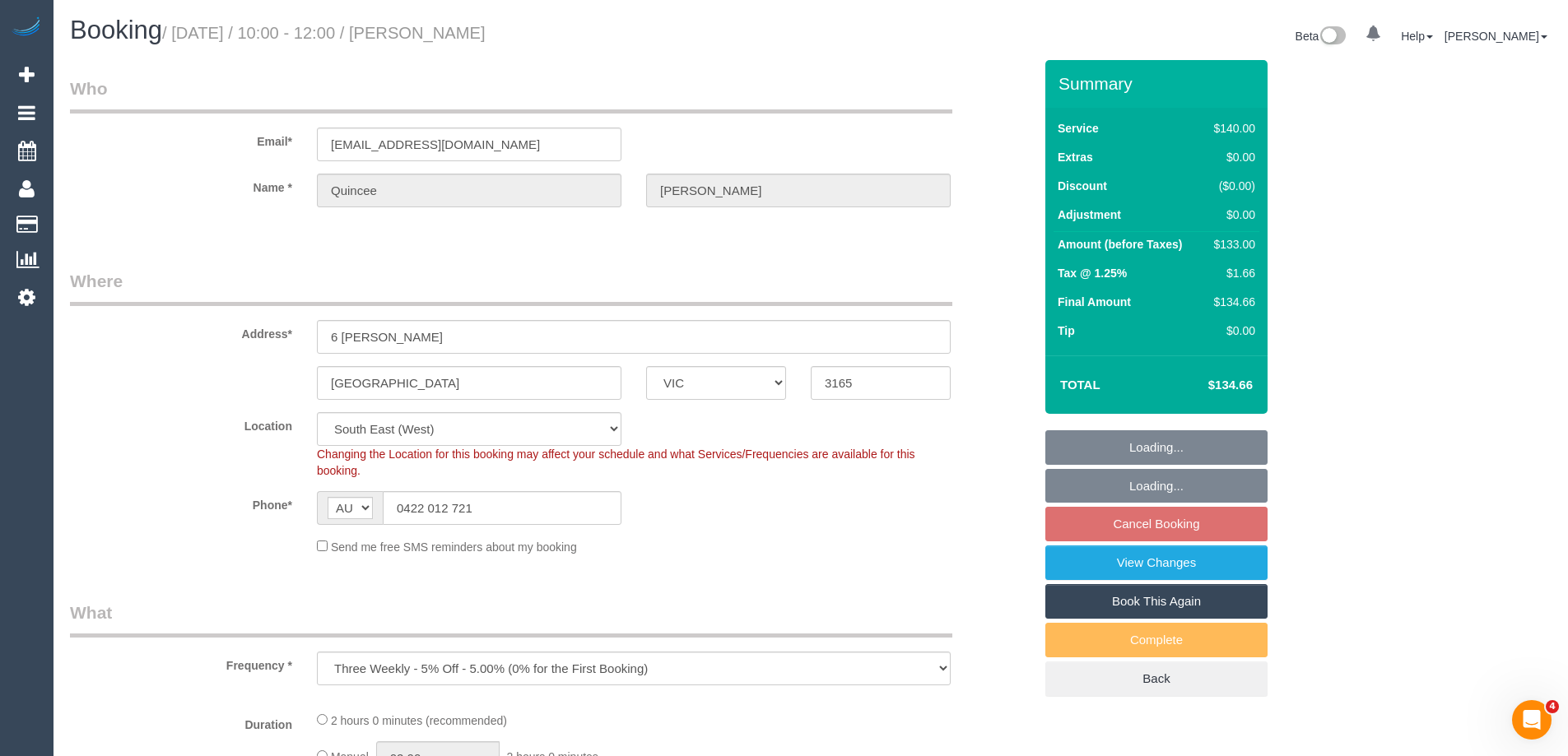
select select "number:22"
select select "number:34"
select select "number:12"
select select "object:857"
select select "string:stripe-pm_1NqRdR2GScqysDRVbrKYVmdd"
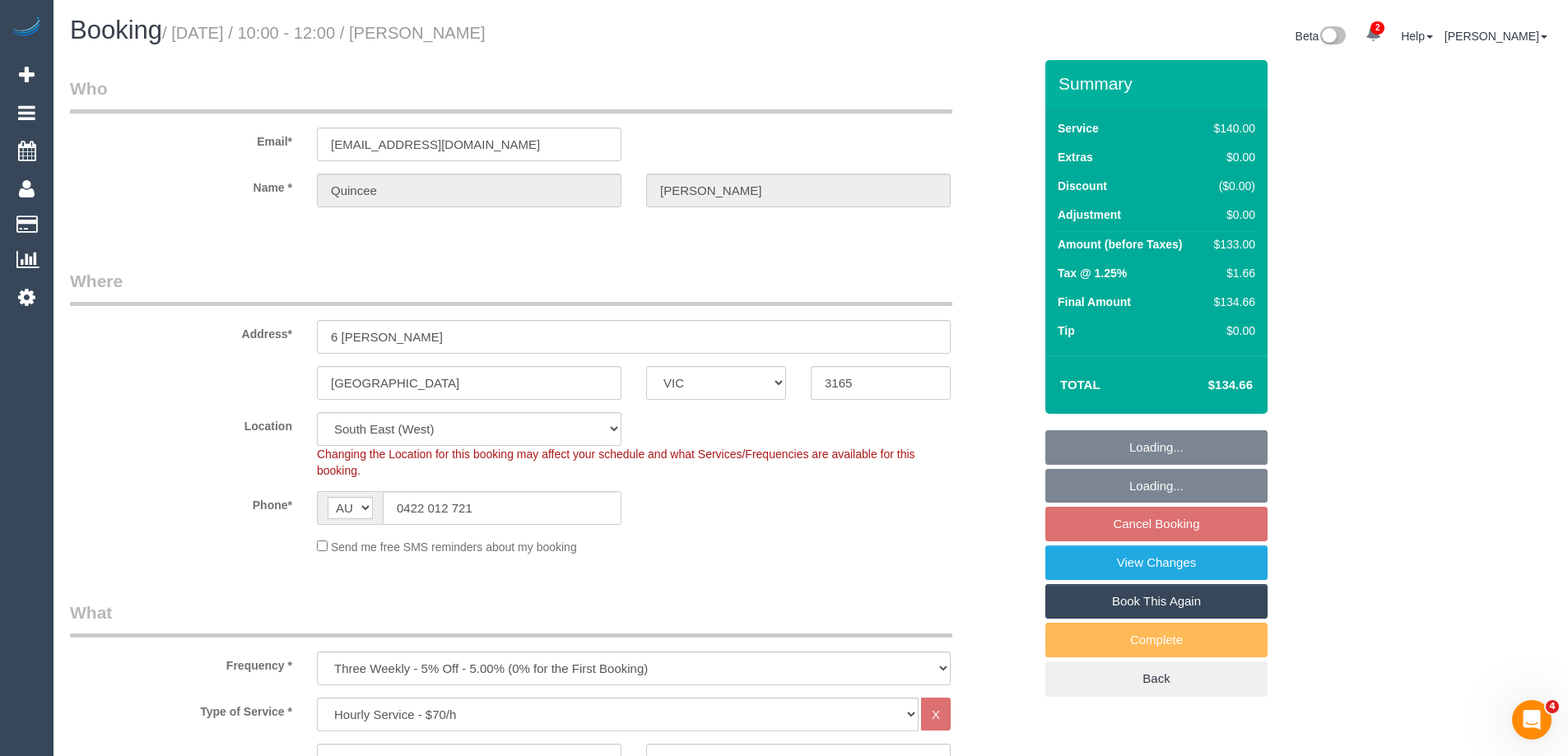
select select "spot3"
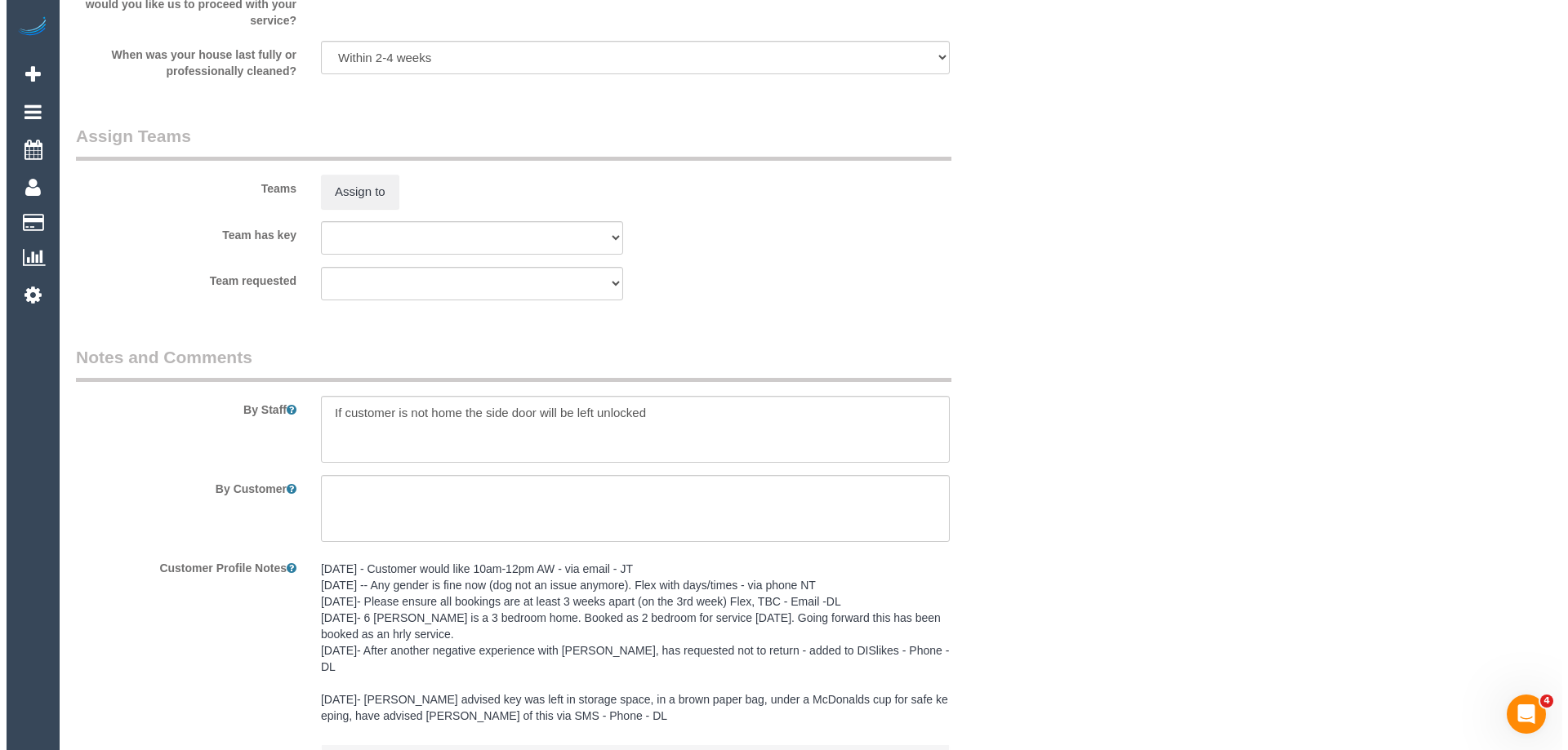
scroll to position [2154, 0]
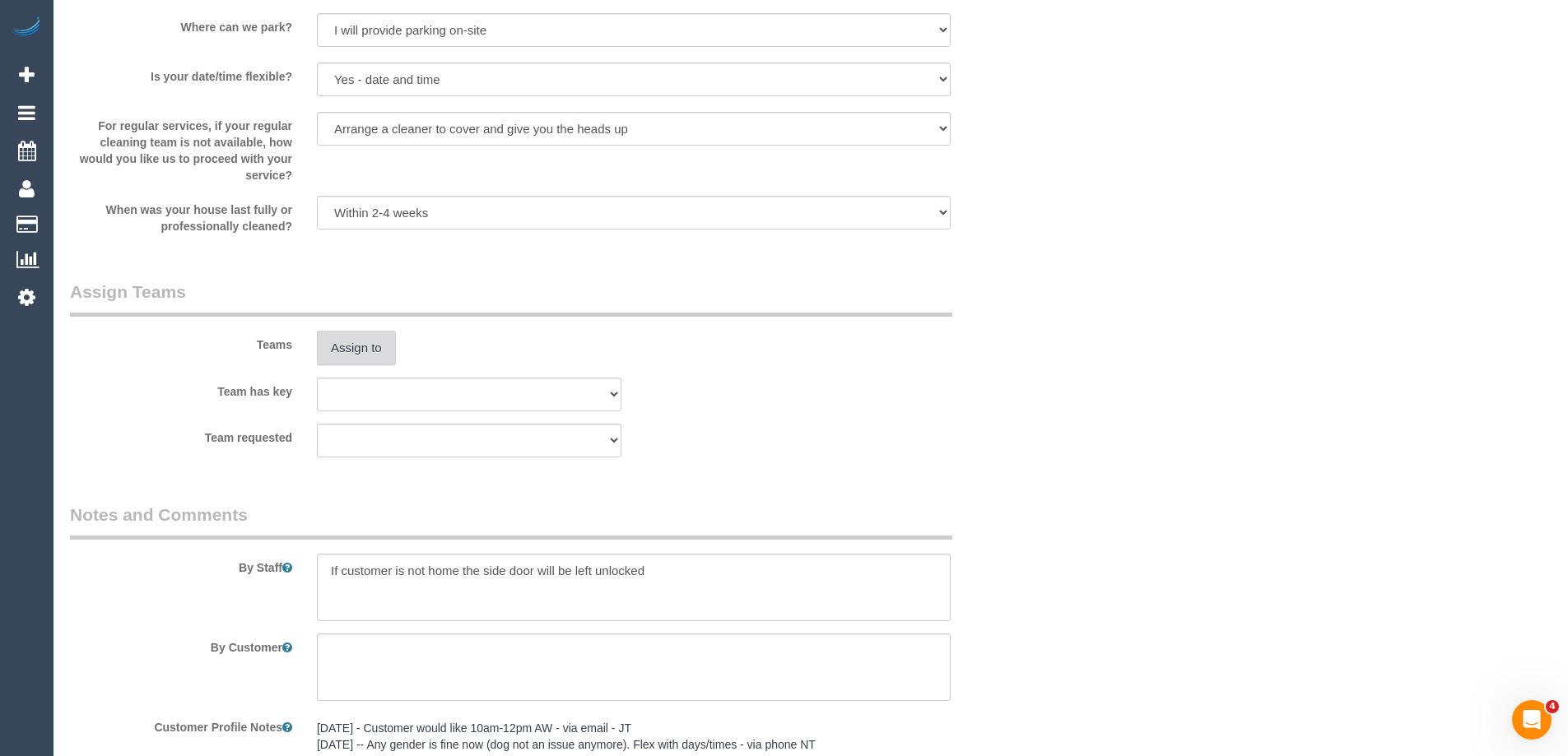
click at [347, 345] on button "Assign to" at bounding box center [356, 348] width 79 height 34
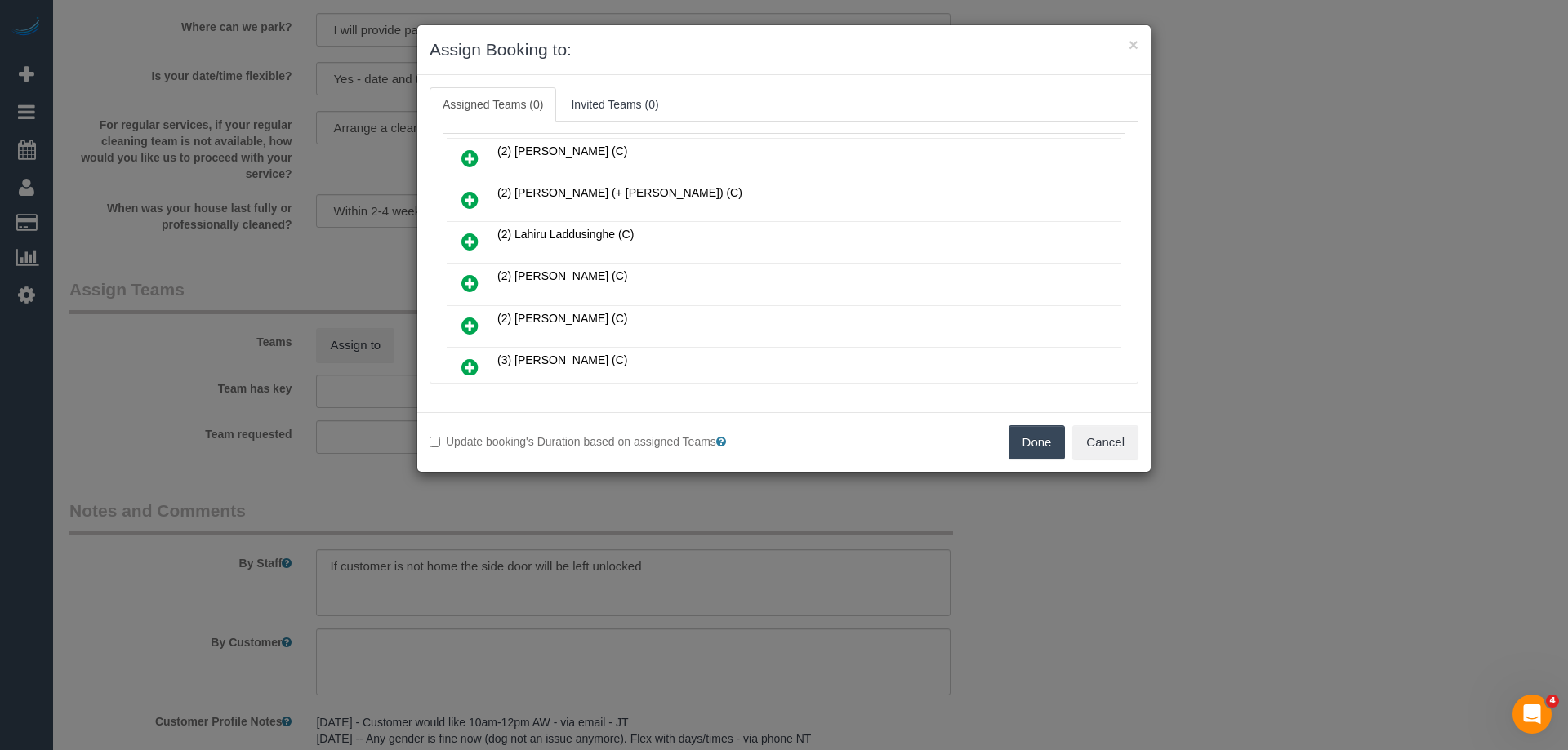
click at [481, 324] on link at bounding box center [470, 327] width 39 height 33
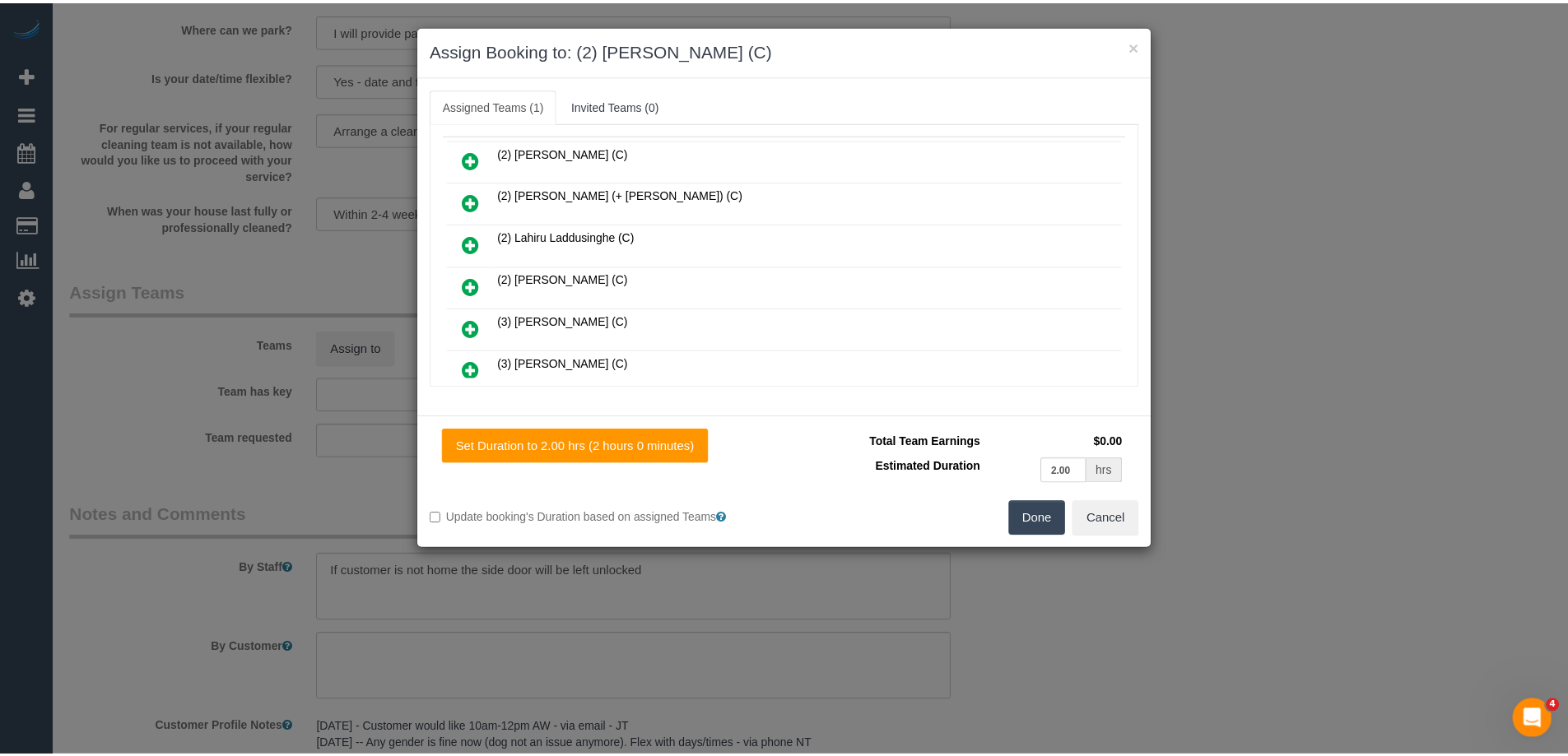
scroll to position [0, 0]
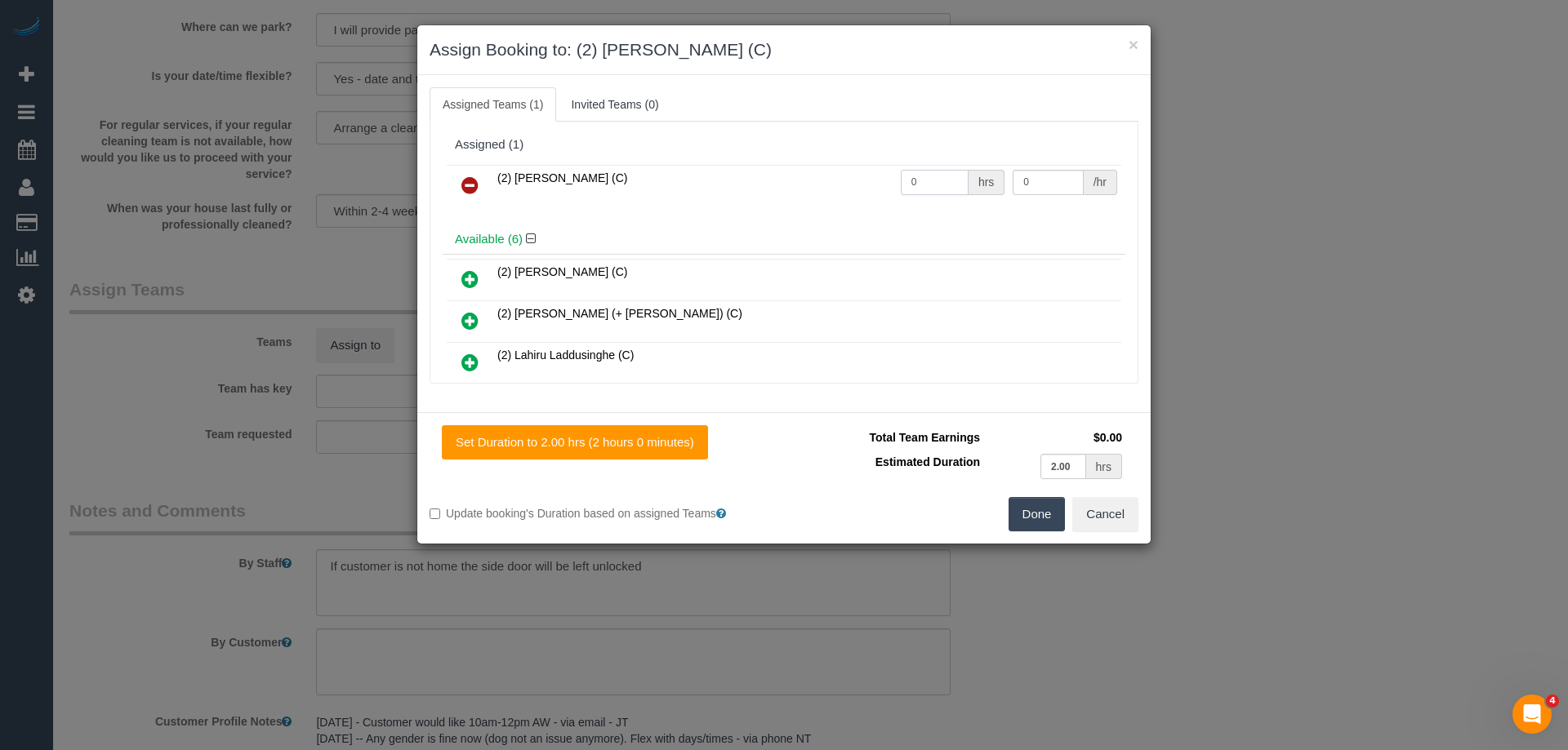
drag, startPoint x: 924, startPoint y: 184, endPoint x: 794, endPoint y: 158, distance: 132.6
click at [791, 159] on div "Assigned (1) (2) Roumany Gergis (C) 0 hrs 0 /hr" at bounding box center [783, 177] width 682 height 95
type input "2"
drag, startPoint x: 1033, startPoint y: 181, endPoint x: 934, endPoint y: 170, distance: 99.6
click at [967, 176] on tr "(2) Roumany Gergis (C) 2 hrs 0 /hr" at bounding box center [784, 185] width 675 height 41
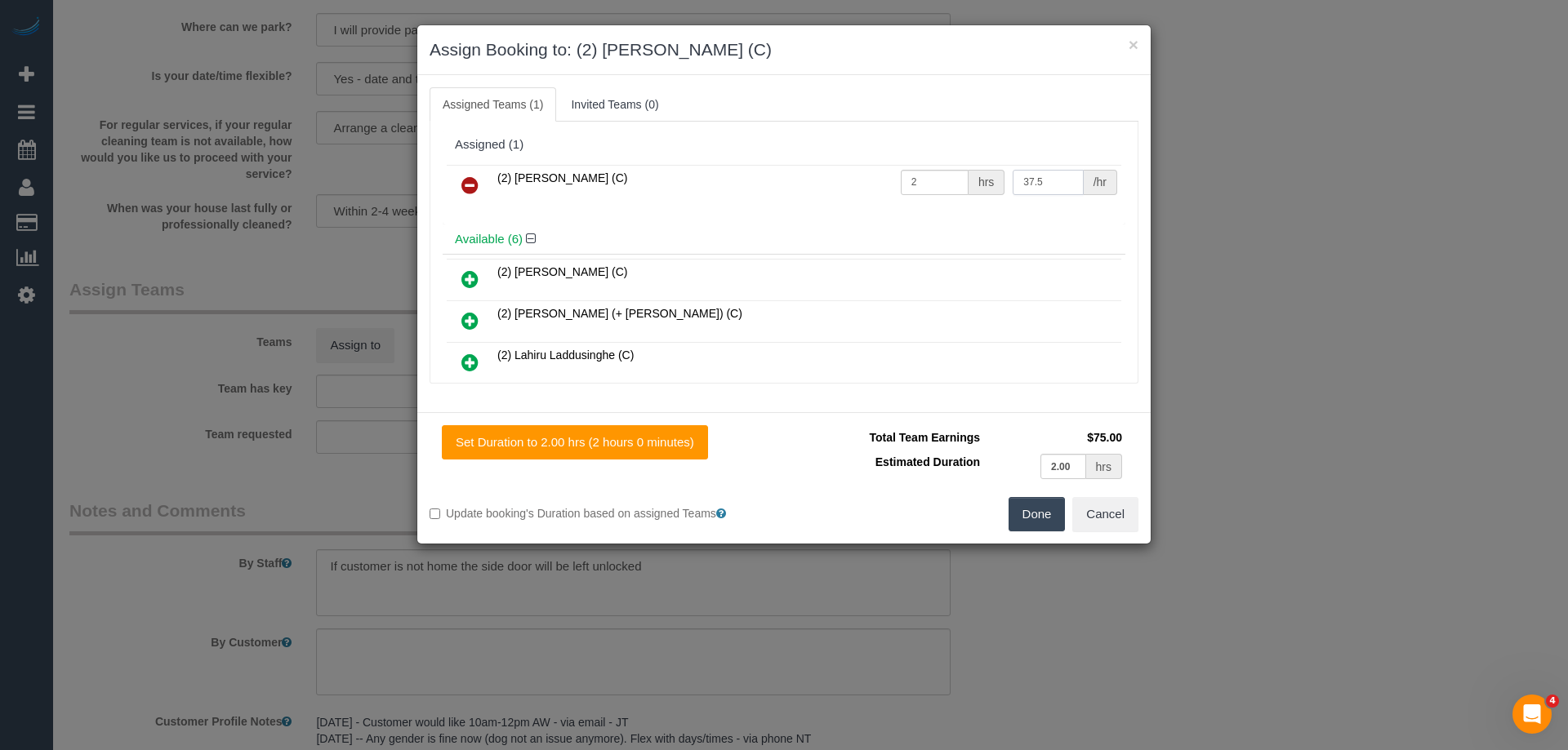
type input "37.5"
click at [1035, 516] on button "Done" at bounding box center [1036, 514] width 57 height 34
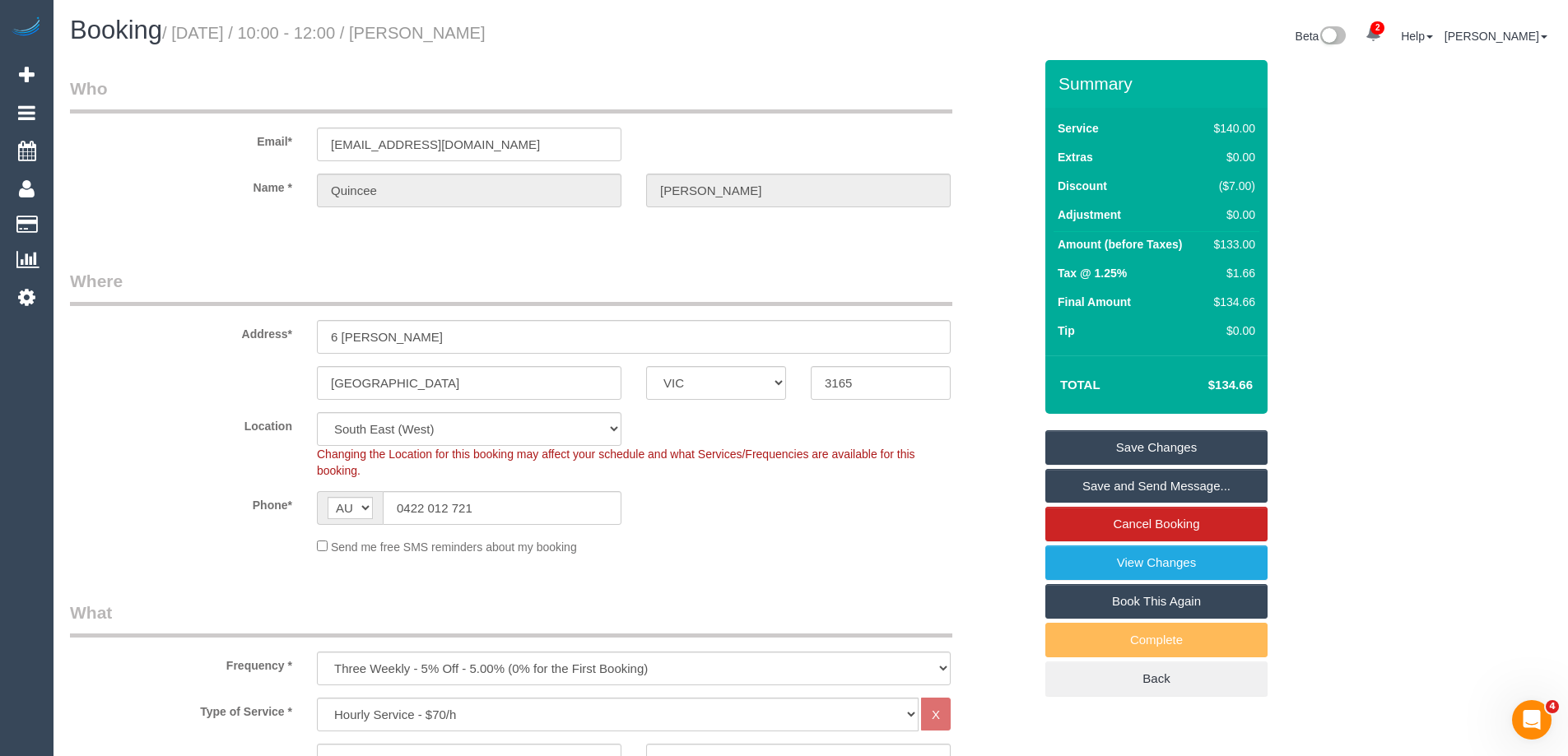
drag, startPoint x: 562, startPoint y: 40, endPoint x: 456, endPoint y: 45, distance: 106.1
click at [456, 45] on h1 "Booking / September 18, 2025 / 10:00 - 12:00 / Quincee Lee" at bounding box center [434, 29] width 729 height 28
copy small "Quincee Lee"
click at [1117, 447] on link "Save Changes" at bounding box center [1156, 448] width 222 height 34
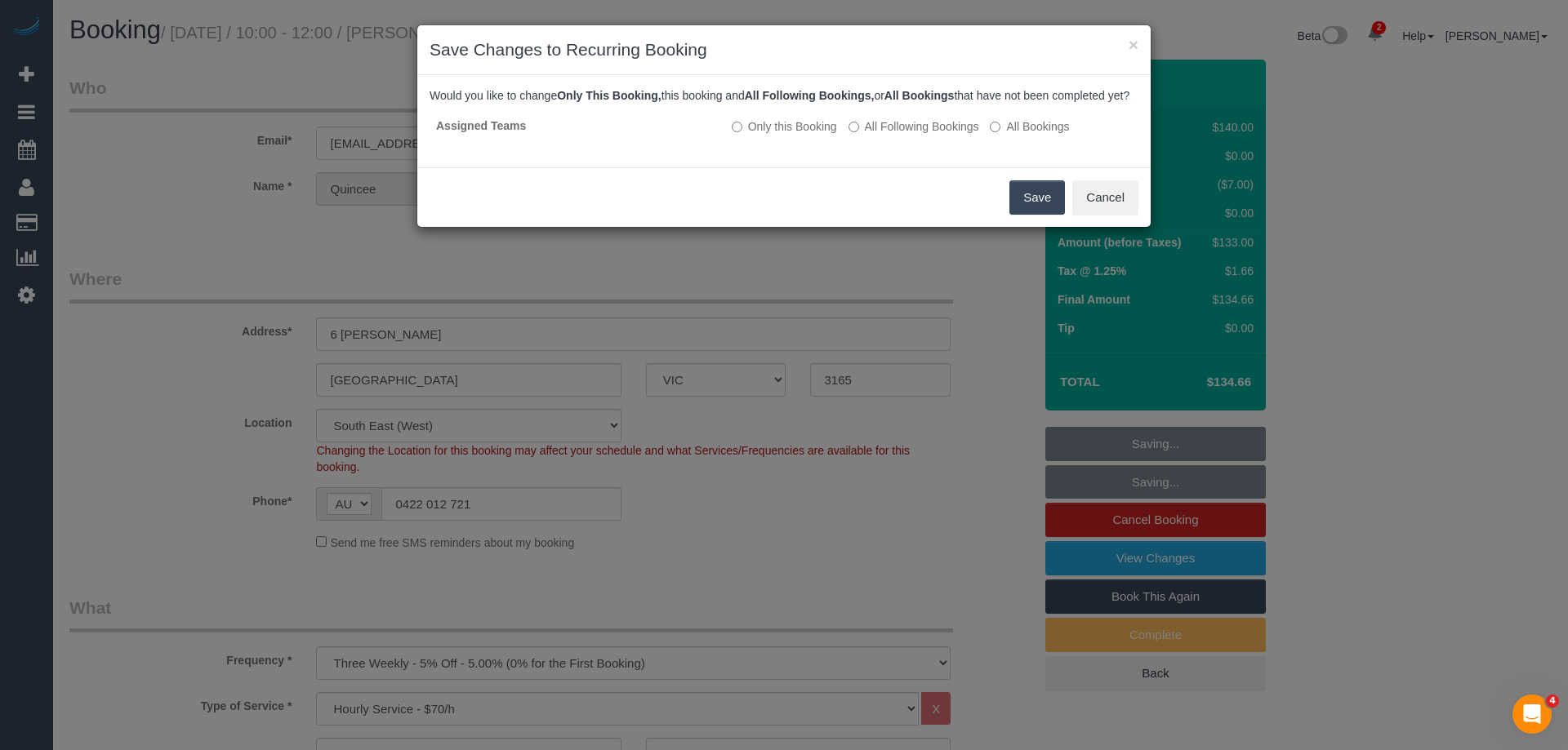
click at [1051, 215] on button "Save" at bounding box center [1036, 198] width 56 height 34
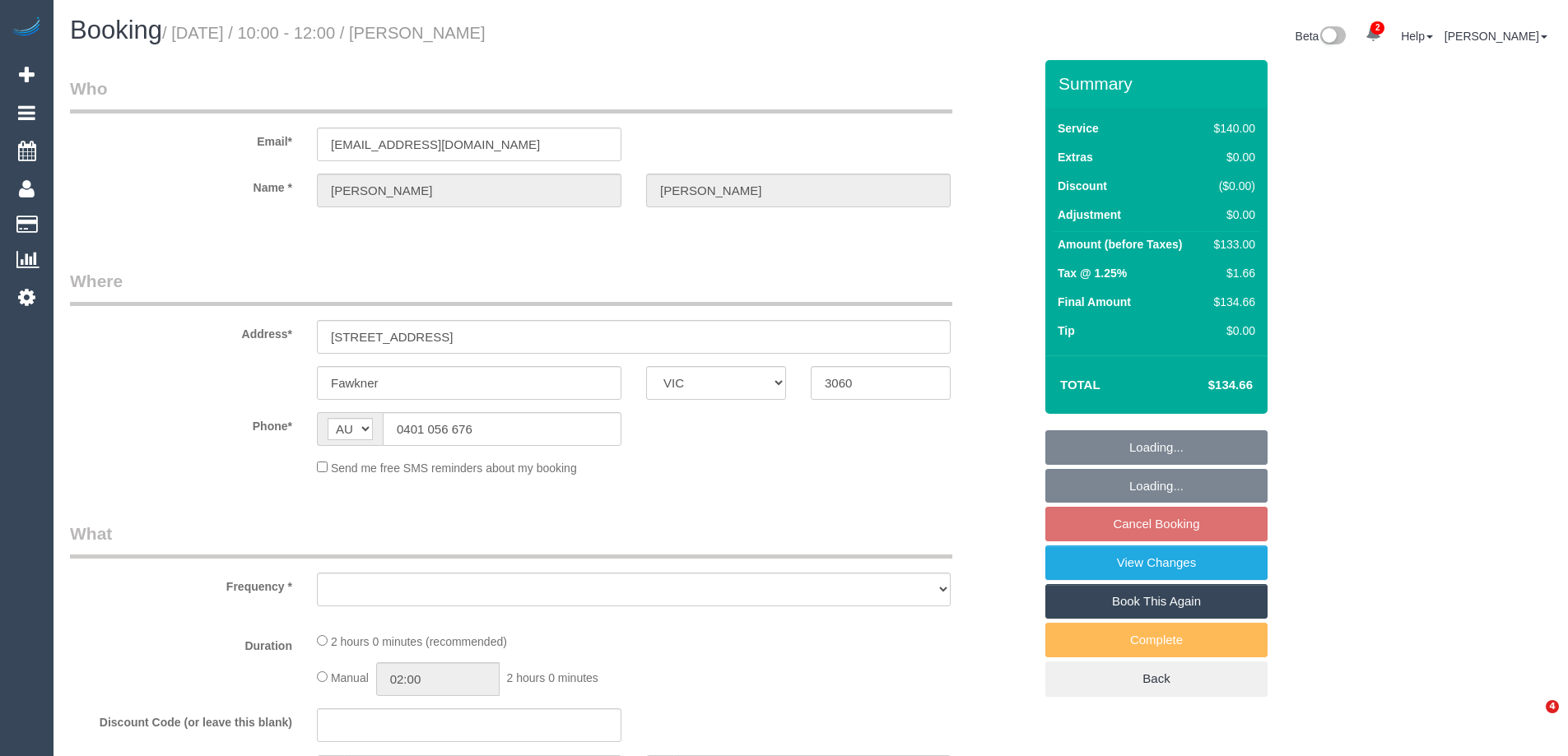
select select "VIC"
select select "string:stripe-pm_1K1Pk02GScqysDRVcPa6dNcK"
select select "number:27"
select select "number:14"
select select "number:19"
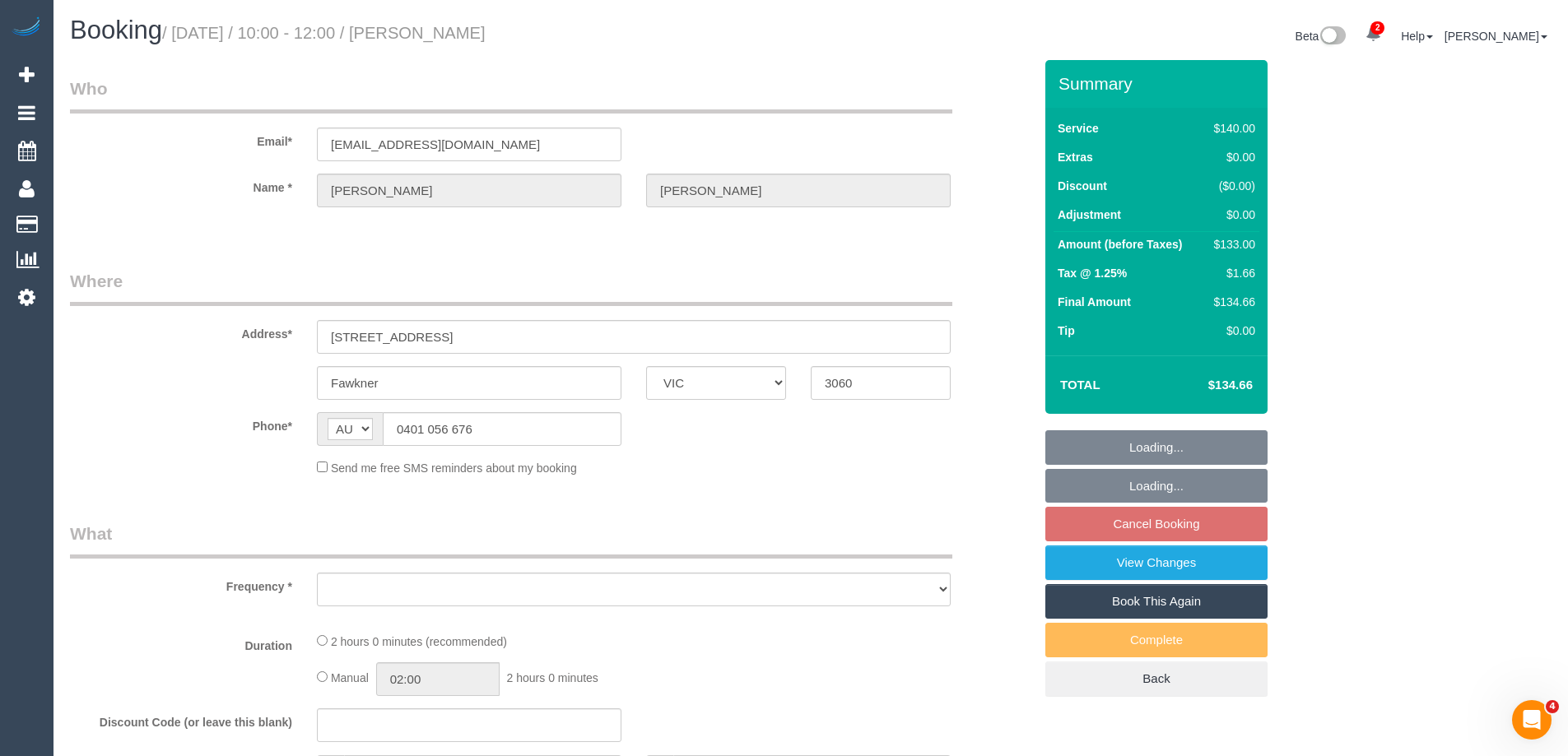
select select "number:22"
select select "number:12"
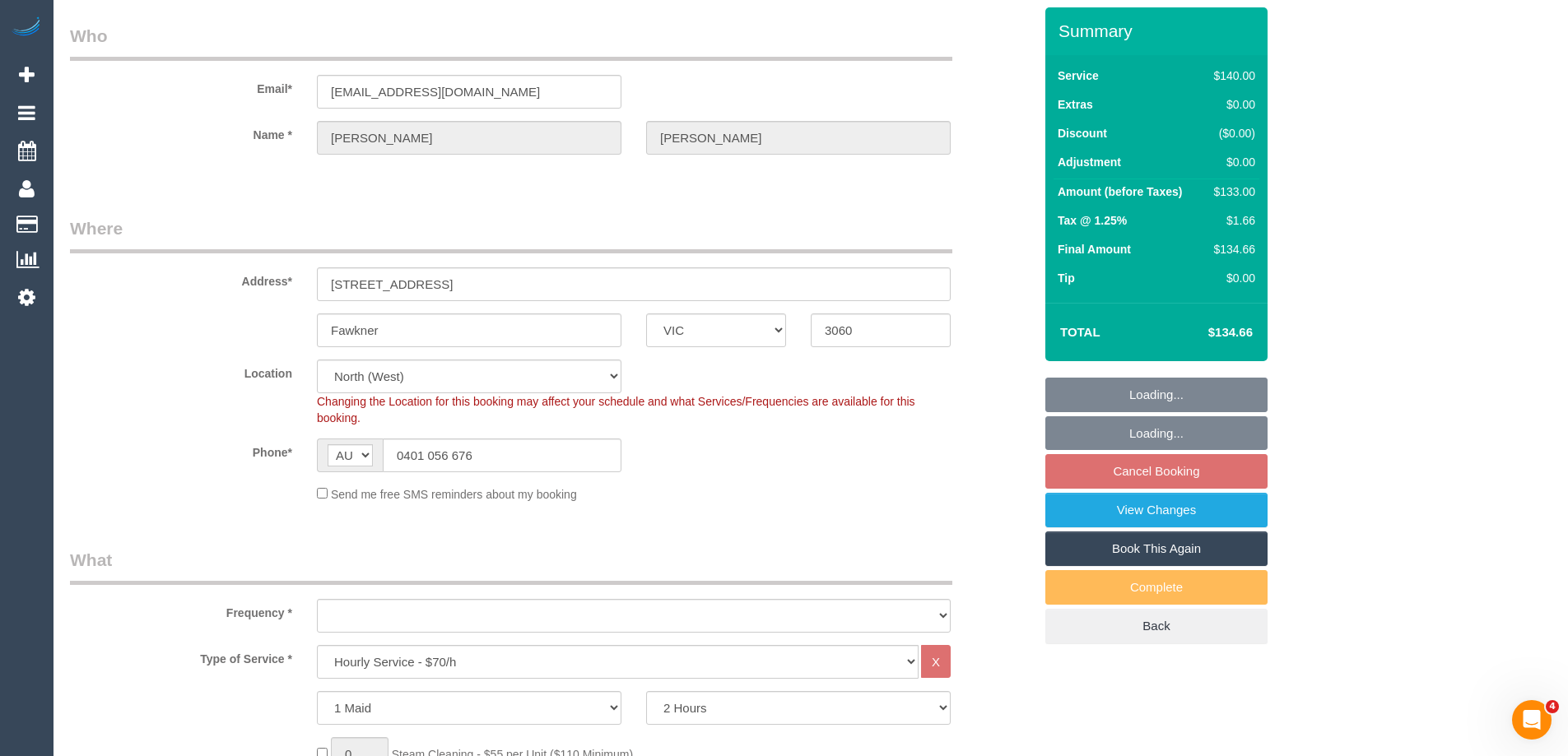
select select "object:891"
select select "spot3"
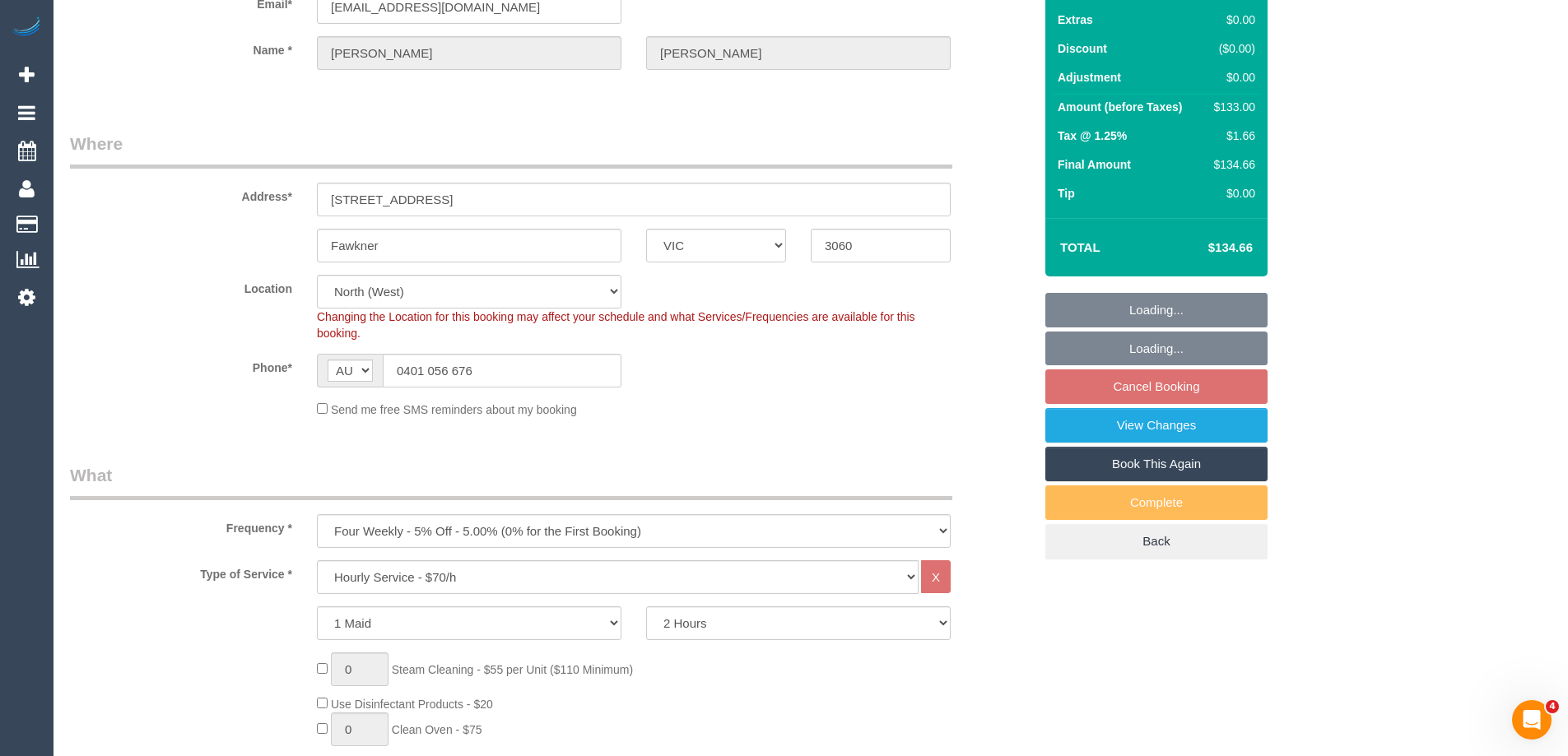
select select "object:1642"
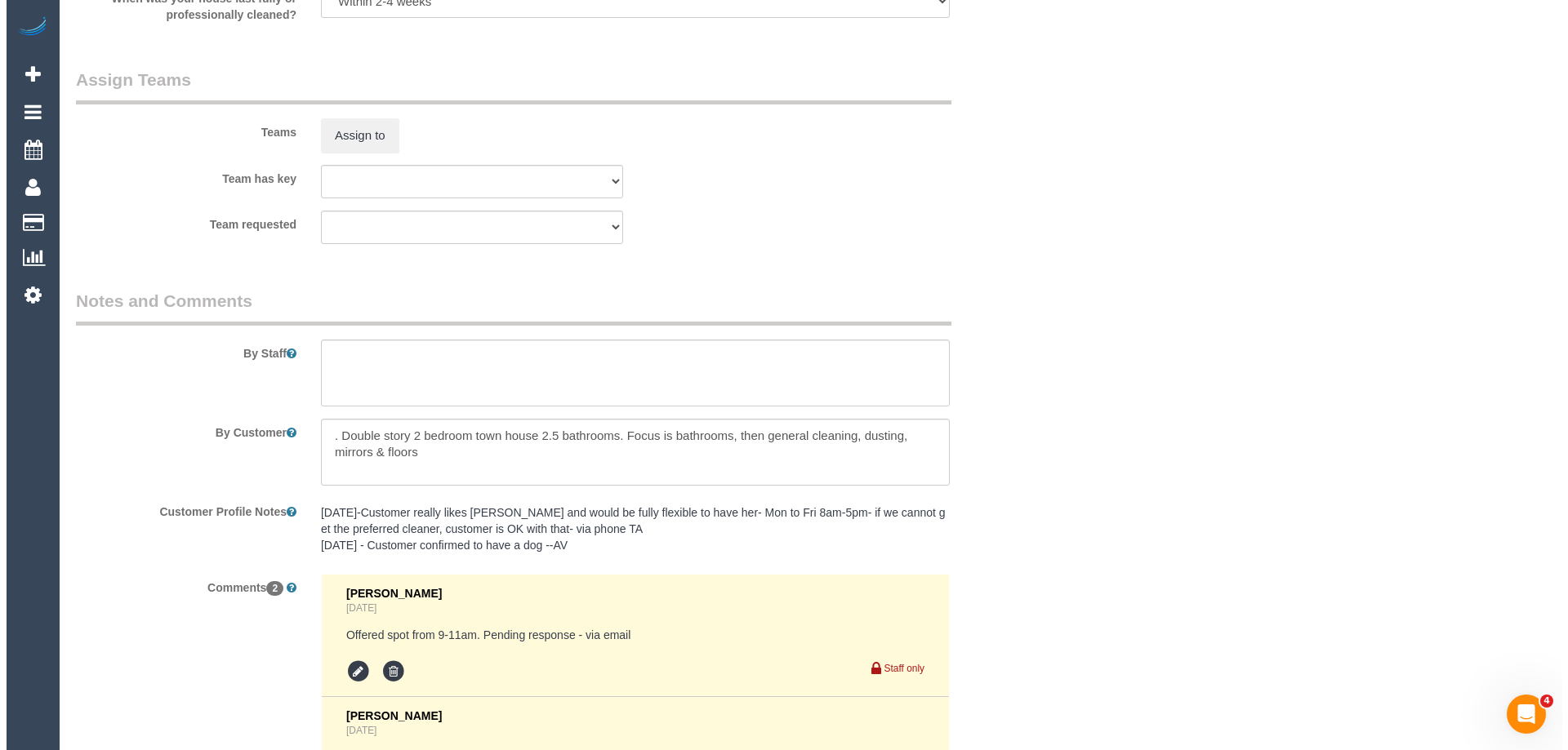
scroll to position [2286, 0]
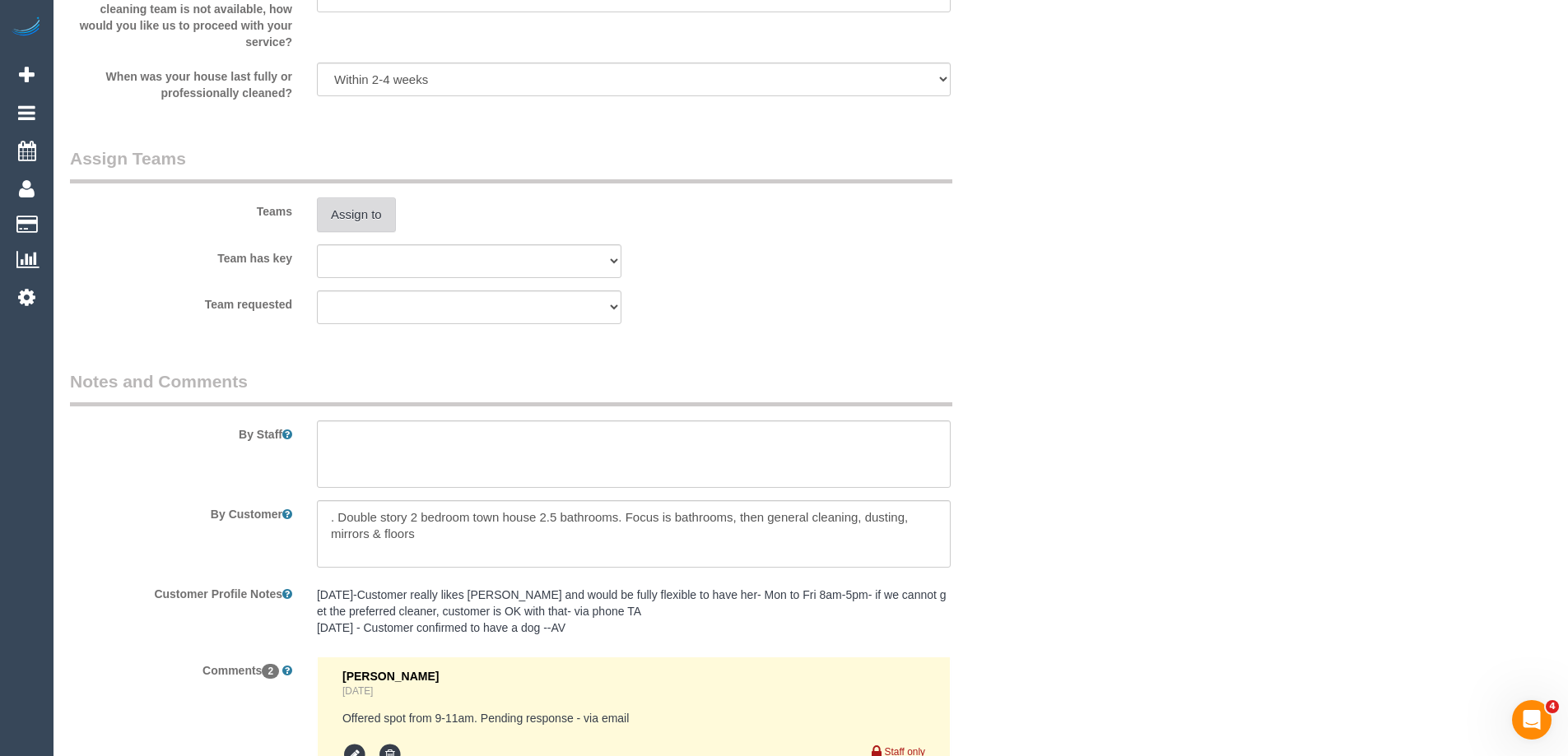
click at [340, 222] on button "Assign to" at bounding box center [356, 214] width 79 height 34
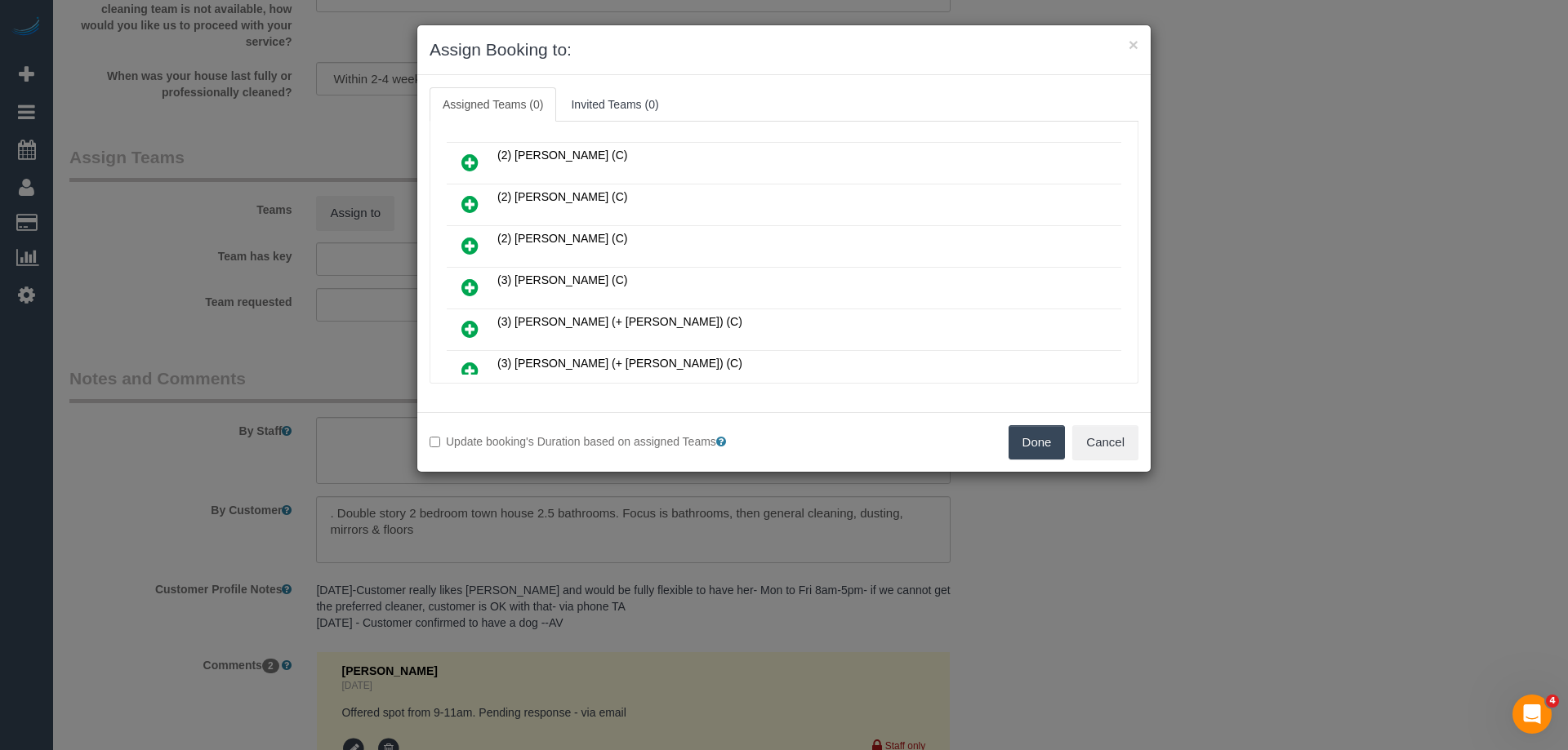
click at [466, 250] on icon at bounding box center [470, 246] width 17 height 20
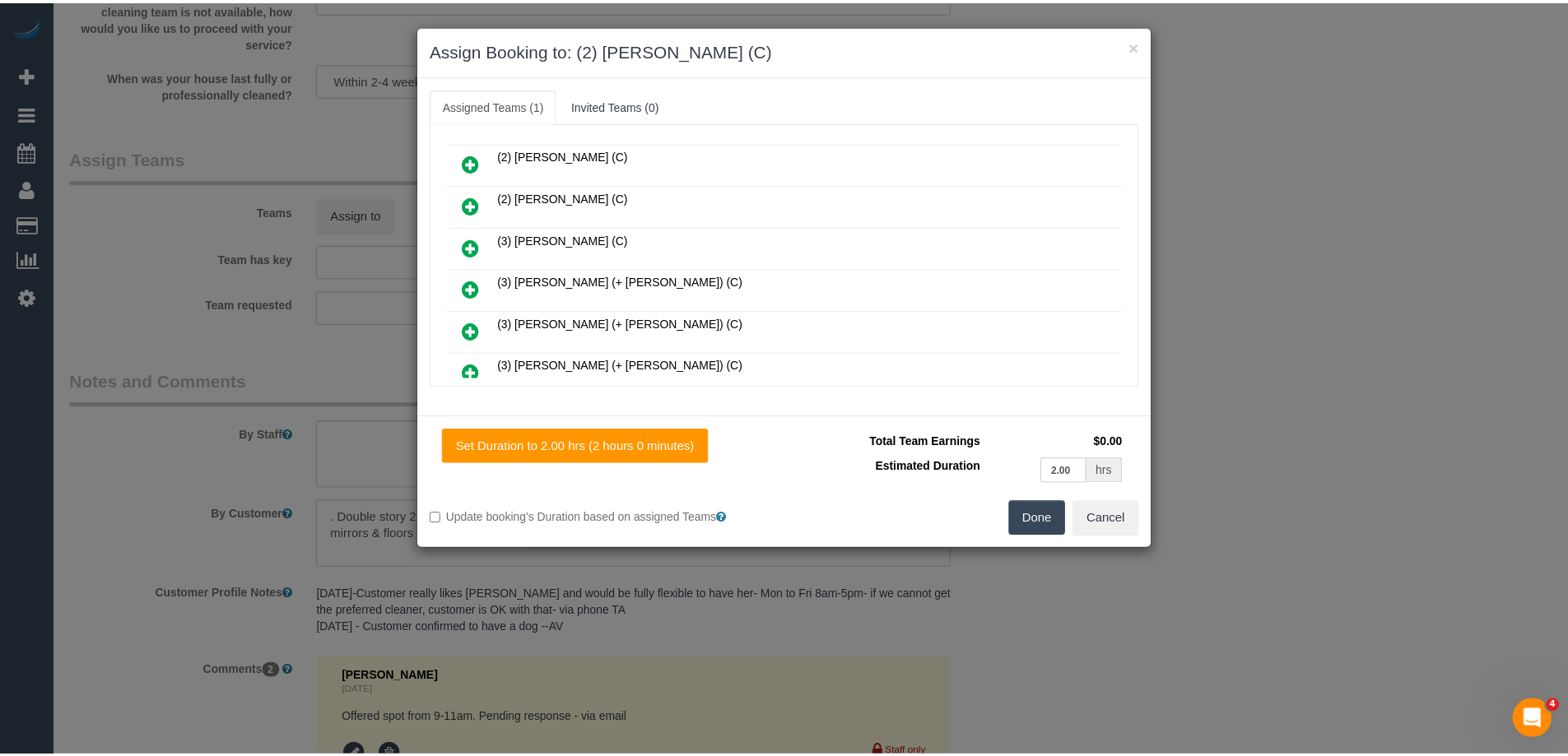
scroll to position [0, 0]
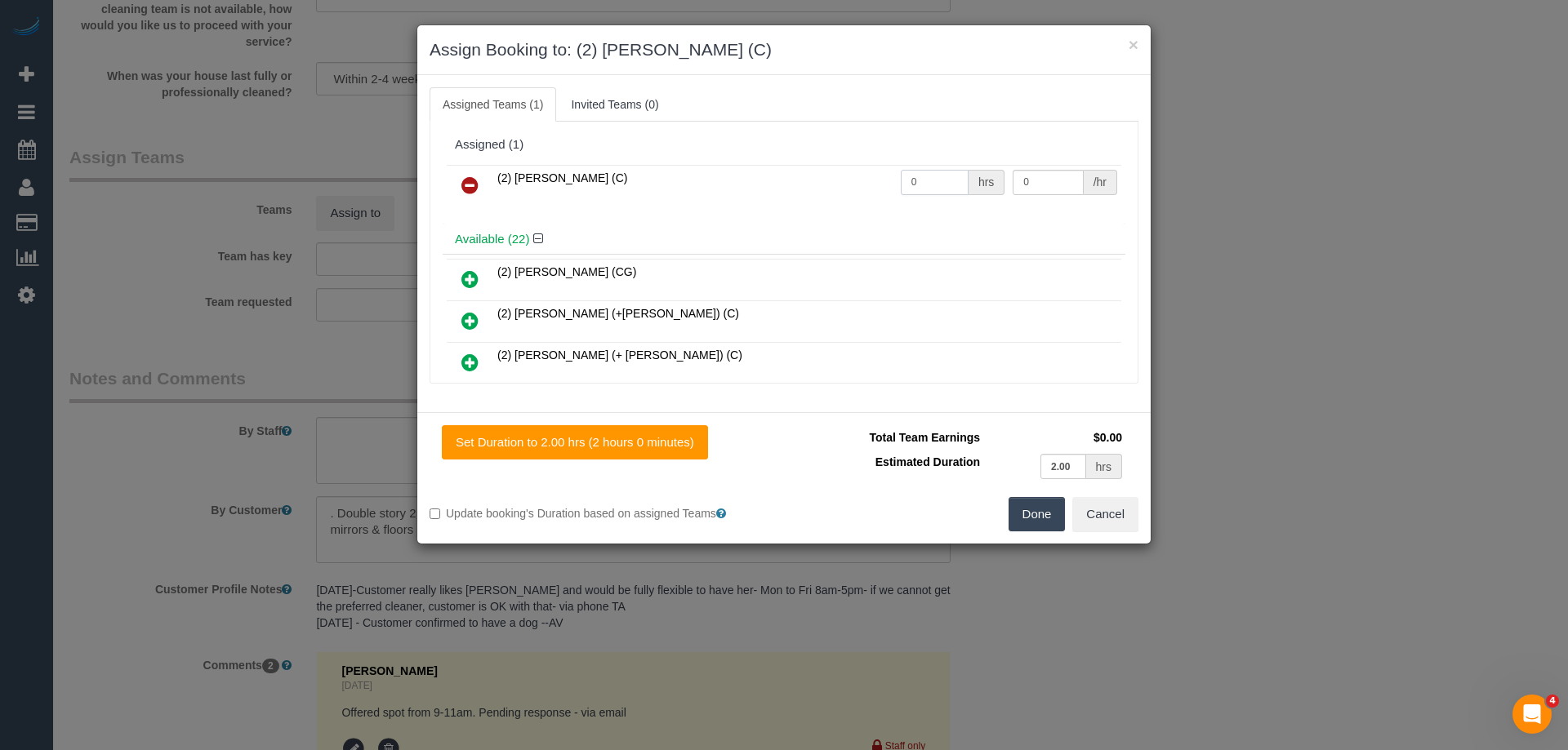
drag, startPoint x: 940, startPoint y: 178, endPoint x: 856, endPoint y: 166, distance: 84.9
click at [851, 166] on tr "(2) Uzair Saleem (C) 0 hrs 0 /hr" at bounding box center [784, 185] width 675 height 41
type input "2"
drag, startPoint x: 1047, startPoint y: 179, endPoint x: 908, endPoint y: 160, distance: 140.3
click at [910, 161] on div "(2) Uzair Saleem (C) 2 hrs 0 /hr" at bounding box center [783, 193] width 682 height 64
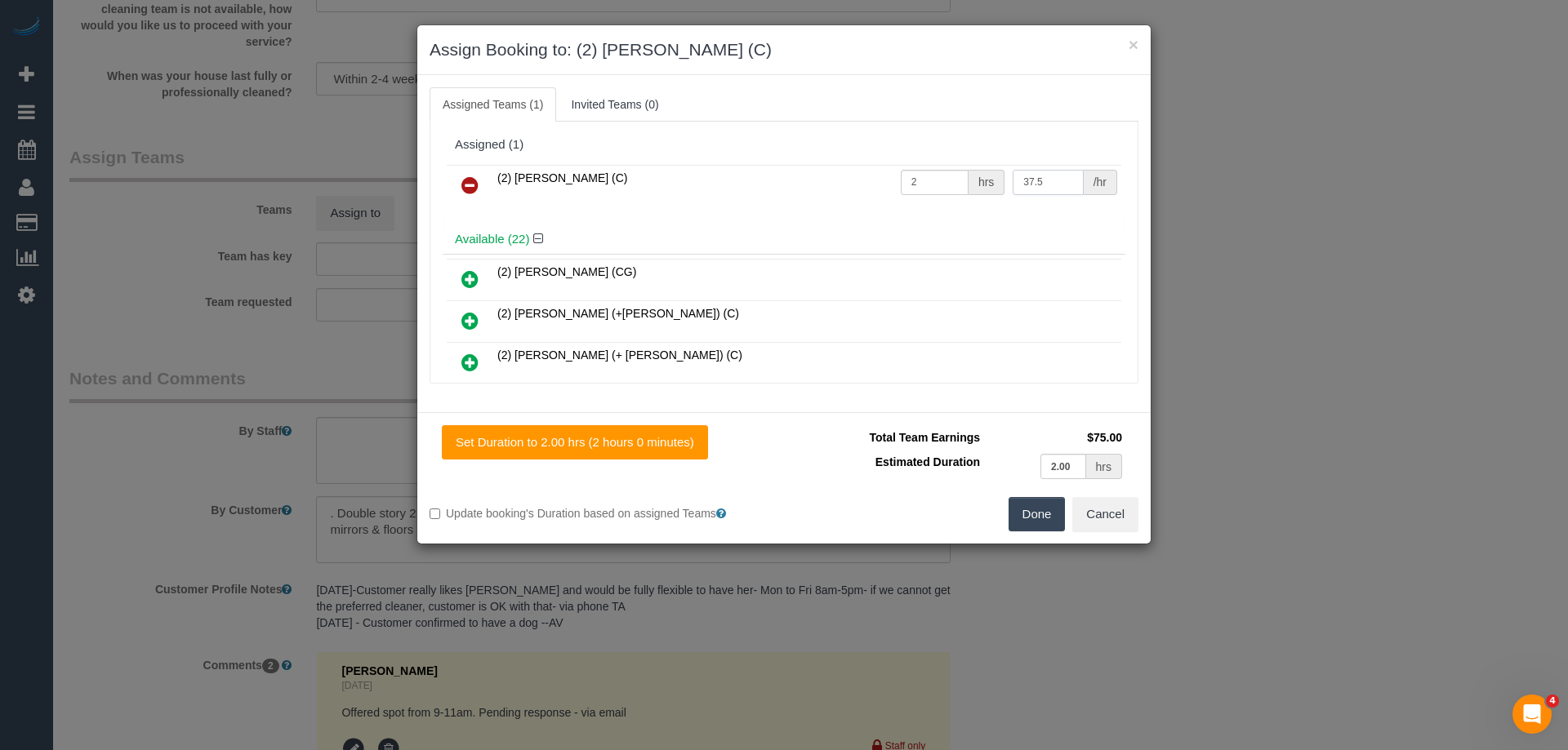
type input "37.5"
click at [1032, 503] on button "Done" at bounding box center [1036, 514] width 57 height 34
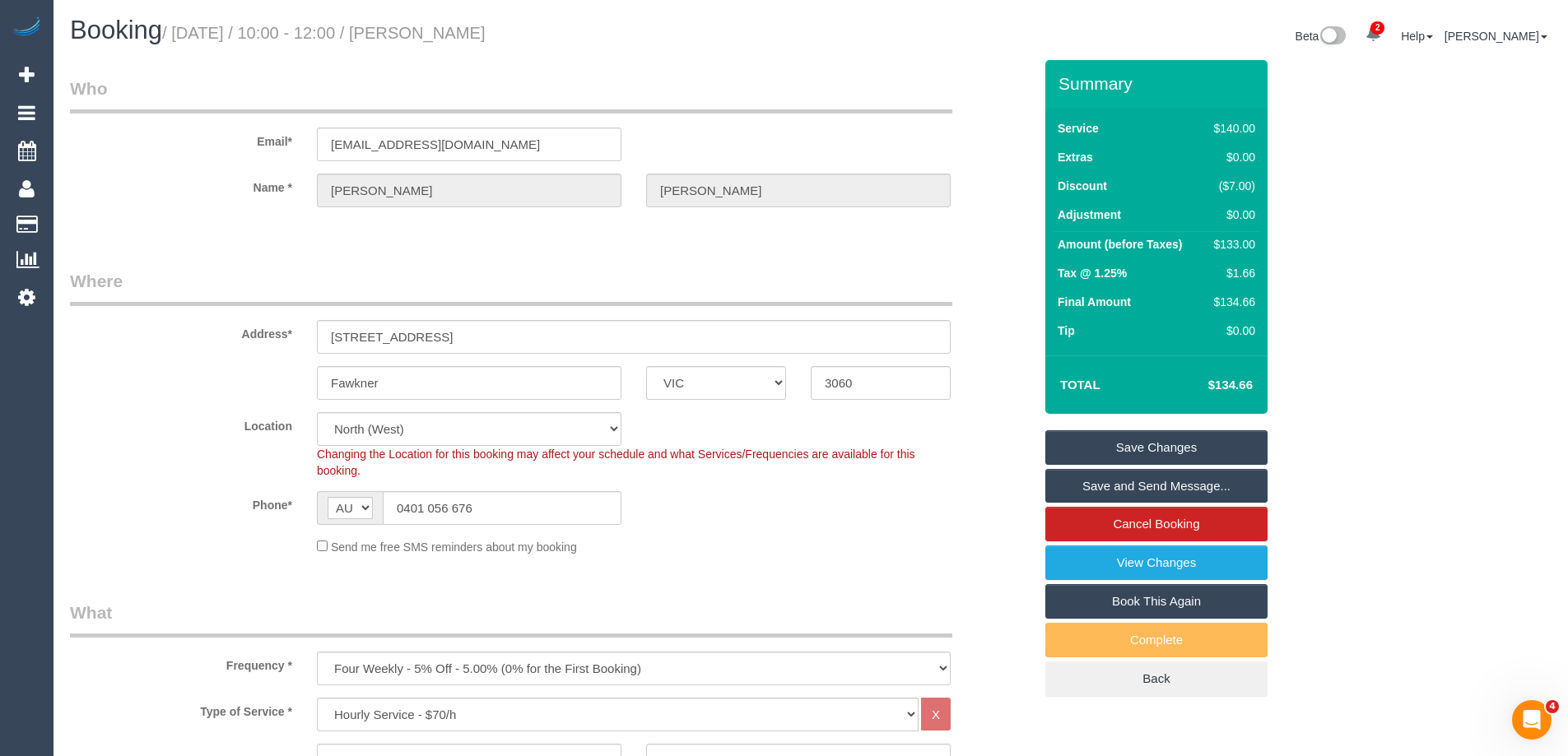
drag, startPoint x: 618, startPoint y: 31, endPoint x: 454, endPoint y: 32, distance: 164.0
click at [454, 32] on h1 "Booking / September 18, 2025 / 10:00 - 12:00 / Monica Torcasio" at bounding box center [434, 29] width 729 height 28
copy small "Monica Torcasio"
click at [1096, 491] on link "Save and Send Message..." at bounding box center [1156, 486] width 222 height 34
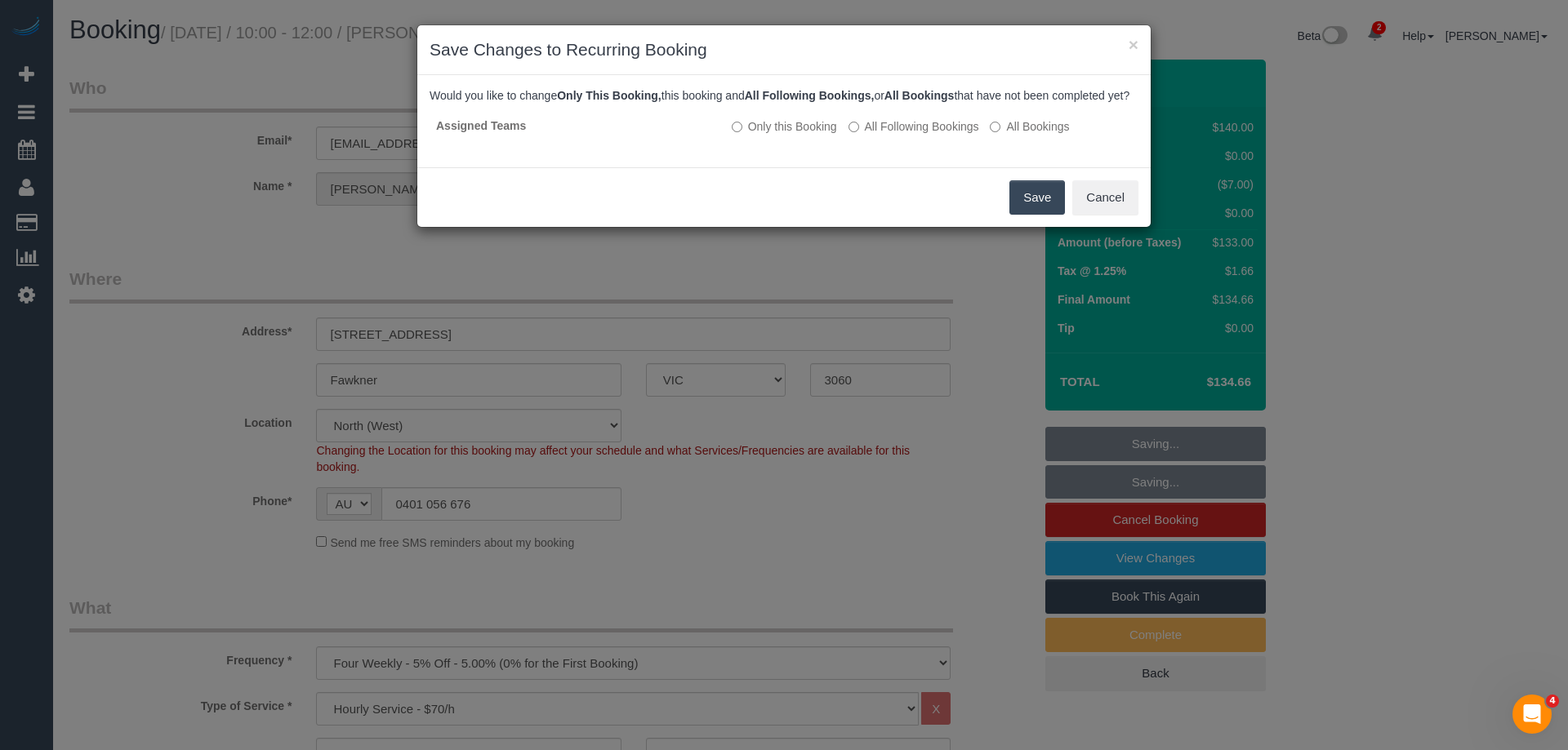
click at [1026, 208] on button "Save" at bounding box center [1036, 198] width 56 height 34
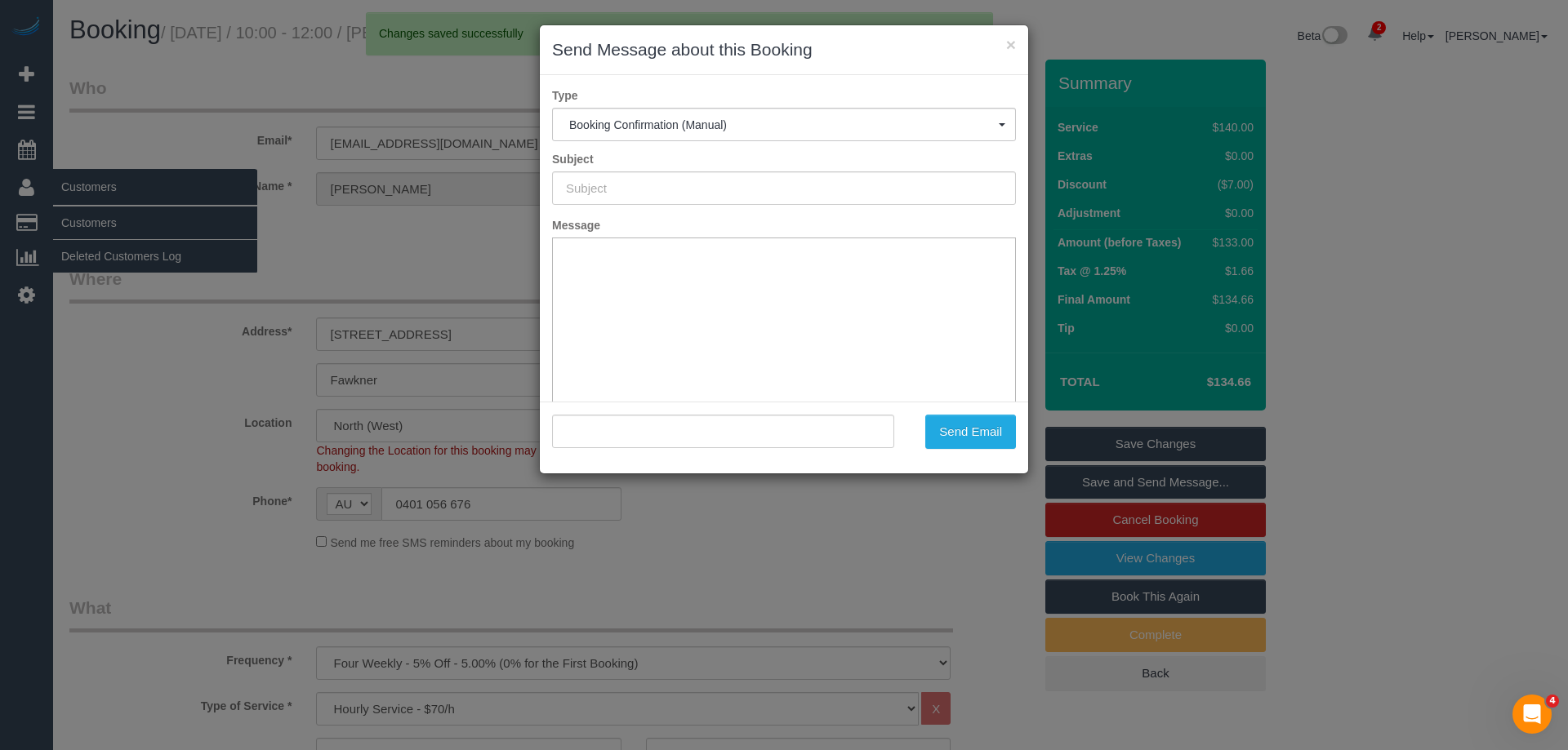
type input "Booking Confirmed"
type input ""Monica Torcasio" <monicat23b@gmail.com>"
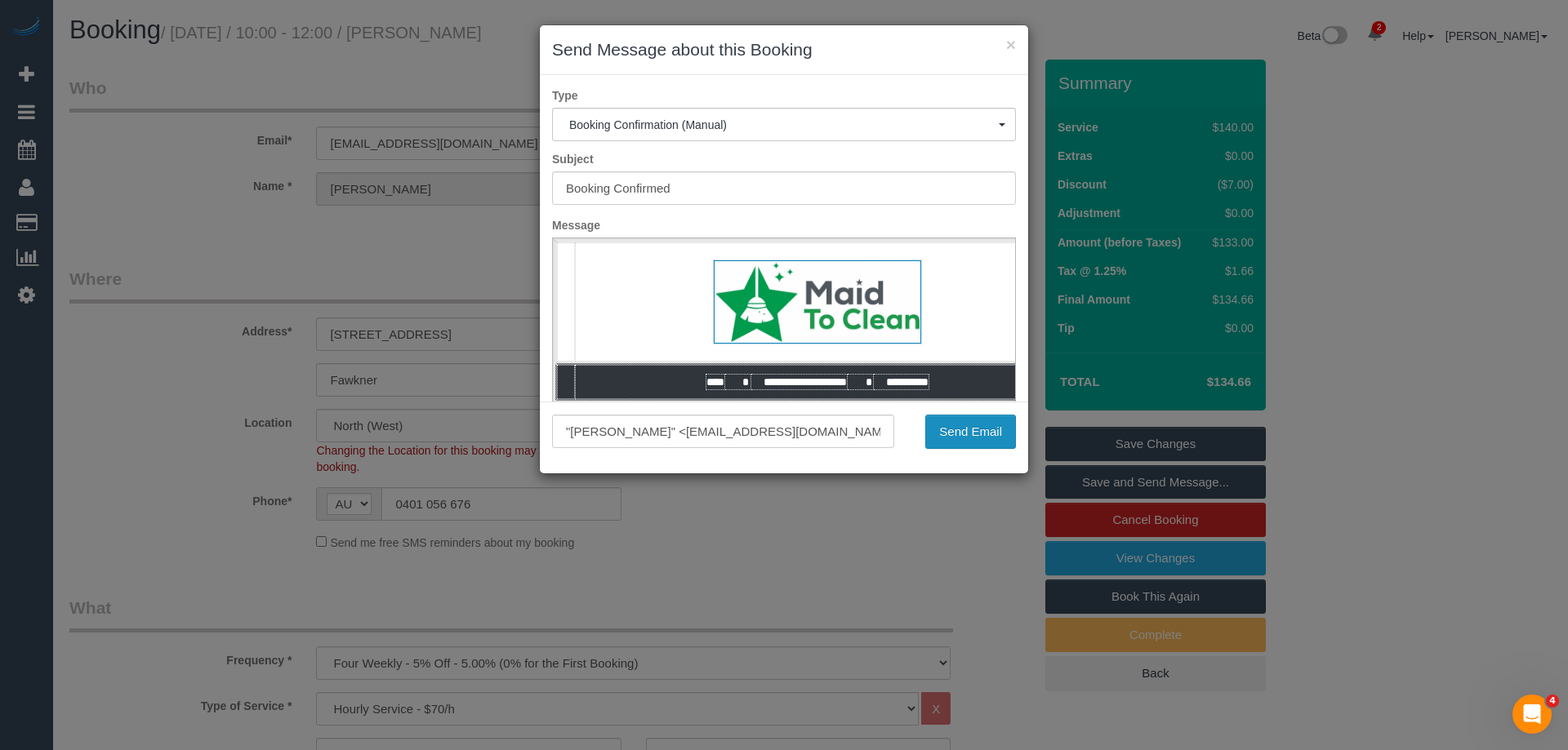
click at [958, 429] on button "Send Email" at bounding box center [970, 432] width 90 height 34
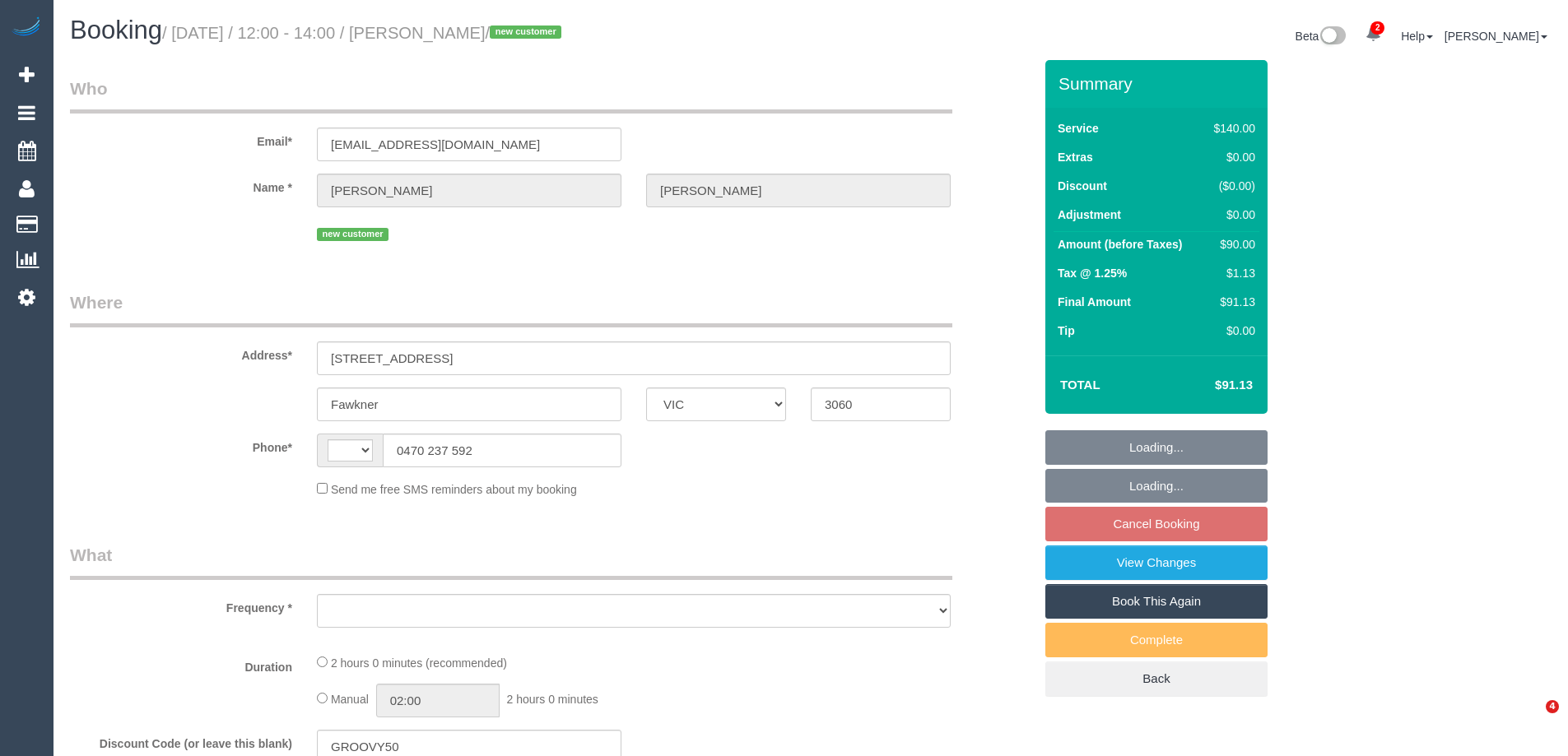
select select "VIC"
select select "string:stripe-pm_1S5Epv2GScqysDRVjDBwuv3x"
select select "number:28"
select select "number:14"
select select "number:18"
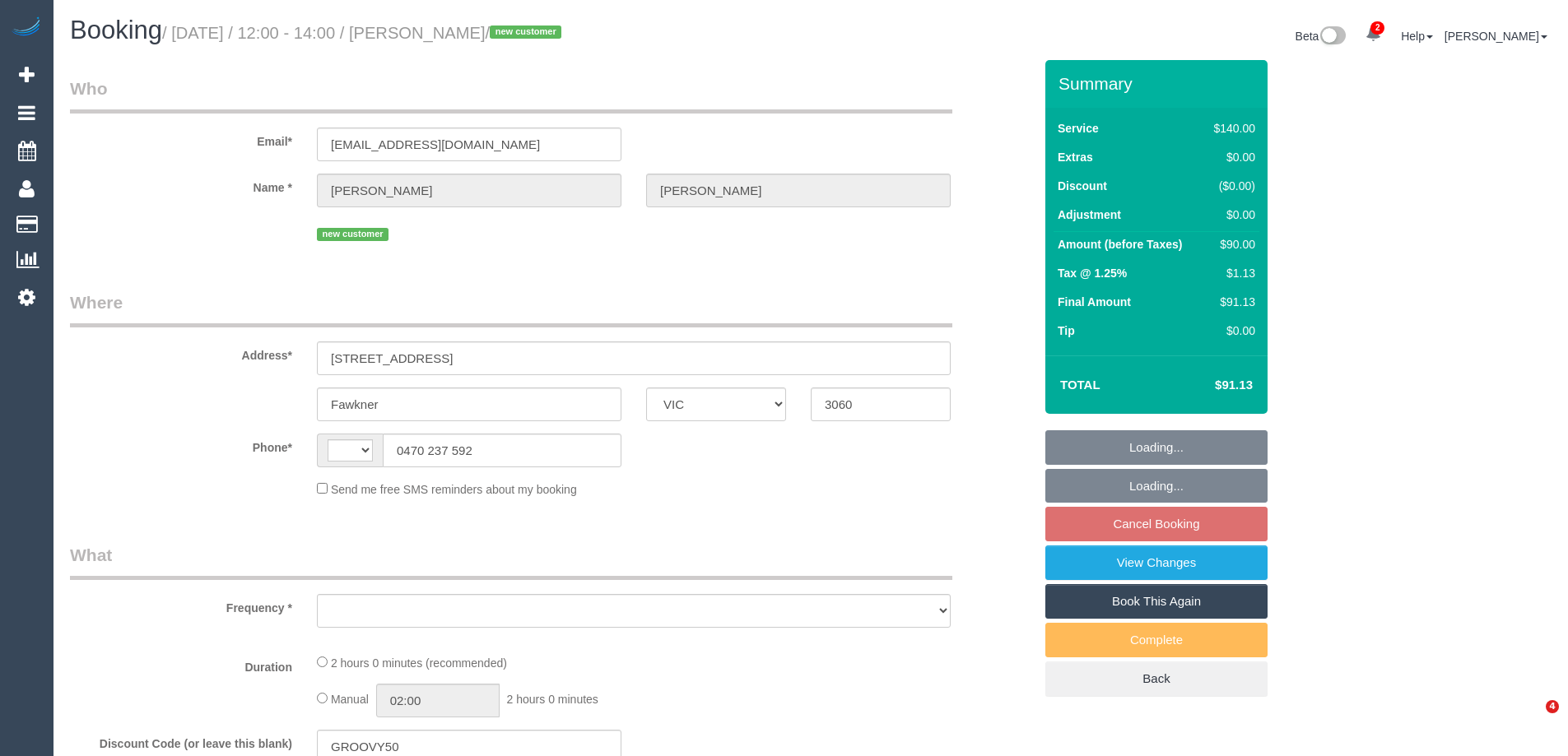
select select "number:25"
select select "number:35"
select select "number:26"
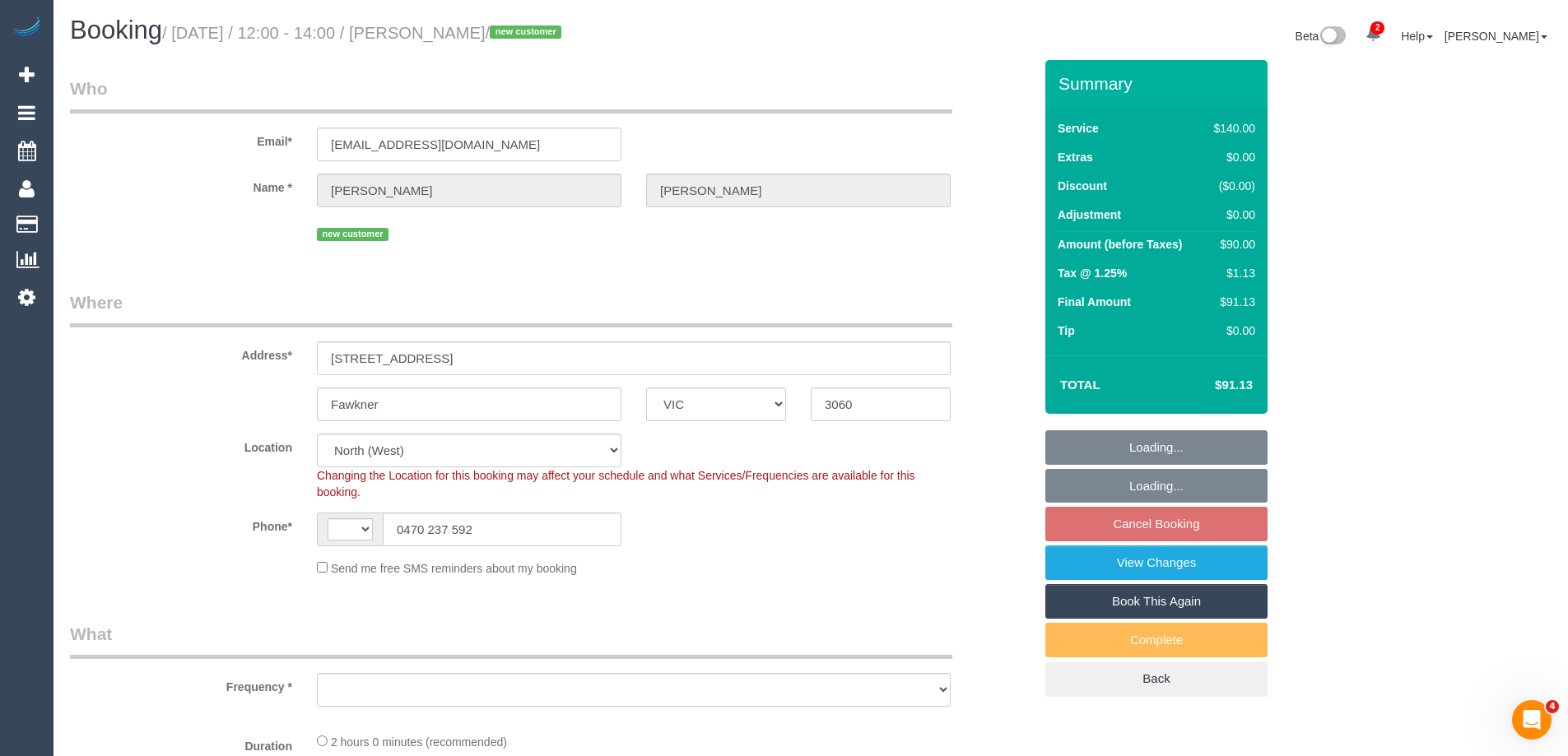
select select "string:AU"
select select "object:1612"
select select "spot4"
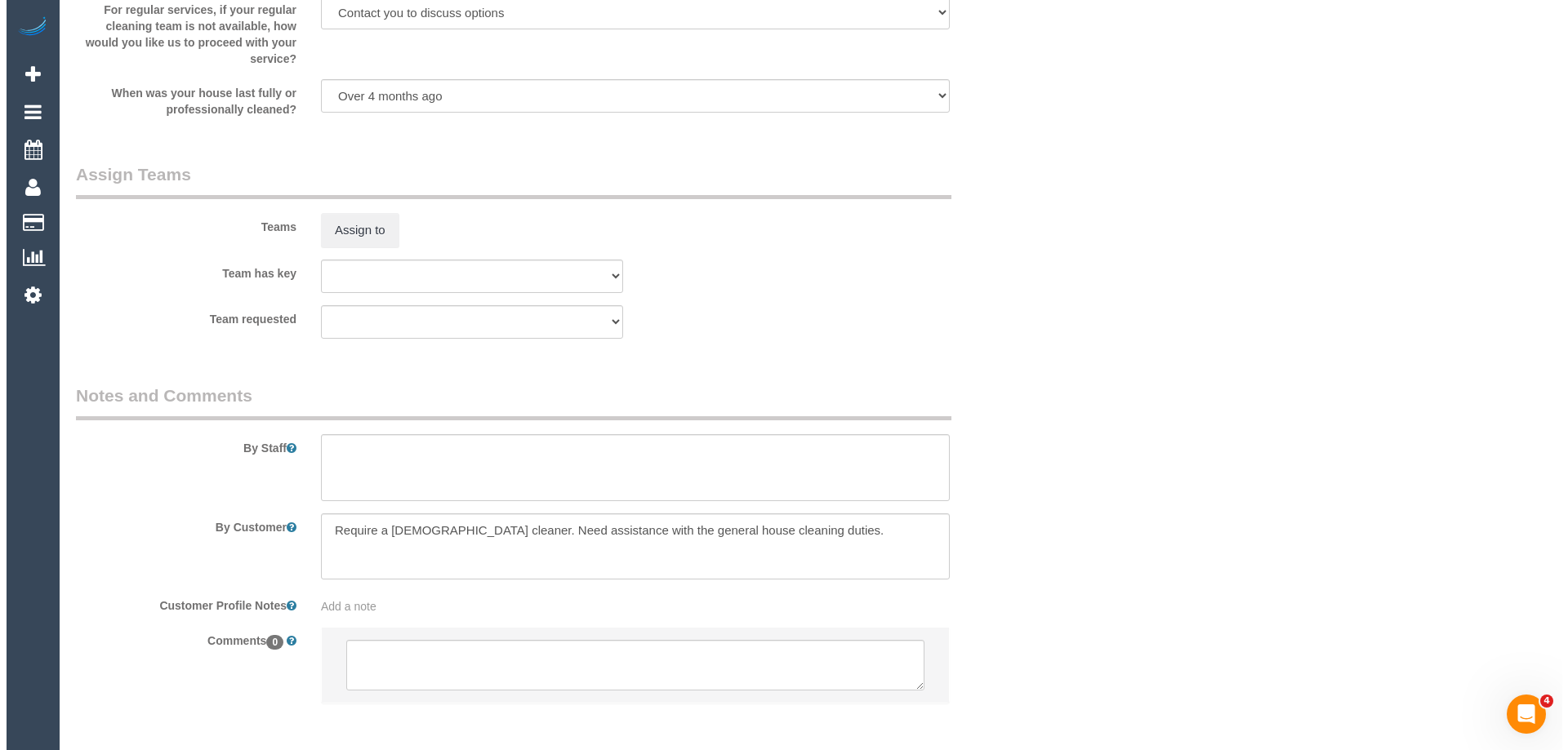
scroll to position [2363, 0]
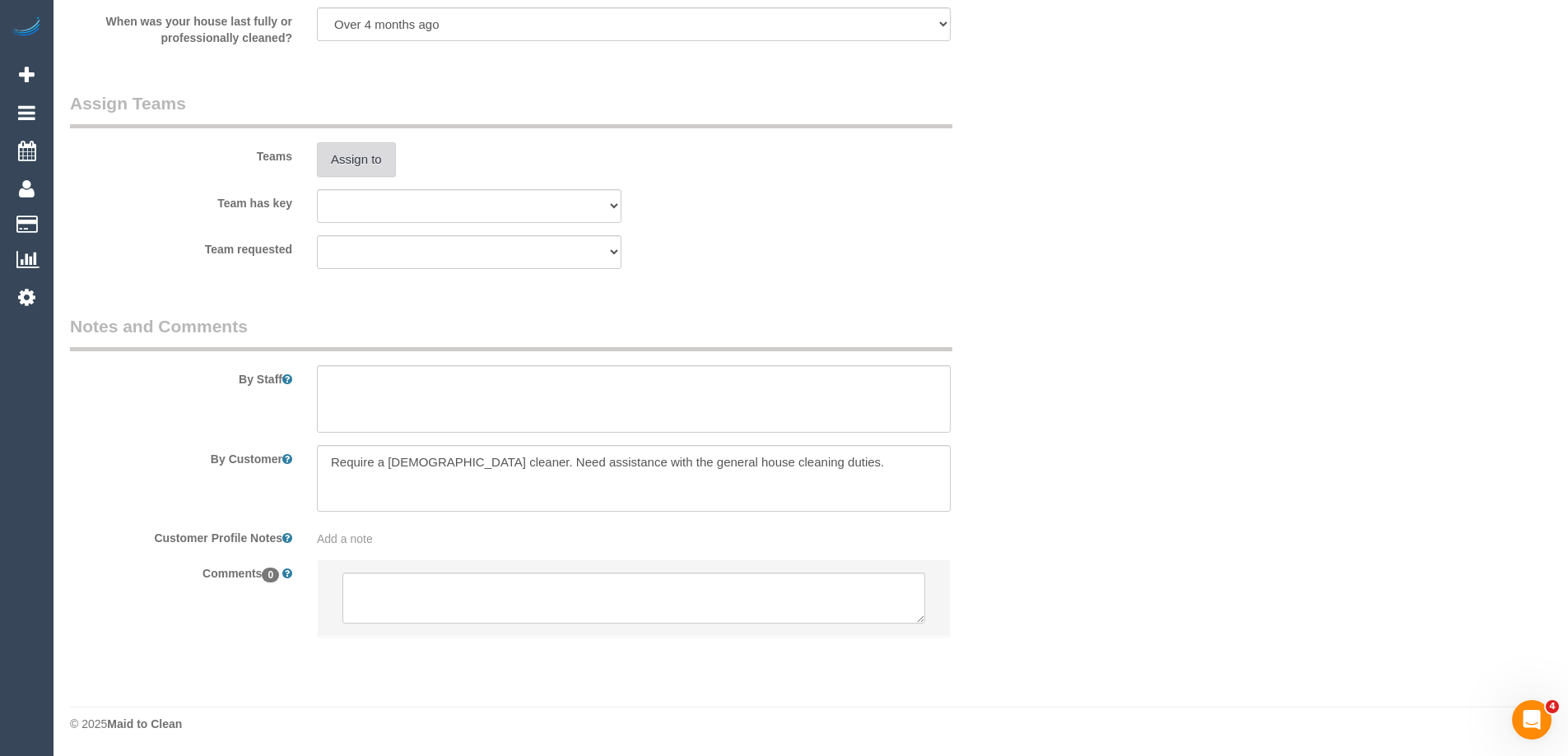
click at [366, 151] on button "Assign to" at bounding box center [356, 159] width 79 height 34
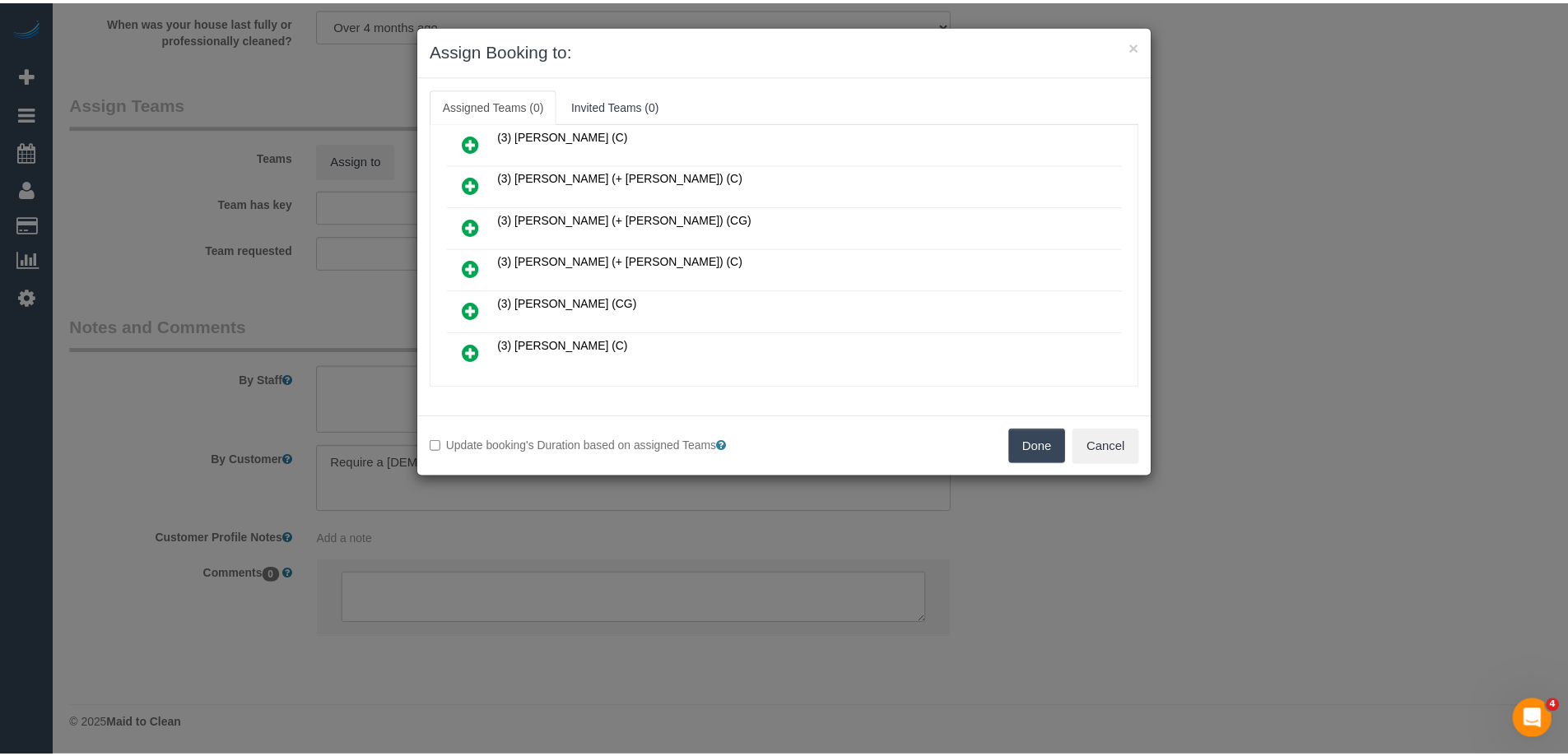
scroll to position [1234, 0]
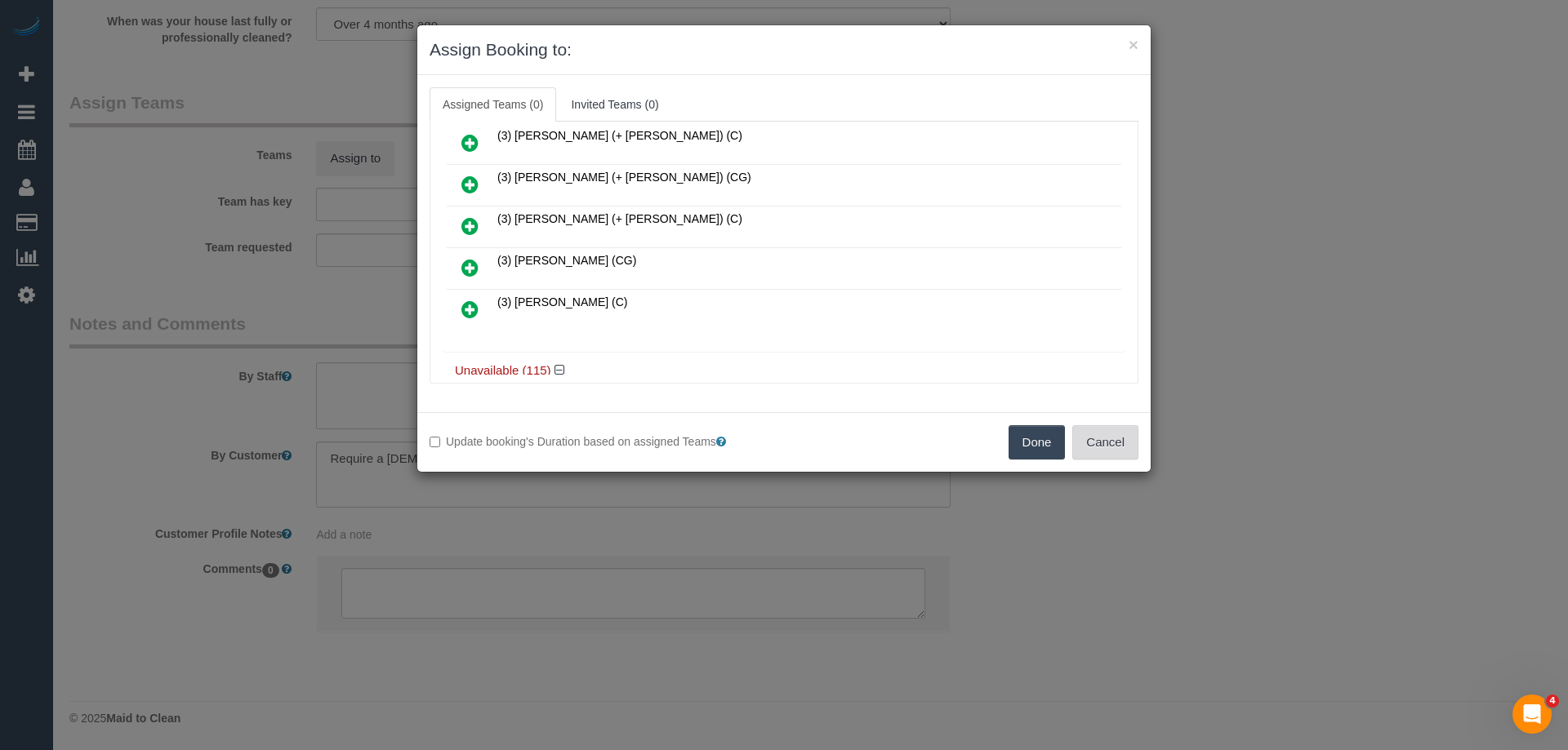
click at [1107, 436] on button "Cancel" at bounding box center [1105, 442] width 66 height 34
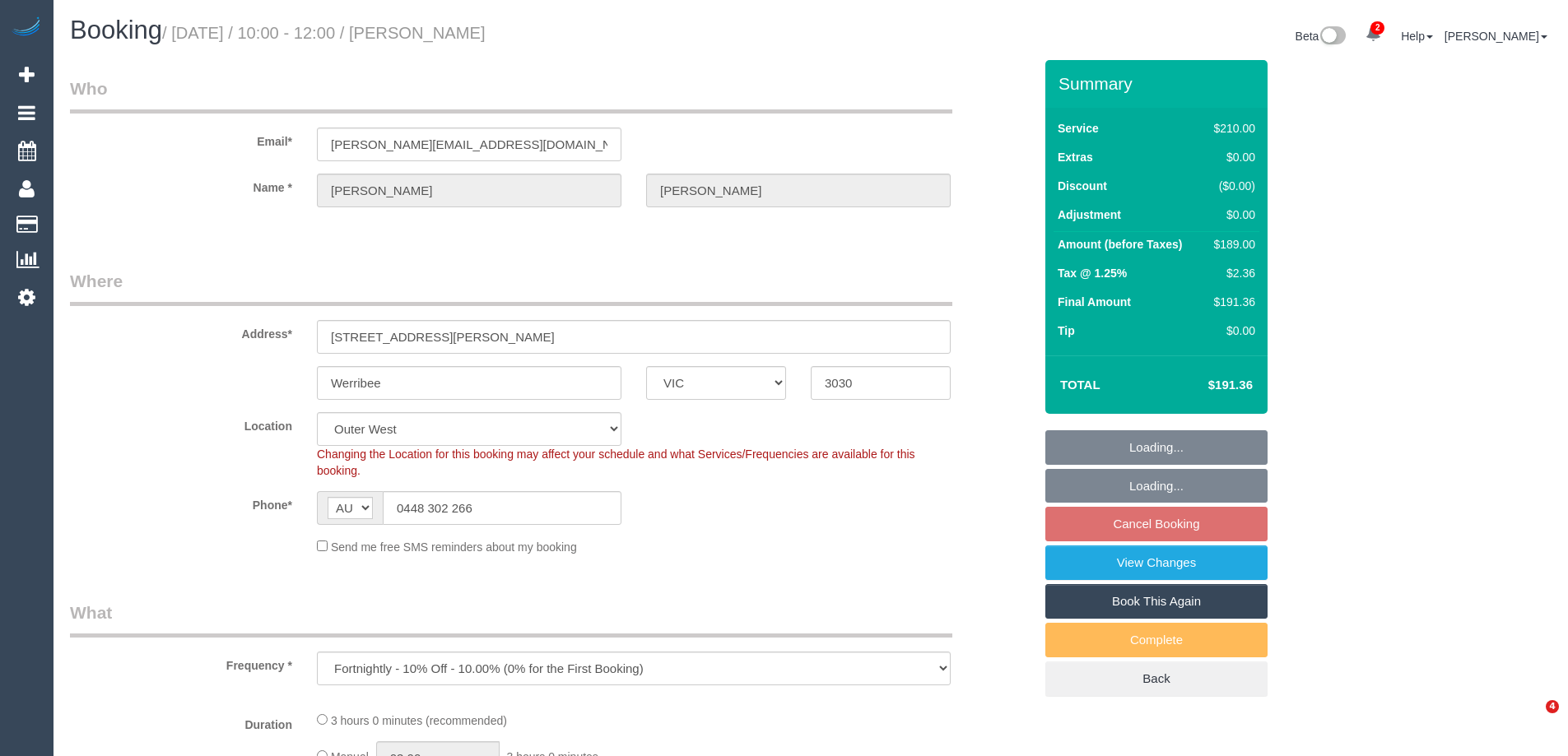
select select "VIC"
select select "number:28"
select select "number:14"
select select "number:18"
select select "number:22"
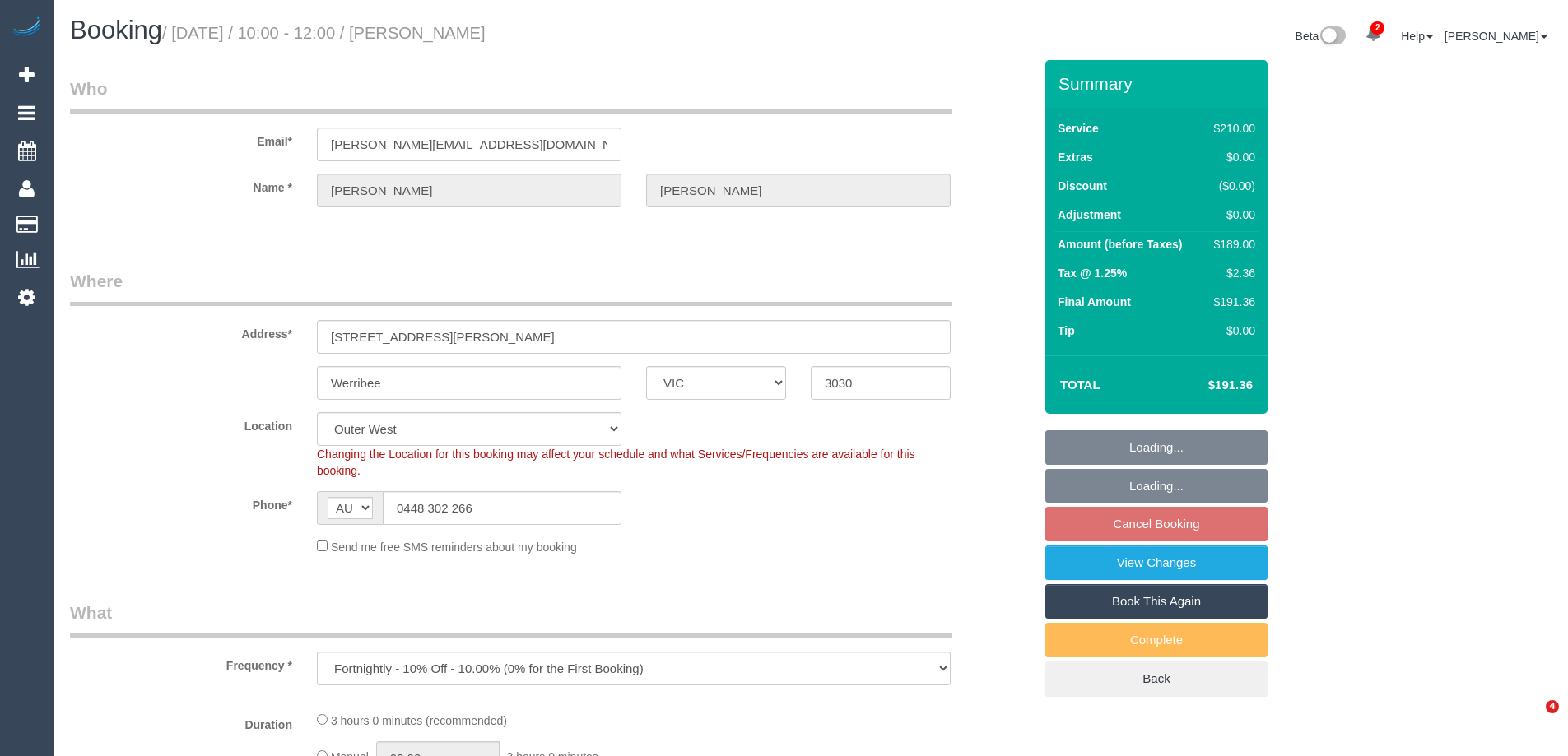
select select "number:34"
select select "number:11"
select select "object:1269"
select select "180"
select select "spot3"
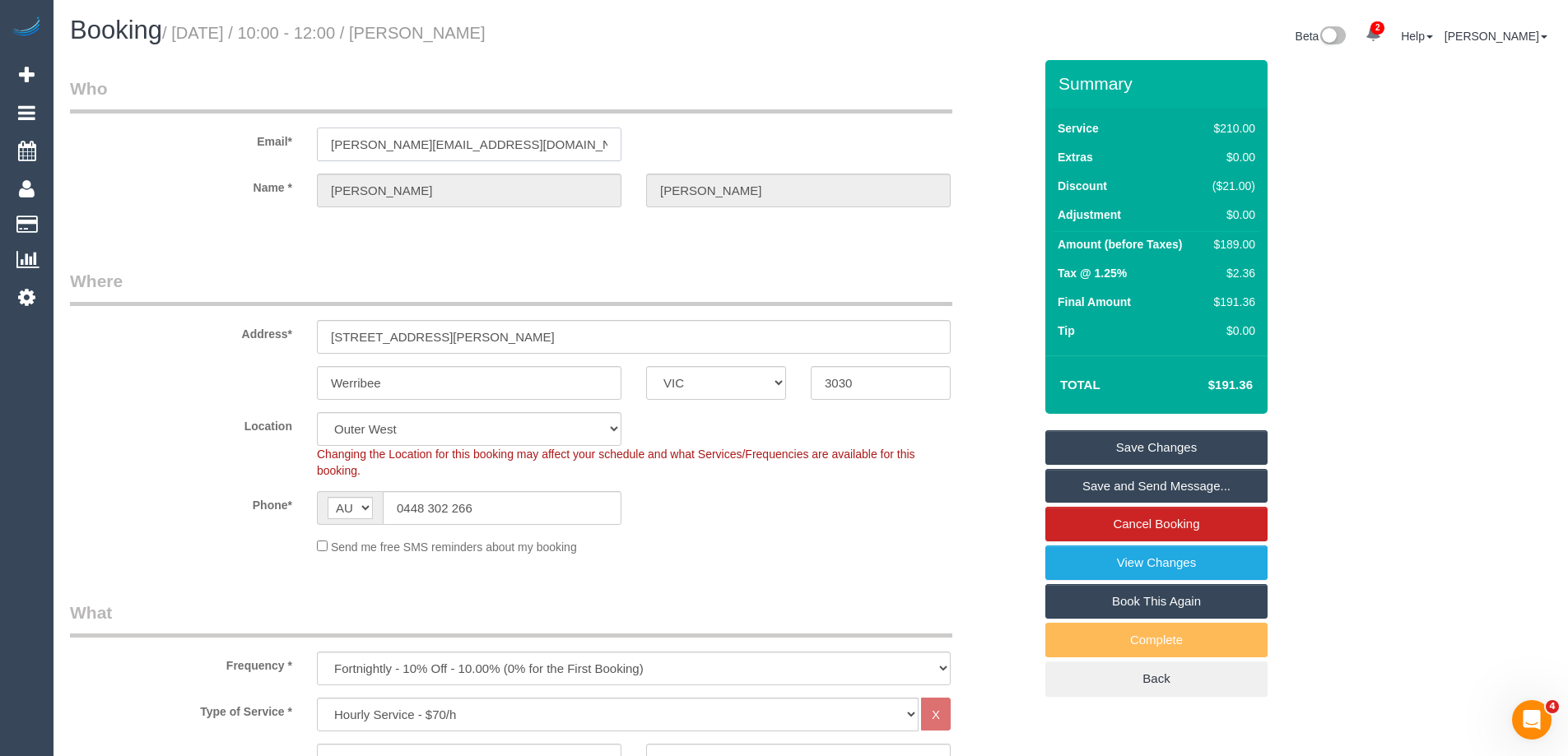
drag, startPoint x: 525, startPoint y: 146, endPoint x: 134, endPoint y: 113, distance: 392.4
click at [134, 113] on fieldset "Who Email* [PERSON_NAME][EMAIL_ADDRESS][DOMAIN_NAME] Name * [PERSON_NAME][GEOGR…" at bounding box center [551, 157] width 963 height 159
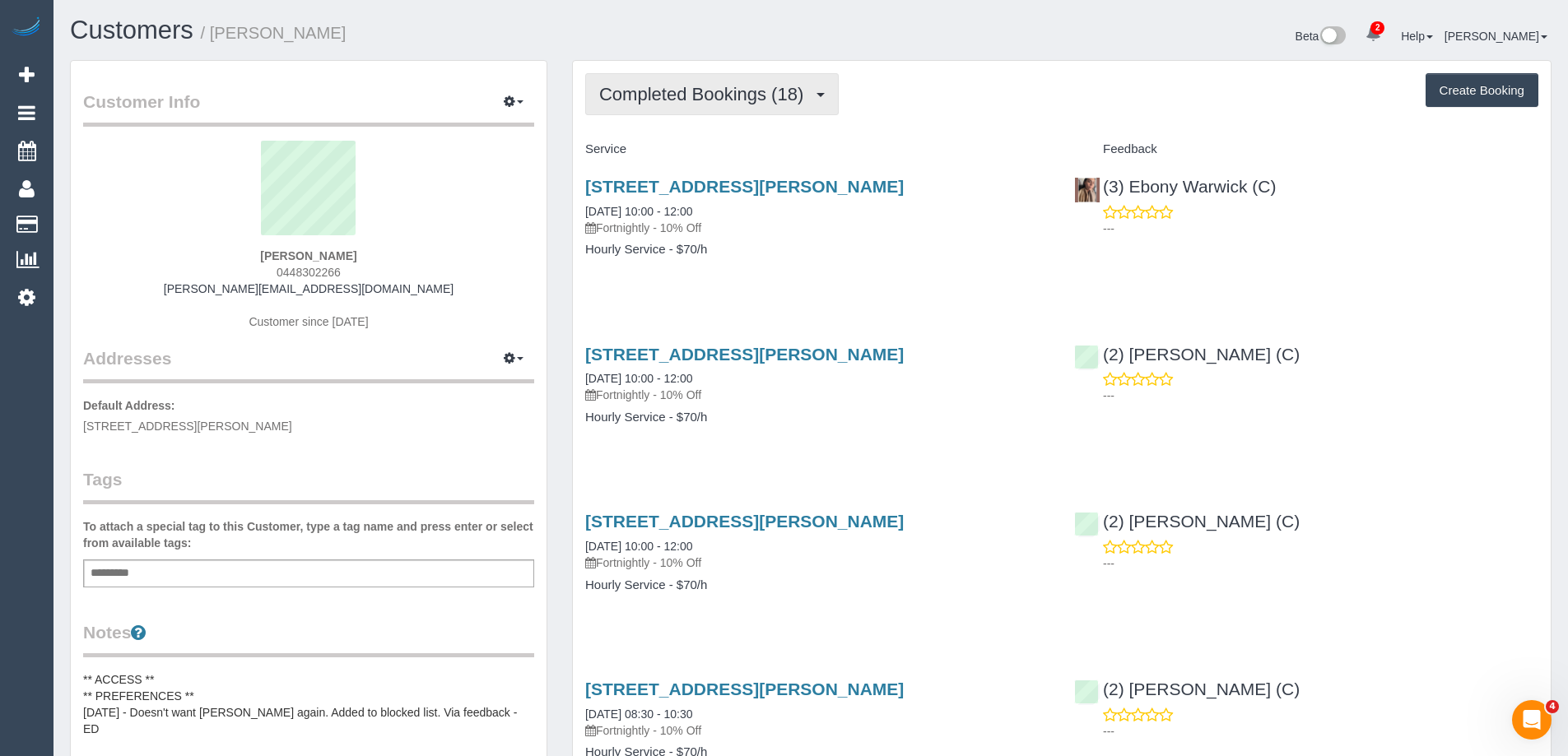
click at [731, 86] on span "Completed Bookings (18)" at bounding box center [706, 94] width 212 height 21
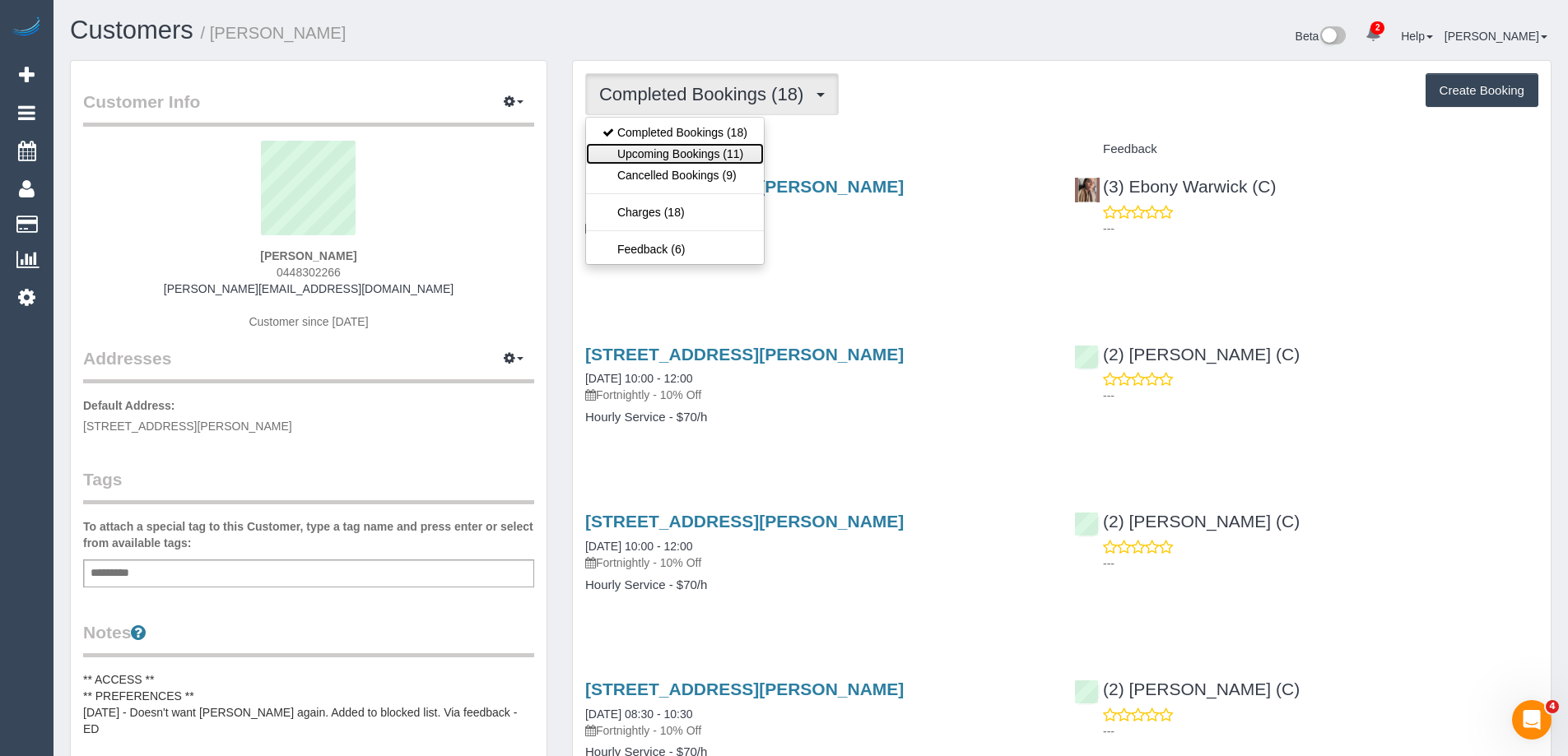
click at [695, 145] on link "Upcoming Bookings (11)" at bounding box center [674, 154] width 177 height 22
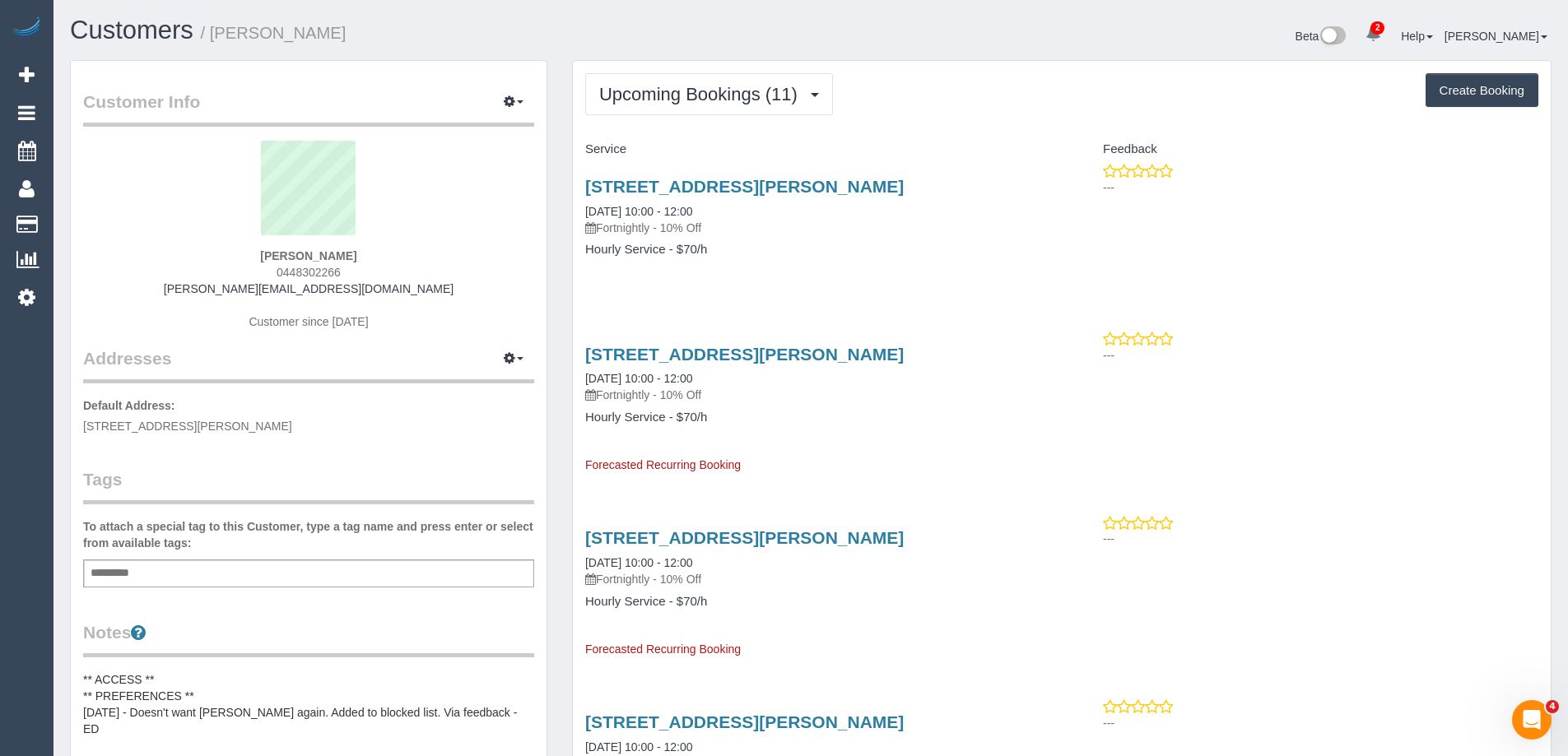
click at [869, 241] on div "[STREET_ADDRESS][PERSON_NAME] [DATE] 10:00 - 12:00 Fortnightly - 10% Off Hourly…" at bounding box center [817, 227] width 489 height 127
click at [672, 96] on span "Upcoming Bookings (11)" at bounding box center [703, 94] width 207 height 21
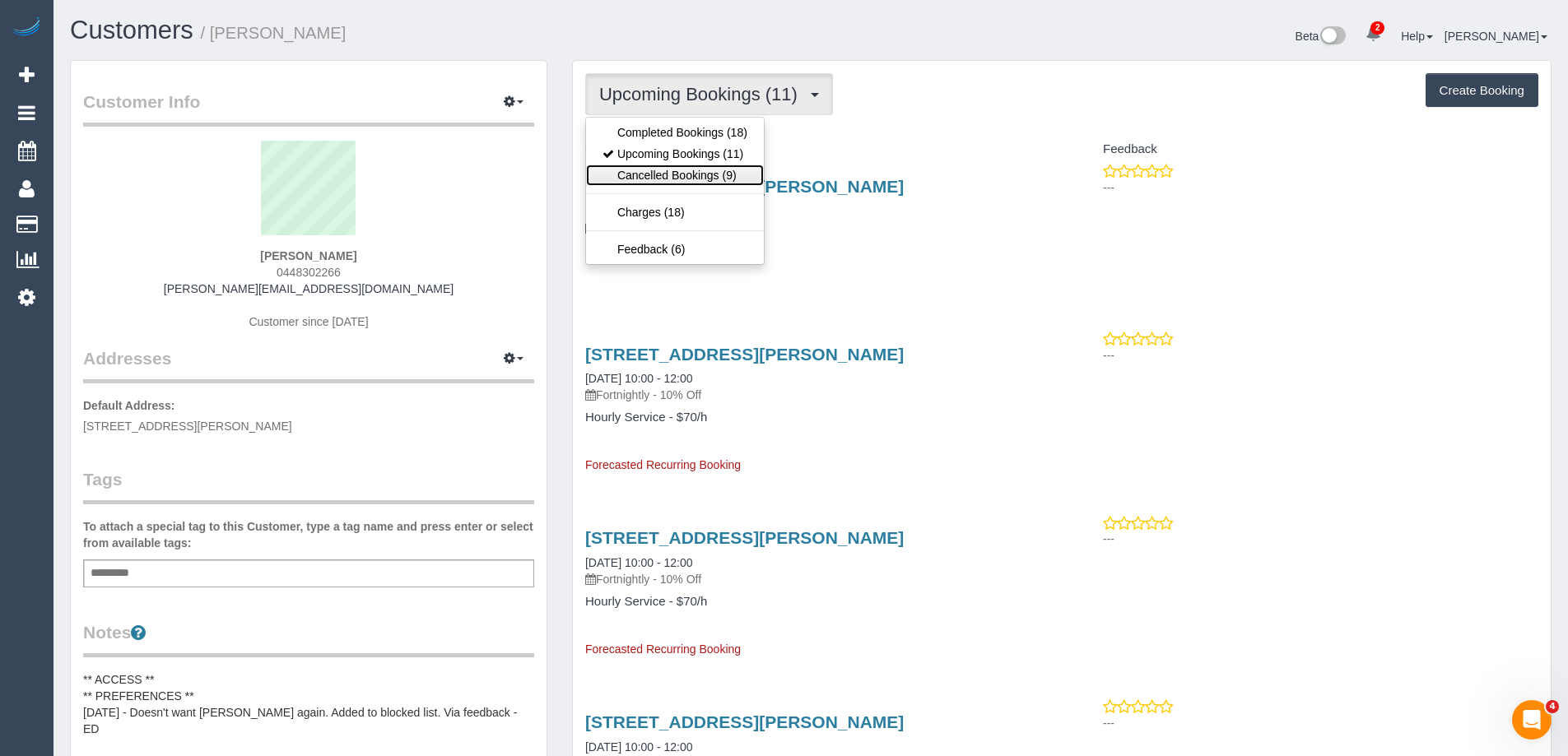
click at [681, 177] on link "Cancelled Bookings (9)" at bounding box center [674, 175] width 177 height 22
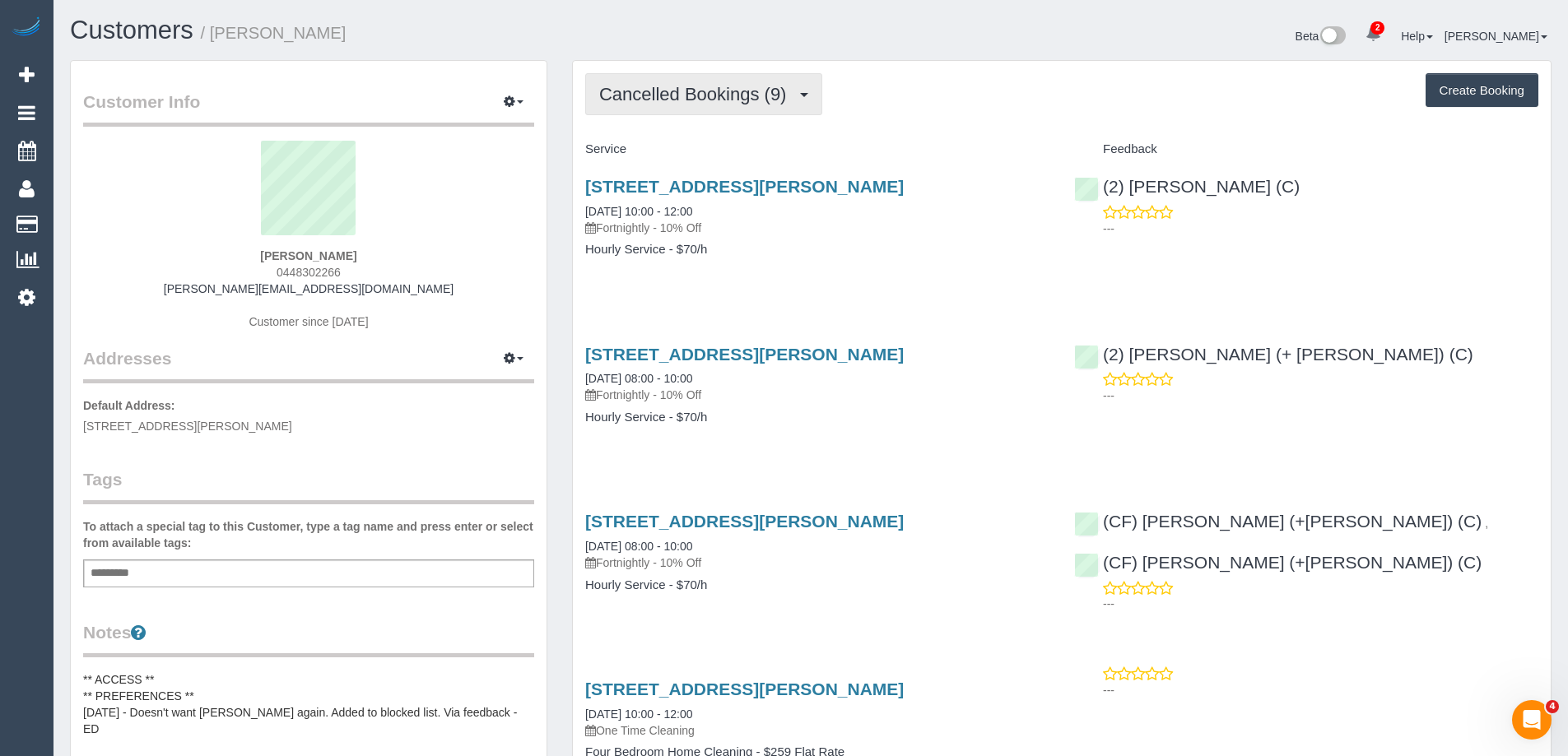
click at [662, 82] on button "Cancelled Bookings (9)" at bounding box center [704, 94] width 237 height 42
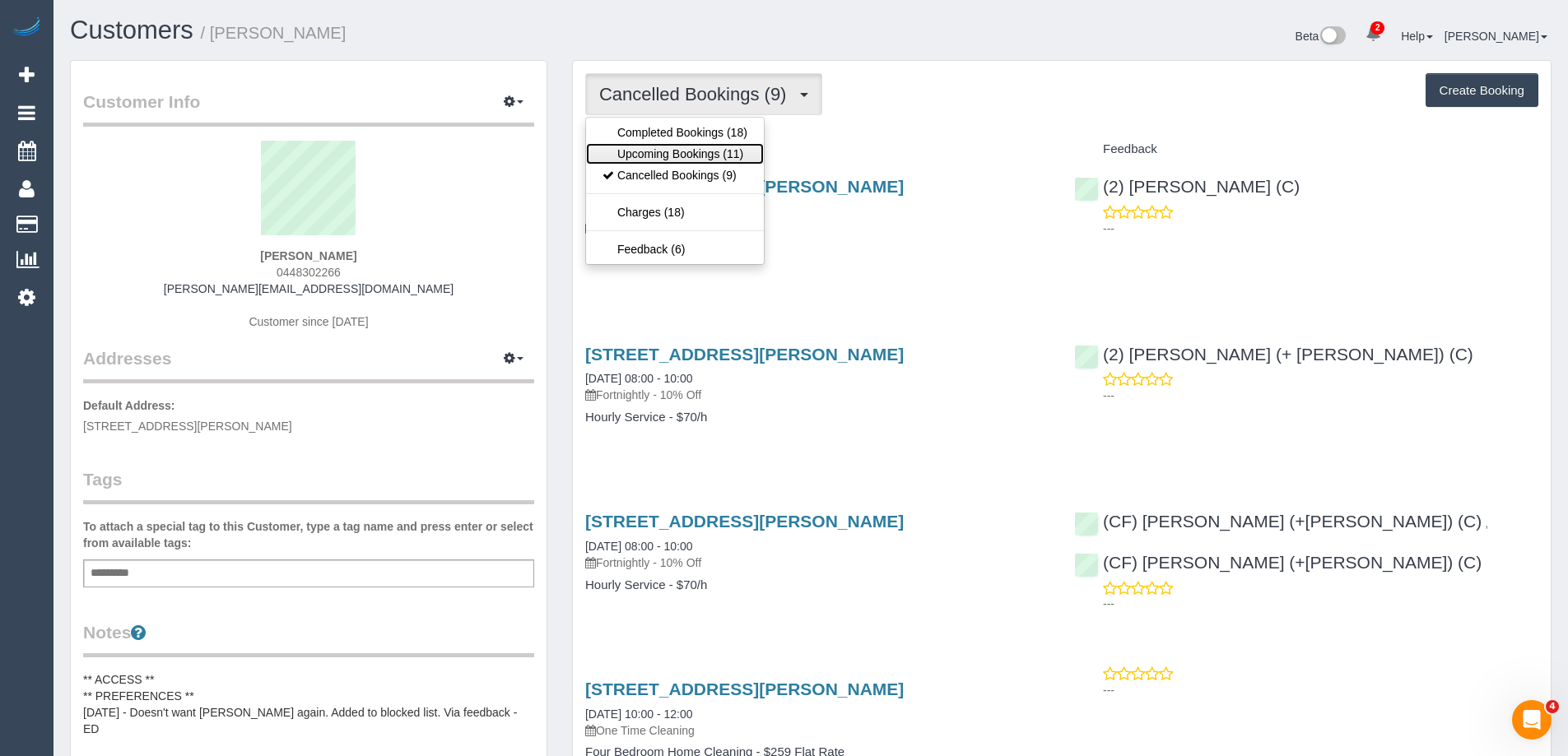
click at [657, 156] on link "Upcoming Bookings (11)" at bounding box center [674, 154] width 177 height 22
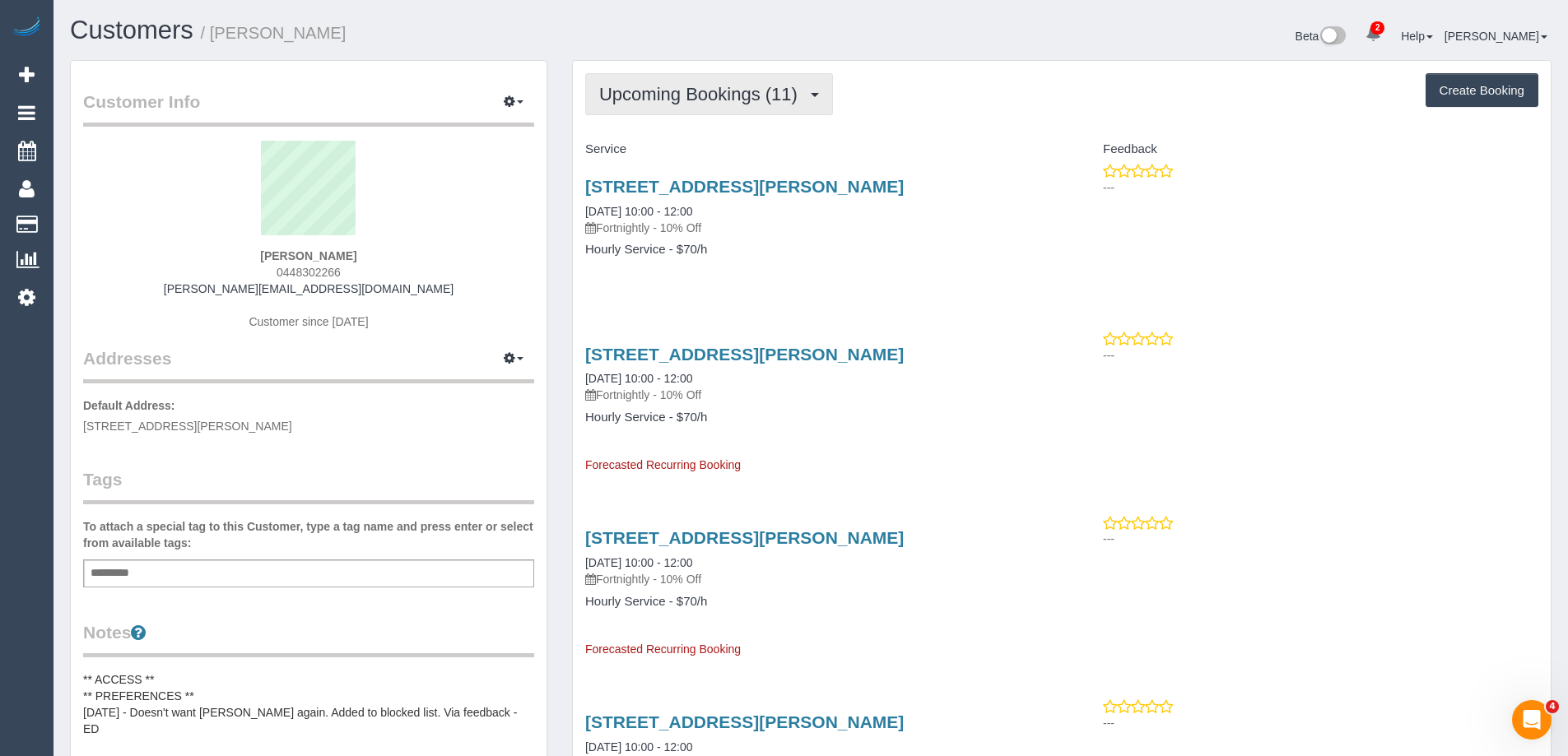
click at [691, 108] on button "Upcoming Bookings (11)" at bounding box center [709, 94] width 248 height 42
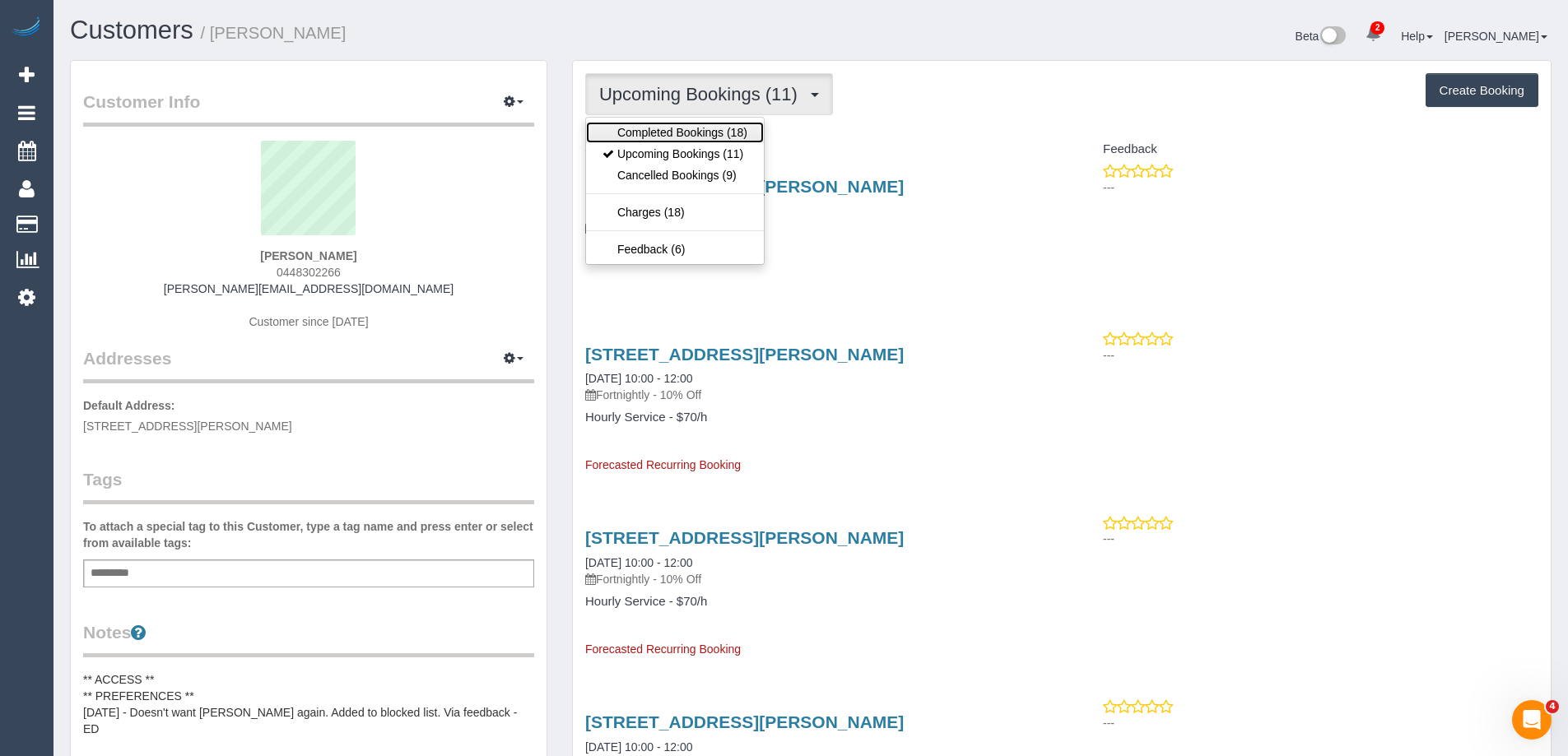
click at [692, 139] on link "Completed Bookings (18)" at bounding box center [674, 132] width 177 height 22
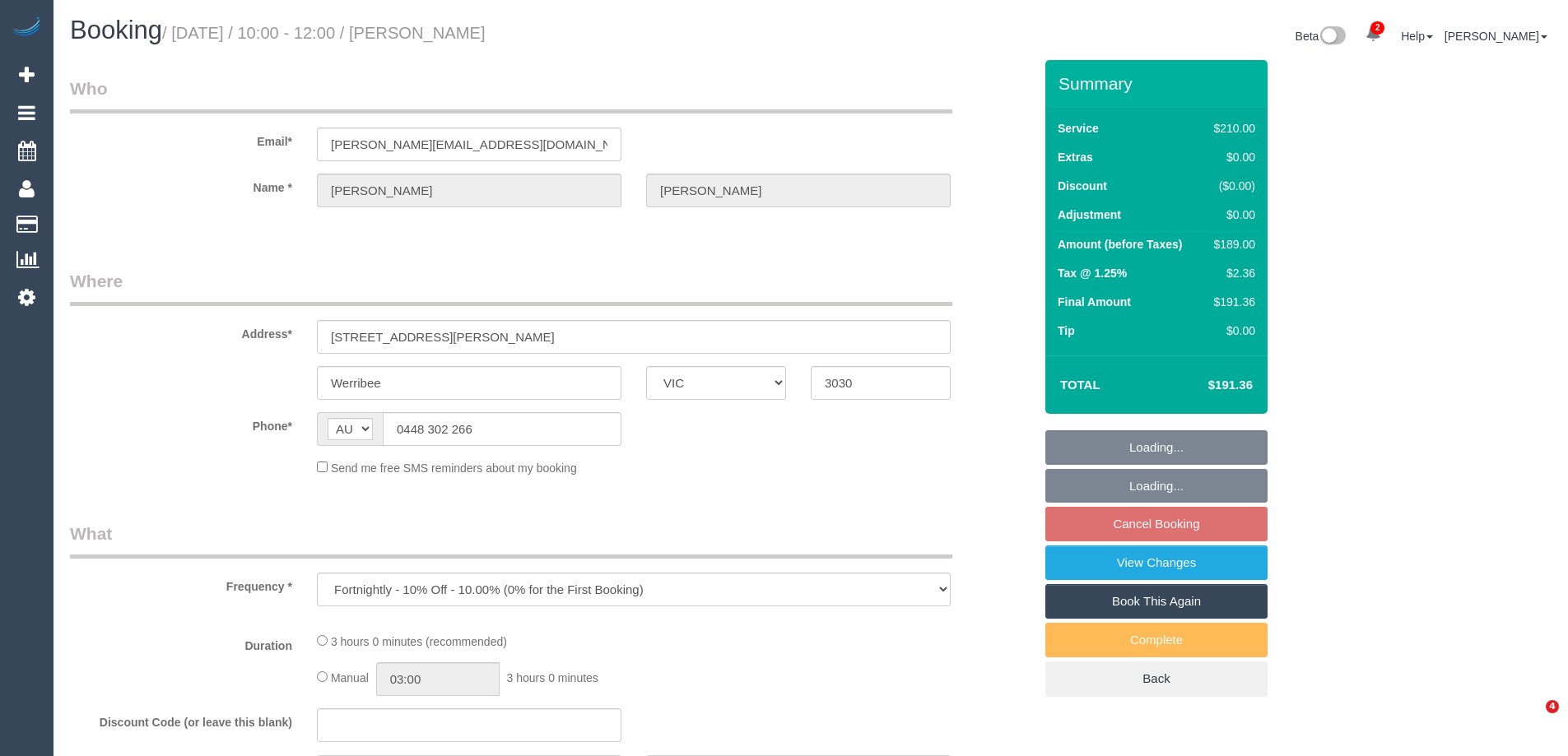
select select "VIC"
select select "string:stripe-pm_1PwkrN2GScqysDRVOuzyC4oC"
select select "number:28"
select select "number:14"
select select "number:18"
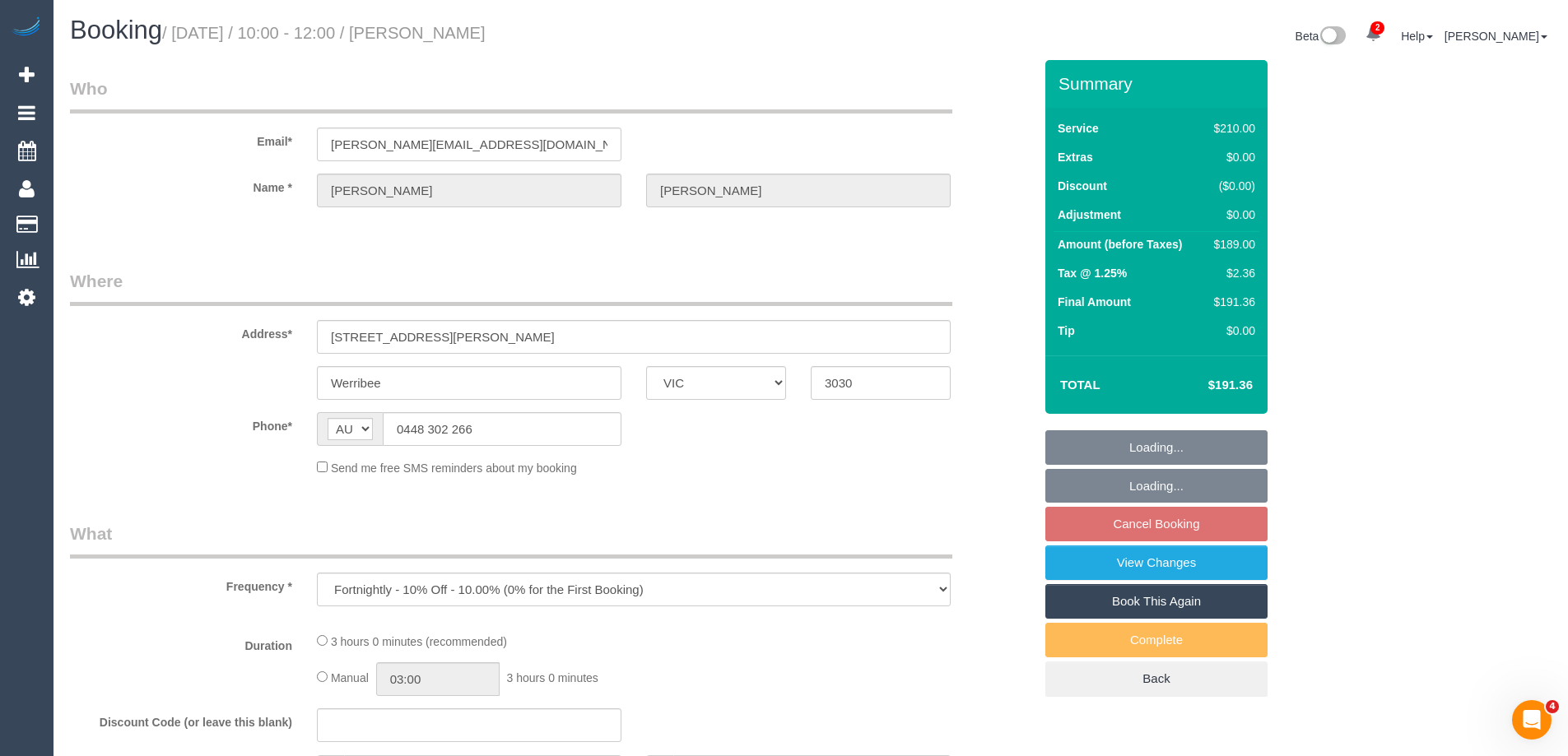
select select "number:22"
select select "number:34"
select select "number:11"
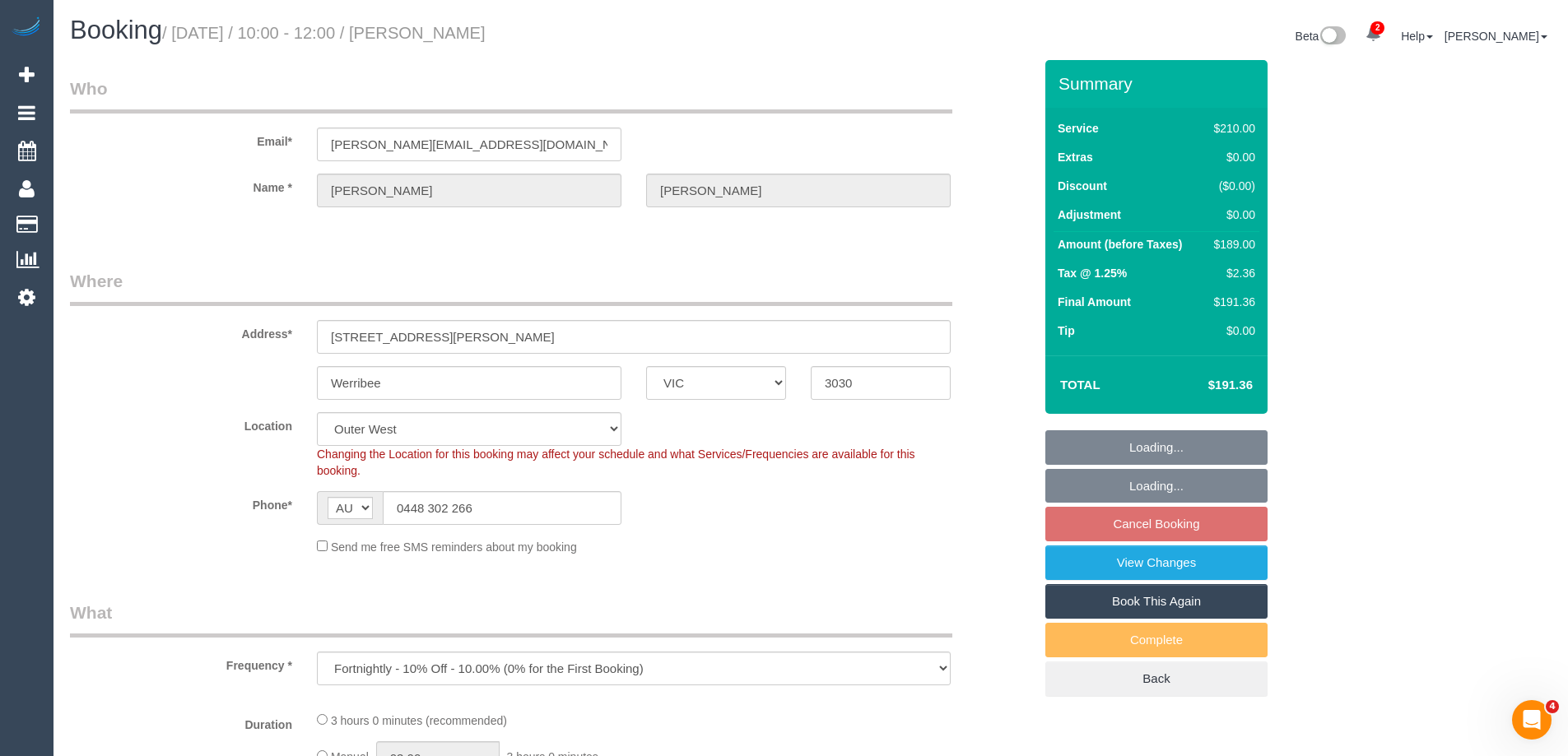
select select "object:714"
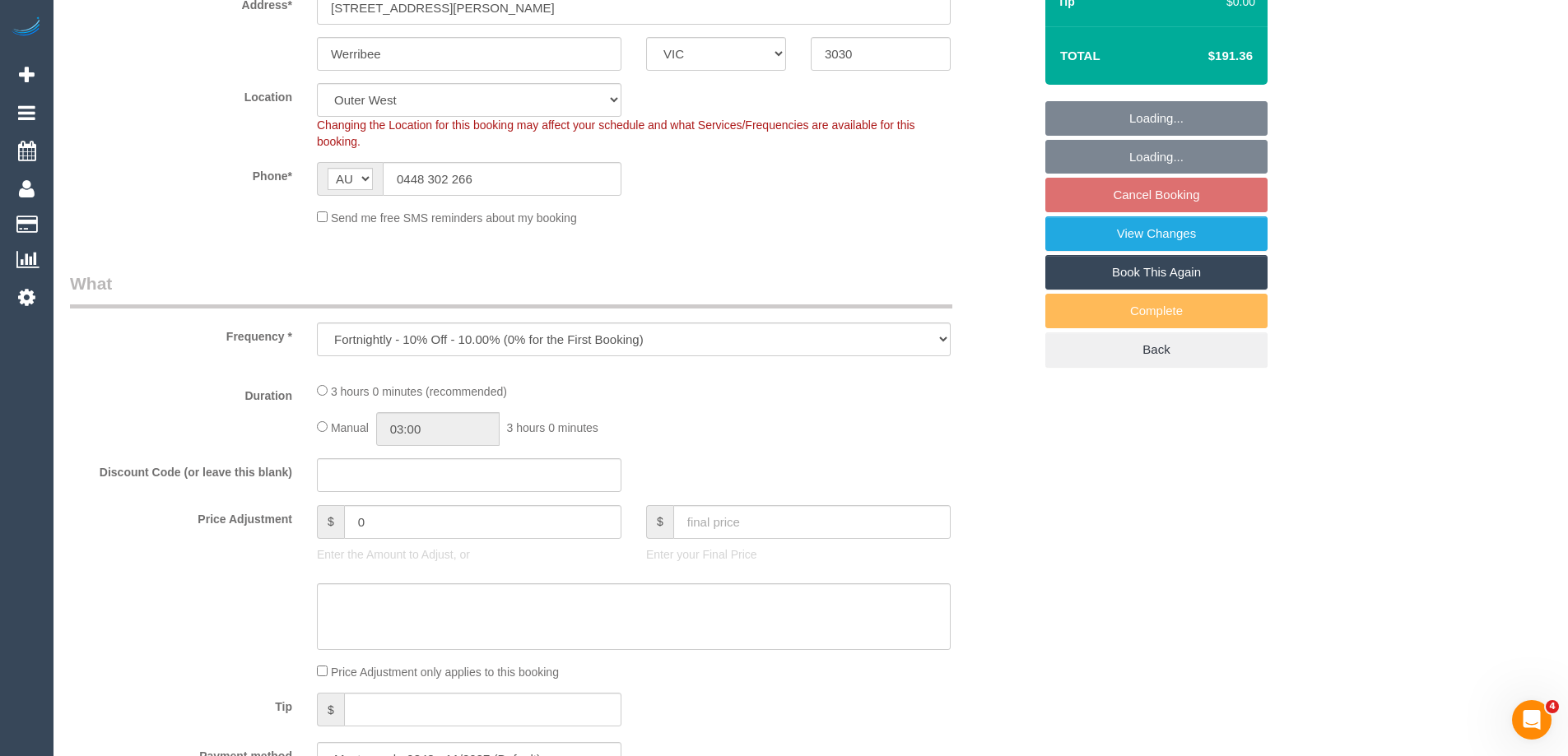
select select "180"
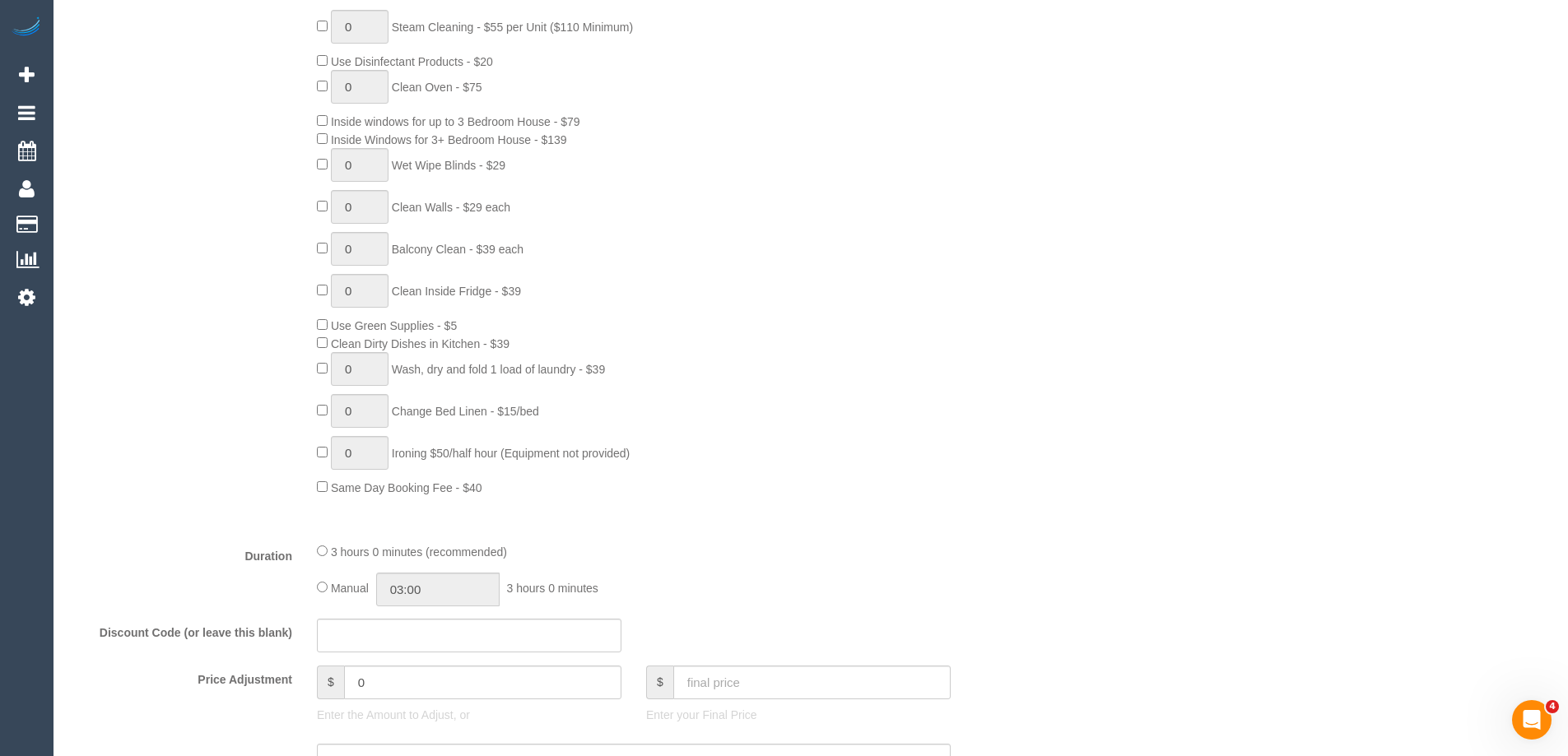
select select "spot3"
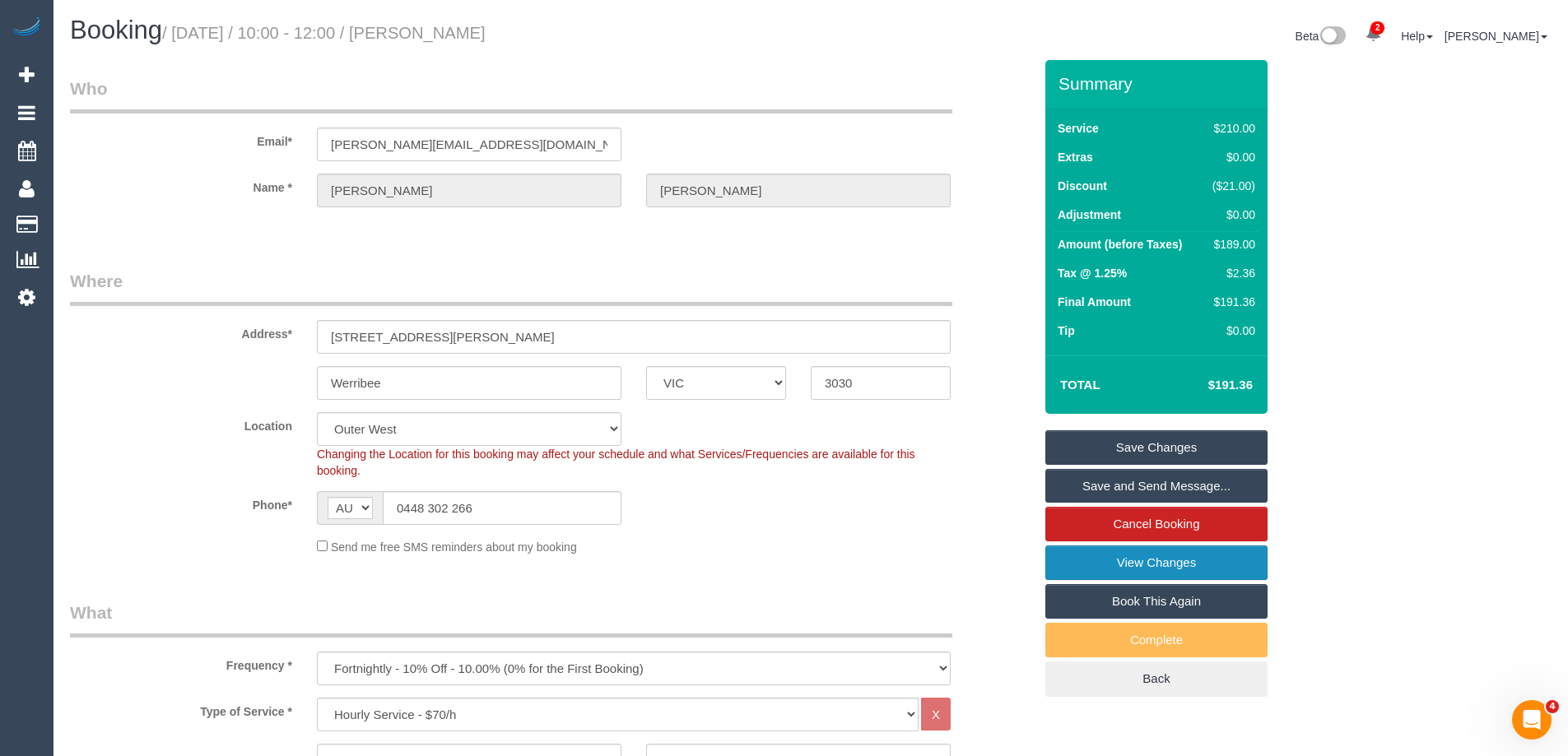
click at [1078, 562] on link "View Changes" at bounding box center [1156, 562] width 222 height 34
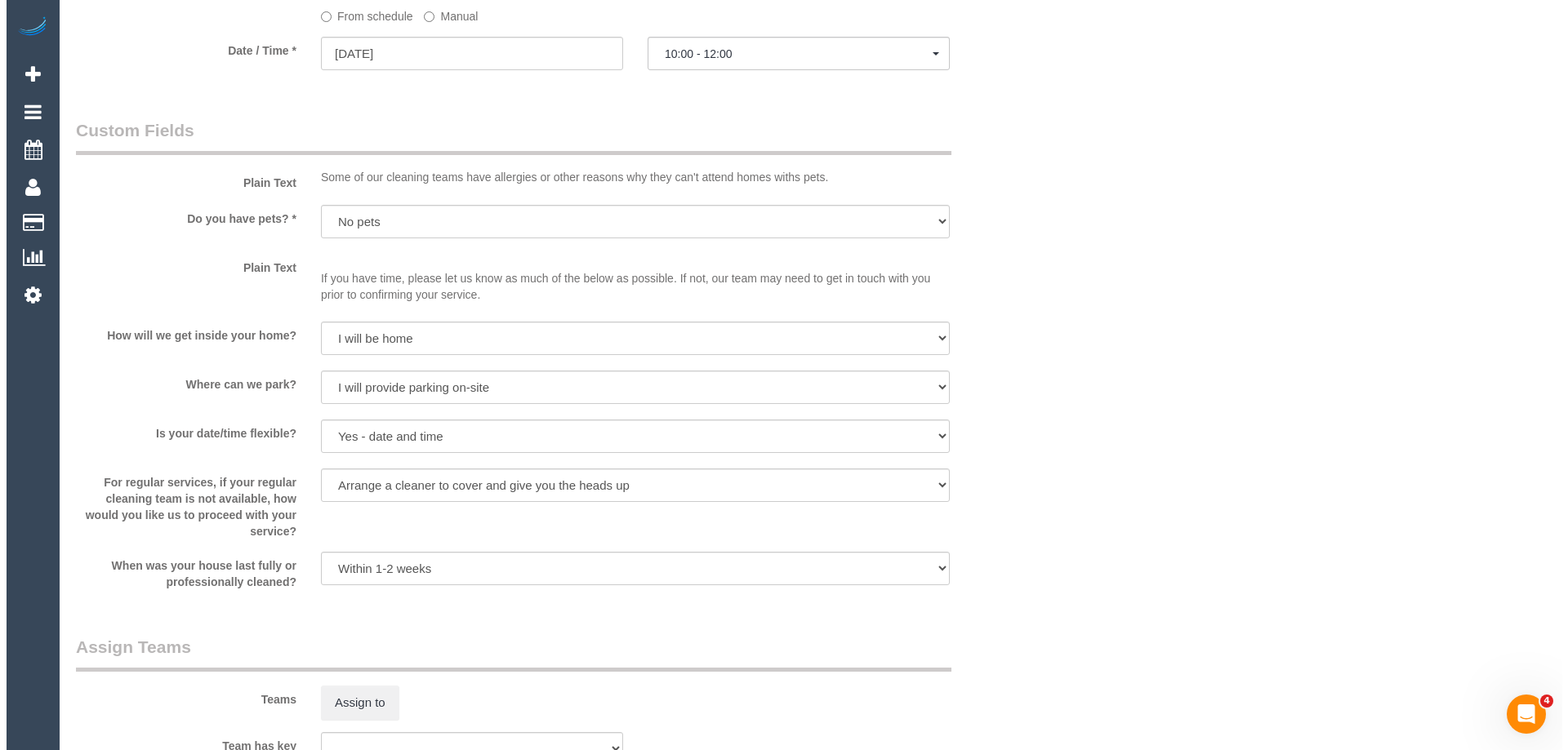
scroll to position [2449, 0]
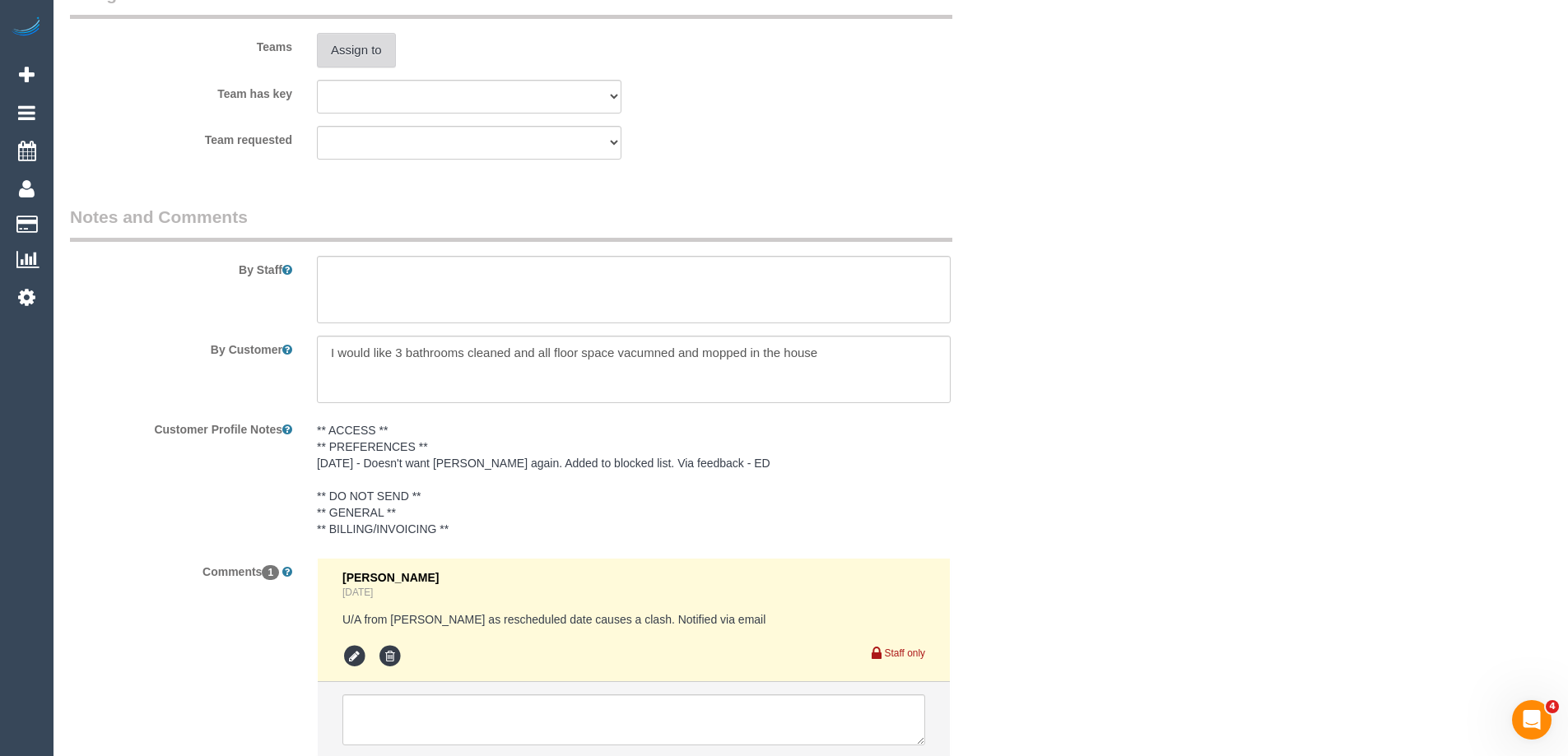
click at [370, 56] on button "Assign to" at bounding box center [356, 50] width 79 height 34
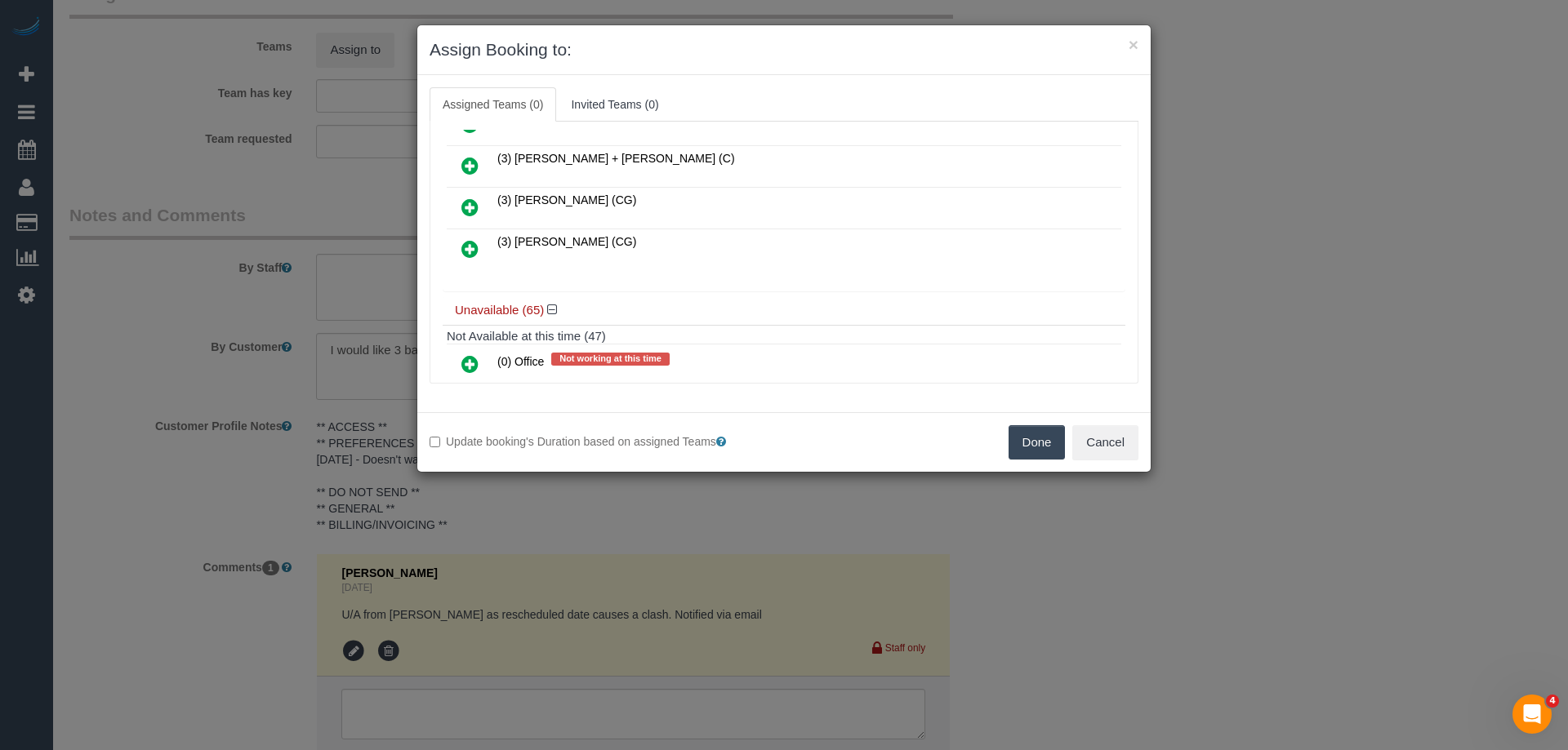
click at [465, 242] on icon at bounding box center [470, 248] width 17 height 20
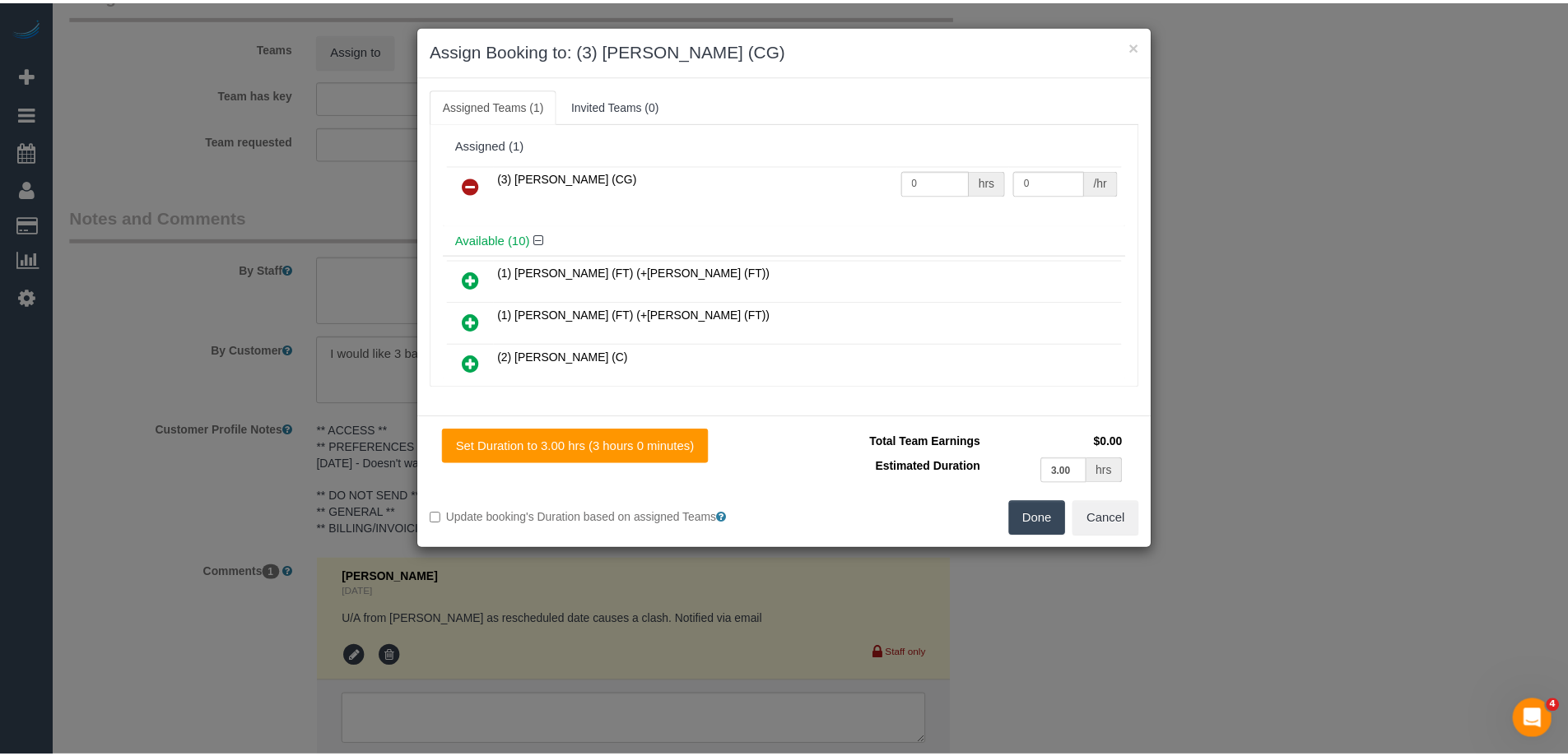
scroll to position [0, 0]
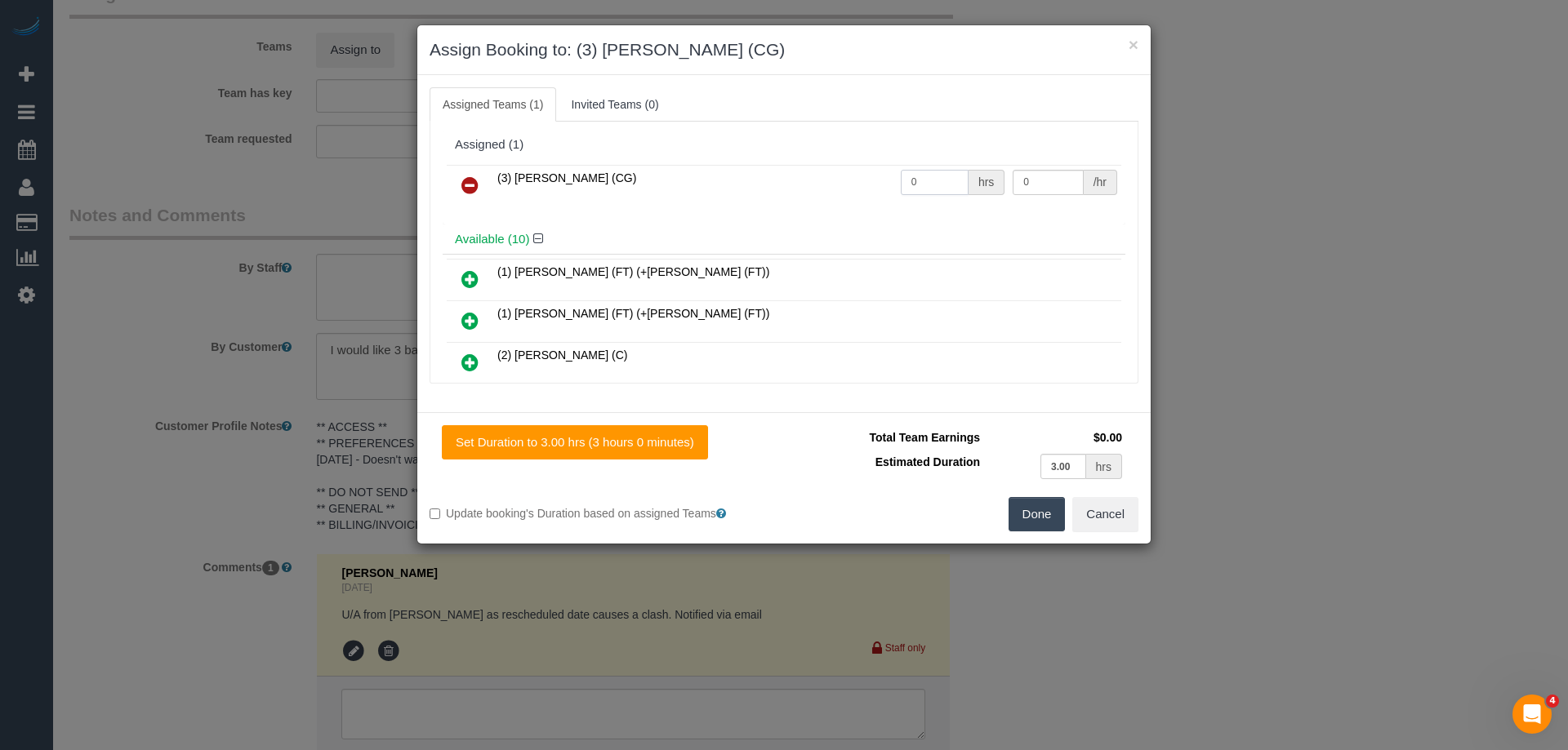
drag, startPoint x: 927, startPoint y: 182, endPoint x: 809, endPoint y: 180, distance: 118.0
click at [751, 178] on tr "(3) [PERSON_NAME] (CG) 0 hrs 0 /hr" at bounding box center [784, 185] width 675 height 41
type input "3"
drag, startPoint x: 1035, startPoint y: 177, endPoint x: 878, endPoint y: 163, distance: 157.6
click at [878, 163] on div "(3) [PERSON_NAME] (CG) 3 hrs 0 /hr" at bounding box center [783, 193] width 682 height 64
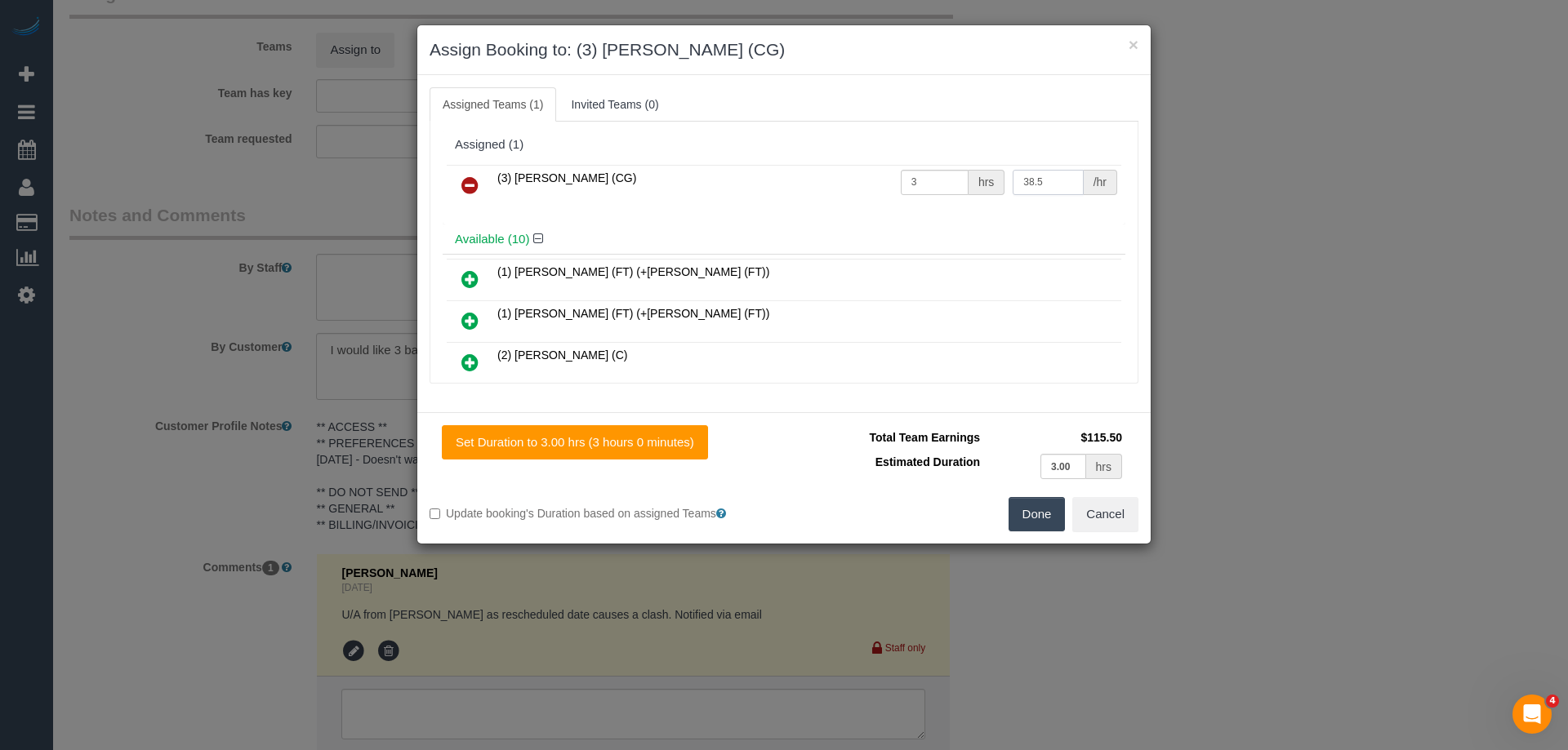
type input "38.5"
click at [1038, 518] on button "Done" at bounding box center [1036, 514] width 57 height 34
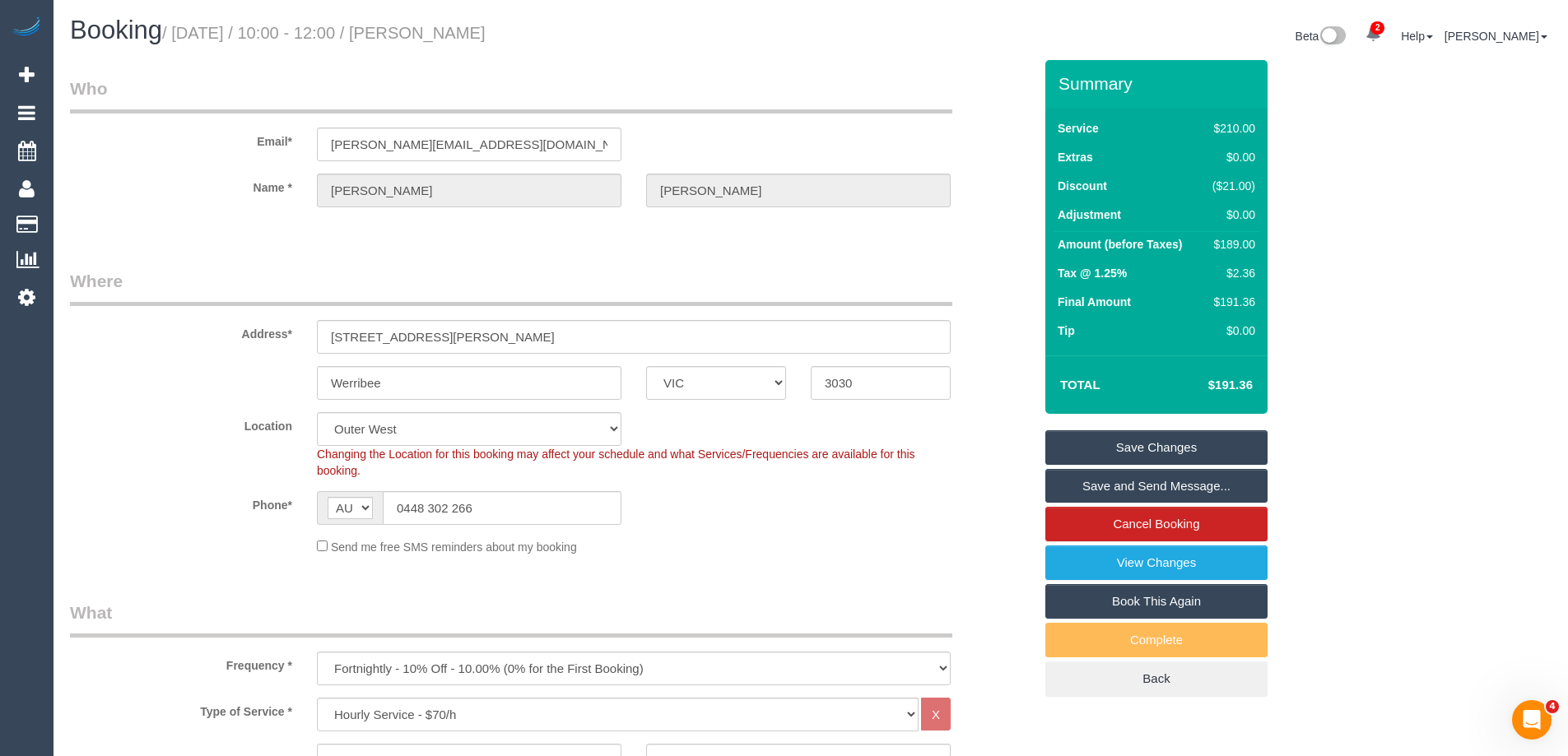
drag, startPoint x: 542, startPoint y: 21, endPoint x: 454, endPoint y: 30, distance: 88.5
click at [454, 30] on h1 "Booking / [DATE] / 10:00 - 12:00 / [PERSON_NAME]" at bounding box center [434, 29] width 729 height 28
copy small "[PERSON_NAME]"
click at [1092, 443] on link "Save Changes" at bounding box center [1156, 448] width 222 height 34
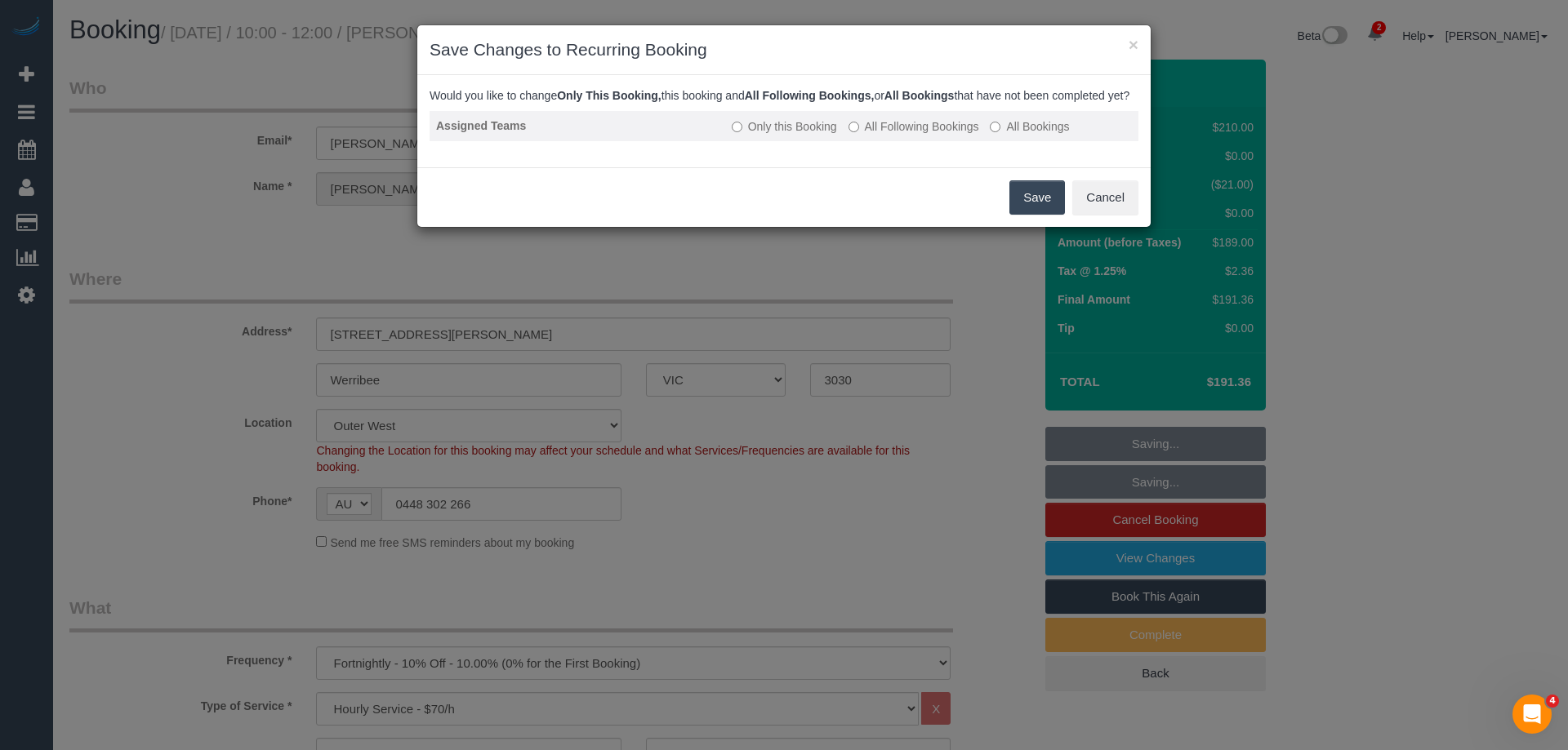
click at [885, 135] on label "All Following Bookings" at bounding box center [913, 126] width 131 height 16
click at [1027, 215] on button "Save" at bounding box center [1036, 198] width 56 height 34
